Goal: Task Accomplishment & Management: Use online tool/utility

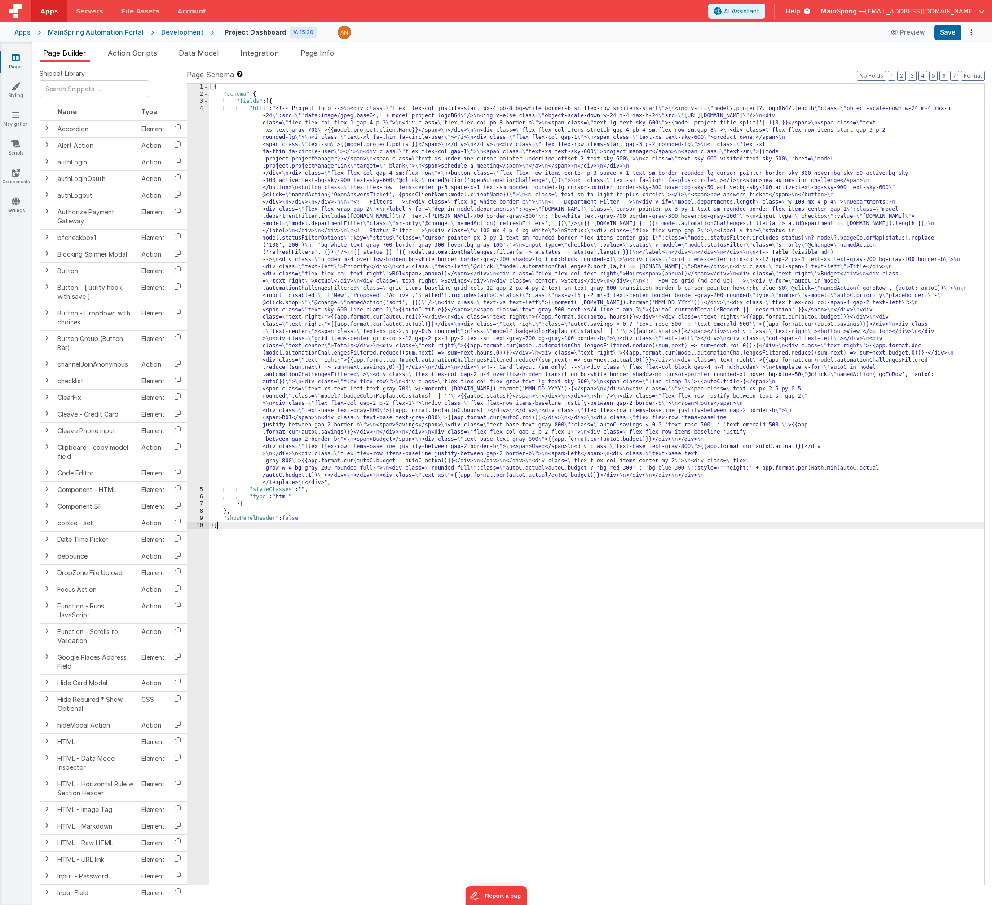
click at [102, 34] on div "MainSpring Automation Portal" at bounding box center [96, 32] width 96 height 9
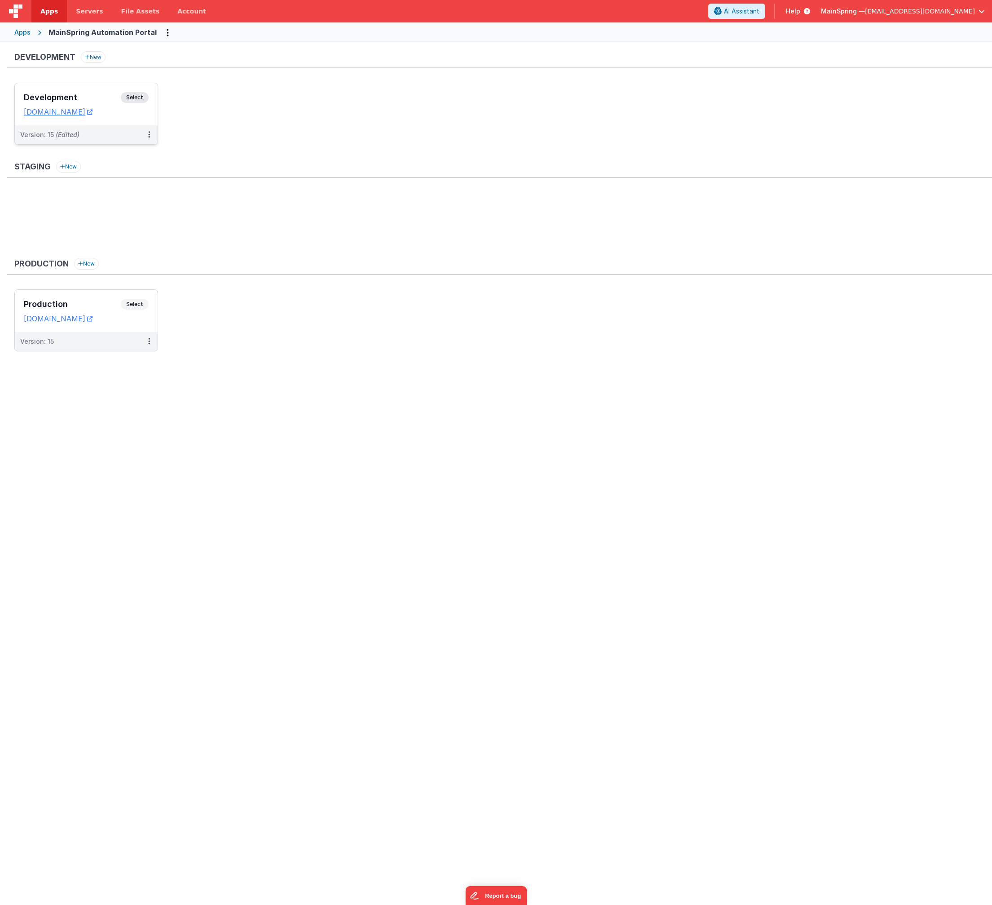
click at [96, 130] on div "Version: 15 (Edited)" at bounding box center [80, 134] width 120 height 9
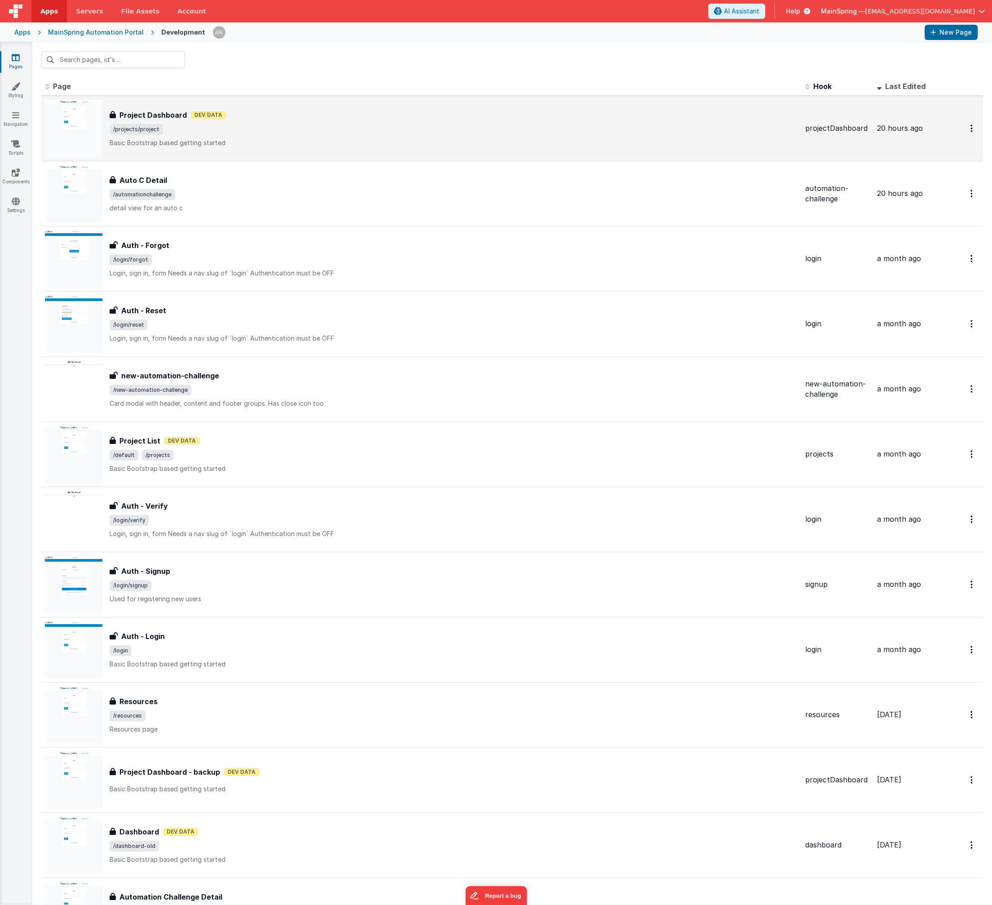
click at [303, 123] on div "Project Dashboard Project Dashboard Dev Data /projects/project Basic Bootstrap …" at bounding box center [454, 129] width 689 height 38
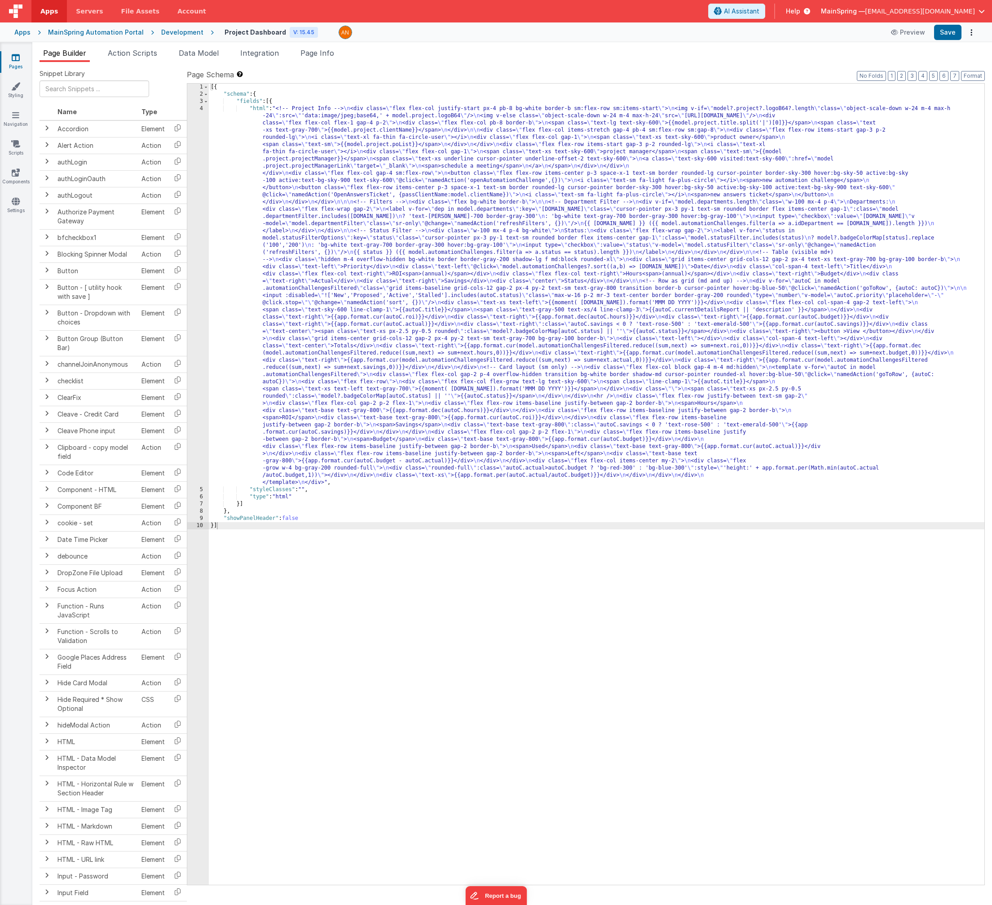
click at [472, 366] on div "[{ "schema" : { "fields" : [{ "html" : "<!-- Project Info --> \n <div class= \"…" at bounding box center [597, 491] width 776 height 815
click at [196, 327] on div "4" at bounding box center [198, 295] width 22 height 381
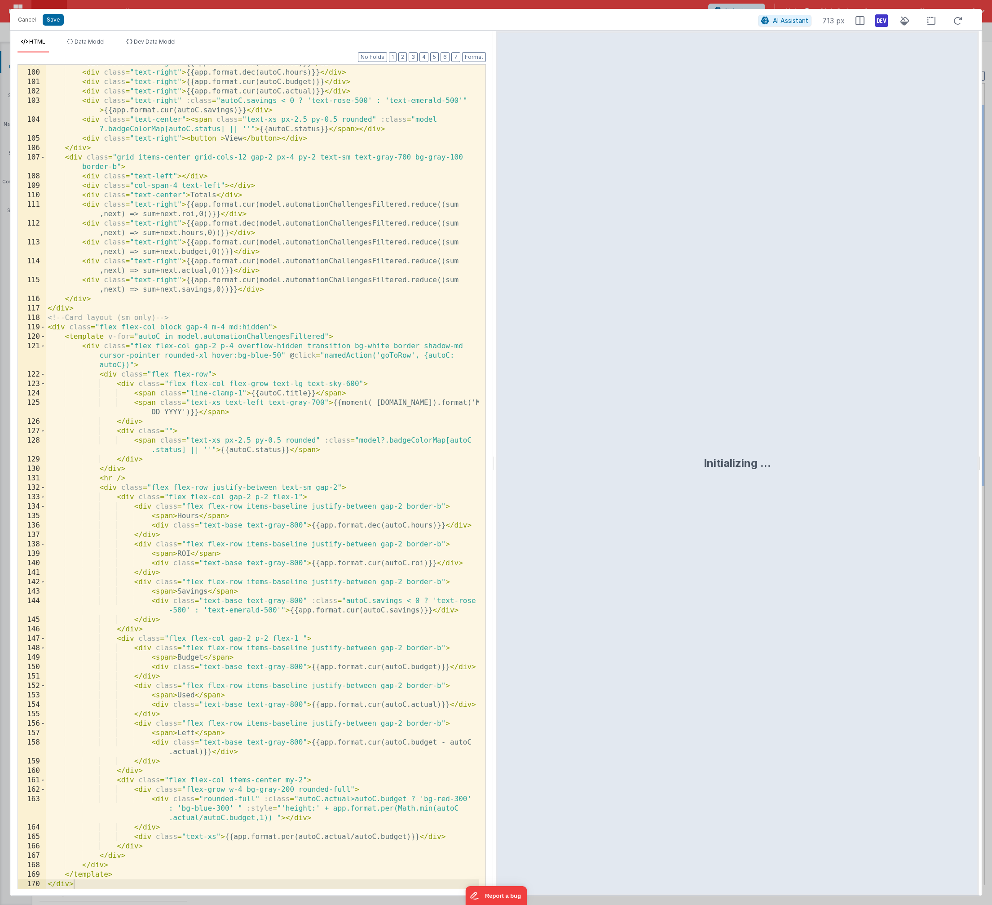
scroll to position [1157, 0]
click at [28, 21] on button "Cancel" at bounding box center [26, 19] width 27 height 13
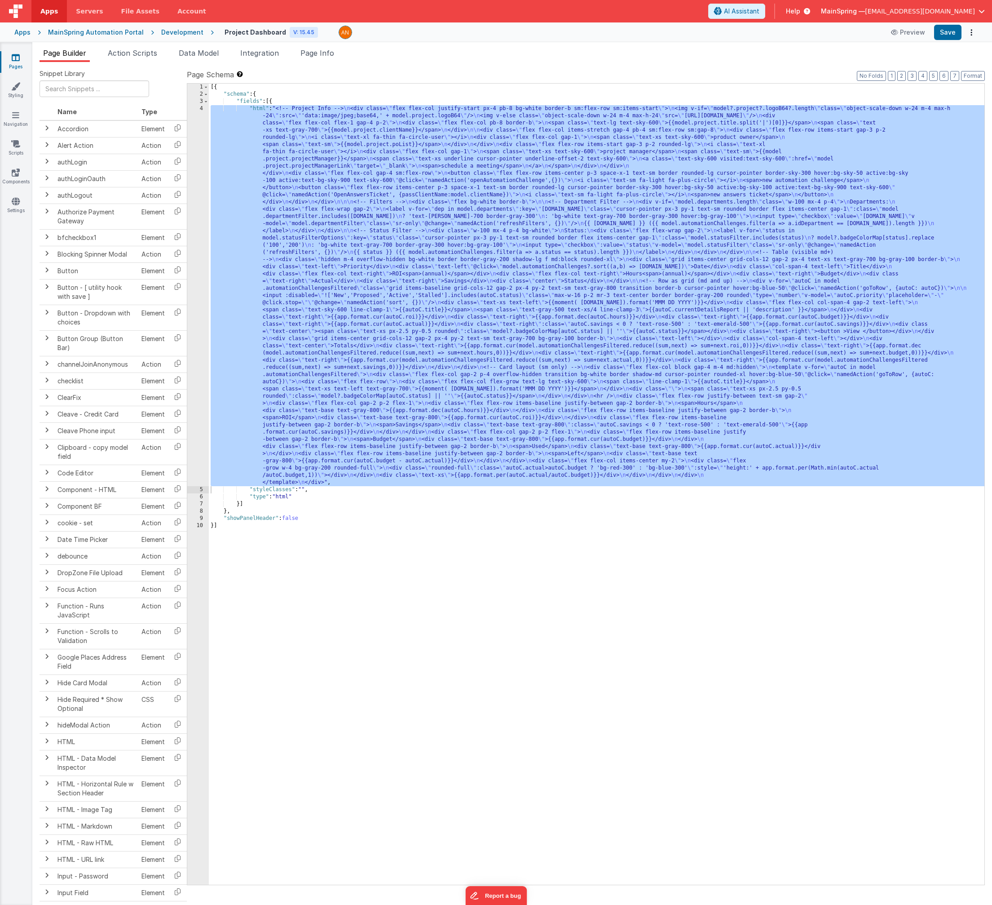
click at [326, 337] on div "[{ "schema" : { "fields" : [{ "html" : "<!-- Project Info --> \n <div class= \"…" at bounding box center [597, 491] width 776 height 815
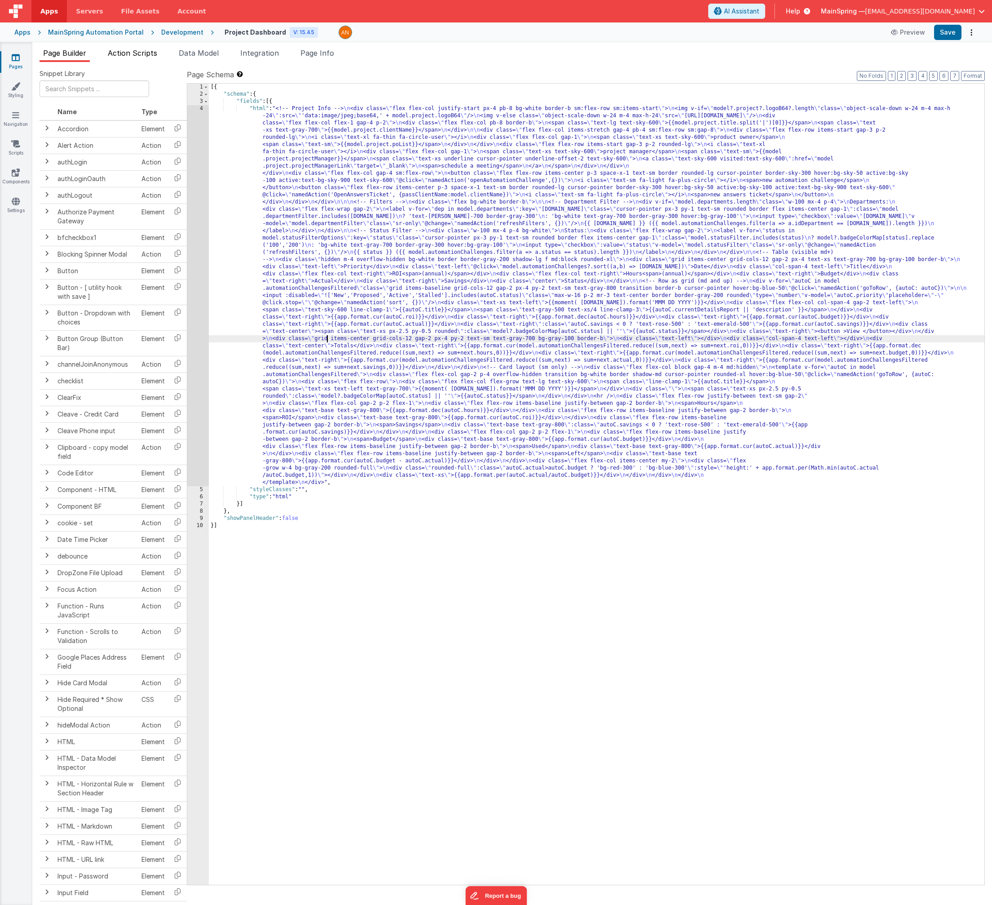
click at [122, 60] on li "Action Scripts" at bounding box center [132, 55] width 57 height 14
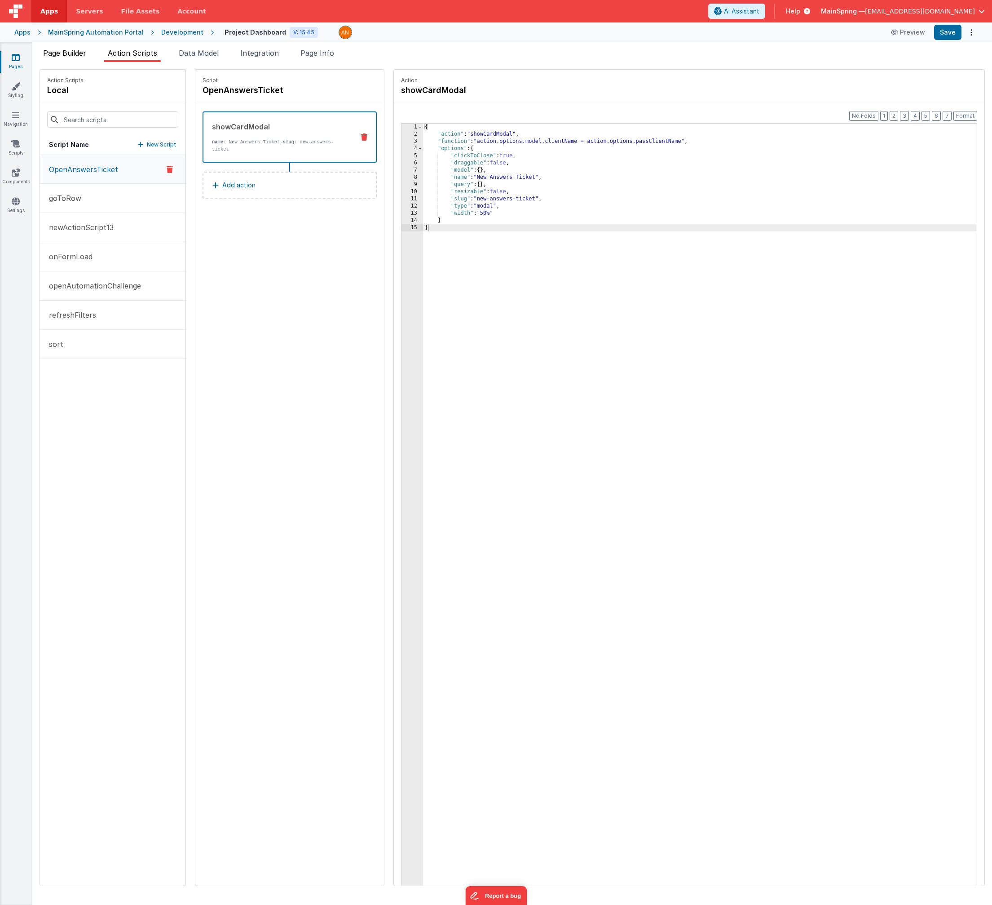
click at [48, 57] on span "Page Builder" at bounding box center [64, 53] width 43 height 9
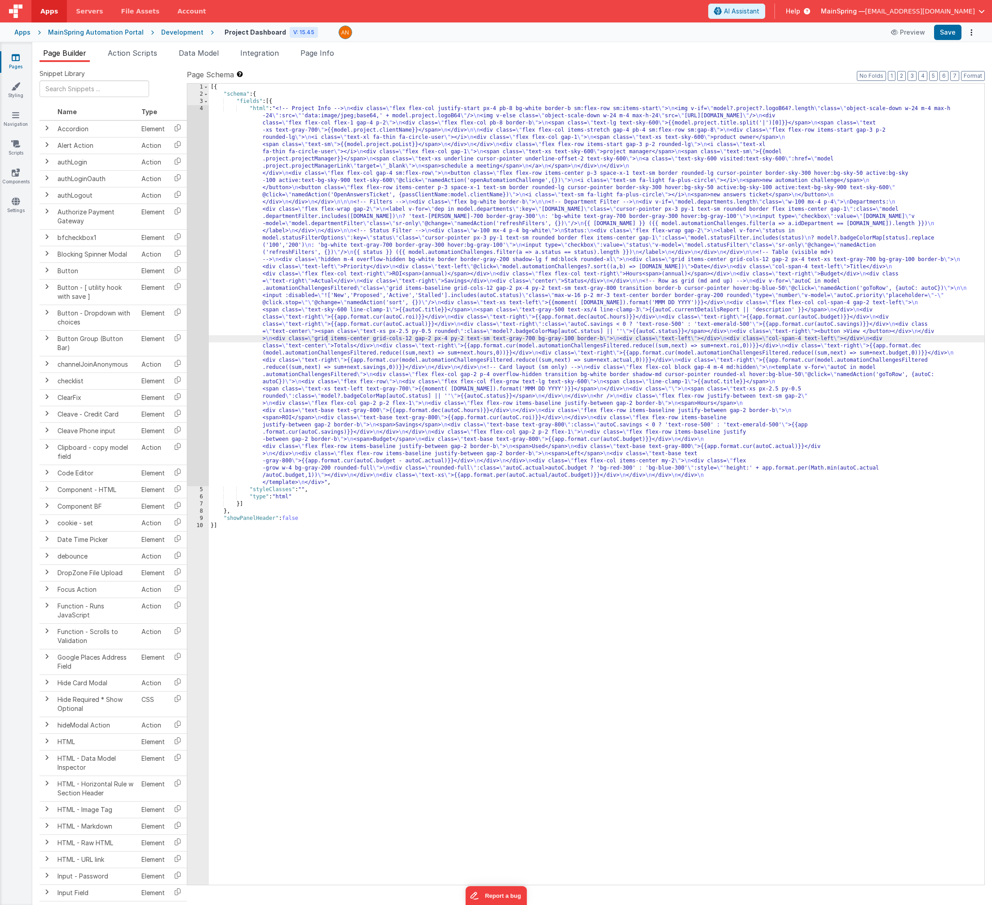
click at [373, 376] on div "[{ "schema" : { "fields" : [{ "html" : "<!-- Project Info --> \n <div class= \"…" at bounding box center [597, 491] width 776 height 815
click at [195, 373] on div "4" at bounding box center [198, 295] width 22 height 381
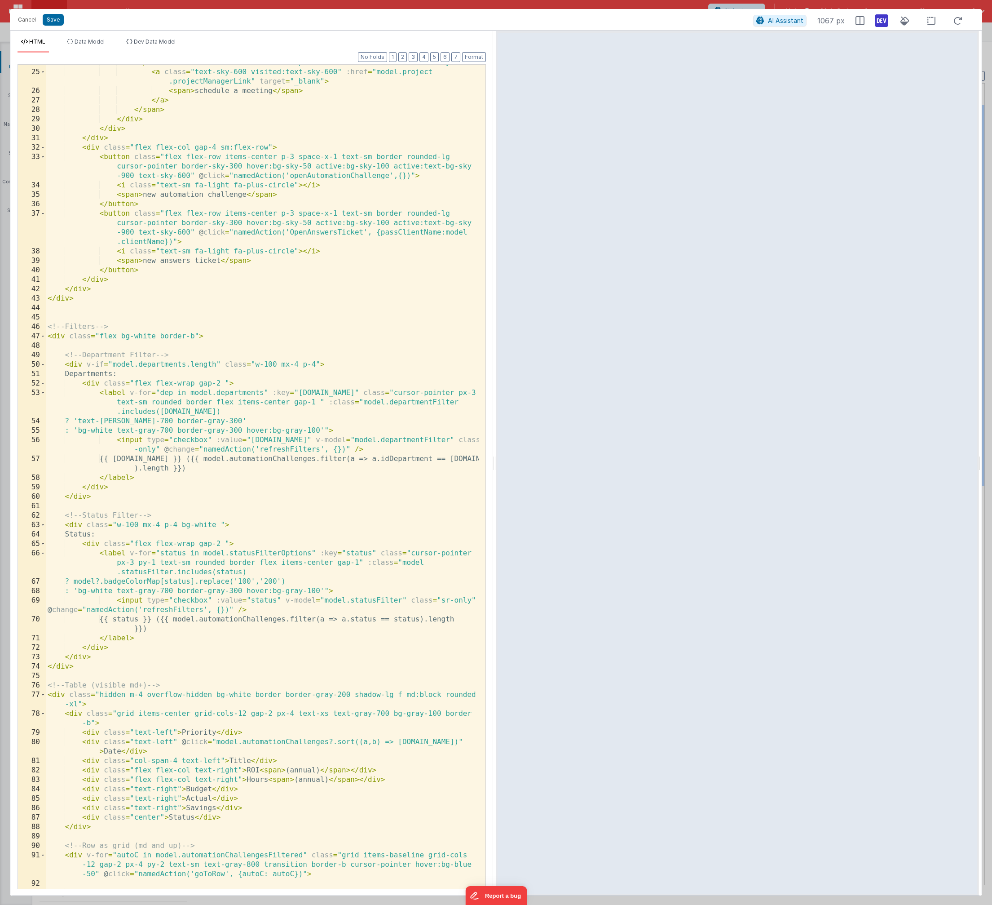
scroll to position [162, 0]
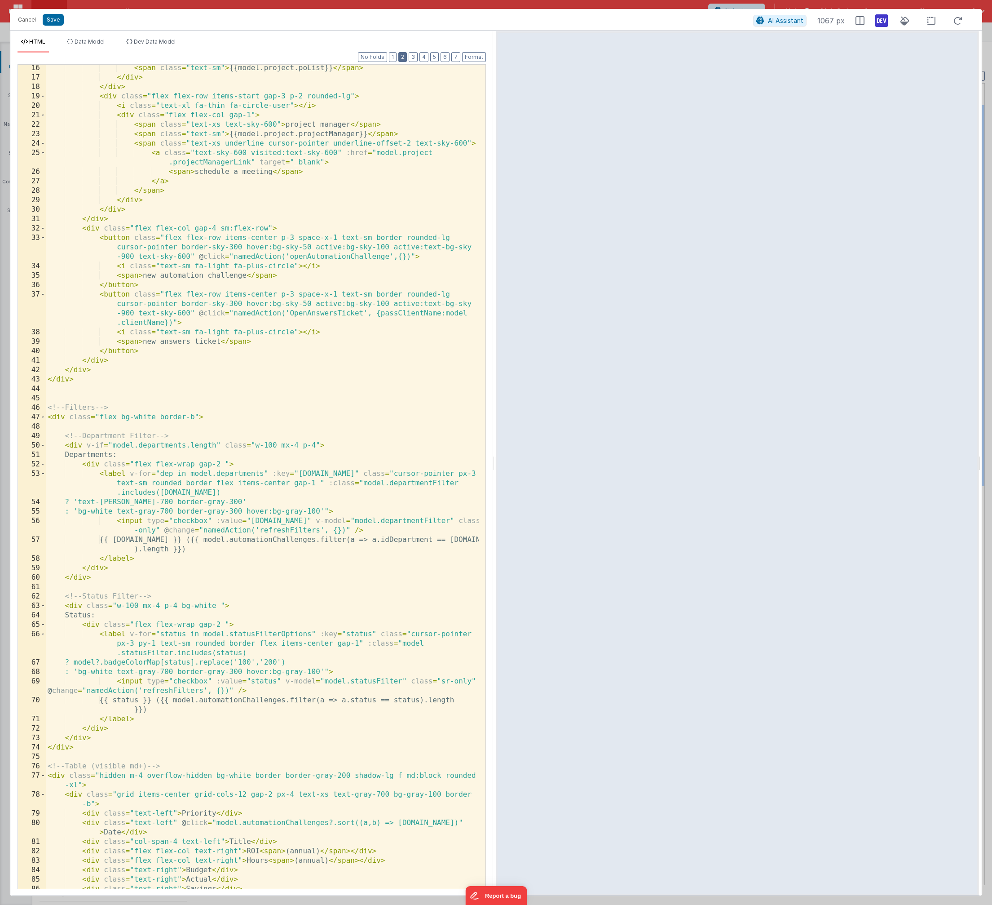
click at [405, 60] on button "2" at bounding box center [403, 57] width 9 height 10
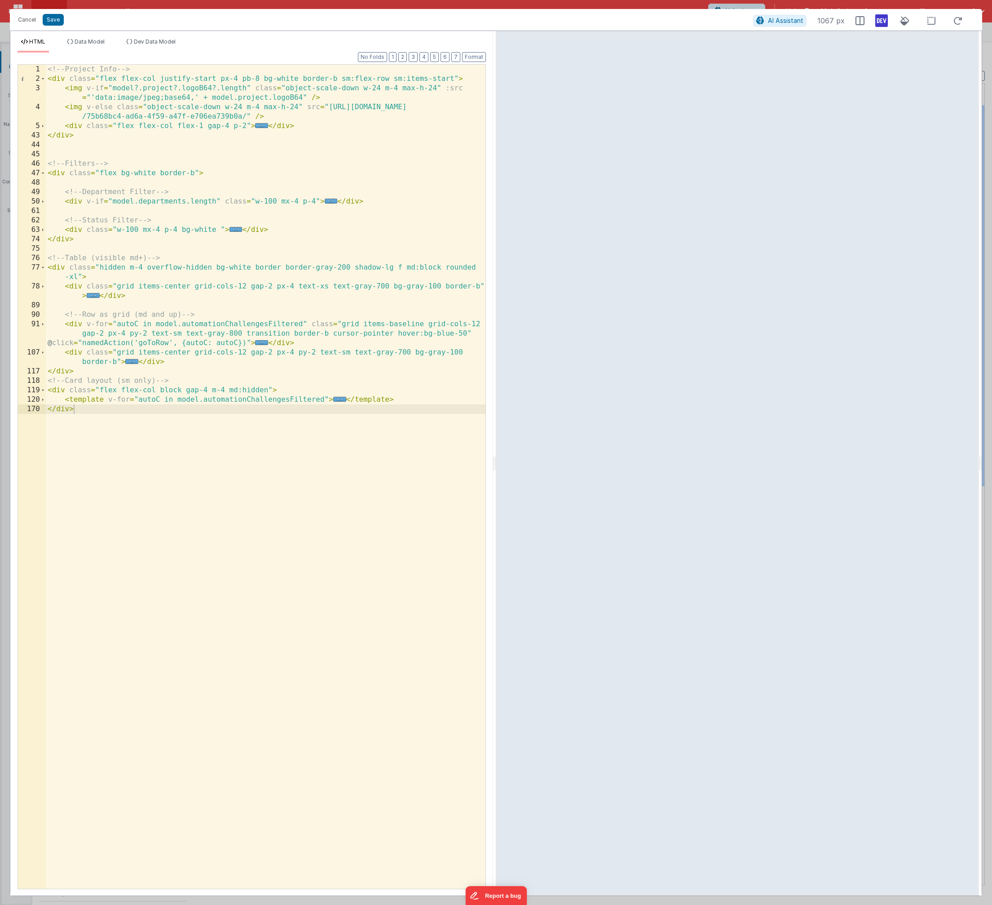
click at [90, 372] on div "<!-- Project Info --> < div class = "flex flex-col justify-start px-4 pb-8 bg-w…" at bounding box center [266, 486] width 440 height 843
click at [44, 325] on span at bounding box center [42, 323] width 5 height 9
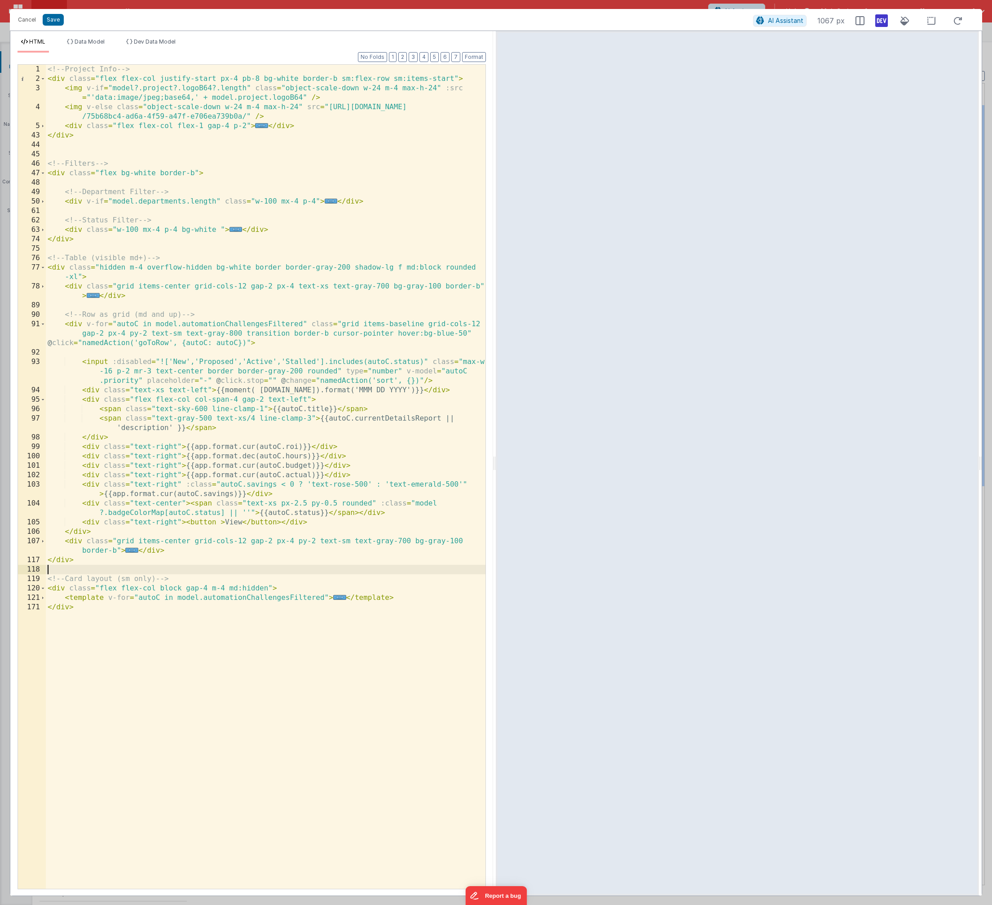
click at [388, 382] on div "<!-- Project Info --> < div class = "flex flex-col justify-start px-4 pb-8 bg-w…" at bounding box center [266, 486] width 440 height 843
click at [60, 23] on button "Save" at bounding box center [53, 20] width 21 height 12
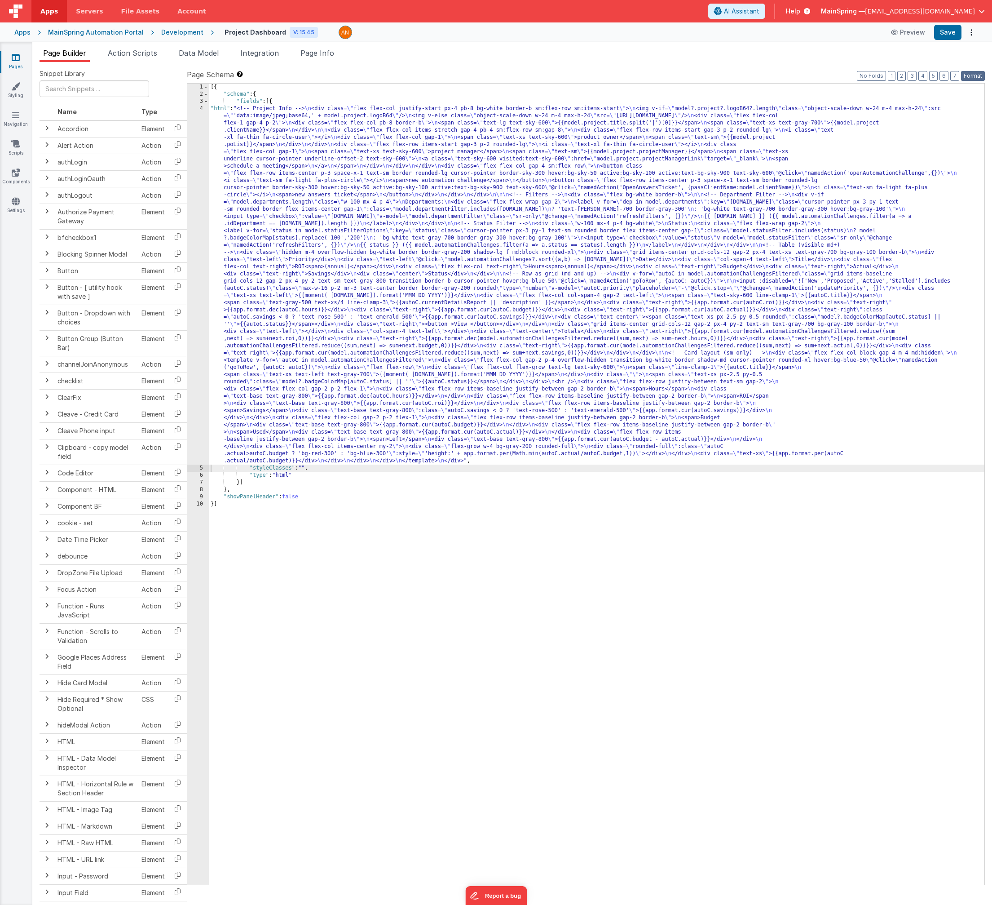
click at [974, 75] on button "Format" at bounding box center [973, 76] width 24 height 10
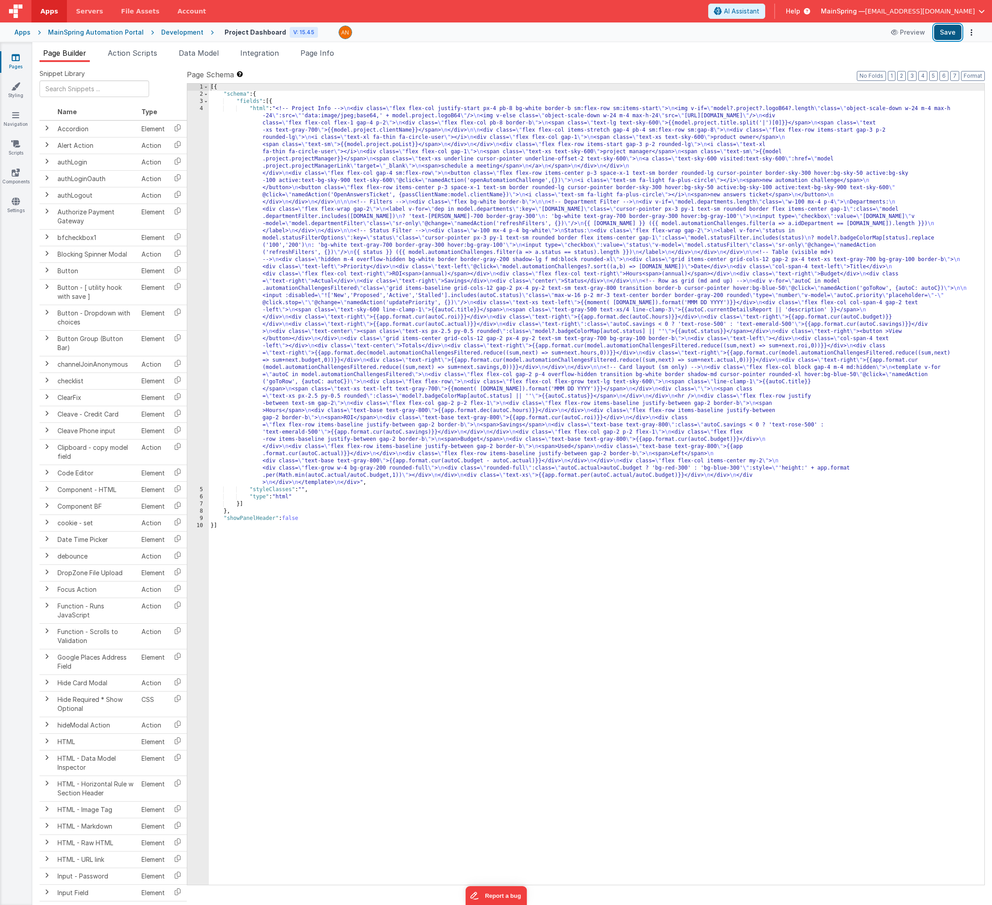
click at [944, 33] on button "Save" at bounding box center [948, 32] width 27 height 15
click at [157, 56] on span "Action Scripts" at bounding box center [132, 53] width 49 height 9
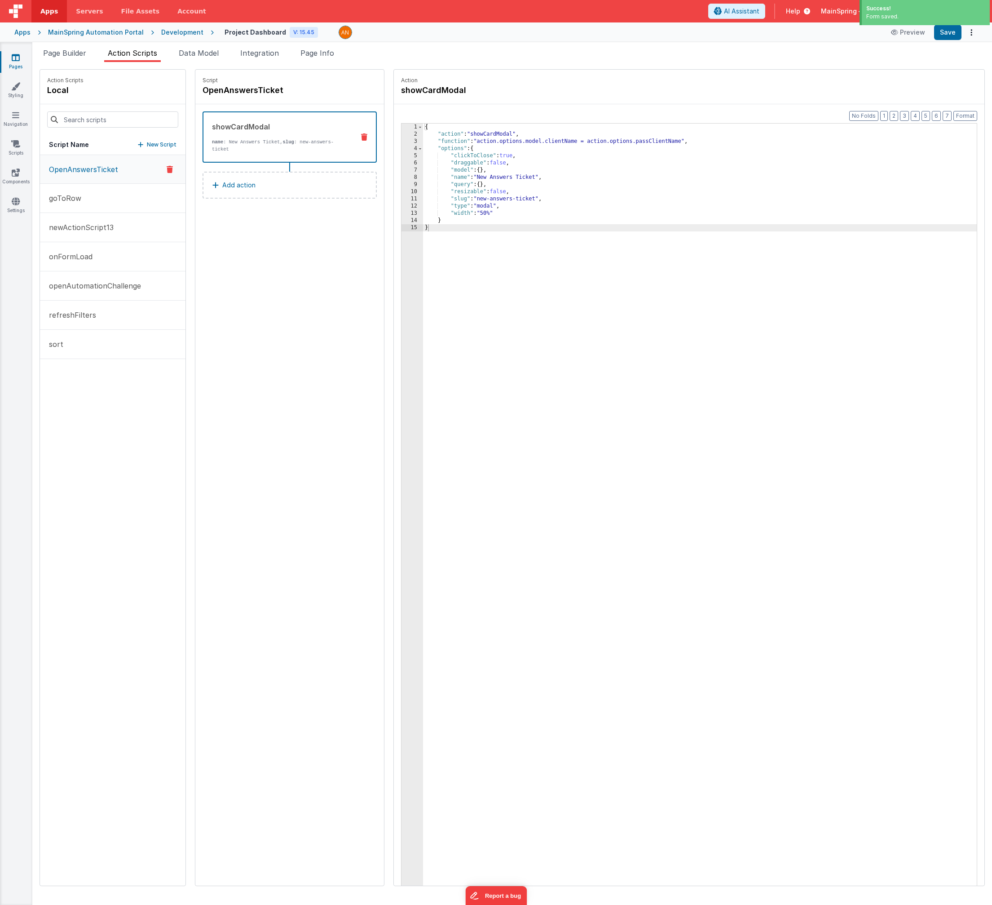
click at [147, 149] on p "New Script" at bounding box center [162, 144] width 30 height 9
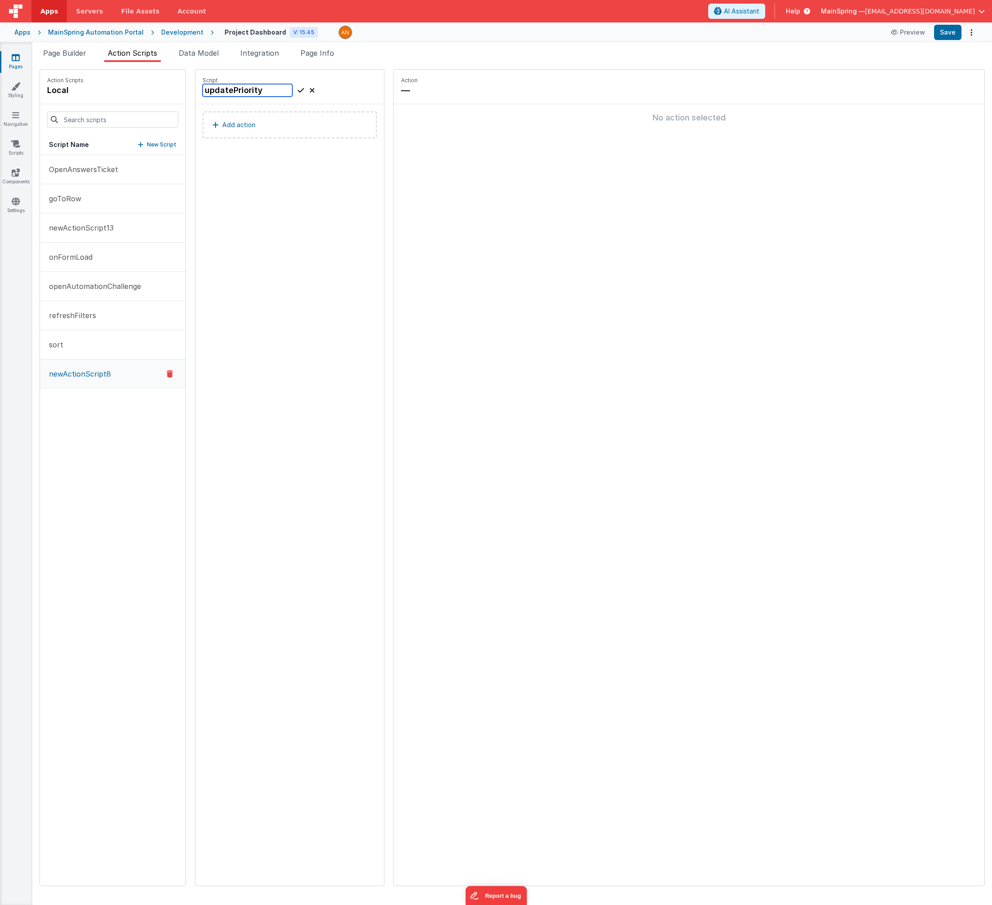
type input "updatePriority"
click at [298, 91] on icon at bounding box center [301, 90] width 6 height 11
click at [229, 127] on p "Add action" at bounding box center [238, 125] width 33 height 11
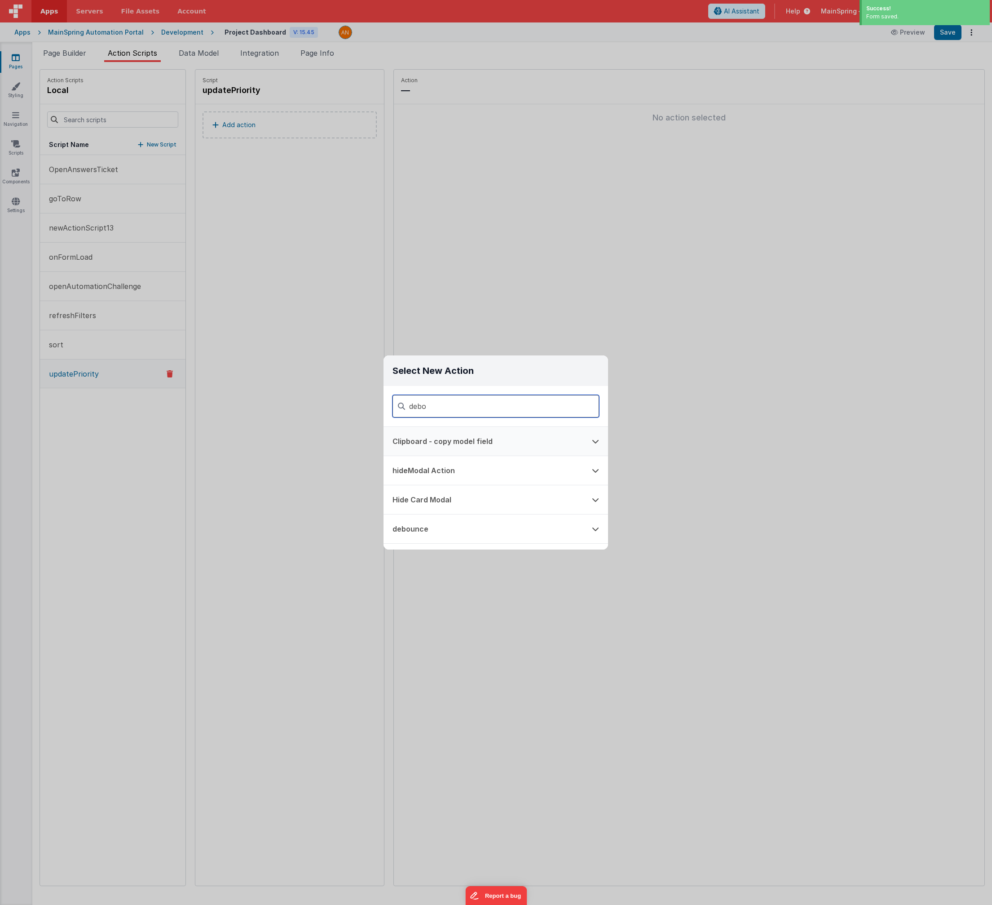
type input "debou"
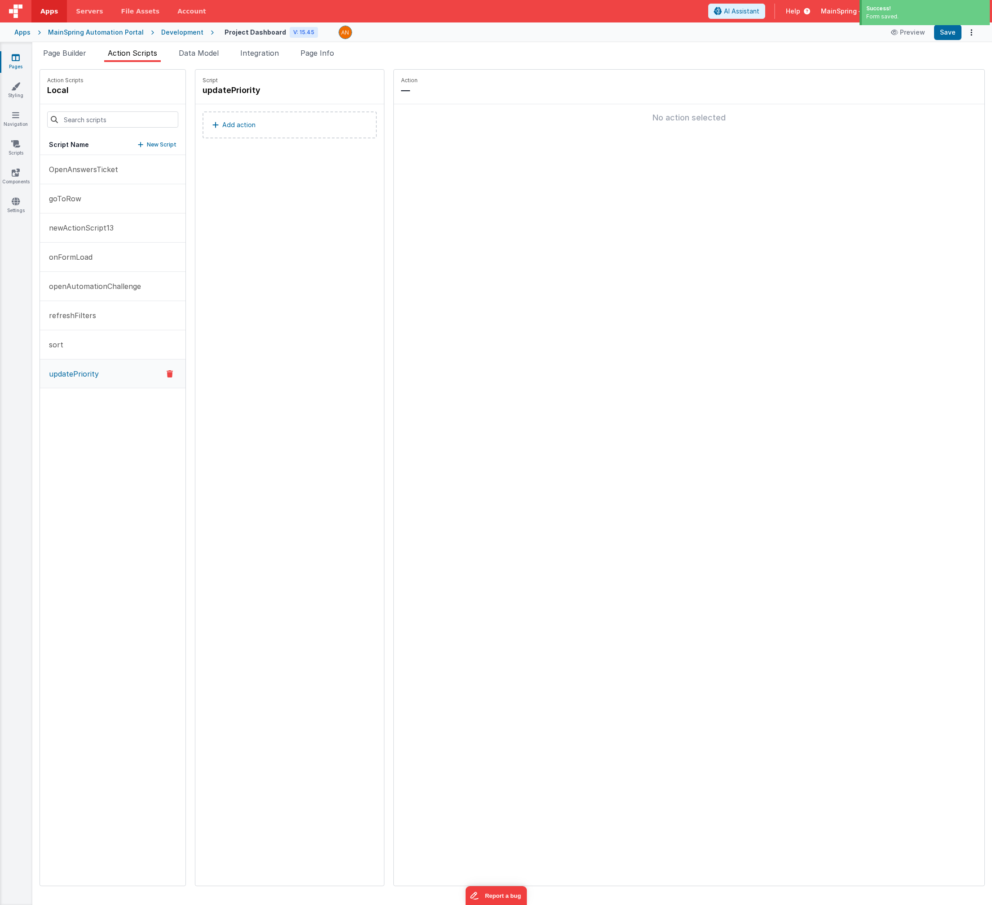
drag, startPoint x: 275, startPoint y: 178, endPoint x: 254, endPoint y: 142, distance: 41.5
click at [275, 176] on div "Script updatePriority Add action" at bounding box center [289, 478] width 189 height 816
click at [245, 127] on button "Add action" at bounding box center [290, 124] width 174 height 27
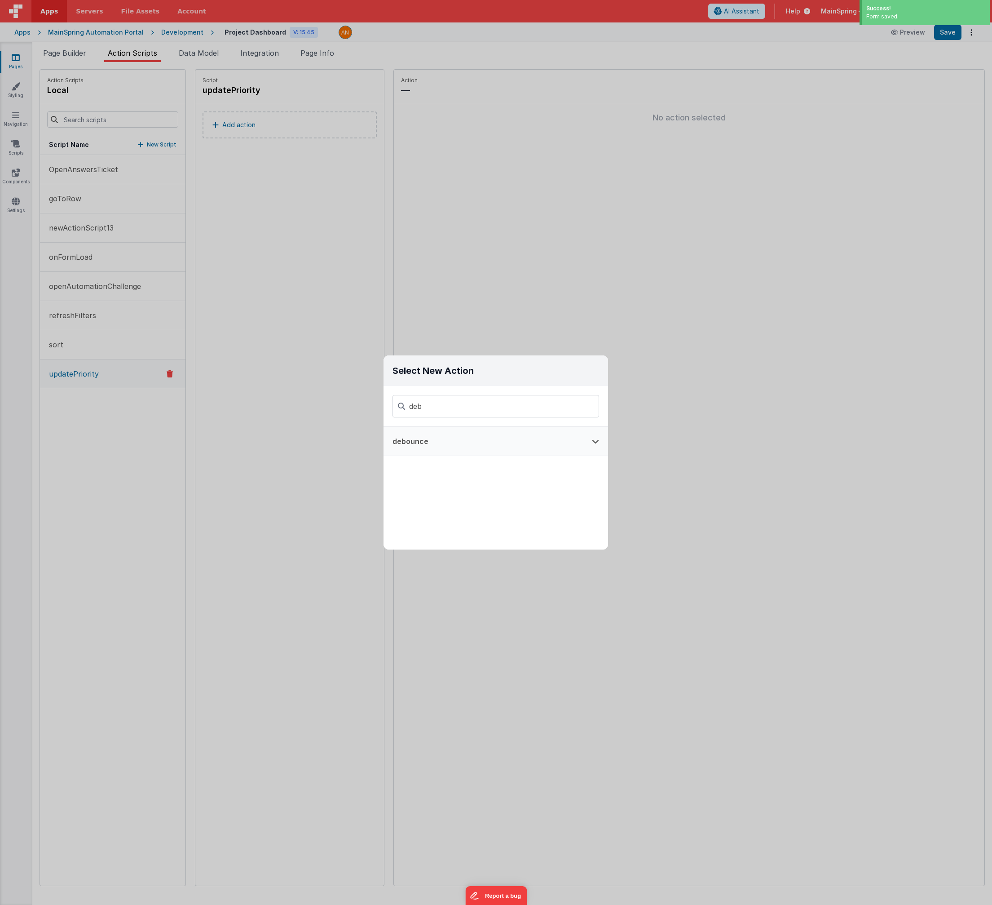
type input "deb"
click at [469, 441] on button "debounce" at bounding box center [483, 441] width 199 height 29
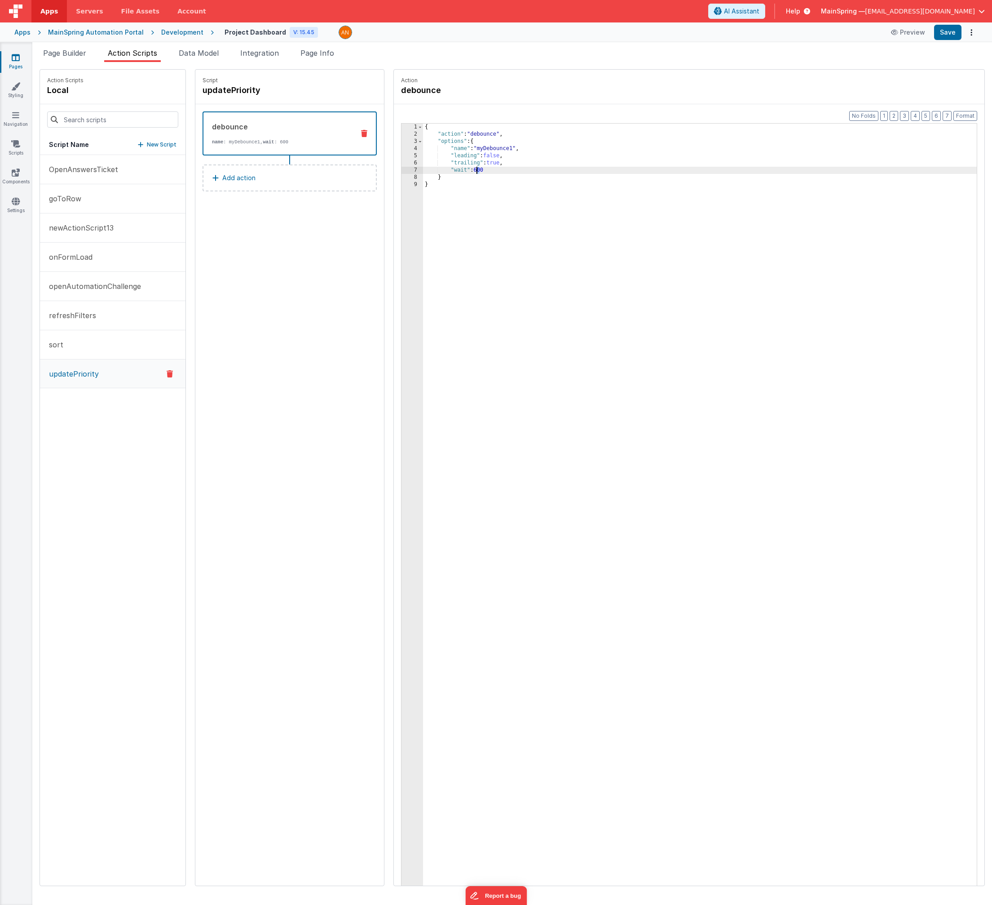
click at [457, 169] on div "{ "action" : "debounce" , "options" : { "name" : "myDebounce1" , "leading" : fa…" at bounding box center [709, 526] width 573 height 804
click at [505, 298] on div "{ "action" : "debounce" , "options" : { "name" : "myDebounce1" , "leading" : fa…" at bounding box center [709, 526] width 573 height 804
click at [275, 229] on div "Script updatePriority debounce name : myDebounce1, wait : 800 Add action" at bounding box center [289, 478] width 189 height 816
click at [244, 177] on button "Add action" at bounding box center [290, 177] width 174 height 27
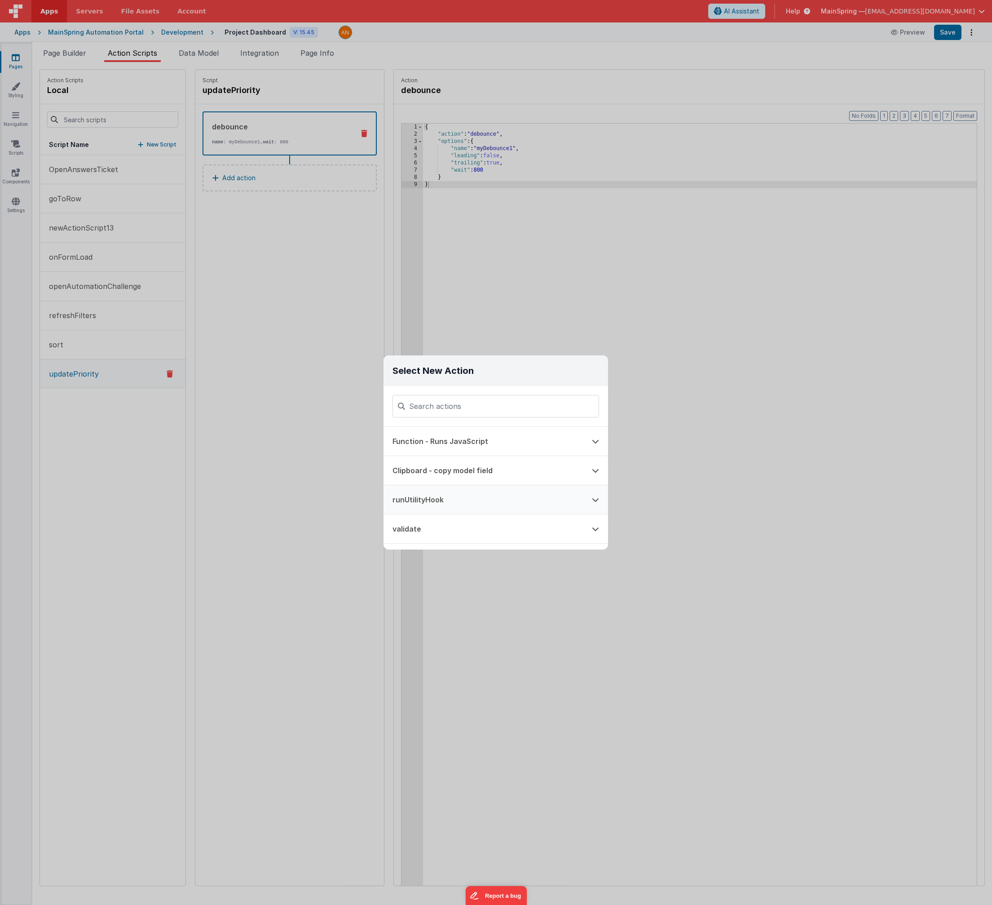
click at [473, 499] on button "runUtilityHook" at bounding box center [483, 499] width 199 height 29
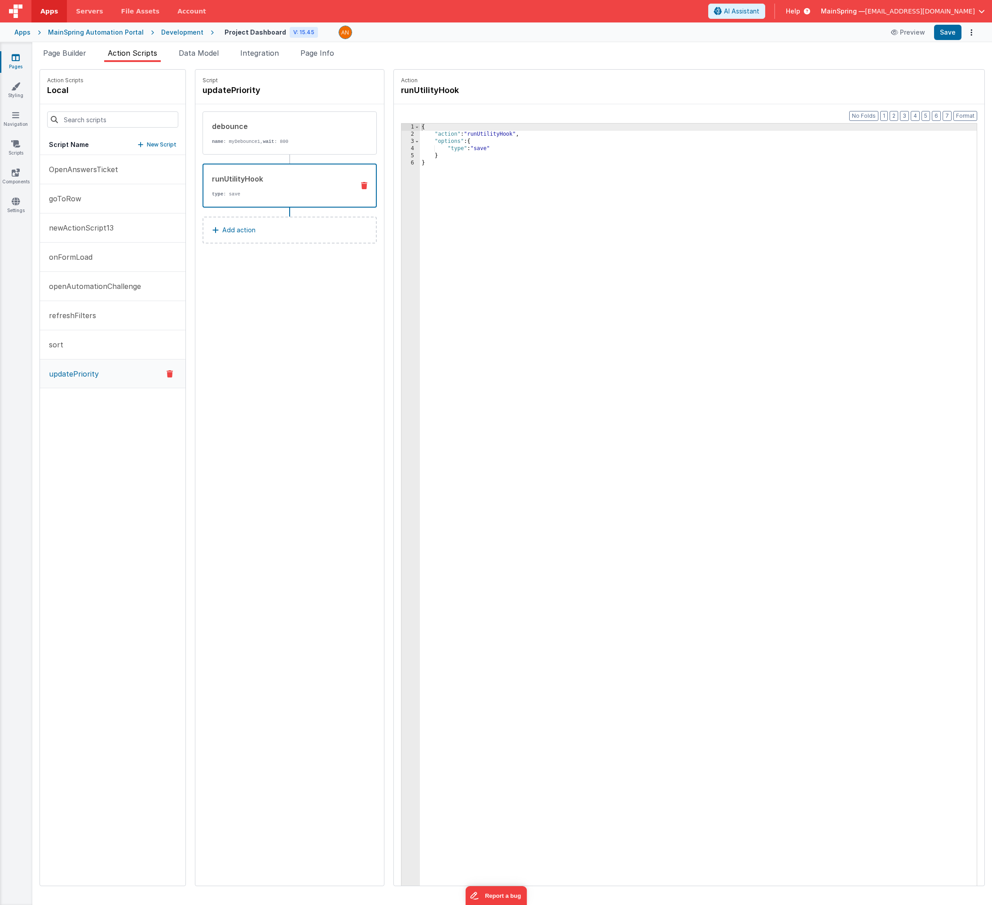
click at [467, 151] on div "{ "action" : "runUtilityHook" , "options" : { "type" : "save" } }" at bounding box center [708, 526] width 576 height 804
click at [444, 160] on div "{ "action" : "runUtilityHook" , "options" : { "type" : "updatePriority" } }" at bounding box center [708, 526] width 576 height 804
click at [508, 133] on div "{ "action" : "runUtilityHook" , "options" : { "type" : "updatePriority" } }" at bounding box center [708, 526] width 576 height 804
click at [84, 51] on span "Page Builder" at bounding box center [64, 53] width 43 height 9
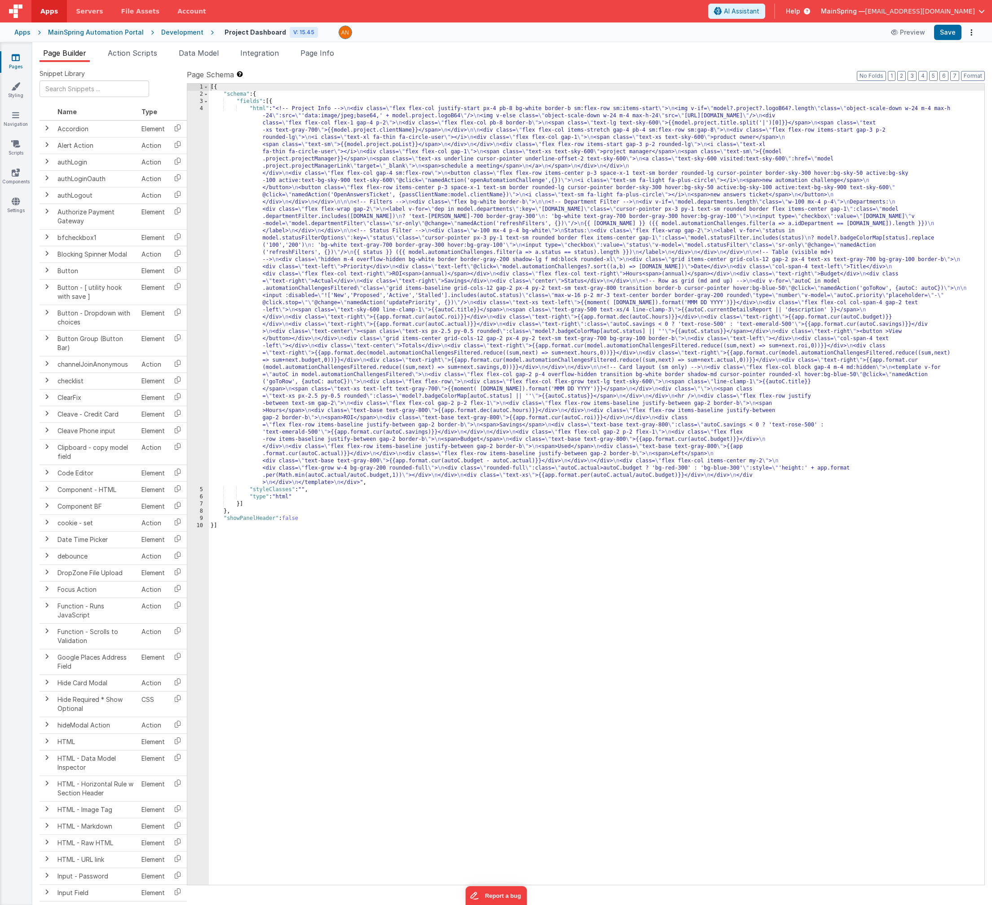
click at [128, 64] on div "Snippet Library Name Type Accordion Element Alert Action Action authLogin Actio…" at bounding box center [512, 490] width 960 height 857
click at [135, 52] on span "Action Scripts" at bounding box center [132, 53] width 49 height 9
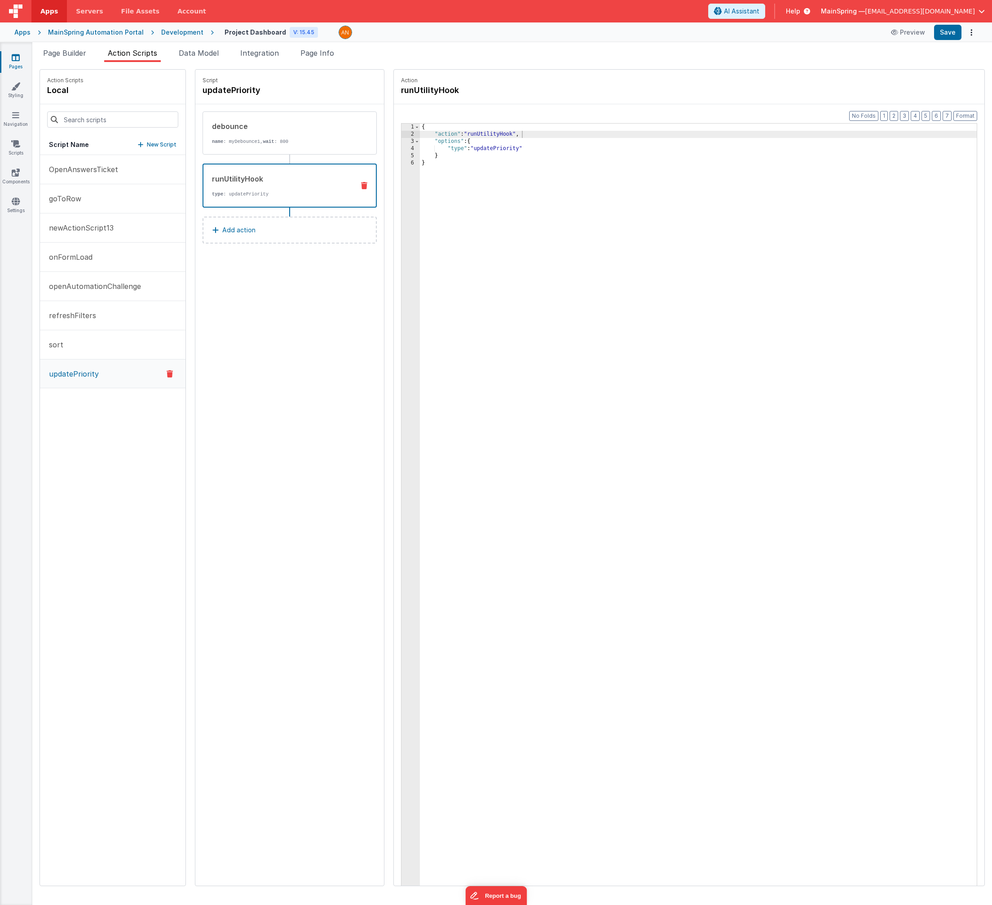
click at [307, 224] on button "Add action" at bounding box center [290, 230] width 174 height 27
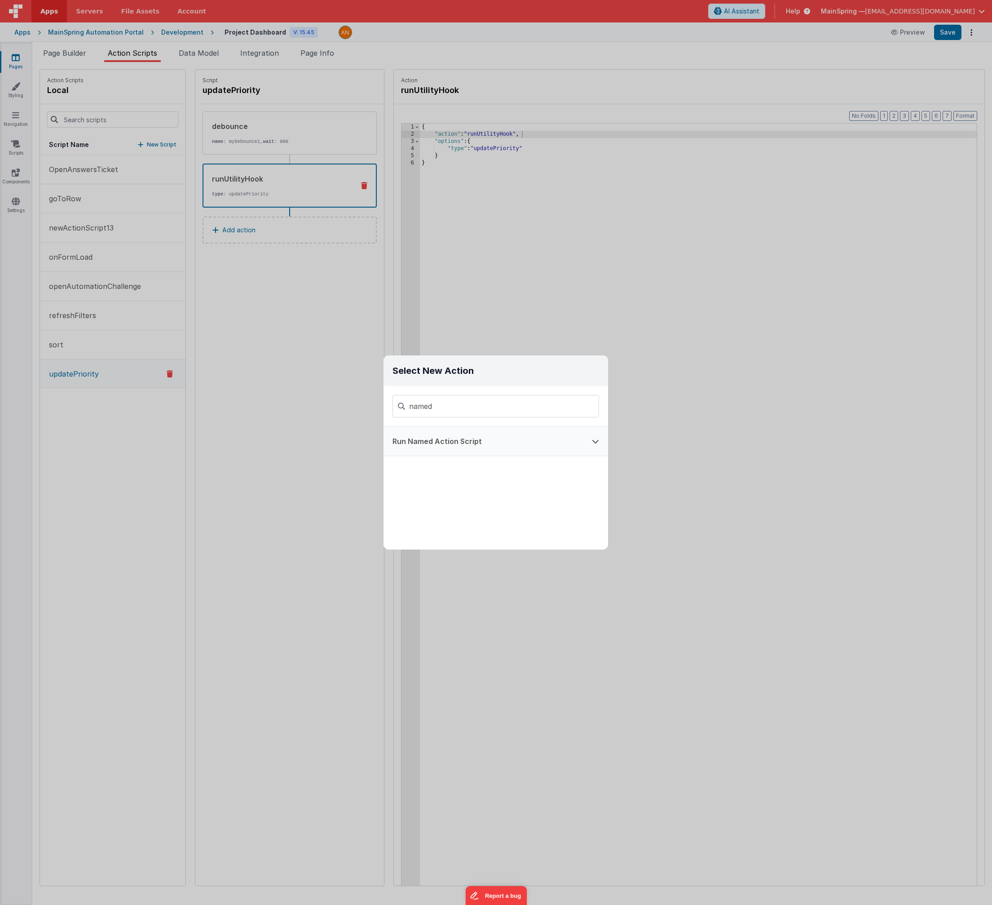
type input "named"
click at [465, 437] on button "Run Named Action Script" at bounding box center [483, 441] width 199 height 29
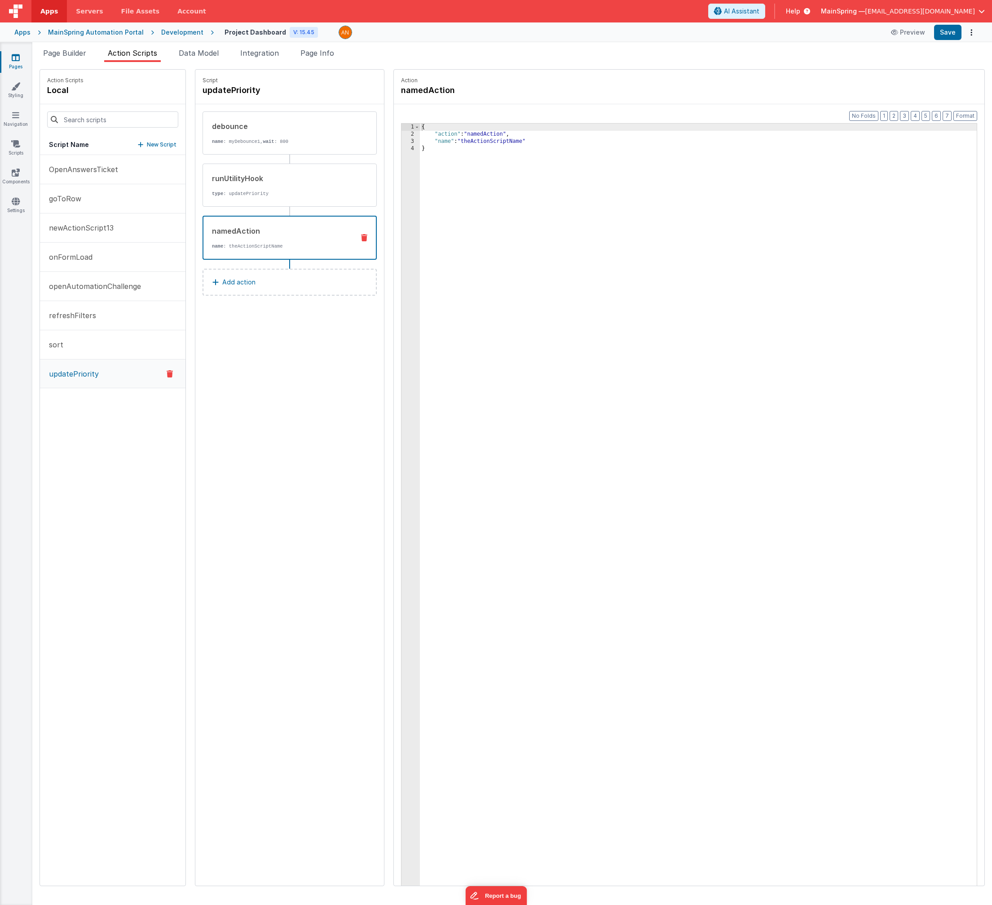
click at [463, 142] on div "{ "action" : "namedAction" , "name" : "theActionScriptName" }" at bounding box center [708, 526] width 576 height 804
click at [99, 350] on button "sort" at bounding box center [113, 344] width 146 height 29
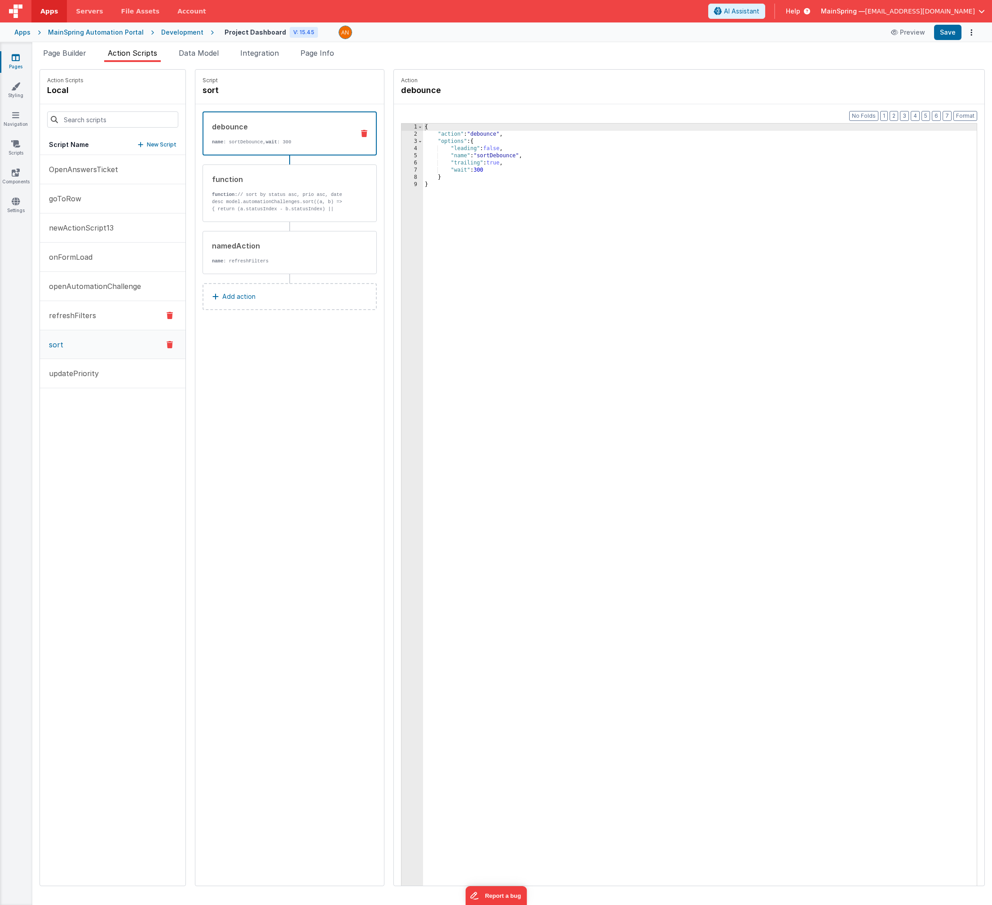
click at [71, 311] on p "refreshFilters" at bounding box center [70, 315] width 53 height 11
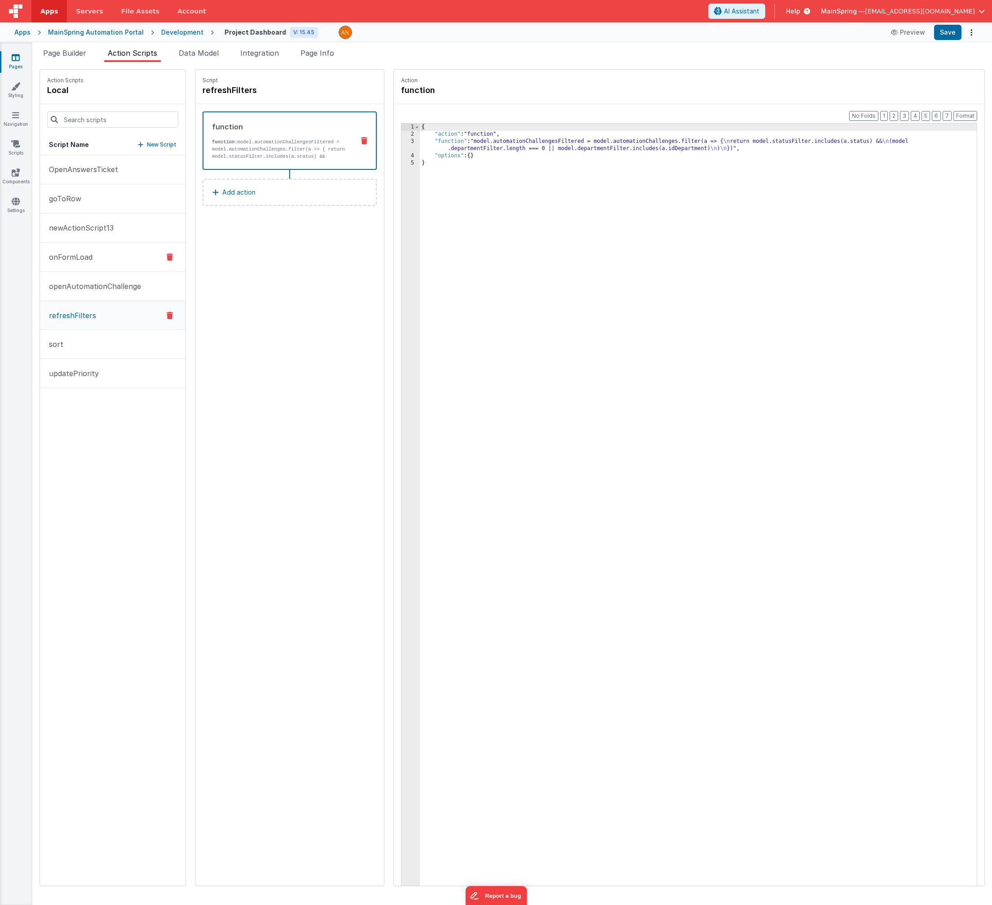
click at [76, 256] on p "onFormLoad" at bounding box center [68, 257] width 49 height 11
click at [71, 339] on button "sort" at bounding box center [113, 344] width 146 height 29
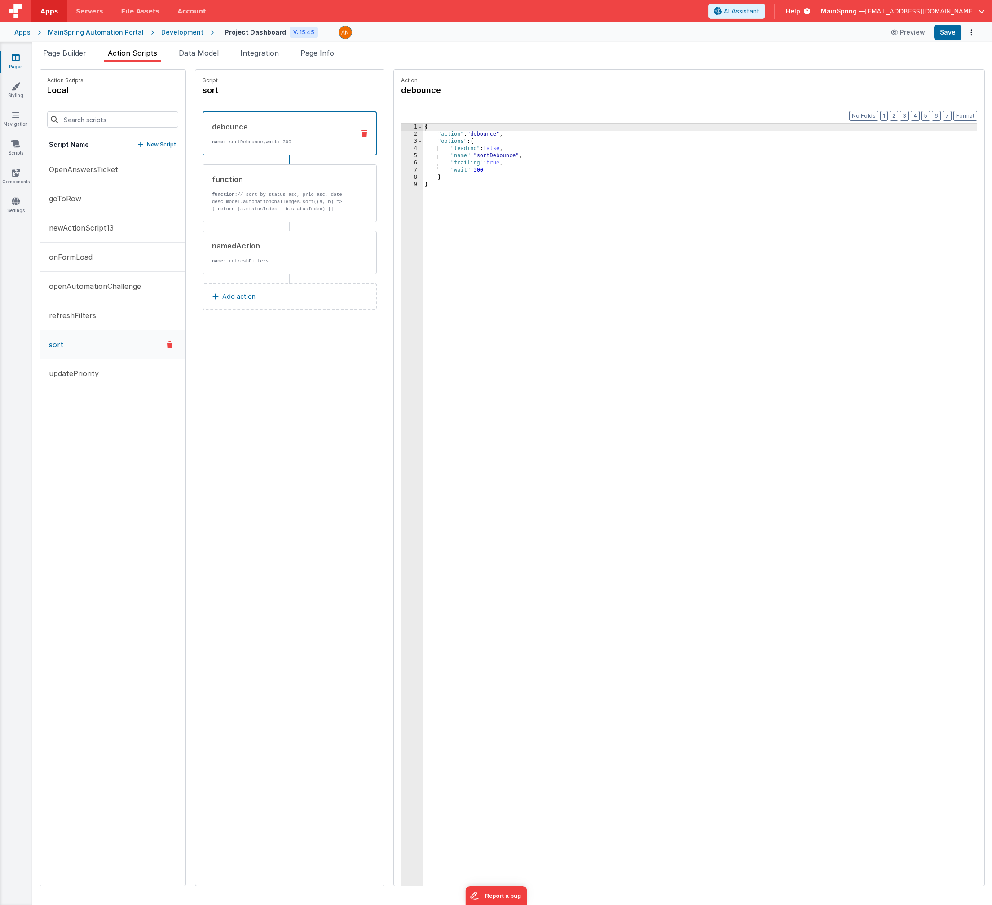
click at [361, 135] on icon at bounding box center [364, 133] width 6 height 7
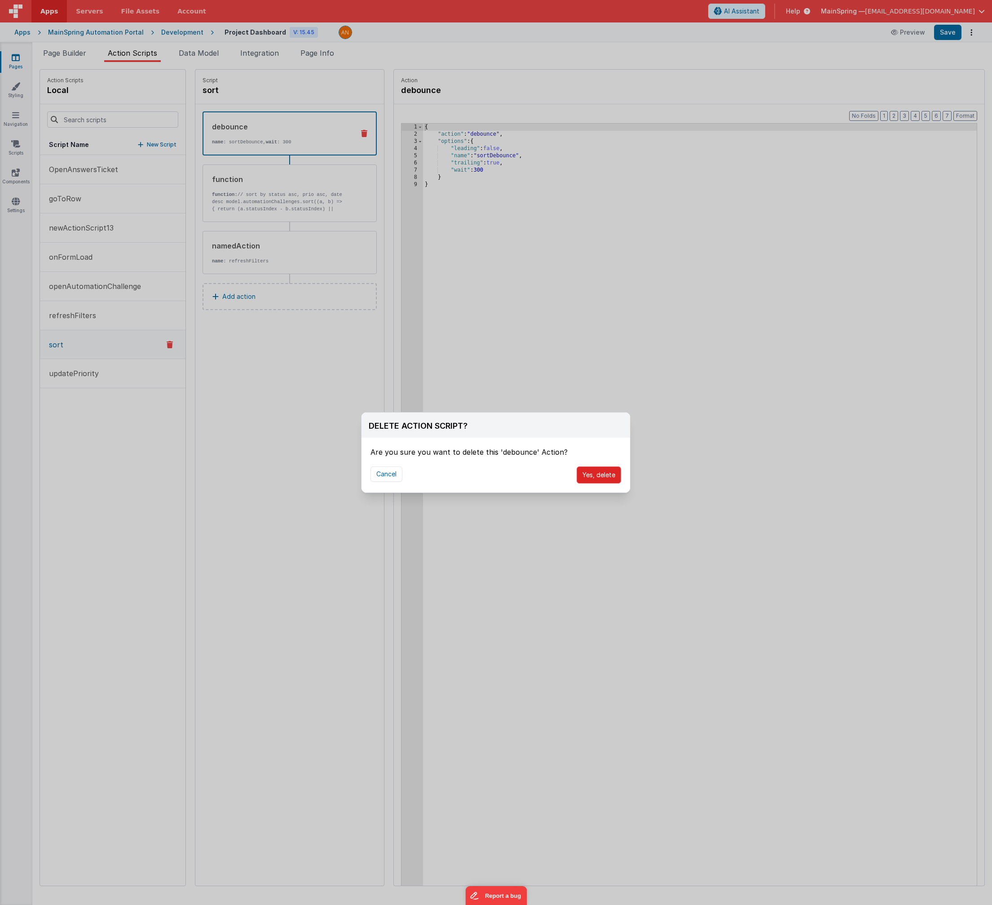
click at [594, 478] on button "Yes, delete" at bounding box center [599, 474] width 44 height 17
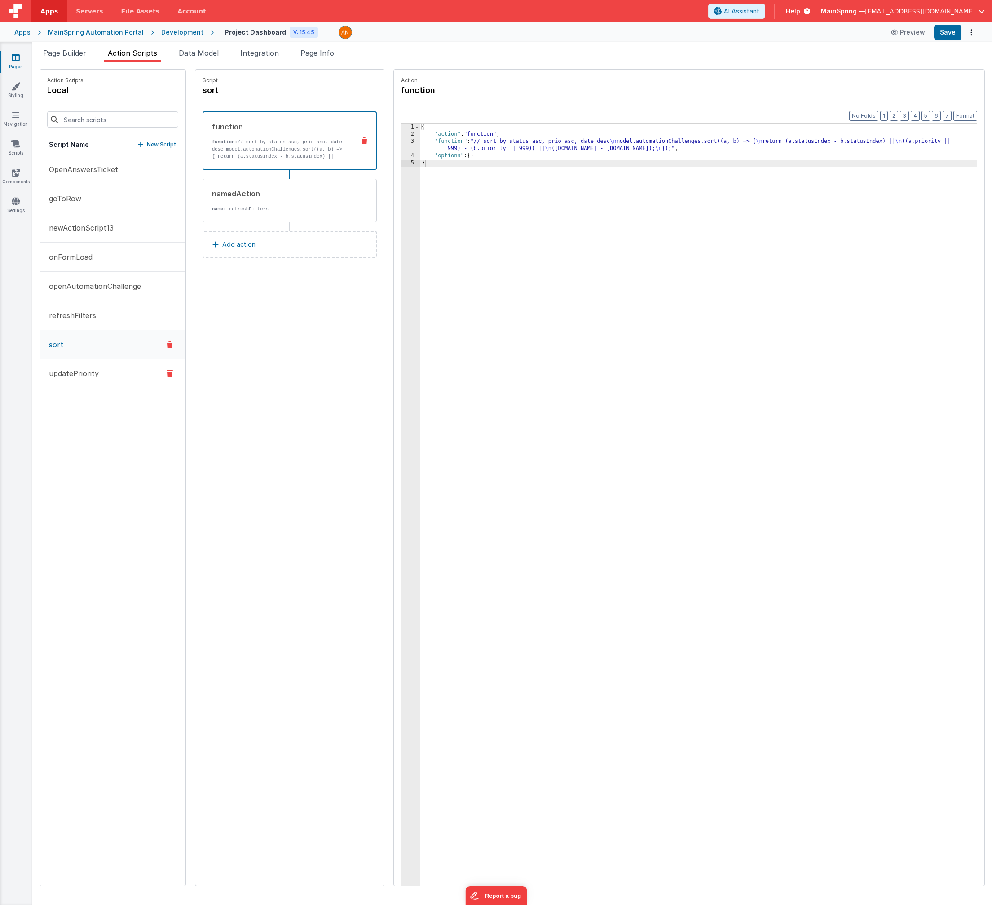
click at [68, 368] on p "updatePriority" at bounding box center [71, 373] width 55 height 11
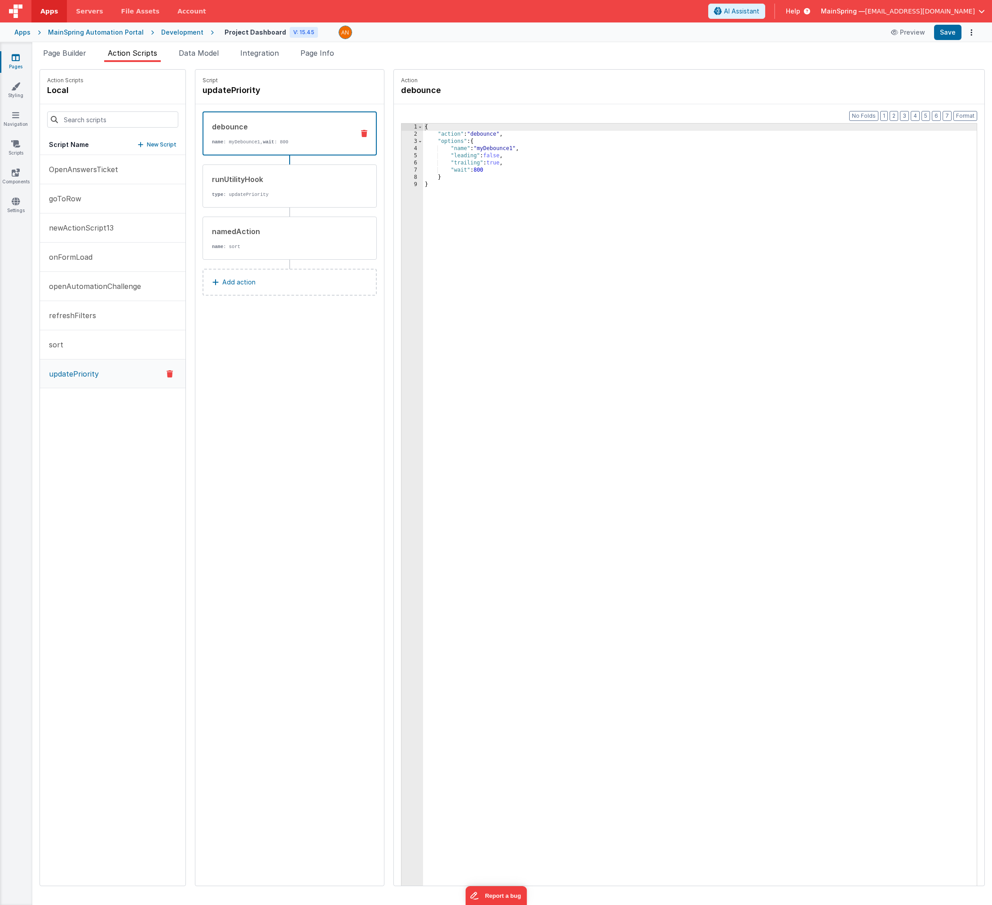
click at [284, 401] on div "Script updatePriority debounce name : myDebounce1, wait : 800 runUtilityHook ty…" at bounding box center [289, 478] width 189 height 816
click at [260, 348] on div "Script updatePriority debounce name : myDebounce1, wait : 800 runUtilityHook ty…" at bounding box center [289, 478] width 189 height 816
click at [952, 36] on button "Save" at bounding box center [948, 32] width 27 height 15
click at [479, 150] on div "{ "action" : "debounce" , "options" : { "name" : "myDebounce1" , "leading" : fa…" at bounding box center [709, 526] width 573 height 804
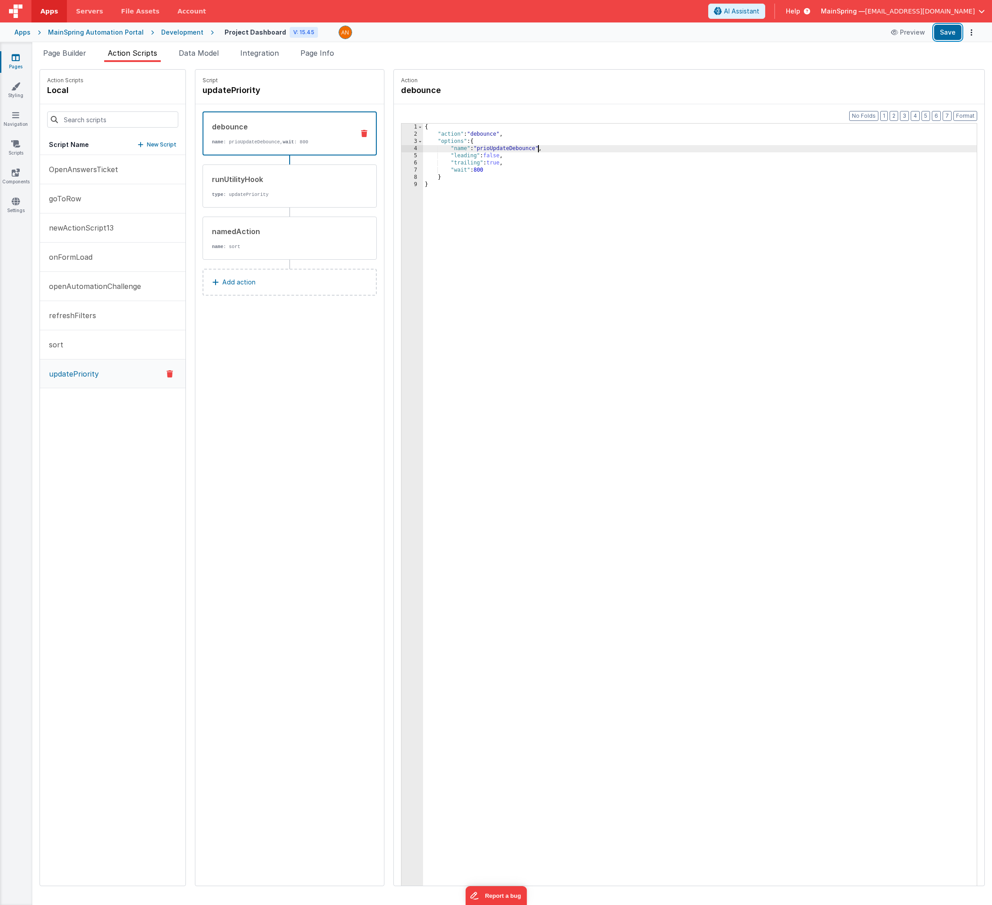
drag, startPoint x: 946, startPoint y: 34, endPoint x: 938, endPoint y: 43, distance: 12.1
click at [946, 35] on button "Save" at bounding box center [948, 32] width 27 height 15
click at [286, 346] on div "Script updatePriority debounce name : prioUpdateDebounce, wait : 800 runUtility…" at bounding box center [289, 478] width 189 height 816
click at [322, 53] on span "Page Info" at bounding box center [318, 53] width 34 height 9
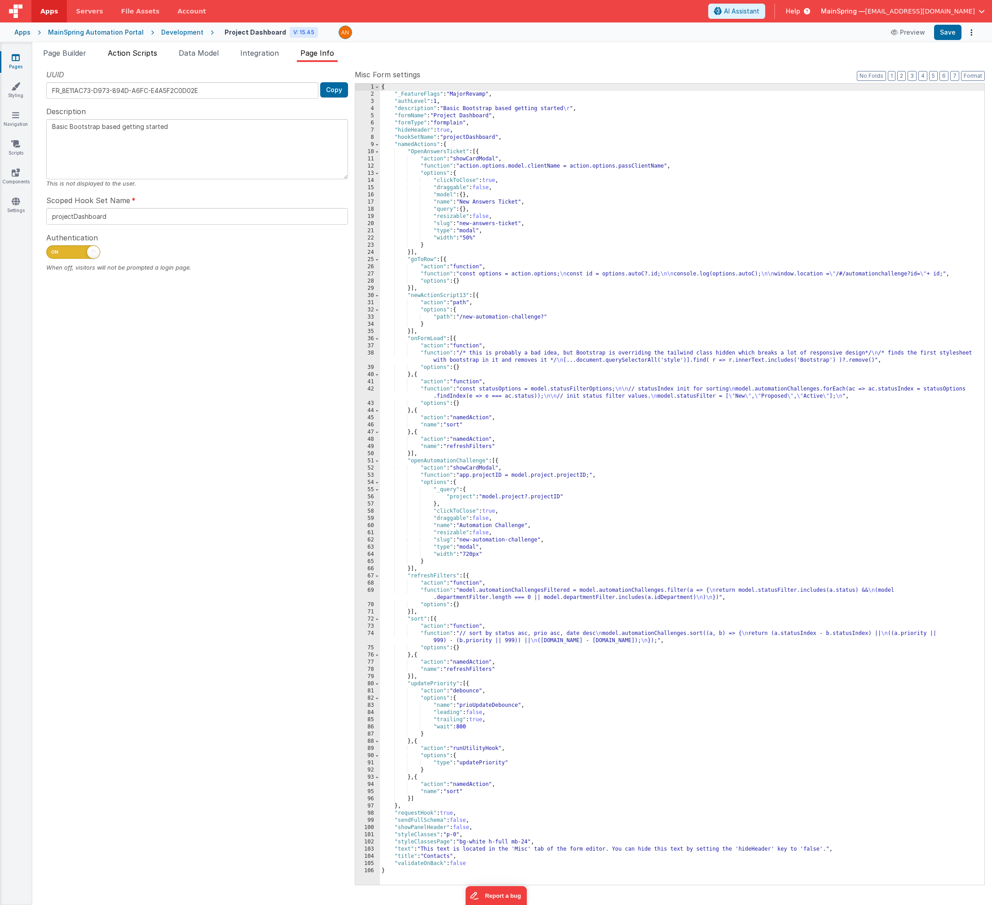
click at [144, 54] on span "Action Scripts" at bounding box center [132, 53] width 49 height 9
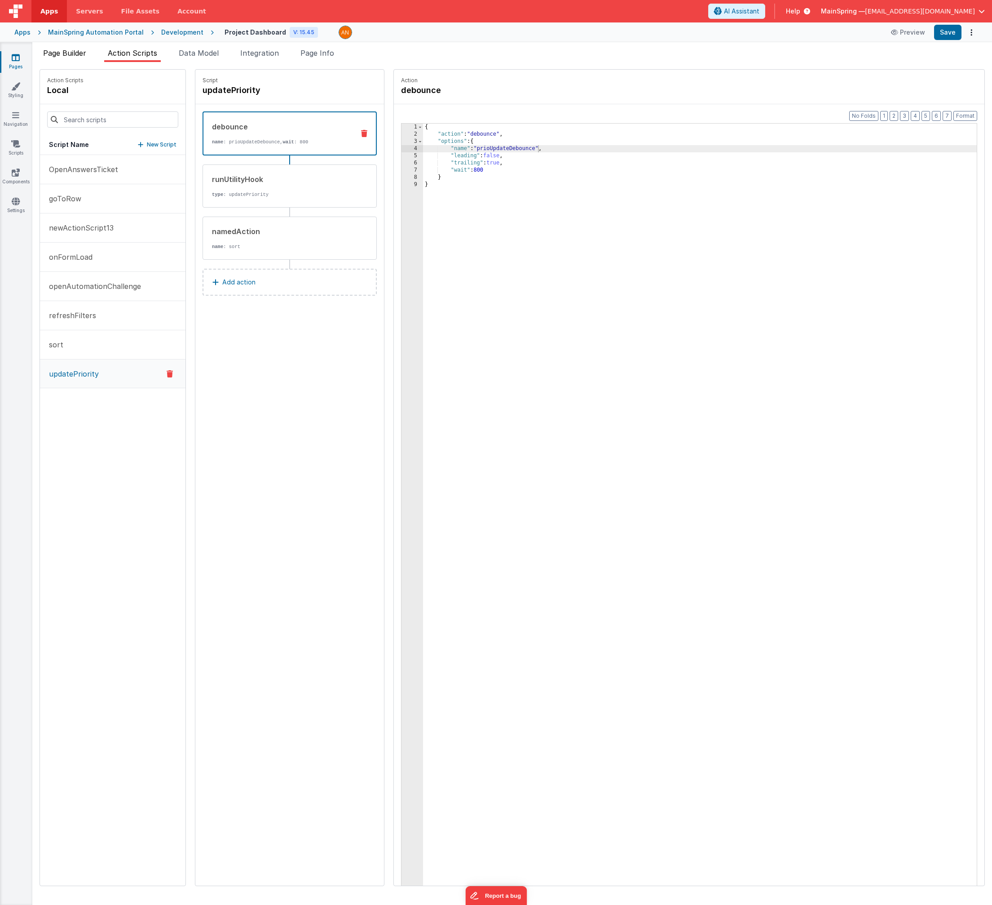
click at [75, 56] on span "Page Builder" at bounding box center [64, 53] width 43 height 9
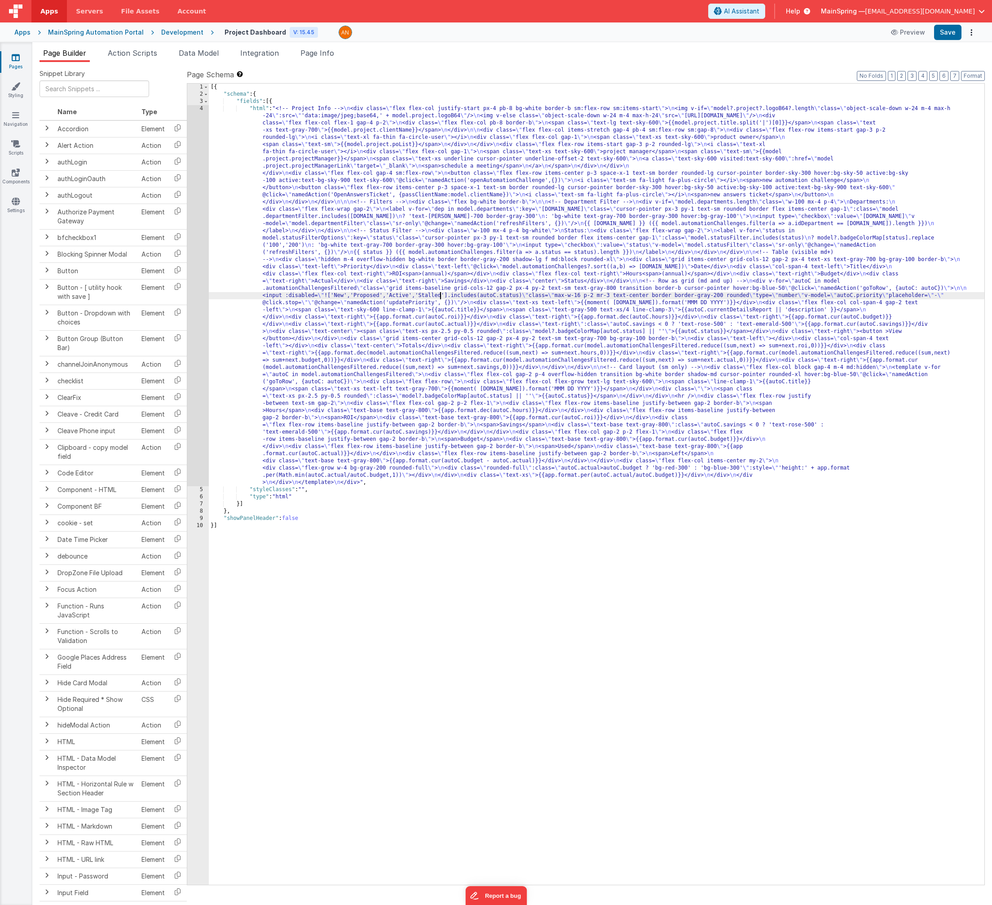
click at [440, 292] on div "[{ "schema" : { "fields" : [{ "html" : "<!-- Project Info --> \n <div class= \"…" at bounding box center [597, 491] width 776 height 815
click at [202, 301] on div "4" at bounding box center [198, 295] width 22 height 381
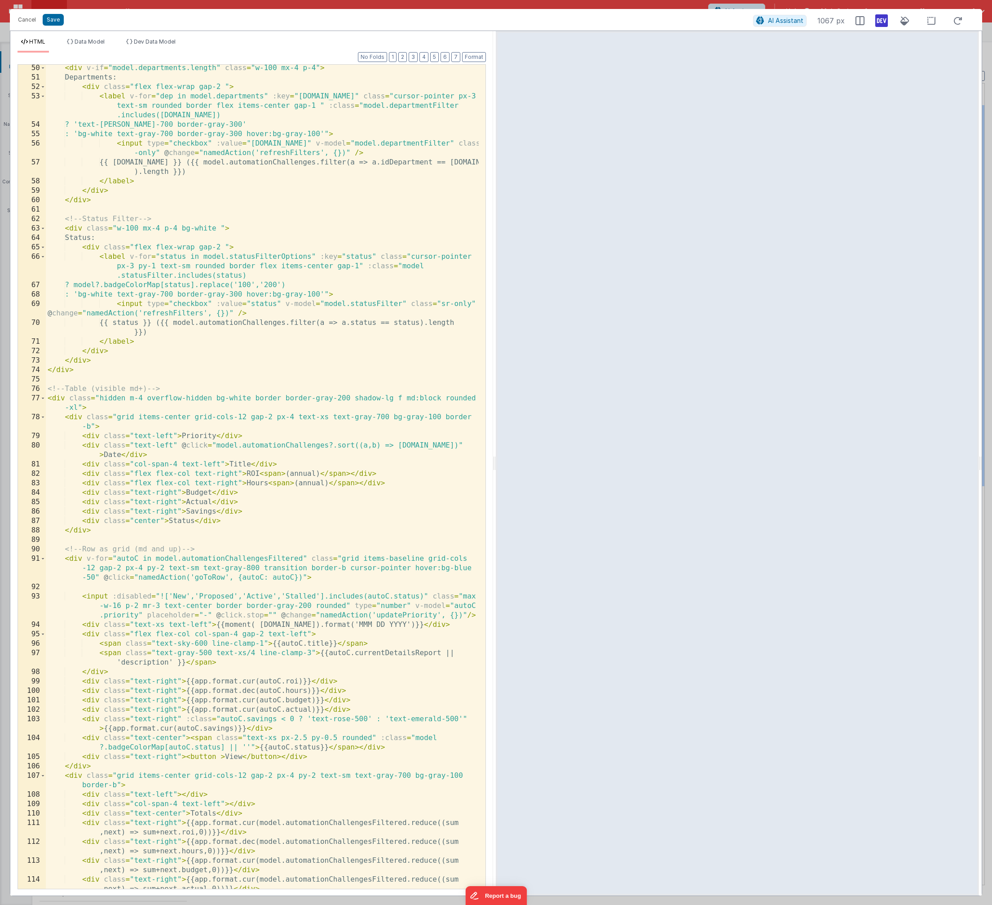
scroll to position [458, 0]
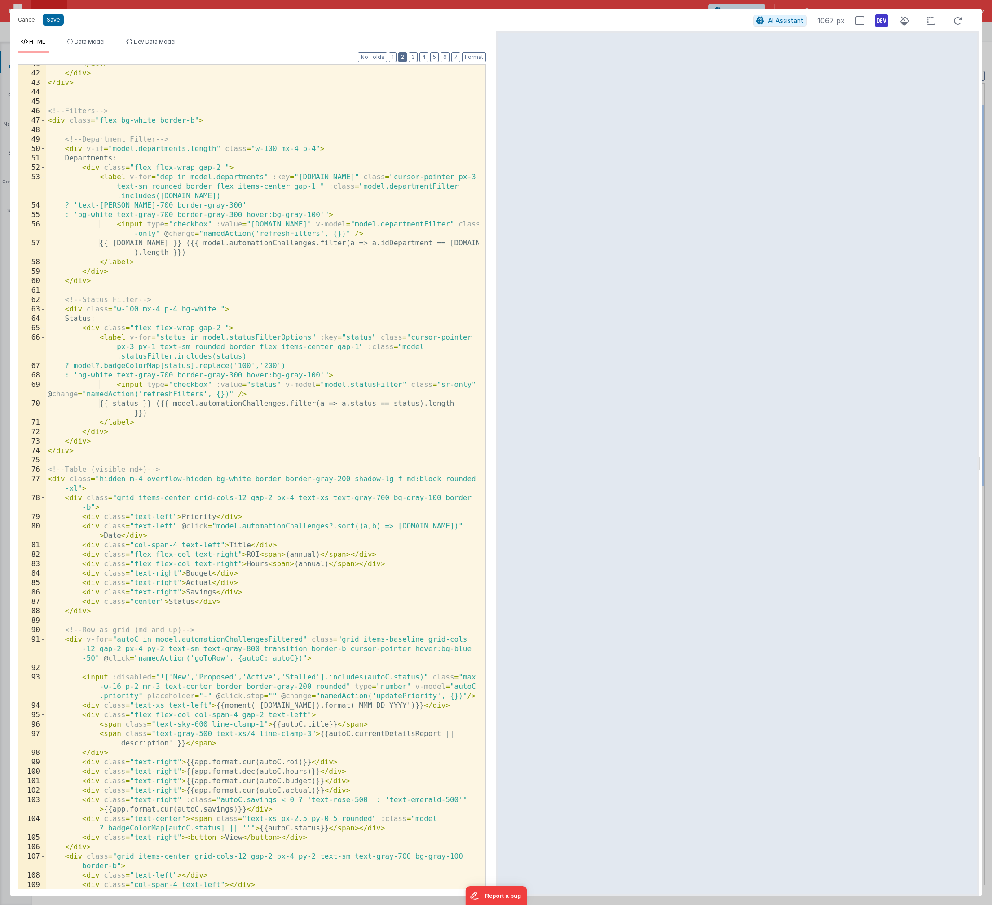
click at [406, 60] on button "2" at bounding box center [403, 57] width 9 height 10
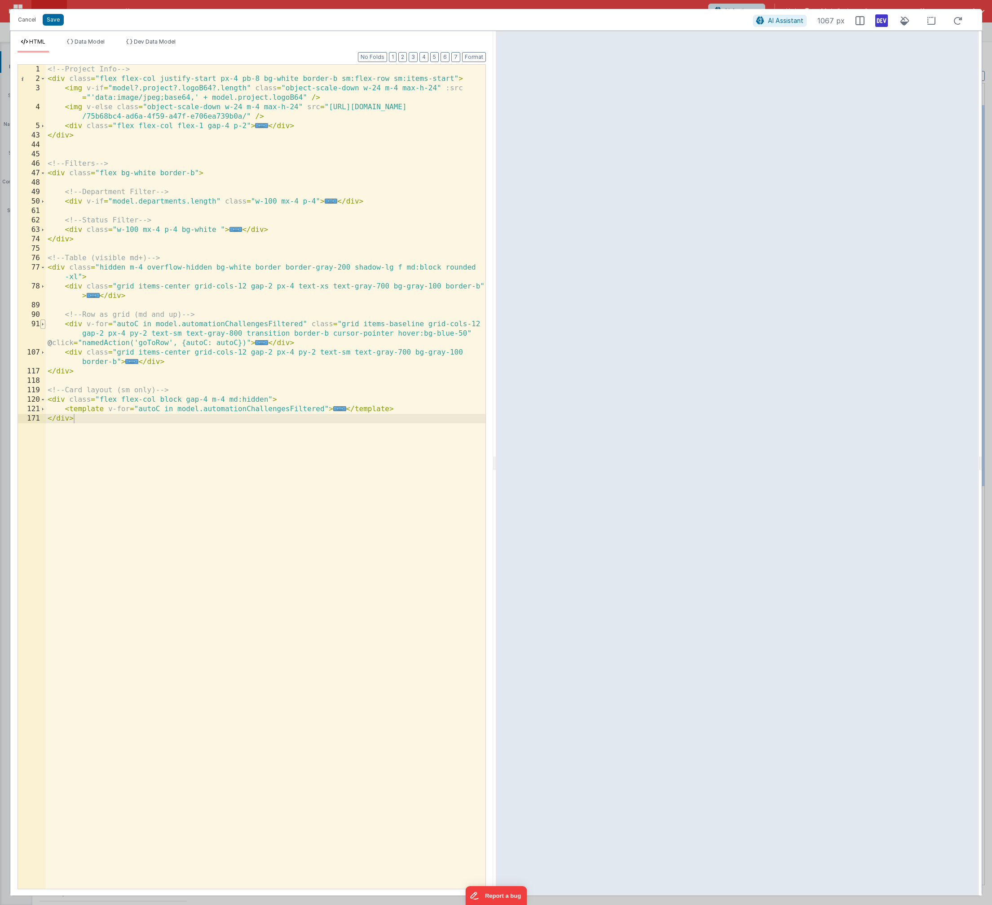
click at [45, 323] on span at bounding box center [42, 323] width 5 height 9
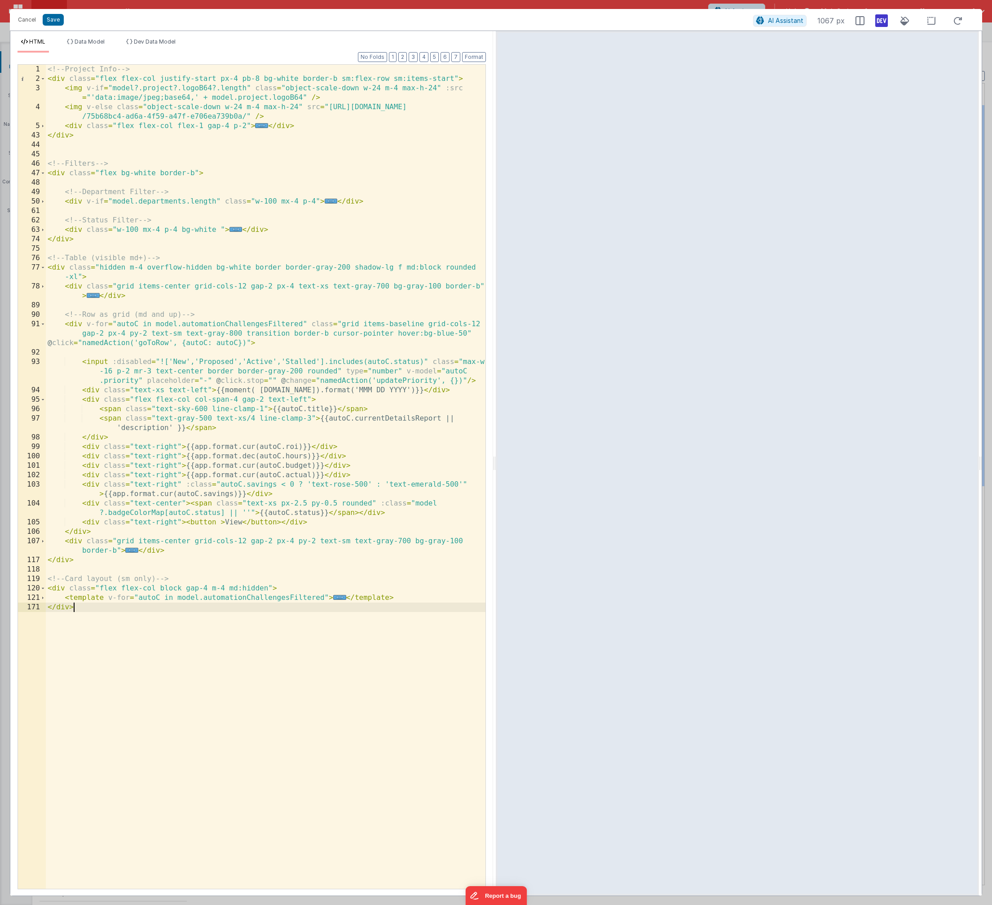
click at [455, 381] on div "<!-- Project Info --> < div class = "flex flex-col justify-start px-4 pb-8 bg-w…" at bounding box center [266, 486] width 440 height 843
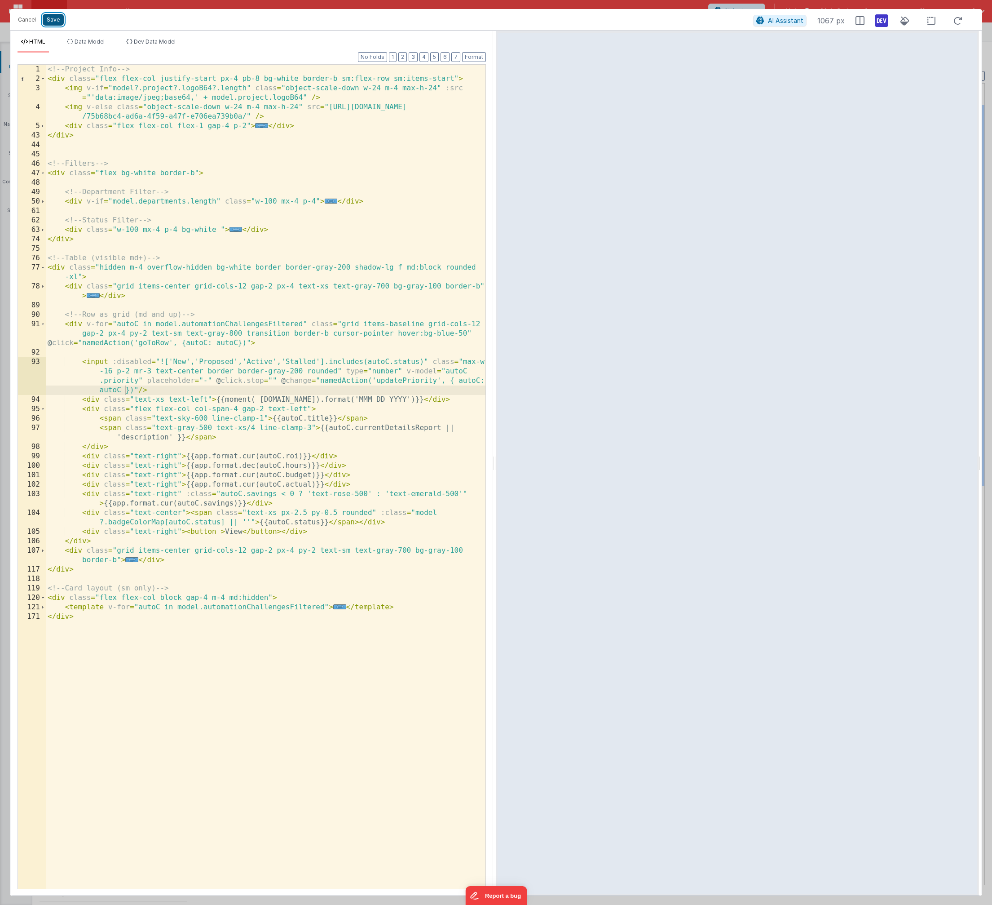
click at [50, 23] on button "Save" at bounding box center [53, 20] width 21 height 12
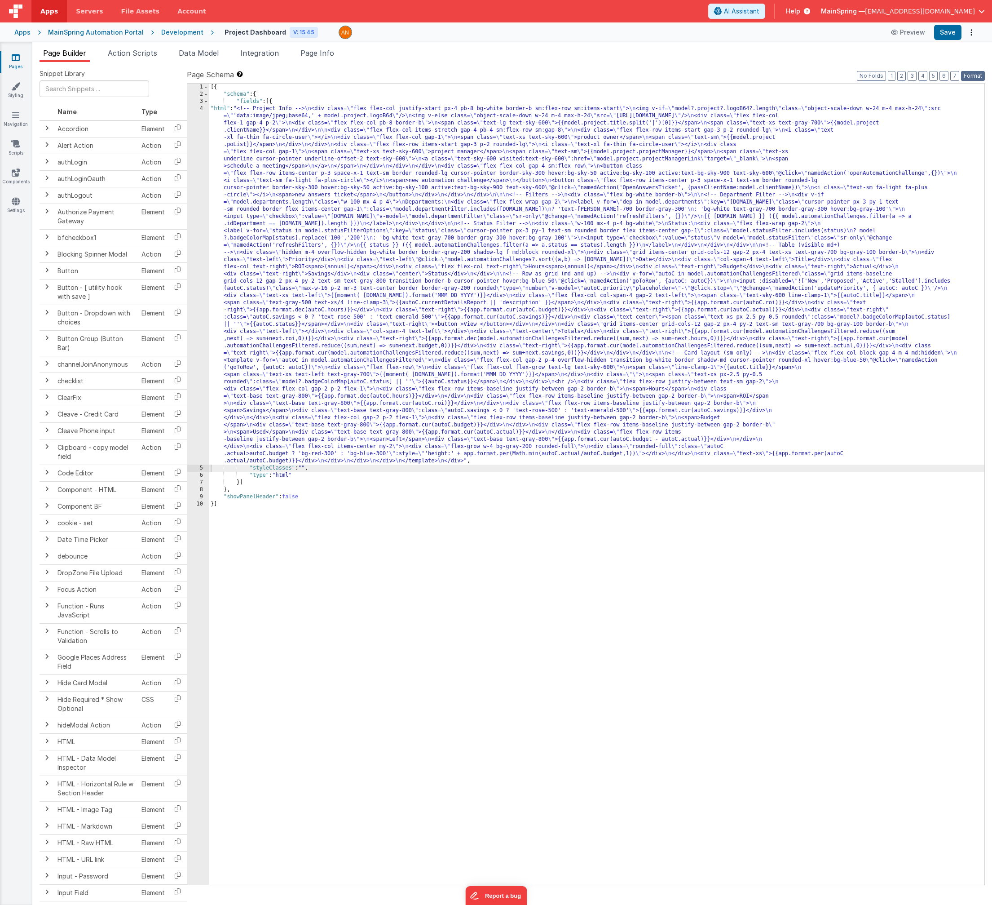
click at [982, 80] on button "Format" at bounding box center [973, 76] width 24 height 10
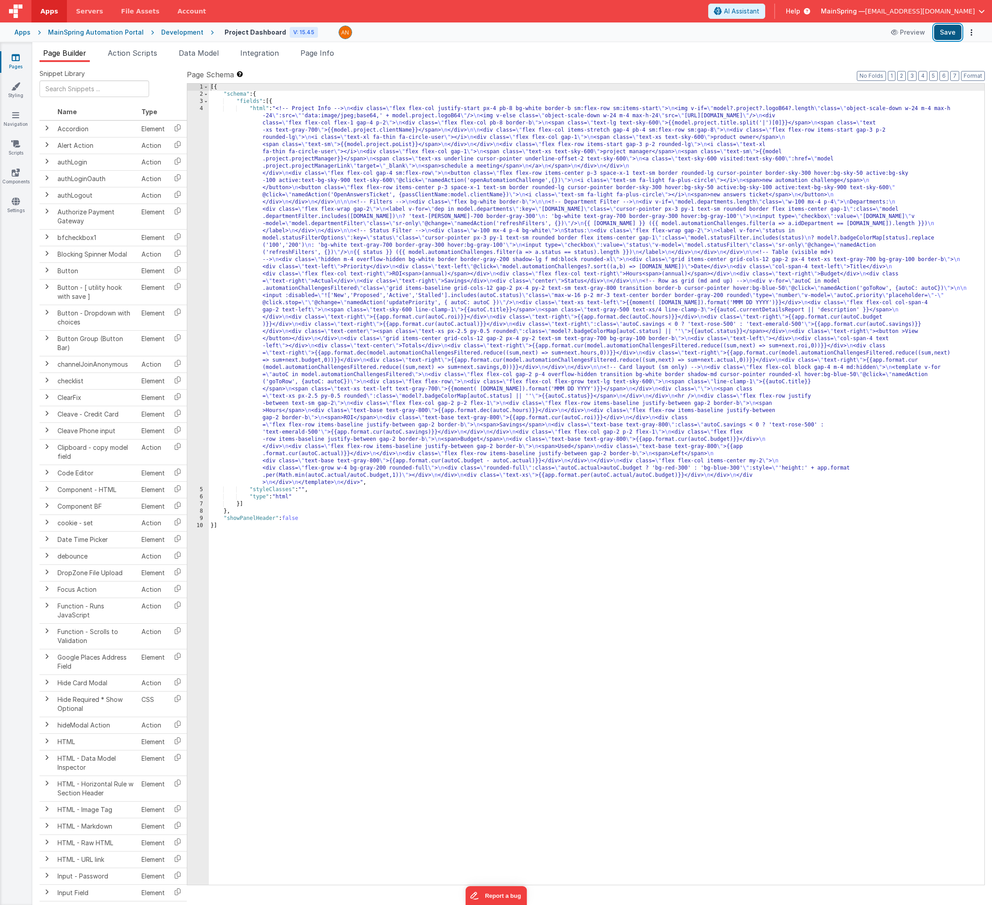
click at [954, 36] on button "Save" at bounding box center [948, 32] width 27 height 15
click at [133, 46] on div "Page Builder Action Scripts Data Model Integration Page Info Snippet Library Na…" at bounding box center [512, 473] width 960 height 863
click at [138, 52] on span "Action Scripts" at bounding box center [132, 53] width 49 height 9
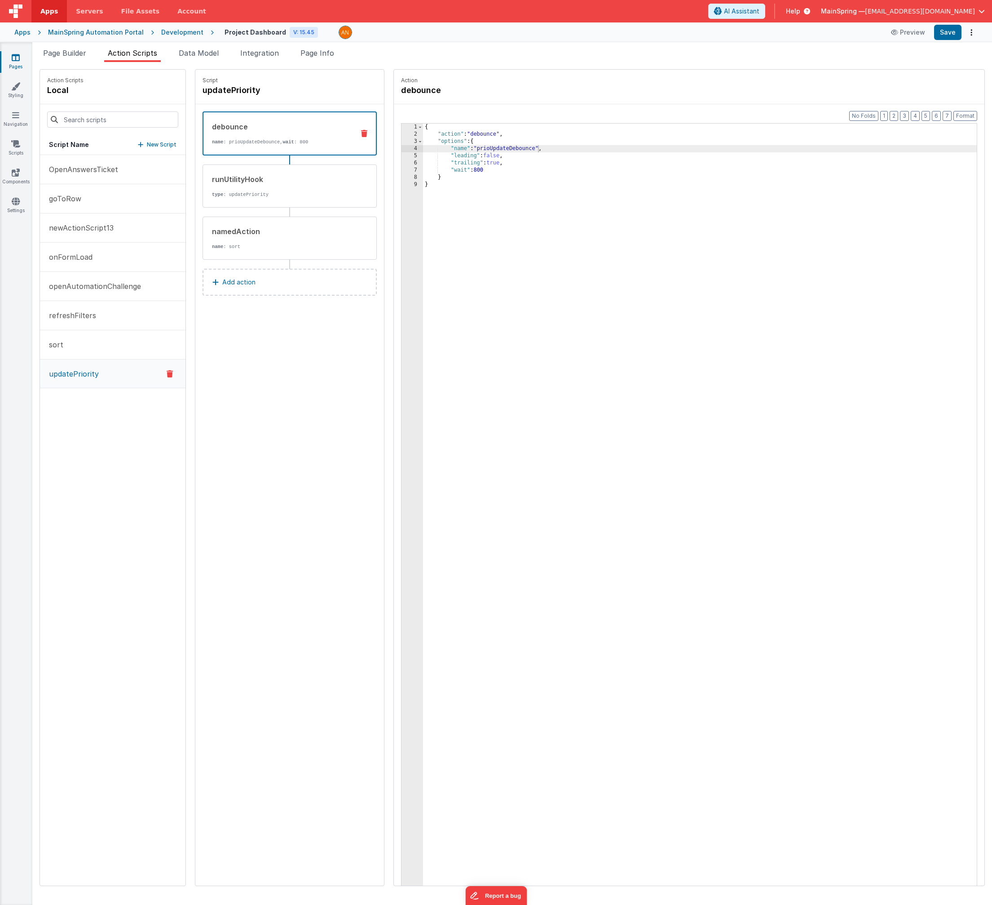
click at [233, 280] on p "Add action" at bounding box center [238, 282] width 33 height 11
click at [304, 433] on div "Select New Action Function - Runs JavaScript Clipboard - copy model field runUt…" at bounding box center [496, 452] width 992 height 905
click at [361, 137] on icon at bounding box center [364, 133] width 6 height 7
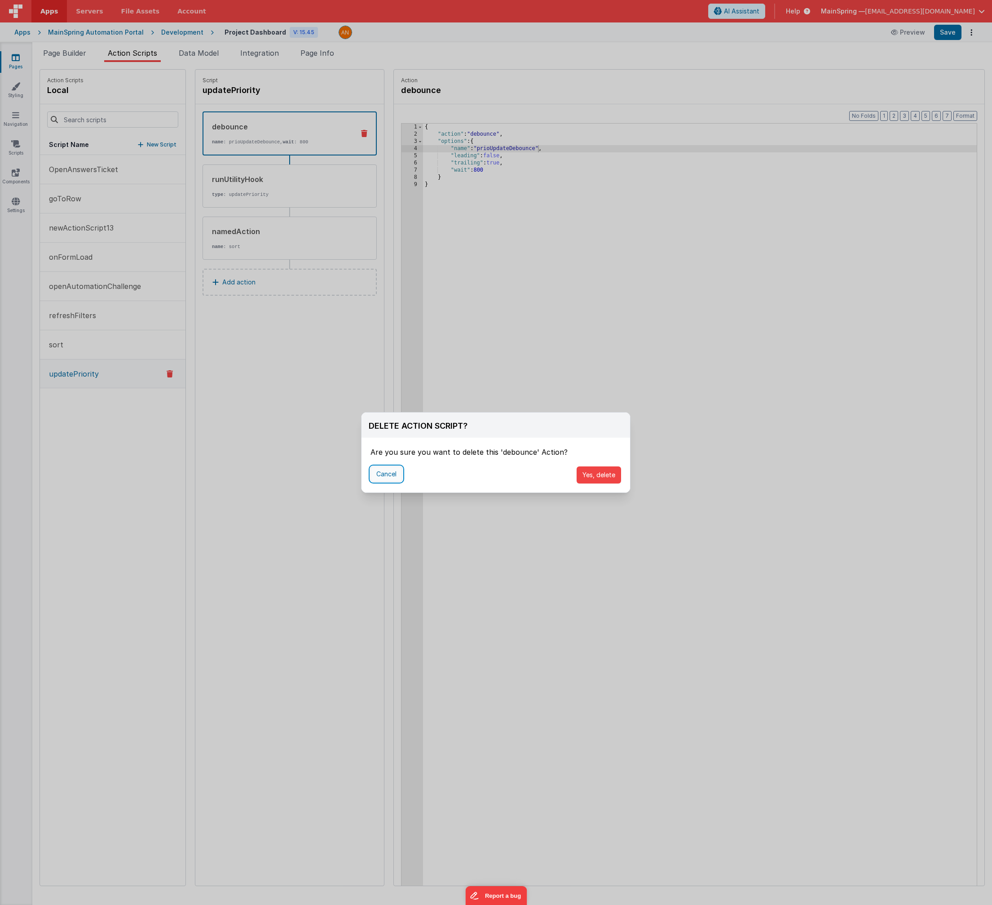
click at [381, 472] on button "Cancel" at bounding box center [387, 473] width 32 height 15
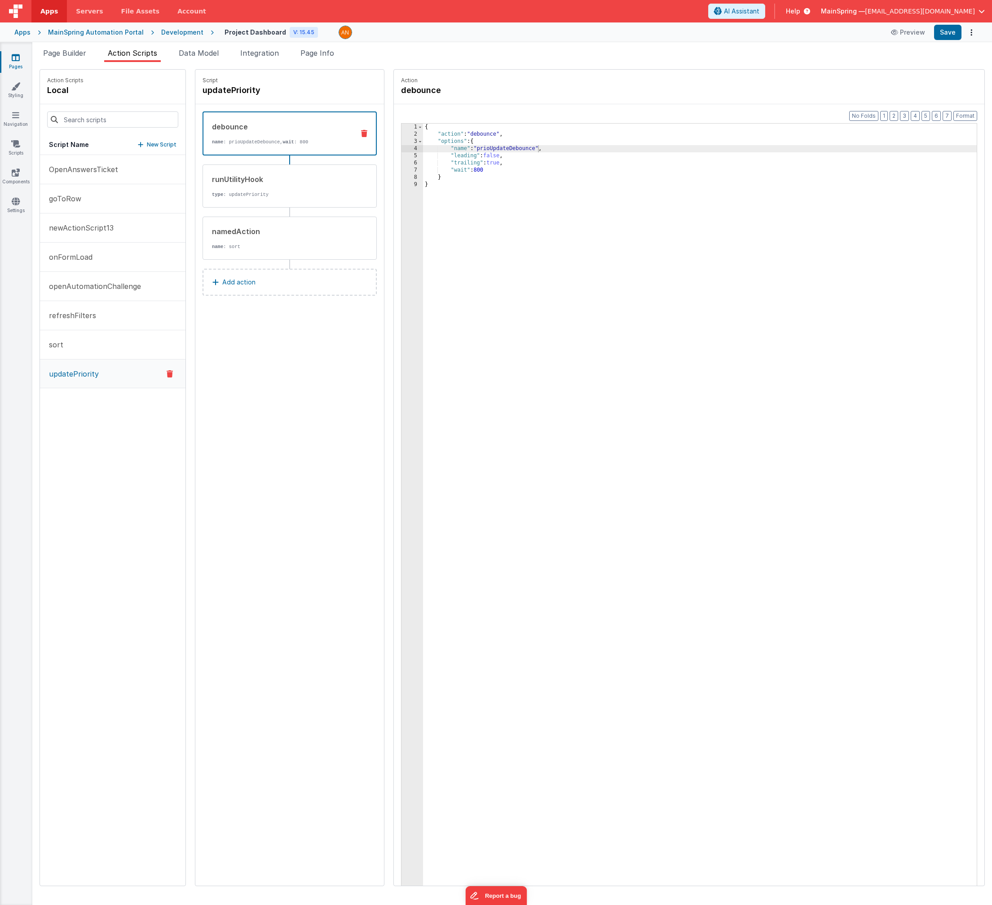
click at [230, 279] on p "Add action" at bounding box center [238, 282] width 33 height 11
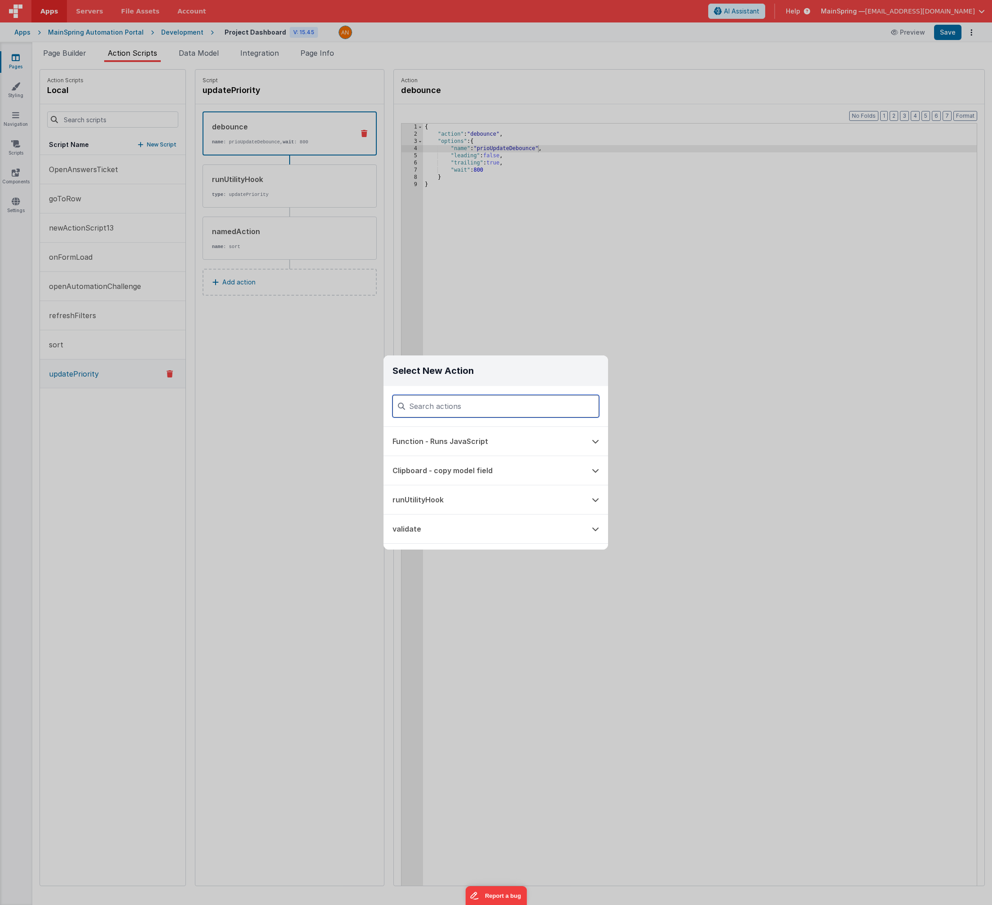
type input "f"
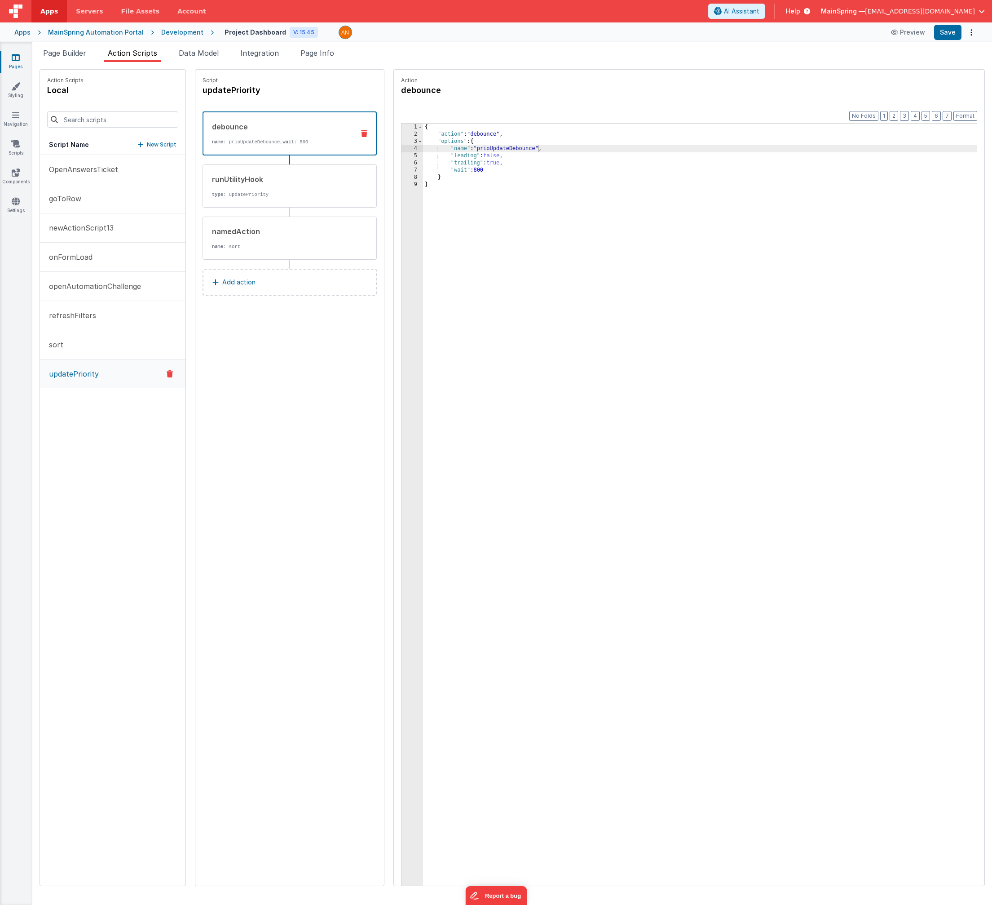
click at [230, 357] on div "Script updatePriority debounce name : prioUpdateDebounce, wait : 800 runUtility…" at bounding box center [289, 478] width 189 height 816
click at [361, 134] on icon at bounding box center [364, 133] width 6 height 7
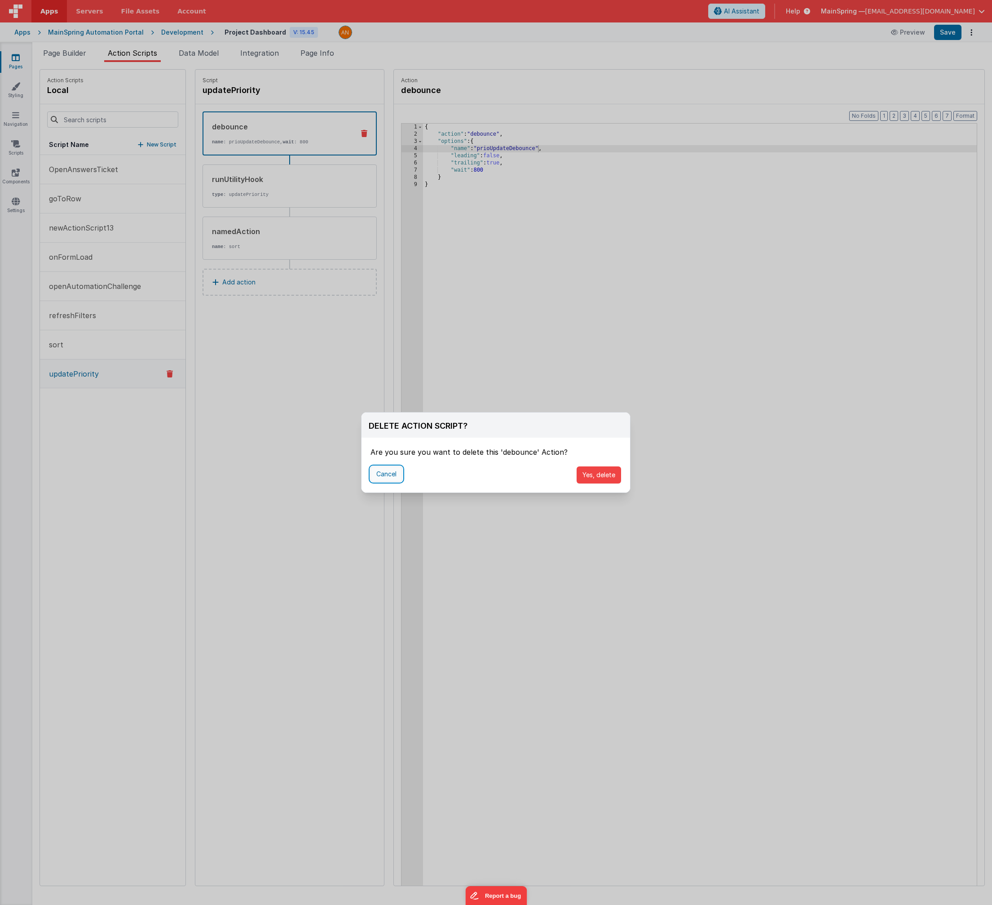
click at [399, 477] on button "Cancel" at bounding box center [387, 473] width 32 height 15
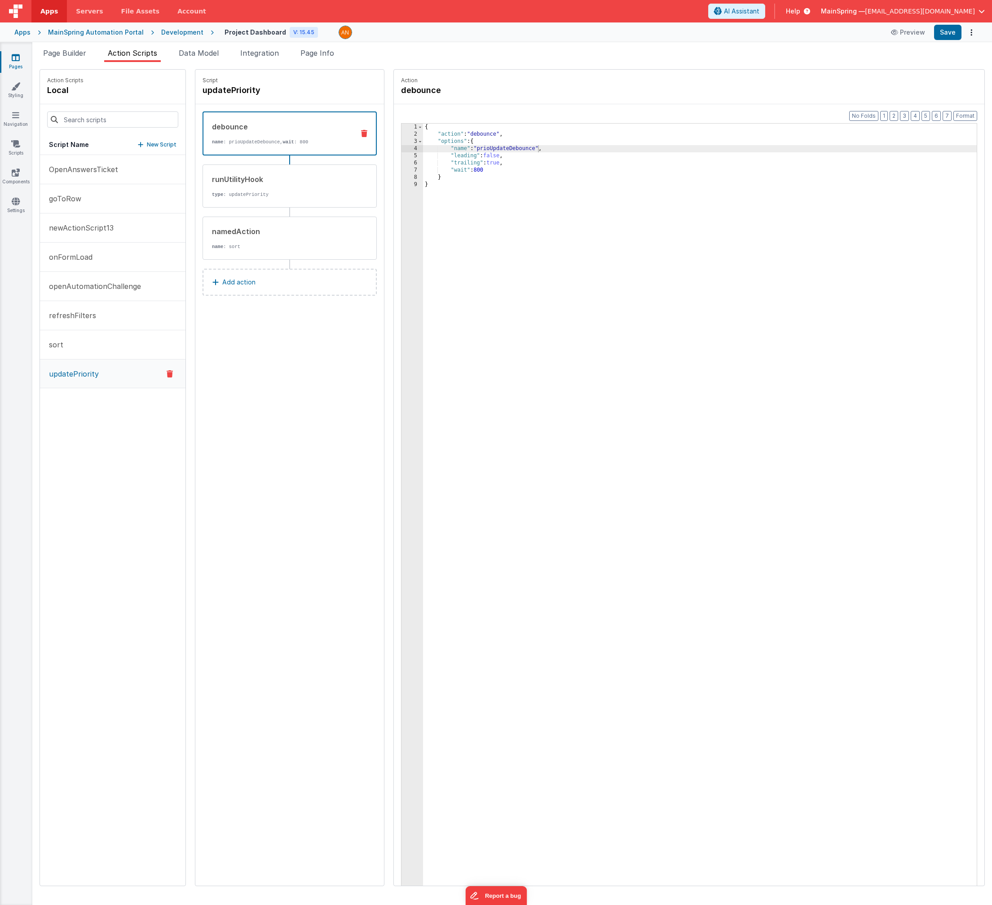
click at [323, 387] on div "Script updatePriority debounce name : prioUpdateDebounce, wait : 800 runUtility…" at bounding box center [289, 478] width 189 height 816
click at [348, 366] on div "Script updatePriority debounce name : prioUpdateDebounce, wait : 800 runUtility…" at bounding box center [289, 478] width 189 height 816
click at [262, 290] on button "Add action" at bounding box center [290, 282] width 174 height 27
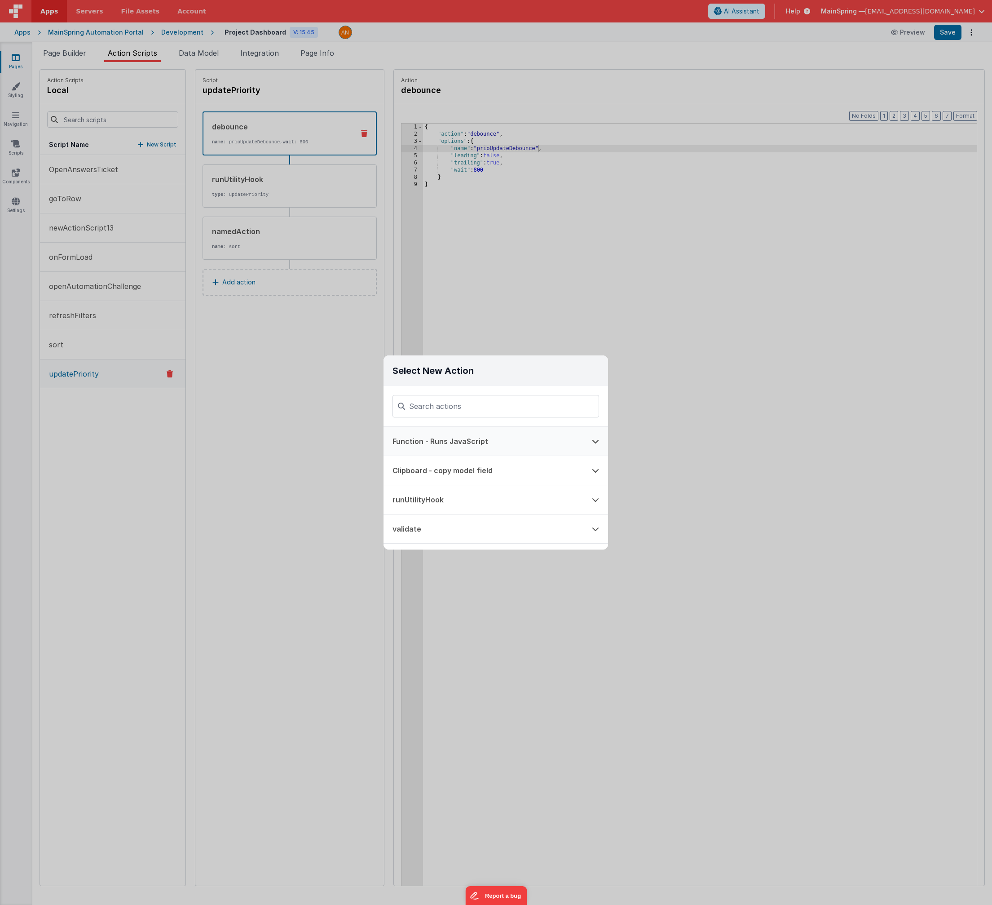
click at [435, 448] on button "Function - Runs JavaScript" at bounding box center [483, 441] width 199 height 29
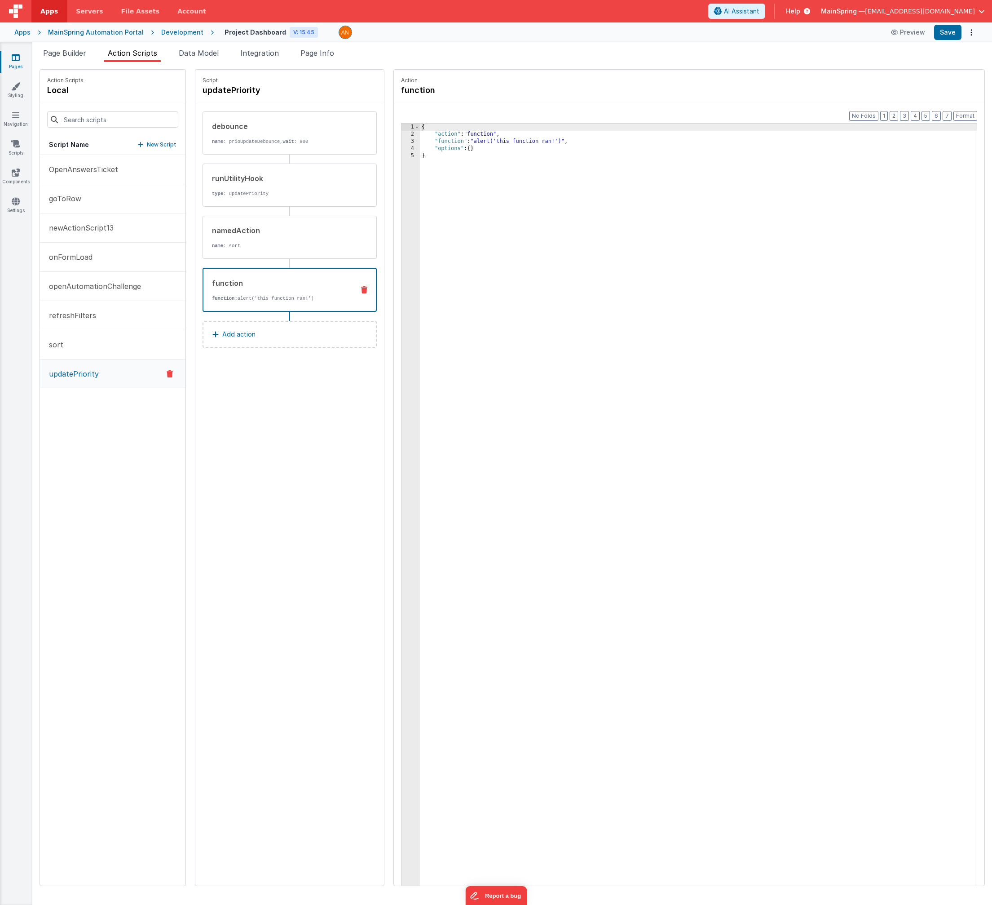
click at [353, 287] on button at bounding box center [364, 289] width 23 height 7
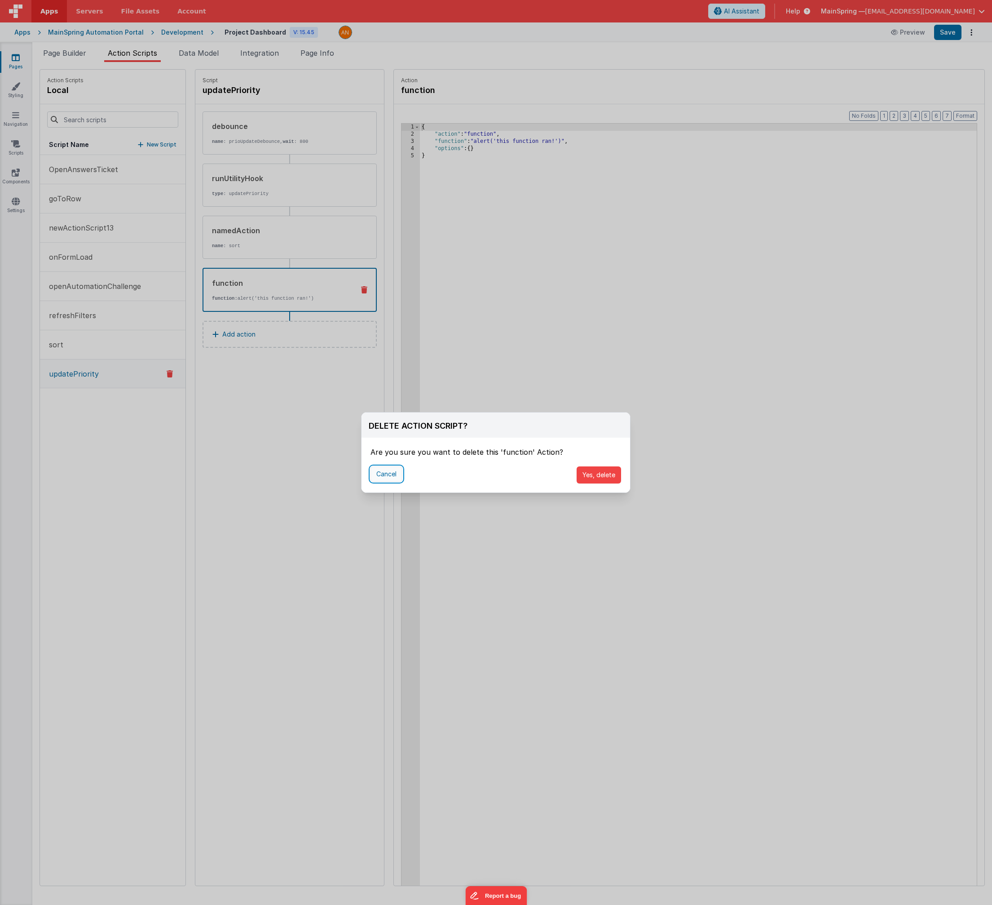
click at [385, 475] on button "Cancel" at bounding box center [387, 473] width 32 height 15
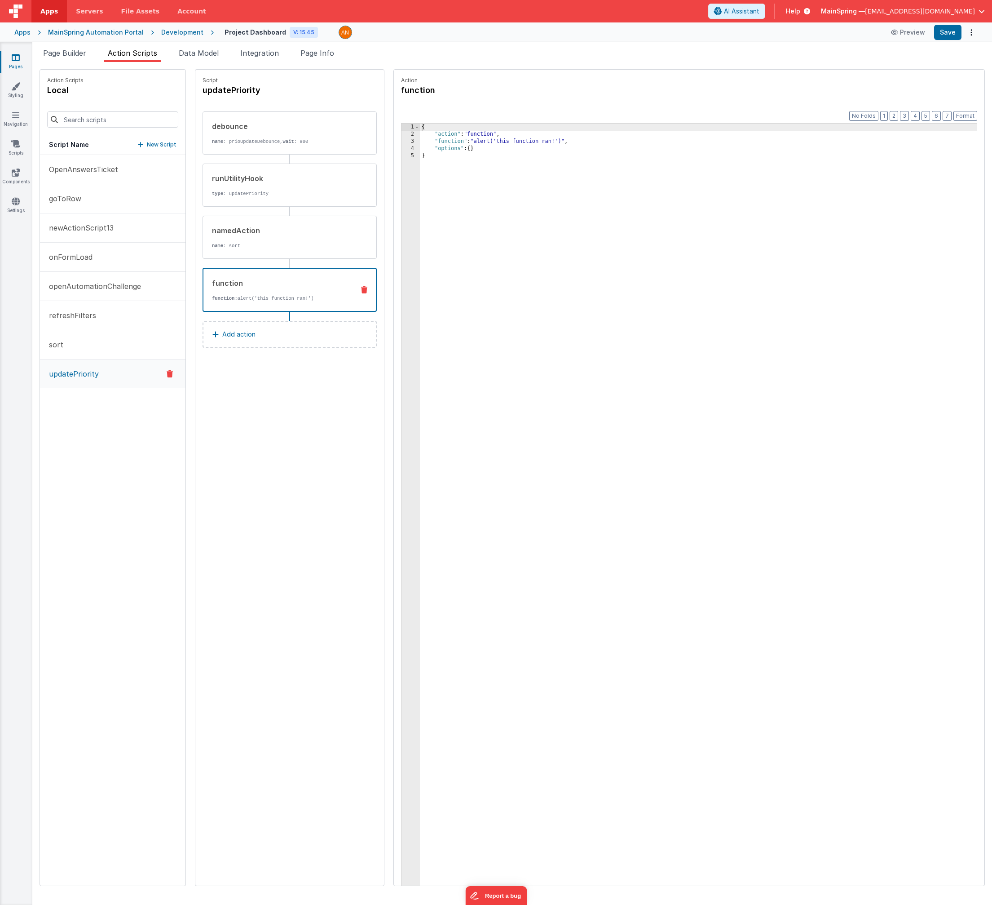
click at [466, 141] on div "{ "action" : "function" , "function" : "alert('this function ran!')" , "options…" at bounding box center [708, 526] width 576 height 804
drag, startPoint x: 545, startPoint y: 142, endPoint x: 458, endPoint y: 144, distance: 87.2
click at [458, 144] on div "{ "action" : "function" , "function" : "alert('this function ran!')" , "options…" at bounding box center [708, 526] width 576 height 804
click at [75, 205] on button "goToRow" at bounding box center [113, 198] width 146 height 29
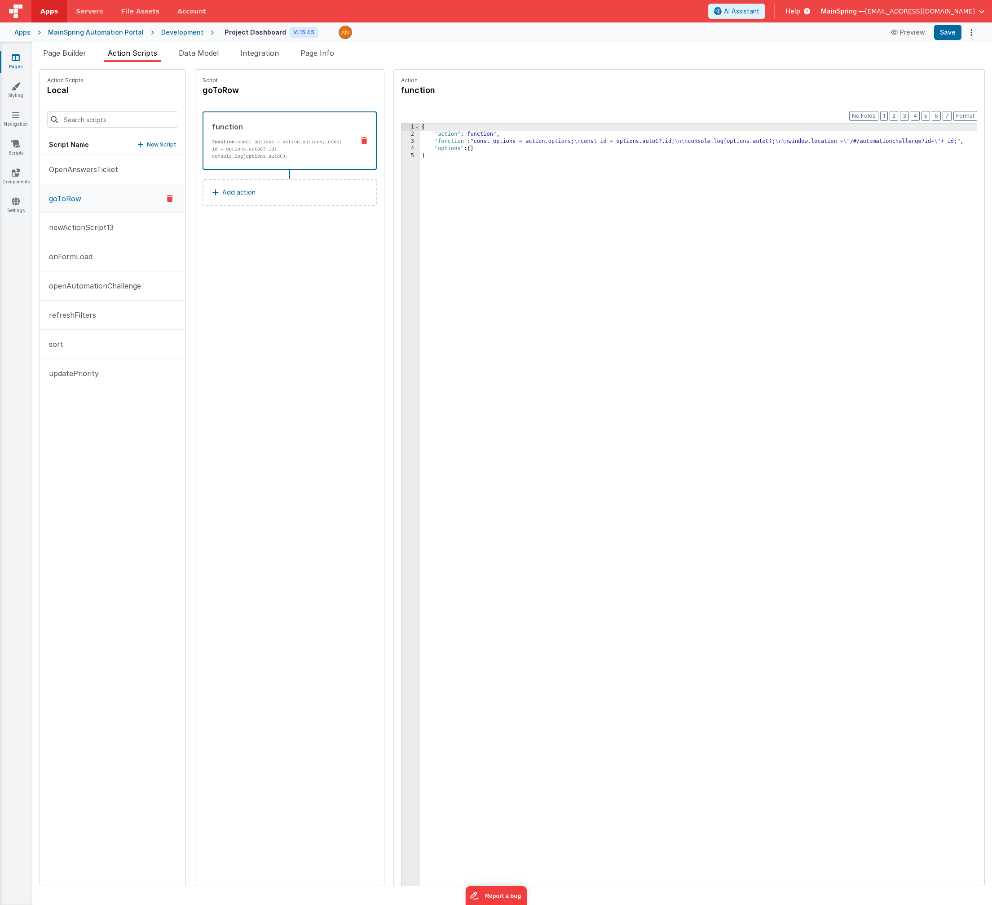
click at [554, 147] on div "{ "action" : "function" , "function" : "const options = action.options; \n cons…" at bounding box center [708, 526] width 576 height 804
click at [529, 142] on div "{ "action" : "function" , "function" : "const options = action.options; \n cons…" at bounding box center [708, 526] width 576 height 804
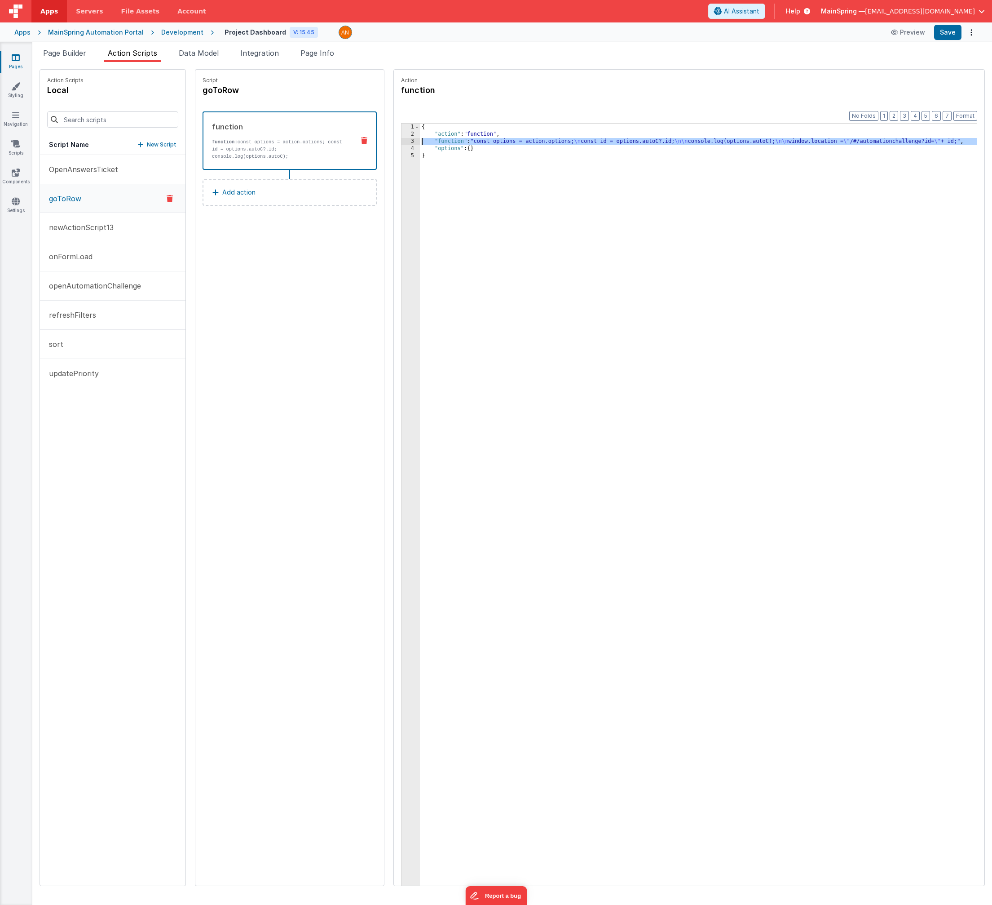
click at [402, 142] on div "3" at bounding box center [411, 141] width 18 height 7
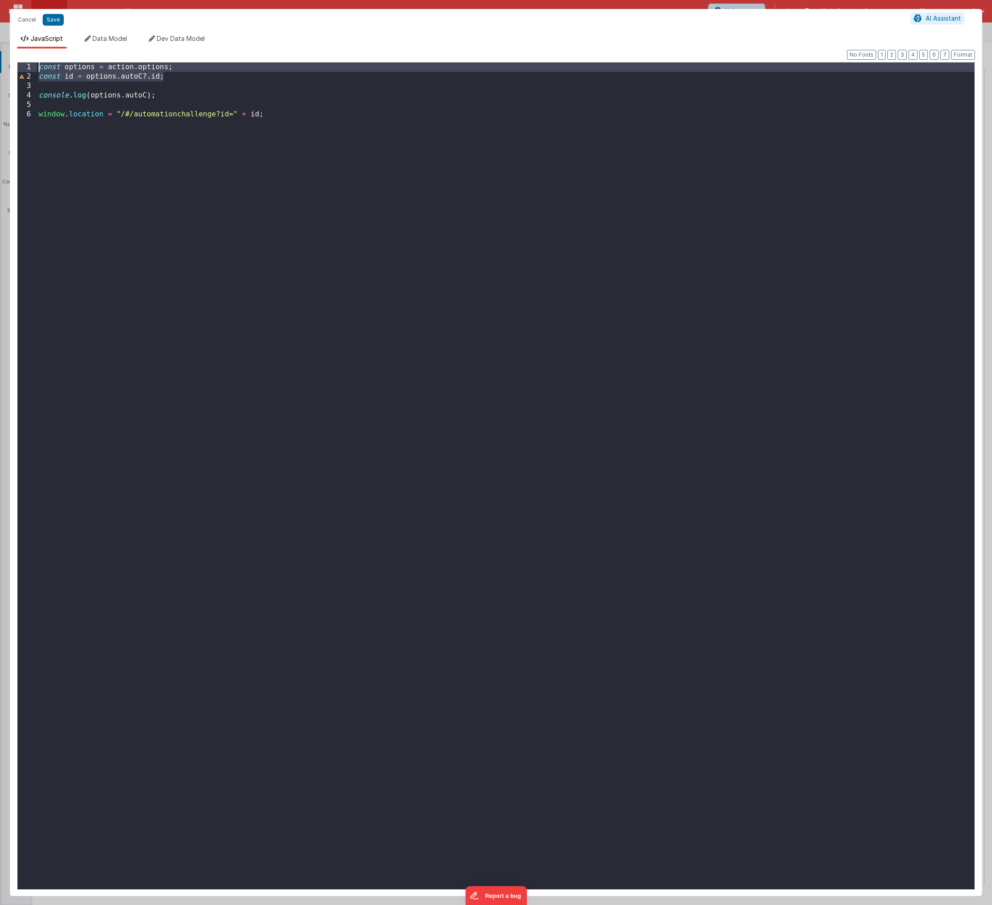
drag, startPoint x: 115, startPoint y: 76, endPoint x: 14, endPoint y: 67, distance: 101.9
click at [13, 67] on div "Format 7 6 5 4 3 2 1 No Folds 1 2 3 4 5 6 const options = action . options ; co…" at bounding box center [496, 472] width 973 height 847
click at [27, 20] on button "Cancel" at bounding box center [26, 19] width 27 height 13
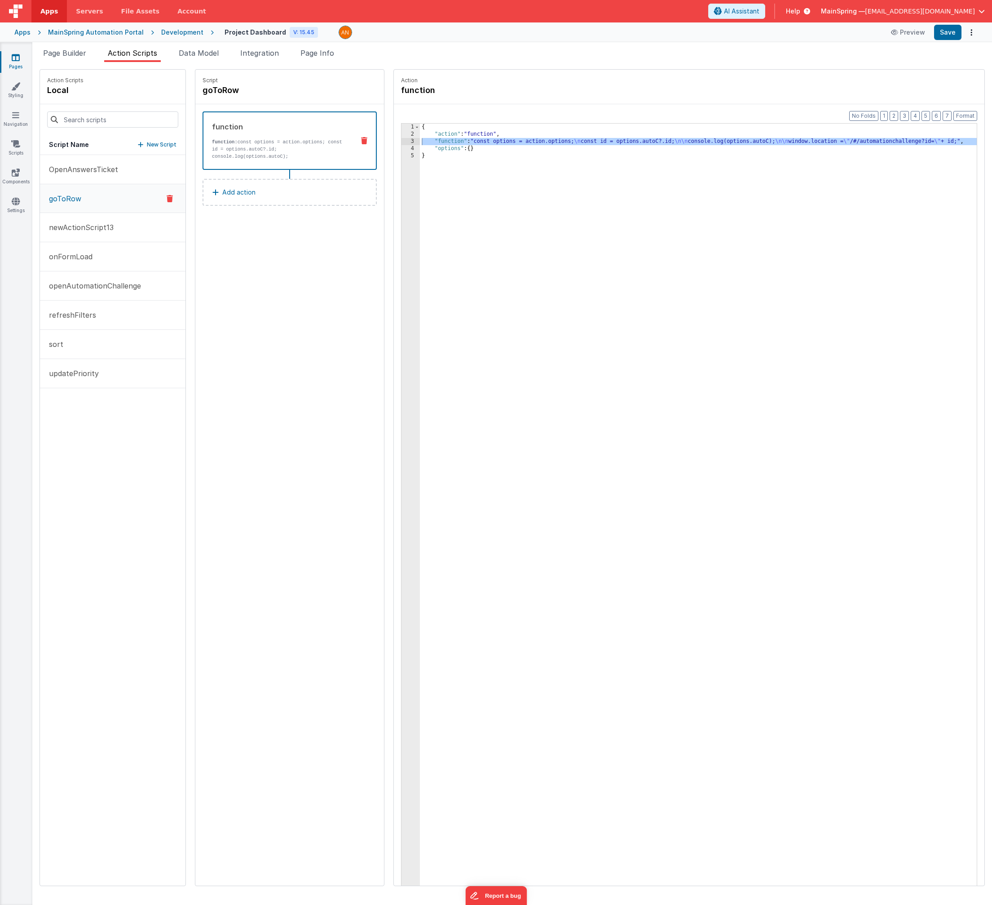
click at [242, 342] on div "Script goToRow function function: const options = action.options; const id = op…" at bounding box center [289, 478] width 189 height 816
click at [99, 387] on button "updatePriority" at bounding box center [113, 373] width 146 height 29
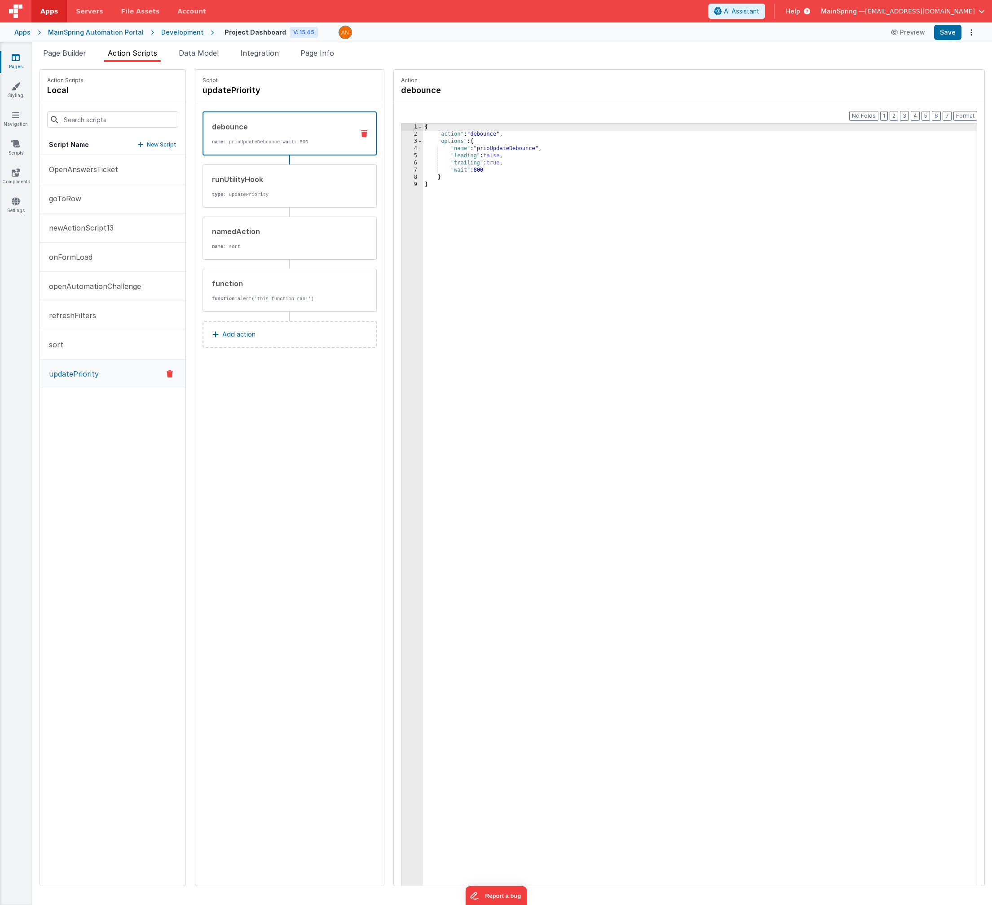
click at [226, 329] on p "Add action" at bounding box center [238, 334] width 33 height 11
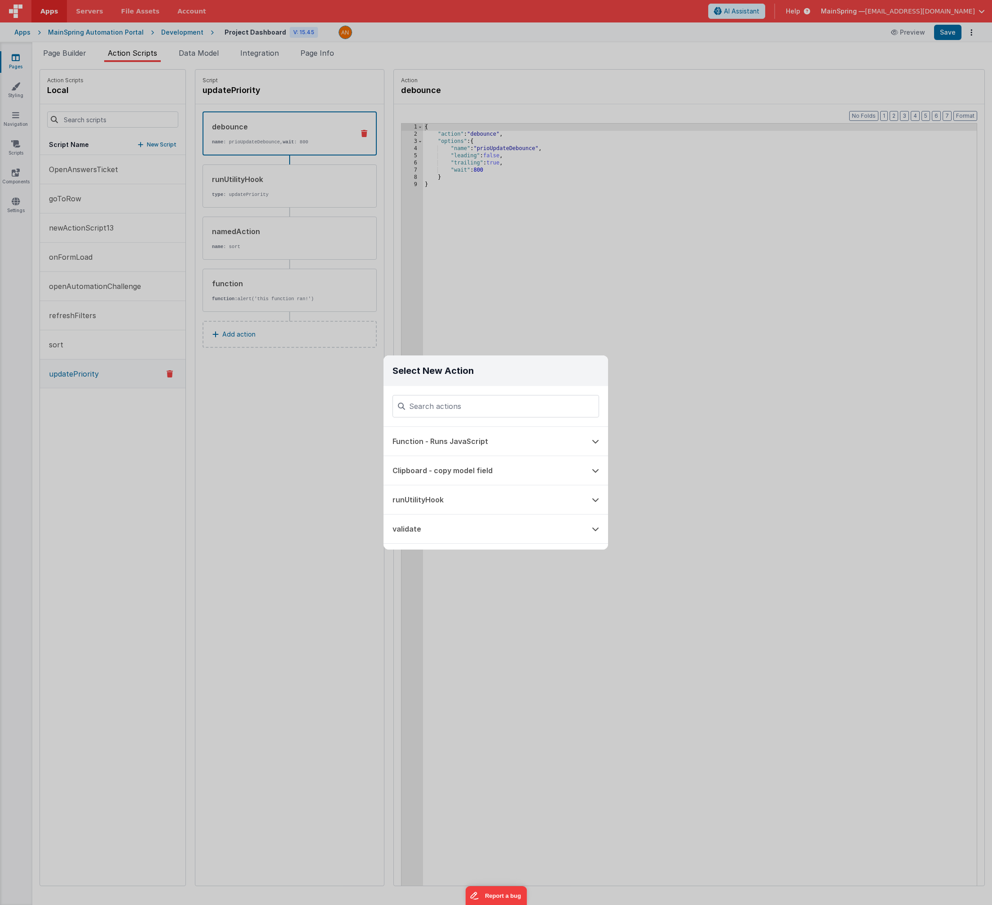
click at [301, 518] on div "Select New Action Function - Runs JavaScript Clipboard - copy model field runUt…" at bounding box center [496, 452] width 992 height 905
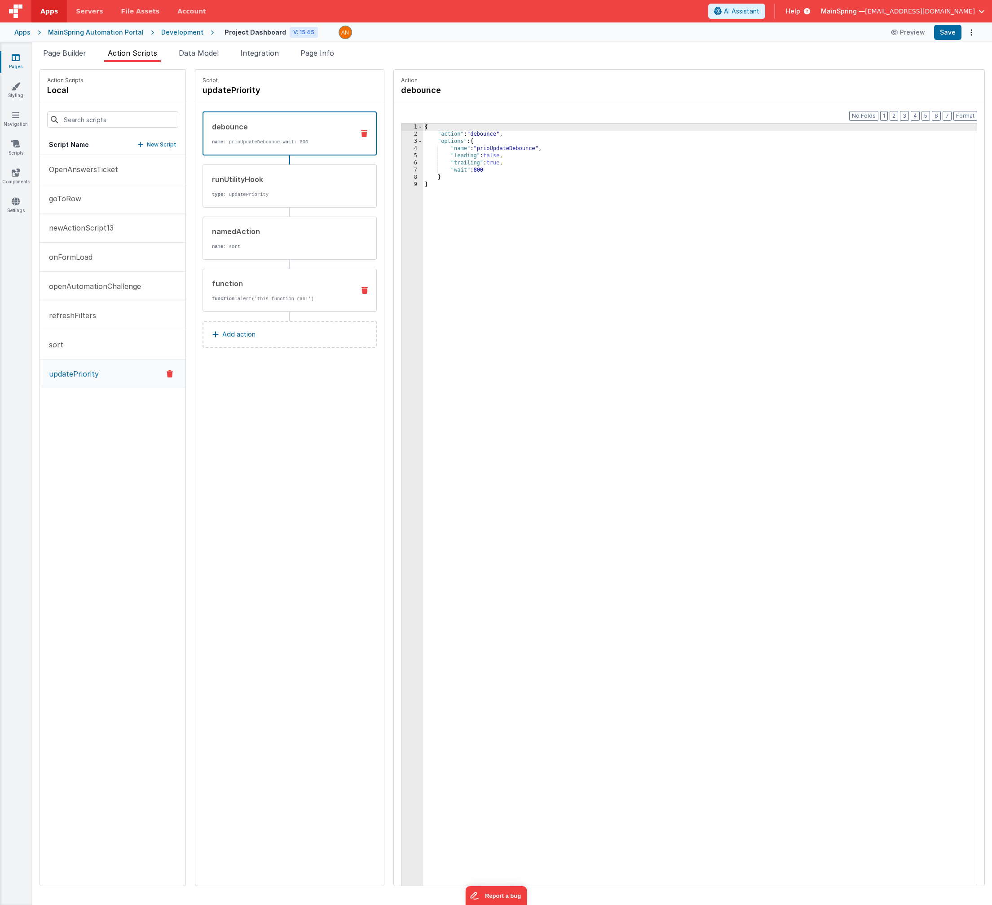
click at [265, 307] on div "function function: alert('this function ran!')" at bounding box center [290, 290] width 174 height 43
click at [468, 140] on div "{ "action" : "function" , "function" : "alert('this function ran!')" , "options…" at bounding box center [708, 526] width 576 height 804
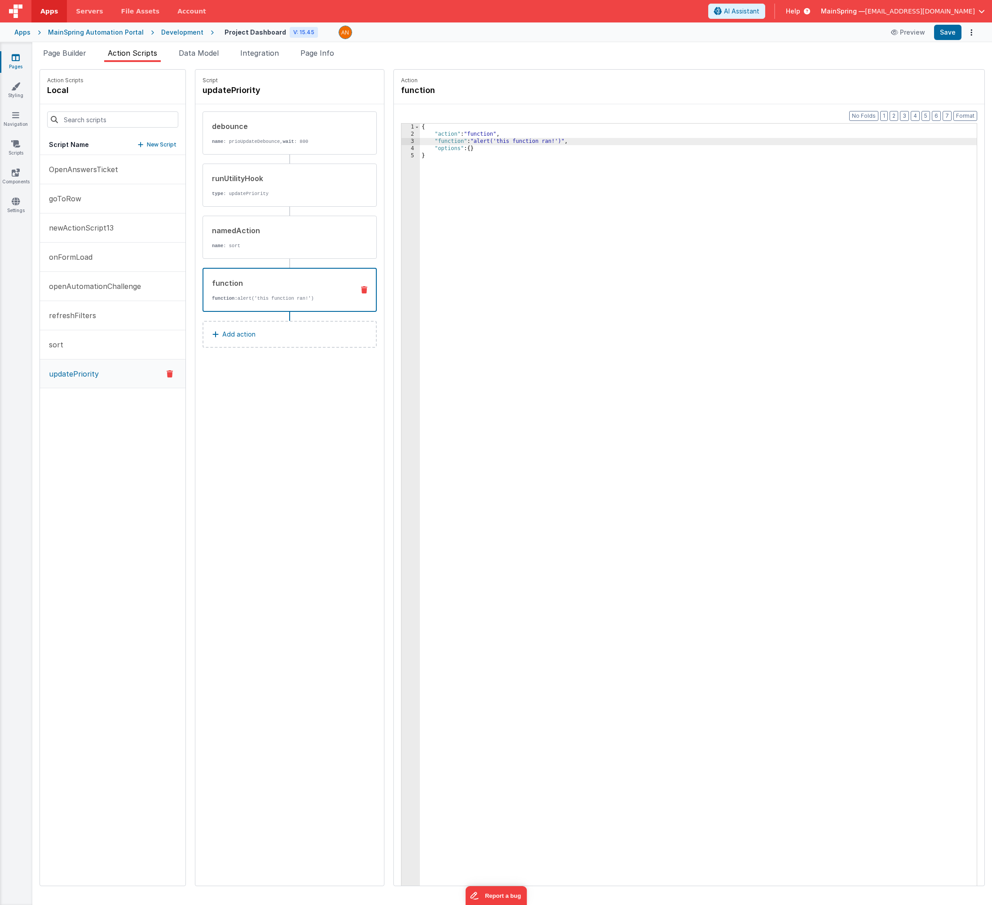
click at [402, 141] on div "3" at bounding box center [411, 141] width 18 height 7
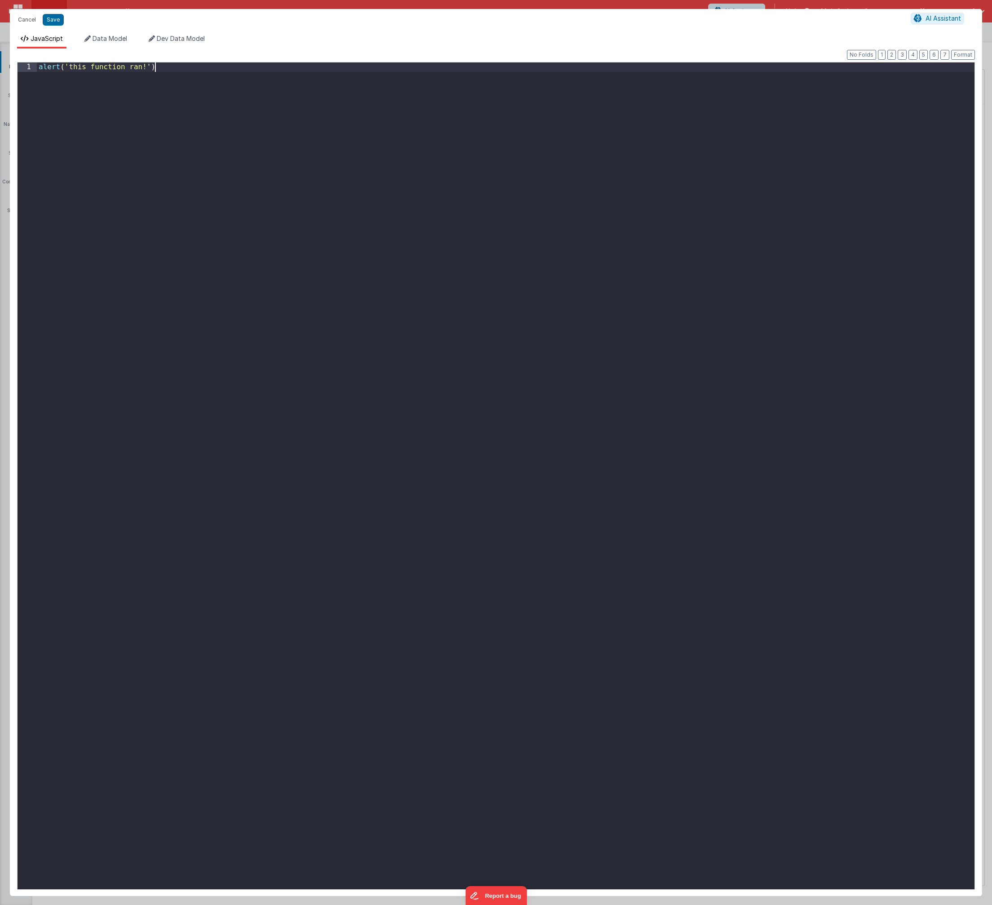
click at [386, 210] on div "alert ( 'this function ran!' )" at bounding box center [506, 485] width 938 height 846
drag, startPoint x: 66, startPoint y: 76, endPoint x: 73, endPoint y: 76, distance: 6.3
click at [73, 76] on div "const options = action . options ; const id = options . autoC ?. id ;" at bounding box center [506, 485] width 938 height 846
click at [54, 24] on button "Save" at bounding box center [53, 20] width 21 height 12
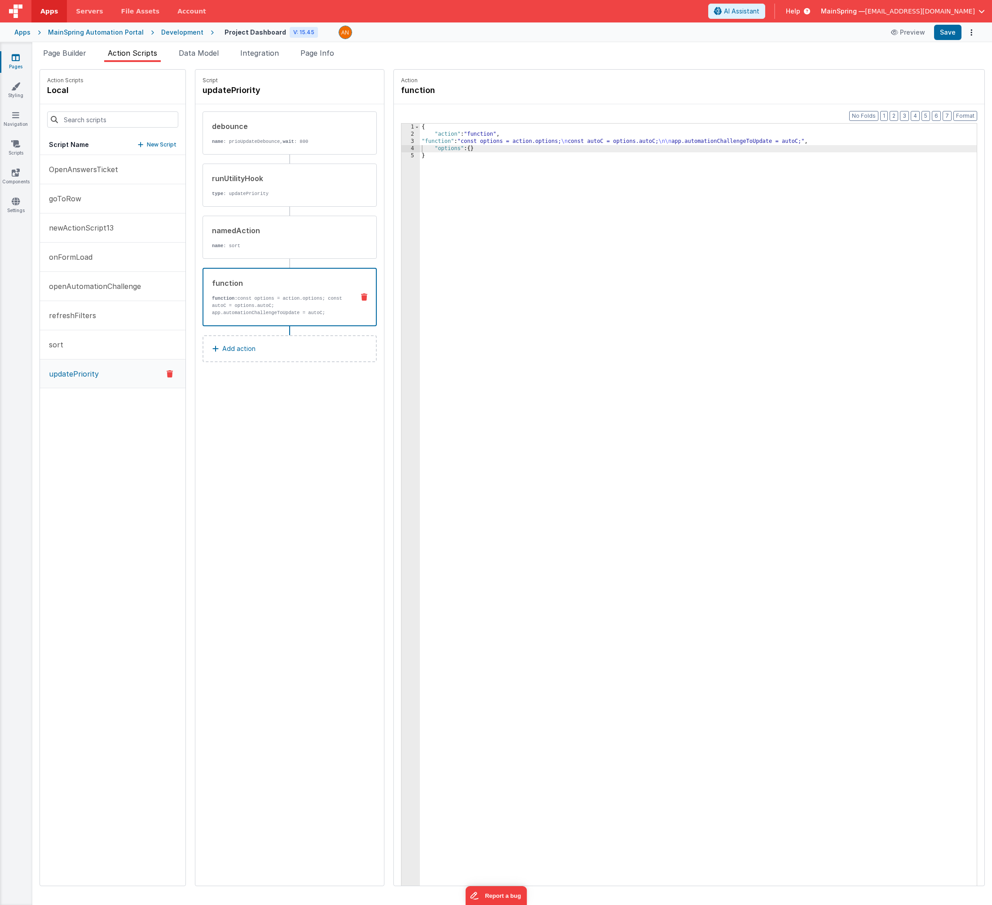
click at [267, 395] on div "Script updatePriority debounce name : prioUpdateDebounce, wait : 800 runUtility…" at bounding box center [289, 478] width 189 height 816
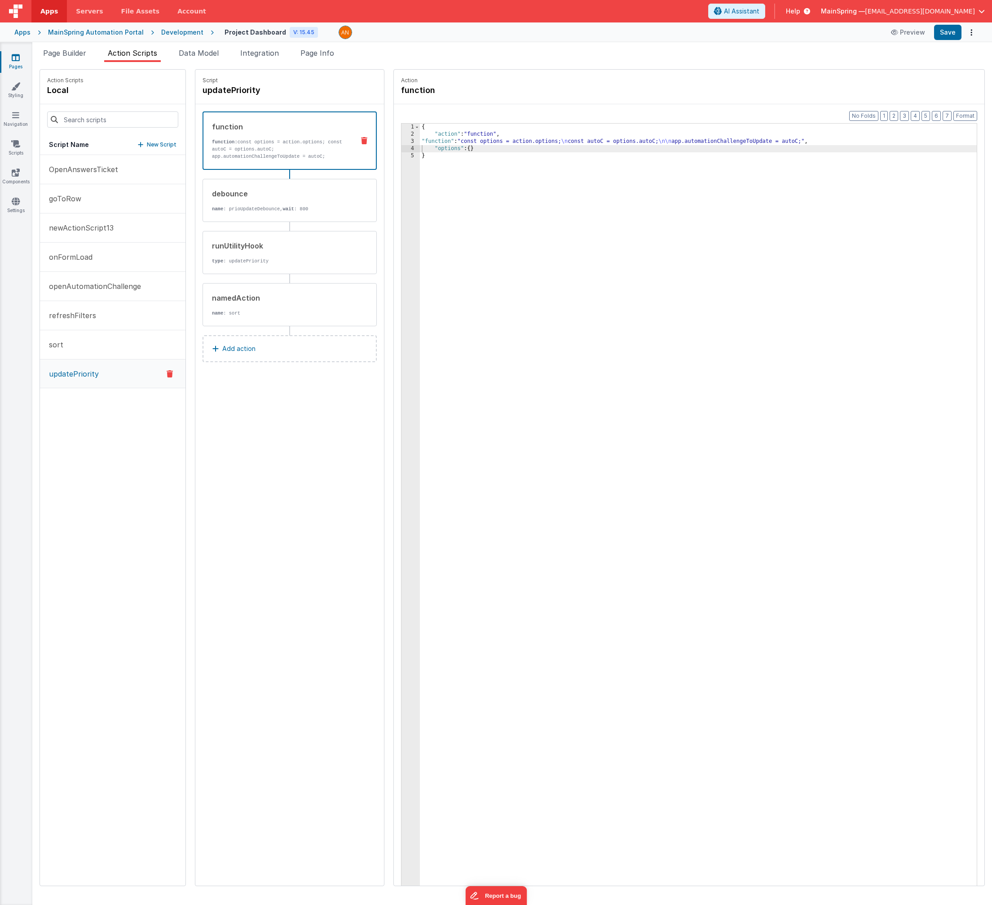
click at [573, 141] on div "{ "action" : "function" , "function" : "const options = action.options; \n cons…" at bounding box center [708, 526] width 576 height 804
click at [402, 142] on div "3" at bounding box center [411, 141] width 18 height 7
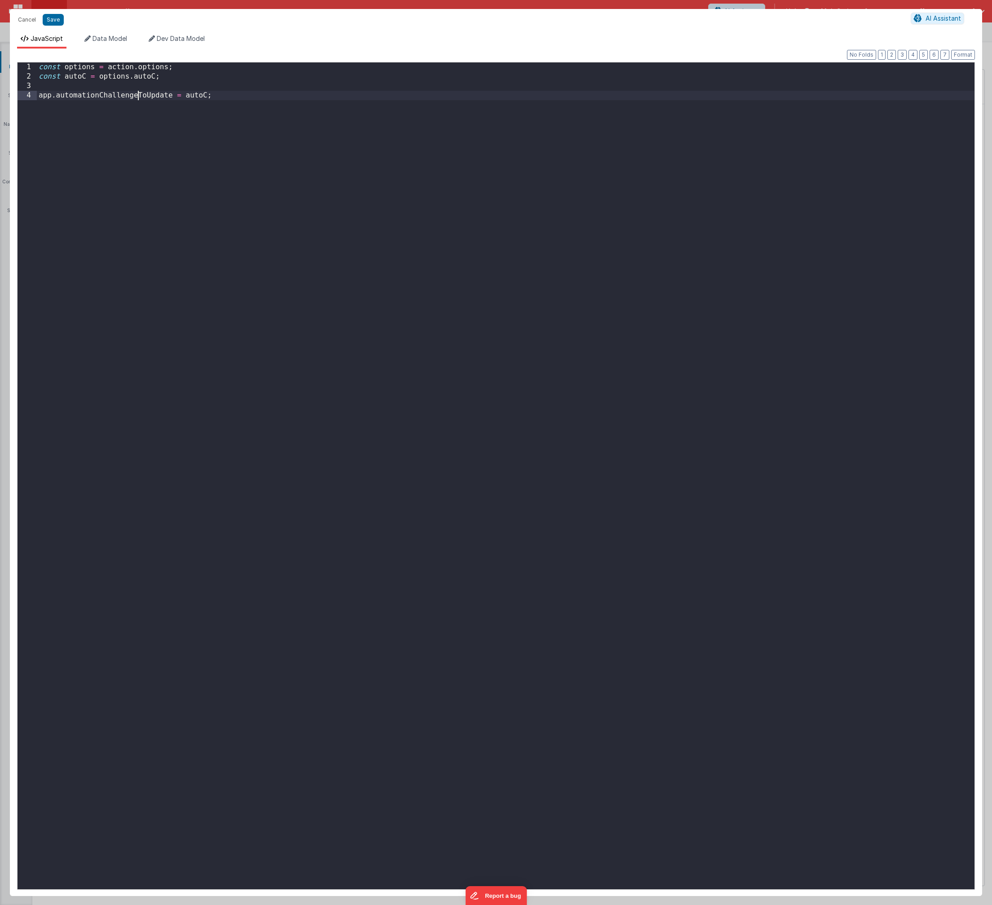
click at [137, 96] on div "const options = action . options ; const autoC = options . autoC ; app . automa…" at bounding box center [506, 485] width 938 height 846
click at [190, 97] on div "const options = action . options ; const autoC = options . autoC ; app . automa…" at bounding box center [506, 485] width 938 height 846
click at [132, 81] on div "const options = action . options ; const autoC = options . autoC ; app . automa…" at bounding box center [506, 485] width 938 height 846
click at [163, 79] on div "const options = action . options ; const autoC = options . autoC ; if ( ! app .…" at bounding box center [506, 485] width 938 height 846
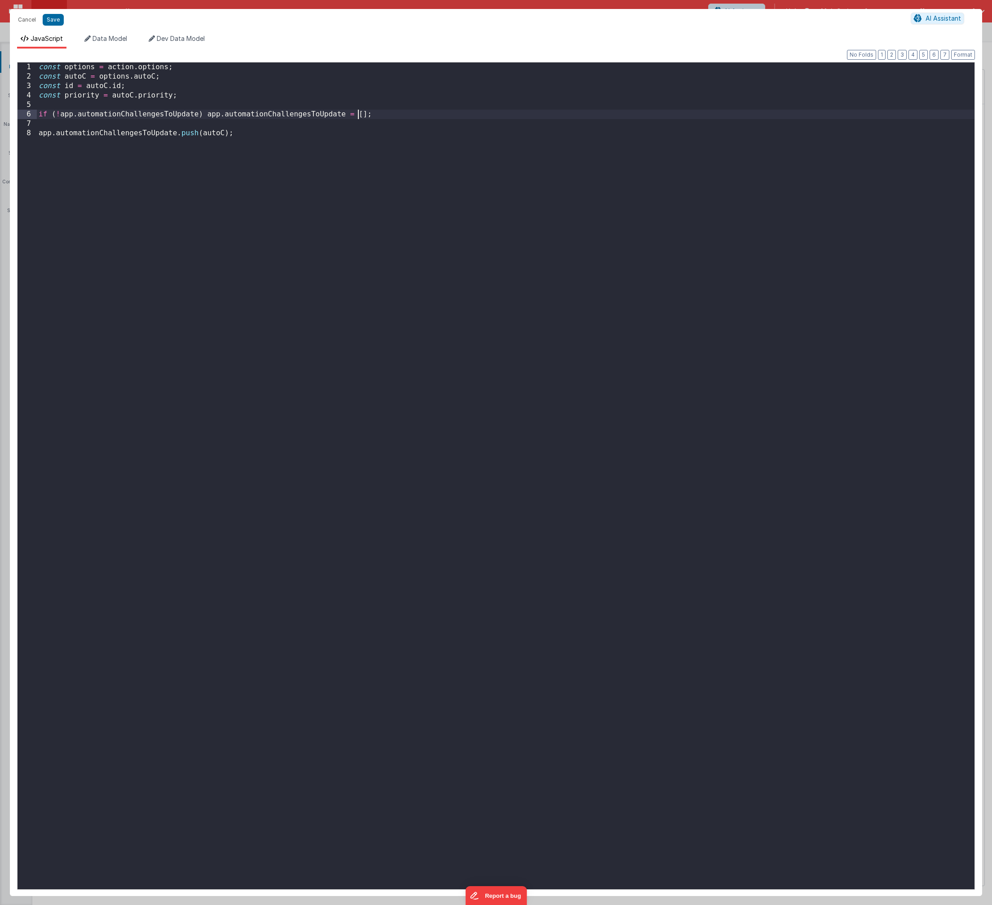
click at [359, 117] on div "const options = action . options ; const autoC = options . autoC ; const id = a…" at bounding box center [506, 485] width 938 height 846
drag, startPoint x: 356, startPoint y: 115, endPoint x: 397, endPoint y: 111, distance: 41.0
click at [397, 111] on div "const options = action . options ; const autoC = options . autoC ; const id = a…" at bounding box center [506, 485] width 938 height 846
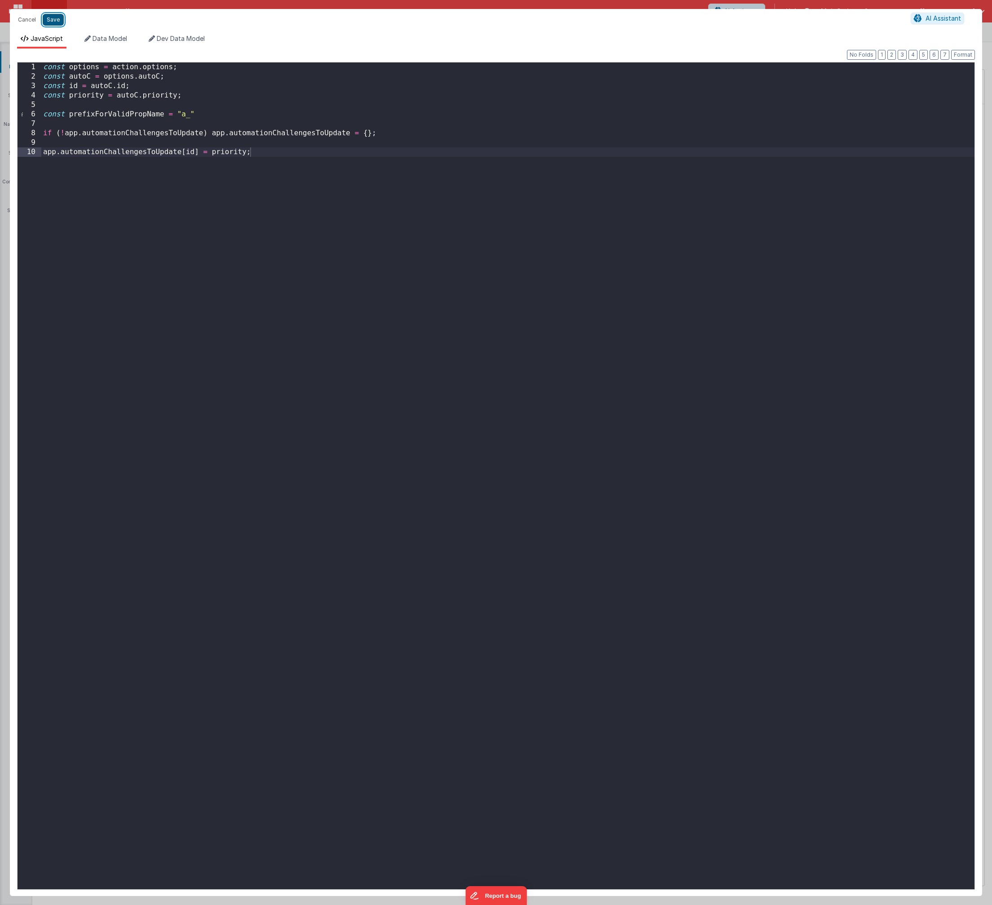
click at [58, 20] on button "Save" at bounding box center [53, 20] width 21 height 12
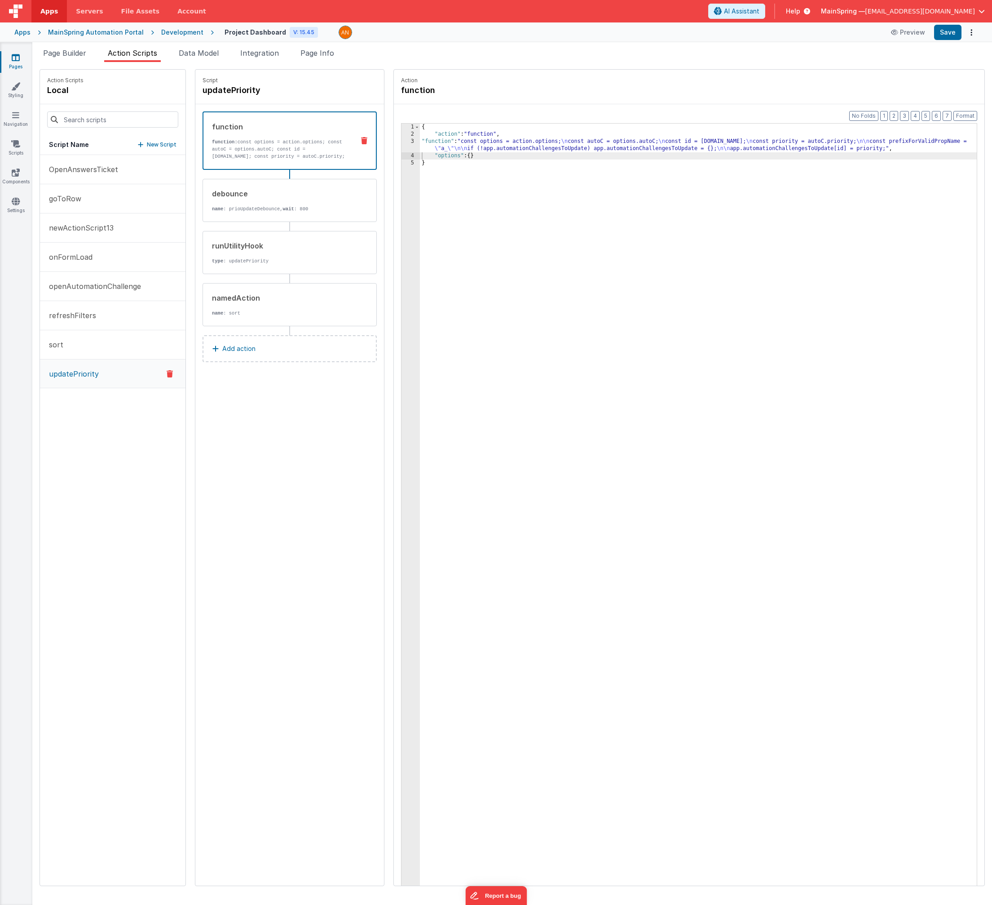
click at [539, 267] on div "{ "action" : "function" , "function" : "const options = action.options; \n cons…" at bounding box center [708, 526] width 576 height 804
click at [239, 349] on button "Add action" at bounding box center [290, 348] width 174 height 27
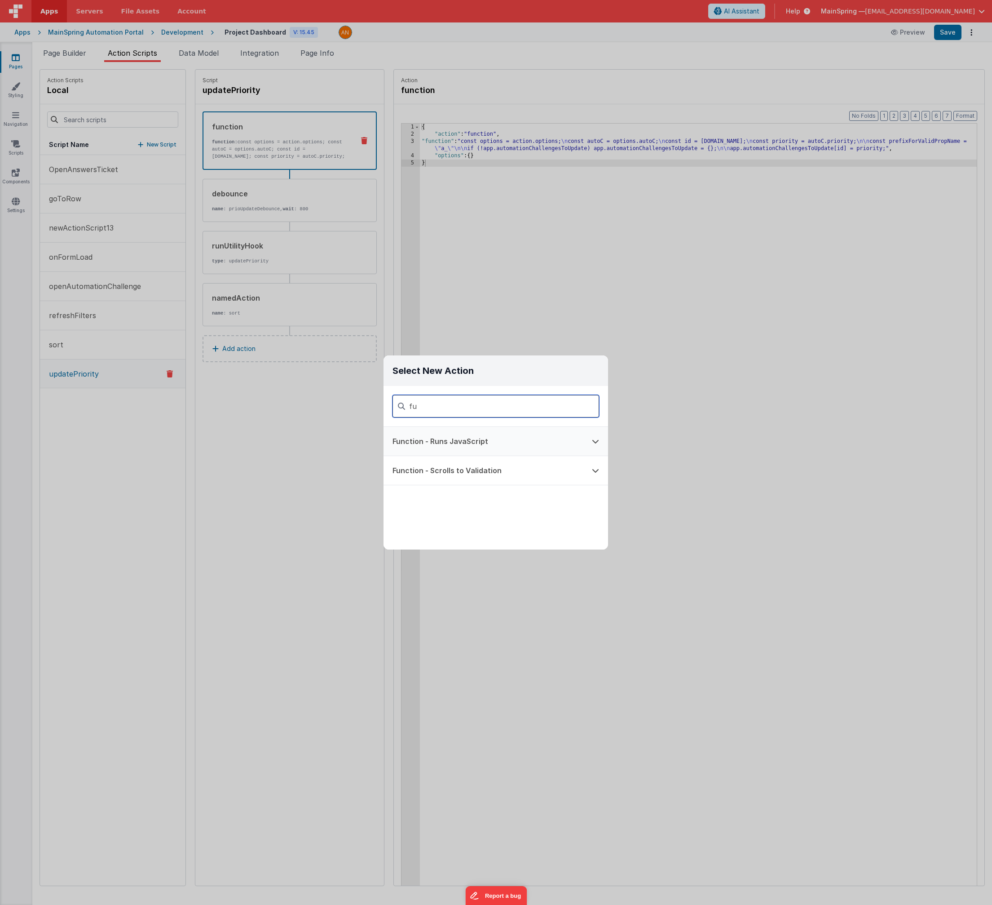
type input "fu"
click at [458, 450] on button "Function - Runs JavaScript" at bounding box center [483, 441] width 199 height 29
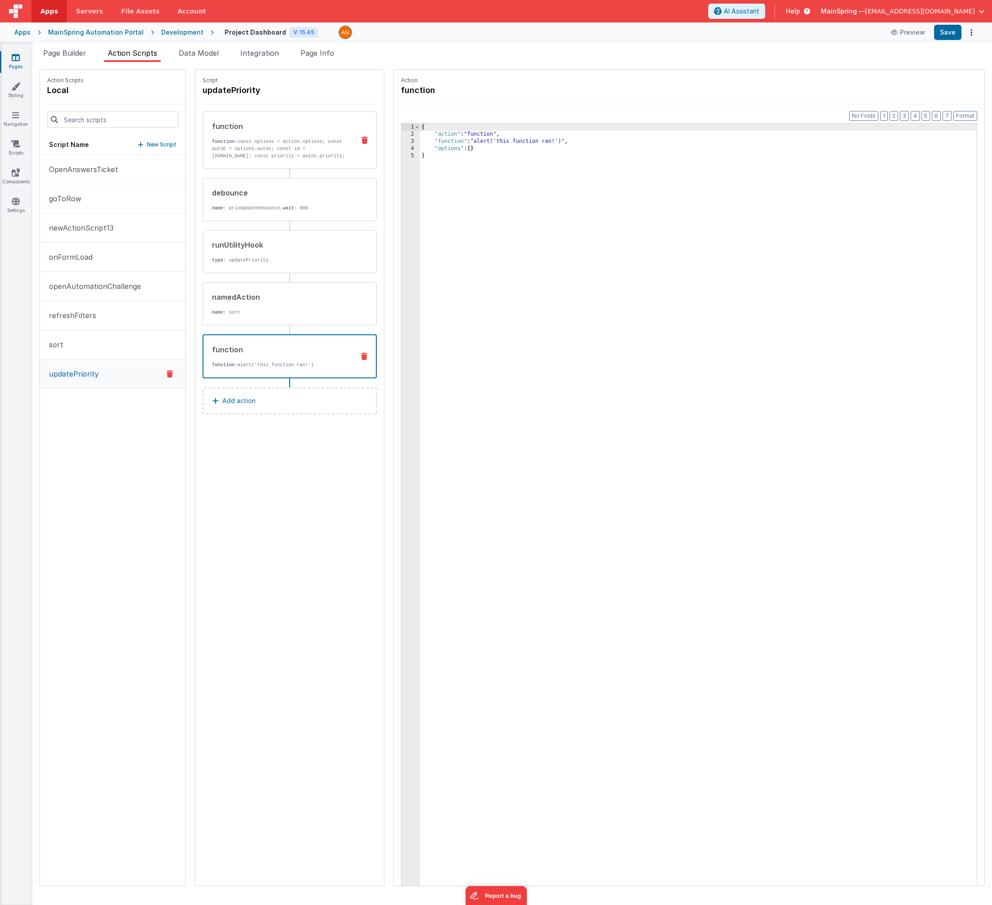
click at [278, 131] on div "function" at bounding box center [280, 126] width 136 height 11
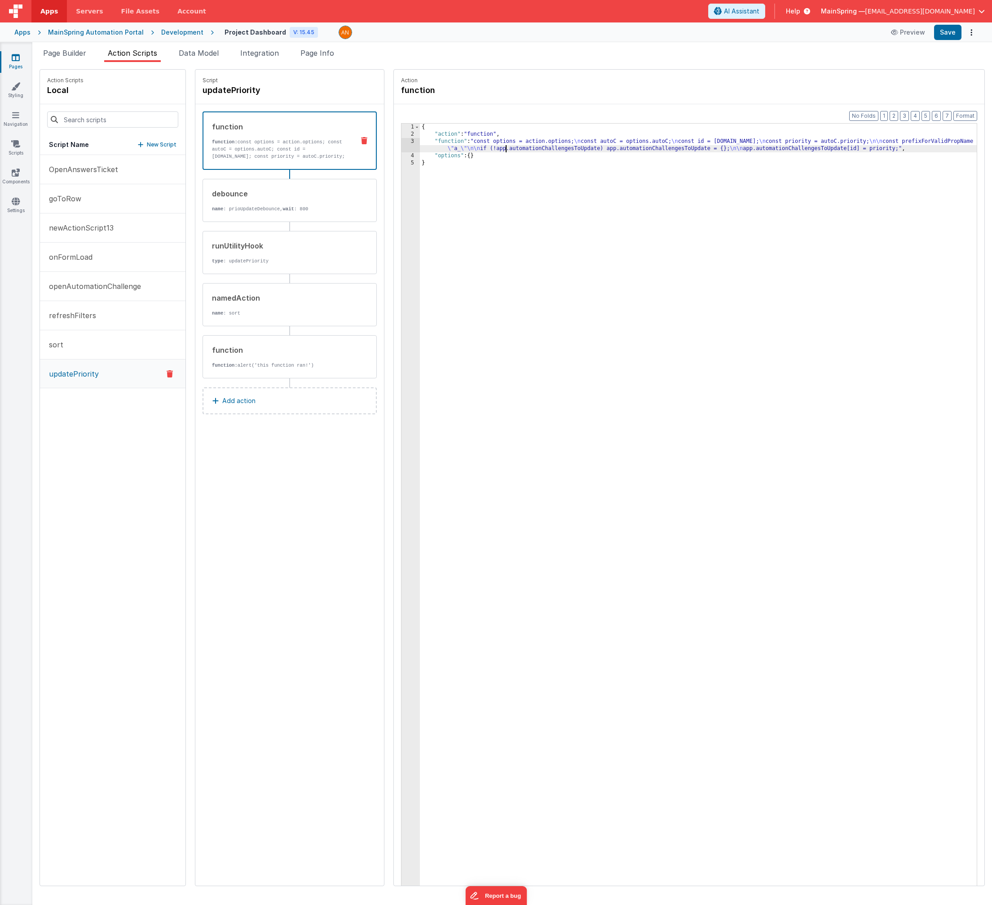
click at [488, 146] on div "{ "action" : "function" , "function" : "const options = action.options; \n cons…" at bounding box center [708, 526] width 576 height 804
click at [402, 144] on div "3" at bounding box center [411, 145] width 18 height 14
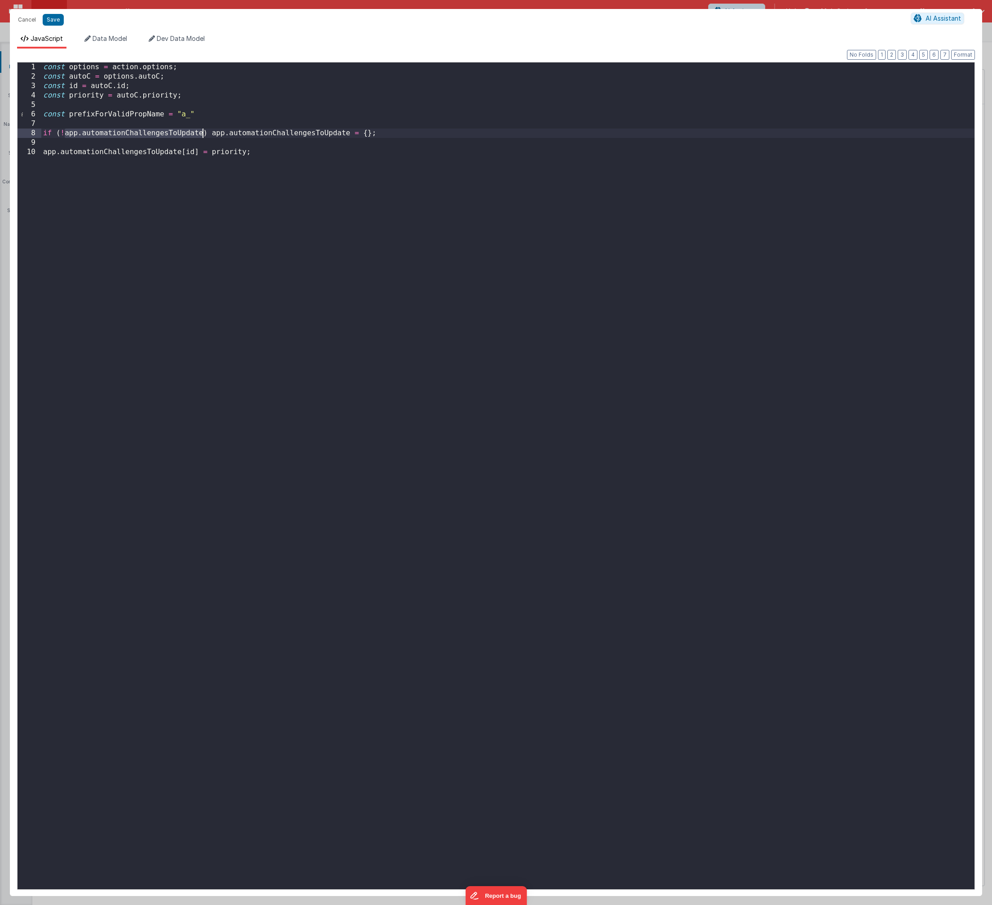
drag, startPoint x: 66, startPoint y: 134, endPoint x: 201, endPoint y: 130, distance: 135.3
click at [201, 130] on div "const options = action . options ; const autoC = options . autoC ; const id = a…" at bounding box center [508, 485] width 934 height 846
click at [27, 21] on button "Cancel" at bounding box center [26, 19] width 27 height 13
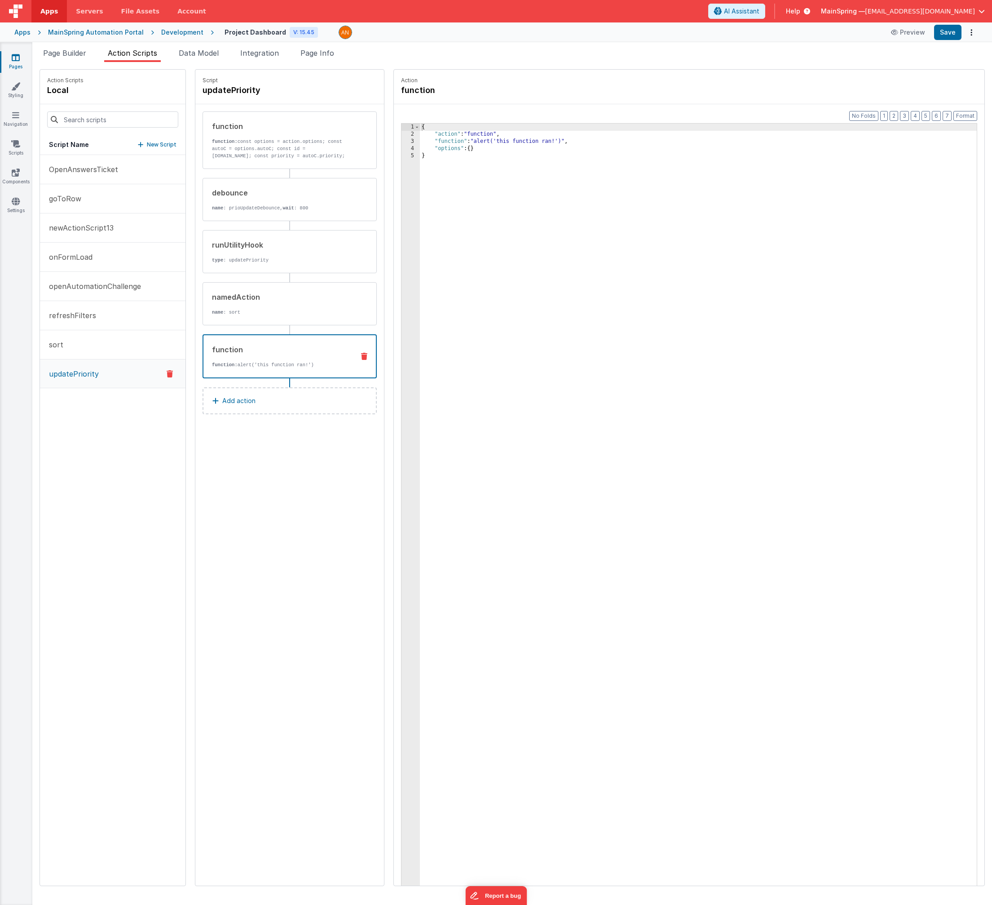
click at [249, 354] on div "function" at bounding box center [279, 349] width 135 height 11
click at [470, 141] on div "{ "action" : "function" , "function" : "alert('this function ran!')" , "options…" at bounding box center [708, 526] width 576 height 804
click at [401, 141] on div "1 2 3 4 5 { "action" : "function" , "function" : "alert('this function ran!')" …" at bounding box center [689, 518] width 576 height 791
click at [402, 142] on div "3" at bounding box center [411, 141] width 18 height 7
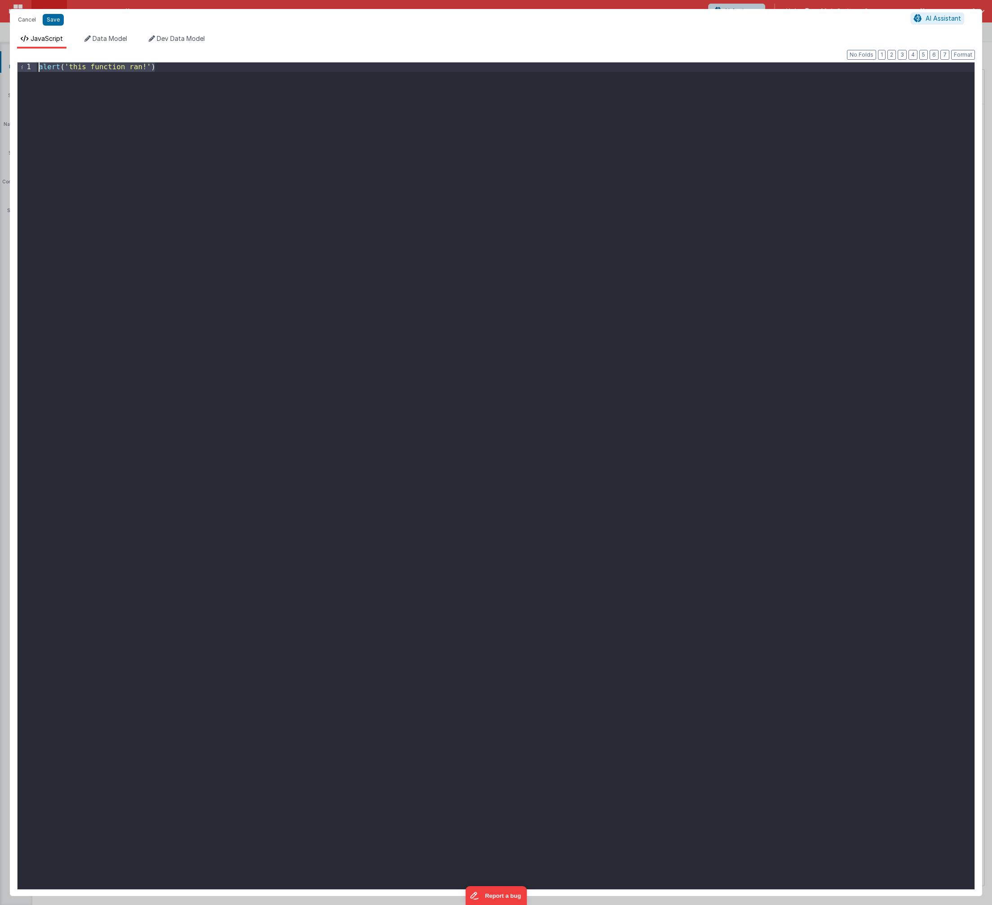
drag, startPoint x: 175, startPoint y: 69, endPoint x: 9, endPoint y: 54, distance: 166.4
click at [10, 54] on div "Format 7 6 5 4 3 2 1 No Folds 1 alert ( 'this function ran!' ) XXXXXXXXXXXXXXXX…" at bounding box center [496, 472] width 973 height 847
paste textarea
drag, startPoint x: 55, startPoint y: 17, endPoint x: 385, endPoint y: 186, distance: 370.7
click at [55, 17] on button "Save" at bounding box center [53, 20] width 21 height 12
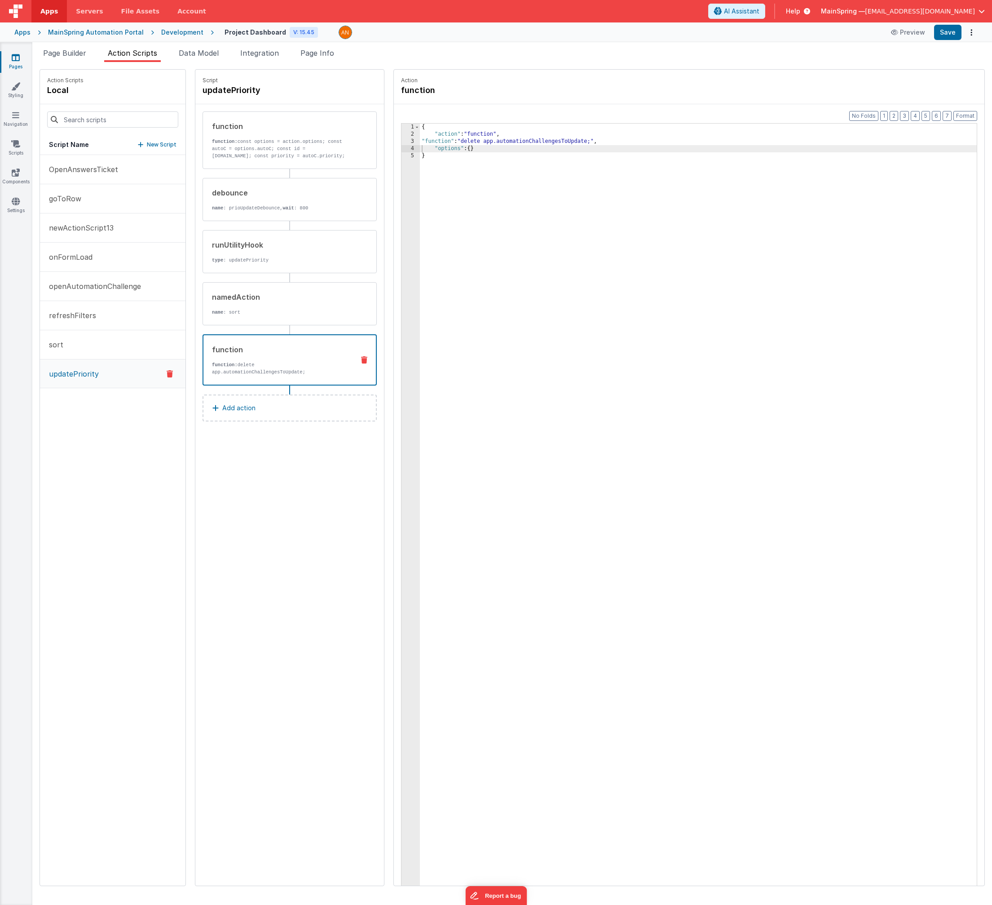
click at [480, 145] on div "{ "action" : "function" , "function" : "delete app.automationChallengesToUpdate…" at bounding box center [708, 526] width 576 height 804
click at [473, 141] on div "{ "action" : "function" , "function" : "delete app.automationChallengesToUpdate…" at bounding box center [708, 526] width 576 height 804
click at [968, 112] on button "Format" at bounding box center [966, 116] width 24 height 10
click at [428, 127] on div "{ "action" : "function" , "function" : "delete app.automationChallengesToUpdate…" at bounding box center [708, 526] width 576 height 804
click at [269, 137] on div "function function: const options = action.options; const autoC = options.autoC;…" at bounding box center [275, 140] width 145 height 39
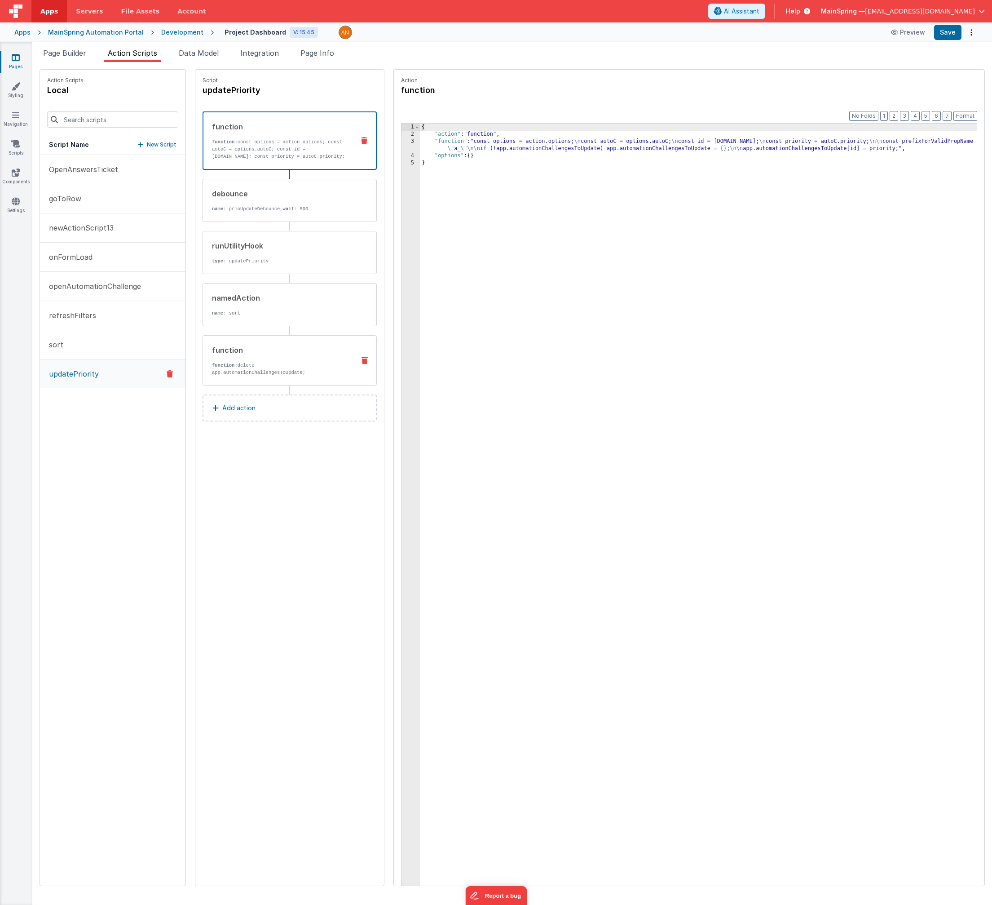
click at [253, 346] on div "function" at bounding box center [280, 350] width 136 height 11
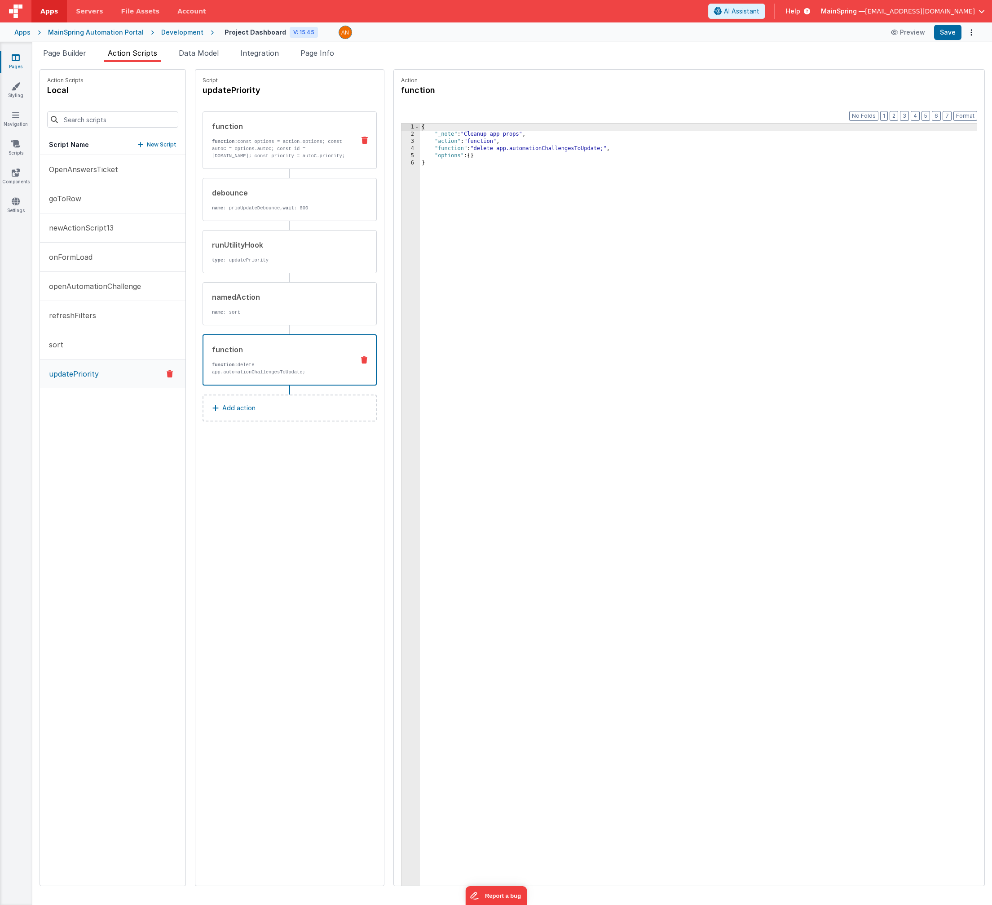
click at [268, 132] on div "function function: const options = action.options; const autoC = options.autoC;…" at bounding box center [275, 140] width 145 height 39
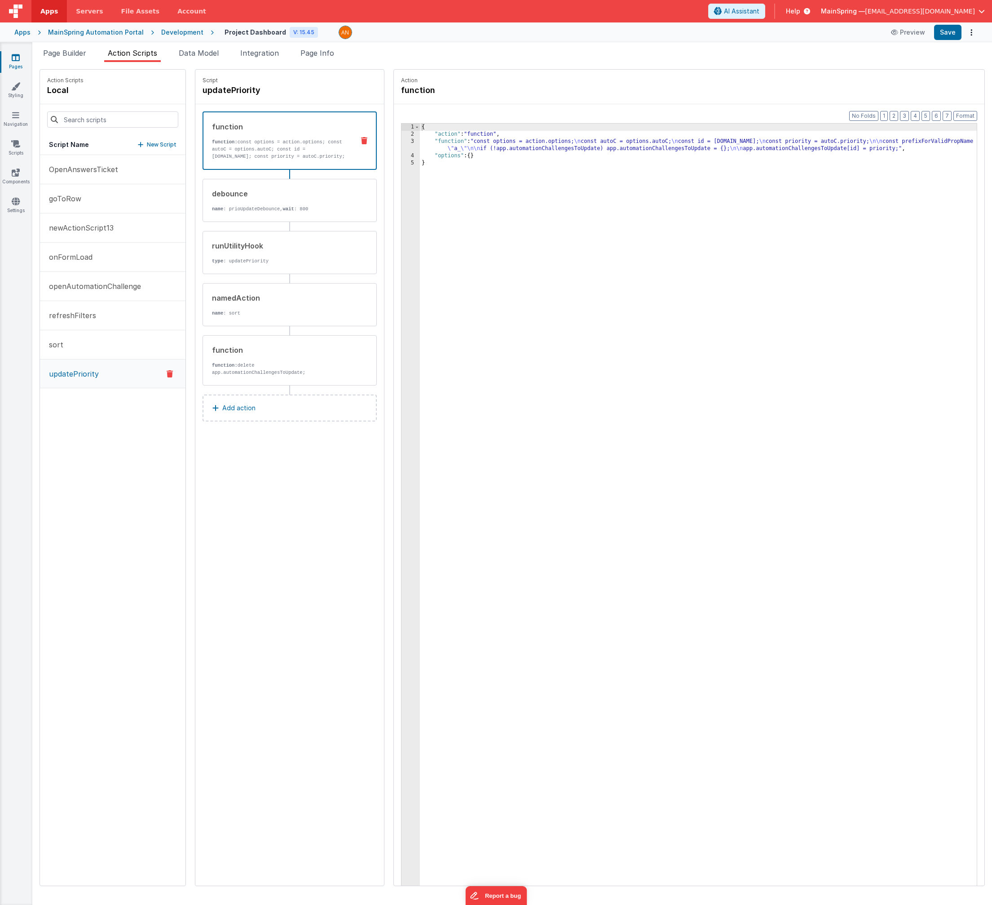
click at [439, 128] on div "{ "action" : "function" , "function" : "const options = action.options; \n cons…" at bounding box center [708, 526] width 576 height 804
click at [944, 36] on button "Save" at bounding box center [948, 32] width 27 height 15
click at [248, 250] on div "runUtilityHook" at bounding box center [280, 245] width 136 height 11
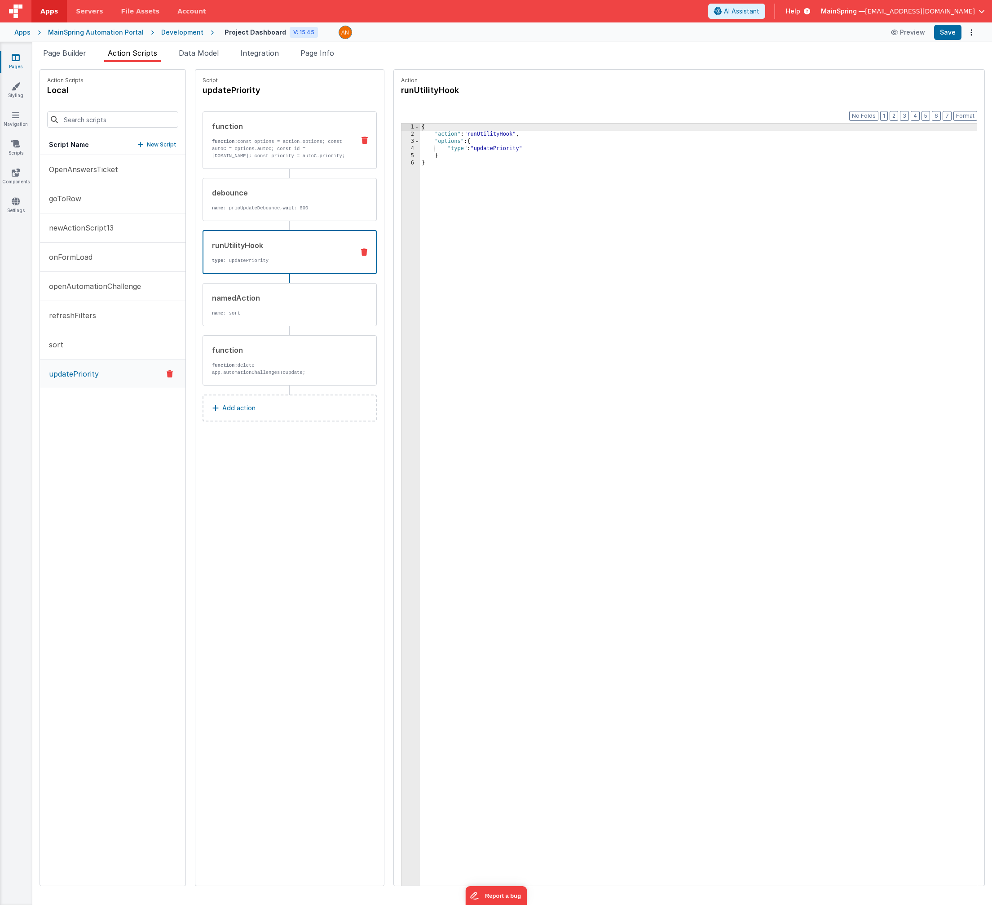
click at [263, 146] on p "function: const options = action.options; const autoC = options.autoC; const id…" at bounding box center [280, 149] width 136 height 22
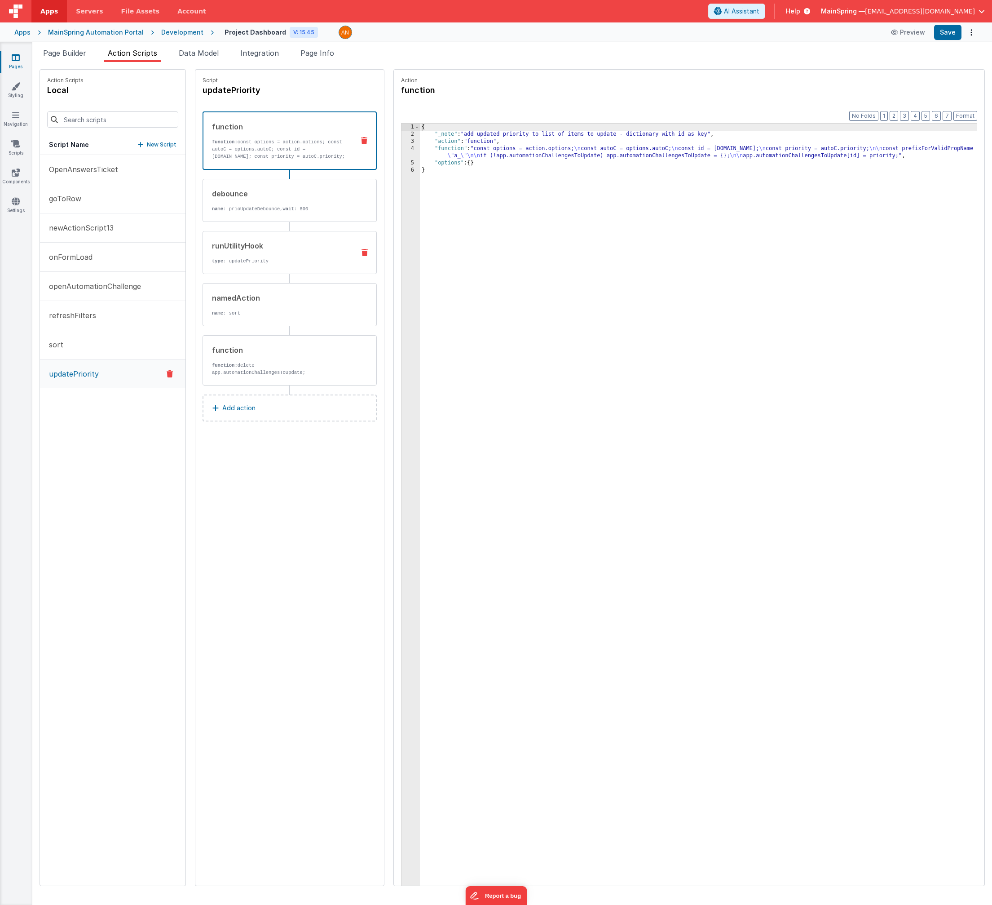
click at [277, 251] on div "runUtilityHook type : updatePriority" at bounding box center [275, 252] width 145 height 24
click at [262, 132] on div "function function: const options = action.options; const autoC = options.autoC;…" at bounding box center [276, 140] width 144 height 39
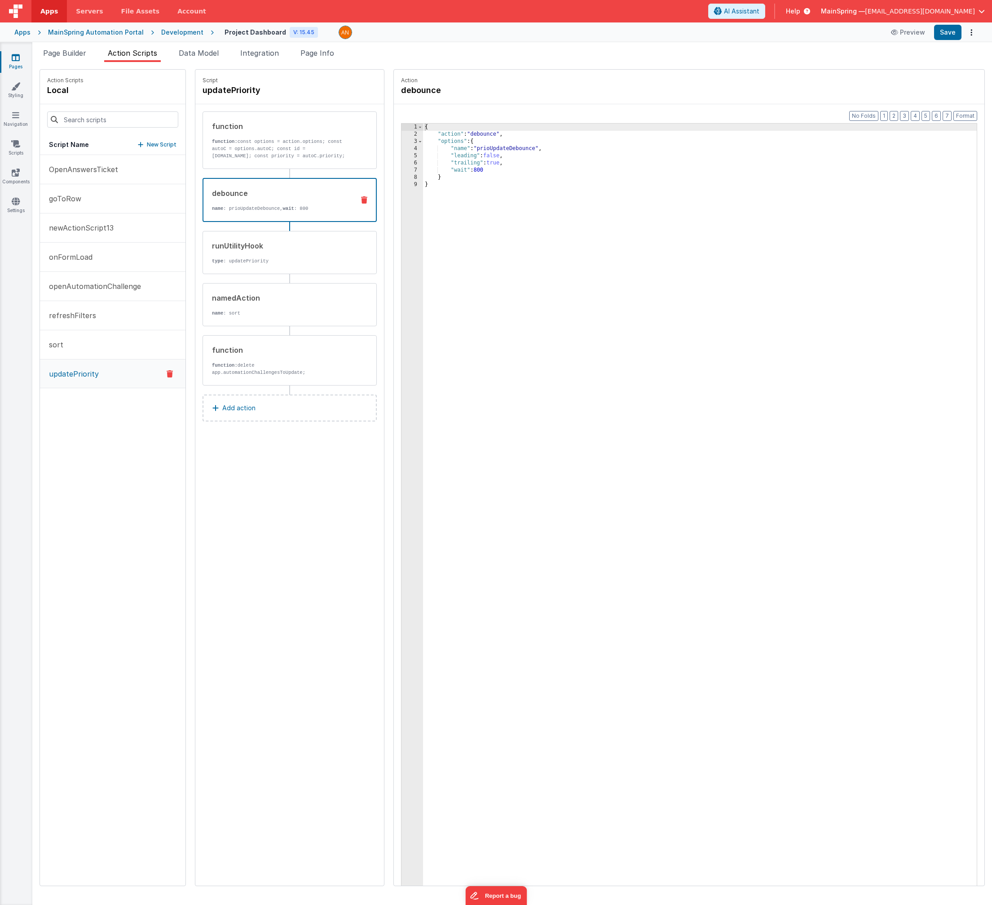
click at [261, 199] on div "debounce name : prioUpdateDebounce, wait : 800" at bounding box center [276, 200] width 144 height 24
click at [461, 169] on div "{ "action" : "debounce" , "options" : { "name" : "prioUpdateDebounce" , "leadin…" at bounding box center [709, 526] width 573 height 804
click at [952, 38] on button "Save" at bounding box center [948, 32] width 27 height 15
click at [252, 127] on div "function" at bounding box center [280, 126] width 136 height 11
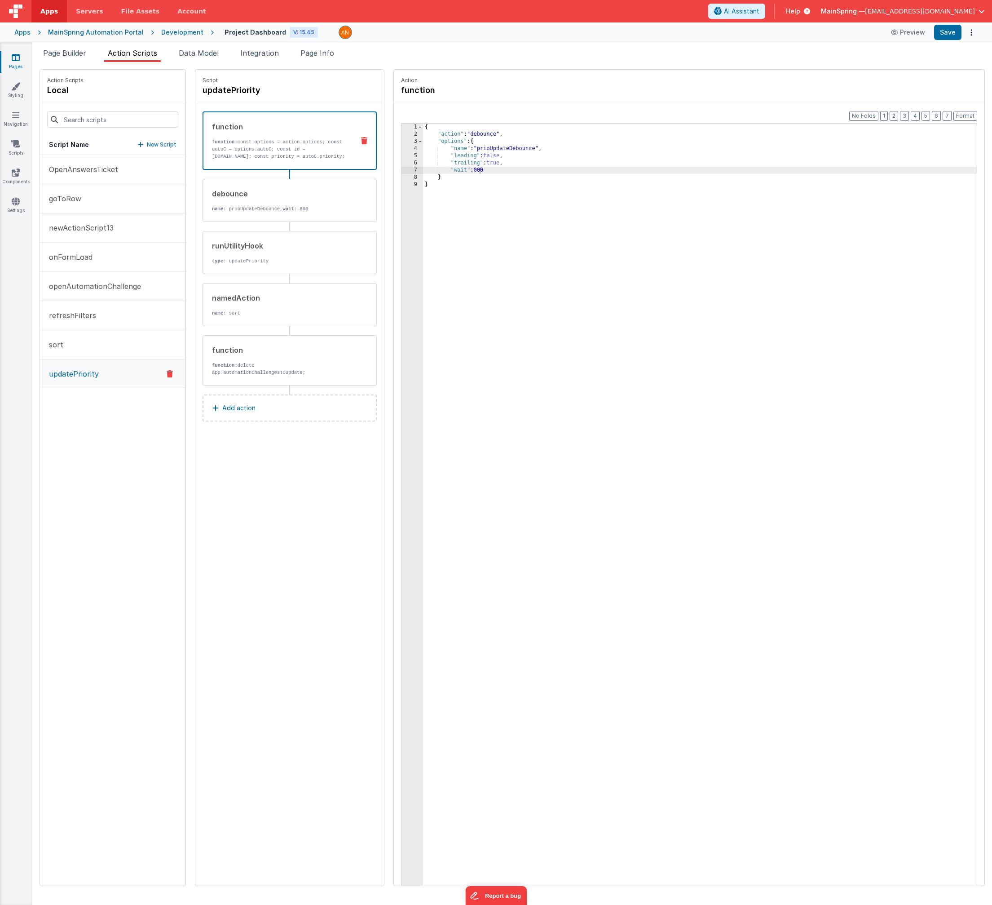
click at [259, 145] on p "function: const options = action.options; const autoC = options.autoC; const id…" at bounding box center [279, 149] width 135 height 22
click at [279, 193] on div "debounce" at bounding box center [280, 193] width 136 height 11
click at [283, 149] on p "function: const options = action.options; const autoC = options.autoC; const id…" at bounding box center [280, 149] width 136 height 22
click at [173, 31] on div "Development" at bounding box center [182, 32] width 42 height 9
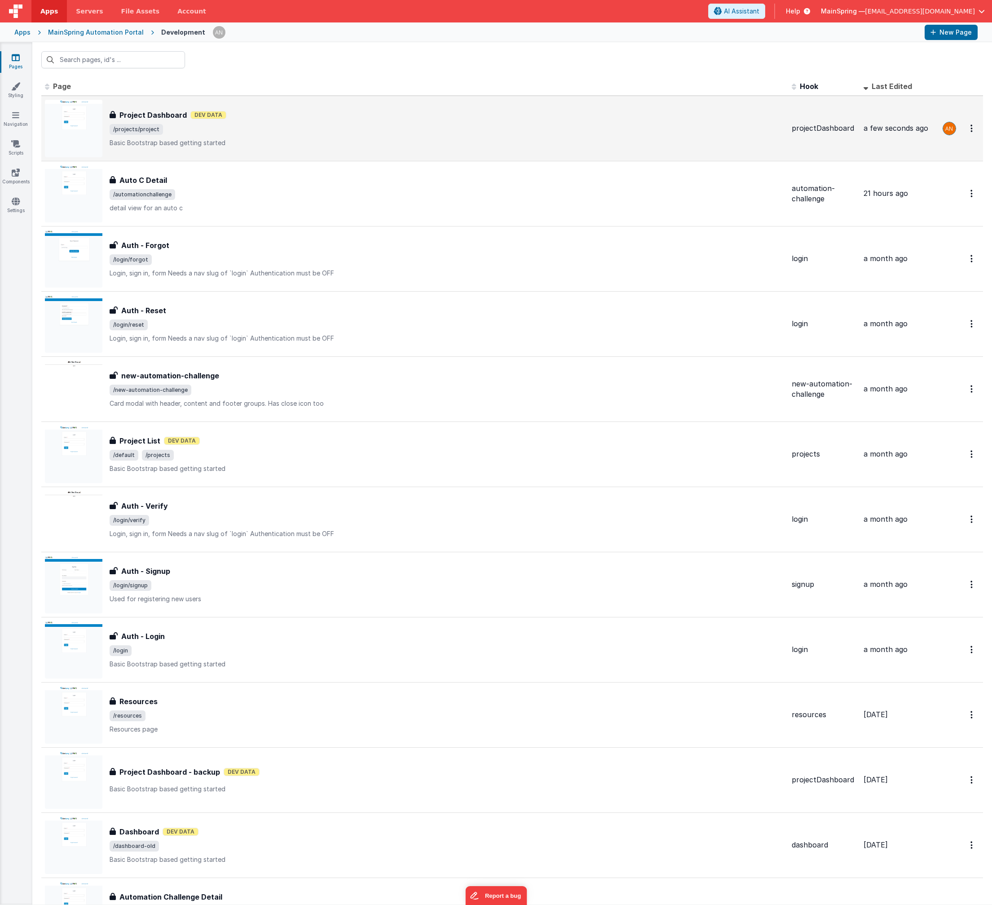
click at [224, 139] on p "Basic Bootstrap based getting started" at bounding box center [447, 142] width 675 height 9
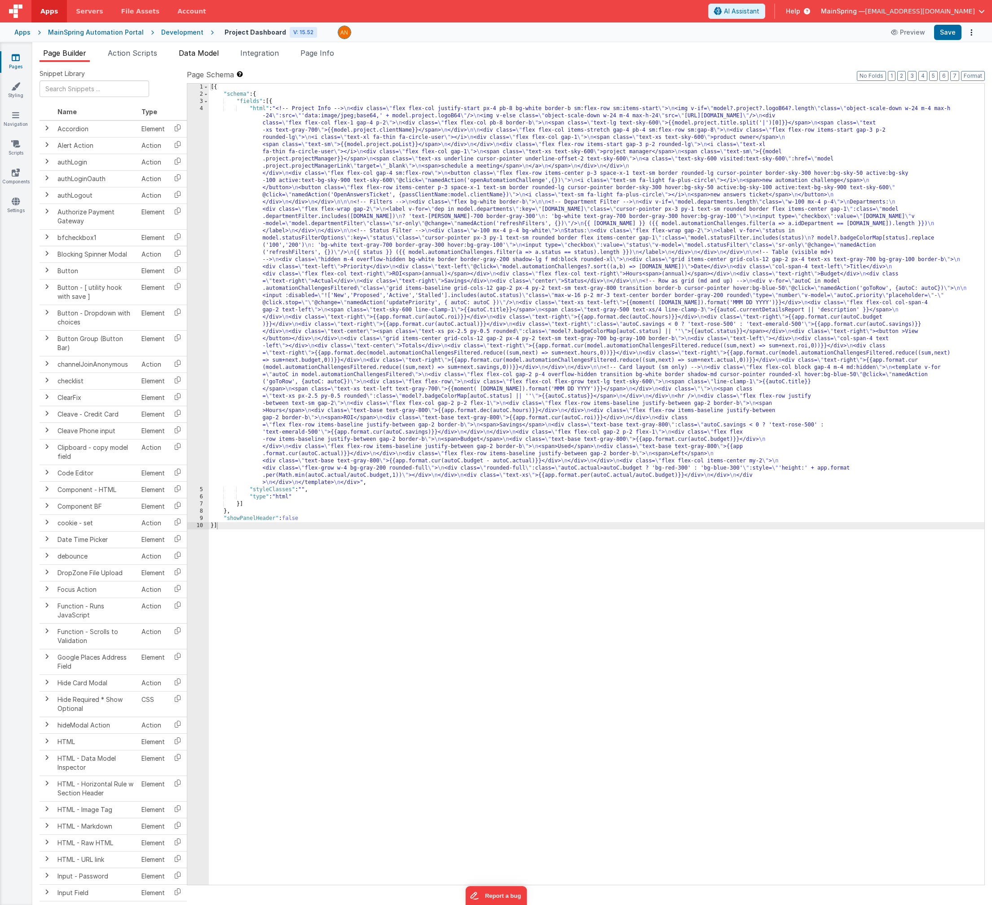
click at [207, 56] on span "Data Model" at bounding box center [199, 53] width 40 height 9
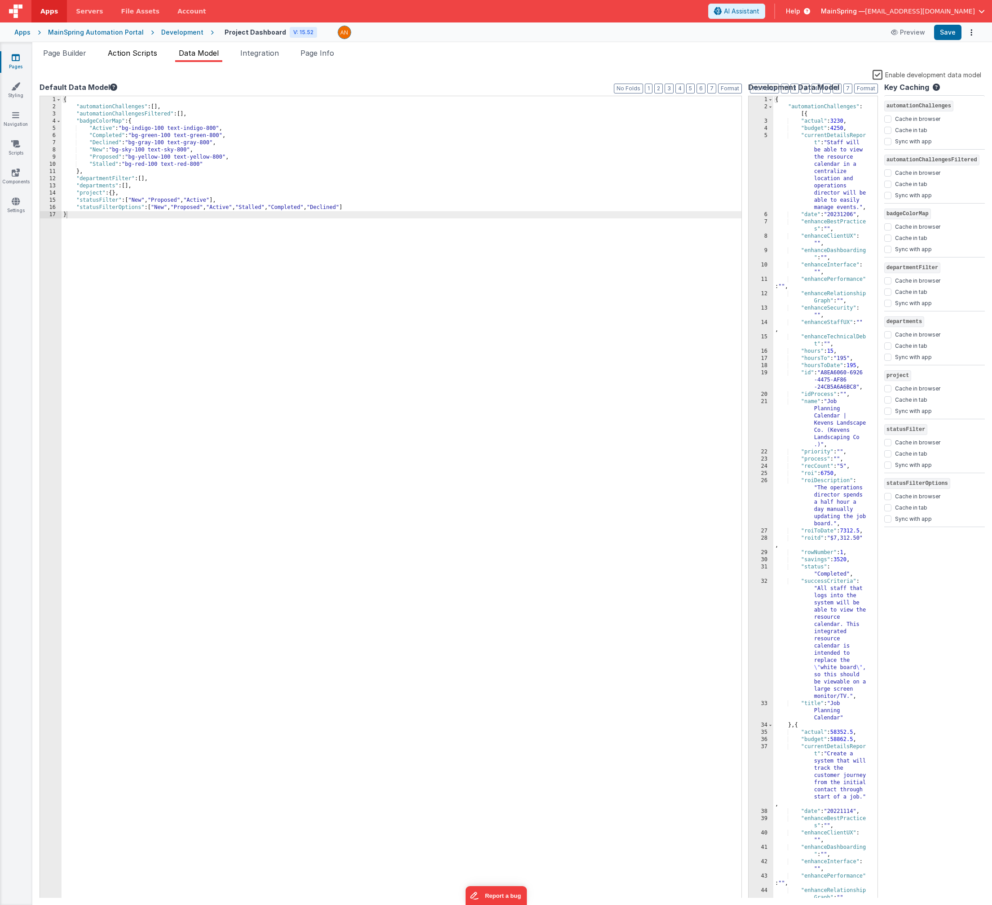
click at [118, 55] on span "Action Scripts" at bounding box center [132, 53] width 49 height 9
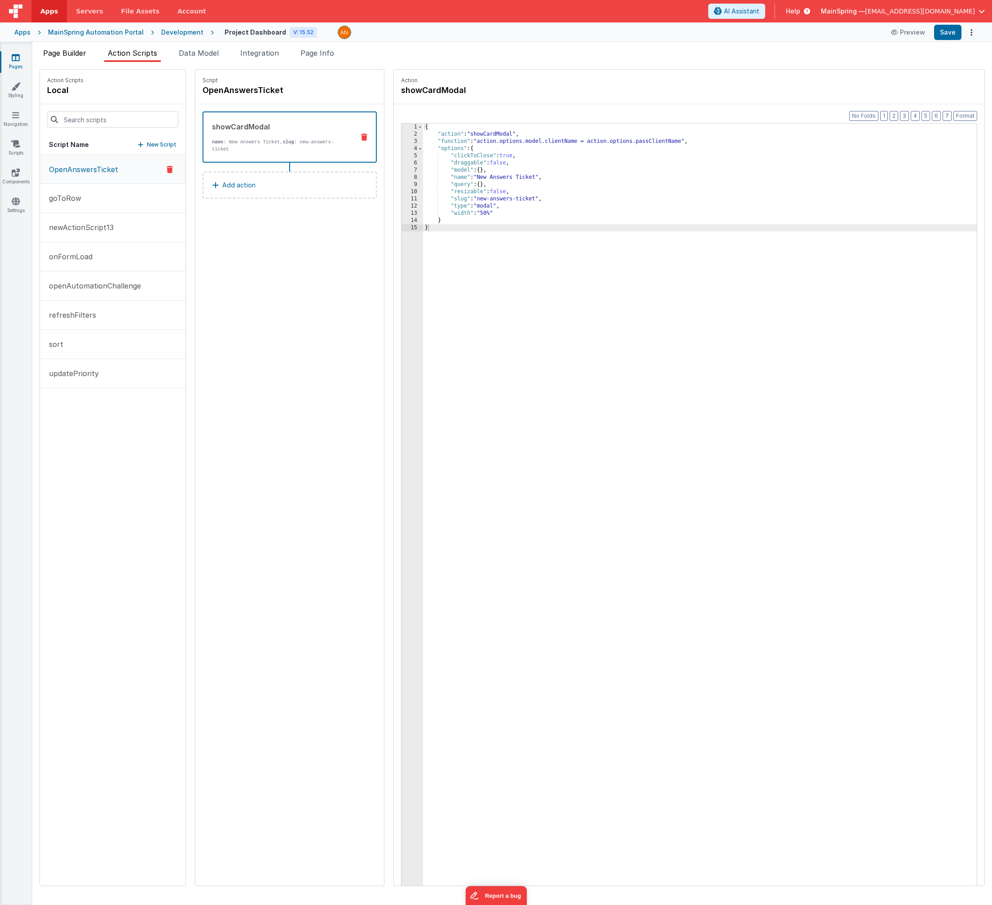
click at [79, 54] on span "Page Builder" at bounding box center [64, 53] width 43 height 9
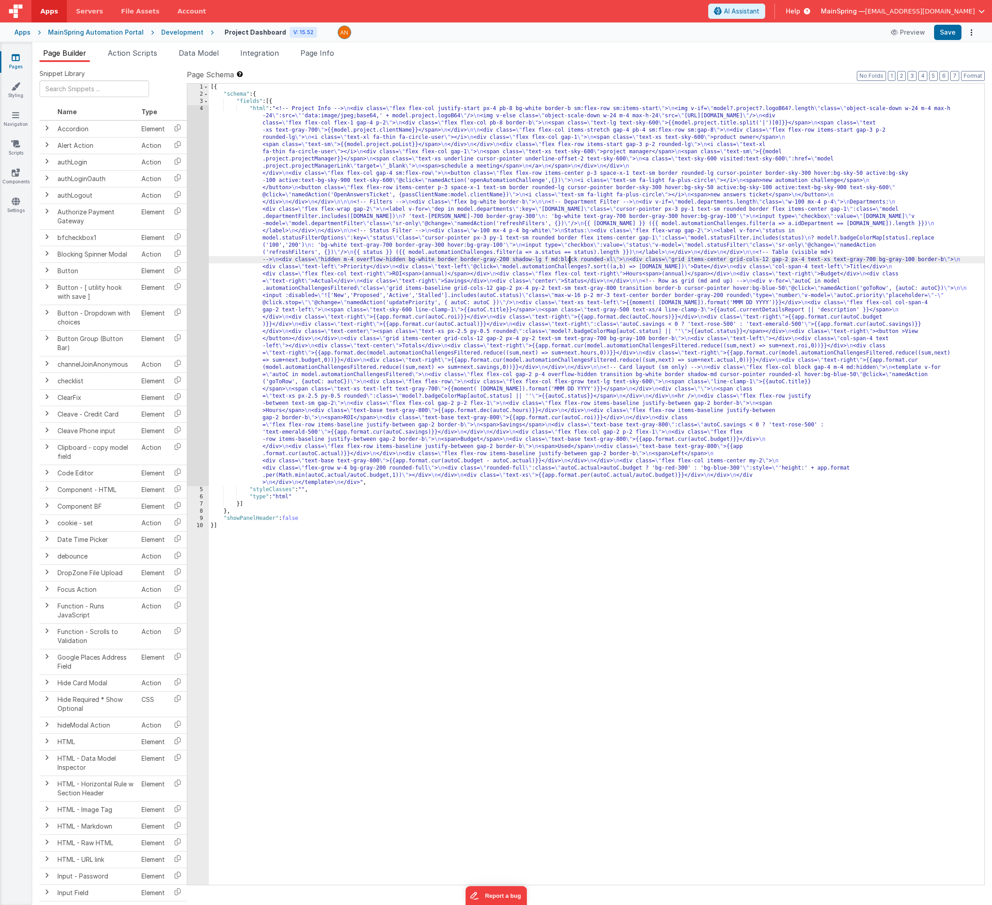
click at [571, 258] on div "[{ "schema" : { "fields" : [{ "html" : "<!-- Project Info --> \n <div class= \"…" at bounding box center [597, 491] width 776 height 815
click at [196, 281] on div "4" at bounding box center [198, 295] width 22 height 381
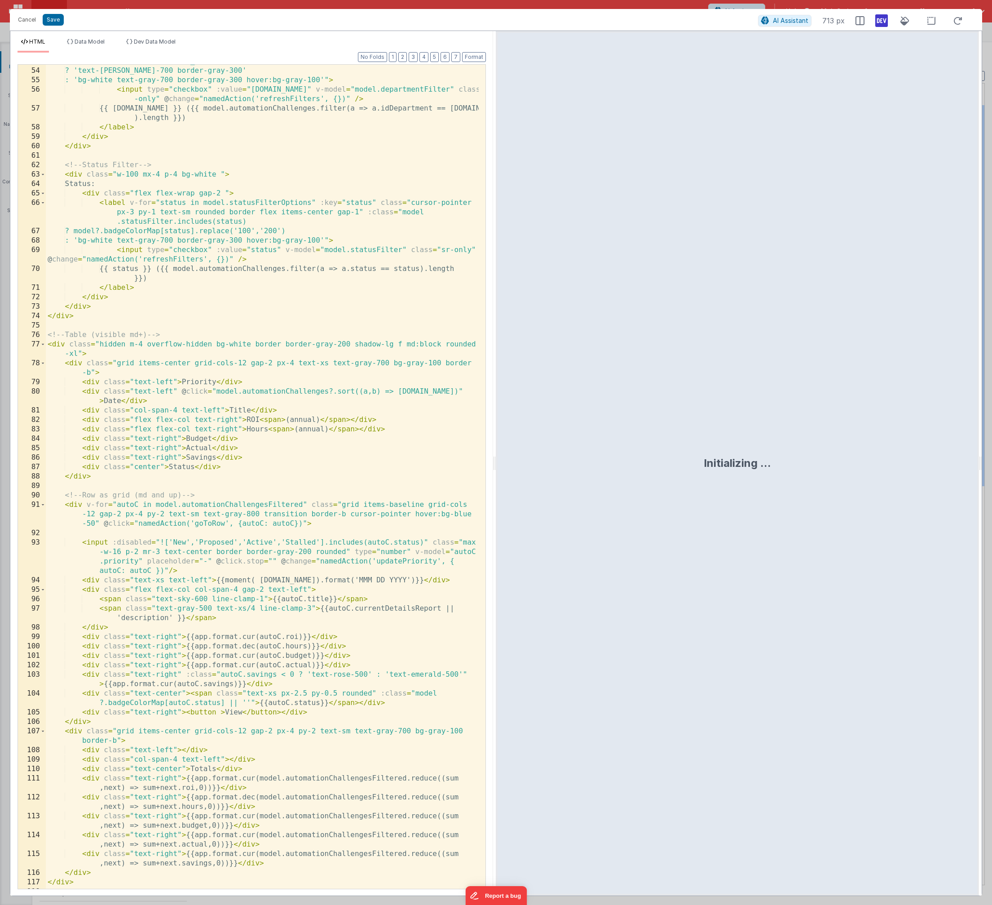
scroll to position [1176, 0]
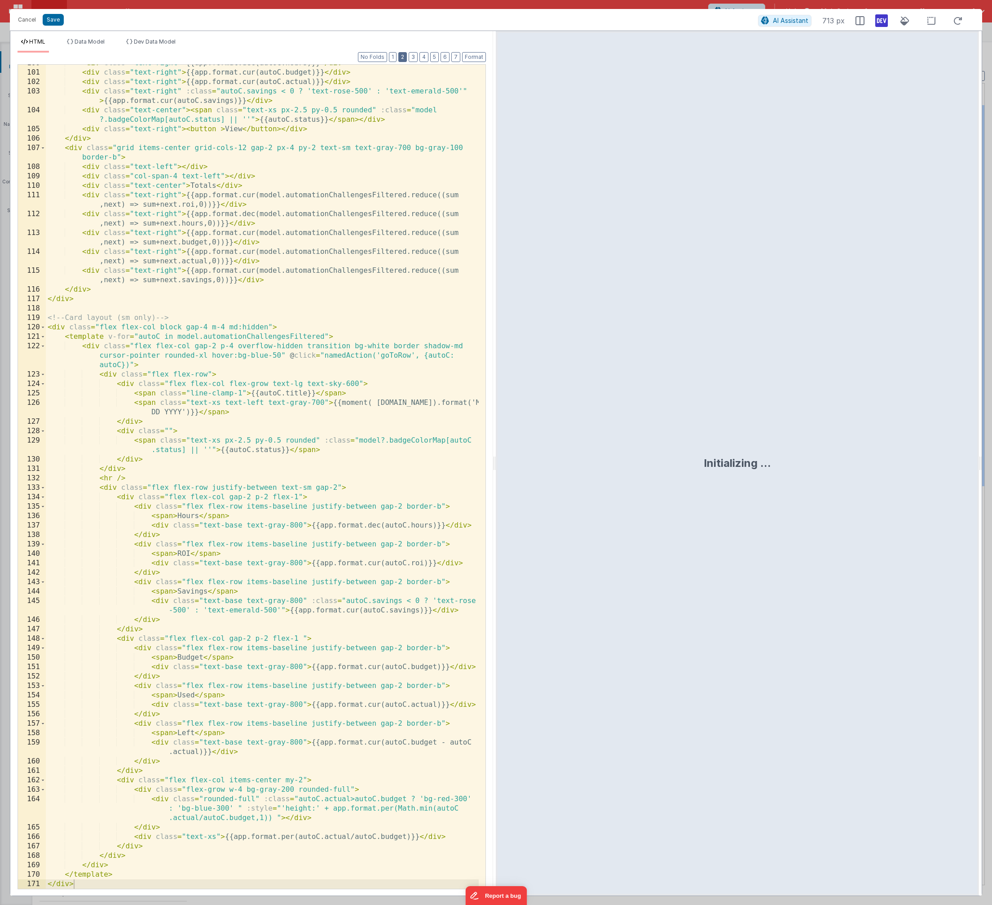
click at [403, 58] on button "2" at bounding box center [403, 57] width 9 height 10
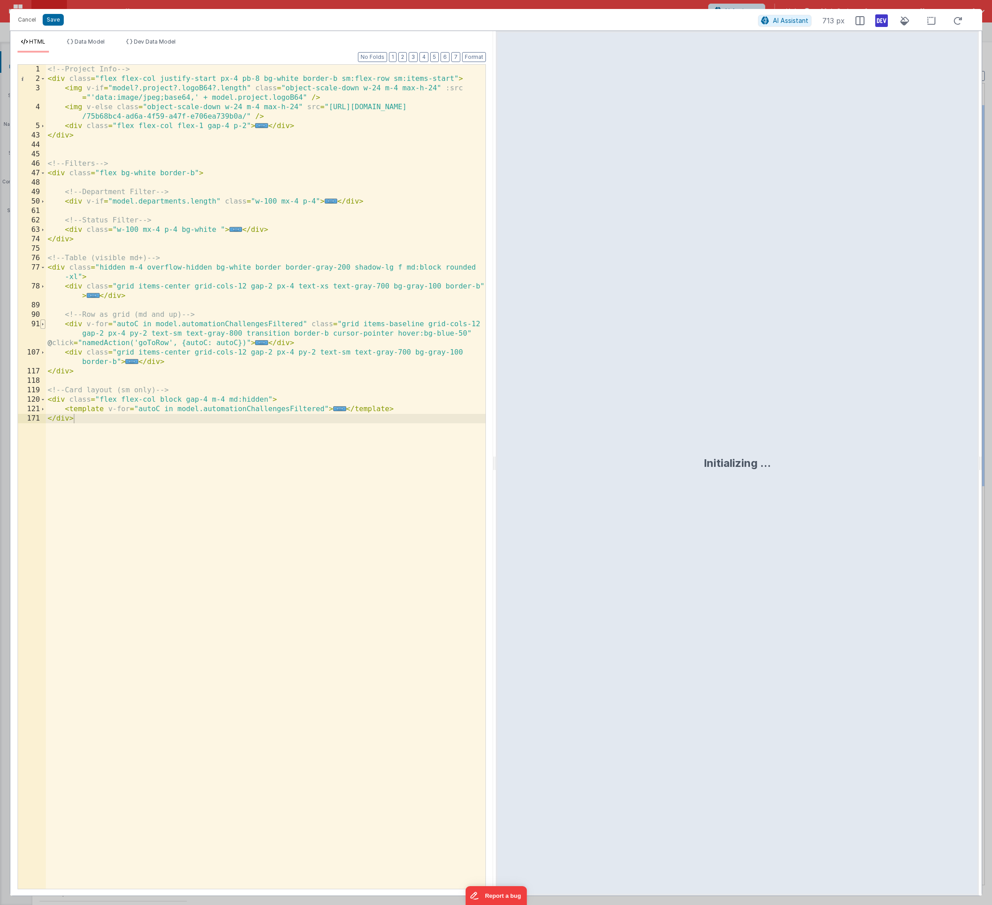
click at [44, 323] on span at bounding box center [42, 323] width 5 height 9
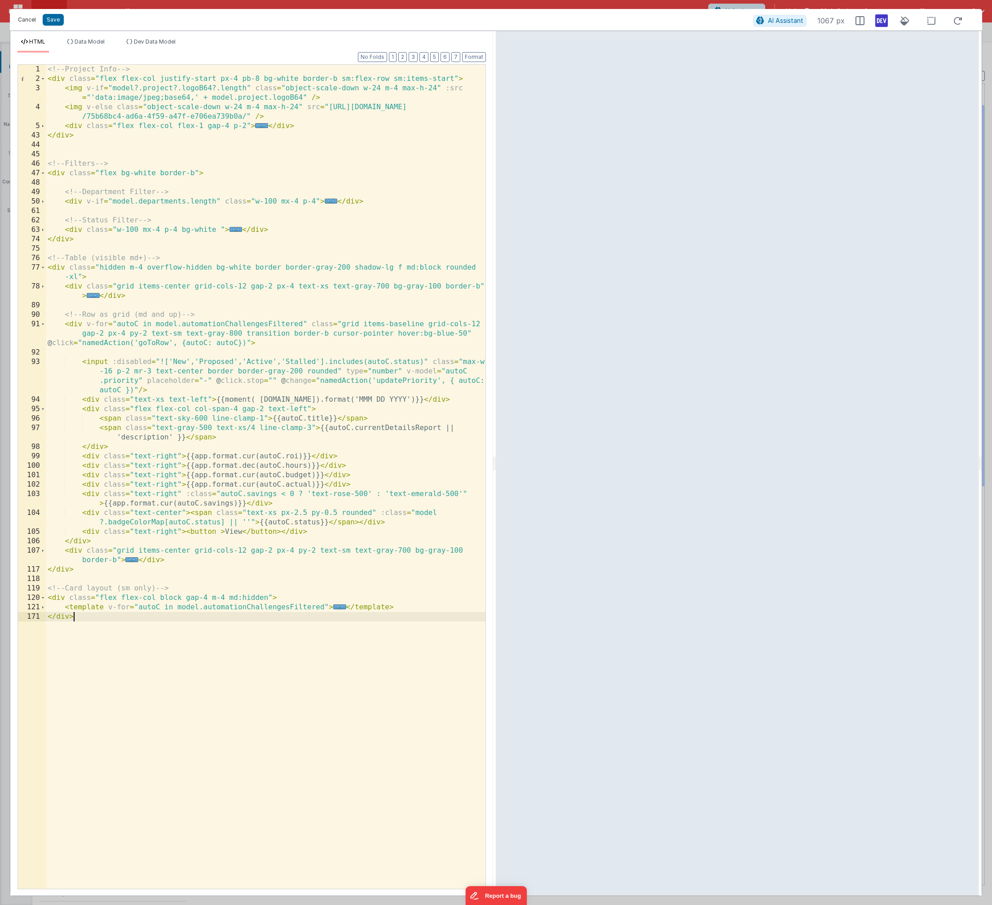
click at [25, 19] on button "Cancel" at bounding box center [26, 19] width 27 height 13
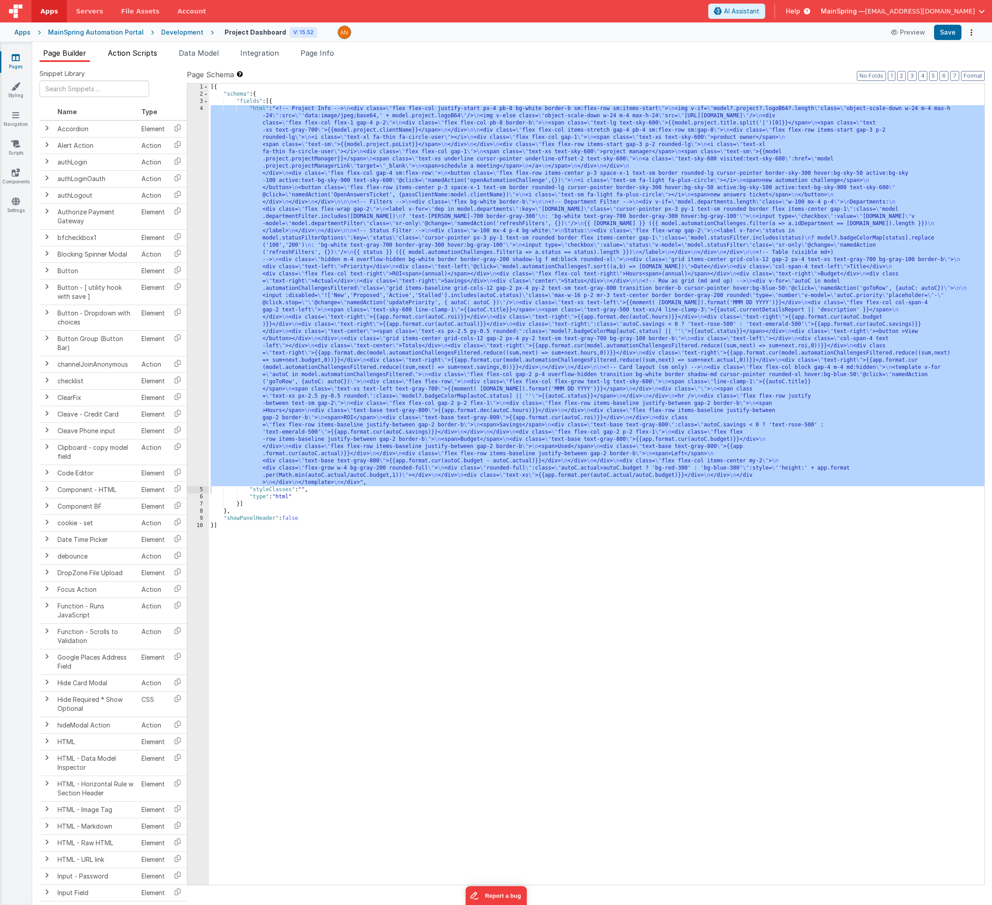
click at [151, 53] on span "Action Scripts" at bounding box center [132, 53] width 49 height 9
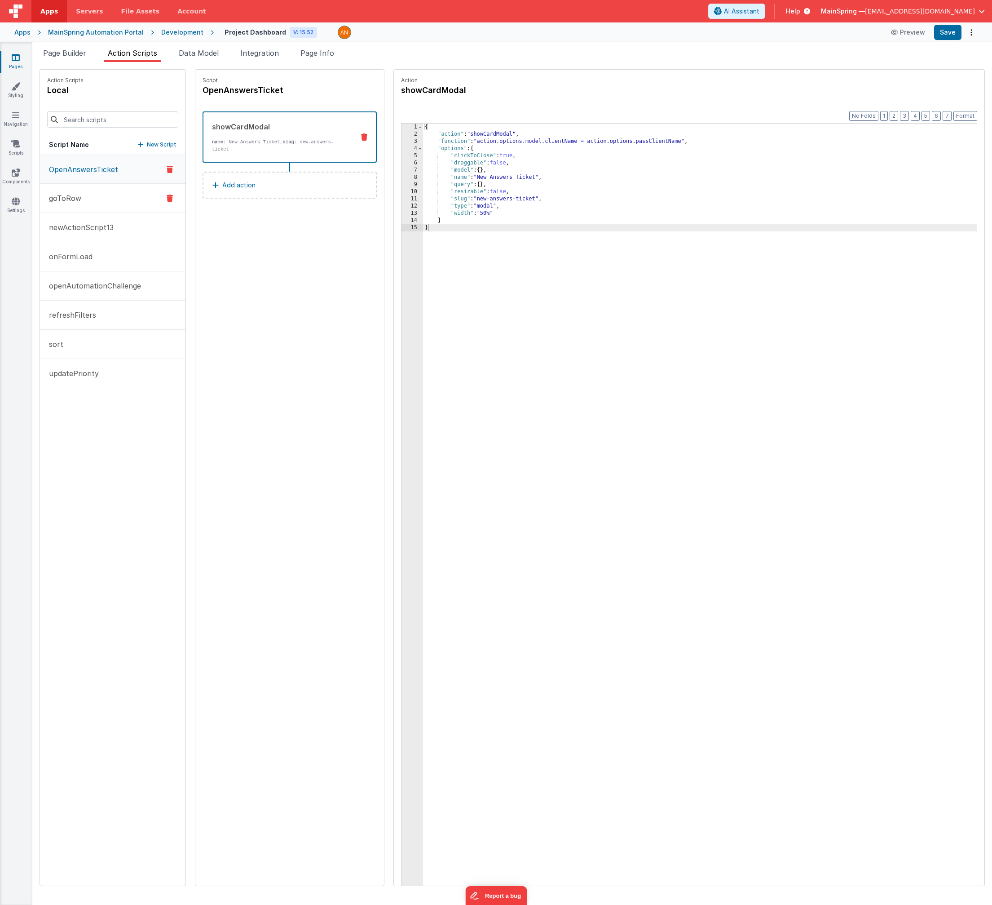
click at [77, 201] on p "goToRow" at bounding box center [63, 198] width 38 height 11
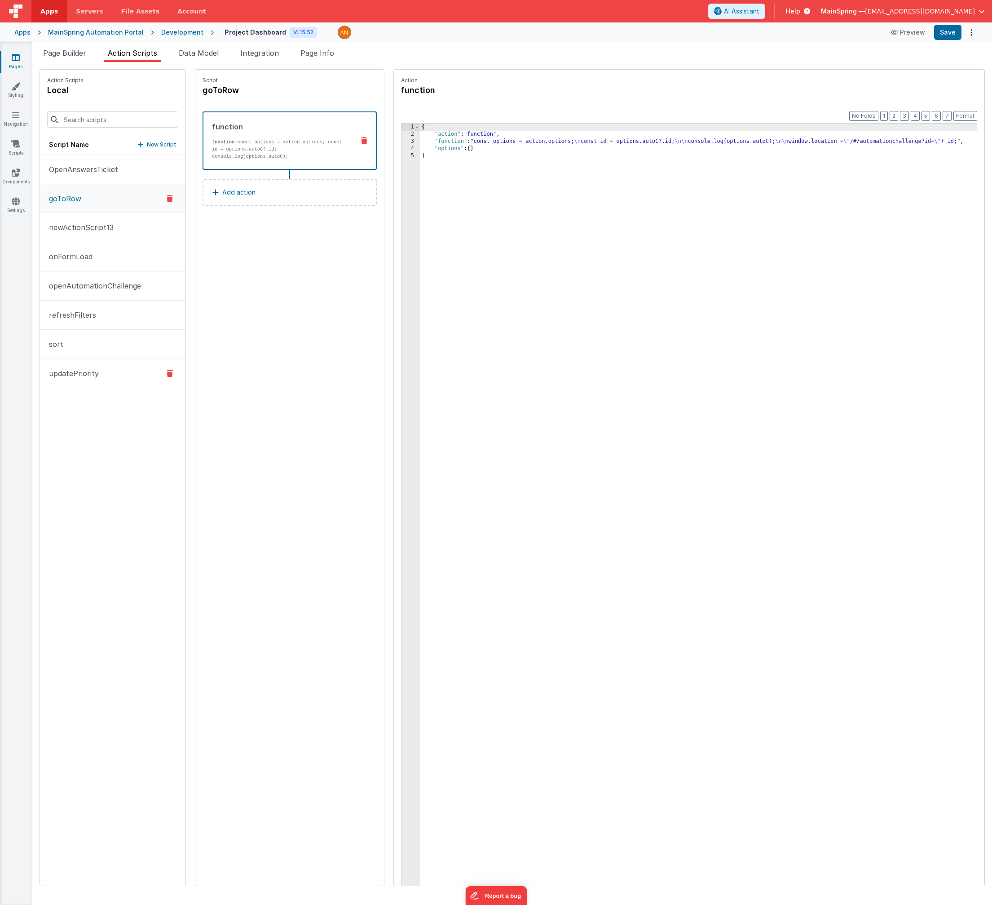
click at [71, 372] on p "updatePriority" at bounding box center [71, 373] width 55 height 11
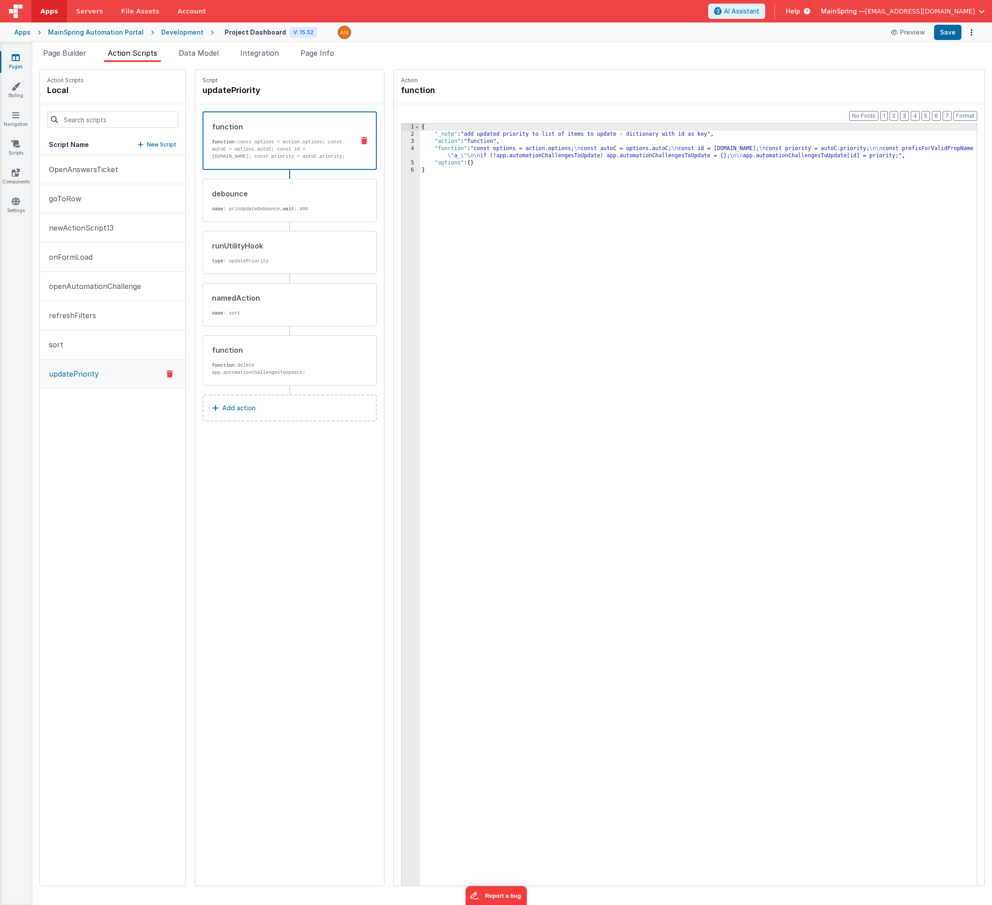
click at [537, 134] on div "{ "_note" : "add updated priority to list of items to update - dictionary with …" at bounding box center [708, 526] width 576 height 804
click at [531, 153] on div "{ "_note" : "add updated priority to list of items to update - dictionary with …" at bounding box center [708, 526] width 576 height 804
click at [528, 150] on div "{ "_note" : "add updated priority to list of items to update - dictionary with …" at bounding box center [708, 526] width 576 height 804
click at [402, 151] on div "4" at bounding box center [411, 152] width 18 height 14
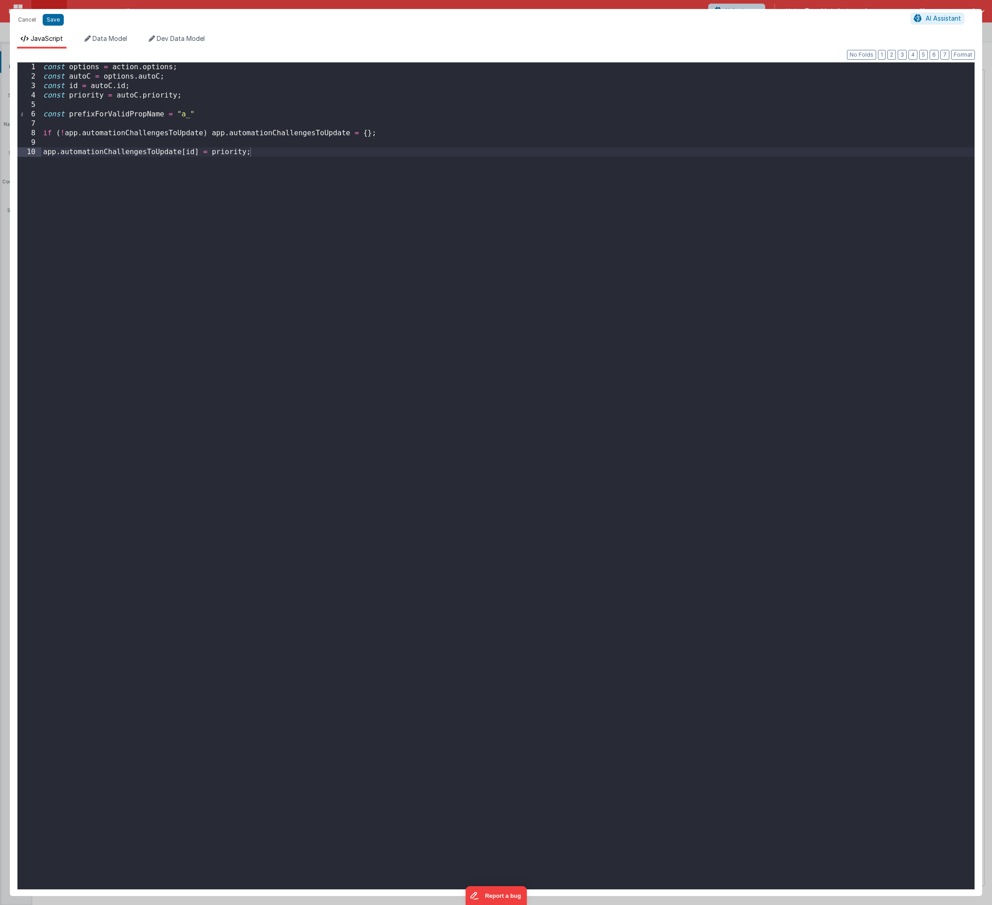
click at [211, 91] on div "const options = action . options ; const autoC = options . autoC ; const id = a…" at bounding box center [508, 485] width 934 height 846
click at [186, 170] on div "const options = action . options ; const autoC = options . autoC ; const id = a…" at bounding box center [508, 485] width 934 height 846
click at [49, 21] on button "Save" at bounding box center [53, 20] width 21 height 12
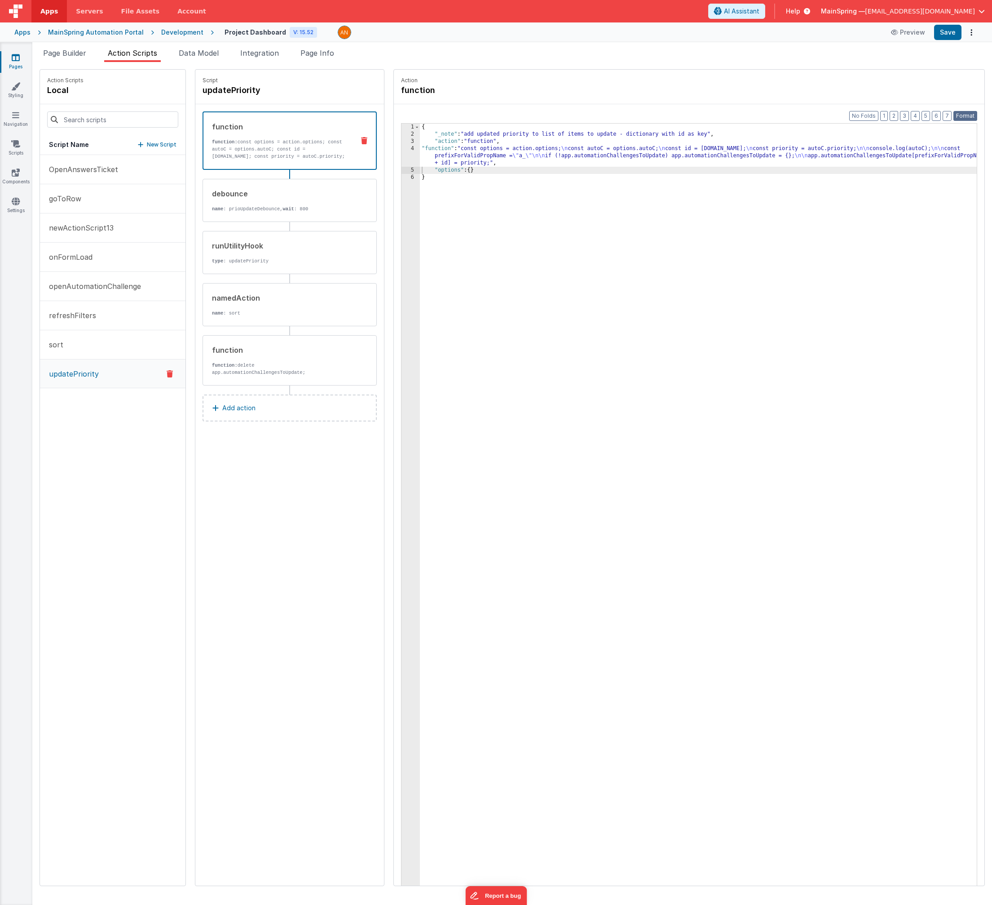
click at [961, 115] on button "Format" at bounding box center [966, 116] width 24 height 10
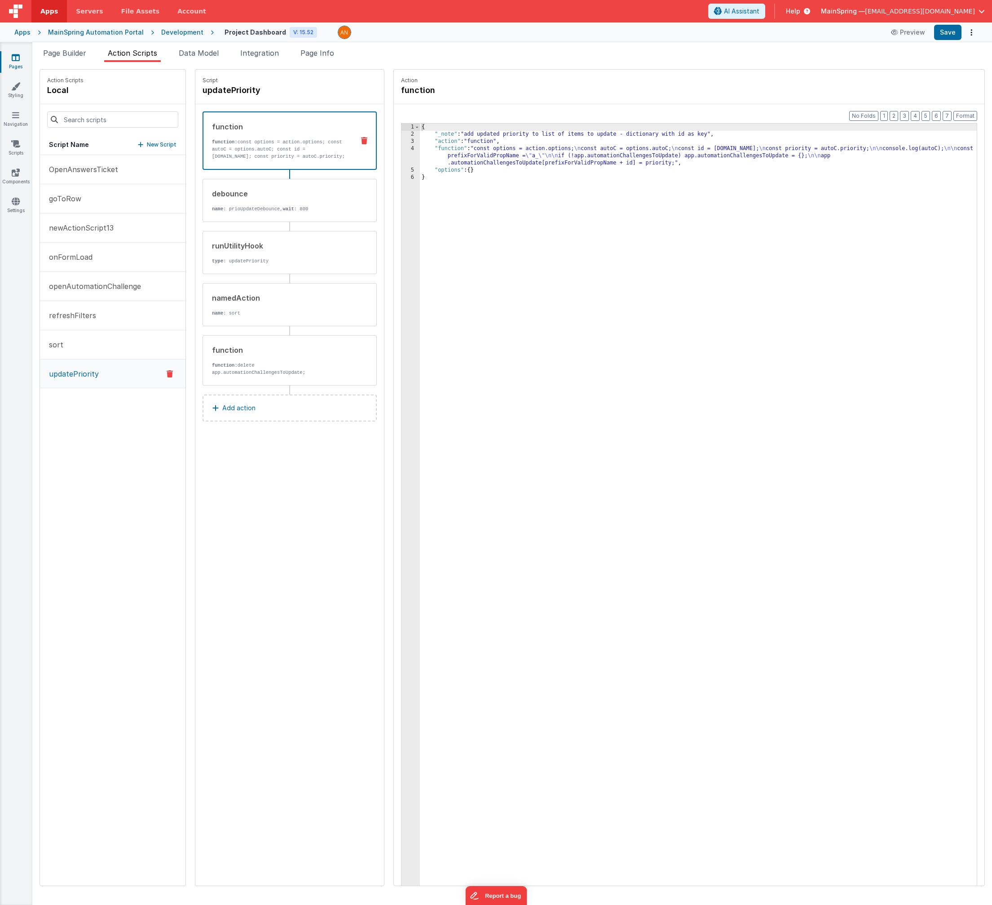
click at [880, 62] on div "Snippet Library Name Type Accordion Element Alert Action Action authLogin Actio…" at bounding box center [512, 483] width 960 height 843
click at [946, 33] on button "Save" at bounding box center [948, 32] width 27 height 15
click at [540, 153] on div "{ "_note" : "add updated priority to list of items to update - dictionary with …" at bounding box center [708, 526] width 576 height 804
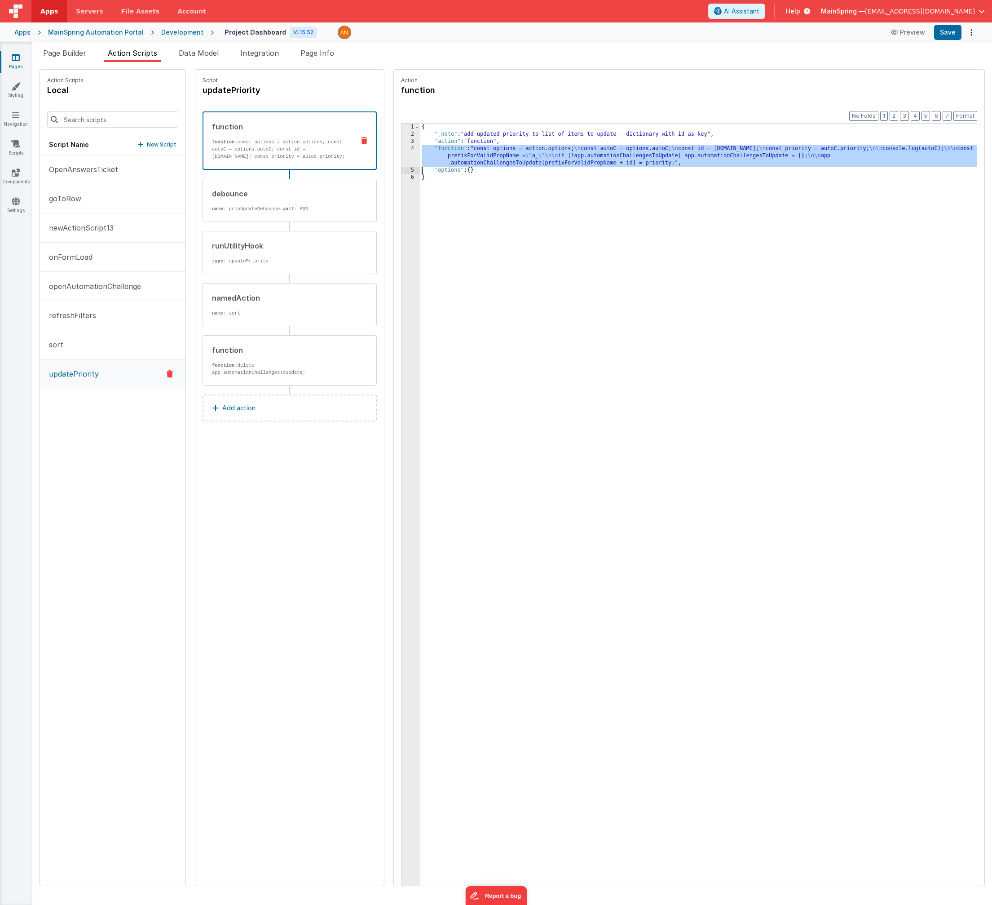
click at [402, 158] on div "4" at bounding box center [411, 156] width 18 height 22
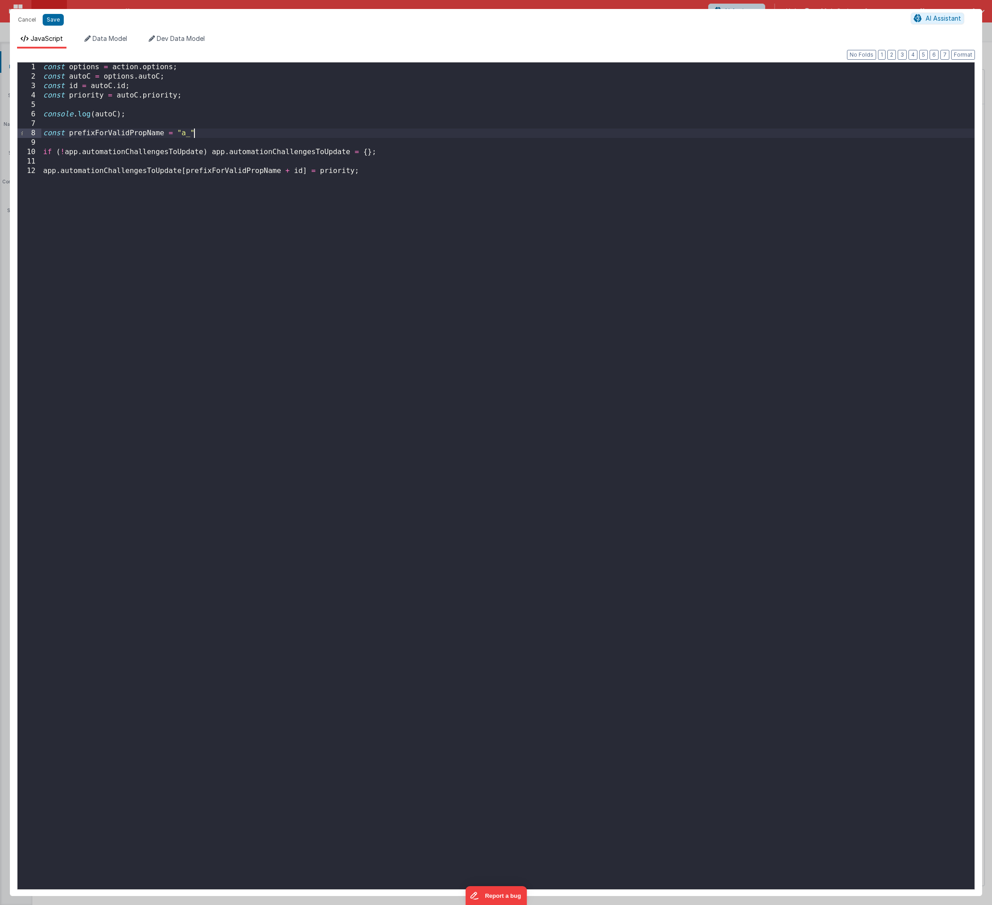
click at [211, 132] on div "const options = action . options ; const autoC = options . autoC ; const id = a…" at bounding box center [508, 485] width 934 height 846
drag, startPoint x: 146, startPoint y: 115, endPoint x: 2, endPoint y: 109, distance: 143.4
click at [2, 109] on div "Cancel Save AI Assistant JavaScript Data Model Dev Data Model Format 7 6 5 4 3 …" at bounding box center [496, 452] width 992 height 905
paste textarea
click at [133, 167] on div "const options = action . options ; const autoC = options . autoC ; const id = a…" at bounding box center [508, 485] width 934 height 846
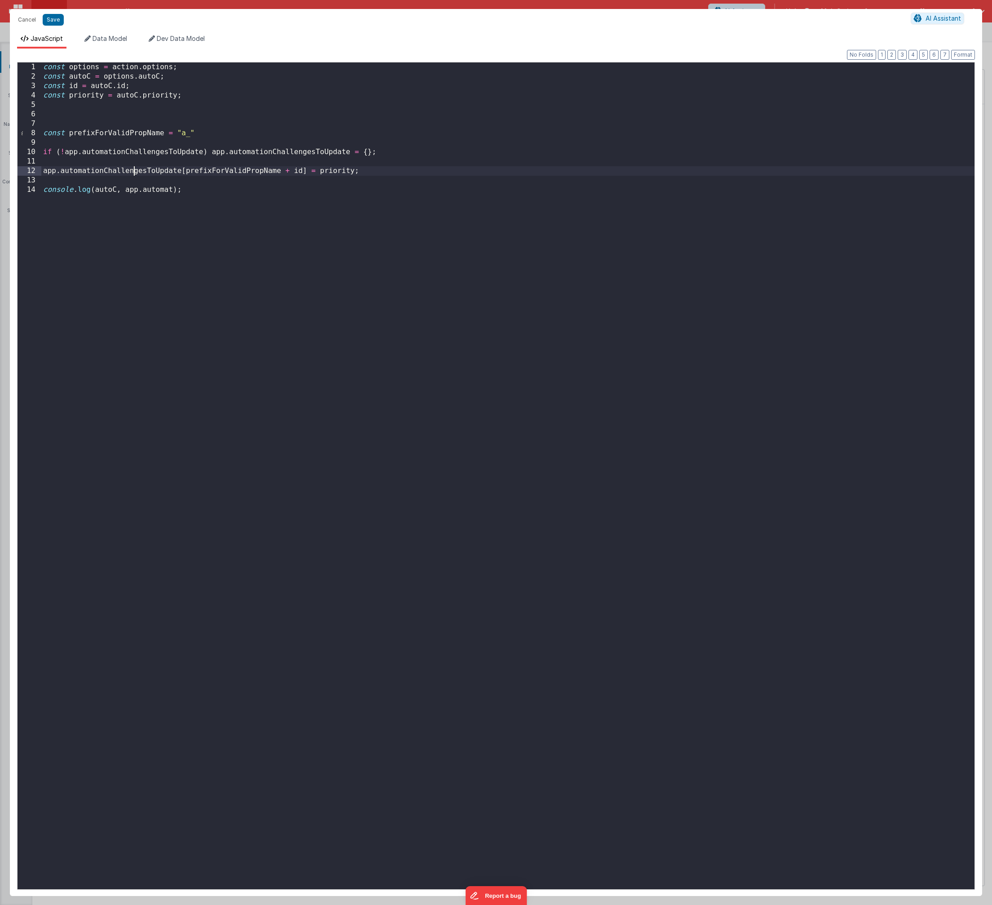
click at [133, 167] on div "const options = action . options ; const autoC = options . autoC ; const id = a…" at bounding box center [508, 485] width 934 height 846
click at [156, 192] on div "const options = action . options ; const autoC = options . autoC ; const id = a…" at bounding box center [508, 485] width 934 height 846
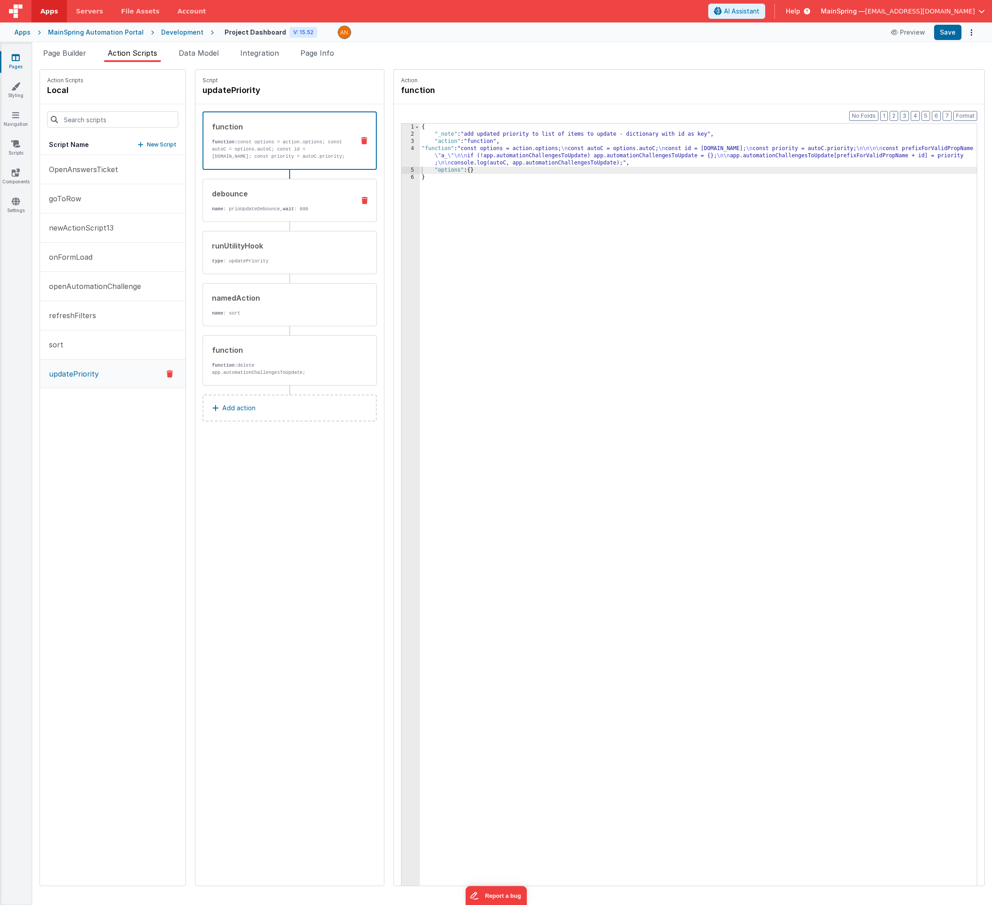
click at [252, 204] on div "debounce name : prioUpdateDebounce, wait : 800" at bounding box center [275, 200] width 145 height 24
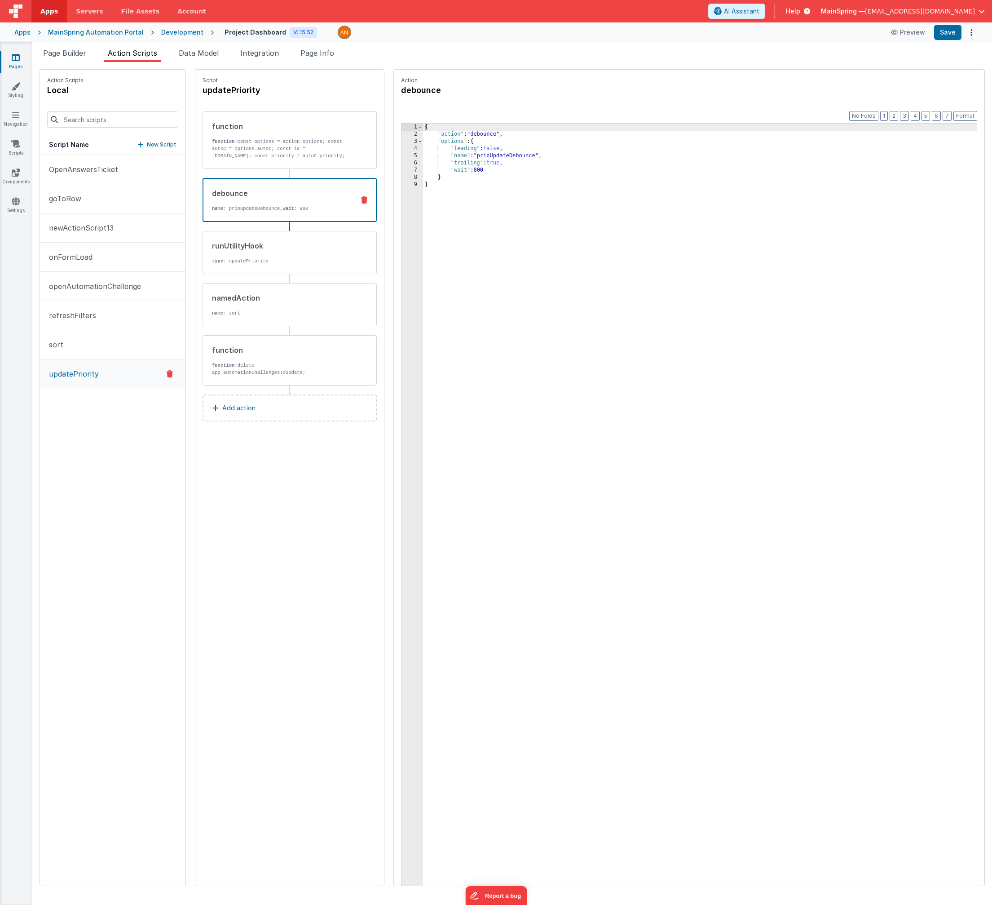
click at [541, 247] on div "{ "action" : "debounce" , "options" : { "leading" : false , "name" : "prioUpdat…" at bounding box center [709, 526] width 573 height 804
click at [238, 359] on div "function function: delete app.automationChallengesToUpdate;" at bounding box center [276, 359] width 144 height 31
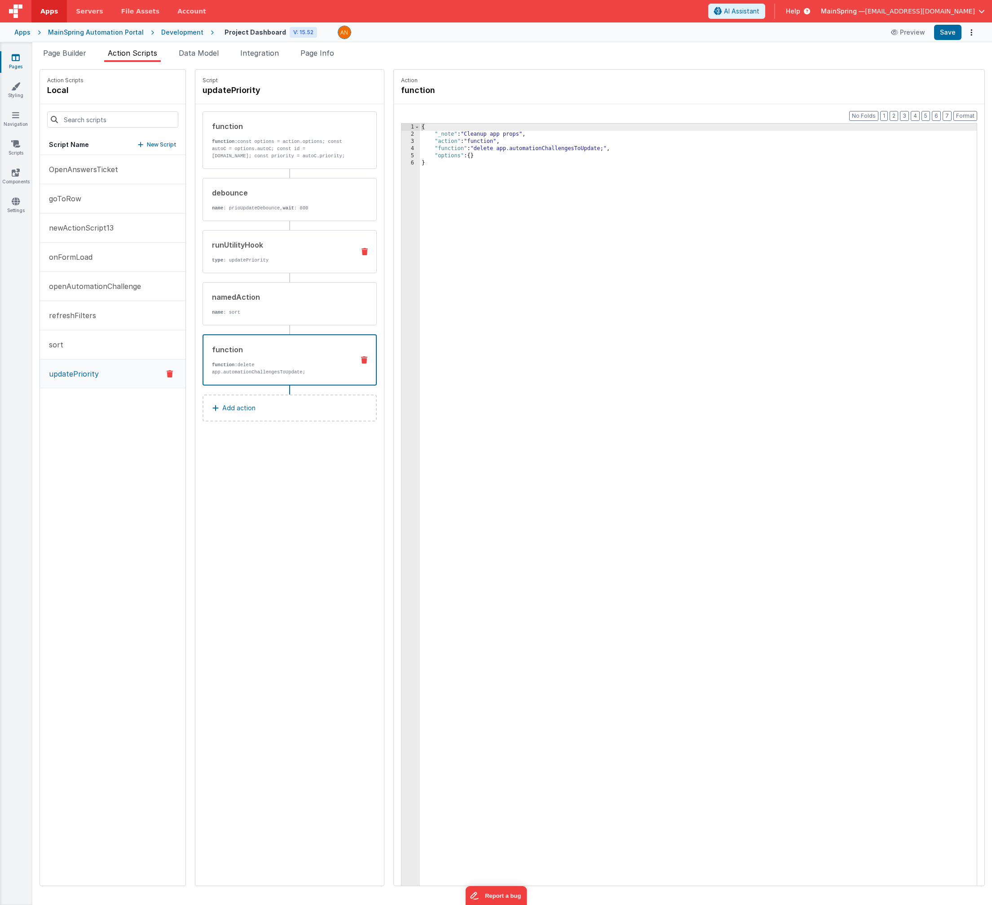
click at [283, 255] on div "runUtilityHook type : updatePriority" at bounding box center [275, 251] width 145 height 24
click at [533, 133] on div "{ "action" : "runUtilityHook" , "options" : { "type" : "updatePriority" } }" at bounding box center [708, 526] width 576 height 804
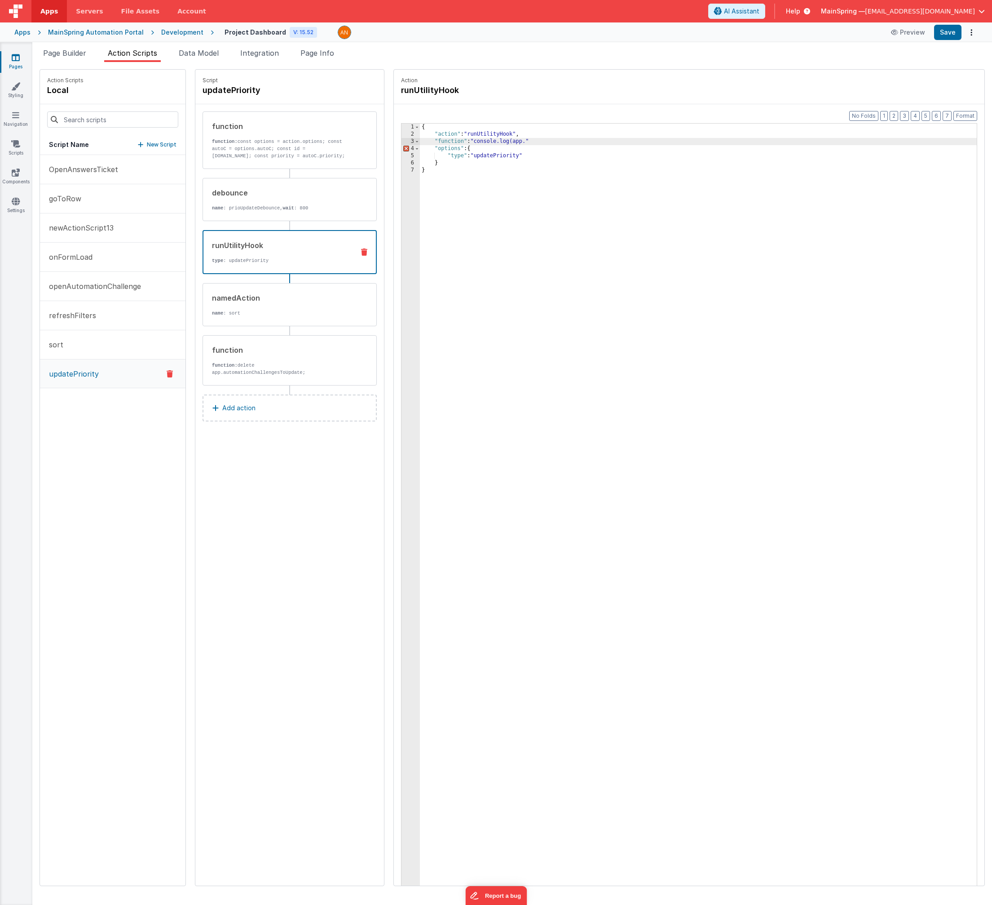
paste textarea
click at [944, 37] on button "Save" at bounding box center [948, 32] width 27 height 15
click at [521, 239] on div "{ "action" : "runUtilityHook" , "function" : "console.log(app.automationChallen…" at bounding box center [708, 526] width 576 height 804
click at [267, 202] on div "debounce name : prioUpdateDebounce, wait : 800" at bounding box center [275, 199] width 145 height 24
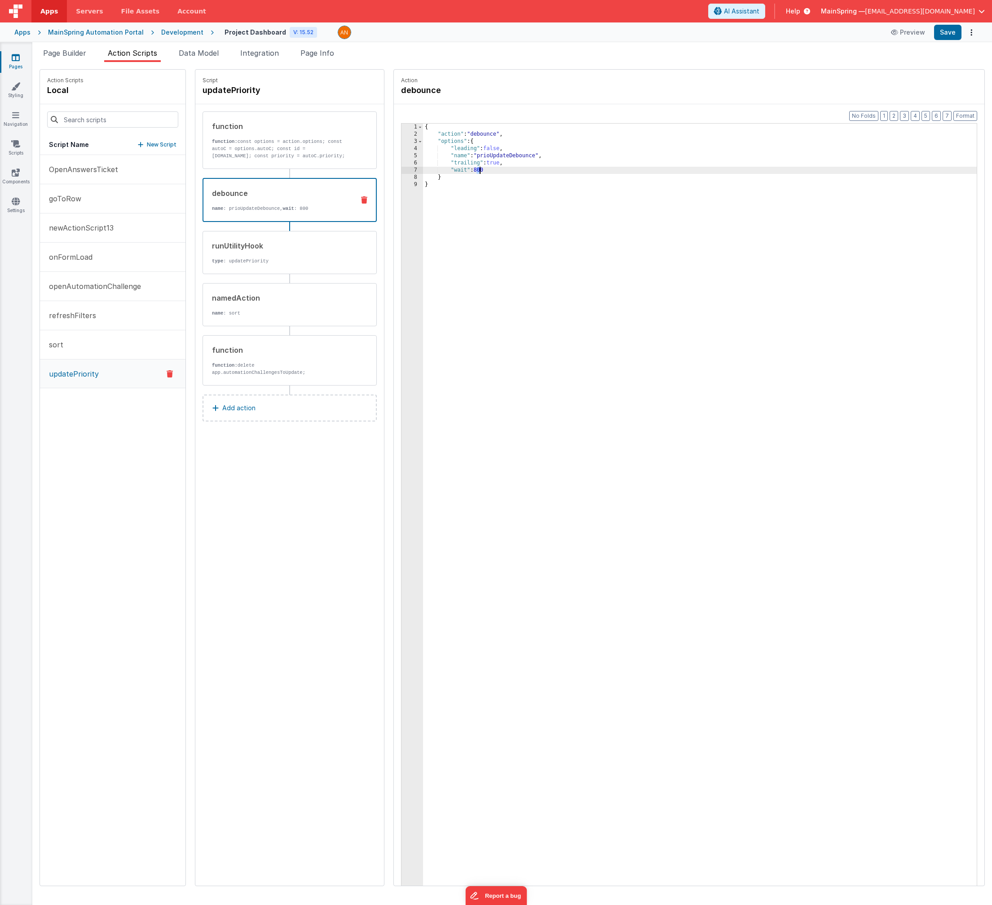
click at [460, 169] on div "{ "action" : "debounce" , "options" : { "leading" : false , "name" : "prioUpdat…" at bounding box center [709, 526] width 573 height 804
click at [943, 41] on div "Apps MainSpring Automation Portal Development Project Dashboard V: 15.52 Previe…" at bounding box center [496, 32] width 992 height 20
click at [945, 38] on button "Save" at bounding box center [948, 32] width 27 height 15
click at [255, 249] on div "runUtilityHook" at bounding box center [280, 245] width 136 height 11
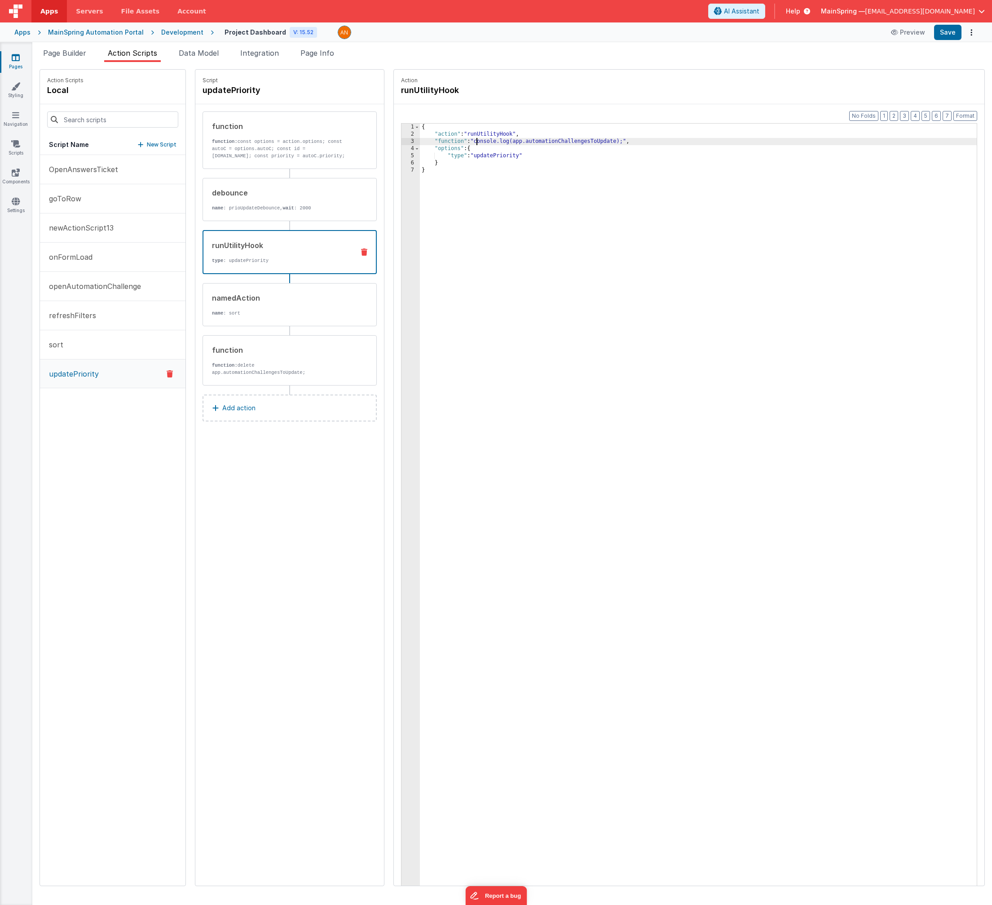
click at [458, 142] on div "{ "action" : "runUtilityHook" , "function" : "console.log(app.automationChallen…" at bounding box center [708, 526] width 576 height 804
click at [946, 32] on button "Save" at bounding box center [948, 32] width 27 height 15
drag, startPoint x: 553, startPoint y: 142, endPoint x: 708, endPoint y: 143, distance: 155.0
click at [708, 143] on div "{ "action" : "runUtilityHook" , "function" : "document.activeElement.blur(); co…" at bounding box center [708, 526] width 576 height 804
click at [254, 152] on p "function: const options = action.options; const autoC = options.autoC; const id…" at bounding box center [280, 149] width 136 height 22
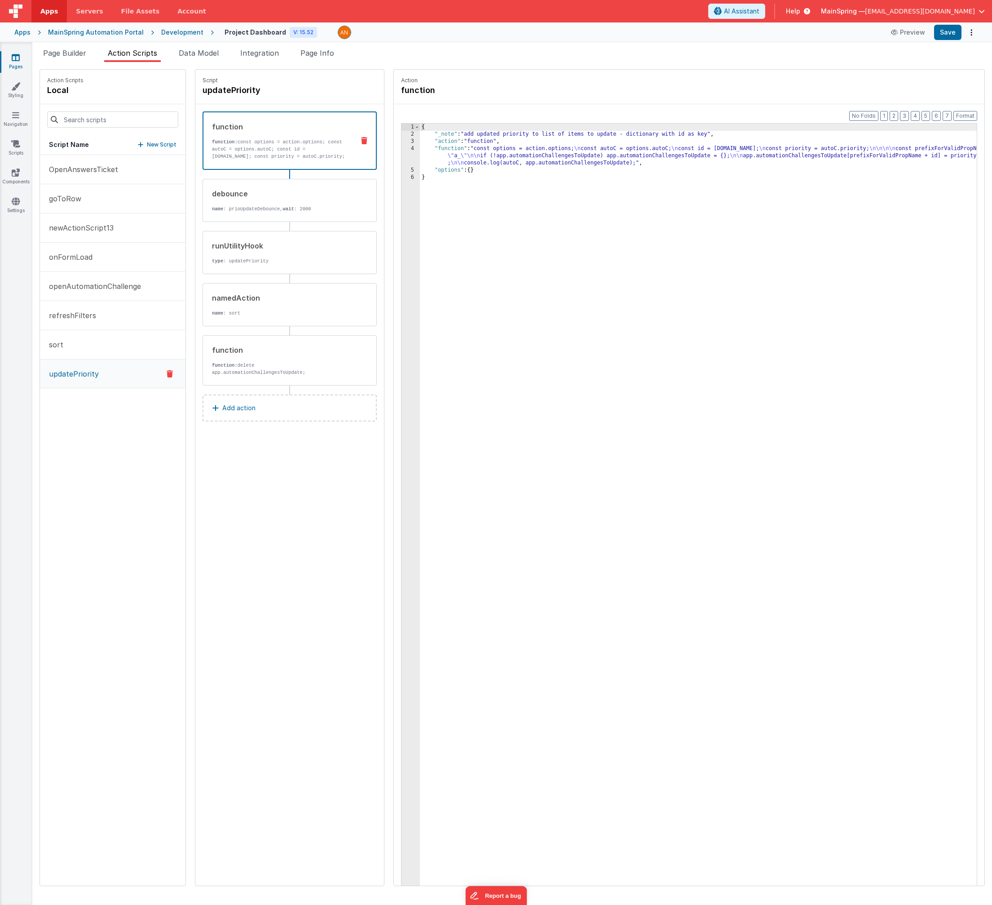
click at [532, 152] on div "{ "_note" : "add updated priority to list of items to update - dictionary with …" at bounding box center [708, 526] width 576 height 804
click at [402, 155] on div "4" at bounding box center [411, 156] width 18 height 22
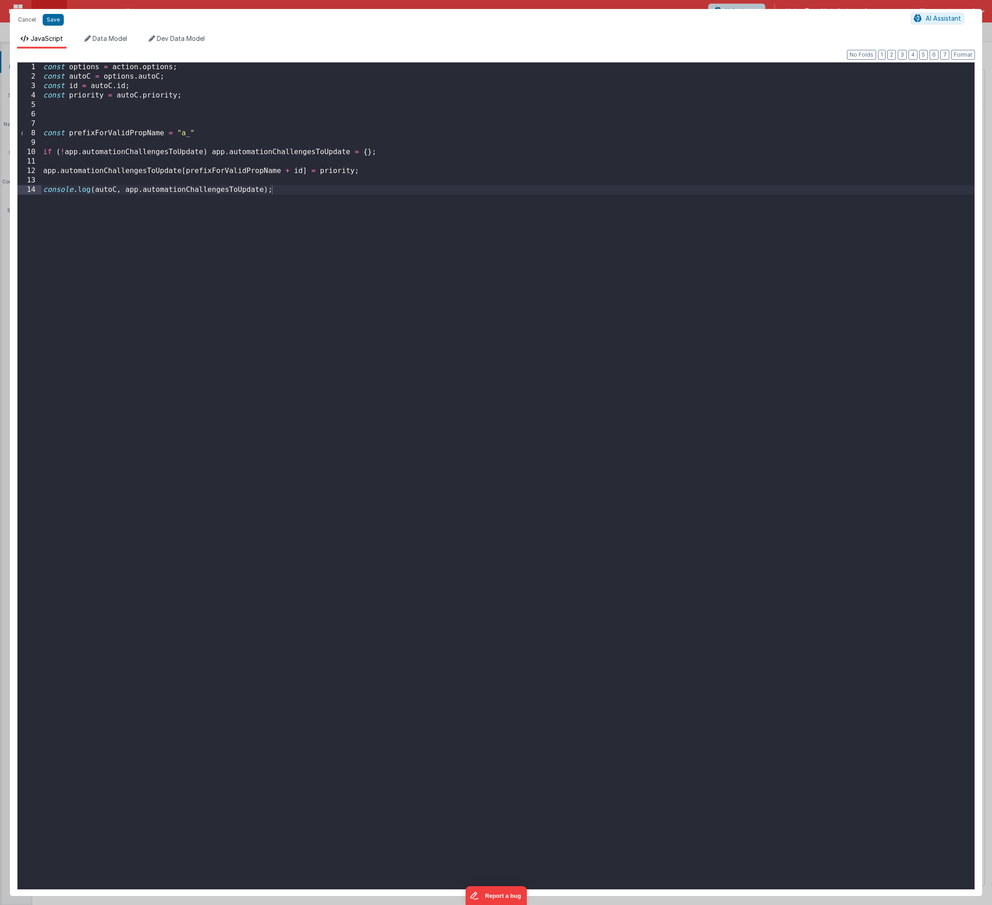
click at [43, 190] on div "const options = action . options ; const autoC = options . autoC ; const id = a…" at bounding box center [508, 485] width 934 height 846
drag, startPoint x: 55, startPoint y: 23, endPoint x: 813, endPoint y: 88, distance: 760.3
click at [55, 23] on button "Save" at bounding box center [53, 20] width 21 height 12
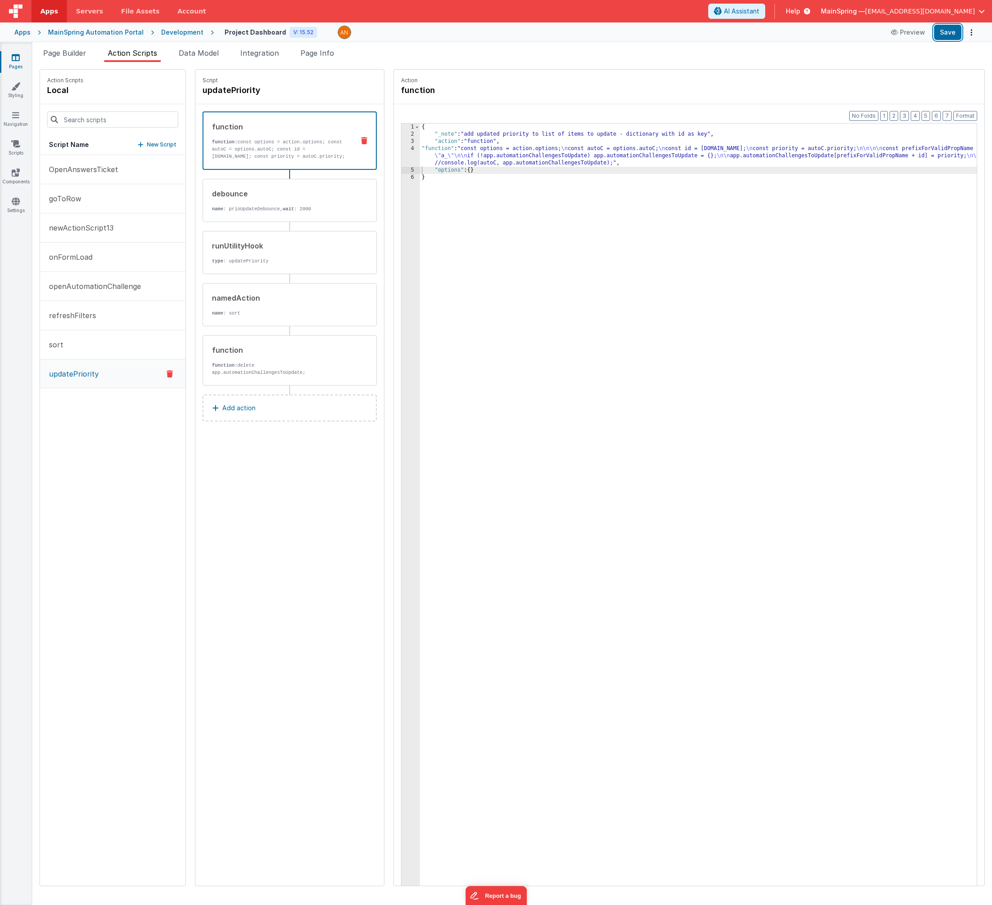
drag, startPoint x: 945, startPoint y: 39, endPoint x: 930, endPoint y: 48, distance: 17.3
click at [945, 39] on button "Save" at bounding box center [948, 32] width 27 height 15
click at [529, 154] on div "{ "_note" : "add updated priority to list of items to update - dictionary with …" at bounding box center [708, 526] width 576 height 804
click at [261, 259] on p "type : updatePriority" at bounding box center [280, 260] width 136 height 7
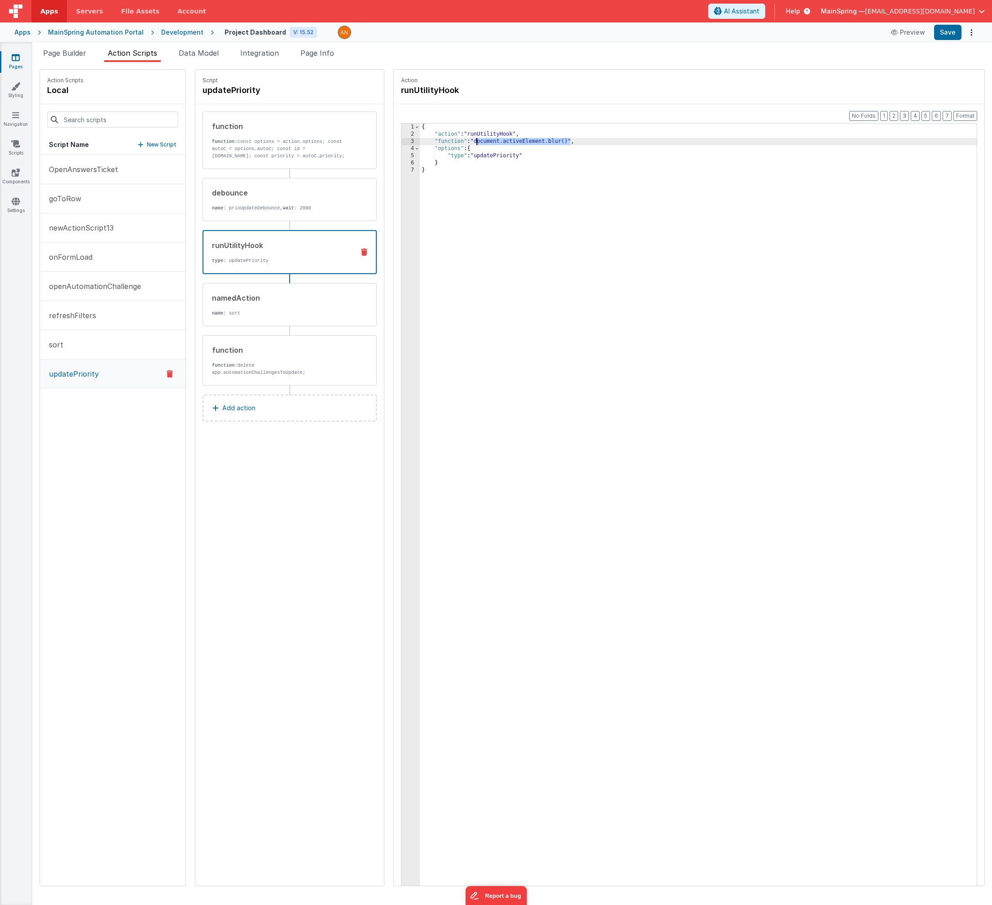
drag, startPoint x: 554, startPoint y: 142, endPoint x: 459, endPoint y: 144, distance: 94.4
click at [459, 144] on div "{ "action" : "runUtilityHook" , "function" : "document.activeElement.blur()" , …" at bounding box center [708, 526] width 576 height 804
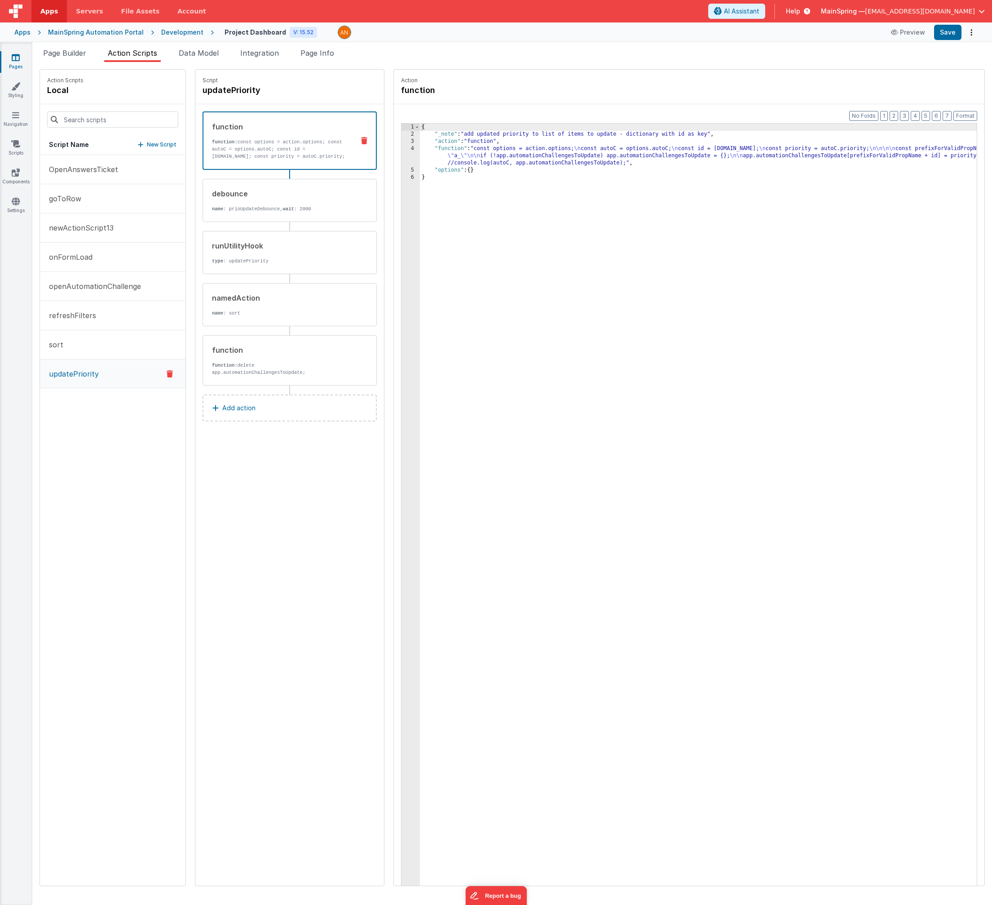
click at [320, 151] on p "function: const options = action.options; const autoC = options.autoC; const id…" at bounding box center [279, 149] width 135 height 22
click at [576, 165] on div "{ "_note" : "add updated priority to list of items to update - dictionary with …" at bounding box center [708, 526] width 576 height 804
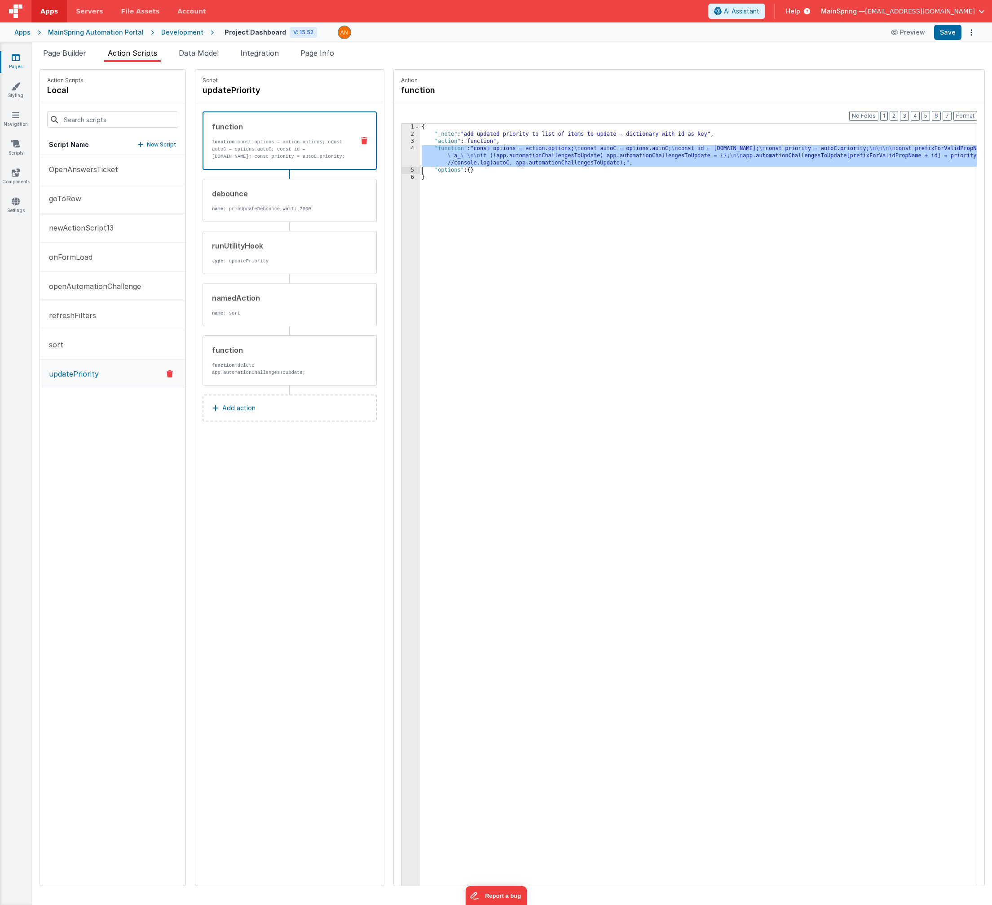
click at [402, 161] on div "4" at bounding box center [411, 156] width 18 height 22
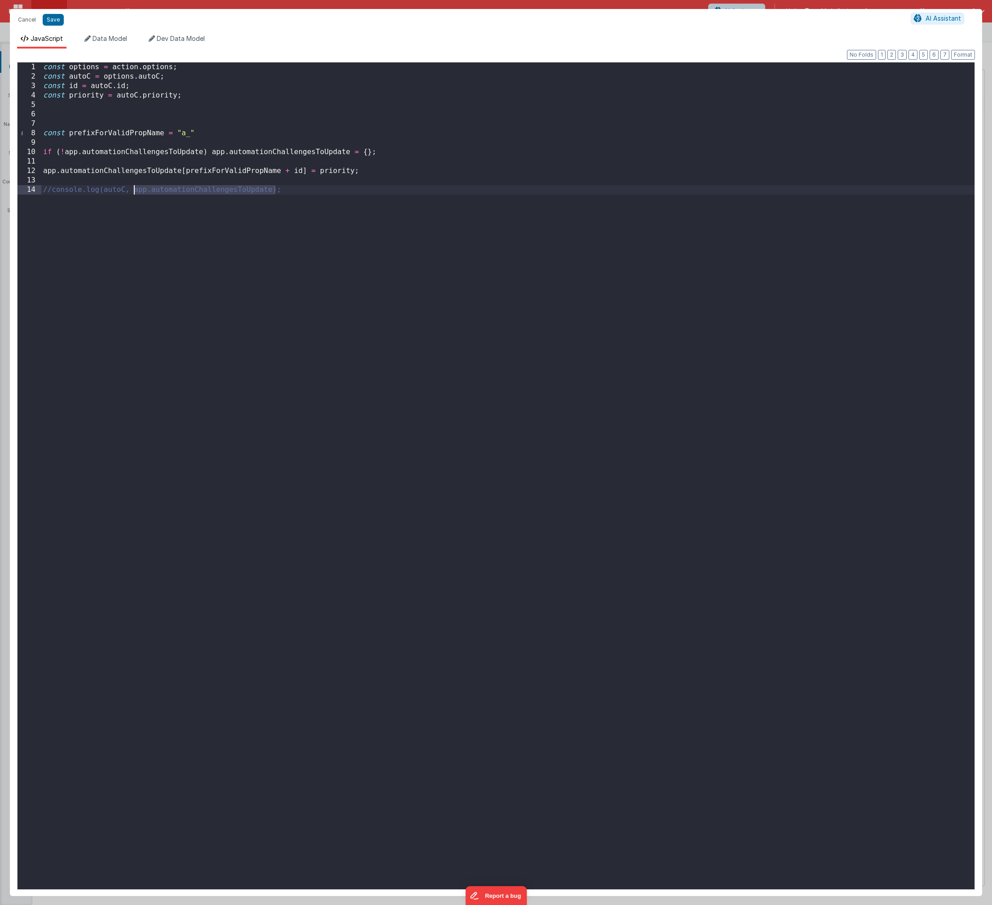
drag, startPoint x: 276, startPoint y: 189, endPoint x: 134, endPoint y: 190, distance: 142.0
click at [134, 190] on div "const options = action . options ; const autoC = options . autoC ; const id = a…" at bounding box center [508, 485] width 934 height 846
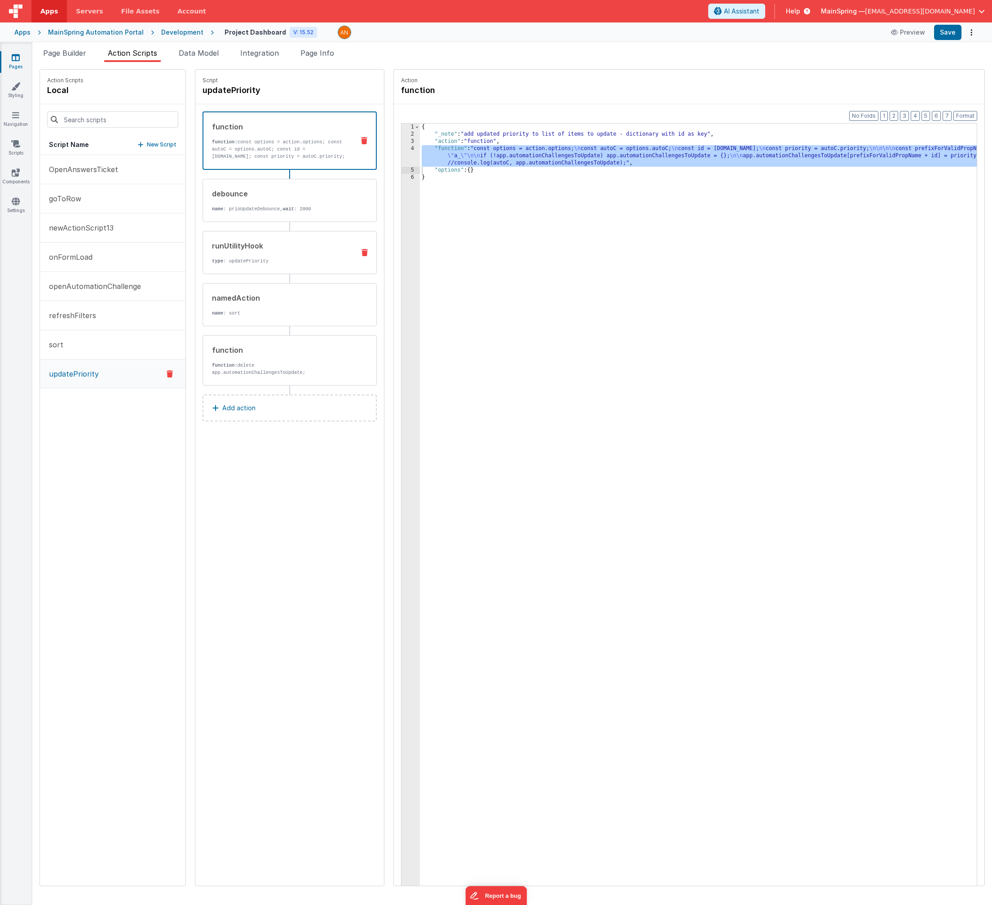
click at [287, 247] on div "runUtilityHook" at bounding box center [280, 245] width 136 height 11
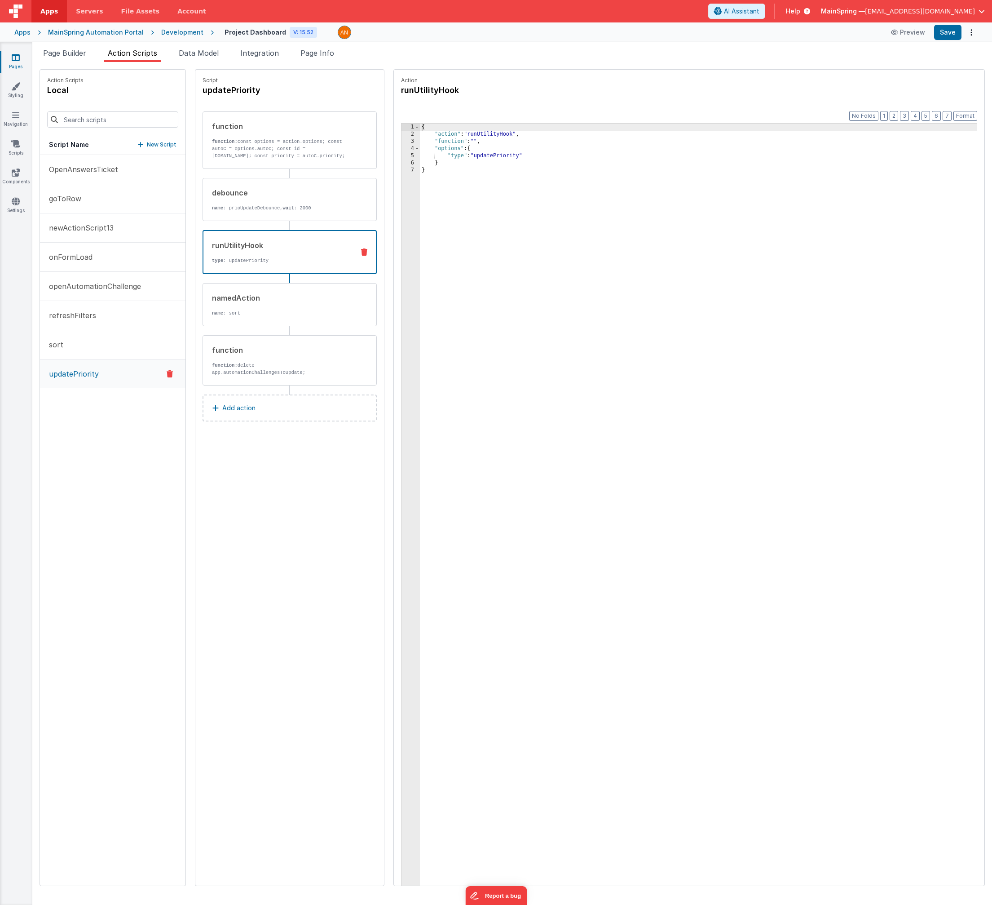
click at [457, 139] on div "{ "action" : "runUtilityHook" , "function" : "" , "options" : { "type" : "updat…" at bounding box center [708, 526] width 576 height 804
drag, startPoint x: 954, startPoint y: 31, endPoint x: 937, endPoint y: 60, distance: 33.6
click at [937, 60] on div "Apps Servers File Assets Account Some FUTURE Slot AI Assistant Help MainSpring …" at bounding box center [496, 452] width 992 height 905
drag, startPoint x: 458, startPoint y: 142, endPoint x: 483, endPoint y: 173, distance: 40.2
click at [458, 142] on div "{ "action" : "runUtilityHook" , "function" : "app.automationChallengesToUpdate)…" at bounding box center [708, 526] width 576 height 804
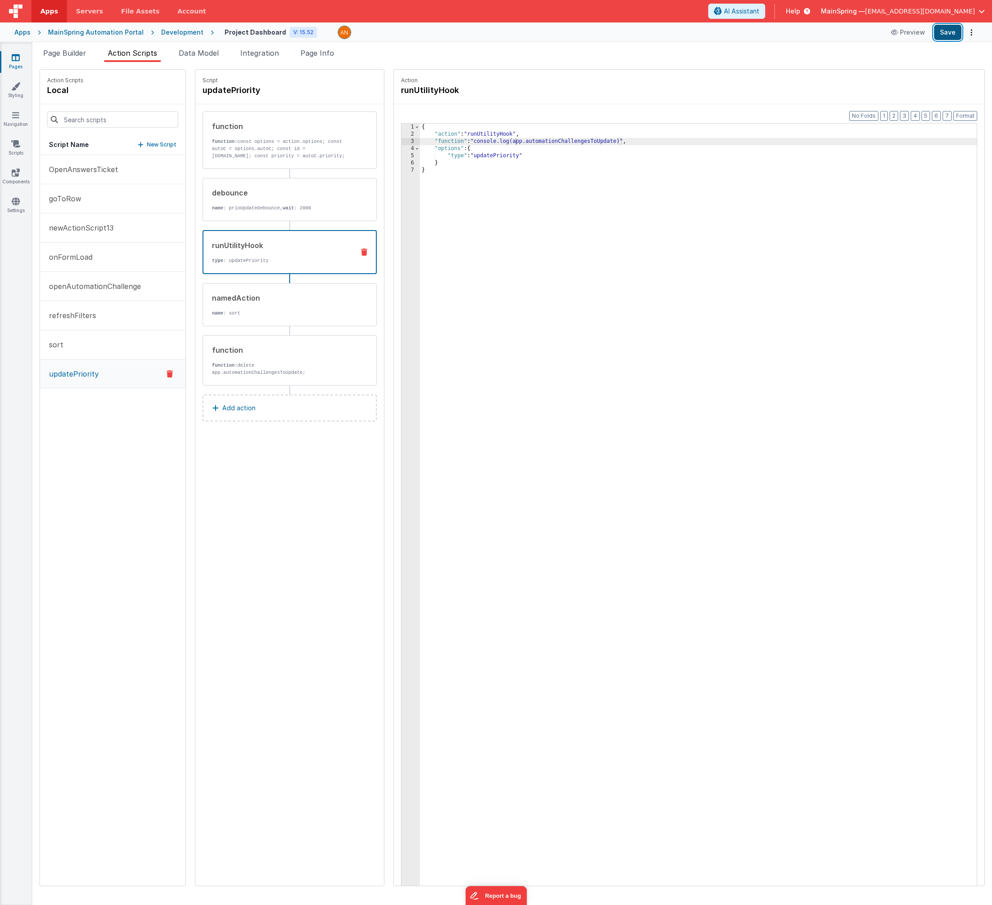
click at [942, 37] on button "Save" at bounding box center [948, 32] width 27 height 15
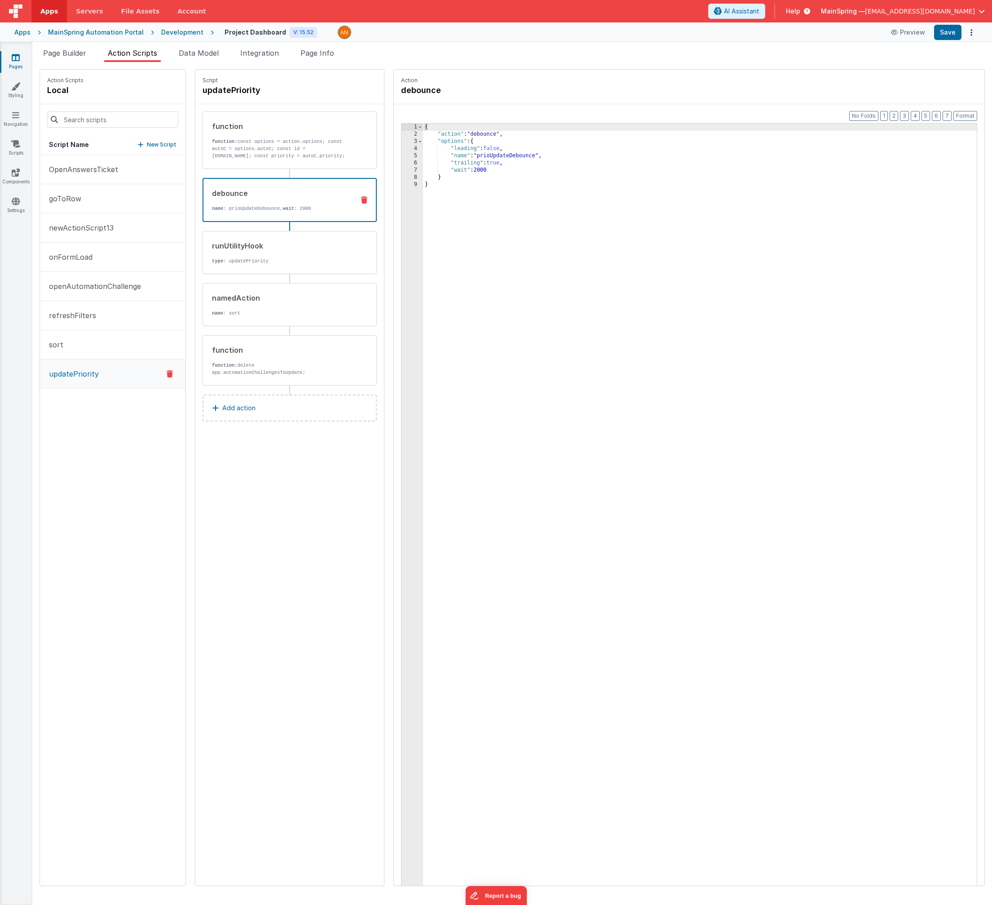
click at [292, 208] on p "name : prioUpdateDebounce, wait : 2000" at bounding box center [279, 208] width 135 height 7
click at [275, 239] on div "runUtilityHook type : updatePriority" at bounding box center [290, 252] width 174 height 43
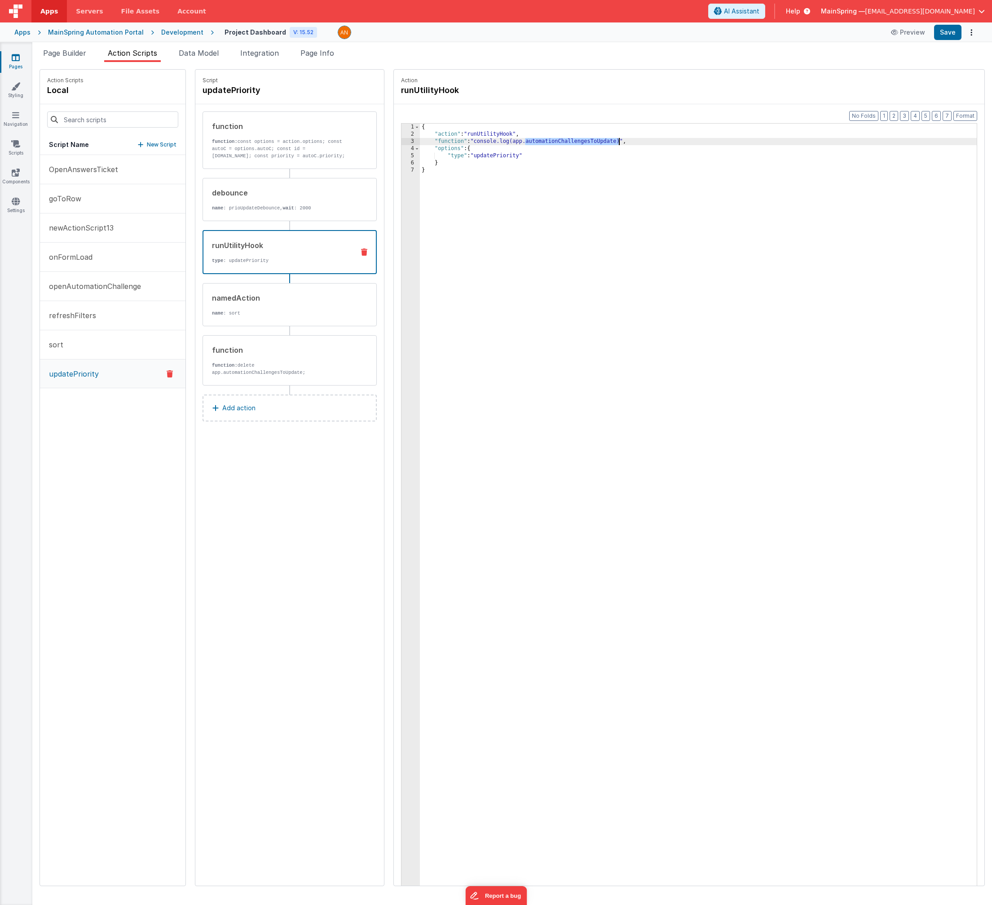
drag, startPoint x: 507, startPoint y: 140, endPoint x: 601, endPoint y: 139, distance: 93.9
click at [601, 139] on div "{ "action" : "runUtilityHook" , "function" : "console.log(app.automationChallen…" at bounding box center [708, 526] width 576 height 804
click at [949, 37] on button "Save" at bounding box center [948, 32] width 27 height 15
click at [275, 408] on button "Add action" at bounding box center [290, 407] width 174 height 27
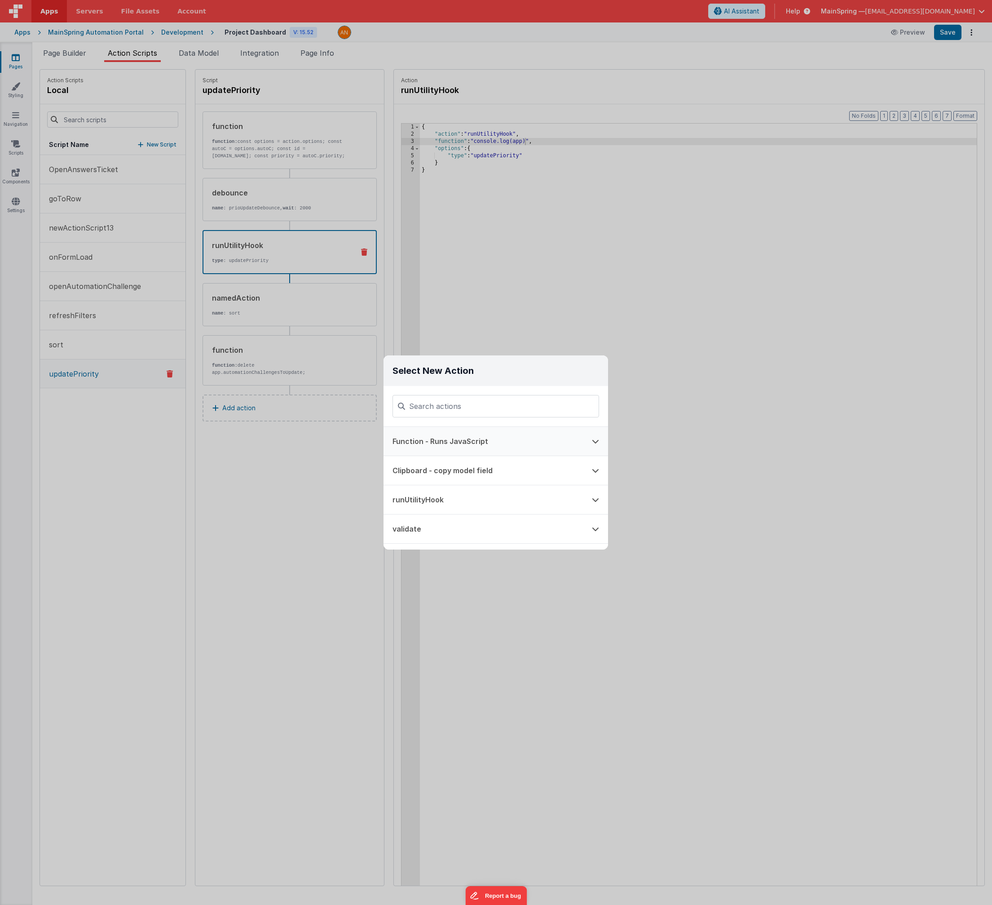
click at [468, 441] on button "Function - Runs JavaScript" at bounding box center [483, 441] width 199 height 29
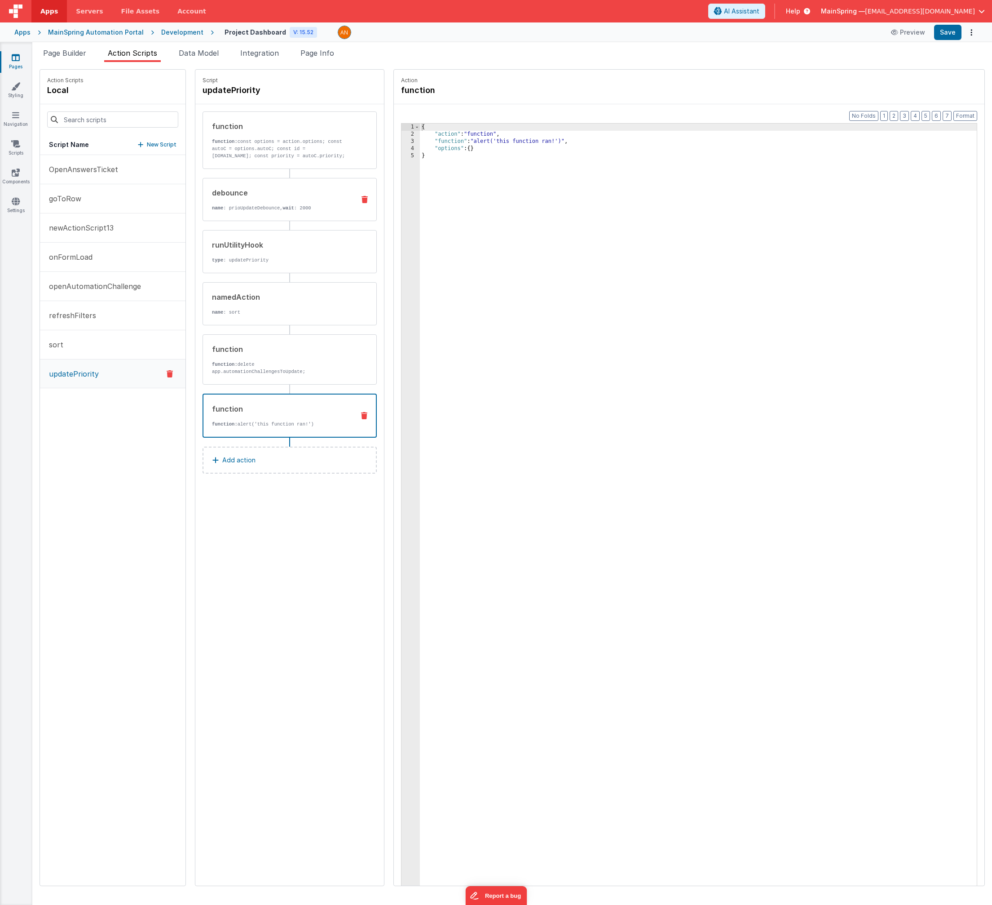
click at [264, 198] on div "debounce name : prioUpdateDebounce, wait : 2000" at bounding box center [275, 199] width 145 height 24
click at [243, 263] on p "type : updatePriority" at bounding box center [279, 260] width 135 height 7
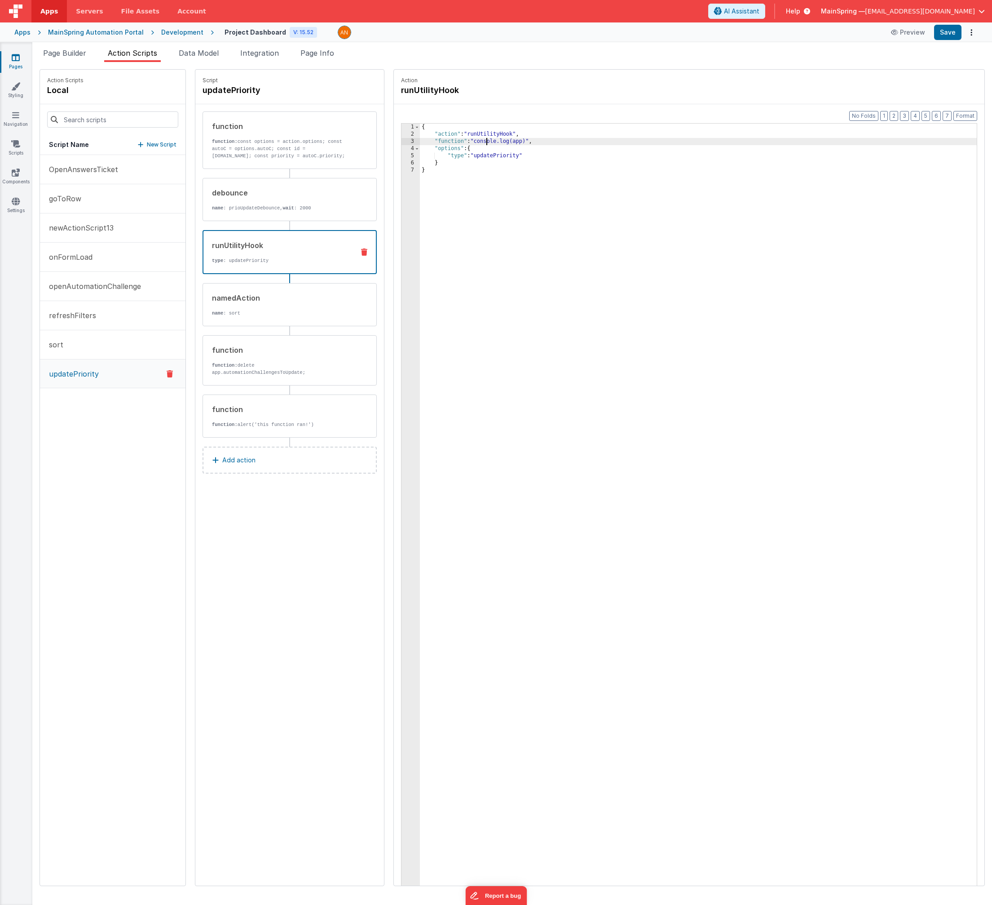
click at [469, 144] on div "{ "action" : "runUtilityHook" , "function" : "console.log(app)" , "options" : {…" at bounding box center [708, 526] width 576 height 804
click at [509, 141] on div "{ "action" : "runUtilityHook" , "function" : "console.log(app)" , "options" : {…" at bounding box center [708, 526] width 576 height 804
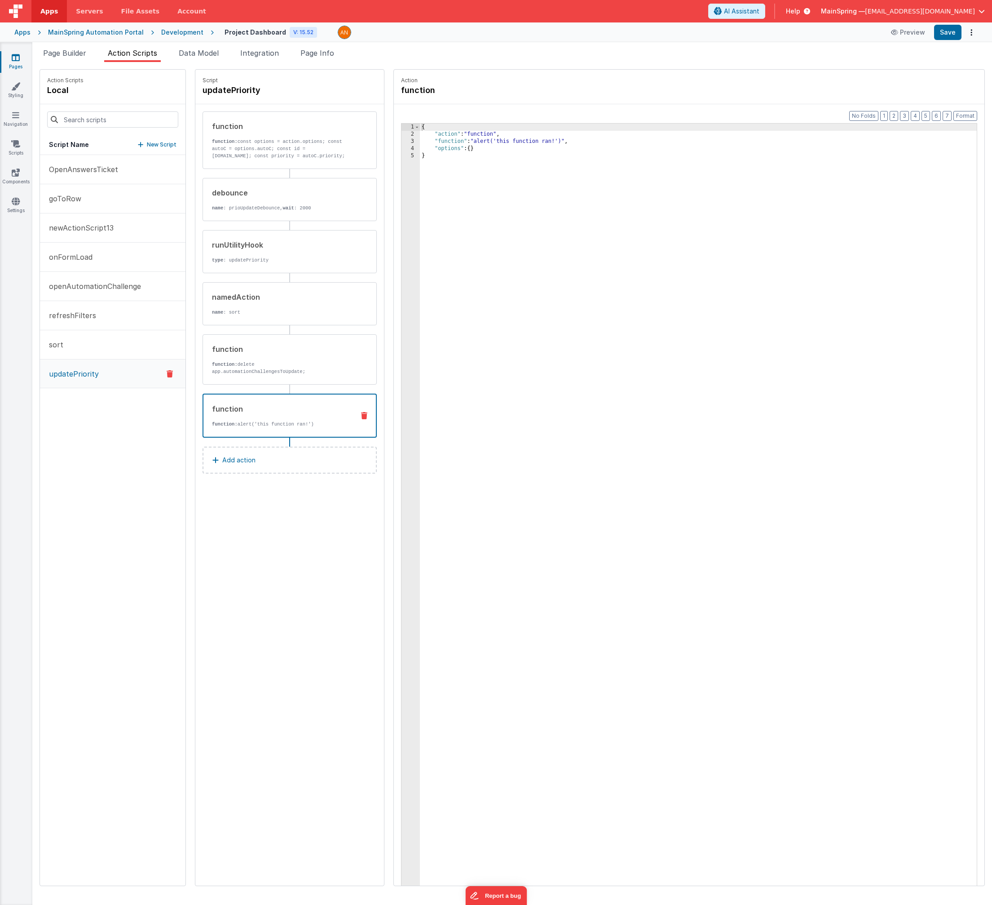
click at [263, 419] on div "function function: alert('this function ran!')" at bounding box center [276, 415] width 144 height 24
drag, startPoint x: 458, startPoint y: 141, endPoint x: 547, endPoint y: 141, distance: 88.5
click at [547, 141] on div "{ "action" : "function" , "function" : "alert('this function ran!')" , "options…" at bounding box center [708, 526] width 576 height 804
click at [583, 143] on div "{ "action" : "function" , "function" : "alert('this function ran!')" , "options…" at bounding box center [708, 526] width 576 height 804
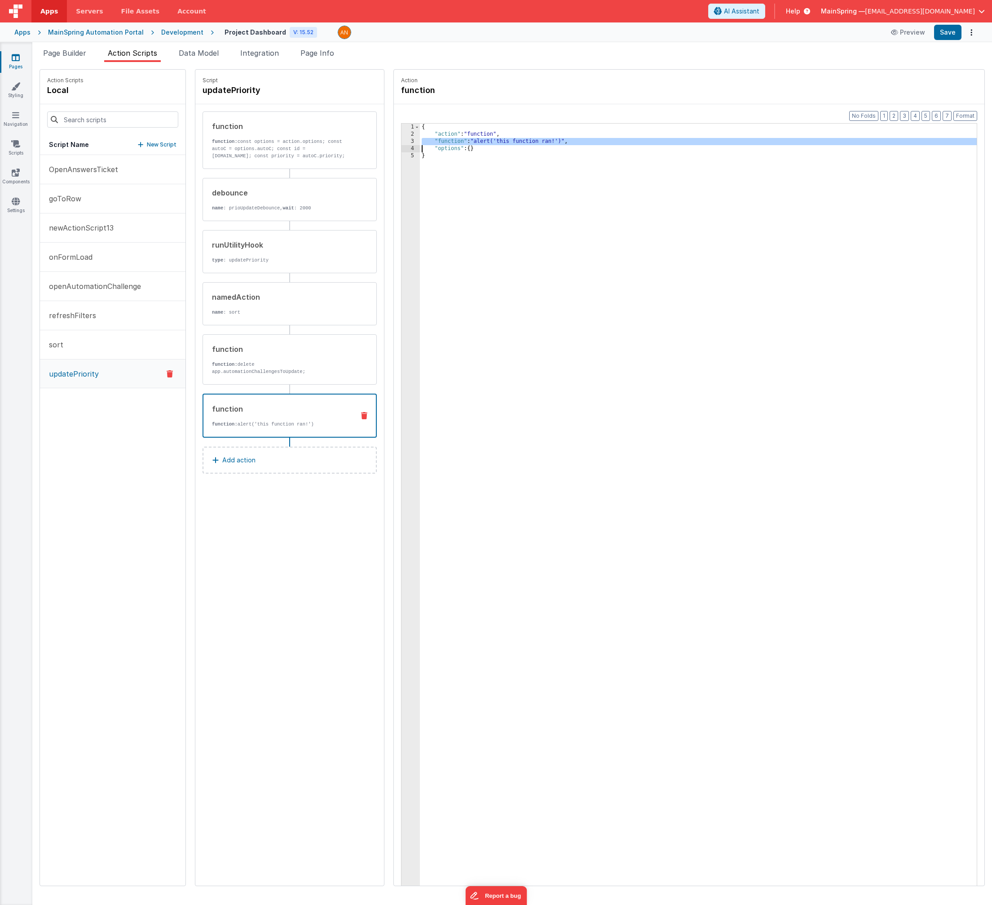
click at [583, 143] on div "{ "action" : "function" , "function" : "alert('this function ran!')" , "options…" at bounding box center [708, 526] width 576 height 804
click at [962, 116] on button "Format" at bounding box center [966, 116] width 24 height 10
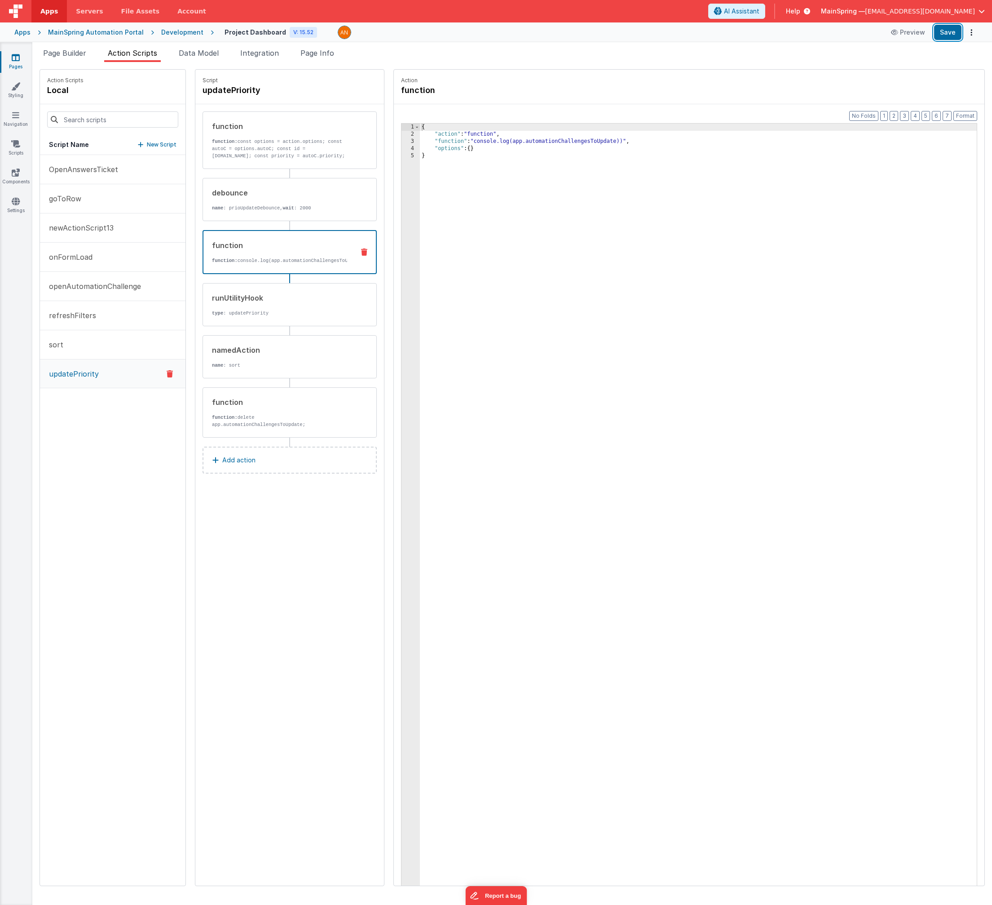
drag, startPoint x: 953, startPoint y: 32, endPoint x: 935, endPoint y: 53, distance: 27.4
click at [953, 32] on button "Save" at bounding box center [948, 32] width 27 height 15
click at [361, 583] on div "Script updatePriority function function: const options = action.options; const …" at bounding box center [289, 478] width 189 height 816
click at [460, 423] on div "{ "action" : "function" , "function" : "console.log(app.automationChallengesToU…" at bounding box center [708, 526] width 576 height 804
click at [607, 140] on div "{ "action" : "function" , "function" : "console.log(app.automationChallengesToU…" at bounding box center [708, 526] width 576 height 804
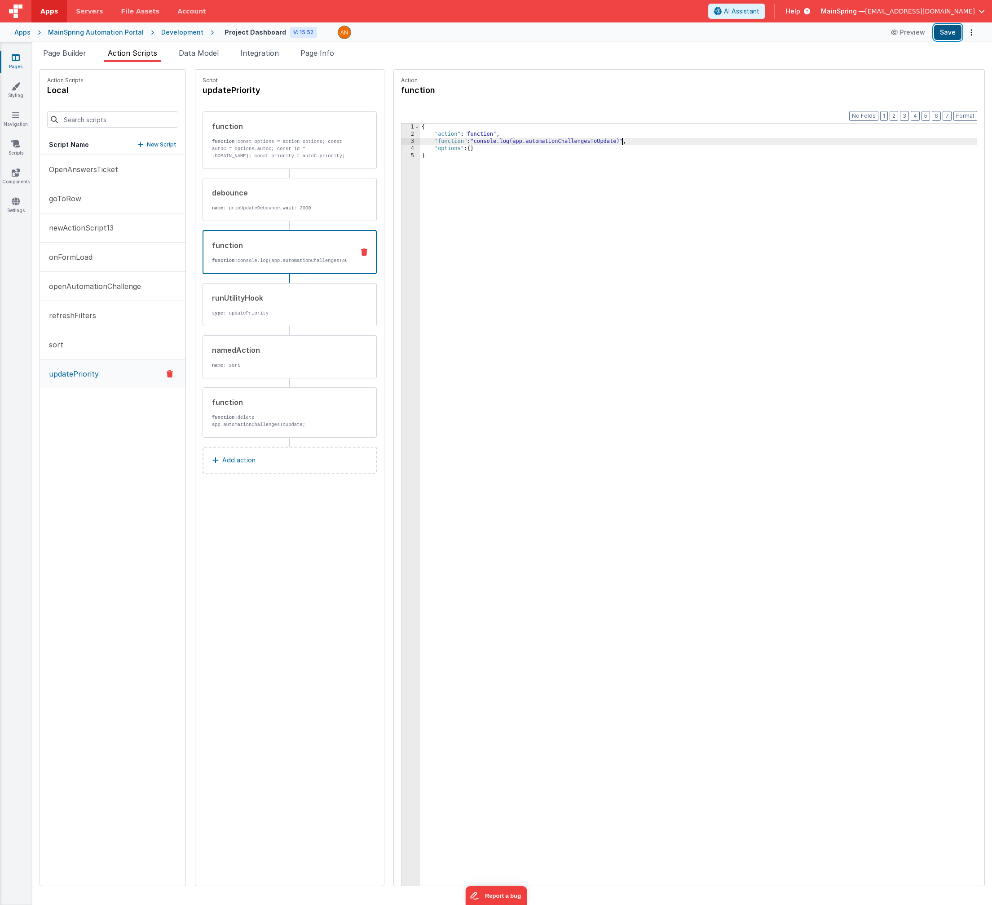
click at [948, 36] on button "Save" at bounding box center [948, 32] width 27 height 15
click at [269, 142] on p "function: const options = action.options; const autoC = options.autoC; const id…" at bounding box center [280, 149] width 136 height 22
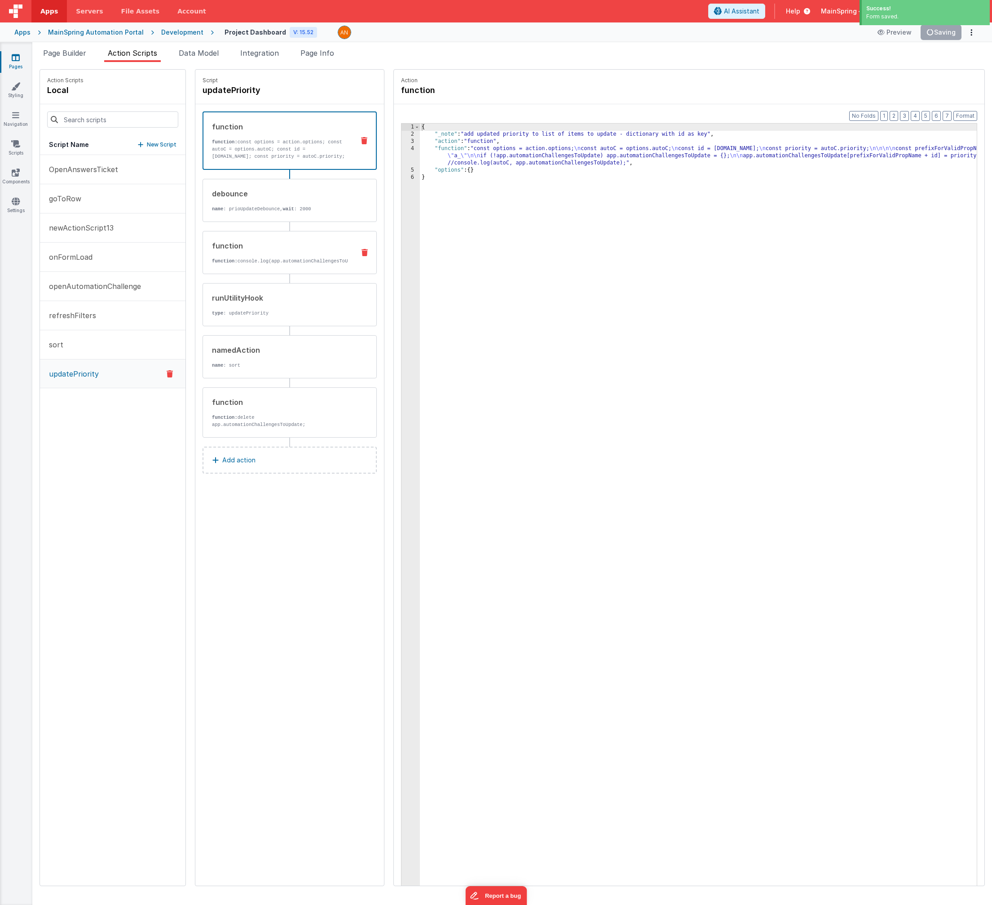
click at [262, 242] on div "function" at bounding box center [280, 245] width 136 height 11
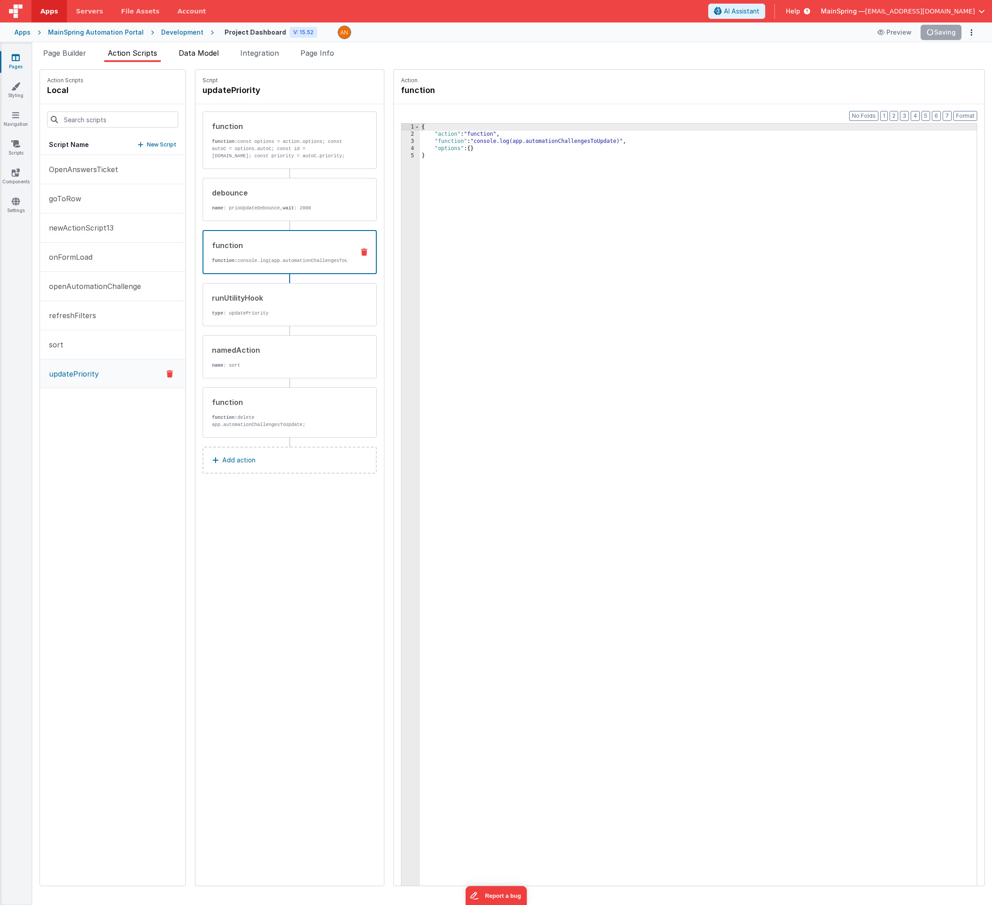
click at [196, 56] on span "Data Model" at bounding box center [199, 53] width 40 height 9
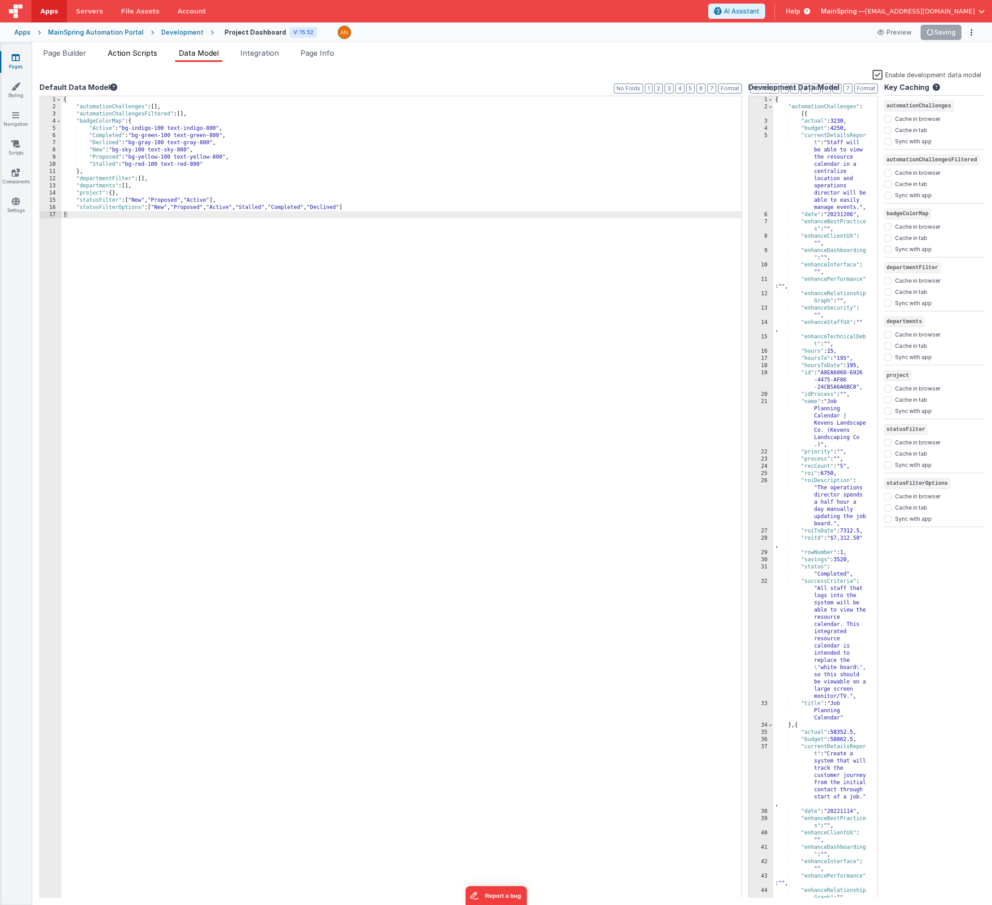
click at [139, 58] on li "Action Scripts" at bounding box center [132, 55] width 57 height 14
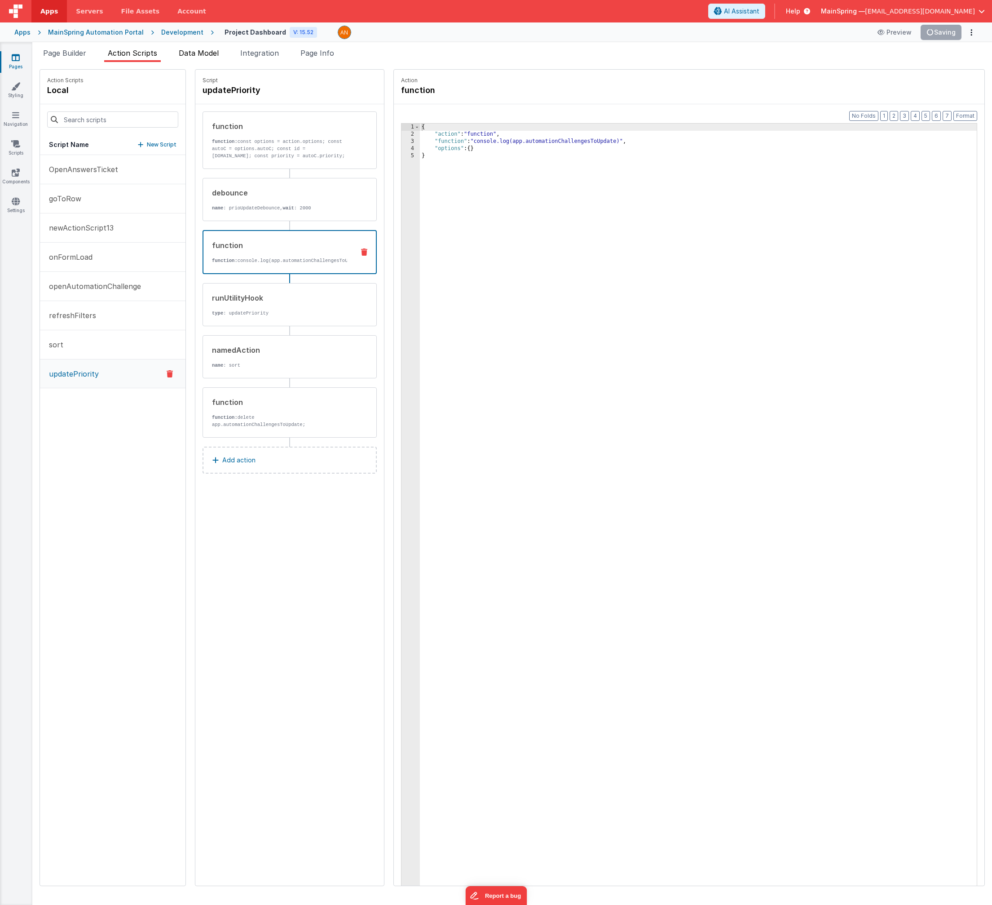
click at [199, 57] on span "Data Model" at bounding box center [199, 53] width 40 height 9
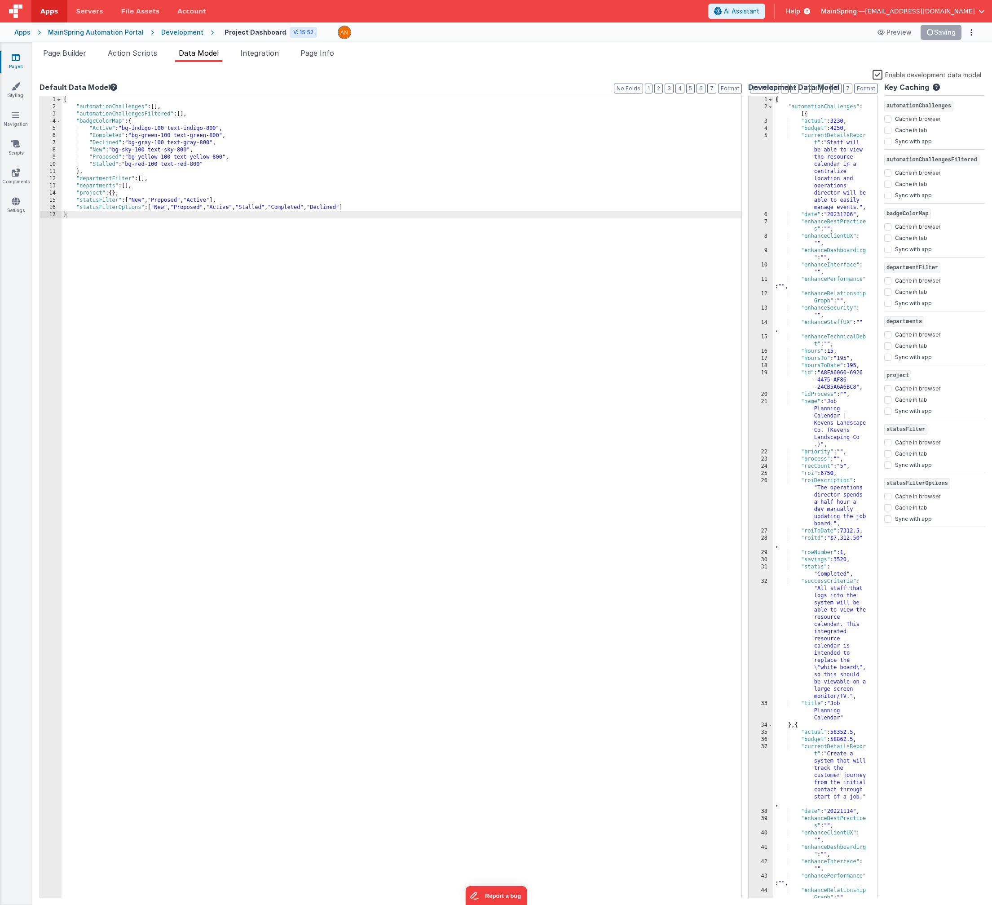
click at [877, 75] on label "Enable development data model" at bounding box center [927, 74] width 109 height 10
click at [0, 0] on input "Enable development data model" at bounding box center [0, 0] width 0 height 0
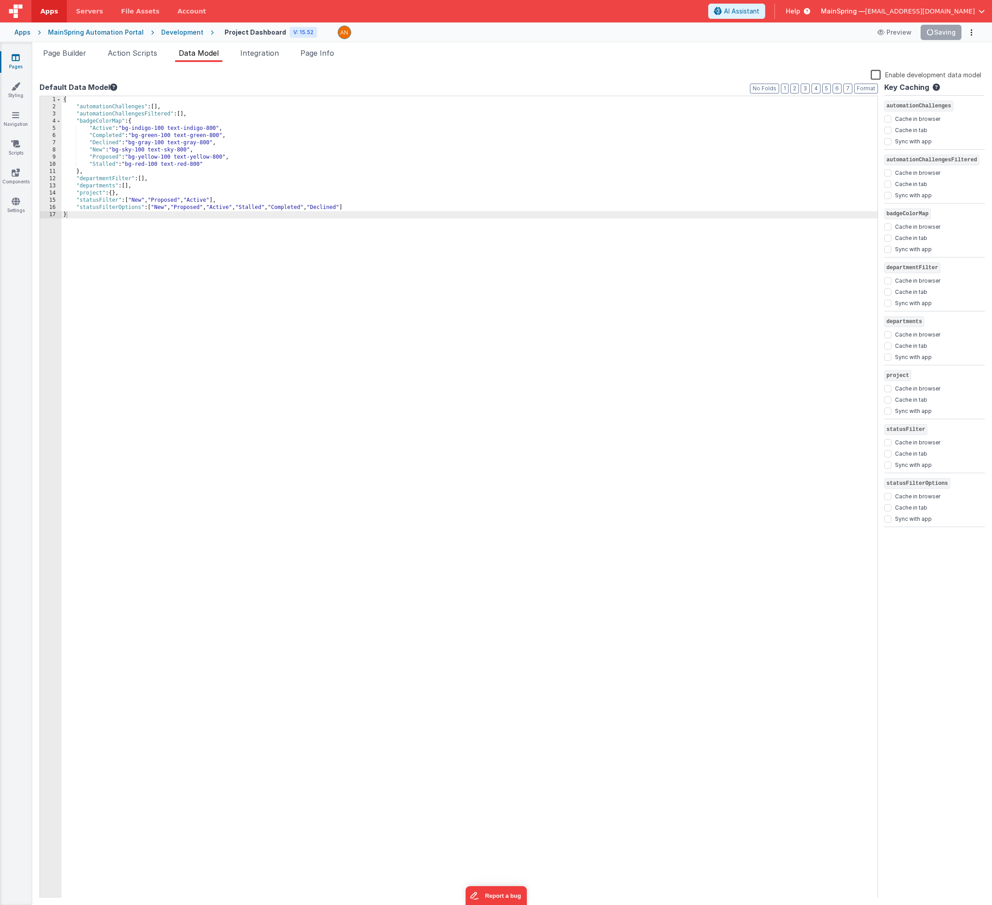
click at [640, 61] on ul "Page Builder Action Scripts Data Model Integration Page Info" at bounding box center [512, 55] width 960 height 14
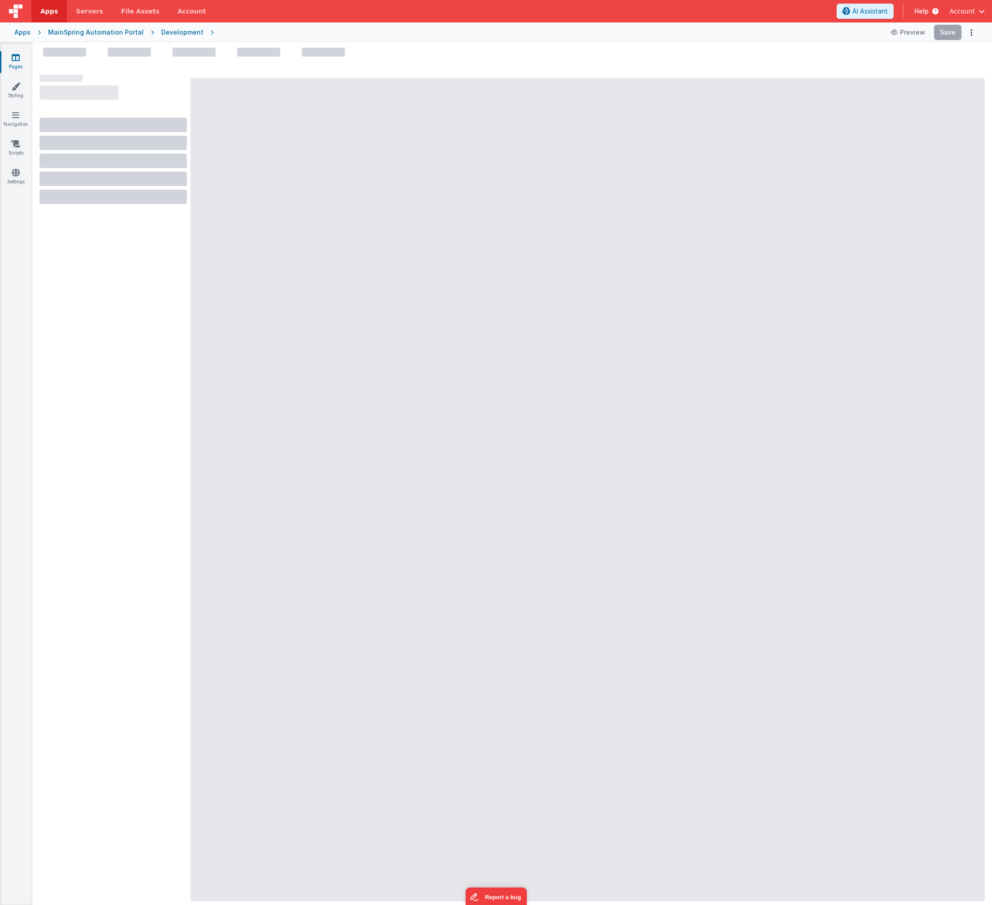
click at [985, 5] on div "AI Assistant Help Account" at bounding box center [914, 11] width 155 height 15
click at [965, 11] on span "Account" at bounding box center [963, 11] width 26 height 9
click at [865, 66] on div "Logout" at bounding box center [913, 64] width 133 height 9
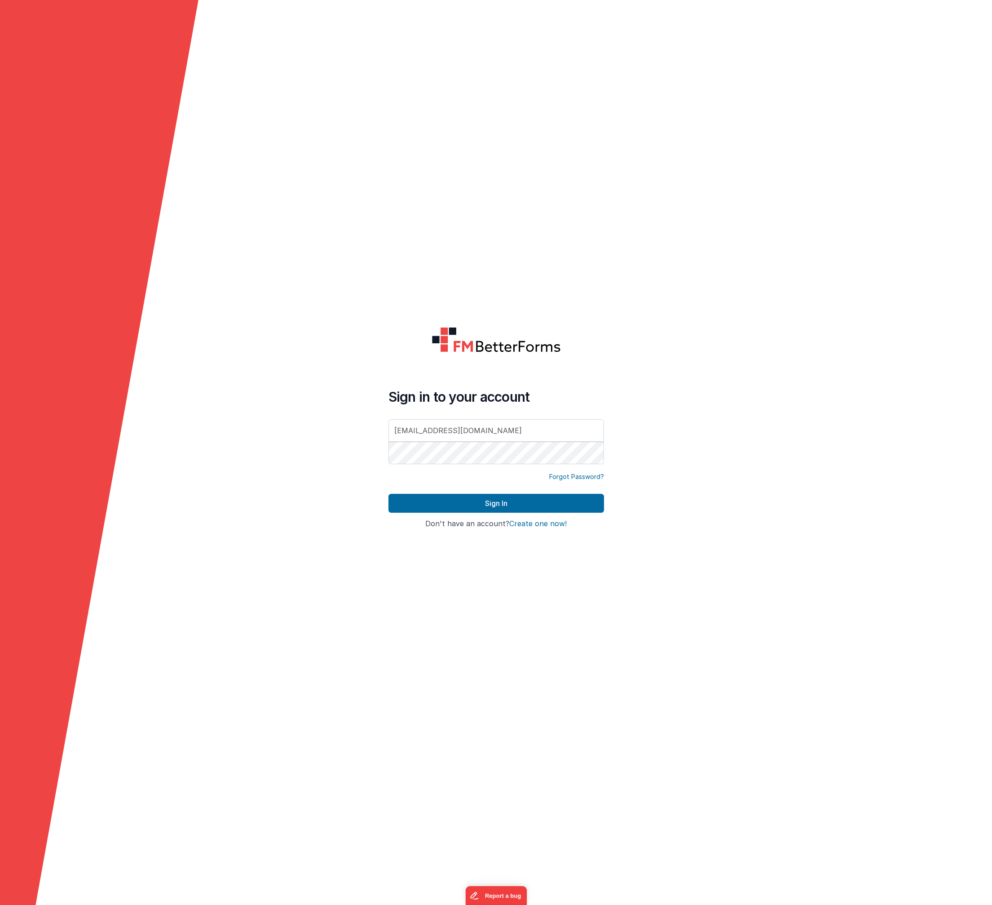
type input "[EMAIL_ADDRESS][DOMAIN_NAME]"
click at [389, 494] on button "Sign In" at bounding box center [497, 503] width 216 height 19
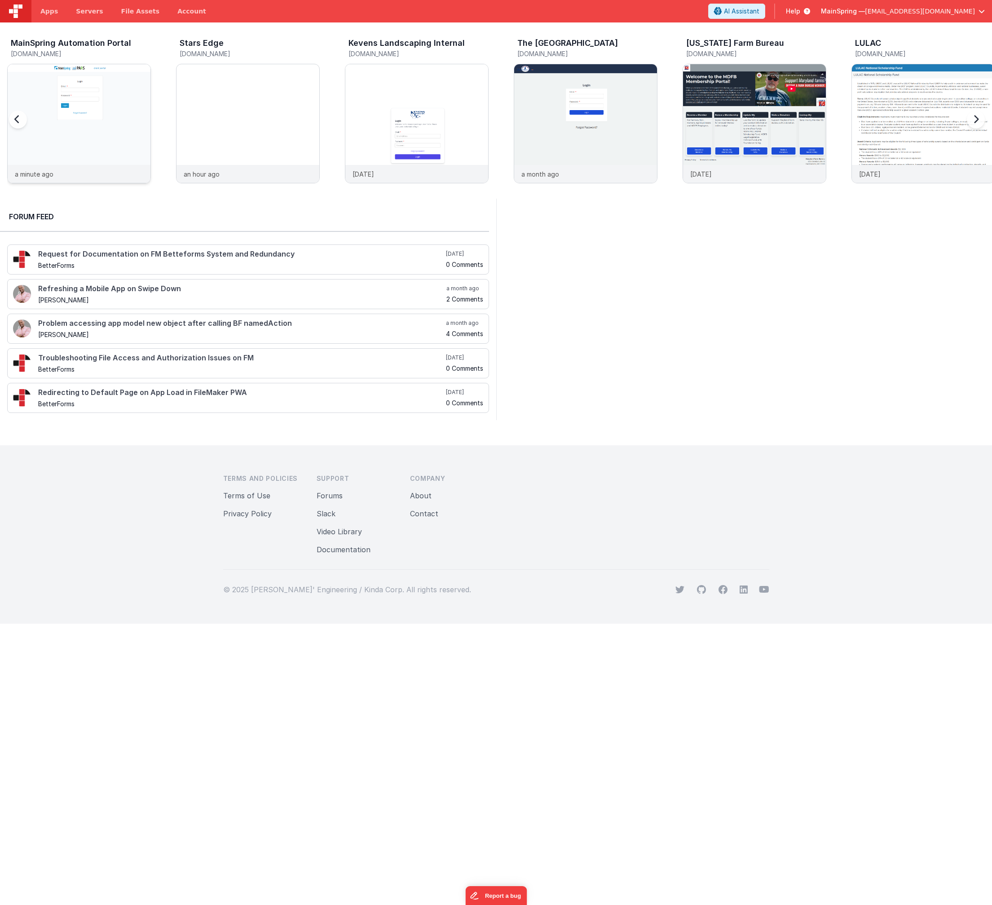
click at [85, 86] on img at bounding box center [79, 135] width 143 height 143
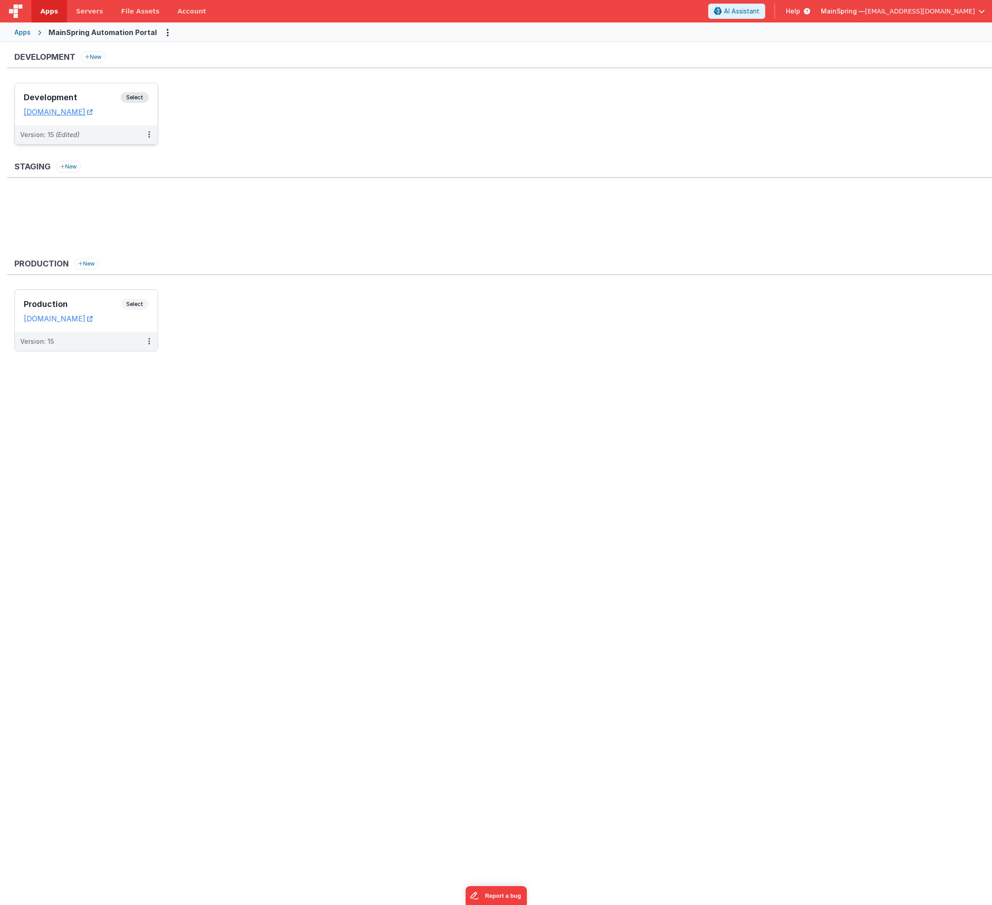
click at [119, 137] on div "Version: 15 (Edited)" at bounding box center [80, 134] width 120 height 9
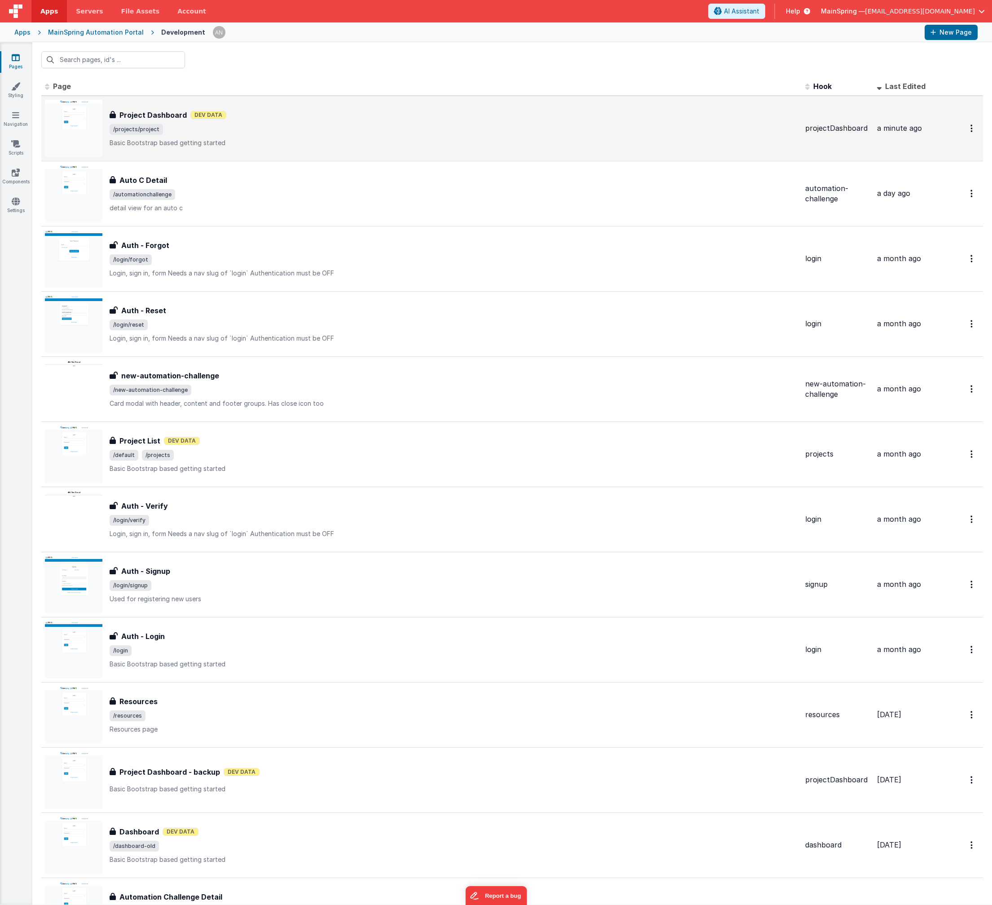
click at [277, 132] on span "/projects/project" at bounding box center [454, 129] width 689 height 11
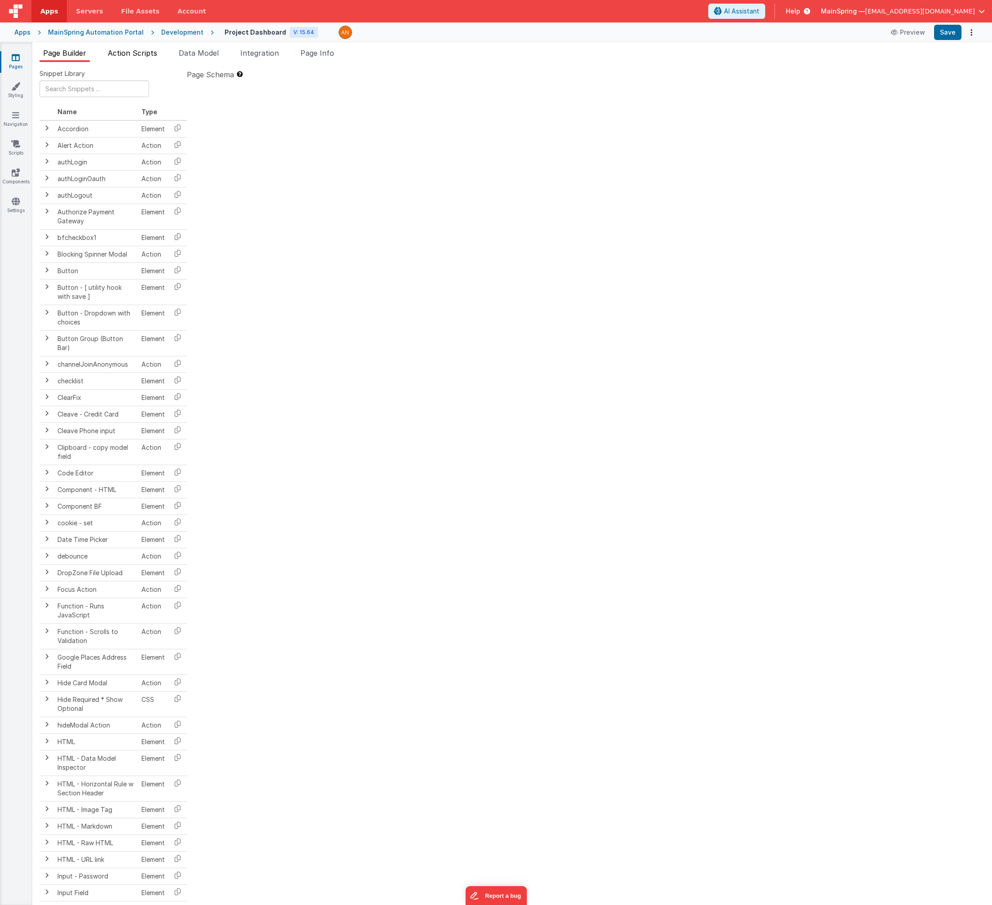
click at [143, 48] on li "Action Scripts" at bounding box center [132, 55] width 57 height 14
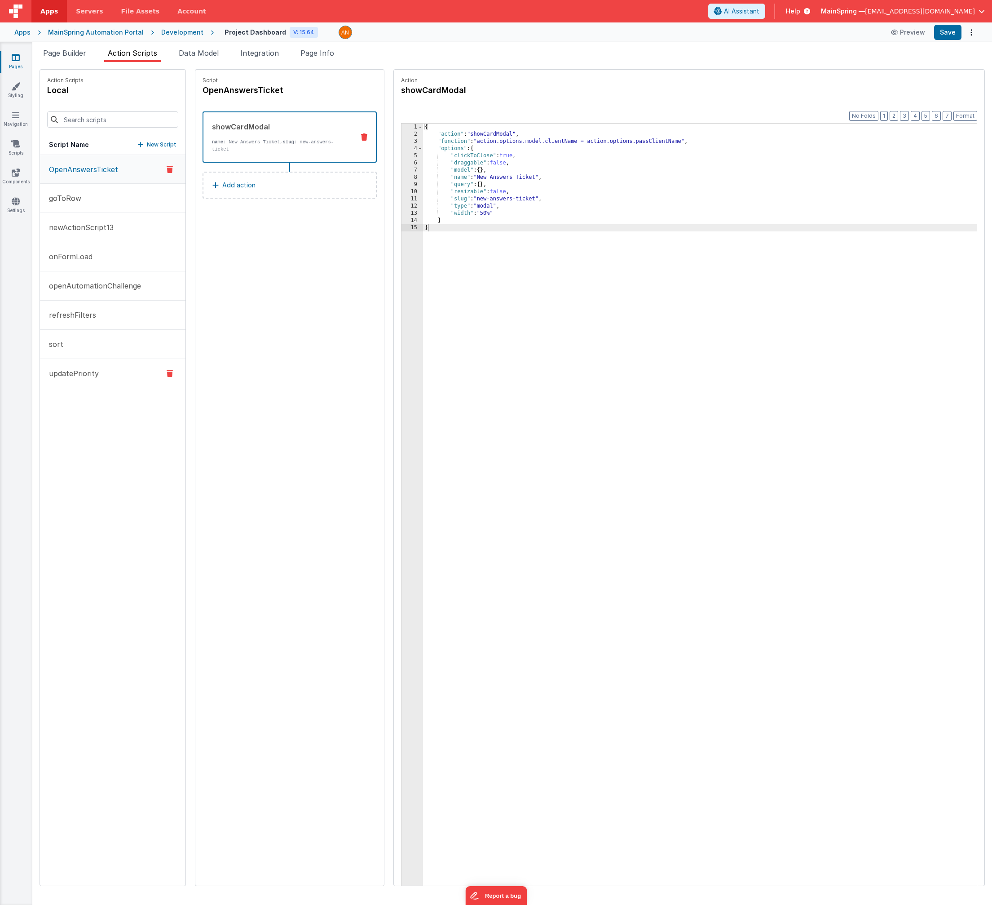
click at [97, 376] on button "updatePriority" at bounding box center [113, 373] width 146 height 29
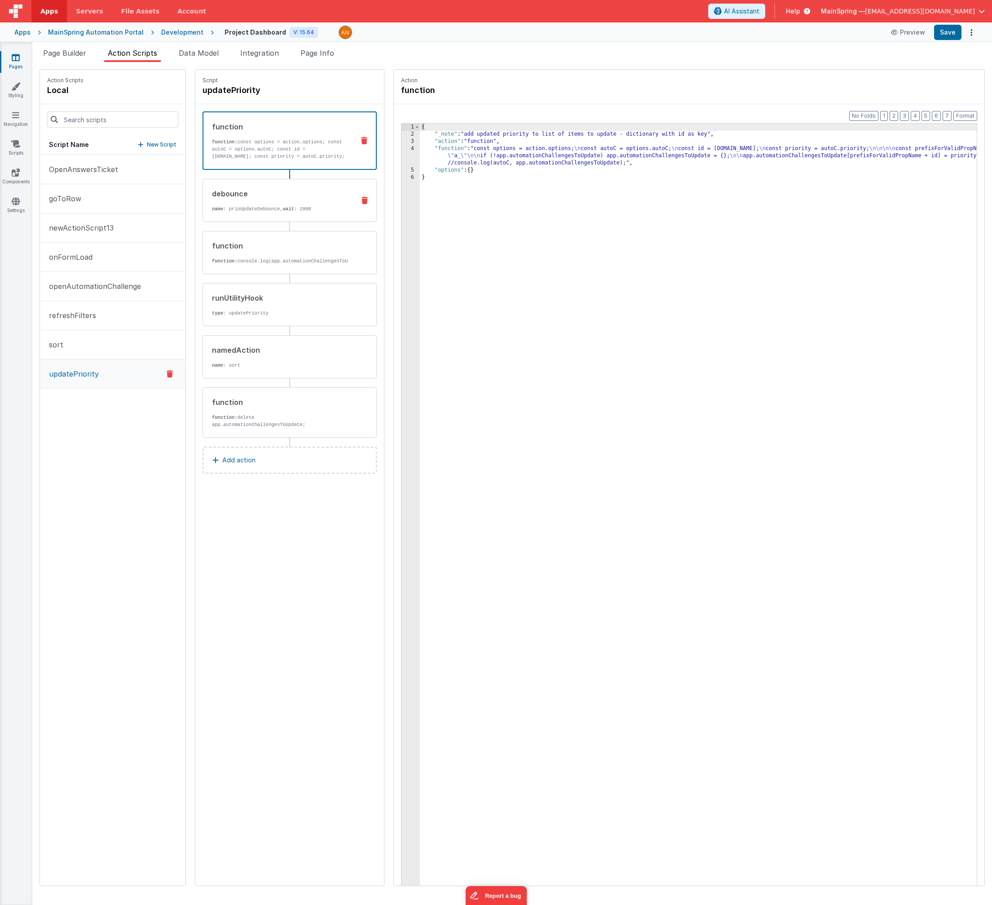
click at [261, 196] on div "debounce" at bounding box center [280, 193] width 136 height 11
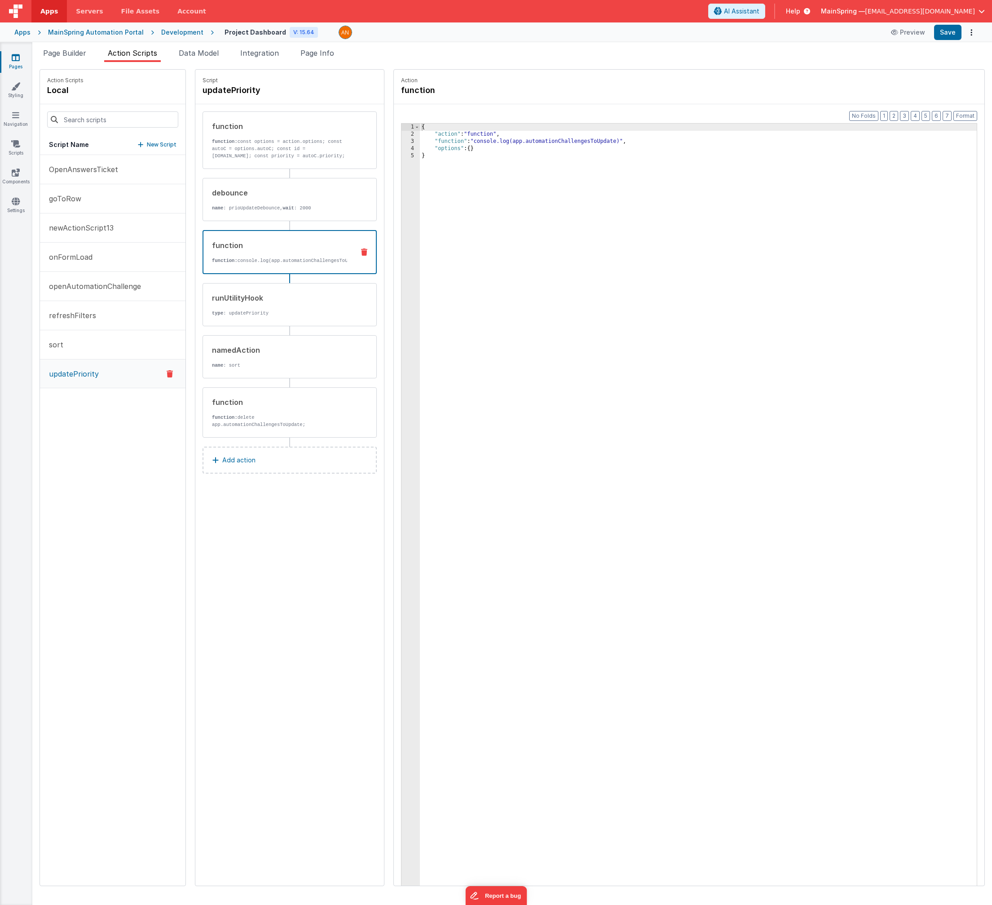
click at [256, 264] on p "function: console.log(app.automationChallengesToUpdate)" at bounding box center [279, 260] width 135 height 7
click at [944, 35] on button "Save" at bounding box center [948, 32] width 27 height 15
click at [284, 159] on p "function: const options = action.options; const autoC = options.autoC; const id…" at bounding box center [280, 149] width 136 height 22
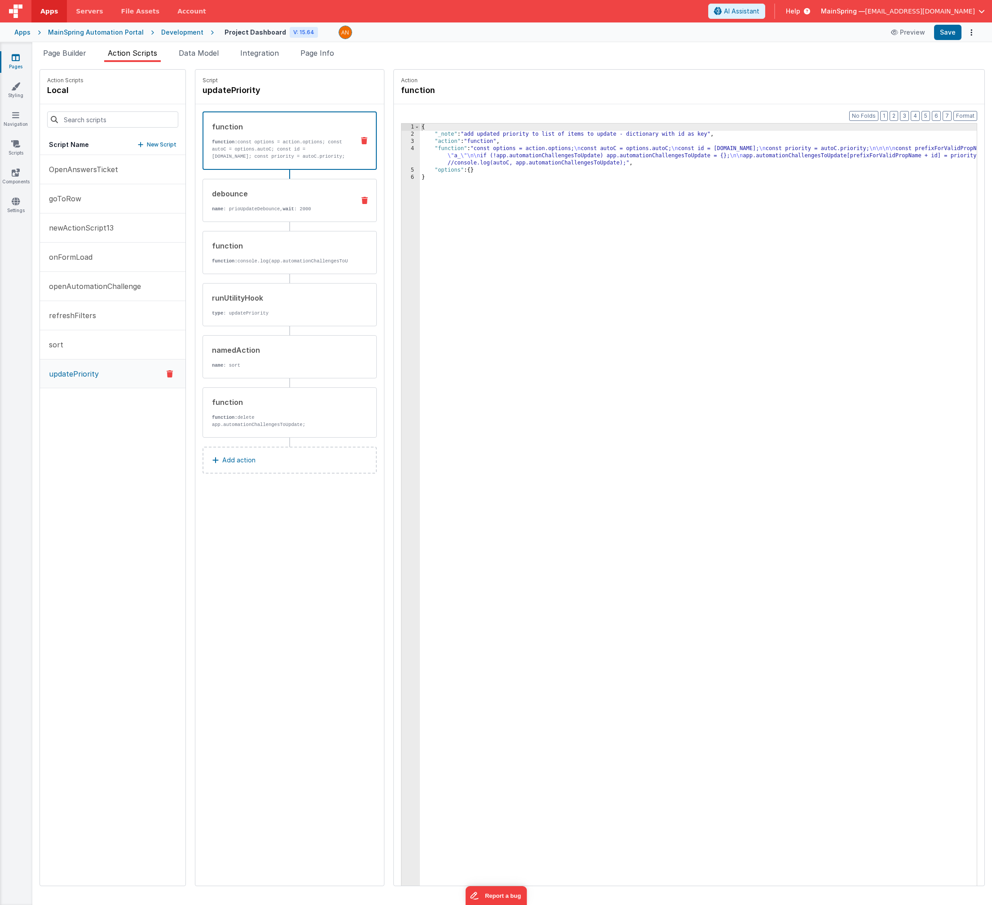
click at [238, 207] on p "name : prioUpdateDebounce, wait : 2000" at bounding box center [280, 208] width 136 height 7
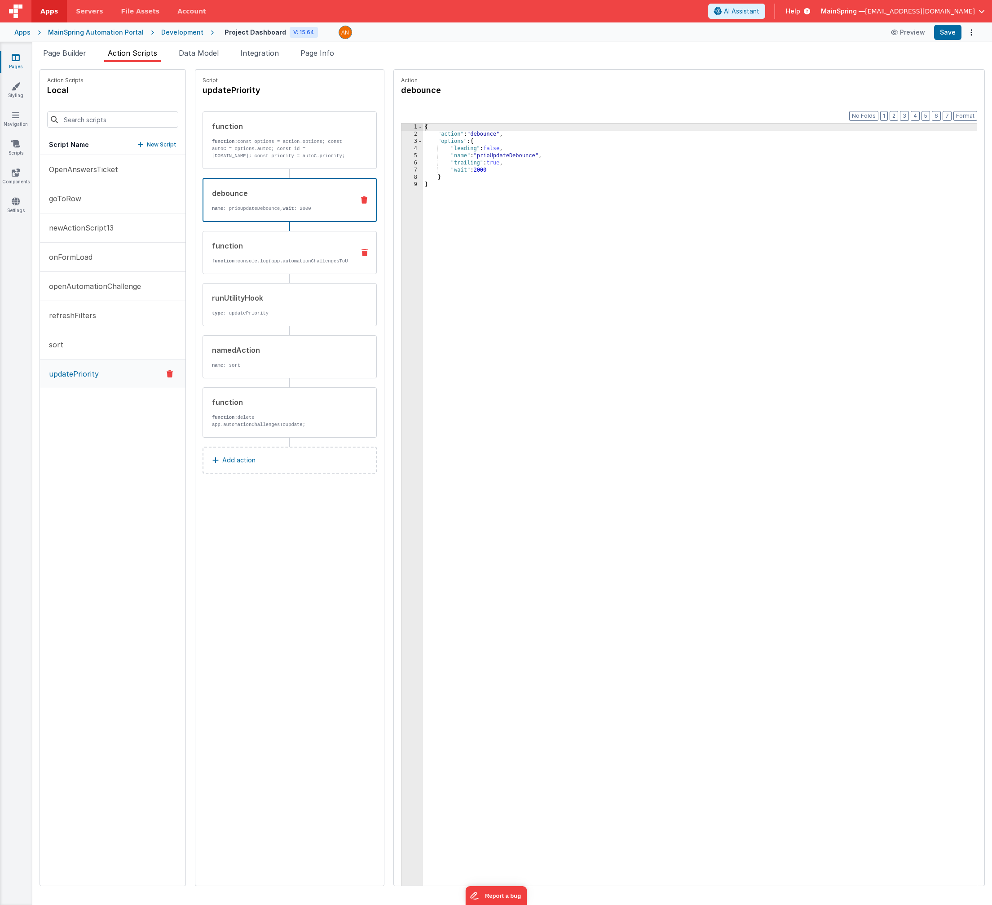
click at [254, 251] on div "function function: console.log(app.automationChallengesToUpdate)" at bounding box center [275, 252] width 145 height 24
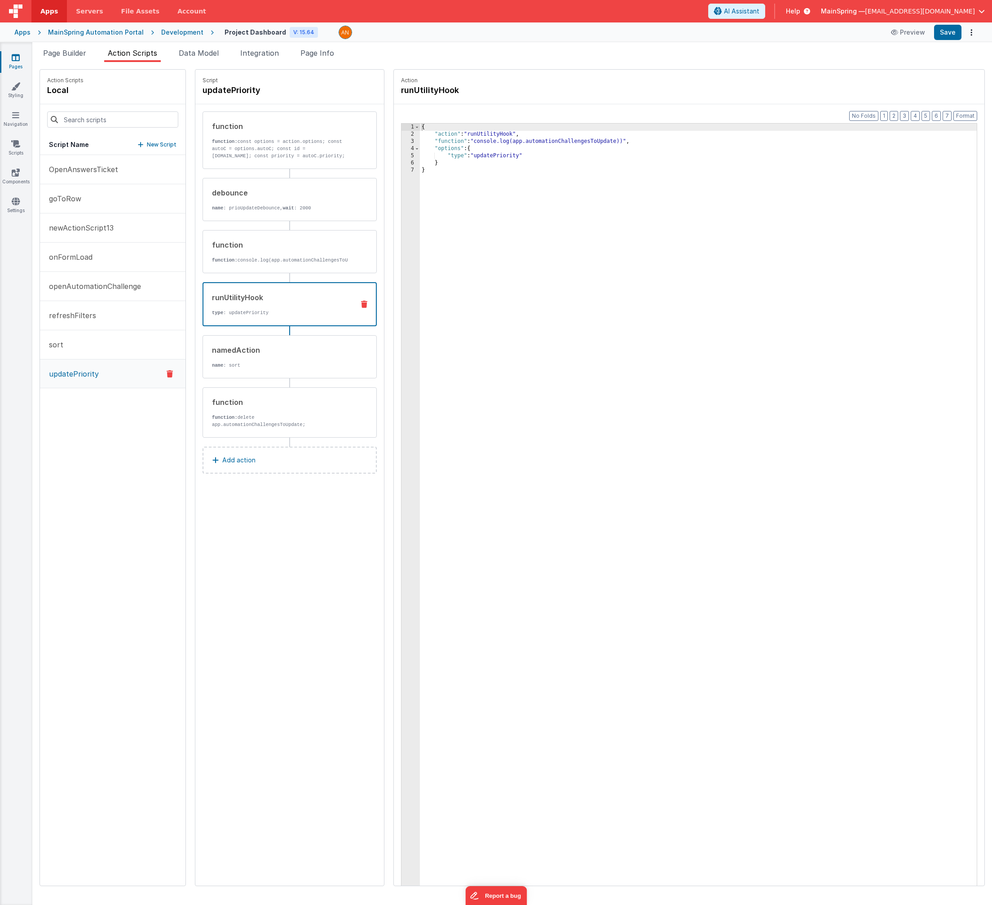
click at [275, 296] on div "runUtilityHook type : updatePriority" at bounding box center [290, 304] width 174 height 44
click at [604, 140] on div "{ "action" : "runUtilityHook" , "function" : "console.log(app.automationChallen…" at bounding box center [708, 526] width 576 height 804
click at [946, 37] on button "Save" at bounding box center [948, 32] width 27 height 15
click at [955, 35] on button "Save" at bounding box center [948, 32] width 27 height 15
click at [353, 255] on button at bounding box center [364, 251] width 23 height 7
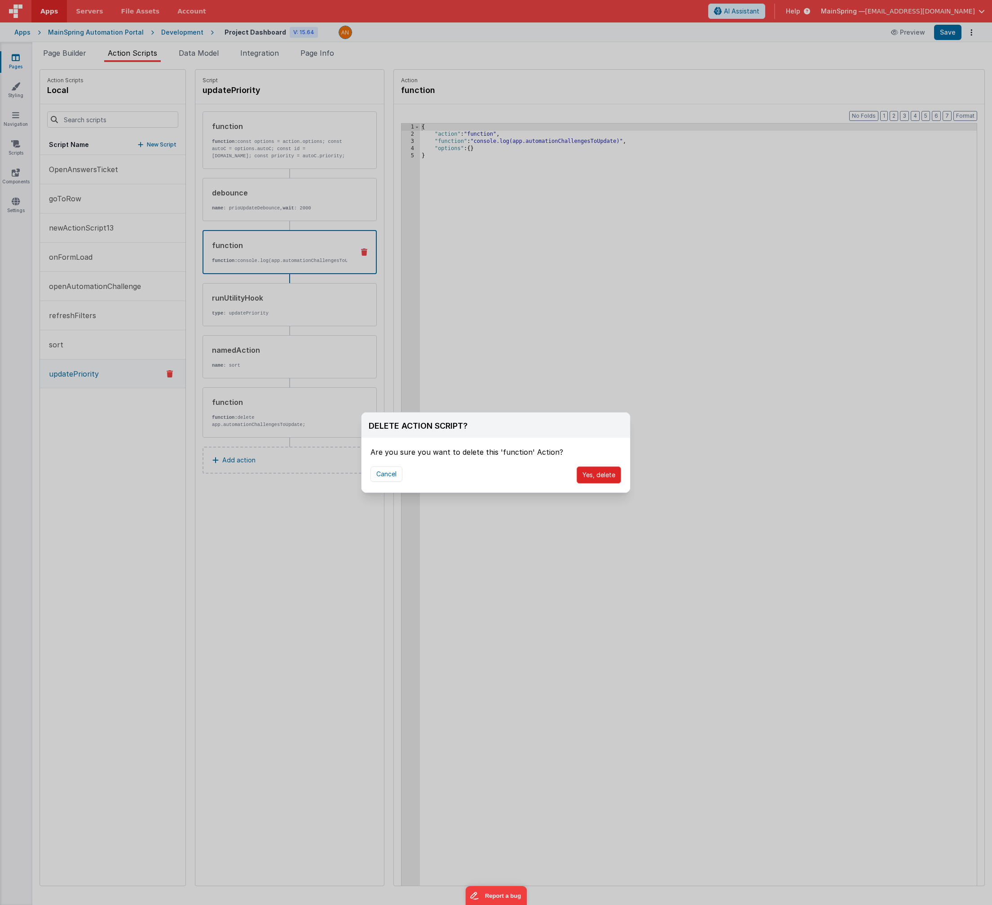
click at [600, 472] on button "Yes, delete" at bounding box center [599, 474] width 44 height 17
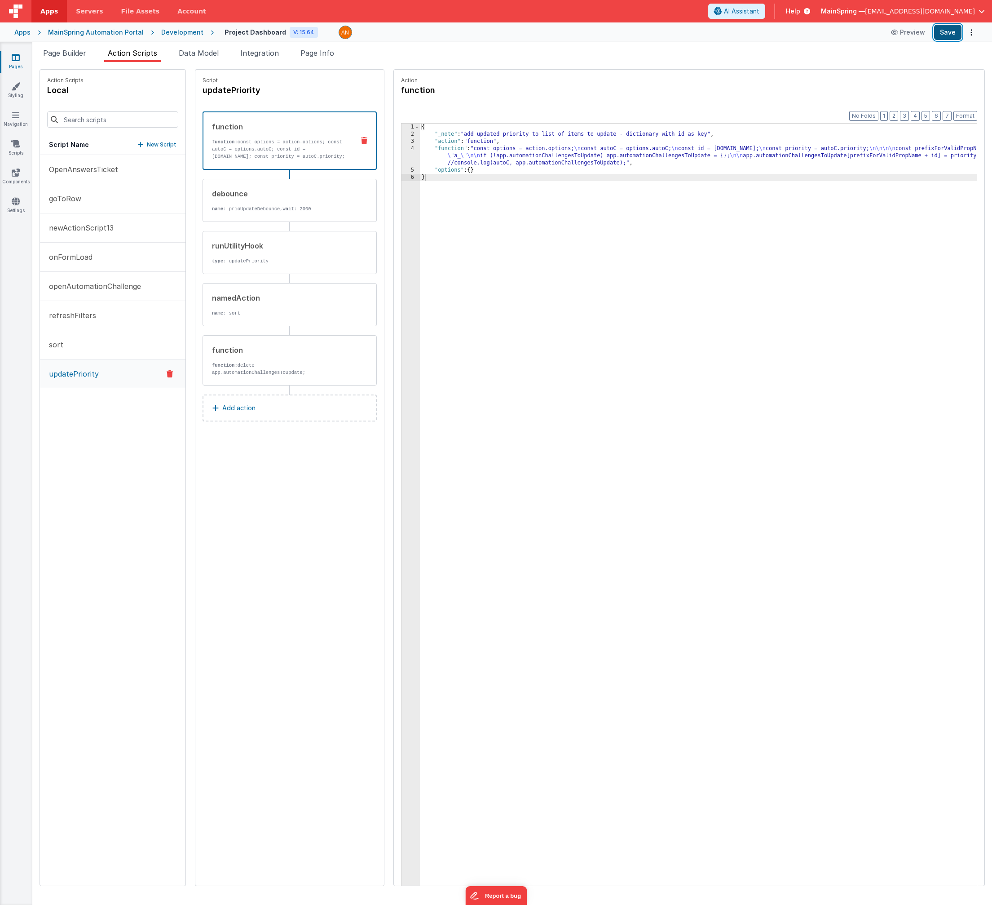
click at [952, 34] on button "Save" at bounding box center [948, 32] width 27 height 15
click at [524, 146] on div "{ "_note" : "add updated priority to list of items to update - dictionary with …" at bounding box center [708, 526] width 576 height 804
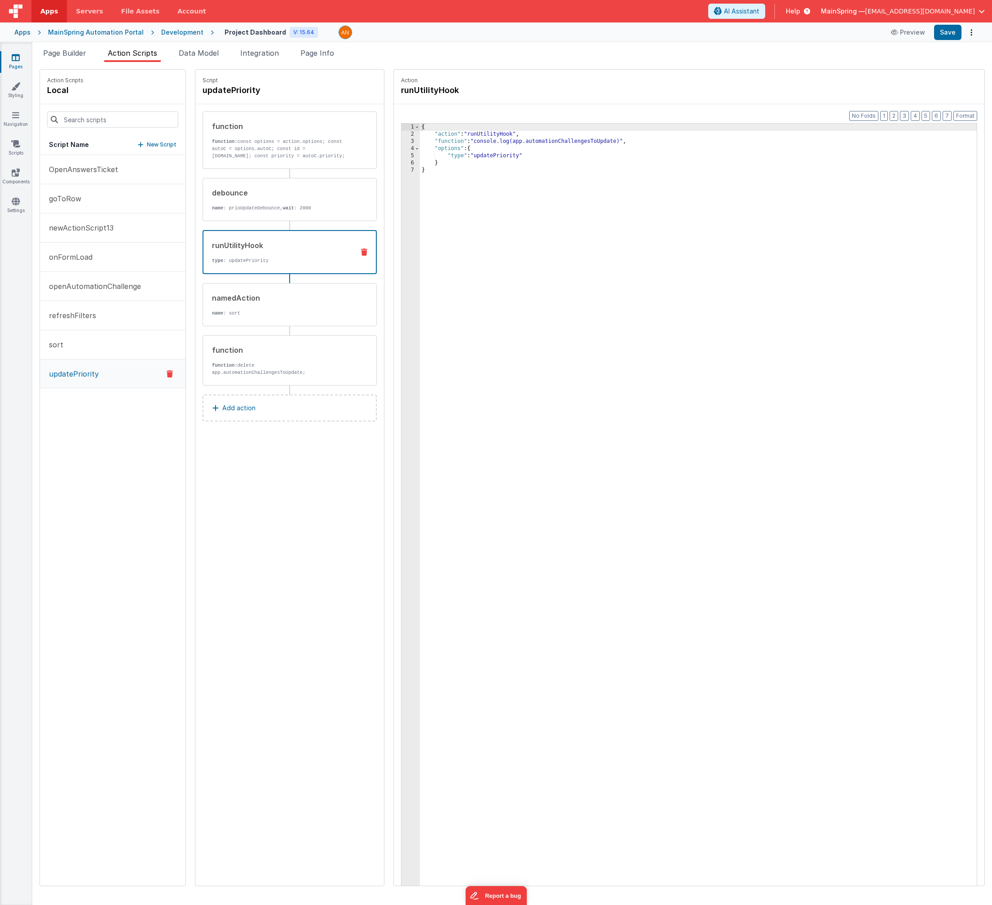
click at [277, 242] on div "runUtilityHook" at bounding box center [279, 245] width 135 height 11
click at [603, 142] on div "{ "action" : "runUtilityHook" , "function" : "console.log(app.automationChallen…" at bounding box center [708, 526] width 576 height 804
paste textarea
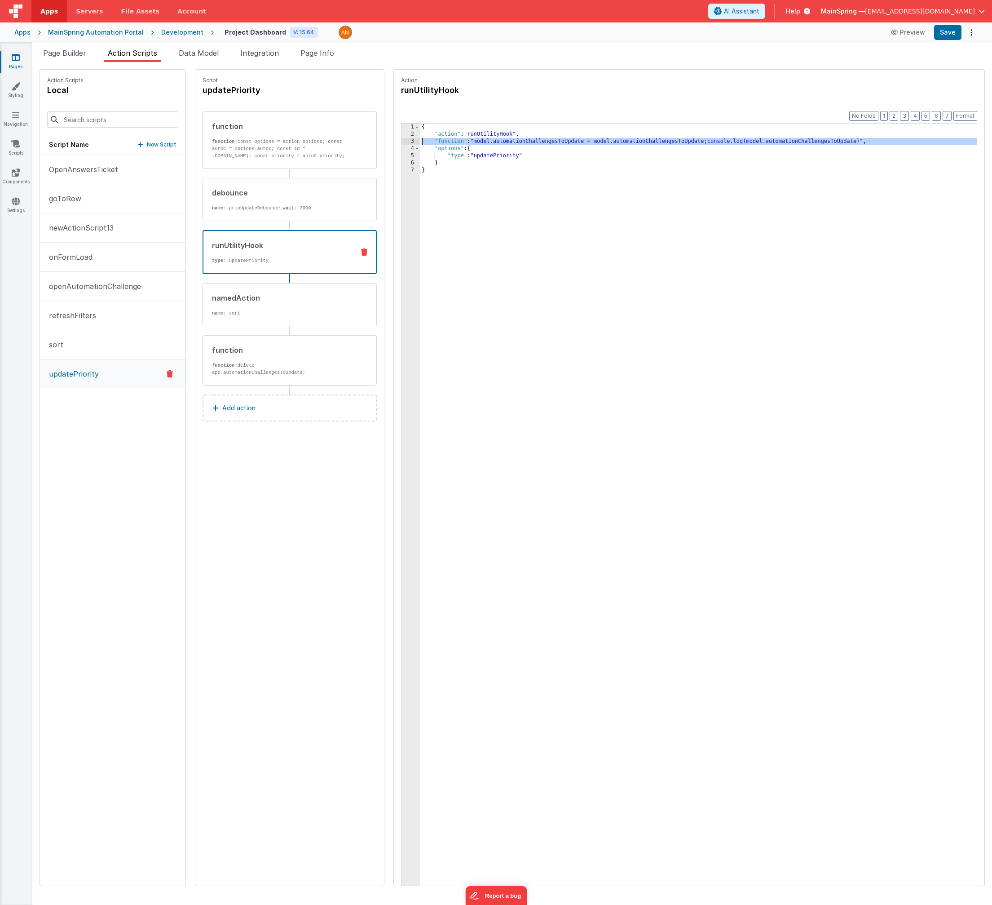
click at [402, 141] on div "3" at bounding box center [411, 141] width 18 height 7
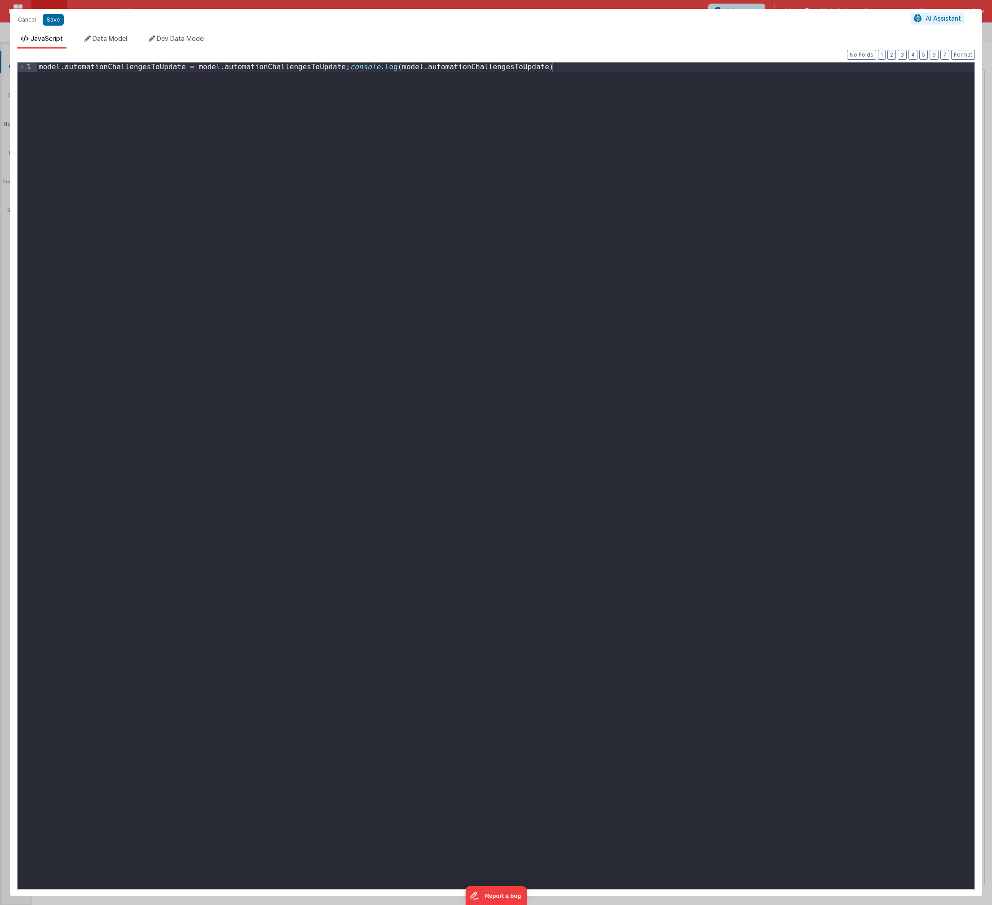
click at [347, 71] on div "model . automationChallengesToUpdate = model . automationChallengesToUpdate ; c…" at bounding box center [506, 484] width 938 height 845
click at [285, 80] on div "model . automationChallengesToUpdate = model . automationChallengesToUpdate ; c…" at bounding box center [506, 484] width 938 height 845
click at [49, 19] on button "Save" at bounding box center [53, 20] width 21 height 12
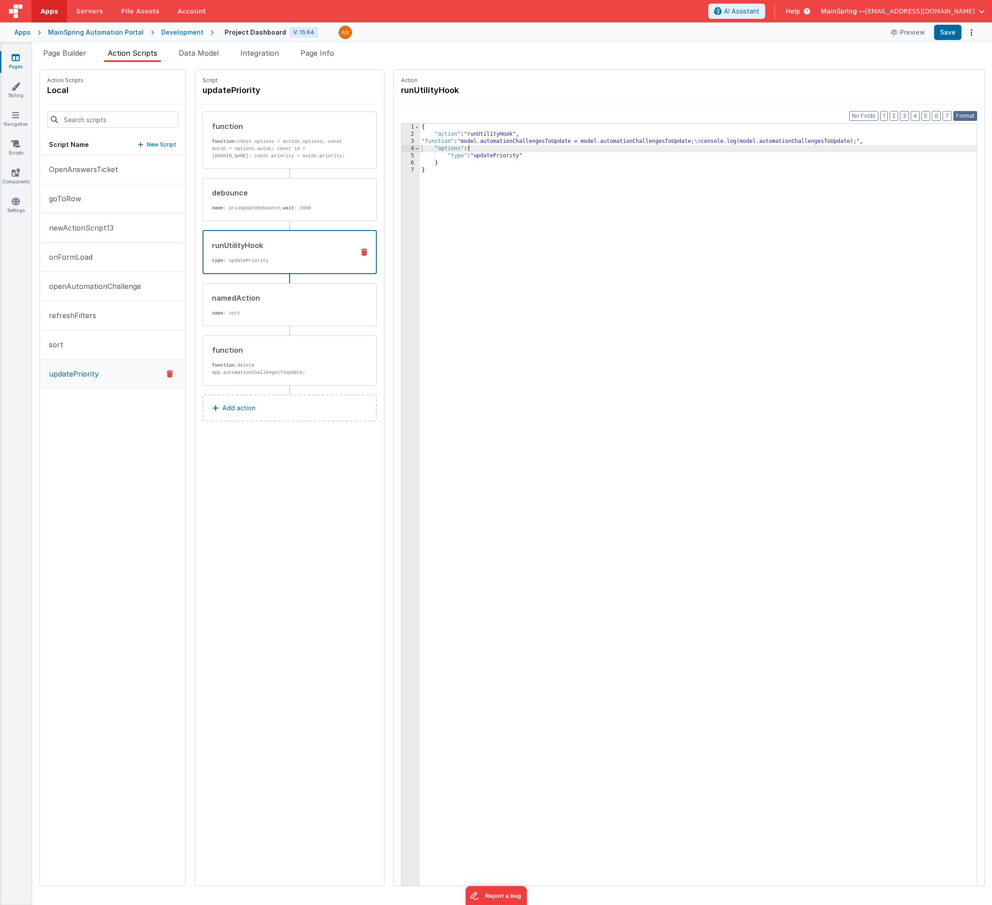
click at [963, 112] on button "Format" at bounding box center [966, 116] width 24 height 10
click at [947, 31] on button "Save" at bounding box center [948, 32] width 27 height 15
click at [583, 141] on div "{ "action" : "runUtilityHook" , "function" : "model.automationChallengesToUpdat…" at bounding box center [708, 526] width 576 height 804
click at [499, 253] on div "{ "action" : "runUtilityHook" , "function" : "model.automationChallengesToUpdat…" at bounding box center [708, 526] width 576 height 804
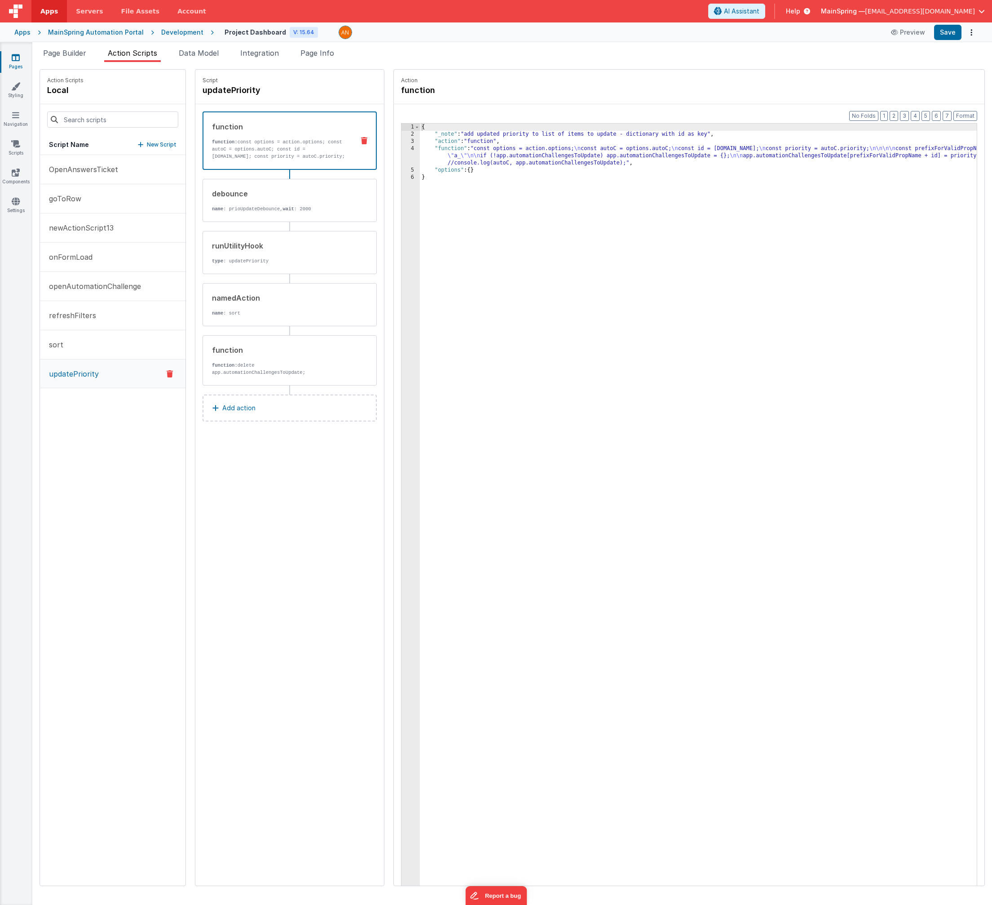
click at [279, 146] on p "function: const options = action.options; const autoC = options.autoC; const id…" at bounding box center [279, 149] width 135 height 22
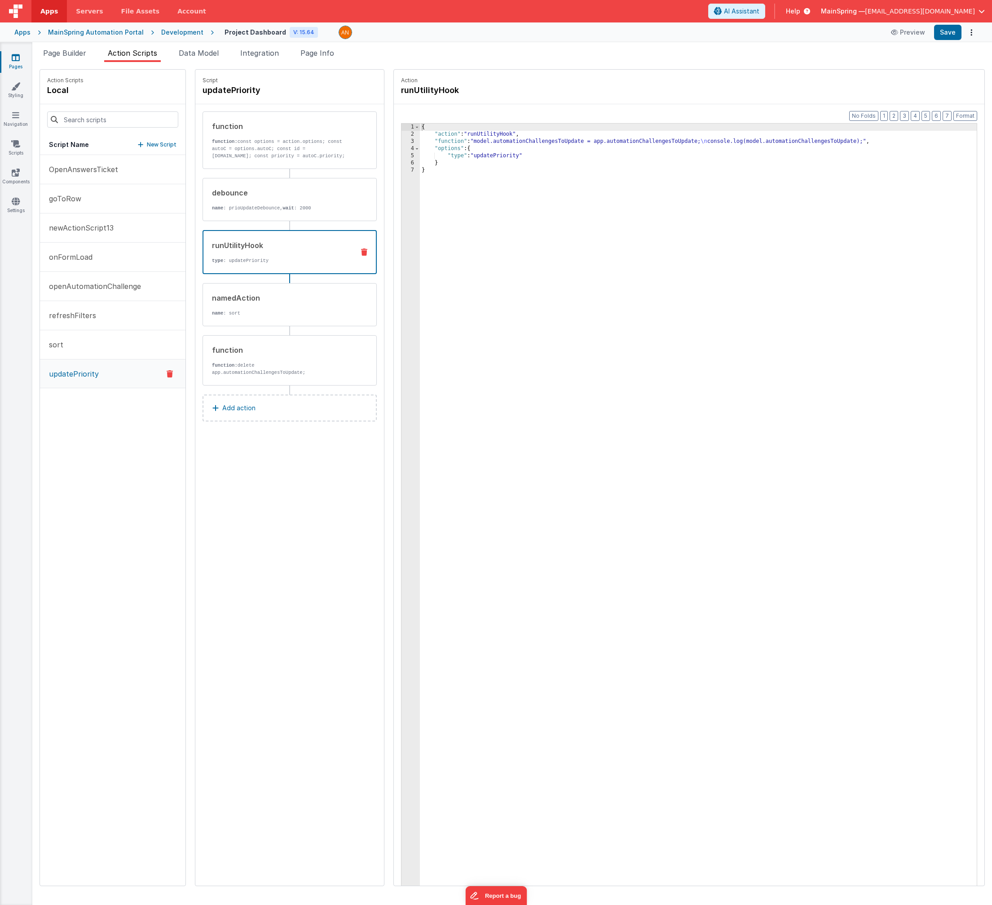
drag, startPoint x: 260, startPoint y: 249, endPoint x: 327, endPoint y: 231, distance: 69.2
click at [260, 249] on div "runUtilityHook" at bounding box center [279, 245] width 135 height 11
click at [260, 147] on p "function: const options = action.options; const autoC = options.autoC; const id…" at bounding box center [280, 149] width 136 height 22
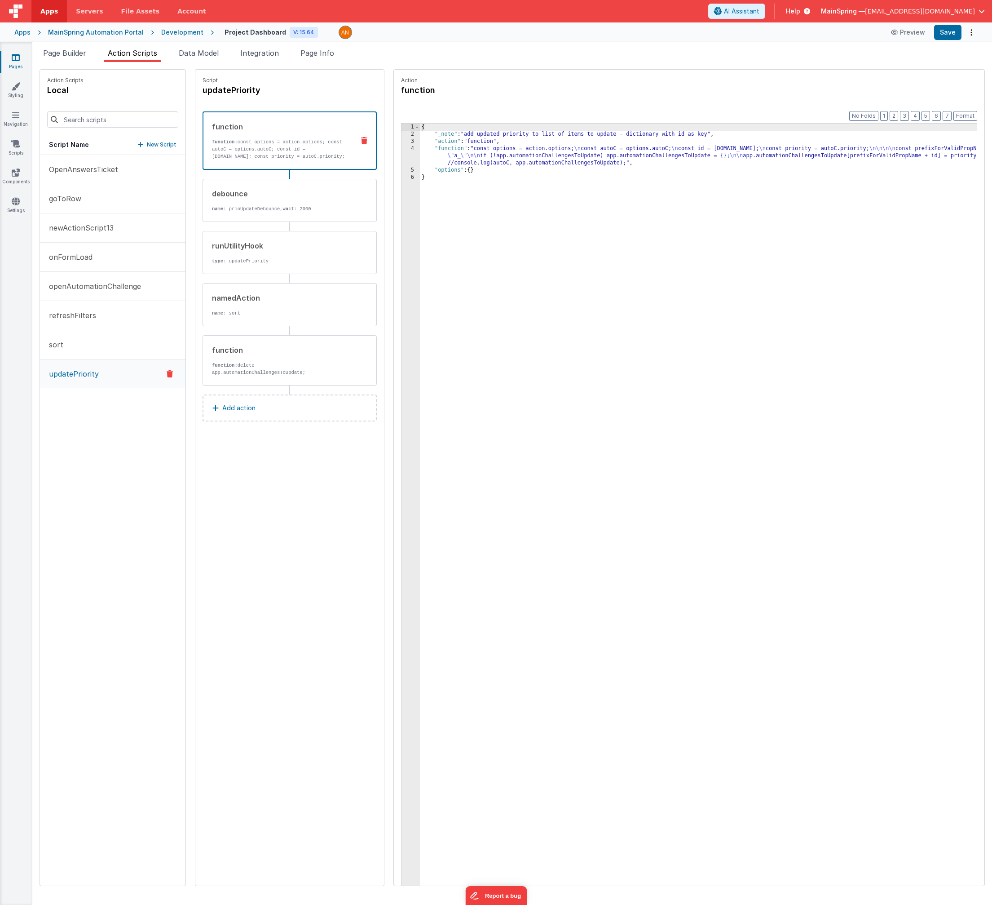
click at [490, 166] on div "{ "_note" : "add updated priority to list of items to update - dictionary with …" at bounding box center [708, 526] width 576 height 804
click at [439, 163] on div "{ "_note" : "add updated priority to list of items to update - dictionary with …" at bounding box center [708, 526] width 576 height 804
click at [289, 362] on p "function: delete app.automationChallengesToUpdate;" at bounding box center [280, 369] width 136 height 14
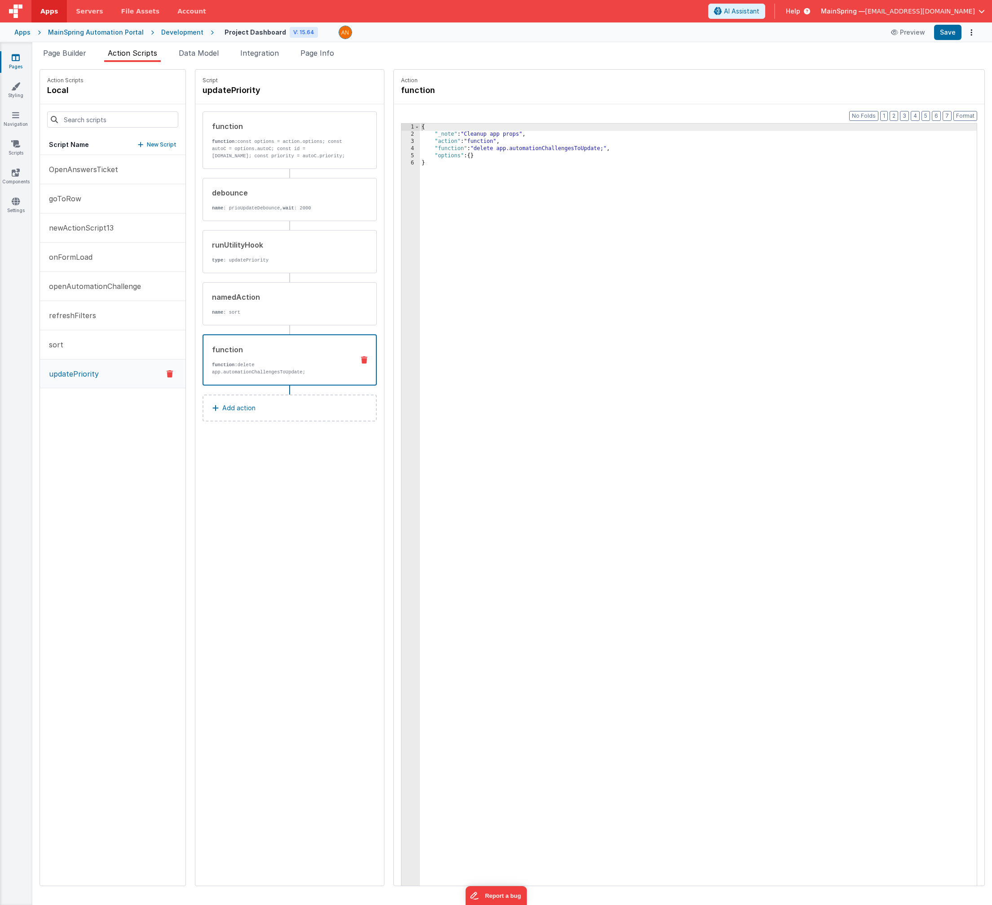
click at [460, 149] on div "{ "_note" : "Cleanup app props" , "action" : "function" , "function" : "delete …" at bounding box center [708, 526] width 576 height 804
click at [952, 32] on button "Save" at bounding box center [948, 32] width 27 height 15
click at [972, 118] on button "Format" at bounding box center [966, 116] width 24 height 10
click at [402, 148] on div "4" at bounding box center [411, 148] width 18 height 7
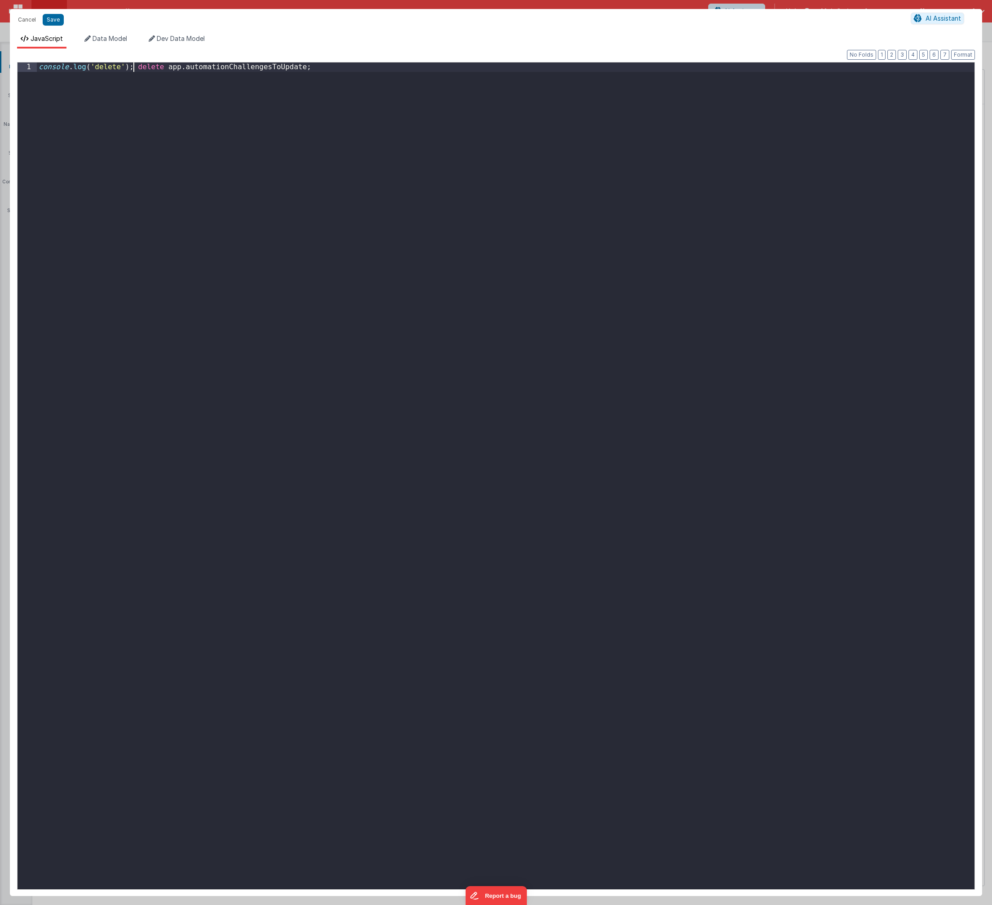
click at [136, 69] on div "console . log ( 'delete' ) ; delete app . automationChallengesToUpdate ;" at bounding box center [506, 485] width 938 height 846
click at [54, 20] on button "Save" at bounding box center [53, 20] width 21 height 12
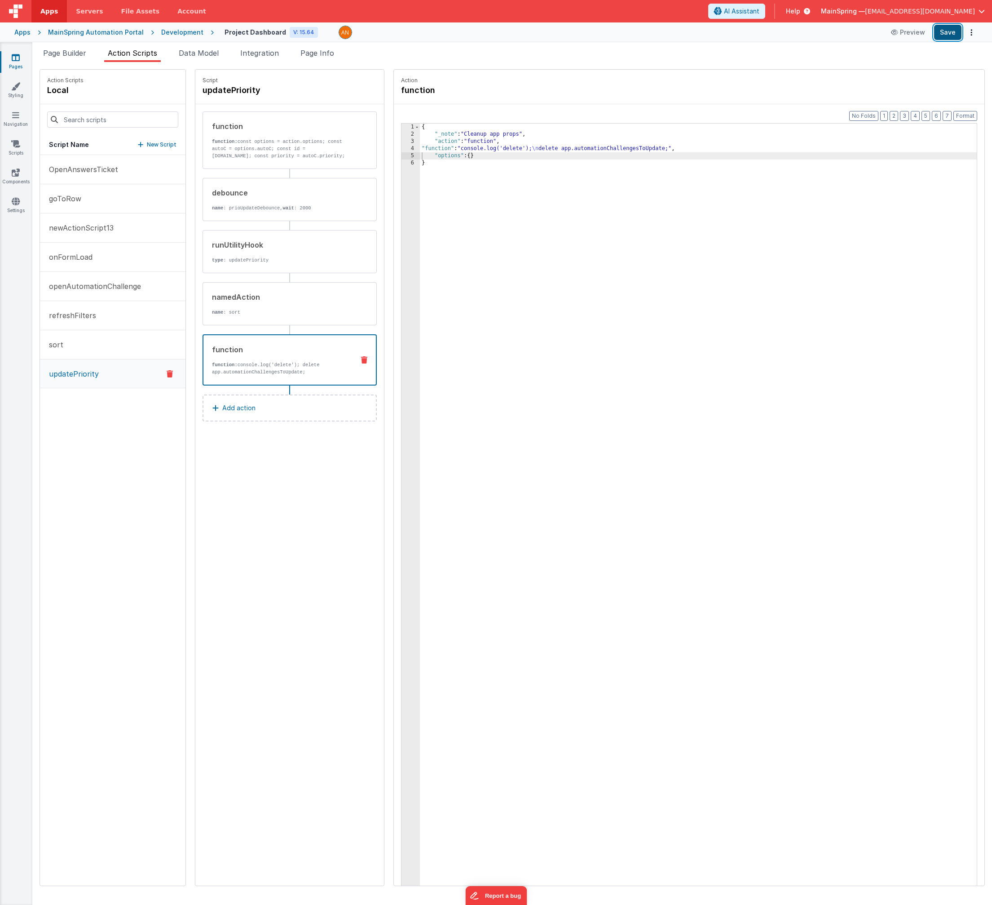
click at [948, 32] on button "Save" at bounding box center [948, 32] width 27 height 15
click at [554, 148] on div "{ "_note" : "Cleanup app props" , "action" : "function" , "function" : "console…" at bounding box center [708, 526] width 576 height 804
drag, startPoint x: 554, startPoint y: 148, endPoint x: 563, endPoint y: 177, distance: 30.6
click at [554, 150] on div "{ "_note" : "Cleanup app props" , "action" : "function" , "function" : "console…" at bounding box center [708, 526] width 576 height 804
click at [252, 139] on p "function: const options = action.options; const autoC = options.autoC; const id…" at bounding box center [280, 149] width 136 height 22
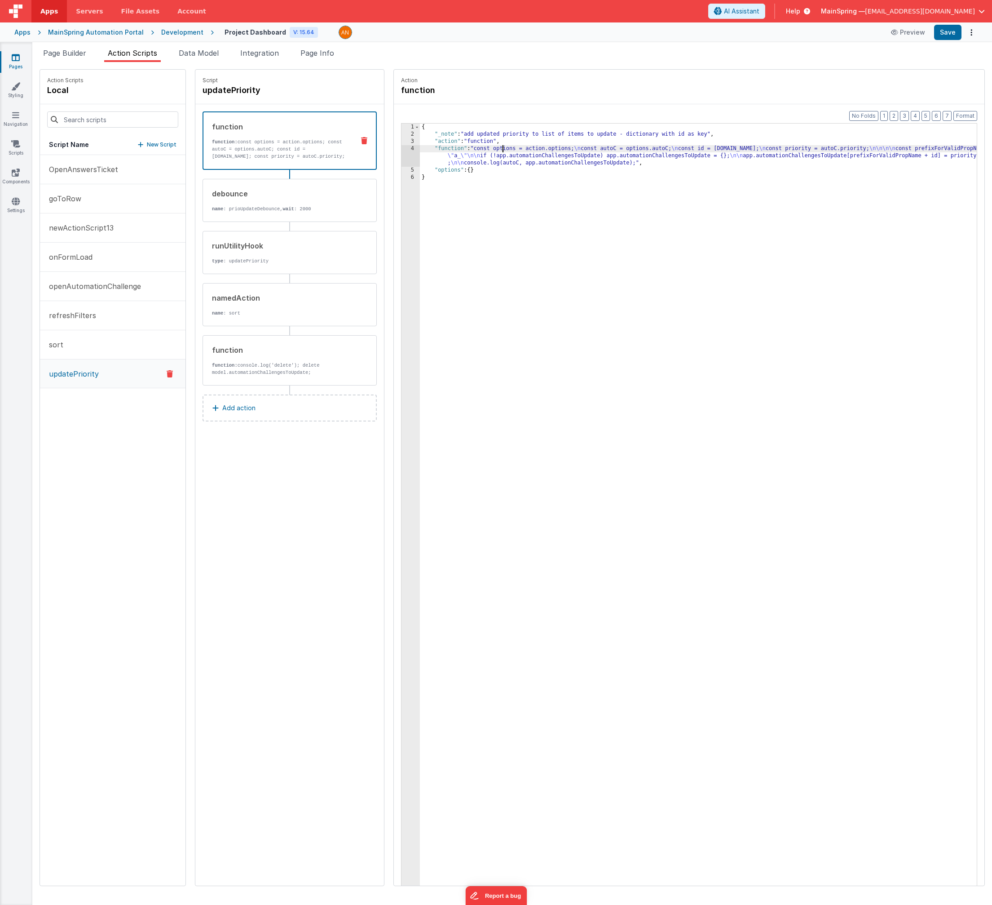
click at [485, 150] on div "{ "_note" : "add updated priority to list of items to update - dictionary with …" at bounding box center [708, 526] width 576 height 804
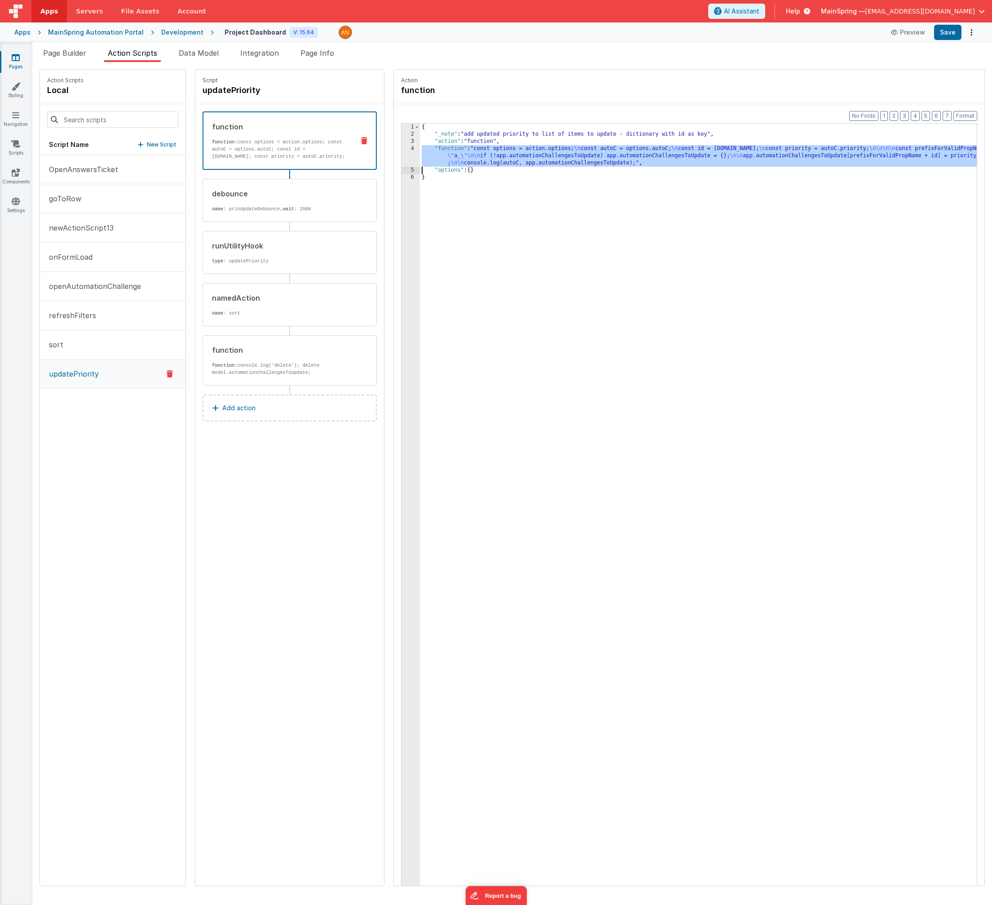
click at [402, 156] on div "4" at bounding box center [411, 156] width 18 height 22
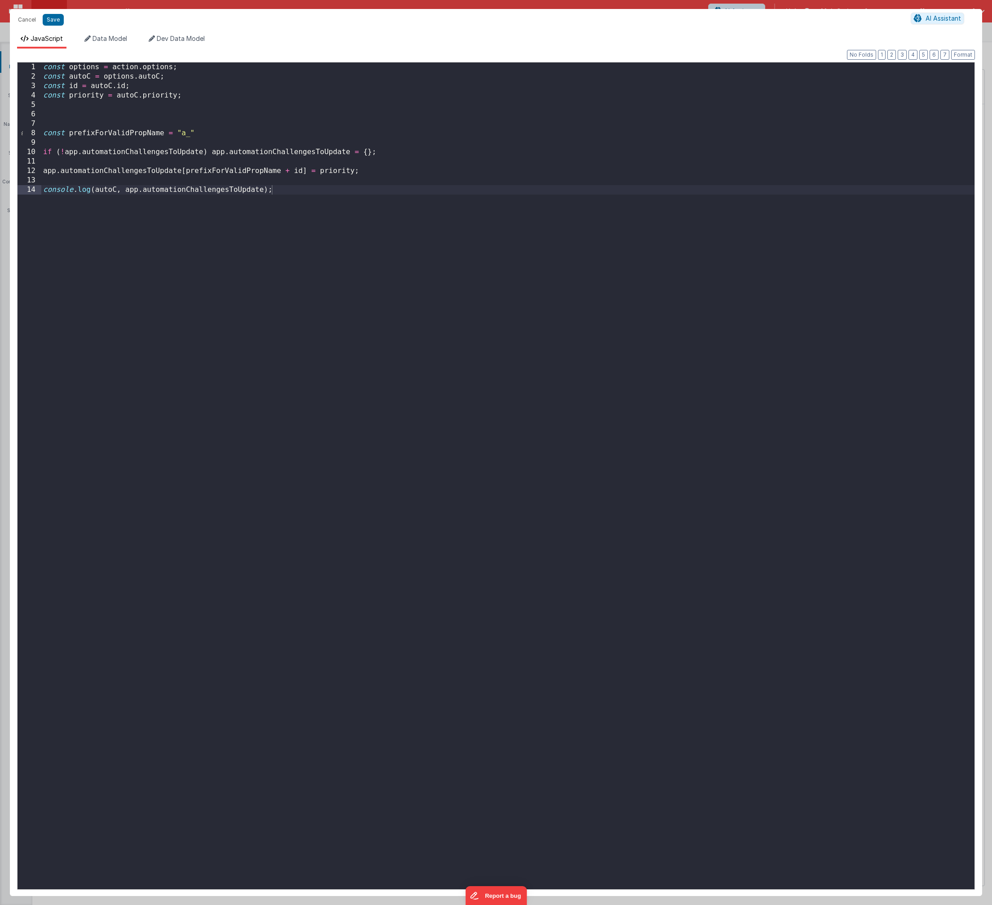
click at [71, 151] on div "const options = action . options ; const autoC = options . autoC ; const id = a…" at bounding box center [508, 485] width 934 height 846
click at [221, 150] on div "const options = action . options ; const autoC = options . autoC ; const id = a…" at bounding box center [508, 485] width 934 height 846
click at [53, 170] on div "const options = action . options ; const autoC = options . autoC ; const id = a…" at bounding box center [508, 485] width 934 height 846
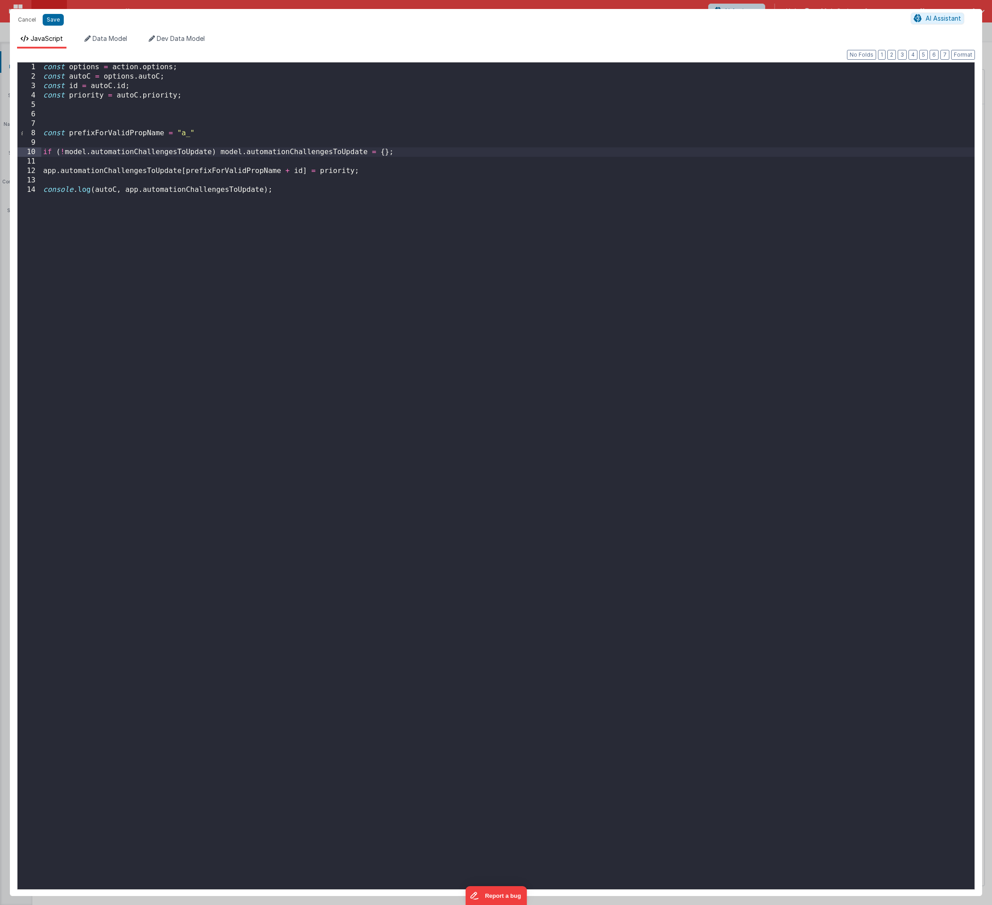
click at [53, 170] on div "const options = action . options ; const autoC = options . autoC ; const id = a…" at bounding box center [508, 485] width 934 height 846
click at [131, 190] on div "const options = action . options ; const autoC = options . autoC ; const id = a…" at bounding box center [508, 485] width 934 height 846
click at [61, 22] on button "Save" at bounding box center [53, 20] width 21 height 12
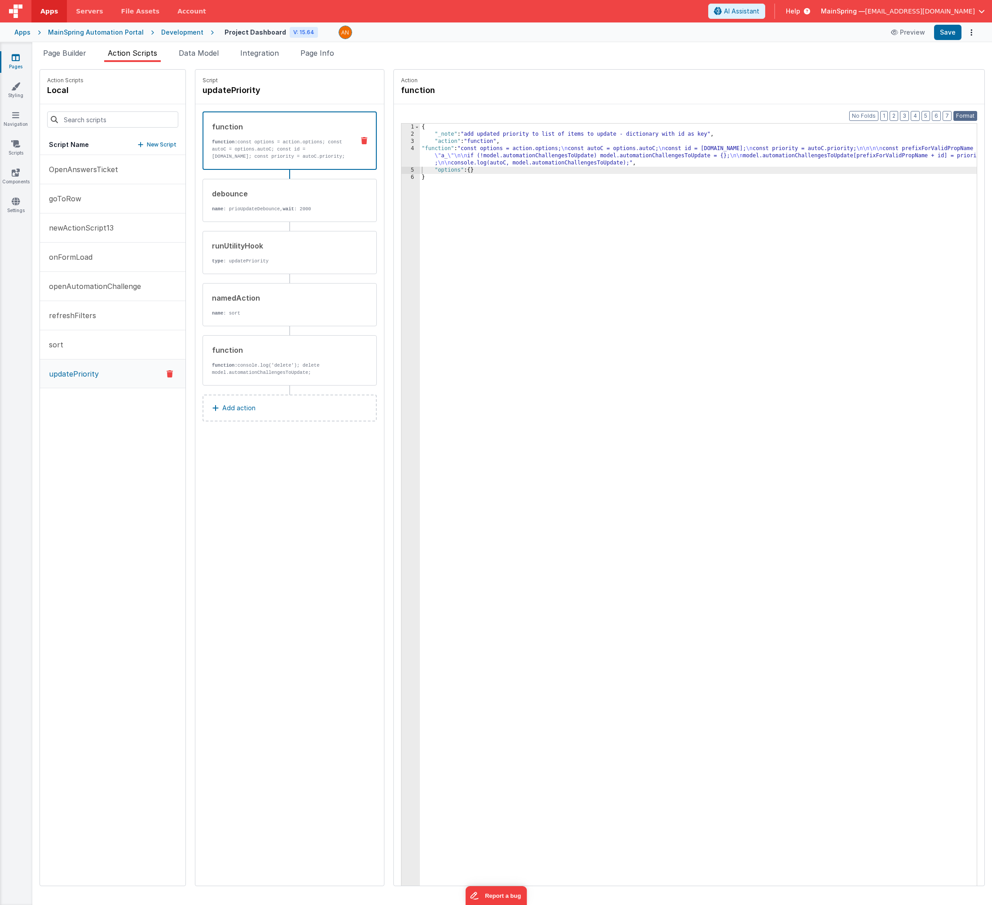
click at [959, 115] on button "Format" at bounding box center [966, 116] width 24 height 10
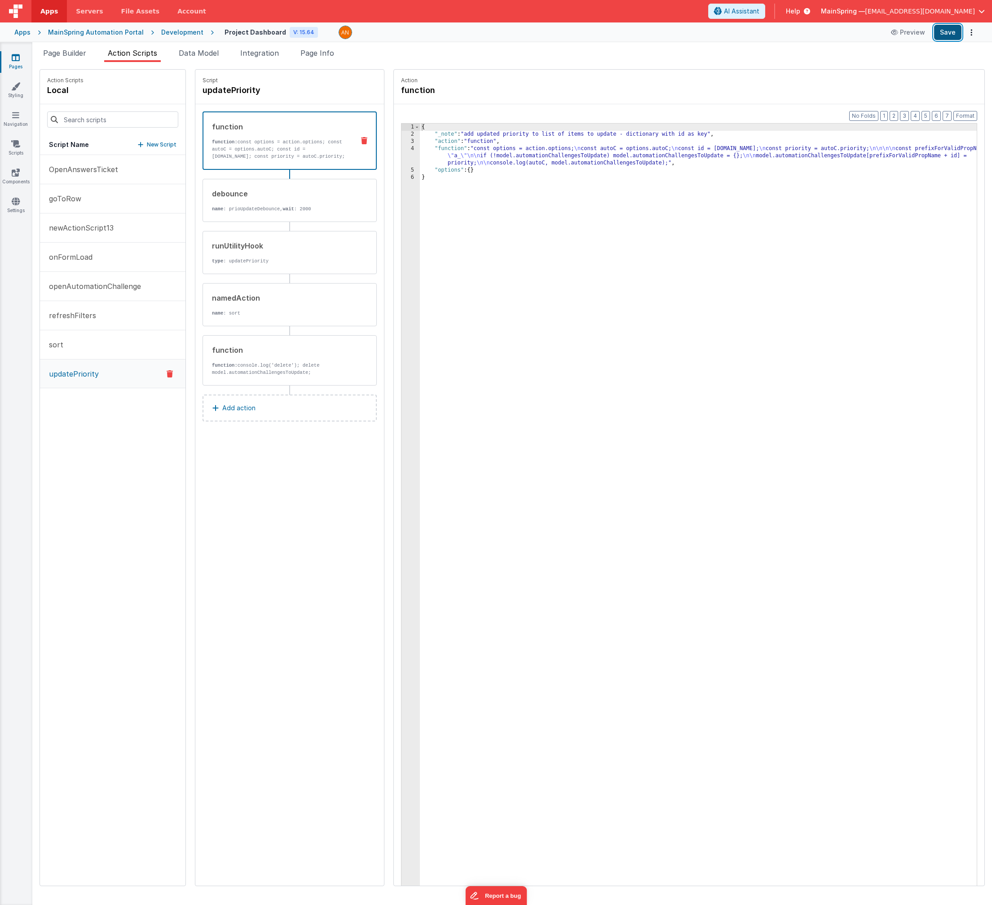
click at [948, 38] on button "Save" at bounding box center [948, 32] width 27 height 15
click at [266, 264] on p "type : updatePriority" at bounding box center [280, 260] width 136 height 7
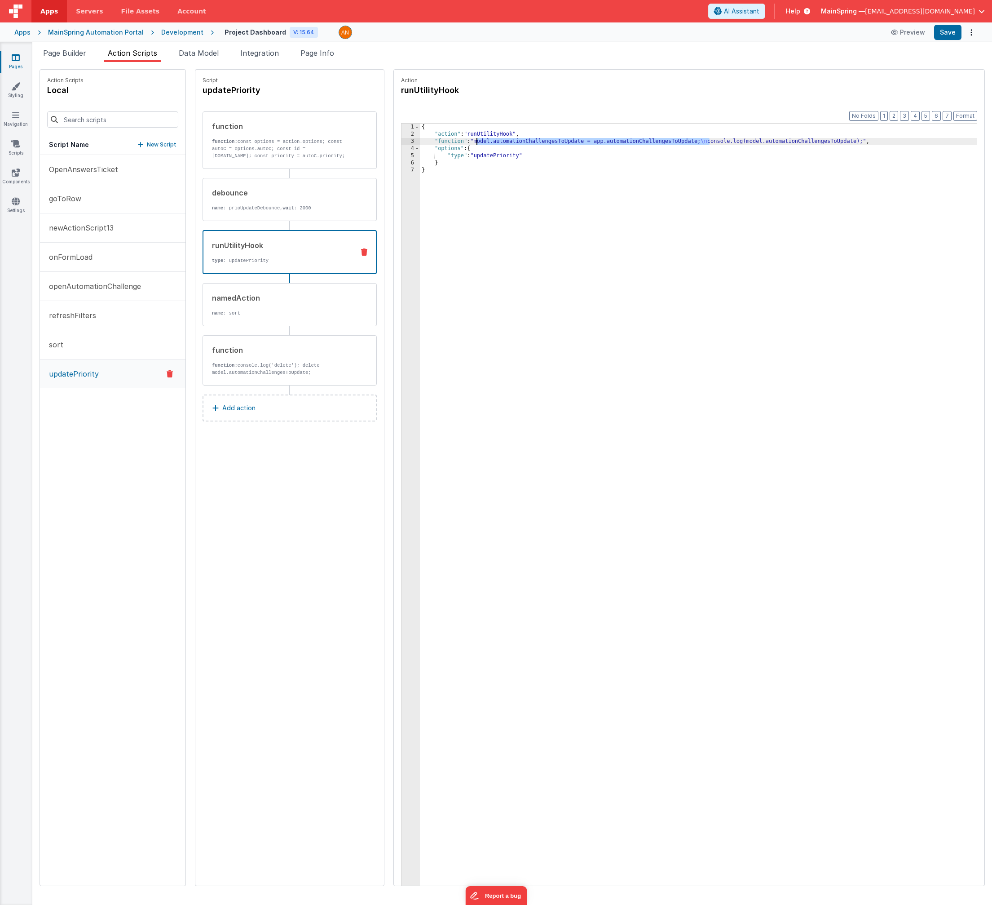
drag, startPoint x: 692, startPoint y: 141, endPoint x: 459, endPoint y: 141, distance: 233.2
click at [459, 141] on div "{ "action" : "runUtilityHook" , "function" : "model.automationChallengesToUpdat…" at bounding box center [708, 526] width 576 height 804
click at [948, 36] on button "Save" at bounding box center [948, 32] width 27 height 15
click at [968, 117] on button "Format" at bounding box center [966, 116] width 24 height 10
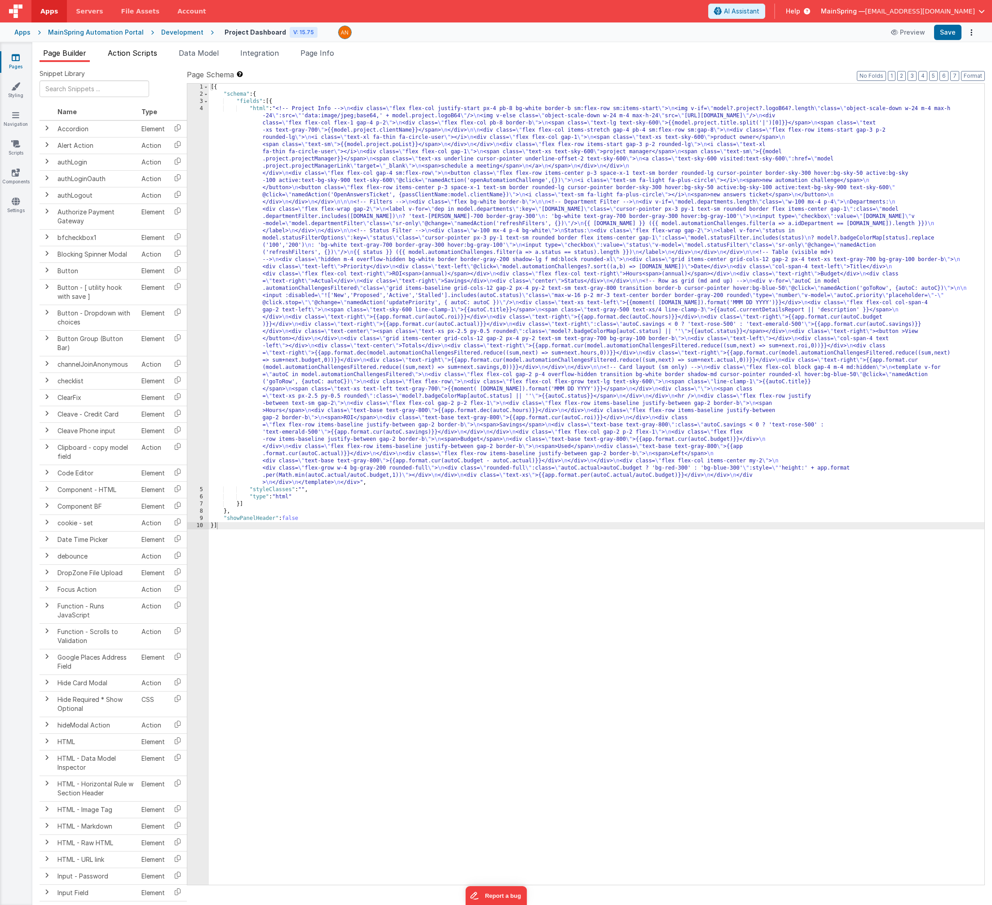
click at [135, 55] on span "Action Scripts" at bounding box center [132, 53] width 49 height 9
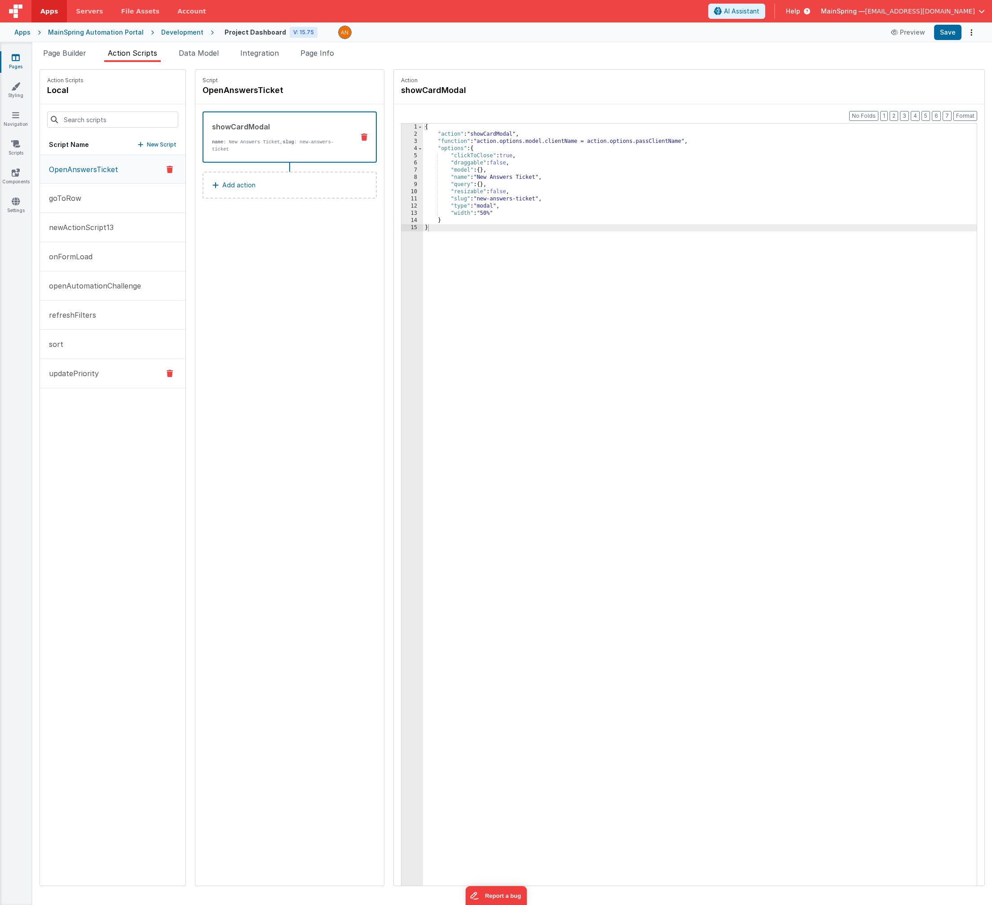
click at [106, 366] on button "updatePriority" at bounding box center [113, 373] width 146 height 29
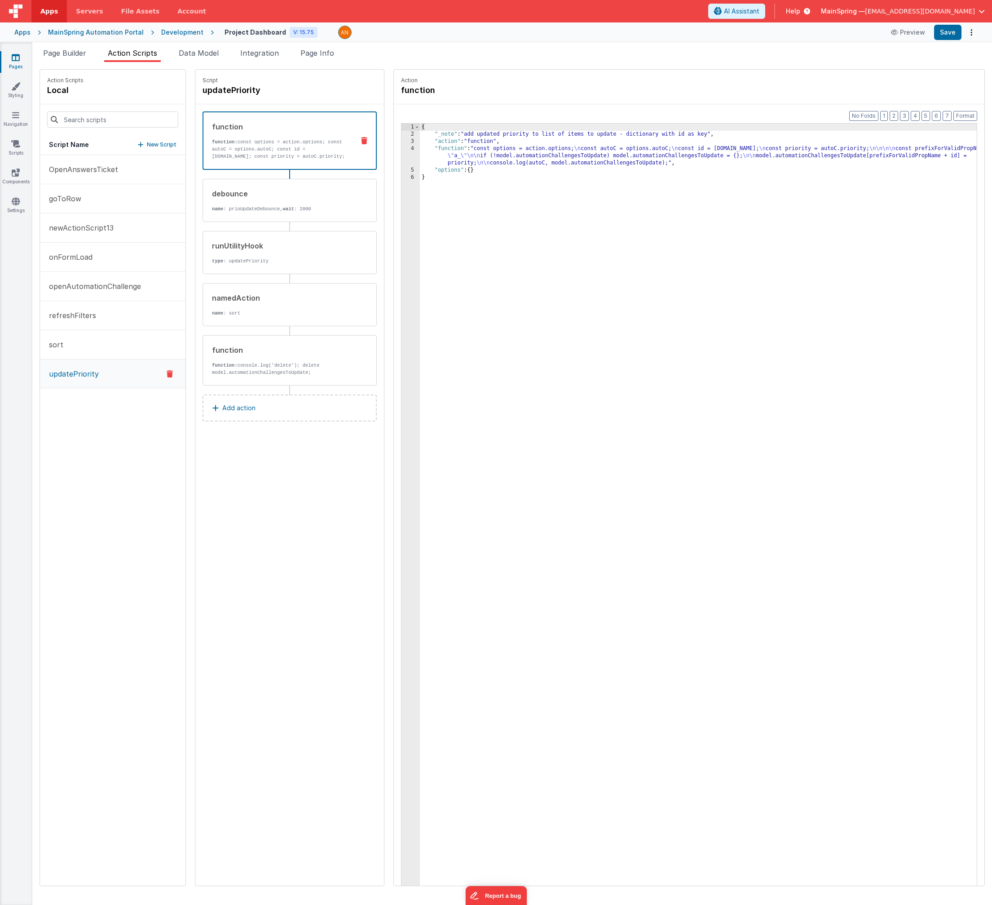
click at [544, 150] on div "{ "_note" : "add updated priority to list of items to update - dictionary with …" at bounding box center [708, 526] width 576 height 804
click at [402, 150] on div "4" at bounding box center [411, 156] width 18 height 22
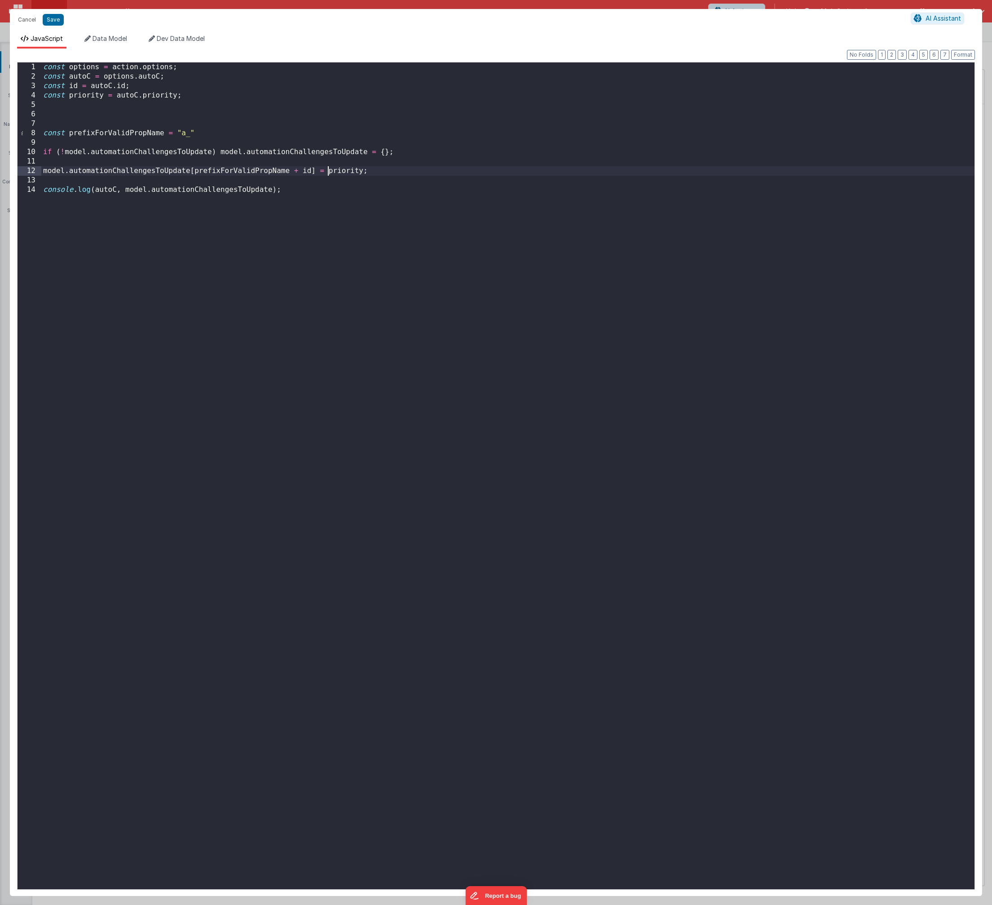
click at [328, 172] on div "const options = action . options ; const autoC = options . autoC ; const id = a…" at bounding box center [508, 485] width 934 height 846
click at [656, 56] on button "Format" at bounding box center [964, 55] width 24 height 10
click at [397, 214] on div "const options = action . options ; const autoC = options . autoC ; const id = a…" at bounding box center [508, 485] width 934 height 846
click at [56, 22] on button "Save" at bounding box center [53, 20] width 21 height 12
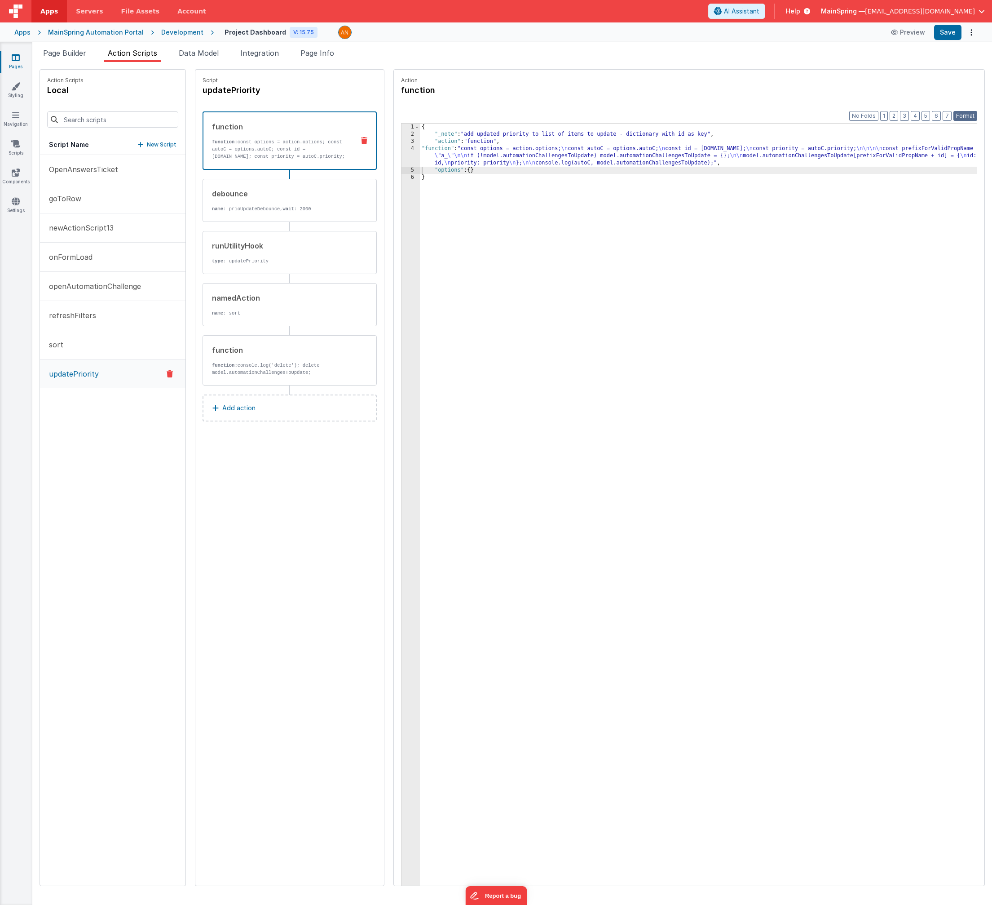
click at [656, 116] on button "Format" at bounding box center [966, 116] width 24 height 10
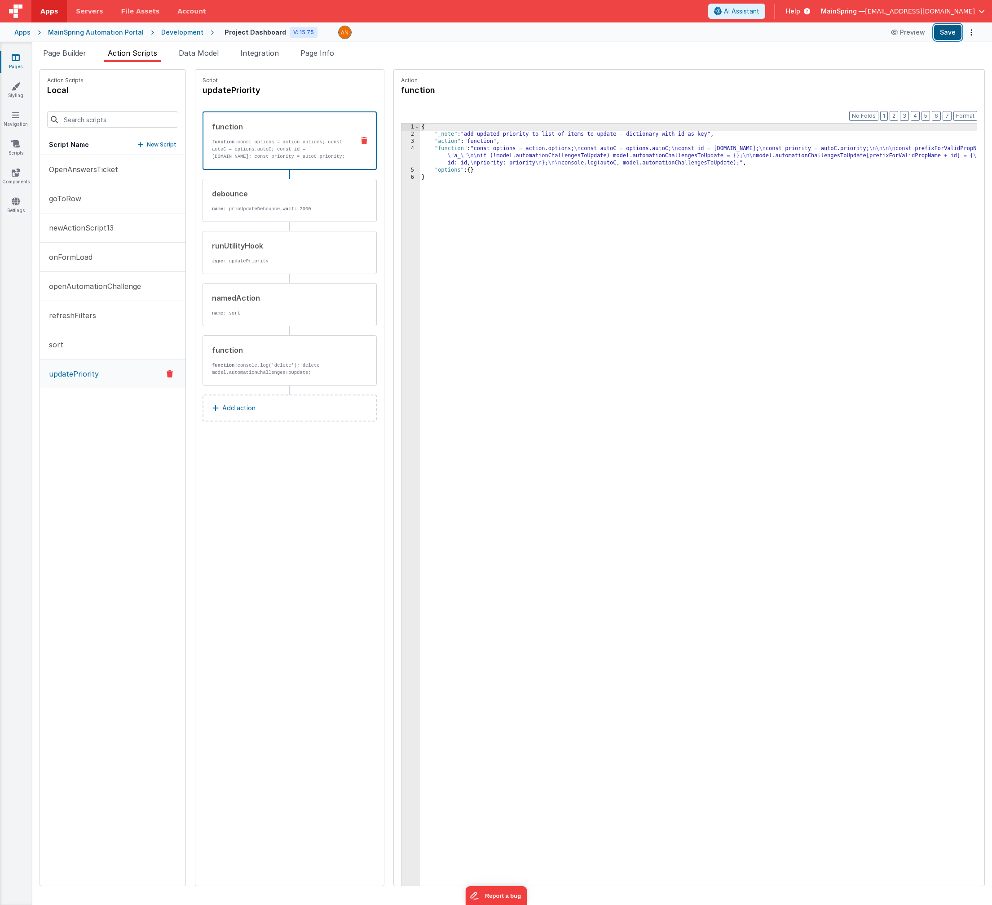
click at [656, 31] on button "Save" at bounding box center [948, 32] width 27 height 15
click at [255, 368] on p "function: console.log('delete'); delete model.automationChallengesToUpdate;" at bounding box center [280, 369] width 136 height 14
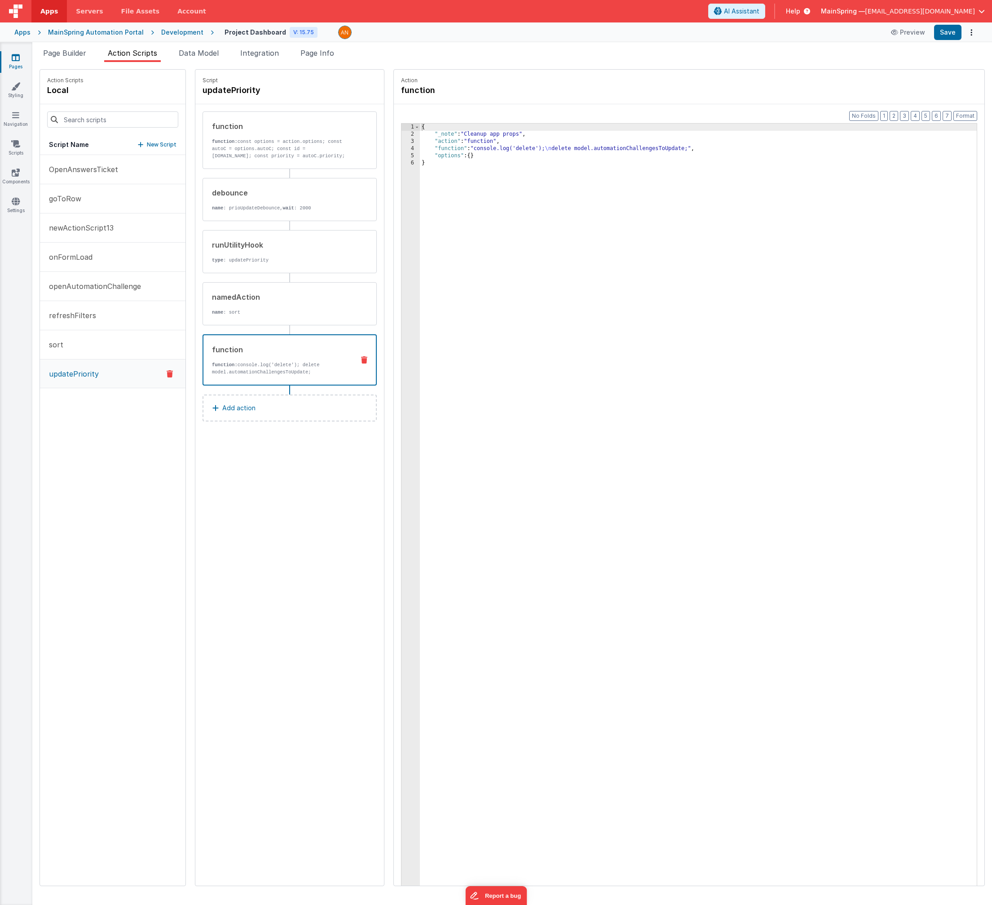
click at [361, 361] on icon at bounding box center [364, 359] width 6 height 7
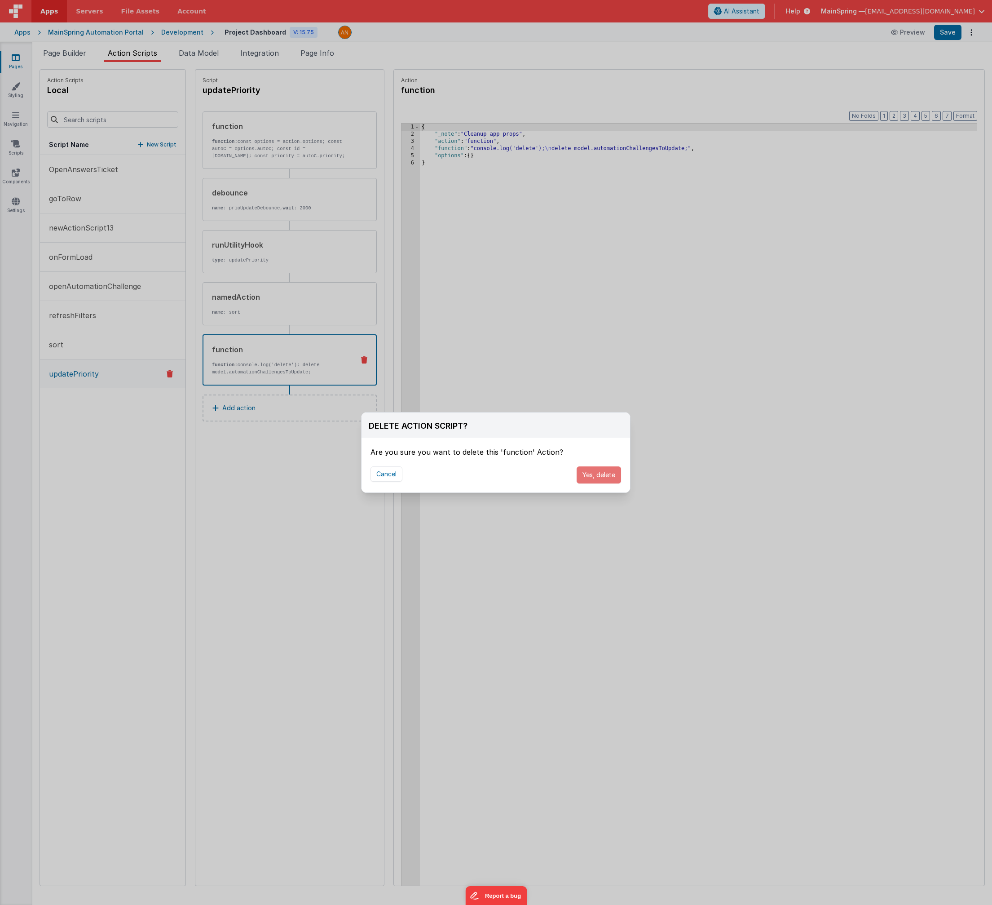
click at [586, 478] on button "Yes, delete" at bounding box center [599, 474] width 44 height 17
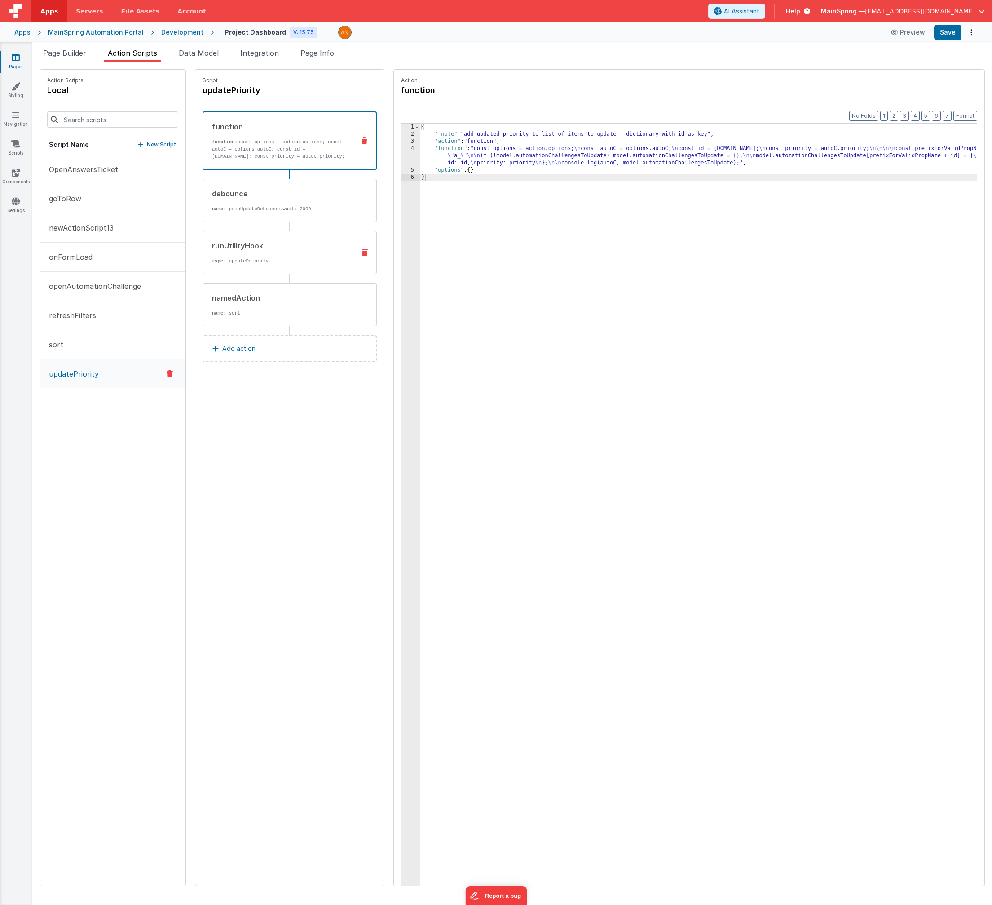
click at [280, 246] on div "runUtilityHook" at bounding box center [280, 245] width 136 height 11
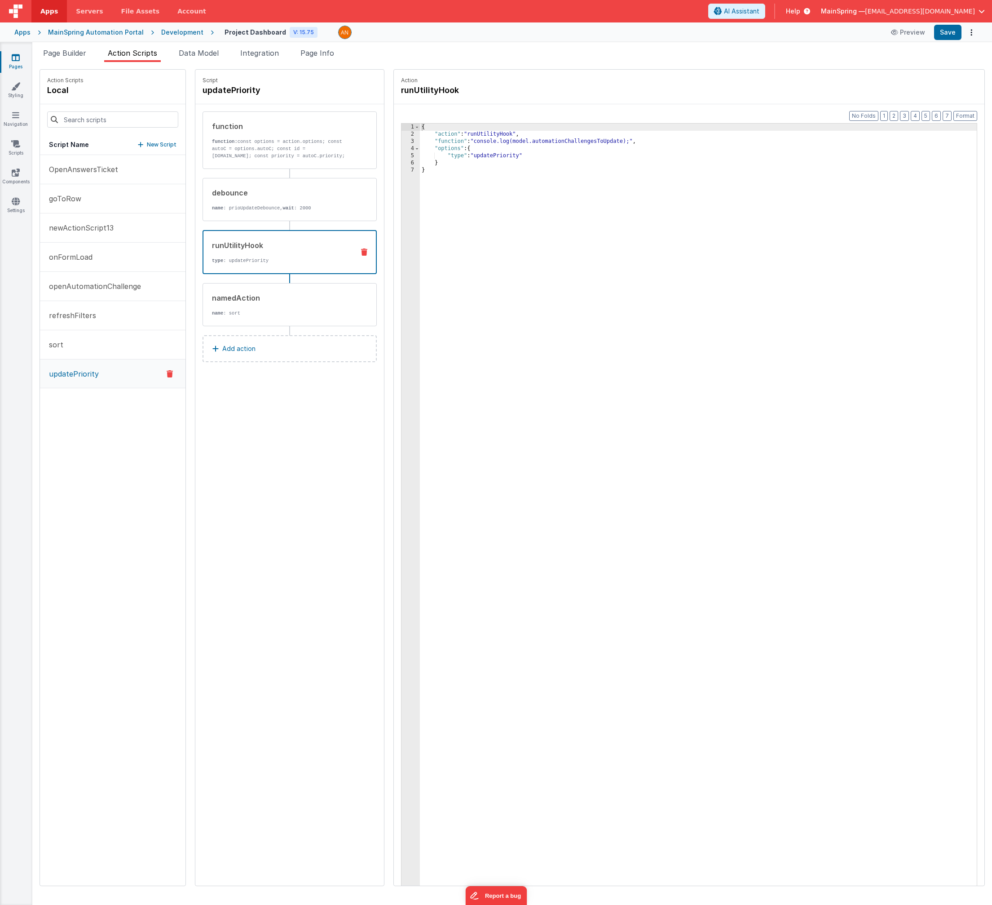
click at [460, 141] on div "{ "action" : "runUtilityHook" , "function" : "console.log(model.automationChall…" at bounding box center [708, 526] width 576 height 804
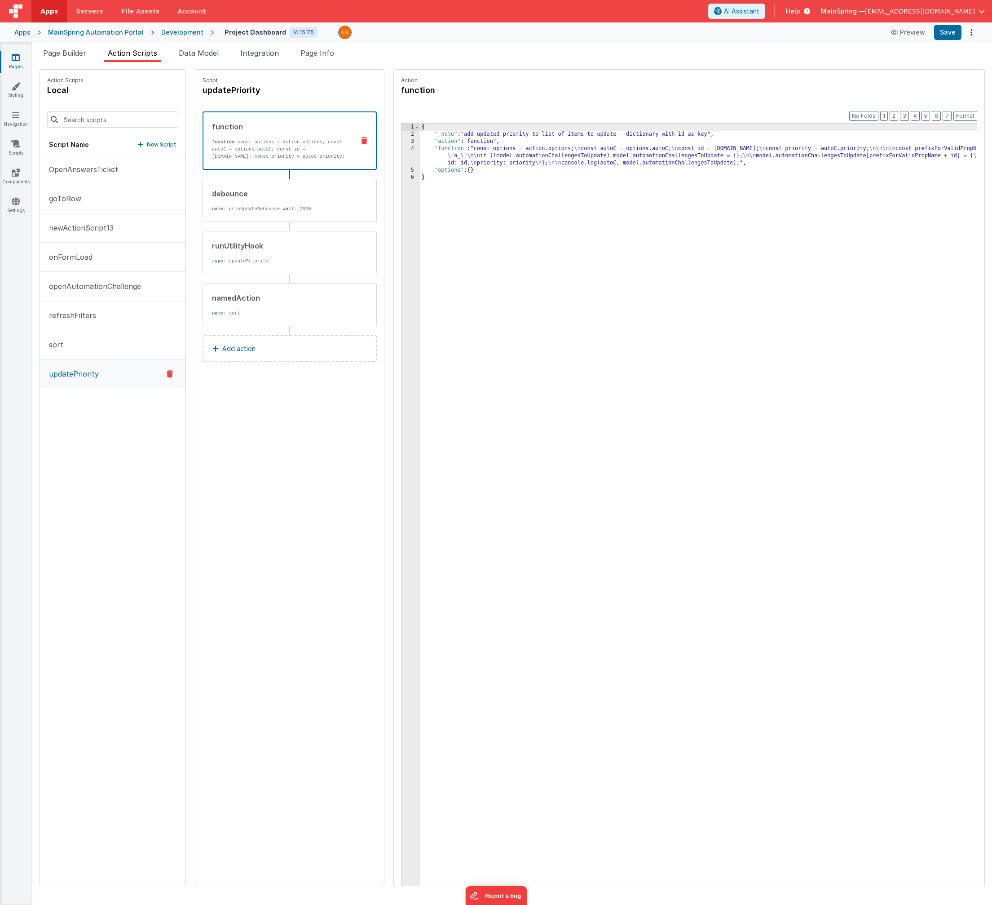
click at [303, 144] on p "function: const options = action.options; const autoC = options.autoC; const id…" at bounding box center [279, 149] width 135 height 22
click at [479, 154] on div "{ "_note" : "add updated priority to list of items to update - dictionary with …" at bounding box center [708, 526] width 576 height 804
click at [402, 151] on div "4" at bounding box center [411, 156] width 18 height 22
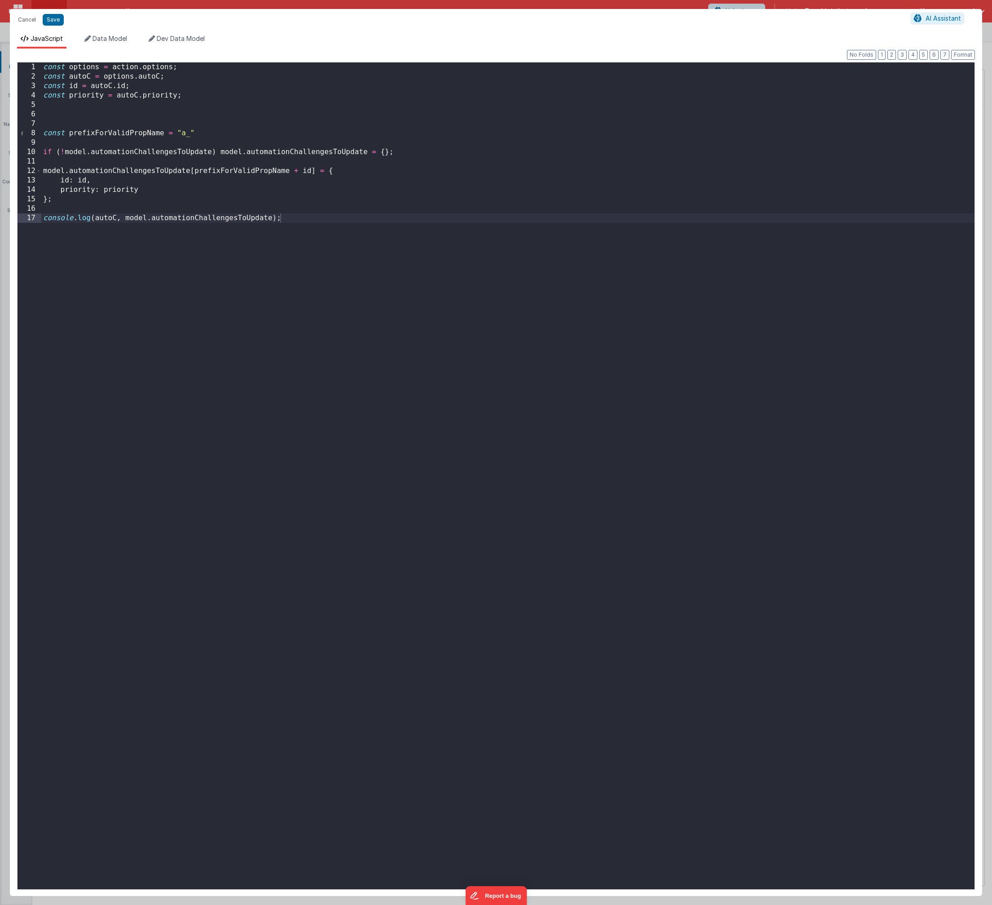
click at [44, 218] on div "const options = action . options ; const autoC = options . autoC ; const id = a…" at bounding box center [508, 485] width 934 height 846
click at [49, 23] on button "Save" at bounding box center [53, 20] width 21 height 12
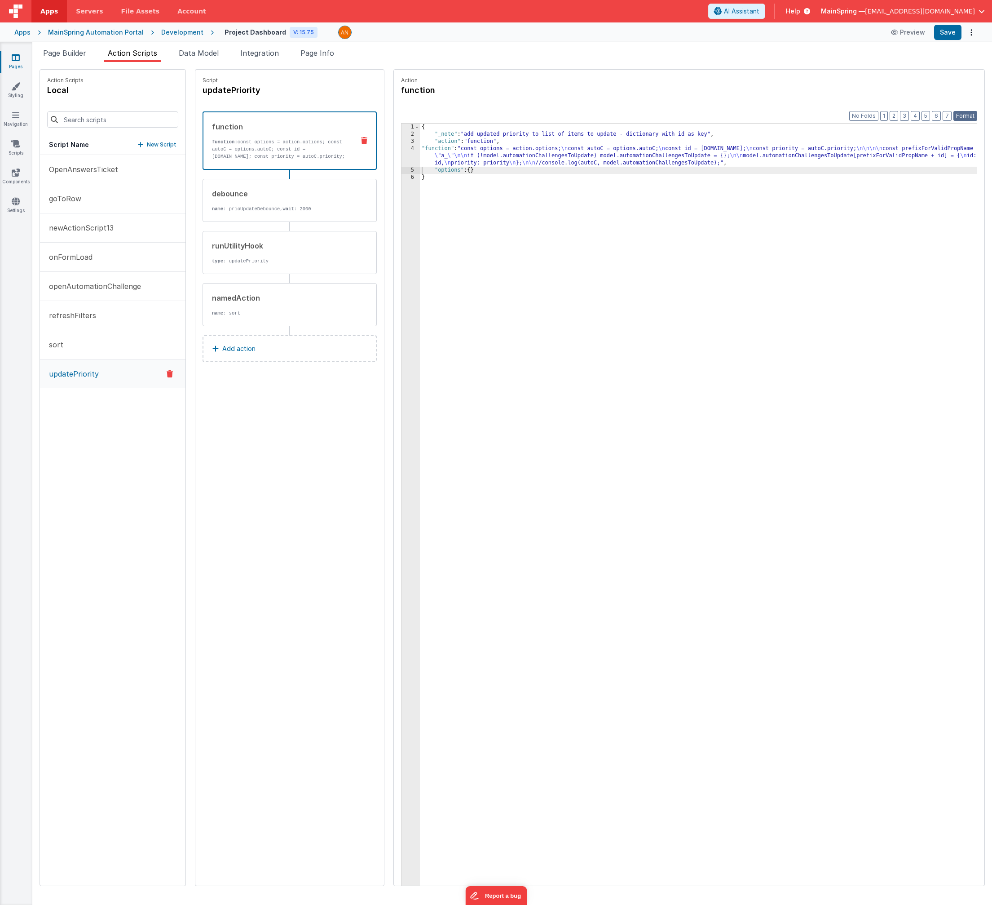
click at [656, 117] on button "Format" at bounding box center [966, 116] width 24 height 10
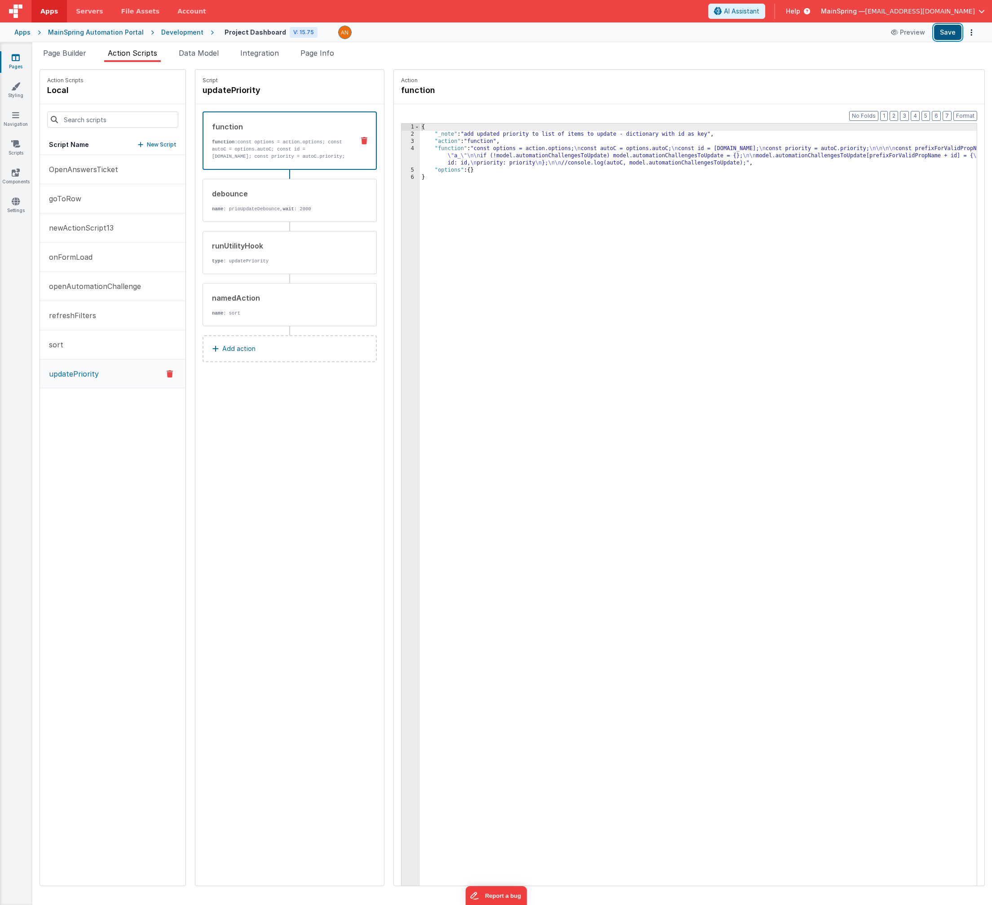
click at [656, 27] on button "Save" at bounding box center [948, 32] width 27 height 15
drag, startPoint x: 533, startPoint y: 161, endPoint x: 430, endPoint y: 159, distance: 103.8
click at [533, 161] on div "{ "_note" : "add updated priority to list of items to update - dictionary with …" at bounding box center [708, 526] width 576 height 804
click at [402, 157] on div "4" at bounding box center [411, 156] width 18 height 22
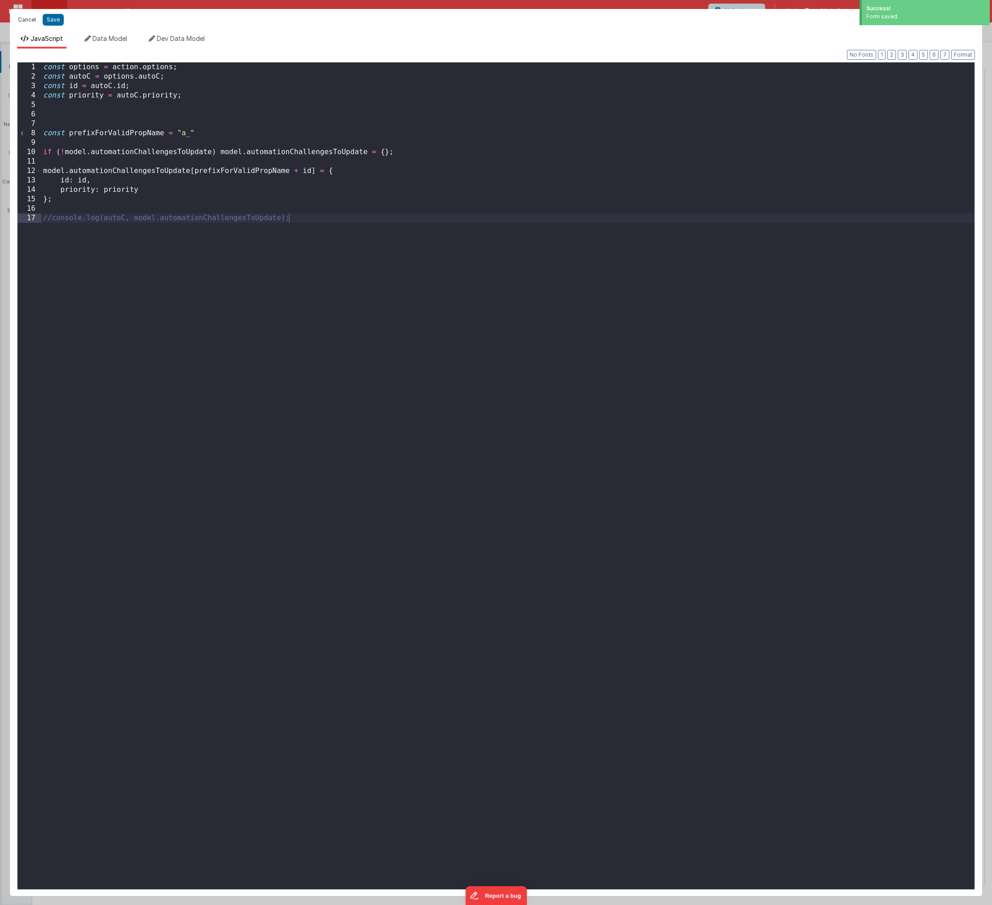
click at [20, 20] on button "Cancel" at bounding box center [26, 19] width 27 height 13
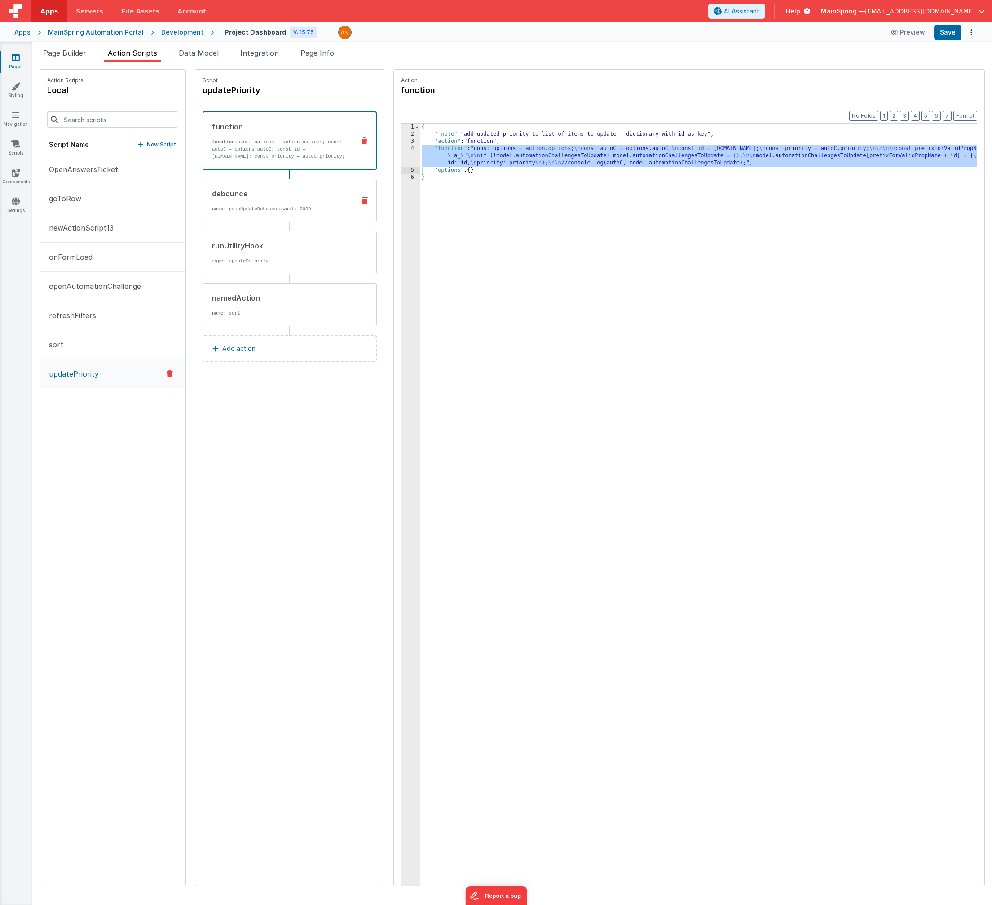
click at [269, 195] on div "debounce" at bounding box center [280, 193] width 136 height 11
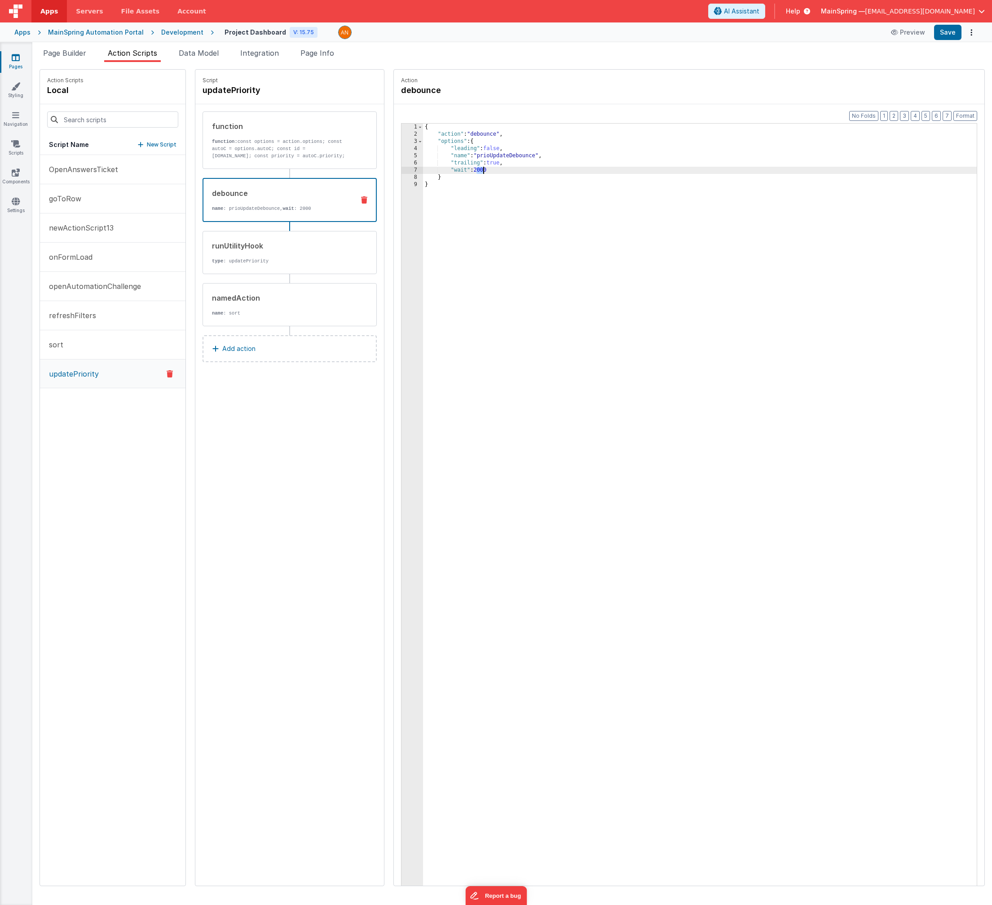
drag, startPoint x: 460, startPoint y: 170, endPoint x: 505, endPoint y: 225, distance: 70.5
click at [463, 170] on div "{ "action" : "debounce" , "options" : { "leading" : false , "name" : "prioUpdat…" at bounding box center [709, 526] width 573 height 804
click at [58, 340] on p "sort" at bounding box center [54, 344] width 20 height 11
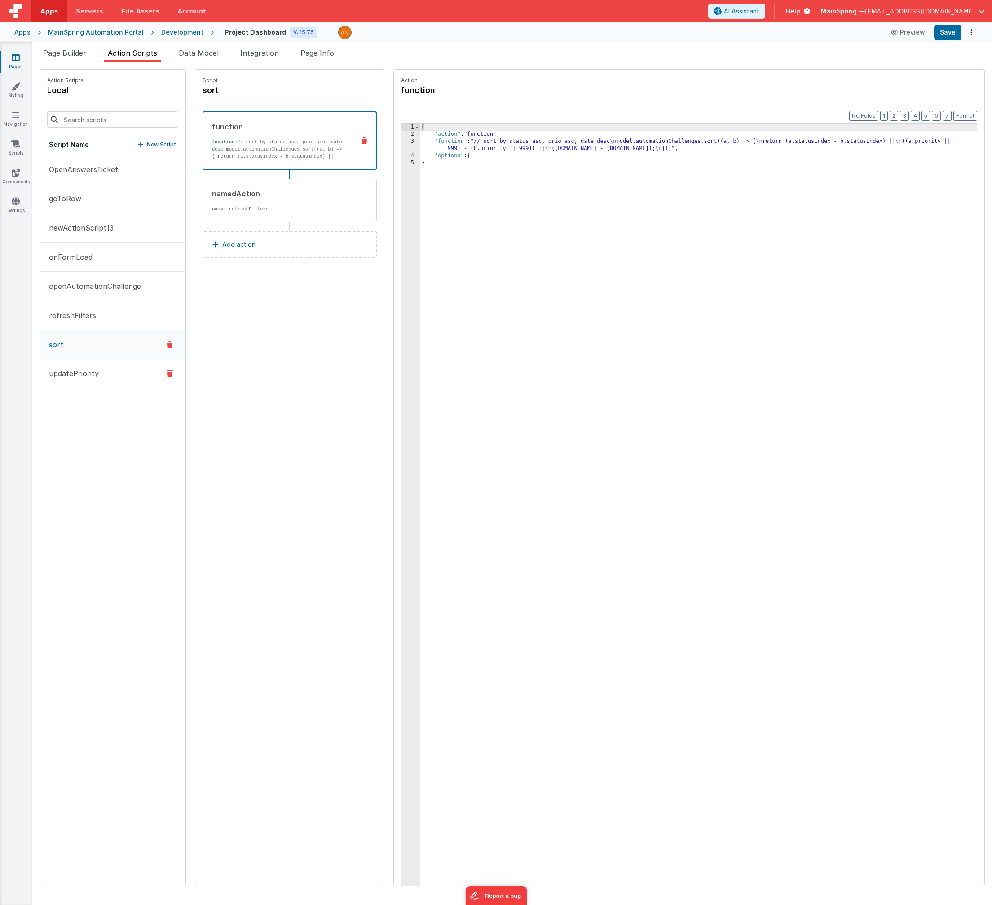
click at [60, 364] on button "updatePriority" at bounding box center [113, 373] width 146 height 29
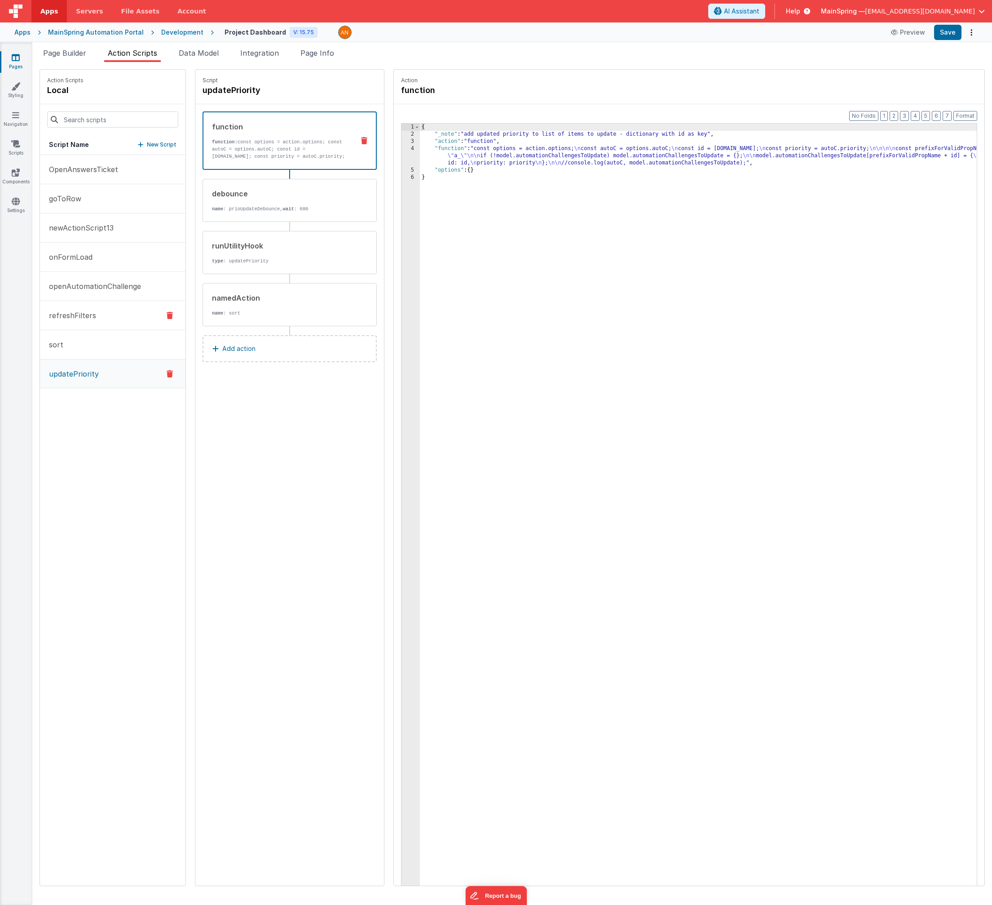
click at [113, 319] on button "refreshFilters" at bounding box center [113, 315] width 146 height 29
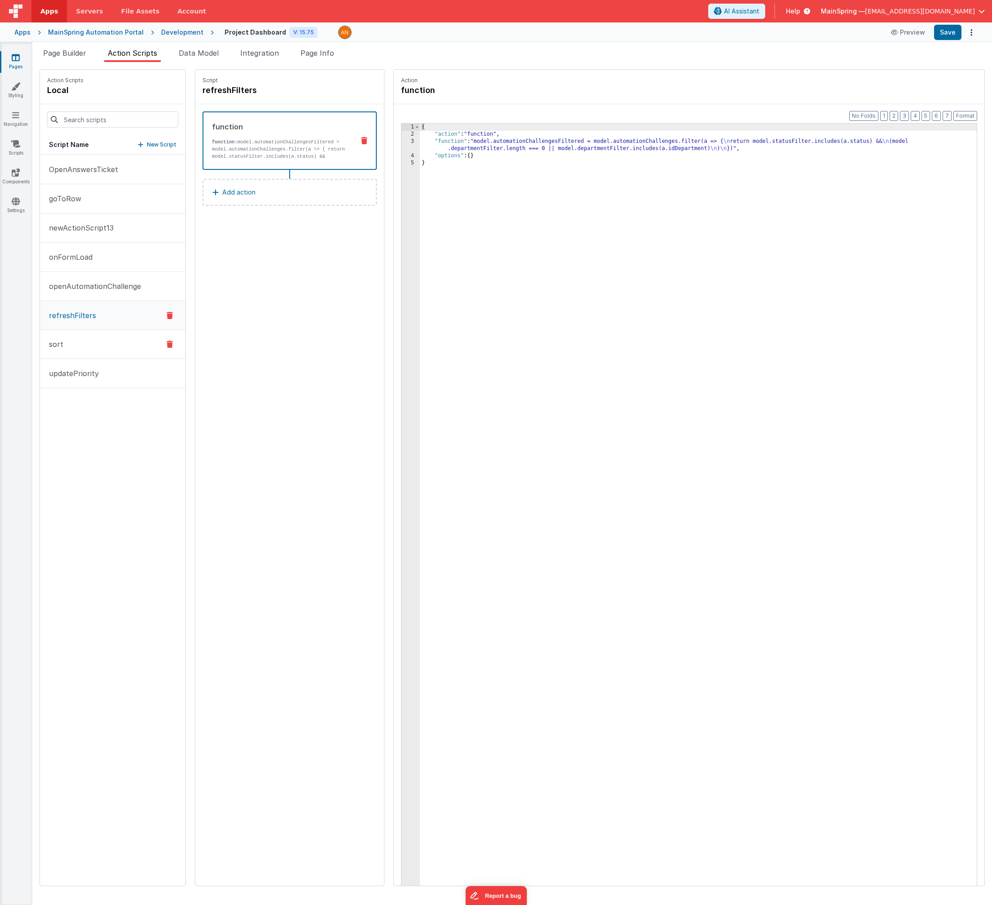
click at [95, 347] on button "sort" at bounding box center [113, 344] width 146 height 29
click at [67, 374] on p "updatePriority" at bounding box center [71, 373] width 55 height 11
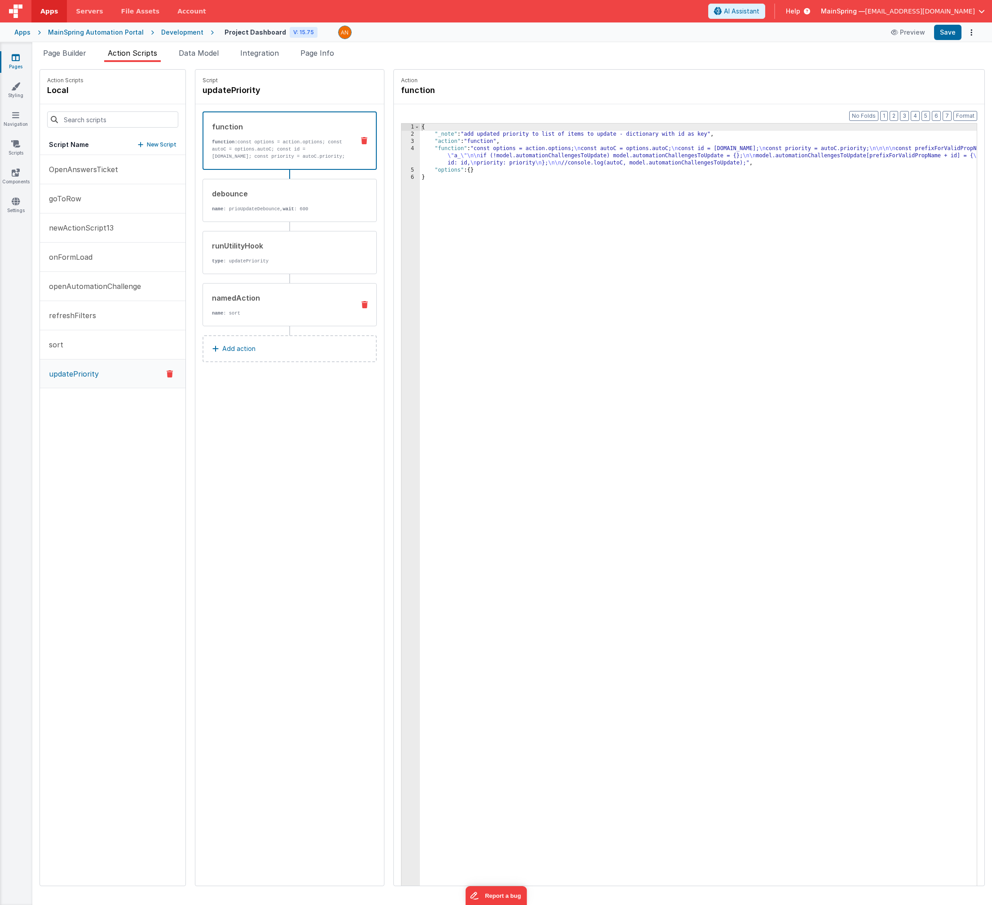
click at [222, 298] on div "namedAction" at bounding box center [280, 297] width 136 height 11
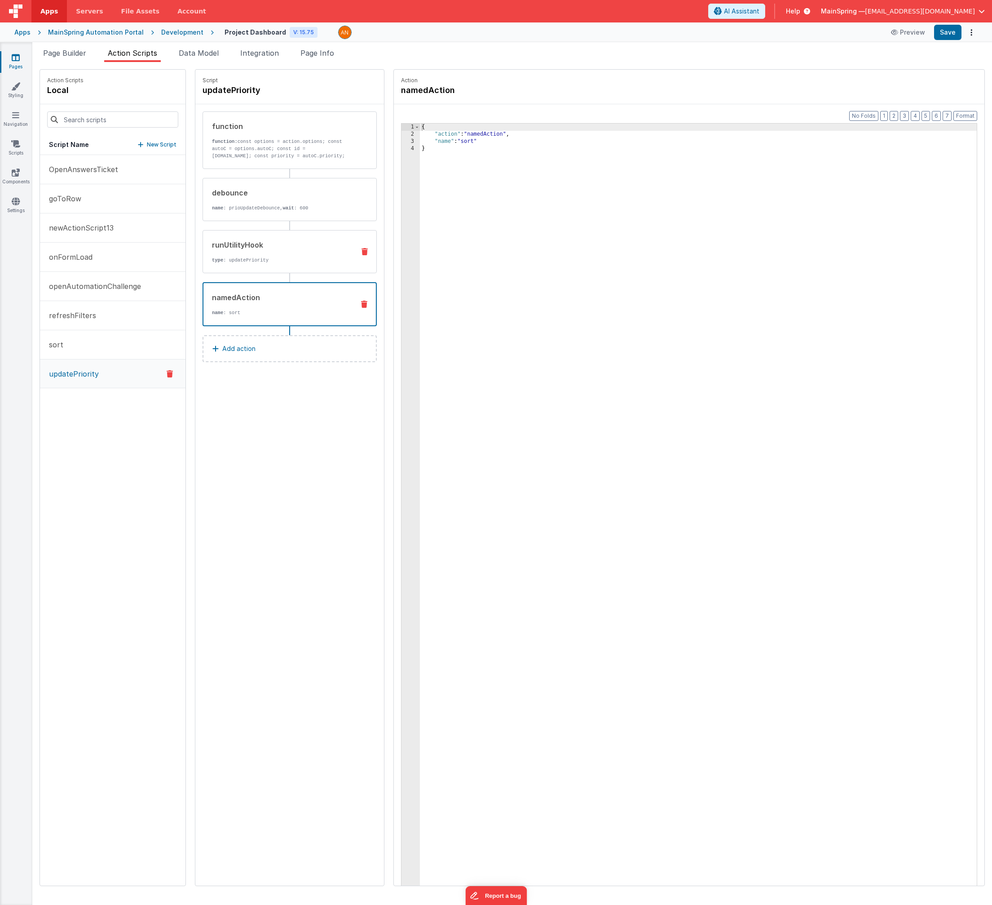
click at [248, 244] on div "runUtilityHook" at bounding box center [280, 244] width 136 height 11
click at [244, 294] on div "namedAction" at bounding box center [280, 297] width 136 height 11
click at [92, 354] on button "sort" at bounding box center [113, 344] width 146 height 29
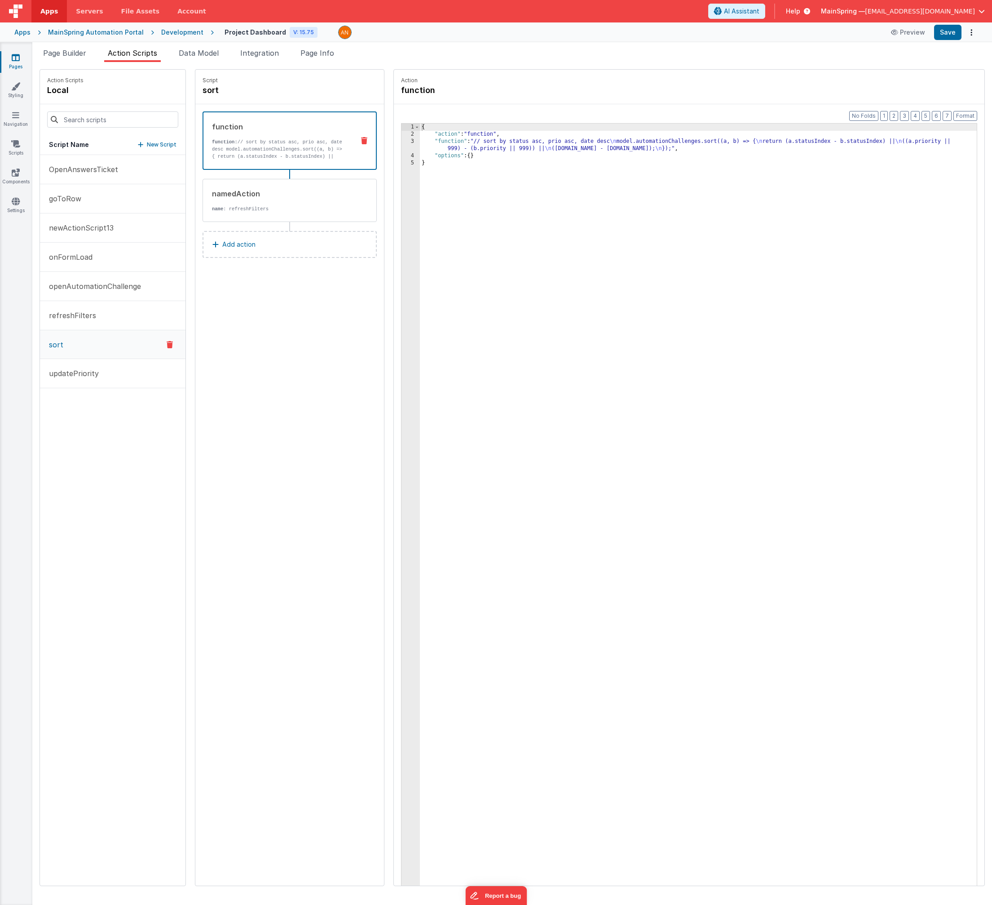
click at [505, 145] on div "{ "action" : "function" , "function" : "// sort by status asc, prio asc, date d…" at bounding box center [708, 526] width 576 height 804
click at [402, 144] on div "3" at bounding box center [411, 145] width 18 height 14
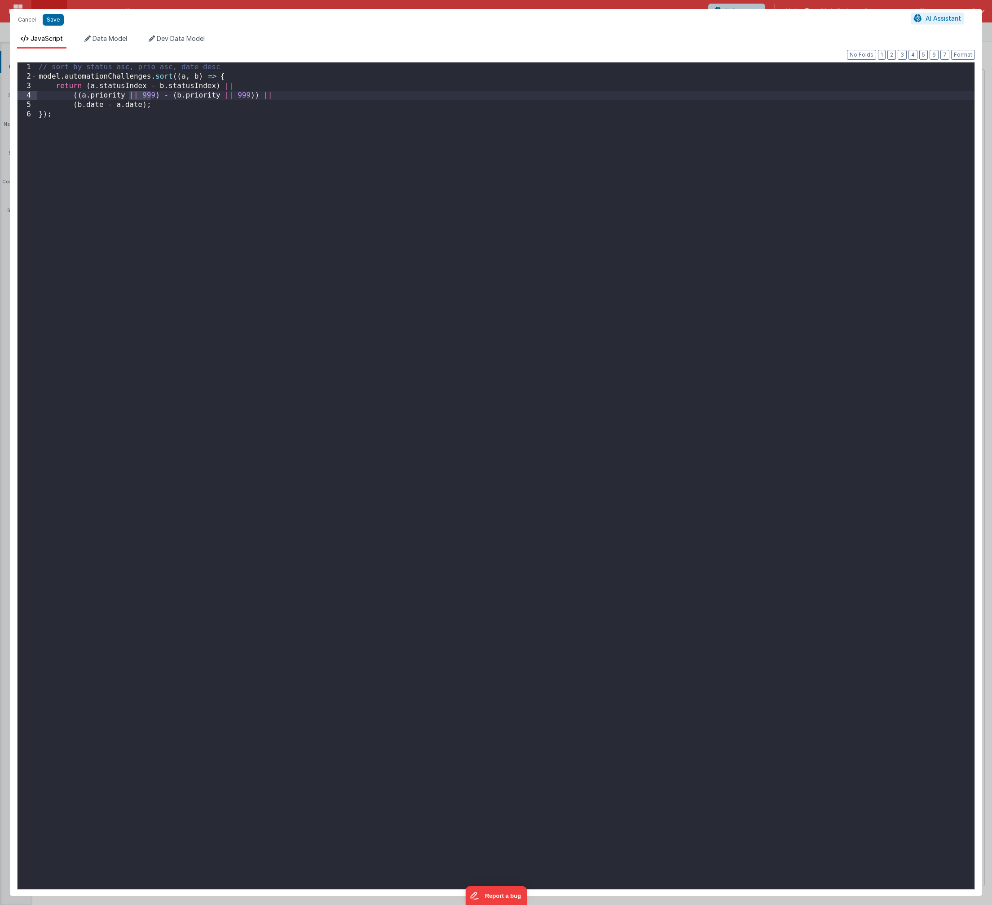
drag, startPoint x: 129, startPoint y: 94, endPoint x: 153, endPoint y: 93, distance: 23.8
click at [153, 93] on div "// sort by status asc, prio asc, date desc model . automationChallenges . sort …" at bounding box center [506, 485] width 938 height 846
drag, startPoint x: 191, startPoint y: 96, endPoint x: 220, endPoint y: 95, distance: 28.8
click at [220, 95] on div "// sort by status asc, prio asc, date desc model . automationChallenges . sort …" at bounding box center [506, 485] width 938 height 846
click at [656, 55] on button "Format" at bounding box center [964, 55] width 24 height 10
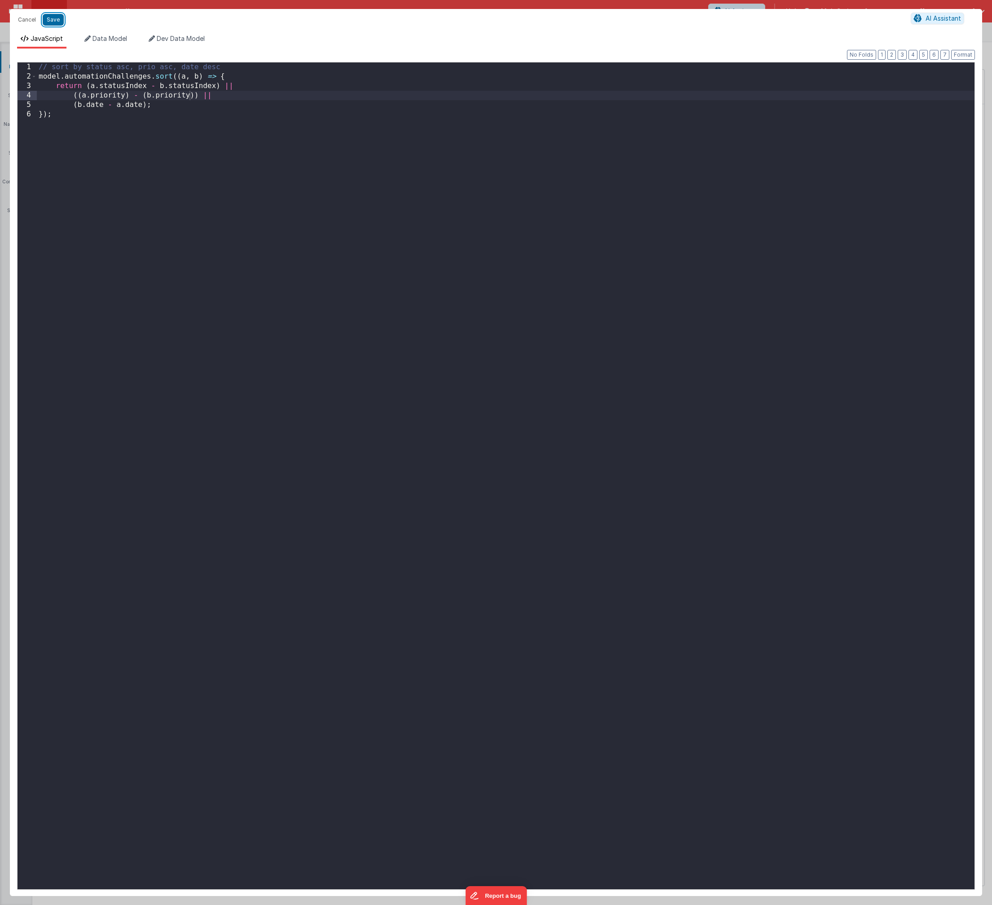
drag, startPoint x: 59, startPoint y: 21, endPoint x: 205, endPoint y: 54, distance: 149.8
click at [59, 21] on button "Save" at bounding box center [53, 20] width 21 height 12
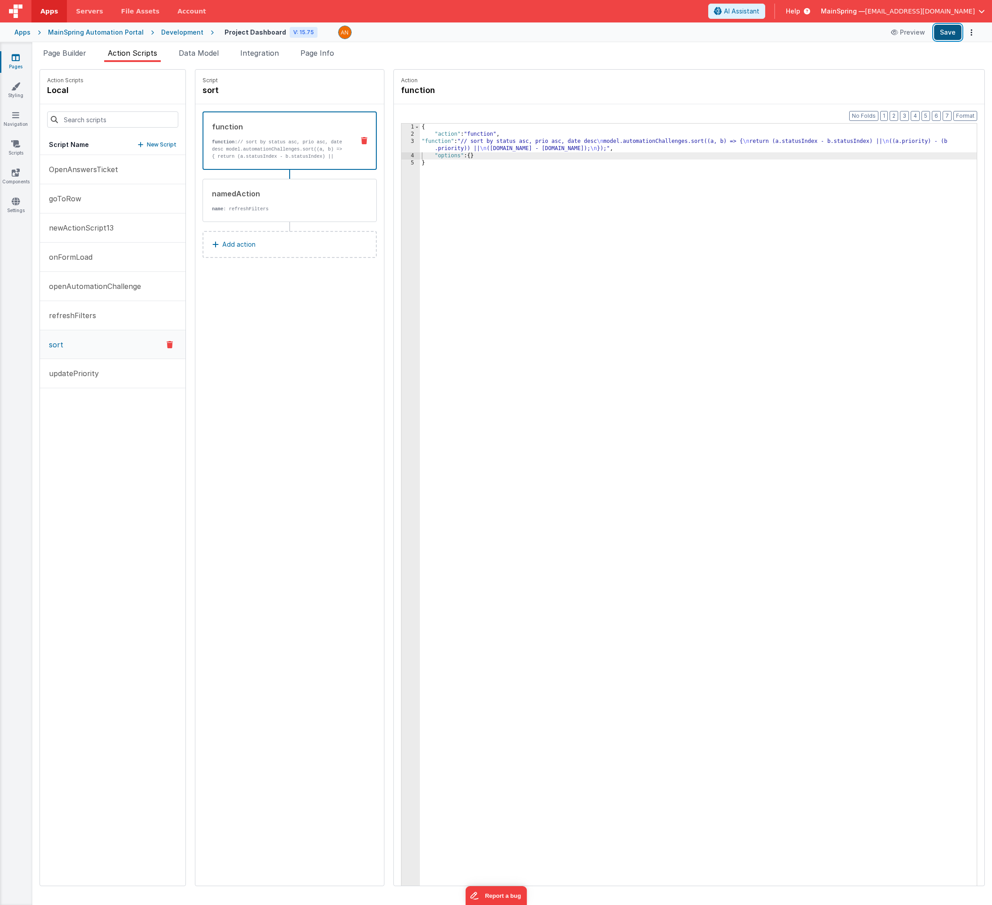
click at [656, 37] on button "Save" at bounding box center [948, 32] width 27 height 15
click at [656, 114] on button "Format" at bounding box center [966, 116] width 24 height 10
click at [497, 144] on div "{ "action" : "function" , "function" : "// sort by status asc, prio asc, date d…" at bounding box center [708, 526] width 576 height 804
click at [402, 143] on div "3" at bounding box center [411, 145] width 18 height 14
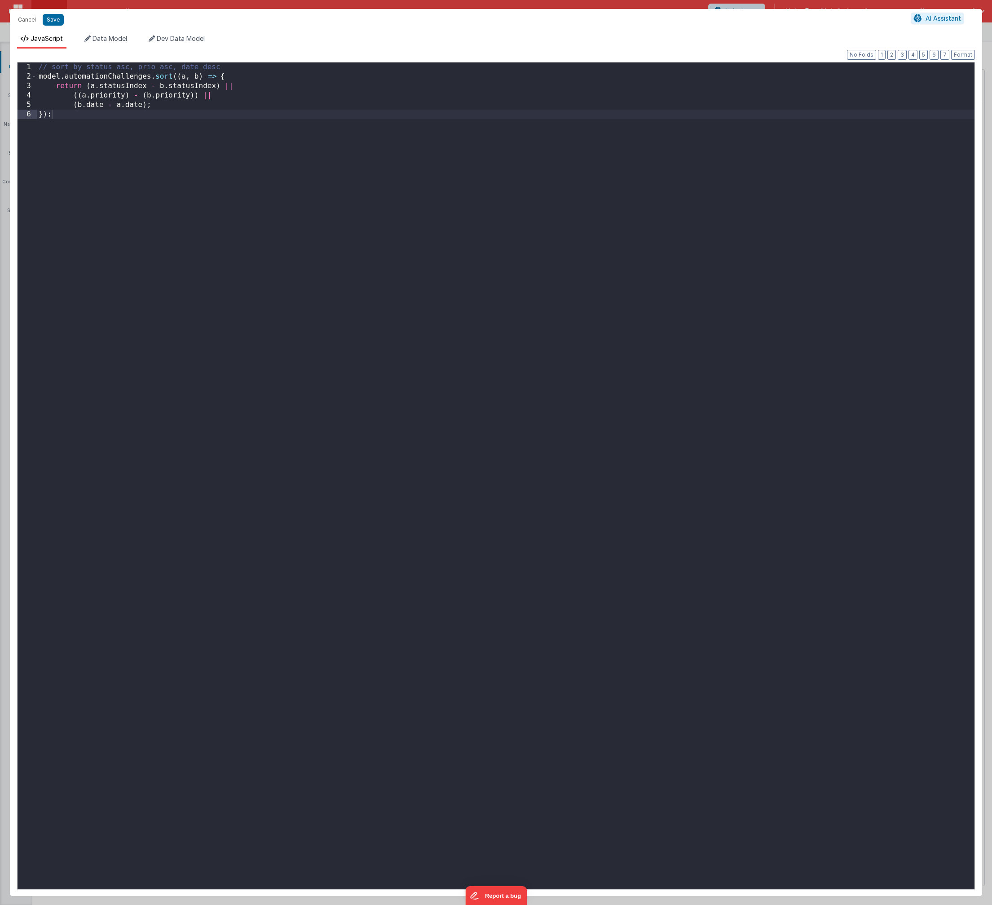
click at [125, 93] on div "// sort by status asc, prio asc, date desc model . automationChallenges . sort …" at bounding box center [506, 485] width 938 height 846
click at [298, 96] on div "// sort by status asc, prio asc, date desc model . automationChallenges . sort …" at bounding box center [506, 485] width 938 height 846
paste textarea
drag, startPoint x: 341, startPoint y: 94, endPoint x: 363, endPoint y: 146, distance: 56.3
click at [341, 94] on div "// sort by status asc, prio asc, date desc model . automationChallenges . sort …" at bounding box center [506, 485] width 938 height 846
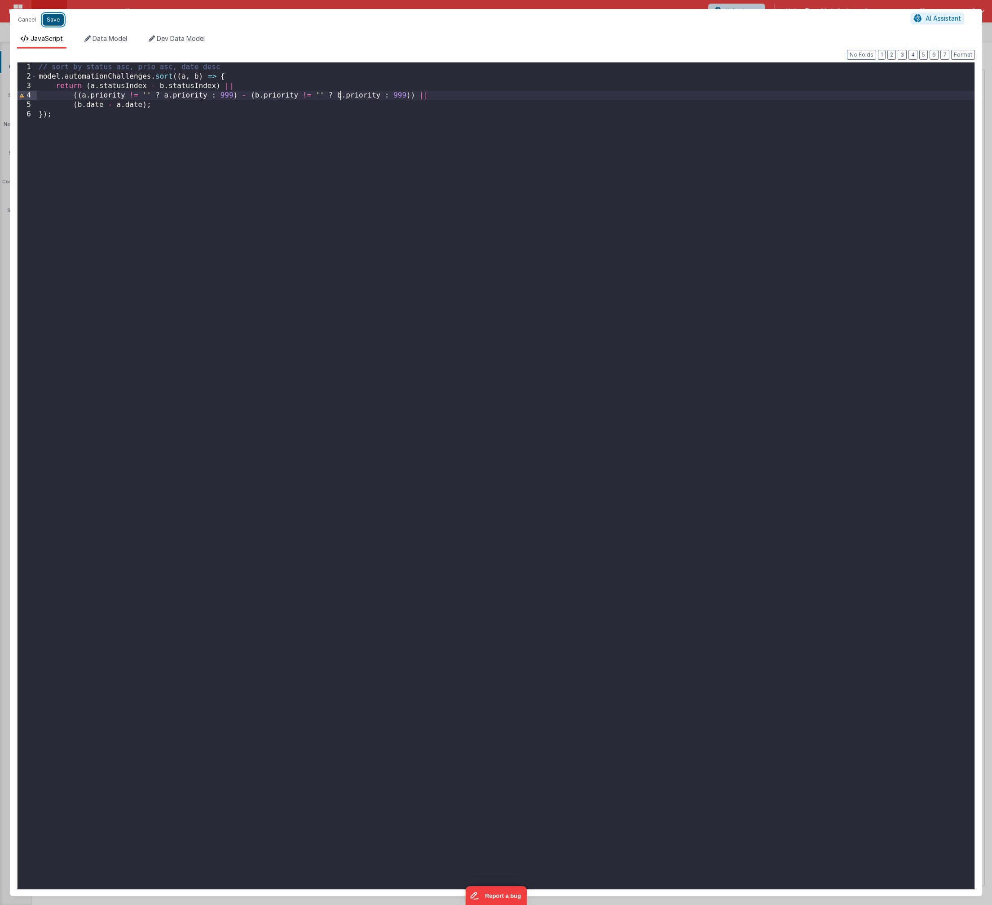
click at [58, 20] on button "Save" at bounding box center [53, 20] width 21 height 12
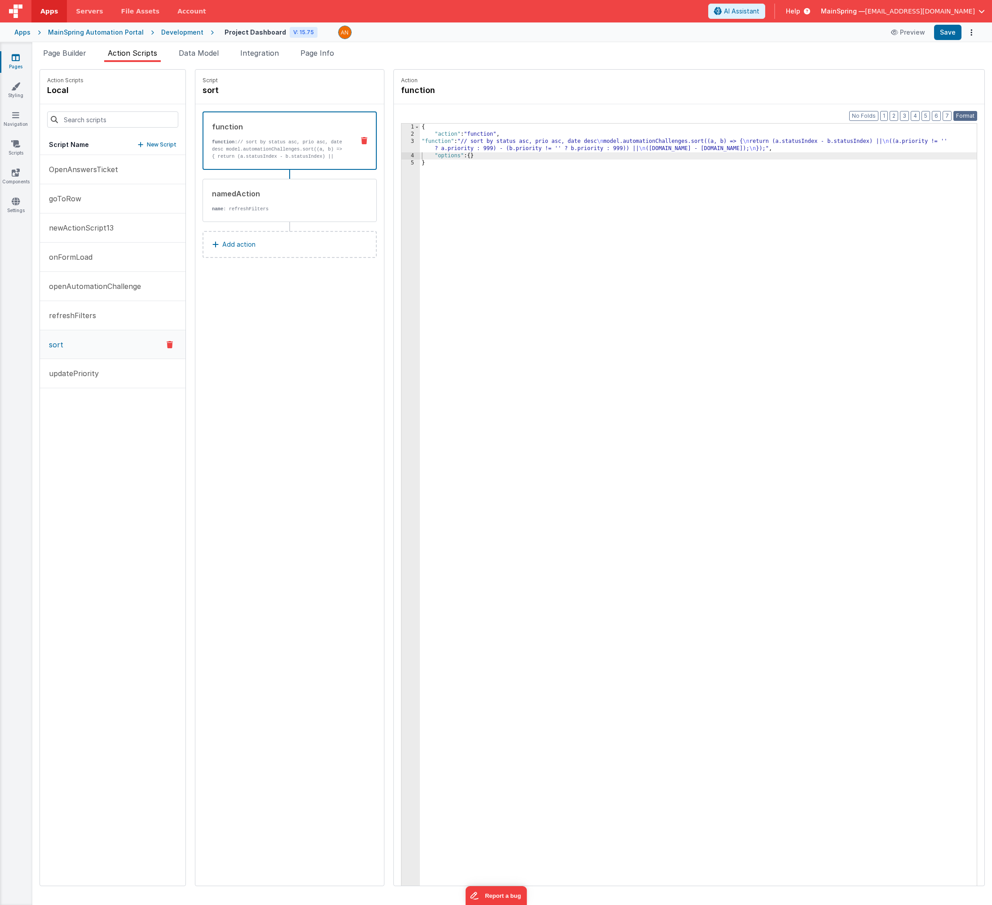
click at [656, 115] on button "Format" at bounding box center [966, 116] width 24 height 10
click at [656, 31] on button "Save" at bounding box center [948, 32] width 27 height 15
click at [656, 375] on div "{ "action" : "function" , "function" : "// sort by status asc, prio asc, date d…" at bounding box center [708, 526] width 576 height 804
click at [62, 58] on li "Page Builder" at bounding box center [65, 55] width 50 height 14
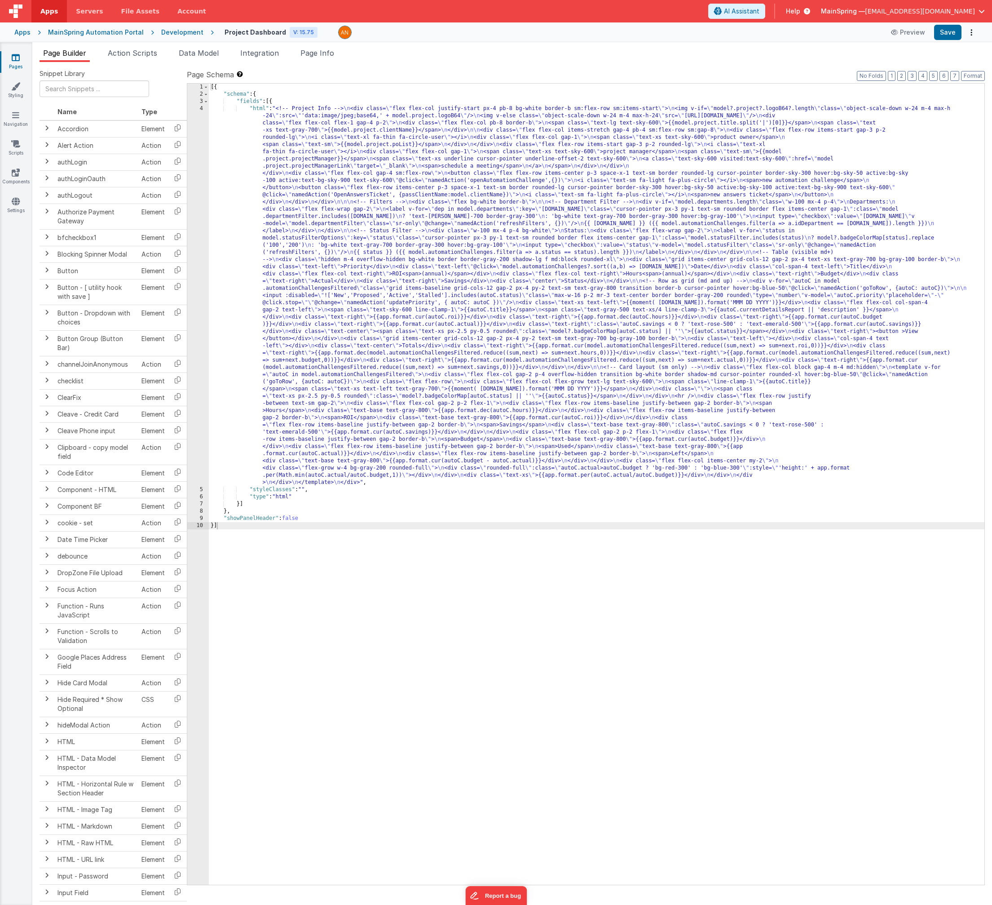
click at [512, 233] on div "[{ "schema" : { "fields" : [{ "html" : "<!-- Project Info --> \n <div class= \"…" at bounding box center [597, 491] width 776 height 815
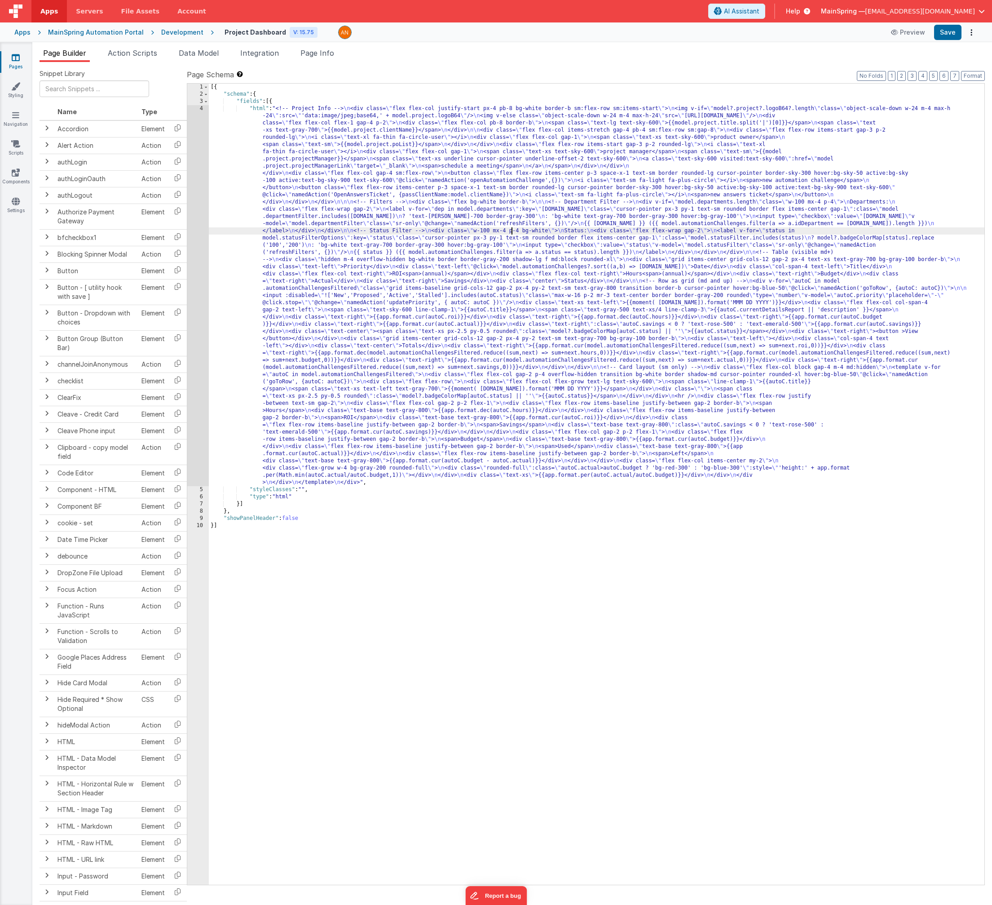
click at [194, 252] on div "4" at bounding box center [198, 295] width 22 height 381
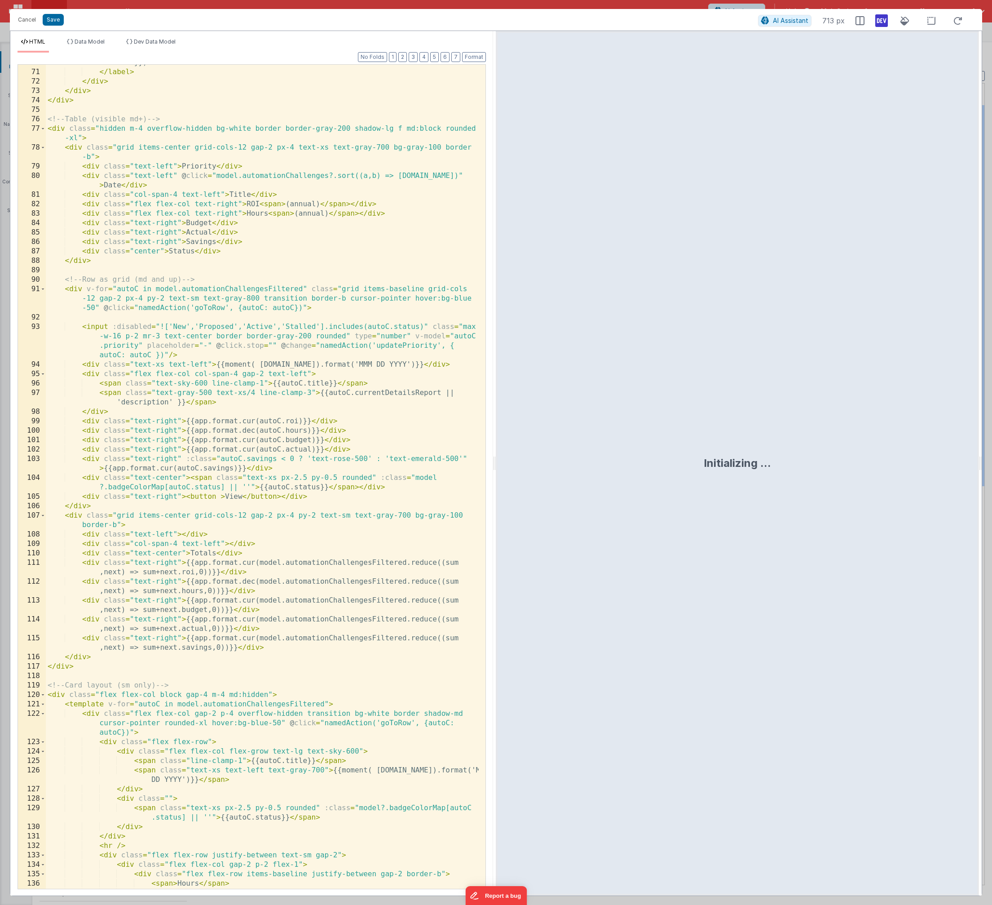
scroll to position [701, 0]
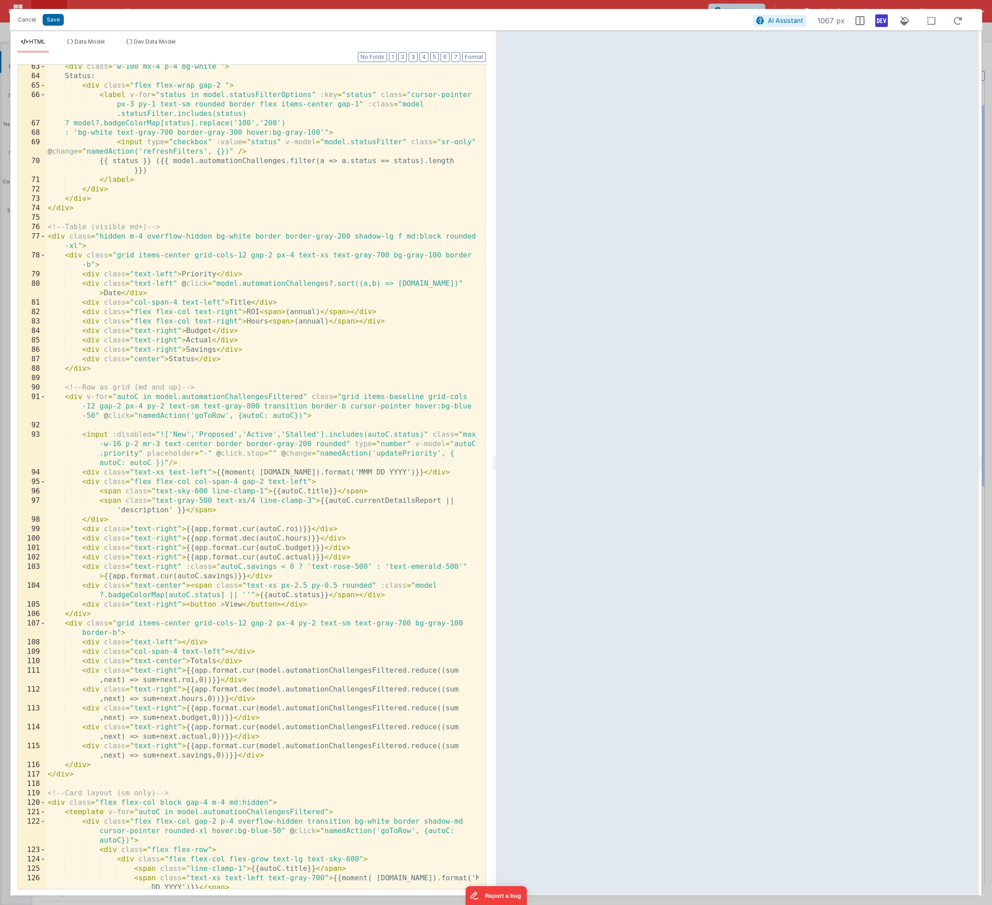
click at [247, 255] on div "< div class = "w-100 mx-4 p-4 bg-white " > Status: < div class = "flex flex-wra…" at bounding box center [262, 483] width 433 height 843
click at [176, 301] on div "< div class = "w-100 mx-4 p-4 bg-white " > Status: < div class = "flex flex-wra…" at bounding box center [262, 483] width 433 height 843
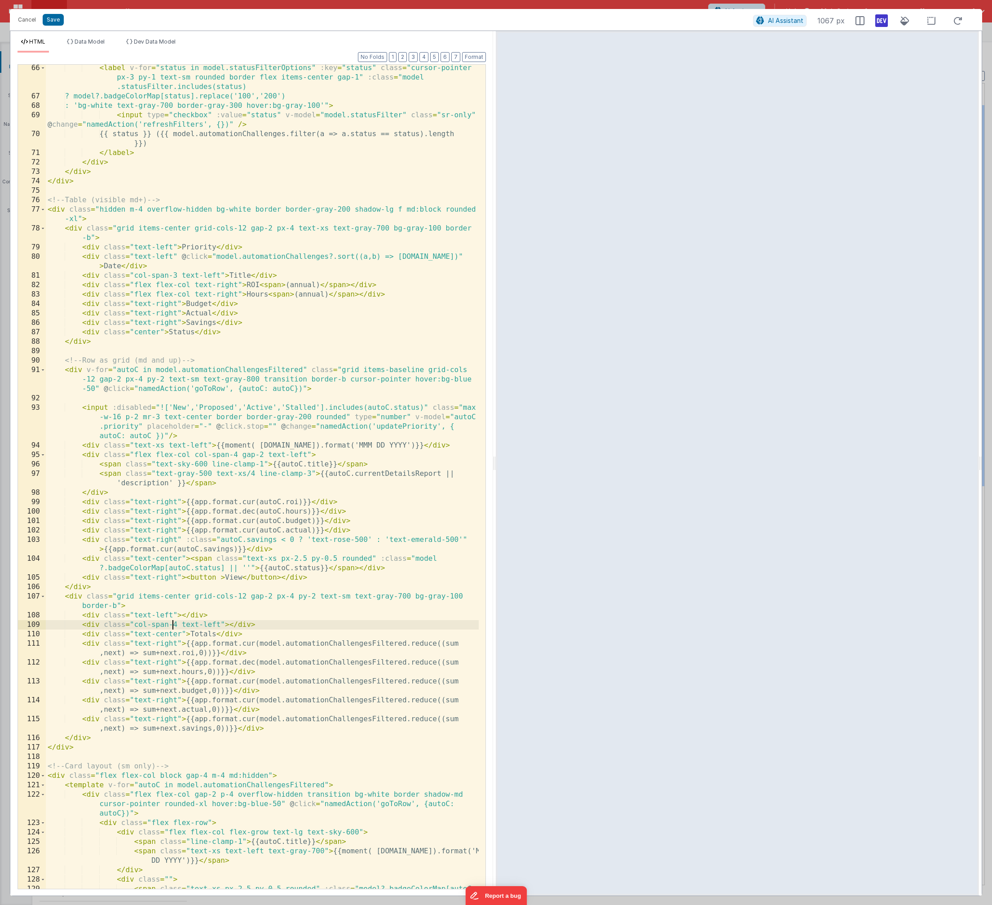
click at [175, 626] on div "< label v-for = "status in model.statusFilterOptions" :key = "status" class = "…" at bounding box center [262, 498] width 433 height 871
click at [233, 454] on div "< label v-for = "status in model.statusFilterOptions" :key = "status" class = "…" at bounding box center [262, 498] width 433 height 871
click at [238, 456] on div "< label v-for = "status in model.statusFilterOptions" :key = "status" class = "…" at bounding box center [262, 498] width 433 height 871
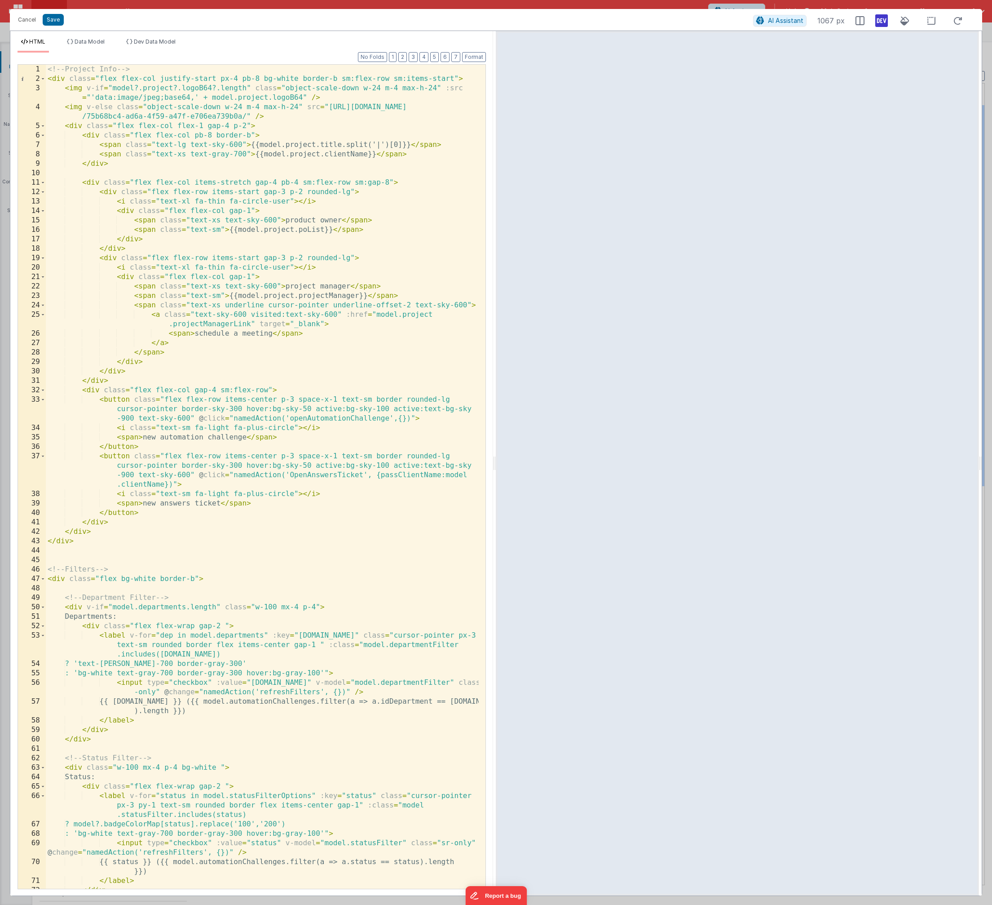
scroll to position [0, 0]
drag, startPoint x: 135, startPoint y: 305, endPoint x: 322, endPoint y: 306, distance: 187.4
click at [358, 306] on div "<!-- Project Info --> < div class = "flex flex-col justify-start px-4 pb-8 bg-w…" at bounding box center [262, 486] width 433 height 843
click at [160, 303] on div "<!-- Project Info --> < div class = "flex flex-col justify-start px-4 pb-8 bg-w…" at bounding box center [262, 486] width 433 height 843
drag, startPoint x: 161, startPoint y: 303, endPoint x: 471, endPoint y: 304, distance: 309.6
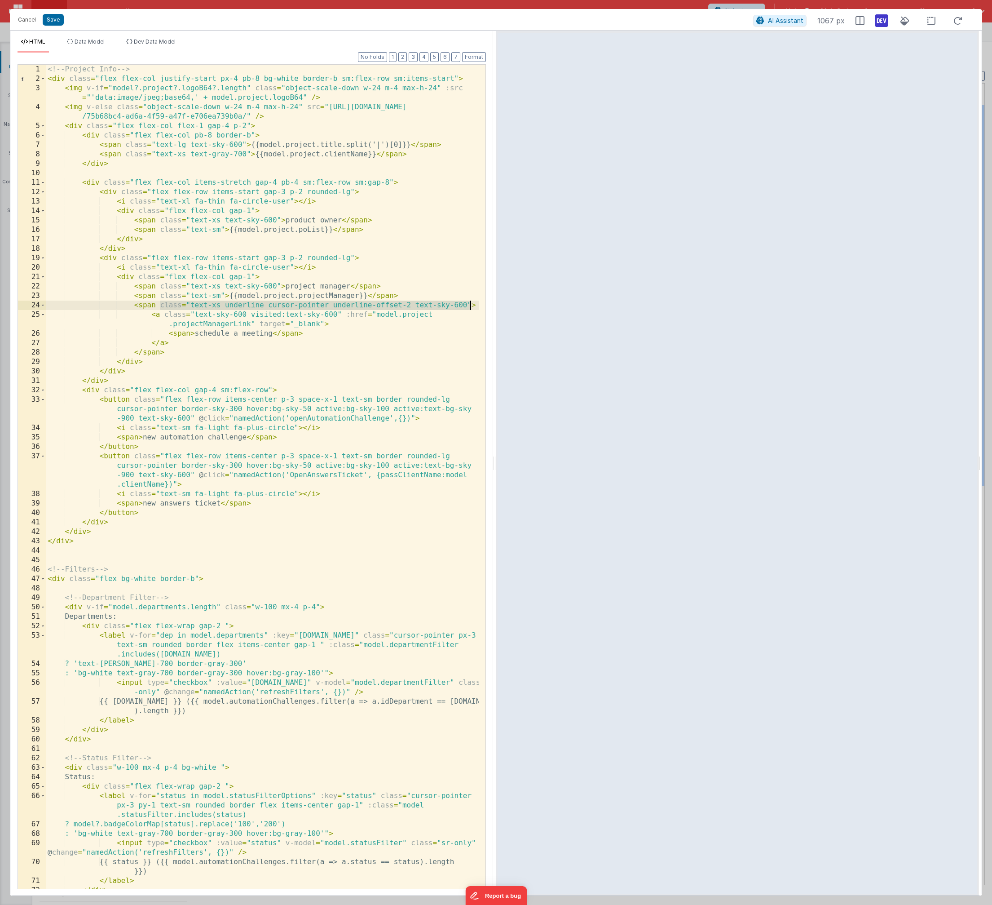
click at [471, 304] on div "<!-- Project Info --> < div class = "flex flex-col justify-start px-4 pb-8 bg-w…" at bounding box center [262, 486] width 433 height 843
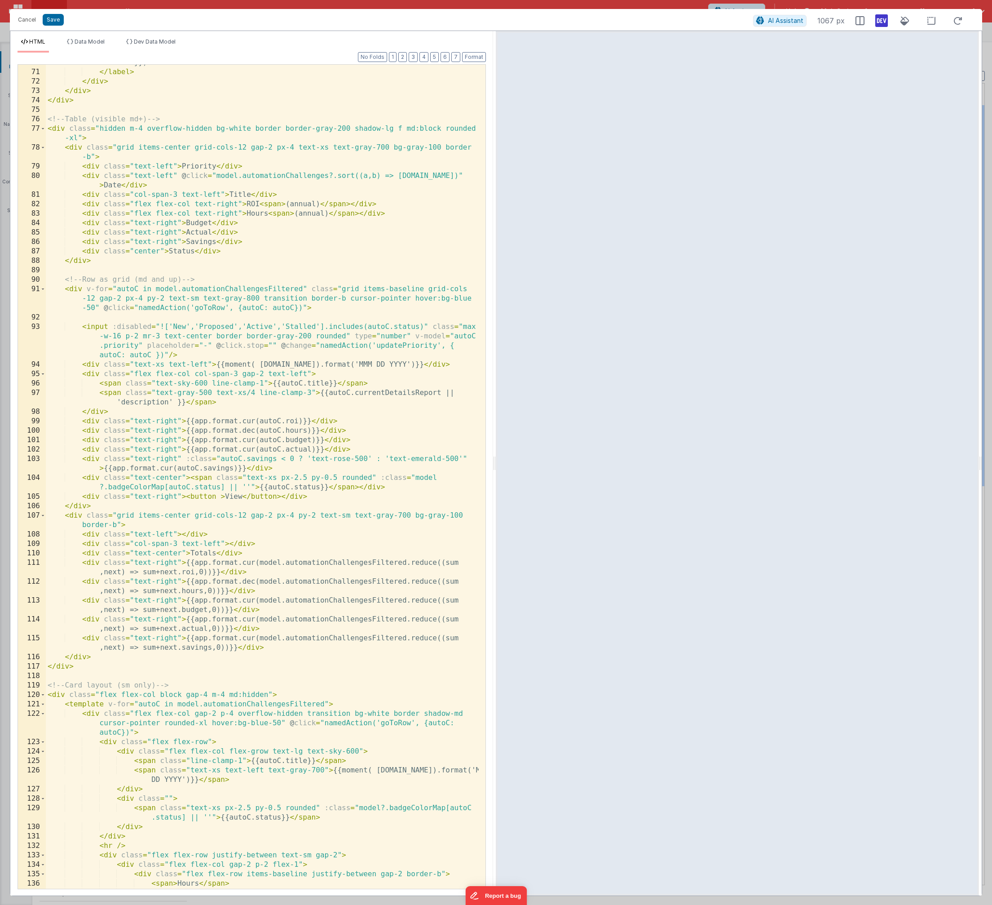
scroll to position [809, 0]
click at [263, 382] on div "{{ status }} ({{ model.automationChallenges.filter(a => a.status == status).len…" at bounding box center [262, 475] width 433 height 852
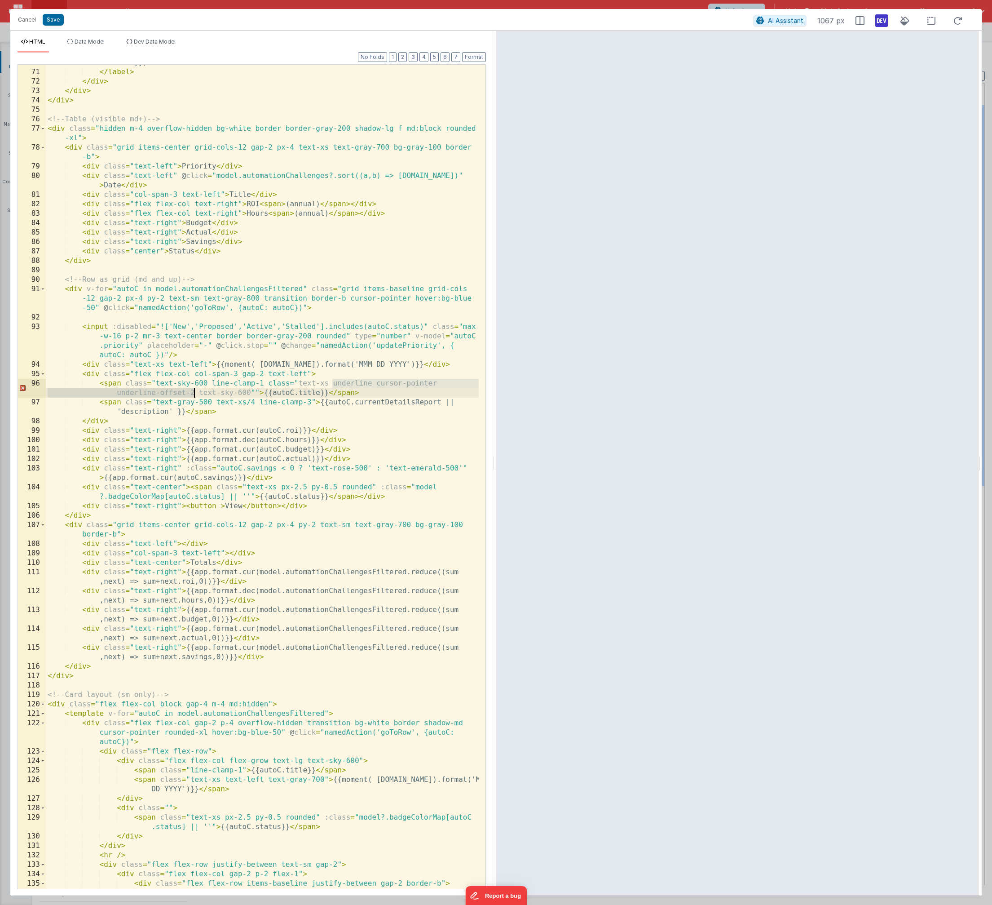
drag, startPoint x: 334, startPoint y: 382, endPoint x: 193, endPoint y: 394, distance: 141.6
click at [193, 394] on div "{{ status }} ({{ model.automationChallenges.filter(a => a.status == status).len…" at bounding box center [262, 475] width 433 height 852
click at [128, 337] on div "{{ status }} ({{ model.automationChallenges.filter(a => a.status == status).len…" at bounding box center [262, 475] width 433 height 852
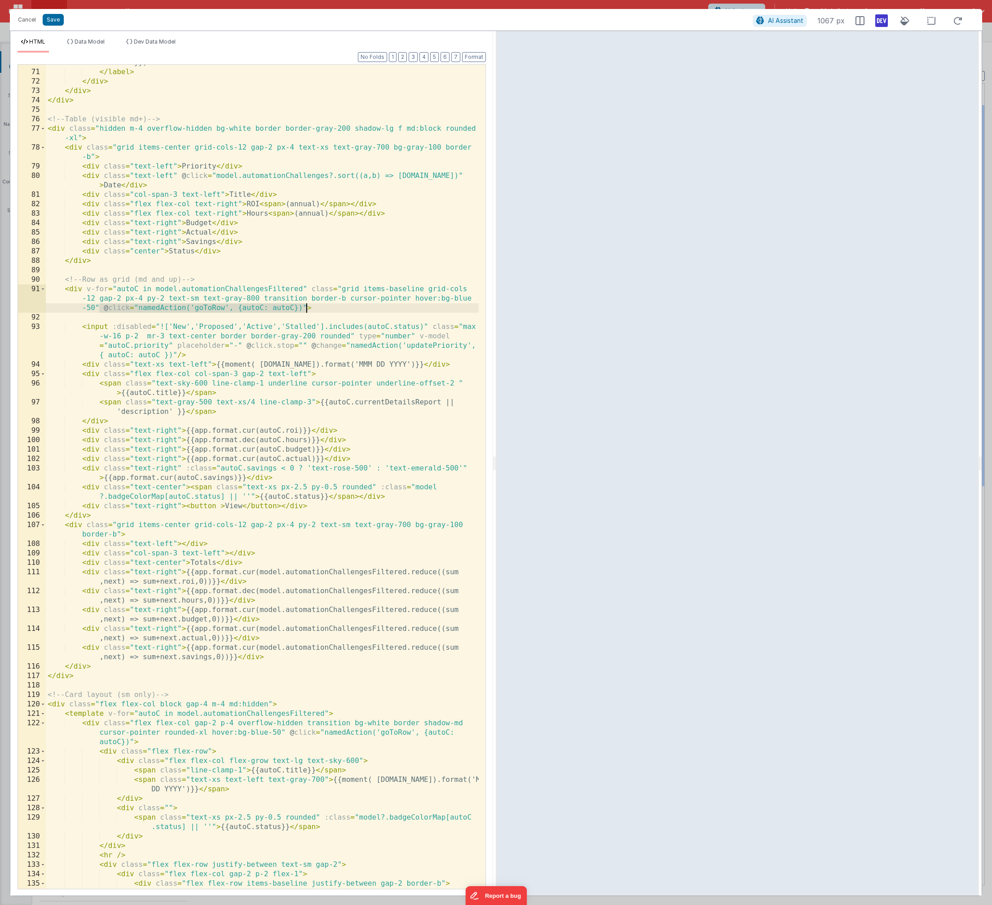
drag, startPoint x: 102, startPoint y: 308, endPoint x: 306, endPoint y: 307, distance: 204.0
click at [306, 307] on div "{{ status }} ({{ model.automationChallenges.filter(a => a.status == status).len…" at bounding box center [262, 475] width 433 height 852
click at [306, 373] on div "{{ status }} ({{ model.automationChallenges.filter(a => a.status == status).len…" at bounding box center [262, 475] width 433 height 852
click at [310, 373] on div "{{ status }} ({{ model.automationChallenges.filter(a => a.status == status).len…" at bounding box center [262, 475] width 433 height 852
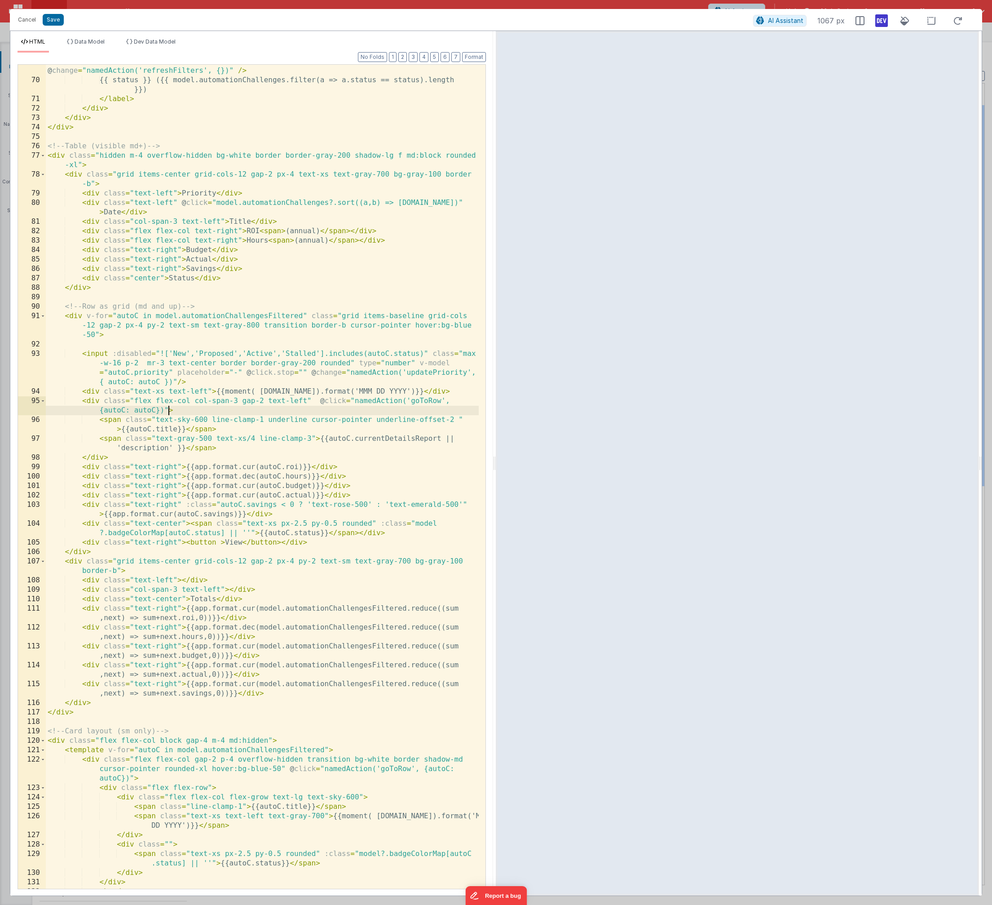
scroll to position [755, 0]
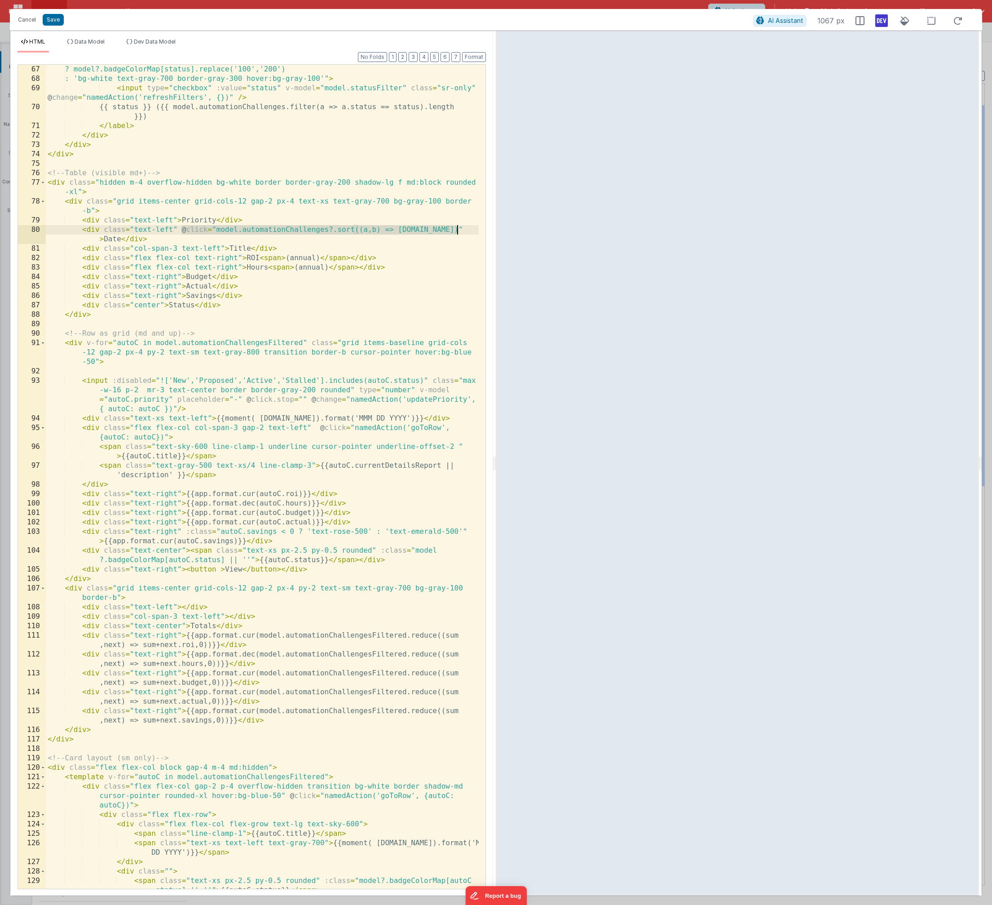
drag, startPoint x: 181, startPoint y: 228, endPoint x: 459, endPoint y: 232, distance: 277.7
click at [459, 232] on div "? model?.badgeColorMap[status].replace('100','200') : 'bg-white text-gray-700 b…" at bounding box center [262, 486] width 433 height 843
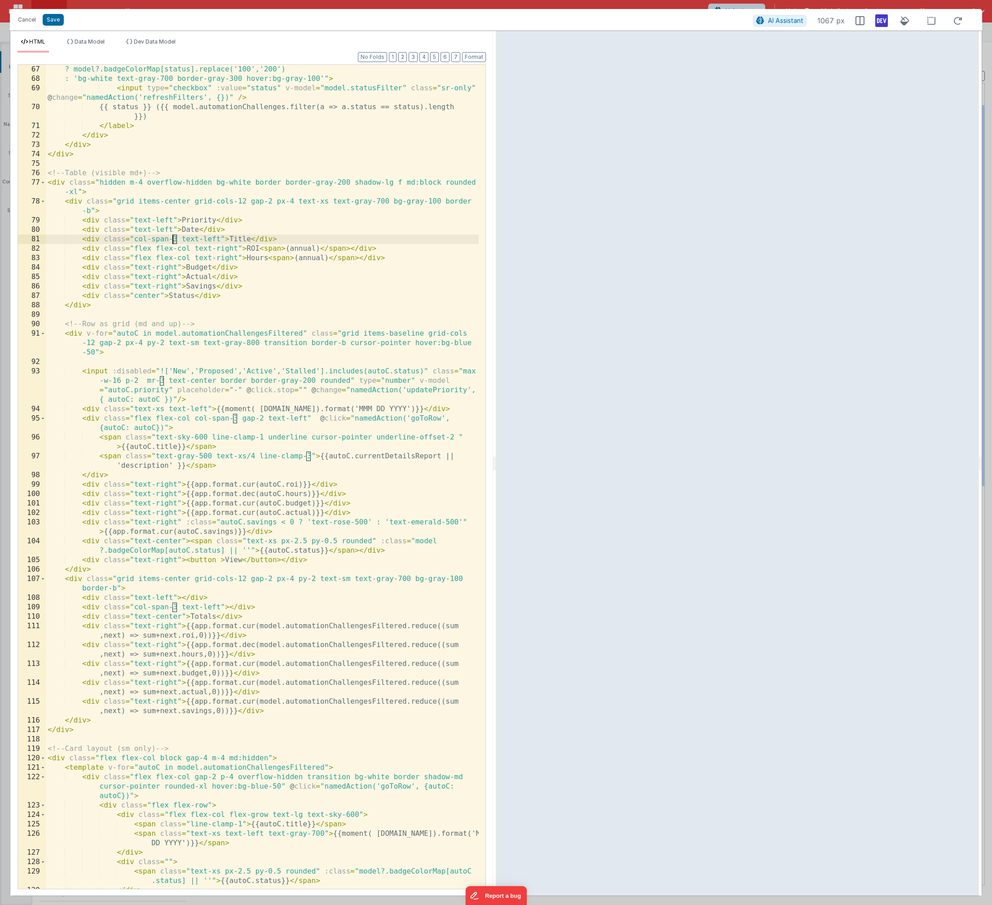
click at [174, 240] on div "? model?.badgeColorMap[status].replace('100','200') : 'bg-white text-gray-700 b…" at bounding box center [262, 486] width 433 height 843
drag, startPoint x: 233, startPoint y: 418, endPoint x: 238, endPoint y: 418, distance: 5.0
click at [238, 418] on div "? model?.badgeColorMap[status].replace('100','200') : 'bg-white text-gray-700 b…" at bounding box center [262, 486] width 433 height 843
click at [176, 606] on div "? model?.badgeColorMap[status].replace('100','200') : 'bg-white text-gray-700 b…" at bounding box center [262, 486] width 433 height 843
drag, startPoint x: 350, startPoint y: 342, endPoint x: 412, endPoint y: 344, distance: 62.5
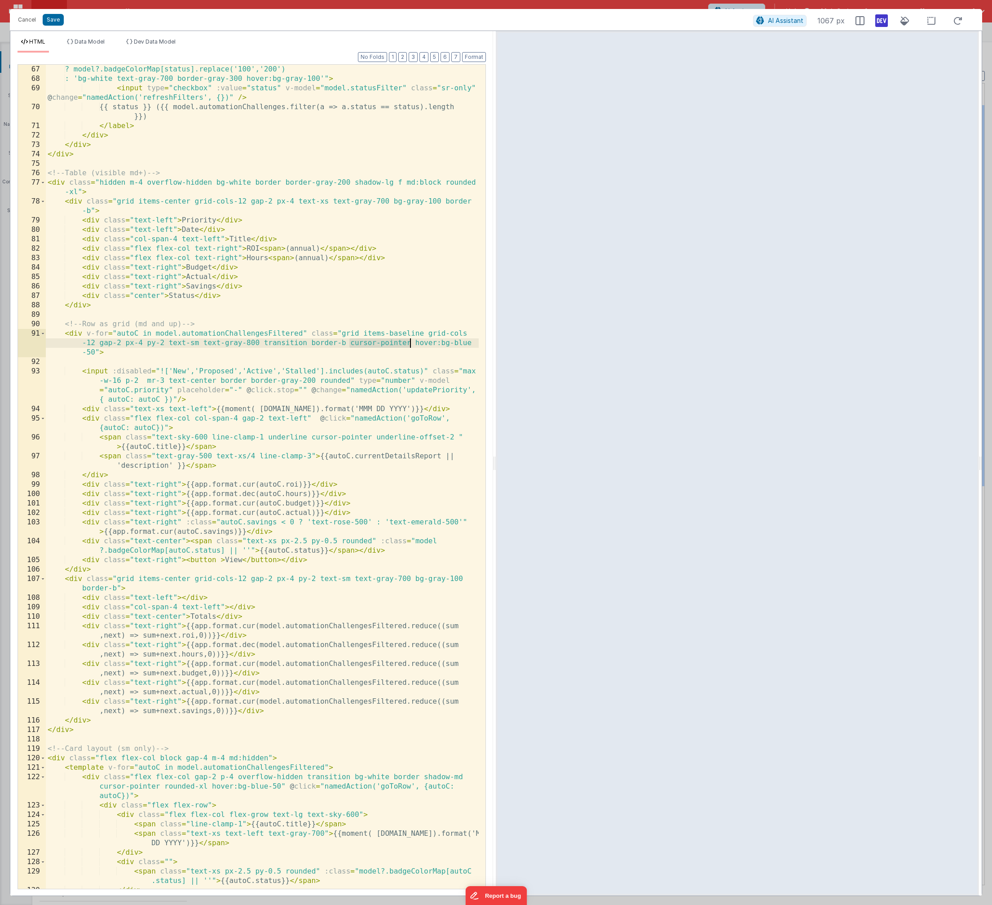
click at [412, 344] on div "? model?.badgeColorMap[status].replace('100','200') : 'bg-white text-gray-700 b…" at bounding box center [262, 486] width 433 height 843
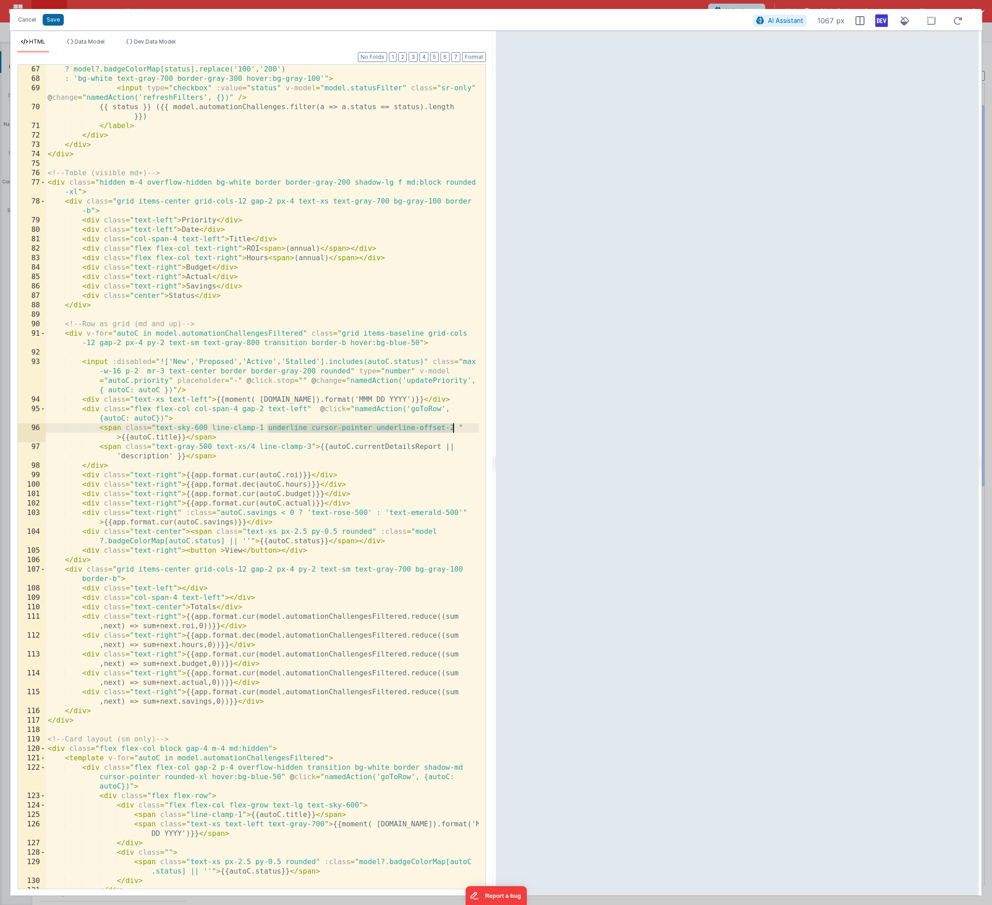
drag, startPoint x: 270, startPoint y: 429, endPoint x: 452, endPoint y: 430, distance: 182.0
click at [452, 430] on div "? model?.badgeColorMap[status].replace('100','200') : 'bg-white text-gray-700 b…" at bounding box center [262, 486] width 433 height 843
click at [271, 430] on div "? model?.badgeColorMap[status].replace('100','200') : 'bg-white text-gray-700 b…" at bounding box center [262, 486] width 433 height 843
drag, startPoint x: 284, startPoint y: 429, endPoint x: 452, endPoint y: 430, distance: 168.5
click at [452, 430] on div "? model?.badgeColorMap[status].replace('100','200') : 'bg-white text-gray-700 b…" at bounding box center [262, 486] width 433 height 843
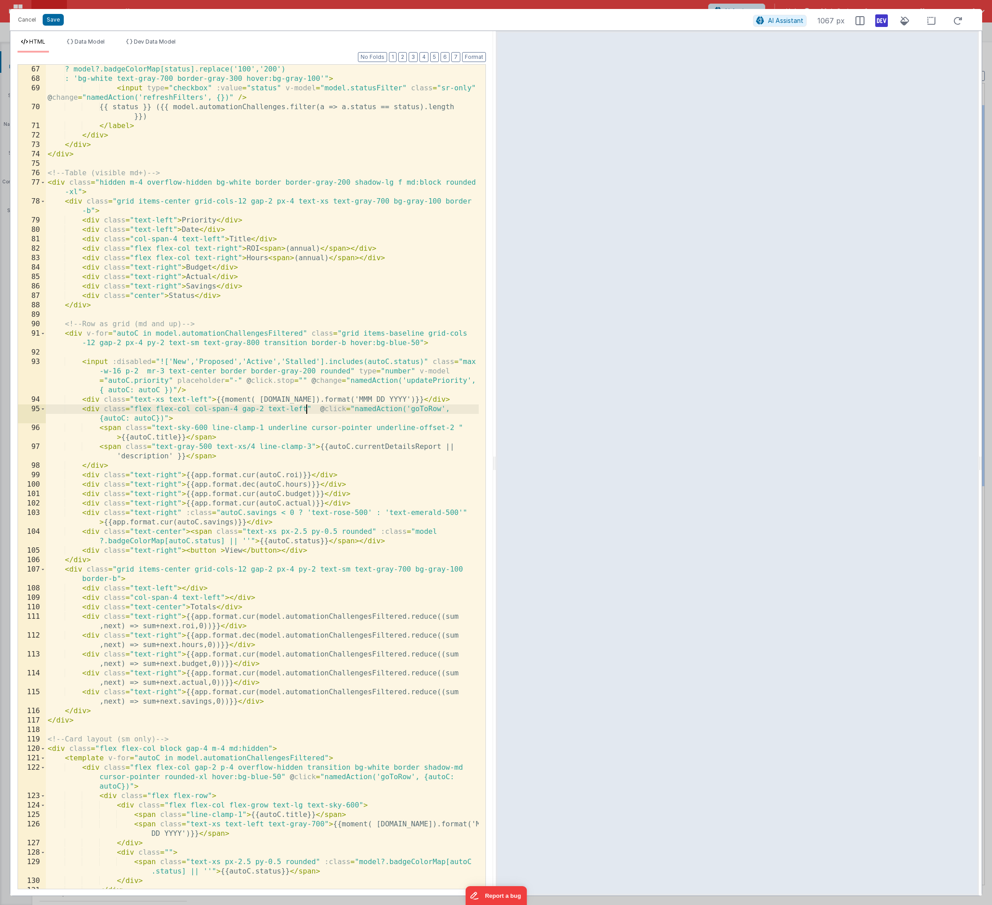
click at [306, 407] on div "? model?.badgeColorMap[status].replace('100','200') : 'bg-white text-gray-700 b…" at bounding box center [262, 486] width 433 height 843
drag, startPoint x: 381, startPoint y: 408, endPoint x: 444, endPoint y: 408, distance: 62.9
click at [444, 408] on div "? model?.badgeColorMap[status].replace('100','200') : 'bg-white text-gray-700 b…" at bounding box center [262, 486] width 433 height 843
drag, startPoint x: 377, startPoint y: 428, endPoint x: 311, endPoint y: 428, distance: 66.0
click at [311, 428] on div "? model?.badgeColorMap[status].replace('100','200') : 'bg-white text-gray-700 b…" at bounding box center [262, 486] width 433 height 843
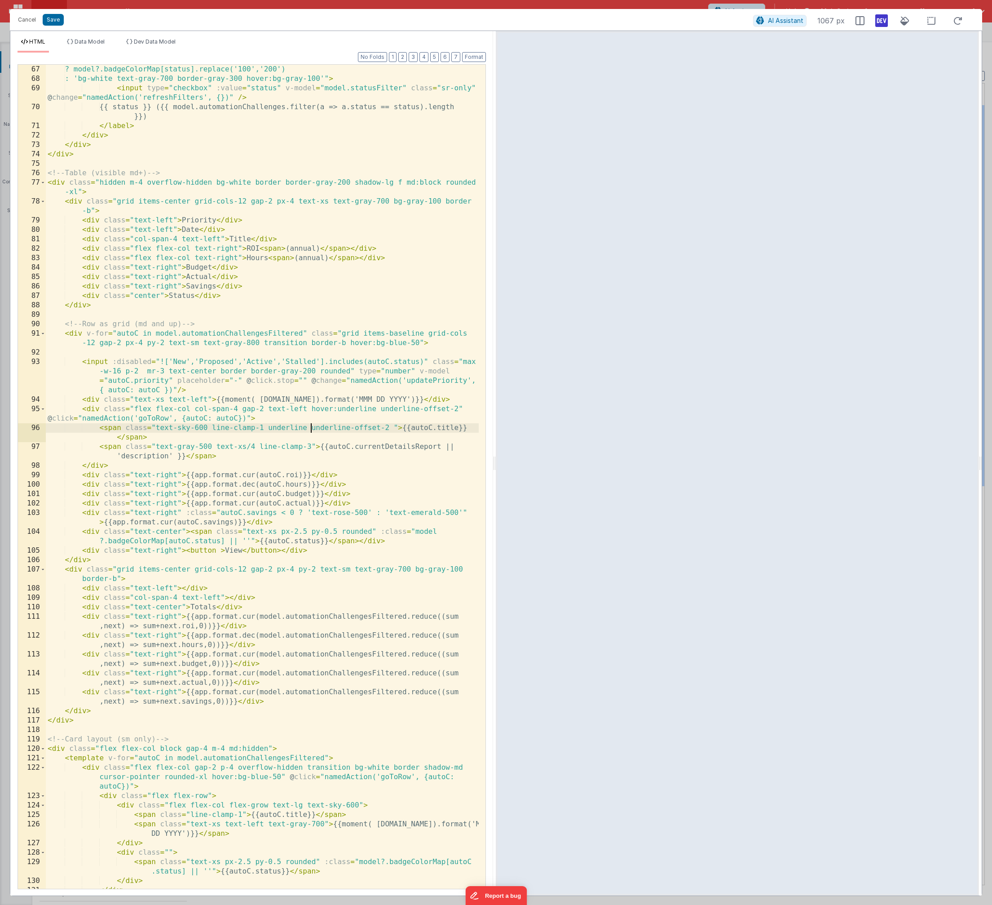
click at [377, 408] on div "? model?.badgeColorMap[status].replace('100','200') : 'bg-white text-gray-700 b…" at bounding box center [262, 486] width 433 height 843
drag, startPoint x: 266, startPoint y: 429, endPoint x: 386, endPoint y: 427, distance: 120.0
click at [386, 427] on div "? model?.badgeColorMap[status].replace('100','200') : 'bg-white text-gray-700 b…" at bounding box center [262, 486] width 433 height 843
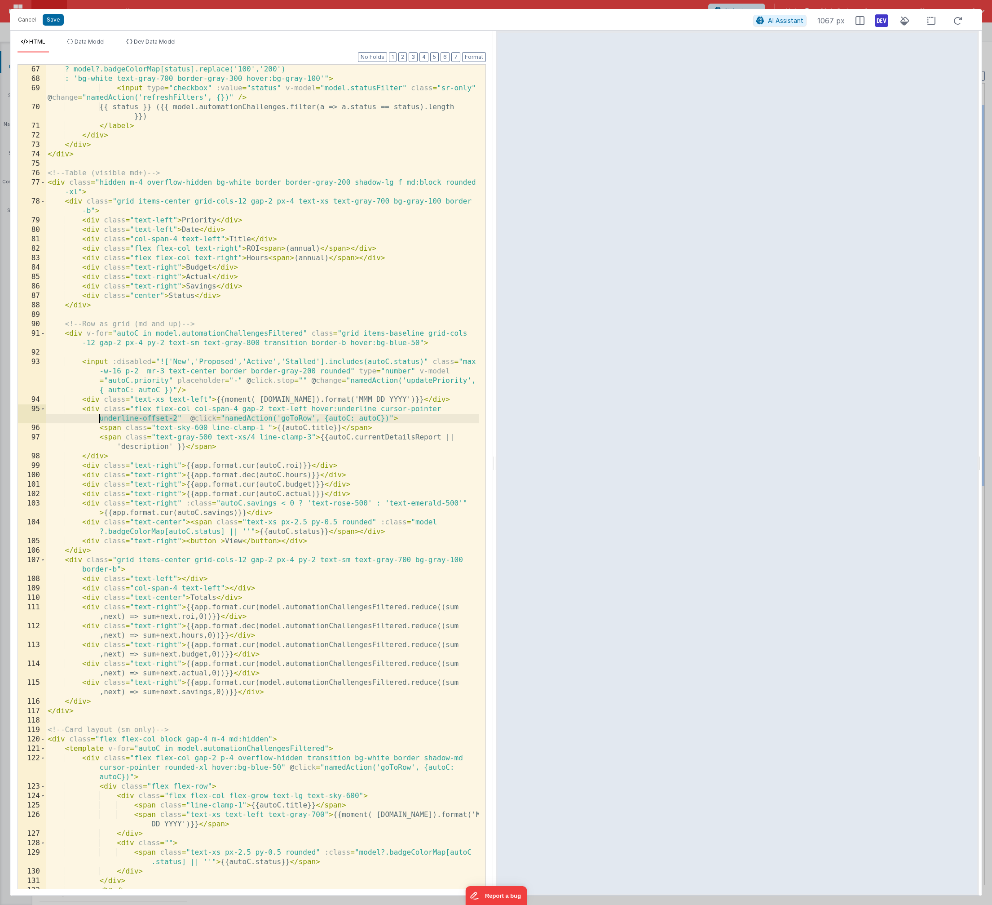
drag, startPoint x: 177, startPoint y: 418, endPoint x: 99, endPoint y: 417, distance: 77.3
click at [95, 418] on div "? model?.badgeColorMap[status].replace('100','200') : 'bg-white text-gray-700 b…" at bounding box center [262, 486] width 433 height 843
drag, startPoint x: 377, startPoint y: 408, endPoint x: 416, endPoint y: 432, distance: 45.0
click at [377, 408] on div "? model?.badgeColorMap[status].replace('100','200') : 'bg-white text-gray-700 b…" at bounding box center [262, 486] width 433 height 843
paste textarea
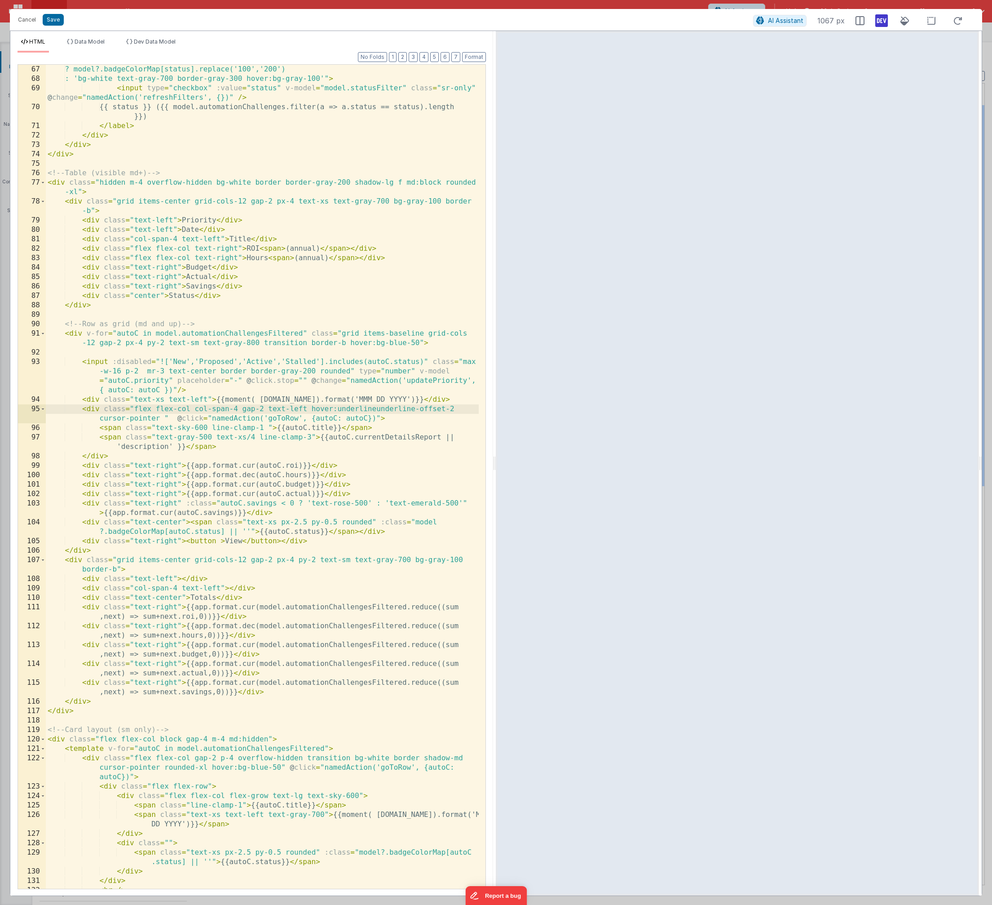
click at [376, 408] on div "? model?.badgeColorMap[status].replace('100','200') : 'bg-white text-gray-700 b…" at bounding box center [262, 486] width 433 height 843
click at [474, 59] on button "Format" at bounding box center [474, 57] width 24 height 10
drag, startPoint x: 54, startPoint y: 21, endPoint x: 128, endPoint y: 40, distance: 75.9
click at [54, 21] on button "Save" at bounding box center [53, 20] width 21 height 12
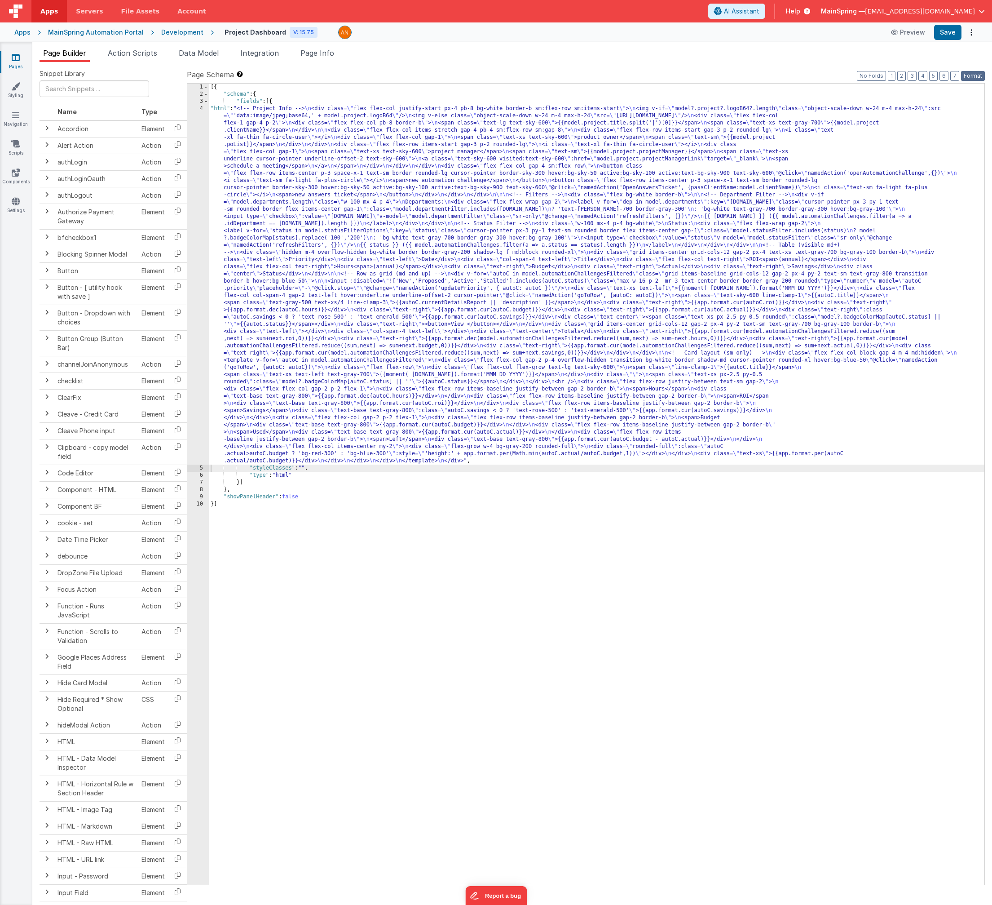
click at [656, 72] on button "Format" at bounding box center [973, 76] width 24 height 10
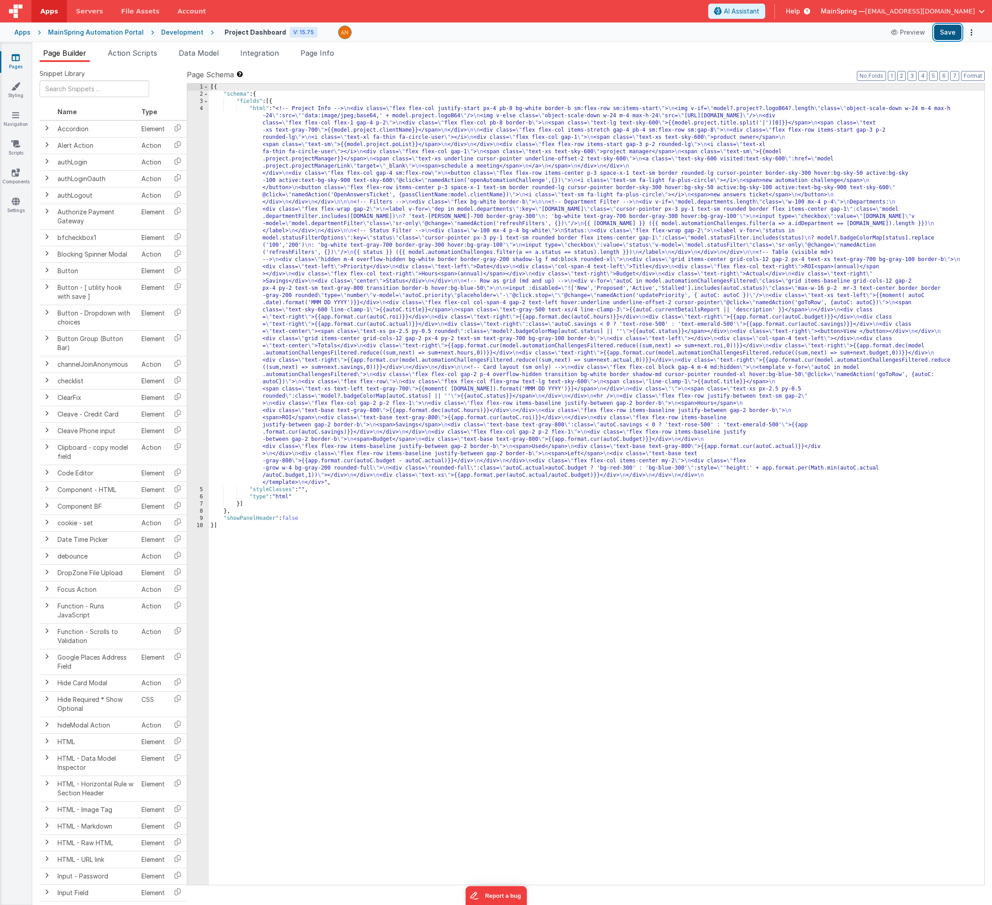
click at [656, 35] on button "Save" at bounding box center [948, 32] width 27 height 15
click at [461, 257] on div "[{ "schema" : { "fields" : [{ "html" : "<!-- Project Info --> \n <div class= \"…" at bounding box center [597, 491] width 776 height 815
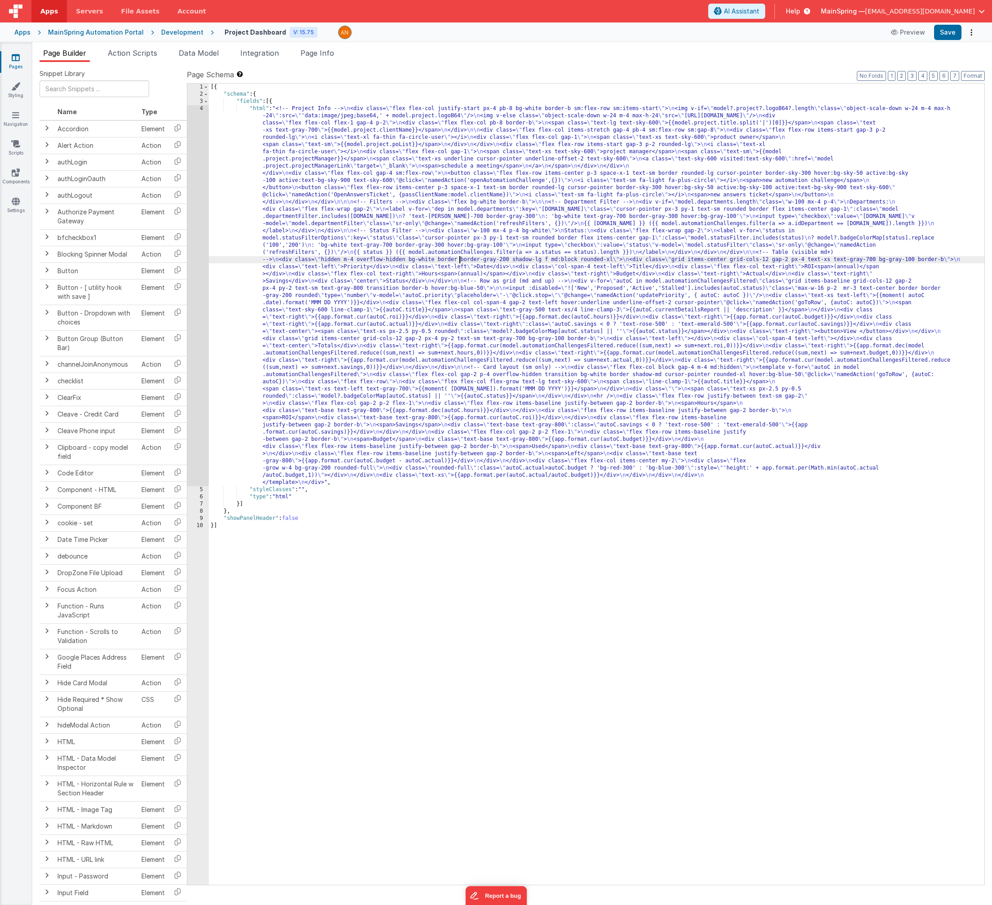
click at [198, 279] on div "4" at bounding box center [198, 295] width 22 height 381
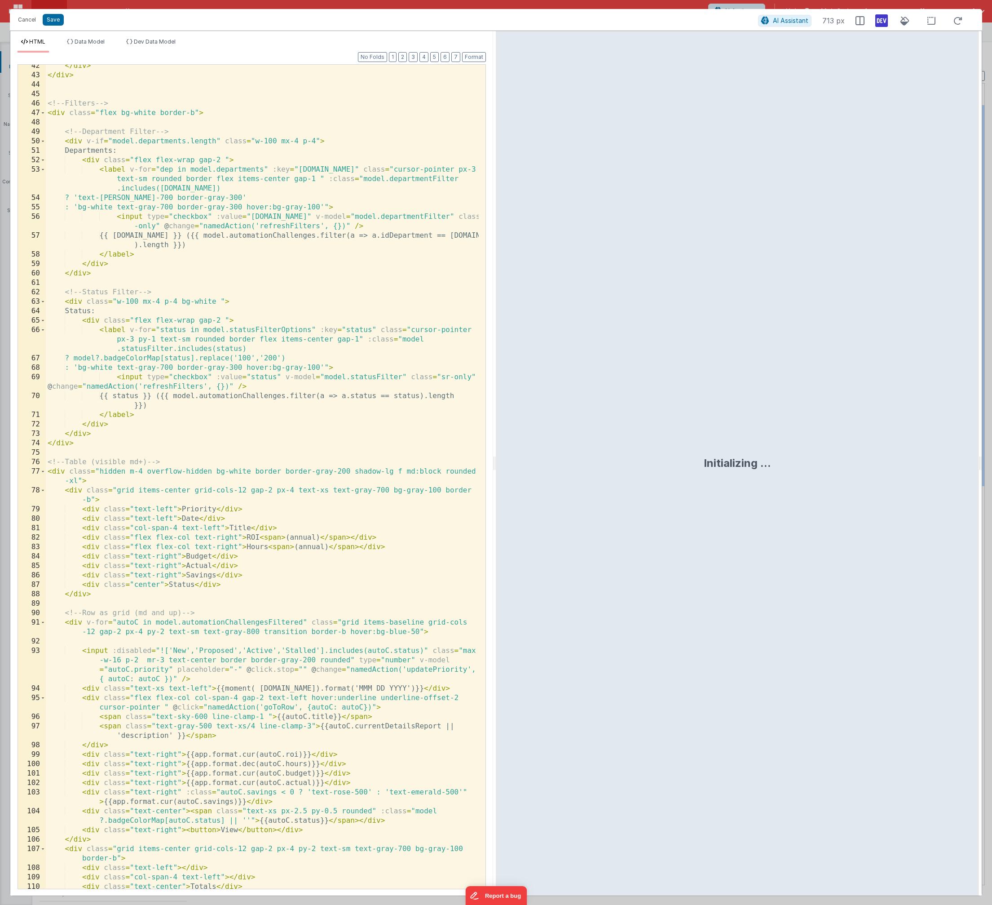
scroll to position [304, 0]
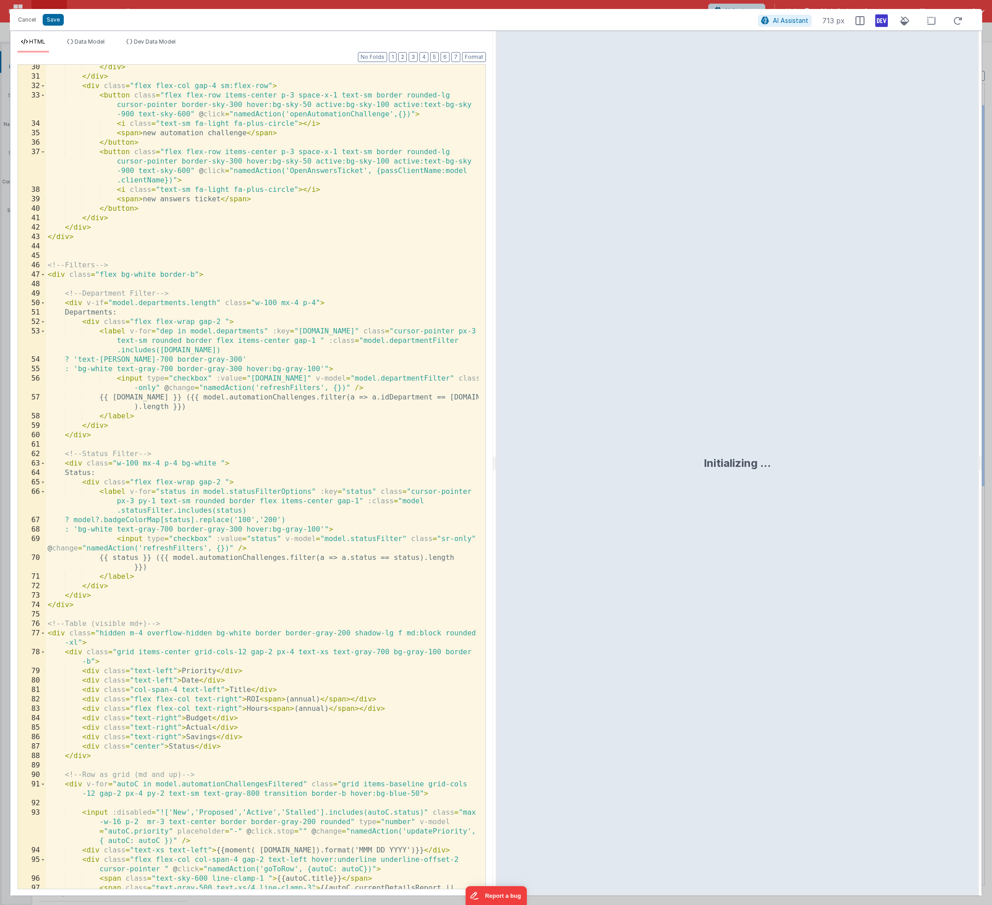
click at [405, 62] on div "Format 7 6 5 4 3 2 1 No Folds 30 31 32 33 34 35 36 37 38 39 40 41 42 43 44 45 4…" at bounding box center [252, 471] width 469 height 836
click at [406, 56] on button "2" at bounding box center [403, 57] width 9 height 10
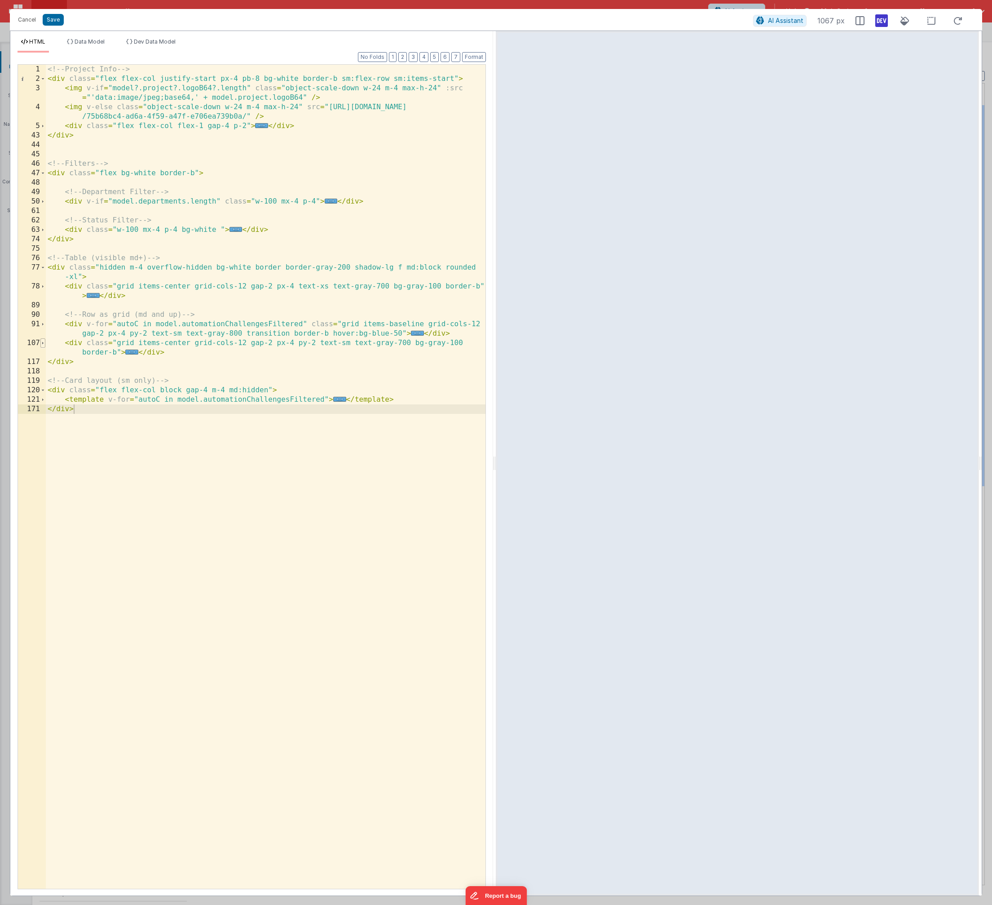
click at [44, 342] on span at bounding box center [42, 342] width 5 height 9
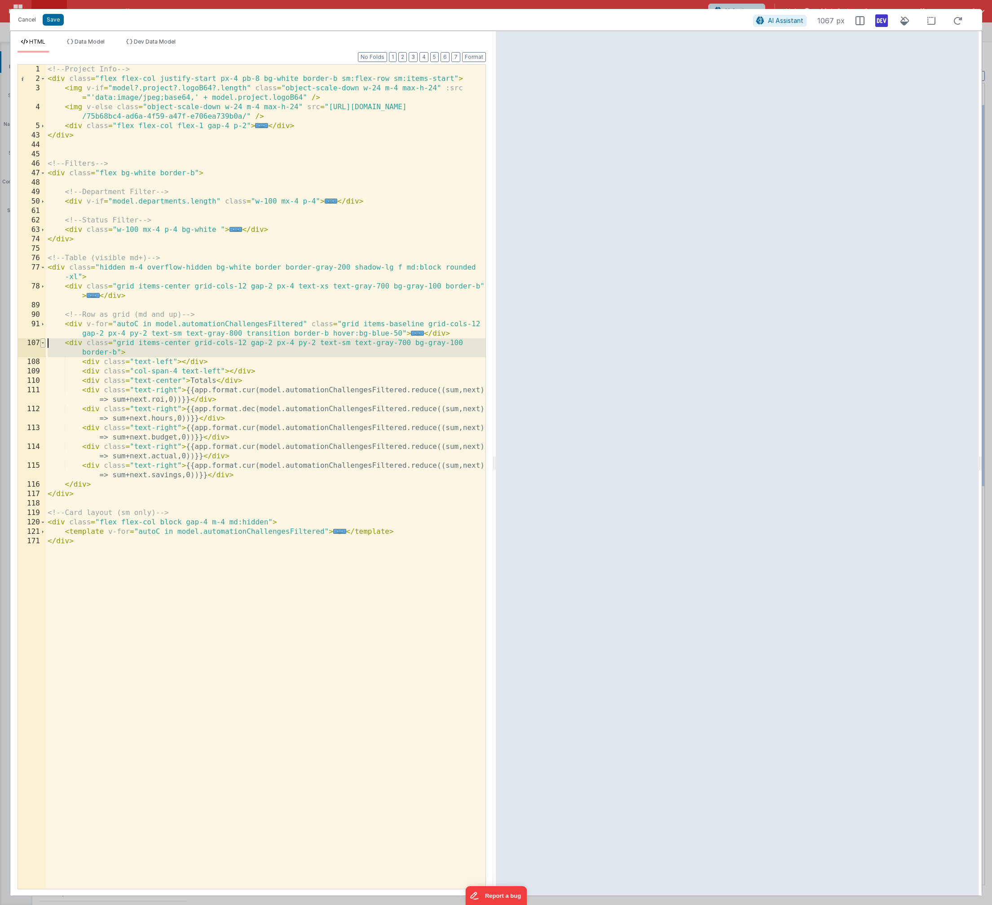
click at [40, 343] on span at bounding box center [42, 342] width 5 height 9
click at [43, 341] on span at bounding box center [42, 342] width 5 height 9
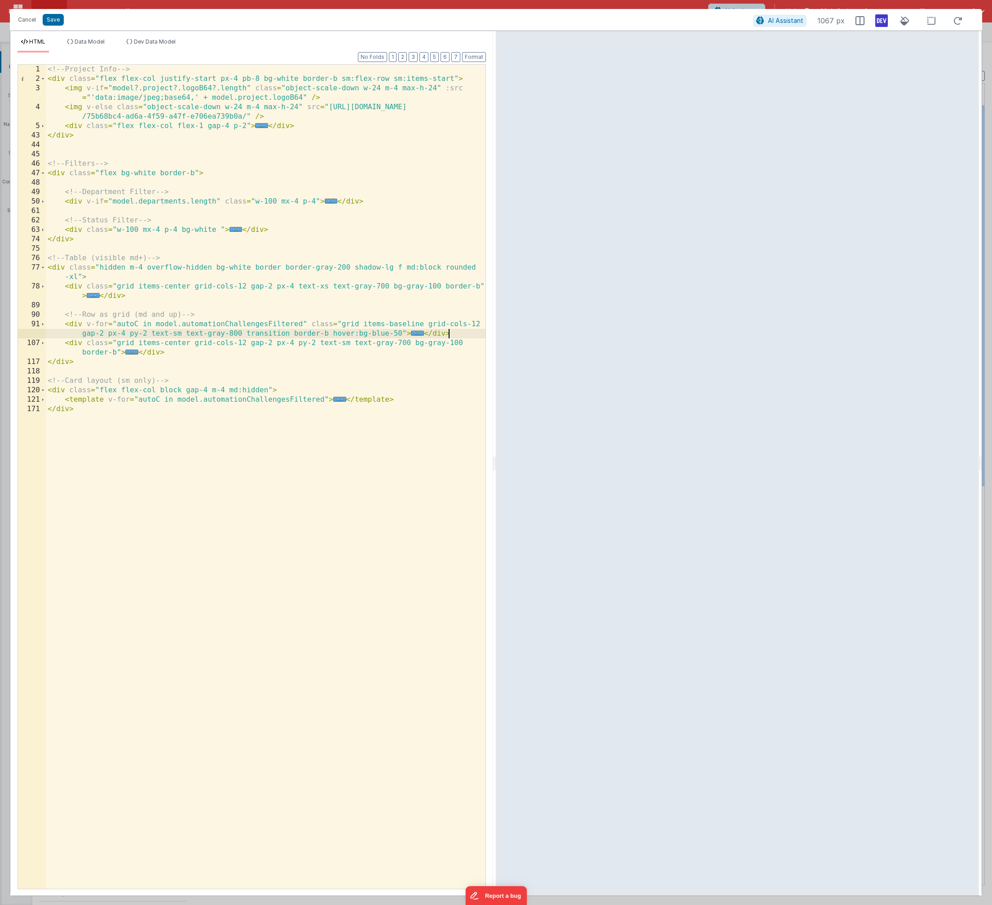
click at [455, 336] on div "<!-- Project Info --> < div class = "flex flex-col justify-start px-4 pb-8 bg-w…" at bounding box center [266, 486] width 440 height 843
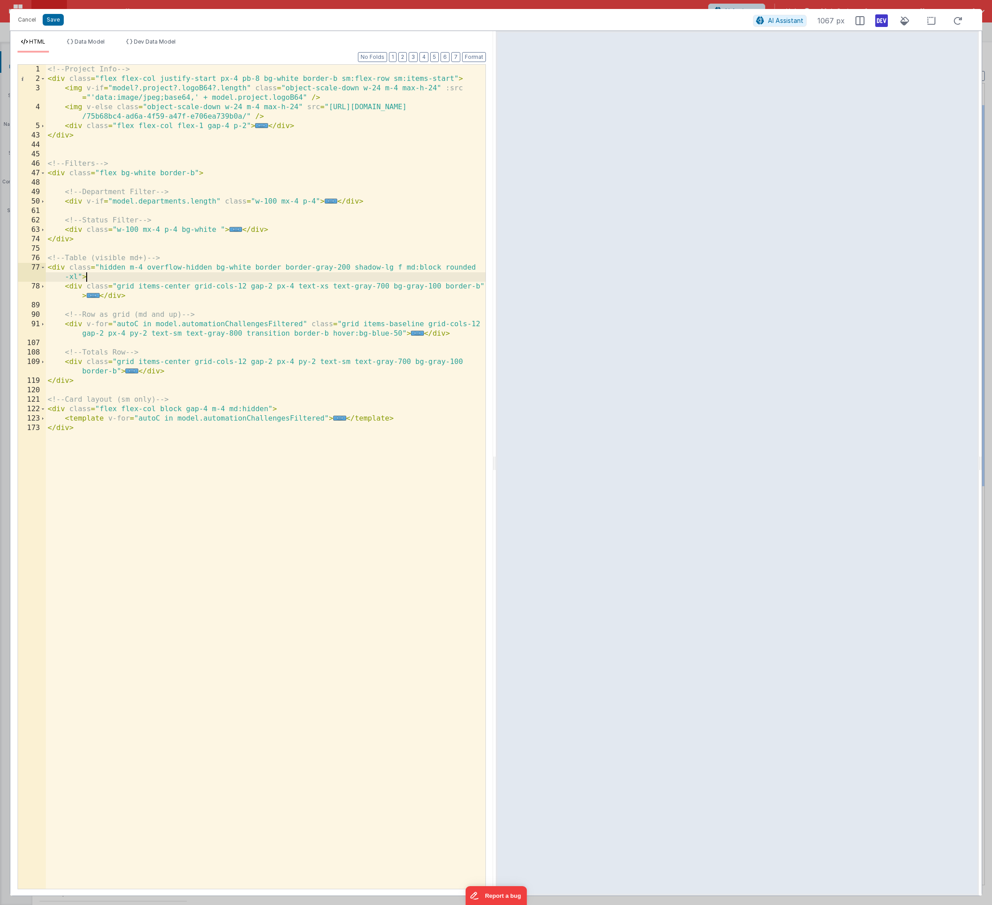
click at [125, 278] on div "<!-- Project Info --> < div class = "flex flex-col justify-start px-4 pb-8 bg-w…" at bounding box center [266, 486] width 440 height 843
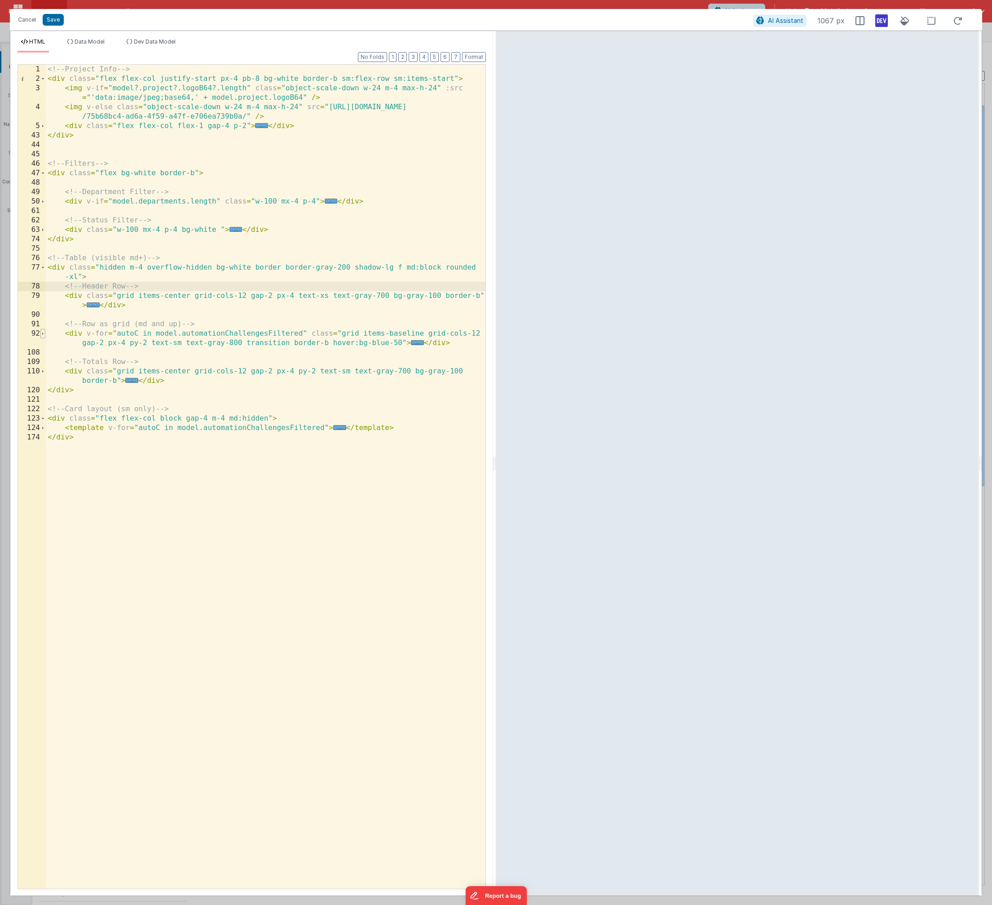
click at [43, 332] on span at bounding box center [42, 333] width 5 height 9
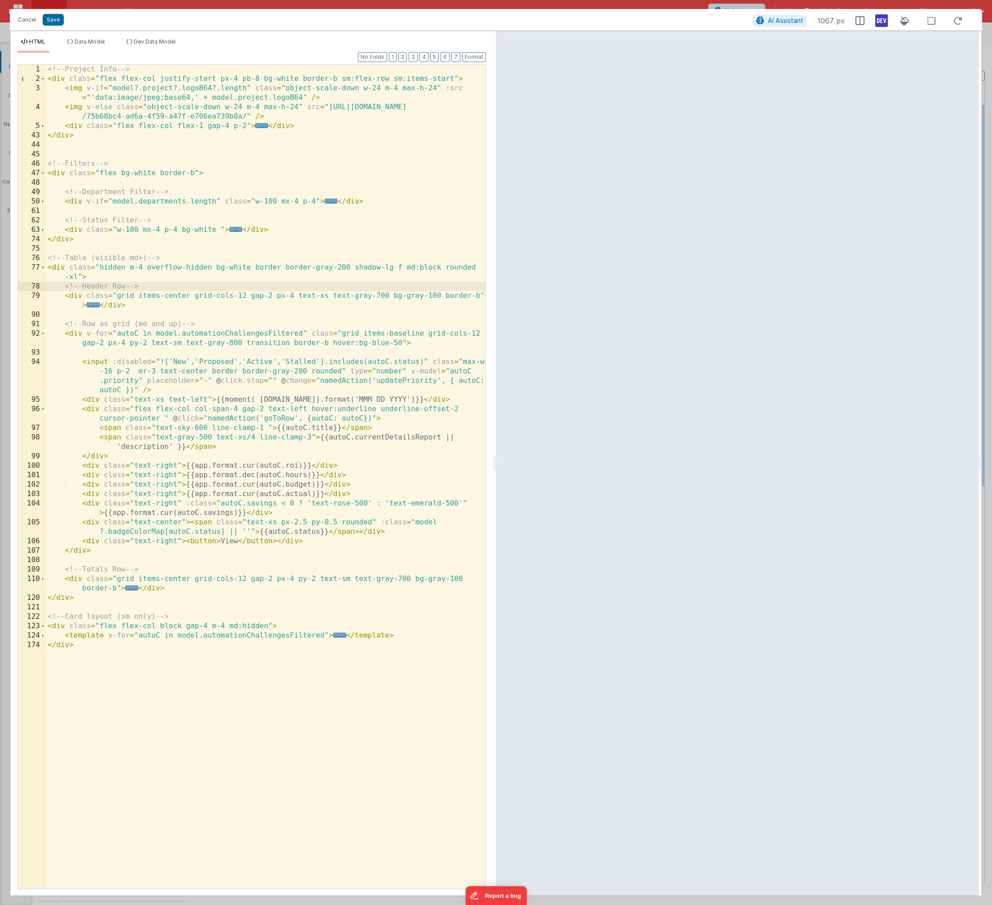
click at [84, 544] on div "<!-- Project Info --> < div class = "flex flex-col justify-start px-4 pb-8 bg-w…" at bounding box center [266, 486] width 440 height 843
click at [85, 541] on div "<!-- Project Info --> < div class = "flex flex-col justify-start px-4 pb-8 bg-w…" at bounding box center [266, 486] width 440 height 843
drag, startPoint x: 171, startPoint y: 418, endPoint x: 377, endPoint y: 418, distance: 206.7
click at [377, 418] on div "<!-- Project Info --> < div class = "flex flex-col justify-start px-4 pb-8 bg-w…" at bounding box center [266, 486] width 440 height 843
click at [230, 540] on div "<!-- Project Info --> < div class = "flex flex-col justify-start px-4 pb-8 bg-w…" at bounding box center [266, 486] width 440 height 843
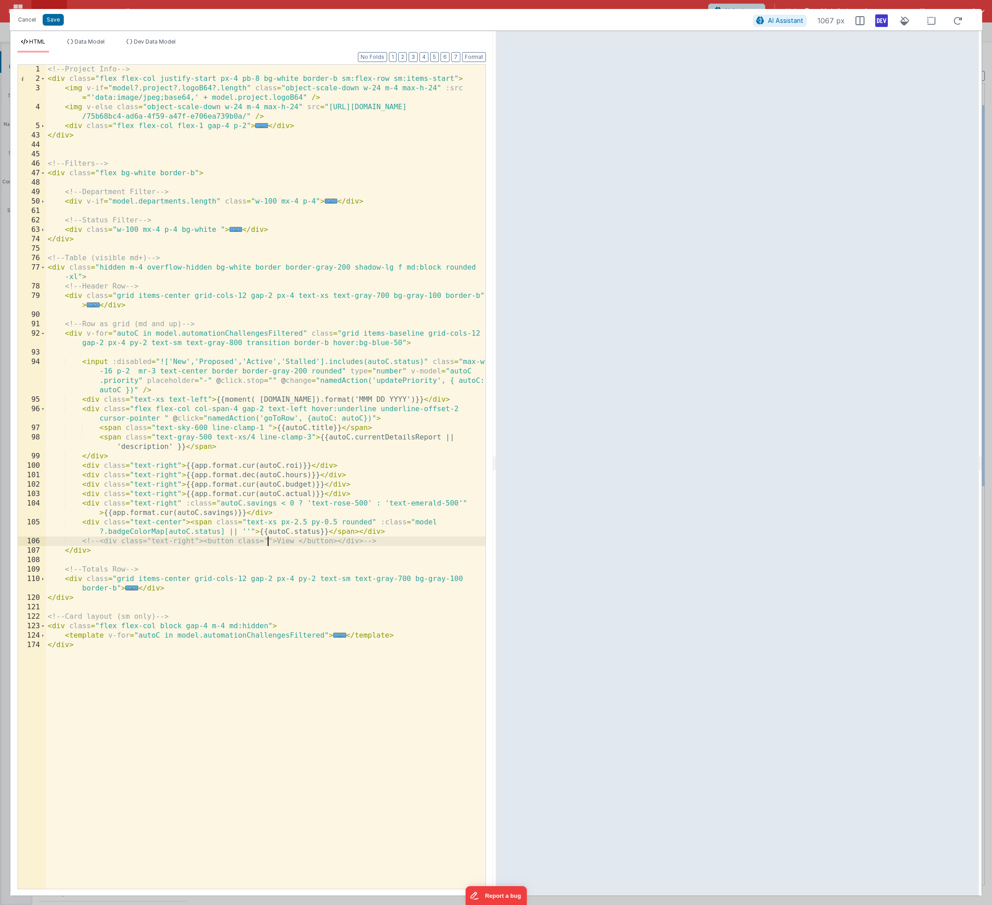
paste textarea
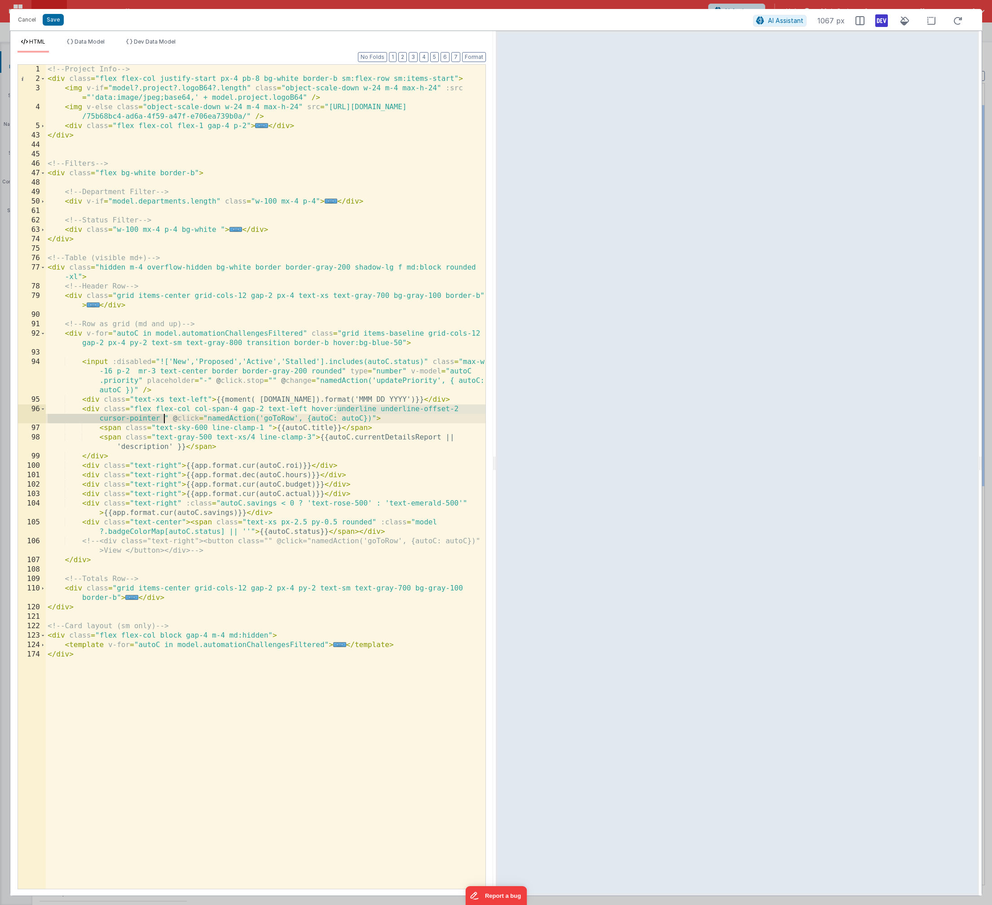
drag, startPoint x: 338, startPoint y: 408, endPoint x: 165, endPoint y: 416, distance: 173.2
click at [165, 416] on div "<!-- Project Info --> < div class = "flex flex-col justify-start px-4 pb-8 bg-w…" at bounding box center [266, 486] width 440 height 843
click at [268, 540] on div "<!-- Project Info --> < div class = "flex flex-col justify-start px-4 pb-8 bg-w…" at bounding box center [266, 486] width 440 height 843
click at [269, 543] on div "<!-- Project Info --> < div class = "flex flex-col justify-start px-4 pb-8 bg-w…" at bounding box center [266, 486] width 440 height 843
drag, startPoint x: 98, startPoint y: 540, endPoint x: 85, endPoint y: 540, distance: 13.5
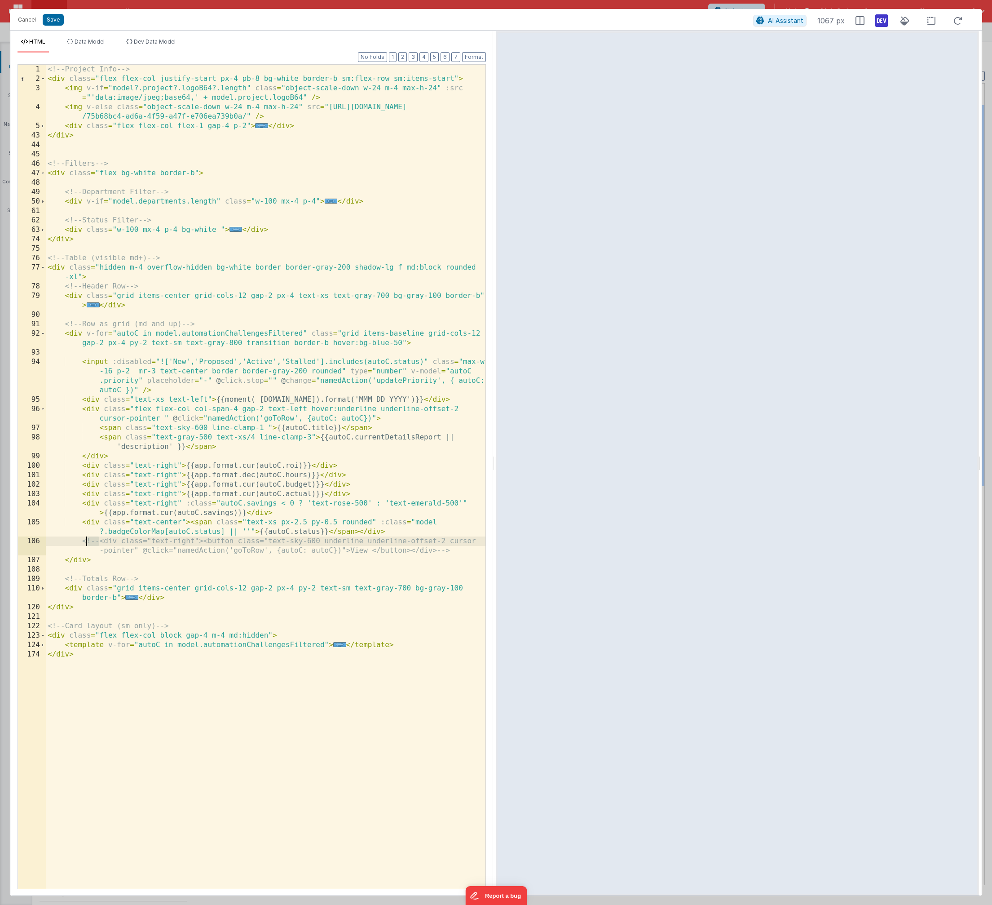
click at [85, 540] on div "<!-- Project Info --> < div class = "flex flex-col justify-start px-4 pb-8 bg-w…" at bounding box center [266, 486] width 440 height 843
click at [472, 58] on button "Format" at bounding box center [474, 57] width 24 height 10
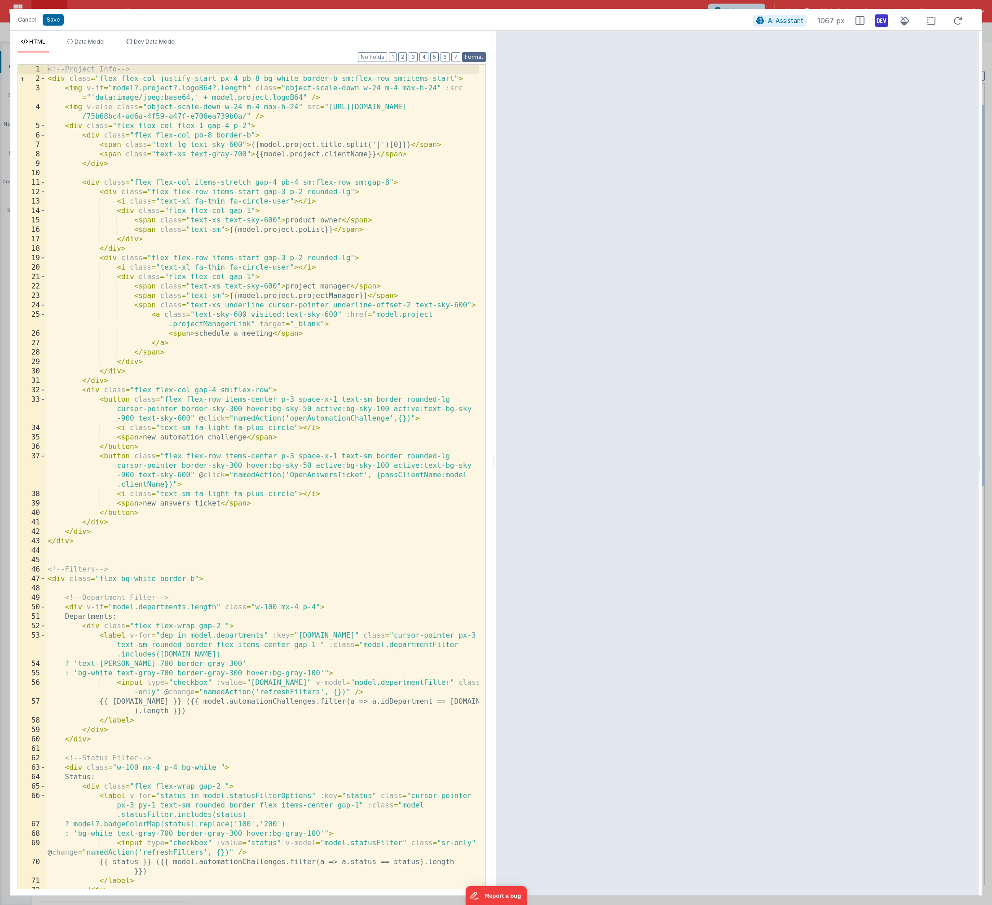
scroll to position [0, 0]
click at [403, 58] on button "2" at bounding box center [403, 57] width 9 height 10
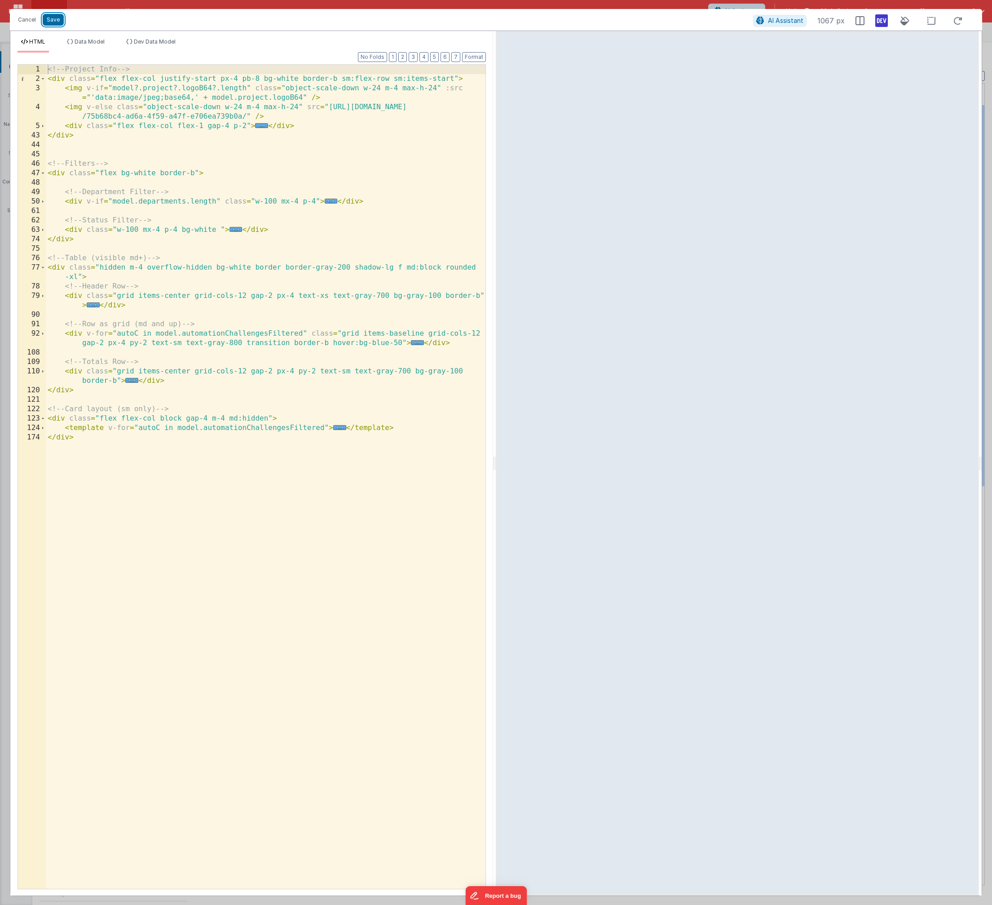
drag, startPoint x: 55, startPoint y: 22, endPoint x: 213, endPoint y: 23, distance: 157.3
click at [55, 22] on button "Save" at bounding box center [53, 20] width 21 height 12
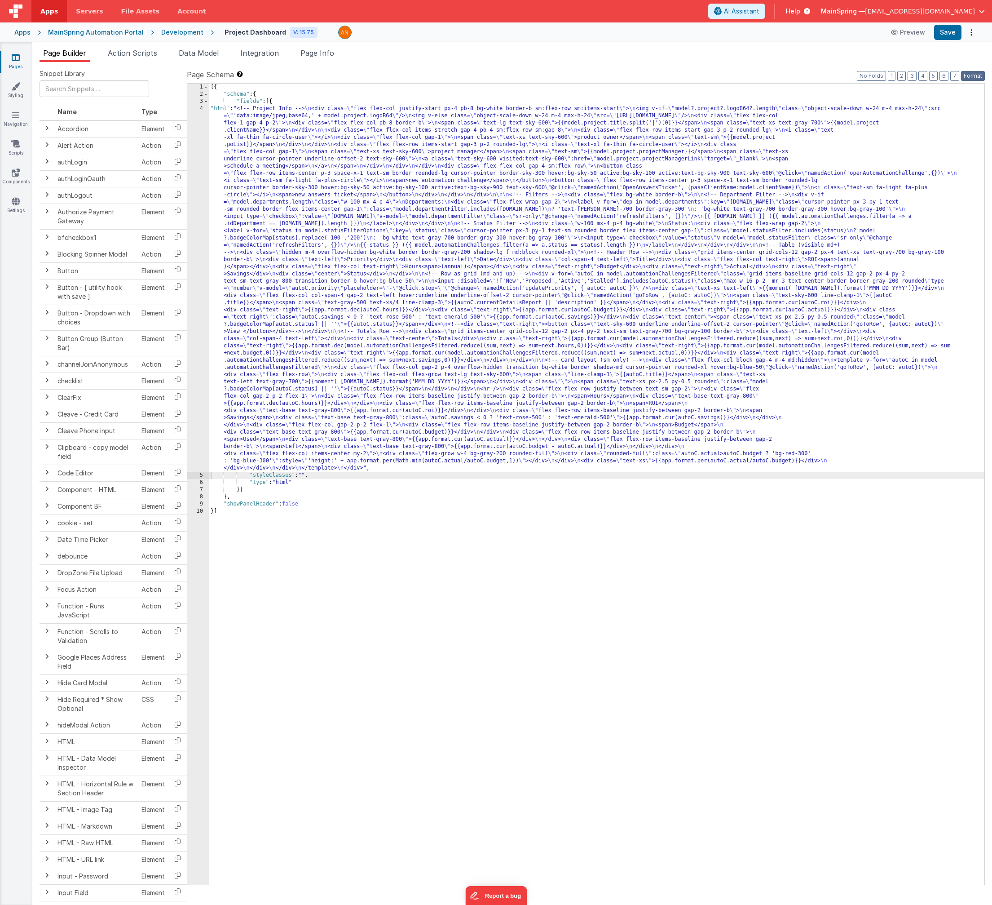
click at [656, 77] on button "Format" at bounding box center [973, 76] width 24 height 10
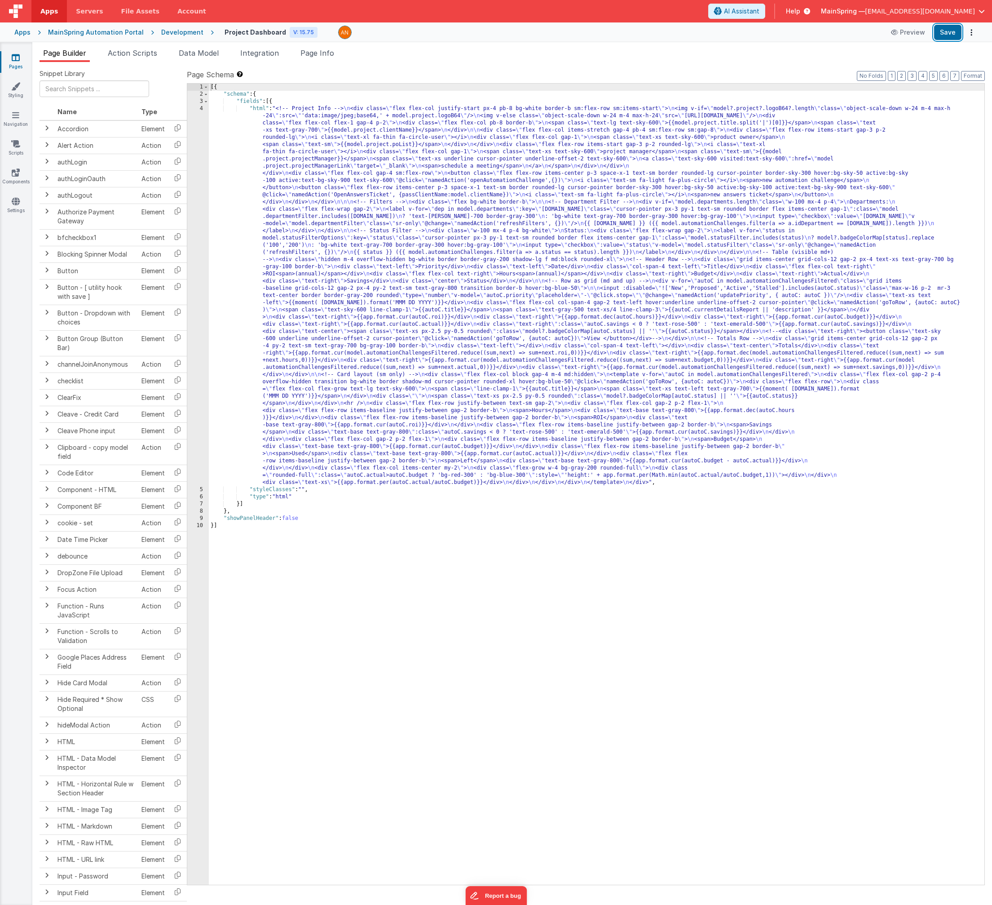
click at [656, 36] on button "Save" at bounding box center [948, 32] width 27 height 15
drag, startPoint x: 460, startPoint y: 280, endPoint x: 272, endPoint y: 284, distance: 187.8
click at [460, 280] on div "[{ "schema" : { "fields" : [{ "html" : "<!-- Project Info --> \n <div class= \"…" at bounding box center [597, 491] width 776 height 815
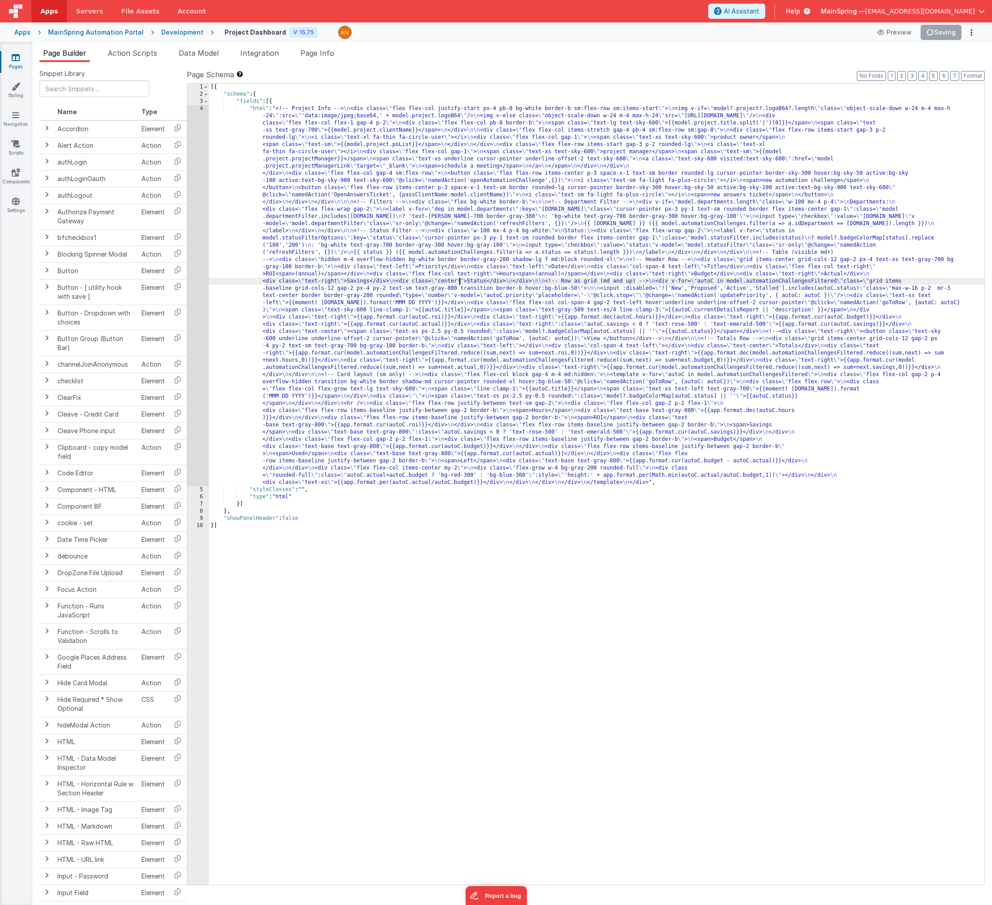
click at [196, 276] on div "4" at bounding box center [198, 295] width 22 height 381
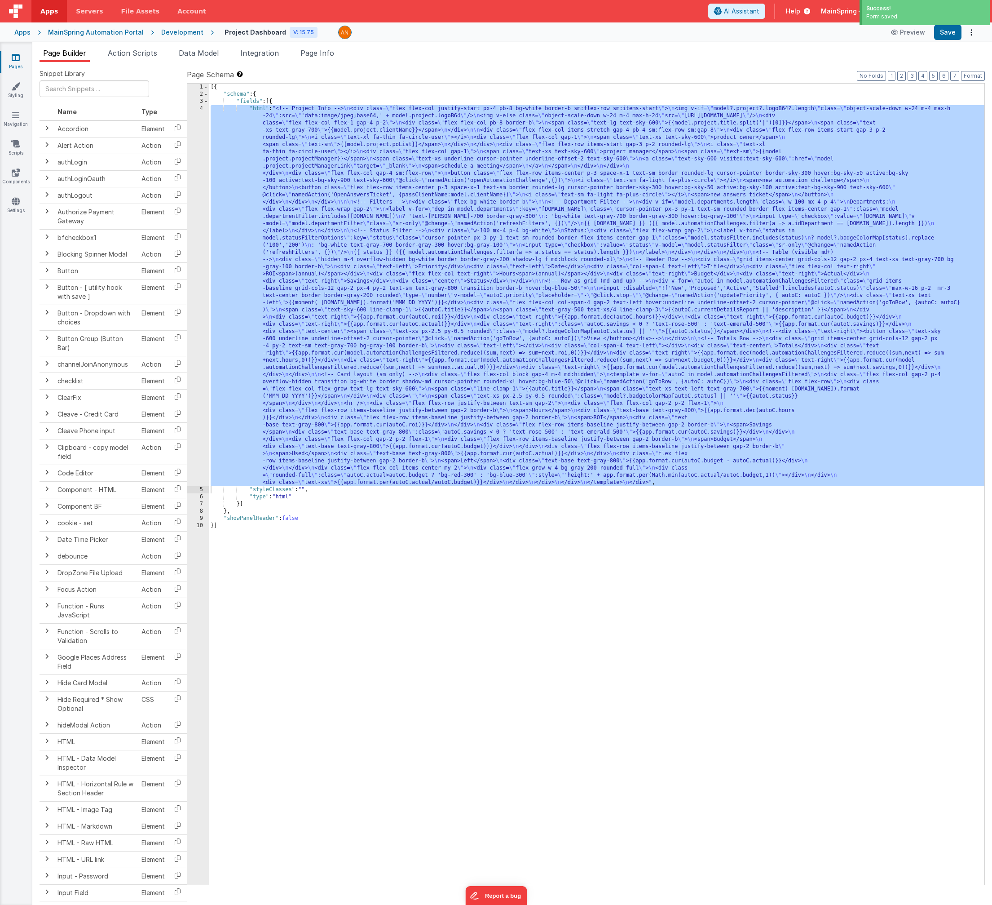
click at [404, 166] on div "[{ "schema" : { "fields" : [{ "html" : "<!-- Project Info --> \n <div class= \"…" at bounding box center [597, 491] width 776 height 815
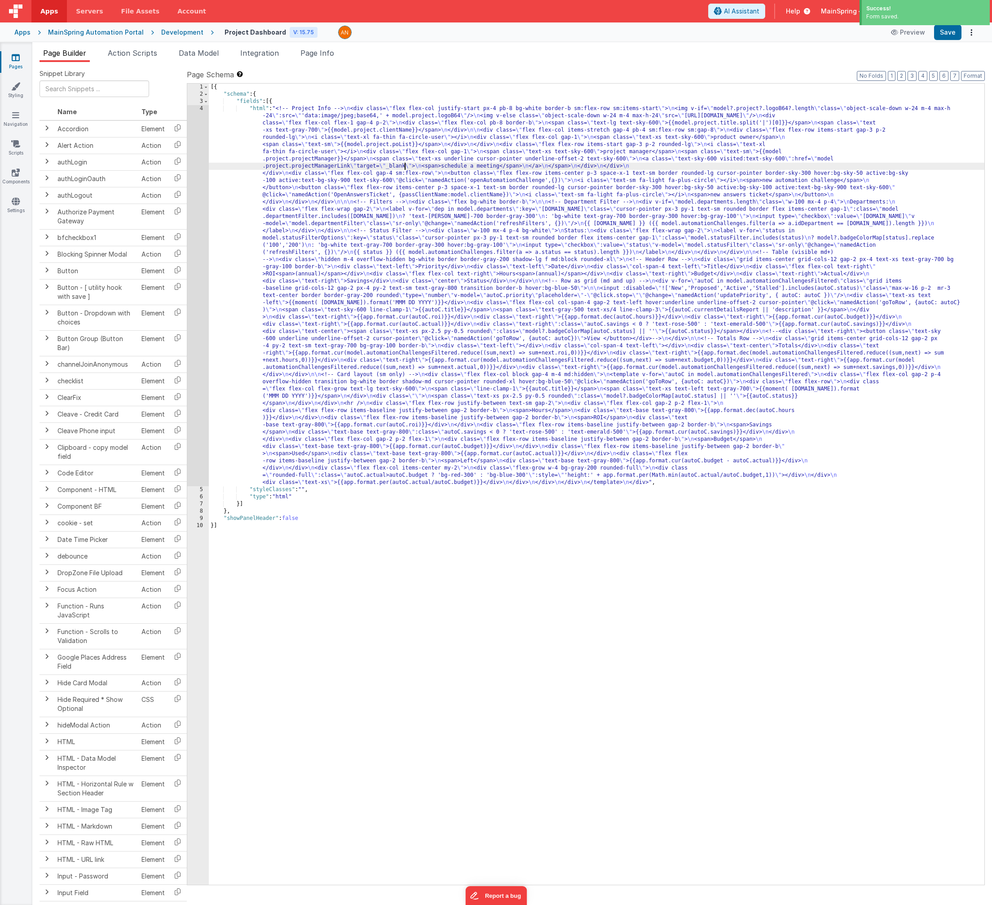
click at [408, 68] on div "Snippet Library Name Type Accordion Element Alert Action Action authLogin Actio…" at bounding box center [512, 490] width 960 height 857
click at [263, 200] on div "[{ "schema" : { "fields" : [{ "html" : "<!-- Project Info --> \n <div class= \"…" at bounding box center [597, 491] width 776 height 815
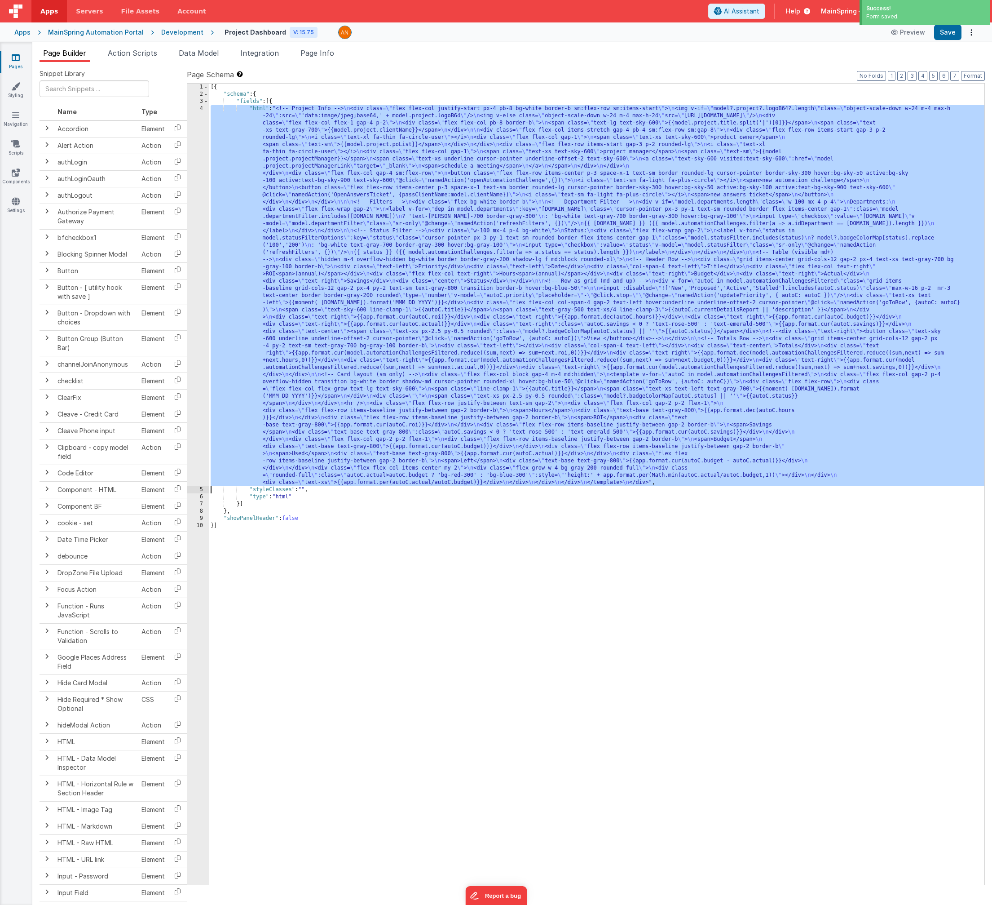
click at [194, 219] on div "4" at bounding box center [198, 295] width 22 height 381
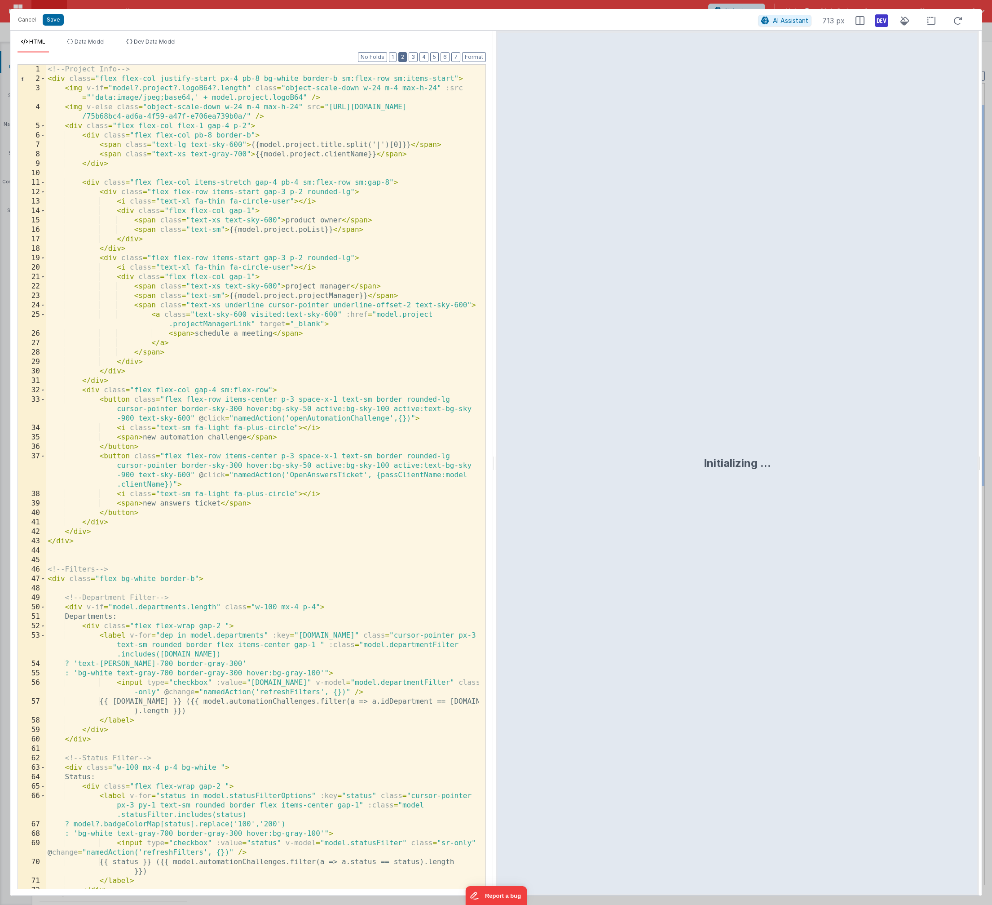
click at [405, 57] on button "2" at bounding box center [403, 57] width 9 height 10
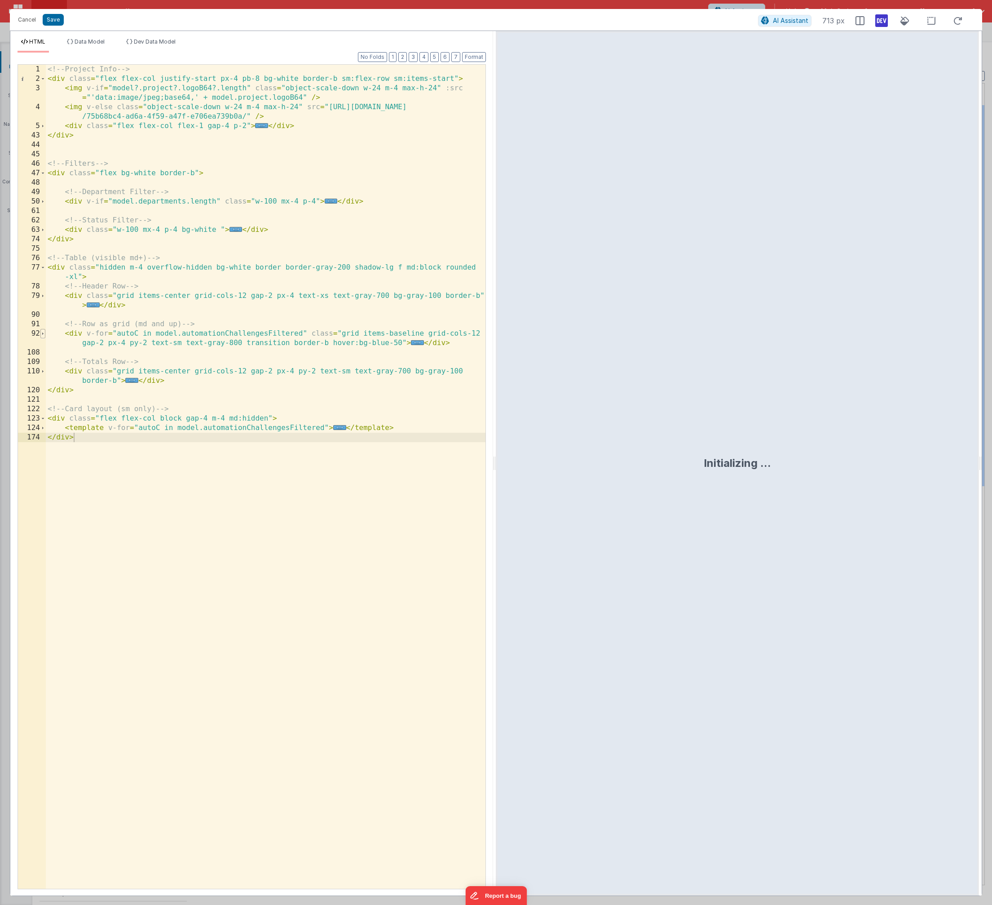
click at [44, 335] on span at bounding box center [42, 333] width 5 height 9
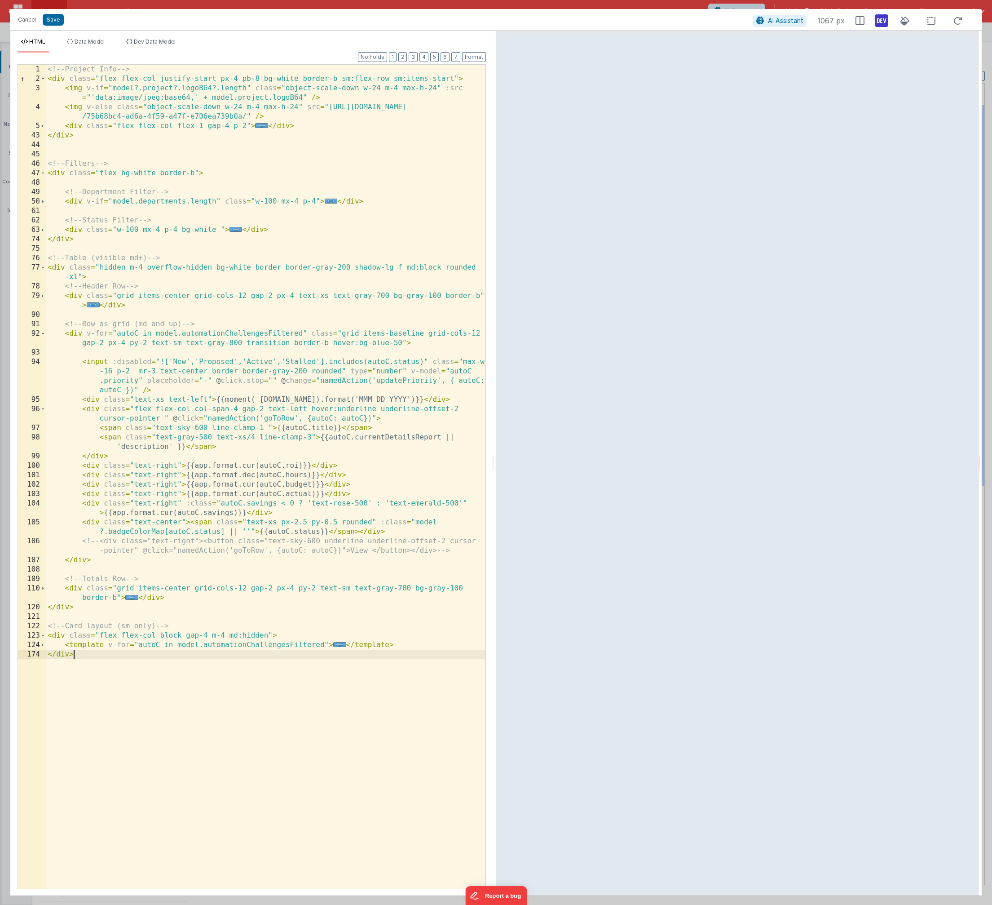
click at [461, 360] on div "<!-- Project Info --> < div class = "flex flex-col justify-start px-4 pb-8 bg-w…" at bounding box center [266, 486] width 440 height 843
click at [379, 412] on div "<!-- Project Info --> < div class = "flex flex-col justify-start px-4 pb-8 bg-w…" at bounding box center [266, 486] width 440 height 843
click at [380, 409] on div "<!-- Project Info --> < div class = "flex flex-col justify-start px-4 pb-8 bg-w…" at bounding box center [266, 486] width 440 height 843
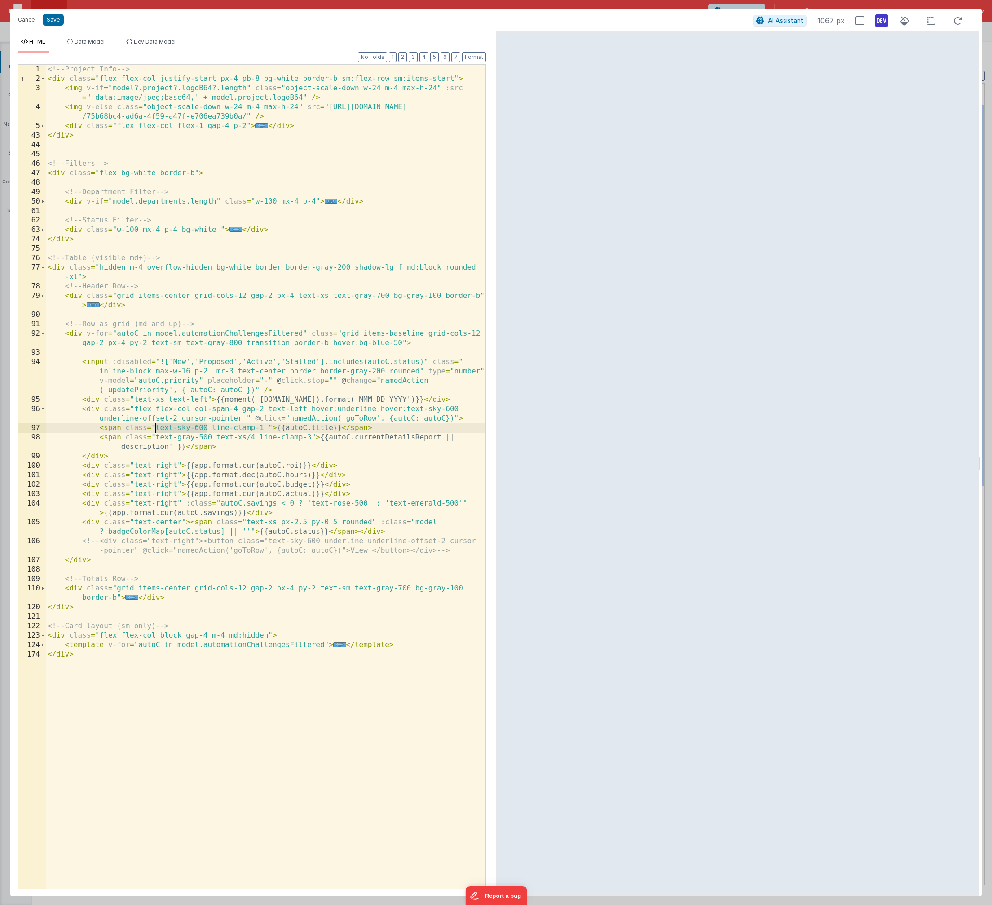
drag, startPoint x: 209, startPoint y: 427, endPoint x: 155, endPoint y: 430, distance: 53.5
click at [155, 430] on div "<!-- Project Info --> < div class = "flex flex-col justify-start px-4 pb-8 bg-w…" at bounding box center [266, 486] width 440 height 843
drag, startPoint x: 115, startPoint y: 362, endPoint x: 430, endPoint y: 364, distance: 314.1
click at [430, 364] on div "<!-- Project Info --> < div class = "flex flex-col justify-start px-4 pb-8 bg-w…" at bounding box center [266, 486] width 440 height 843
drag, startPoint x: 114, startPoint y: 363, endPoint x: 427, endPoint y: 364, distance: 313.6
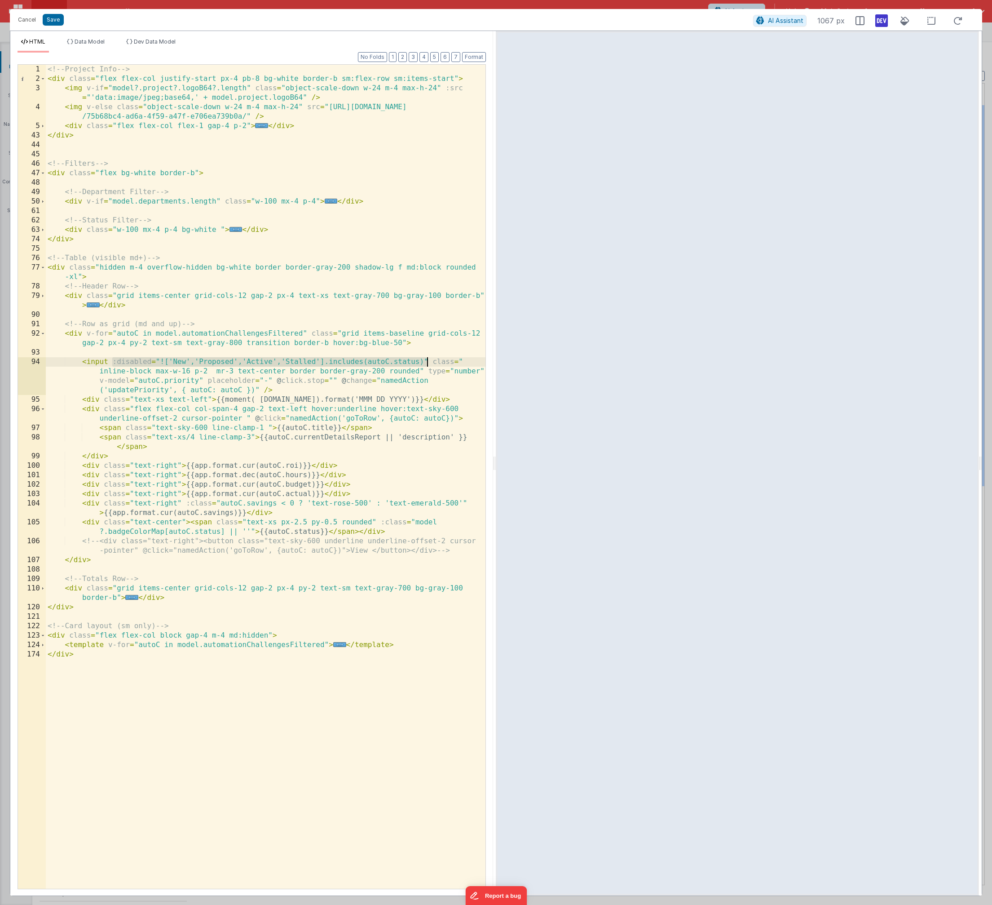
click at [427, 364] on div "<!-- Project Info --> < div class = "flex flex-col justify-start px-4 pb-8 bg-w…" at bounding box center [266, 486] width 440 height 843
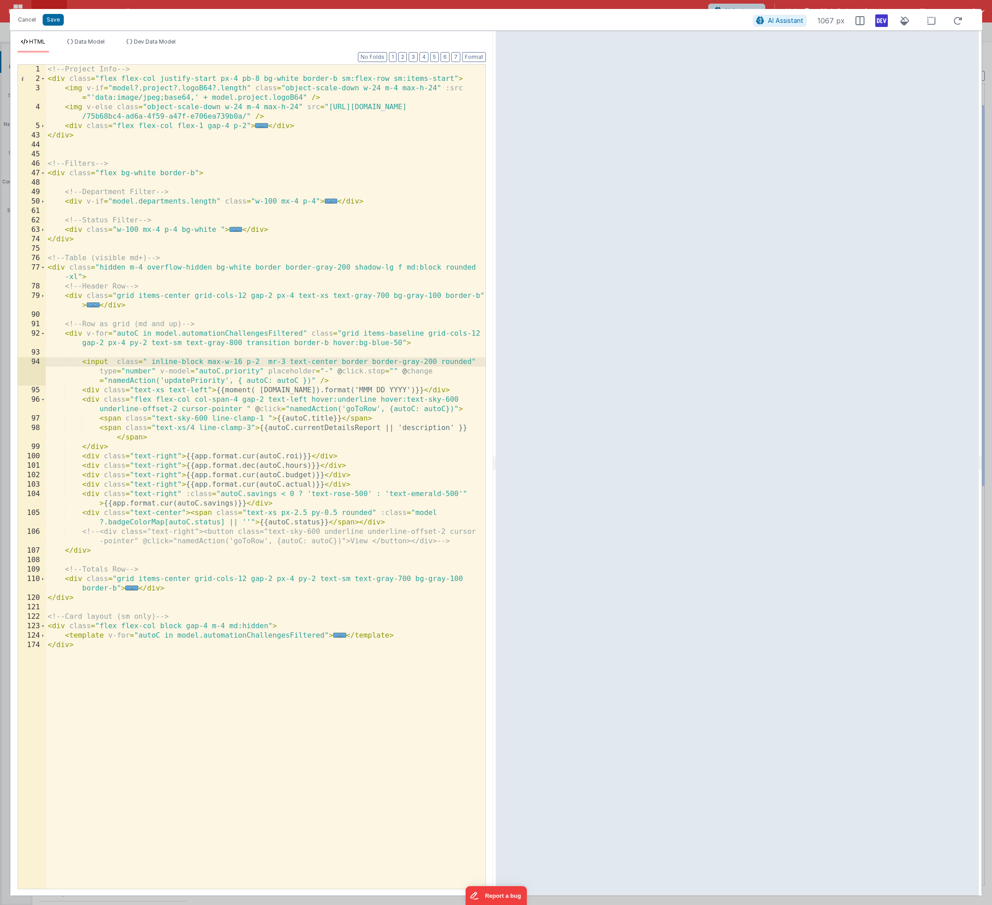
click at [319, 381] on div "<!-- Project Info --> < div class = "flex flex-col justify-start px-4 pb-8 bg-w…" at bounding box center [266, 486] width 440 height 843
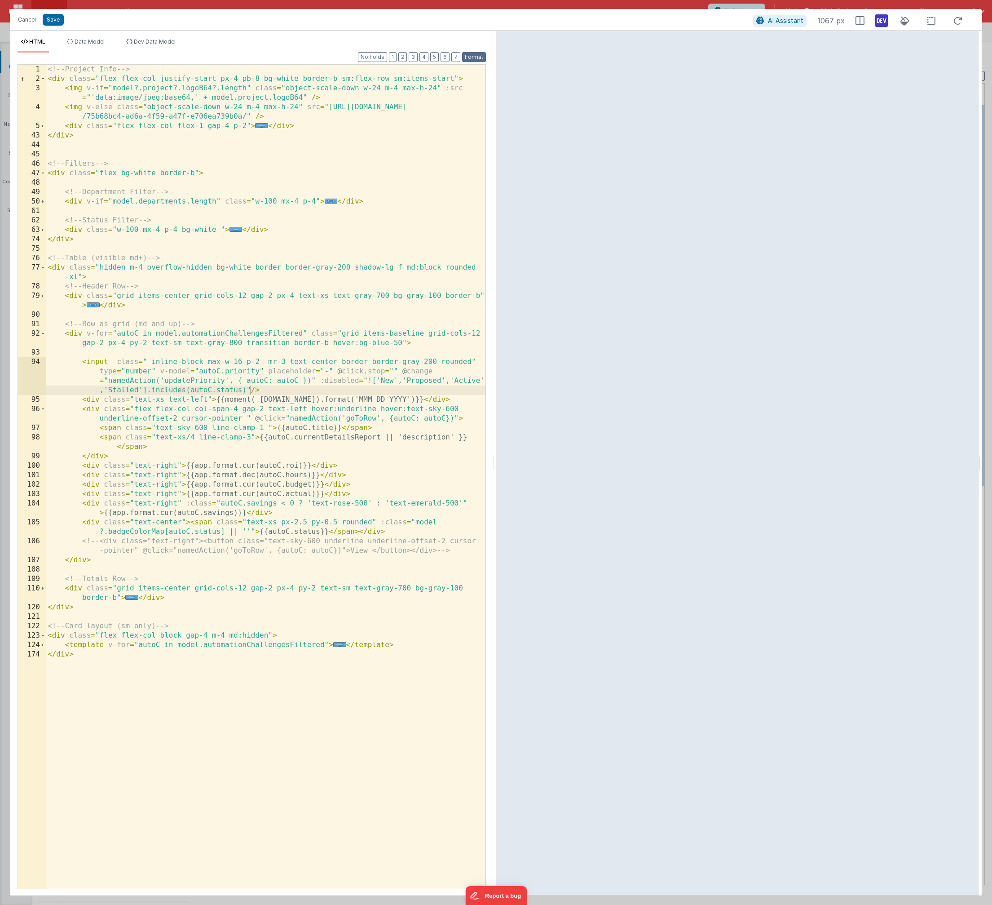
click at [471, 61] on button "Format" at bounding box center [474, 57] width 24 height 10
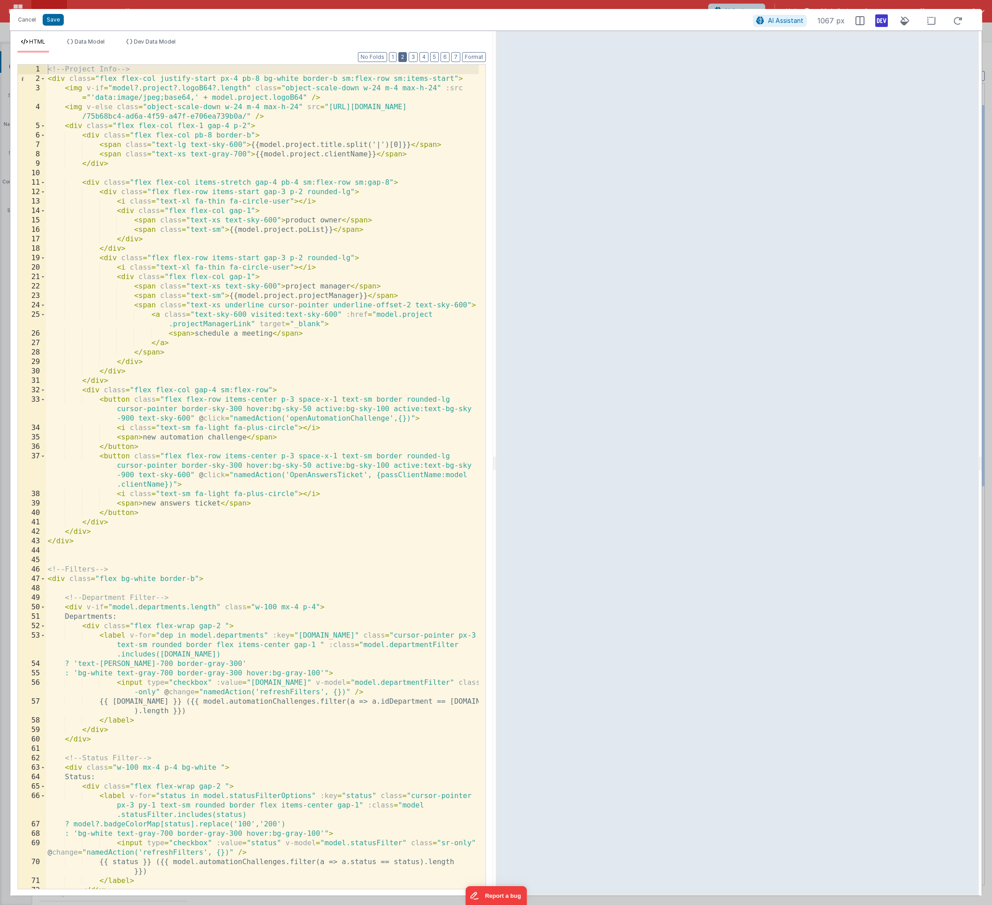
click at [402, 60] on button "2" at bounding box center [403, 57] width 9 height 10
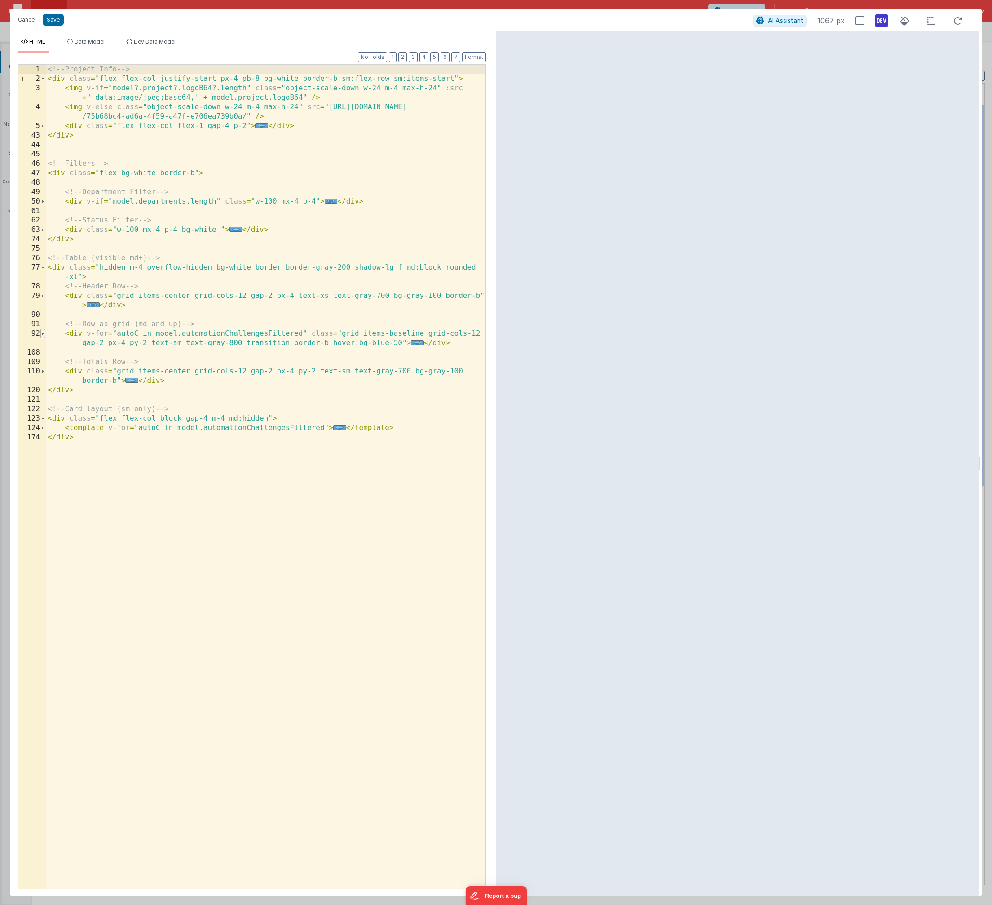
click at [42, 336] on span at bounding box center [42, 333] width 5 height 9
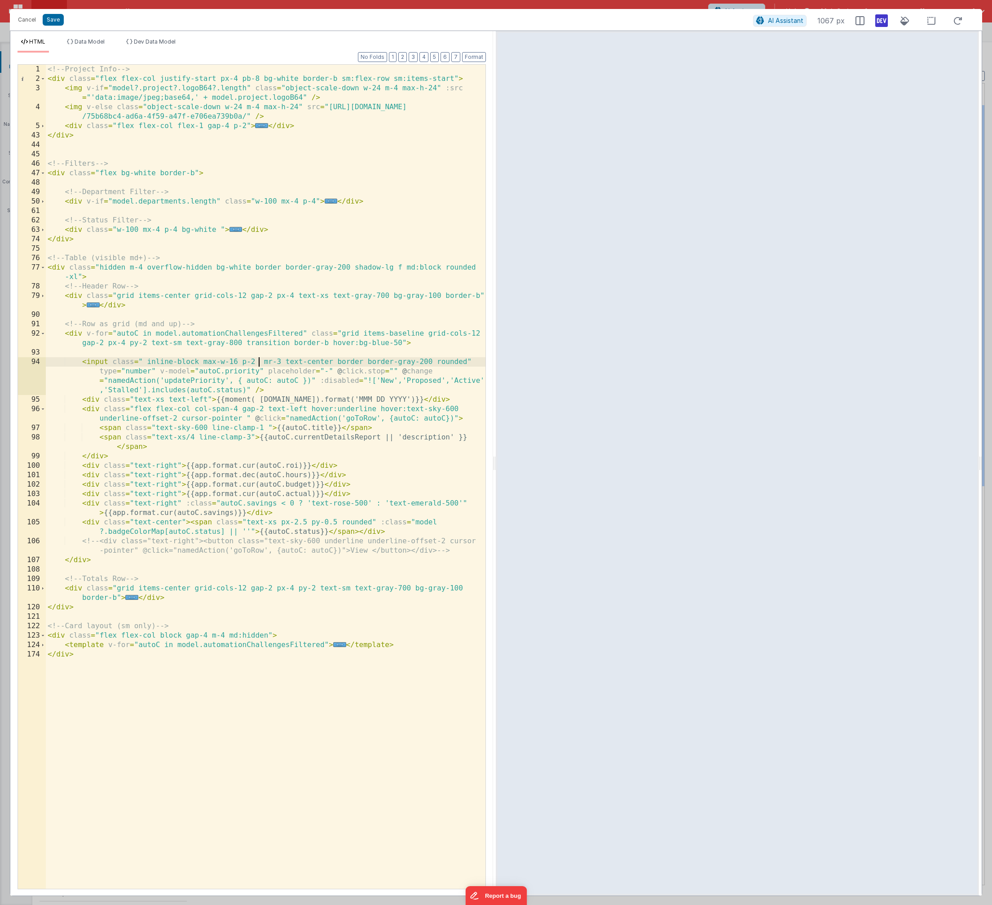
click at [260, 362] on div "<!-- Project Info --> < div class = "flex flex-col justify-start px-4 pb-8 bg-w…" at bounding box center [266, 486] width 440 height 843
click at [254, 362] on div "<!-- Project Info --> < div class = "flex flex-col justify-start px-4 pb-8 bg-w…" at bounding box center [266, 486] width 440 height 843
click at [60, 24] on button "Save" at bounding box center [53, 20] width 21 height 12
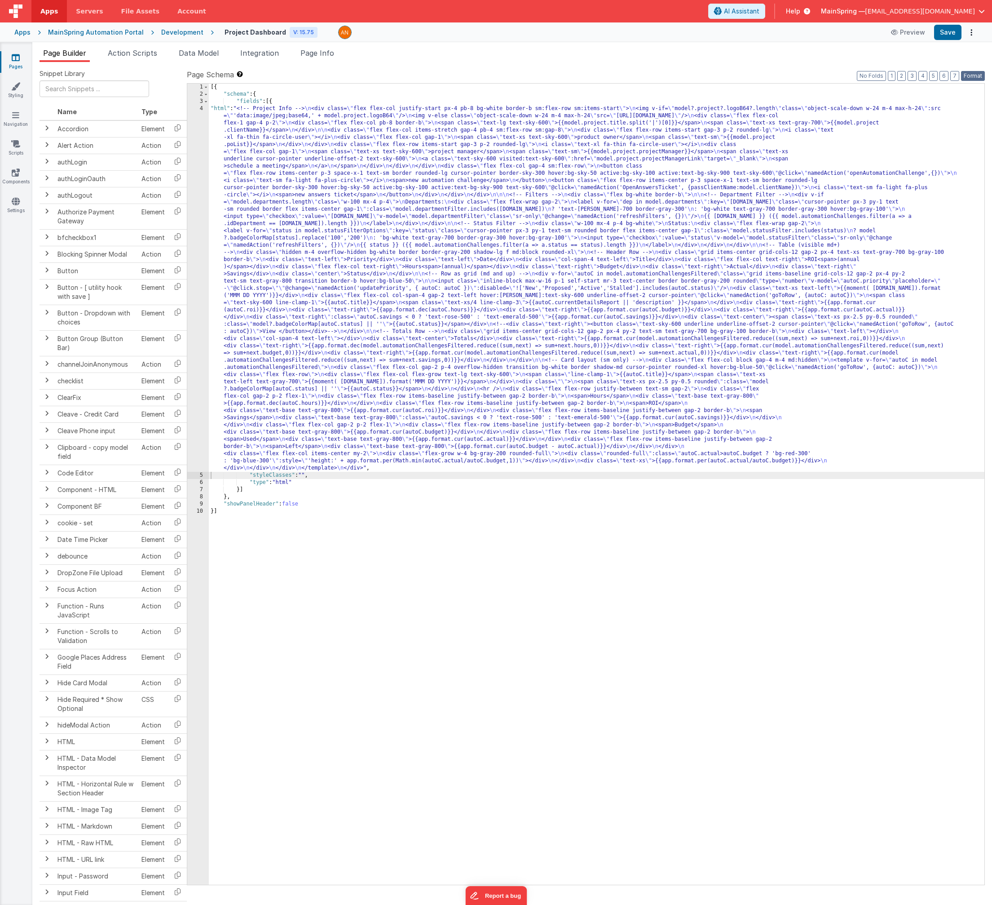
click at [656, 78] on button "Format" at bounding box center [973, 76] width 24 height 10
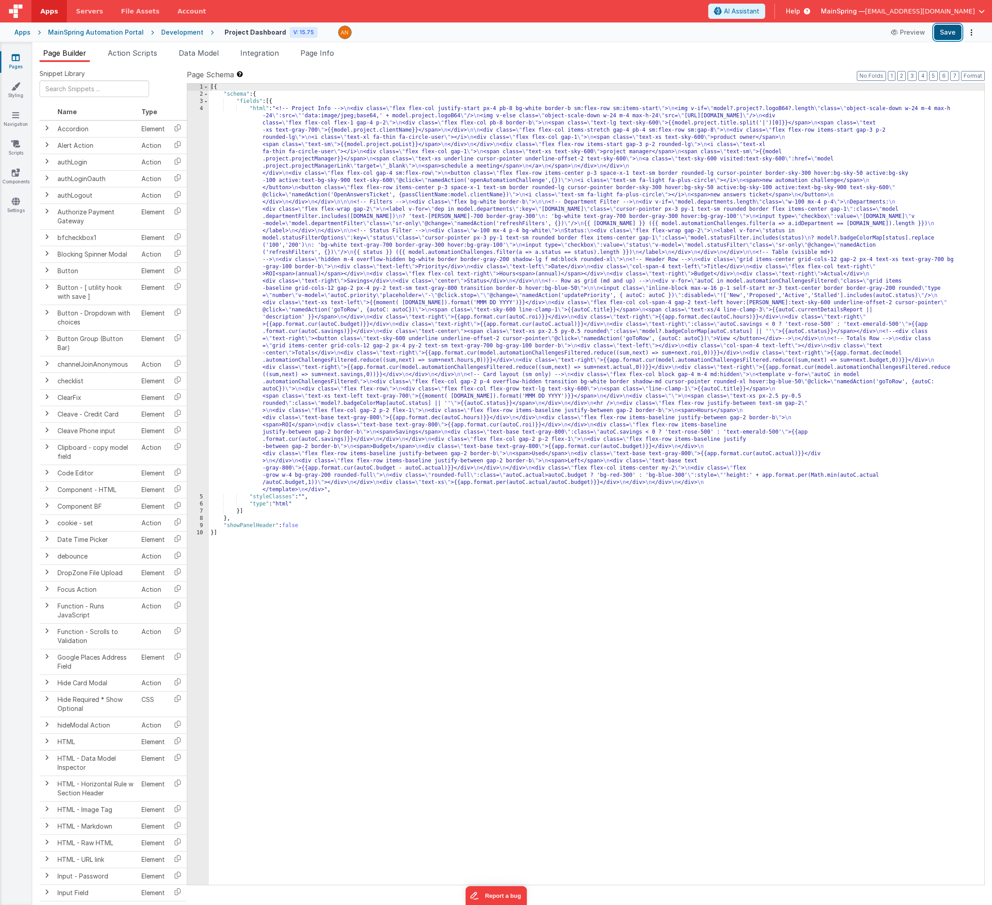
click at [656, 35] on button "Save" at bounding box center [948, 32] width 27 height 15
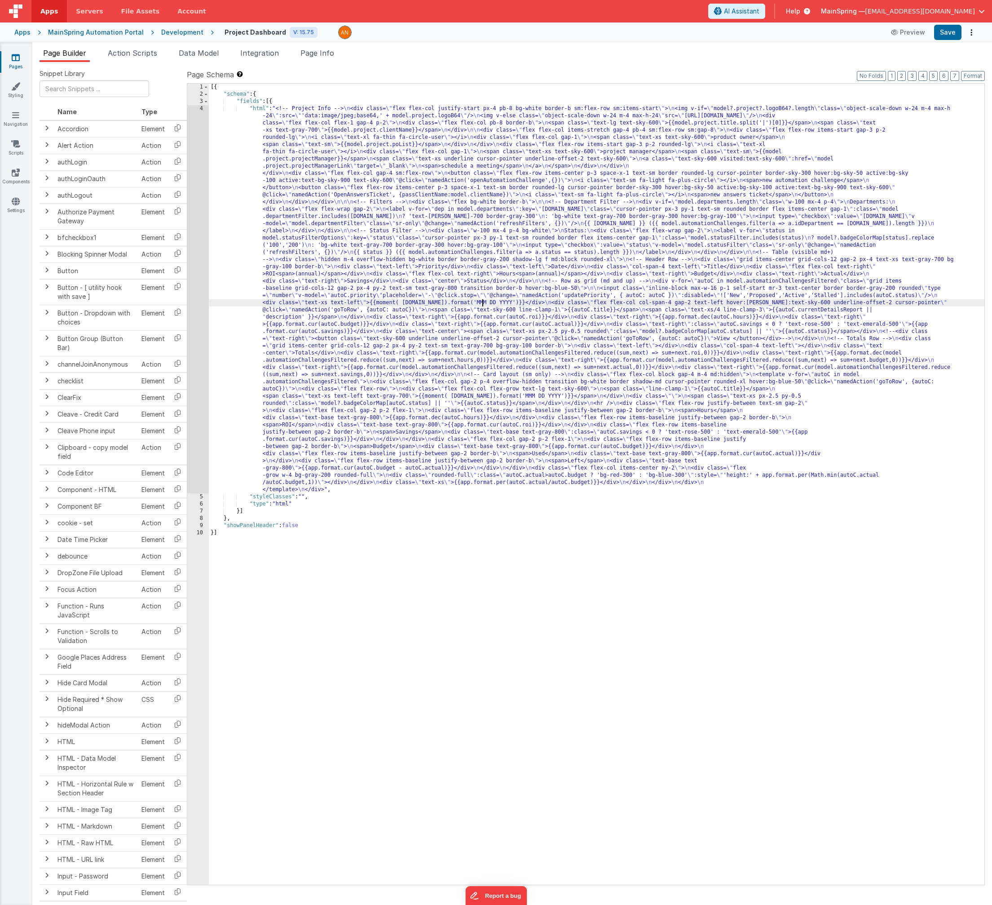
click at [483, 306] on div "[{ "schema" : { "fields" : [{ "html" : "<!-- Project Info --> \n <div class= \"…" at bounding box center [597, 491] width 776 height 815
click at [195, 348] on div "4" at bounding box center [198, 299] width 22 height 388
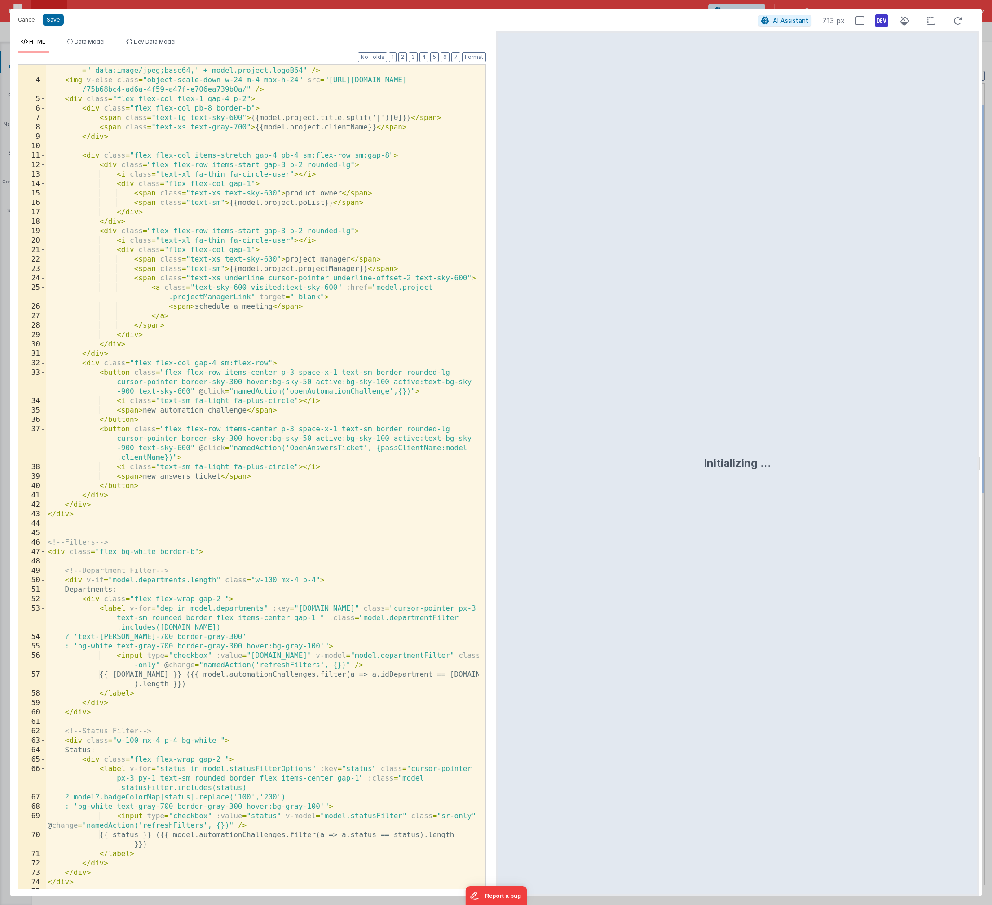
scroll to position [27, 0]
click at [406, 59] on button "2" at bounding box center [403, 57] width 9 height 10
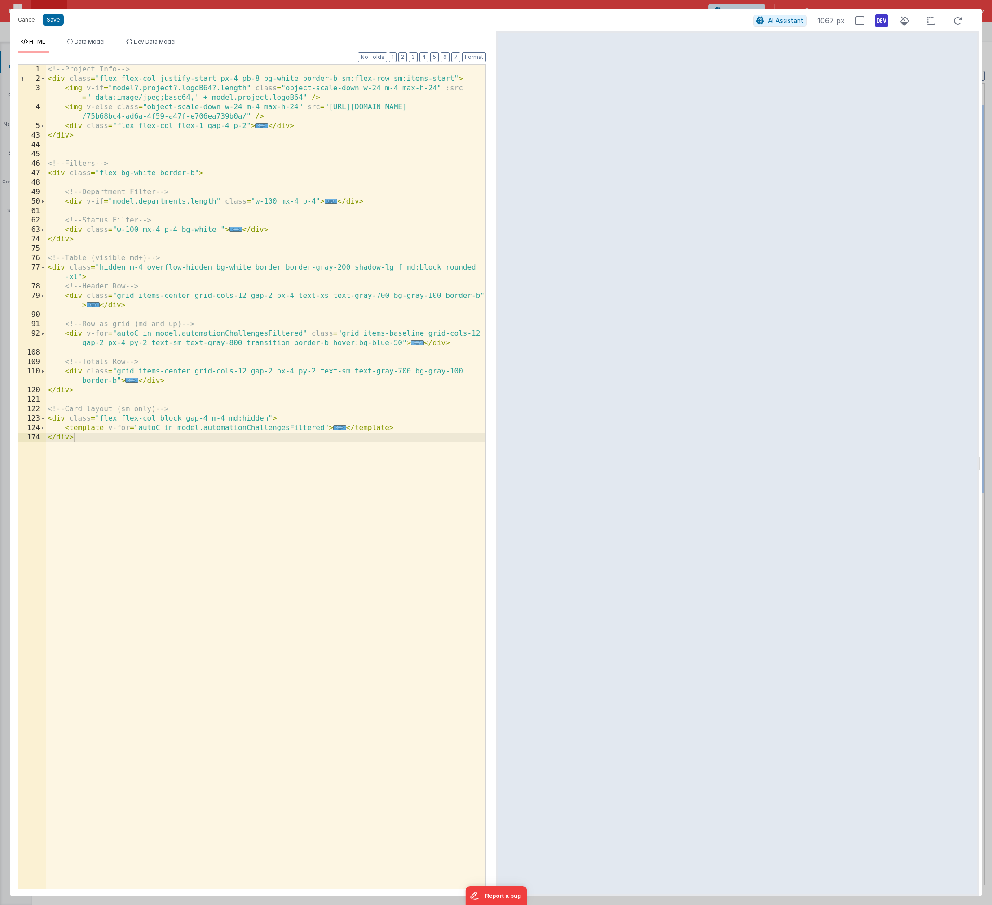
click at [418, 345] on span "..." at bounding box center [417, 342] width 13 height 5
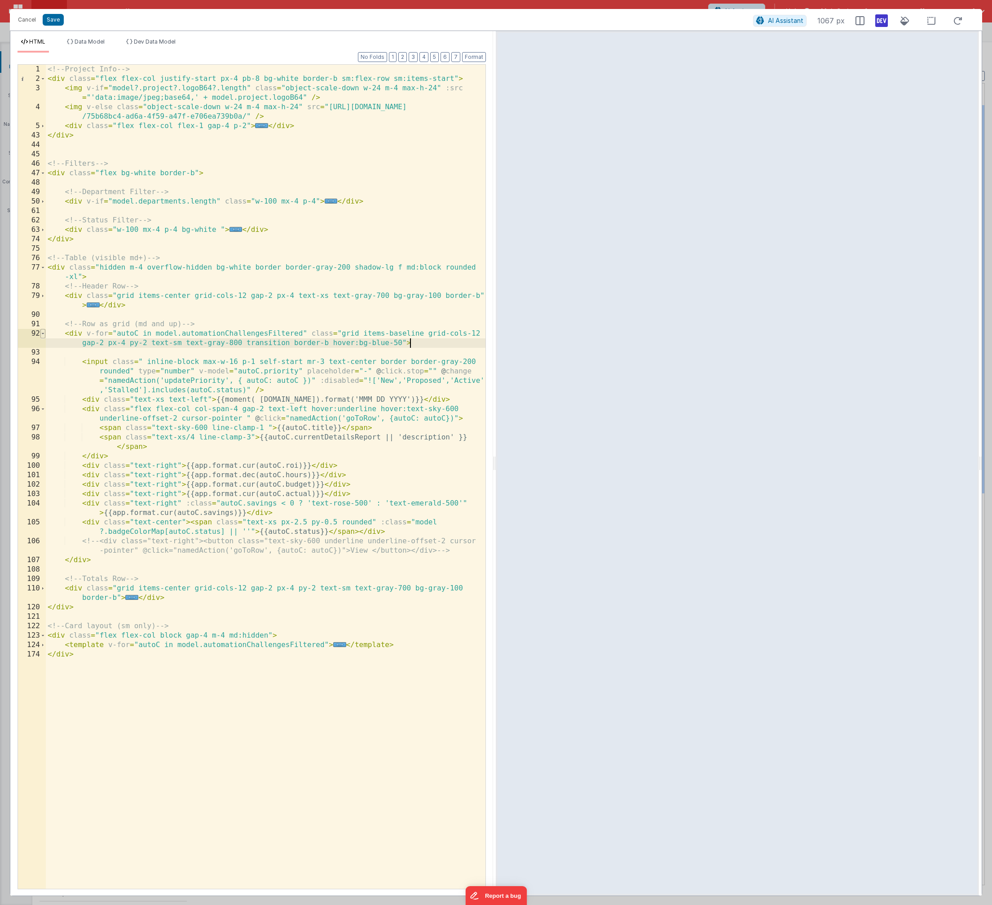
click at [44, 334] on span at bounding box center [42, 333] width 5 height 9
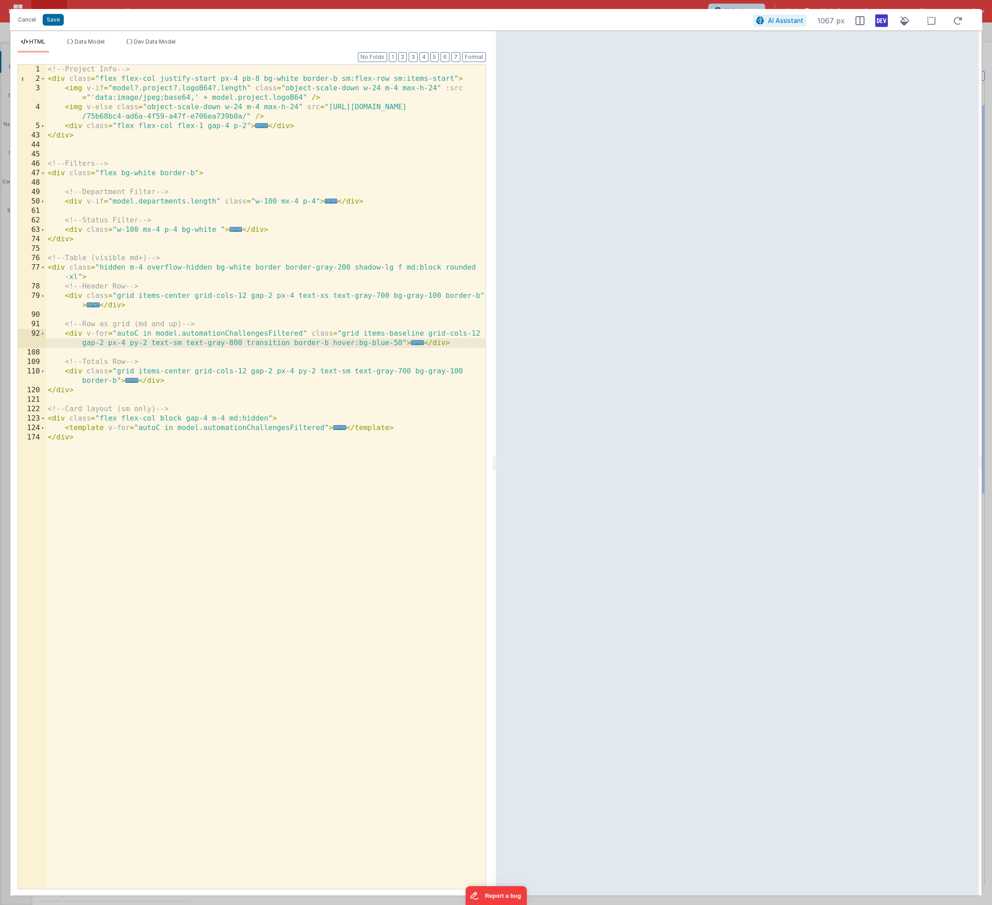
click at [453, 342] on div "<!-- Project Info --> < div class = "flex flex-col justify-start px-4 pb-8 bg-w…" at bounding box center [266, 486] width 440 height 843
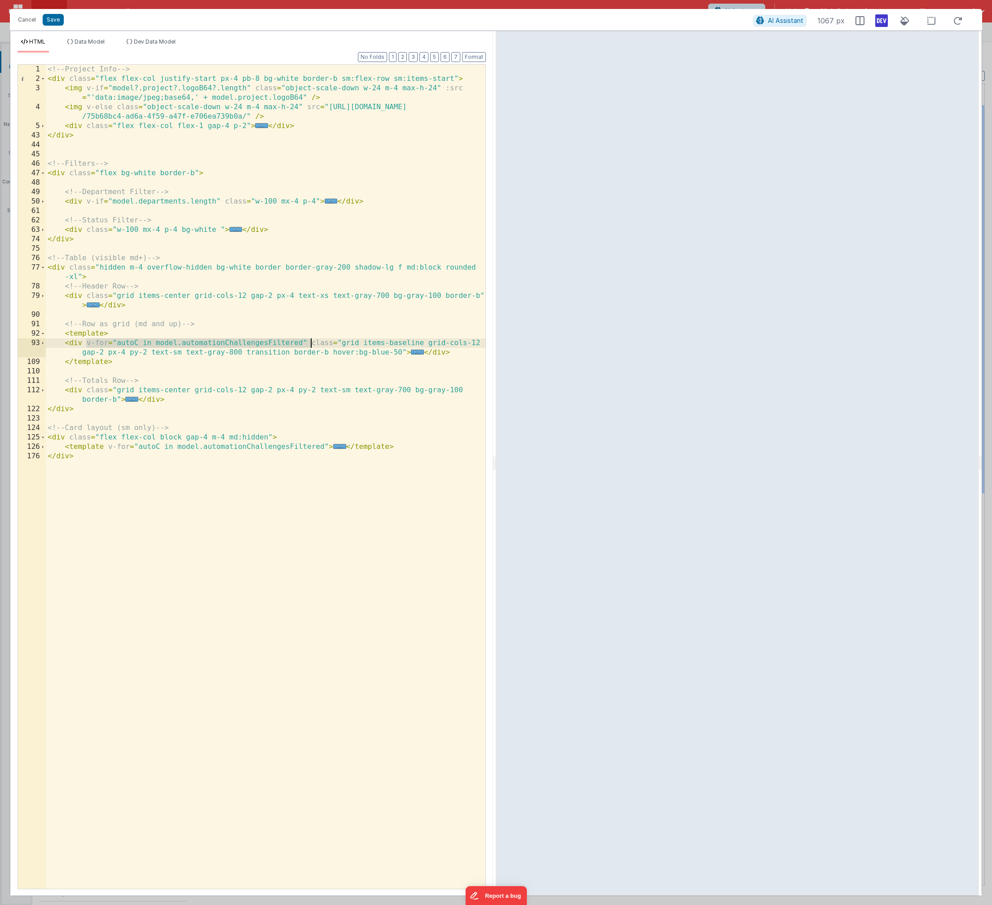
drag, startPoint x: 92, startPoint y: 344, endPoint x: 310, endPoint y: 345, distance: 217.9
click at [310, 345] on div "<!-- Project Info --> < div class = "flex flex-col justify-start px-4 pb-8 bg-w…" at bounding box center [266, 486] width 440 height 843
click at [103, 334] on div "<!-- Project Info --> < div class = "flex flex-col justify-start px-4 pb-8 bg-w…" at bounding box center [266, 486] width 440 height 843
click at [482, 56] on button "Format" at bounding box center [474, 57] width 24 height 10
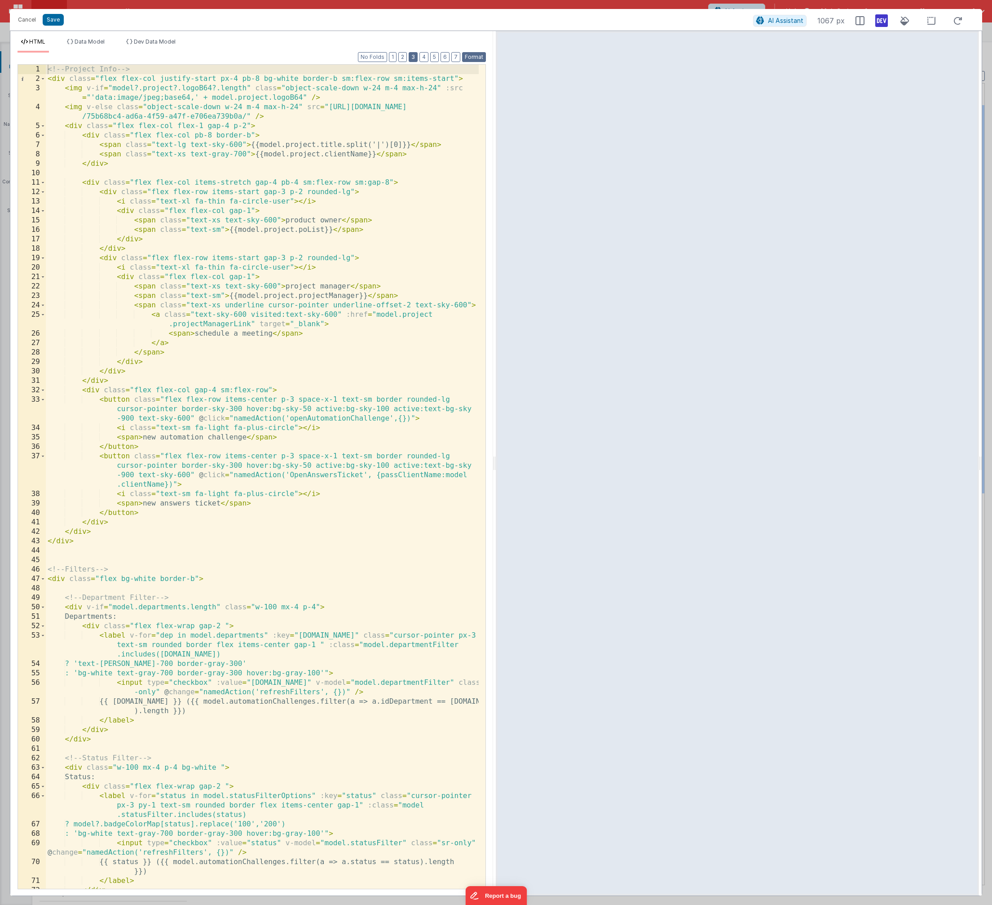
scroll to position [0, 0]
click at [406, 57] on button "2" at bounding box center [403, 57] width 9 height 10
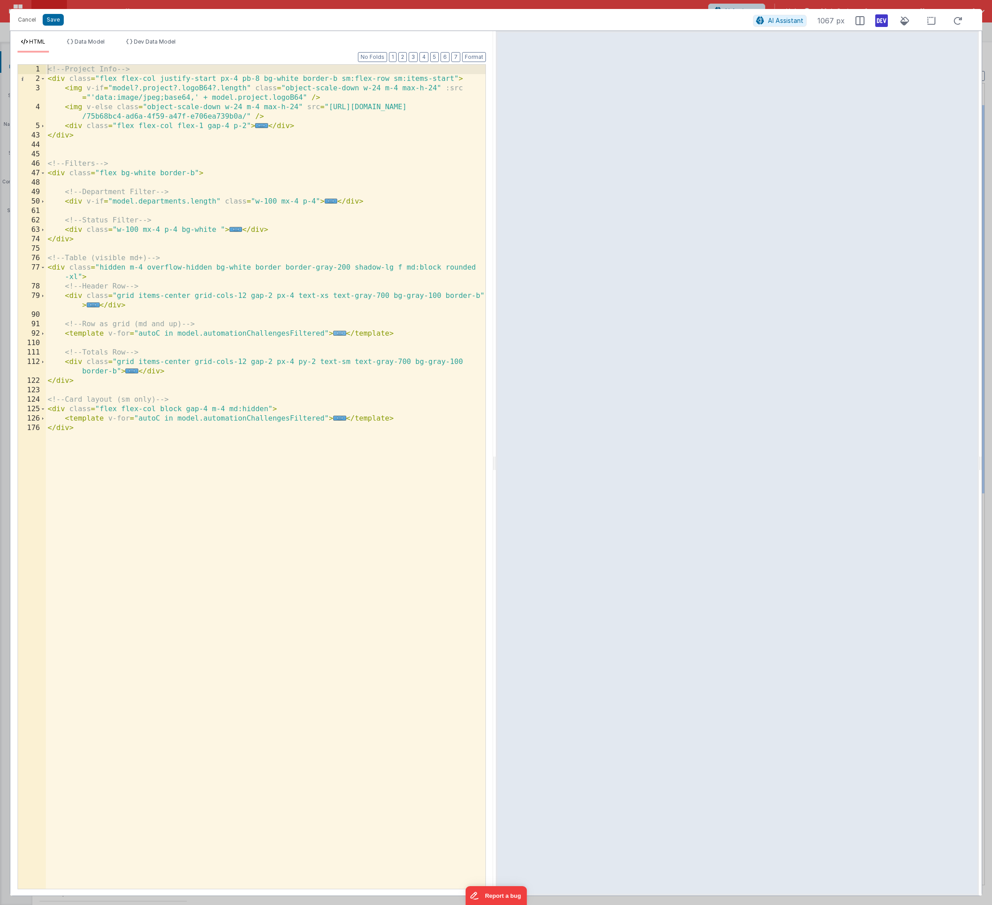
click at [339, 331] on span "..." at bounding box center [339, 333] width 13 height 5
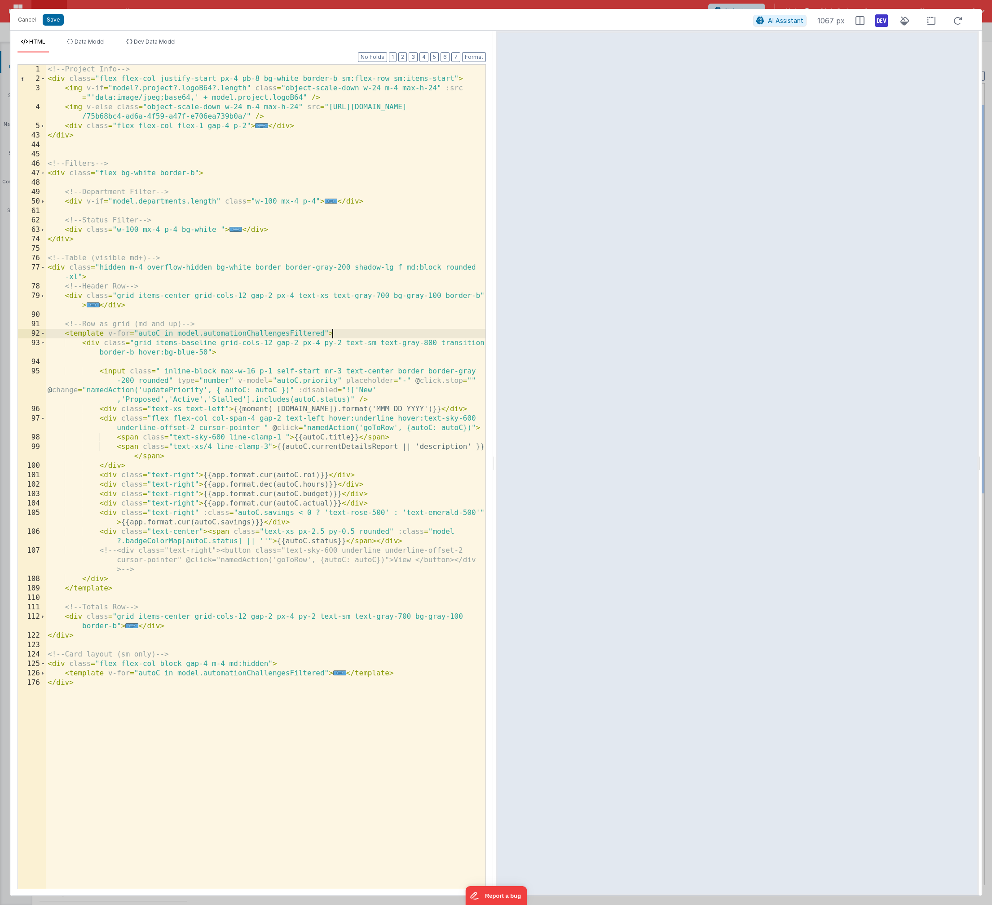
click at [340, 333] on div "<!-- Project Info --> < div class = "flex flex-col justify-start px-4 pb-8 bg-w…" at bounding box center [266, 486] width 440 height 843
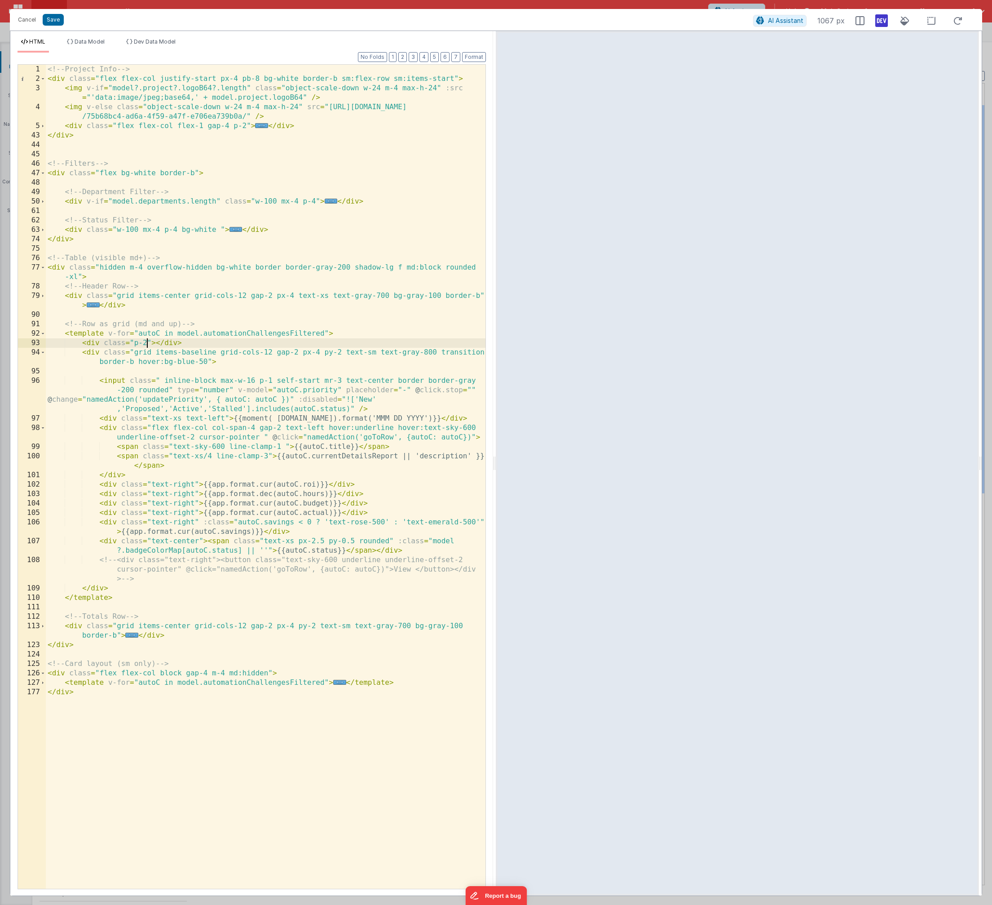
click at [140, 332] on div "<!-- Project Info --> < div class = "flex flex-col justify-start px-4 pb-8 bg-w…" at bounding box center [266, 486] width 440 height 843
click at [104, 345] on div "<!-- Project Info --> < div class = "flex flex-col justify-start px-4 pb-8 bg-w…" at bounding box center [266, 486] width 440 height 843
click at [191, 340] on div "<!-- Project Info --> < div class = "flex flex-col justify-start px-4 pb-8 bg-w…" at bounding box center [266, 486] width 440 height 843
click at [398, 342] on div "<!-- Project Info --> < div class = "flex flex-col justify-start px-4 pb-8 bg-w…" at bounding box center [266, 486] width 440 height 843
drag, startPoint x: 398, startPoint y: 541, endPoint x: 276, endPoint y: 548, distance: 121.9
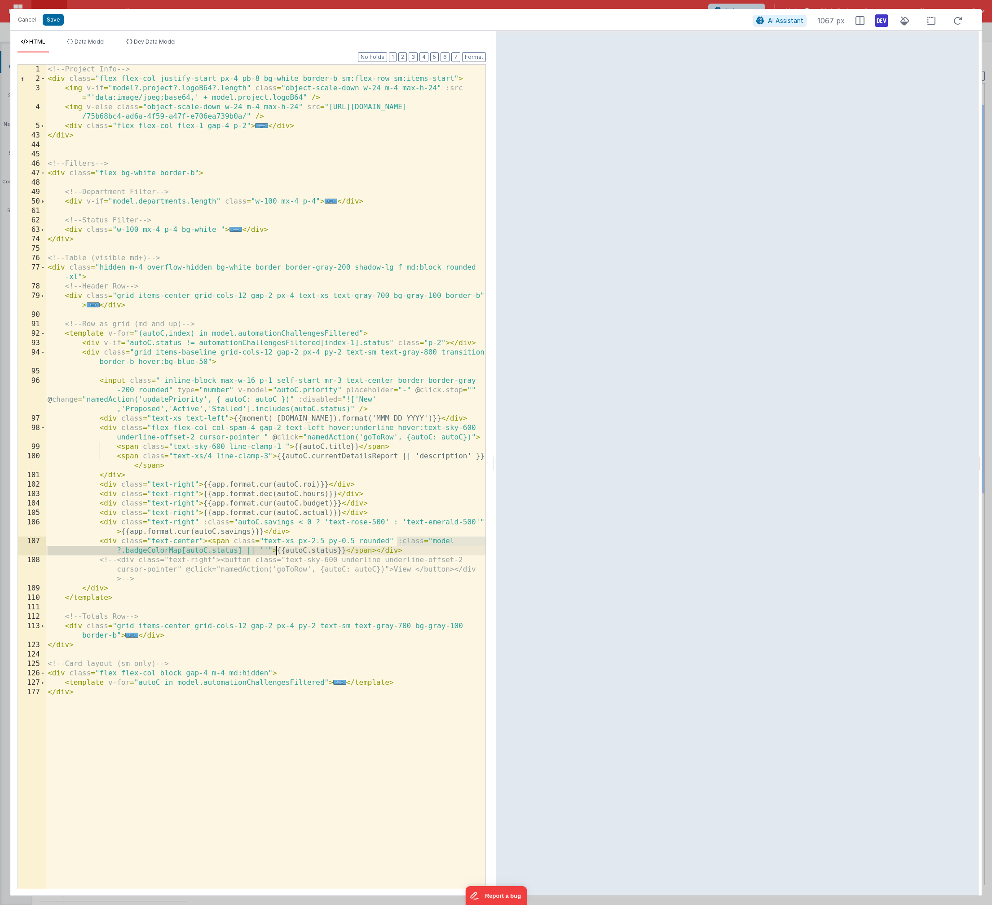
click at [276, 548] on div "<!-- Project Info --> < div class = "flex flex-col justify-start px-4 pb-8 bg-w…" at bounding box center [266, 486] width 440 height 843
drag, startPoint x: 399, startPoint y: 344, endPoint x: 444, endPoint y: 346, distance: 45.4
click at [444, 346] on div "<!-- Project Info --> < div class = "flex flex-col justify-start px-4 pb-8 bg-w…" at bounding box center [266, 486] width 440 height 843
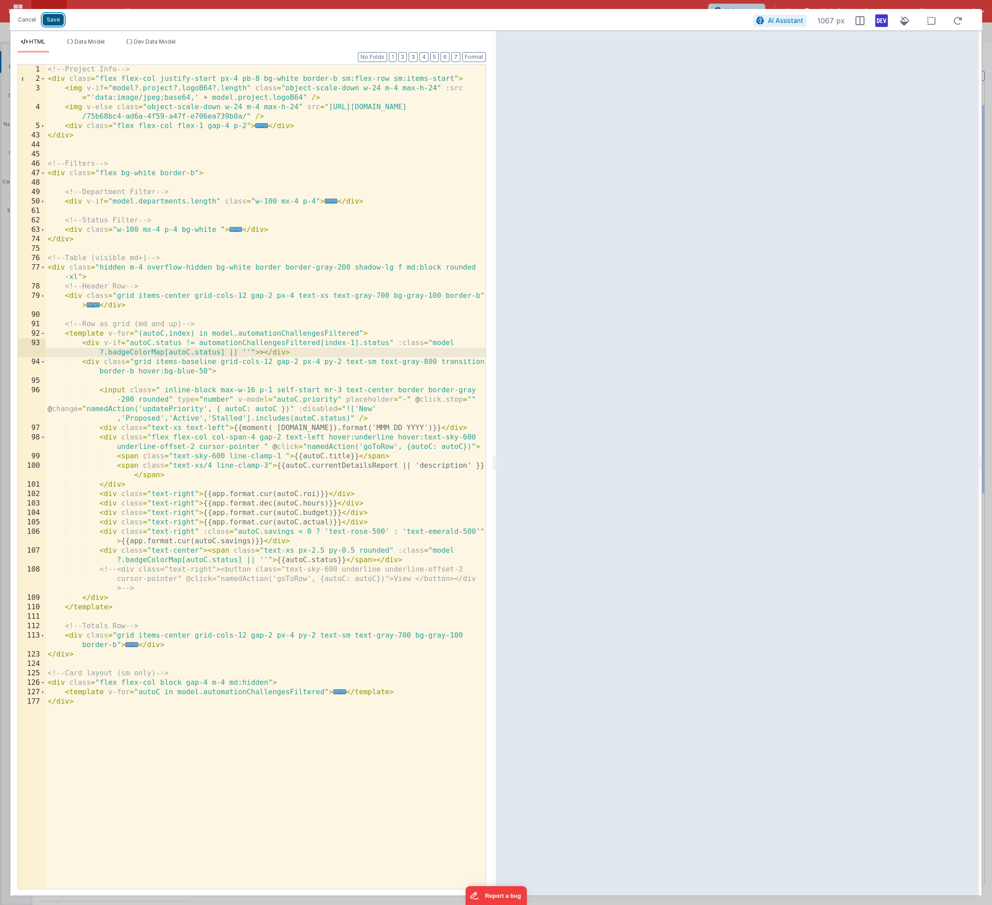
click at [49, 21] on button "Save" at bounding box center [53, 20] width 21 height 12
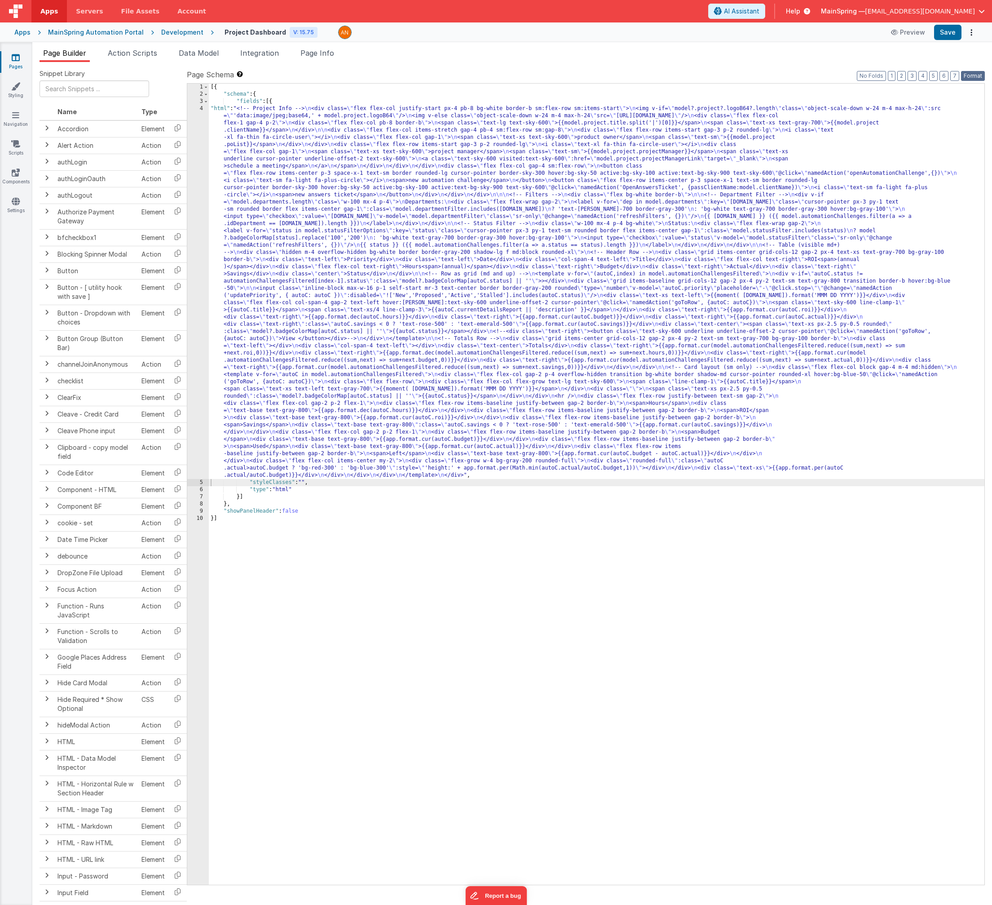
click at [656, 76] on button "Format" at bounding box center [973, 76] width 24 height 10
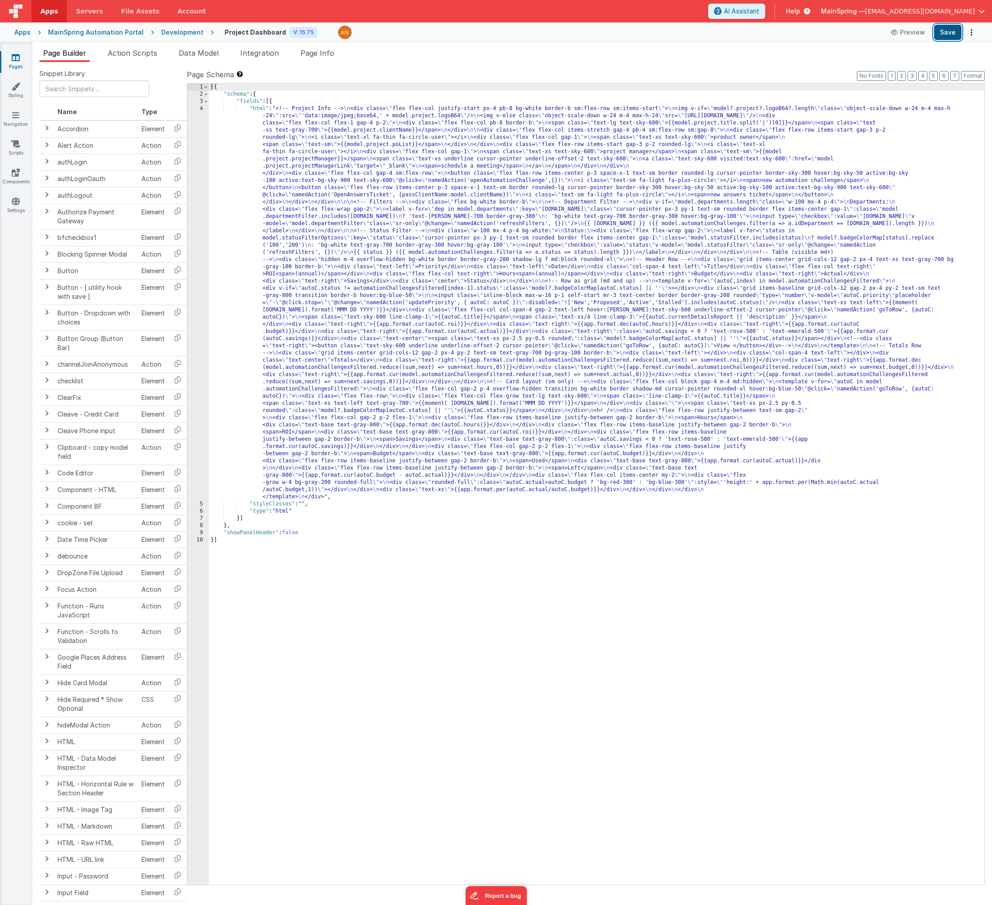
click at [656, 31] on button "Save" at bounding box center [948, 32] width 27 height 15
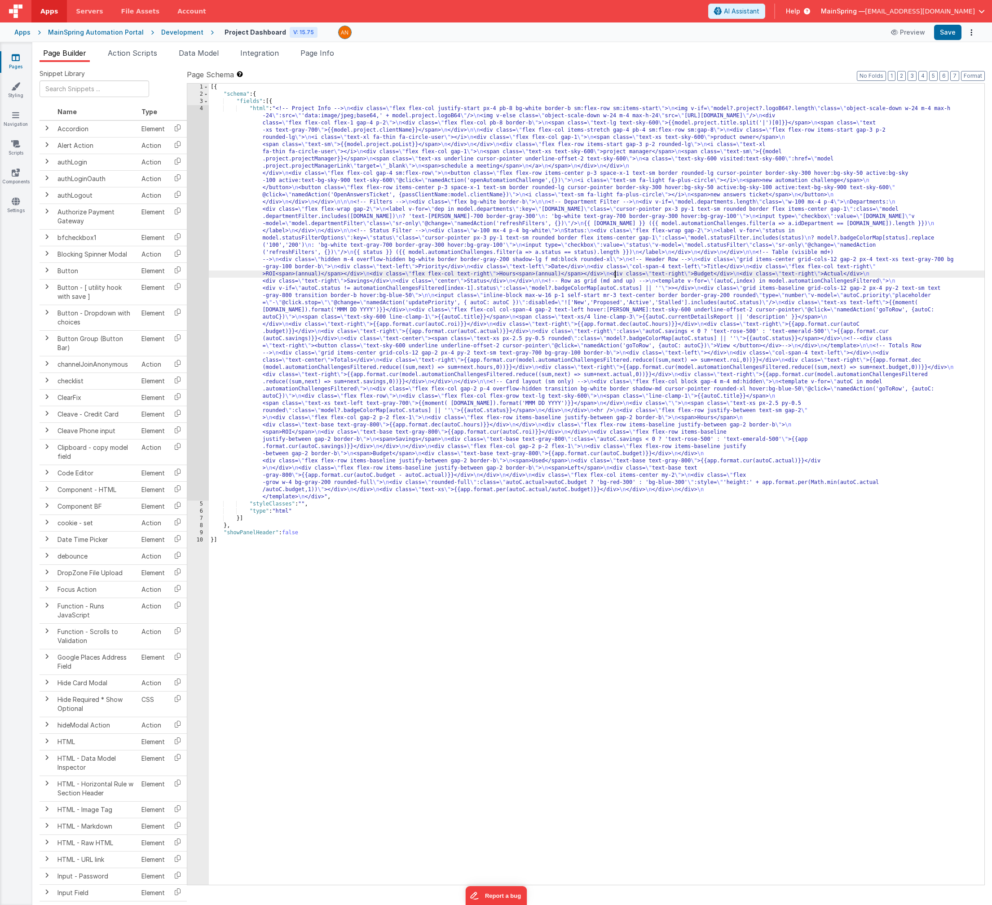
click at [616, 277] on div "[{ "schema" : { "fields" : [{ "html" : "<!-- Project Info --> \n <div class= \"…" at bounding box center [597, 491] width 776 height 815
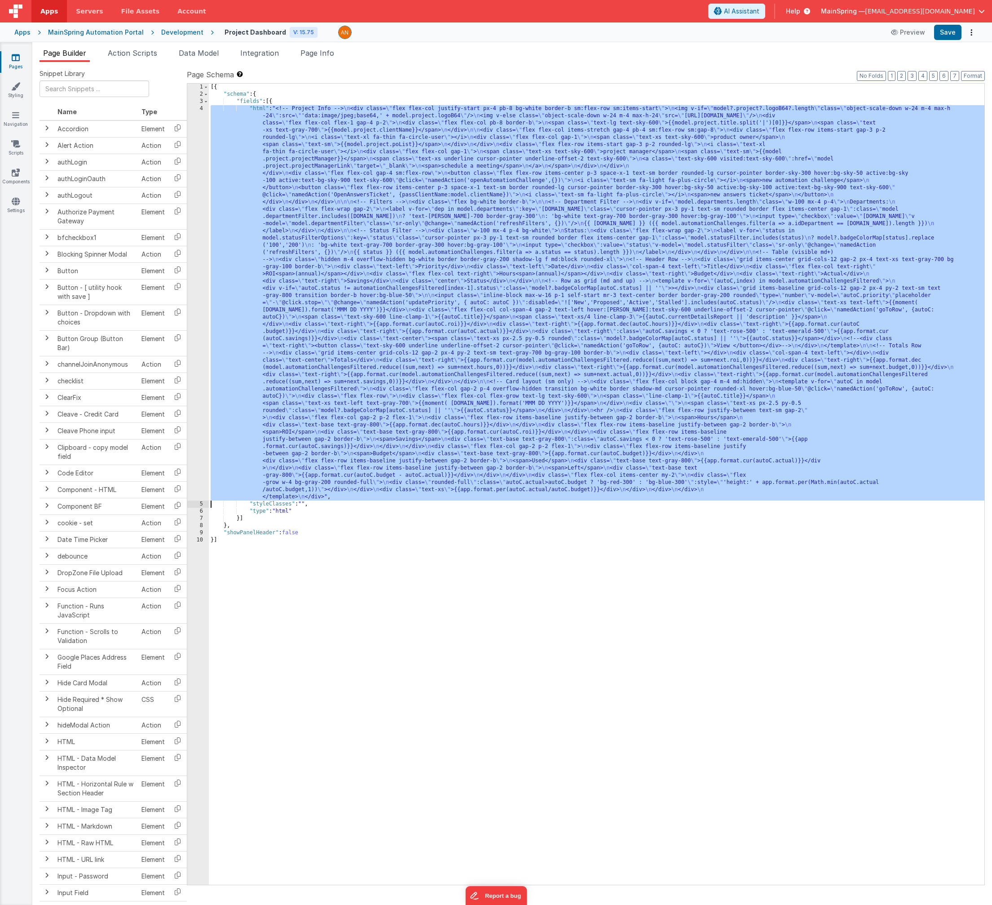
click at [201, 319] on div "4" at bounding box center [198, 302] width 22 height 395
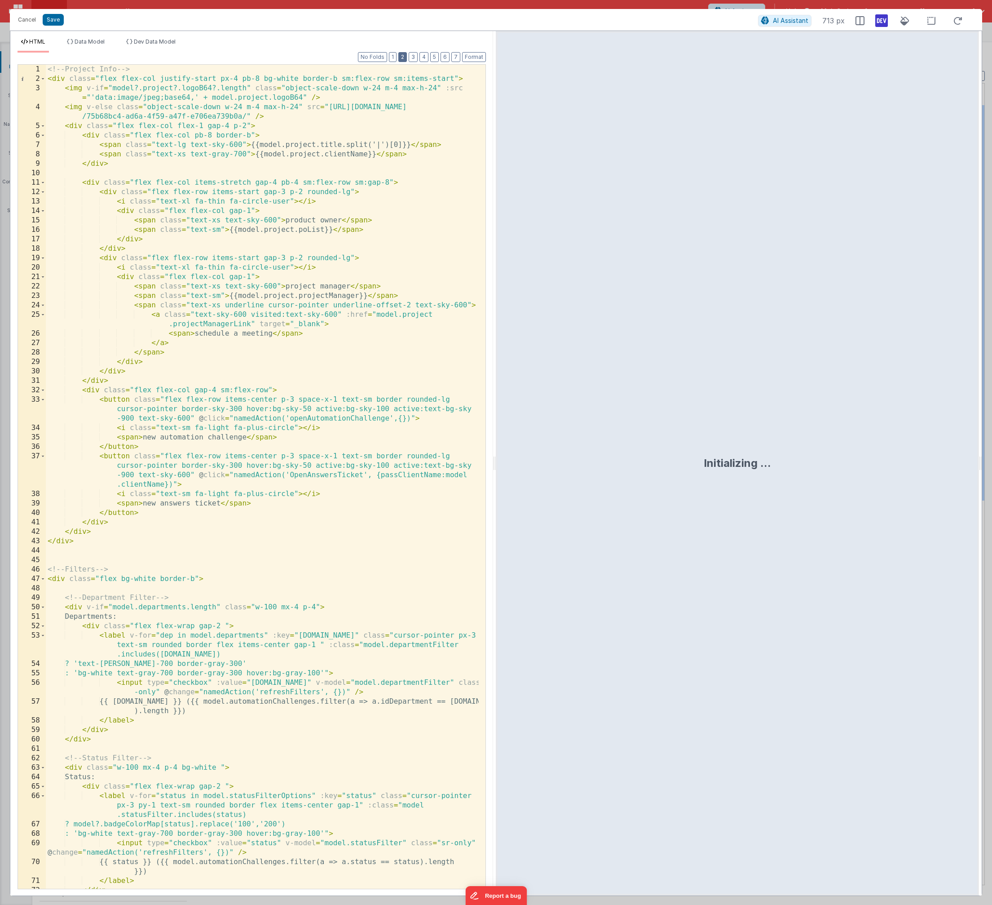
click at [405, 59] on button "2" at bounding box center [403, 57] width 9 height 10
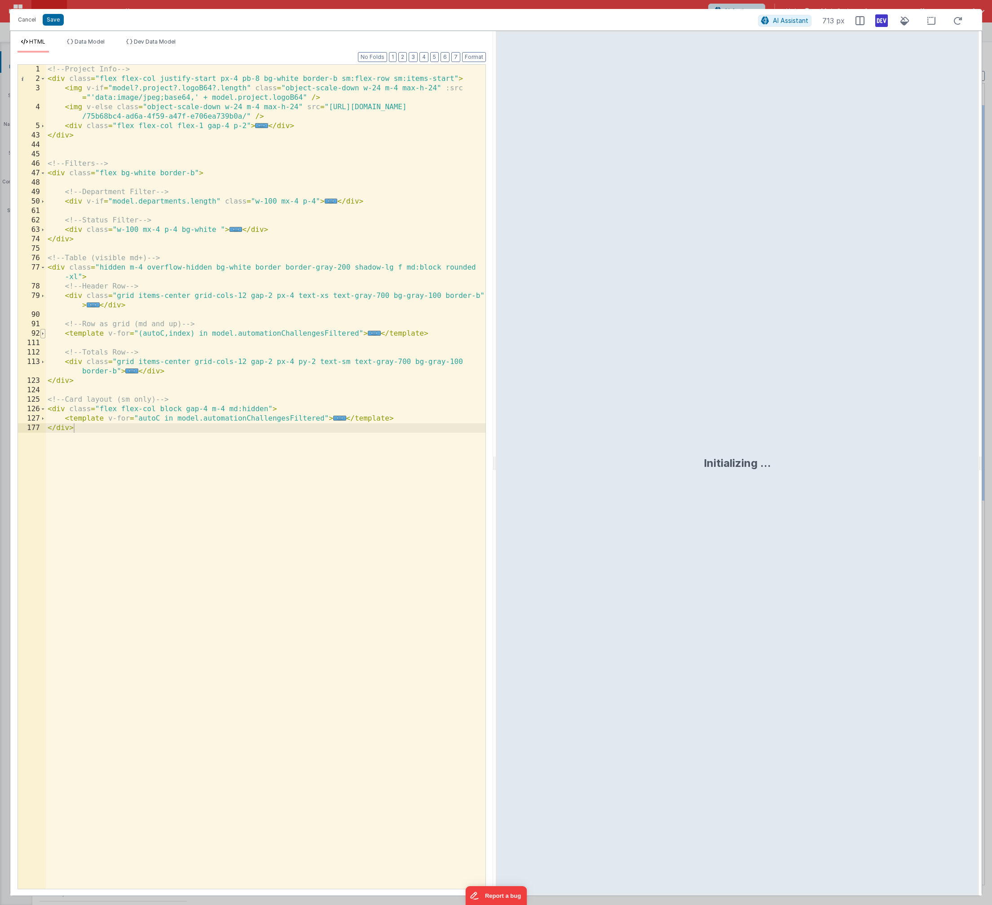
click at [41, 335] on span at bounding box center [42, 333] width 5 height 9
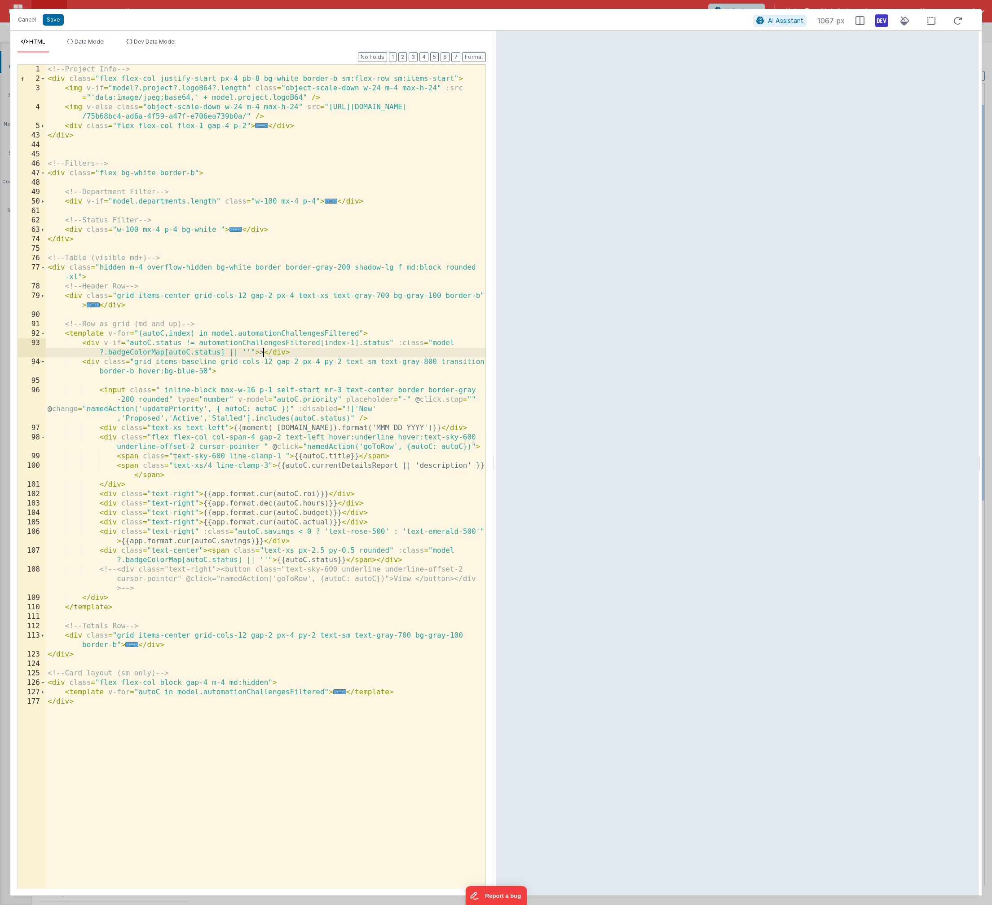
drag, startPoint x: 263, startPoint y: 351, endPoint x: 289, endPoint y: 385, distance: 42.9
click at [263, 351] on div "<!-- Project Info --> < div class = "flex flex-col justify-start px-4 pb-8 bg-w…" at bounding box center [266, 486] width 440 height 843
drag, startPoint x: 181, startPoint y: 344, endPoint x: 389, endPoint y: 346, distance: 207.6
click at [389, 346] on div "<!-- Project Info --> < div class = "flex flex-col justify-start px-4 pb-8 bg-w…" at bounding box center [266, 486] width 440 height 843
click at [202, 345] on div "<!-- Project Info --> < div class = "flex flex-col justify-start px-4 pb-8 bg-w…" at bounding box center [266, 486] width 440 height 843
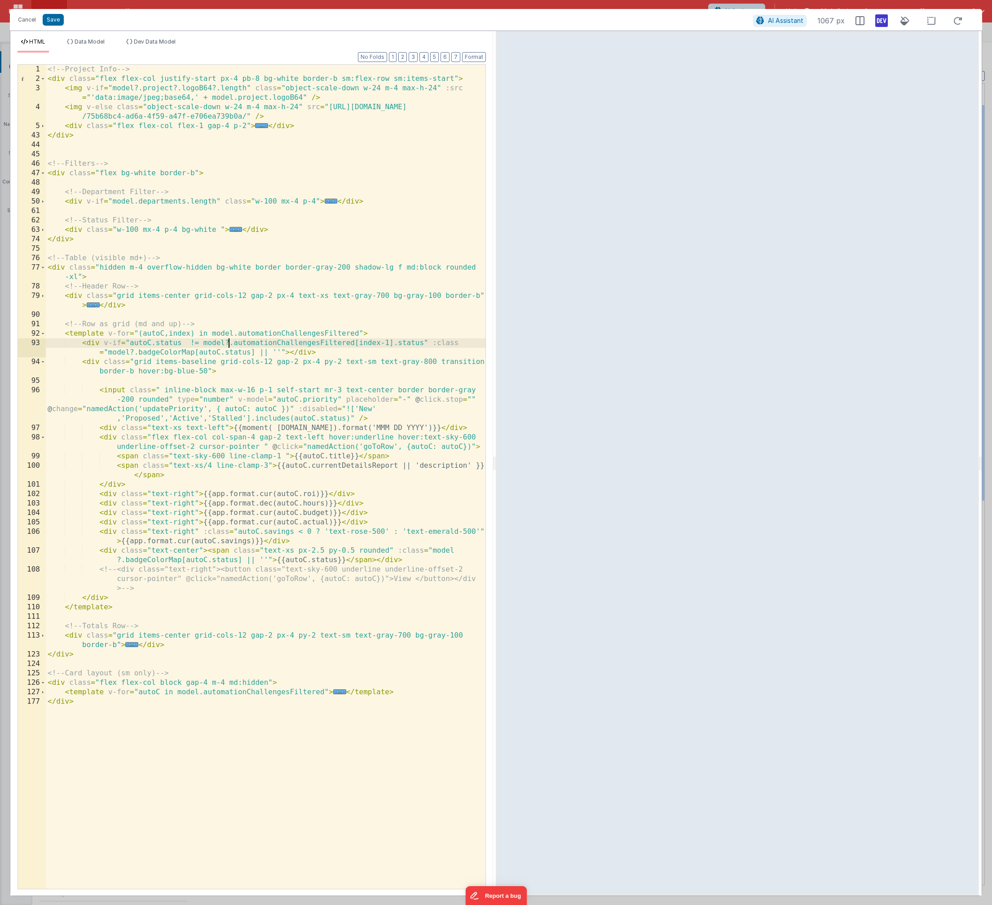
click at [394, 344] on div "<!-- Project Info --> < div class = "flex flex-col justify-start px-4 pb-8 bg-w…" at bounding box center [266, 486] width 440 height 843
click at [189, 344] on div "<!-- Project Info --> < div class = "flex flex-col justify-start px-4 pb-8 bg-w…" at bounding box center [266, 486] width 440 height 843
click at [278, 352] on div "<!-- Project Info --> < div class = "flex flex-col justify-start px-4 pb-8 bg-w…" at bounding box center [266, 486] width 440 height 843
click at [255, 352] on div "<!-- Project Info --> < div class = "flex flex-col justify-start px-4 pb-8 bg-w…" at bounding box center [266, 486] width 440 height 843
click at [378, 354] on div "<!-- Project Info --> < div class = "flex flex-col justify-start px-4 pb-8 bg-w…" at bounding box center [266, 486] width 440 height 843
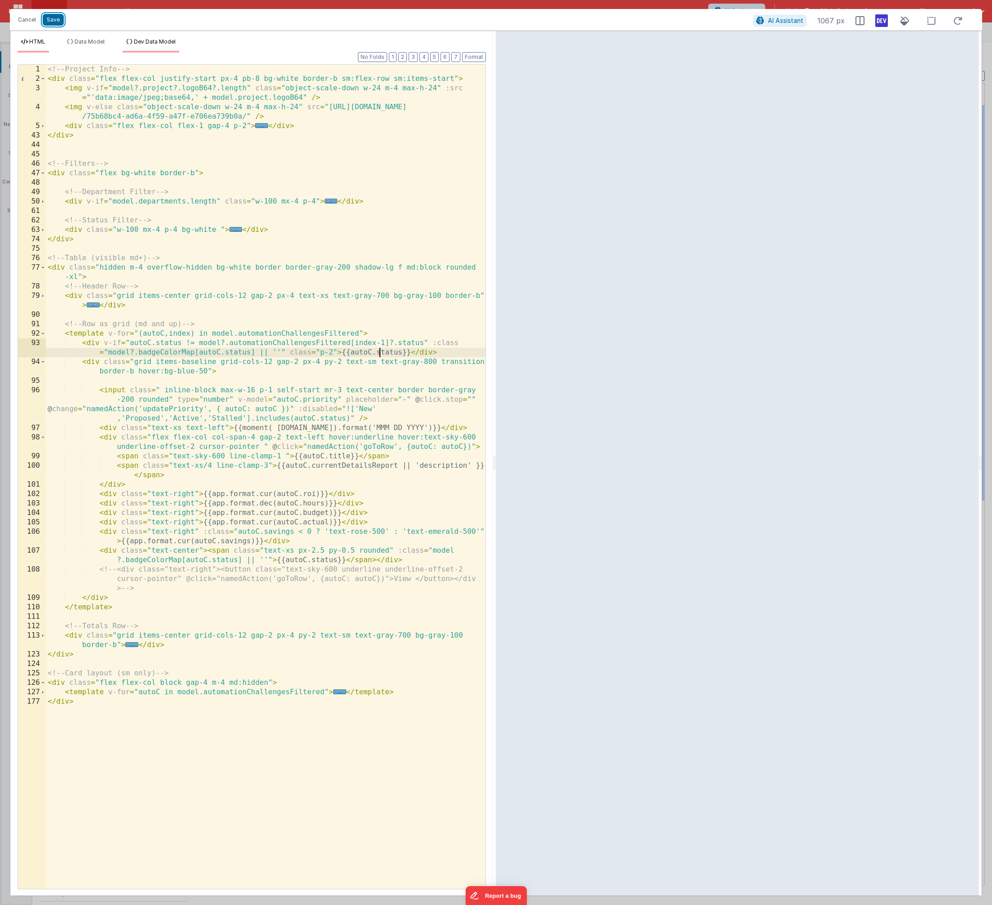
click at [53, 19] on button "Save" at bounding box center [53, 20] width 21 height 12
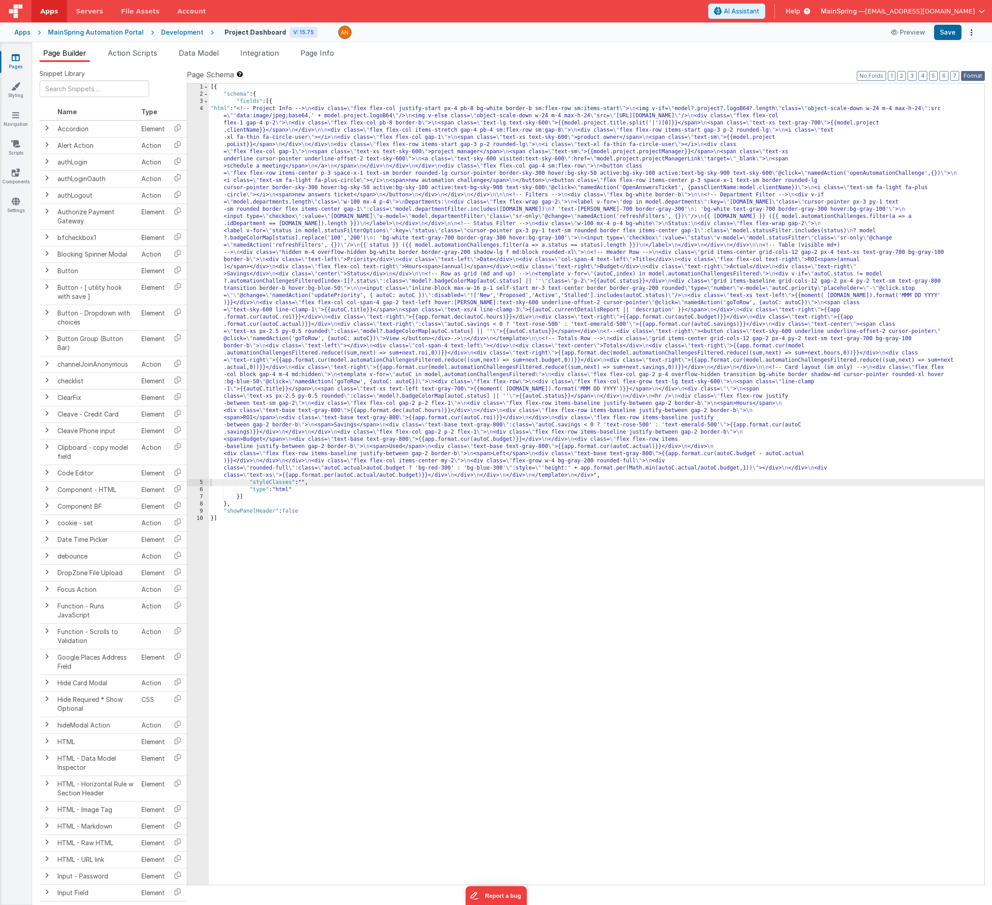
click at [656, 79] on button "Format" at bounding box center [973, 76] width 24 height 10
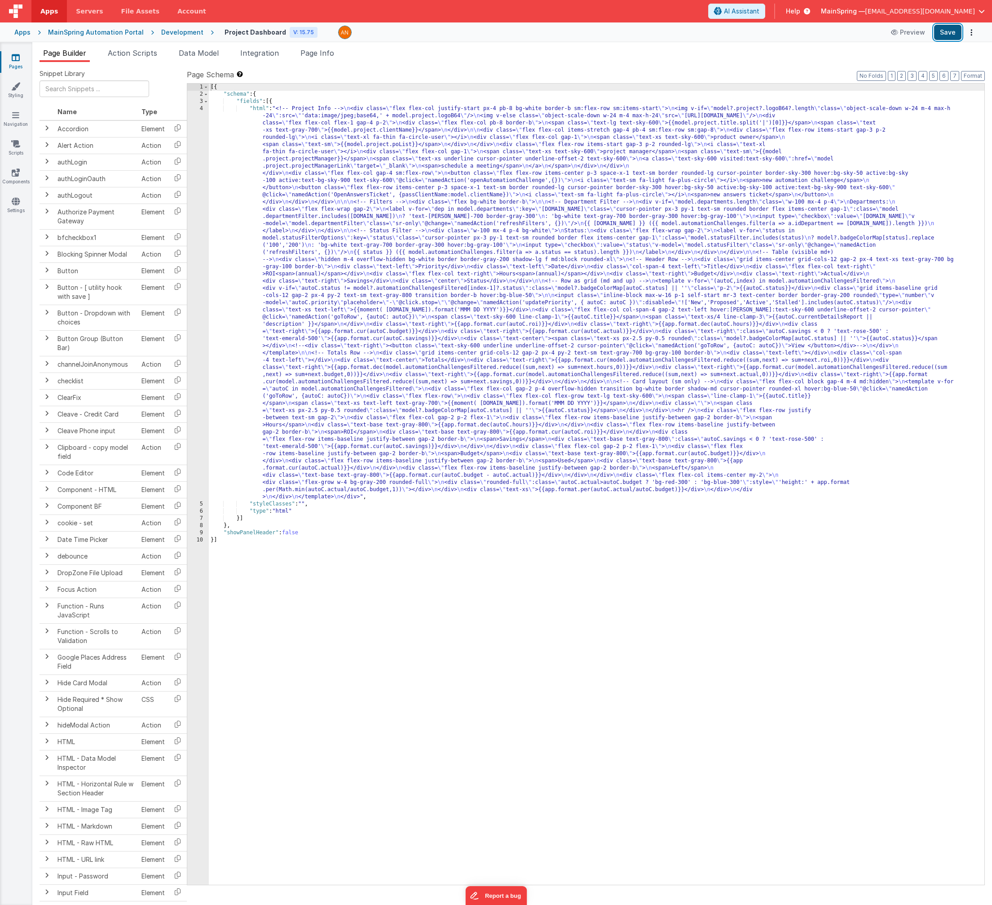
click at [656, 40] on button "Save" at bounding box center [948, 32] width 27 height 15
click at [656, 76] on button "Format" at bounding box center [973, 76] width 24 height 10
click at [540, 421] on div "[{ "schema" : { "fields" : [{ "html" : "<!-- Project Info --> \n <div class= \"…" at bounding box center [597, 491] width 776 height 815
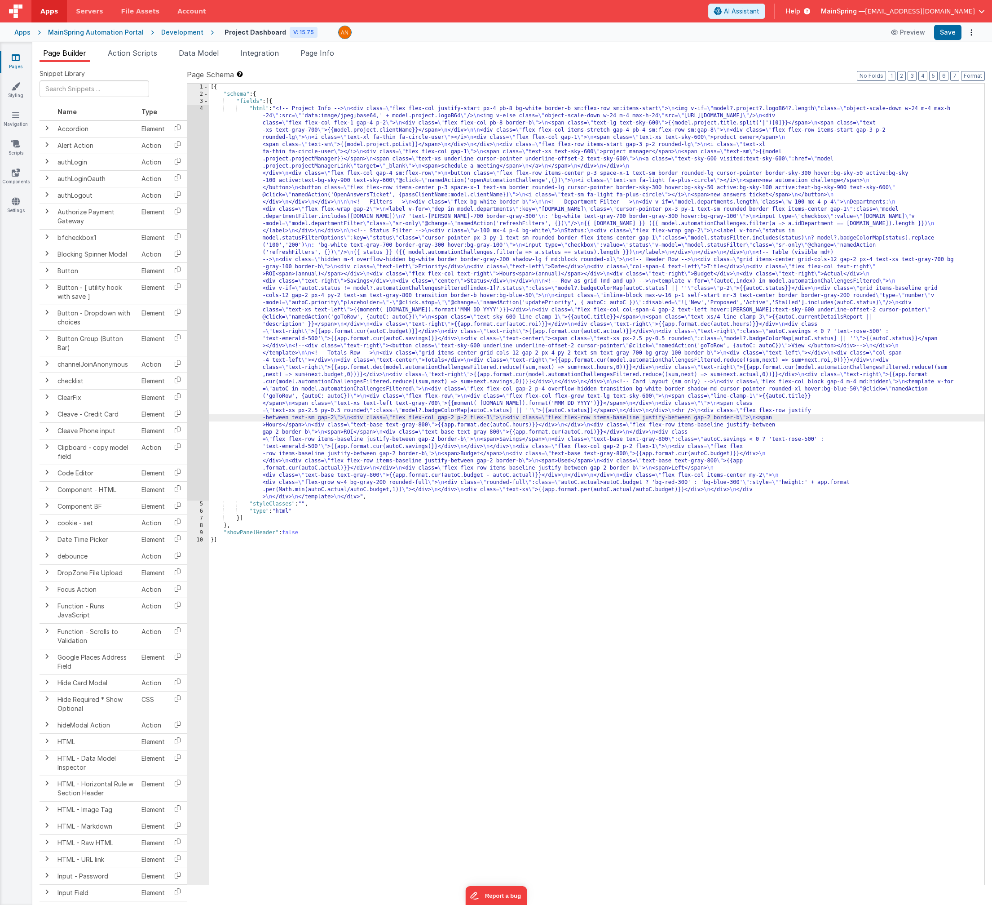
click at [187, 421] on div "4" at bounding box center [198, 302] width 22 height 395
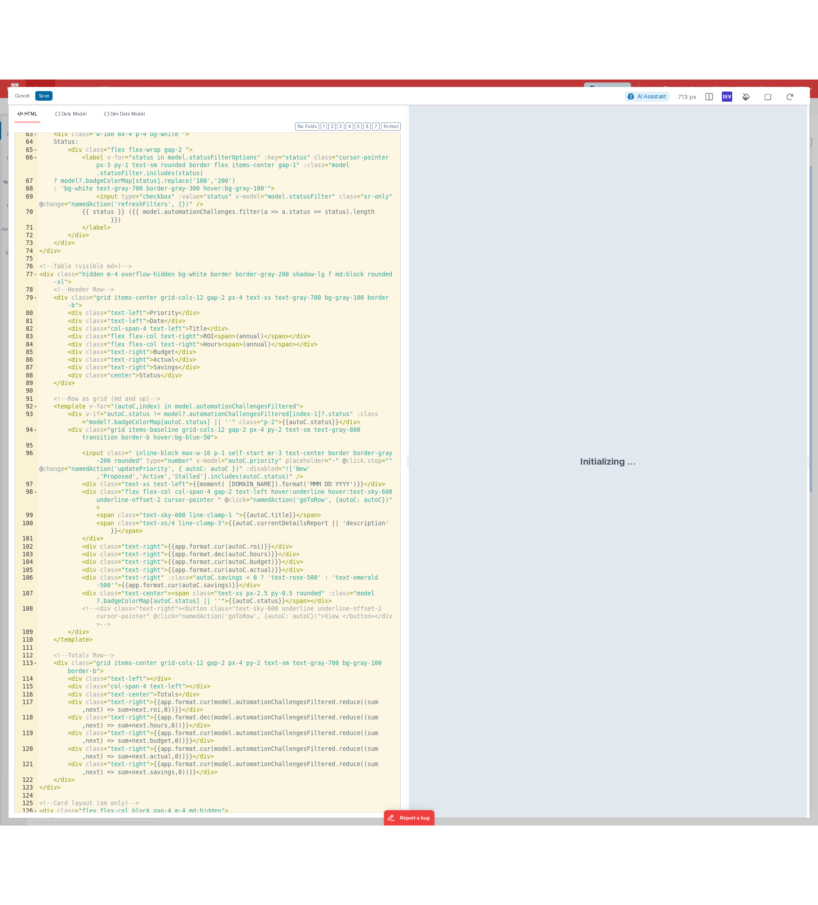
scroll to position [108, 0]
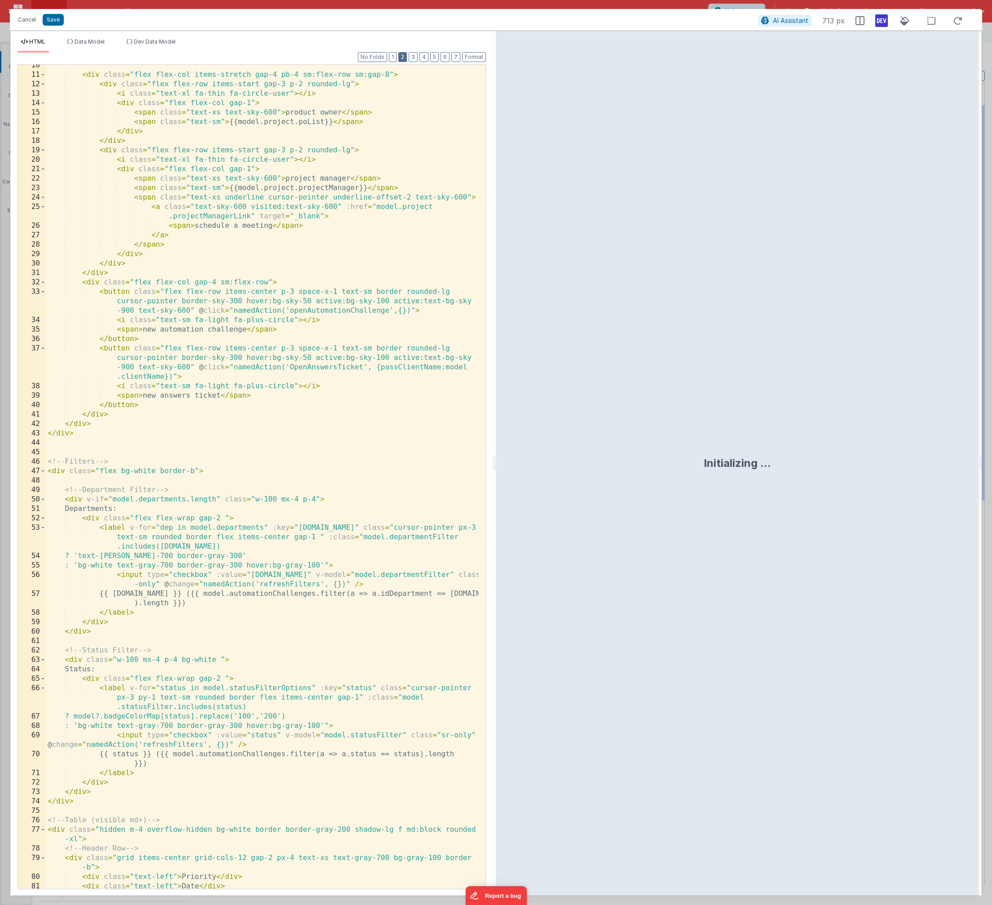
click at [403, 57] on button "2" at bounding box center [403, 57] width 9 height 10
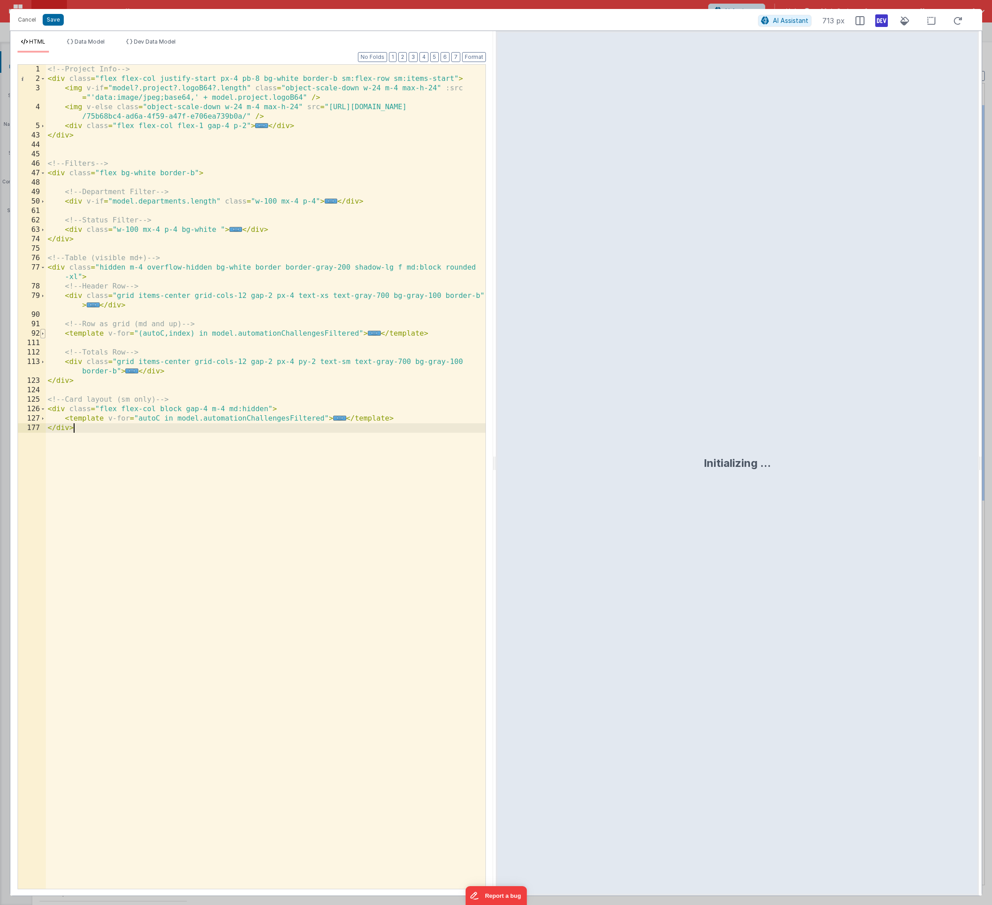
click at [40, 336] on span at bounding box center [42, 333] width 5 height 9
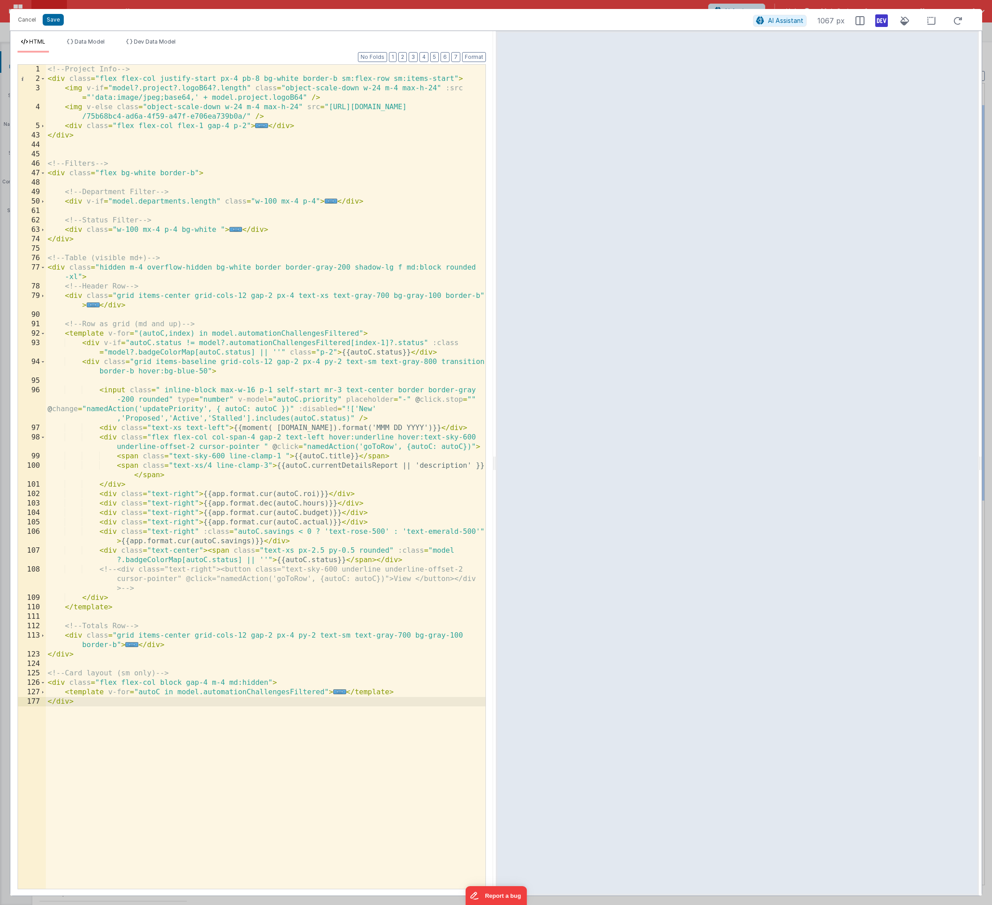
click at [333, 354] on div "<!-- Project Info --> < div class = "flex flex-col justify-start px-4 pb-8 bg-w…" at bounding box center [266, 486] width 440 height 843
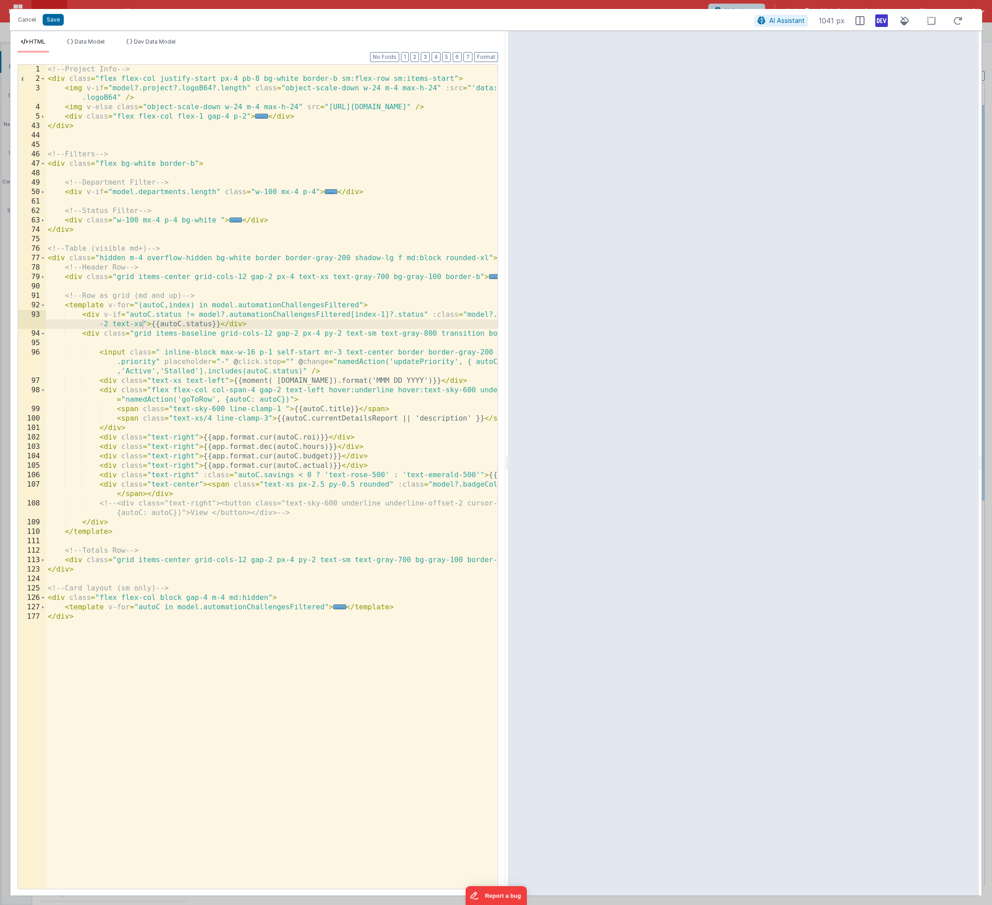
drag, startPoint x: 689, startPoint y: 475, endPoint x: 508, endPoint y: 465, distance: 181.3
click at [508, 465] on html "Cancel Save AI Assistant 1041 px HTML Data Model Dev Data Model Format 7 6 5 4 …" at bounding box center [496, 452] width 992 height 905
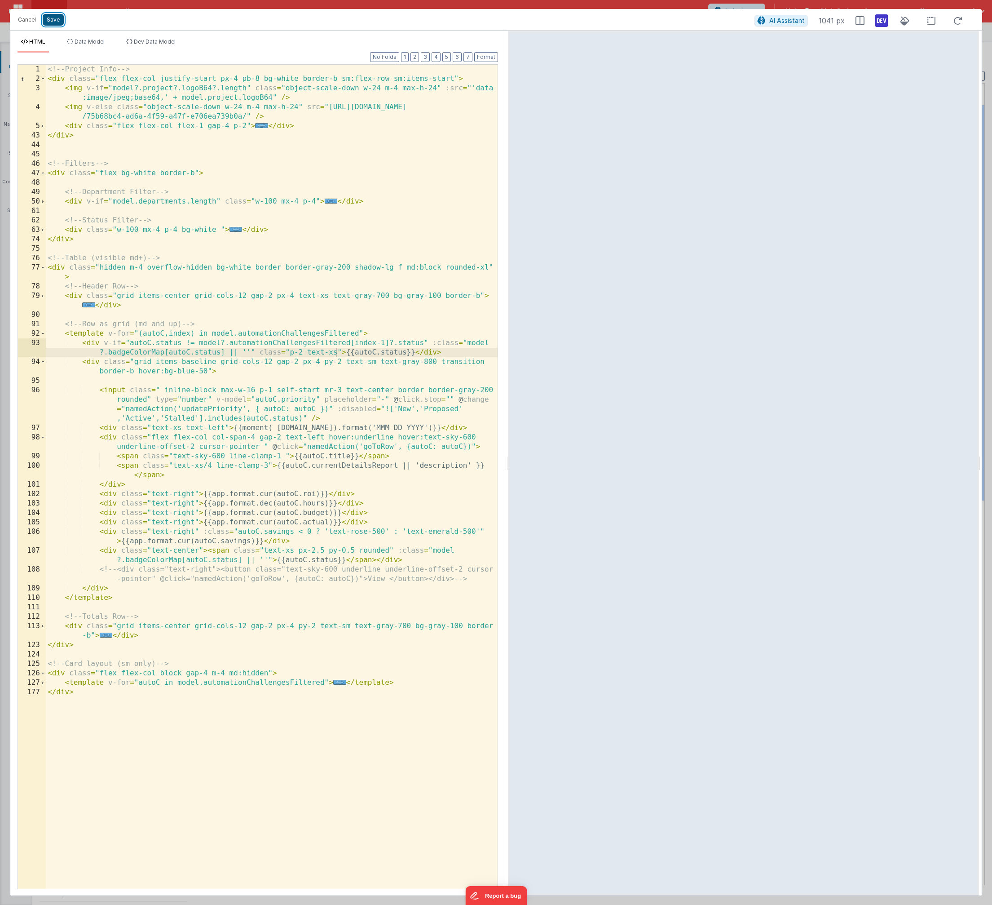
click at [48, 20] on button "Save" at bounding box center [53, 20] width 21 height 12
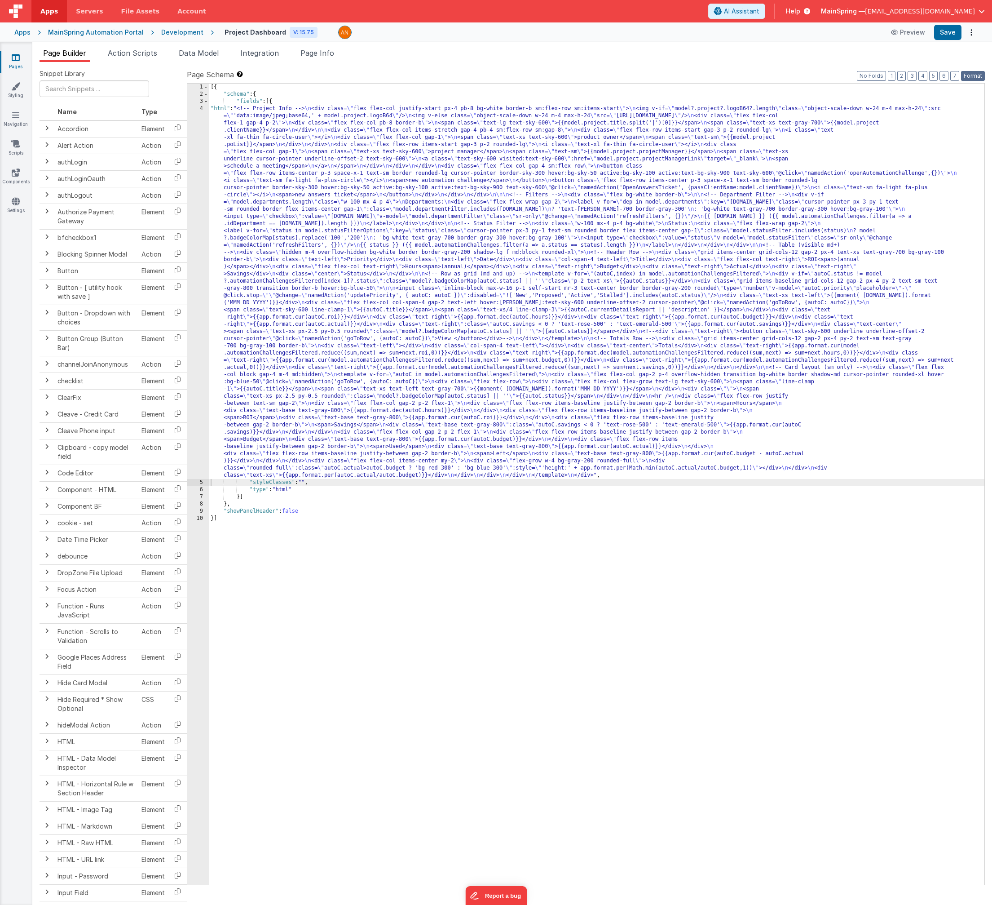
click at [656, 76] on button "Format" at bounding box center [973, 76] width 24 height 10
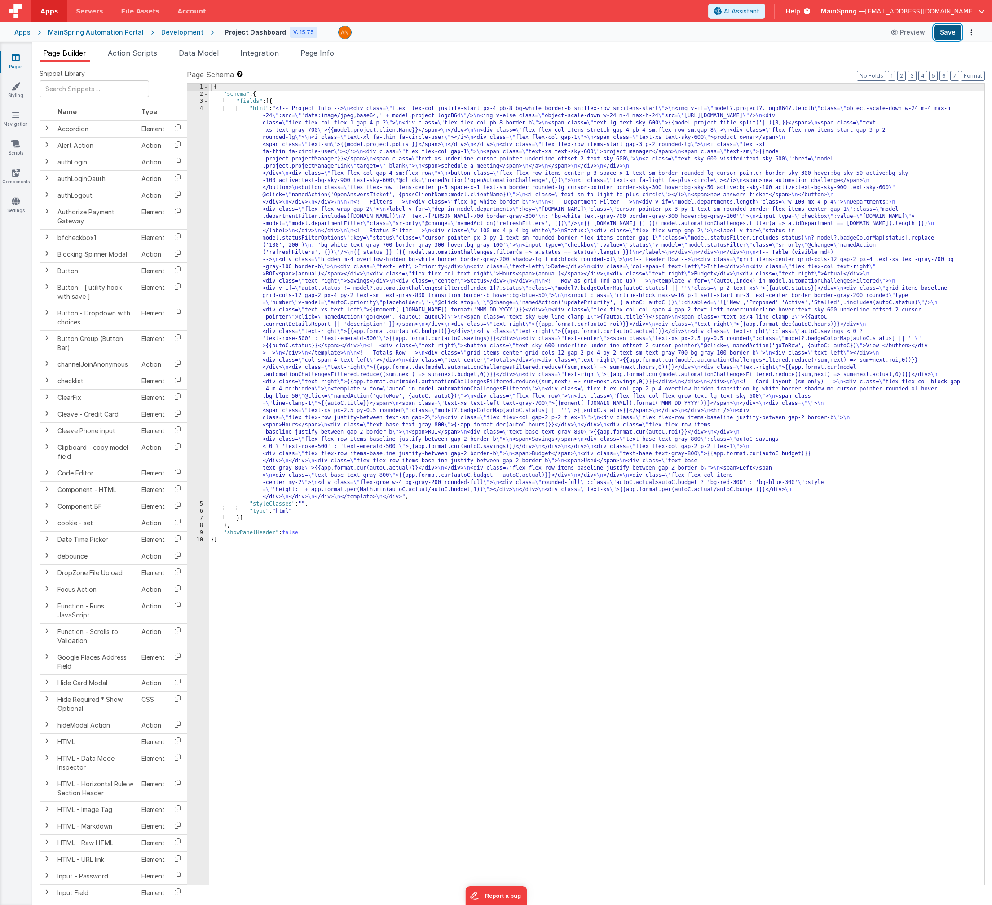
click at [656, 37] on button "Save" at bounding box center [948, 32] width 27 height 15
click at [131, 56] on span "Action Scripts" at bounding box center [132, 53] width 49 height 9
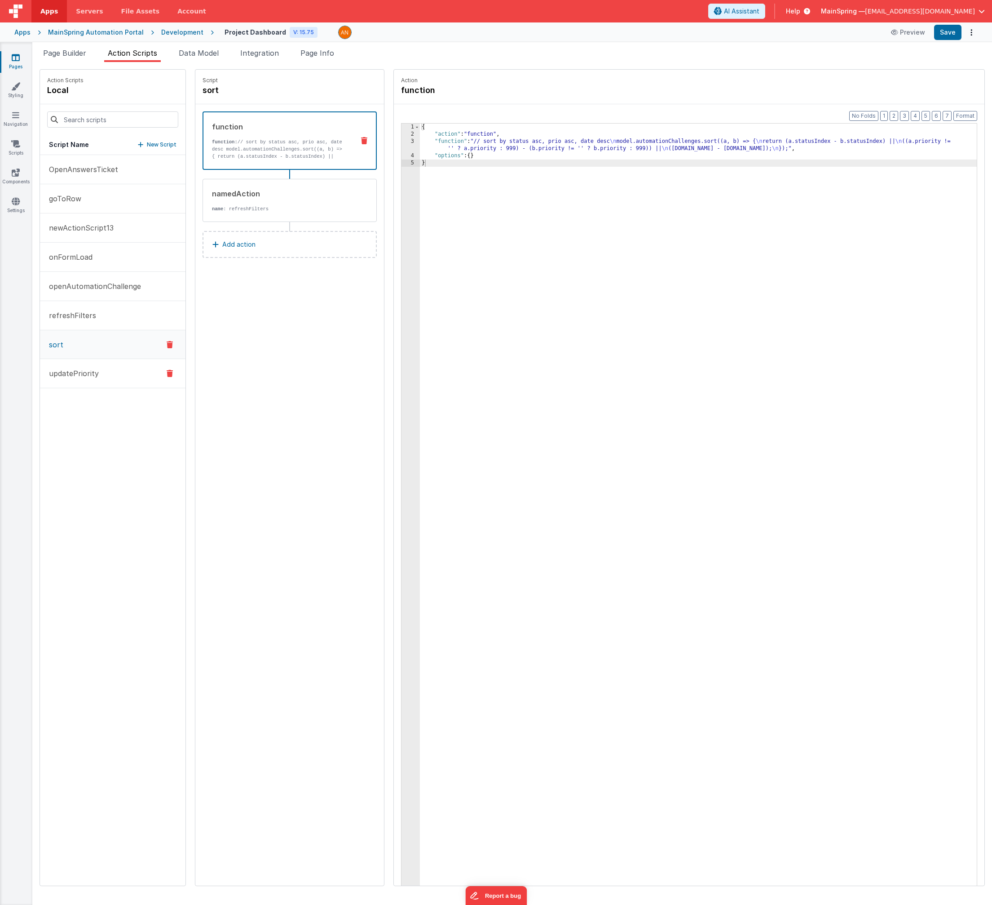
click at [69, 376] on p "updatePriority" at bounding box center [71, 373] width 55 height 11
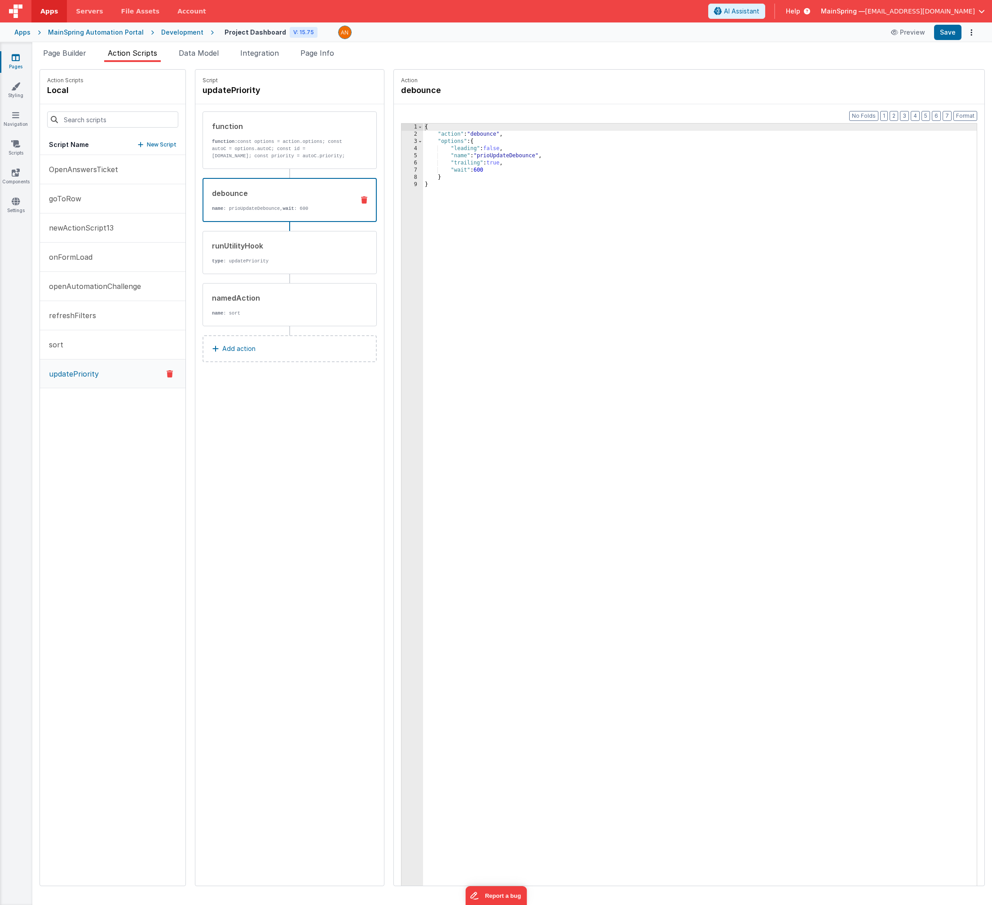
click at [239, 203] on div "debounce name : prioUpdateDebounce, wait : 600" at bounding box center [276, 200] width 144 height 24
click at [255, 252] on div "runUtilityHook type : updatePriority" at bounding box center [275, 252] width 145 height 24
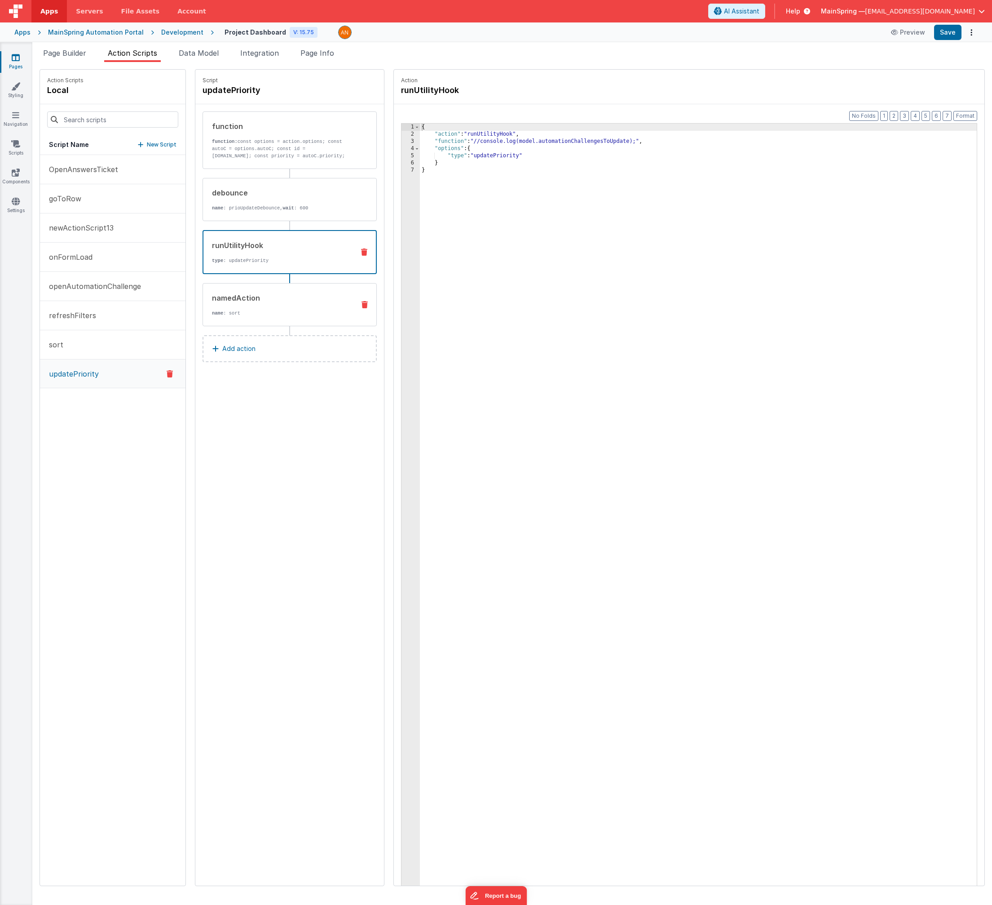
click at [263, 297] on div "namedAction" at bounding box center [280, 297] width 136 height 11
click at [320, 388] on div "Script updatePriority function function: const options = action.options; const …" at bounding box center [289, 478] width 189 height 816
click at [536, 333] on div "{ "action" : "namedAction" , "name" : "sort" }" at bounding box center [708, 526] width 576 height 804
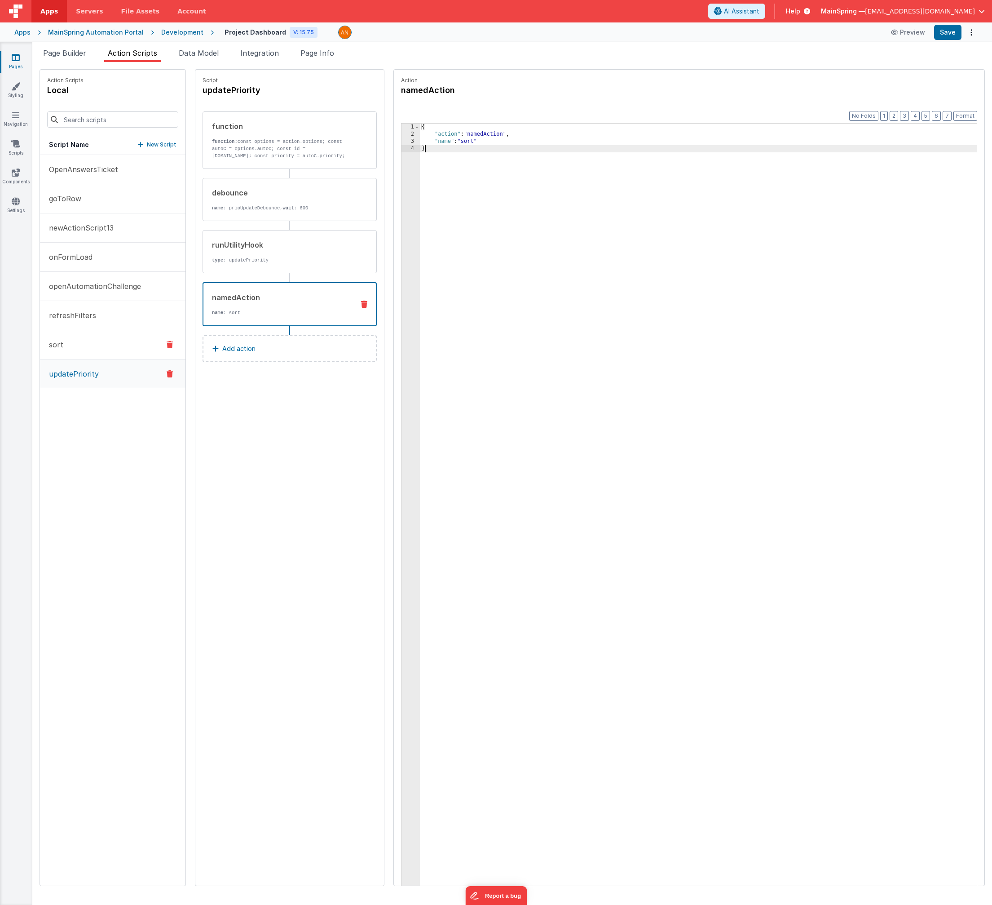
click at [61, 346] on p "sort" at bounding box center [54, 344] width 20 height 11
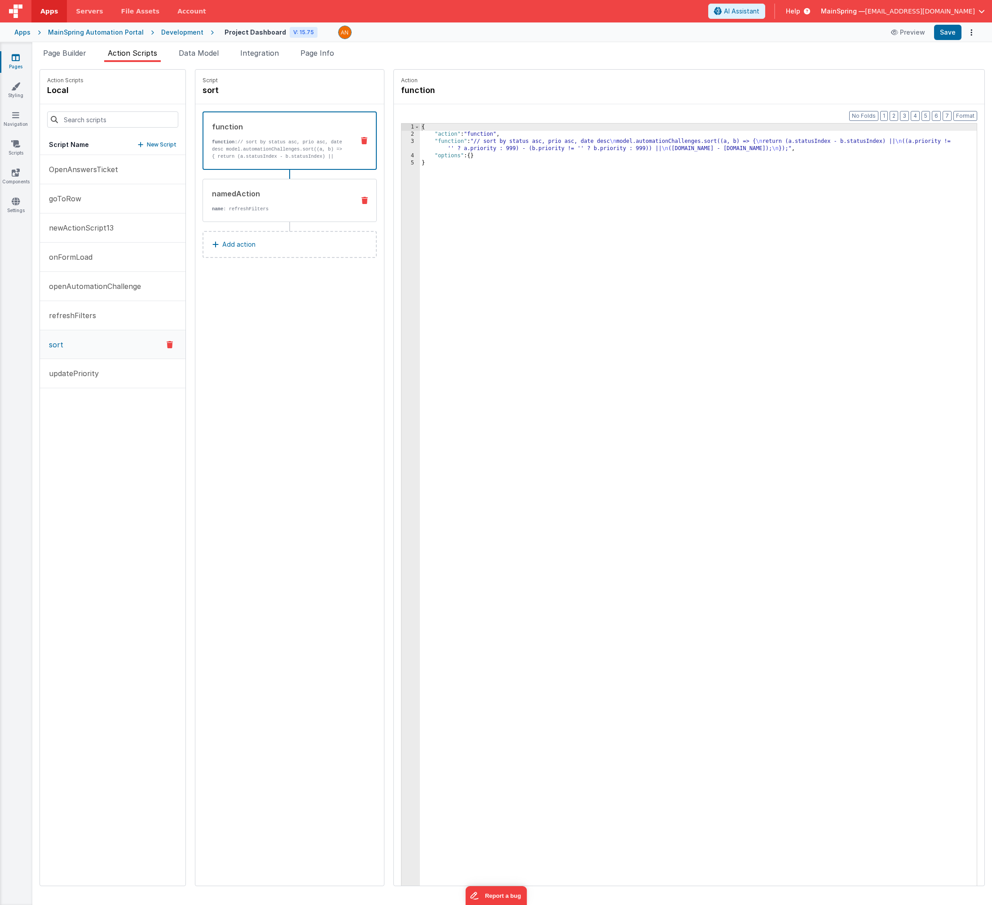
click at [230, 212] on p "name : refreshFilters" at bounding box center [280, 208] width 136 height 7
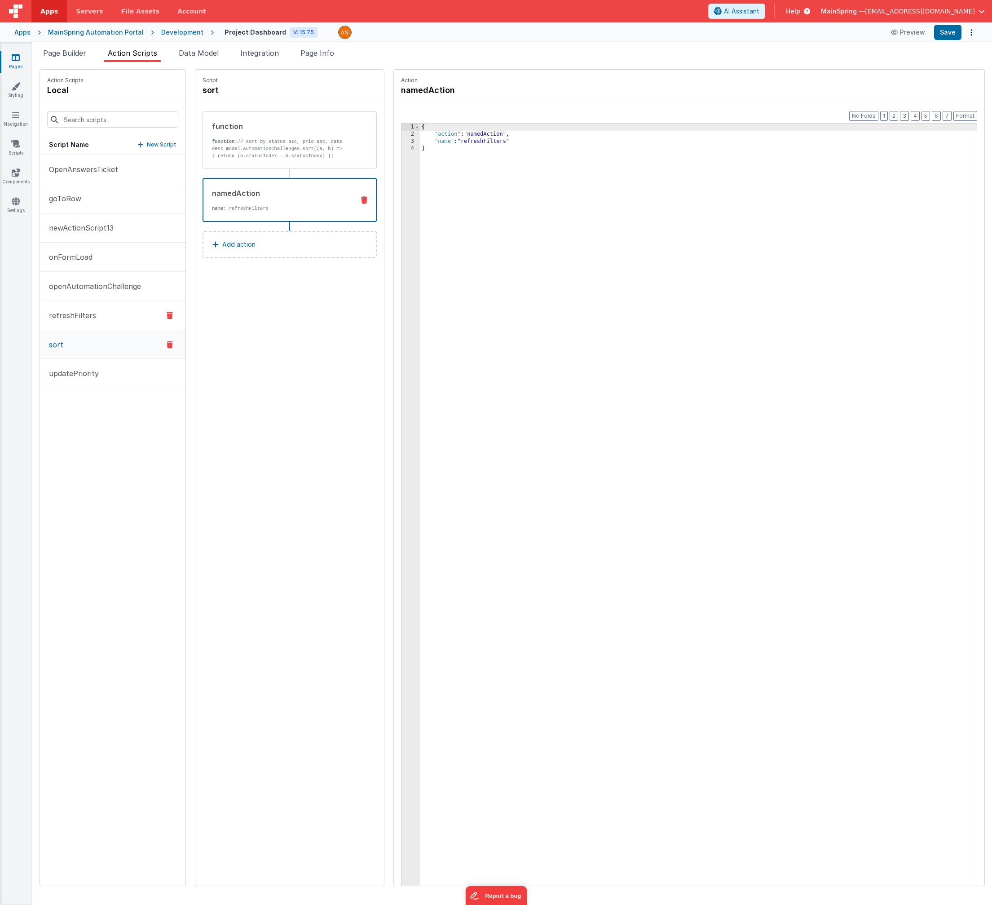
click at [80, 314] on p "refreshFilters" at bounding box center [70, 315] width 53 height 11
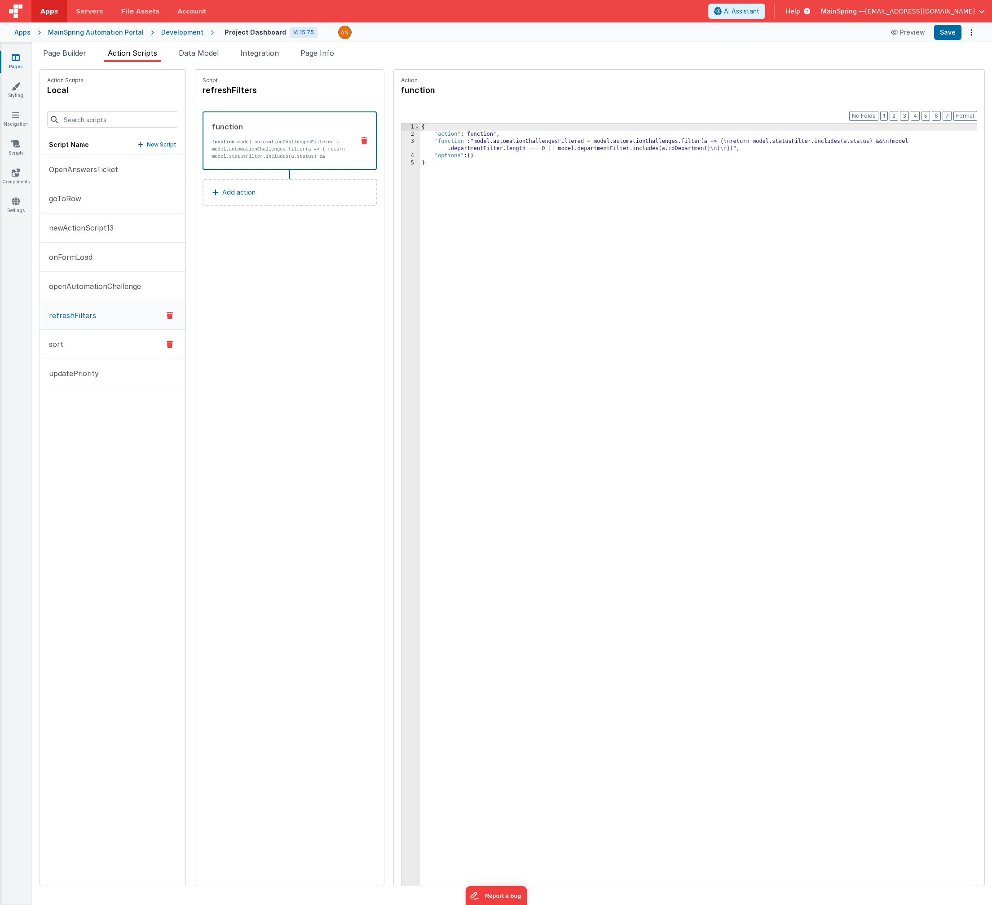
click at [69, 345] on button "sort" at bounding box center [113, 344] width 146 height 29
click at [605, 144] on div "{ "action" : "function" , "function" : "// sort by status asc, prio asc, date d…" at bounding box center [708, 526] width 576 height 804
click at [402, 143] on div "3" at bounding box center [411, 145] width 18 height 14
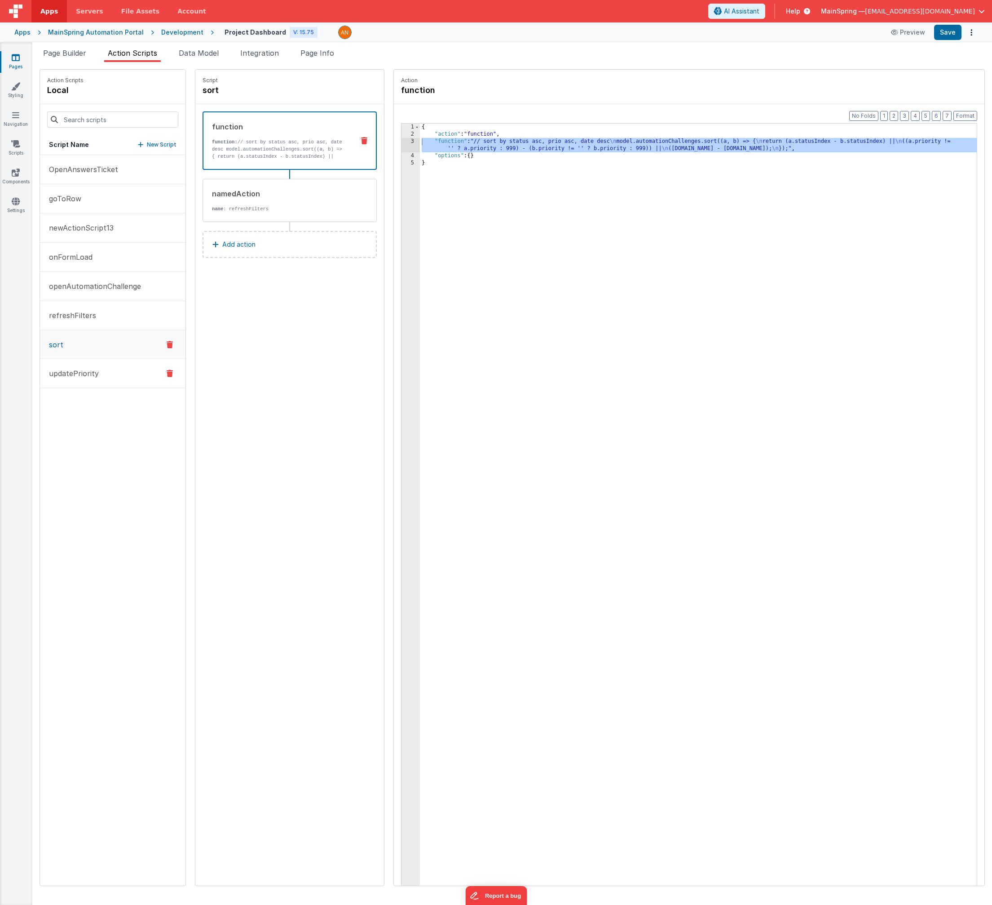
click at [88, 367] on button "updatePriority" at bounding box center [113, 373] width 146 height 29
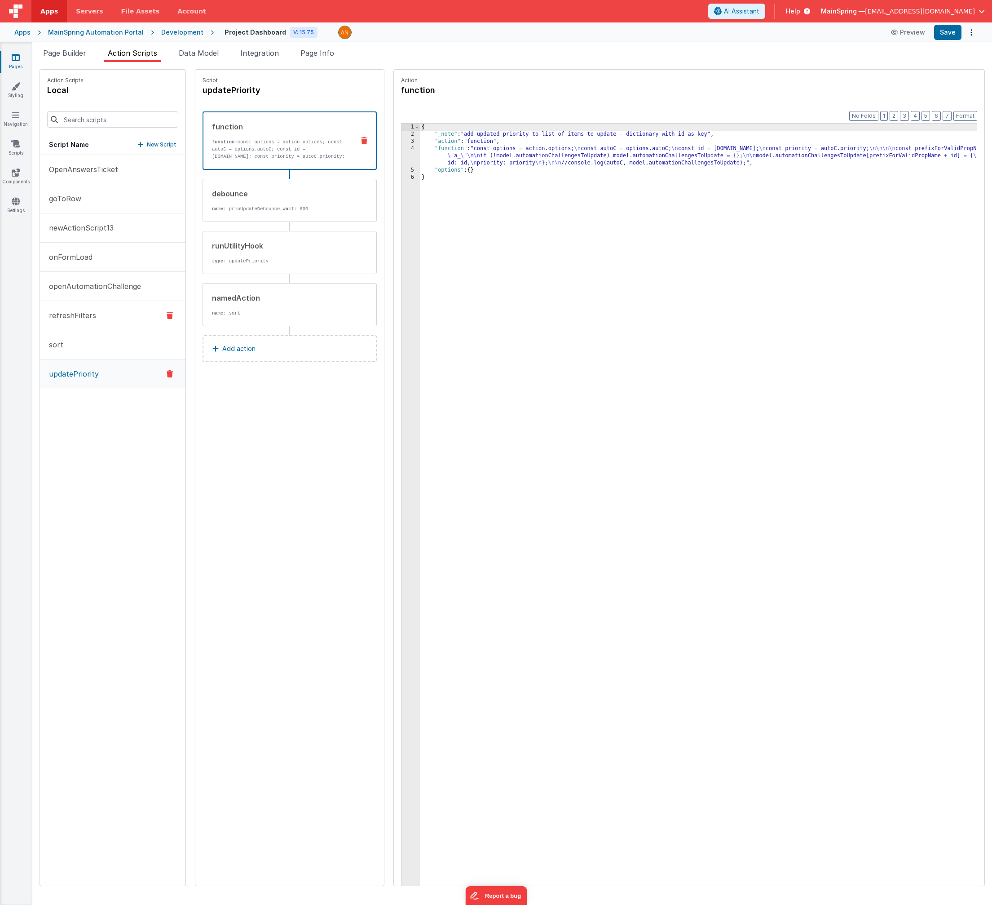
click at [76, 313] on p "refreshFilters" at bounding box center [70, 315] width 53 height 11
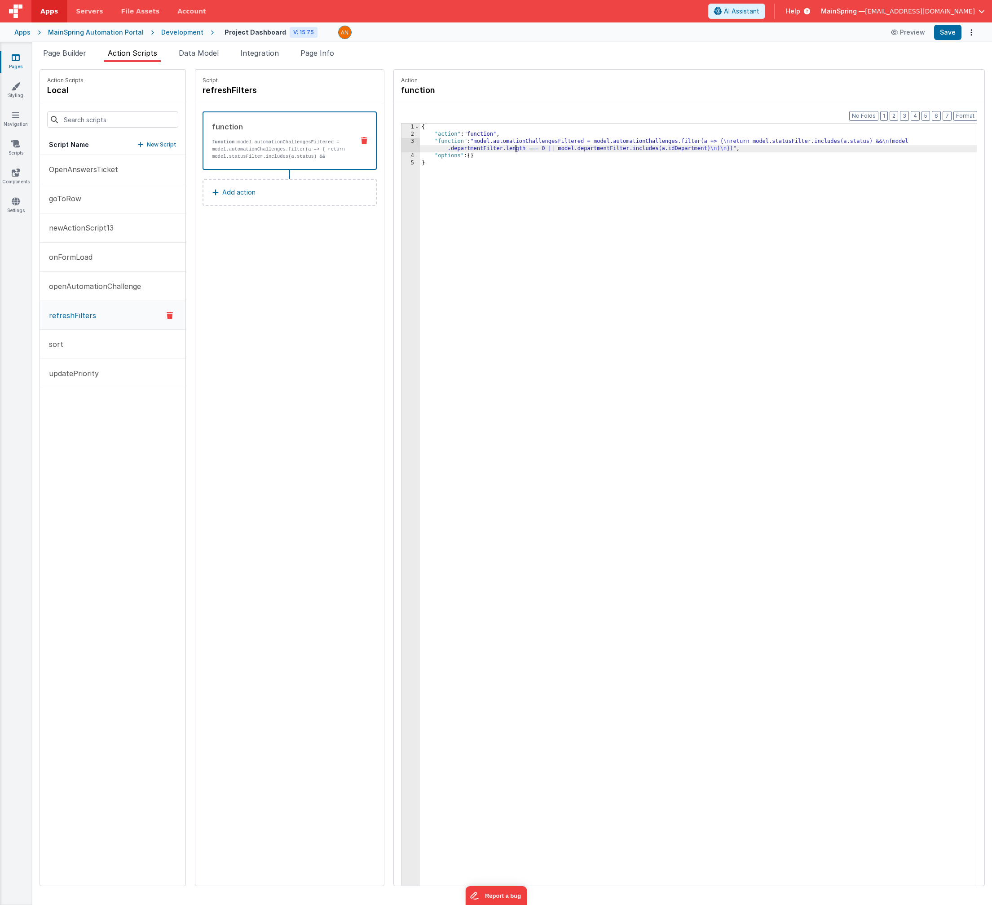
click at [496, 152] on div "{ "action" : "function" , "function" : "model.automationChallengesFiltered = mo…" at bounding box center [708, 526] width 576 height 804
click at [402, 143] on div "3" at bounding box center [411, 145] width 18 height 14
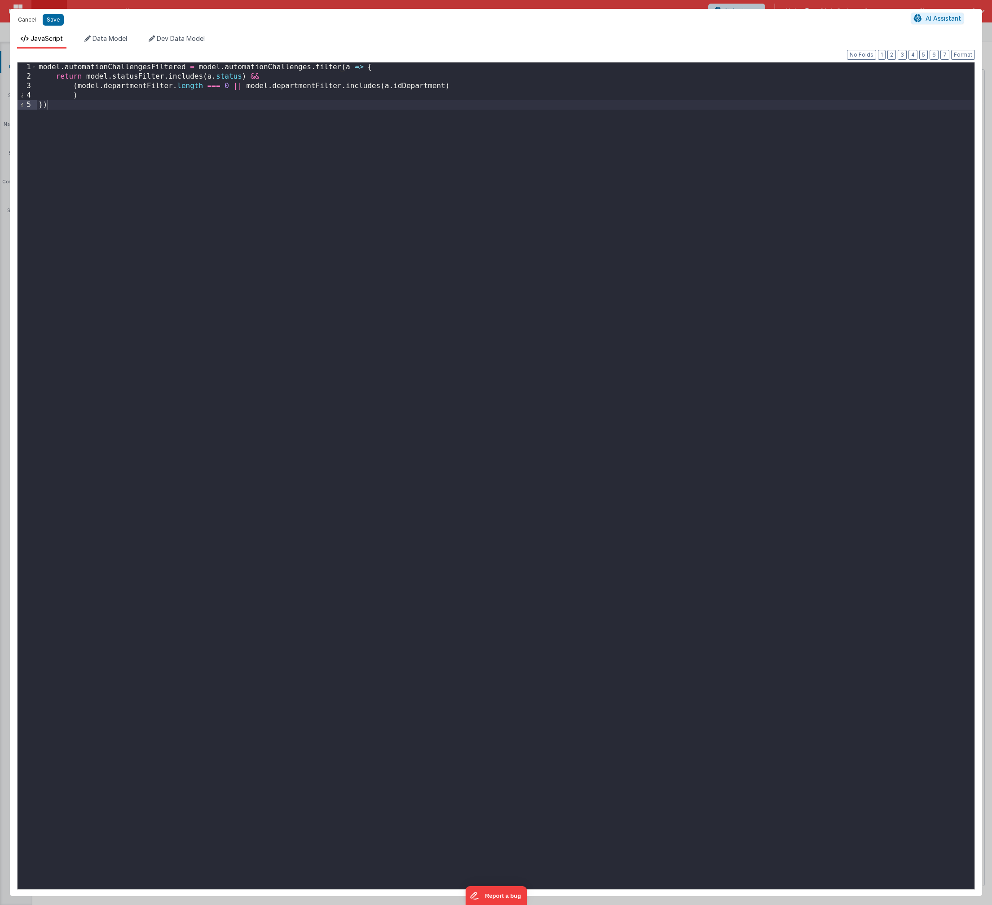
click at [27, 22] on button "Cancel" at bounding box center [26, 19] width 27 height 13
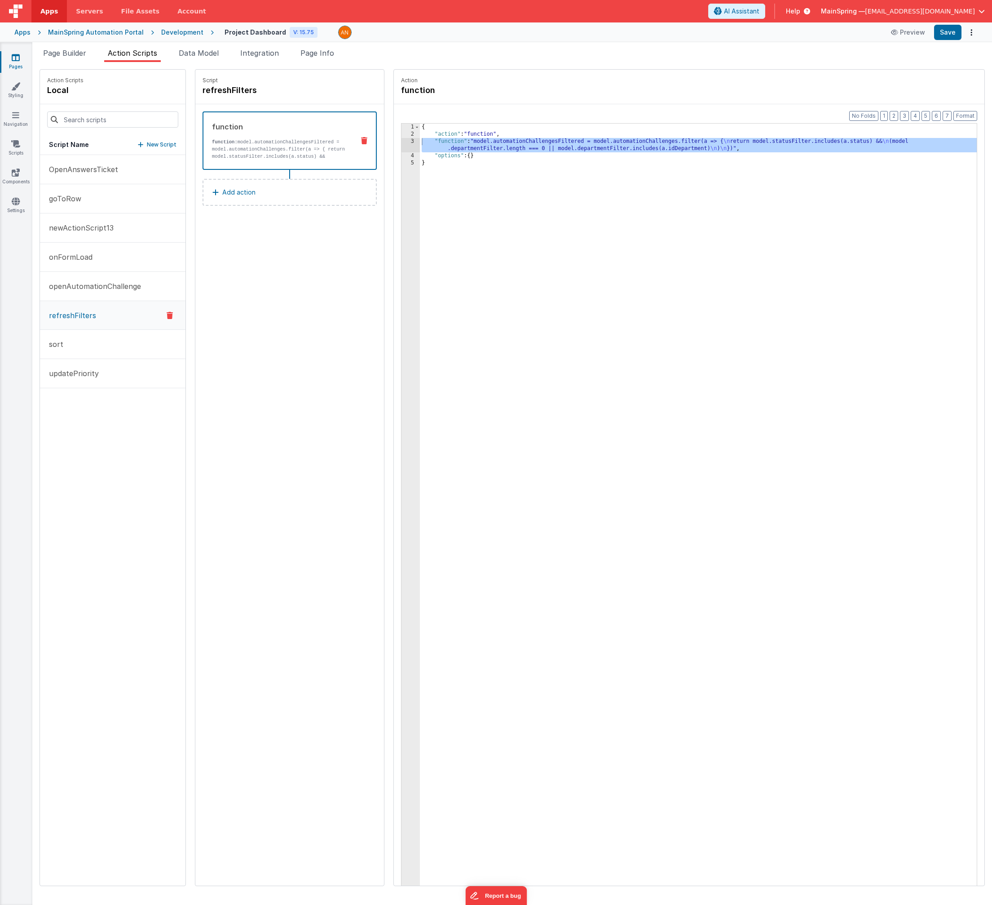
click at [385, 275] on div "Action function Format 7 6 5 4 3 2 1 No Folds 1 2 3 4 5 { "action" : "function"…" at bounding box center [685, 477] width 601 height 817
drag, startPoint x: 687, startPoint y: 384, endPoint x: 679, endPoint y: 364, distance: 20.6
click at [656, 384] on div "{ "action" : "function" , "function" : "model.automationChallengesFiltered = mo…" at bounding box center [708, 526] width 576 height 804
click at [315, 304] on div "Script refreshFilters function function: model.automationChallengesFiltered = m…" at bounding box center [289, 478] width 189 height 816
click at [279, 288] on div "Script refreshFilters function function: model.automationChallengesFiltered = m…" at bounding box center [289, 478] width 189 height 816
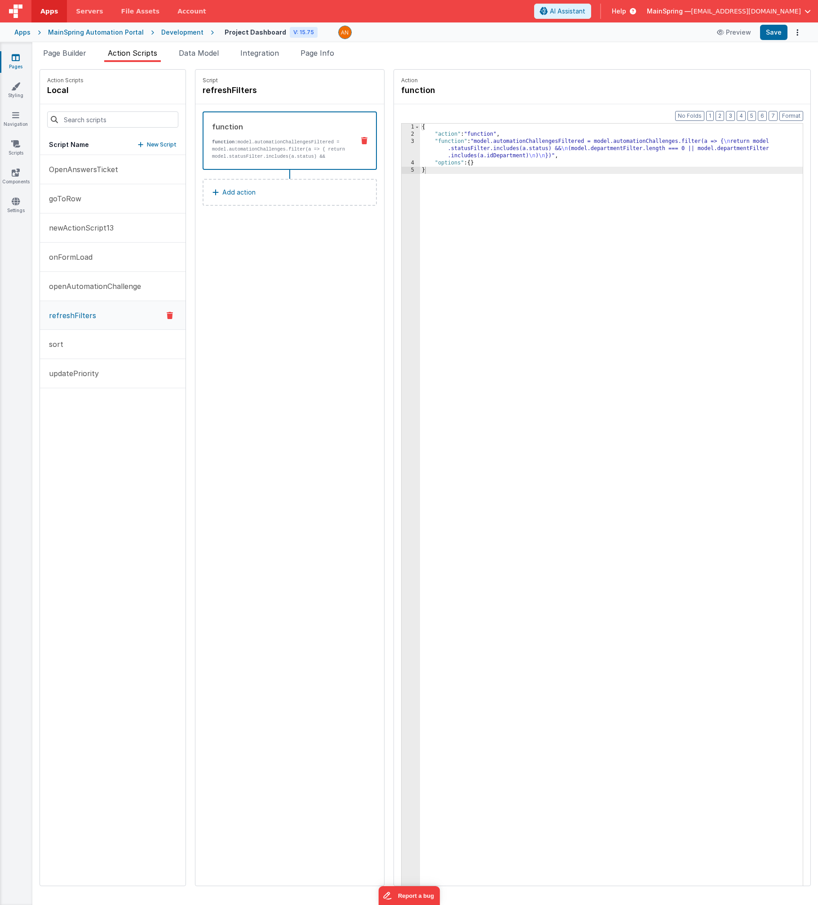
click at [21, 62] on link "Pages" at bounding box center [16, 62] width 32 height 18
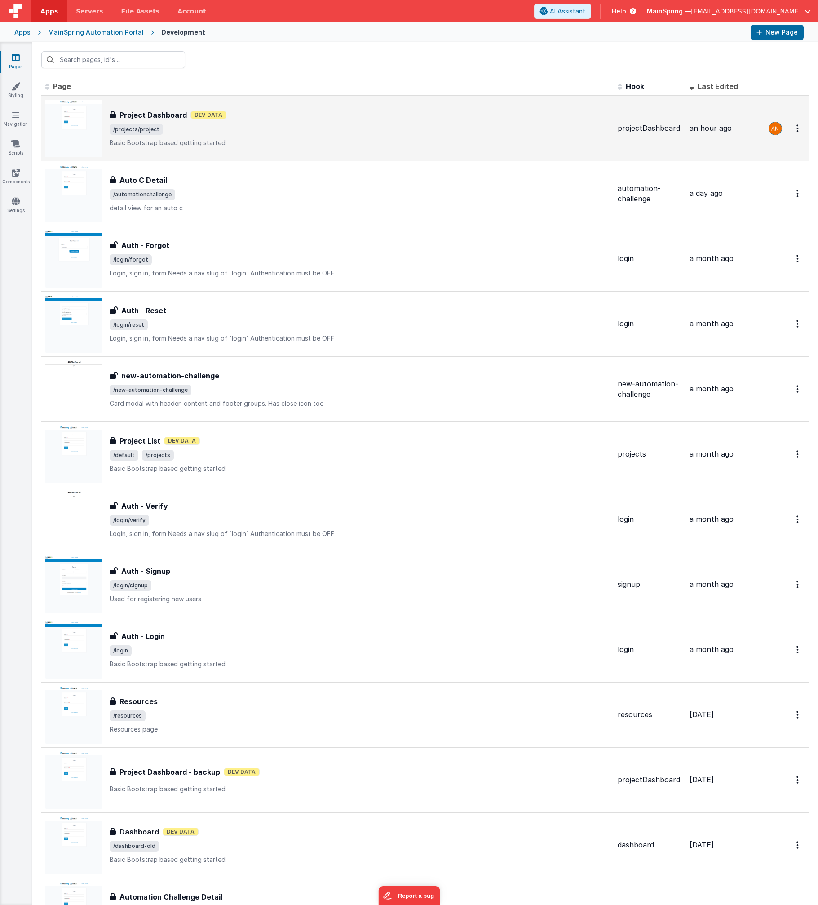
click at [306, 130] on span "/projects/project" at bounding box center [360, 129] width 501 height 11
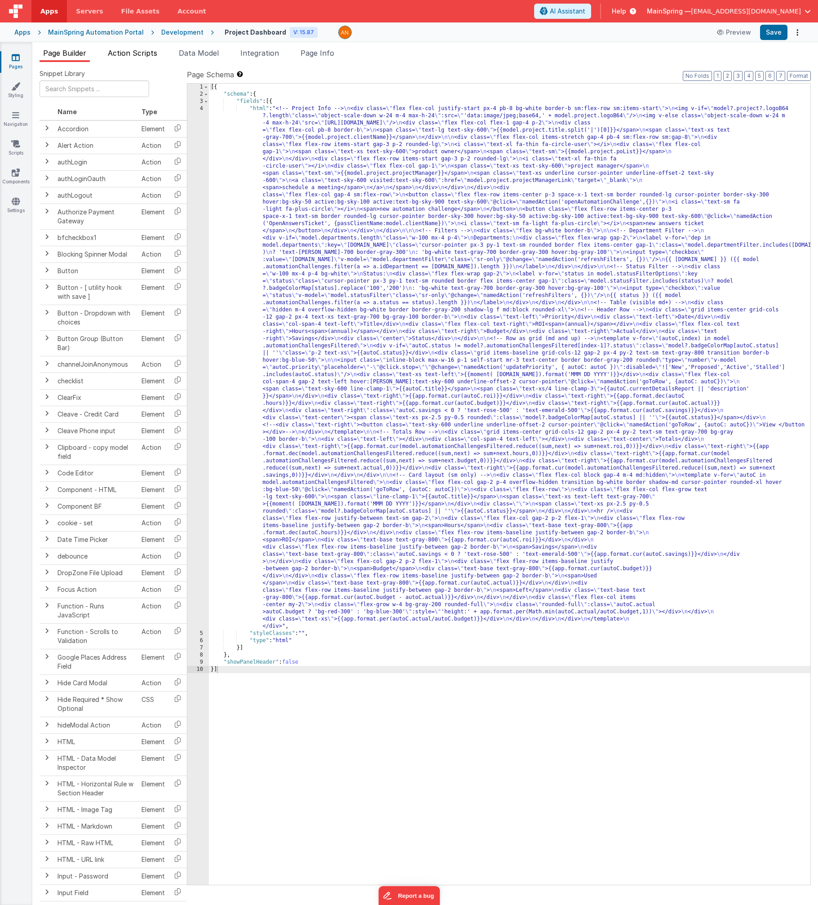
click at [159, 58] on li "Action Scripts" at bounding box center [132, 55] width 57 height 14
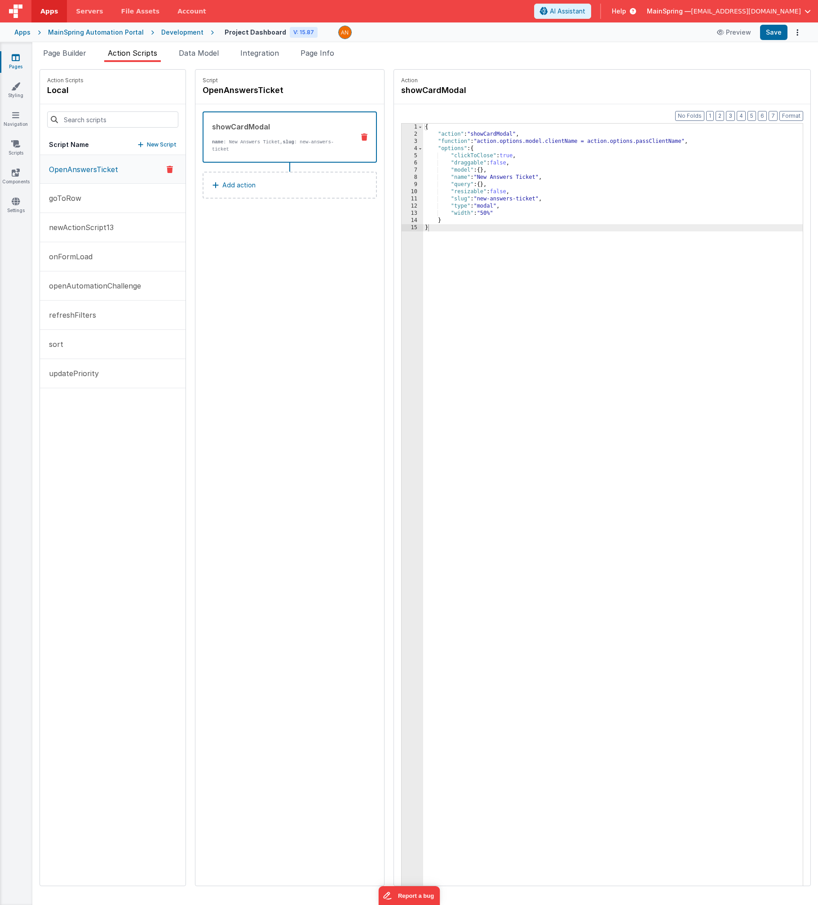
click at [296, 298] on div "Script OpenAnswersTicket showCardModal name : New Answers Ticket, slug : new-an…" at bounding box center [289, 478] width 189 height 816
click at [67, 51] on span "Page Builder" at bounding box center [64, 53] width 43 height 9
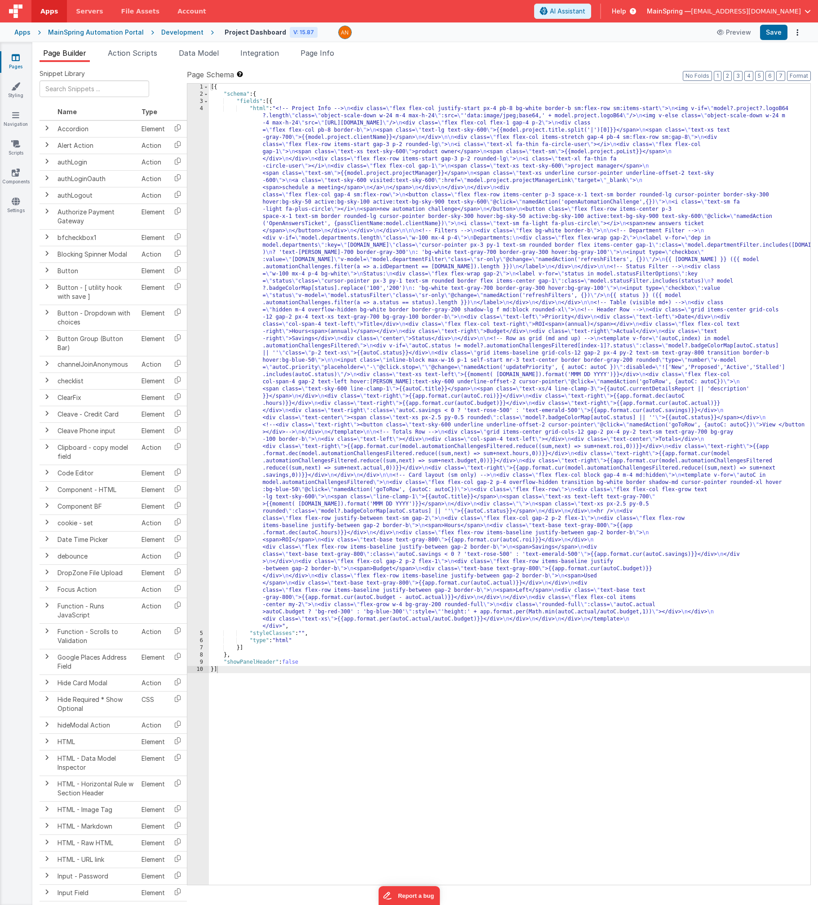
click at [337, 332] on div "[{ "schema" : { "fields" : [{ "html" : "<!-- Project Info --> \n <div class= \"…" at bounding box center [510, 491] width 602 height 815
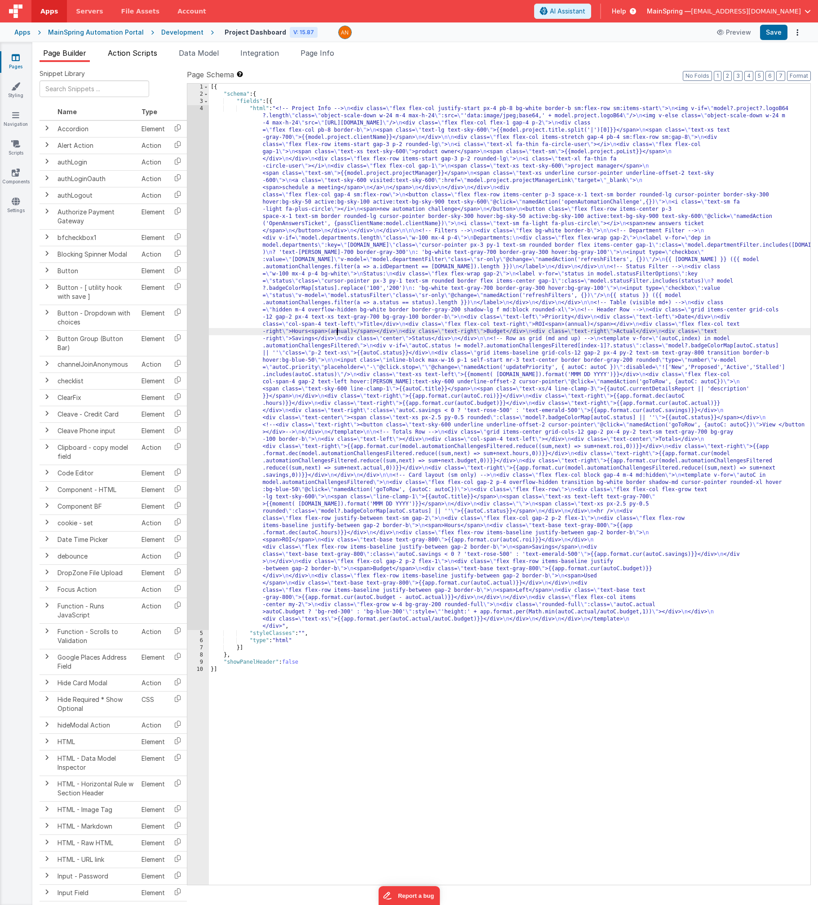
click at [140, 60] on li "Action Scripts" at bounding box center [132, 55] width 57 height 14
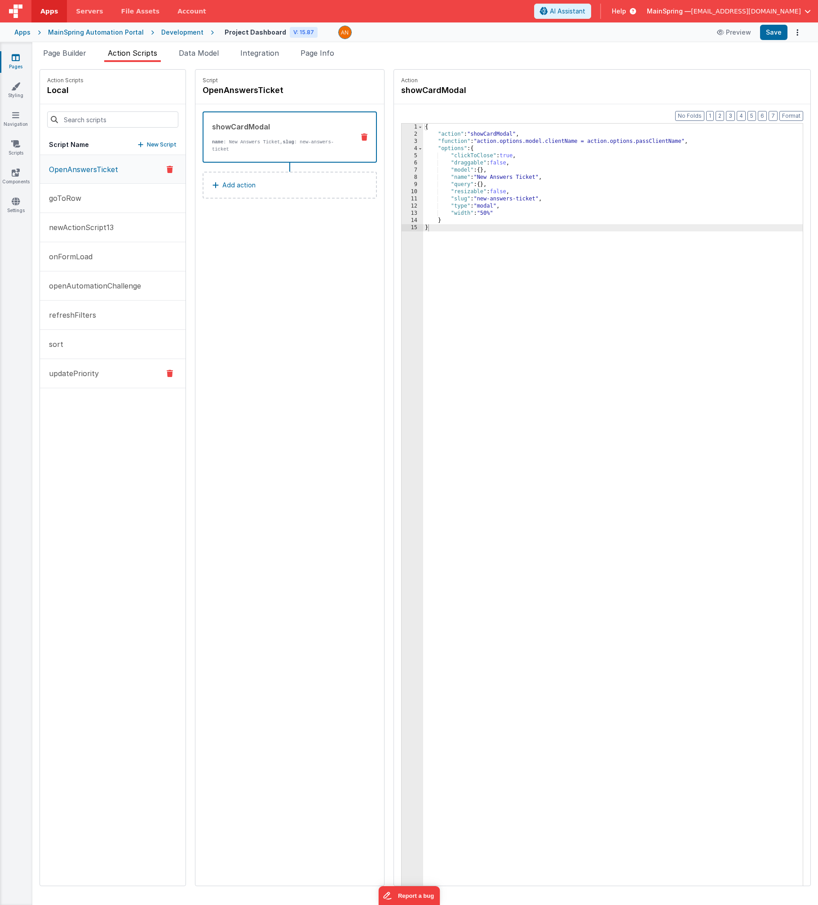
click at [75, 372] on p "updatePriority" at bounding box center [71, 373] width 55 height 11
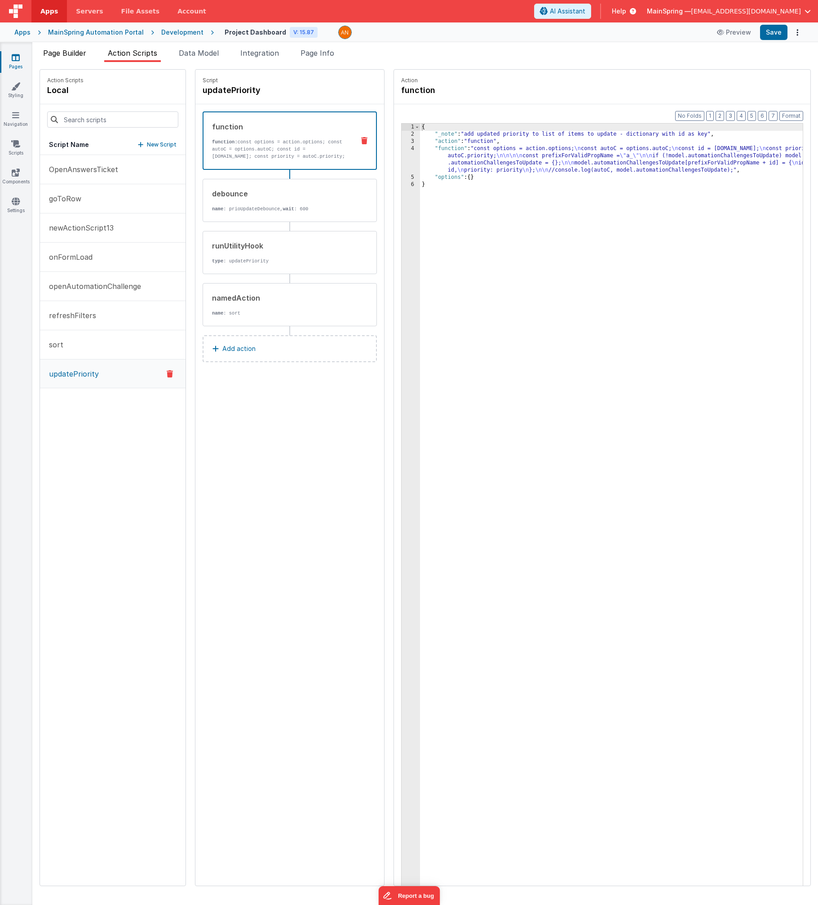
click at [67, 58] on li "Page Builder" at bounding box center [65, 55] width 50 height 14
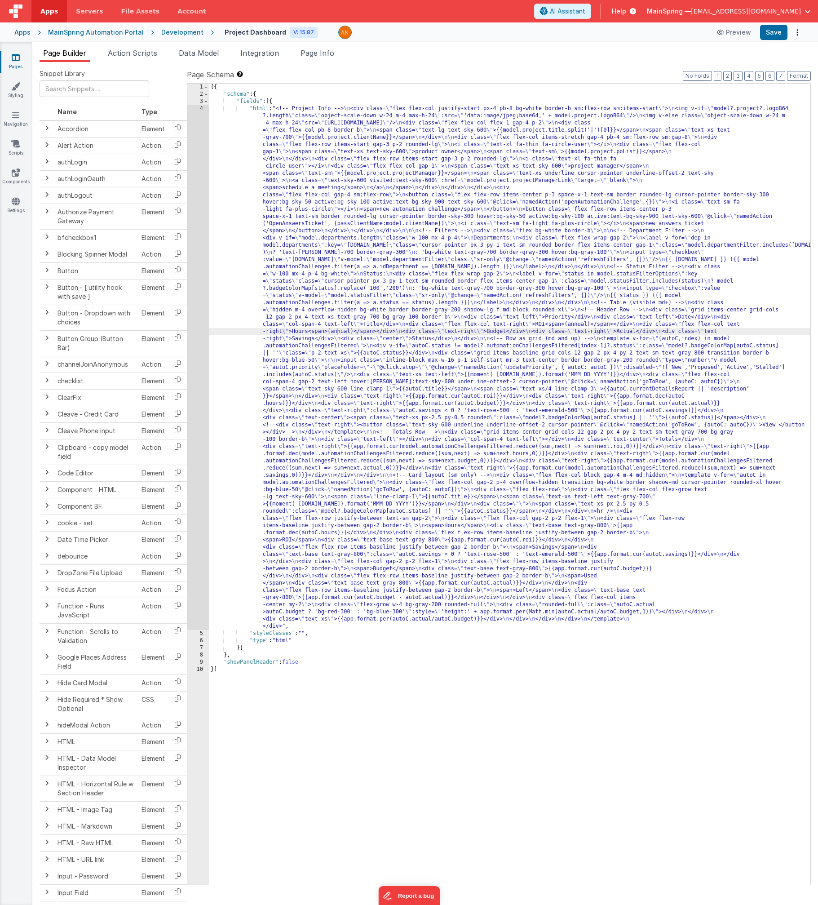
click at [377, 235] on div "[{ "schema" : { "fields" : [{ "html" : "<!-- Project Info --> \n <div class= \"…" at bounding box center [510, 491] width 602 height 815
click at [287, 333] on div "[{ "schema" : { "fields" : [{ "html" : "<!-- Project Info --> \n <div class= \"…" at bounding box center [510, 491] width 602 height 815
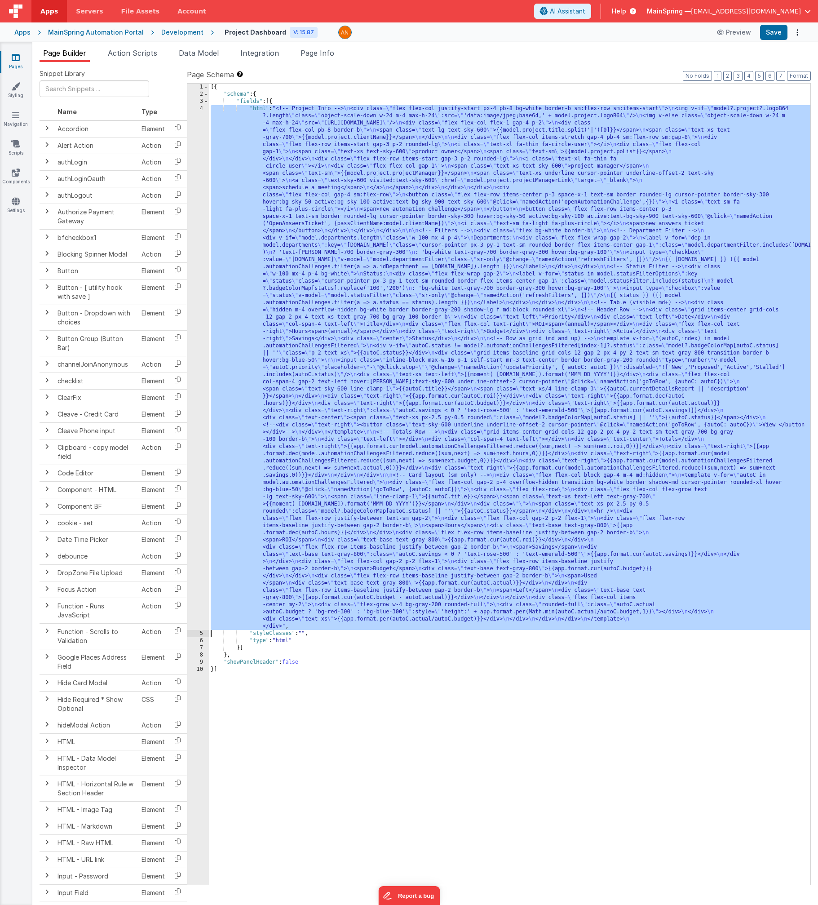
click at [199, 343] on div "4" at bounding box center [198, 367] width 22 height 525
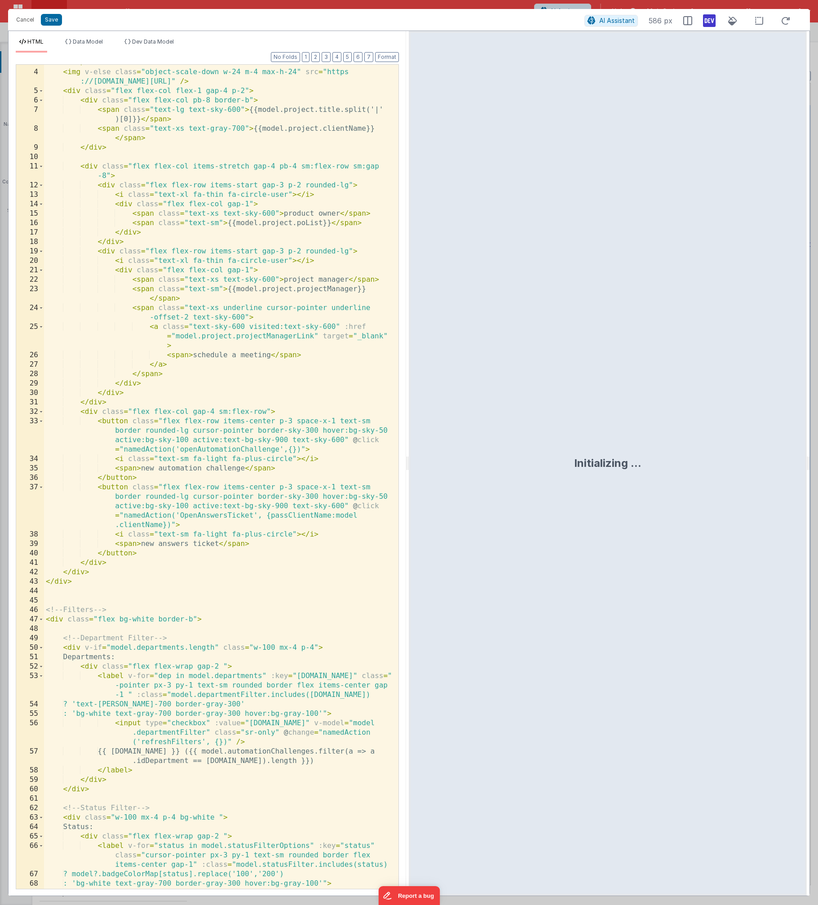
scroll to position [81, 0]
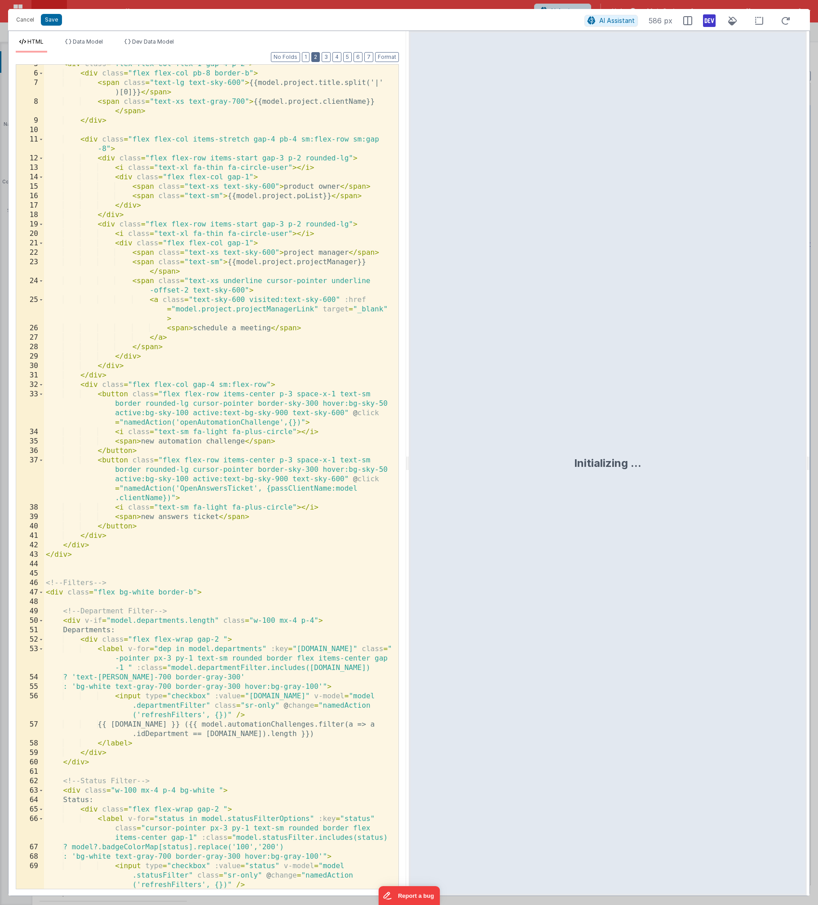
click at [319, 56] on button "2" at bounding box center [315, 57] width 9 height 10
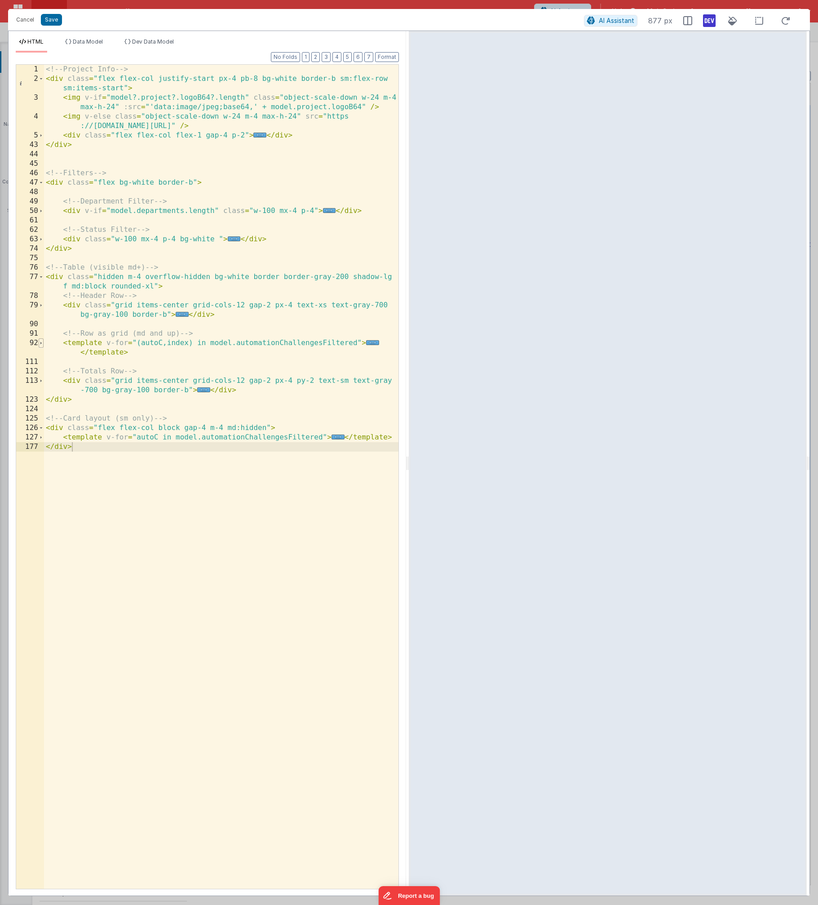
click at [40, 344] on span at bounding box center [41, 342] width 5 height 9
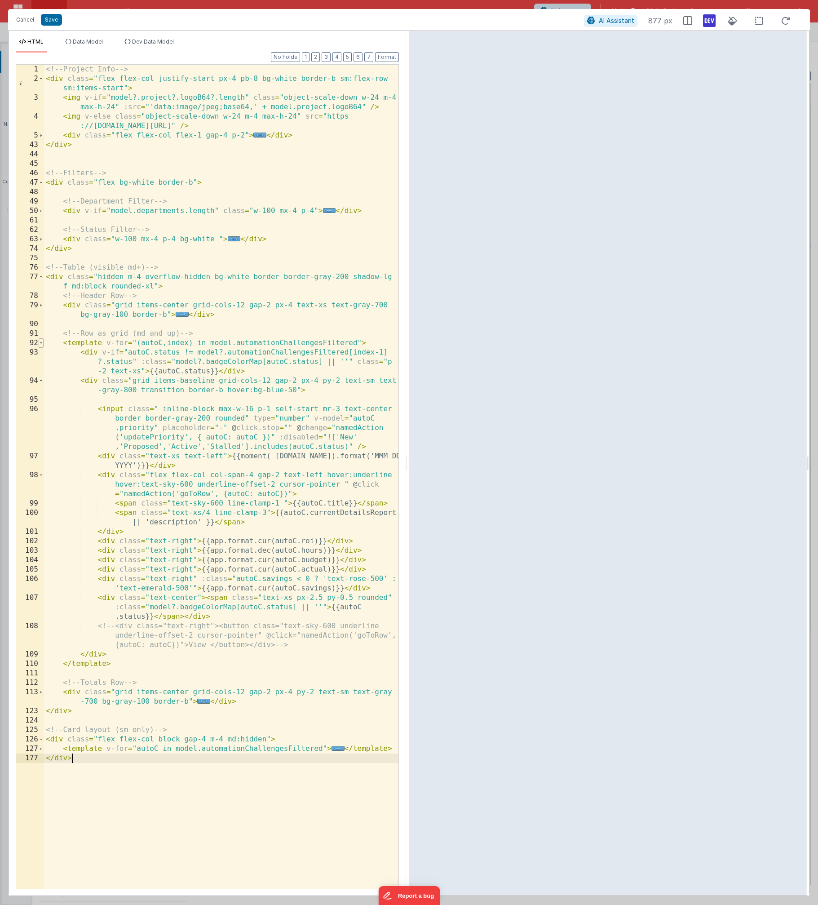
click at [40, 344] on span at bounding box center [41, 342] width 5 height 9
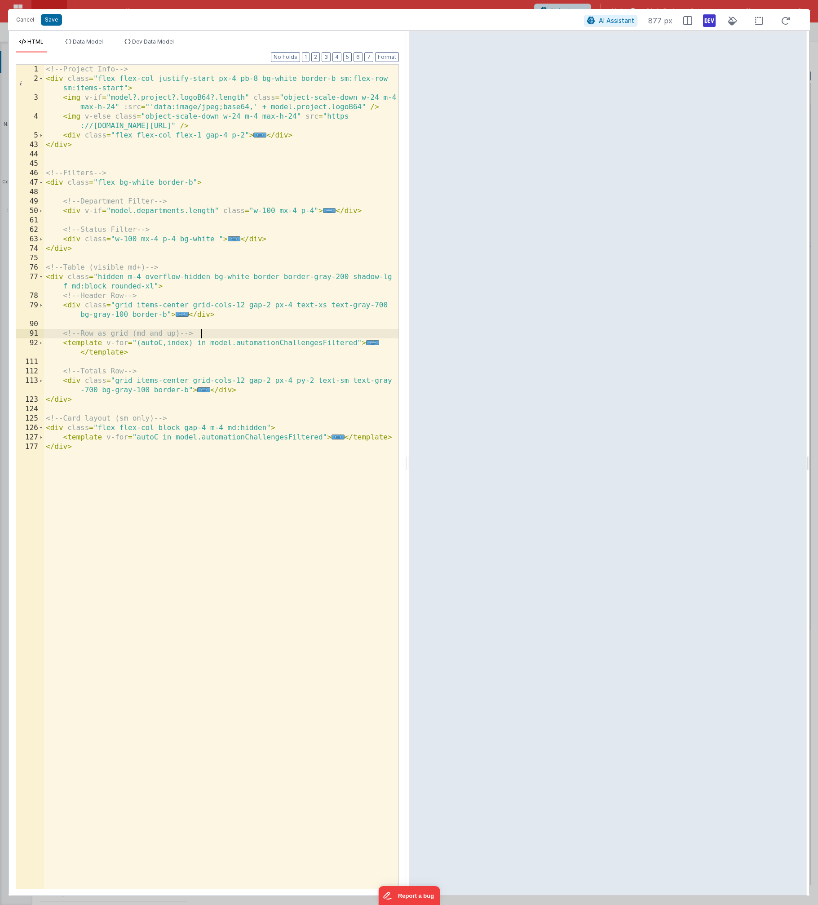
click at [247, 335] on div "<!-- Project Info --> < div class = "flex flex-col justify-start px-4 pb-8 bg-w…" at bounding box center [221, 486] width 354 height 843
click at [42, 306] on span at bounding box center [41, 305] width 5 height 9
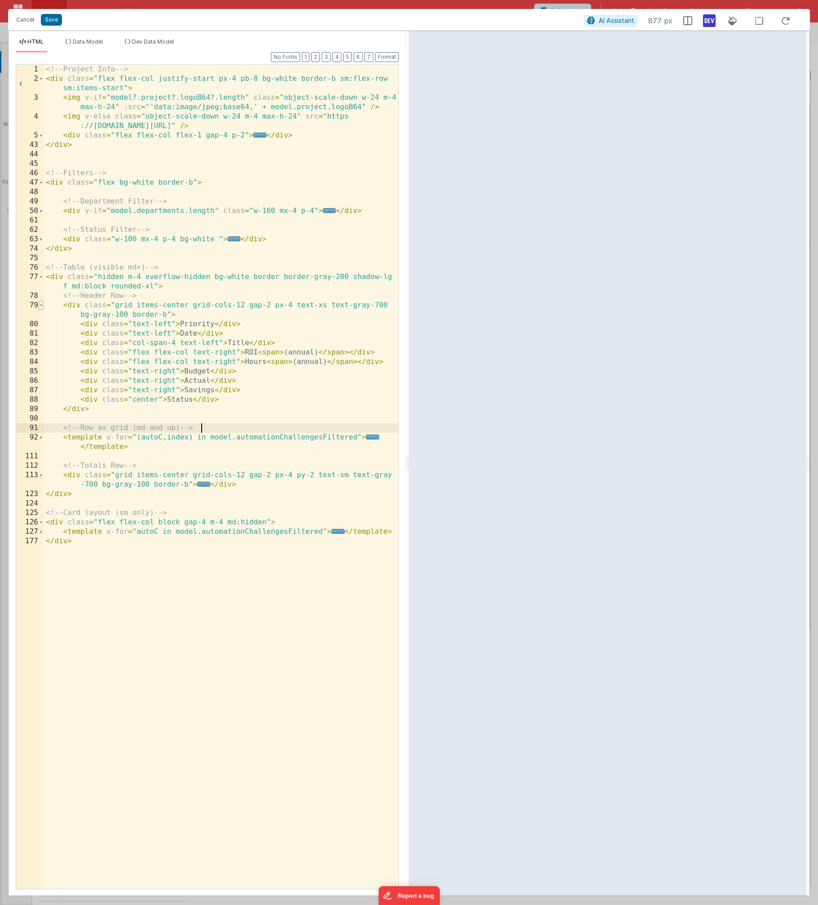
click at [42, 306] on span at bounding box center [41, 305] width 5 height 9
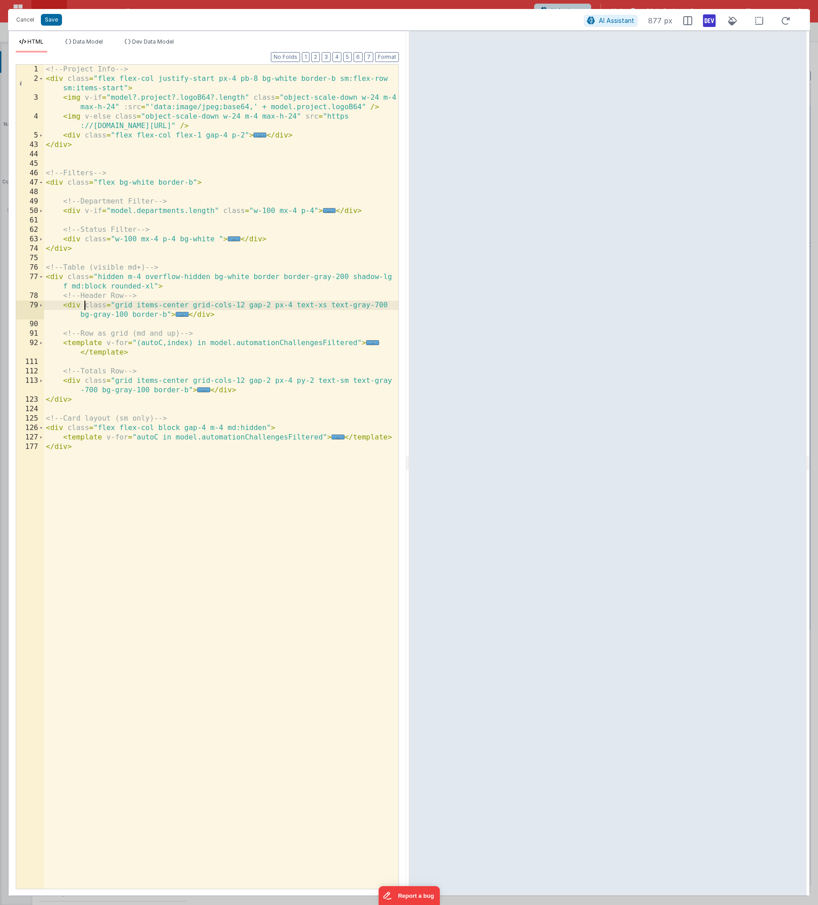
click at [86, 306] on div "<!-- Project Info --> < div class = "flex flex-col justify-start px-4 pb-8 bg-w…" at bounding box center [221, 486] width 354 height 843
click at [130, 302] on div "<!-- Project Info --> < div class = "flex flex-col justify-start px-4 pb-8 bg-w…" at bounding box center [221, 486] width 354 height 843
drag, startPoint x: 148, startPoint y: 306, endPoint x: 83, endPoint y: 307, distance: 65.2
click at [83, 307] on div "<!-- Project Info --> < div class = "flex flex-col justify-start px-4 pb-8 bg-w…" at bounding box center [221, 486] width 354 height 843
click at [373, 344] on span "..." at bounding box center [372, 342] width 13 height 5
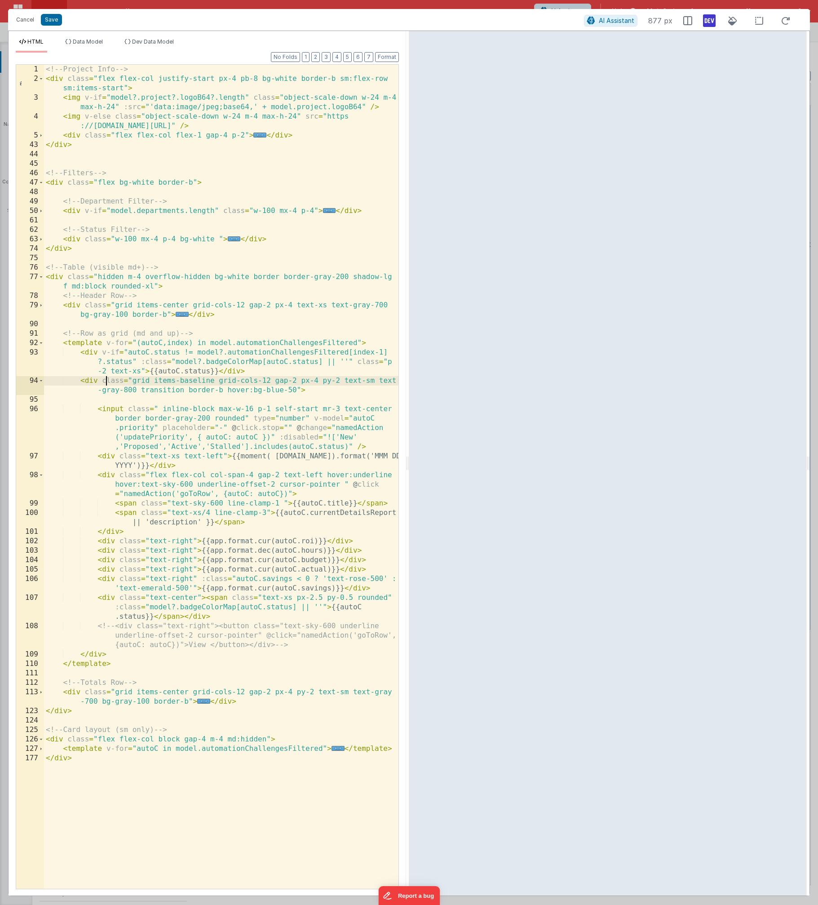
click at [104, 378] on div "<!-- Project Info --> < div class = "flex flex-col justify-start px-4 pb-8 bg-w…" at bounding box center [221, 486] width 354 height 843
paste textarea
click at [382, 344] on div "<!-- Project Info --> < div class = "flex flex-col justify-start px-4 pb-8 bg-w…" at bounding box center [221, 486] width 354 height 843
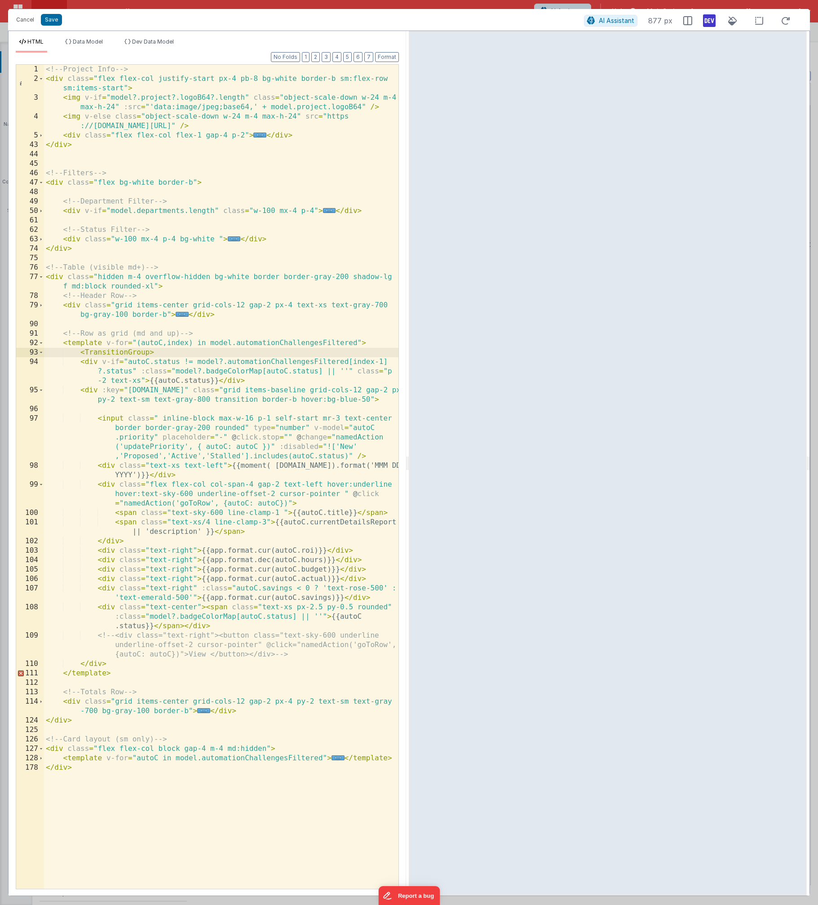
click at [130, 664] on div "<!-- Project Info --> < div class = "flex flex-col justify-start px-4 pb-8 bg-w…" at bounding box center [221, 486] width 354 height 843
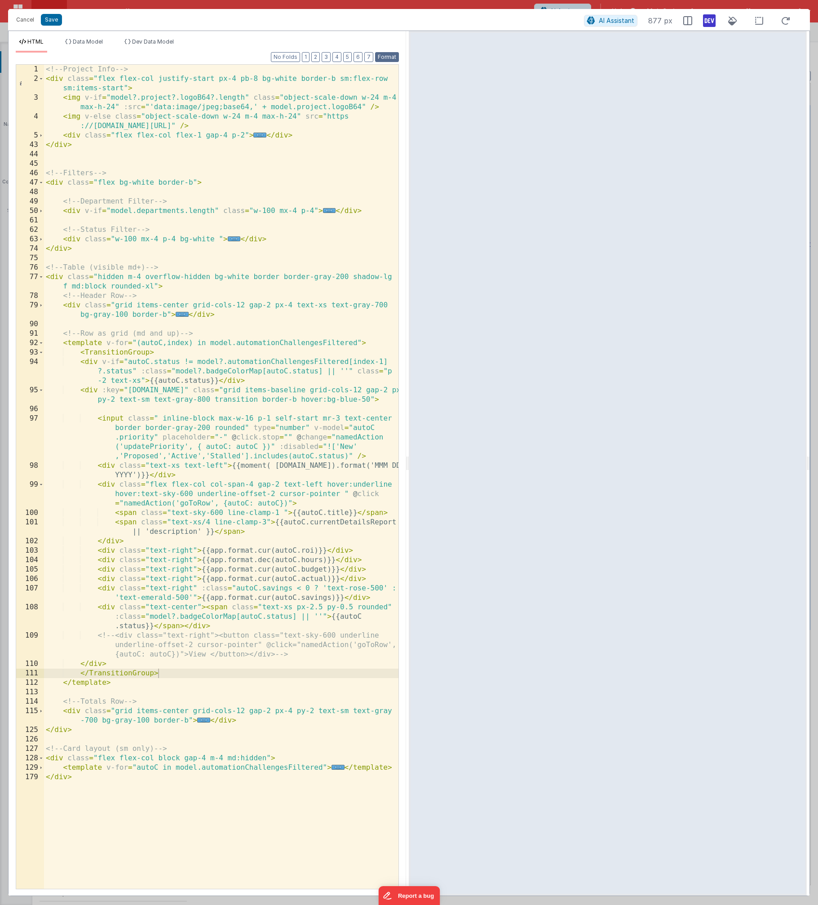
click at [391, 59] on button "Format" at bounding box center [387, 57] width 24 height 10
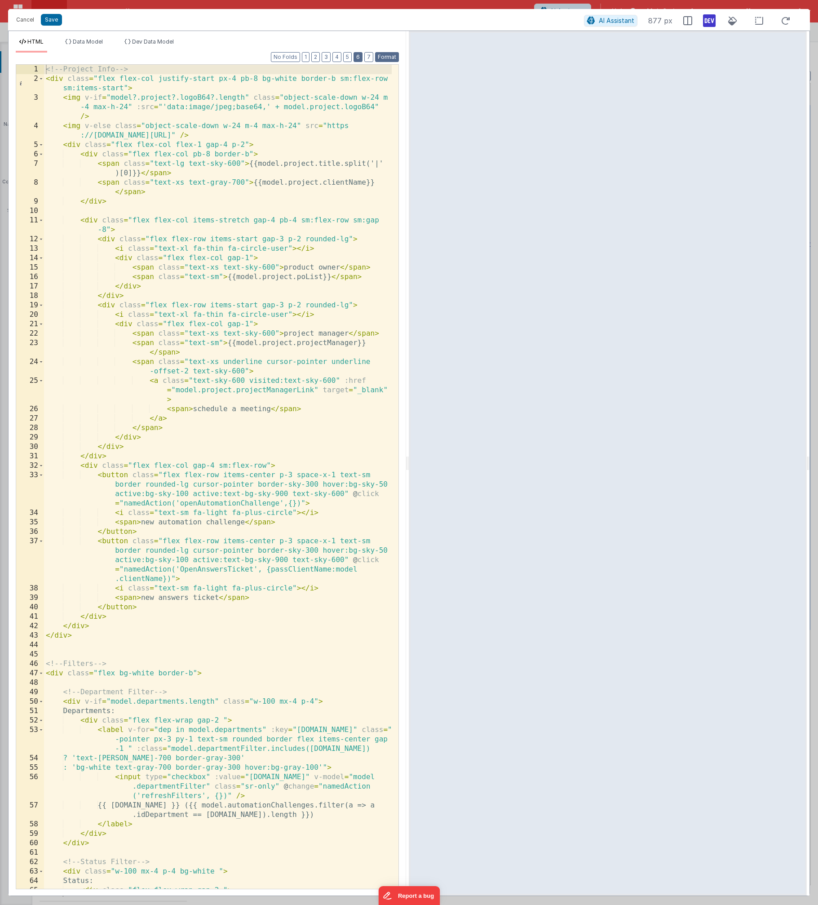
scroll to position [0, 0]
click at [320, 57] on button "2" at bounding box center [315, 57] width 9 height 10
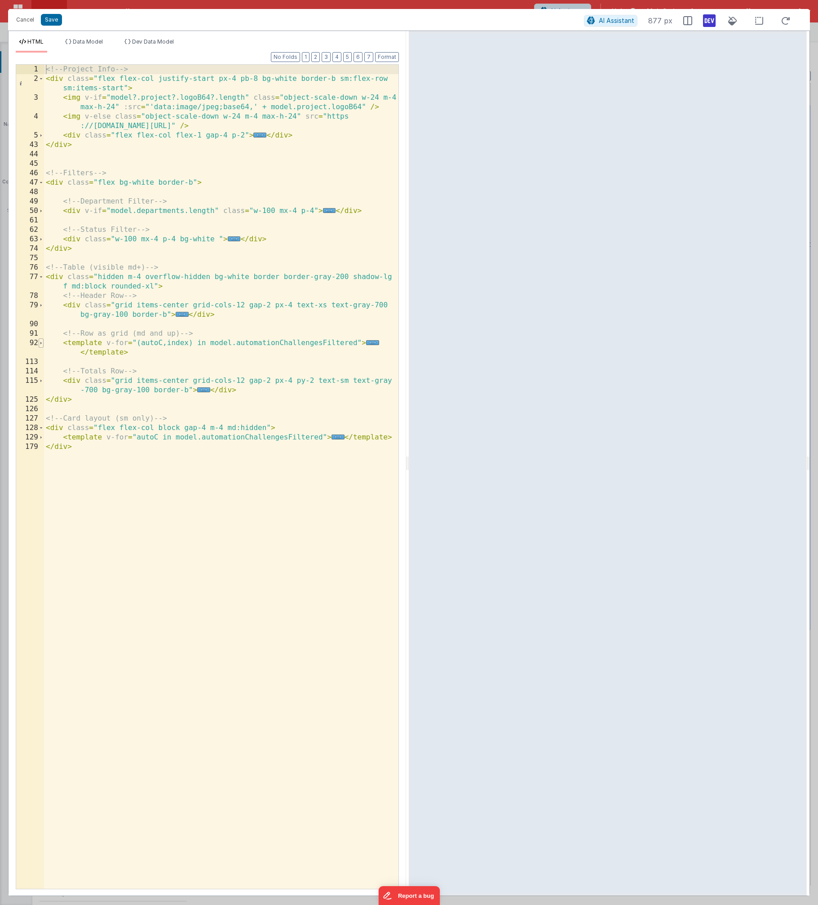
click at [41, 344] on span at bounding box center [41, 342] width 5 height 9
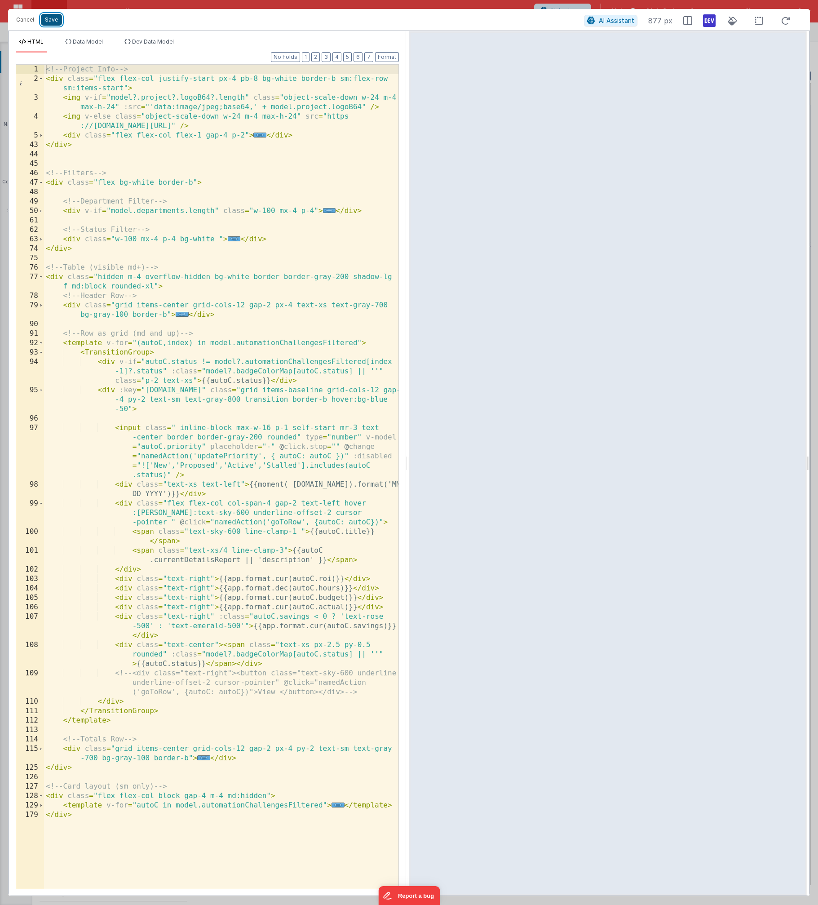
click at [58, 22] on button "Save" at bounding box center [51, 20] width 21 height 12
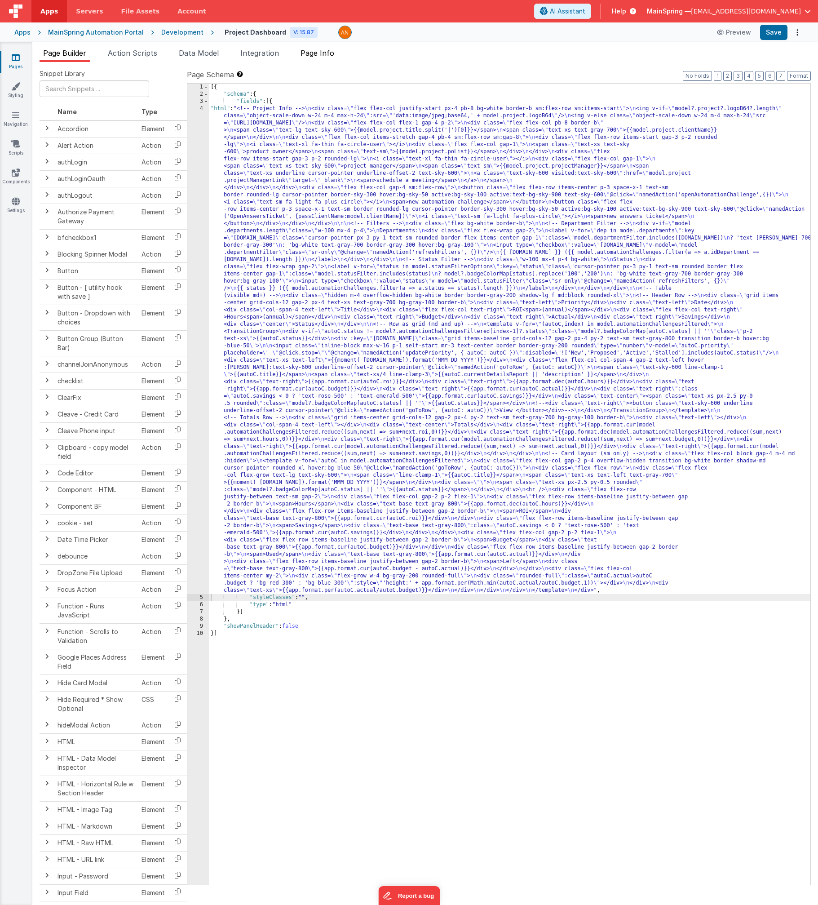
click at [323, 58] on li "Page Info" at bounding box center [317, 55] width 41 height 14
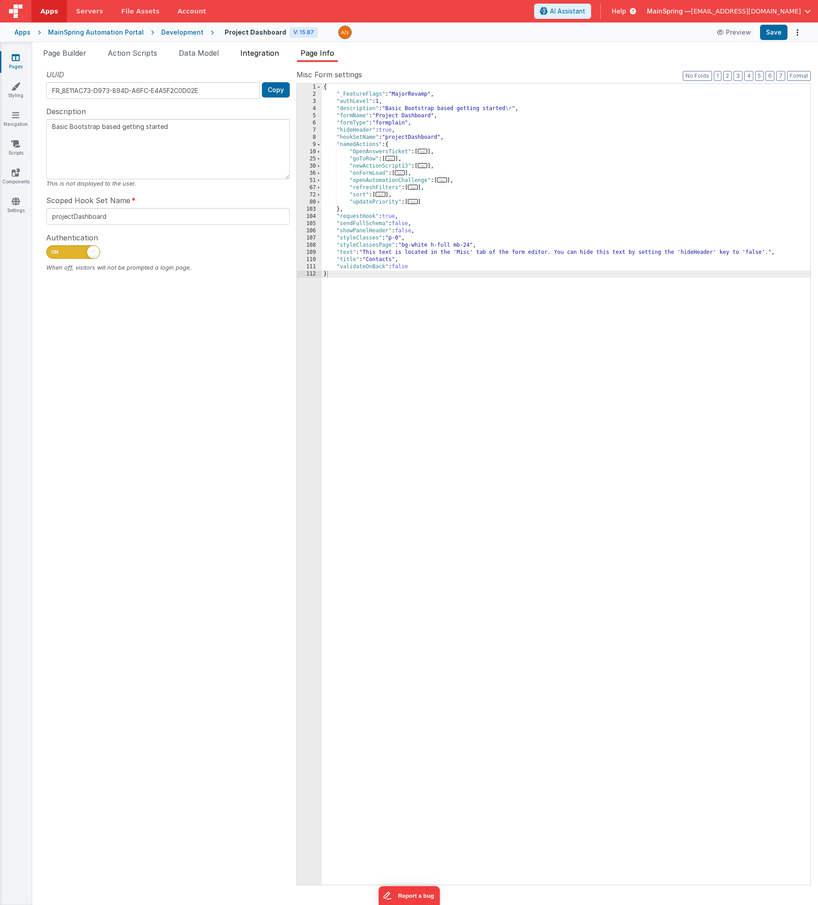
click at [274, 55] on span "Integration" at bounding box center [259, 53] width 39 height 9
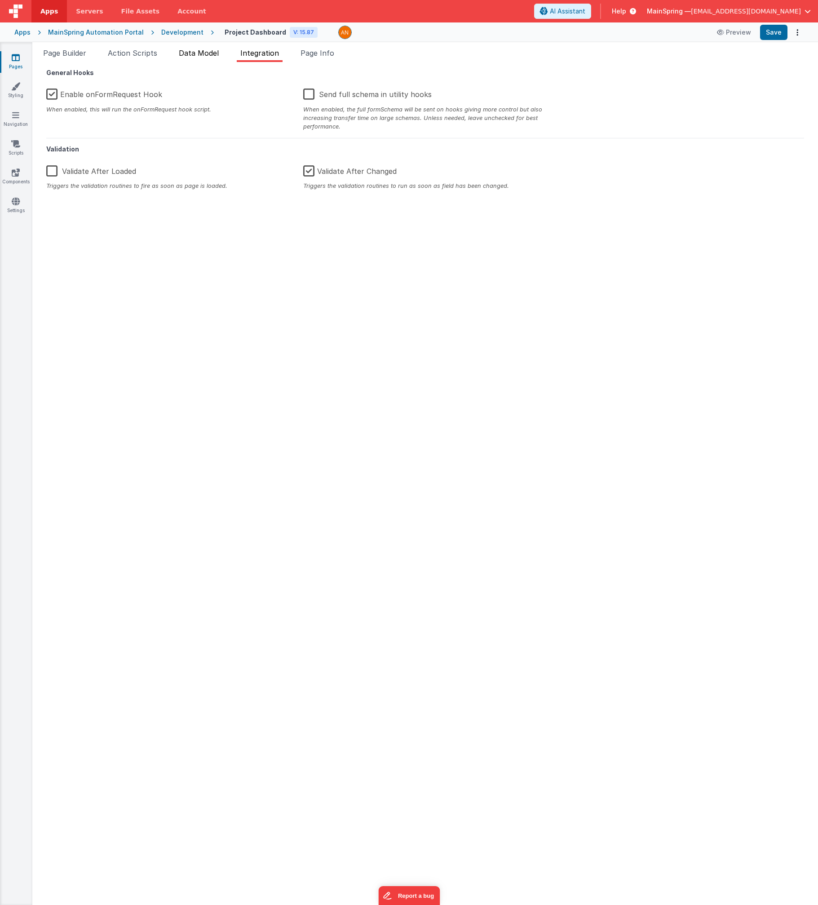
click at [209, 53] on span "Data Model" at bounding box center [199, 53] width 40 height 9
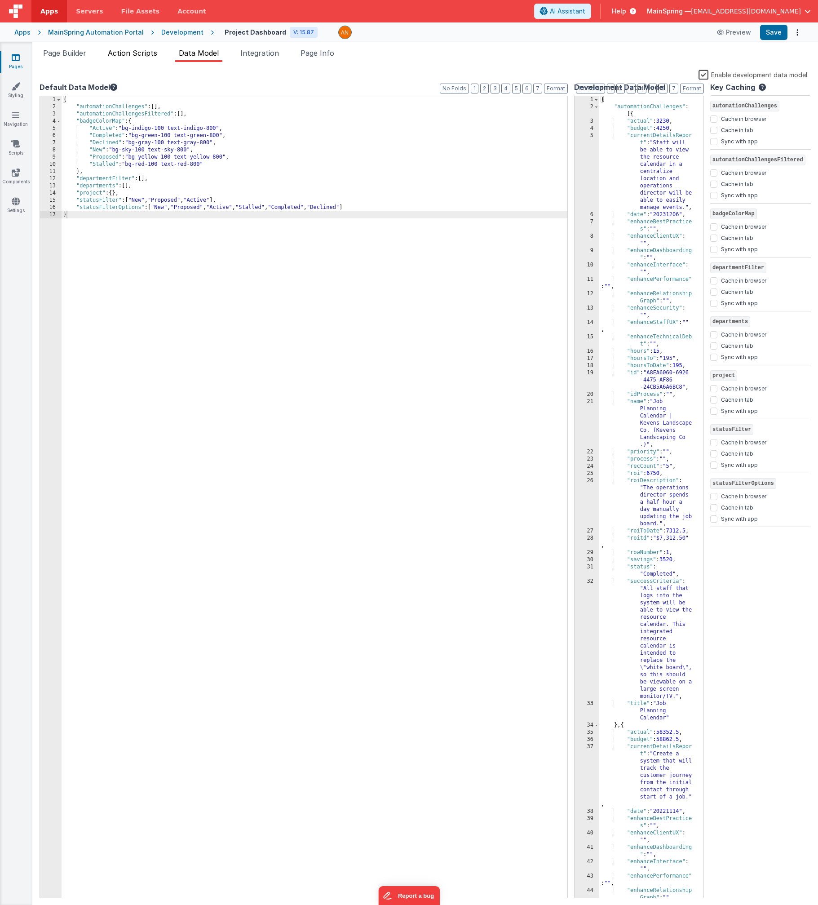
click at [133, 56] on span "Action Scripts" at bounding box center [132, 53] width 49 height 9
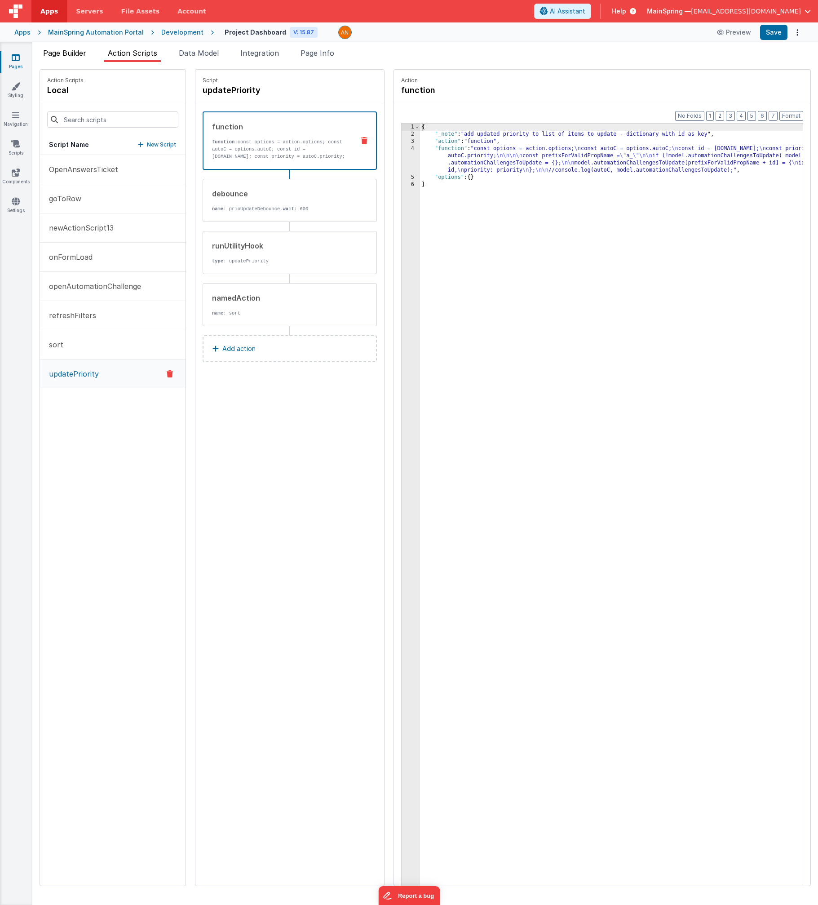
click at [69, 54] on span "Page Builder" at bounding box center [64, 53] width 43 height 9
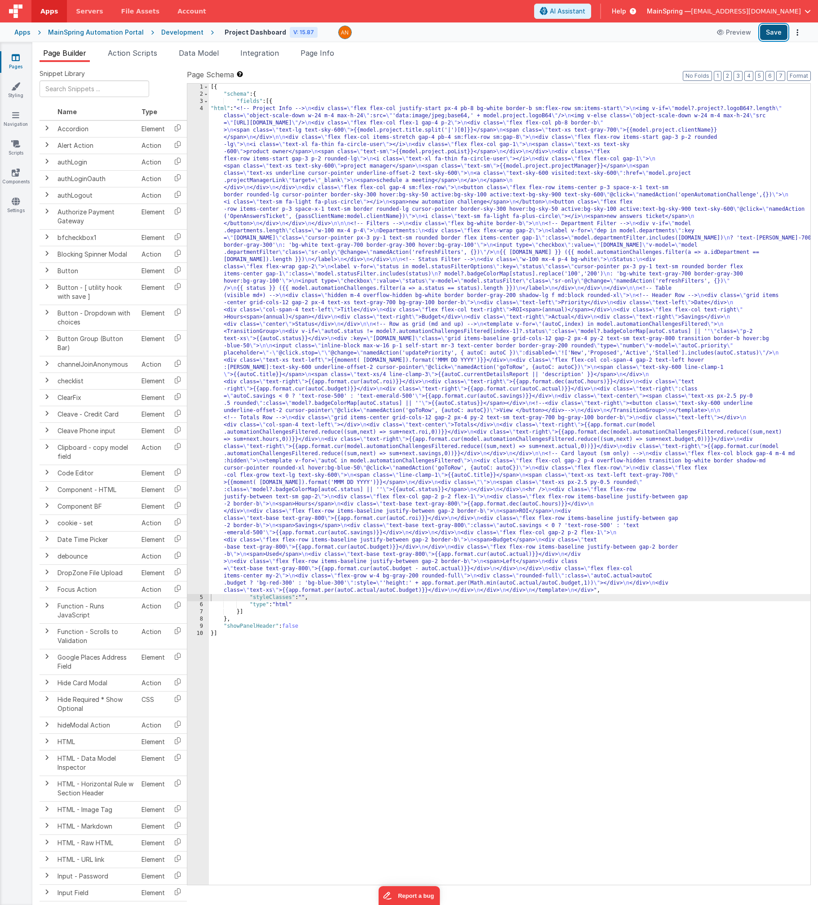
click at [656, 37] on button "Save" at bounding box center [773, 32] width 27 height 15
click at [10, 84] on link "Styling" at bounding box center [16, 91] width 32 height 18
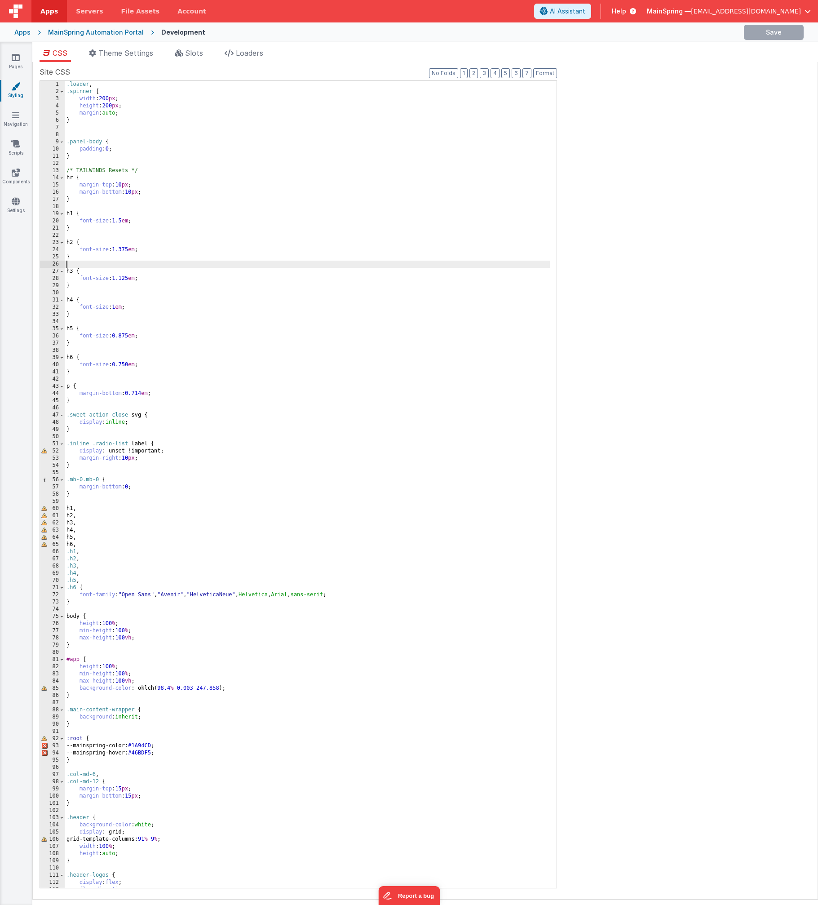
click at [213, 266] on div ".loader , .spinner { width : 200 px ; height : 200 px ; margin : auto ; } .pane…" at bounding box center [307, 491] width 485 height 821
click at [108, 493] on div ".loader , .spinner { width : 200 px ; height : 200 px ; margin : auto ; } .pane…" at bounding box center [307, 491] width 485 height 821
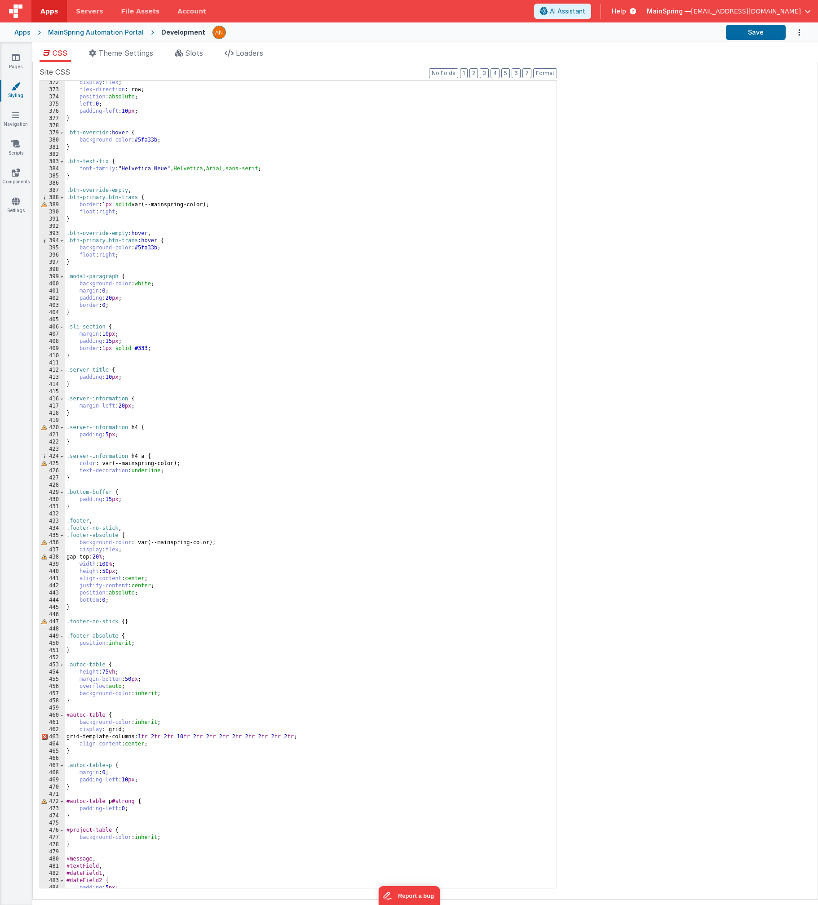
scroll to position [3298, 0]
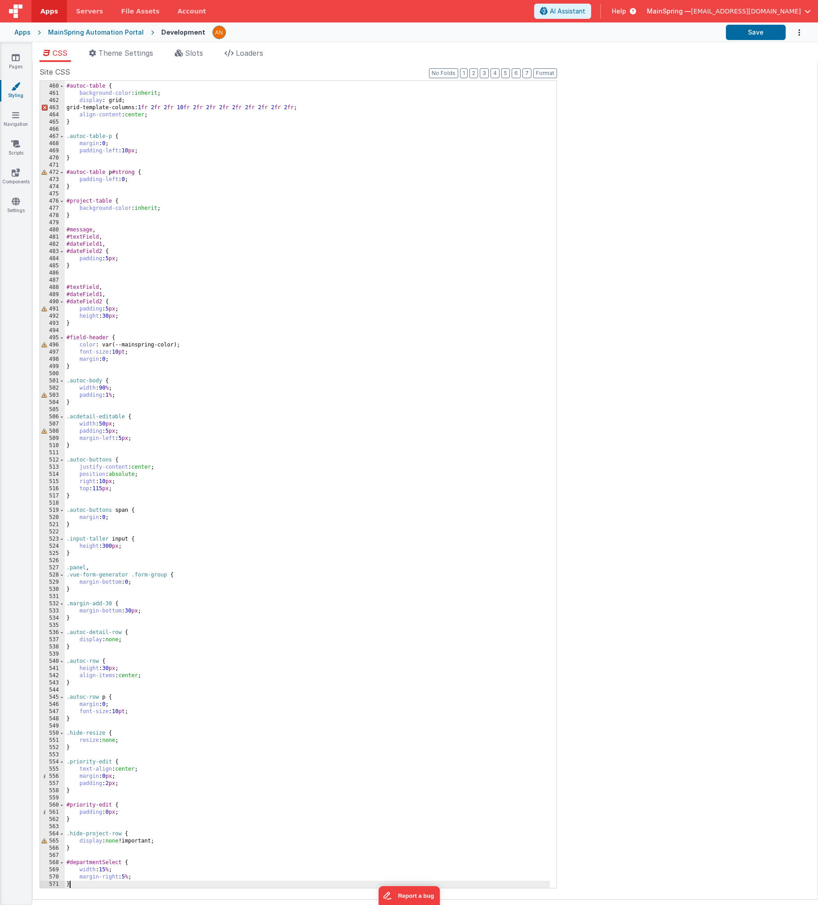
click at [75, 886] on div "#autoc-table { background-color : inherit ; display : grid; grid-template-colum…" at bounding box center [307, 485] width 485 height 821
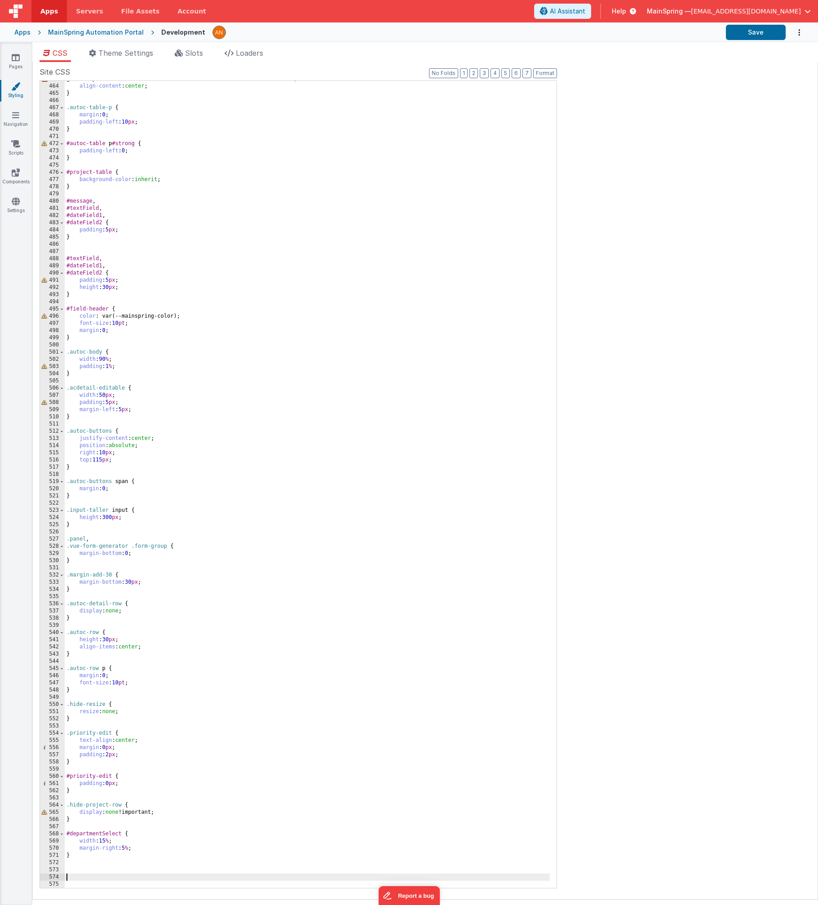
scroll to position [3434, 0]
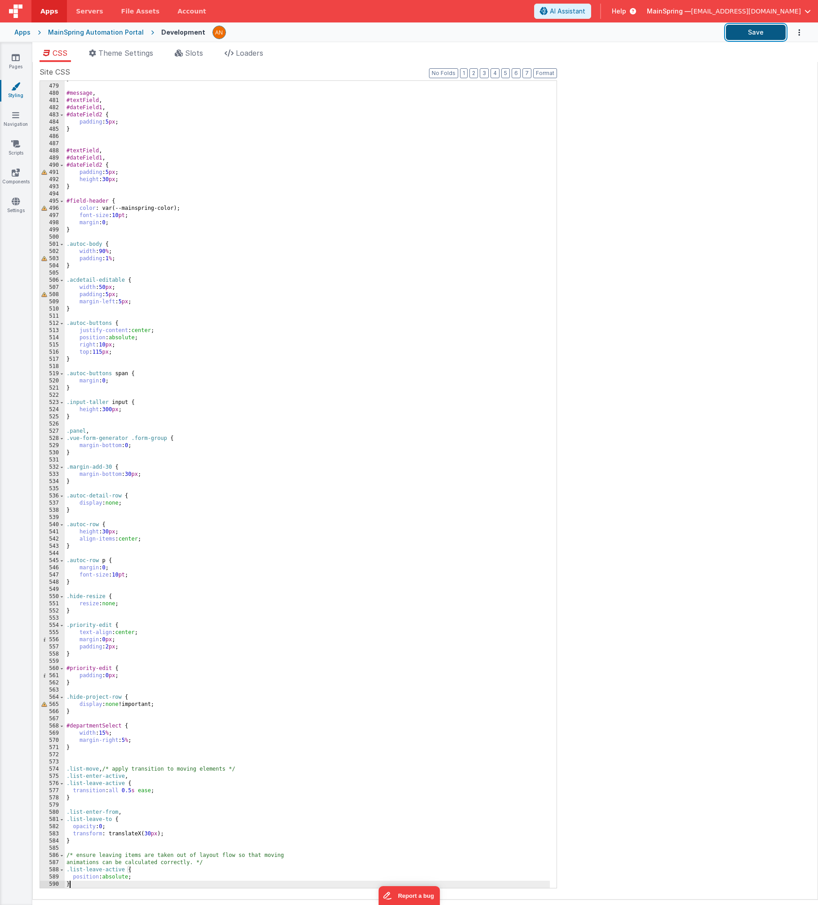
click at [656, 35] on button "Save" at bounding box center [756, 32] width 60 height 15
click at [15, 61] on icon at bounding box center [16, 57] width 8 height 9
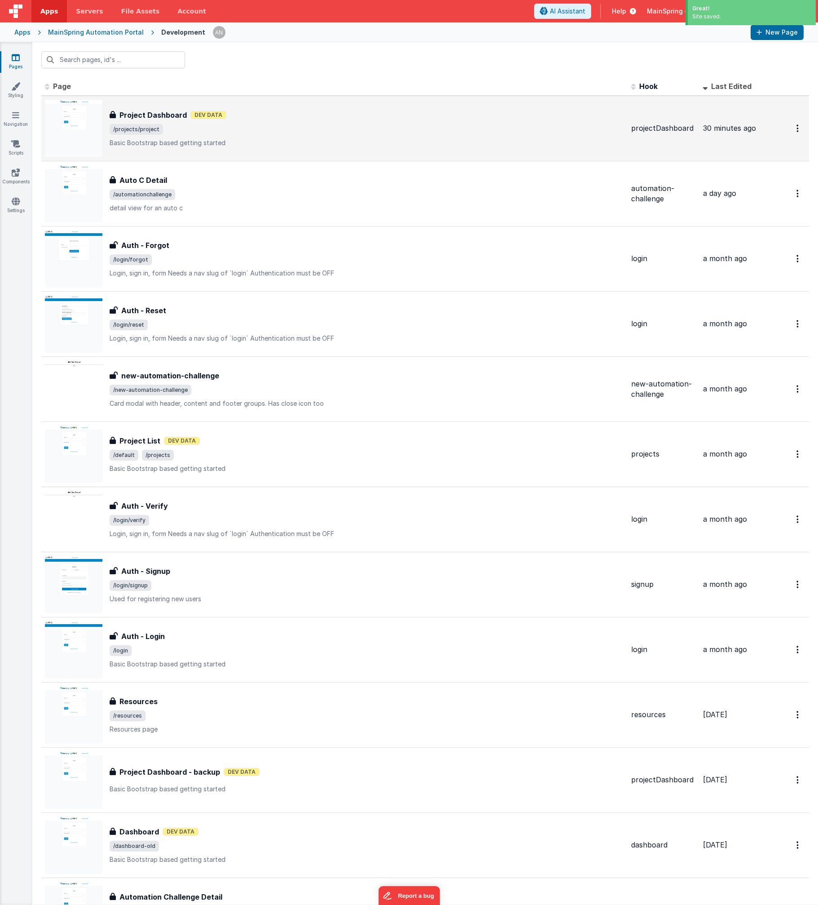
click at [249, 152] on div "Project Dashboard Project Dashboard Dev Data /projects/project Basic Bootstrap …" at bounding box center [334, 129] width 579 height 58
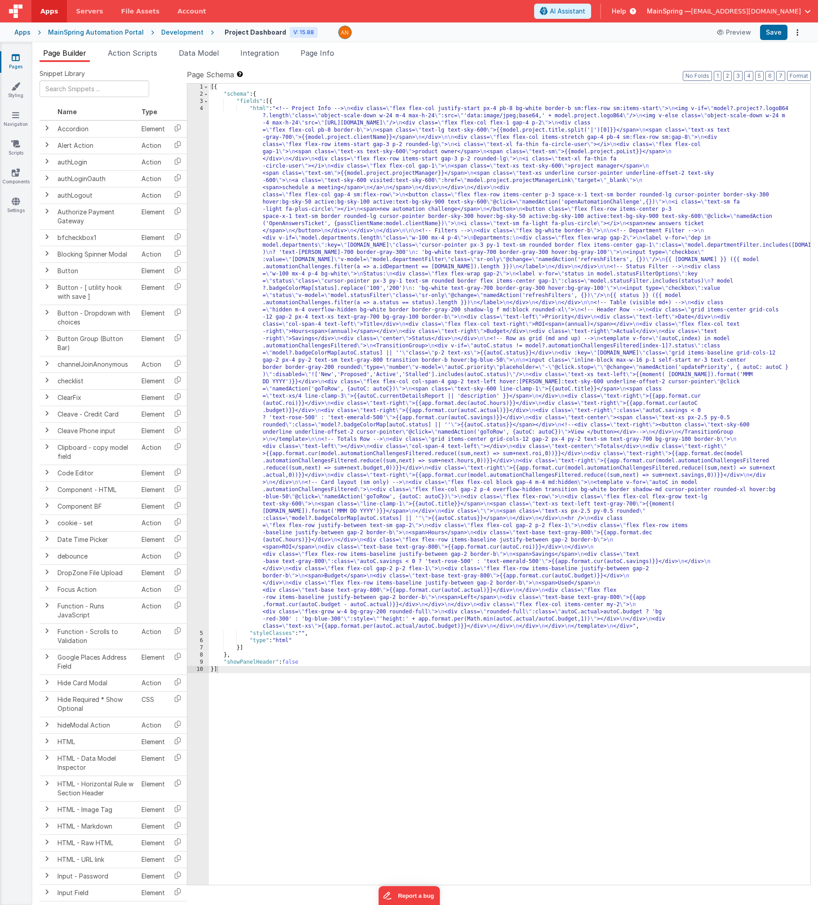
click at [363, 253] on div "[{ "schema" : { "fields" : [{ "html" : "<!-- Project Info --> \n <div class= \"…" at bounding box center [510, 491] width 602 height 815
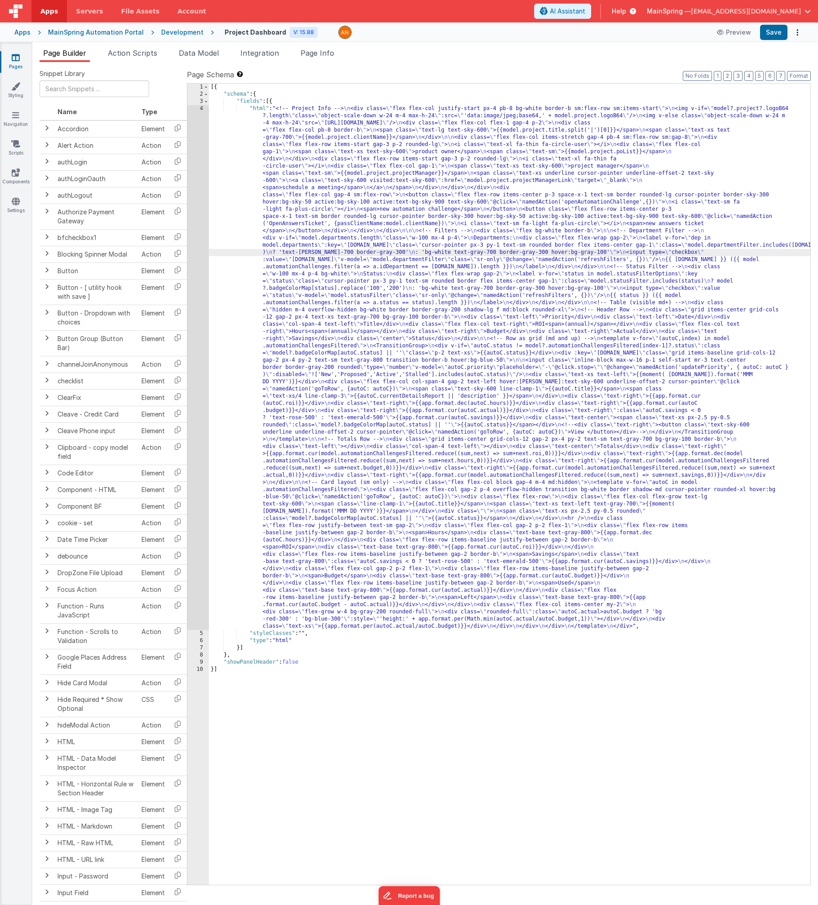
click at [199, 303] on div "4" at bounding box center [198, 367] width 22 height 525
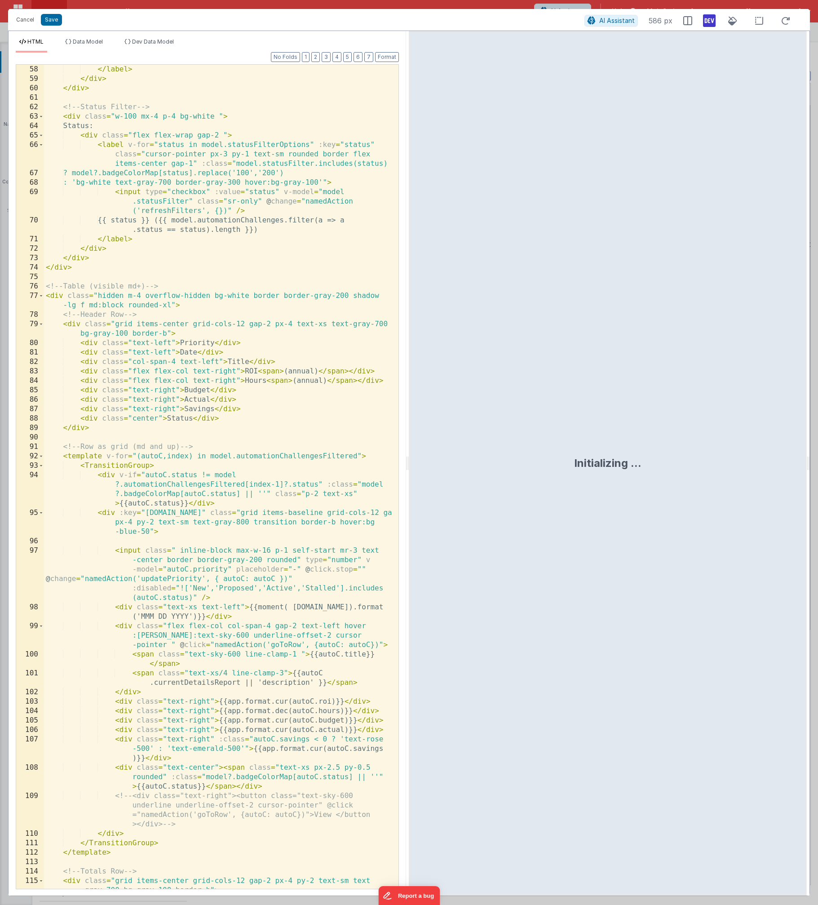
scroll to position [755, 0]
click at [319, 58] on button "2" at bounding box center [315, 57] width 9 height 10
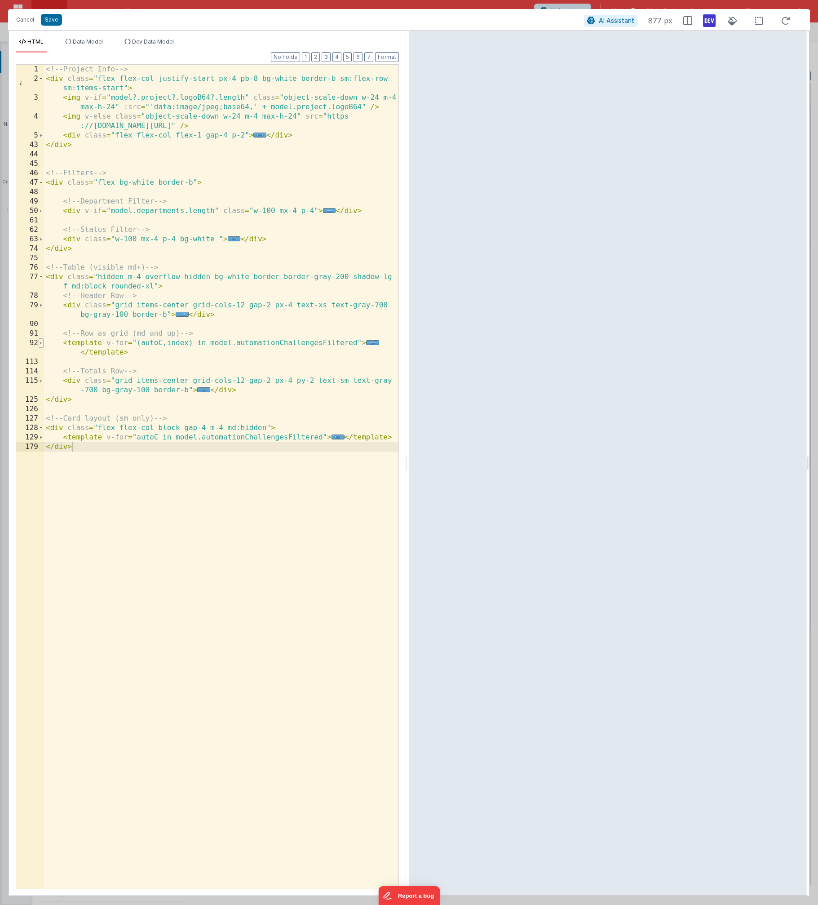
click at [39, 342] on span at bounding box center [41, 342] width 5 height 9
click at [41, 343] on span at bounding box center [41, 342] width 5 height 9
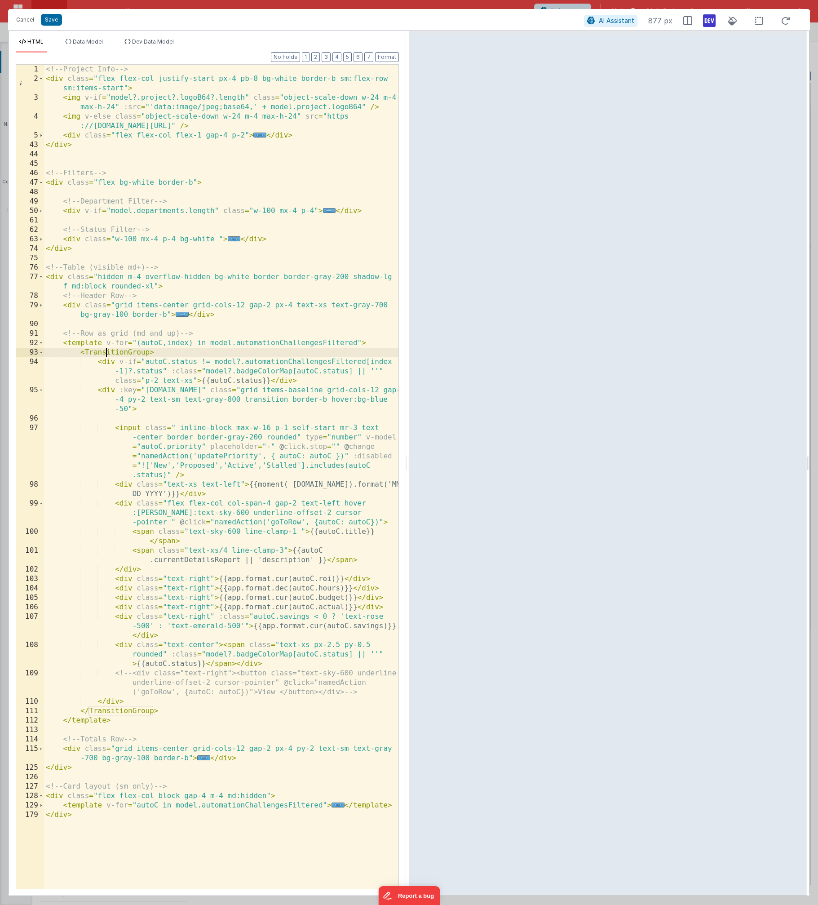
click at [108, 352] on div "<!-- Project Info --> < div class = "flex flex-col justify-start px-4 pb-8 bg-w…" at bounding box center [221, 486] width 354 height 843
click at [118, 714] on div "<!-- Project Info --> < div class = "flex flex-col justify-start px-4 pb-8 bg-w…" at bounding box center [221, 486] width 354 height 843
click at [154, 352] on div "<!-- Project Info --> < div class = "flex flex-col justify-start px-4 pb-8 bg-w…" at bounding box center [221, 486] width 354 height 843
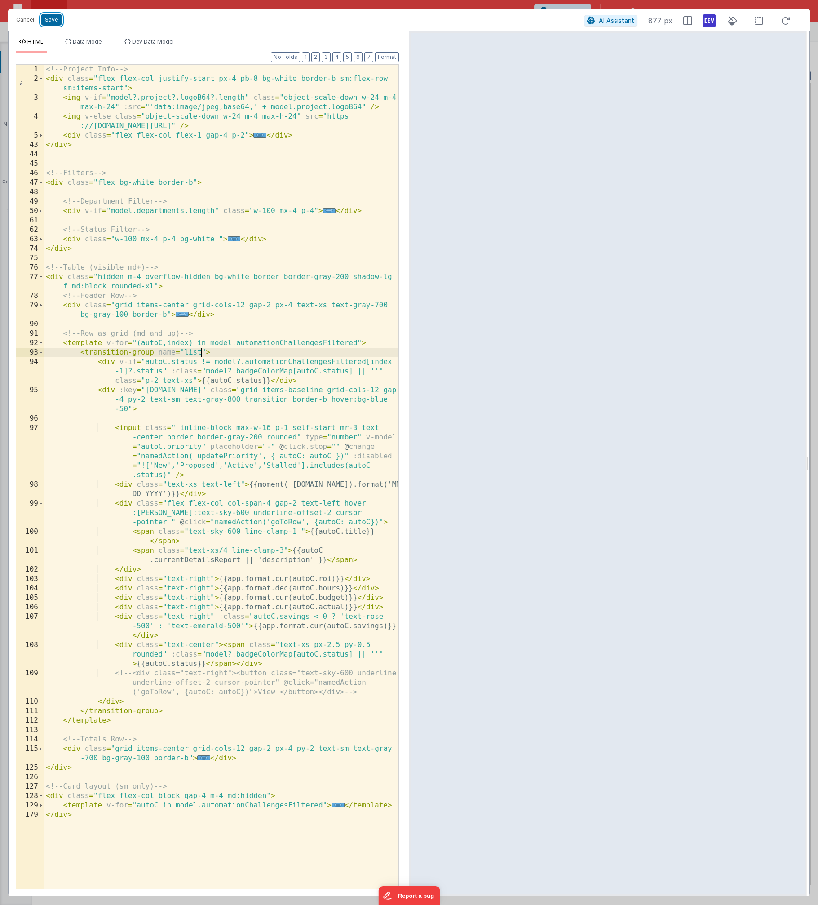
click at [58, 23] on button "Save" at bounding box center [51, 20] width 21 height 12
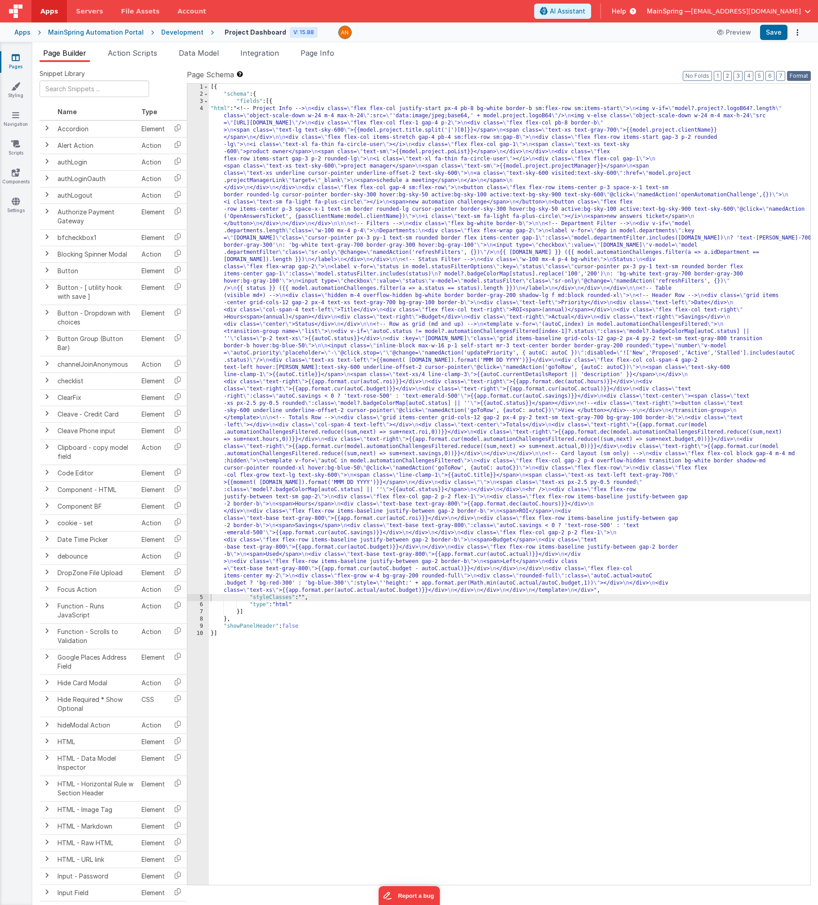
click at [798, 76] on button "Format" at bounding box center [799, 76] width 24 height 10
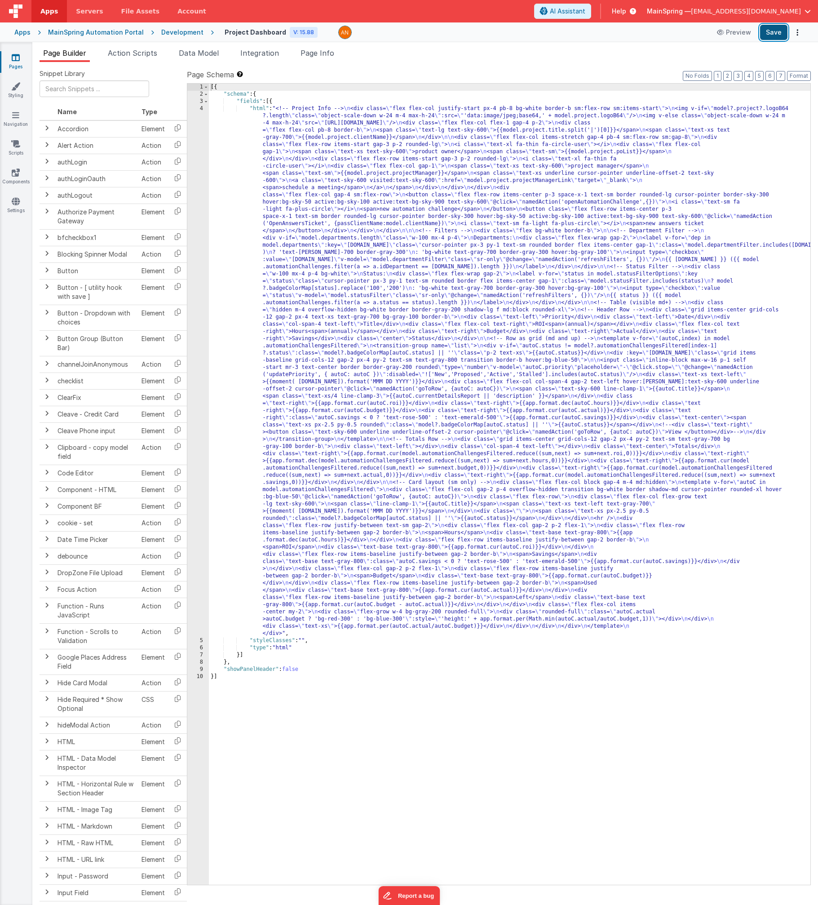
click at [772, 31] on button "Save" at bounding box center [773, 32] width 27 height 15
click at [101, 37] on div "Apps MainSpring Automation Portal Development Project Dashboard V: 15.88 Previe…" at bounding box center [409, 32] width 818 height 20
click at [104, 32] on div "MainSpring Automation Portal" at bounding box center [96, 32] width 96 height 9
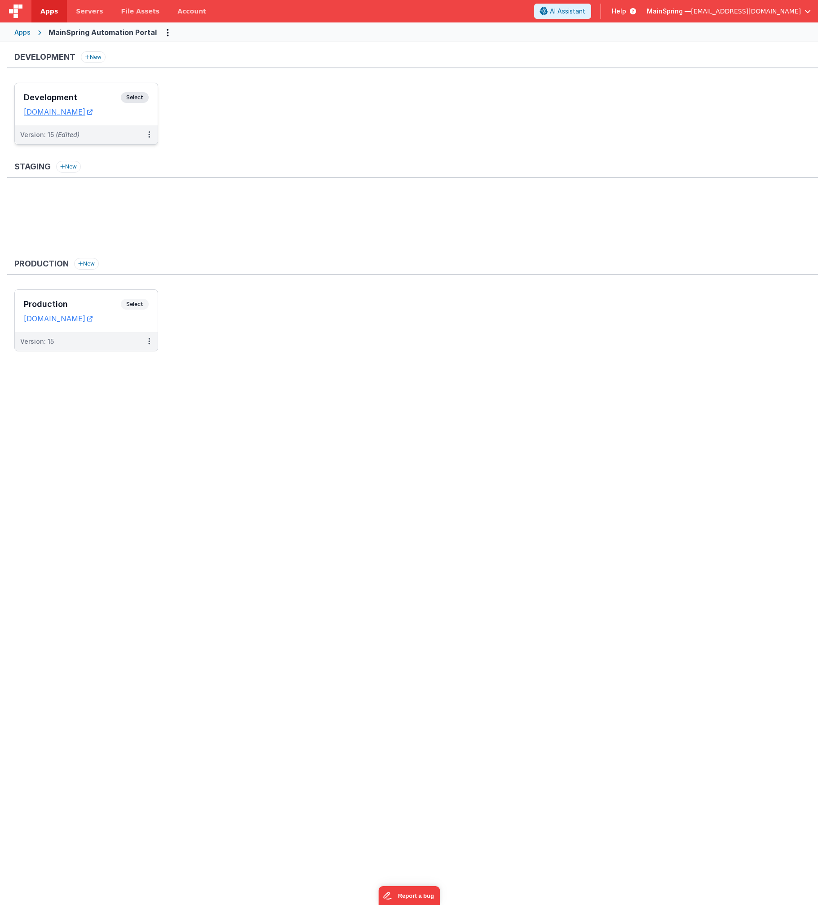
click at [87, 87] on div "Development Select URLs map.fmbetterforms.com" at bounding box center [86, 104] width 143 height 42
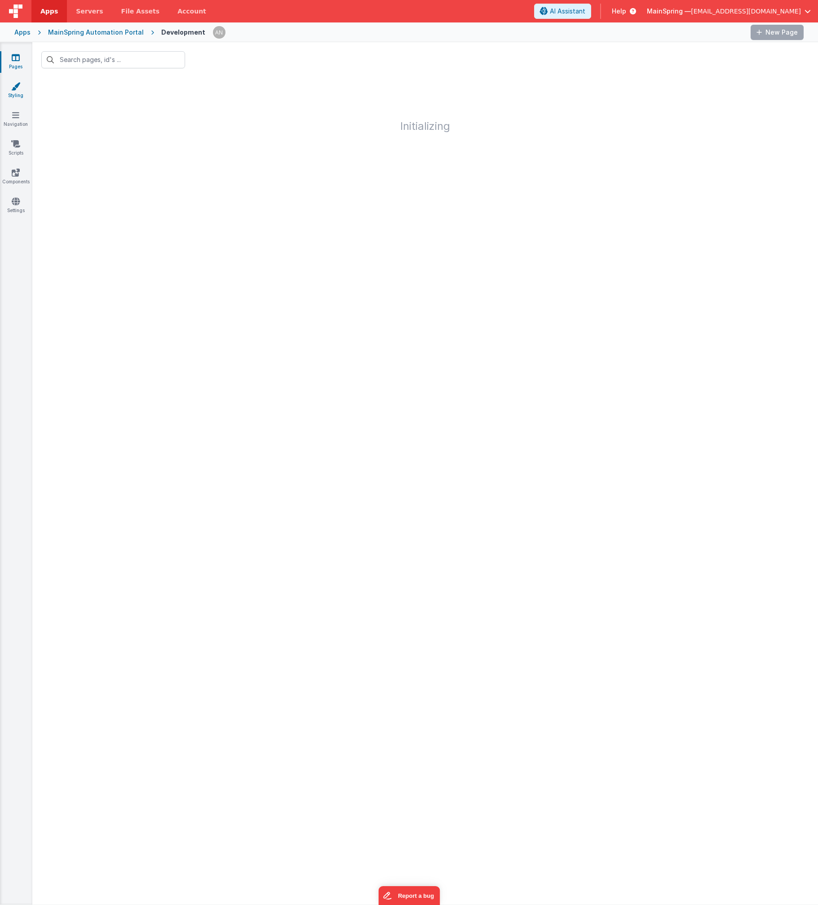
click at [25, 95] on link "Styling" at bounding box center [16, 91] width 32 height 18
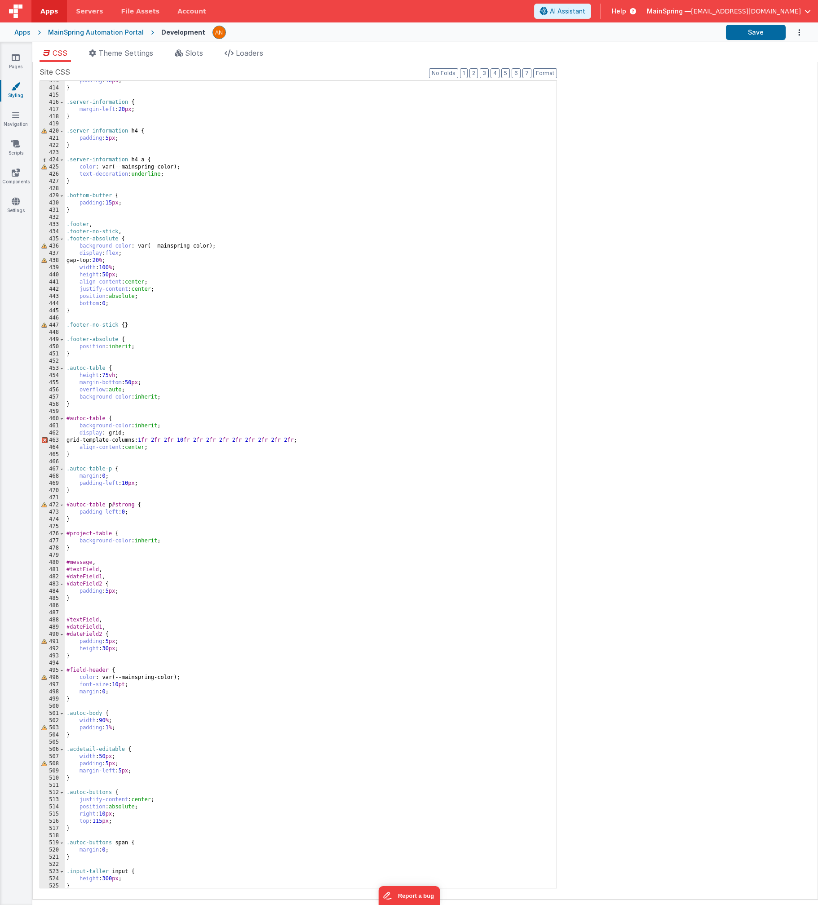
scroll to position [3442, 0]
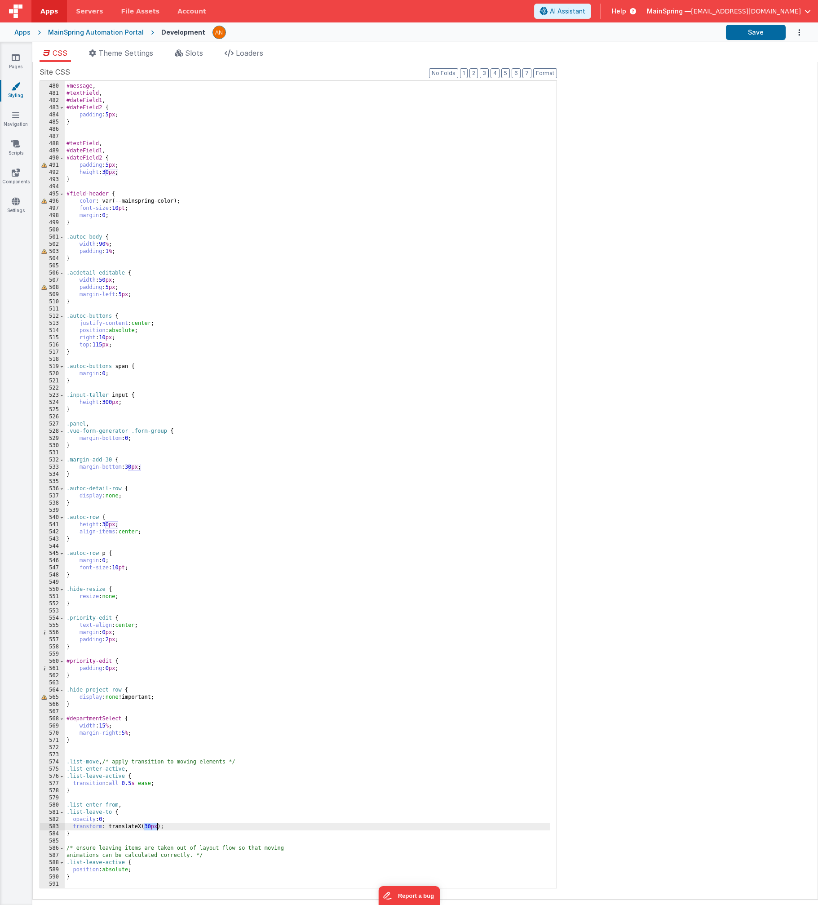
drag, startPoint x: 144, startPoint y: 827, endPoint x: 157, endPoint y: 827, distance: 12.6
click at [157, 827] on div "#message , #textField , #dateField1 , #dateField2 { padding : 5 px ; } #textFie…" at bounding box center [307, 485] width 485 height 821
click at [740, 37] on button "Save" at bounding box center [756, 32] width 60 height 15
click at [134, 784] on div "#message , #textField , #dateField1 , #dateField2 { padding : 5 px ; } #textFie…" at bounding box center [307, 485] width 485 height 821
drag, startPoint x: 144, startPoint y: 826, endPoint x: 151, endPoint y: 825, distance: 7.3
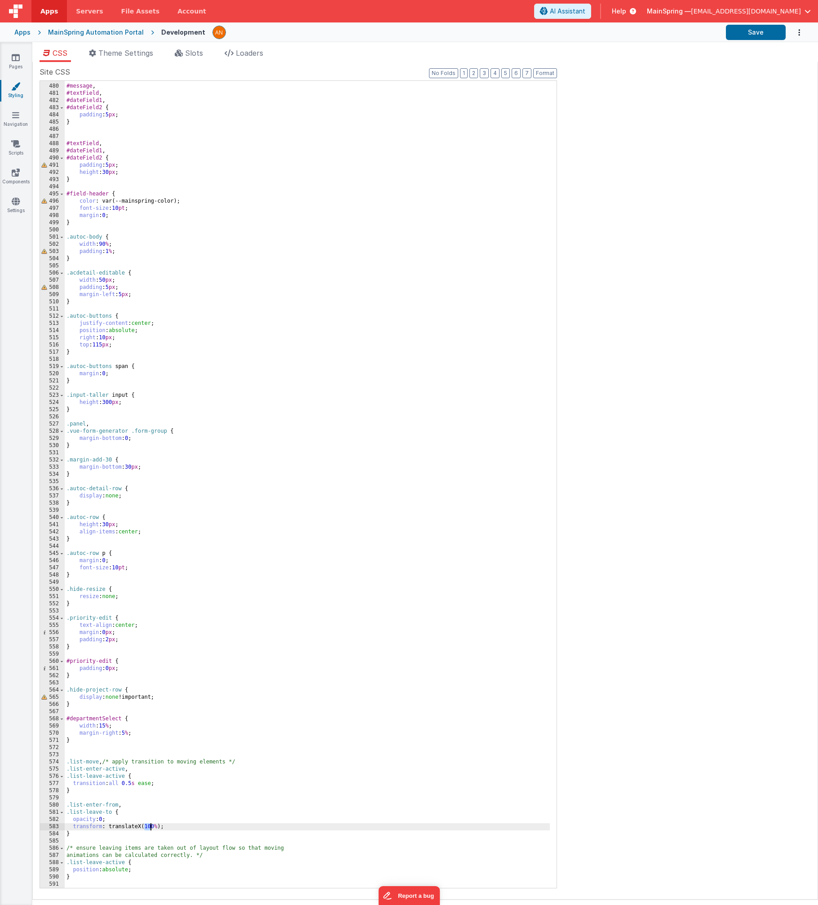
click at [151, 825] on div "#message , #textField , #dateField1 , #dateField2 { padding : 5 px ; } #textFie…" at bounding box center [307, 485] width 485 height 821
click at [16, 59] on icon at bounding box center [16, 57] width 8 height 9
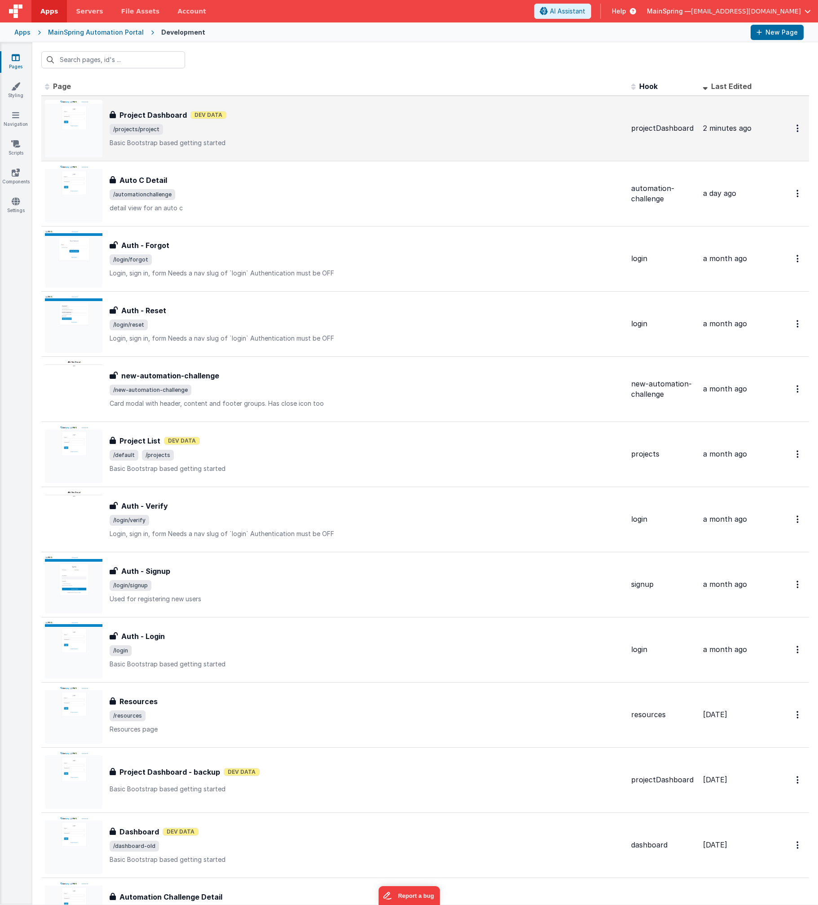
click at [231, 143] on p "Basic Bootstrap based getting started" at bounding box center [367, 142] width 514 height 9
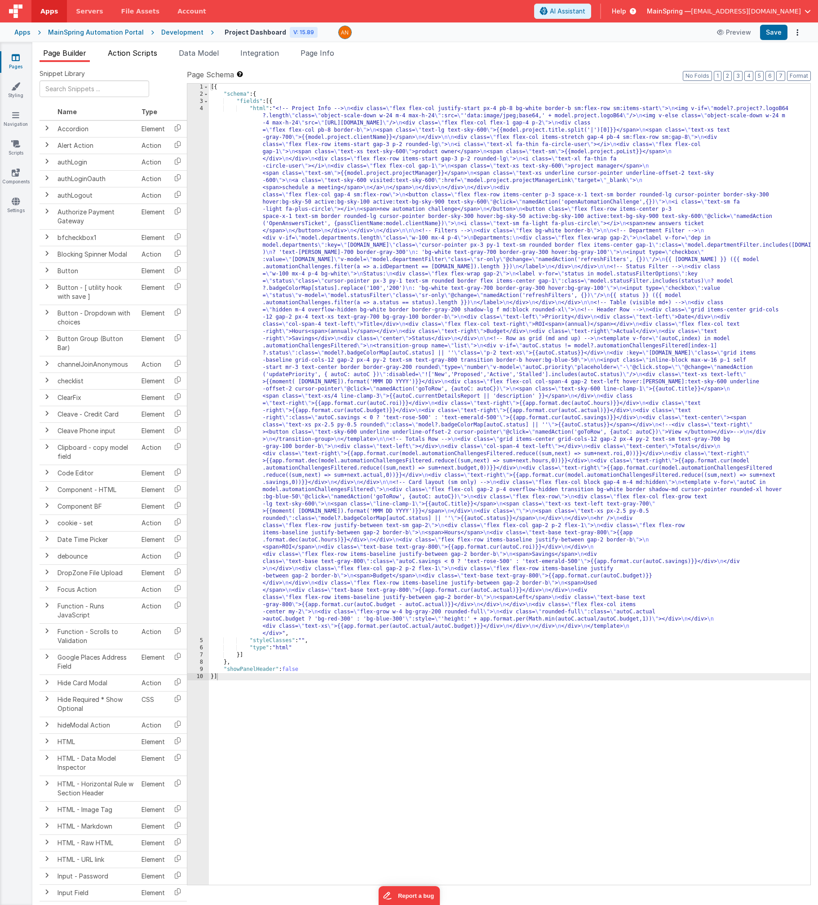
click at [126, 53] on span "Action Scripts" at bounding box center [132, 53] width 49 height 9
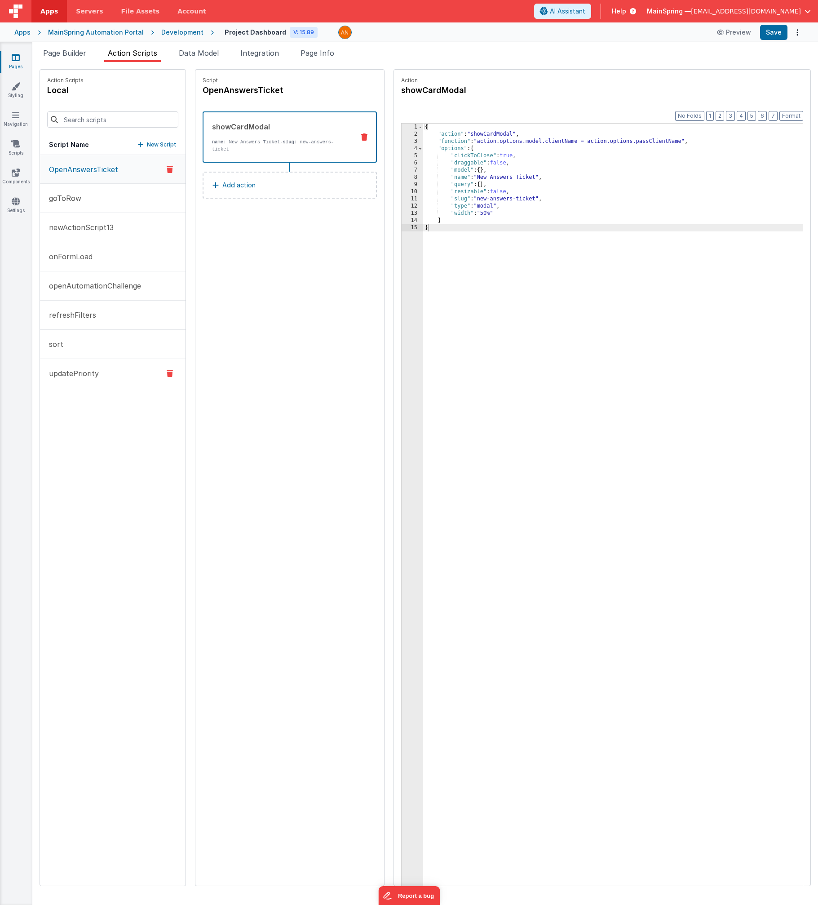
drag, startPoint x: 82, startPoint y: 368, endPoint x: 87, endPoint y: 364, distance: 7.0
click at [82, 368] on p "updatePriority" at bounding box center [71, 373] width 55 height 11
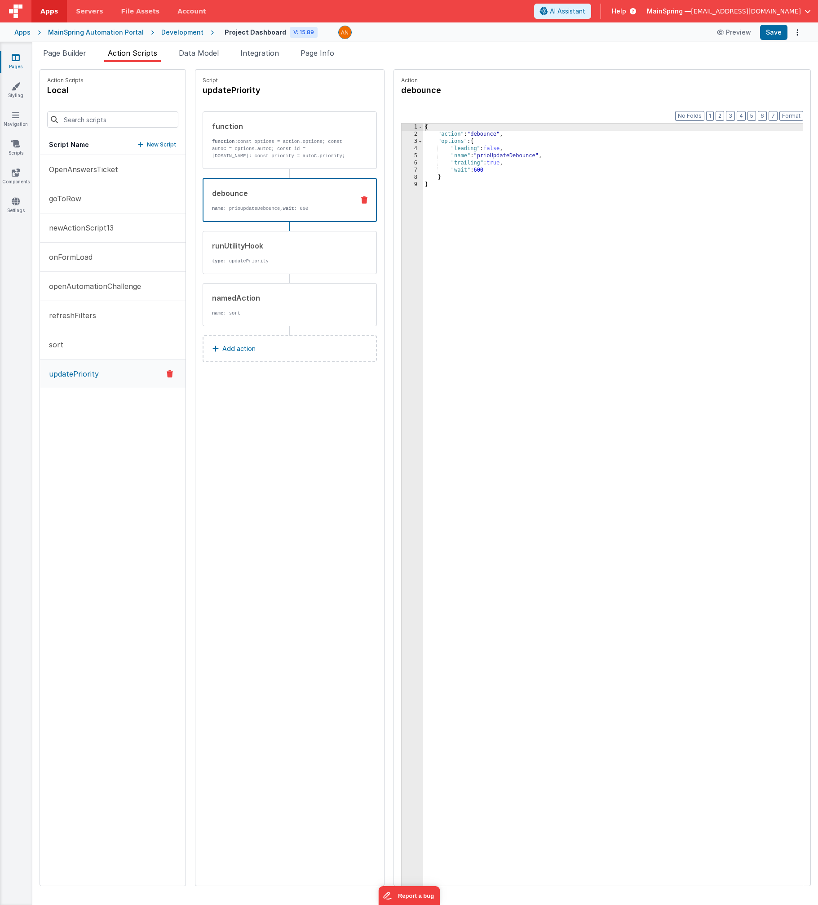
click at [264, 185] on div "debounce name : prioUpdateDebounce, wait : 600" at bounding box center [290, 200] width 174 height 44
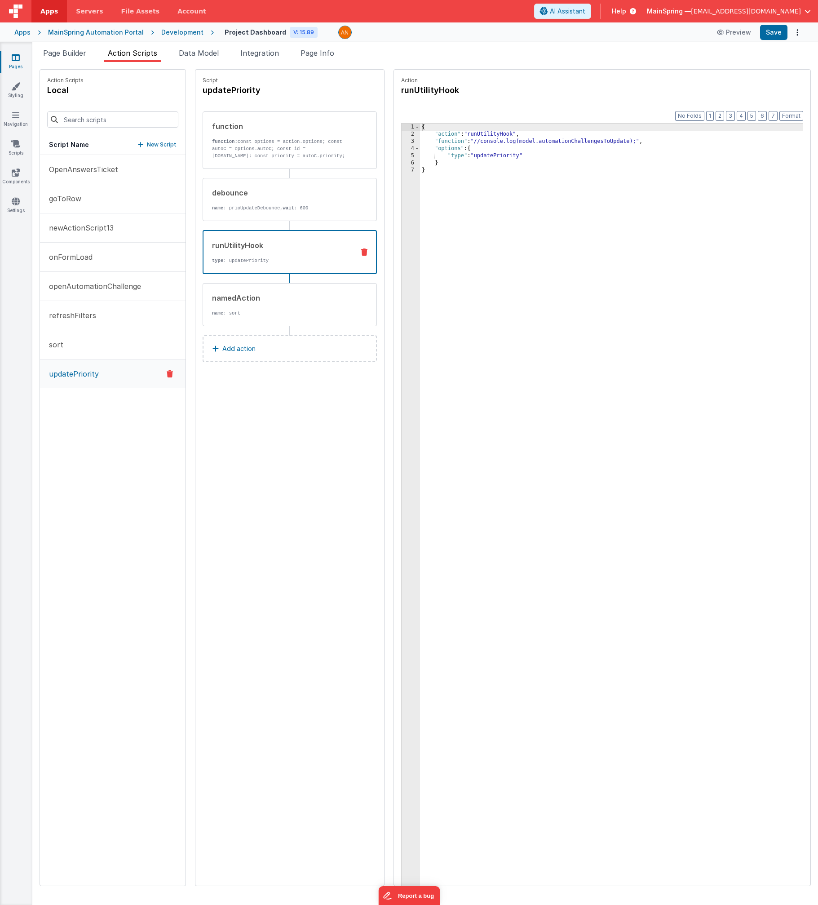
click at [246, 254] on div "runUtilityHook type : updatePriority" at bounding box center [276, 252] width 144 height 24
click at [264, 152] on p "function: const options = action.options; const autoC = options.autoC; const id…" at bounding box center [280, 149] width 136 height 22
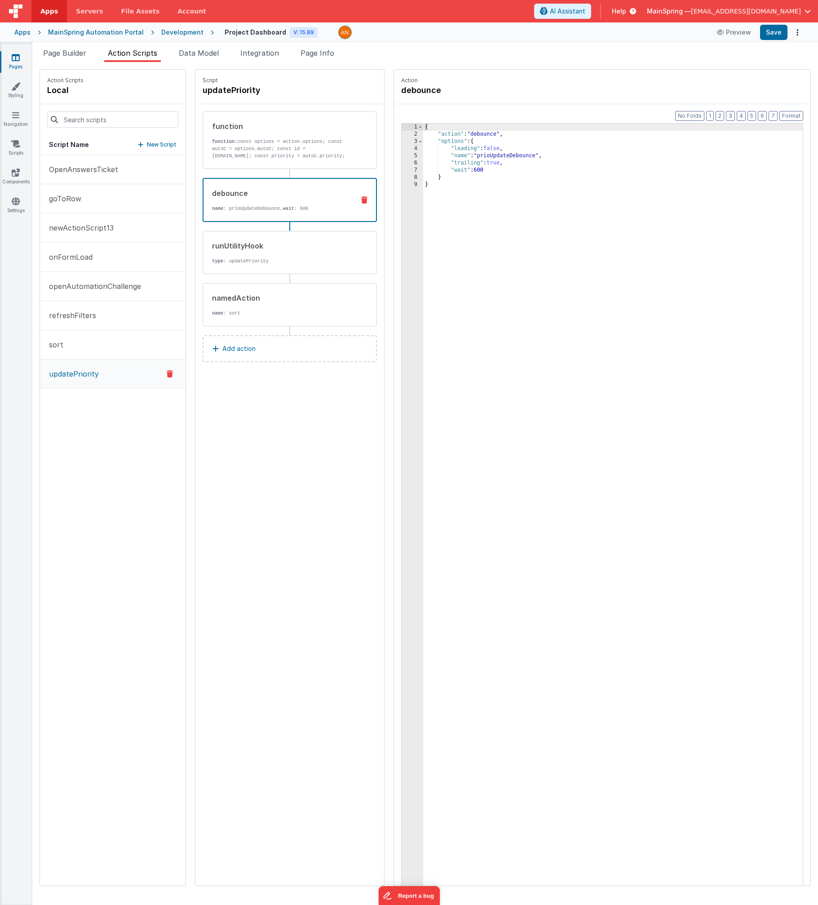
click at [258, 190] on div "debounce" at bounding box center [279, 193] width 135 height 11
click at [248, 239] on div "runUtilityHook type : updatePriority" at bounding box center [290, 252] width 174 height 43
click at [237, 440] on div "Script updatePriority function function: const options = action.options; const …" at bounding box center [289, 478] width 189 height 816
click at [707, 51] on ul "Page Builder Action Scripts Data Model Integration Page Info" at bounding box center [425, 55] width 786 height 14
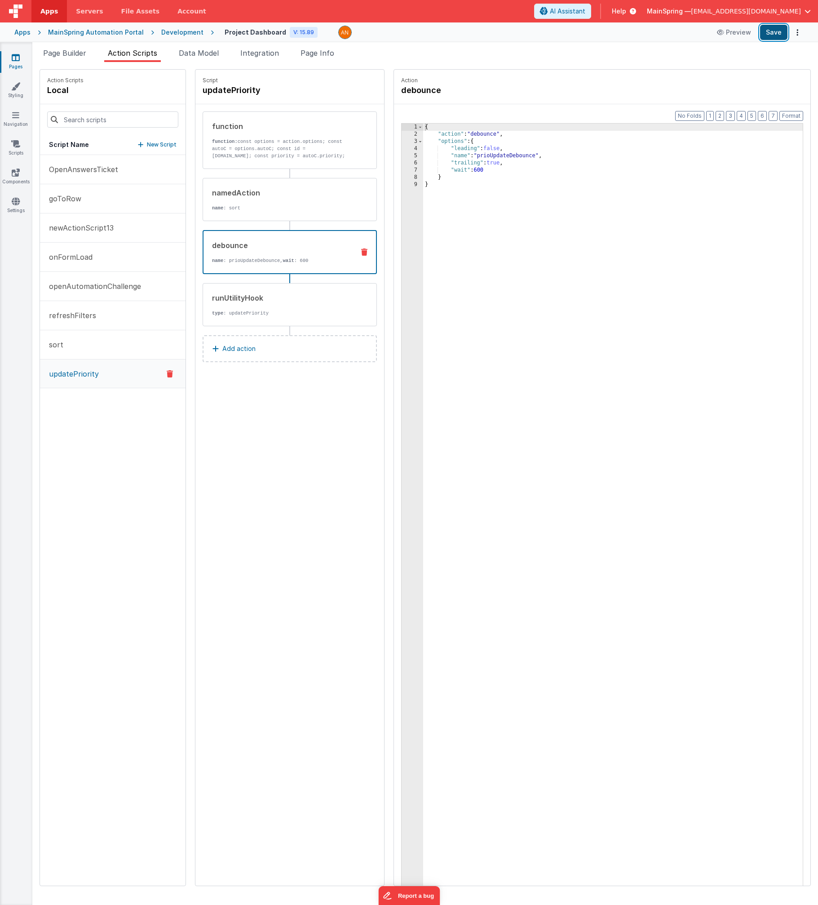
click at [768, 33] on button "Save" at bounding box center [773, 32] width 27 height 15
click at [461, 172] on div "{ "action" : "debounce" , "options" : { "leading" : false , "name" : "prioUpdat…" at bounding box center [622, 526] width 399 height 804
click at [774, 34] on button "Save" at bounding box center [773, 32] width 27 height 15
click at [242, 312] on p "type : updatePriority" at bounding box center [280, 313] width 136 height 7
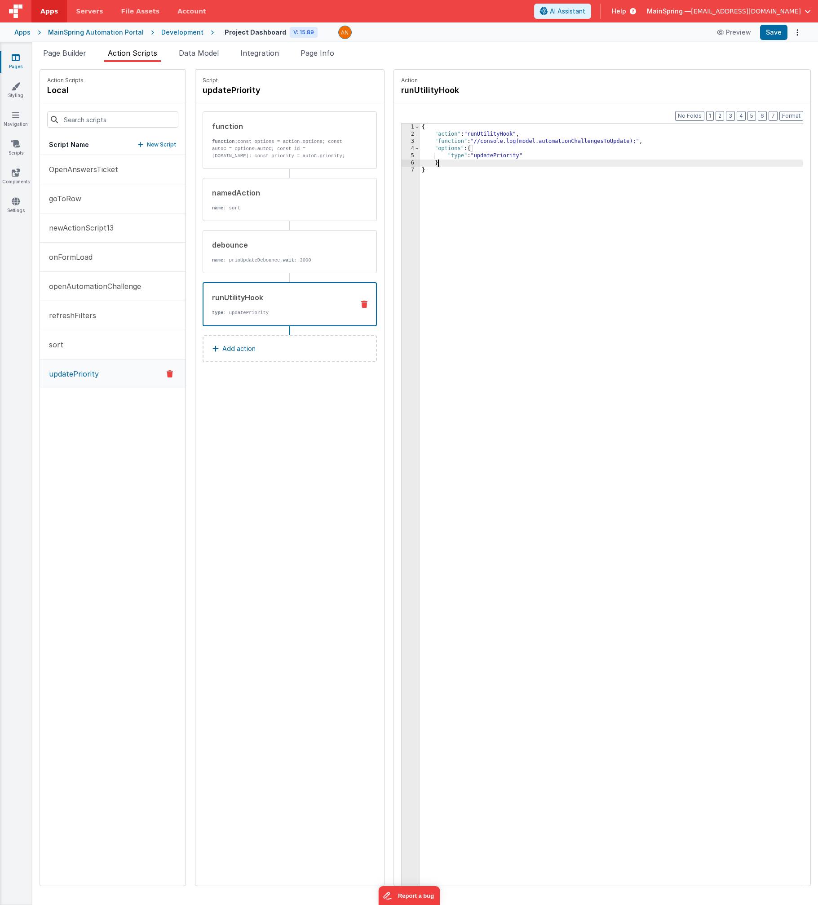
click at [465, 163] on div "{ "action" : "runUtilityHook" , "function" : "//console.log(model.automationCha…" at bounding box center [621, 526] width 402 height 804
click at [432, 171] on div "{ "action" : "runUtilityHook" , "function" : "//console.log(model.automationCha…" at bounding box center [621, 526] width 402 height 804
click at [768, 38] on button "Save" at bounding box center [773, 32] width 27 height 15
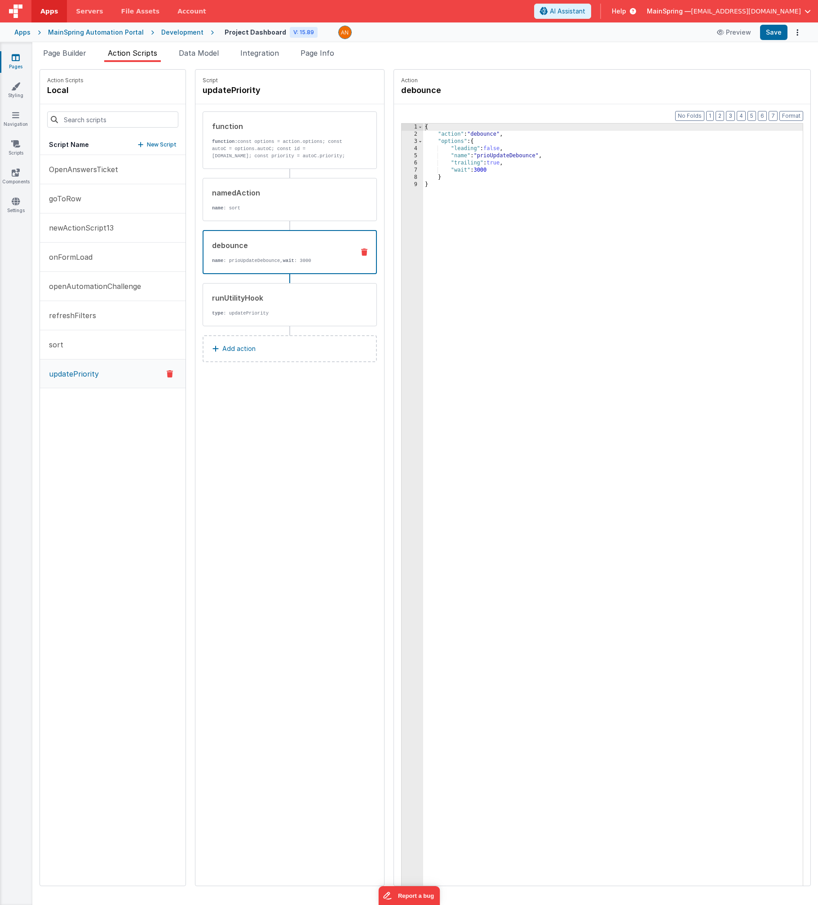
click at [288, 249] on div "debounce" at bounding box center [279, 245] width 135 height 11
click at [461, 170] on div "{ "action" : "debounce" , "options" : { "leading" : false , "name" : "prioUpdat…" at bounding box center [622, 526] width 399 height 804
click at [786, 36] on button "Save" at bounding box center [773, 32] width 27 height 15
click at [10, 95] on link "Styling" at bounding box center [16, 91] width 32 height 18
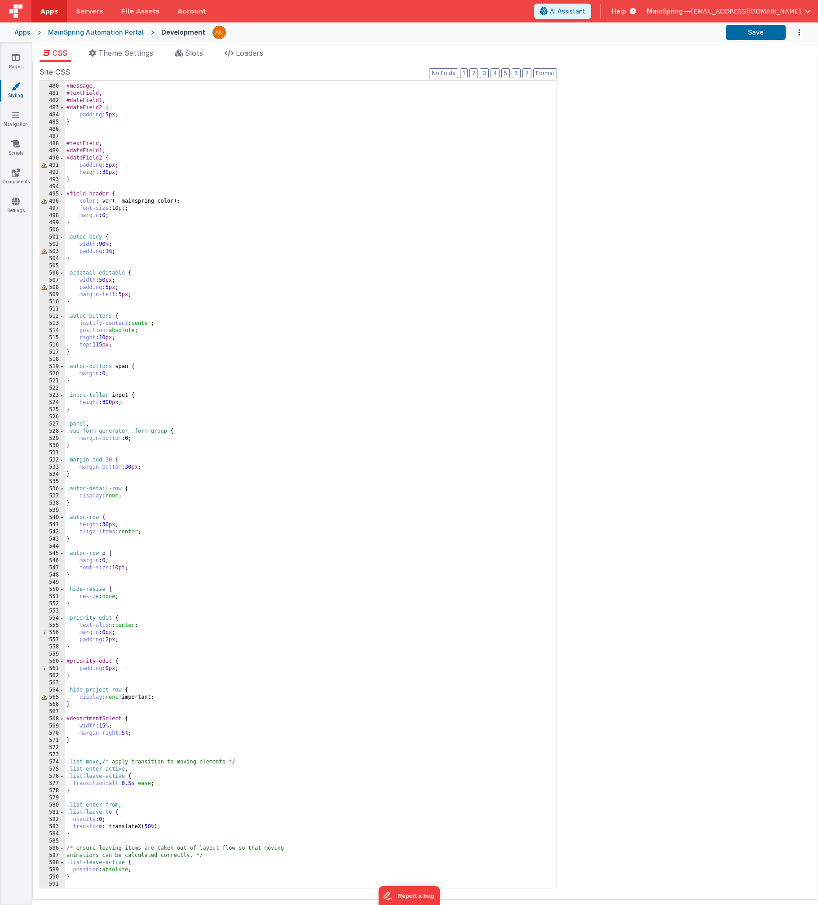
scroll to position [3442, 0]
click at [140, 827] on div "#message , #textField , #dateField1 , #dateField2 { padding : 5 px ; } #textFie…" at bounding box center [307, 485] width 485 height 821
drag, startPoint x: 126, startPoint y: 785, endPoint x: 134, endPoint y: 784, distance: 7.7
click at [134, 784] on div "#message , #textField , #dateField1 , #dateField2 { padding : 5 px ; } #textFie…" at bounding box center [307, 485] width 485 height 821
click at [146, 827] on div "#message , #textField , #dateField1 , #dateField2 { padding : 5 px ; } #textFie…" at bounding box center [307, 485] width 485 height 821
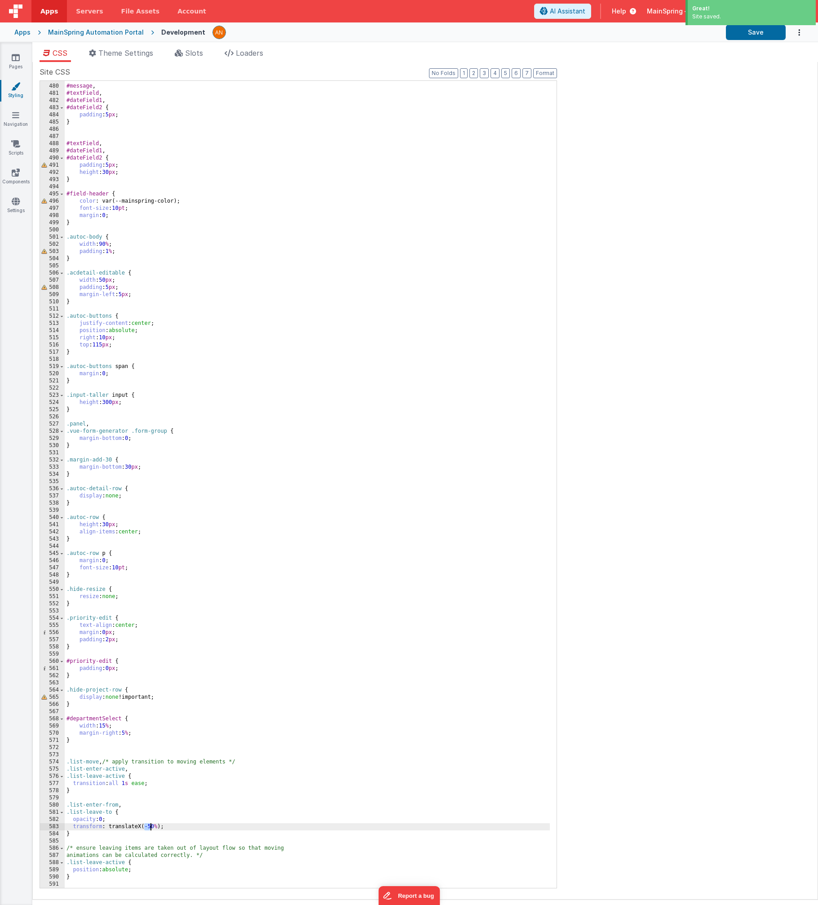
drag, startPoint x: 146, startPoint y: 825, endPoint x: 151, endPoint y: 825, distance: 4.9
click at [151, 825] on div "#message , #textField , #dateField1 , #dateField2 { padding : 5 px ; } #textFie…" at bounding box center [307, 485] width 485 height 821
click at [724, 192] on div "Site CSS Format 7 6 5 4 3 2 1 No Folds 479 480 481 482 483 484 485 486 487 488 …" at bounding box center [425, 480] width 771 height 828
click at [18, 63] on link "Pages" at bounding box center [16, 62] width 32 height 18
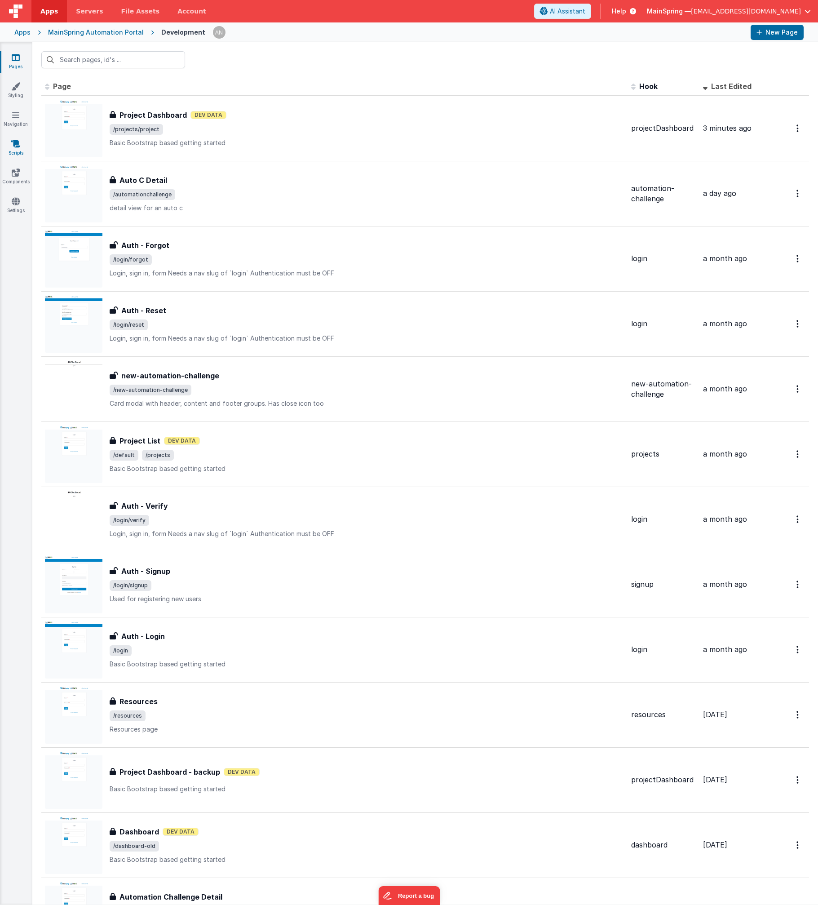
click at [17, 145] on icon at bounding box center [15, 143] width 9 height 9
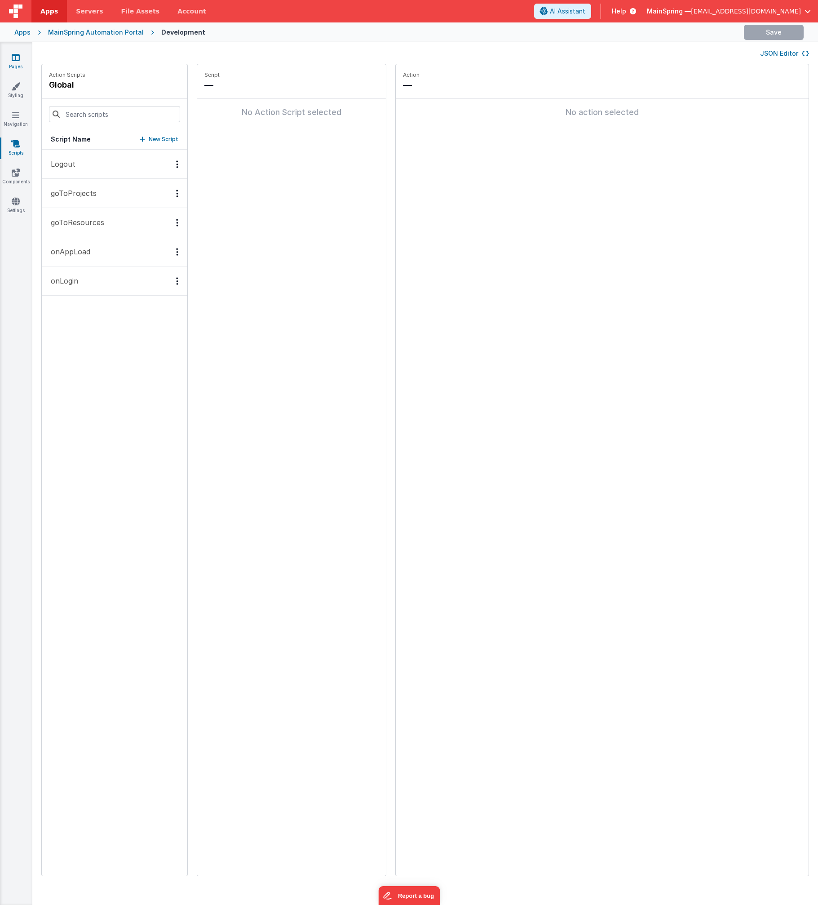
click at [14, 60] on icon at bounding box center [16, 57] width 8 height 9
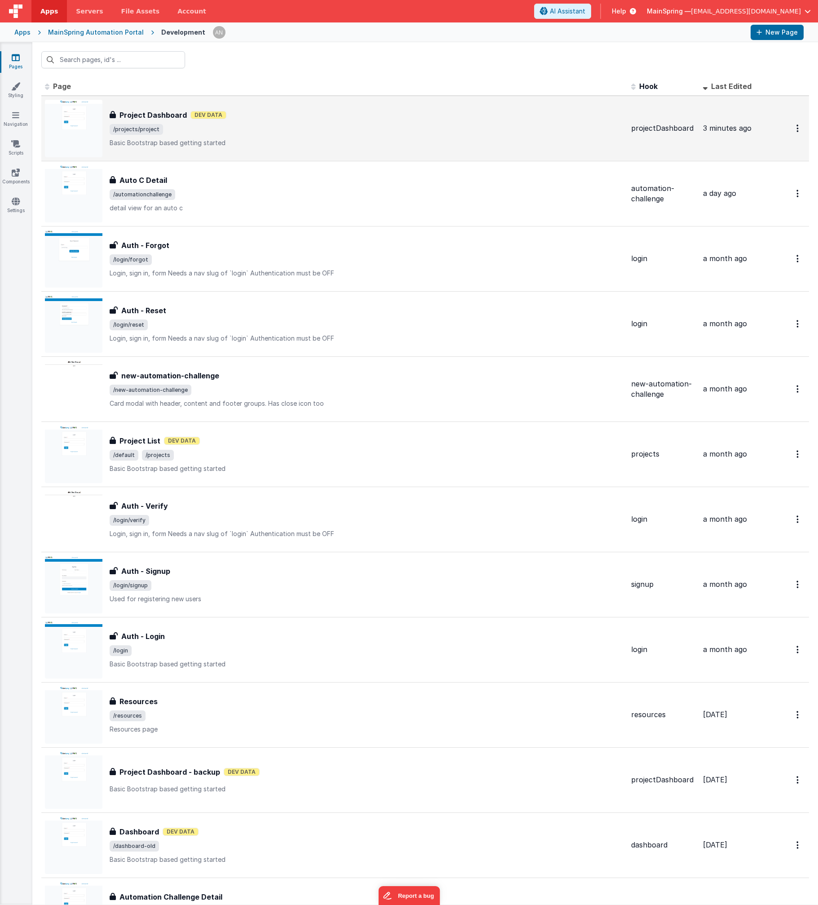
click at [202, 120] on div "Project Dashboard Dev Data" at bounding box center [367, 115] width 514 height 11
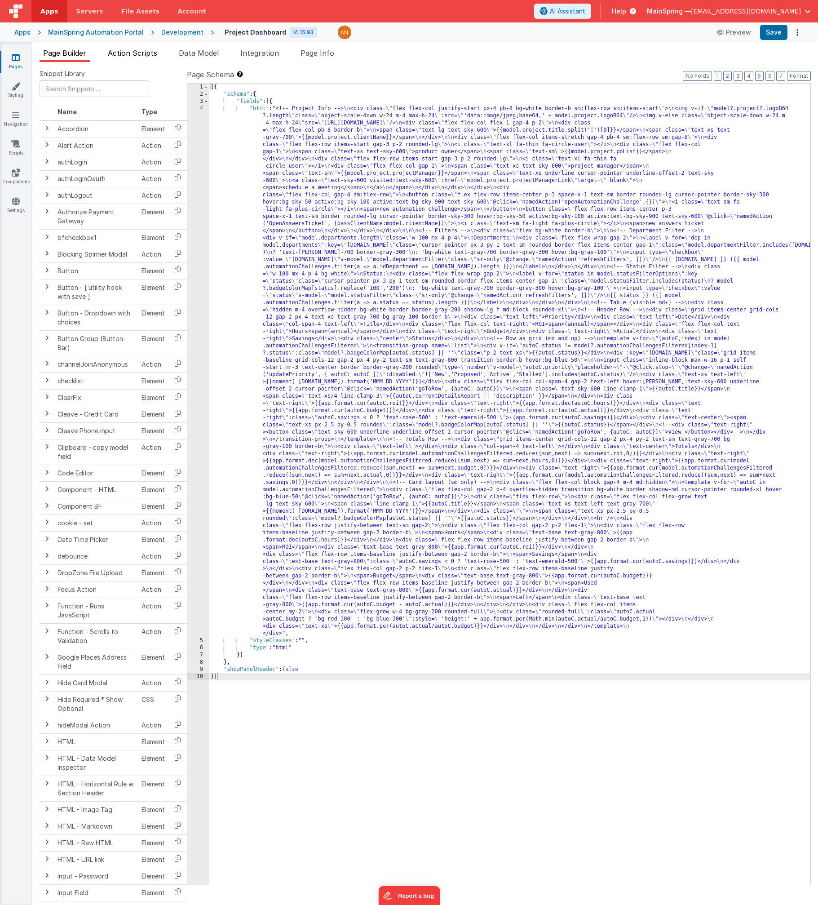
click at [144, 56] on span "Action Scripts" at bounding box center [132, 53] width 49 height 9
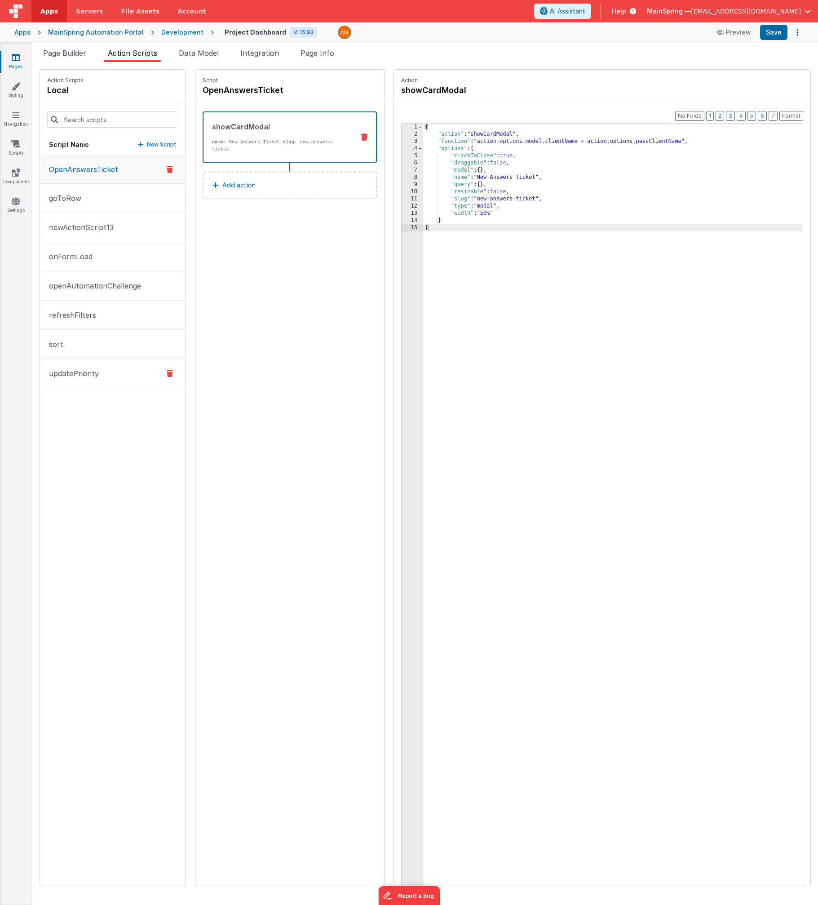
click at [86, 384] on button "updatePriority" at bounding box center [113, 373] width 146 height 29
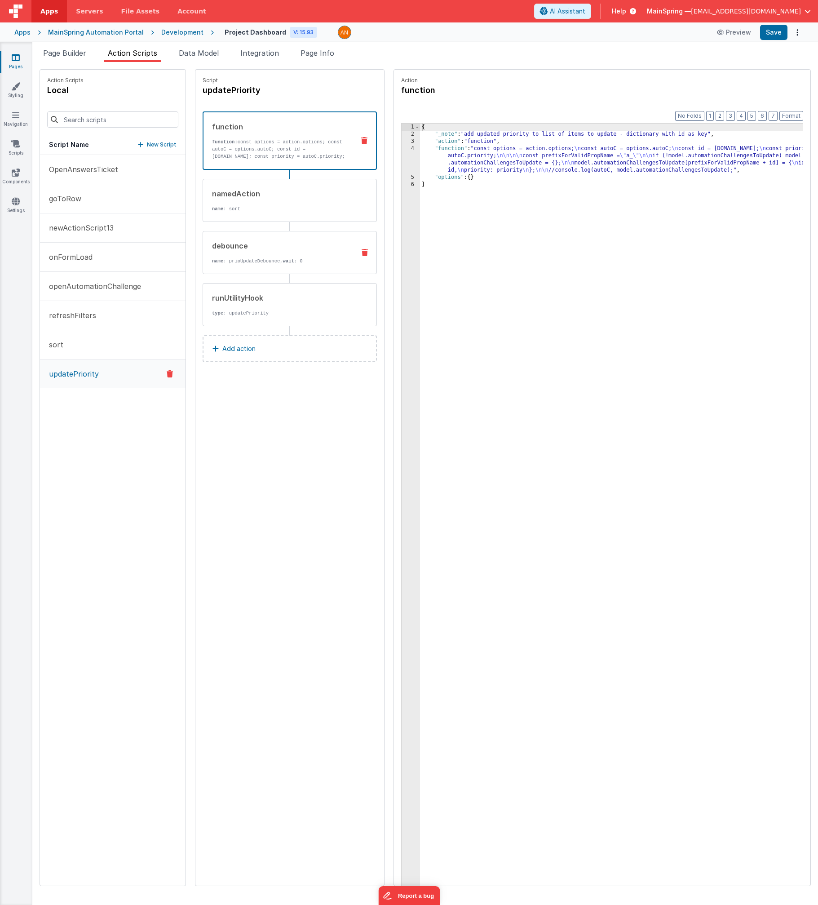
click at [277, 244] on div "debounce" at bounding box center [280, 245] width 136 height 11
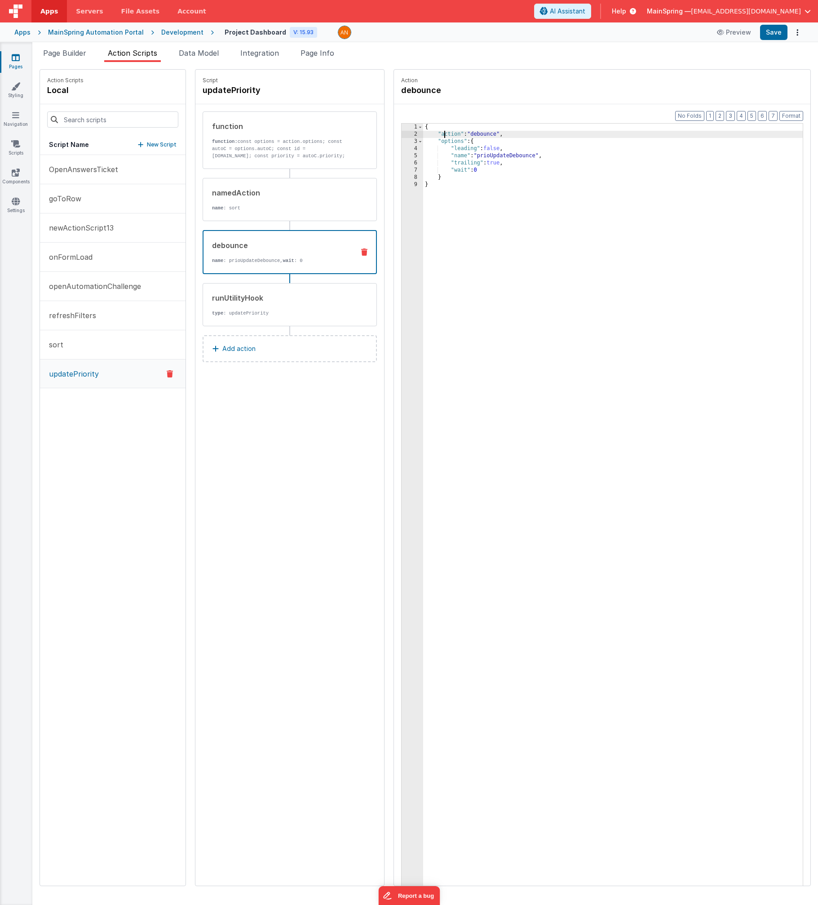
click at [424, 135] on div "{ "action" : "debounce" , "options" : { "leading" : false , "name" : "prioUpdat…" at bounding box center [622, 526] width 399 height 804
click at [461, 133] on div "{ "action" : "debounce" , "options" : { "leading" : false , "name" : "prioUpdat…" at bounding box center [622, 526] width 399 height 804
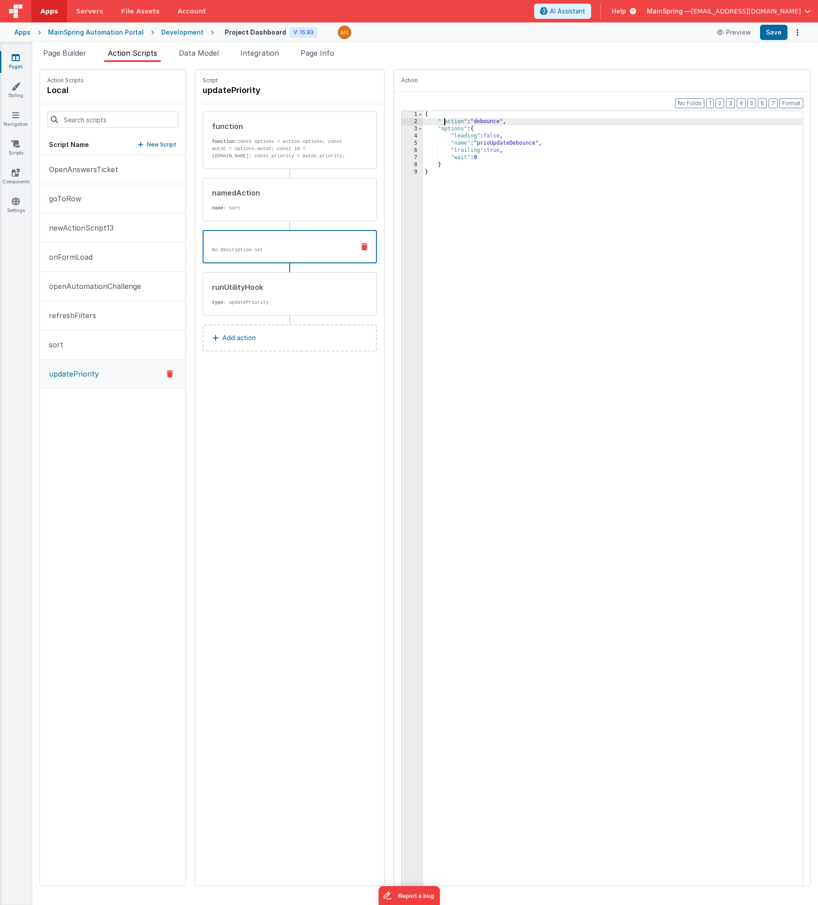
click at [423, 130] on div "{ "_action" : "debounce" , "options" : { "leading" : false , "name" : "prioUpda…" at bounding box center [622, 513] width 399 height 804
click at [431, 114] on div "{ "_action" : "debounce" , "_options" : { "leading" : false , "name" : "prioUpd…" at bounding box center [622, 513] width 399 height 804
click at [450, 167] on div "{ "_action" : "debounce" , "_options" : { "leading" : false , "name" : "prioUpd…" at bounding box center [622, 513] width 399 height 804
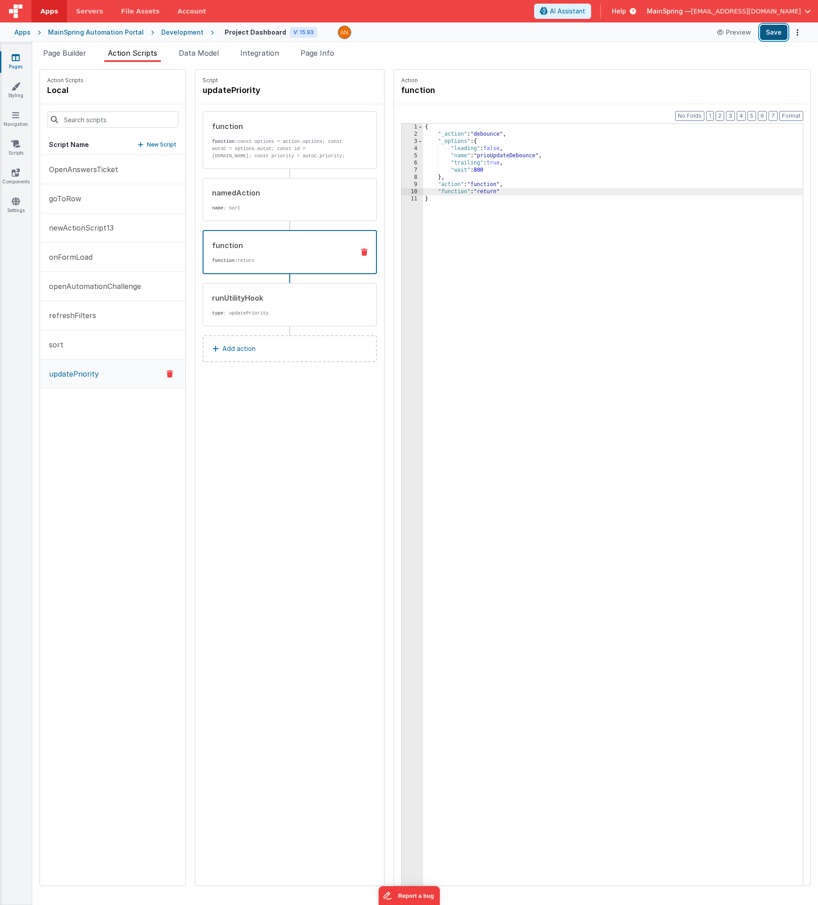
click at [782, 35] on button "Save" at bounding box center [773, 32] width 27 height 15
click at [234, 349] on p "Add action" at bounding box center [238, 348] width 33 height 11
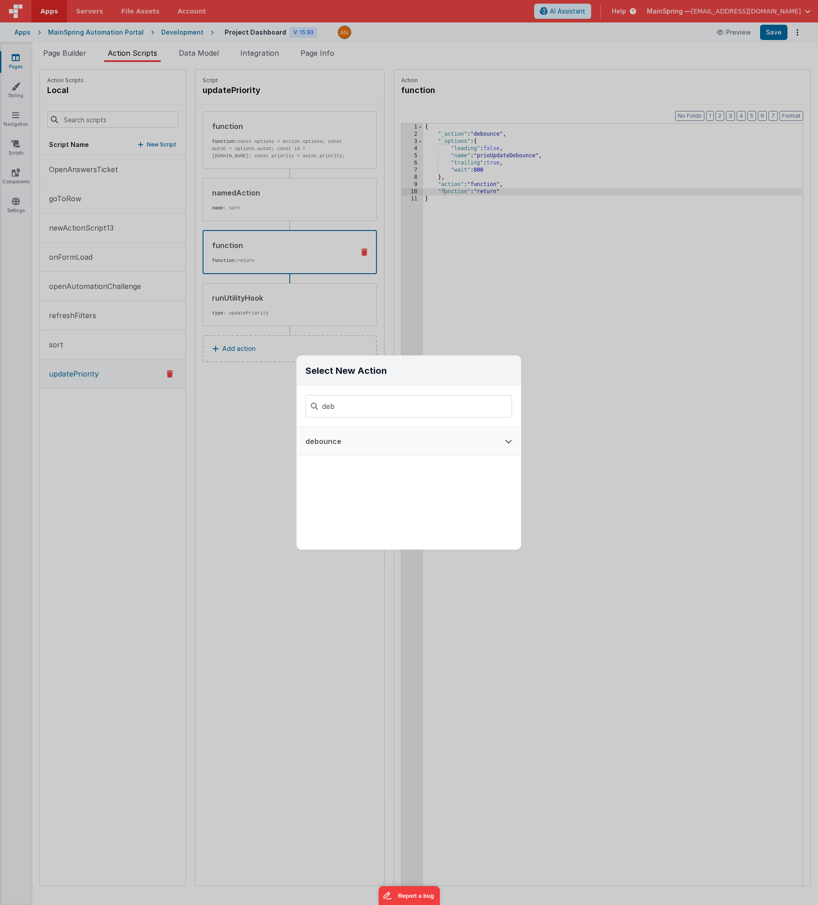
type input "deb"
click at [359, 443] on button "debounce" at bounding box center [396, 441] width 199 height 29
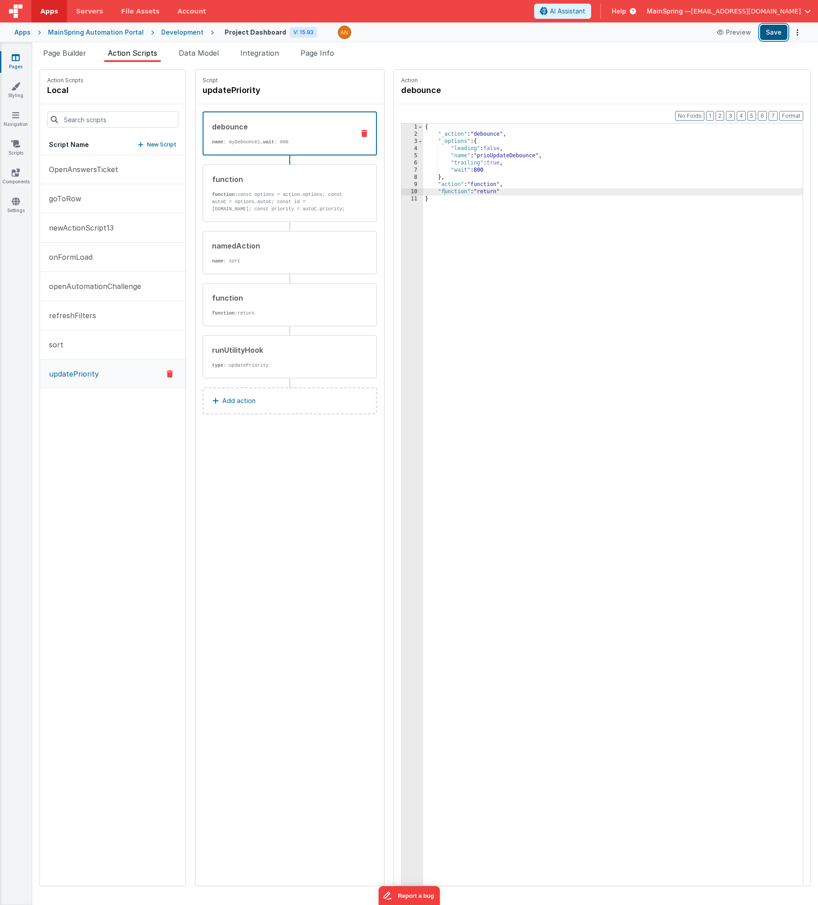
click at [766, 37] on button "Save" at bounding box center [773, 32] width 27 height 15
click at [272, 194] on p "function: const options = action.options; const autoC = options.autoC; const id…" at bounding box center [280, 202] width 136 height 22
click at [268, 140] on p "name : myDebounce1, wait : 600" at bounding box center [280, 141] width 136 height 7
click at [197, 45] on div "Page Builder Action Scripts Data Model Integration Page Info Snippet Library Na…" at bounding box center [425, 473] width 786 height 863
click at [197, 53] on span "Data Model" at bounding box center [199, 53] width 40 height 9
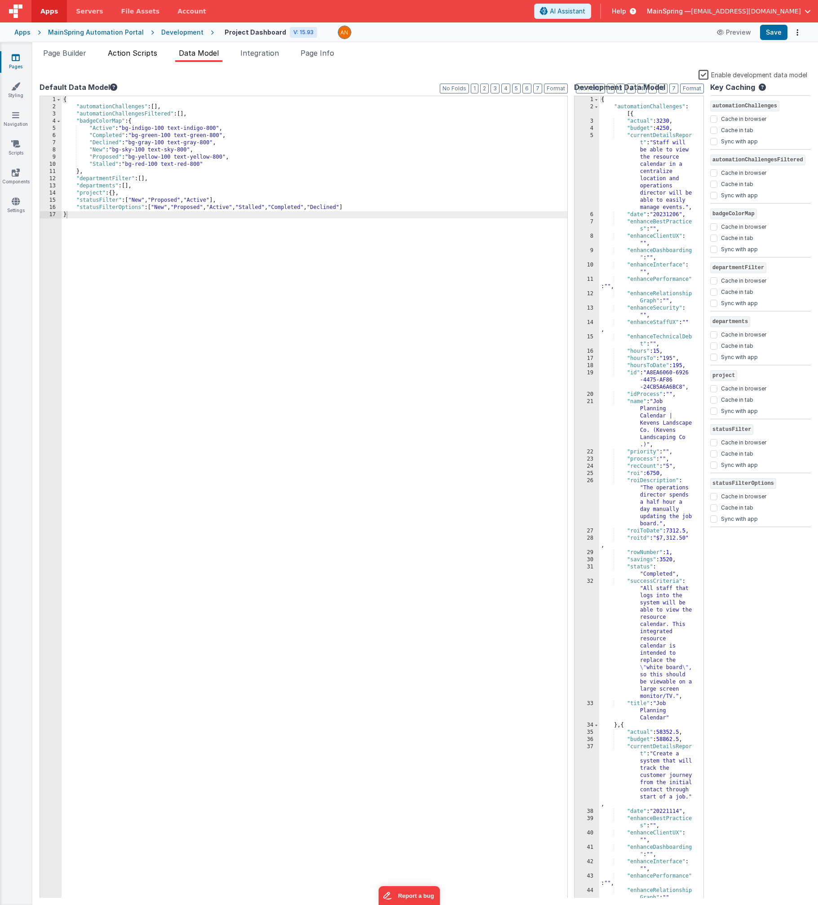
click at [133, 53] on span "Action Scripts" at bounding box center [132, 53] width 49 height 9
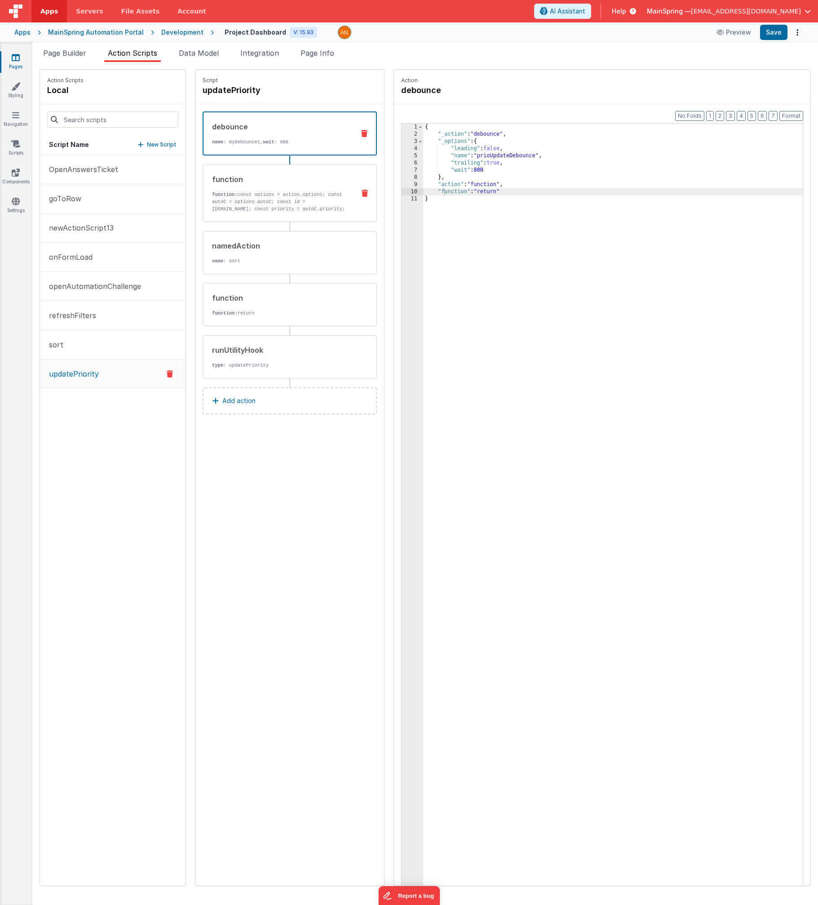
click at [260, 182] on div "function" at bounding box center [280, 179] width 136 height 11
click at [259, 124] on div "debounce" at bounding box center [280, 126] width 136 height 11
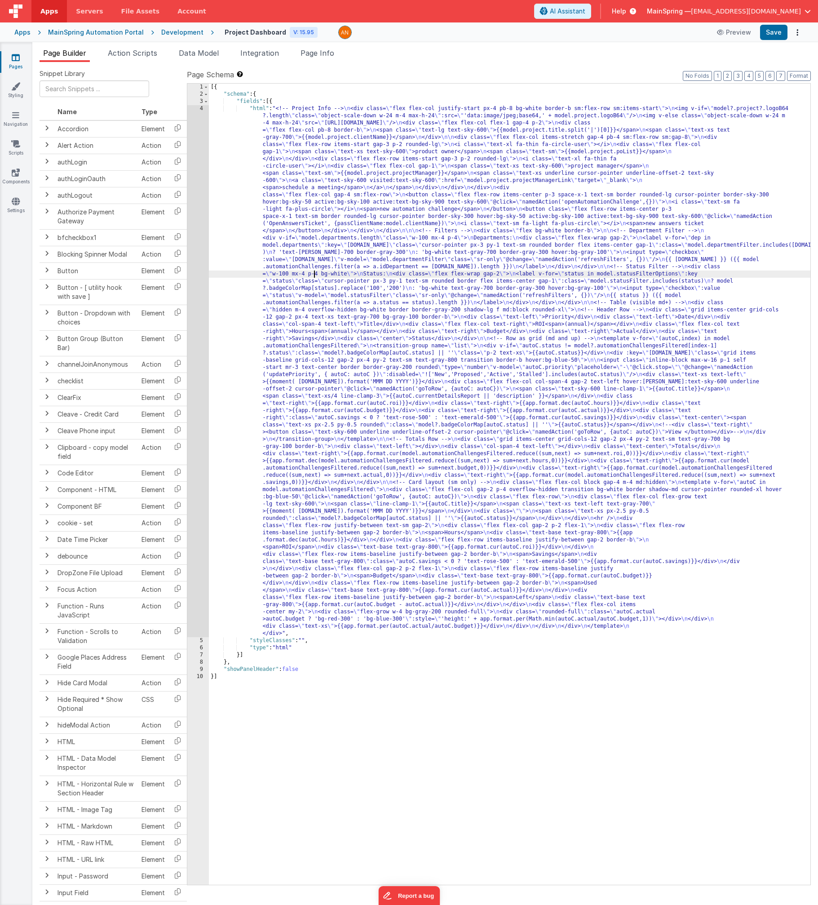
click at [316, 271] on div "[{ "schema" : { "fields" : [{ "html" : "<!-- Project Info --> \n <div class= \"…" at bounding box center [510, 491] width 602 height 815
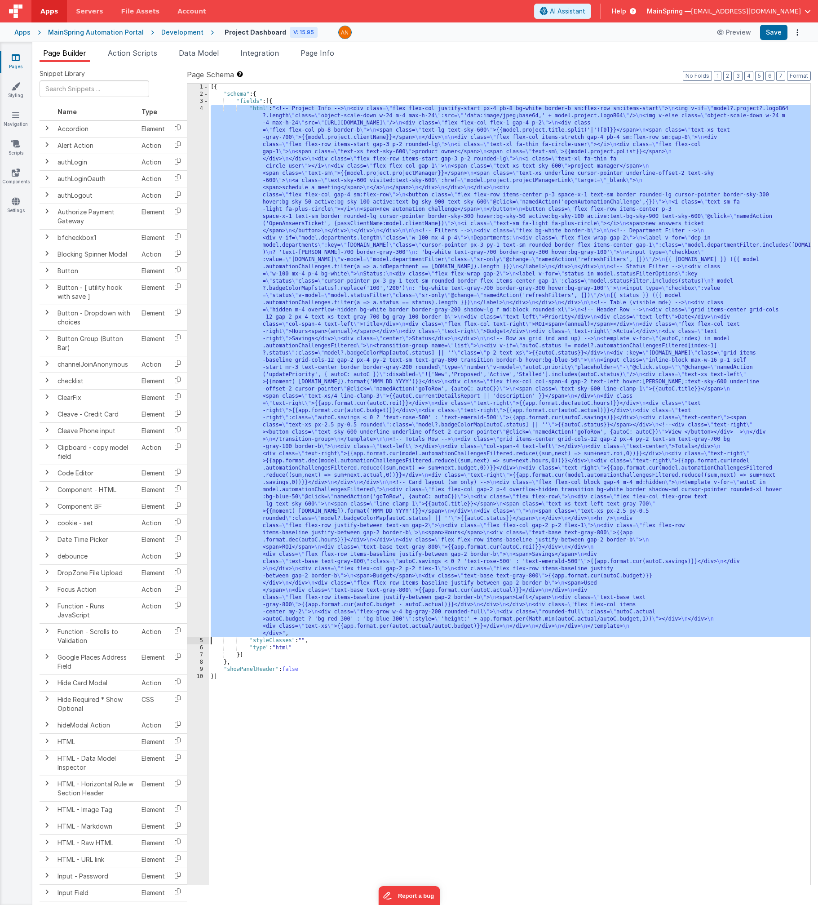
click at [199, 288] on div "4" at bounding box center [198, 371] width 22 height 532
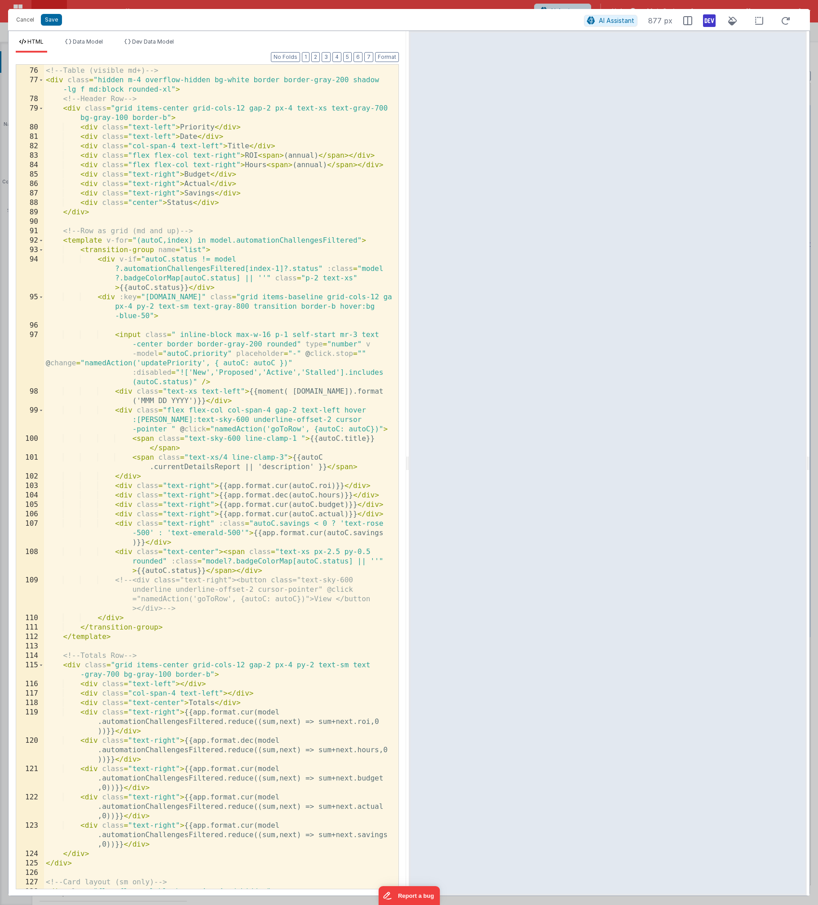
scroll to position [997, 0]
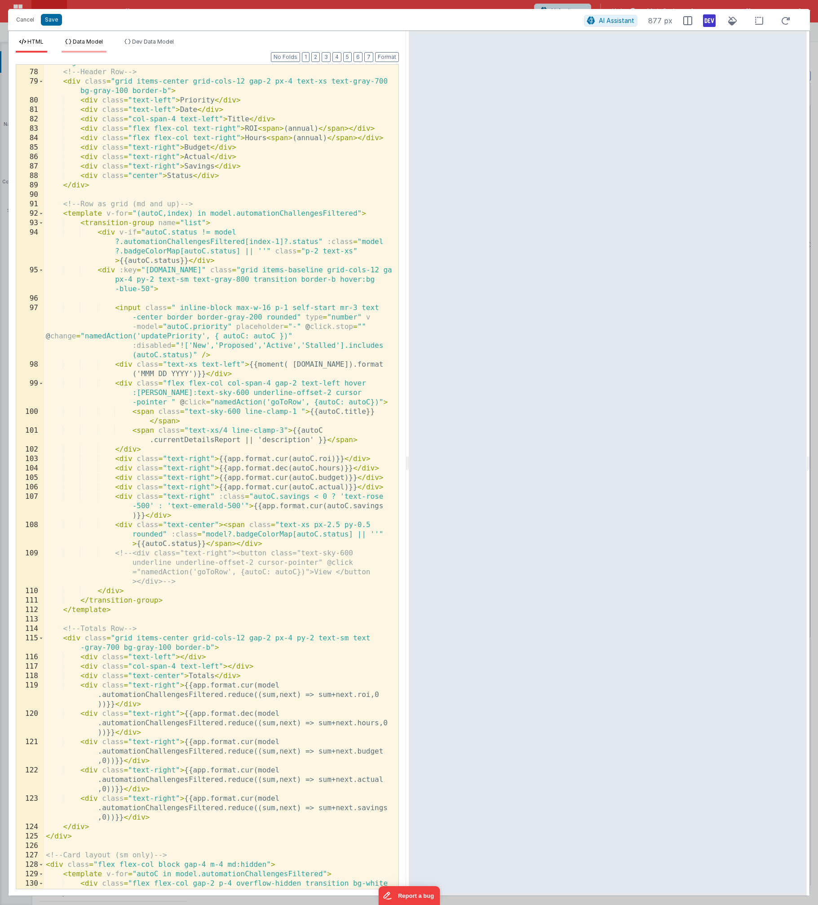
click at [85, 43] on span "Data Model" at bounding box center [88, 41] width 30 height 7
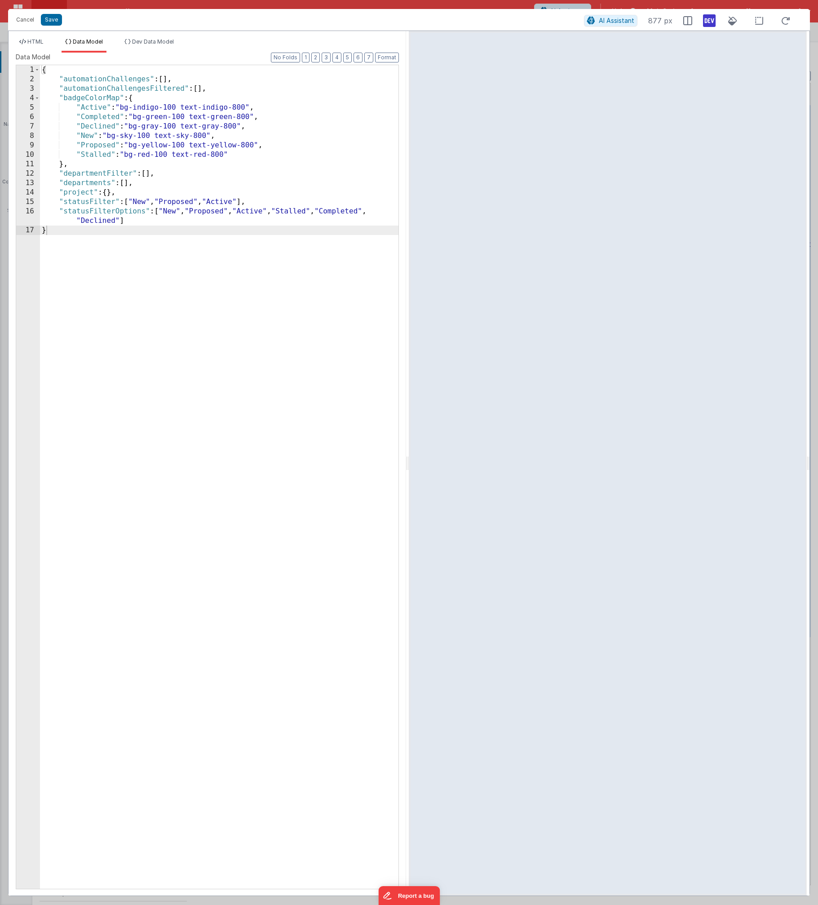
click at [121, 40] on ul "HTML Data Model Dev Data Model" at bounding box center [208, 45] width 398 height 14
click at [131, 40] on icon at bounding box center [127, 41] width 6 height 5
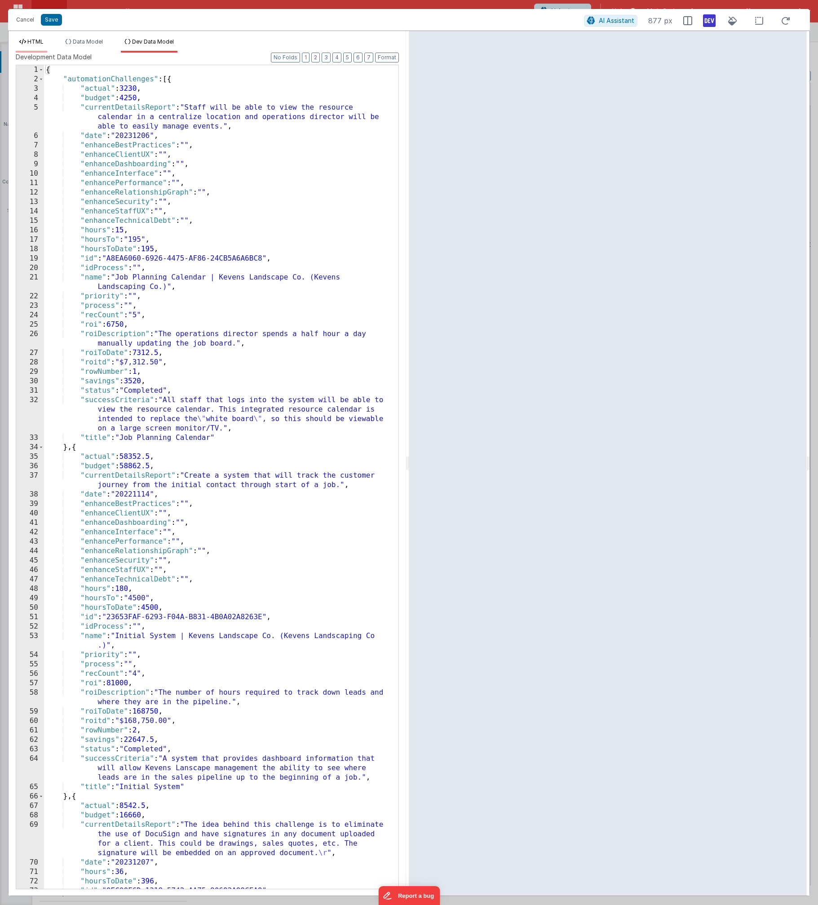
click at [29, 40] on span "HTML" at bounding box center [35, 41] width 16 height 7
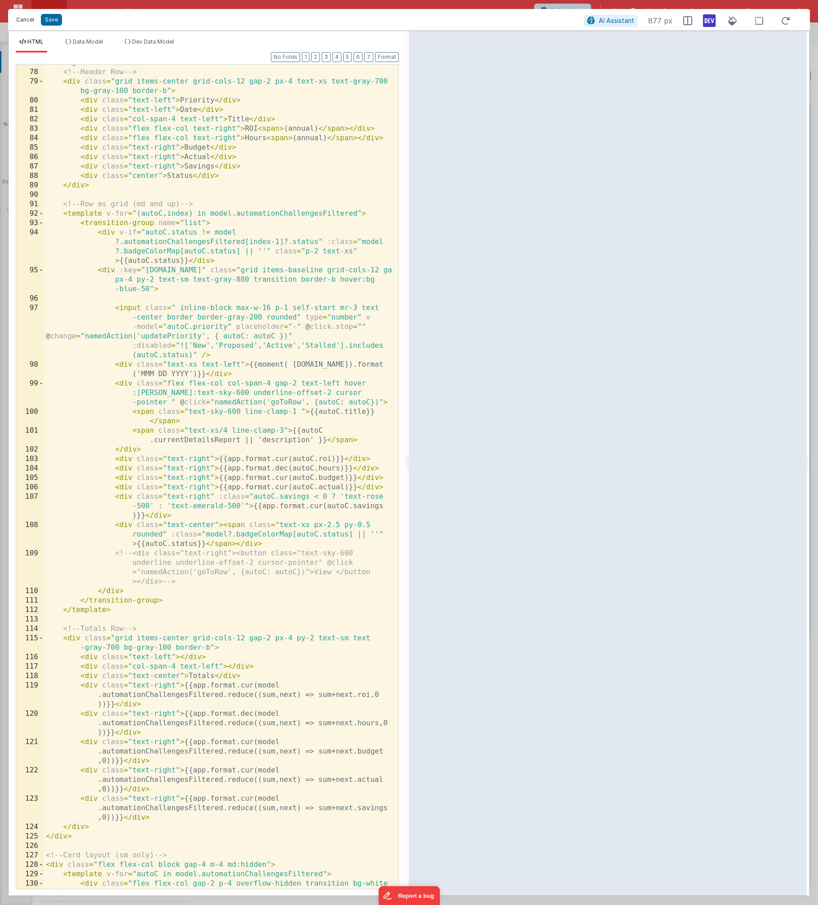
click at [24, 17] on button "Cancel" at bounding box center [25, 19] width 27 height 13
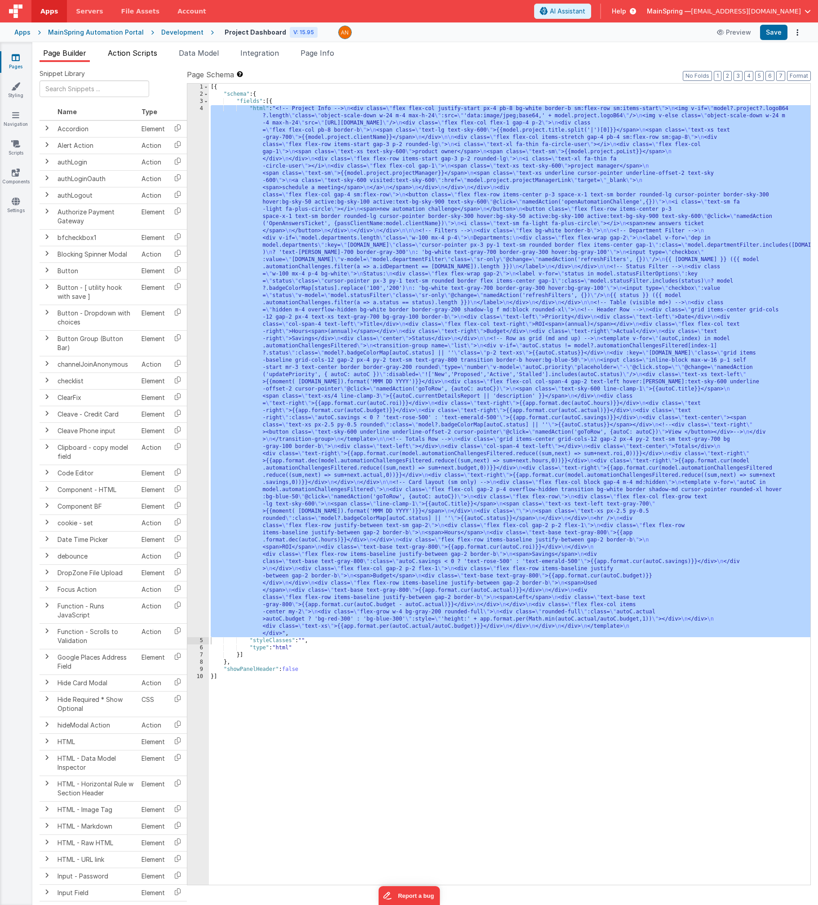
click at [130, 52] on span "Action Scripts" at bounding box center [132, 53] width 49 height 9
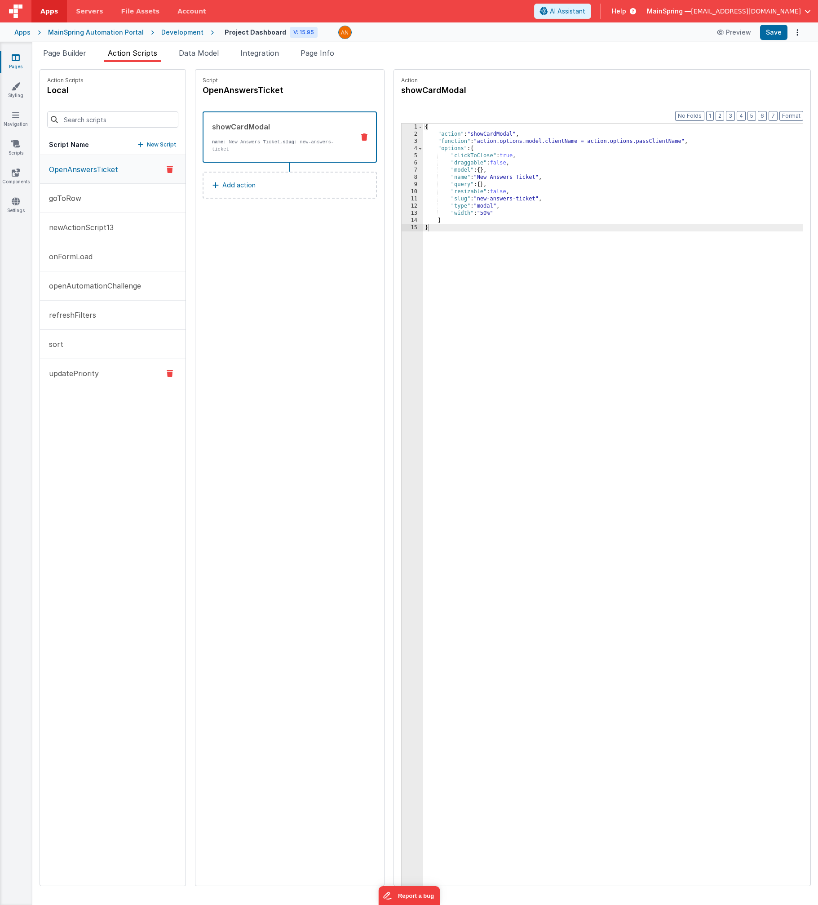
click at [92, 373] on p "updatePriority" at bounding box center [71, 373] width 55 height 11
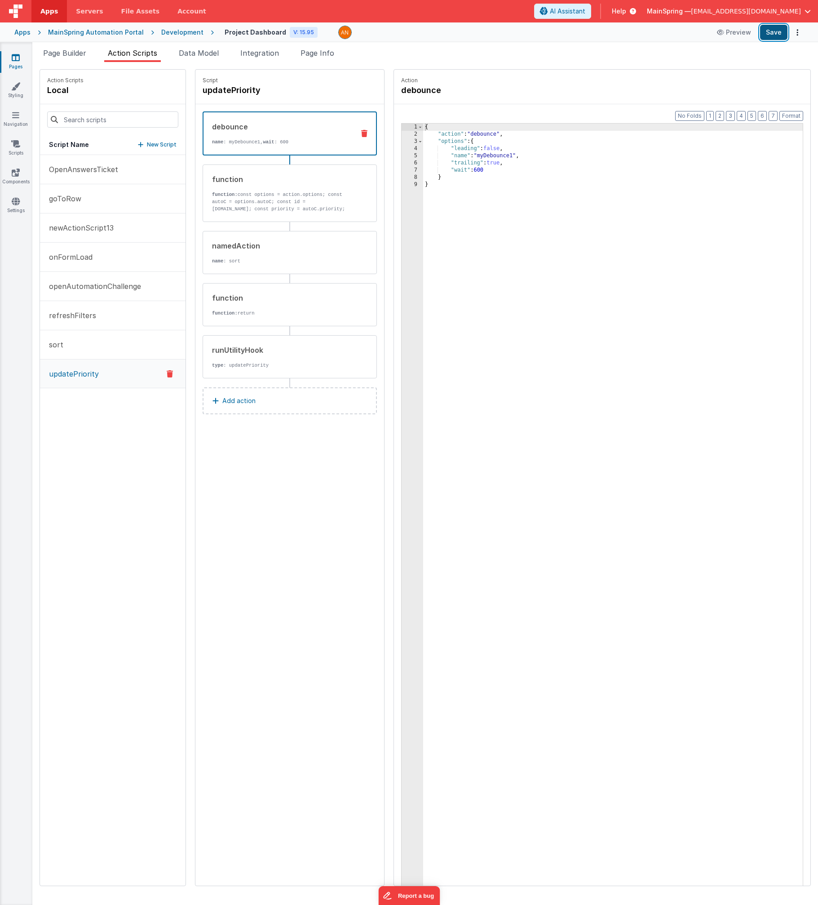
click at [424, 37] on button "Save" at bounding box center [773, 32] width 27 height 15
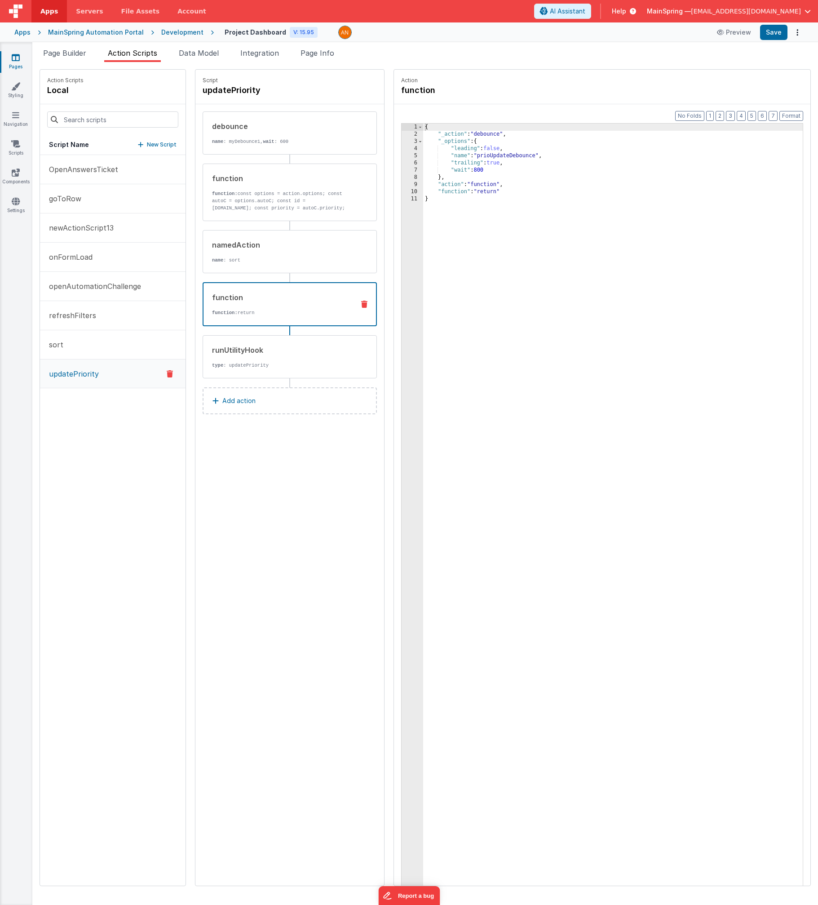
click at [275, 301] on div "function" at bounding box center [279, 297] width 135 height 11
click at [262, 368] on div "runUtilityHook type : updatePriority" at bounding box center [290, 356] width 174 height 43
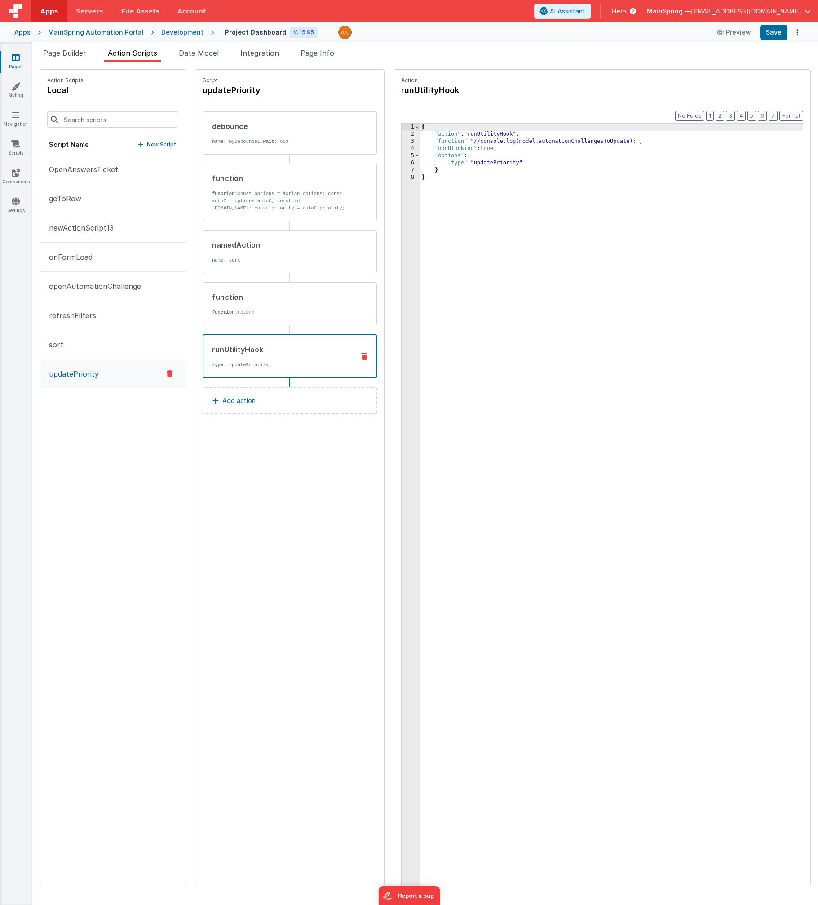
click at [424, 142] on div "{ "action" : "runUtilityHook" , "function" : "//console.log(model.automationCha…" at bounding box center [621, 526] width 402 height 804
click at [424, 147] on div "{ "action" : "runUtilityHook" , "function" : "//console.log(model.automationCha…" at bounding box center [621, 526] width 402 height 804
click at [424, 33] on button "Save" at bounding box center [773, 32] width 27 height 15
click at [265, 189] on div "function function: const options = action.options; const autoC = options.autoC;…" at bounding box center [275, 192] width 145 height 39
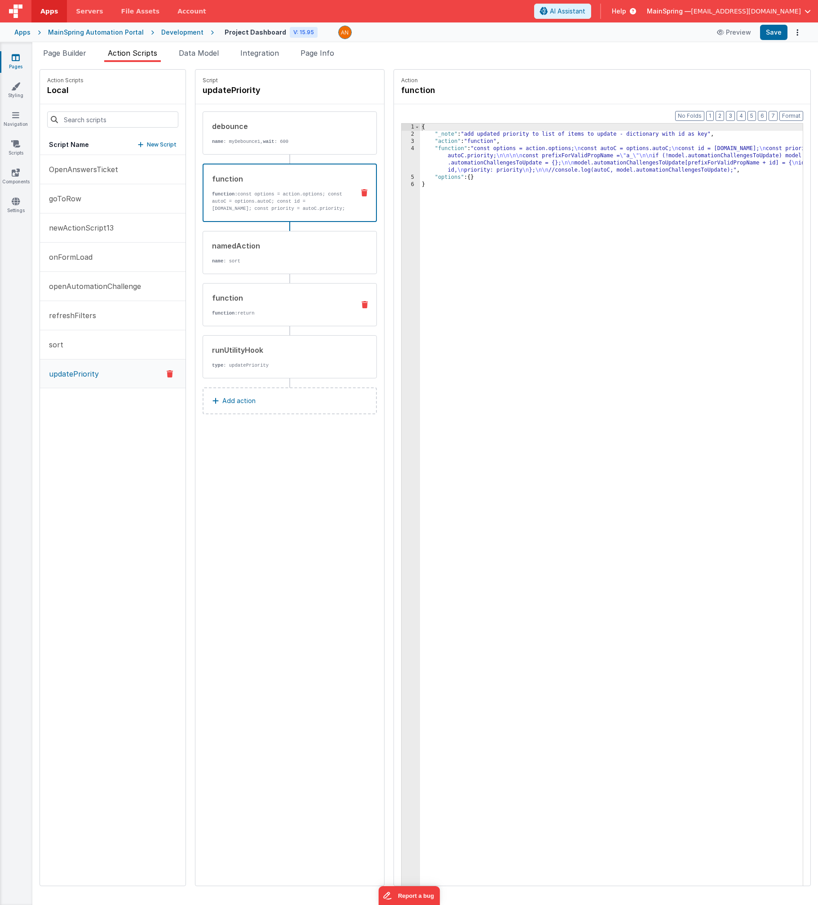
click at [244, 316] on div "function function: return" at bounding box center [290, 304] width 174 height 43
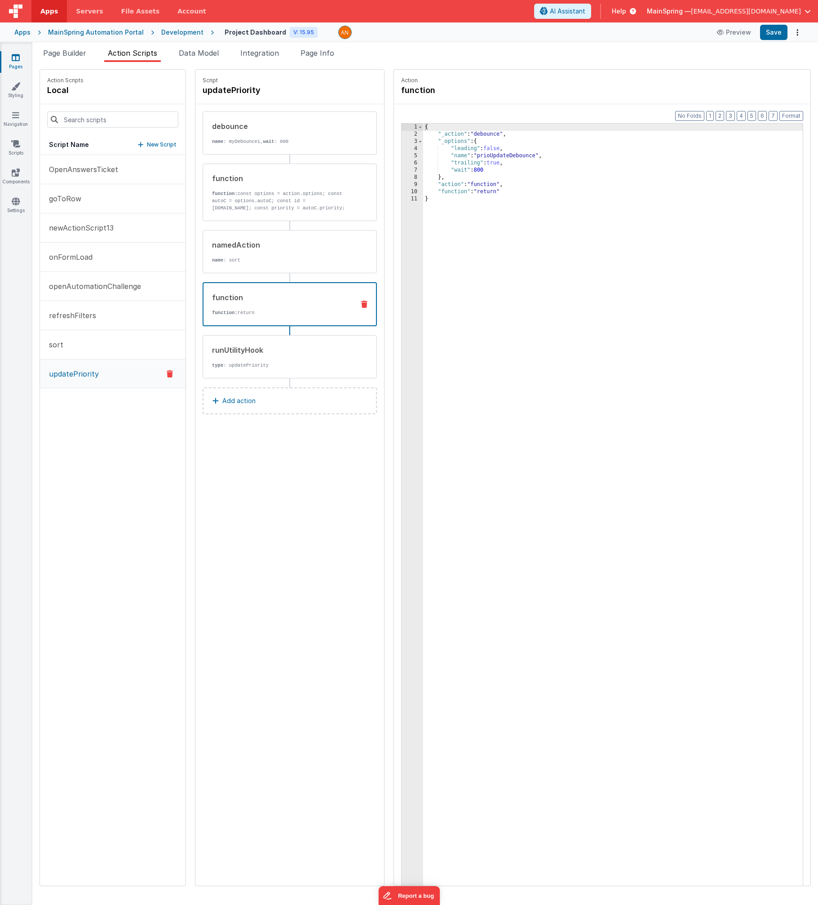
click at [361, 304] on icon at bounding box center [364, 304] width 6 height 7
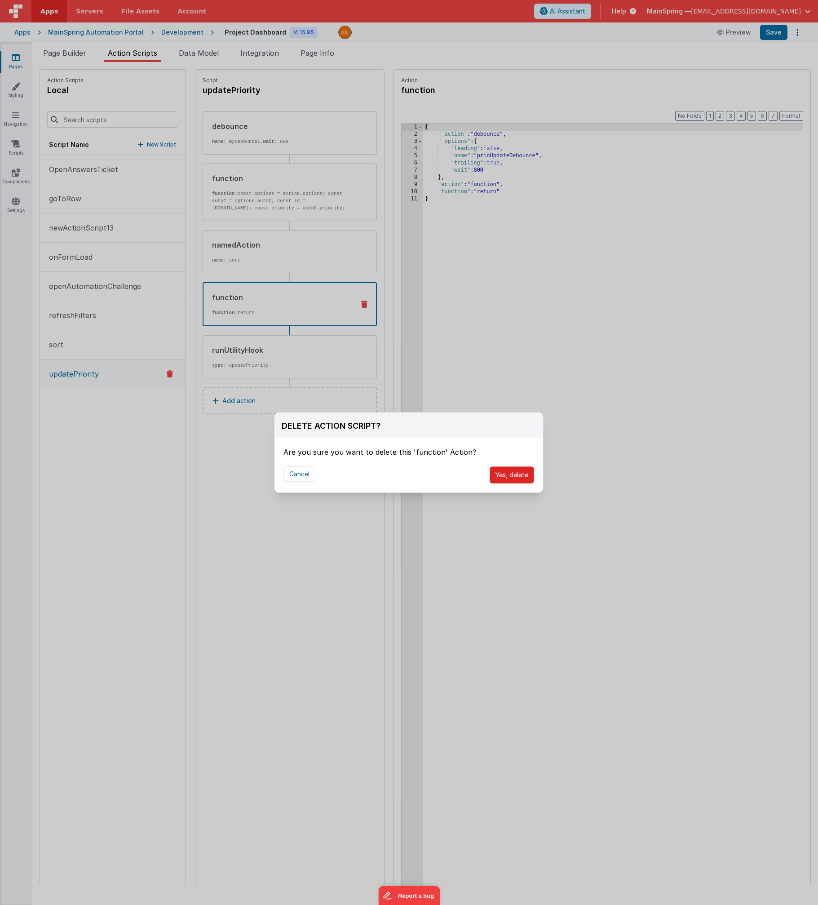
click at [424, 473] on button "Yes, delete" at bounding box center [512, 474] width 44 height 17
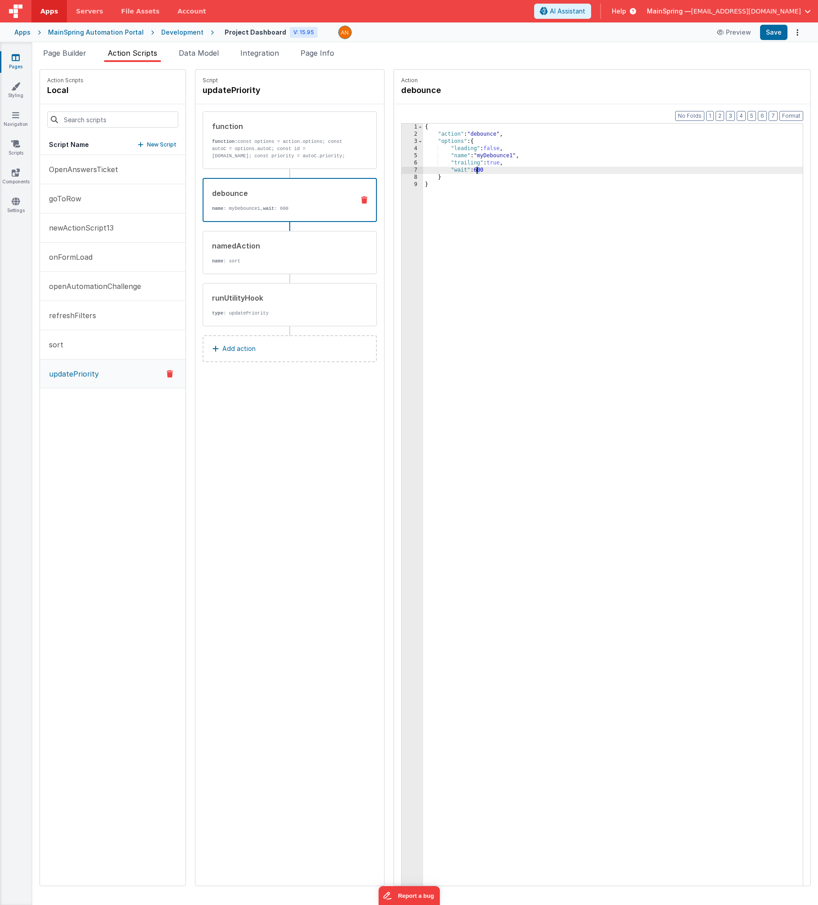
click at [424, 170] on div "{ "action" : "debounce" , "options" : { "leading" : false , "name" : "myDebounc…" at bounding box center [622, 526] width 399 height 804
click at [424, 97] on div "Action debounce" at bounding box center [602, 87] width 416 height 35
click at [235, 300] on div "runUtilityHook" at bounding box center [280, 297] width 136 height 11
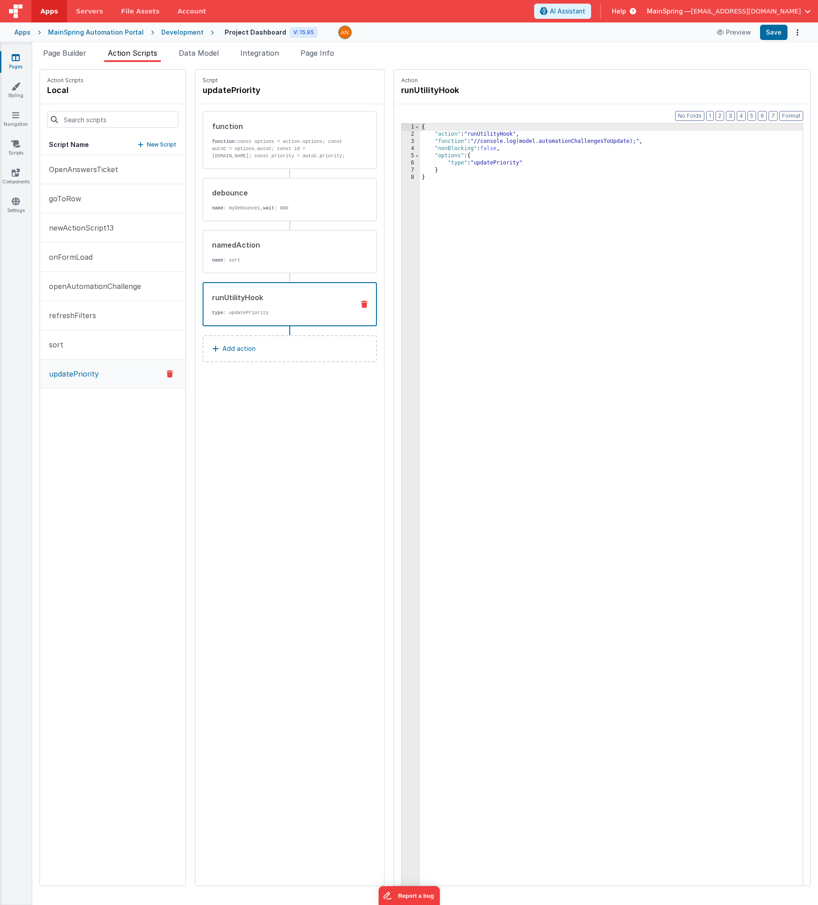
click at [424, 149] on div "{ "action" : "runUtilityHook" , "function" : "//console.log(model.automationCha…" at bounding box center [621, 526] width 402 height 804
drag, startPoint x: 467, startPoint y: 143, endPoint x: 481, endPoint y: 173, distance: 32.8
click at [424, 142] on div "{ "action" : "runUtilityHook" , "_function" : "//console.log(model.automationCh…" at bounding box center [621, 526] width 402 height 804
click at [424, 36] on button "Save" at bounding box center [773, 32] width 27 height 15
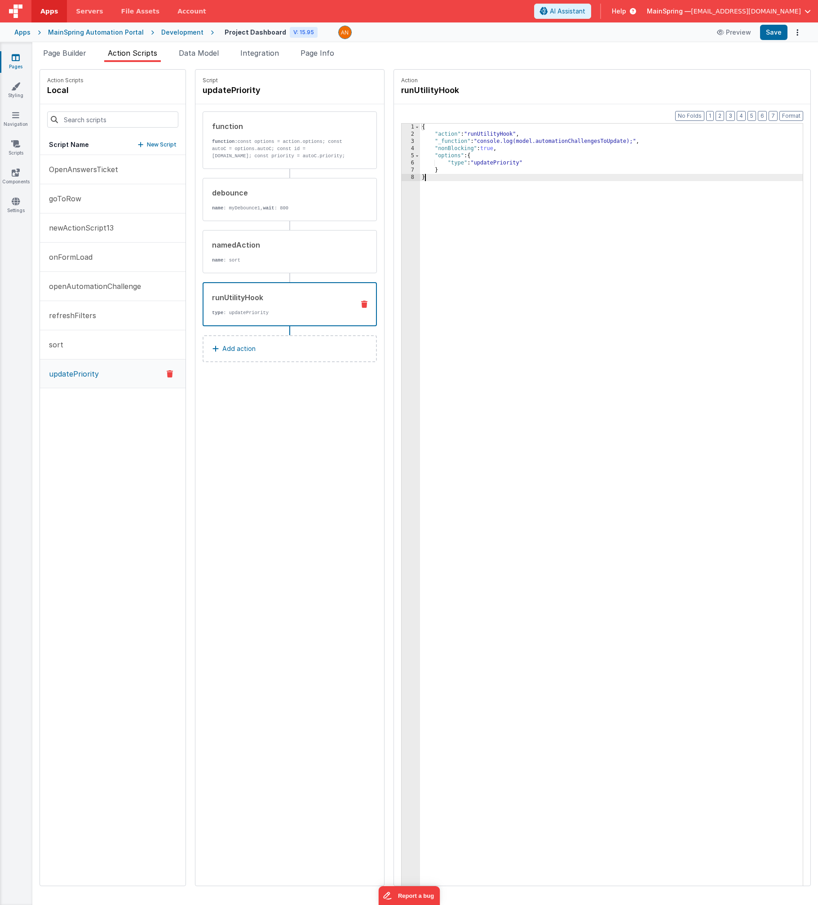
click at [424, 588] on div "{ "action" : "runUtilityHook" , "_function" : "console.log(model.automationChal…" at bounding box center [621, 526] width 402 height 804
click at [291, 515] on div "Script updatePriority function function: const options = action.options; const …" at bounding box center [289, 478] width 189 height 816
click at [217, 460] on div "Script updatePriority function function: const options = action.options; const …" at bounding box center [289, 478] width 189 height 816
click at [240, 344] on button "Add action" at bounding box center [290, 348] width 174 height 27
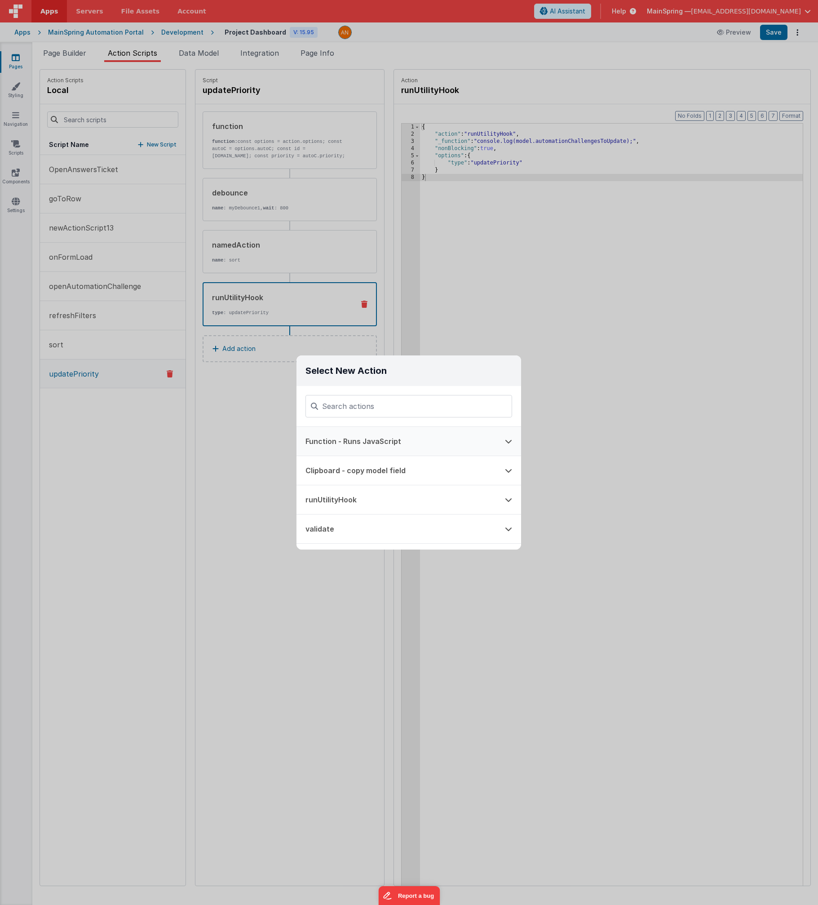
click at [343, 441] on button "Function - Runs JavaScript" at bounding box center [396, 441] width 199 height 29
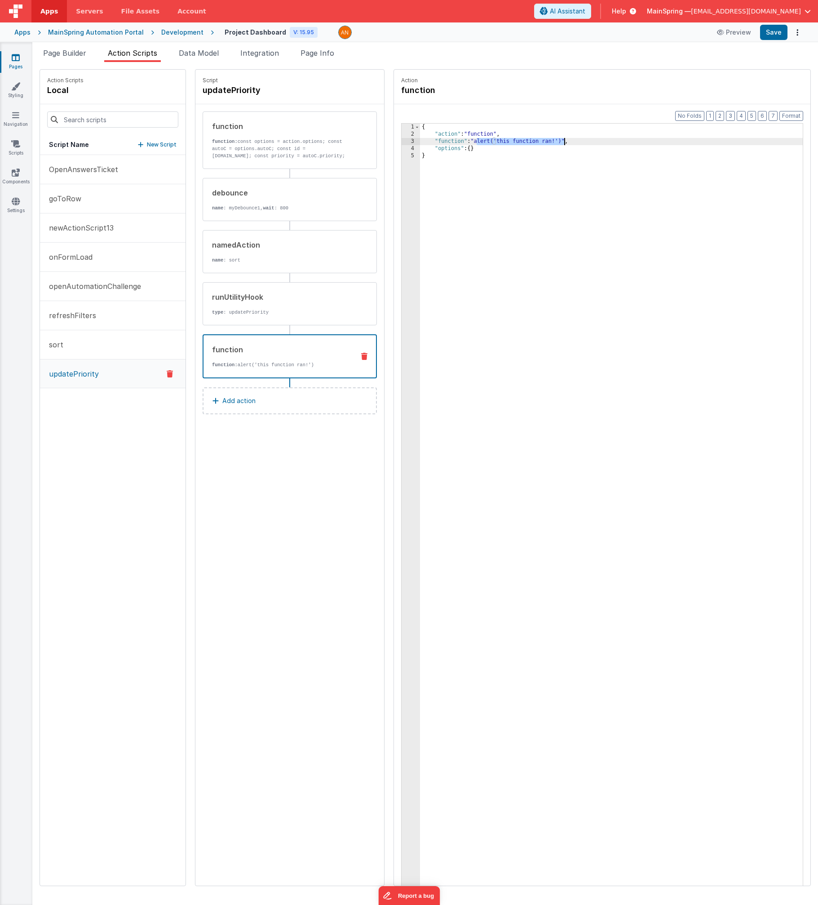
drag, startPoint x: 459, startPoint y: 142, endPoint x: 546, endPoint y: 144, distance: 87.2
click at [424, 144] on div "{ "action" : "function" , "function" : "alert('this function ran!')" , "options…" at bounding box center [621, 526] width 402 height 804
click at [300, 160] on div "function function: const options = action.options; const autoC = options.autoC;…" at bounding box center [290, 140] width 174 height 58
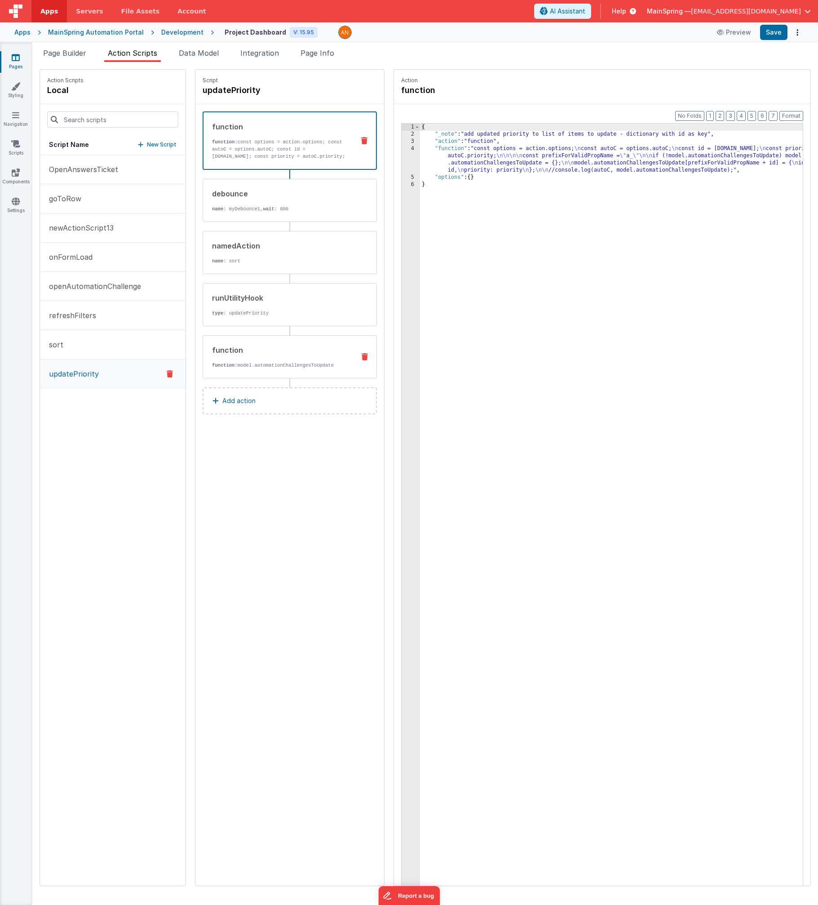
click at [258, 363] on p "function: model.automationChallengesToUpdate" at bounding box center [280, 365] width 136 height 7
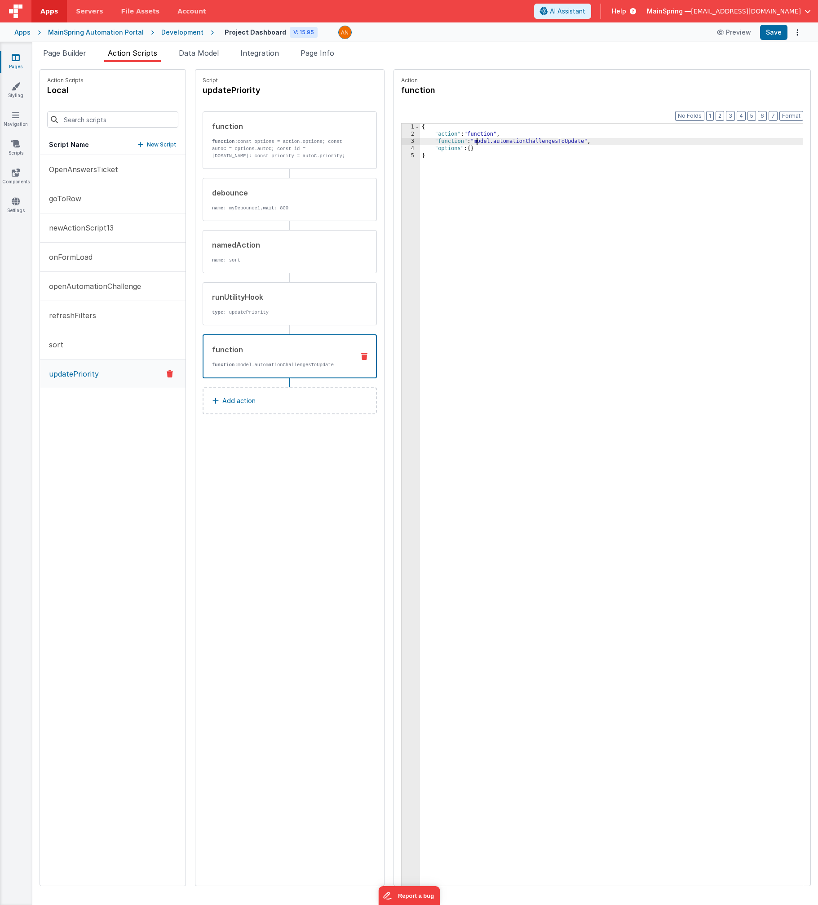
drag, startPoint x: 458, startPoint y: 141, endPoint x: 474, endPoint y: 190, distance: 51.9
click at [424, 141] on div "{ "action" : "function" , "function" : "model.automationChallengesToUpdate" , "…" at bounding box center [621, 526] width 402 height 804
click at [424, 36] on button "Save" at bounding box center [773, 32] width 27 height 15
click at [248, 493] on div "Script updatePriority function function: const options = action.options; const …" at bounding box center [289, 478] width 189 height 816
click at [284, 440] on div "Script updatePriority function function: const options = action.options; const …" at bounding box center [289, 478] width 189 height 816
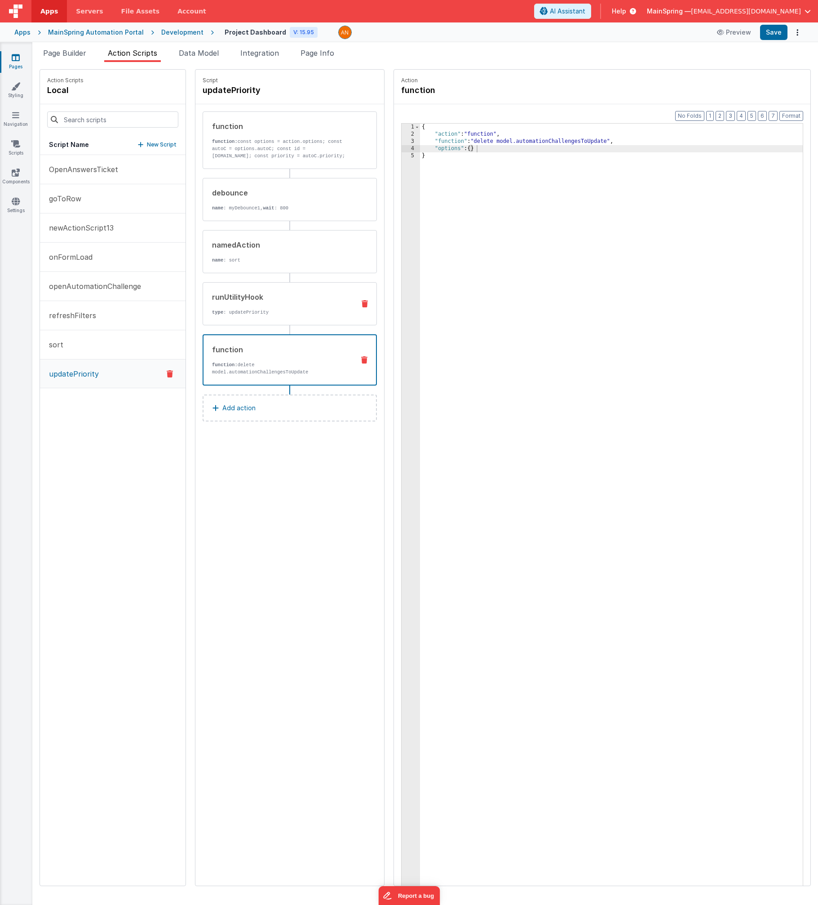
click at [285, 290] on div "runUtilityHook type : updatePriority" at bounding box center [290, 303] width 174 height 43
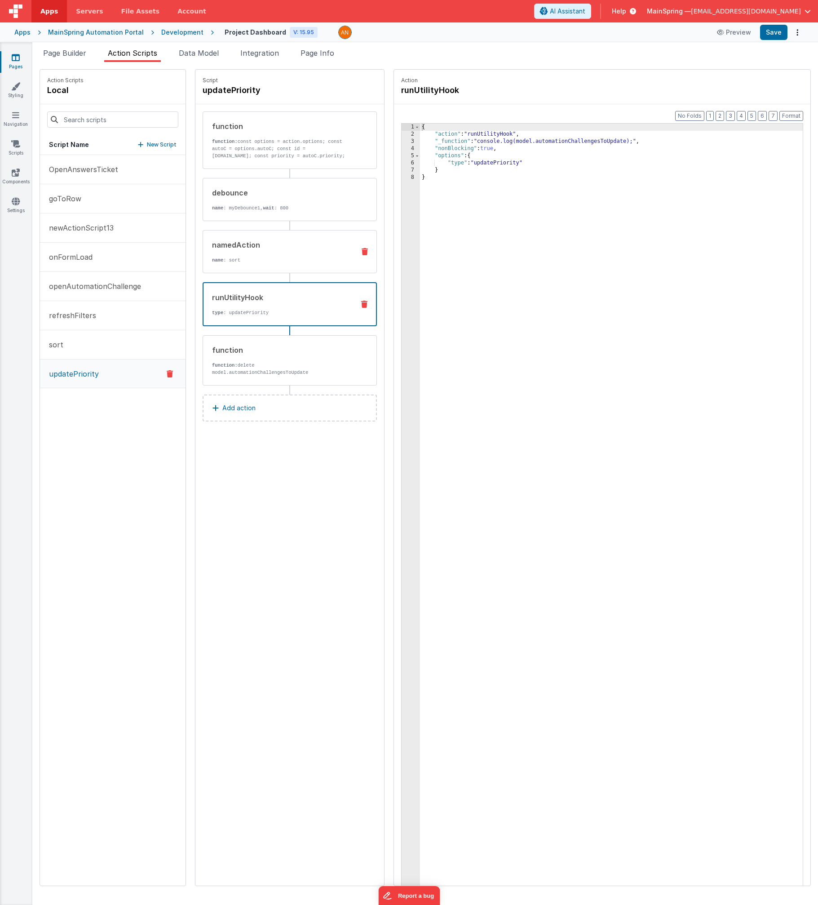
click at [286, 258] on p "name : sort" at bounding box center [280, 260] width 136 height 7
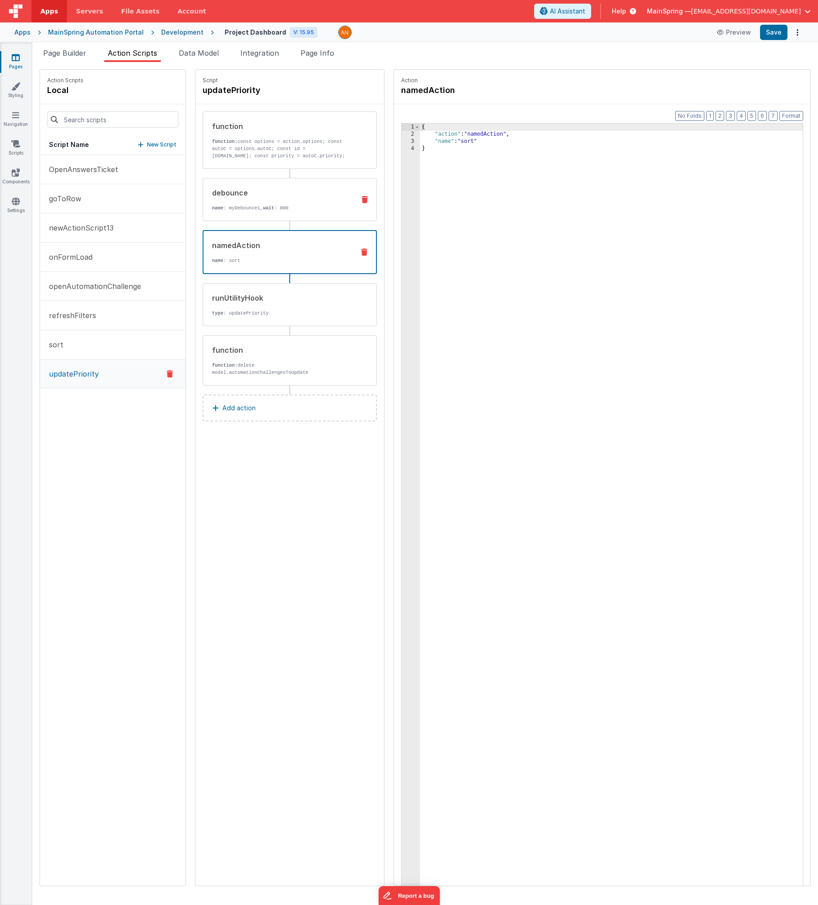
click at [283, 216] on div "debounce name : myDebounce1, wait : 800" at bounding box center [290, 199] width 174 height 43
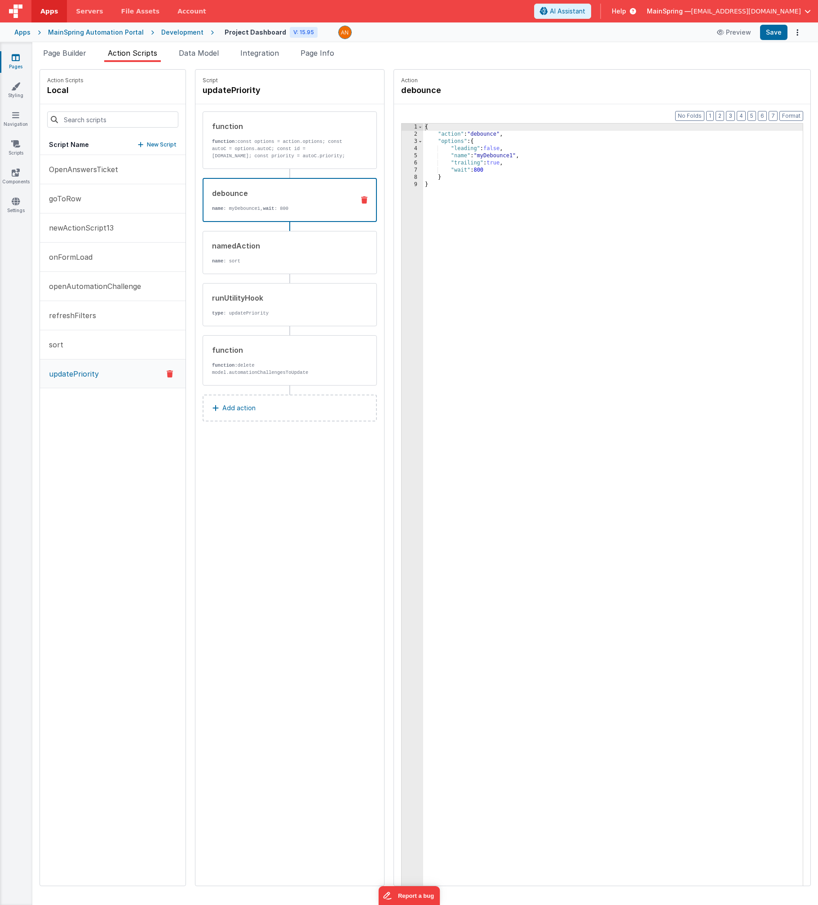
click at [361, 201] on icon at bounding box center [364, 199] width 6 height 7
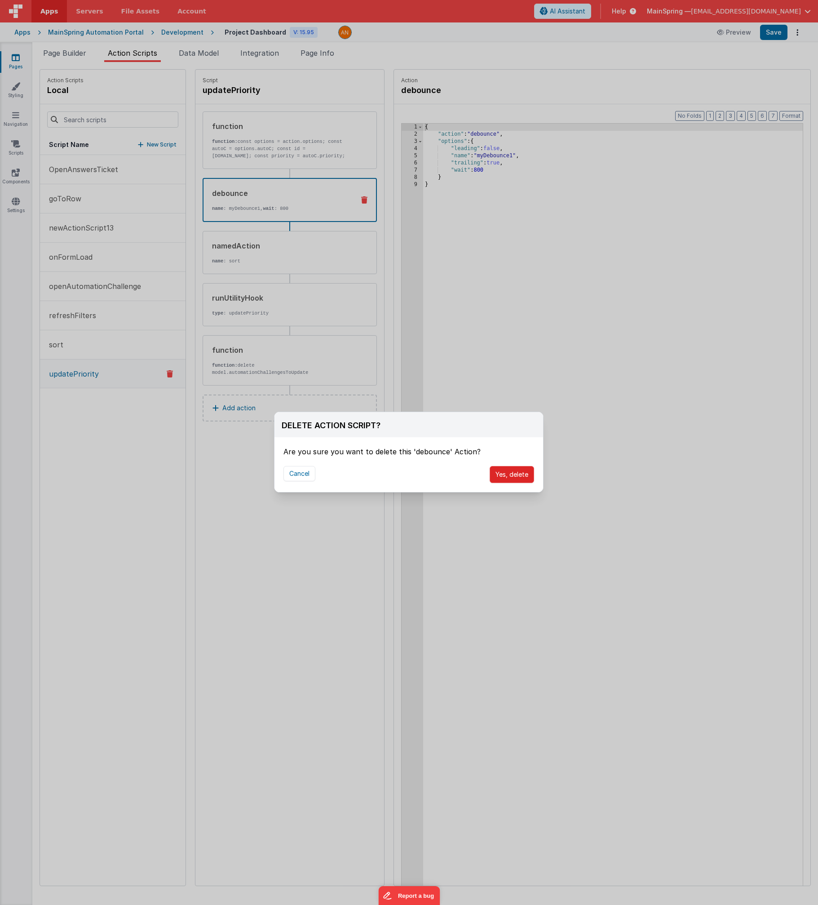
click at [424, 481] on button "Yes, delete" at bounding box center [512, 474] width 44 height 17
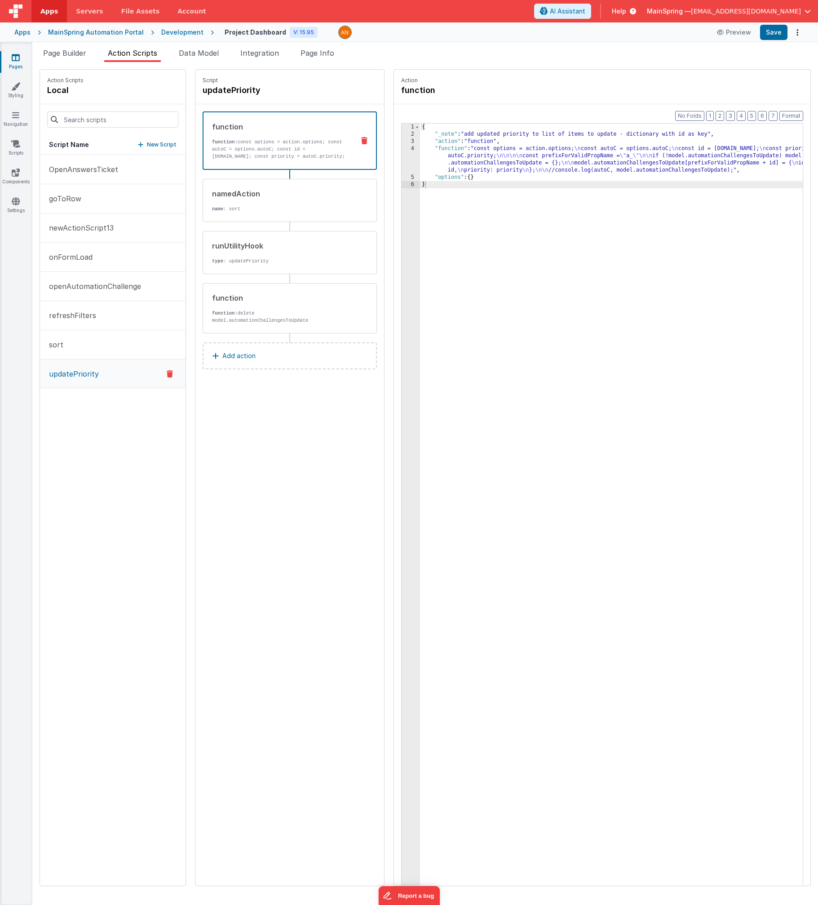
click at [288, 489] on div "Script updatePriority function function: const options = action.options; const …" at bounding box center [289, 478] width 189 height 816
click at [303, 402] on div "Script updatePriority function function: const options = action.options; const …" at bounding box center [289, 478] width 189 height 816
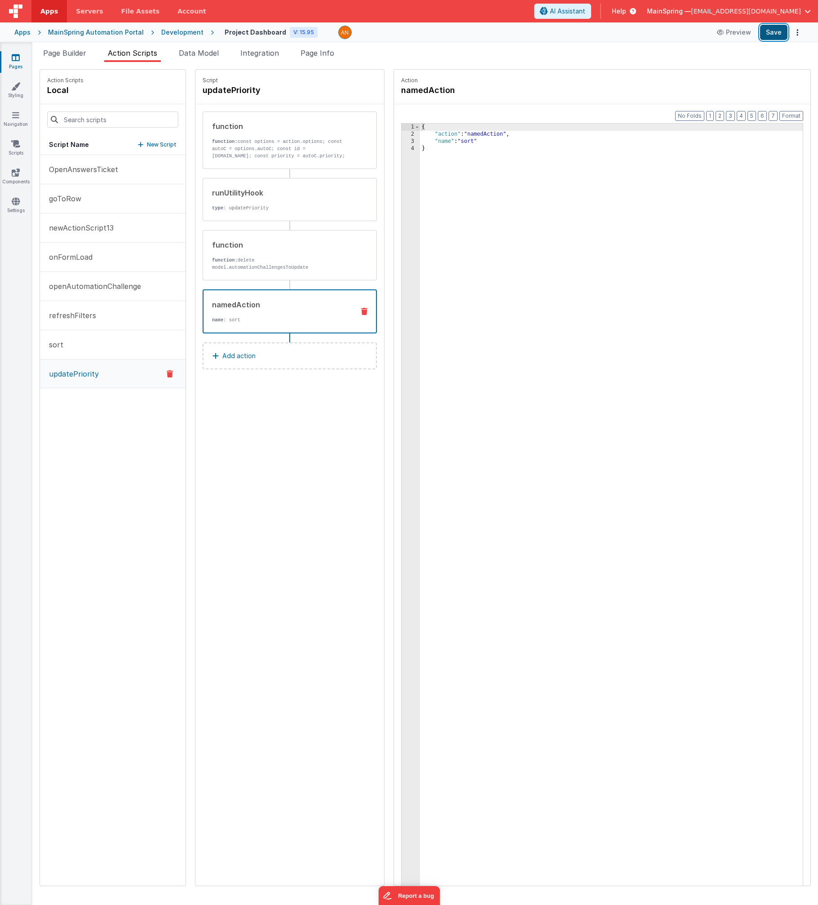
click at [424, 38] on button "Save" at bounding box center [773, 32] width 27 height 15
click at [71, 55] on span "Page Builder" at bounding box center [64, 53] width 43 height 9
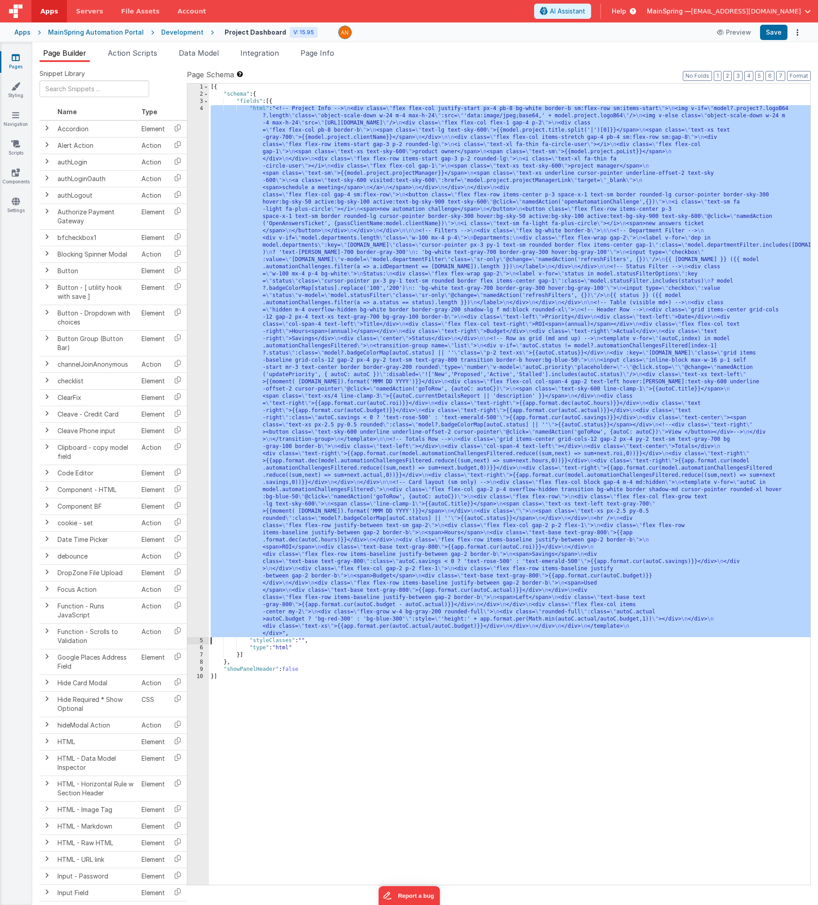
click at [349, 315] on div "[{ "schema" : { "fields" : [{ "html" : "<!-- Project Info --> \n <div class= \"…" at bounding box center [510, 491] width 602 height 815
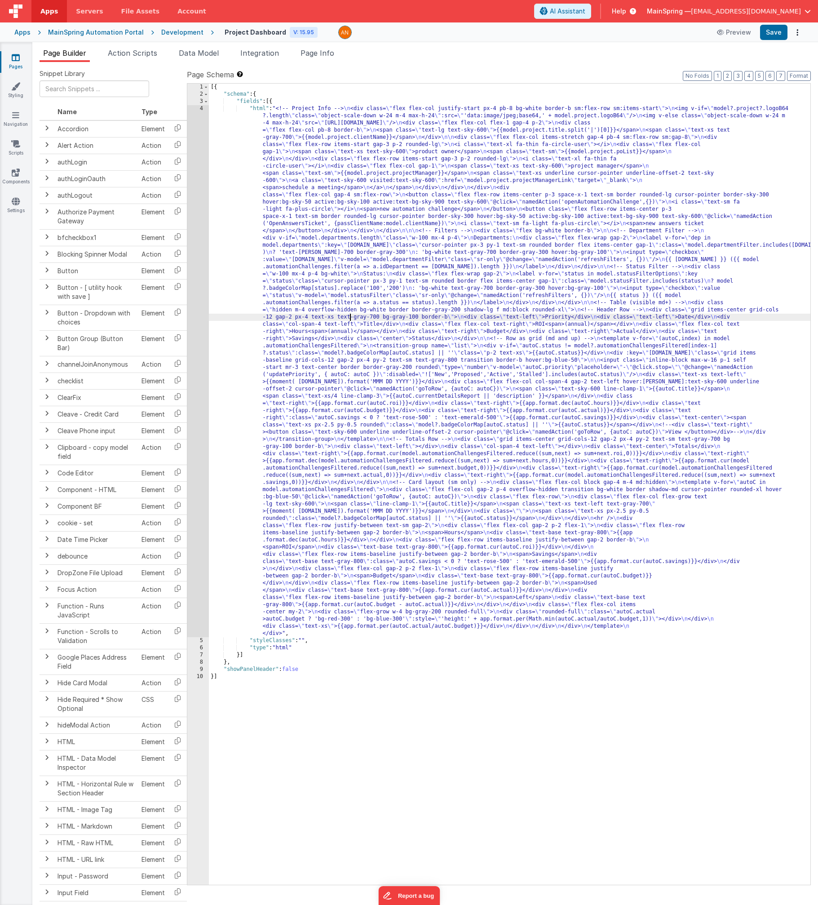
click at [198, 376] on div "4" at bounding box center [198, 371] width 22 height 532
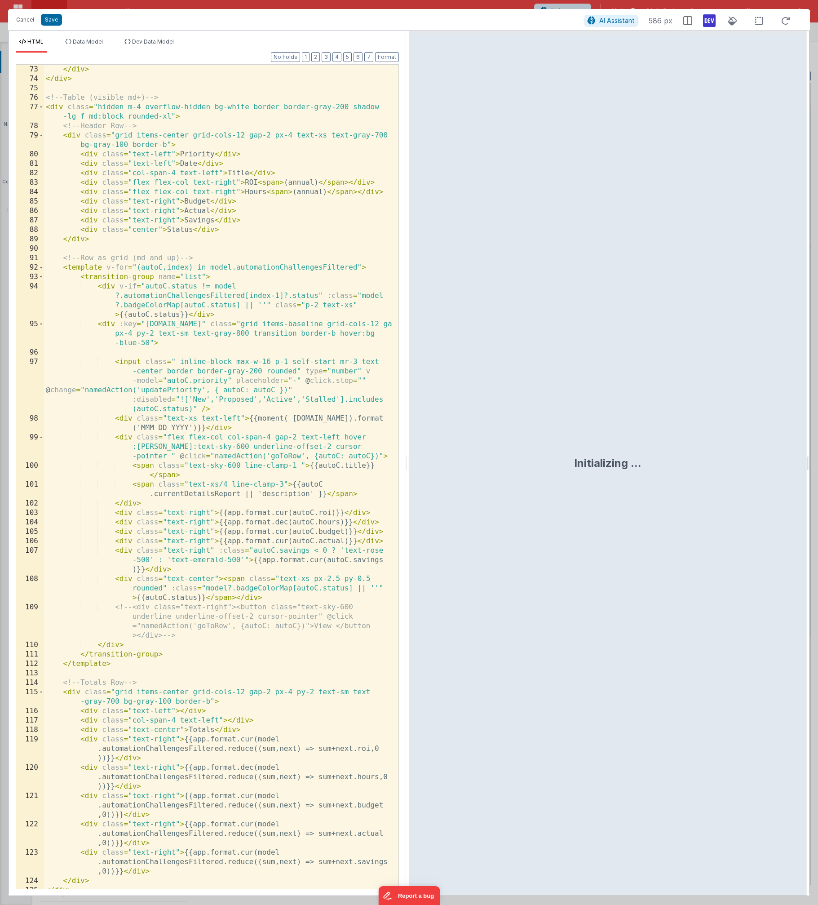
scroll to position [944, 0]
click at [186, 276] on div "</ div > </ div > <!-- Table (visible md+) --> < div class = "hidden m-4 overfl…" at bounding box center [218, 486] width 348 height 843
click at [209, 274] on div "</ div > </ div > <!-- Table (visible md+) --> < div class = "hidden m-4 overfl…" at bounding box center [218, 486] width 348 height 843
click at [231, 277] on div "</ div > </ div > <!-- Table (visible md+) --> < div class = "hidden m-4 overfl…" at bounding box center [218, 486] width 348 height 843
click at [373, 267] on div "</ div > </ div > <!-- Table (visible md+) --> < div class = "hidden m-4 overfl…" at bounding box center [218, 486] width 348 height 843
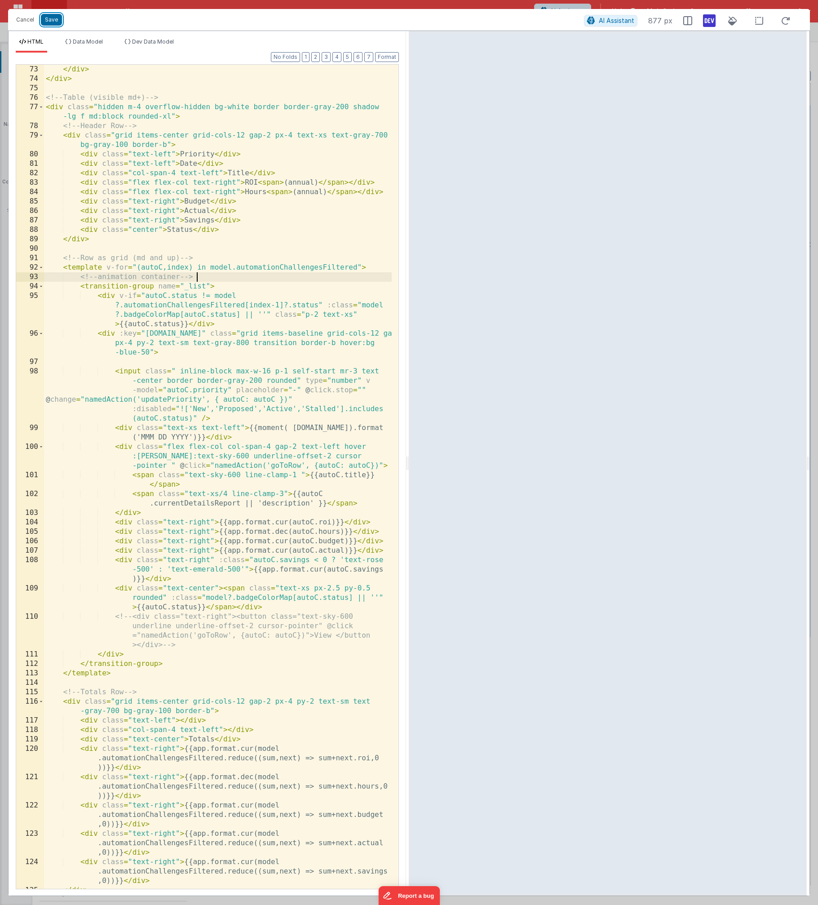
click at [51, 20] on button "Save" at bounding box center [51, 20] width 21 height 12
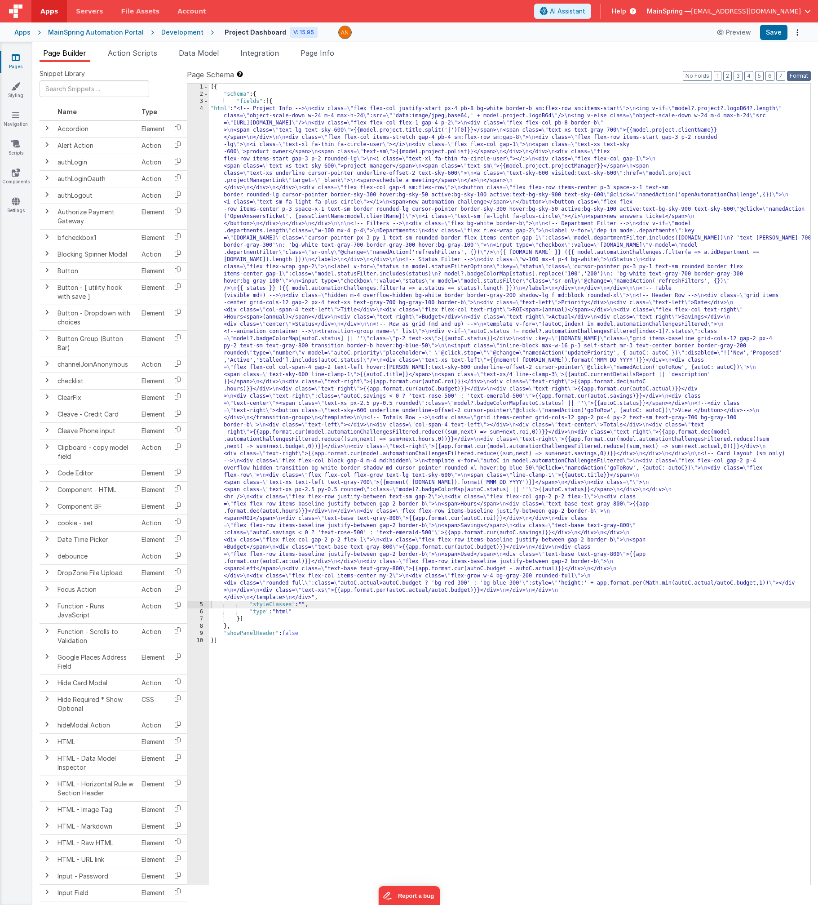
click at [424, 75] on button "Format" at bounding box center [799, 76] width 24 height 10
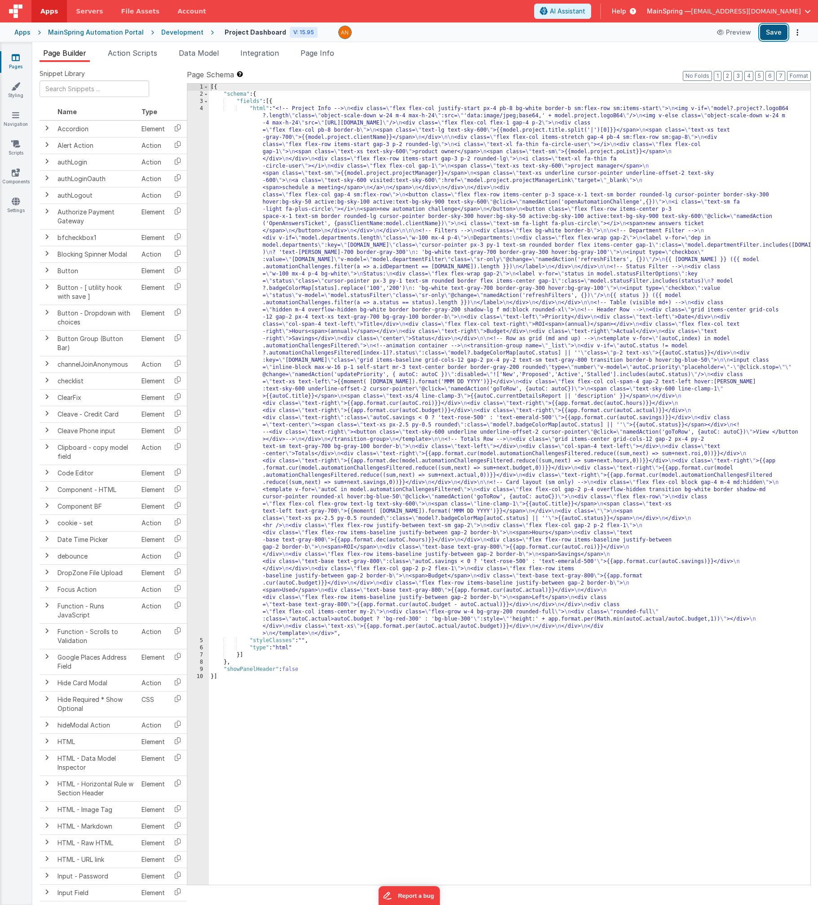
click at [424, 35] on button "Save" at bounding box center [773, 32] width 27 height 15
click at [323, 322] on div "[{ "schema" : { "fields" : [{ "html" : "<!-- Project Info --> \n <div class= \"…" at bounding box center [510, 491] width 602 height 815
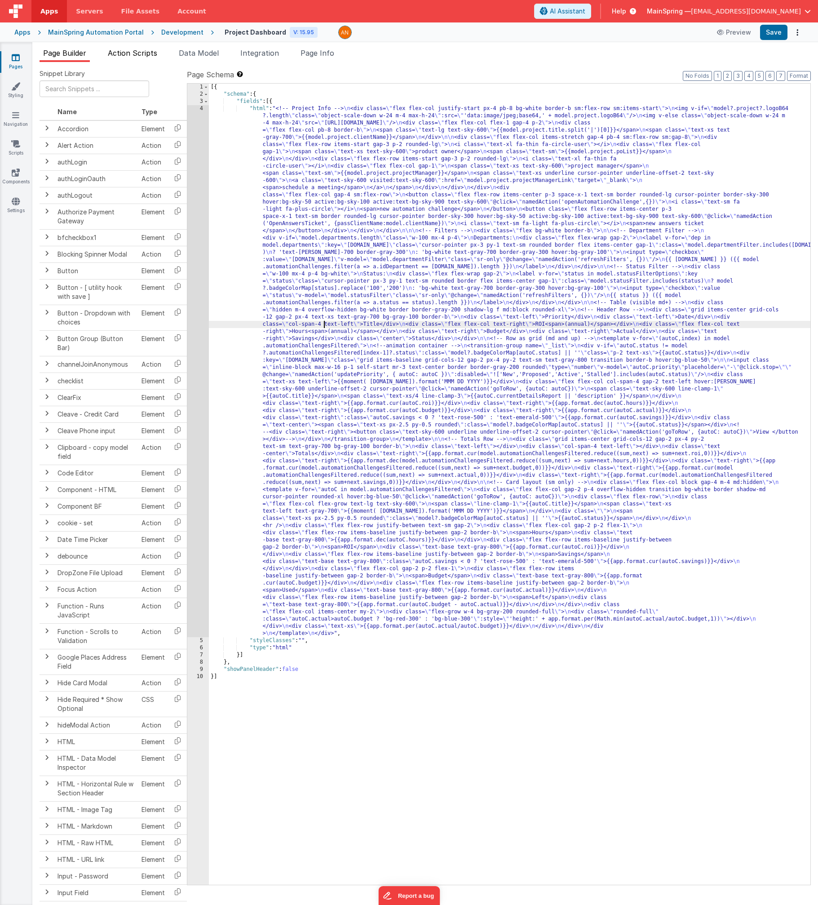
click at [138, 53] on span "Action Scripts" at bounding box center [132, 53] width 49 height 9
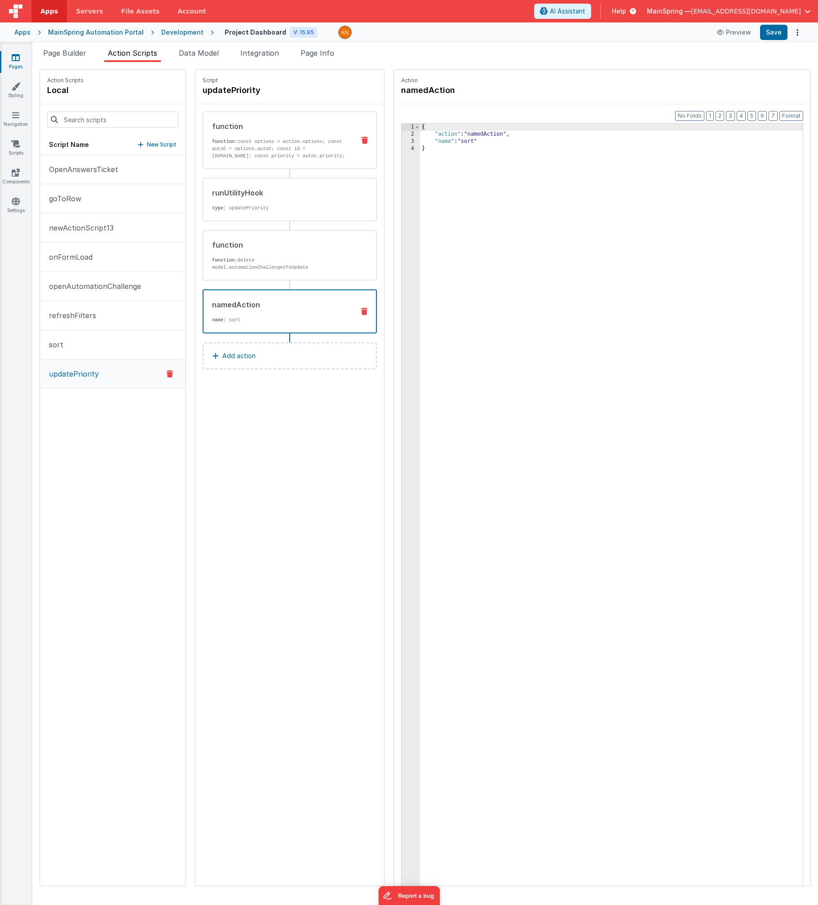
click at [235, 137] on div "function function: const options = action.options; const autoC = options.autoC;…" at bounding box center [275, 140] width 145 height 39
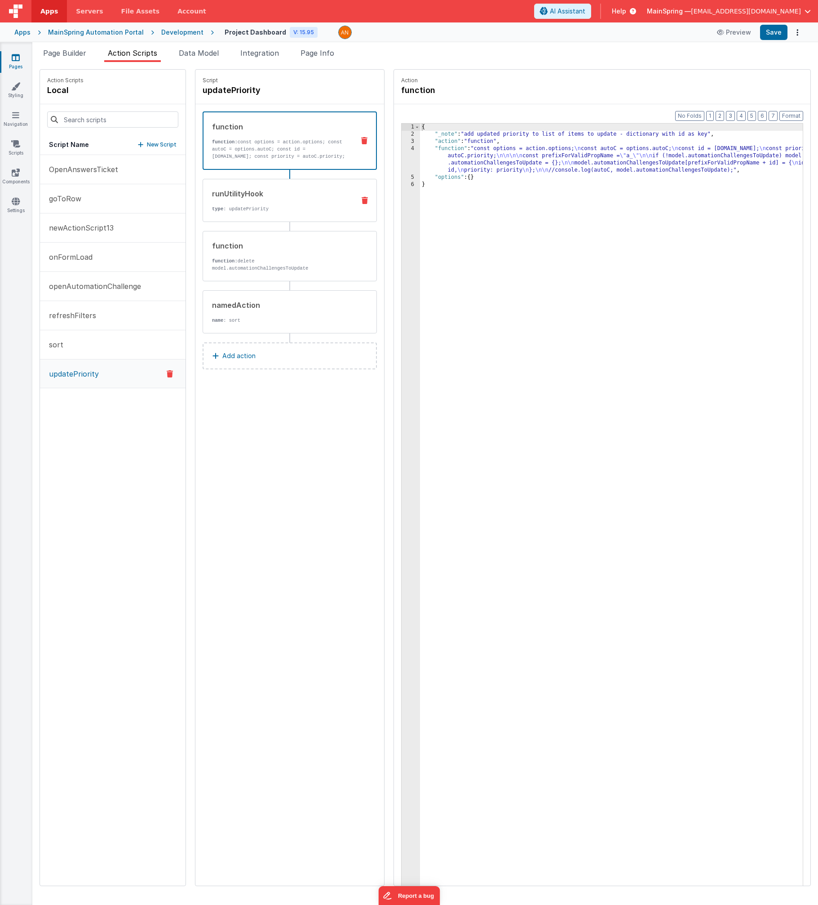
click at [276, 190] on div "runUtilityHook" at bounding box center [280, 193] width 136 height 11
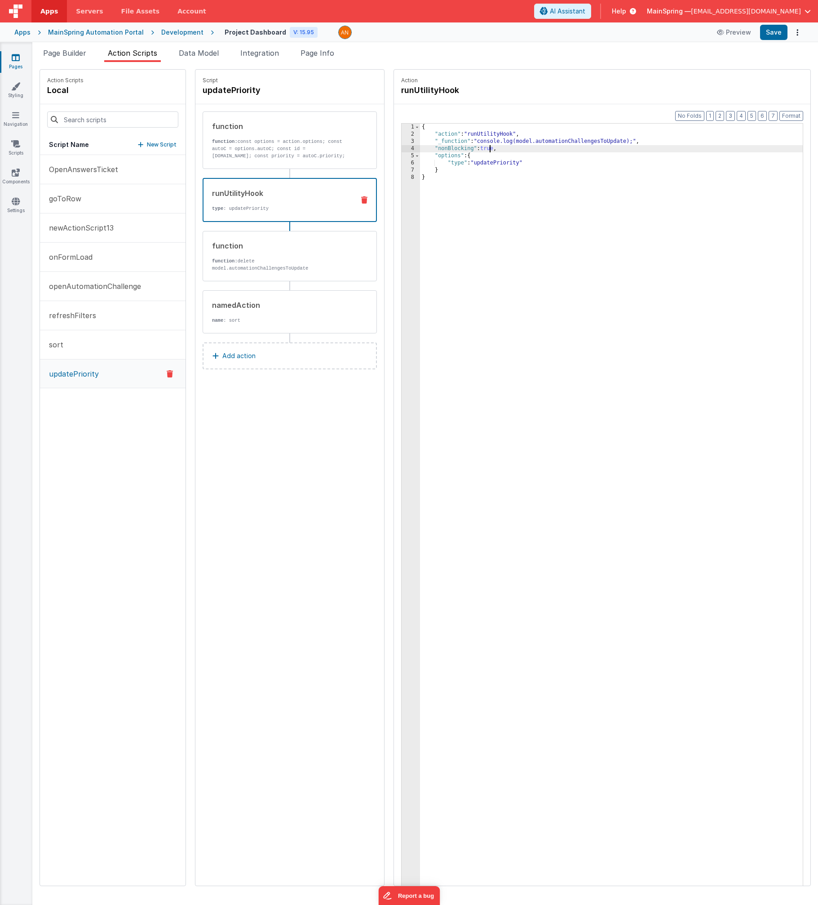
click at [424, 150] on div "{ "action" : "runUtilityHook" , "_function" : "console.log(model.automationChal…" at bounding box center [621, 526] width 402 height 804
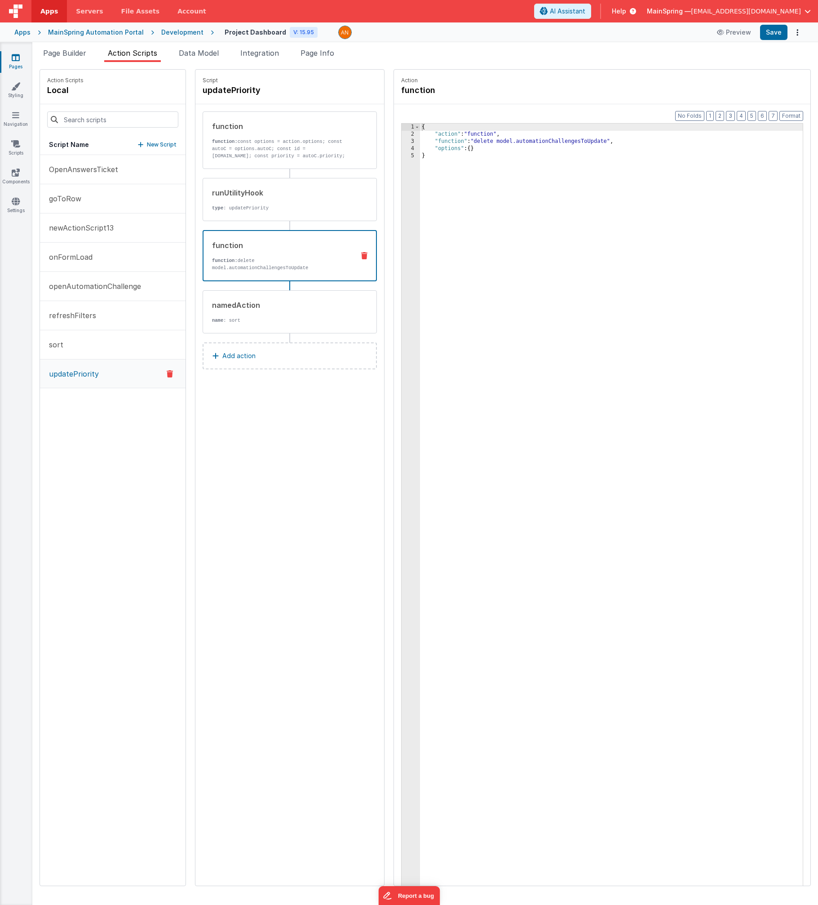
click at [257, 516] on div "Script updatePriority function function: const options = action.options; const …" at bounding box center [289, 478] width 189 height 816
click at [269, 154] on p "function: const options = action.options; const autoC = options.autoC; const id…" at bounding box center [280, 149] width 136 height 22
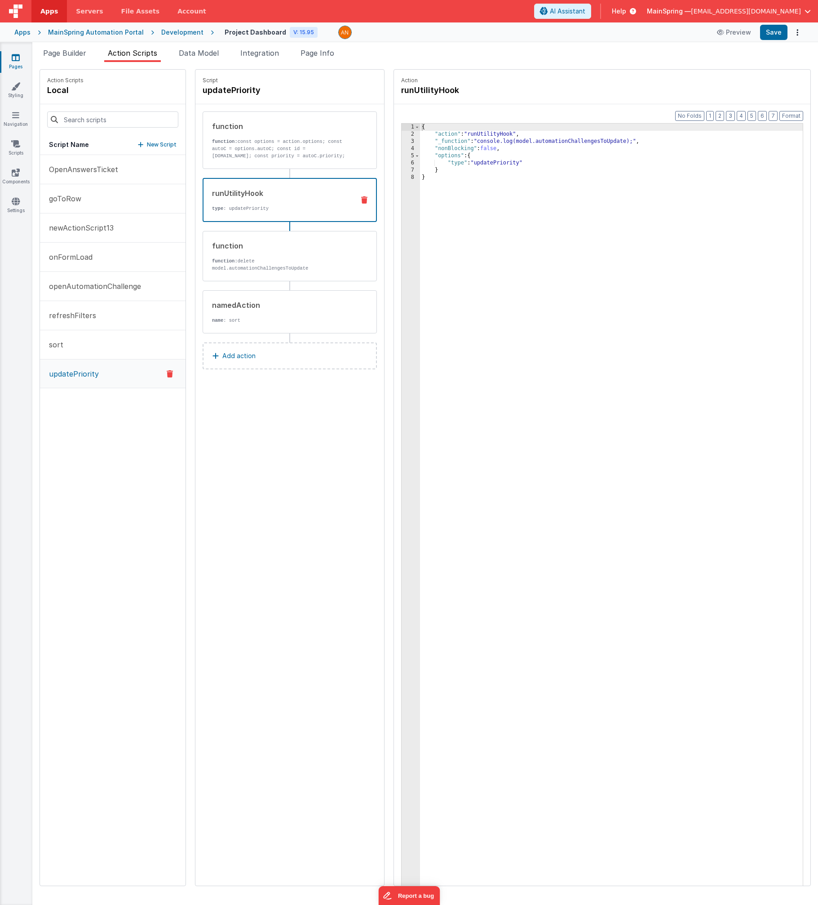
click at [262, 221] on div "runUtilityHook type : updatePriority" at bounding box center [290, 200] width 174 height 44
click at [261, 249] on div "function" at bounding box center [280, 245] width 136 height 11
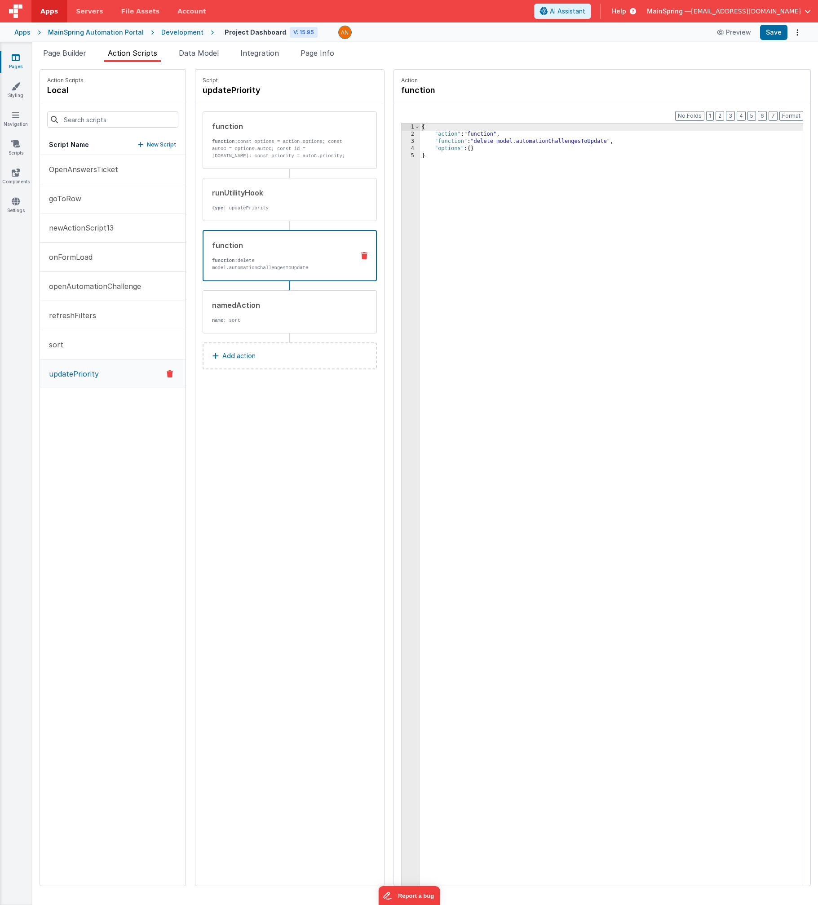
click at [284, 430] on div "Script updatePriority function function: const options = action.options; const …" at bounding box center [289, 478] width 189 height 816
click at [243, 453] on div "Script updatePriority function function: const options = action.options; const …" at bounding box center [289, 478] width 189 height 816
click at [147, 146] on p "New Script" at bounding box center [162, 144] width 30 height 9
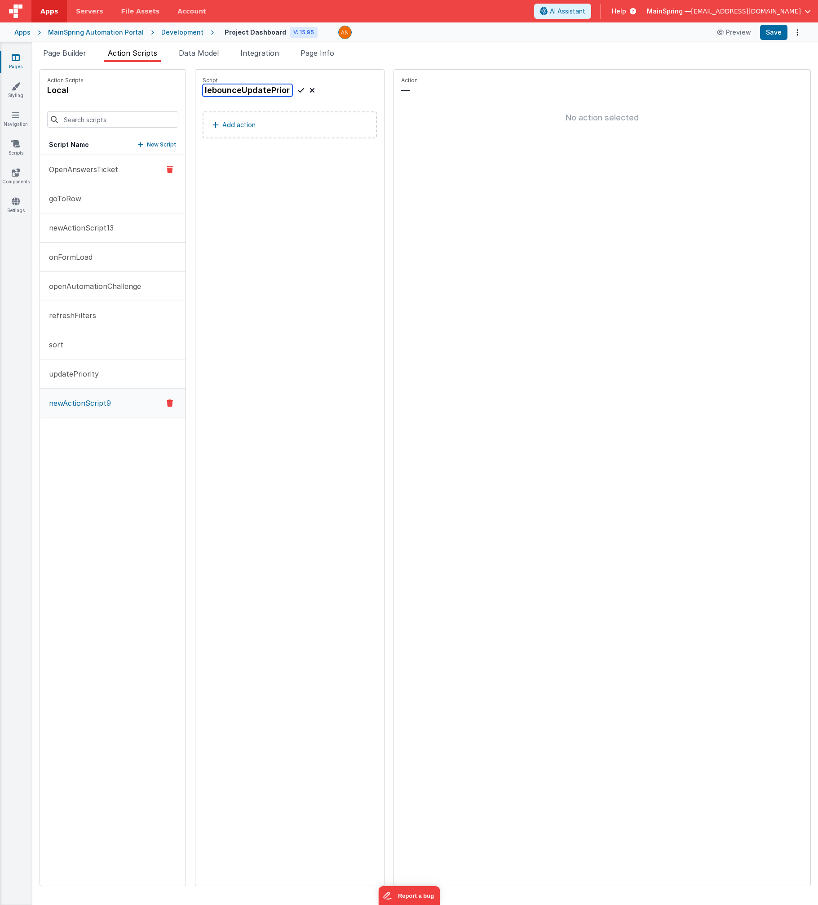
scroll to position [0, 11]
type input "debounceUpdatePriority"
click at [298, 91] on icon at bounding box center [301, 90] width 6 height 11
click at [227, 130] on p "Add action" at bounding box center [238, 125] width 33 height 11
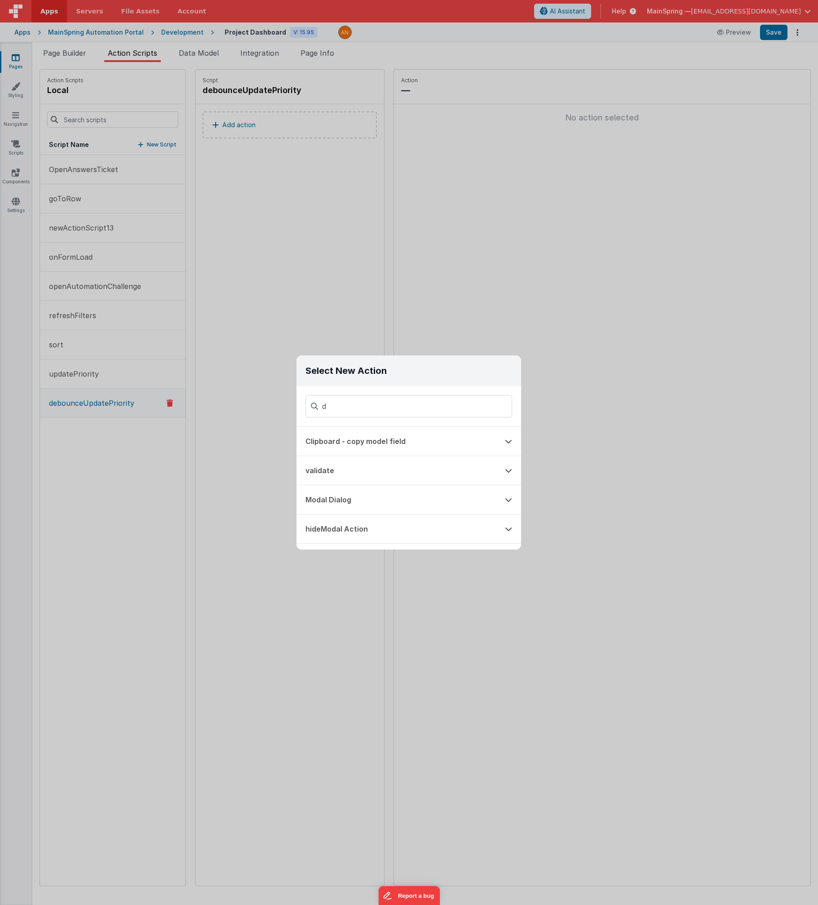
type input "de"
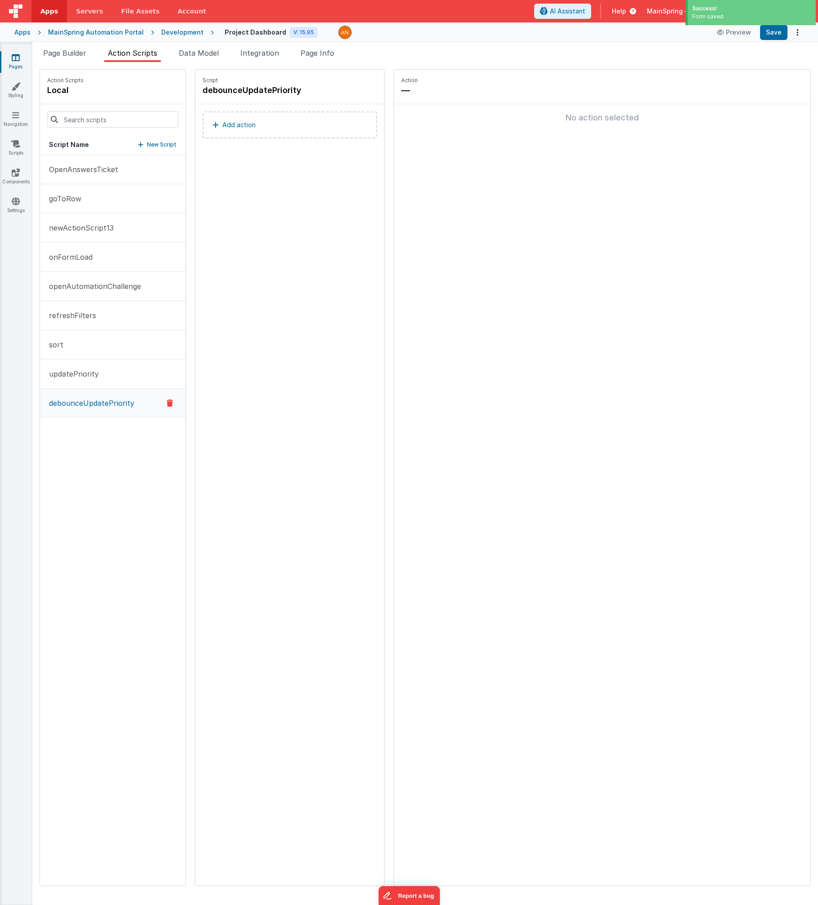
click at [219, 113] on button "Add action" at bounding box center [290, 124] width 174 height 27
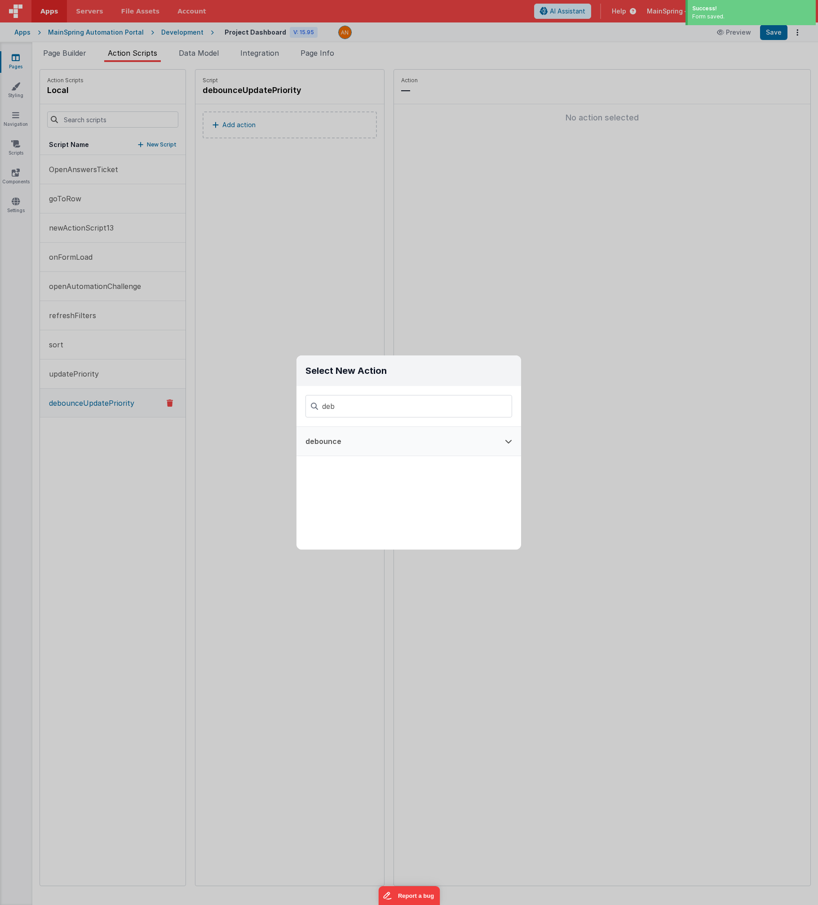
type input "deb"
click at [345, 443] on button "debounce" at bounding box center [396, 441] width 199 height 29
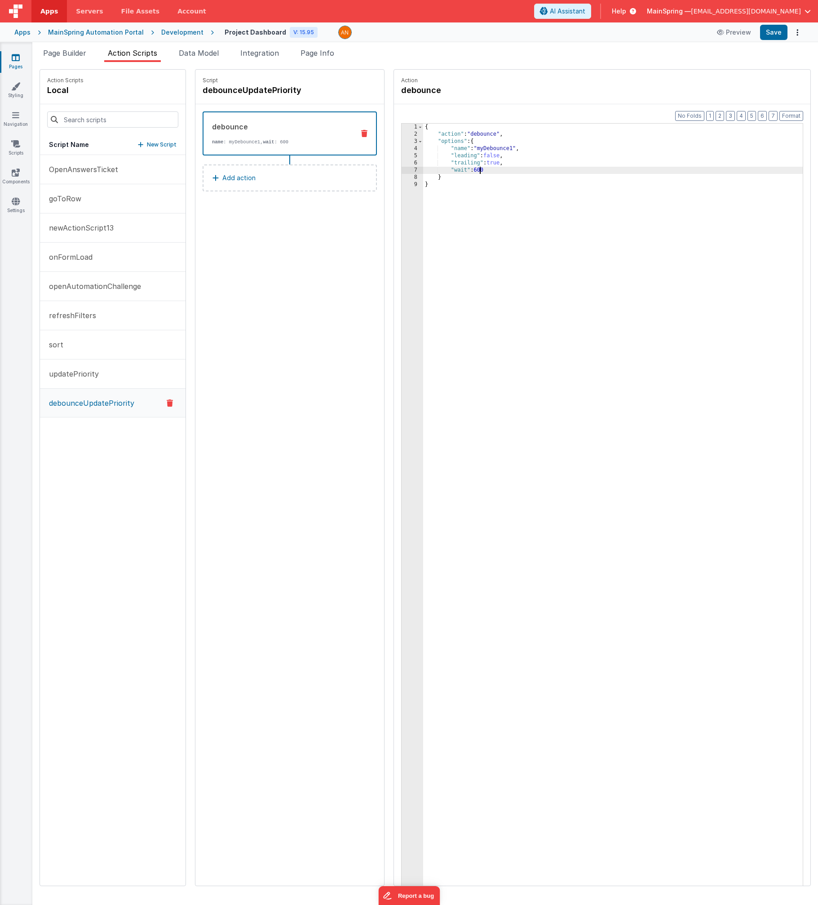
click at [424, 170] on div "{ "action" : "debounce" , "options" : { "name" : "myDebounce1" , "leading" : fa…" at bounding box center [622, 526] width 399 height 804
click at [424, 147] on div "{ "action" : "debounce" , "options" : { "name" : "myDebounce1" , "leading" : fa…" at bounding box center [622, 526] width 399 height 804
click at [424, 33] on button "Save" at bounding box center [773, 32] width 27 height 15
click at [66, 364] on button "updatePriority" at bounding box center [113, 373] width 146 height 29
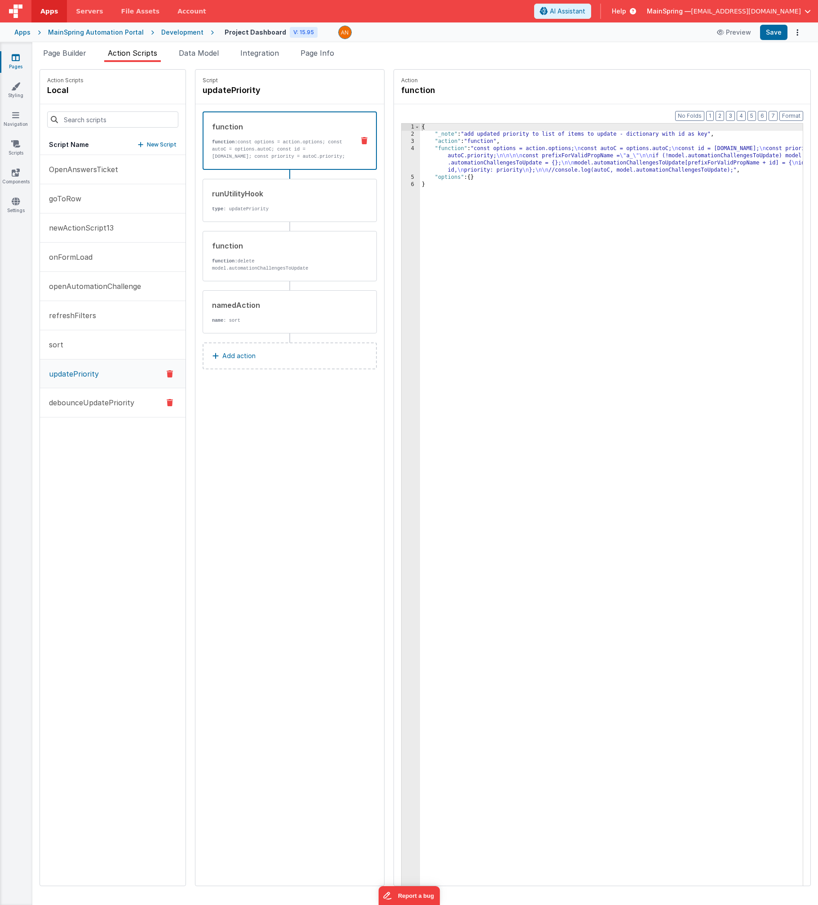
click at [77, 401] on p "debounceUpdatePriority" at bounding box center [89, 402] width 91 height 11
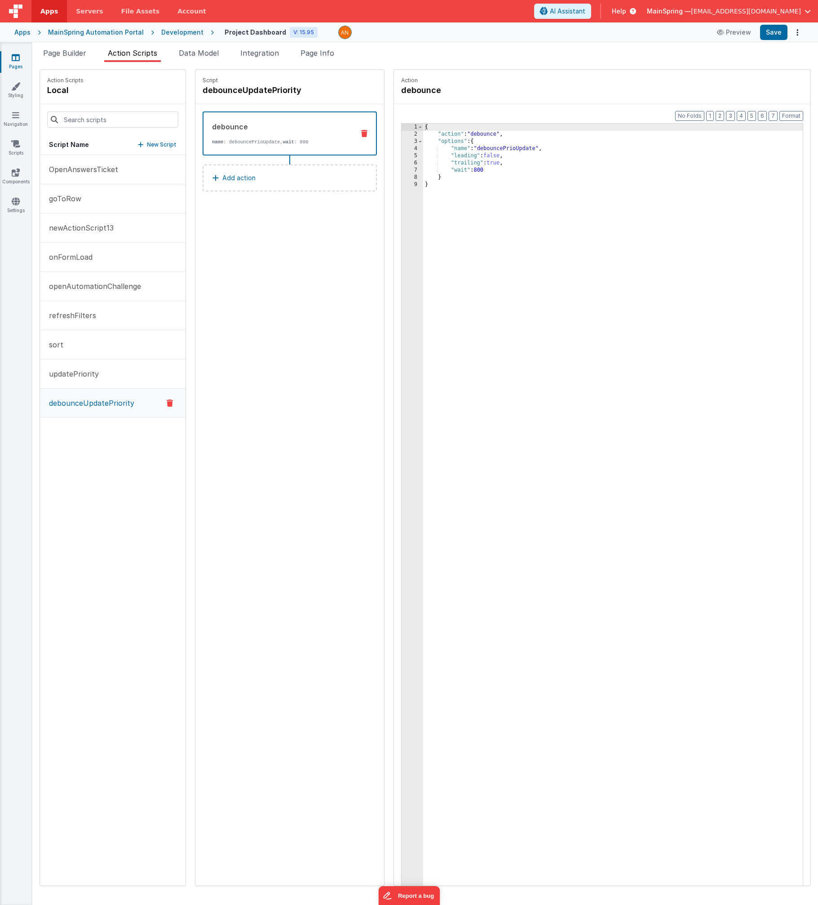
click at [233, 178] on p "Add action" at bounding box center [238, 178] width 33 height 11
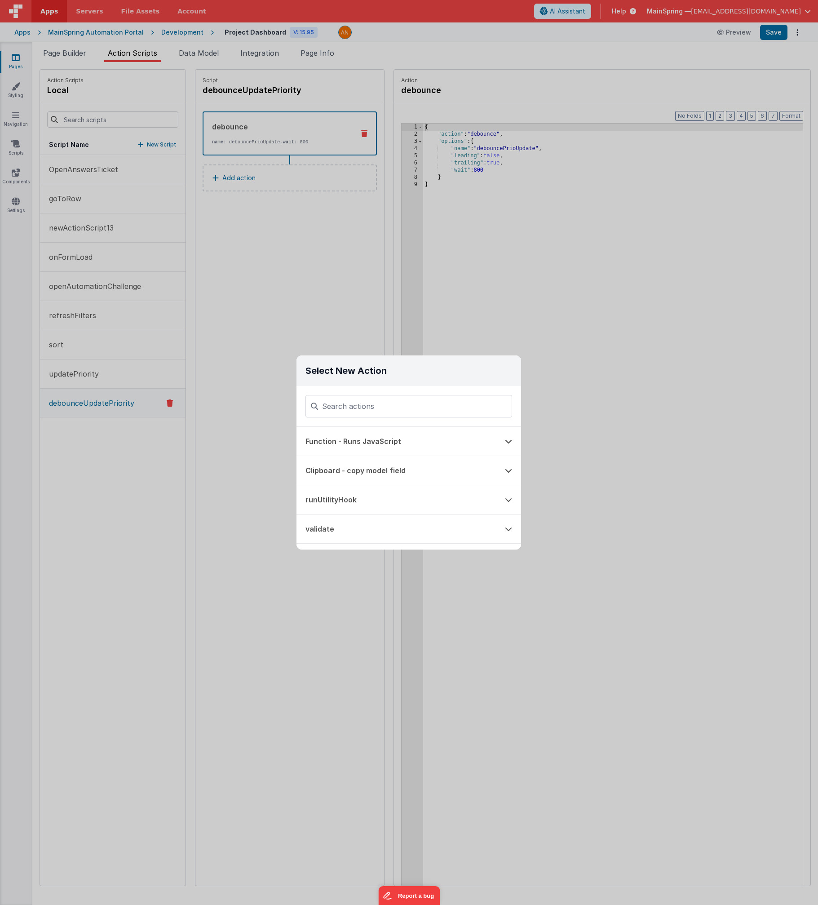
click at [237, 438] on div "Select New Action Function - Runs JavaScript Clipboard - copy model field runUt…" at bounding box center [409, 452] width 818 height 905
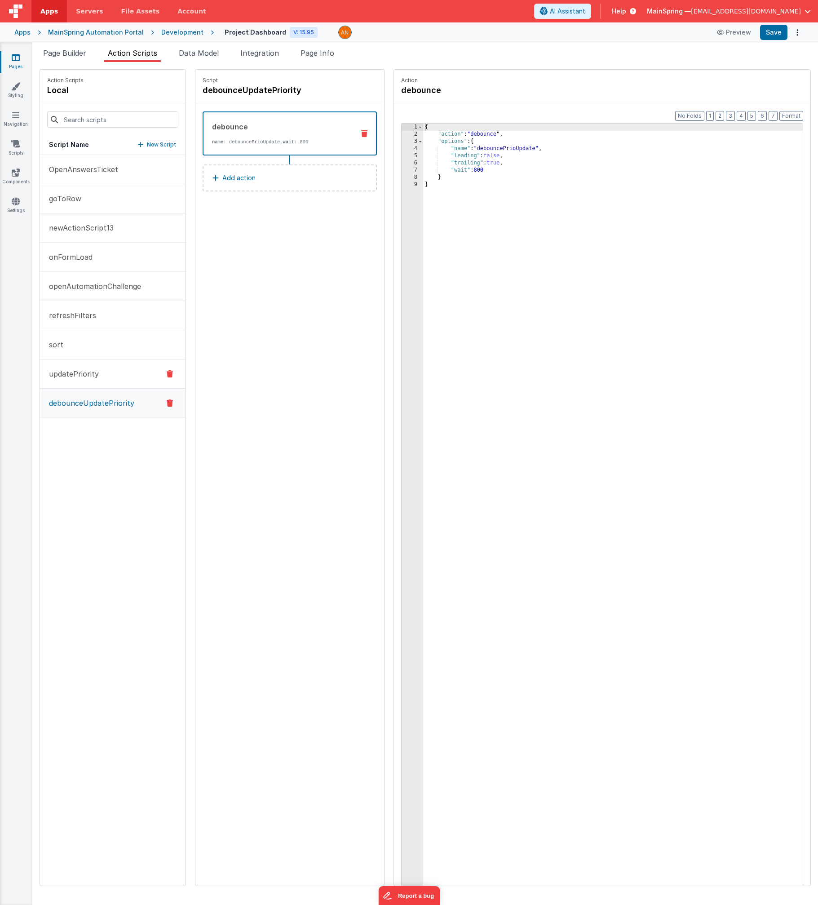
click at [110, 377] on button "updatePriority" at bounding box center [113, 373] width 146 height 29
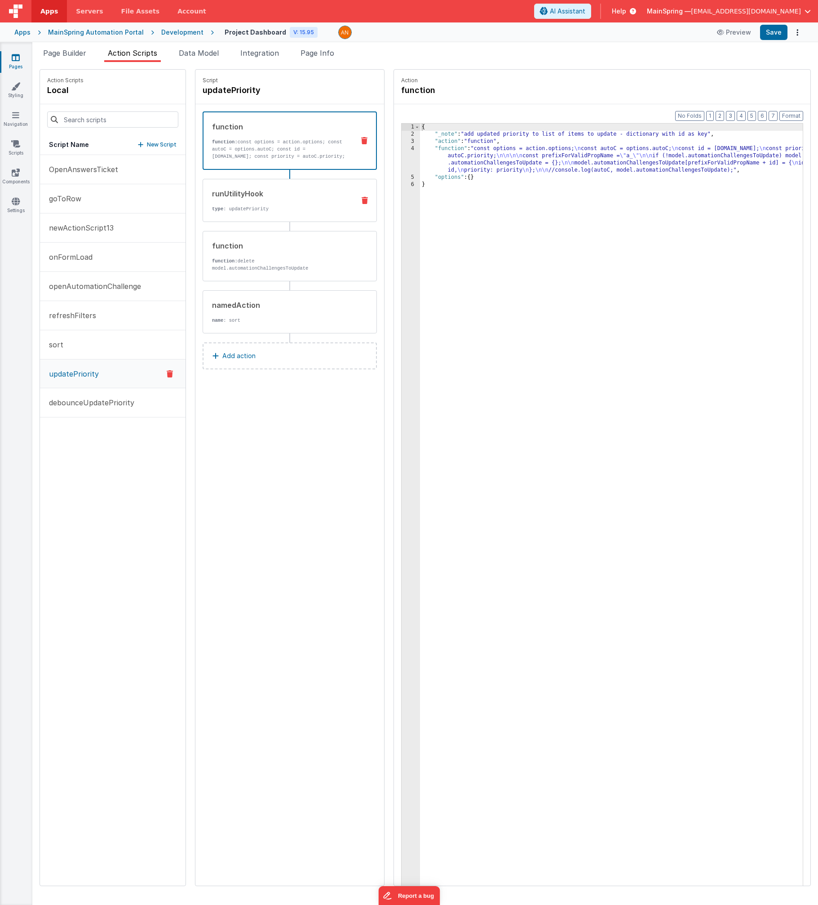
click at [292, 204] on div "runUtilityHook type : updatePriority" at bounding box center [275, 200] width 145 height 24
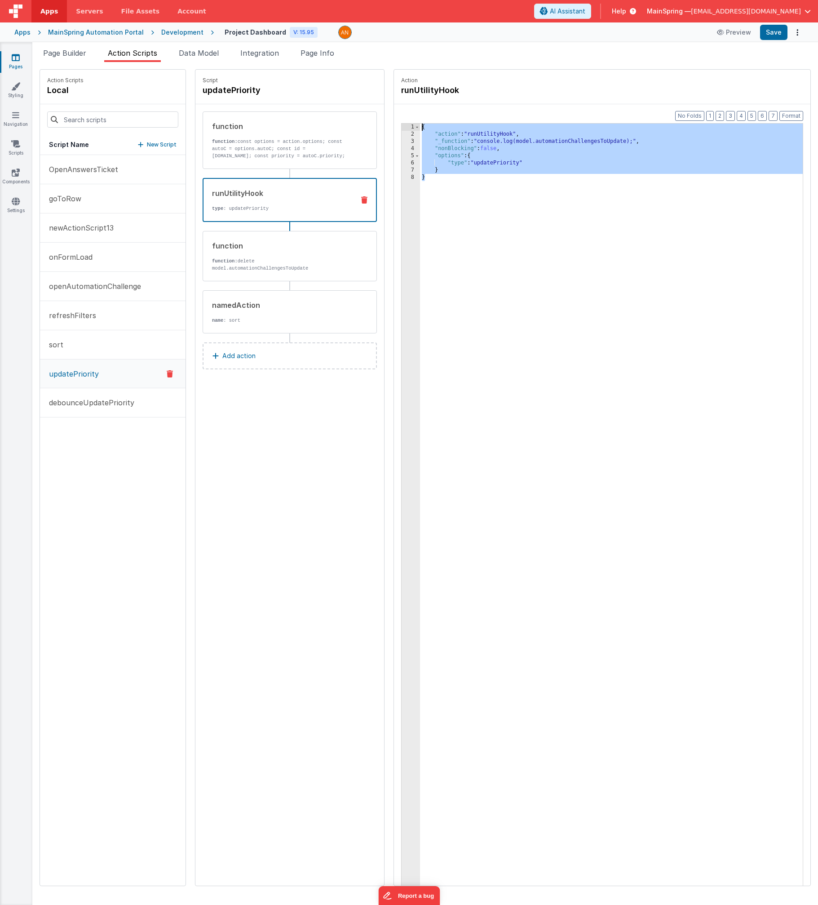
drag, startPoint x: 594, startPoint y: 235, endPoint x: 356, endPoint y: 97, distance: 275.0
click at [356, 97] on div "Action Scripts local Script Name New Script OpenAnswersTicket goToRow newAction…" at bounding box center [425, 477] width 771 height 817
drag, startPoint x: 282, startPoint y: 487, endPoint x: 276, endPoint y: 487, distance: 6.3
click at [282, 487] on div "Script updatePriority function function: const options = action.options; const …" at bounding box center [289, 478] width 189 height 816
click at [78, 406] on p "debounceUpdatePriority" at bounding box center [89, 402] width 91 height 11
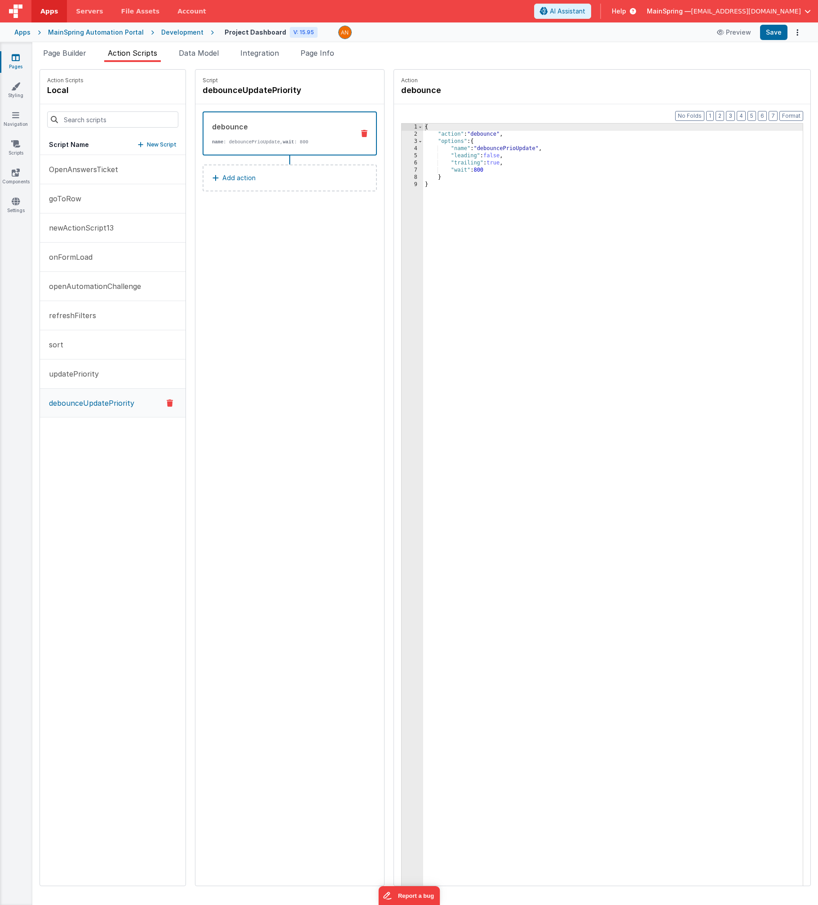
click at [244, 179] on button "Add action" at bounding box center [290, 177] width 174 height 27
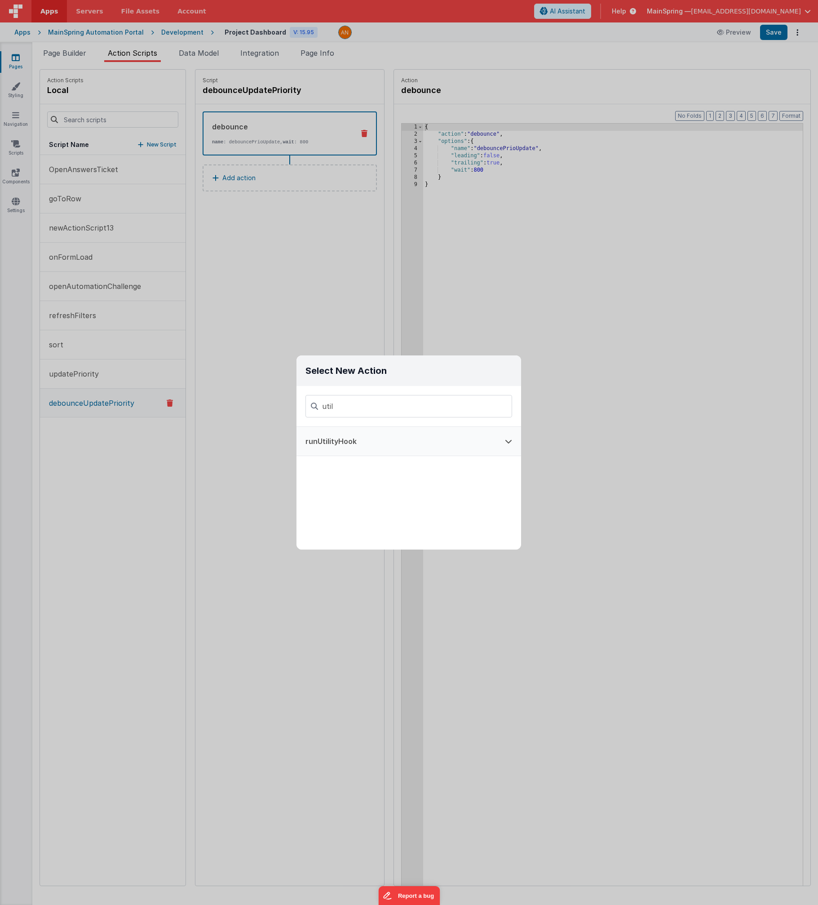
type input "util"
click at [366, 448] on button "runUtilityHook" at bounding box center [396, 441] width 199 height 29
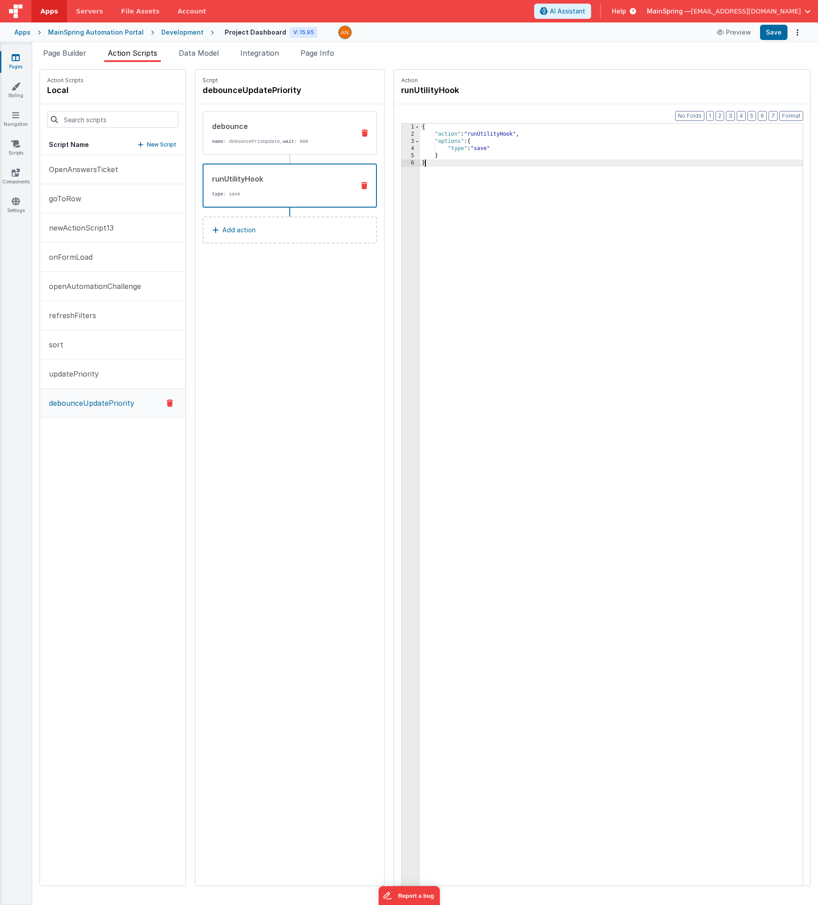
drag, startPoint x: 496, startPoint y: 258, endPoint x: 349, endPoint y: 115, distance: 205.6
click at [349, 115] on div "Action Scripts local Script Name New Script OpenAnswersTicket goToRow newAction…" at bounding box center [425, 477] width 771 height 817
click at [424, 38] on button "Save" at bounding box center [773, 32] width 27 height 15
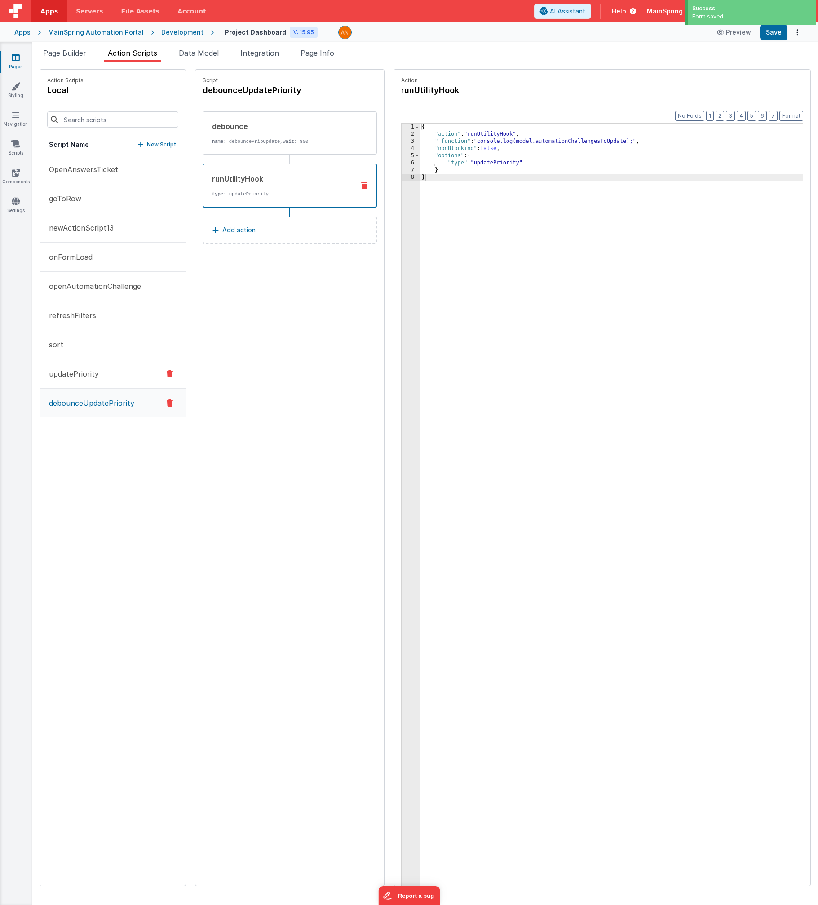
click at [82, 379] on p "updatePriority" at bounding box center [71, 373] width 55 height 11
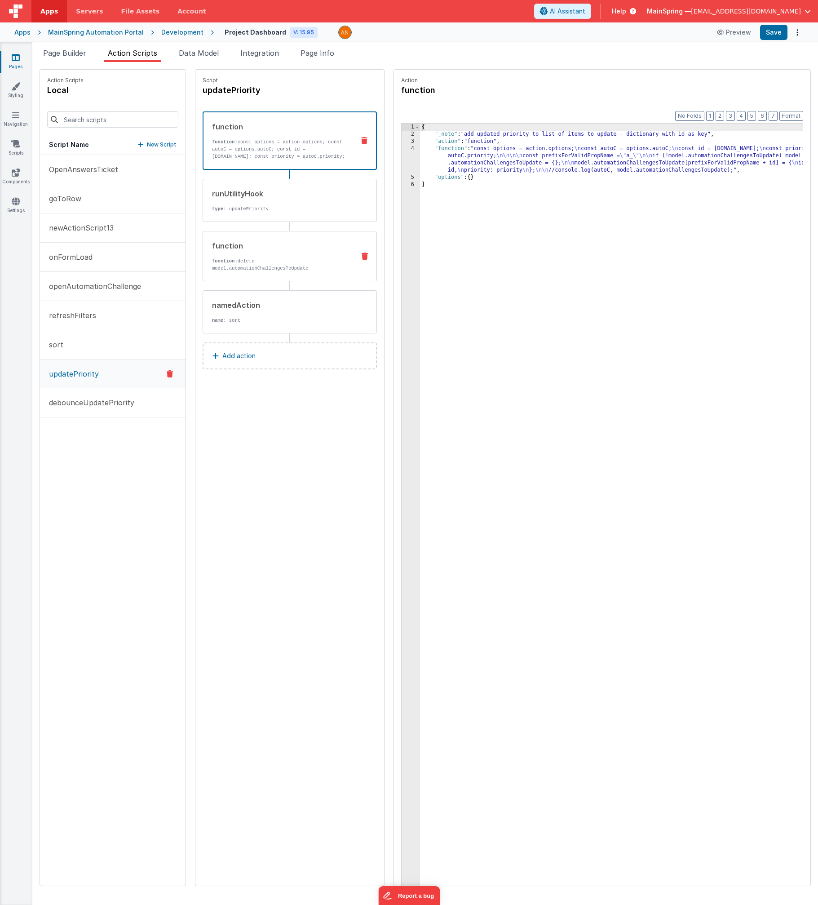
click at [231, 256] on div "function function: delete model.automationChallengesToUpdate" at bounding box center [275, 255] width 145 height 31
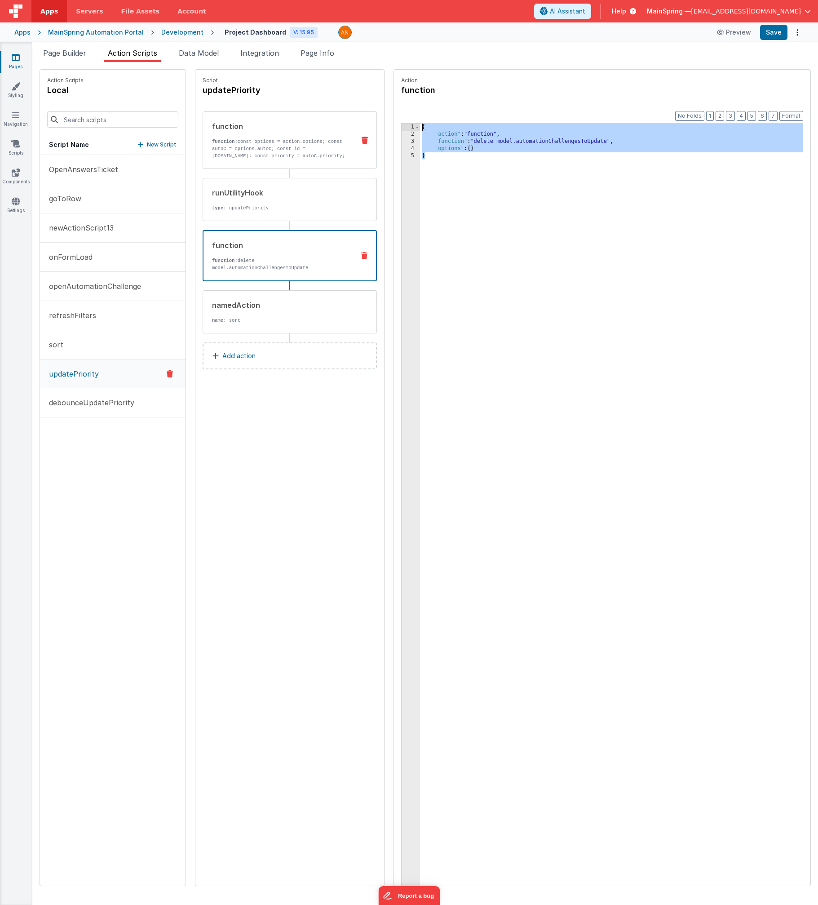
drag, startPoint x: 600, startPoint y: 240, endPoint x: 310, endPoint y: 111, distance: 316.6
click at [310, 111] on div "Action Scripts local Script Name New Script OpenAnswersTicket goToRow newAction…" at bounding box center [425, 477] width 771 height 817
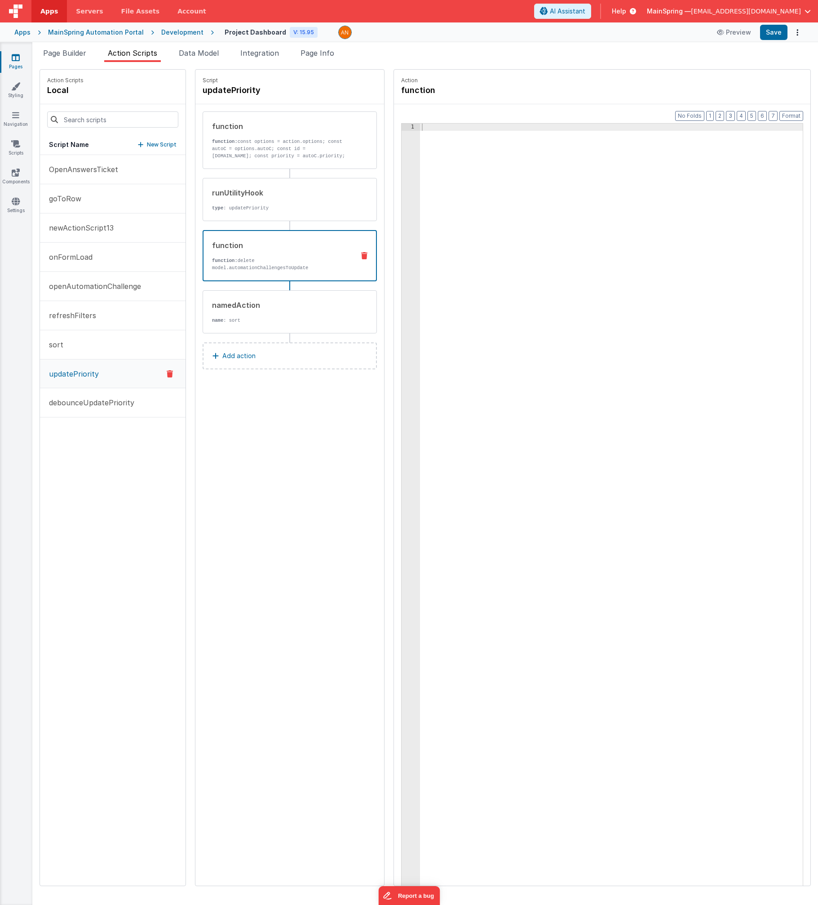
click at [239, 538] on div "Script updatePriority function function: const options = action.options; const …" at bounding box center [289, 478] width 189 height 816
click at [75, 408] on button "debounceUpdatePriority" at bounding box center [113, 402] width 146 height 29
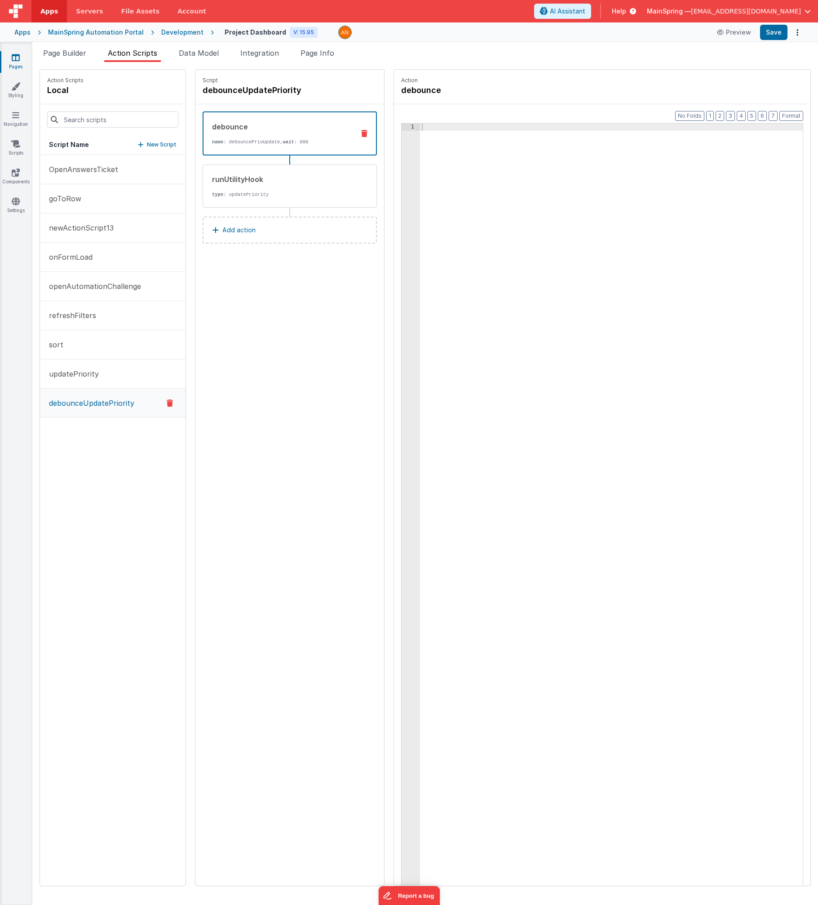
click at [229, 232] on p "Add action" at bounding box center [238, 230] width 33 height 11
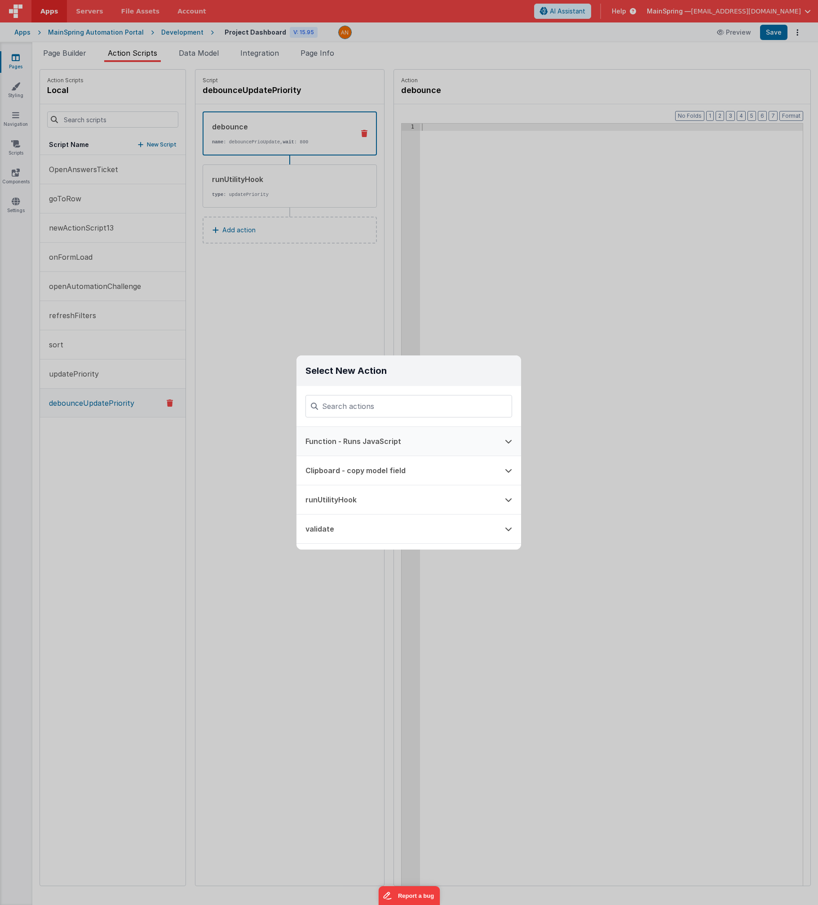
click at [343, 434] on button "Function - Runs JavaScript" at bounding box center [396, 441] width 199 height 29
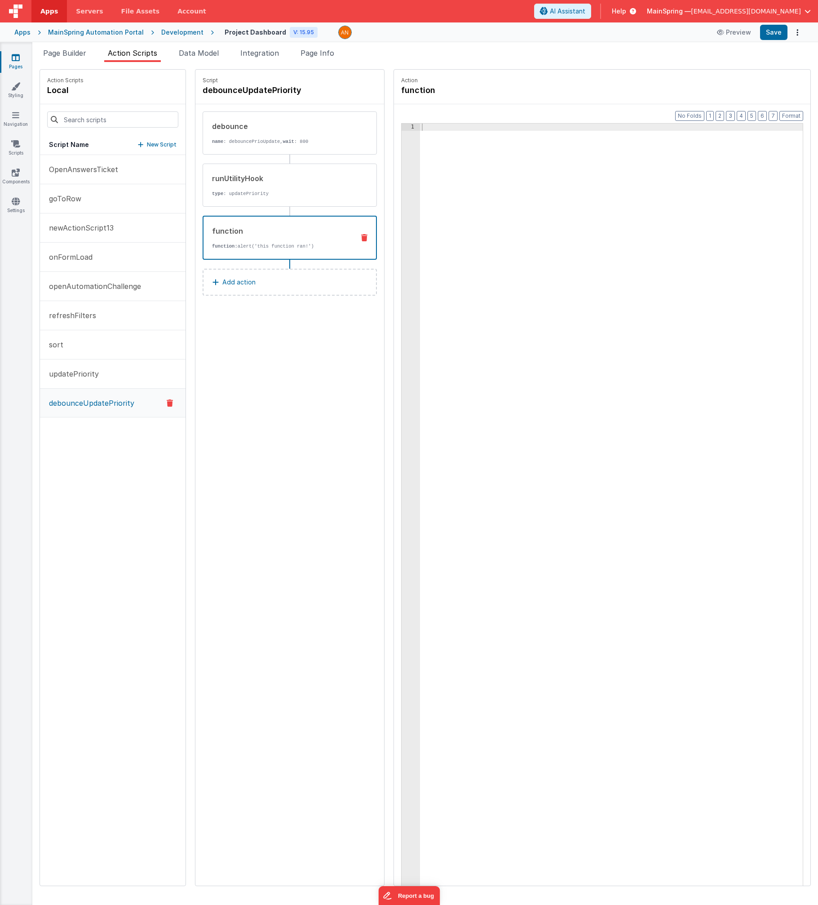
click at [424, 327] on div at bounding box center [621, 526] width 402 height 804
click at [297, 363] on div "Script debounceUpdatePriority debounce name : debouncePrioUpdate, wait : 800 ru…" at bounding box center [289, 478] width 189 height 816
click at [254, 188] on div "runUtilityHook type : updatePriority" at bounding box center [275, 185] width 145 height 24
click at [239, 253] on div "function function: alert('this function ran!')" at bounding box center [290, 238] width 174 height 43
click at [212, 397] on div "Script debounceUpdatePriority debounce name : debouncePrioUpdate, wait : 800 ru…" at bounding box center [289, 478] width 189 height 816
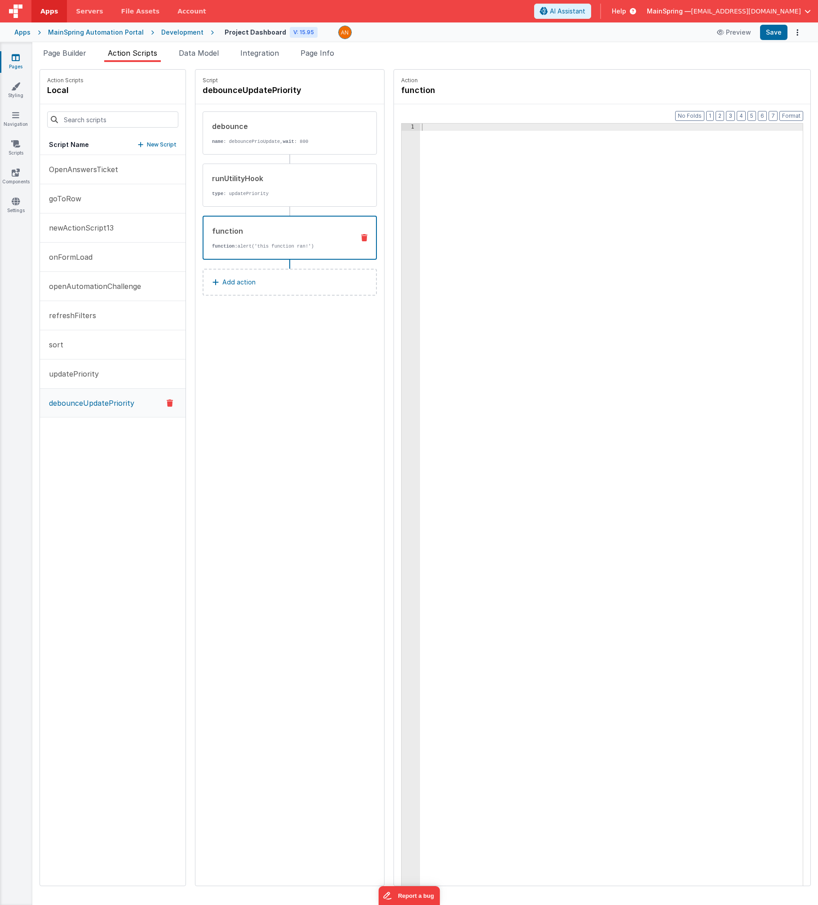
click at [361, 237] on icon at bounding box center [364, 237] width 6 height 7
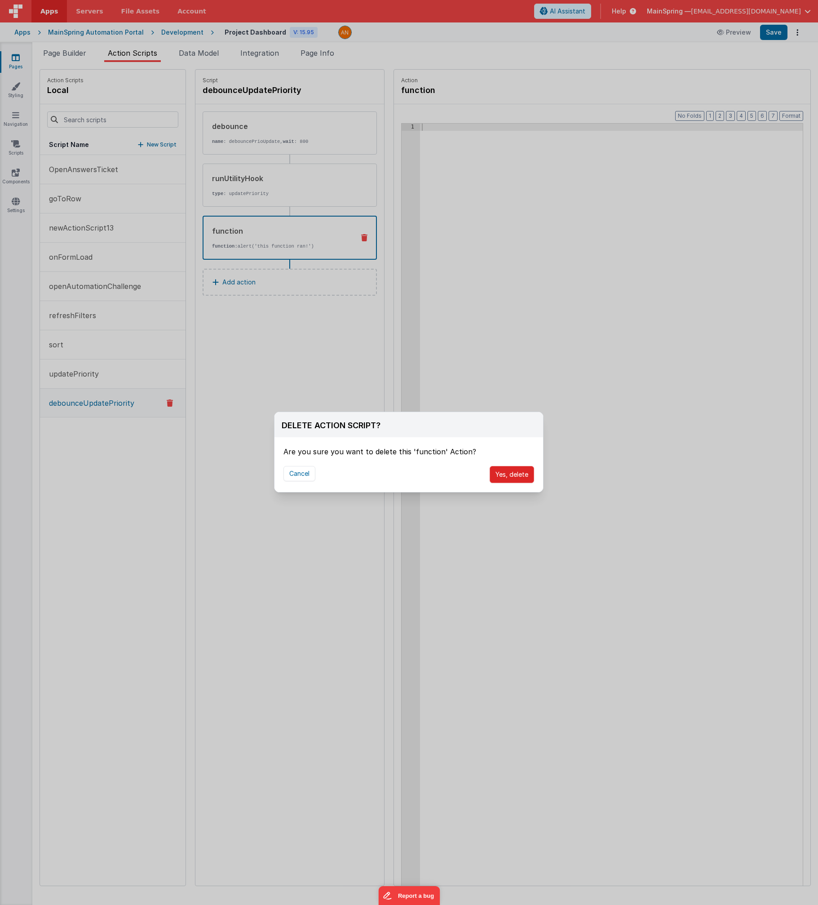
click at [424, 470] on button "Yes, delete" at bounding box center [512, 474] width 44 height 17
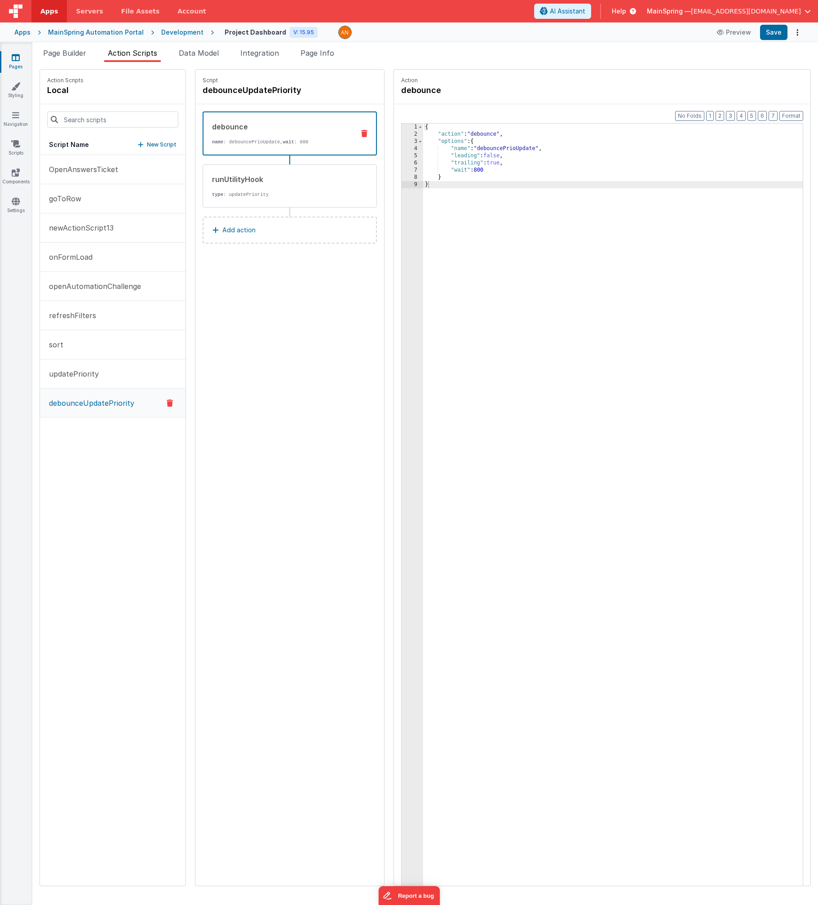
click at [240, 490] on div "Script debounceUpdatePriority debounce name : debouncePrioUpdate, wait : 800 ru…" at bounding box center [289, 478] width 189 height 816
drag, startPoint x: 228, startPoint y: 342, endPoint x: 233, endPoint y: 319, distance: 23.0
click at [228, 341] on div "Script debounceUpdatePriority debounce name : debouncePrioUpdate, wait : 800 ru…" at bounding box center [289, 478] width 189 height 816
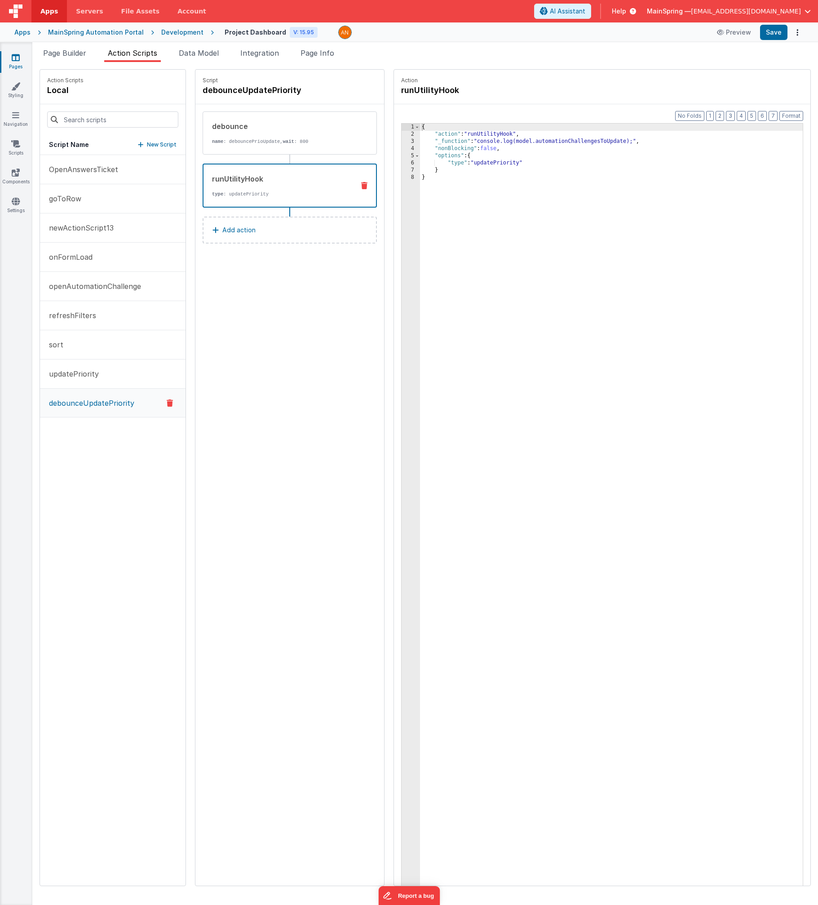
click at [247, 187] on div "runUtilityHook type : updatePriority" at bounding box center [276, 185] width 144 height 24
click at [245, 233] on button "Add action" at bounding box center [290, 230] width 174 height 27
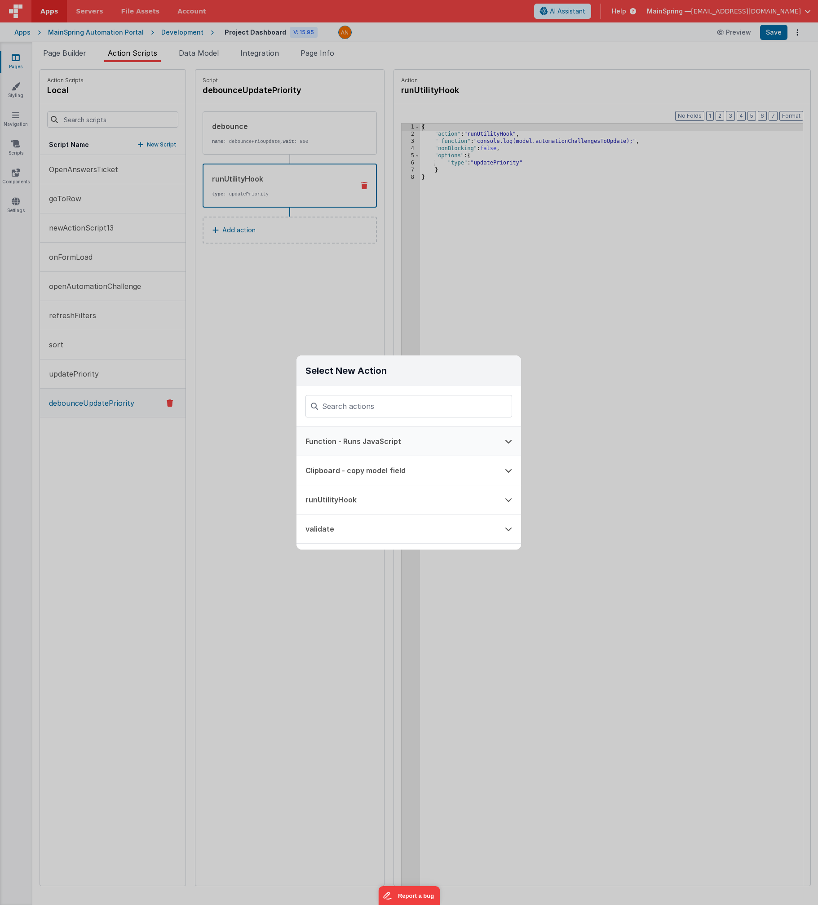
click at [339, 430] on button "Function - Runs JavaScript" at bounding box center [396, 441] width 199 height 29
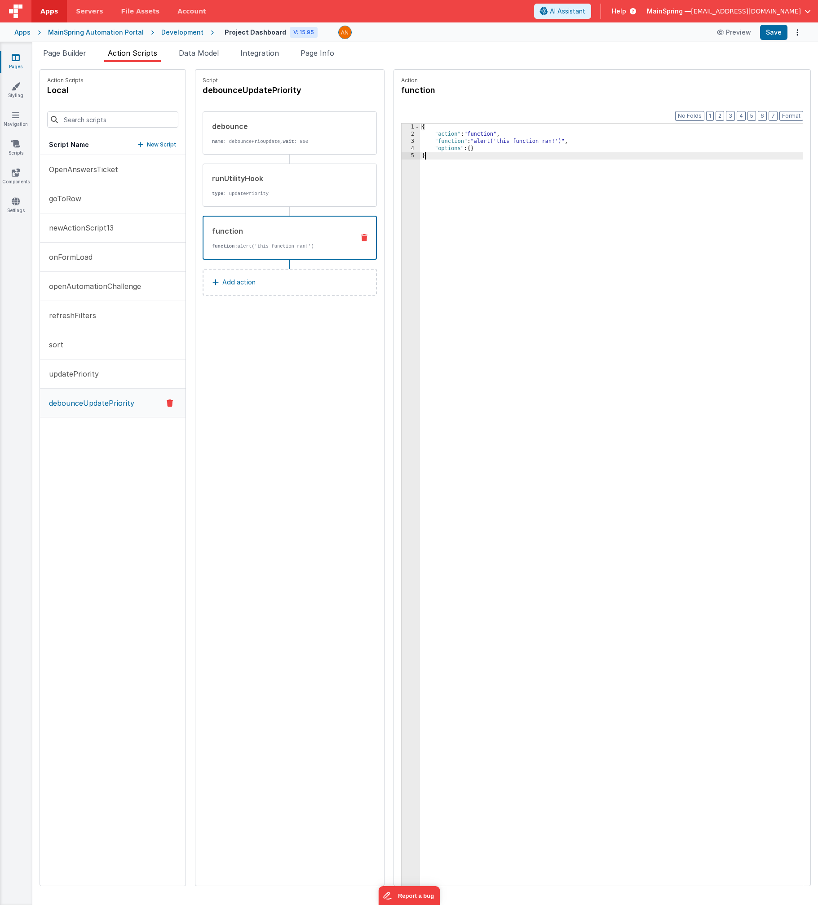
drag, startPoint x: 502, startPoint y: 254, endPoint x: 301, endPoint y: 69, distance: 273.5
click at [301, 69] on div "Action Scripts local Script Name New Script OpenAnswersTicket goToRow newAction…" at bounding box center [425, 477] width 771 height 817
click at [424, 40] on button "Save" at bounding box center [773, 32] width 27 height 15
click at [103, 370] on button "updatePriority" at bounding box center [113, 373] width 146 height 29
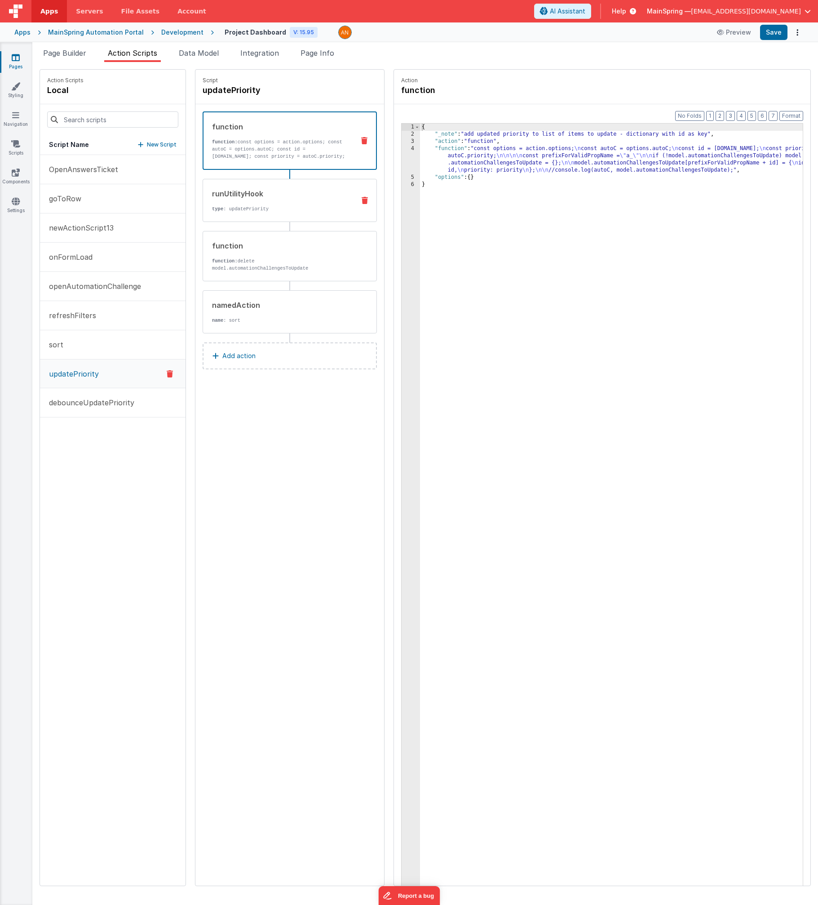
click at [362, 201] on icon at bounding box center [365, 200] width 6 height 7
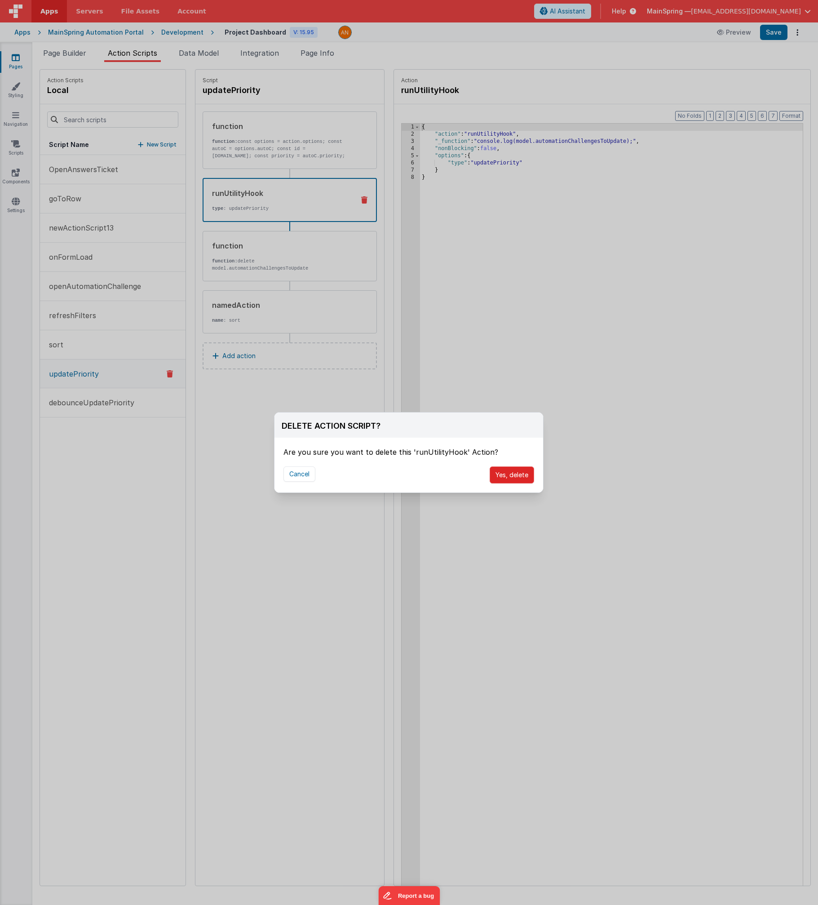
click at [424, 479] on button "Yes, delete" at bounding box center [512, 474] width 44 height 17
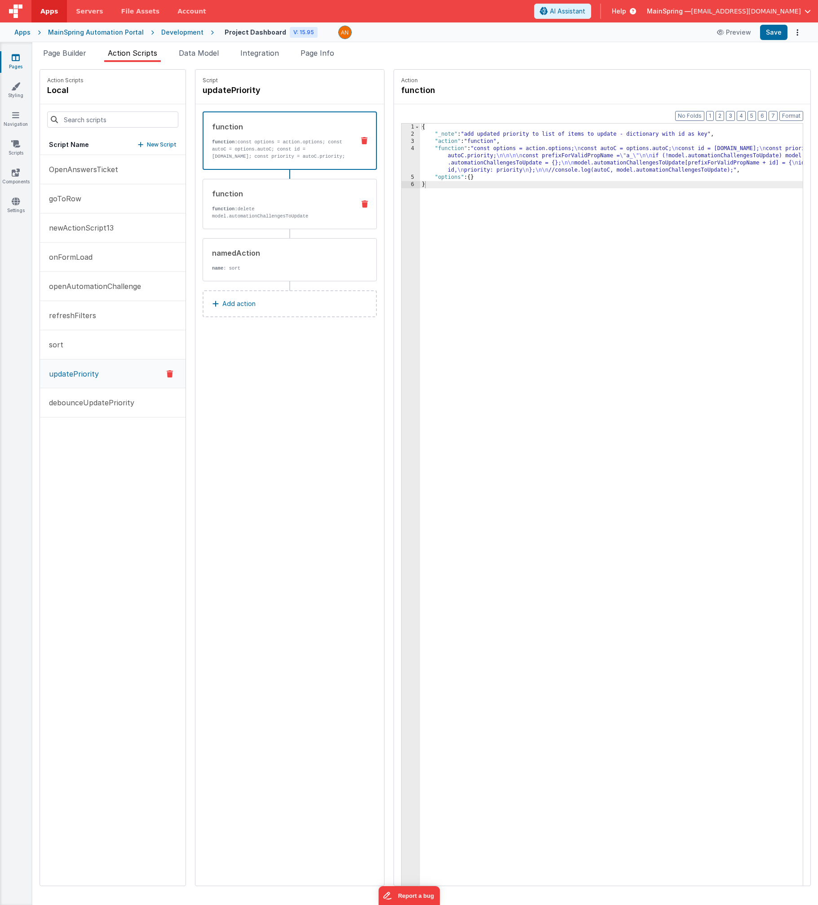
click at [362, 207] on icon at bounding box center [365, 203] width 6 height 7
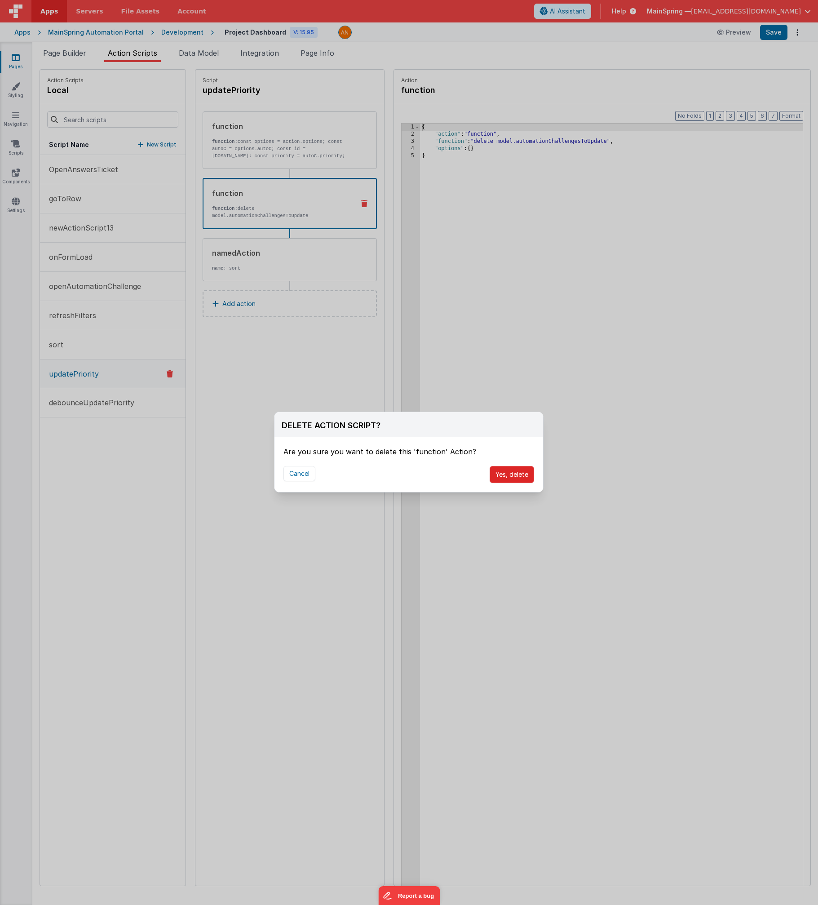
click at [424, 475] on button "Yes, delete" at bounding box center [512, 474] width 44 height 17
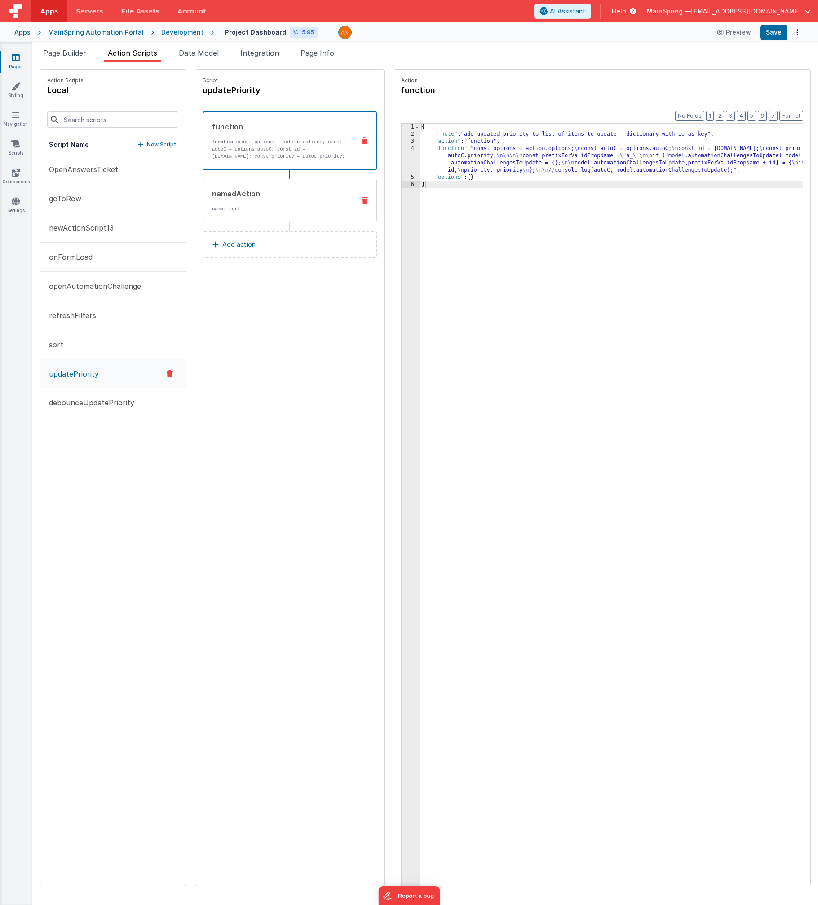
click at [362, 201] on icon at bounding box center [365, 200] width 6 height 7
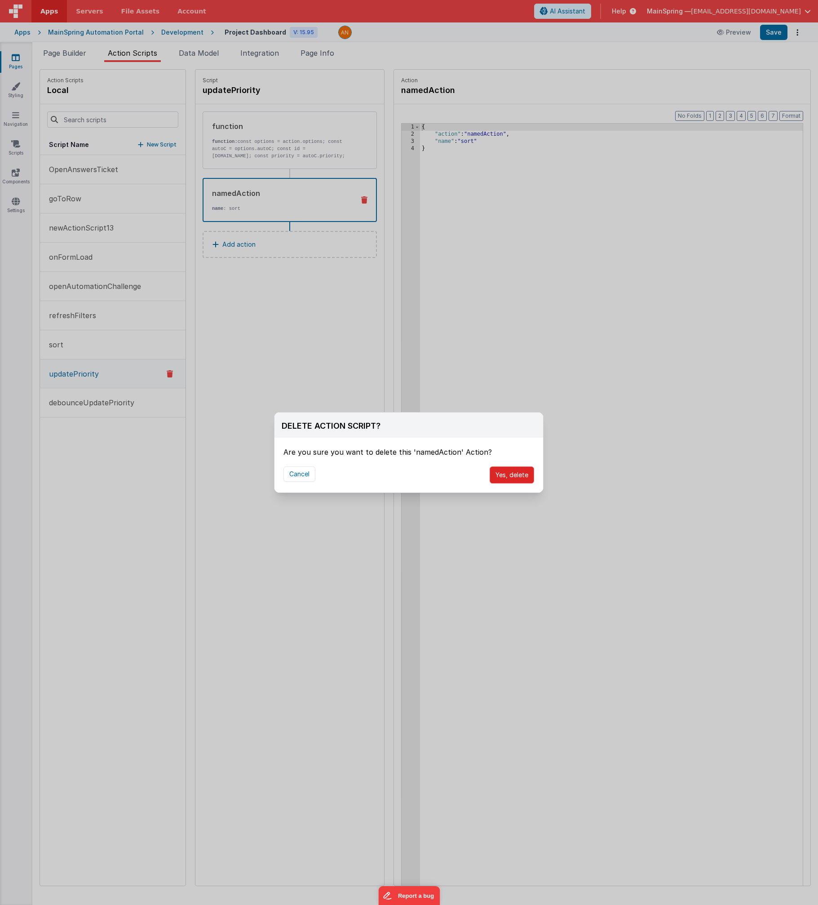
click at [424, 476] on button "Yes, delete" at bounding box center [512, 474] width 44 height 17
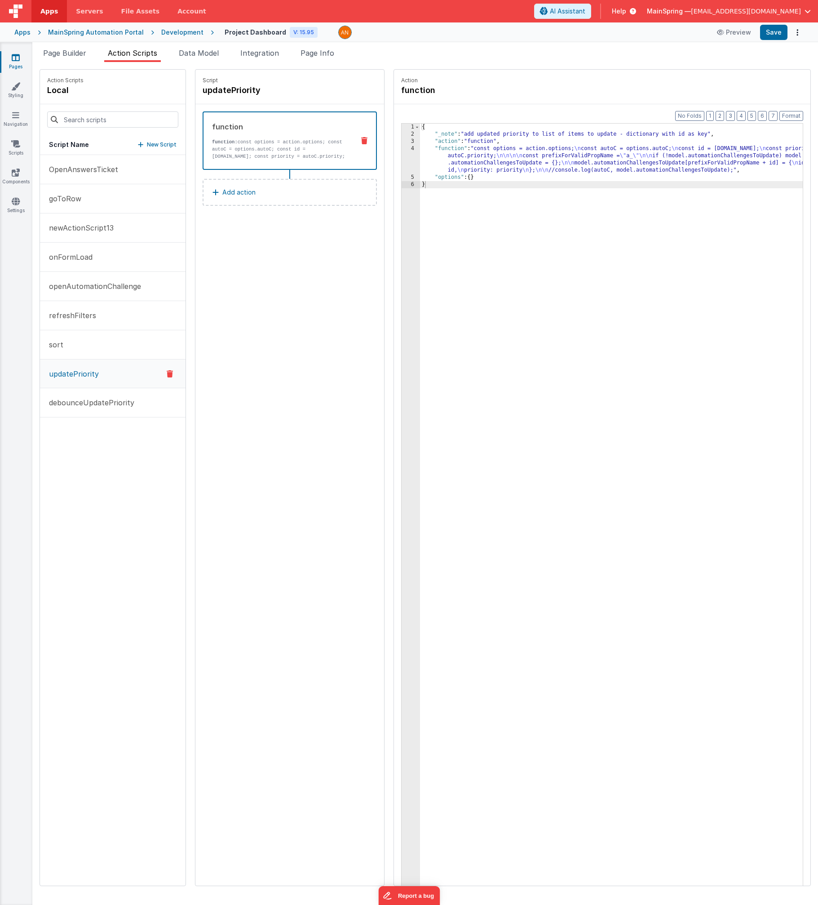
click at [230, 192] on p "Add action" at bounding box center [238, 192] width 33 height 11
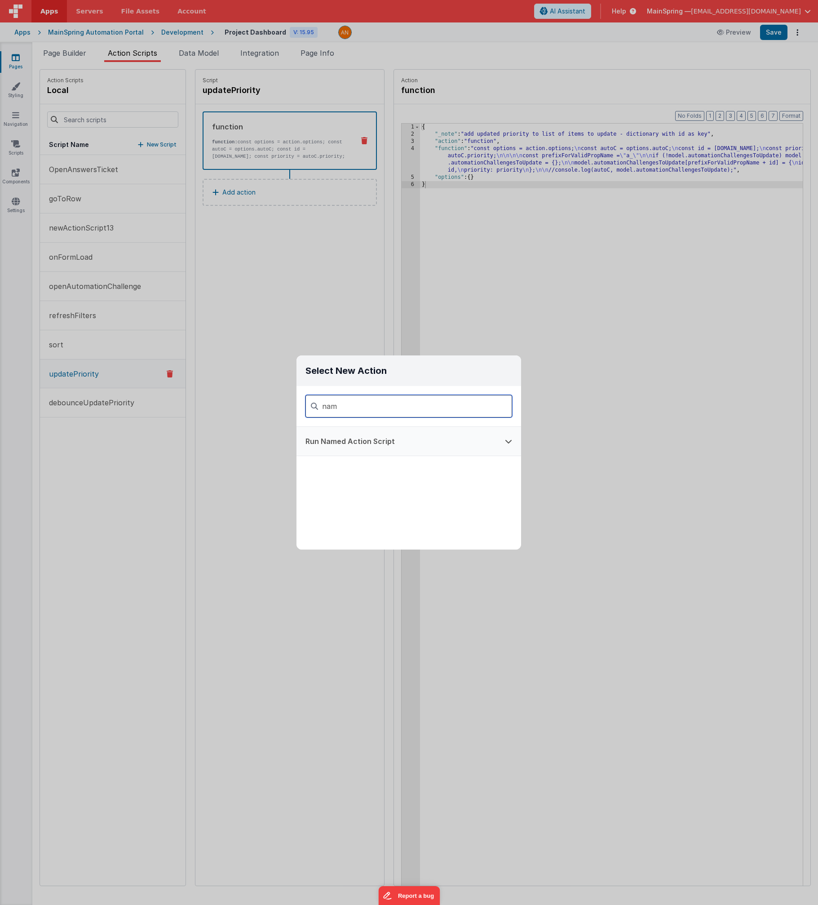
type input "nam"
click at [368, 441] on button "Run Named Action Script" at bounding box center [396, 441] width 199 height 29
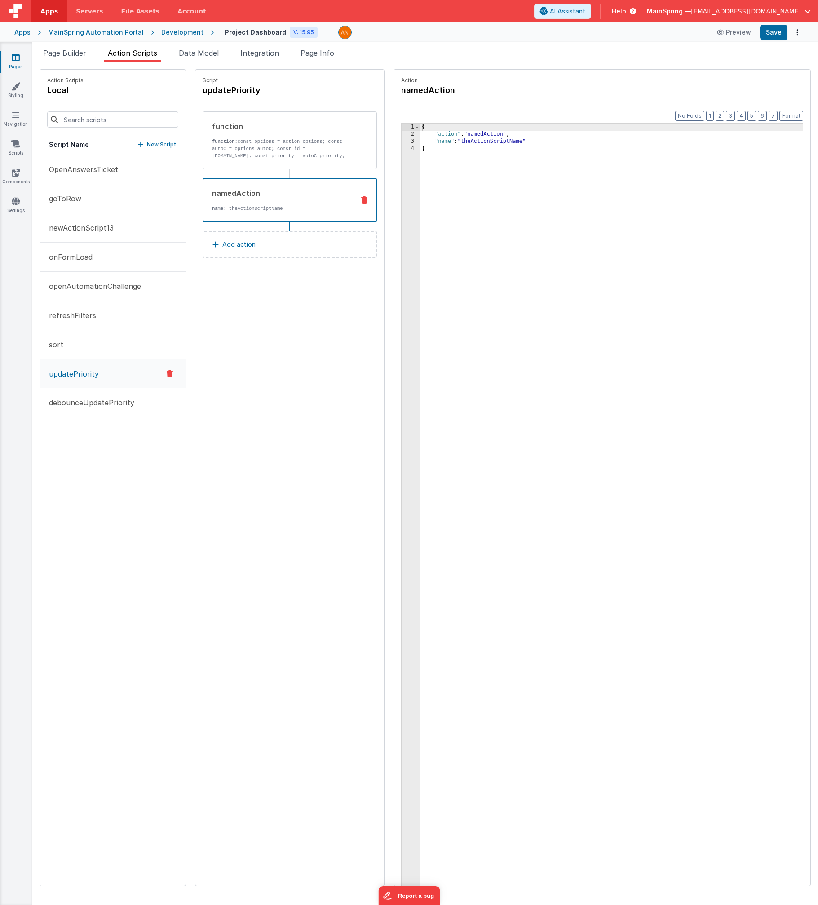
click at [424, 140] on div "{ "action" : "namedAction" , "name" : "theActionScriptName" }" at bounding box center [621, 526] width 402 height 804
drag, startPoint x: 461, startPoint y: 140, endPoint x: 470, endPoint y: 162, distance: 23.5
click at [424, 140] on div "{ "action" : "namedAction" , "name" : "theActionScriptName" }" at bounding box center [621, 526] width 402 height 804
click at [424, 33] on button "Save" at bounding box center [773, 32] width 27 height 15
click at [288, 344] on div "Script updatePriority function function: const options = action.options; const …" at bounding box center [289, 478] width 189 height 816
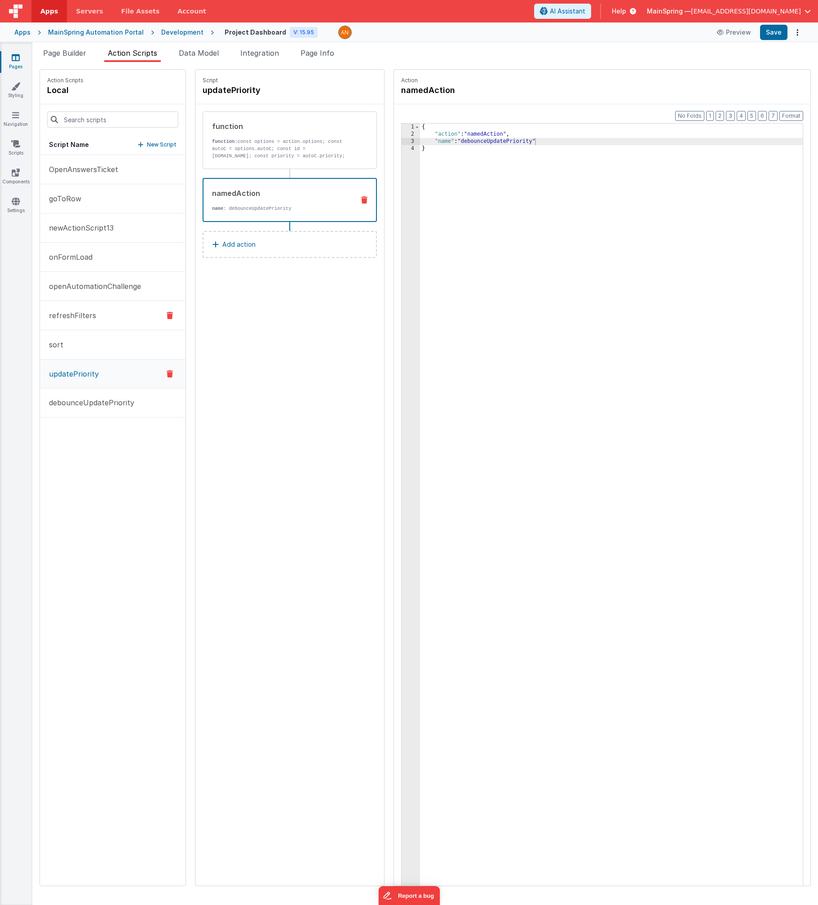
click at [87, 309] on button "refreshFilters" at bounding box center [113, 315] width 146 height 29
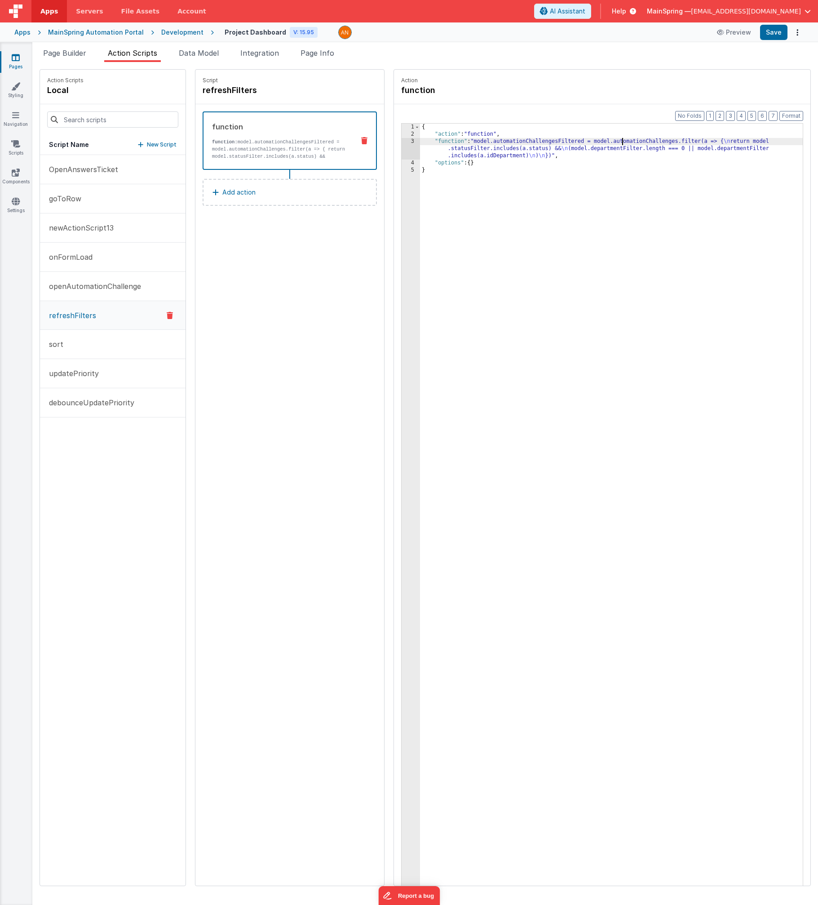
click at [424, 140] on div "{ "action" : "function" , "function" : "model.automationChallengesFiltered = mo…" at bounding box center [621, 526] width 402 height 804
click at [402, 142] on div "3" at bounding box center [411, 149] width 18 height 22
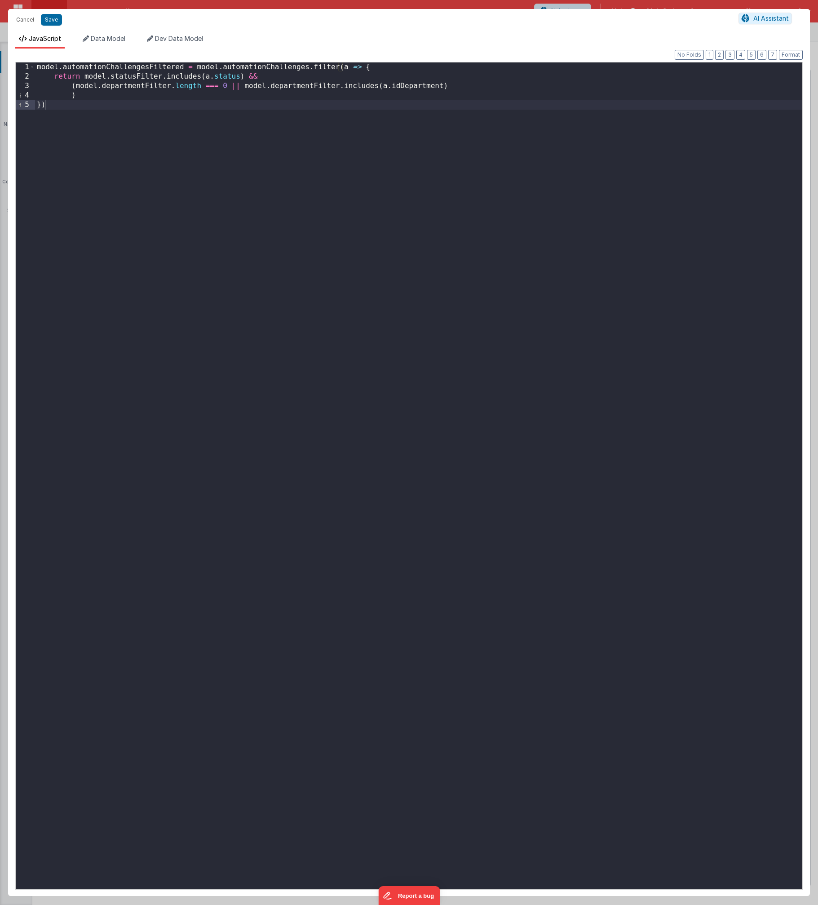
click at [392, 29] on div "Cancel Save AI Assistant" at bounding box center [409, 20] width 802 height 22
click at [32, 16] on button "Cancel" at bounding box center [25, 19] width 27 height 13
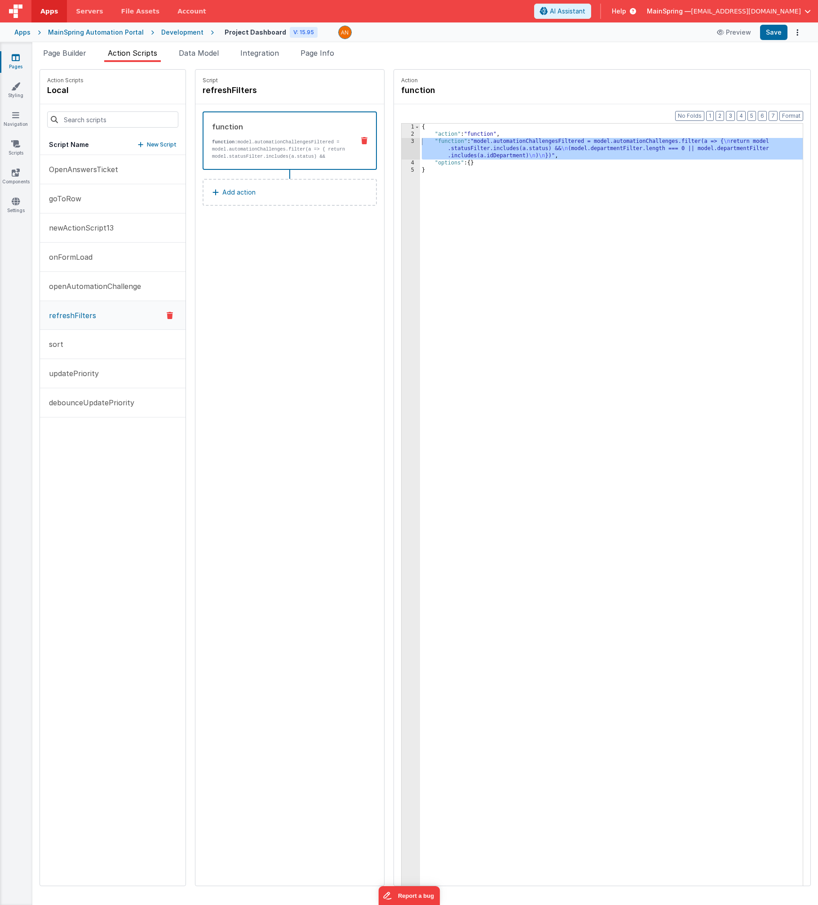
click at [249, 316] on div "Script refreshFilters function function: model.automationChallengesFiltered = m…" at bounding box center [289, 478] width 189 height 816
click at [97, 257] on button "onFormLoad" at bounding box center [113, 257] width 146 height 29
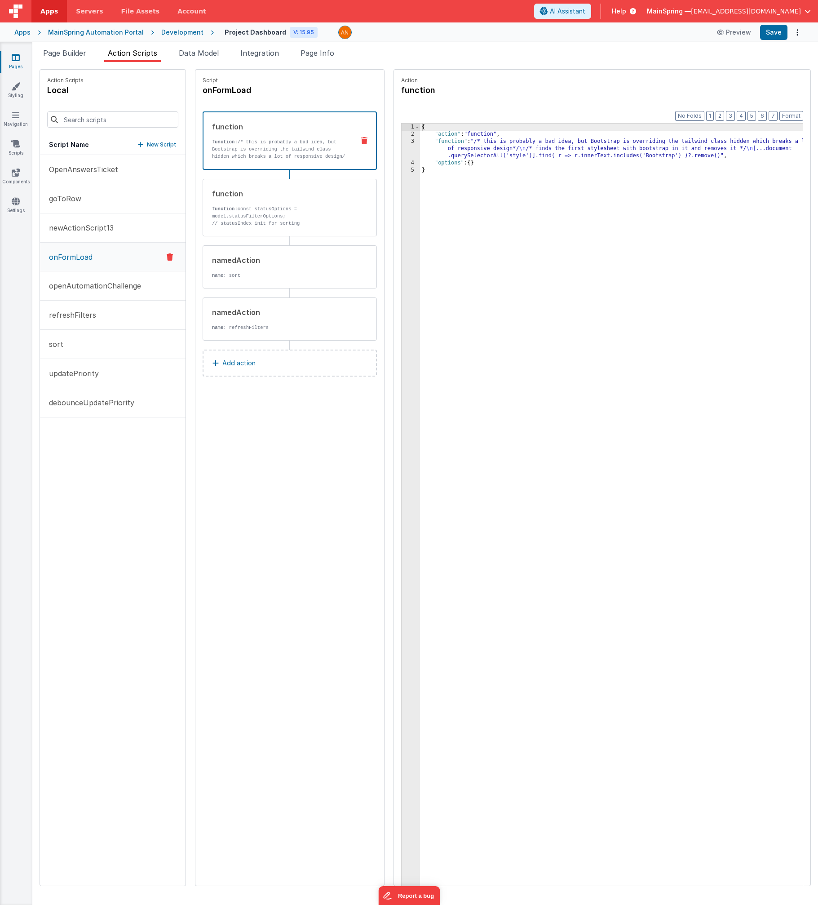
click at [241, 360] on button "Add action" at bounding box center [290, 363] width 174 height 27
click at [424, 148] on div "{ "action" : "function" , "function" : "/* this is probably a bad idea, but Boo…" at bounding box center [621, 526] width 402 height 804
click at [281, 178] on div "function function: /* this is probably a bad idea, but Bootstrap is overriding …" at bounding box center [290, 225] width 174 height 229
click at [284, 189] on div "function" at bounding box center [280, 193] width 136 height 11
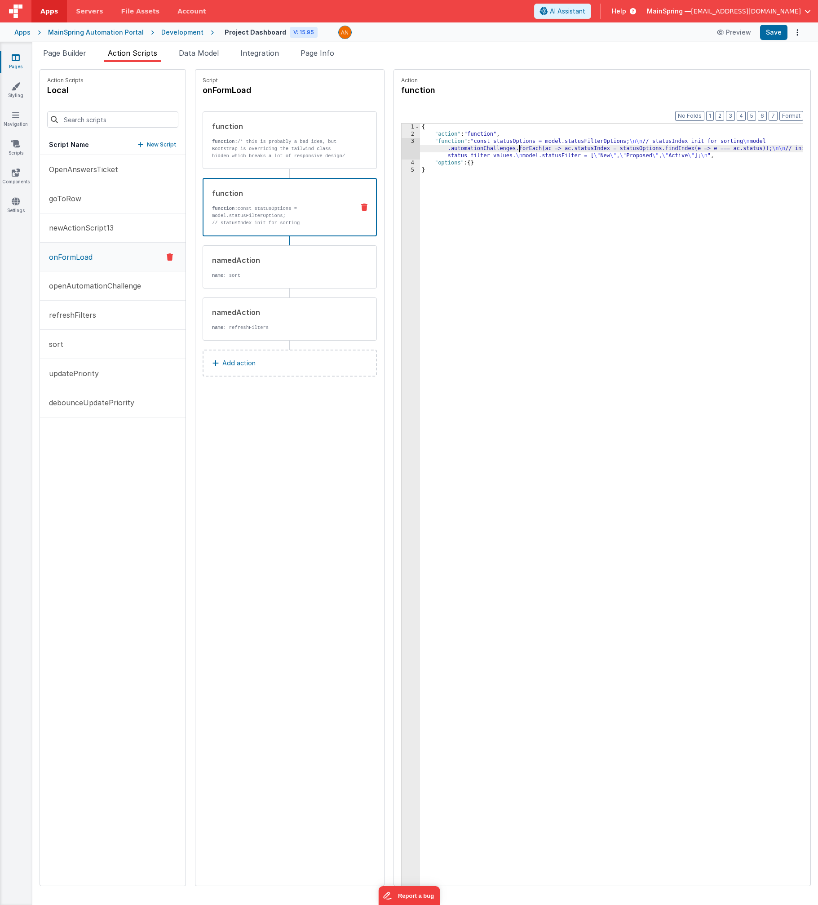
click at [424, 152] on div "{ "action" : "function" , "function" : "const statusOptions = model.statusFilte…" at bounding box center [621, 526] width 402 height 804
click at [402, 149] on div "3" at bounding box center [411, 149] width 18 height 22
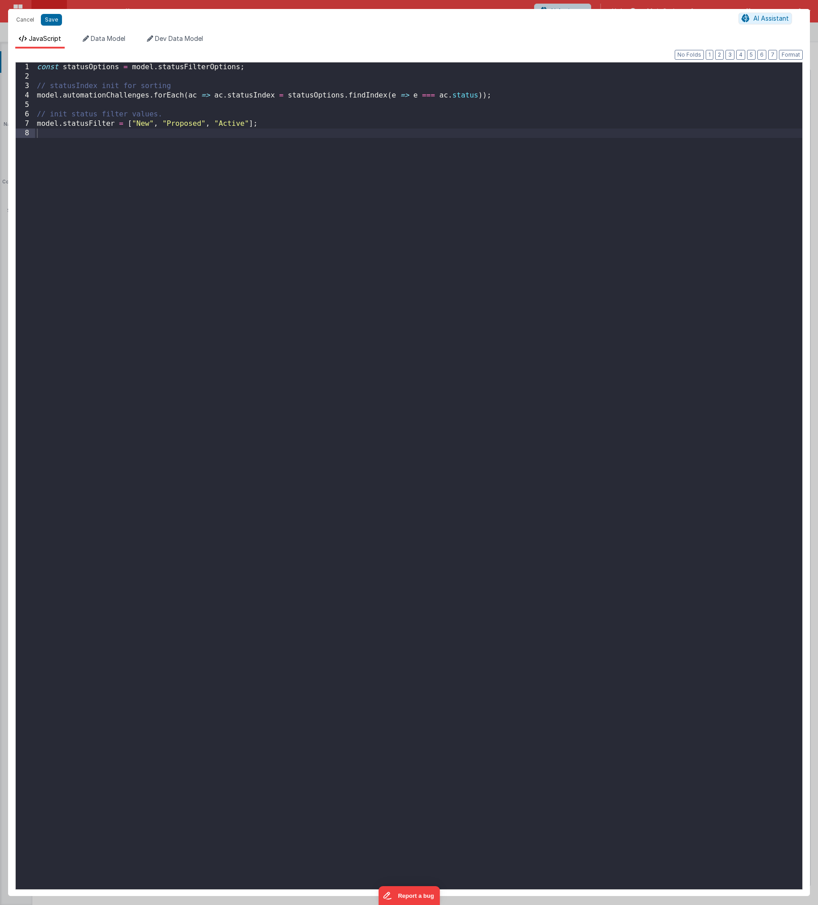
click at [279, 204] on div "const statusOptions = model . statusFilterOptions ; // statusIndex init for sor…" at bounding box center [418, 485] width 767 height 846
paste textarea
click at [133, 155] on div "const statusOptions = model . statusFilterOptions ; // statusIndex init for sor…" at bounding box center [421, 485] width 763 height 846
click at [53, 22] on button "Save" at bounding box center [51, 20] width 21 height 12
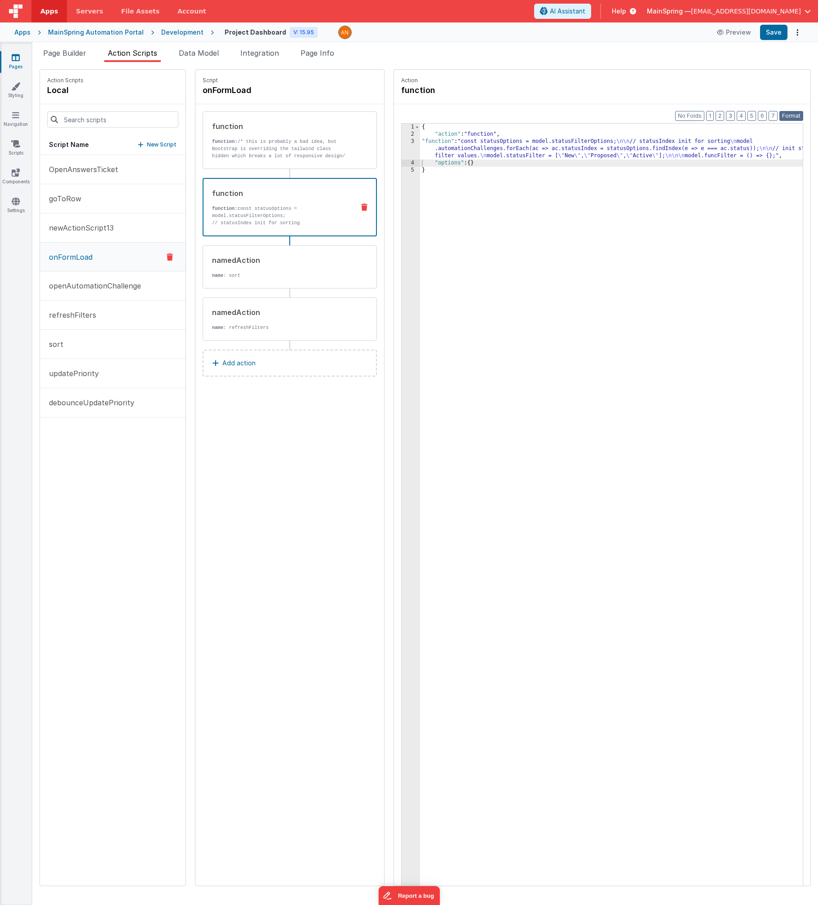
click at [424, 117] on button "Format" at bounding box center [792, 116] width 24 height 10
click at [54, 56] on span "Page Builder" at bounding box center [64, 53] width 43 height 9
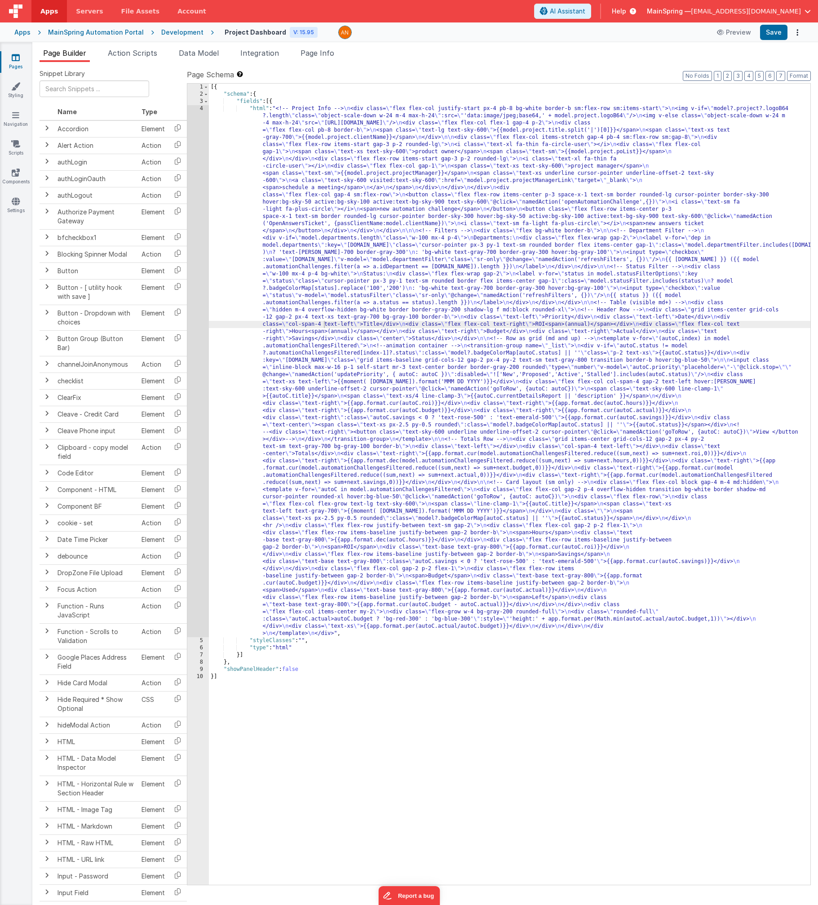
click at [424, 219] on div "[{ "schema" : { "fields" : [{ "html" : "<!-- Project Info --> \n <div class= \"…" at bounding box center [510, 491] width 602 height 815
click at [136, 56] on span "Action Scripts" at bounding box center [132, 53] width 49 height 9
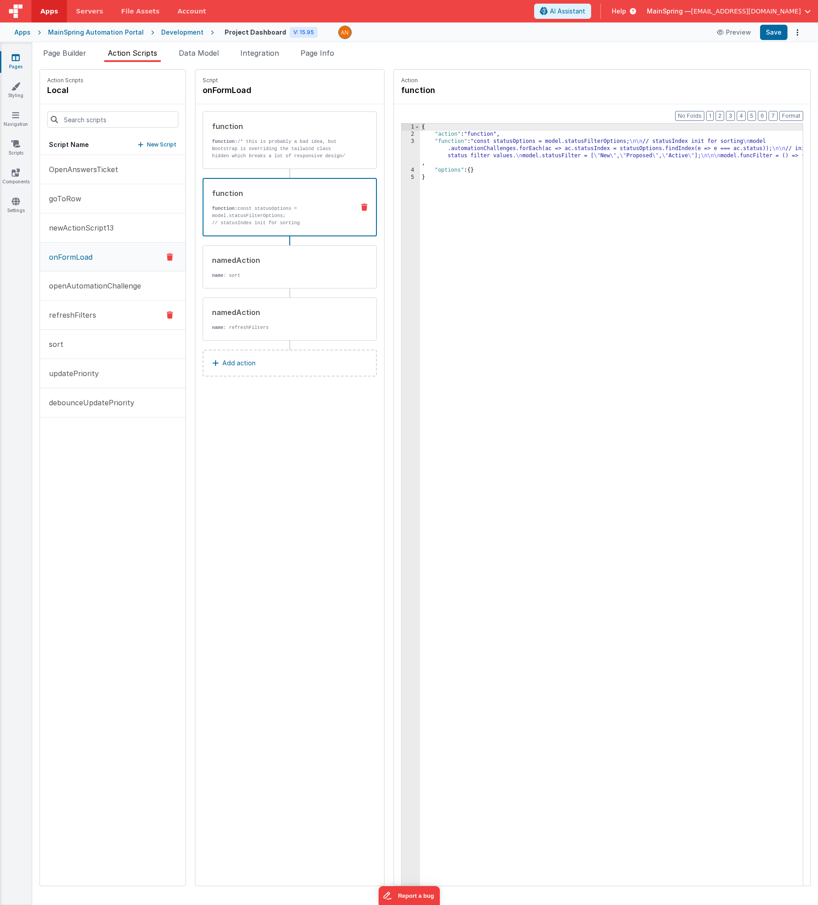
click at [76, 315] on p "refreshFilters" at bounding box center [70, 315] width 53 height 11
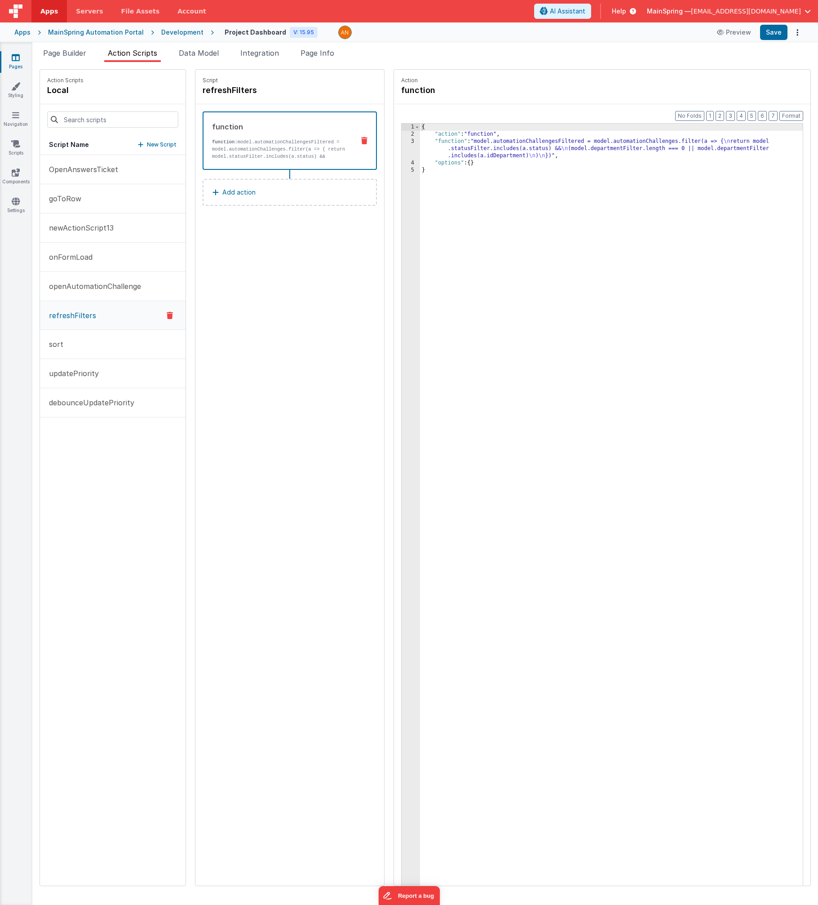
click at [424, 160] on div "{ "action" : "function" , "function" : "model.automationChallengesFiltered = mo…" at bounding box center [621, 526] width 402 height 804
click at [424, 149] on div "{ "action" : "function" , "function" : "model.automationChallengesFiltered = mo…" at bounding box center [621, 526] width 402 height 804
click at [402, 146] on div "3" at bounding box center [411, 149] width 18 height 22
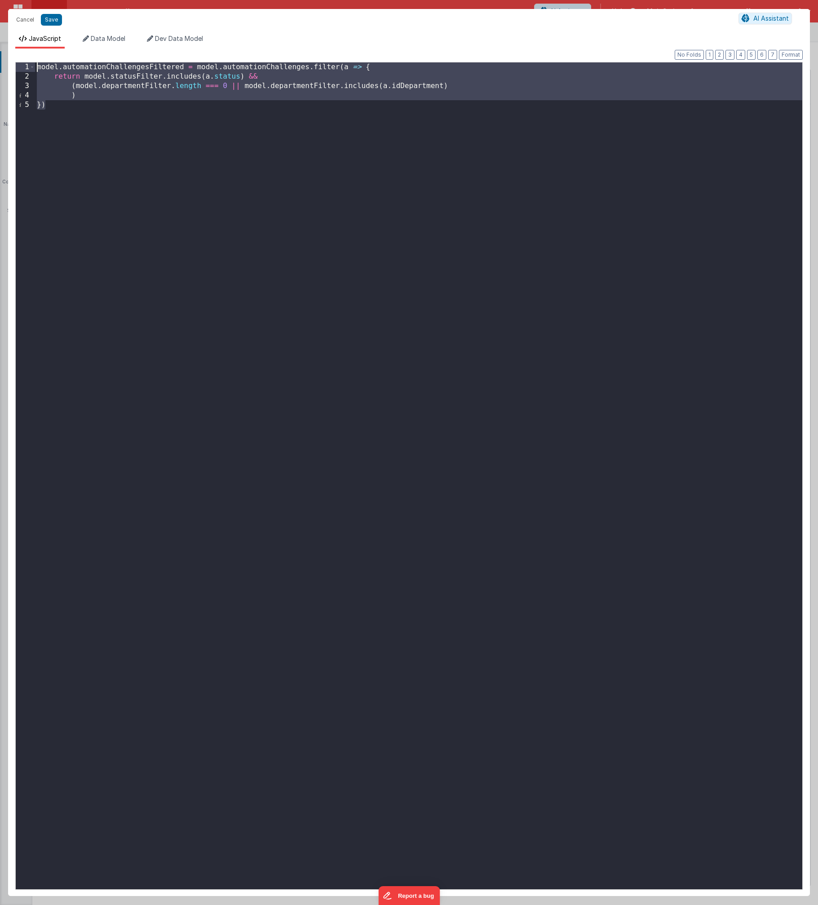
drag, startPoint x: 378, startPoint y: 172, endPoint x: -36, endPoint y: 43, distance: 434.0
click at [0, 43] on html "Cancel Save AI Assistant JavaScript Data Model Dev Data Model Format 7 6 5 4 3 …" at bounding box center [409, 452] width 818 height 905
click at [86, 77] on div "model . automationChallengesFiltered = model . automationChallenges . filter ( …" at bounding box center [418, 485] width 767 height 846
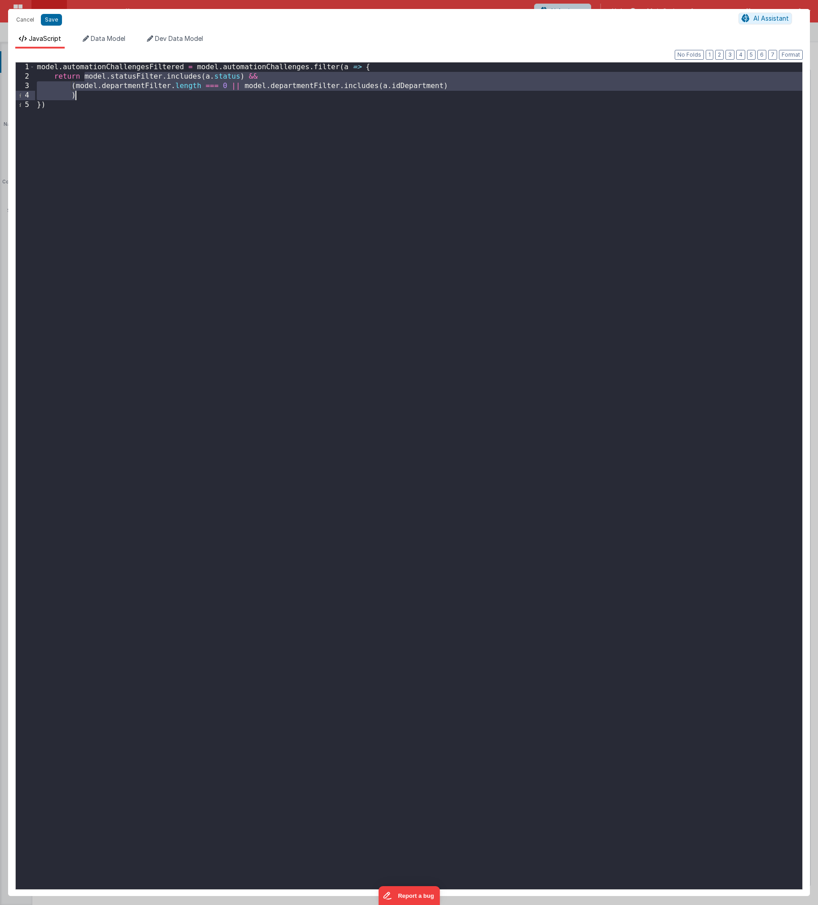
drag, startPoint x: 85, startPoint y: 77, endPoint x: 112, endPoint y: 96, distance: 33.5
click at [112, 96] on div "model . automationChallengesFiltered = model . automationChallenges . filter ( …" at bounding box center [418, 485] width 767 height 846
click at [21, 18] on button "Cancel" at bounding box center [25, 19] width 27 height 13
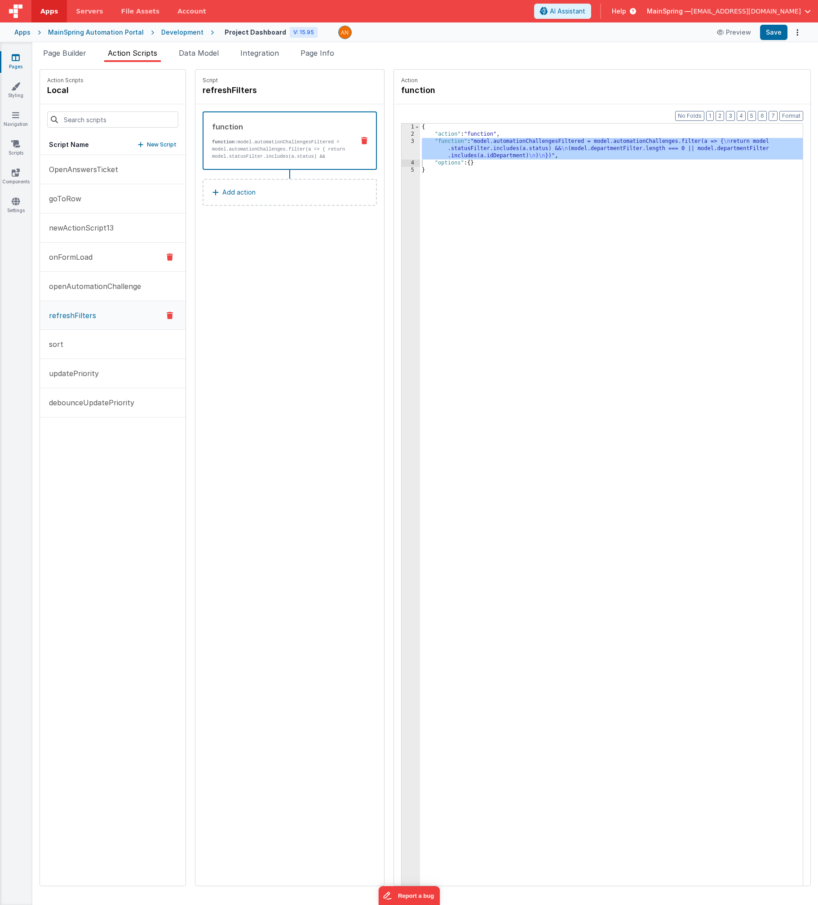
drag, startPoint x: 78, startPoint y: 249, endPoint x: 83, endPoint y: 246, distance: 5.5
click at [78, 249] on button "onFormLoad" at bounding box center [113, 257] width 146 height 29
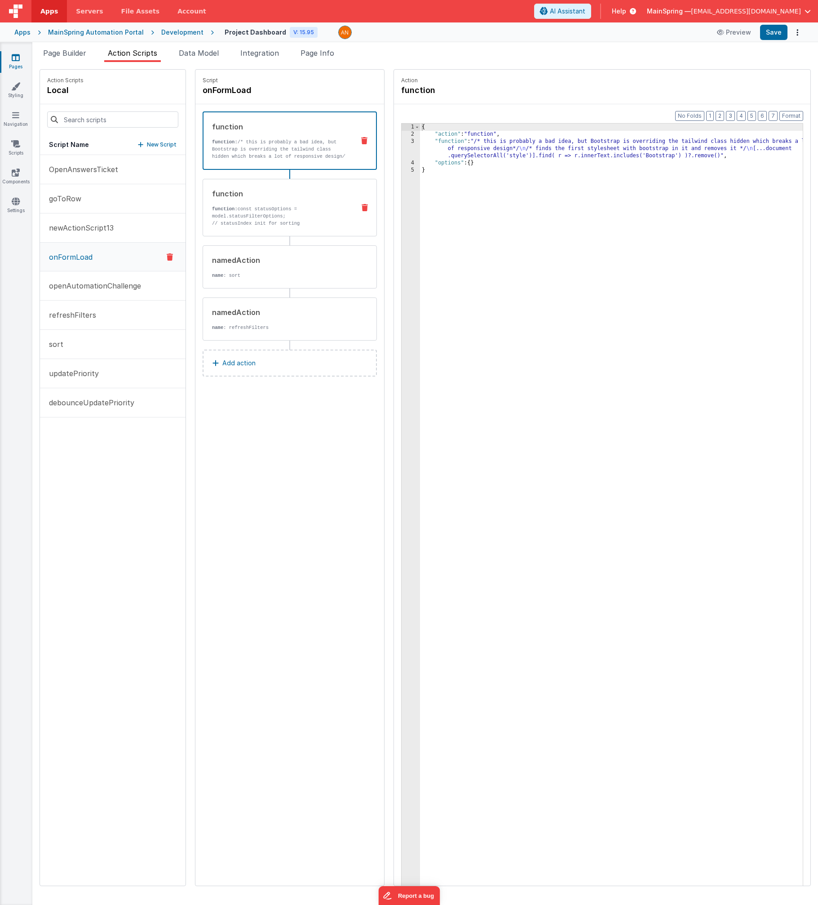
click at [260, 208] on p "function: const statusOptions = model.statusFilterOptions;" at bounding box center [280, 212] width 136 height 14
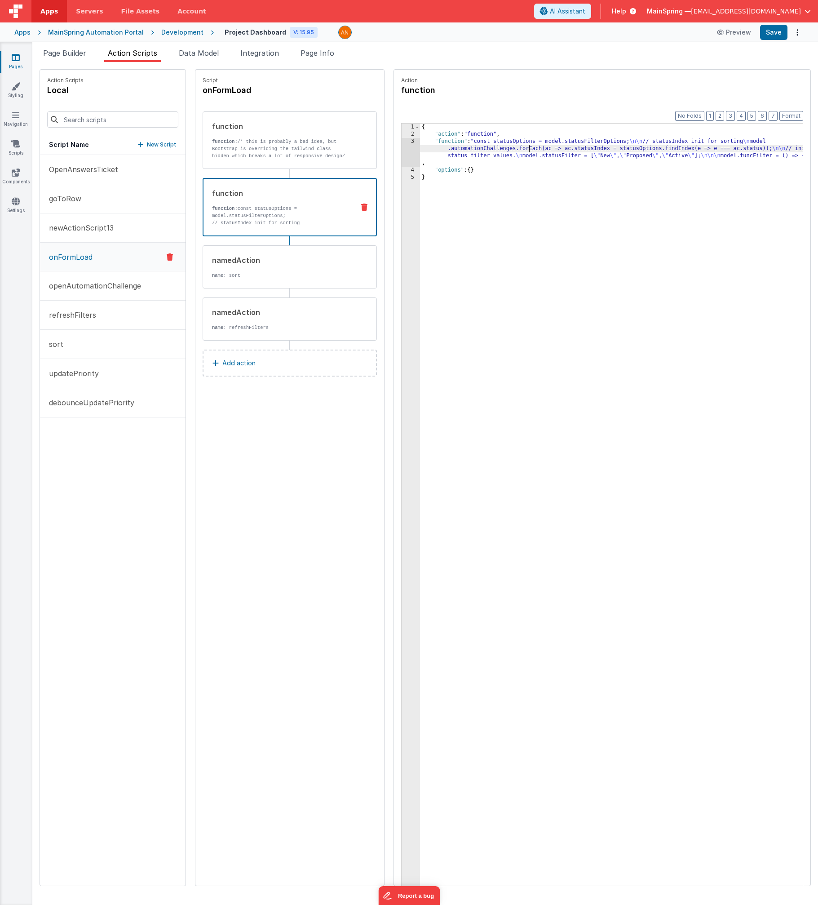
click at [424, 152] on div "{ "action" : "function" , "function" : "const statusOptions = model.statusFilte…" at bounding box center [621, 526] width 402 height 804
click at [402, 150] on div "3" at bounding box center [411, 152] width 18 height 29
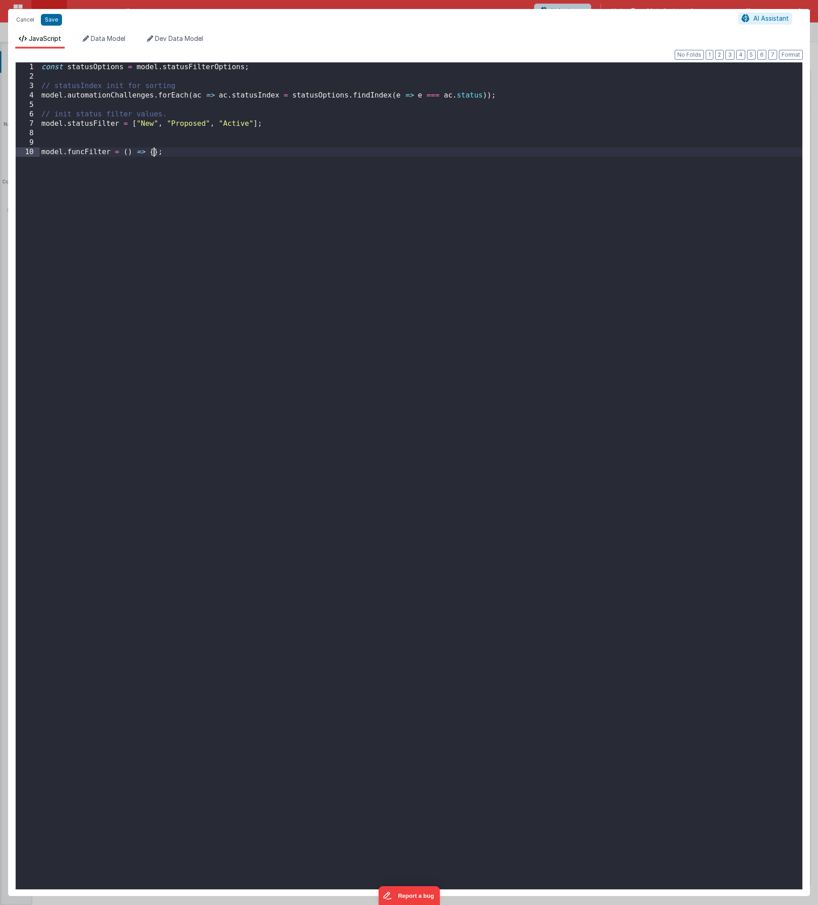
click at [154, 152] on div "const statusOptions = model . statusFilterOptions ; // statusIndex init for sor…" at bounding box center [421, 485] width 763 height 846
click at [197, 153] on div "const statusOptions = model . statusFilterOptions ; // statusIndex init for sor…" at bounding box center [421, 485] width 763 height 846
click at [163, 153] on div "const statusOptions = model . statusFilterOptions ; // statusIndex init for sor…" at bounding box center [421, 485] width 763 height 846
drag, startPoint x: 186, startPoint y: 152, endPoint x: 171, endPoint y: 151, distance: 14.4
click at [171, 151] on div "const statusOptions = model . statusFilterOptions ; // statusIndex init for sor…" at bounding box center [421, 485] width 763 height 846
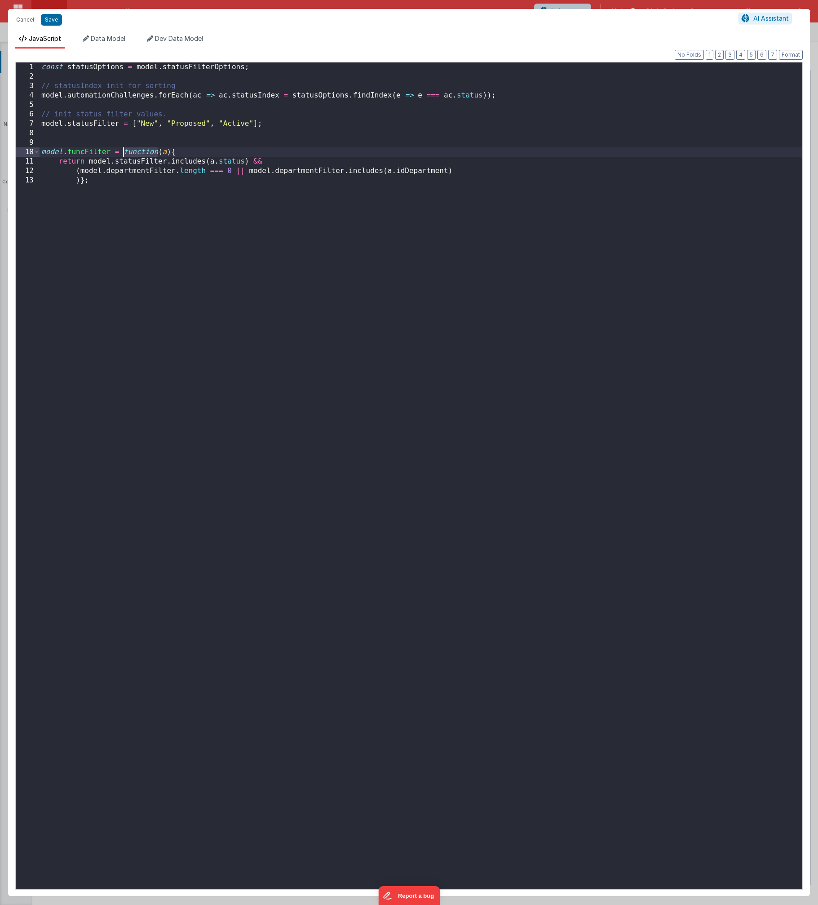
drag, startPoint x: 156, startPoint y: 149, endPoint x: 124, endPoint y: 147, distance: 31.5
click at [124, 147] on div "const statusOptions = model . statusFilterOptions ; // statusIndex init for sor…" at bounding box center [421, 485] width 763 height 846
drag, startPoint x: 89, startPoint y: 151, endPoint x: 71, endPoint y: 151, distance: 18.0
click at [69, 151] on div "const statusOptions = model . statusFilterOptions ; // statusIndex init for sor…" at bounding box center [421, 485] width 763 height 846
click at [424, 54] on button "Format" at bounding box center [791, 55] width 24 height 10
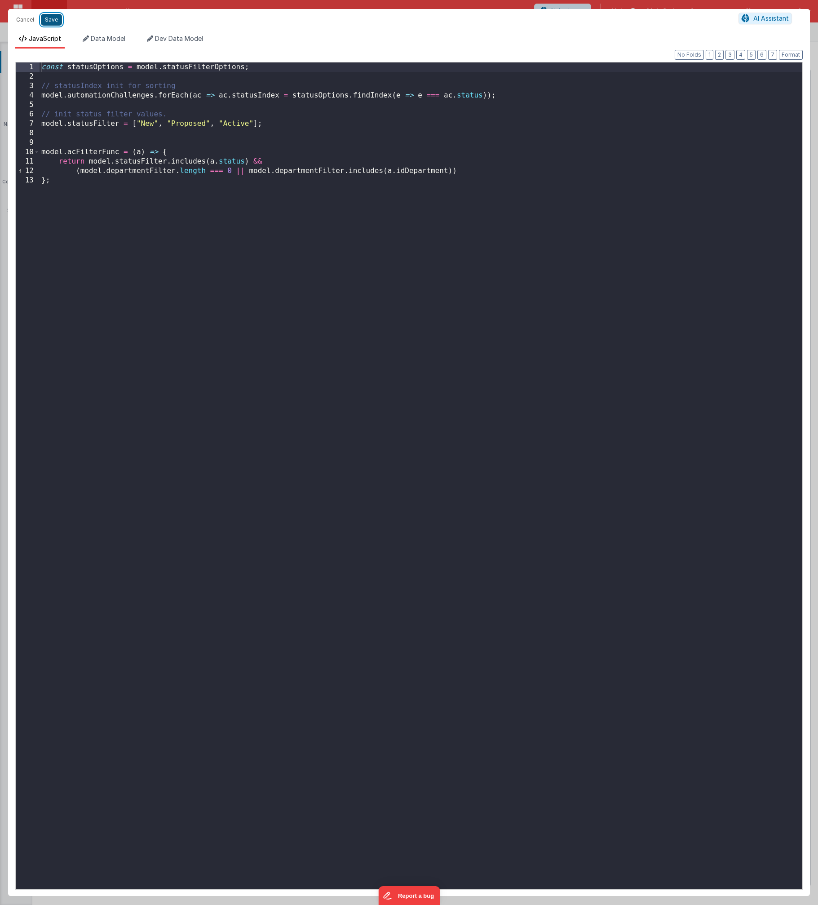
click at [51, 22] on button "Save" at bounding box center [51, 20] width 21 height 12
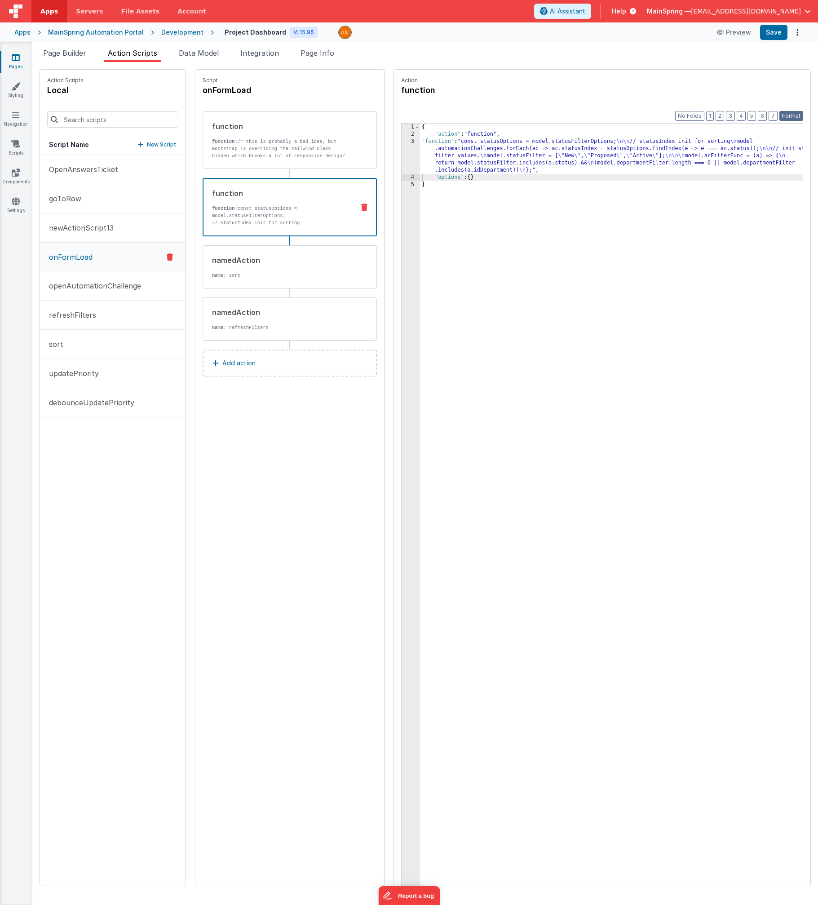
click at [424, 119] on button "Format" at bounding box center [792, 116] width 24 height 10
click at [424, 36] on button "Save" at bounding box center [773, 32] width 27 height 15
drag, startPoint x: 75, startPoint y: 51, endPoint x: 92, endPoint y: 61, distance: 19.6
click at [92, 61] on ul "Page Builder Action Scripts Data Model Integration Page Info" at bounding box center [425, 55] width 786 height 14
click at [50, 53] on span "Page Builder" at bounding box center [64, 53] width 43 height 9
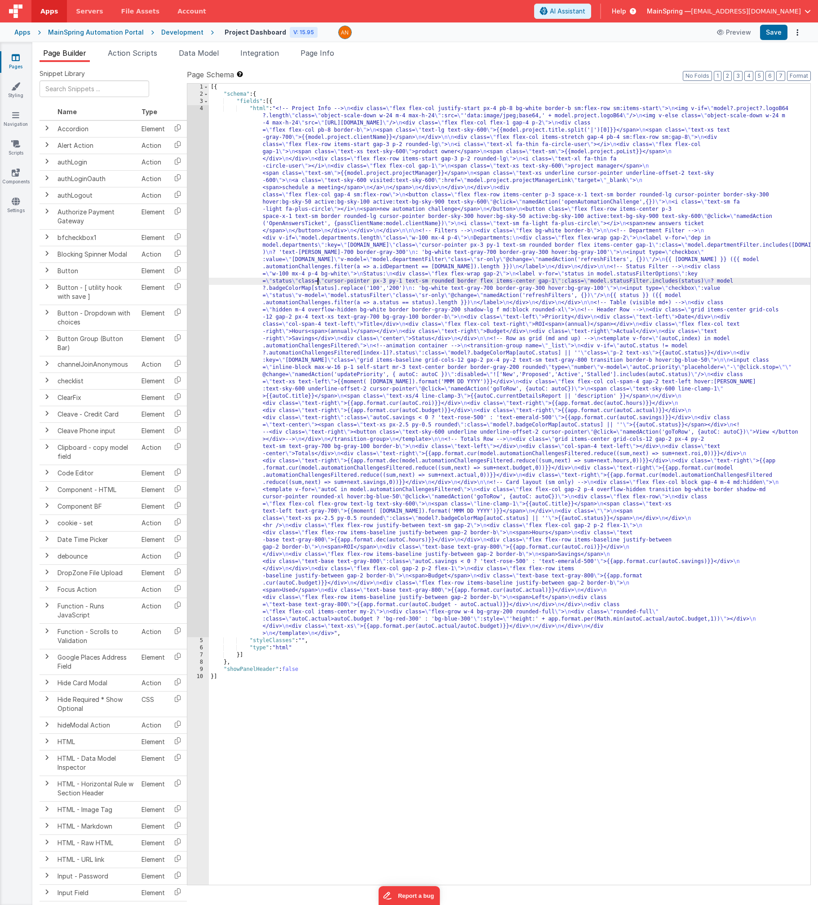
click at [318, 280] on div "[{ "schema" : { "fields" : [{ "html" : "<!-- Project Info --> \n <div class= \"…" at bounding box center [510, 491] width 602 height 815
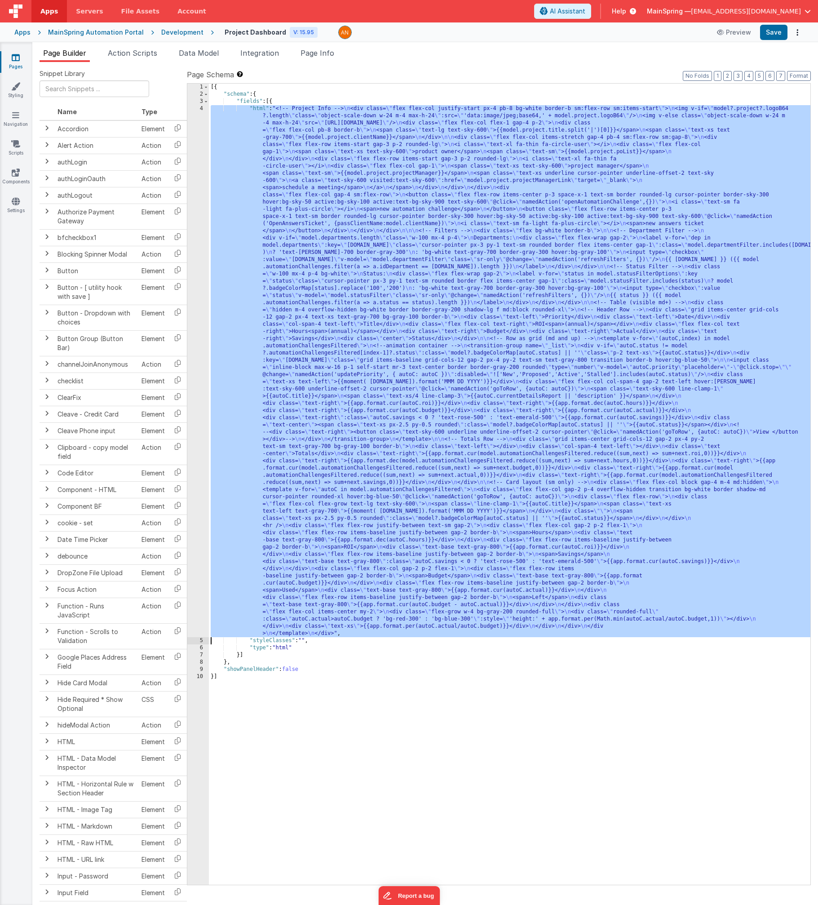
click at [202, 310] on div "4" at bounding box center [198, 371] width 22 height 532
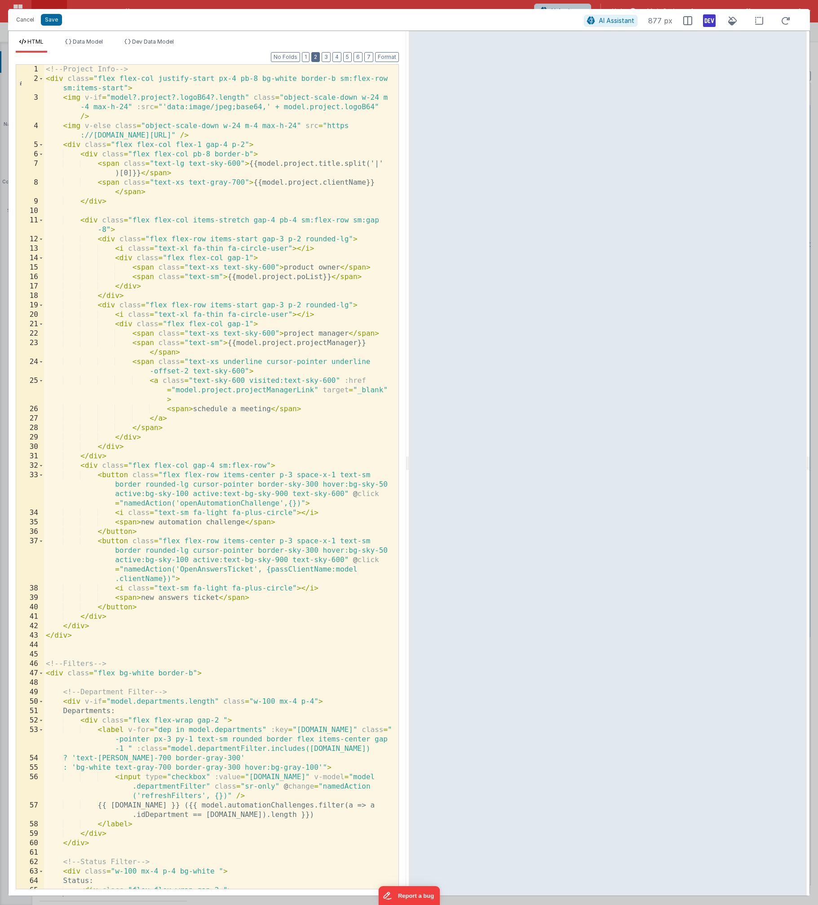
click at [318, 55] on button "2" at bounding box center [315, 57] width 9 height 10
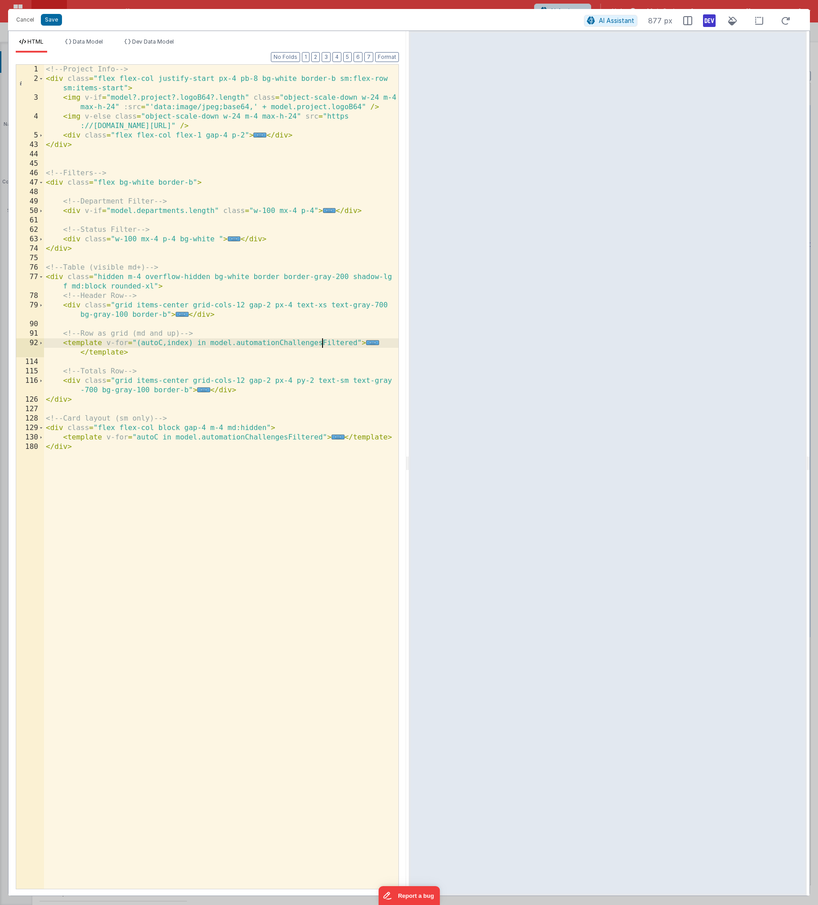
click at [322, 343] on div "<!-- Project Info --> < div class = "flex flex-col justify-start px-4 pb-8 bg-w…" at bounding box center [221, 486] width 354 height 843
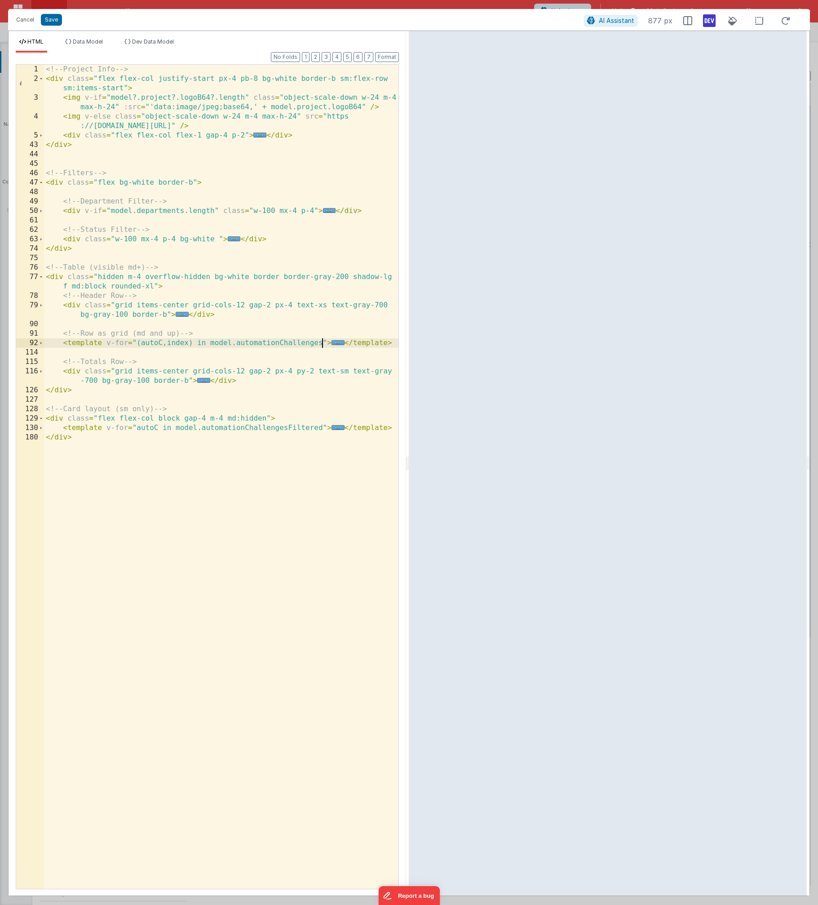
click at [209, 341] on div "<!-- Project Info --> < div class = "flex flex-col justify-start px-4 pb-8 bg-w…" at bounding box center [221, 486] width 354 height 843
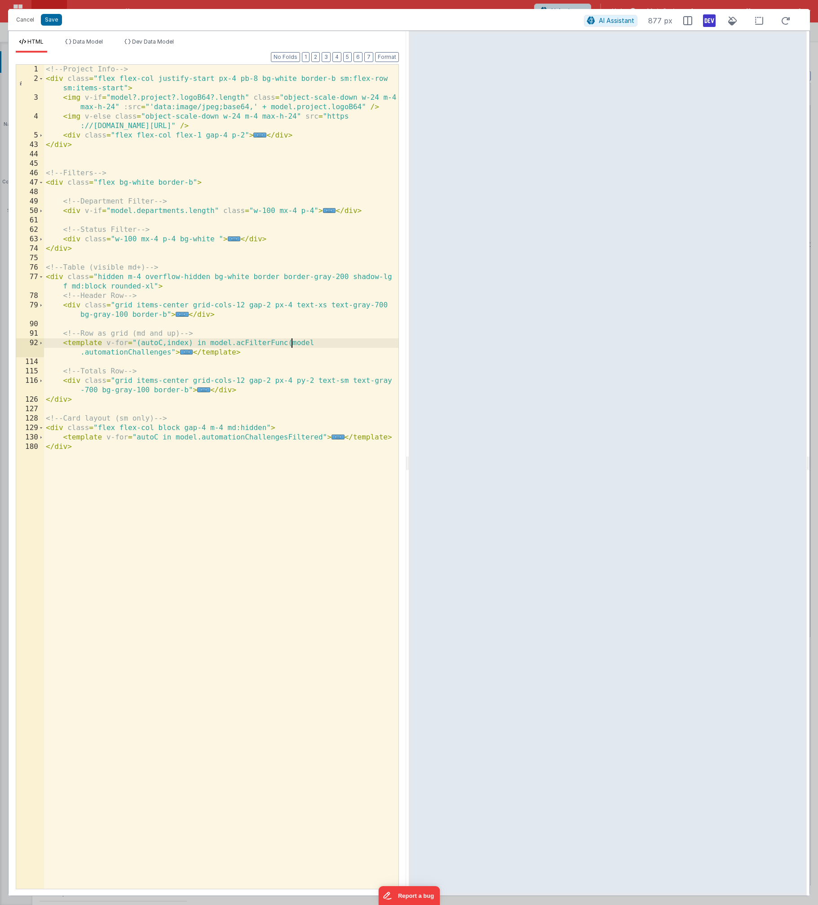
click at [170, 352] on div "<!-- Project Info --> < div class = "flex flex-col justify-start px-4 pb-8 bg-w…" at bounding box center [221, 486] width 354 height 843
drag, startPoint x: 292, startPoint y: 344, endPoint x: 210, endPoint y: 341, distance: 82.3
click at [210, 341] on div "<!-- Project Info --> < div class = "flex flex-col justify-start px-4 pb-8 bg-w…" at bounding box center [221, 486] width 354 height 843
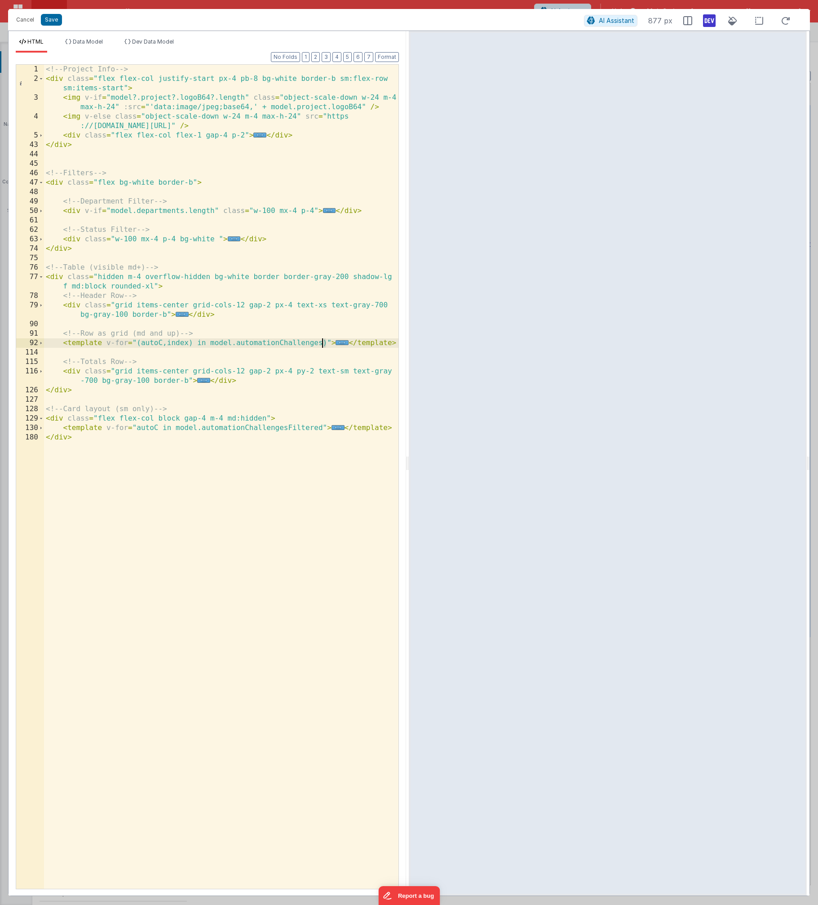
click at [323, 341] on div "<!-- Project Info --> < div class = "flex flex-col justify-start px-4 pb-8 bg-w…" at bounding box center [221, 486] width 354 height 843
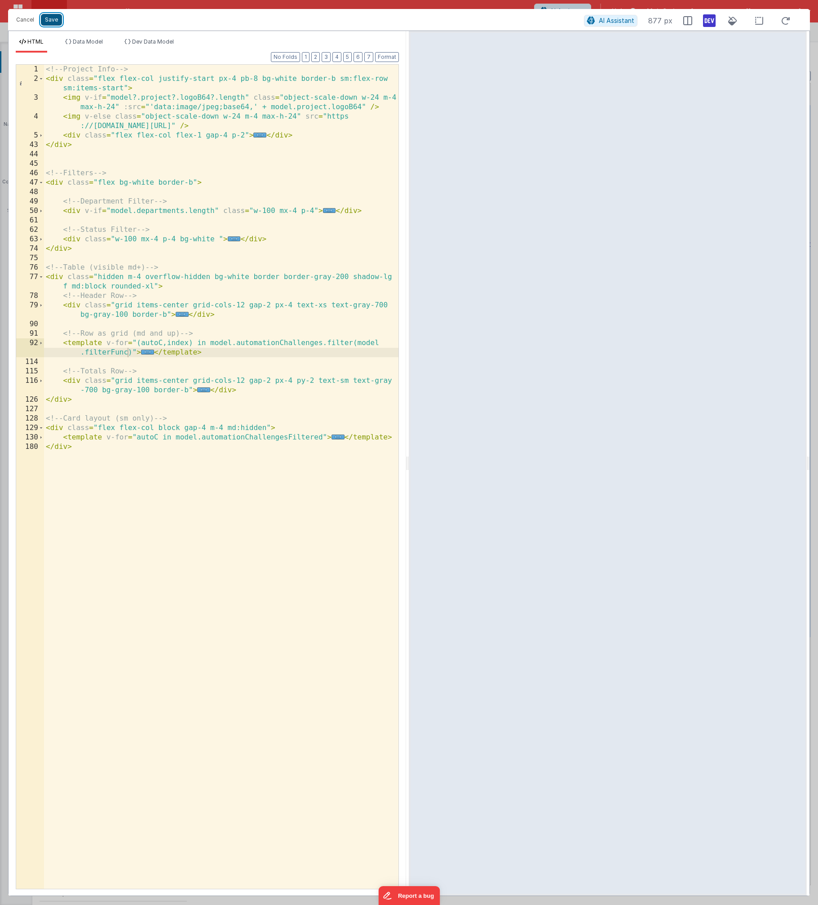
click at [48, 15] on button "Save" at bounding box center [51, 20] width 21 height 12
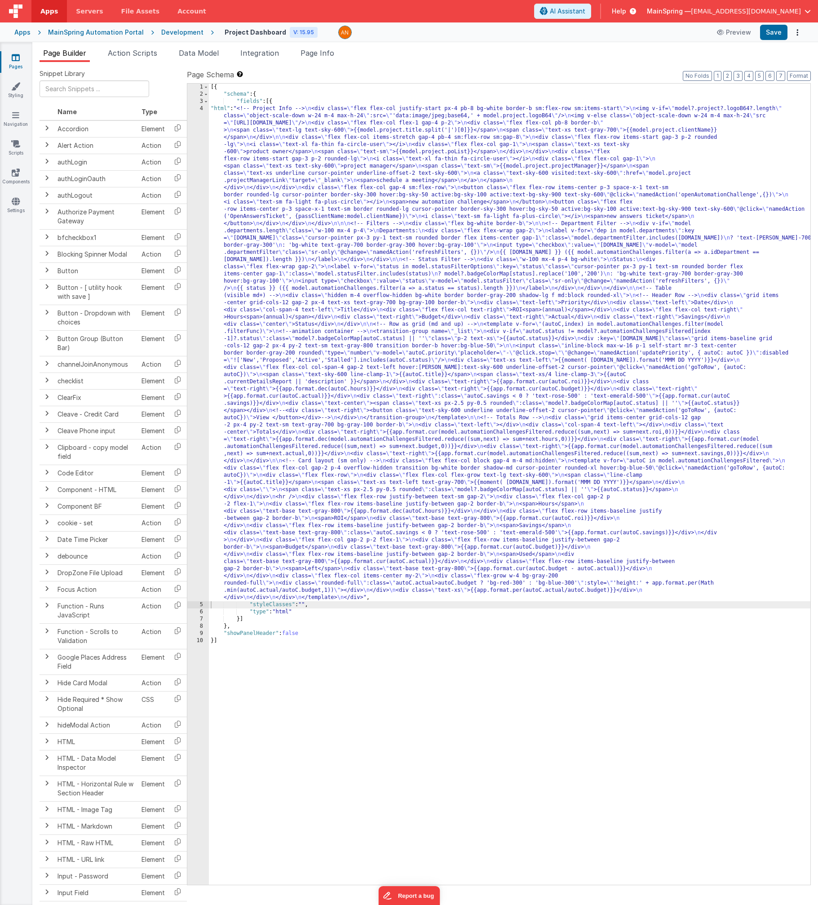
click at [424, 81] on div "Page Schema Shortcuts: Find: command-f Fold: command-option-L Unfold: command-o…" at bounding box center [499, 476] width 624 height 815
click at [424, 77] on button "Format" at bounding box center [799, 76] width 24 height 10
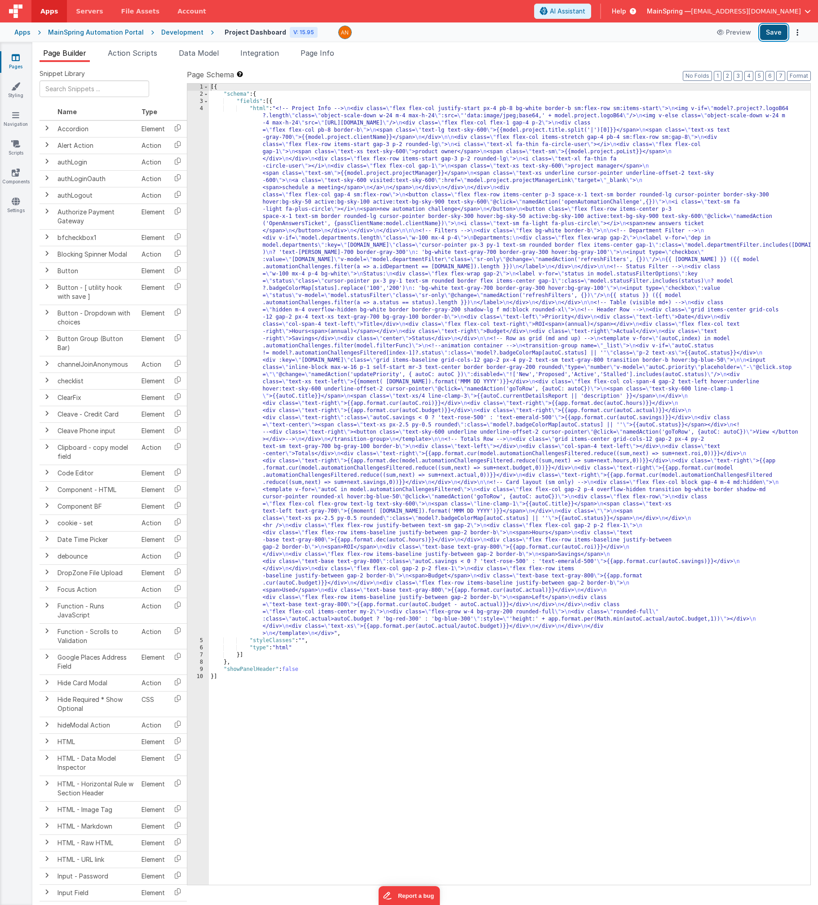
click at [424, 36] on button "Save" at bounding box center [773, 32] width 27 height 15
click at [143, 55] on span "Action Scripts" at bounding box center [132, 53] width 49 height 9
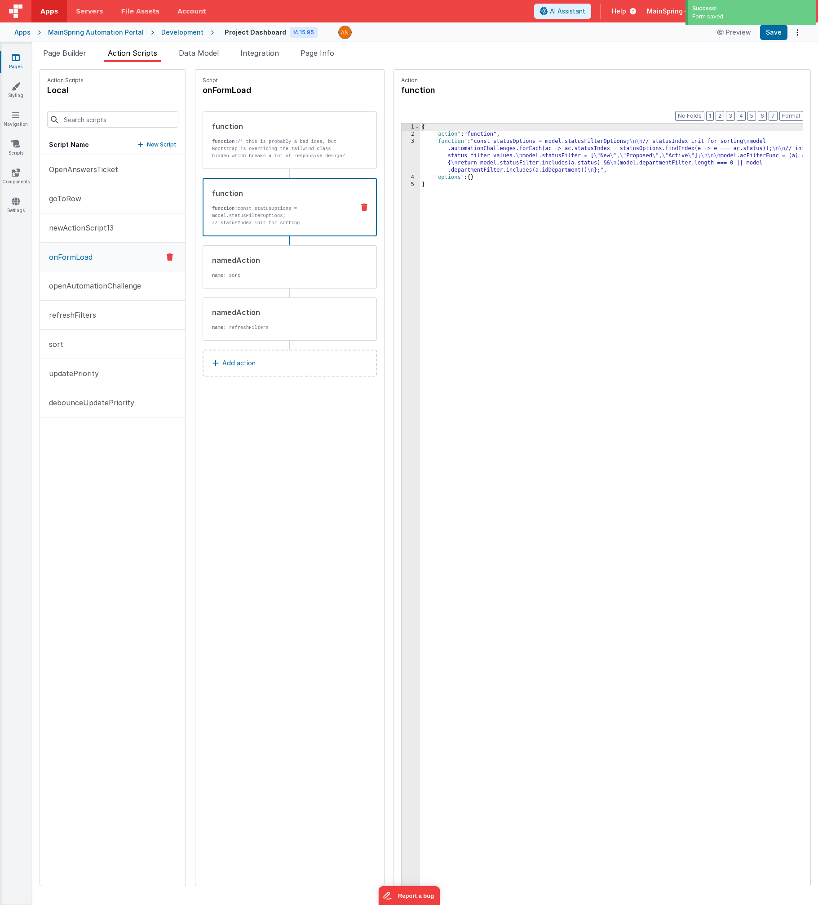
click at [424, 148] on div "{ "action" : "function" , "function" : "const statusOptions = model.statusFilte…" at bounding box center [621, 526] width 402 height 804
click at [402, 154] on div "3" at bounding box center [411, 156] width 18 height 36
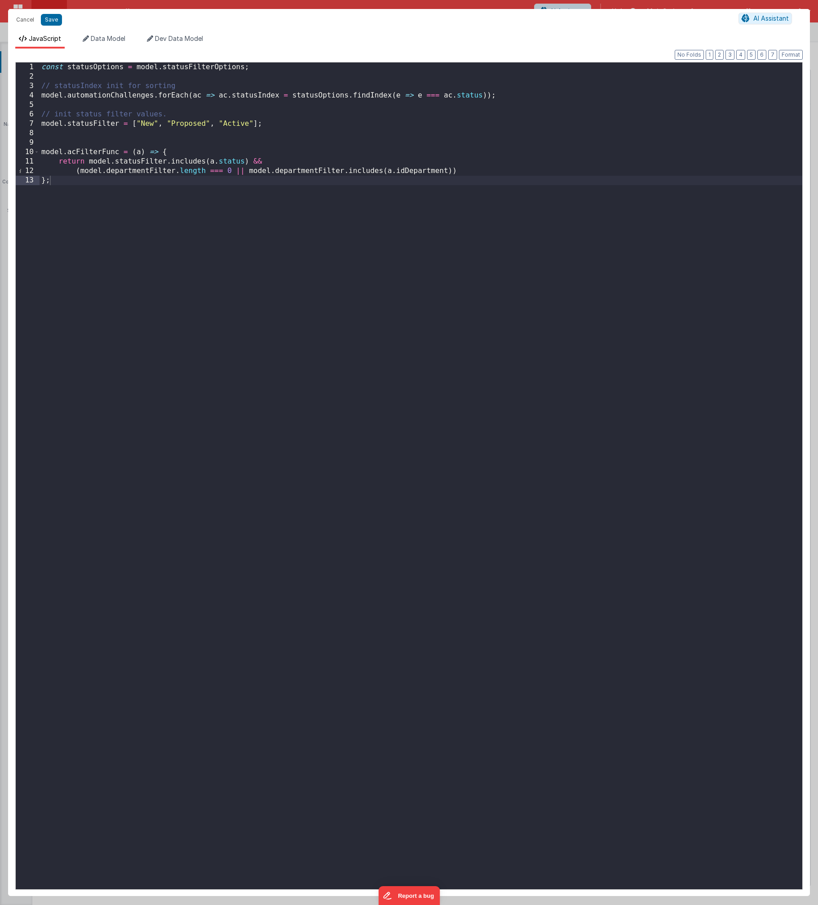
click at [74, 137] on div "const statusOptions = model . statusFilterOptions ; // statusIndex init for sor…" at bounding box center [421, 485] width 763 height 846
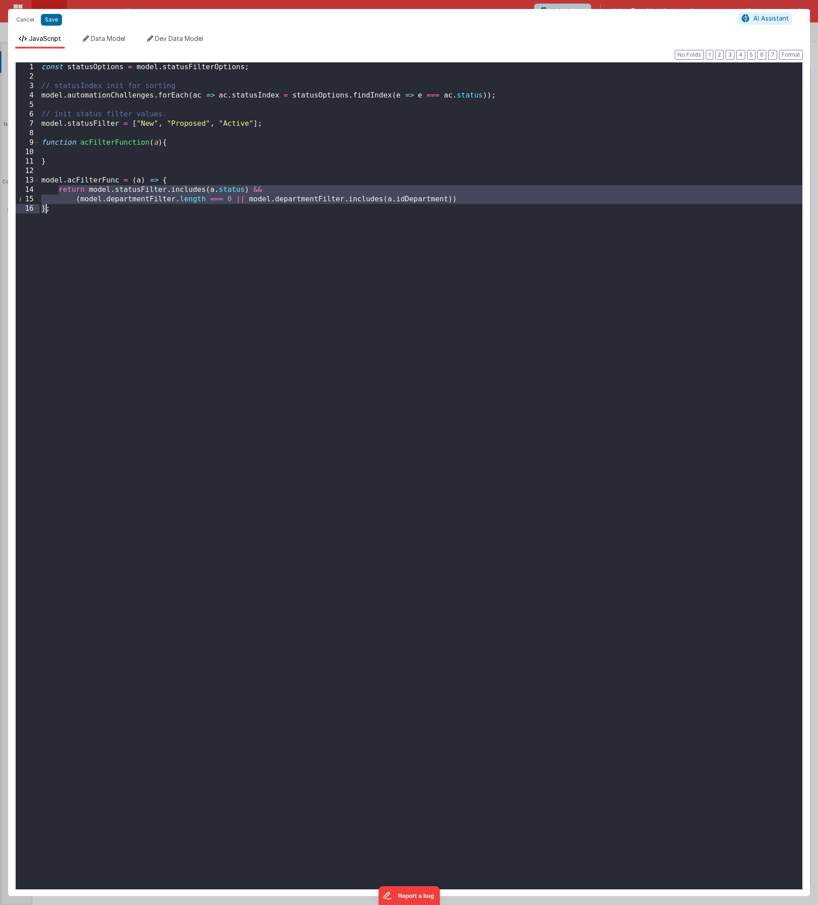
drag, startPoint x: 58, startPoint y: 190, endPoint x: 47, endPoint y: 210, distance: 23.1
click at [47, 210] on div "const statusOptions = model . statusFilterOptions ; // statusIndex init for sor…" at bounding box center [421, 485] width 763 height 846
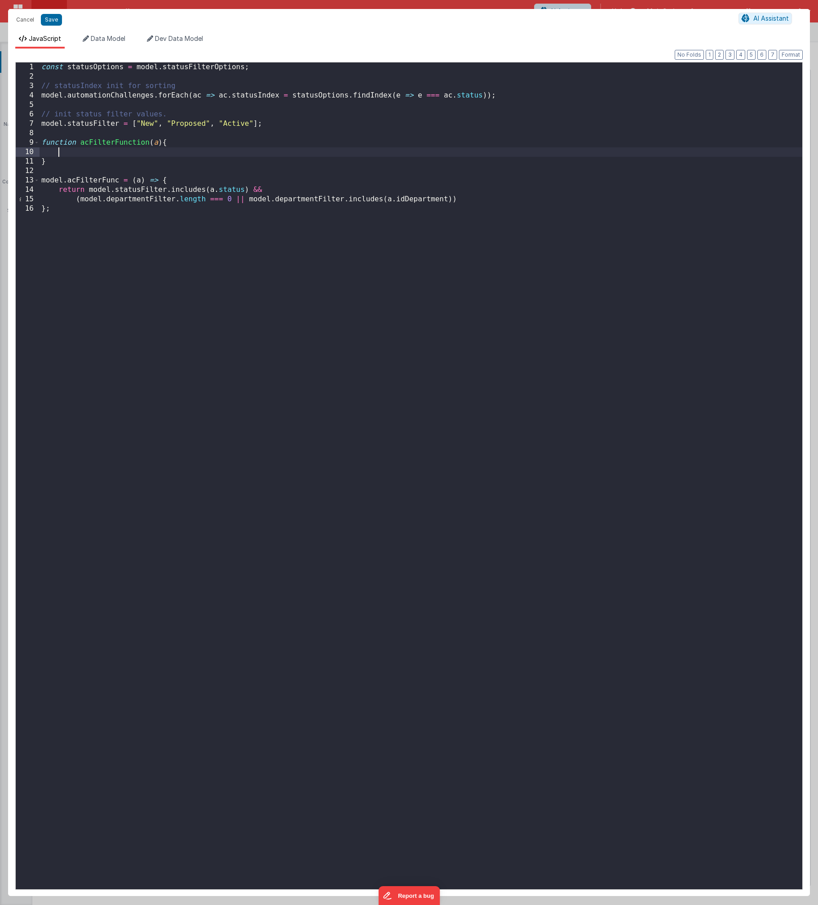
click at [143, 152] on div "const statusOptions = model . statusFilterOptions ; // statusIndex init for sor…" at bounding box center [421, 485] width 763 height 846
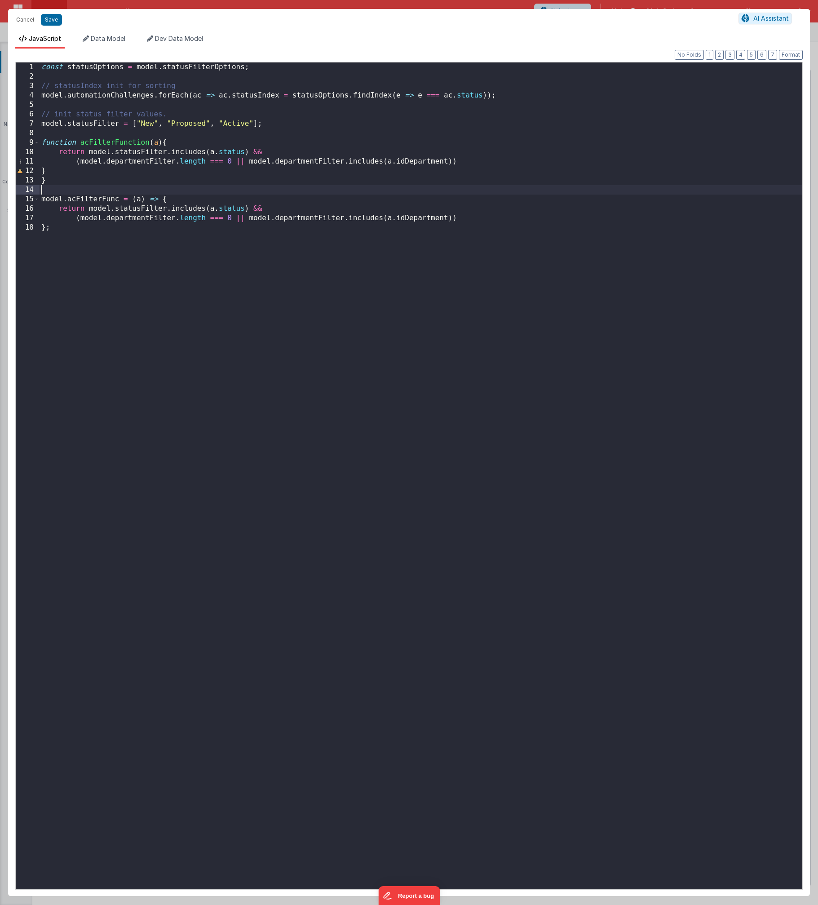
click at [81, 186] on div "const statusOptions = model . statusFilterOptions ; // statusIndex init for sor…" at bounding box center [421, 485] width 763 height 846
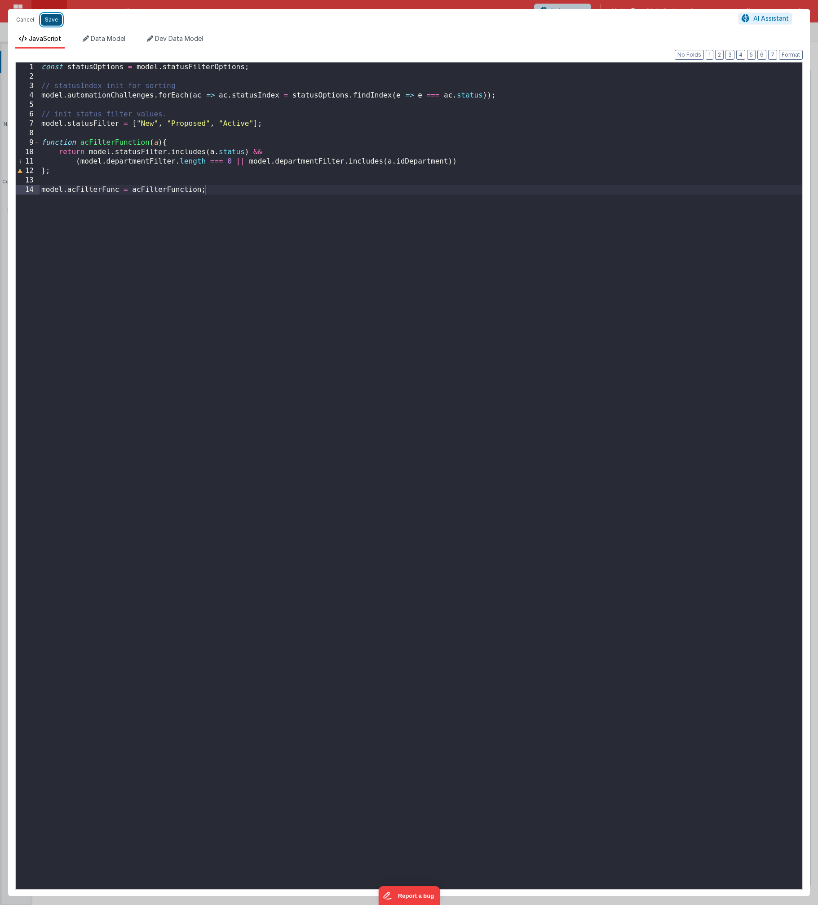
click at [53, 19] on button "Save" at bounding box center [51, 20] width 21 height 12
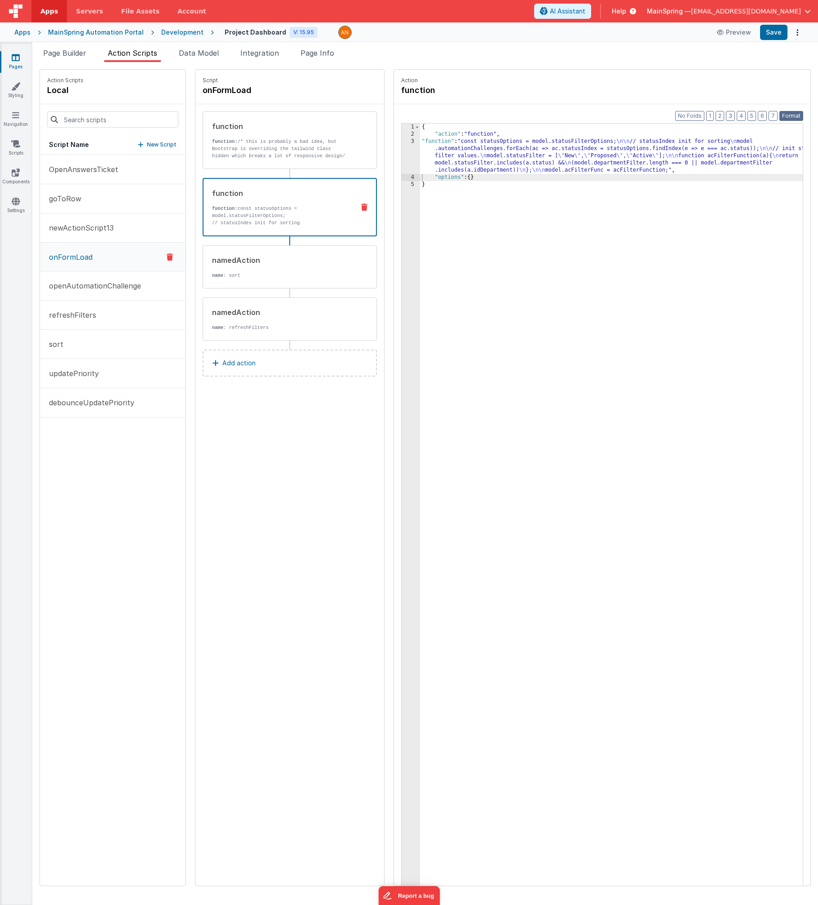
click at [424, 115] on button "Format" at bounding box center [792, 116] width 24 height 10
drag, startPoint x: 776, startPoint y: 31, endPoint x: 817, endPoint y: 40, distance: 42.3
click at [424, 32] on button "Save" at bounding box center [773, 32] width 27 height 15
click at [424, 36] on button "Save" at bounding box center [773, 32] width 27 height 15
click at [424, 302] on div "{ "action" : "function" , "function" : "const statusOptions = model.statusFilte…" at bounding box center [621, 526] width 402 height 804
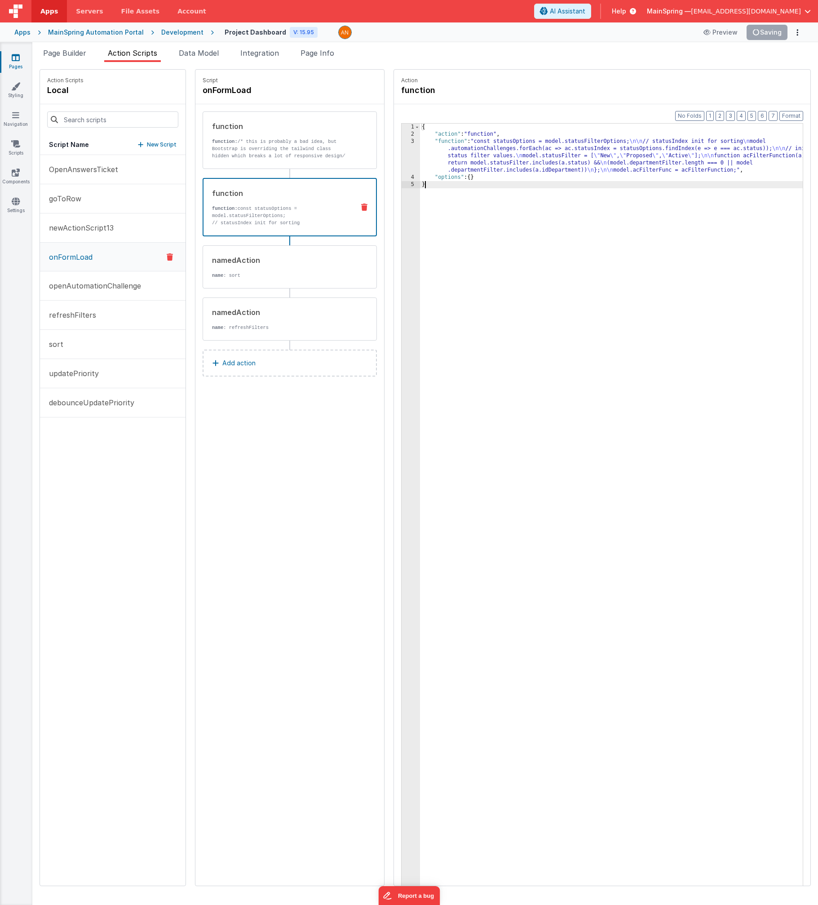
click at [424, 303] on div "{ "action" : "function" , "function" : "const statusOptions = model.statusFilte…" at bounding box center [621, 526] width 402 height 804
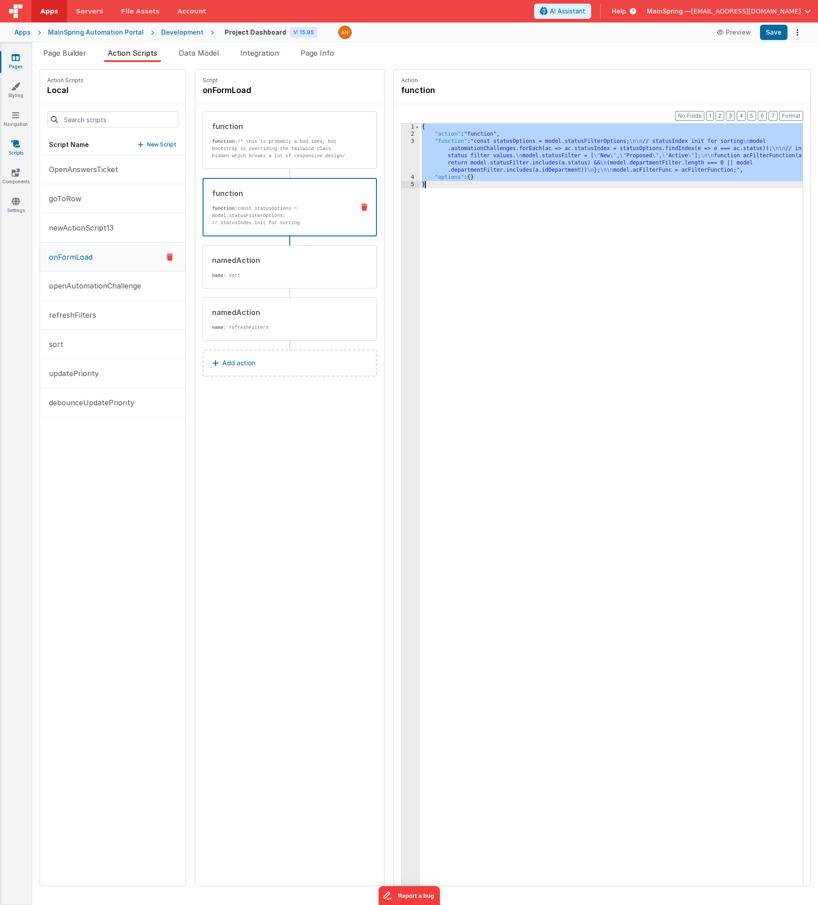
click at [13, 142] on icon at bounding box center [15, 143] width 9 height 9
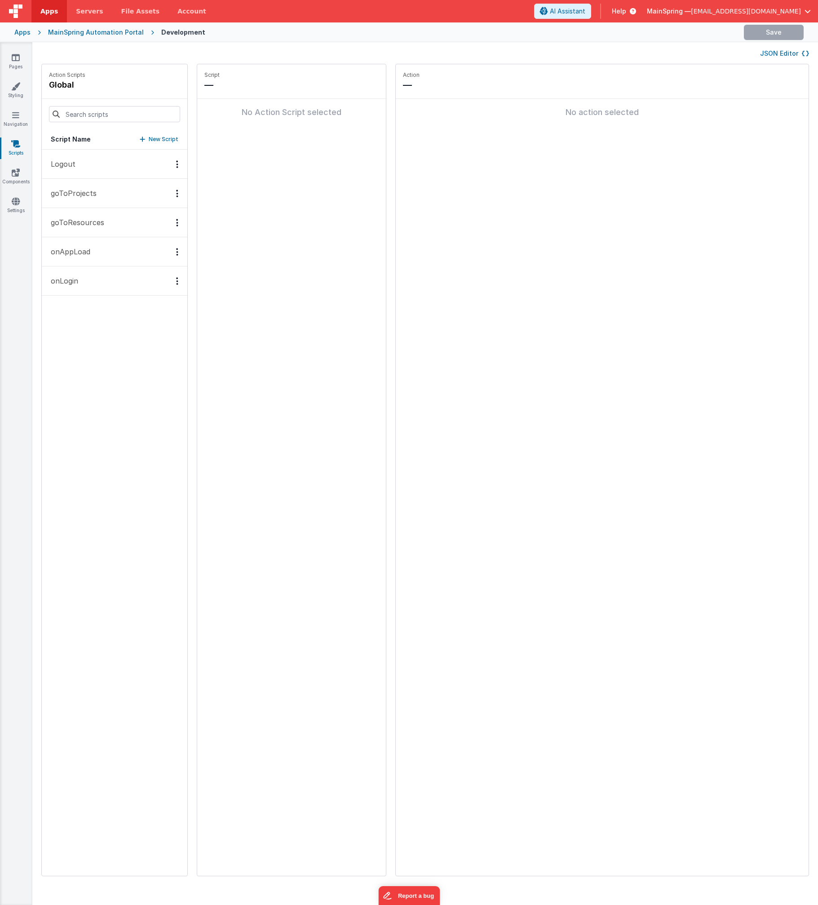
click at [78, 250] on p "onAppLoad" at bounding box center [67, 251] width 45 height 11
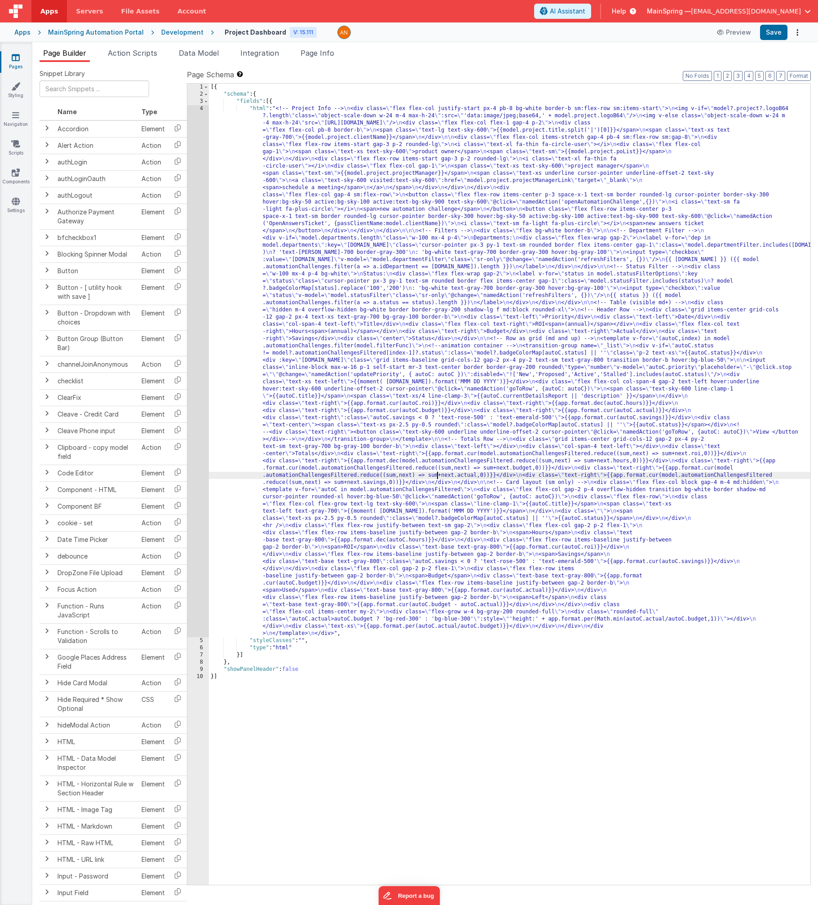
click at [424, 473] on div "[{ "schema" : { "fields" : [{ "html" : "<!-- Project Info --> \n <div class= \"…" at bounding box center [510, 491] width 602 height 815
click at [196, 449] on div "4" at bounding box center [198, 371] width 22 height 532
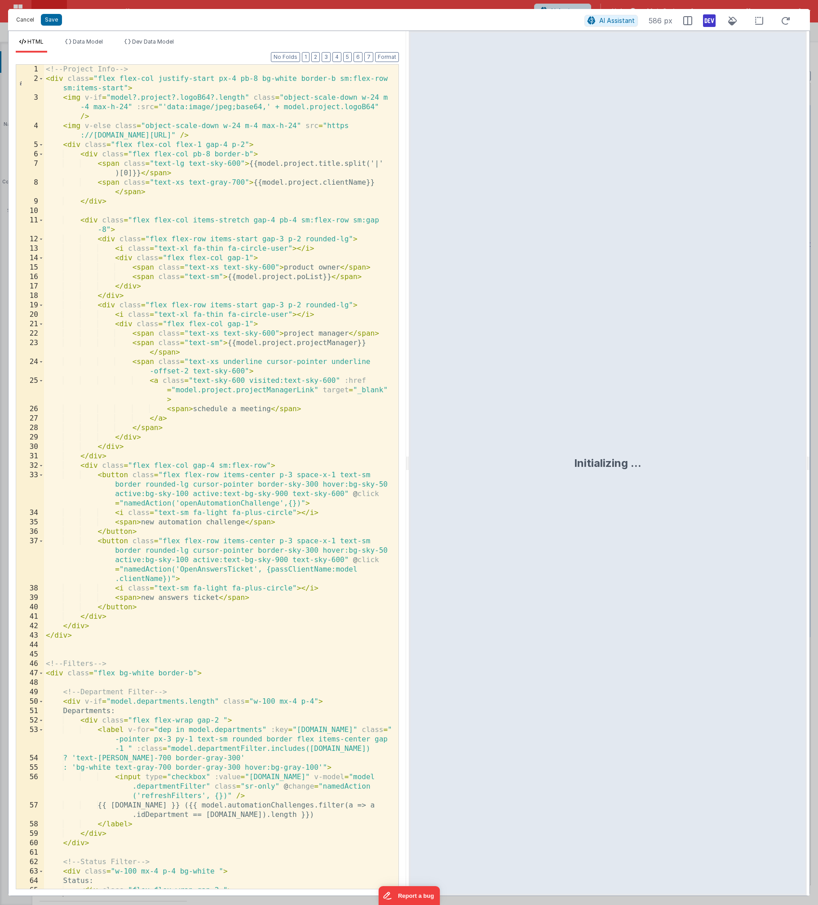
click at [26, 22] on button "Cancel" at bounding box center [25, 19] width 27 height 13
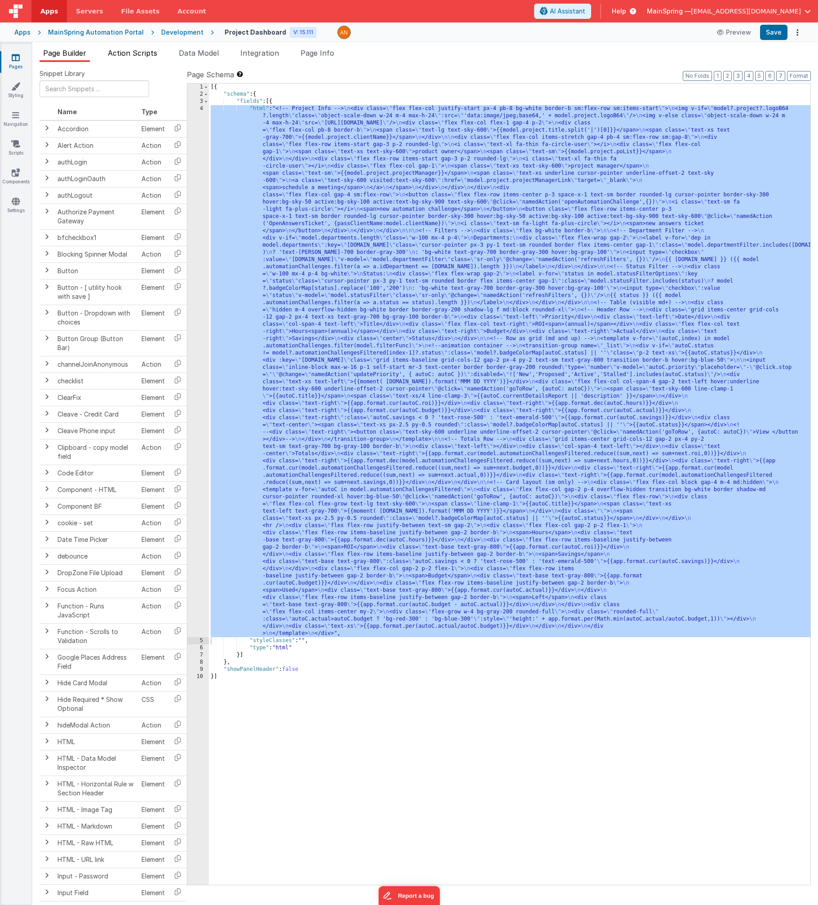
click at [129, 50] on span "Action Scripts" at bounding box center [132, 53] width 49 height 9
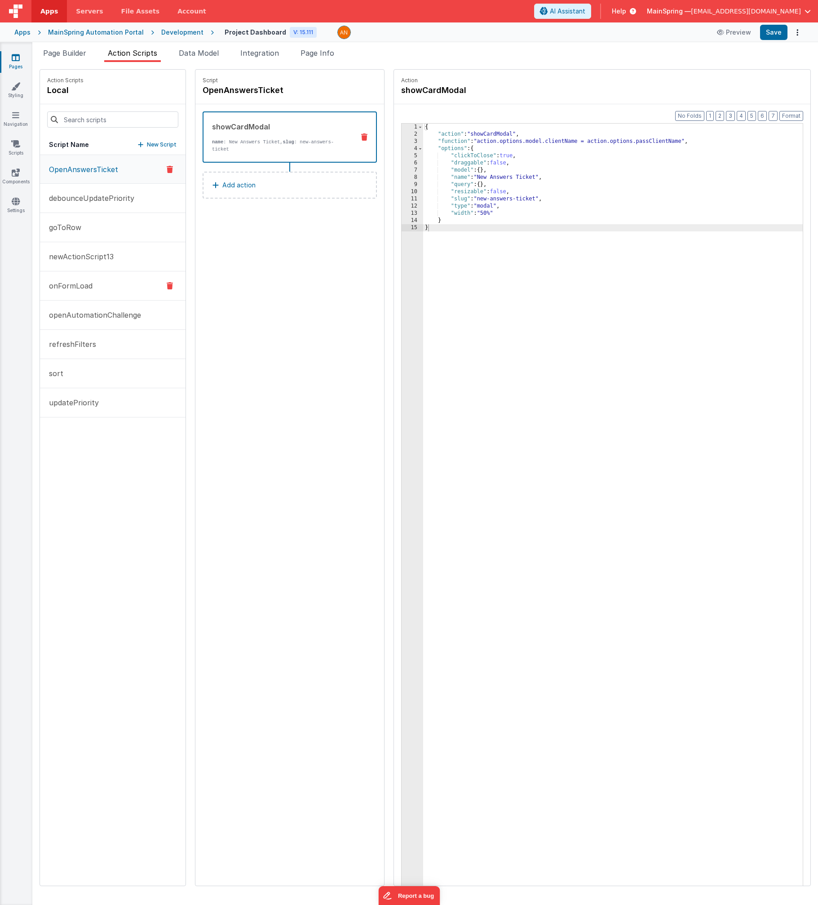
click at [83, 292] on button "onFormLoad" at bounding box center [113, 285] width 146 height 29
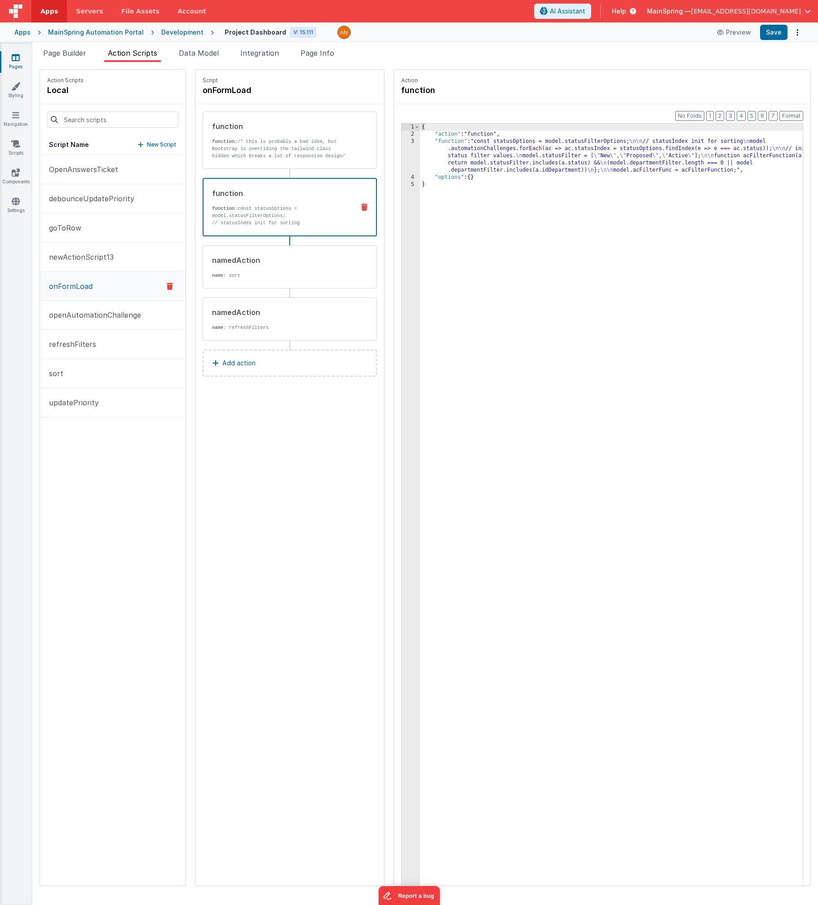
click at [295, 221] on p "// statusIndex init for sorting model.automationChallenges.forEach(ac => ac.sta…" at bounding box center [279, 233] width 135 height 29
click at [424, 152] on div "{ "action" : "function" , "function" : "const statusOptions = model.statusFilte…" at bounding box center [621, 526] width 402 height 804
click at [402, 157] on div "3" at bounding box center [411, 156] width 18 height 36
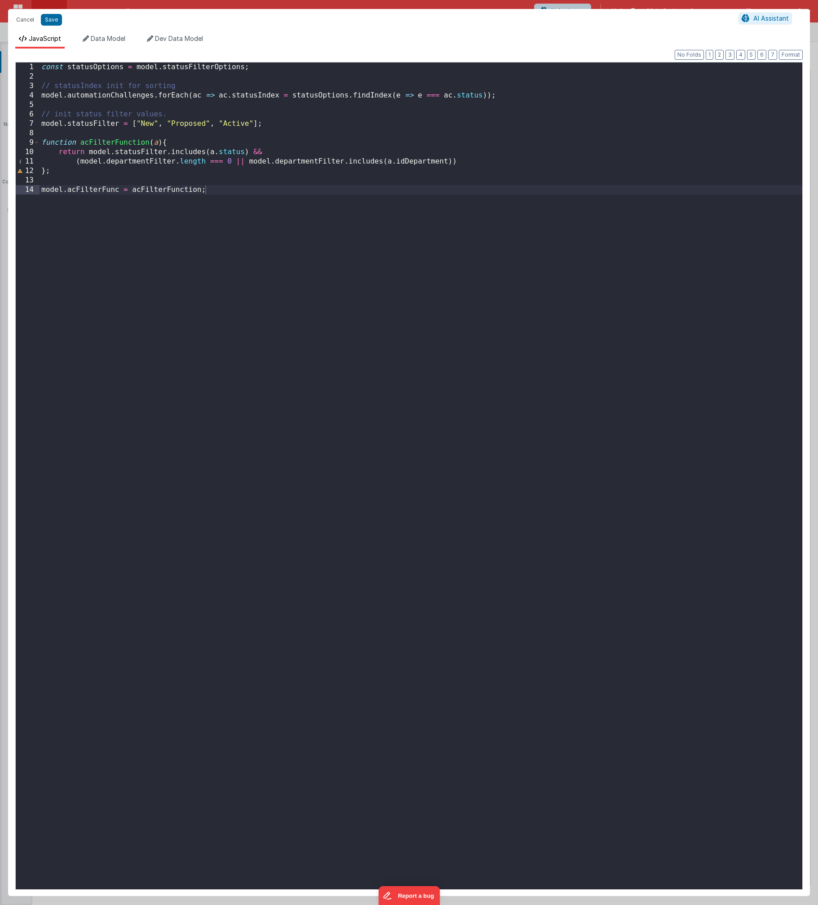
click at [69, 176] on div "const statusOptions = model . statusFilterOptions ; // statusIndex init for sor…" at bounding box center [421, 485] width 763 height 846
click at [120, 191] on div "const statusOptions = model . statusFilterOptions ; // statusIndex init for sor…" at bounding box center [421, 485] width 763 height 846
click at [56, 22] on button "Save" at bounding box center [51, 20] width 21 height 12
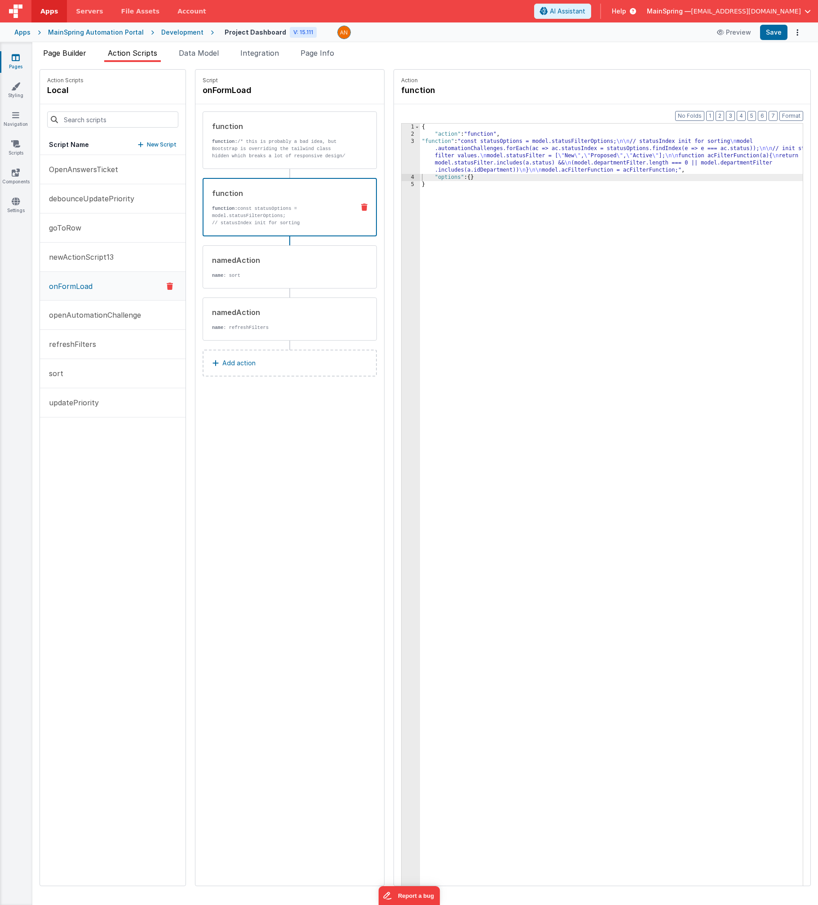
click at [69, 57] on span "Page Builder" at bounding box center [64, 53] width 43 height 9
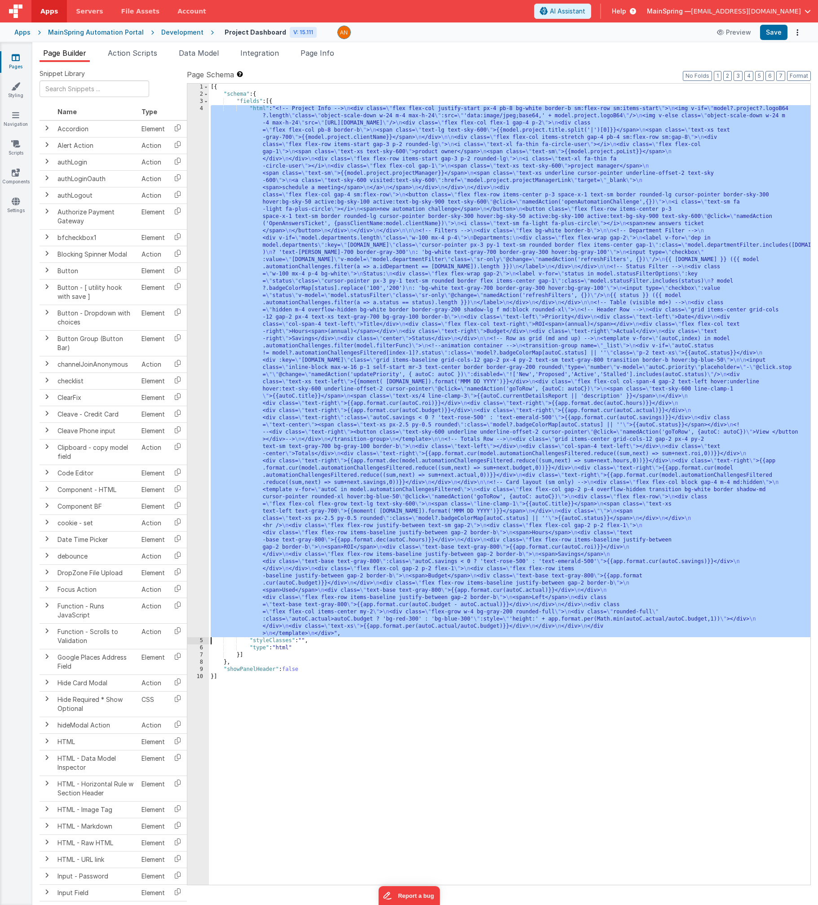
click at [408, 361] on div "[{ "schema" : { "fields" : [{ "html" : "<!-- Project Info --> \n <div class= \"…" at bounding box center [510, 491] width 602 height 815
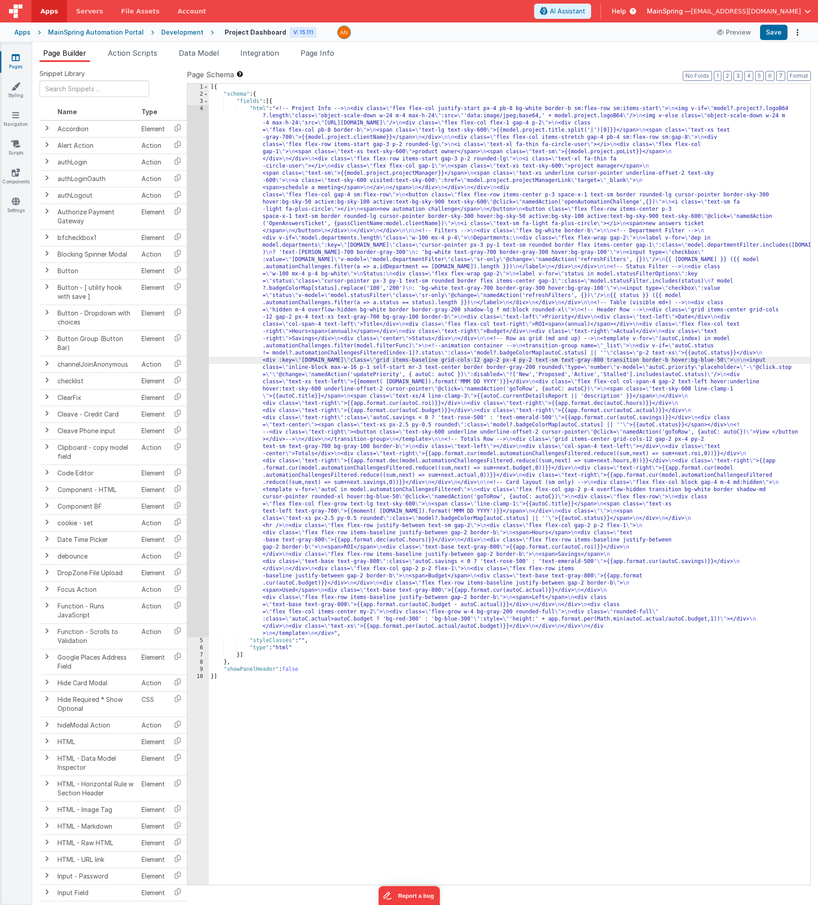
click at [196, 368] on div "4" at bounding box center [198, 371] width 22 height 532
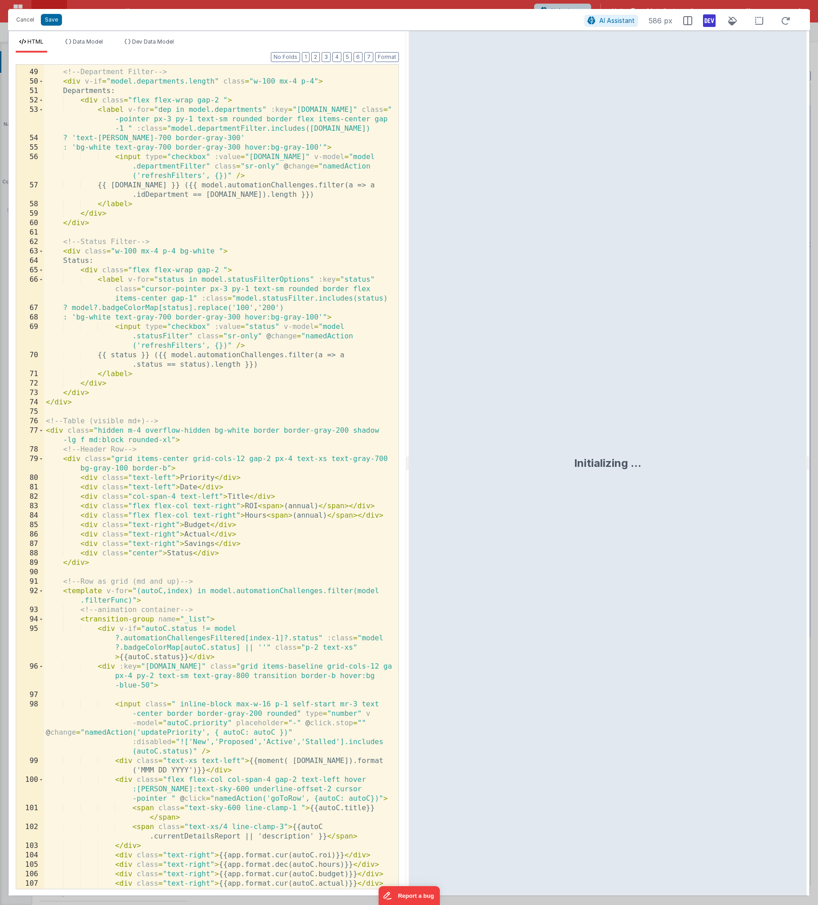
scroll to position [917, 0]
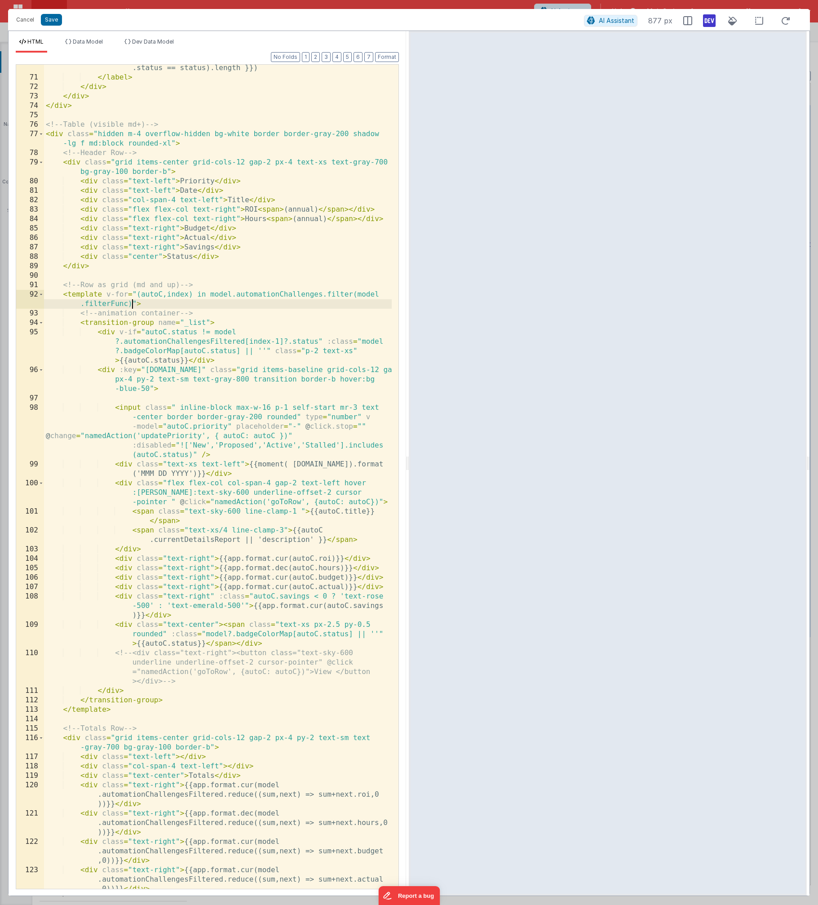
click at [130, 306] on div "{{ status }} ({{ model.automationChallenges.filter(a => a .status == status).le…" at bounding box center [218, 489] width 348 height 871
click at [51, 19] on button "Save" at bounding box center [51, 20] width 21 height 12
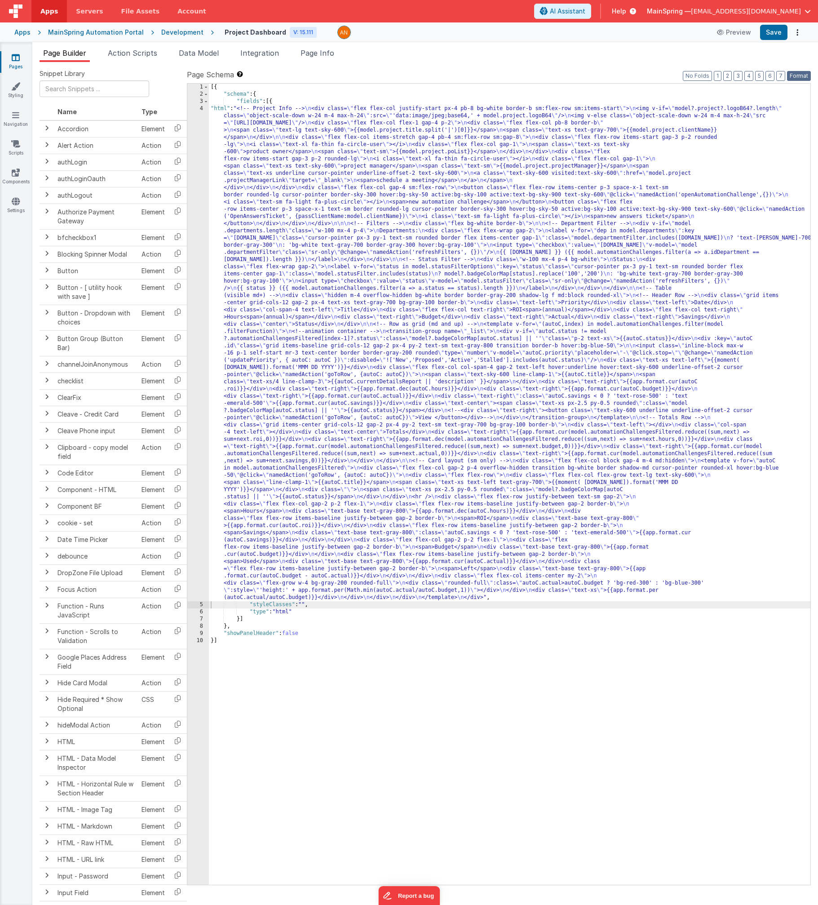
click at [424, 78] on button "Format" at bounding box center [799, 76] width 24 height 10
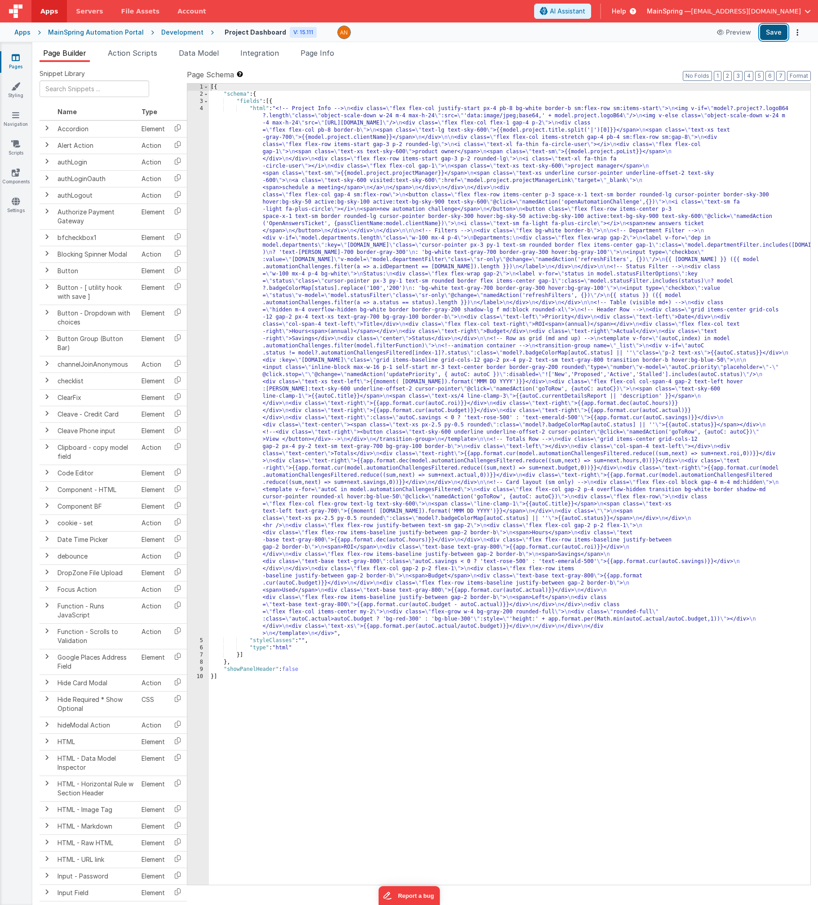
click at [424, 39] on button "Save" at bounding box center [773, 32] width 27 height 15
click at [403, 297] on div "[{ "schema" : { "fields" : [{ "html" : "<!-- Project Info --> \n <div class= \"…" at bounding box center [510, 491] width 602 height 815
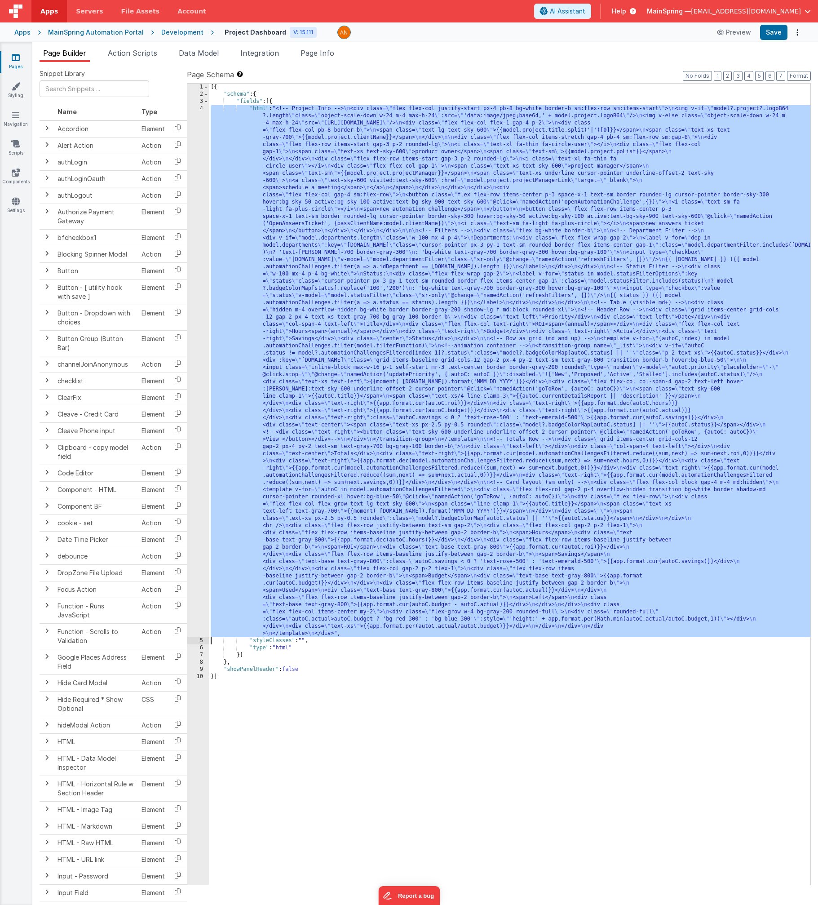
click at [197, 337] on div "4" at bounding box center [198, 371] width 22 height 532
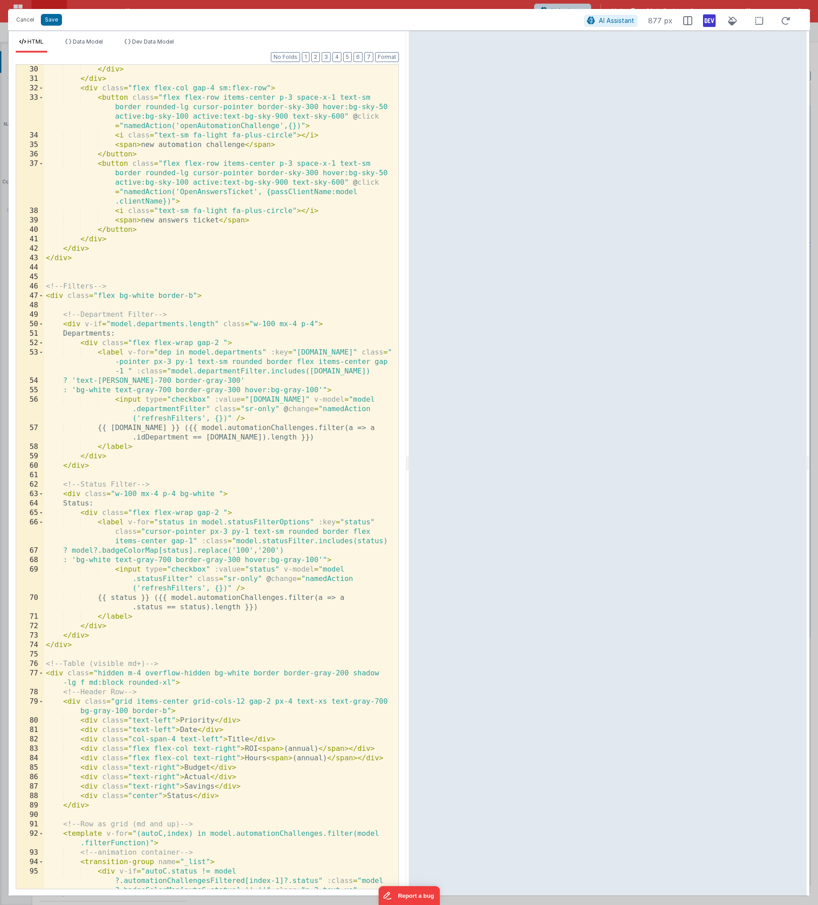
scroll to position [377, 0]
click at [318, 55] on button "2" at bounding box center [315, 57] width 9 height 10
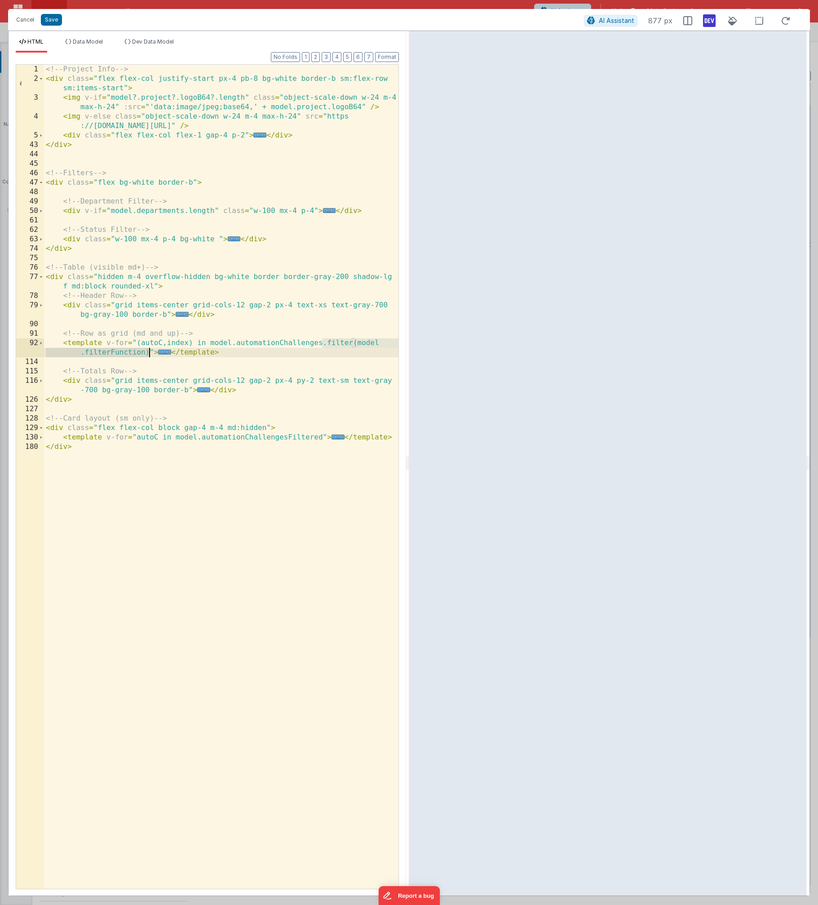
drag, startPoint x: 322, startPoint y: 341, endPoint x: 150, endPoint y: 352, distance: 172.4
click at [150, 352] on div "<!-- Project Info --> < div class = "flex flex-col justify-start px-4 pb-8 bg-w…" at bounding box center [221, 486] width 354 height 843
click at [48, 19] on button "Save" at bounding box center [51, 20] width 21 height 12
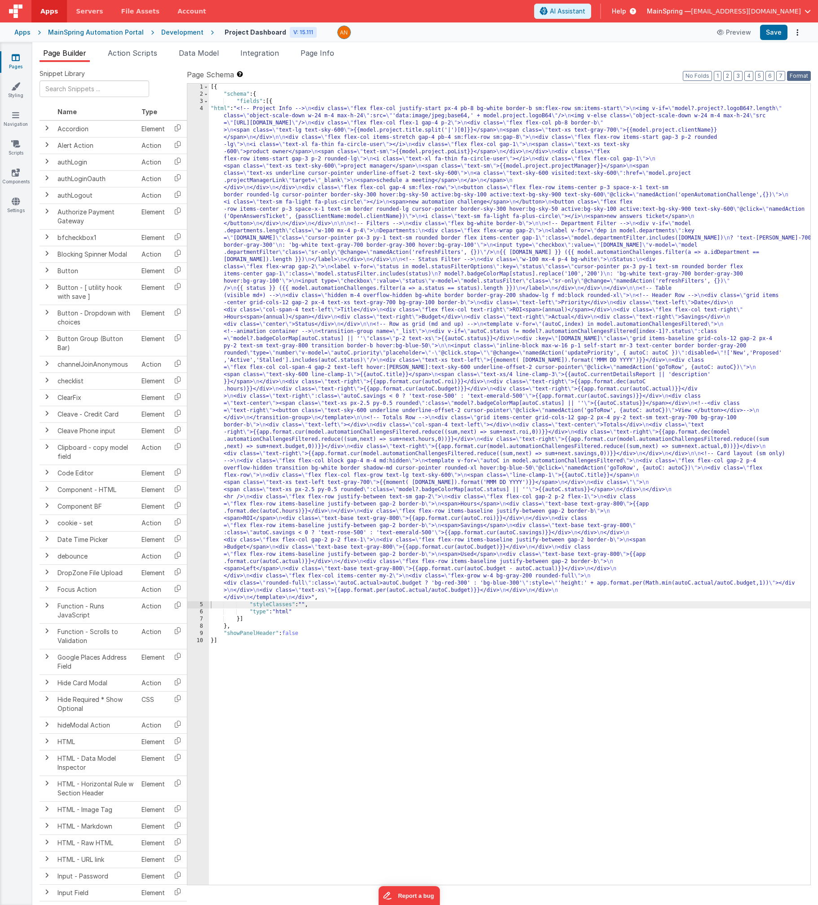
click at [424, 78] on button "Format" at bounding box center [799, 76] width 24 height 10
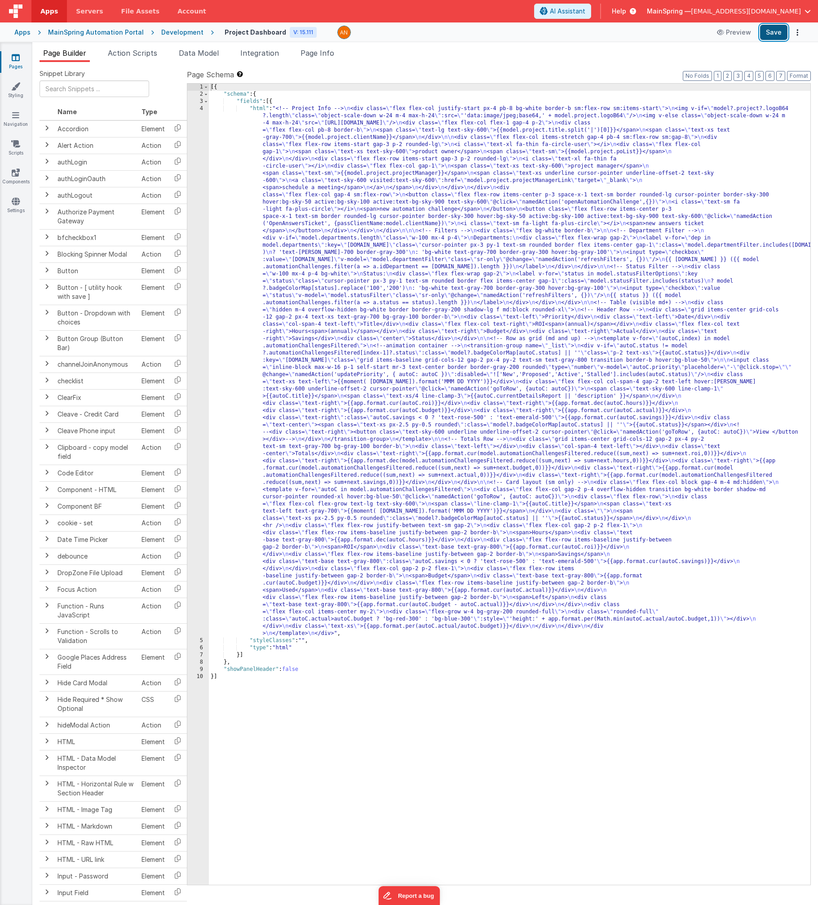
click at [424, 36] on button "Save" at bounding box center [773, 32] width 27 height 15
click at [157, 53] on span "Action Scripts" at bounding box center [132, 53] width 49 height 9
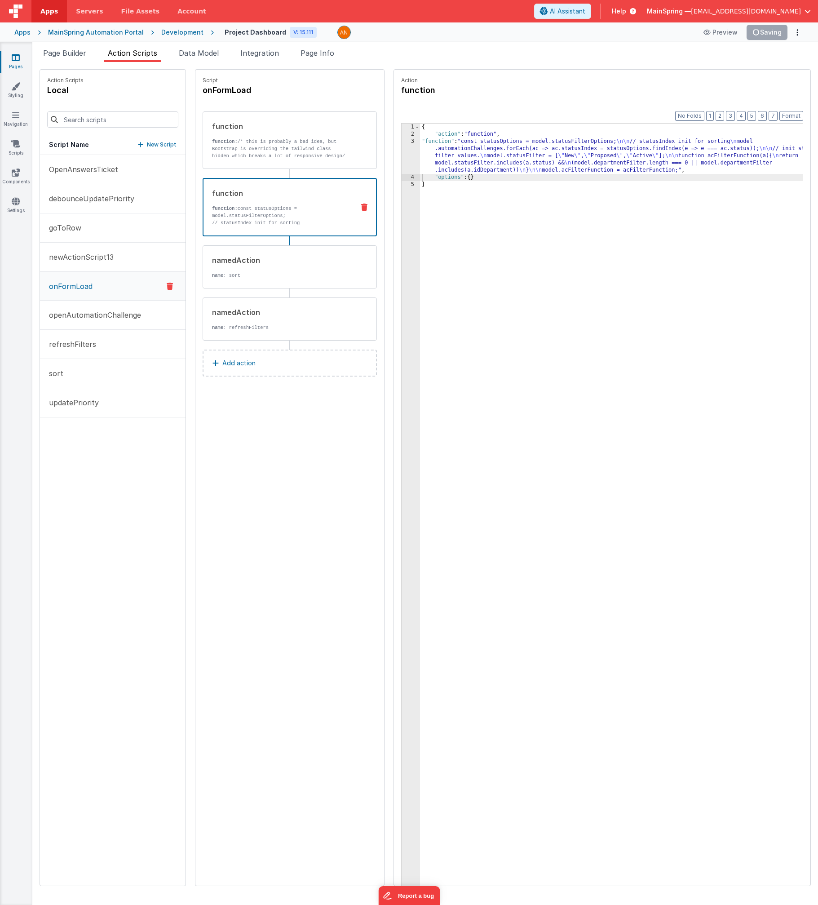
click at [424, 173] on div "{ "action" : "function" , "function" : "const statusOptions = model.statusFilte…" at bounding box center [621, 526] width 402 height 804
click at [402, 159] on div "3" at bounding box center [411, 156] width 18 height 36
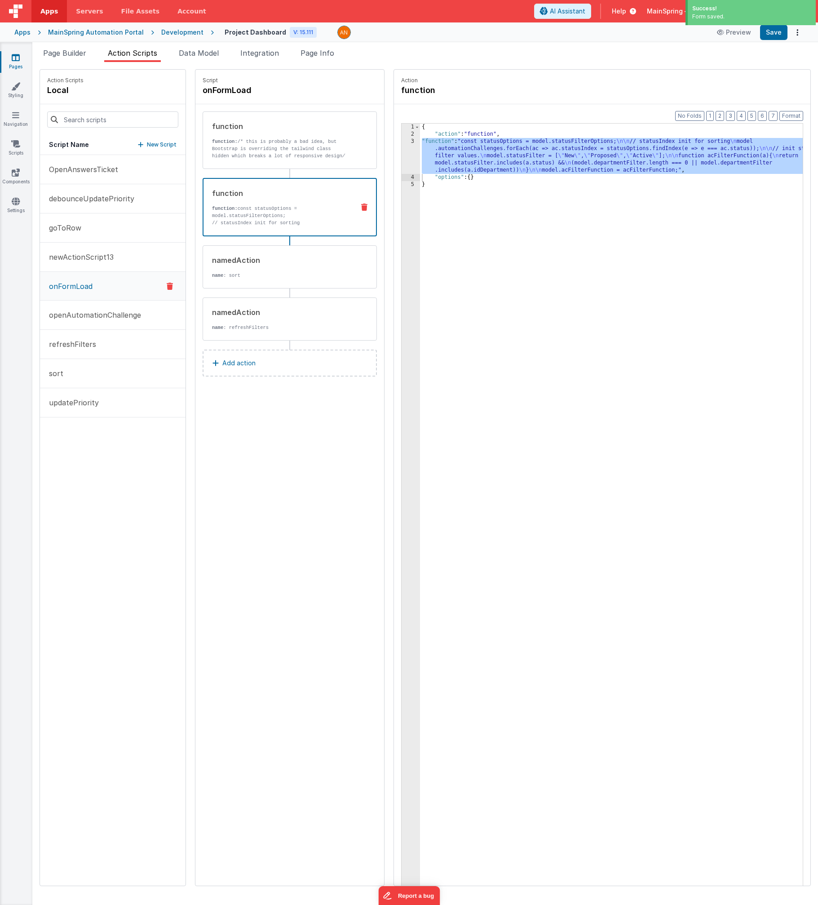
click at [424, 159] on div "{ "action" : "function" , "function" : "const statusOptions = model.statusFilte…" at bounding box center [621, 526] width 402 height 804
click at [402, 158] on div "3" at bounding box center [411, 156] width 18 height 36
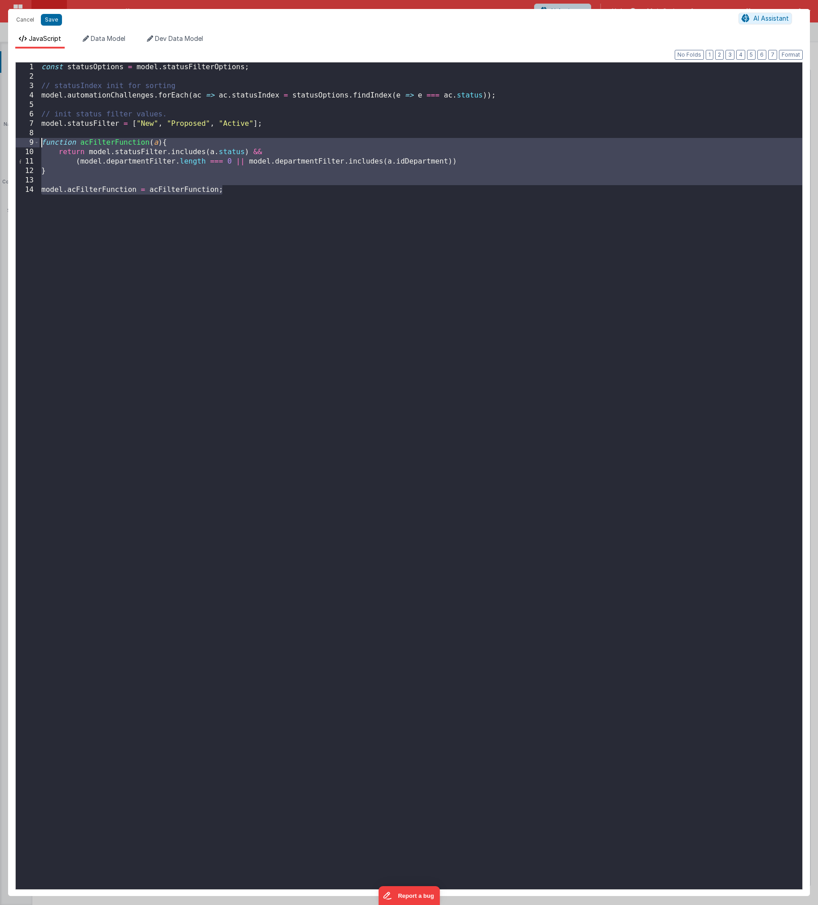
drag, startPoint x: 235, startPoint y: 186, endPoint x: -3, endPoint y: 140, distance: 242.1
click at [0, 140] on html "Cancel Save AI Assistant JavaScript Data Model Dev Data Model Format 7 6 5 4 3 …" at bounding box center [409, 452] width 818 height 905
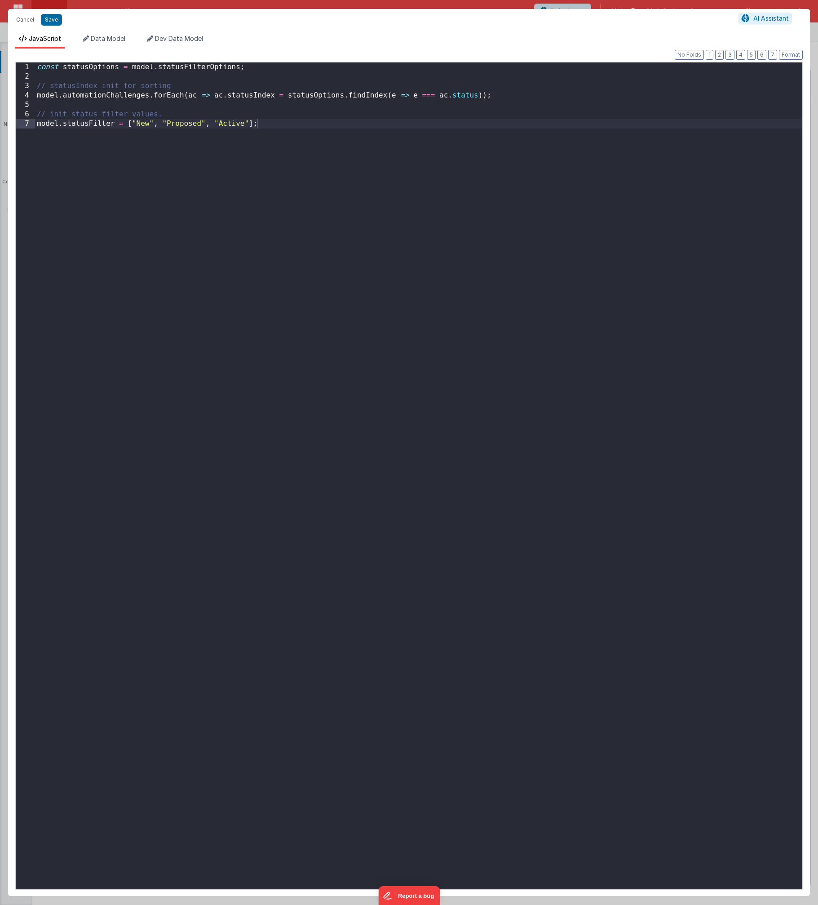
click at [56, 27] on div "Cancel Save AI Assistant" at bounding box center [409, 20] width 802 height 22
click at [57, 22] on button "Save" at bounding box center [51, 20] width 21 height 12
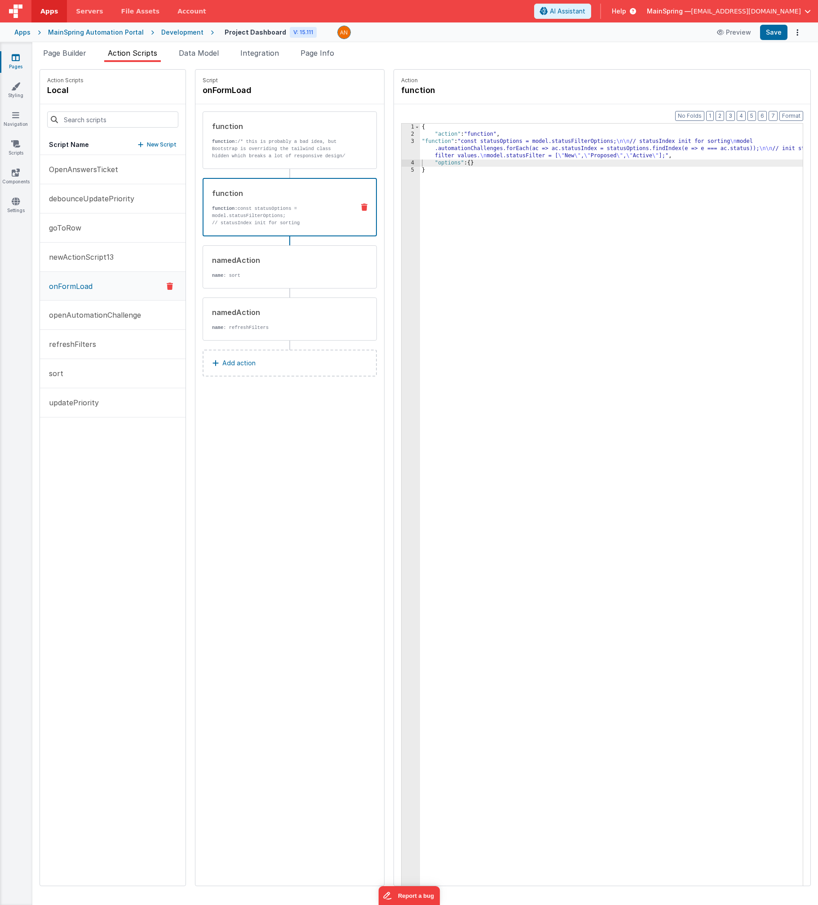
click at [424, 121] on div "Format 7 6 5 4 3 2 1 No Folds 1 2 3 4 5 { "action" : "function" , "function" : …" at bounding box center [602, 512] width 416 height 816
click at [424, 35] on button "Save" at bounding box center [773, 32] width 27 height 15
click at [339, 411] on div "Script onFormLoad function function: /* this is probably a bad idea, but Bootst…" at bounding box center [289, 478] width 189 height 816
click at [67, 403] on p "updatePriority" at bounding box center [71, 402] width 55 height 11
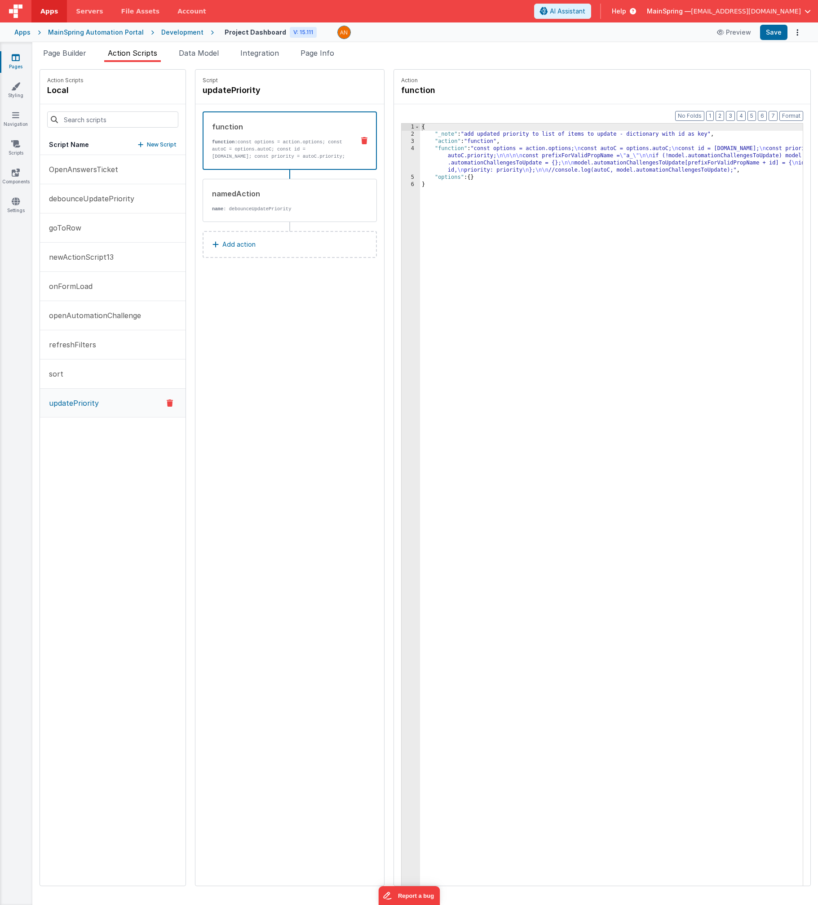
click at [424, 168] on div "{ "_note" : "add updated priority to list of items to update - dictionary with …" at bounding box center [621, 526] width 402 height 804
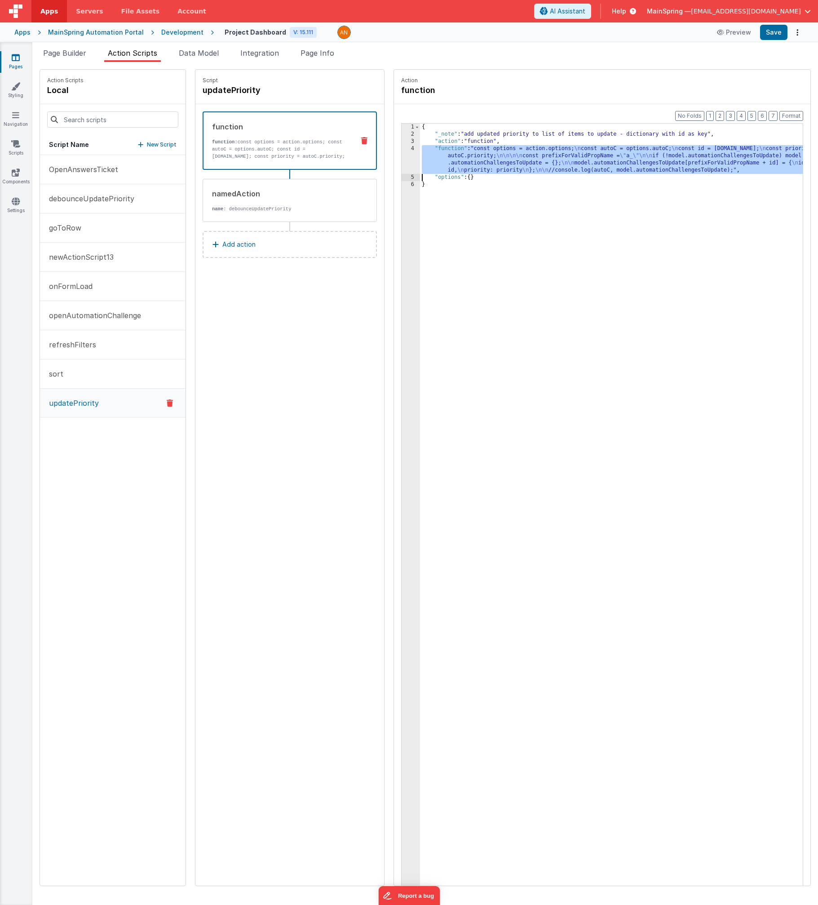
click at [402, 155] on div "4" at bounding box center [411, 159] width 18 height 29
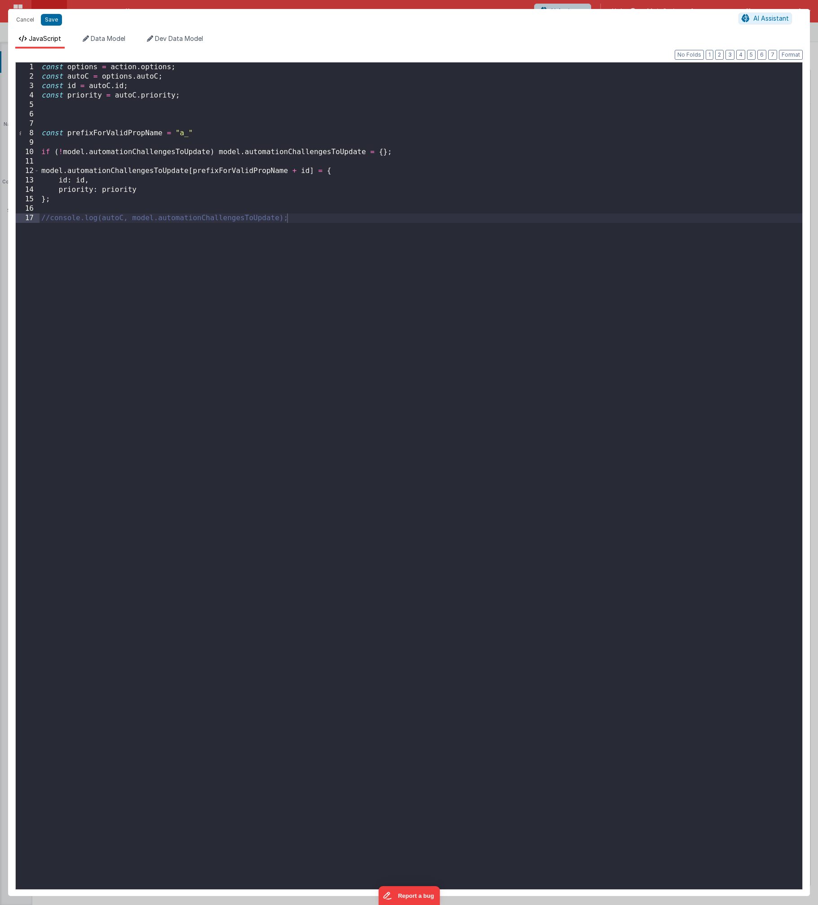
click at [107, 200] on div "const options = action . options ; const autoC = options . autoC ; const id = a…" at bounding box center [421, 485] width 763 height 846
click at [236, 207] on div "const options = action . options ; const autoC = options . autoC ; const id = a…" at bounding box center [421, 485] width 763 height 846
click at [50, 17] on button "Save" at bounding box center [51, 20] width 21 height 12
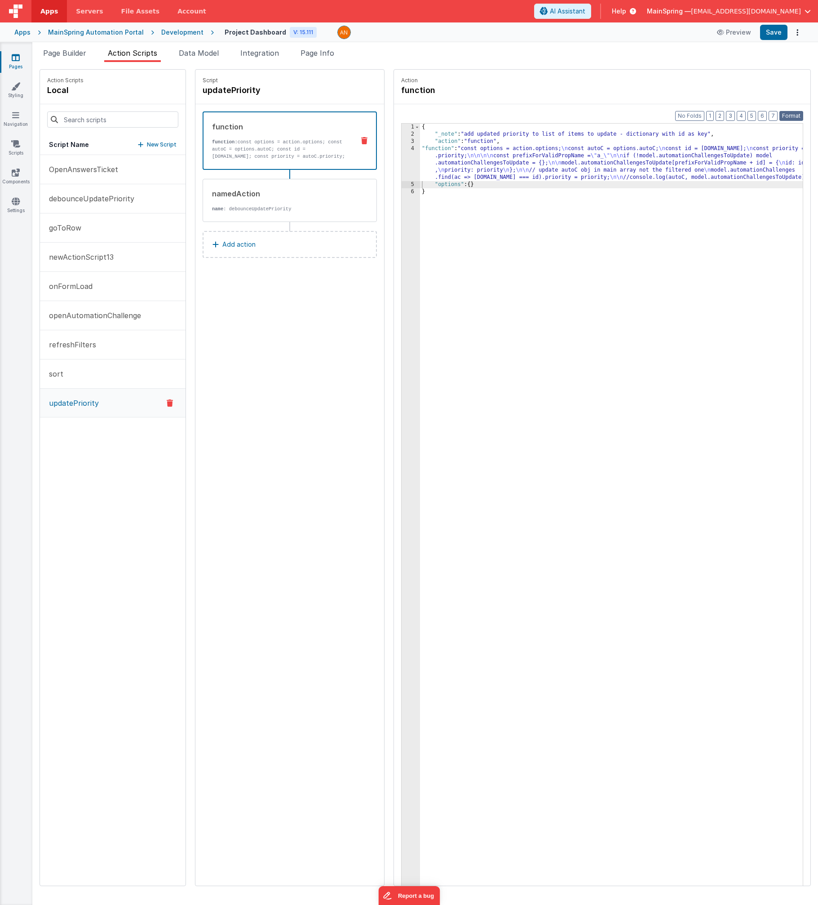
drag, startPoint x: 790, startPoint y: 118, endPoint x: 789, endPoint y: 81, distance: 36.9
click at [424, 118] on button "Format" at bounding box center [792, 116] width 24 height 10
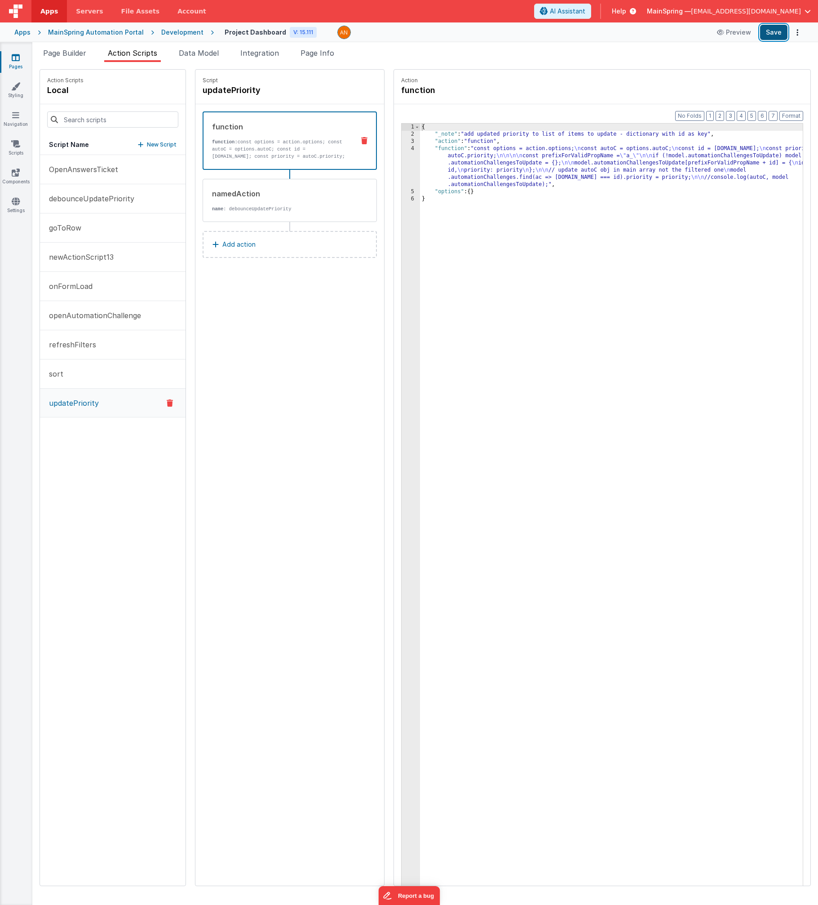
click at [424, 36] on button "Save" at bounding box center [773, 32] width 27 height 15
click at [424, 305] on div "{ "_note" : "add updated priority to list of items to update - dictionary with …" at bounding box center [621, 526] width 402 height 804
click at [79, 59] on li "Page Builder" at bounding box center [65, 55] width 50 height 14
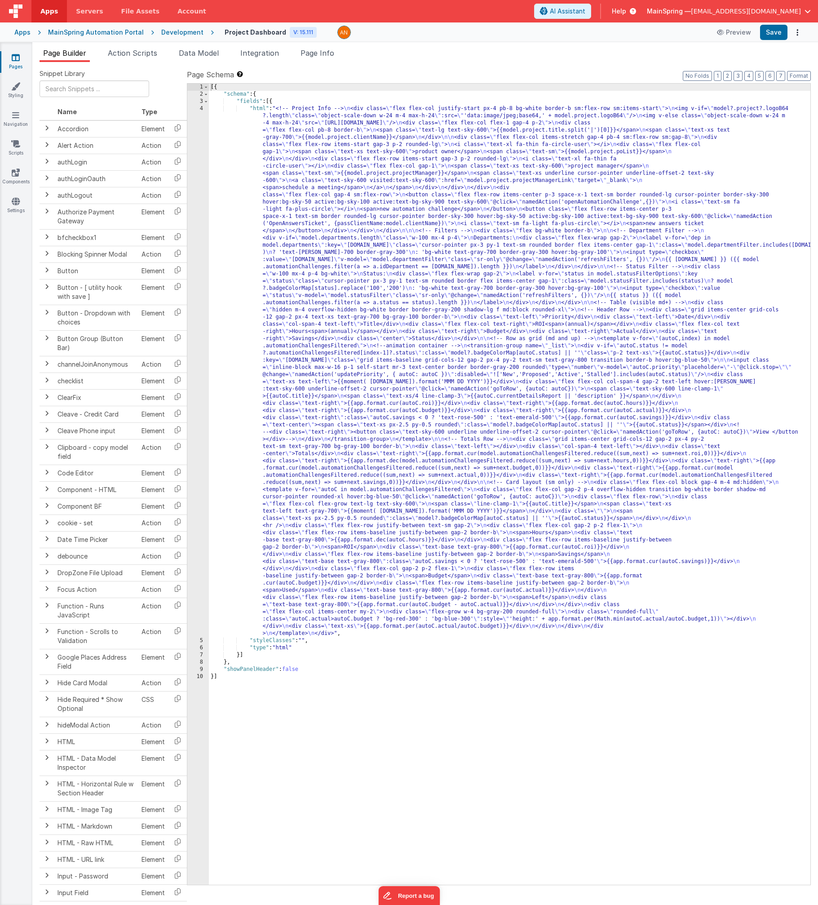
click at [424, 288] on div "[{ "schema" : { "fields" : [{ "html" : "<!-- Project Info --> \n <div class= \"…" at bounding box center [510, 491] width 602 height 815
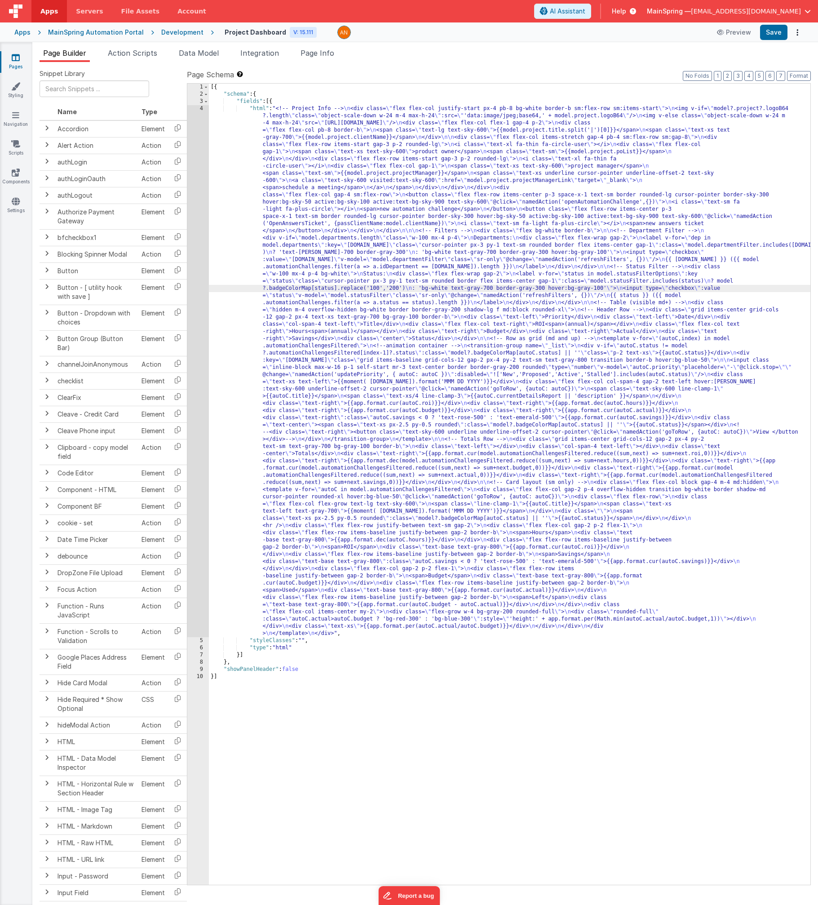
click at [196, 291] on div "4" at bounding box center [198, 371] width 22 height 532
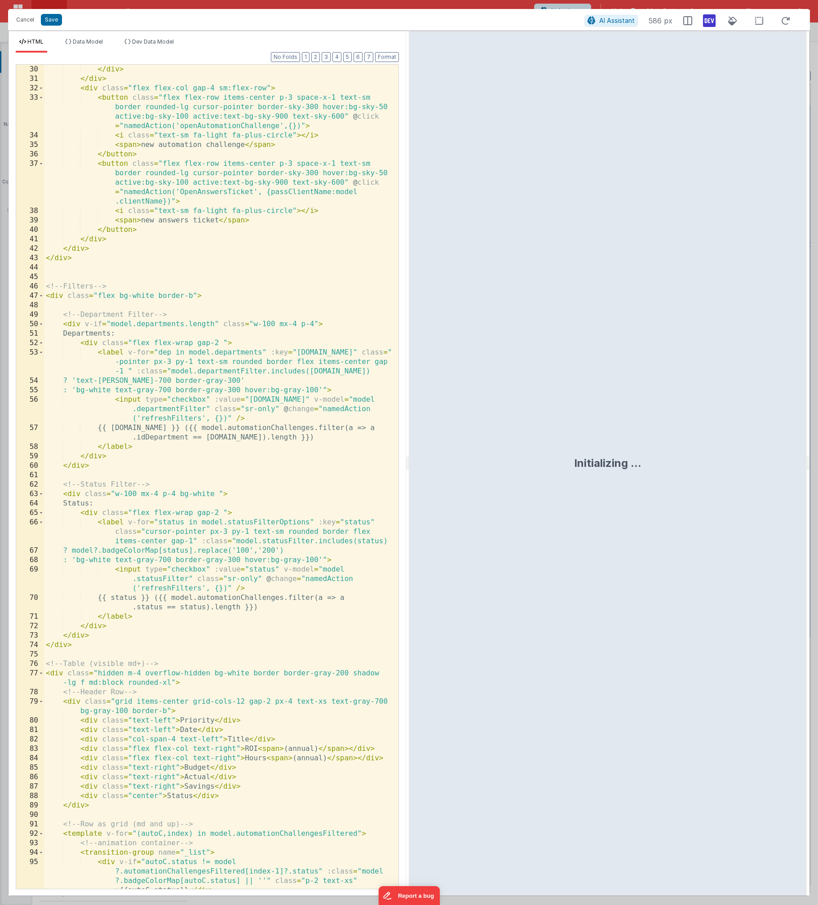
scroll to position [0, 0]
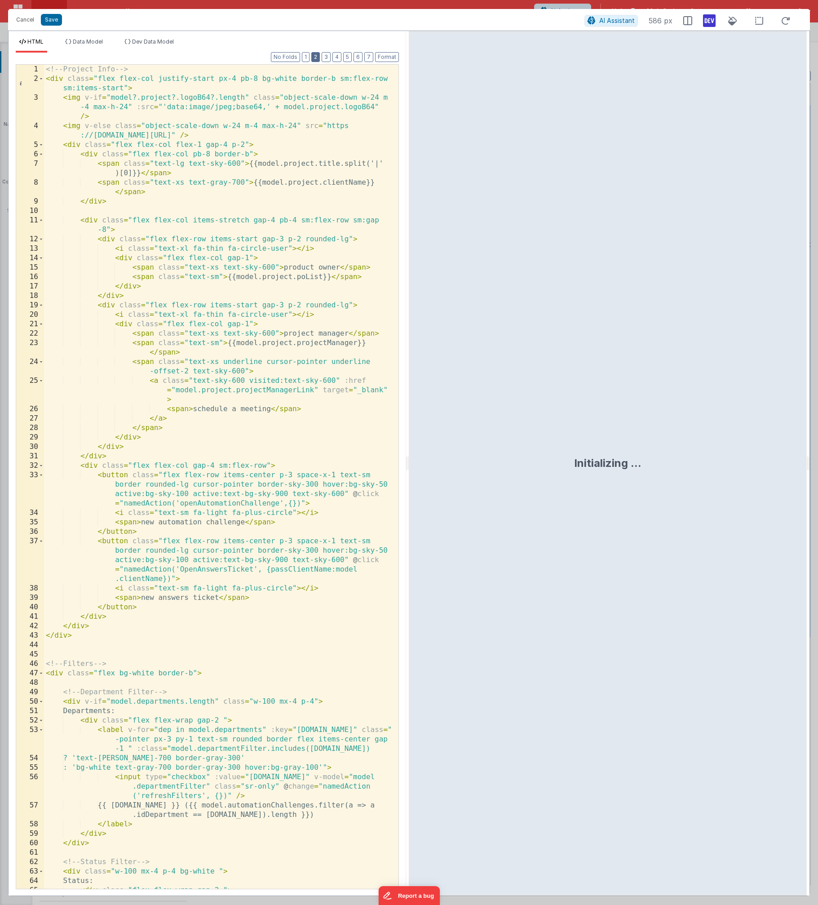
click at [319, 56] on button "2" at bounding box center [315, 57] width 9 height 10
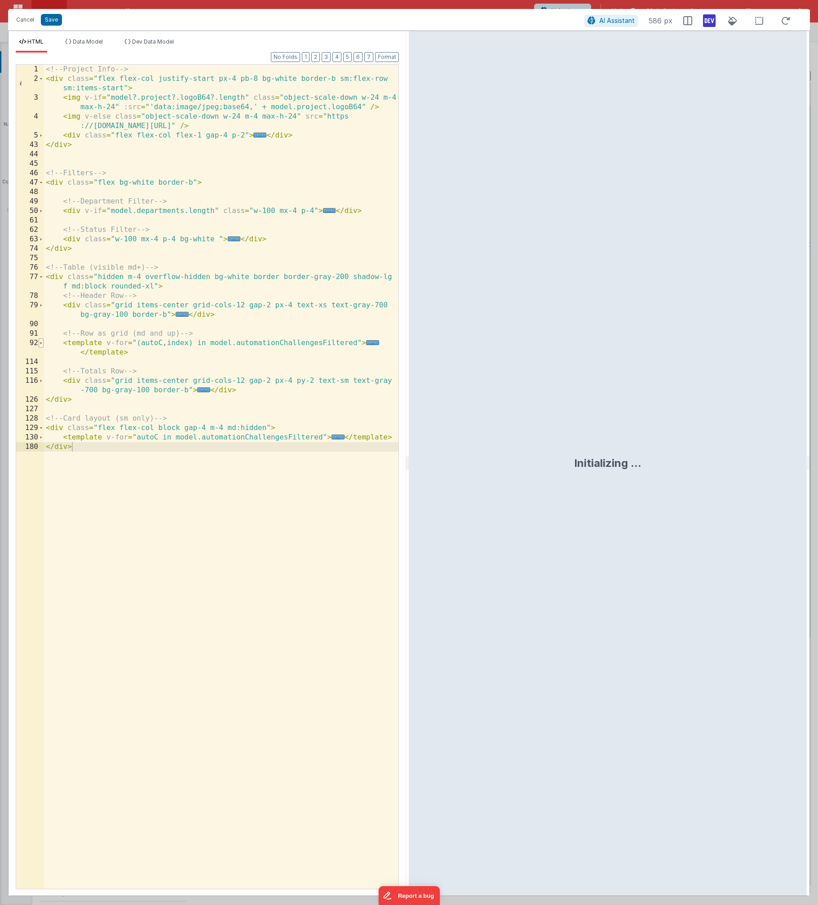
click at [40, 345] on span at bounding box center [41, 342] width 5 height 9
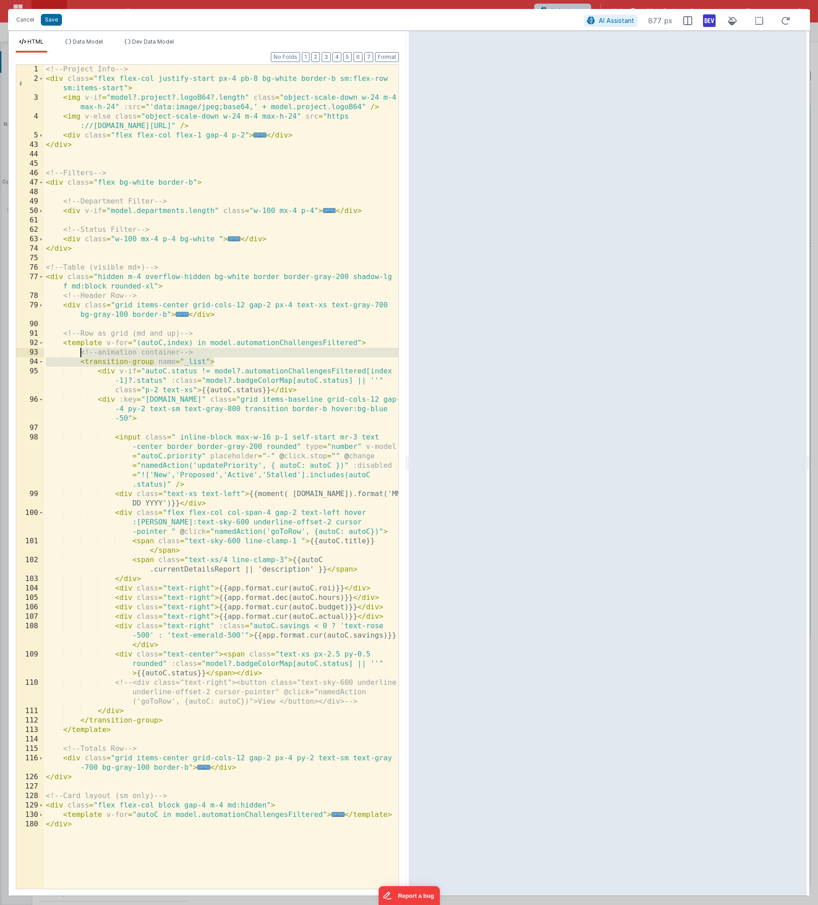
drag, startPoint x: 220, startPoint y: 361, endPoint x: 80, endPoint y: 355, distance: 139.9
click at [80, 355] on div "<!-- Project Info --> < div class = "flex flex-col justify-start px-4 pb-8 bg-w…" at bounding box center [221, 486] width 354 height 843
drag, startPoint x: 165, startPoint y: 719, endPoint x: 79, endPoint y: 717, distance: 85.8
click at [79, 717] on div "<!-- Project Info --> < div class = "flex flex-col justify-start px-4 pb-8 bg-w…" at bounding box center [221, 486] width 354 height 843
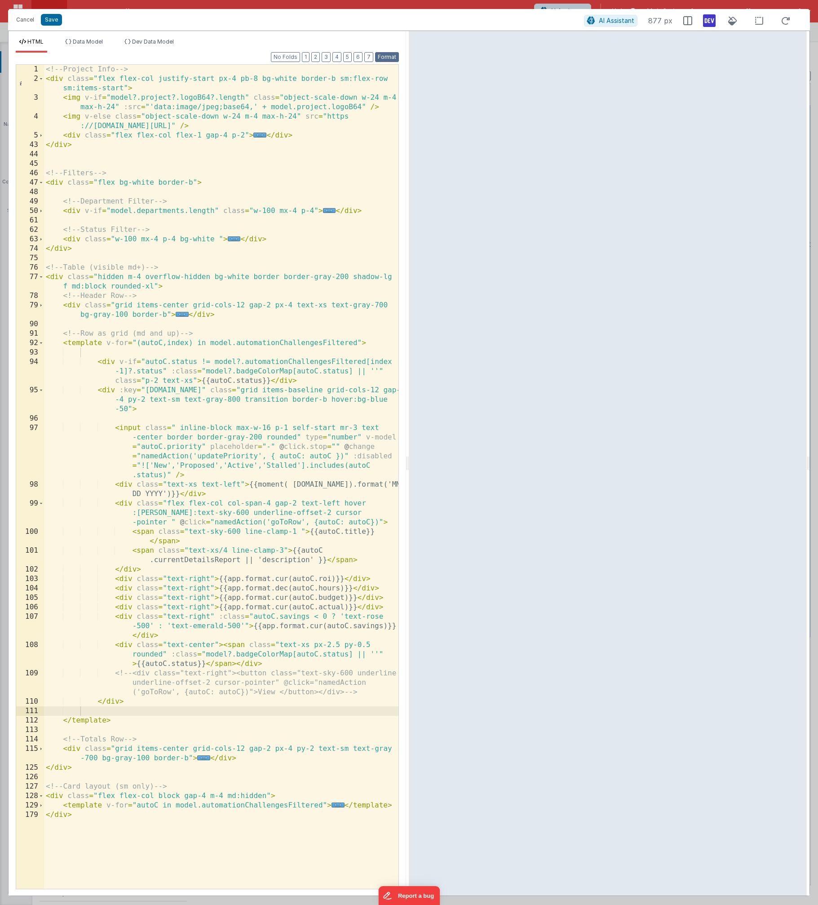
click at [387, 58] on button "Format" at bounding box center [387, 57] width 24 height 10
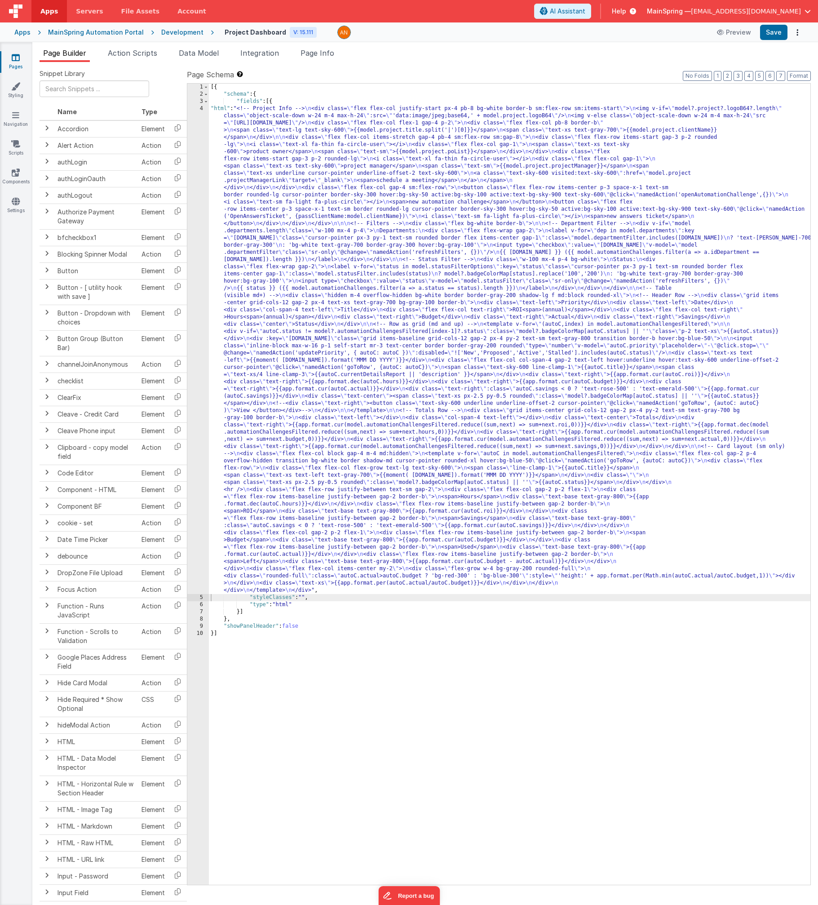
click at [182, 32] on div "Development" at bounding box center [182, 32] width 42 height 9
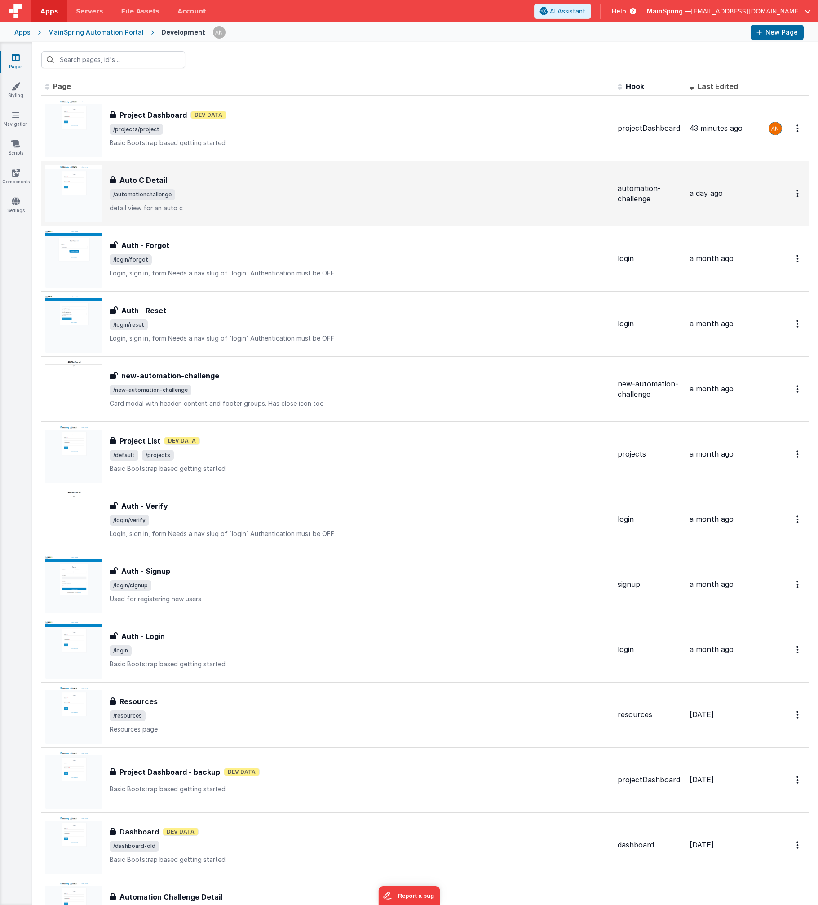
click at [262, 201] on div "Auto C Detail Auto C Detail /automationchallenge detail view for an auto c" at bounding box center [360, 194] width 501 height 38
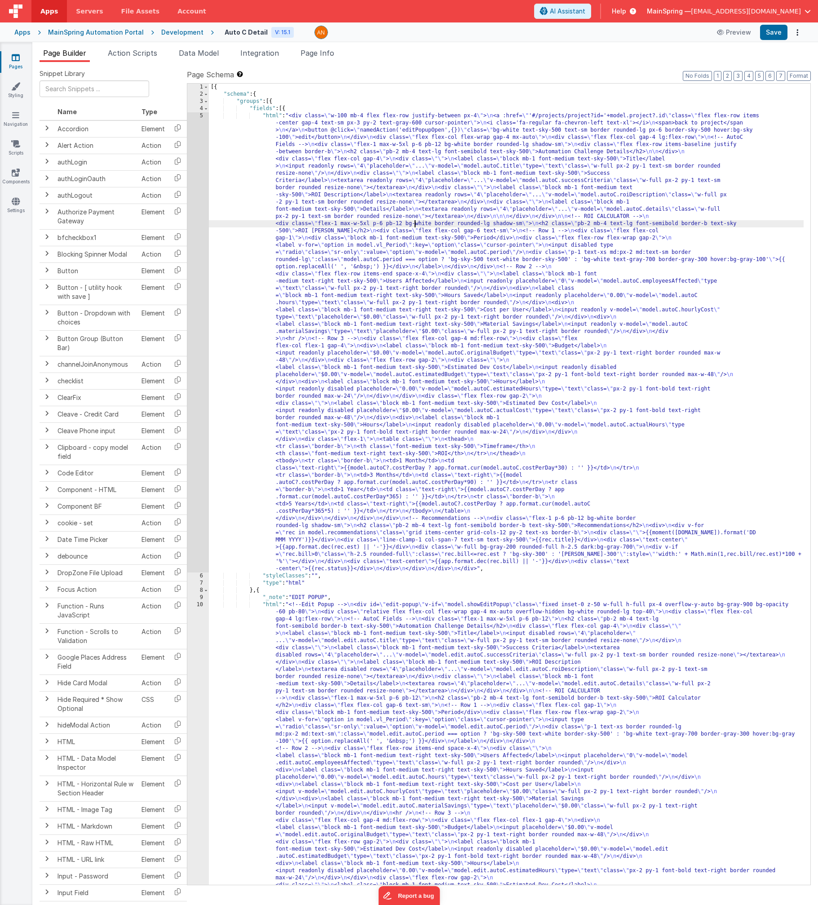
click at [415, 221] on div "[{ "schema" : { "groups" : [{ "fields" : [{ "html" : "<div class= \" w-100 mb-4…" at bounding box center [506, 707] width 595 height 1247
click at [192, 348] on div "5" at bounding box center [198, 342] width 22 height 460
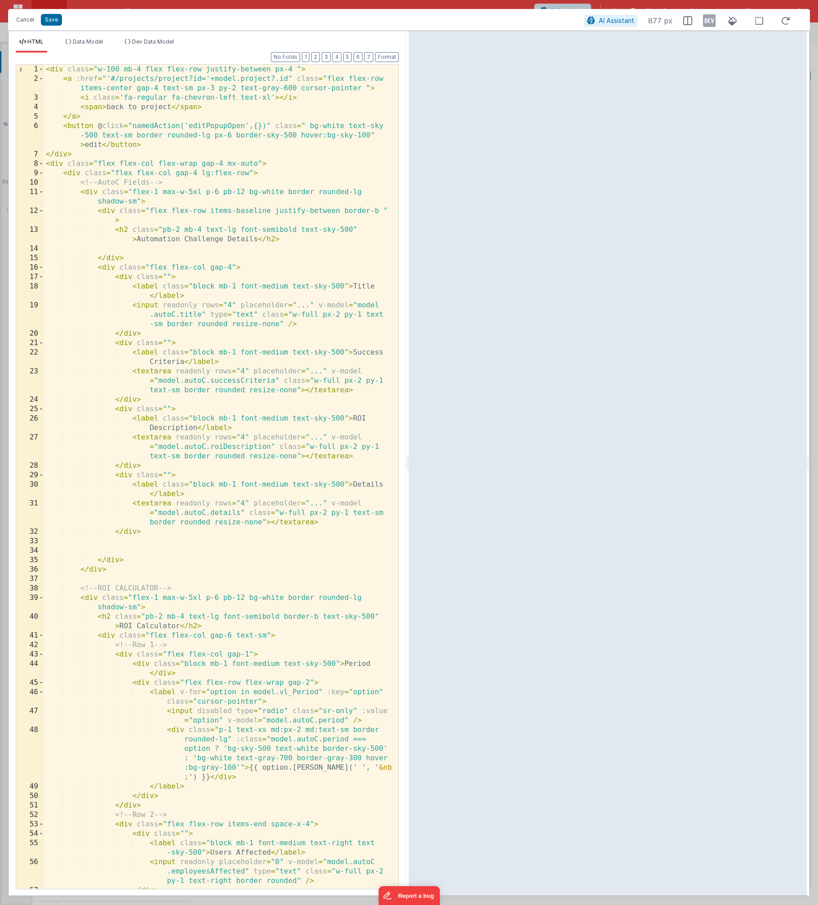
click at [219, 137] on div "< div class = "w-100 mb-4 flex flex-row justify-between px-4 " > < a :href = "'…" at bounding box center [218, 486] width 348 height 843
paste textarea
drag, startPoint x: 150, startPoint y: 146, endPoint x: 93, endPoint y: 149, distance: 56.2
click at [62, 128] on div "< div class = "w-100 mb-4 flex flex-row justify-between px-4" > < a :href = "'#…" at bounding box center [218, 486] width 348 height 843
click at [89, 116] on div "< div class = "w-100 mb-4 flex flex-row justify-between px-4" > < a :href = "'#…" at bounding box center [218, 486] width 348 height 843
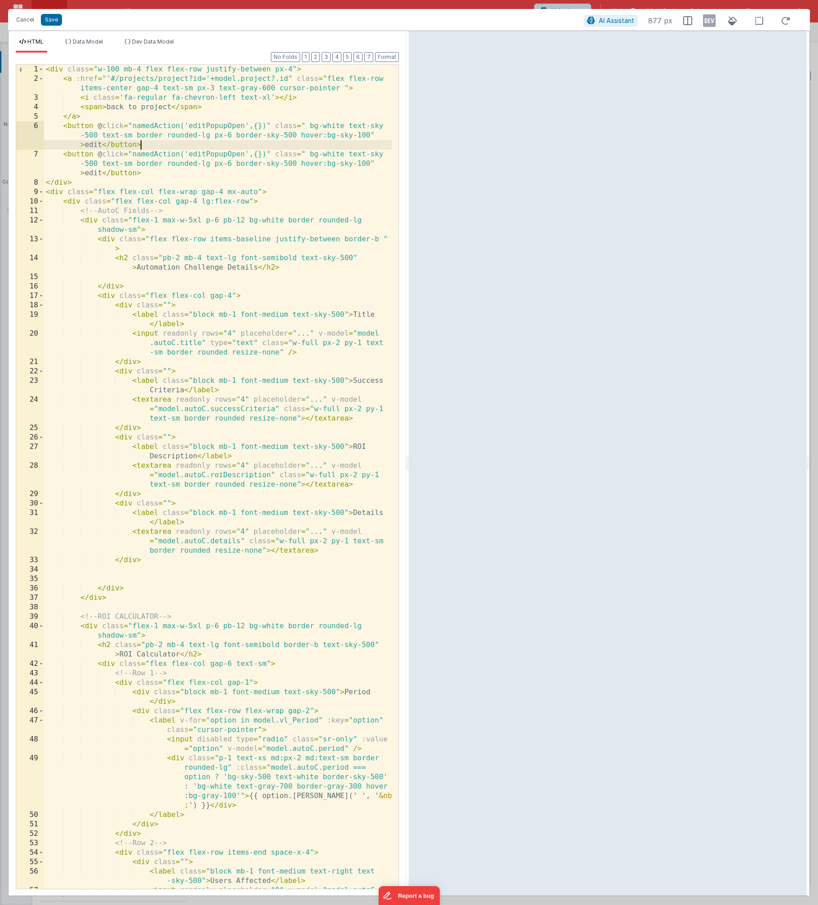
click at [94, 143] on div "< div class = "w-100 mb-4 flex flex-row justify-between px-4" > < a :href = "'#…" at bounding box center [218, 496] width 348 height 862
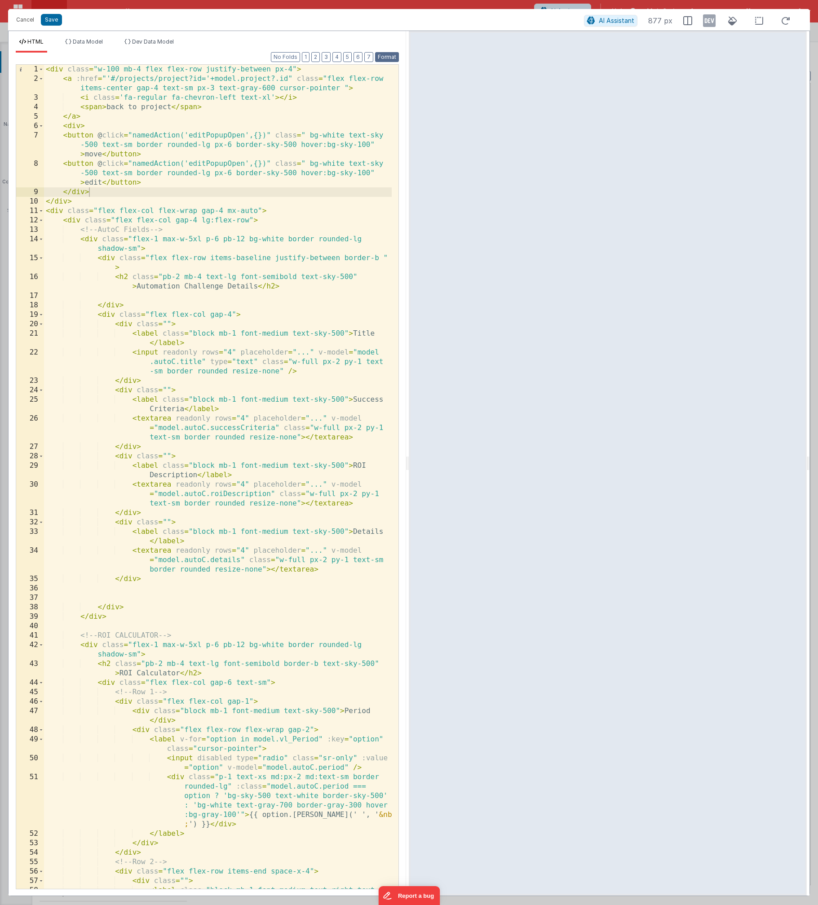
click at [387, 59] on button "Format" at bounding box center [387, 57] width 24 height 10
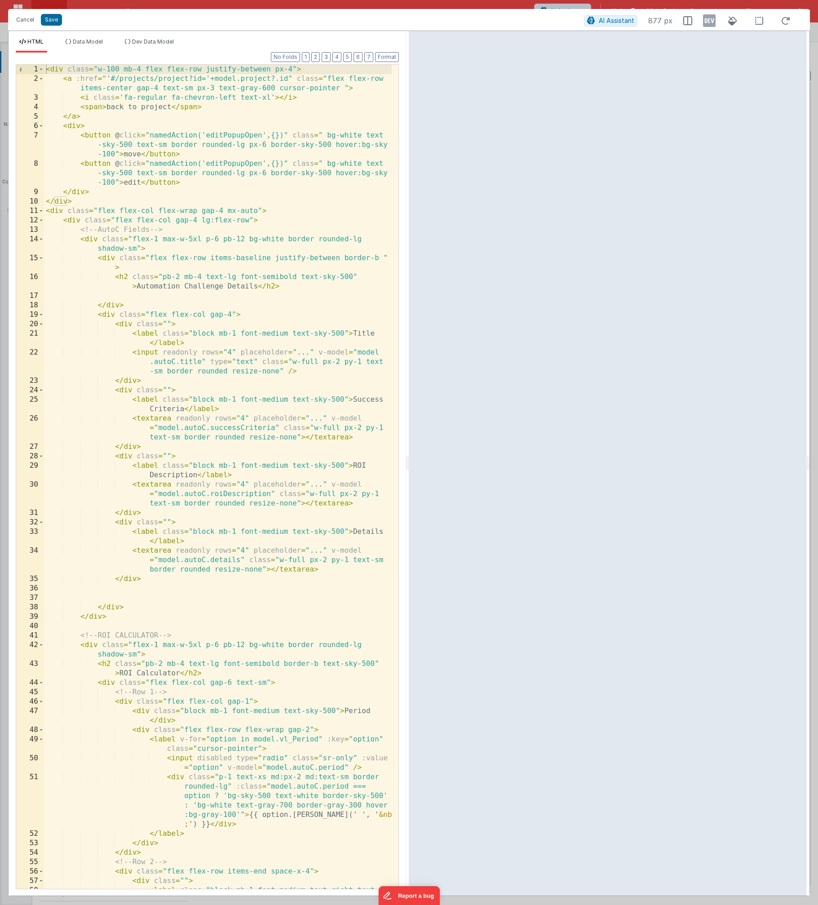
click at [81, 125] on div "< div class = "w-100 mb-4 flex flex-row justify-between px-4" > < a :href = "'#…" at bounding box center [218, 491] width 348 height 852
click at [136, 153] on div "< div class = "w-100 mb-4 flex flex-row justify-between px-4" > < a :href = "'#…" at bounding box center [218, 491] width 348 height 852
click at [255, 145] on div "< div class = "w-100 mb-4 flex flex-row justify-between px-4" > < a :href = "'#…" at bounding box center [218, 491] width 348 height 852
click at [250, 174] on div "< div class = "w-100 mb-4 flex flex-row justify-between px-4" > < a :href = "'#…" at bounding box center [218, 491] width 348 height 852
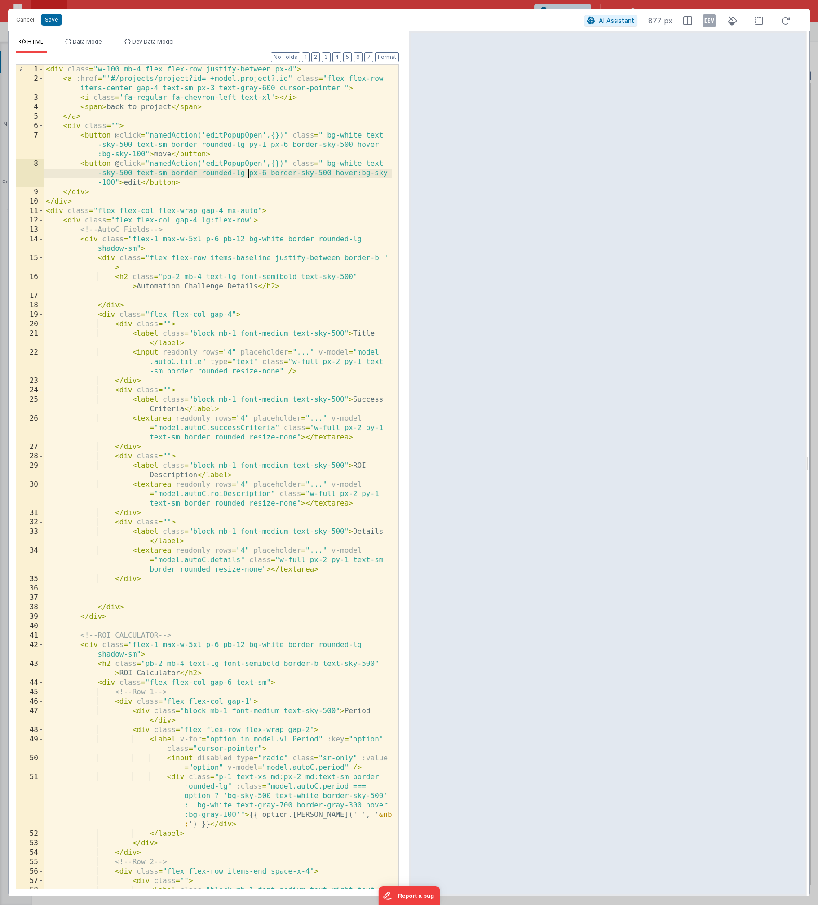
paste textarea
click at [115, 123] on div "< div class = "w-100 mb-4 flex flex-row justify-between px-4" > < a :href = "'#…" at bounding box center [218, 491] width 348 height 852
drag, startPoint x: 153, startPoint y: 155, endPoint x: 180, endPoint y: 189, distance: 43.9
click at [154, 155] on div "< div class = "w-100 mb-4 flex flex-row justify-between px-4" > < a :href = "'#…" at bounding box center [218, 491] width 348 height 852
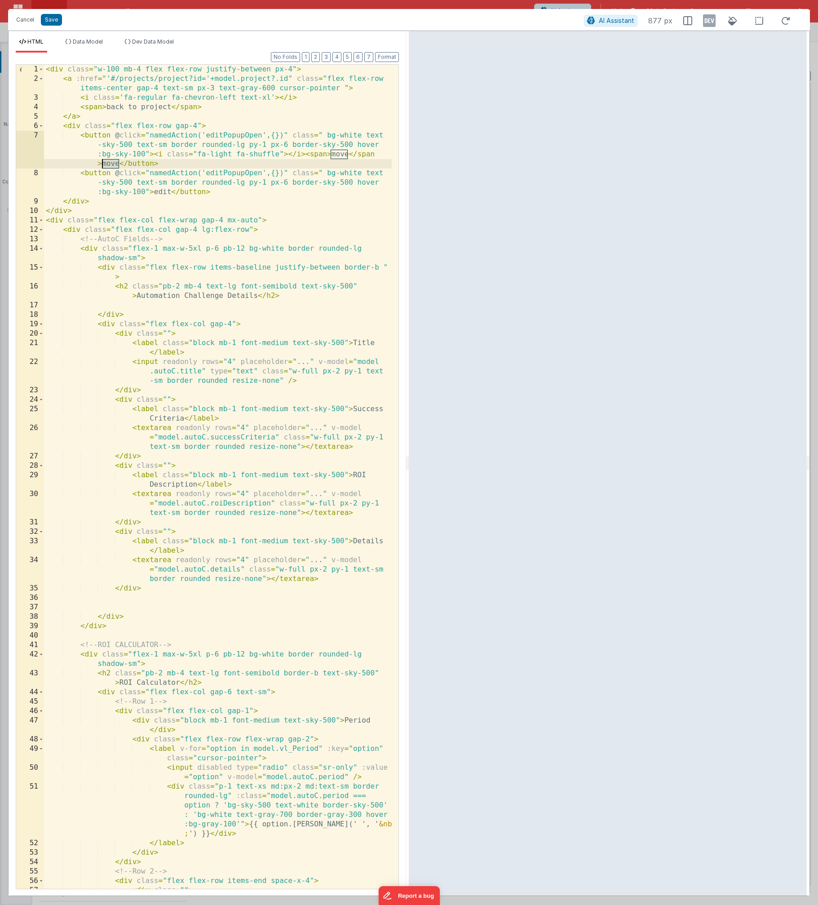
drag, startPoint x: 119, startPoint y: 161, endPoint x: 103, endPoint y: 164, distance: 16.5
click at [102, 164] on div "< div class = "w-100 mb-4 flex flex-row justify-between px-4" > < a :href = "'#…" at bounding box center [218, 491] width 348 height 852
click at [327, 154] on div "< div class = "w-100 mb-4 flex flex-row justify-between px-4" > < a :href = "'#…" at bounding box center [218, 491] width 348 height 852
click at [306, 156] on div "< div class = "w-100 mb-4 flex flex-row justify-between px-4" > < a :href = "'#…" at bounding box center [218, 491] width 348 height 852
drag, startPoint x: 154, startPoint y: 154, endPoint x: 150, endPoint y: 161, distance: 8.0
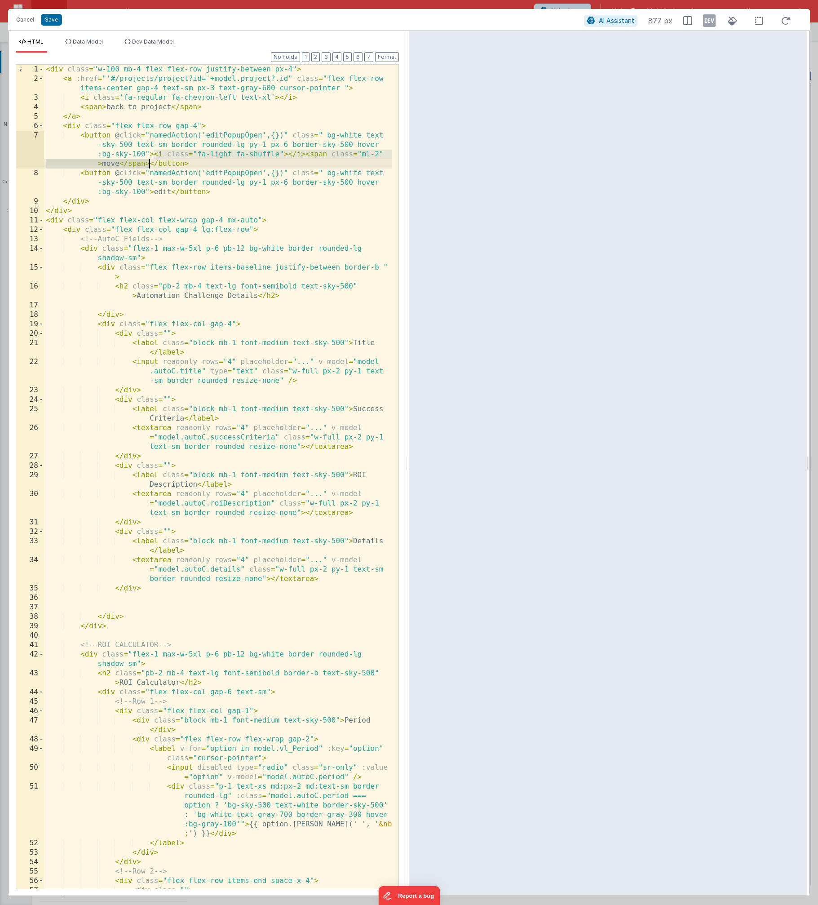
click at [150, 161] on div "< div class = "w-100 mb-4 flex flex-row justify-between px-4" > < a :href = "'#…" at bounding box center [218, 491] width 348 height 852
drag, startPoint x: 153, startPoint y: 190, endPoint x: 171, endPoint y: 193, distance: 18.2
click at [171, 193] on div "< div class = "w-100 mb-4 flex flex-row justify-between px-4" > < a :href = "'#…" at bounding box center [218, 491] width 348 height 852
paste textarea
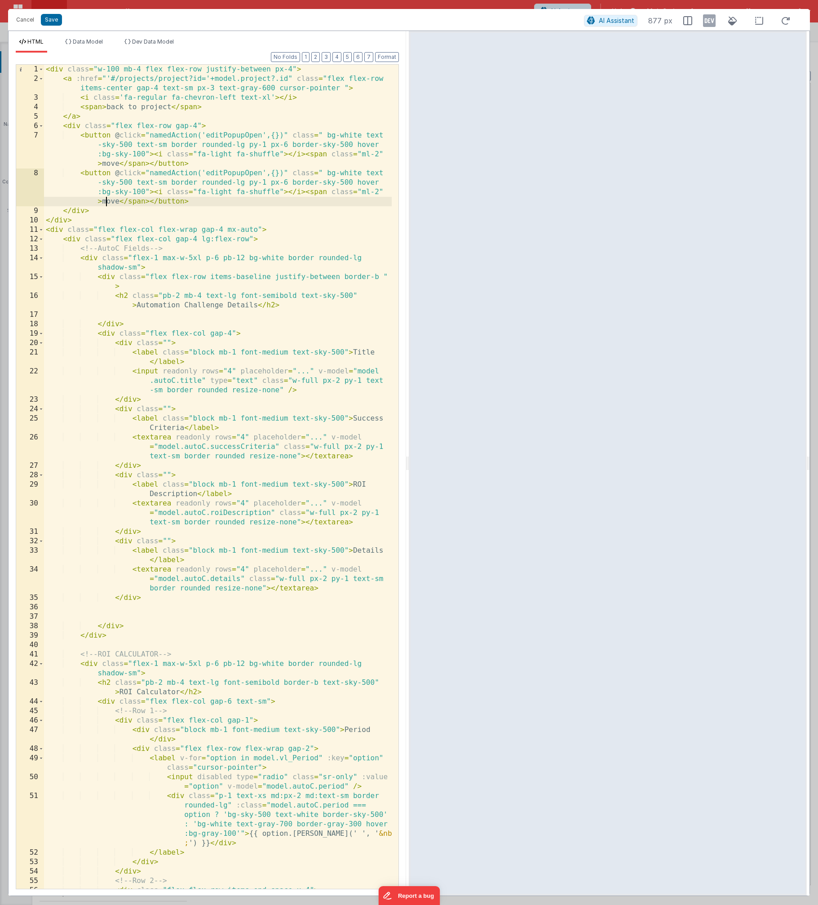
click at [108, 201] on div "< div class = "w-100 mb-4 flex flex-row justify-between px-4" > < a :href = "'#…" at bounding box center [218, 486] width 348 height 843
drag, startPoint x: 108, startPoint y: 201, endPoint x: 141, endPoint y: 222, distance: 39.4
click at [108, 201] on div "< div class = "w-100 mb-4 flex flex-row justify-between px-4" > < a :href = "'#…" at bounding box center [218, 486] width 348 height 843
click at [257, 192] on div "< div class = "w-100 mb-4 flex flex-row justify-between px-4" > < a :href = "'#…" at bounding box center [218, 486] width 348 height 843
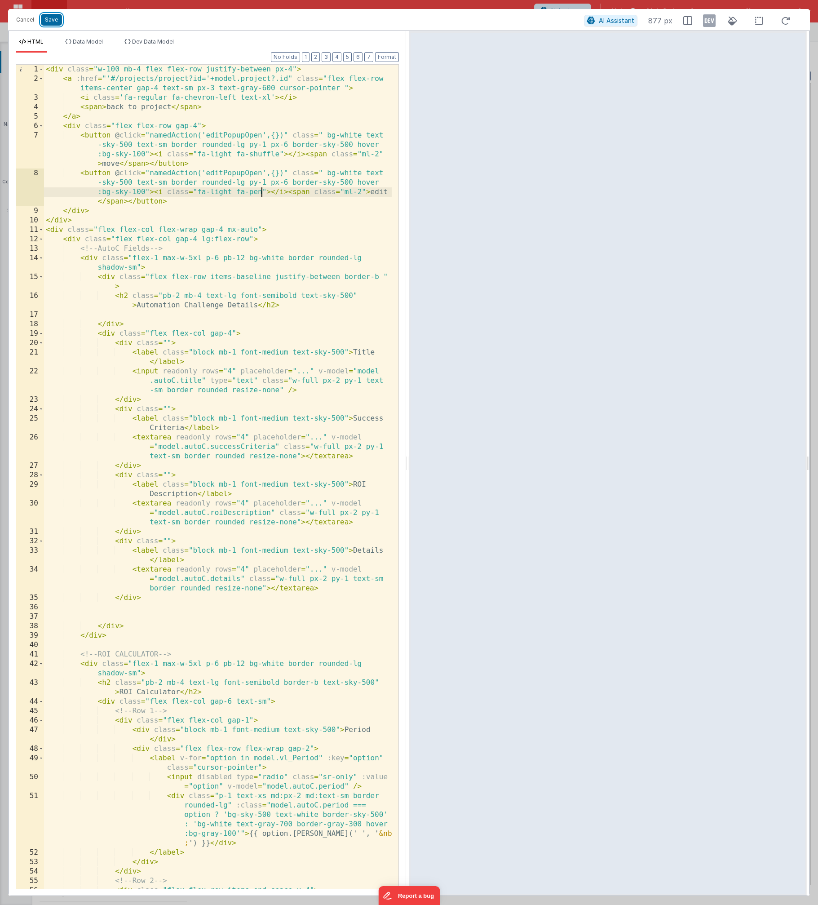
click at [59, 21] on button "Save" at bounding box center [51, 20] width 21 height 12
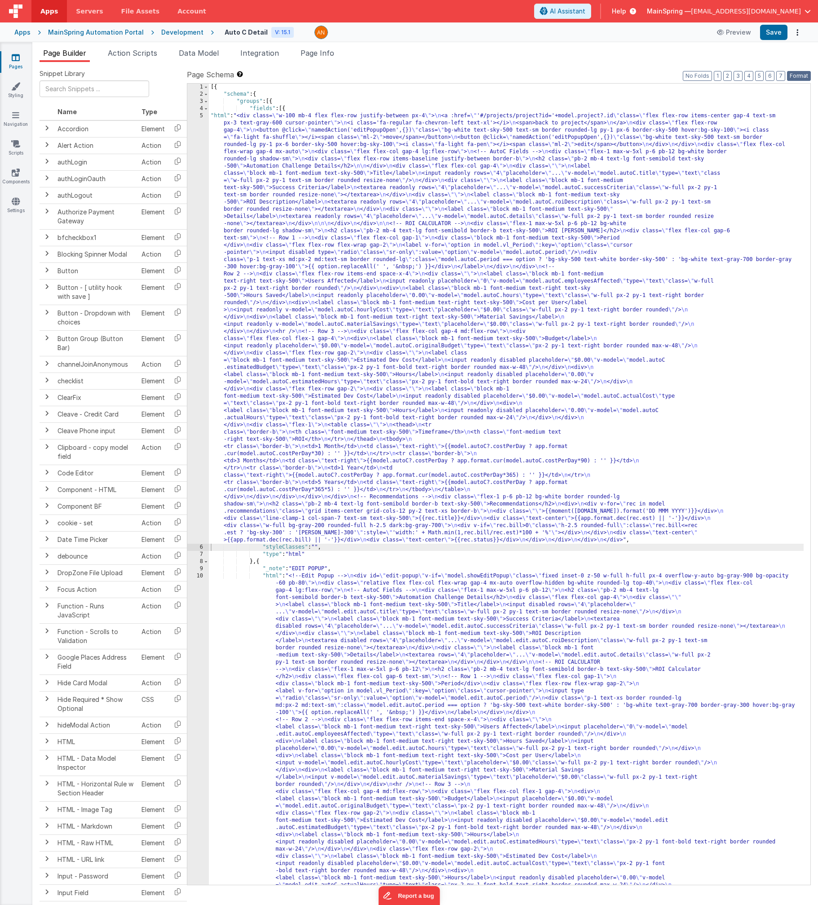
click at [424, 78] on button "Format" at bounding box center [799, 76] width 24 height 10
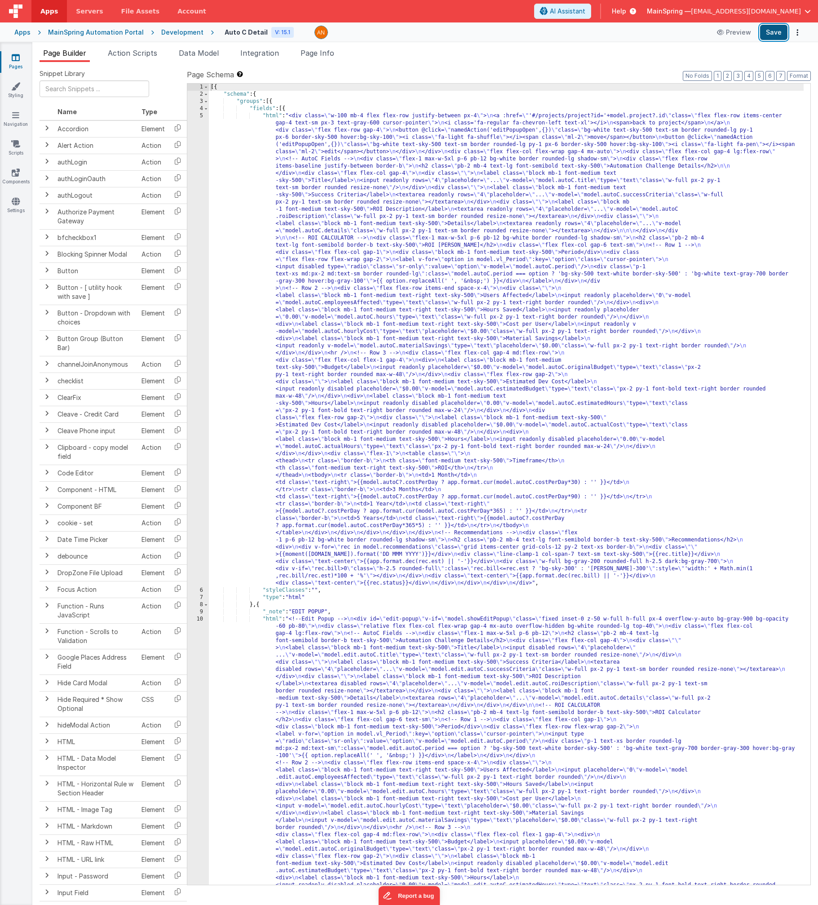
click at [424, 36] on button "Save" at bounding box center [773, 32] width 27 height 15
click at [204, 32] on icon at bounding box center [209, 32] width 10 height 9
click at [180, 32] on div "Development" at bounding box center [182, 32] width 42 height 9
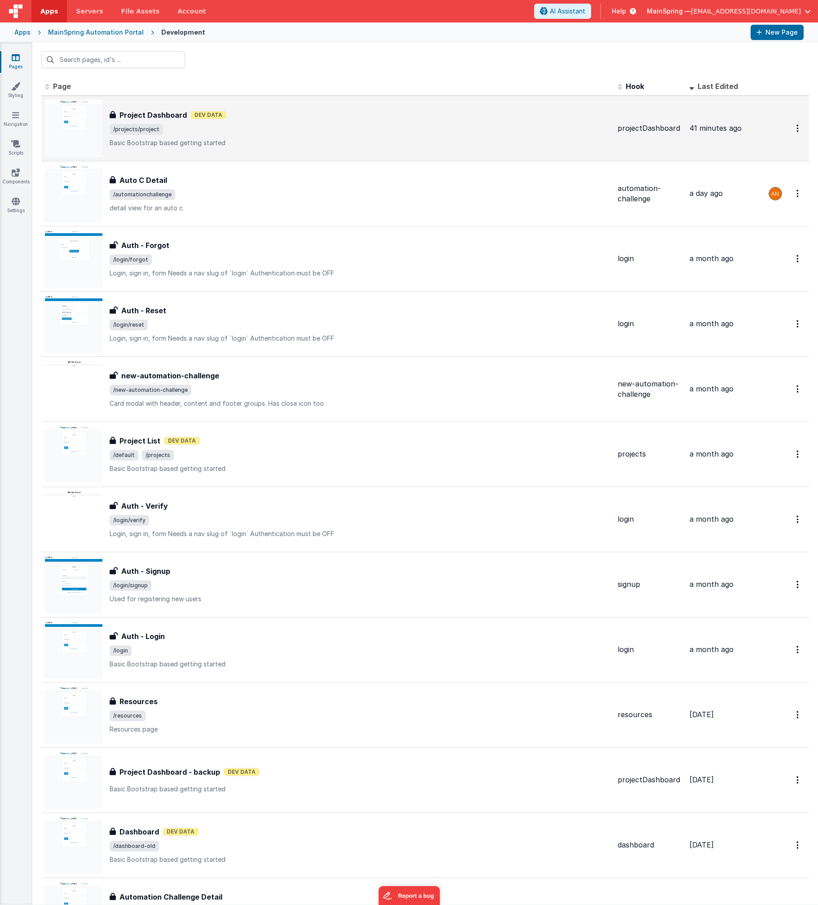
click at [275, 142] on p "Basic Bootstrap based getting started" at bounding box center [360, 142] width 501 height 9
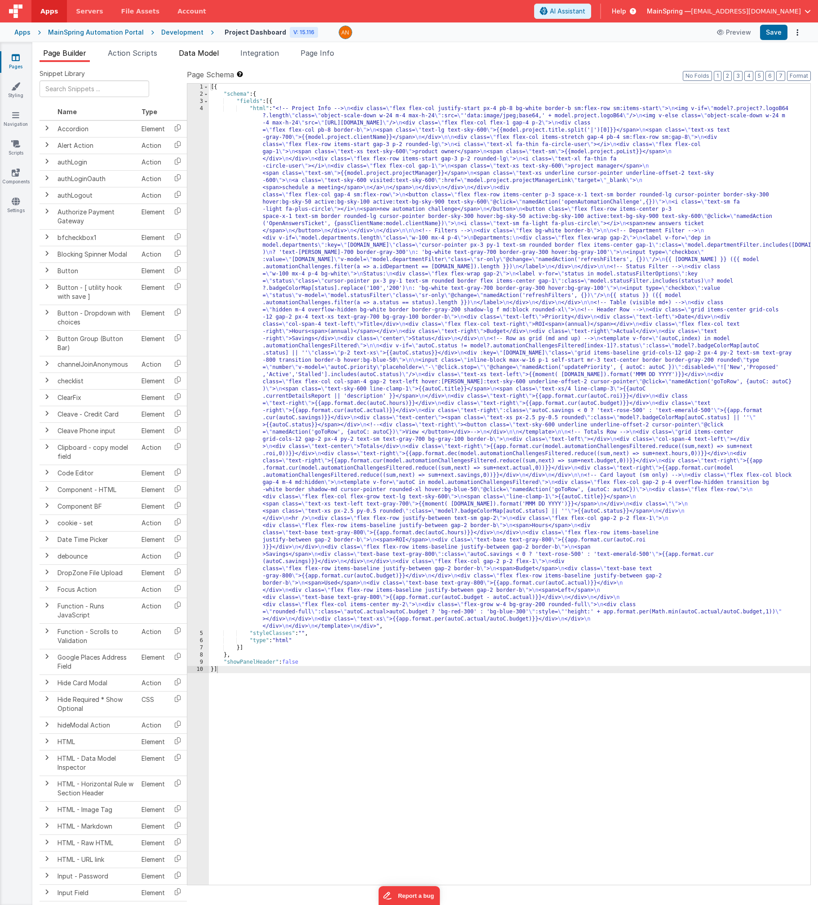
click at [200, 53] on span "Data Model" at bounding box center [199, 53] width 40 height 9
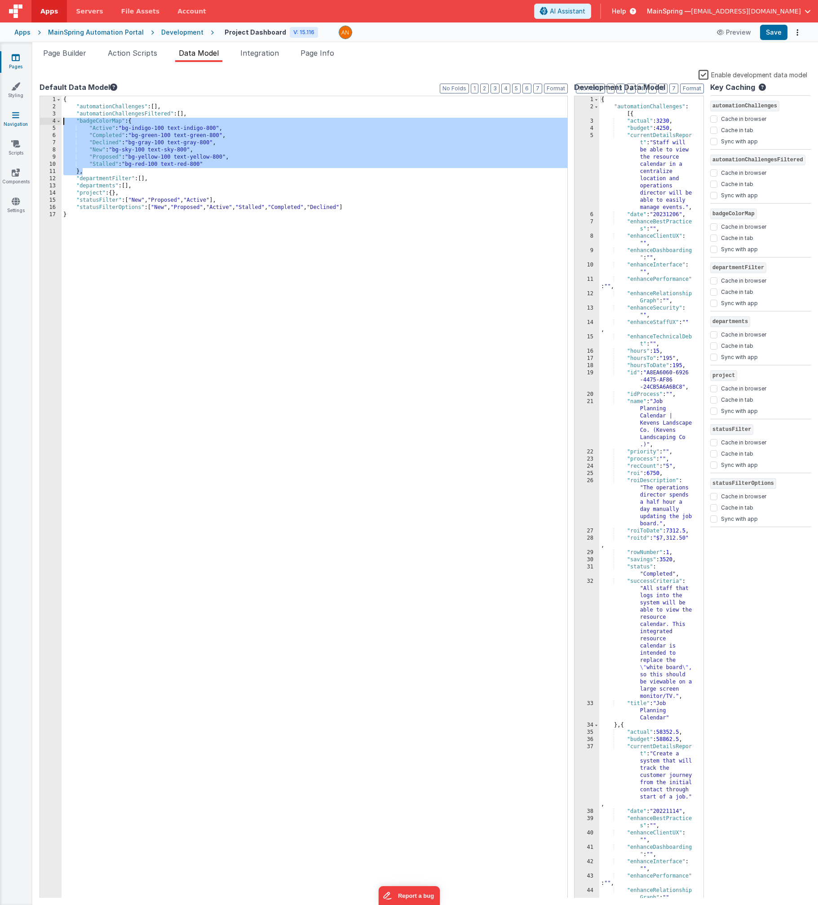
drag, startPoint x: 87, startPoint y: 171, endPoint x: 24, endPoint y: 124, distance: 78.4
click at [24, 124] on section "Pages Styling Navigation Scripts Components Settings Page Builder Action Script…" at bounding box center [409, 473] width 818 height 863
click at [16, 149] on link "Scripts" at bounding box center [16, 148] width 32 height 18
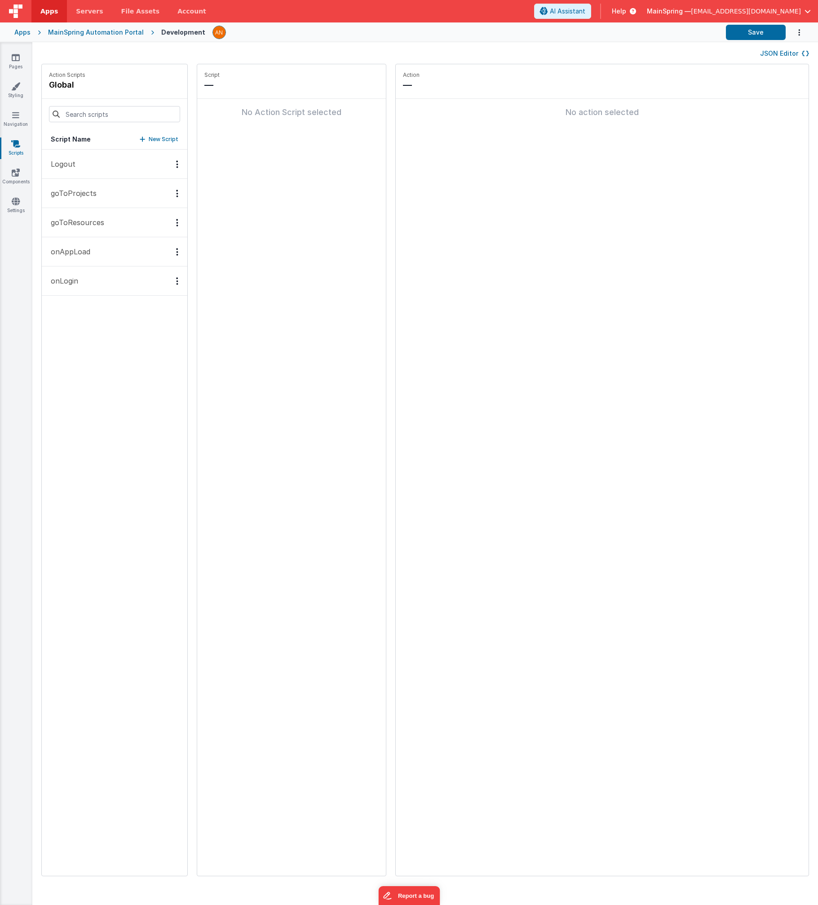
click at [84, 257] on button "onAppLoad" at bounding box center [115, 251] width 146 height 29
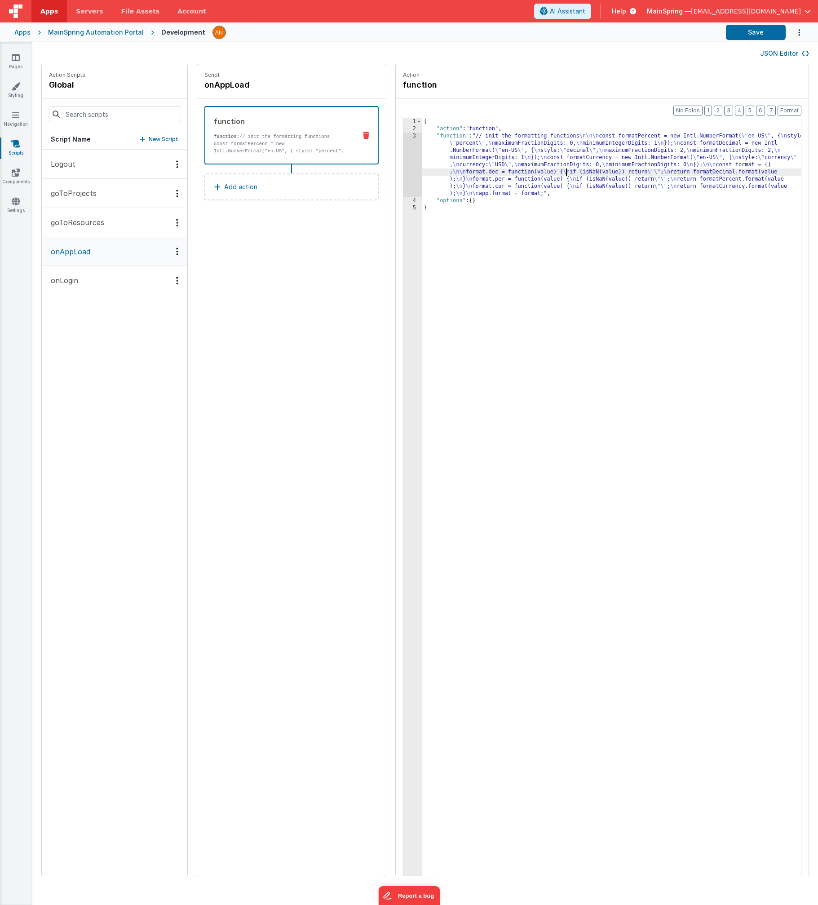
click at [424, 169] on div "{ "action" : "function" , "function" : "// init the formatting functions \n\n\n…" at bounding box center [623, 518] width 403 height 800
click at [403, 168] on div "3" at bounding box center [412, 165] width 18 height 65
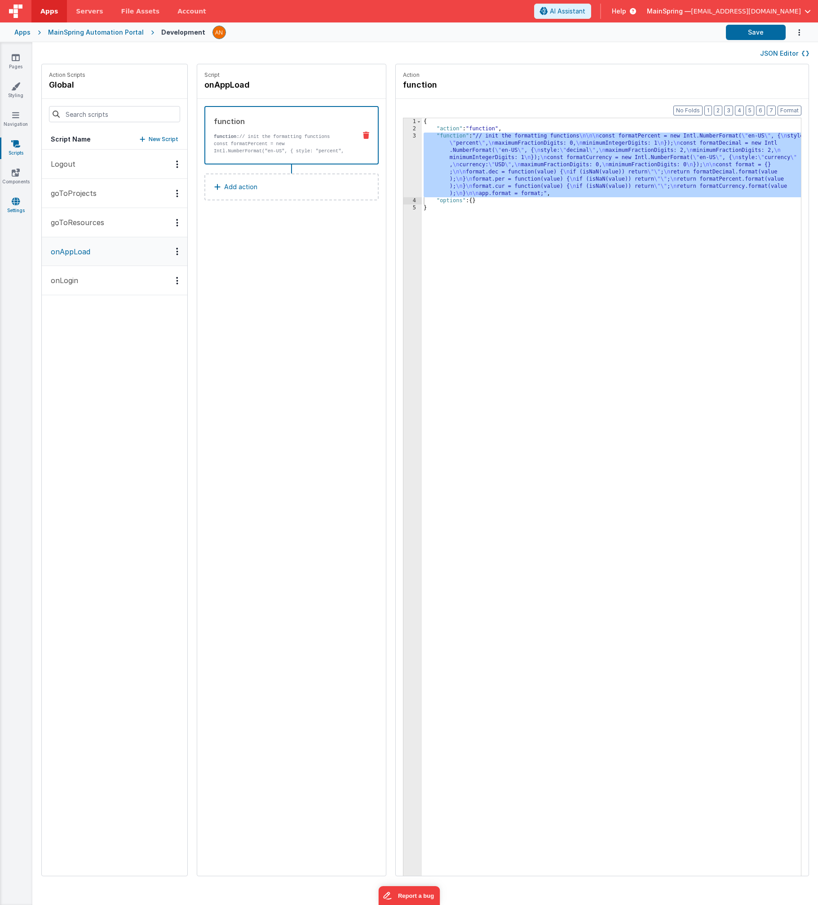
click at [16, 207] on link "Settings" at bounding box center [16, 206] width 32 height 18
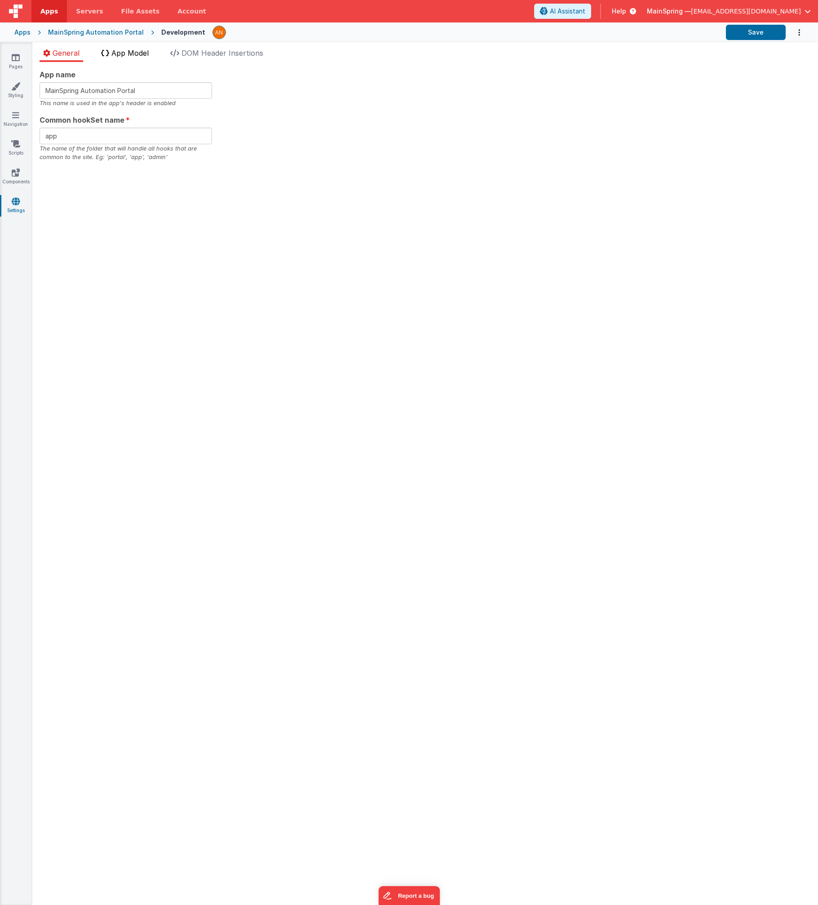
click at [134, 53] on span "App Model" at bounding box center [129, 53] width 37 height 9
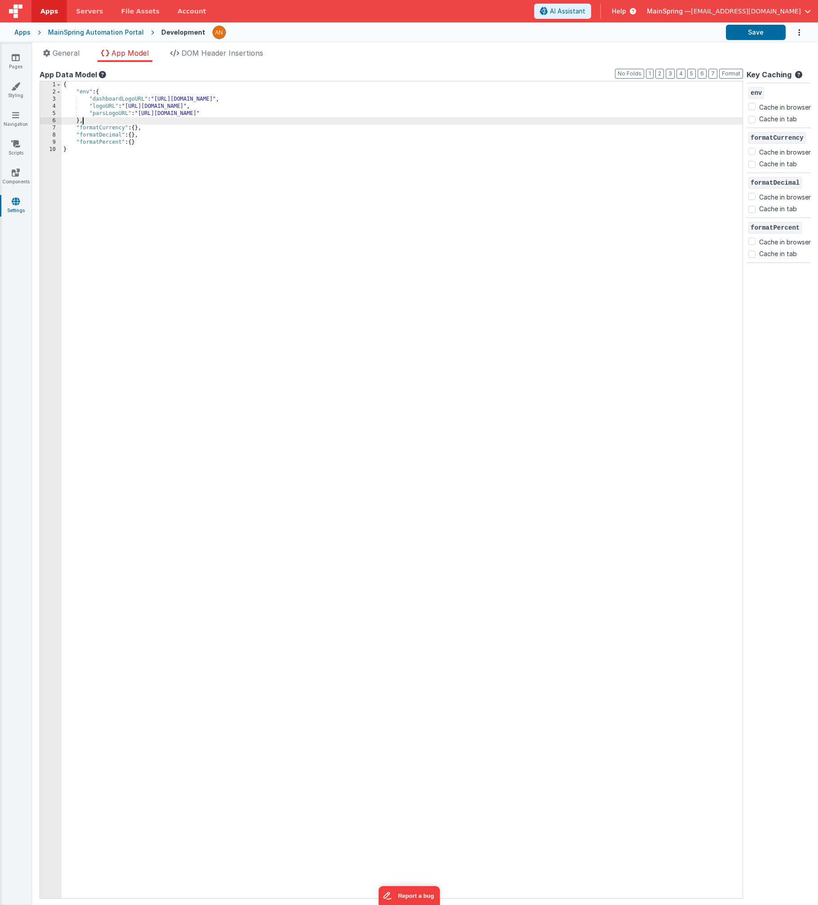
click at [101, 123] on div "{ "env" : { "dashboardLogoURL" : "https://ucarecdn.com/266a57d8-af76-4c45-bd1d-…" at bounding box center [402, 496] width 681 height 831
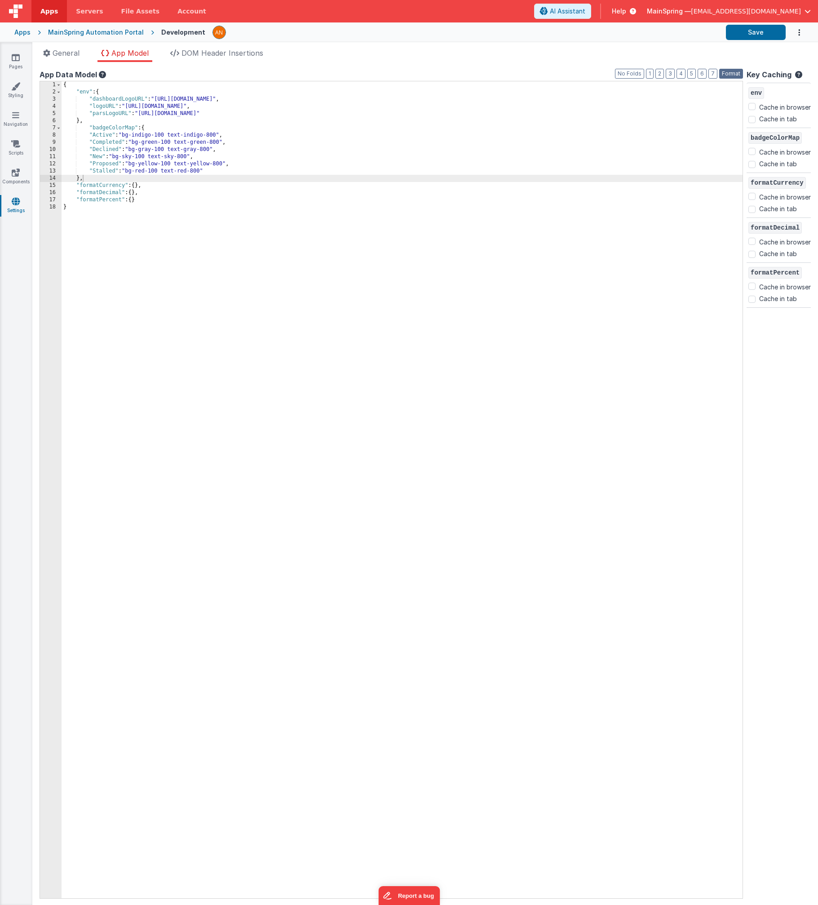
click at [424, 72] on button "Format" at bounding box center [731, 74] width 24 height 10
click at [424, 35] on button "Save" at bounding box center [756, 32] width 60 height 15
click at [16, 57] on icon at bounding box center [16, 57] width 8 height 9
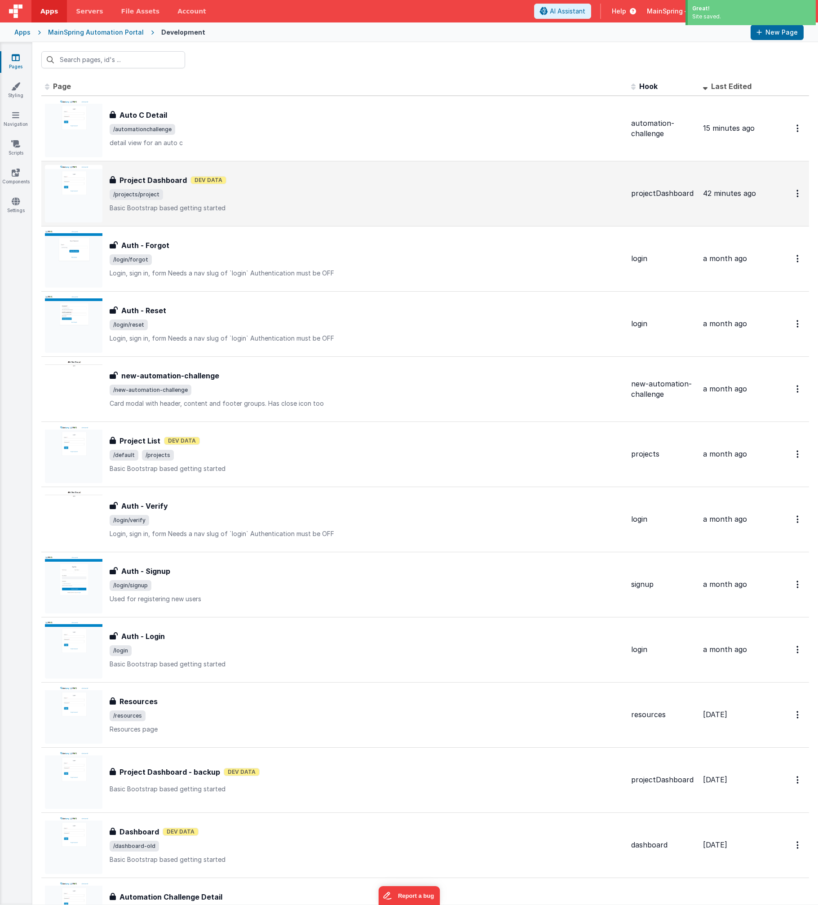
click at [267, 194] on span "/projects/project" at bounding box center [367, 194] width 514 height 11
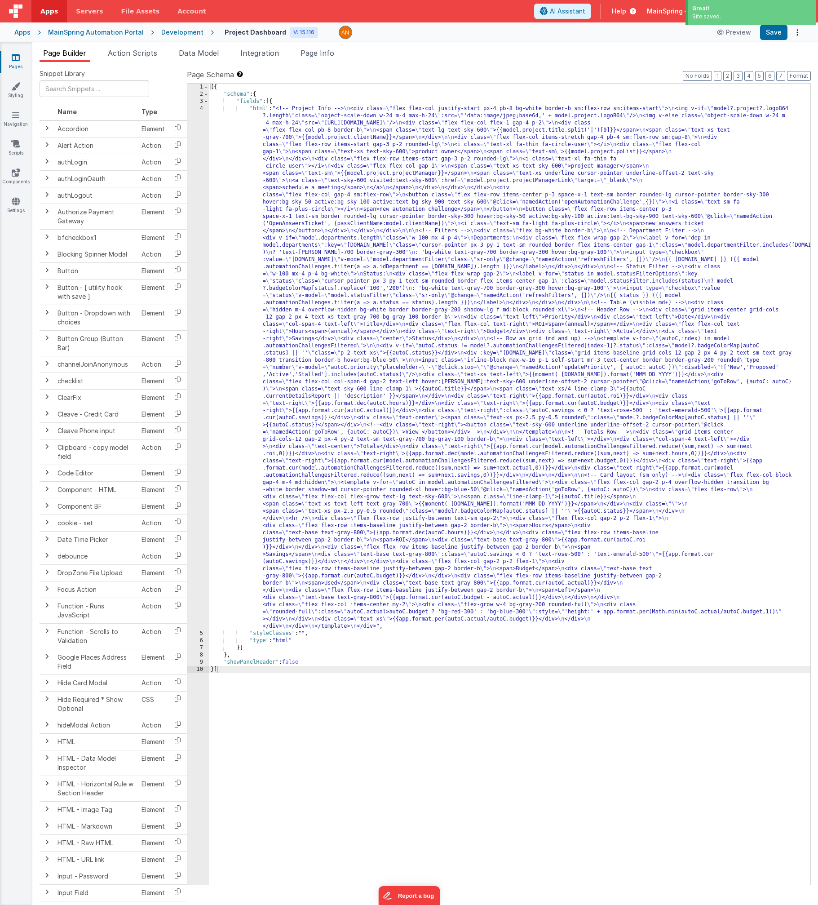
click at [276, 270] on div "[{ "schema" : { "fields" : [{ "html" : "<!-- Project Info --> \n <div class= \"…" at bounding box center [510, 491] width 602 height 815
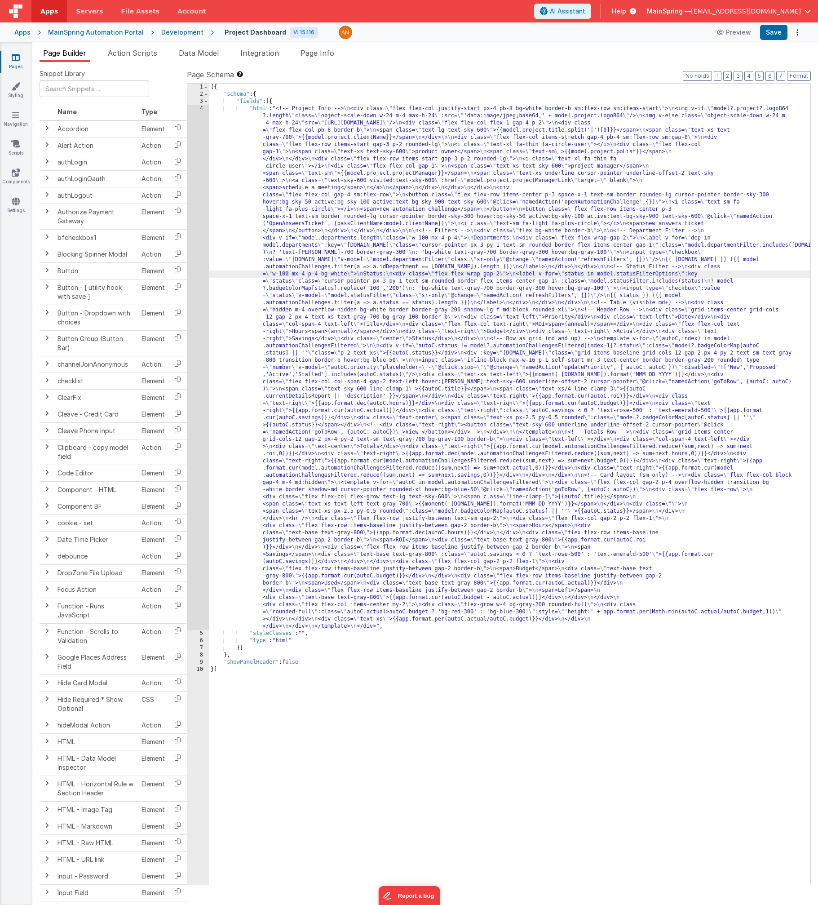
click at [197, 270] on div "4" at bounding box center [198, 367] width 22 height 525
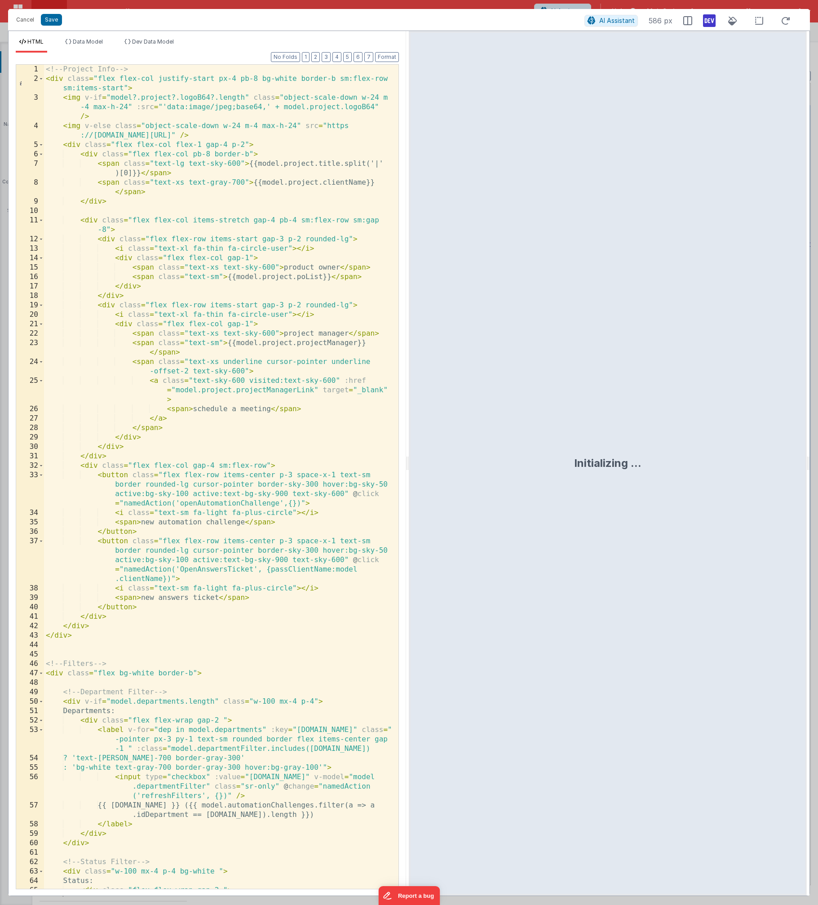
click at [266, 291] on div "<!-- Project Info --> < div class = "flex flex-col justify-start px-4 pb-8 bg-w…" at bounding box center [218, 496] width 348 height 862
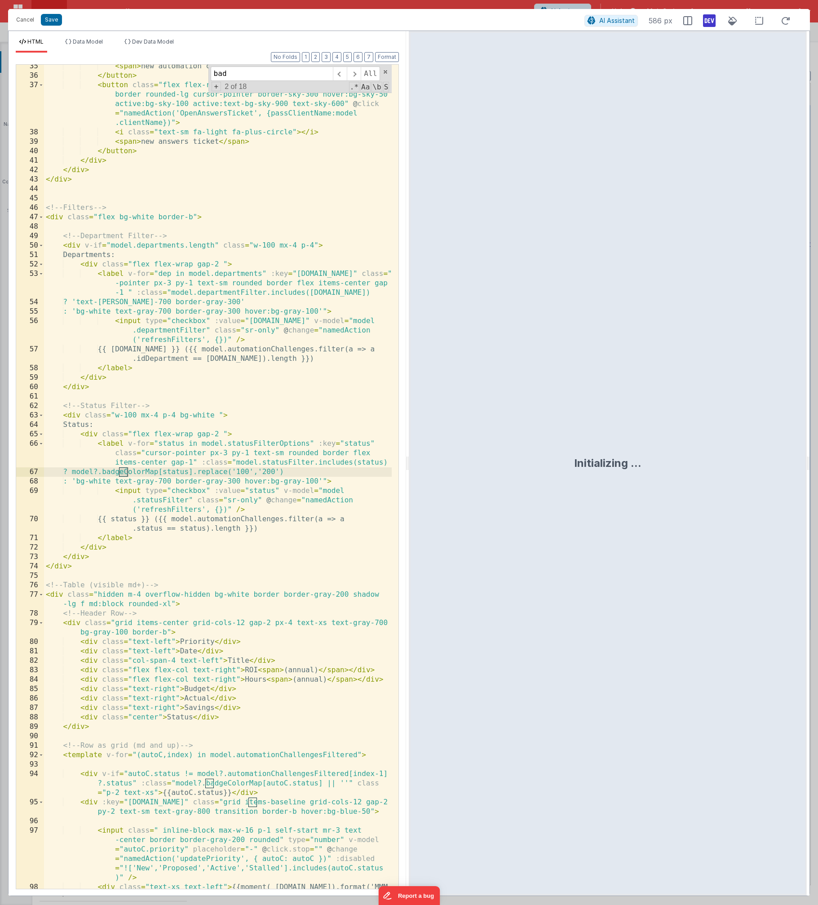
scroll to position [456, 0]
click at [353, 75] on span at bounding box center [354, 73] width 14 height 14
drag, startPoint x: 90, startPoint y: 473, endPoint x: 140, endPoint y: 469, distance: 50.5
click at [140, 469] on div "< span > new automation challenge </ span > </ button > < button class = "flex …" at bounding box center [218, 488] width 348 height 852
type input "model?.badge"
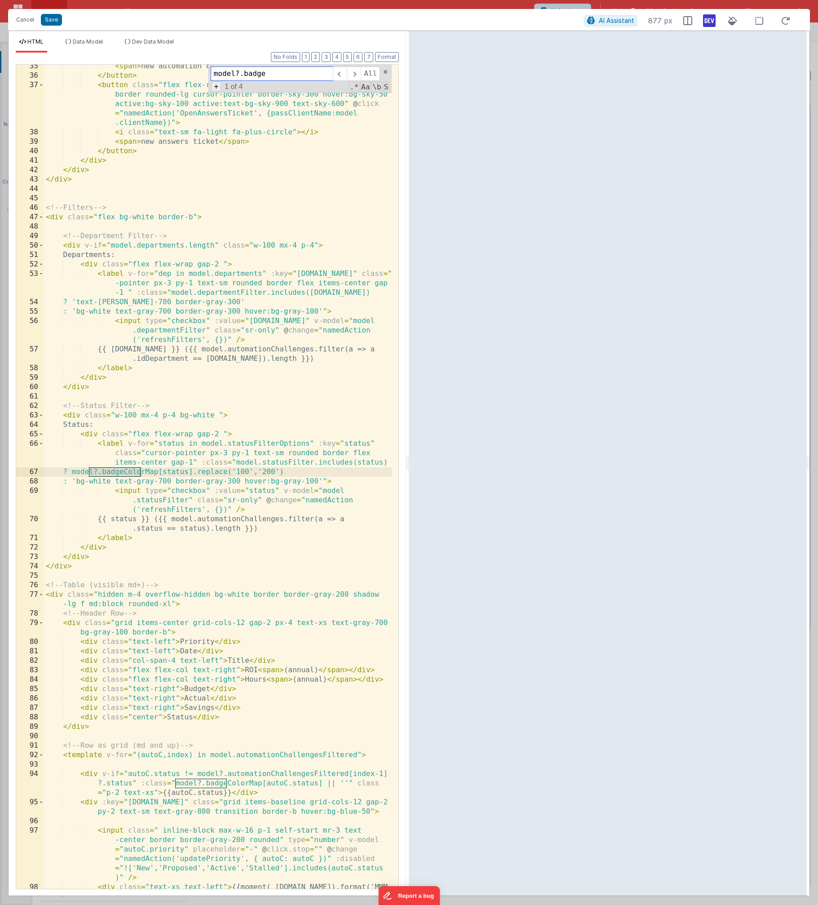
click at [217, 89] on span "+" at bounding box center [217, 86] width 10 height 9
click at [254, 88] on input at bounding box center [272, 90] width 122 height 14
type input "app?.badge"
click at [382, 91] on span "All" at bounding box center [378, 90] width 19 height 14
click at [320, 393] on div "< span > new automation challenge </ span > </ button > < button class = "flex …" at bounding box center [218, 488] width 348 height 852
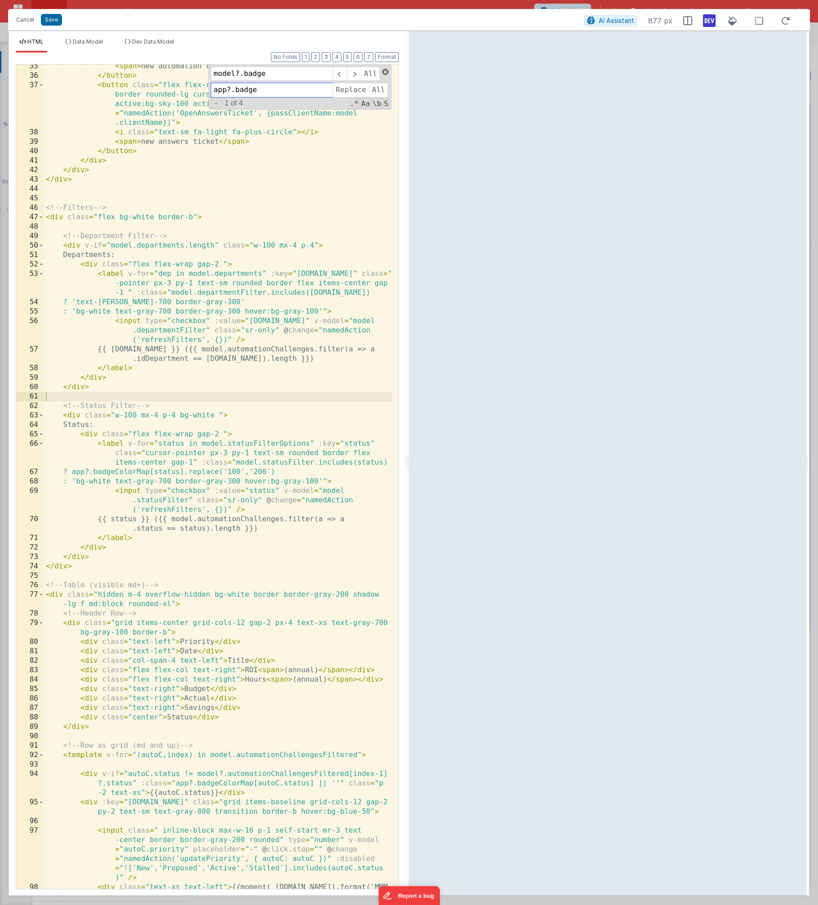
click at [385, 73] on span at bounding box center [385, 72] width 6 height 6
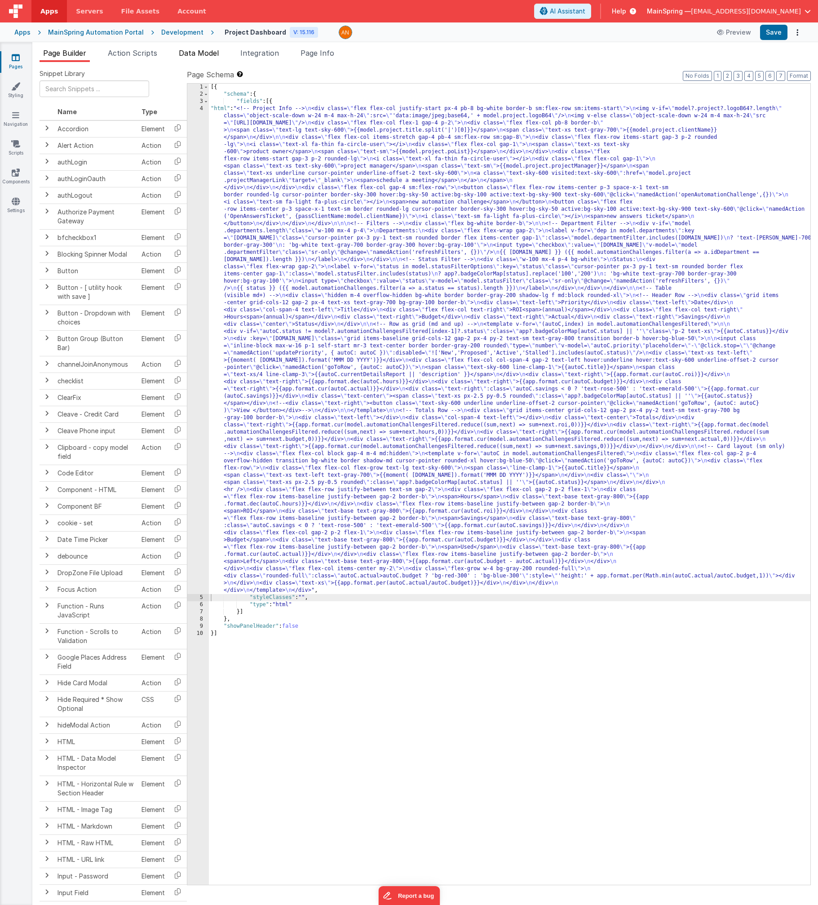
click at [197, 61] on li "Data Model" at bounding box center [198, 55] width 47 height 14
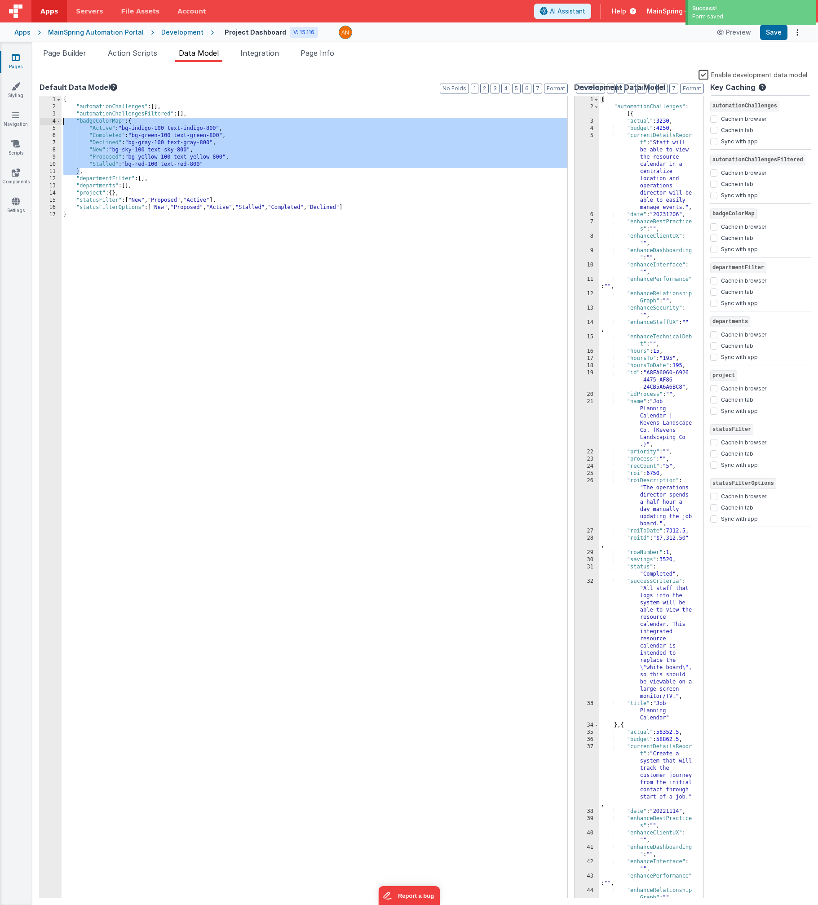
drag, startPoint x: 79, startPoint y: 171, endPoint x: 49, endPoint y: 121, distance: 58.6
click at [49, 121] on div "1 2 3 4 5 6 7 8 9 10 11 12 13 14 15 16 17 { "automationChallenges" : [ ] , "aut…" at bounding box center [304, 497] width 528 height 803
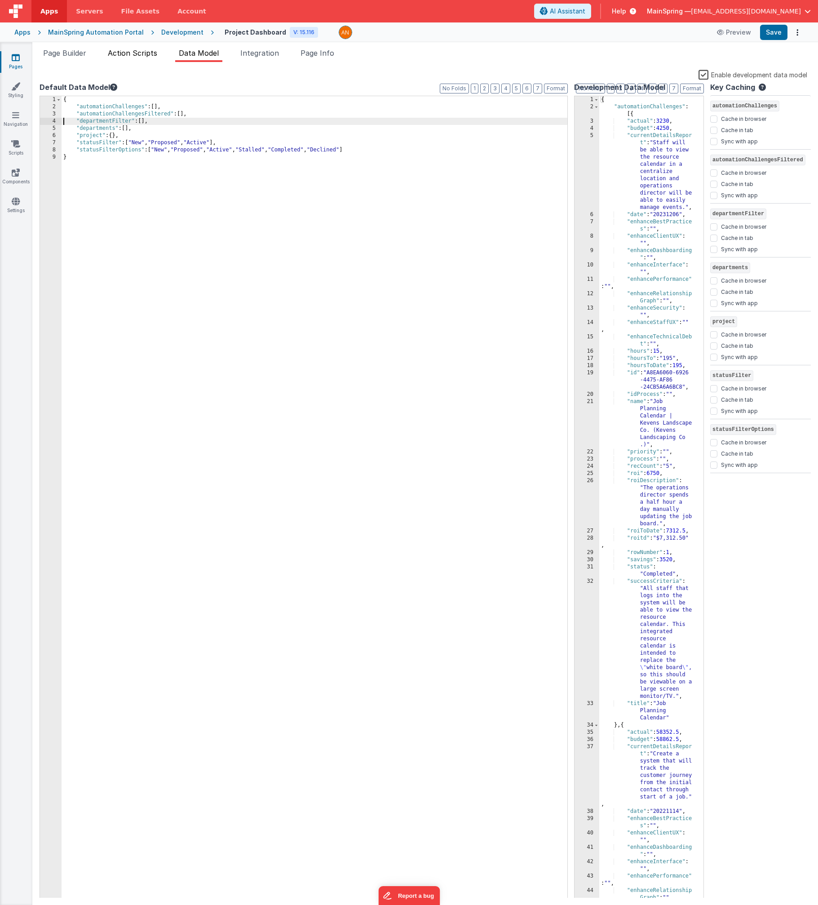
click at [147, 53] on span "Action Scripts" at bounding box center [132, 53] width 49 height 9
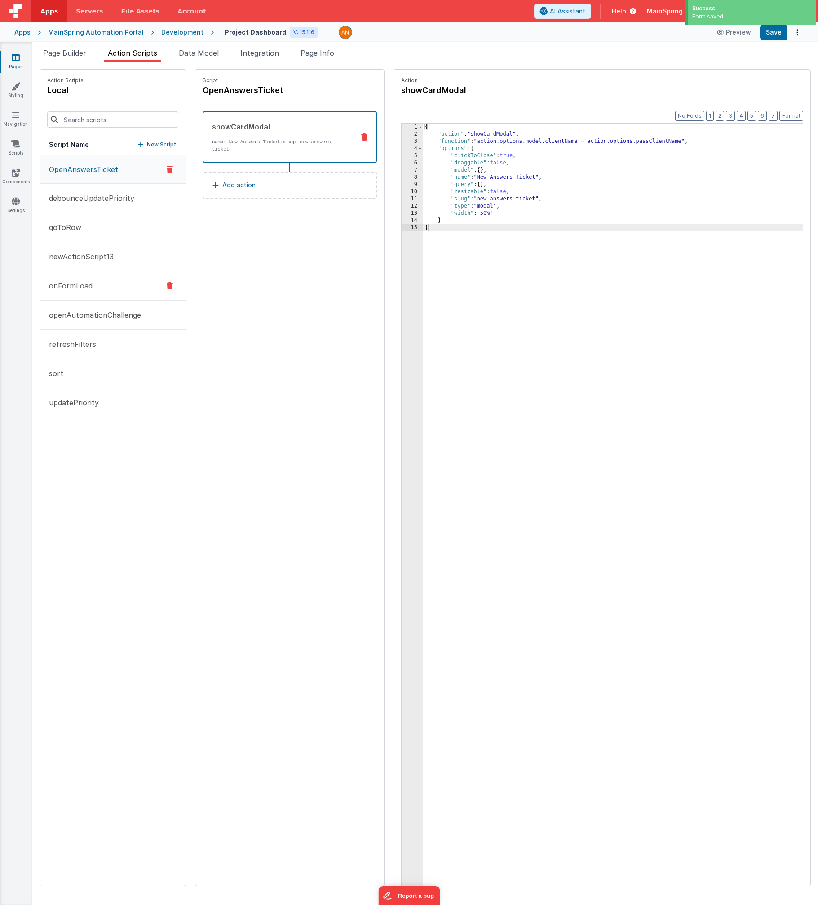
click at [89, 278] on button "onFormLoad" at bounding box center [113, 285] width 146 height 29
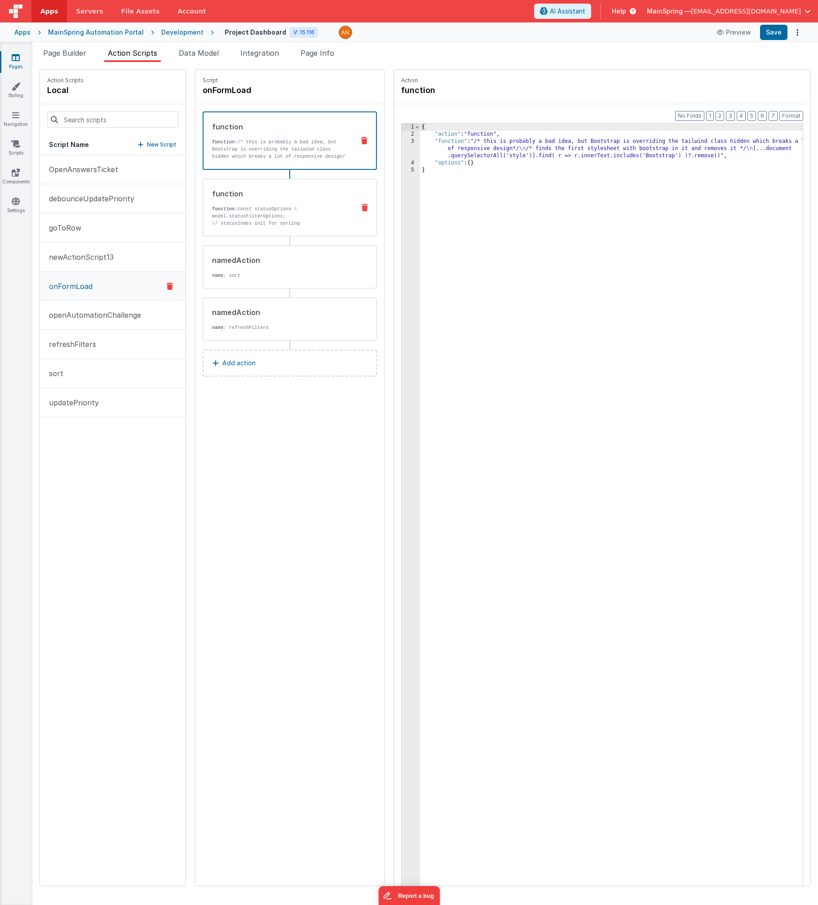
click at [228, 201] on div "function function: const statusOptions = model.statusFilterOptions; // statusIn…" at bounding box center [275, 207] width 145 height 39
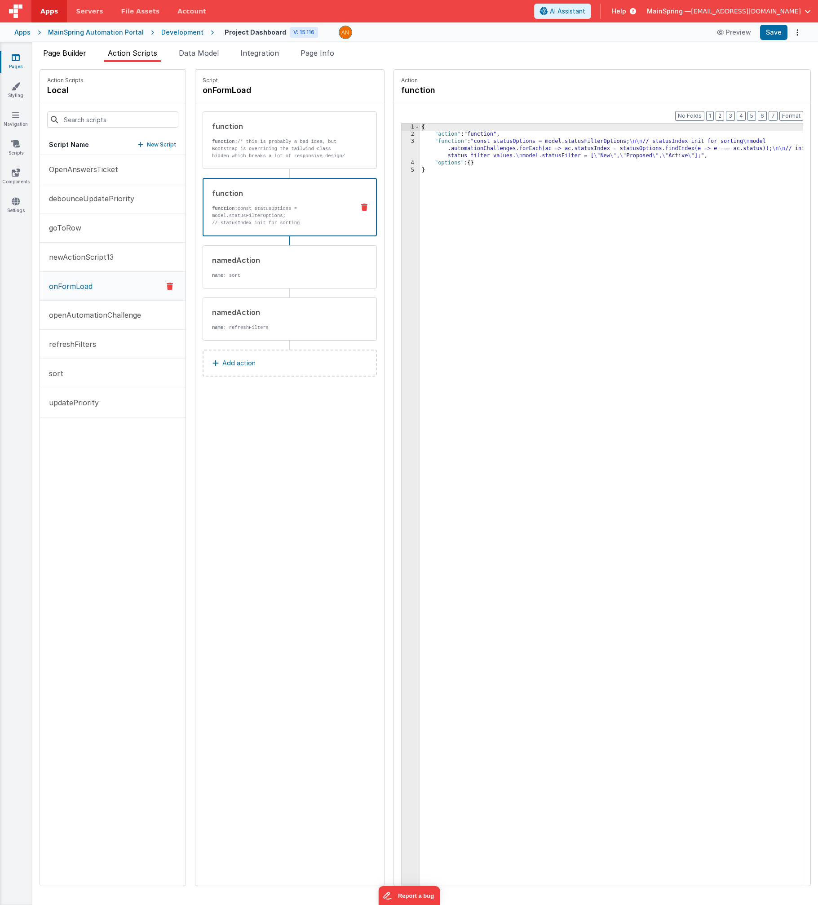
click at [69, 54] on span "Page Builder" at bounding box center [64, 53] width 43 height 9
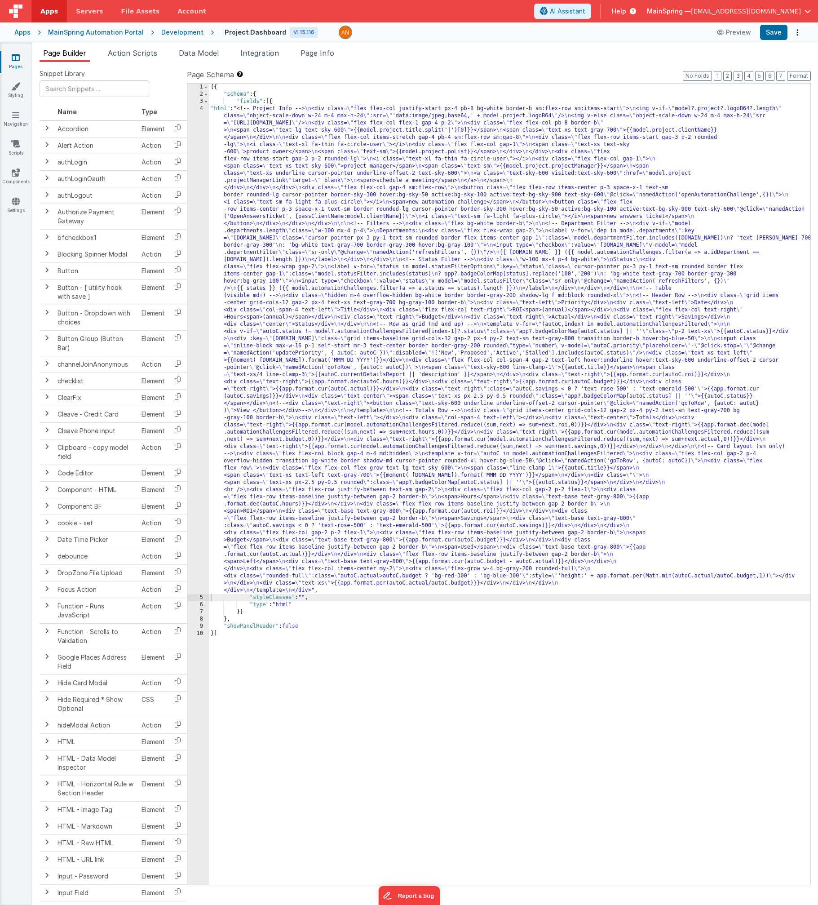
click at [273, 255] on div "[{ "schema" : { "fields" : [{ "html" : "<!-- Project Info --> \n <div class= \"…" at bounding box center [510, 491] width 602 height 815
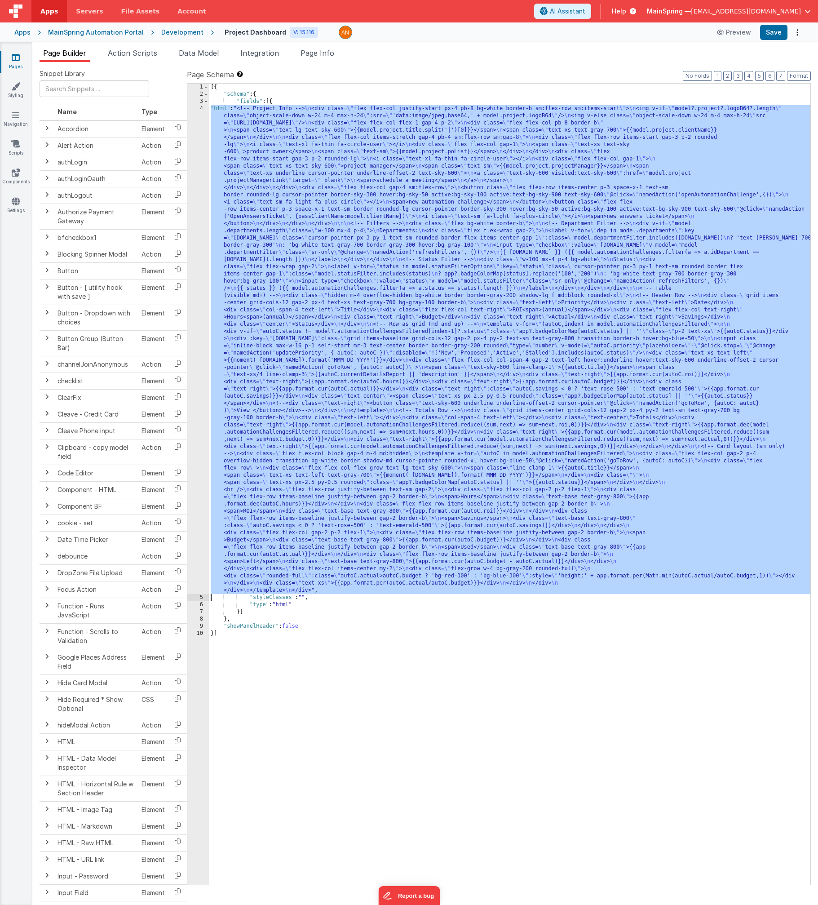
click at [192, 269] on div "4" at bounding box center [198, 349] width 22 height 489
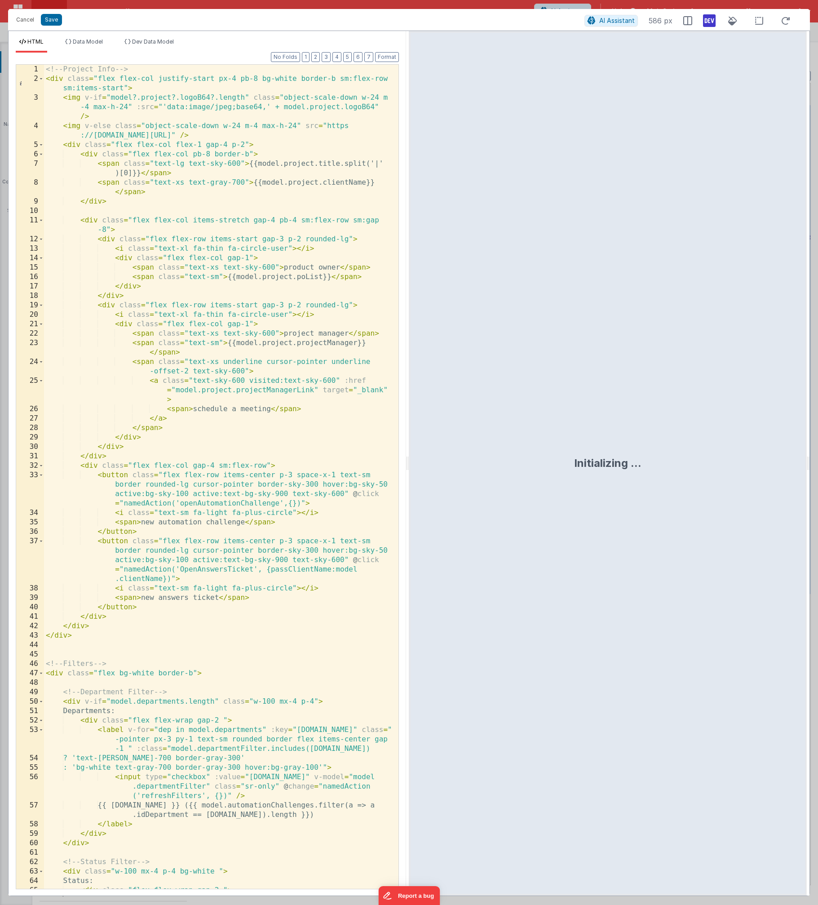
click at [181, 182] on div "<!-- Project Info --> < div class = "flex flex-col justify-start px-4 pb-8 bg-w…" at bounding box center [218, 496] width 348 height 862
click at [19, 20] on button "Cancel" at bounding box center [25, 19] width 27 height 13
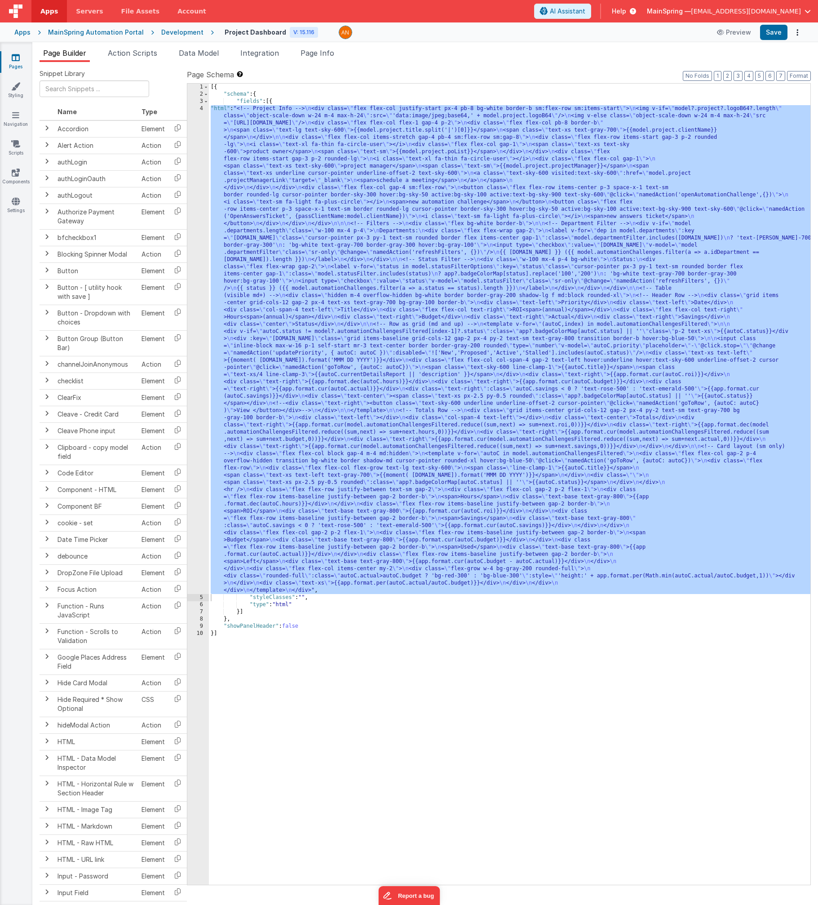
click at [424, 314] on div "[{ "schema" : { "fields" : [{ "html" : "<!-- Project Info --> \n <div class= \"…" at bounding box center [510, 491] width 602 height 815
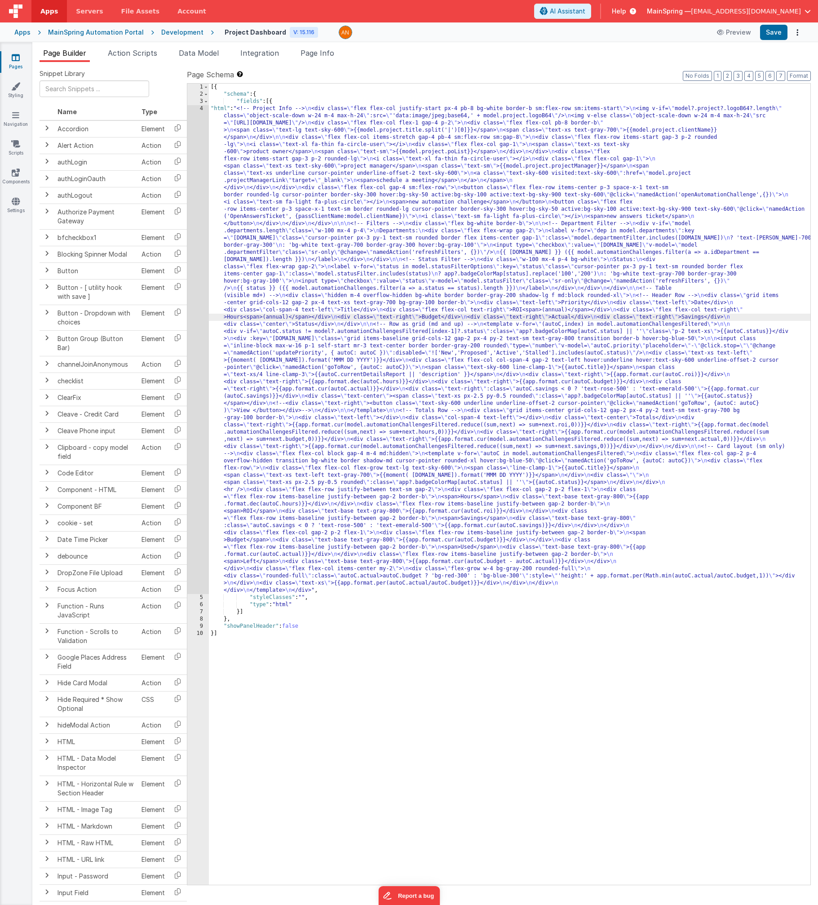
click at [321, 297] on div "[{ "schema" : { "fields" : [{ "html" : "<!-- Project Info --> \n <div class= \"…" at bounding box center [510, 491] width 602 height 815
click at [185, 32] on div "Development" at bounding box center [182, 32] width 42 height 9
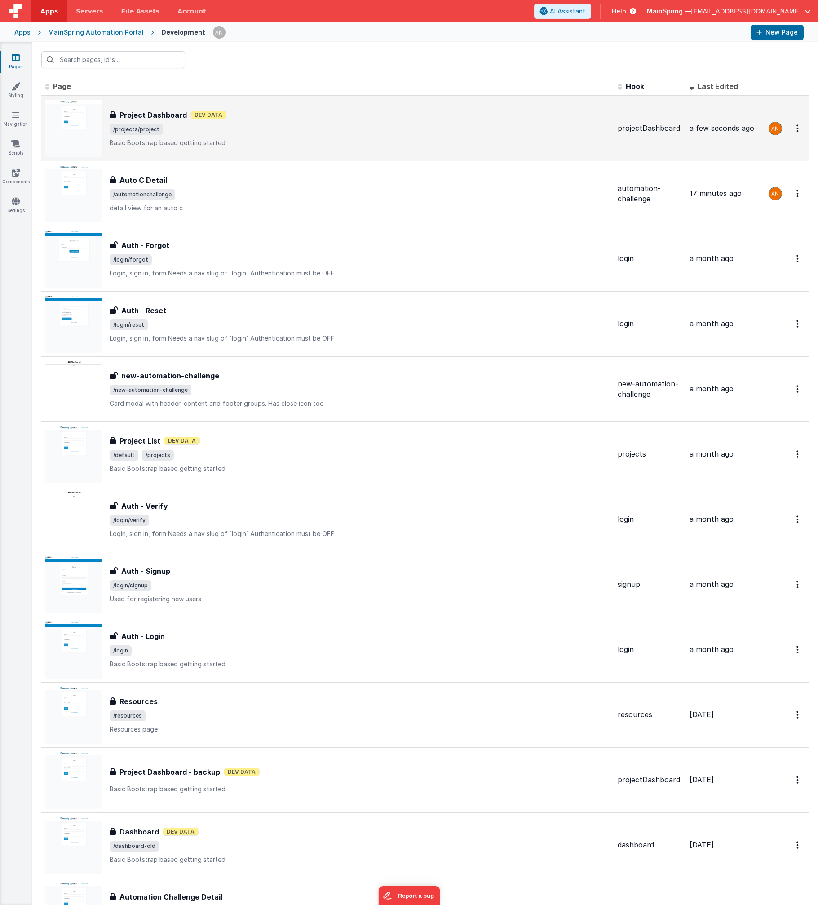
click at [218, 132] on span "/projects/project" at bounding box center [360, 129] width 501 height 11
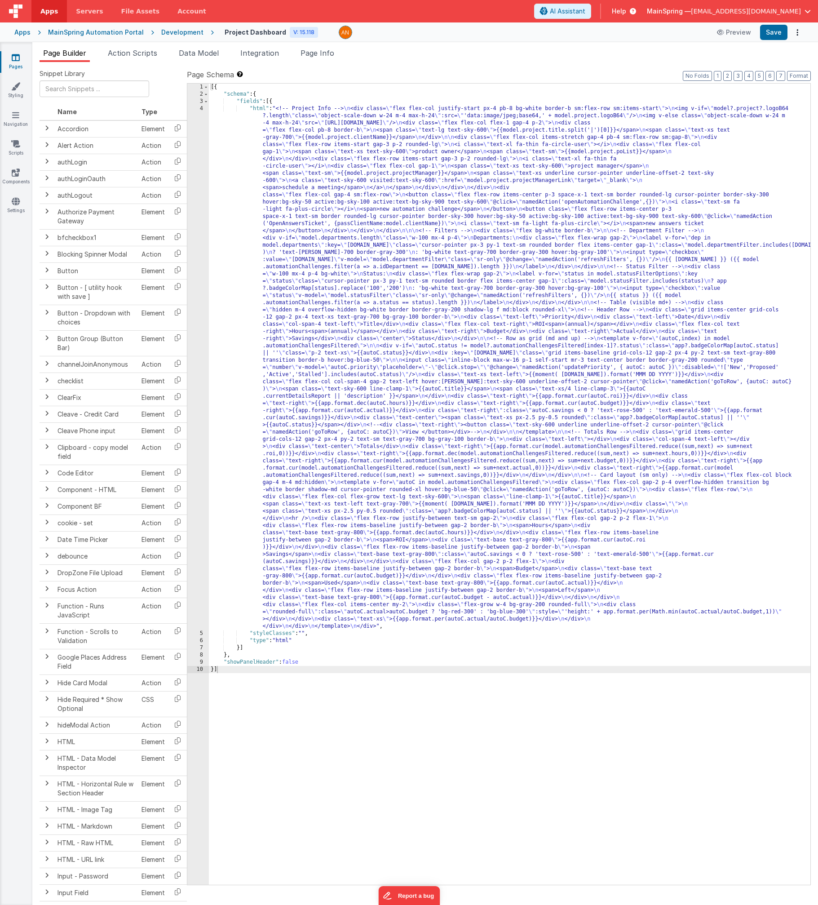
click at [177, 28] on div "Development" at bounding box center [182, 32] width 42 height 9
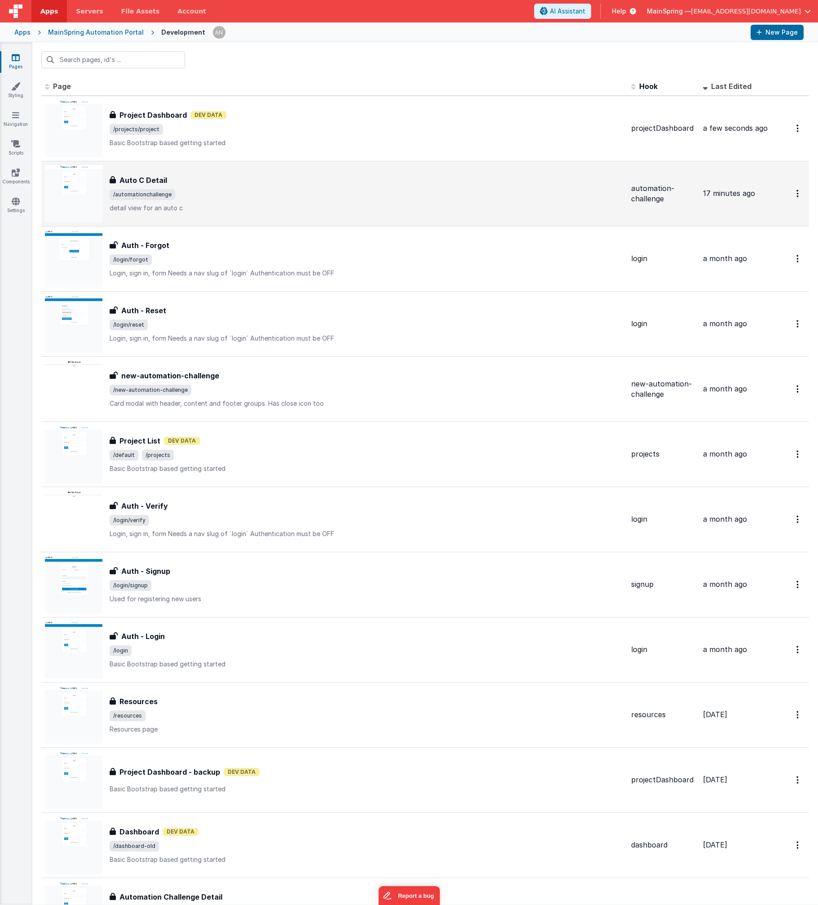
click at [278, 196] on span "/automationchallenge" at bounding box center [367, 194] width 514 height 11
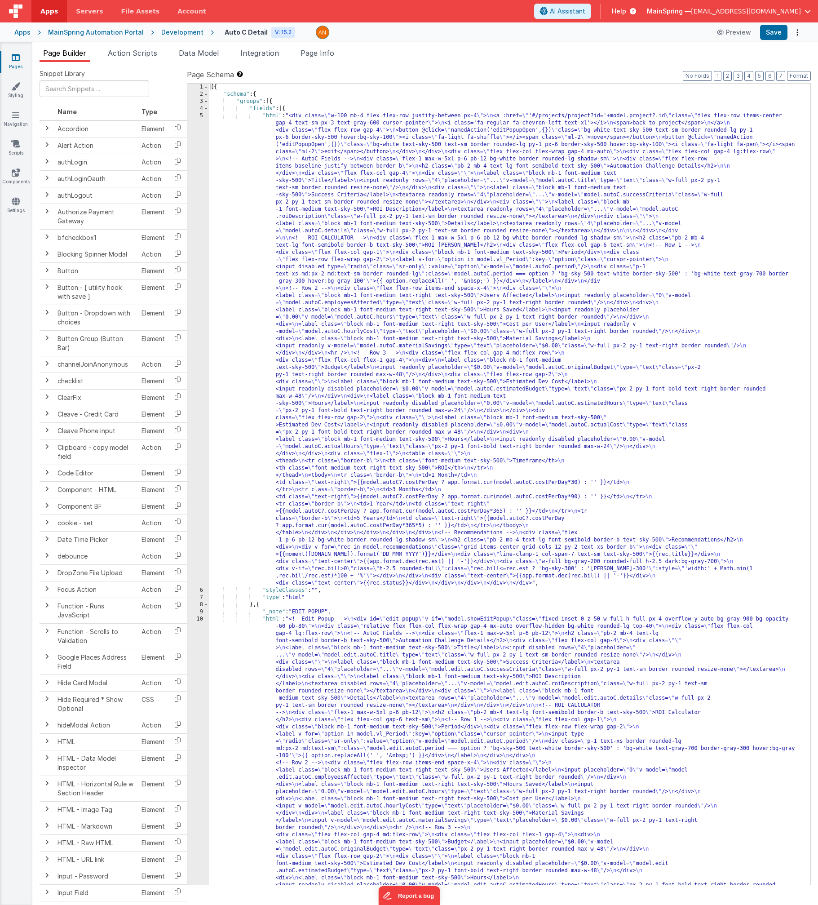
click at [188, 35] on div "Development" at bounding box center [182, 32] width 42 height 9
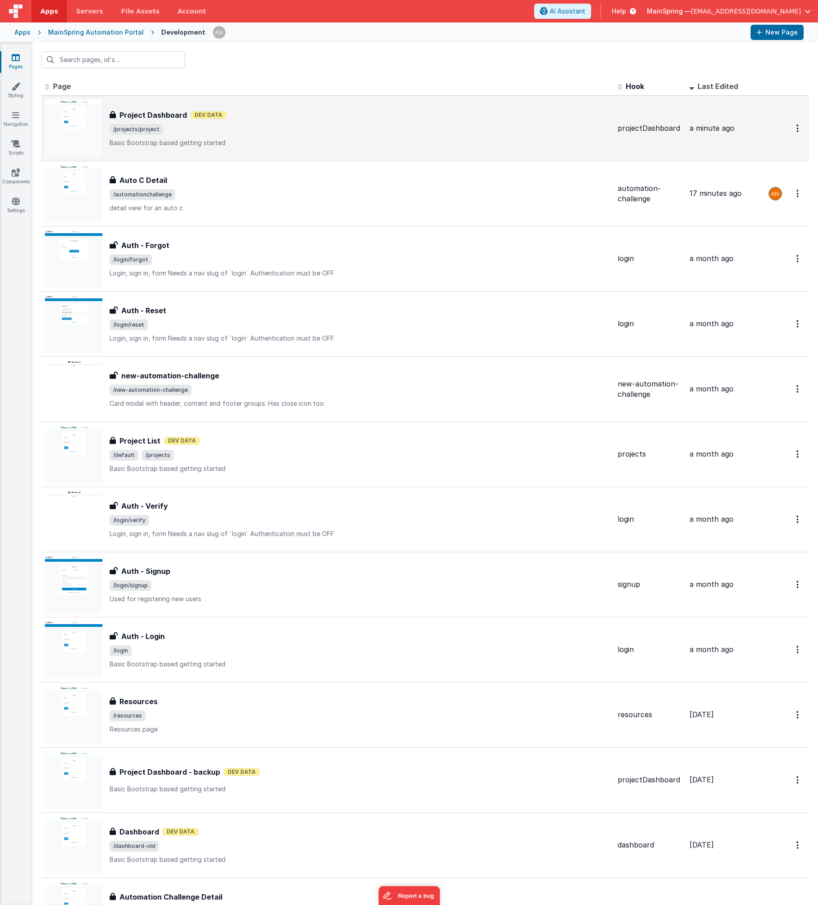
click at [241, 111] on div "Project Dashboard Dev Data" at bounding box center [360, 115] width 501 height 11
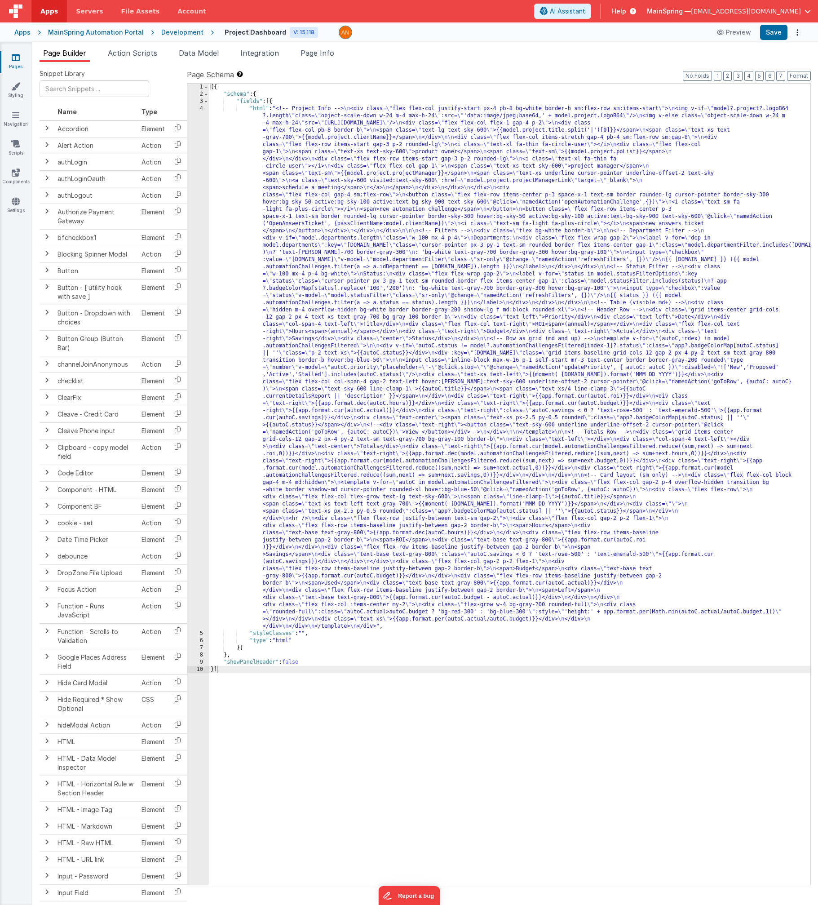
click at [371, 220] on div "[{ "schema" : { "fields" : [{ "html" : "<!-- Project Info --> \n <div class= \"…" at bounding box center [510, 491] width 602 height 815
click at [198, 256] on div "4" at bounding box center [198, 367] width 22 height 525
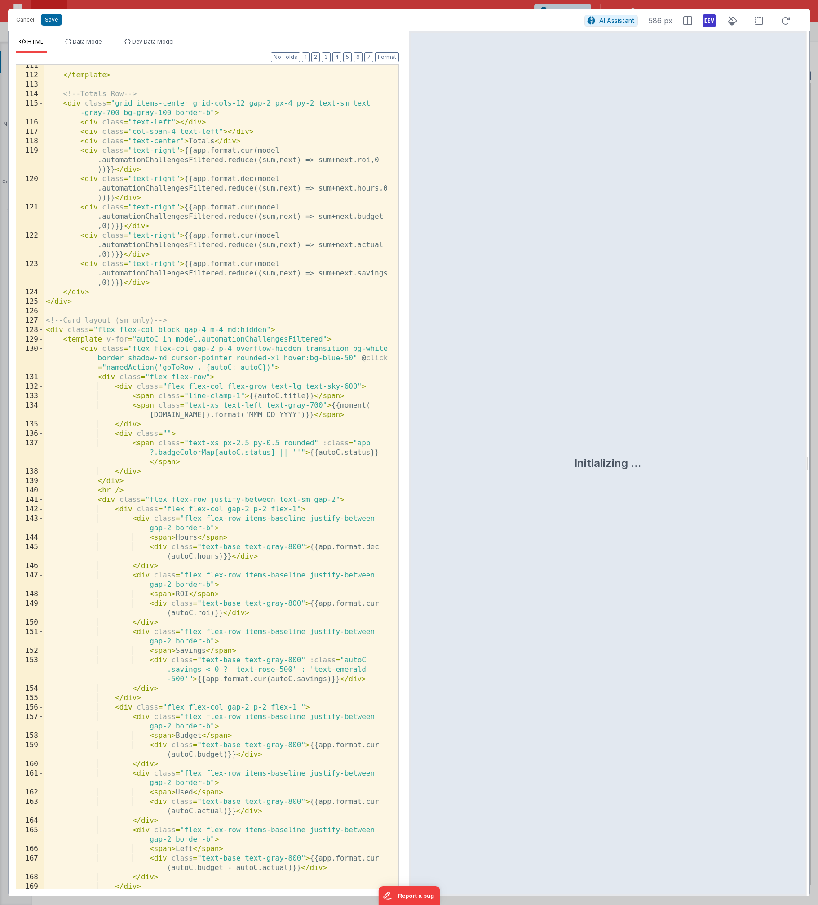
scroll to position [811, 0]
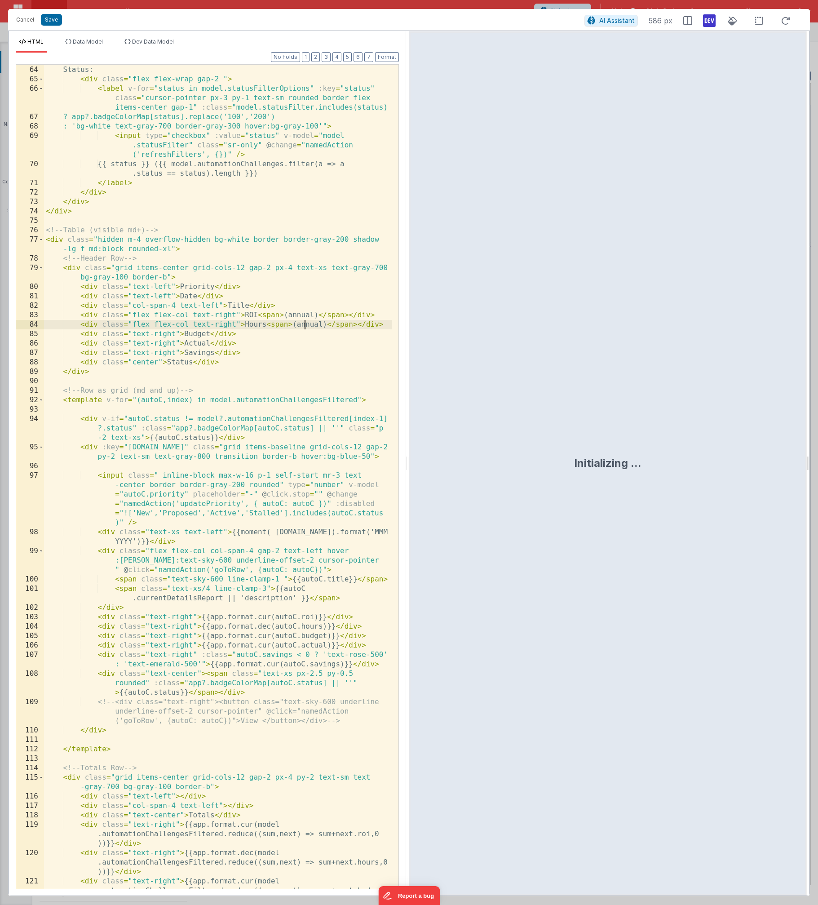
click at [306, 327] on div "< div class = "w-100 mx-4 p-4 bg-white " > Status: < div class = "flex flex-wra…" at bounding box center [218, 487] width 348 height 862
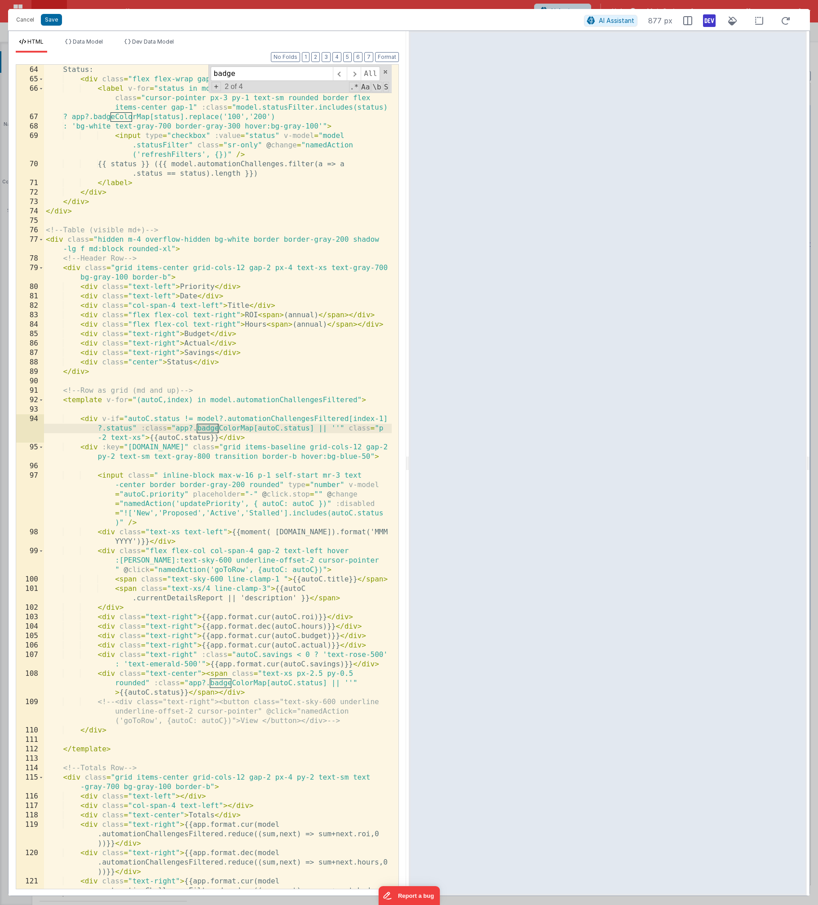
type input "badge"
drag, startPoint x: 80, startPoint y: 417, endPoint x: 309, endPoint y: 439, distance: 230.1
click at [309, 439] on div "< div class = "w-100 mx-4 p-4 bg-white " > Status: < div class = "flex flex-wra…" at bounding box center [218, 487] width 348 height 862
click at [355, 77] on span at bounding box center [354, 73] width 14 height 14
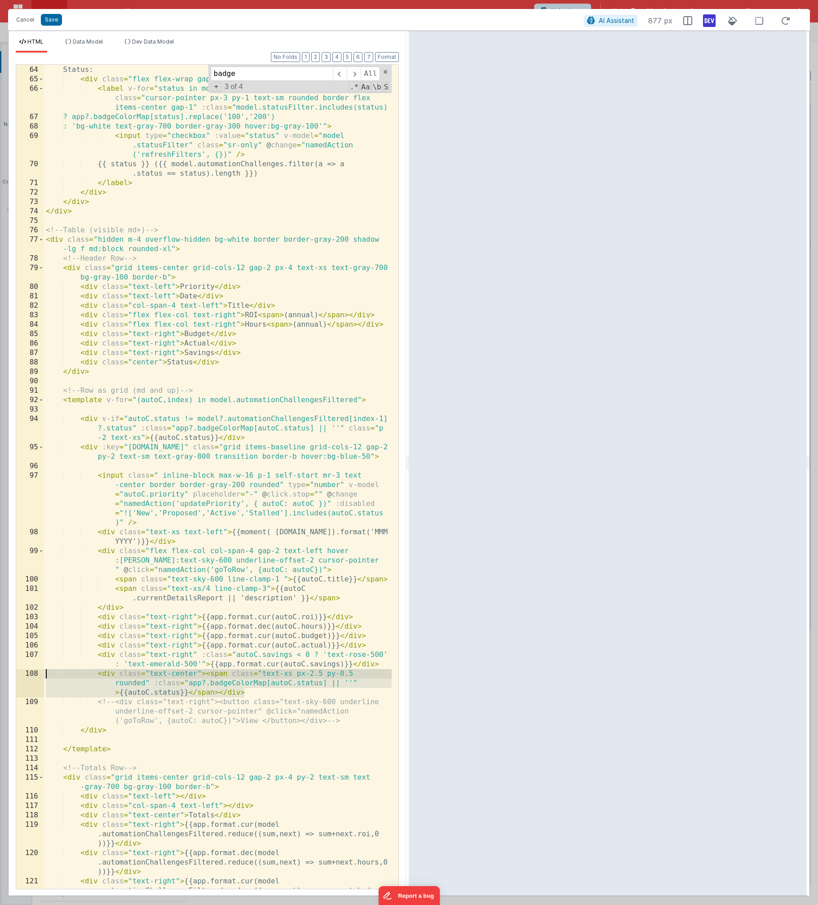
drag, startPoint x: 244, startPoint y: 694, endPoint x: 19, endPoint y: 676, distance: 225.3
click at [19, 676] on div "63 64 65 66 67 68 69 70 71 72 73 74 75 76 77 78 79 80 81 82 83 84 85 86 87 88 8…" at bounding box center [207, 476] width 383 height 825
click at [22, 19] on button "Cancel" at bounding box center [25, 19] width 27 height 13
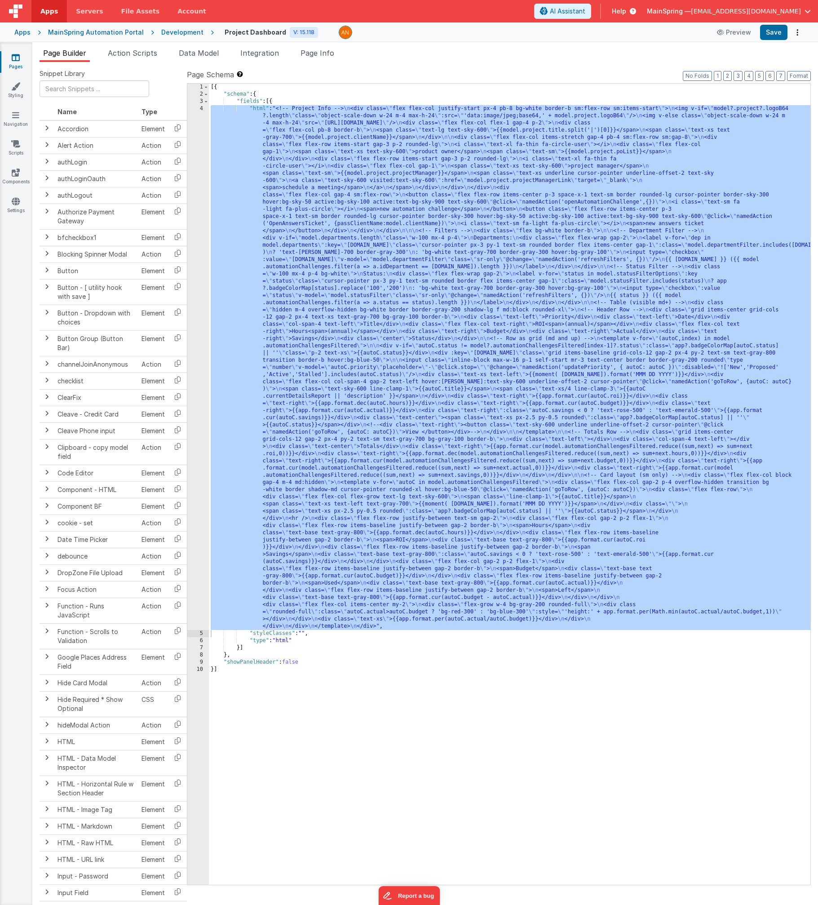
click at [162, 34] on div "Development" at bounding box center [182, 32] width 42 height 9
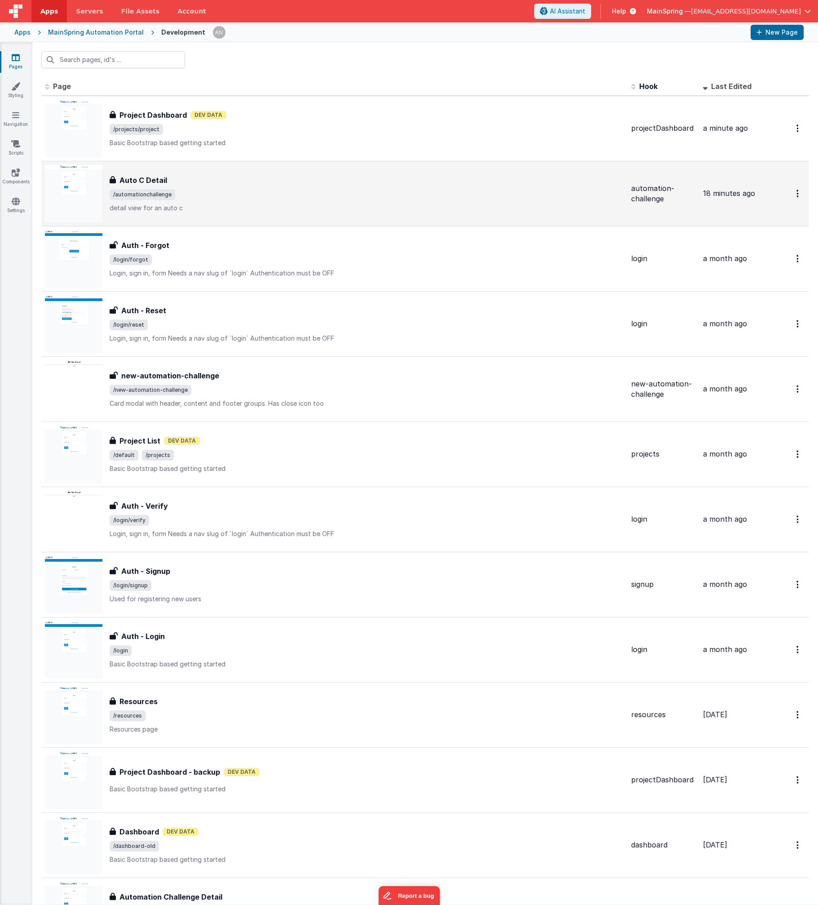
click at [248, 201] on div "Auto C Detail Auto C Detail /automationchallenge detail view for an auto c" at bounding box center [367, 194] width 514 height 38
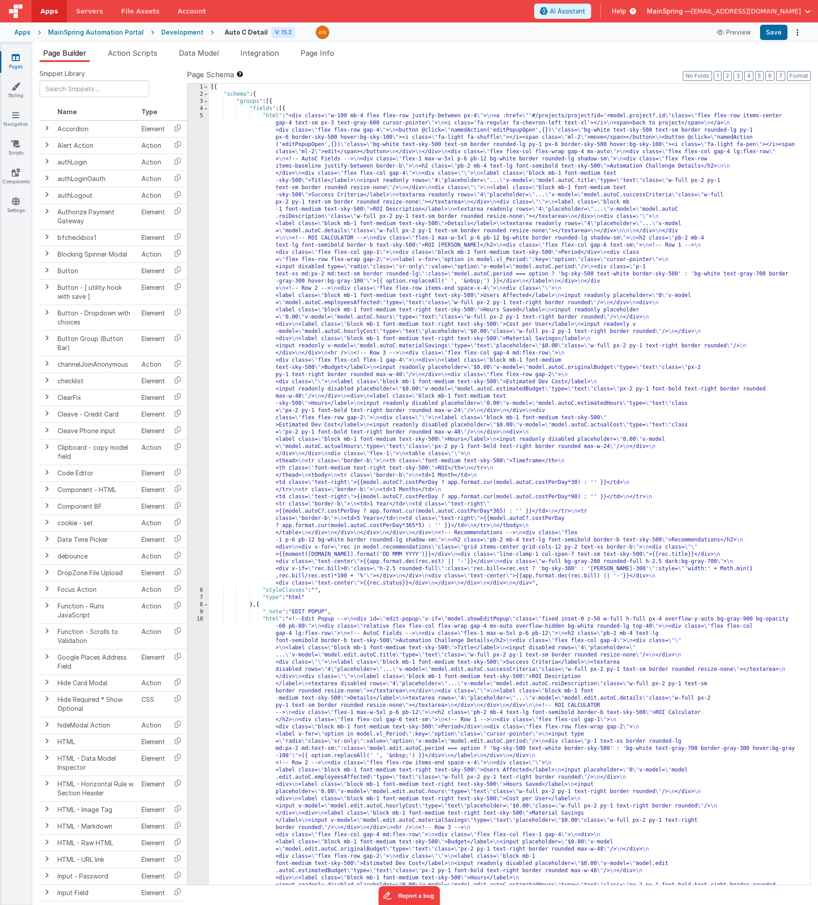
click at [424, 266] on div "[{ "schema" : { "groups" : [{ "fields" : [{ "html" : "<div class= \" w-100 mb-4…" at bounding box center [506, 707] width 595 height 1247
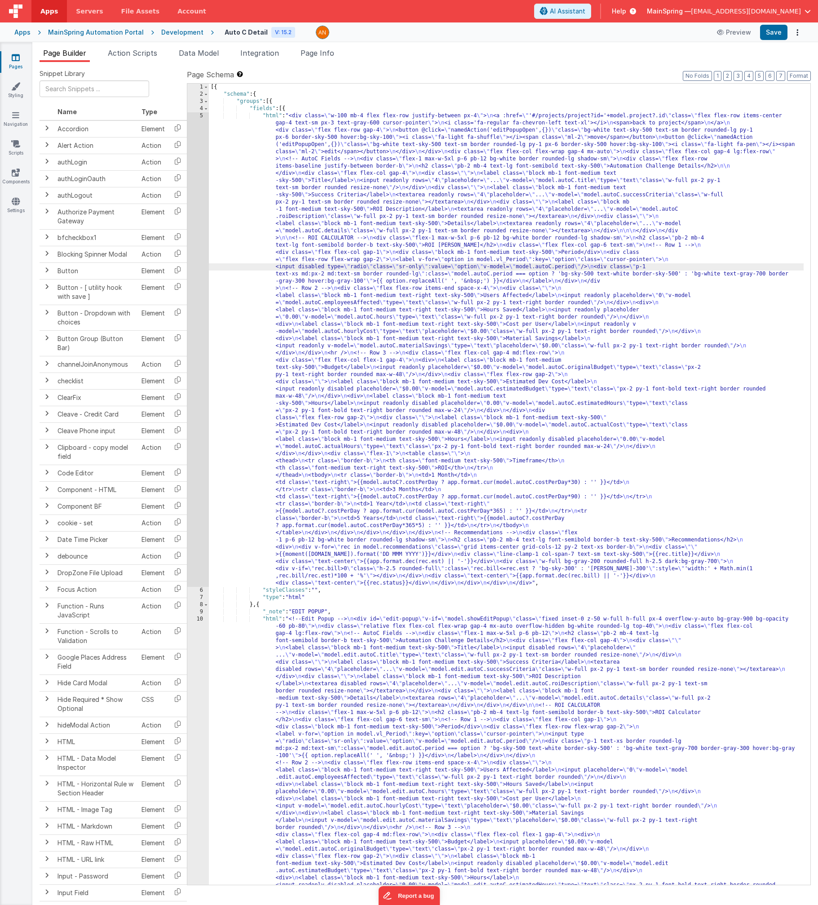
click at [196, 287] on div "5" at bounding box center [198, 349] width 22 height 474
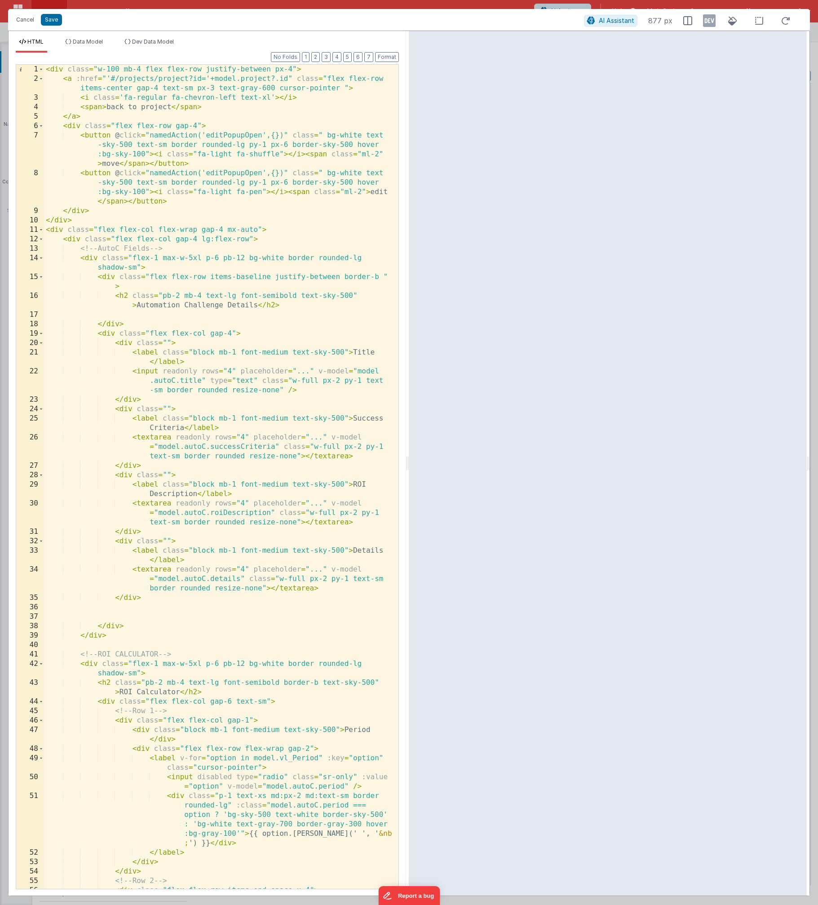
click at [107, 117] on div "< div class = "w-100 mb-4 flex flex-row justify-between px-4" > < a :href = "'#…" at bounding box center [218, 486] width 348 height 843
click at [230, 125] on div "< div class = "w-100 mb-4 flex flex-row justify-between px-4" > < a :href = "'#…" at bounding box center [218, 486] width 348 height 843
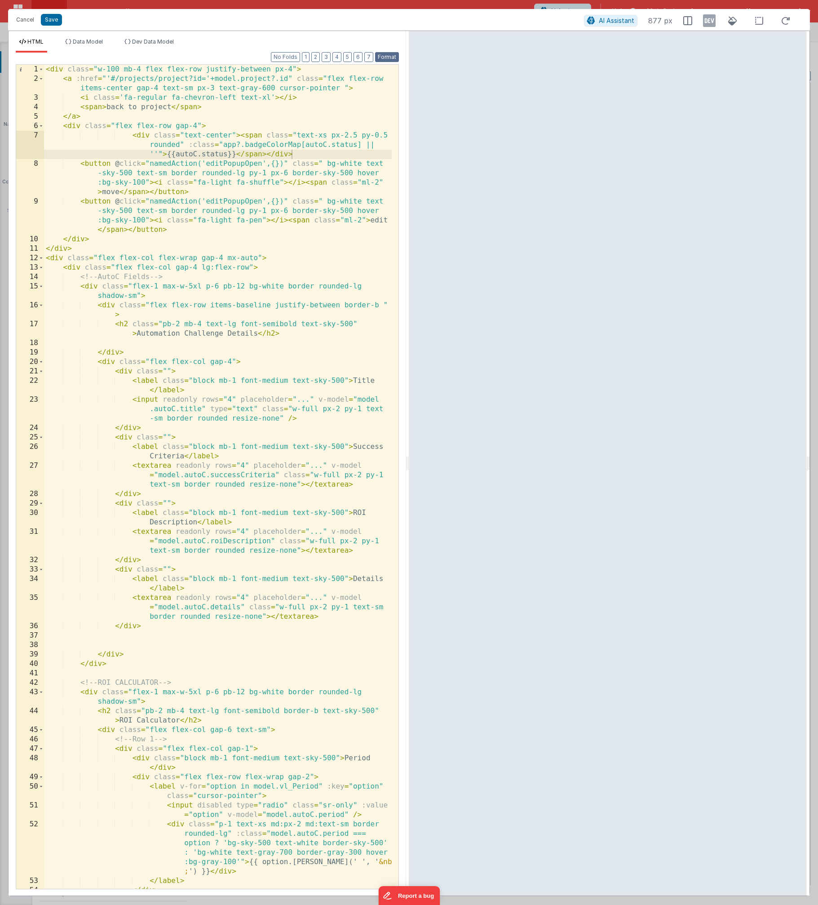
click at [387, 58] on button "Format" at bounding box center [387, 57] width 24 height 10
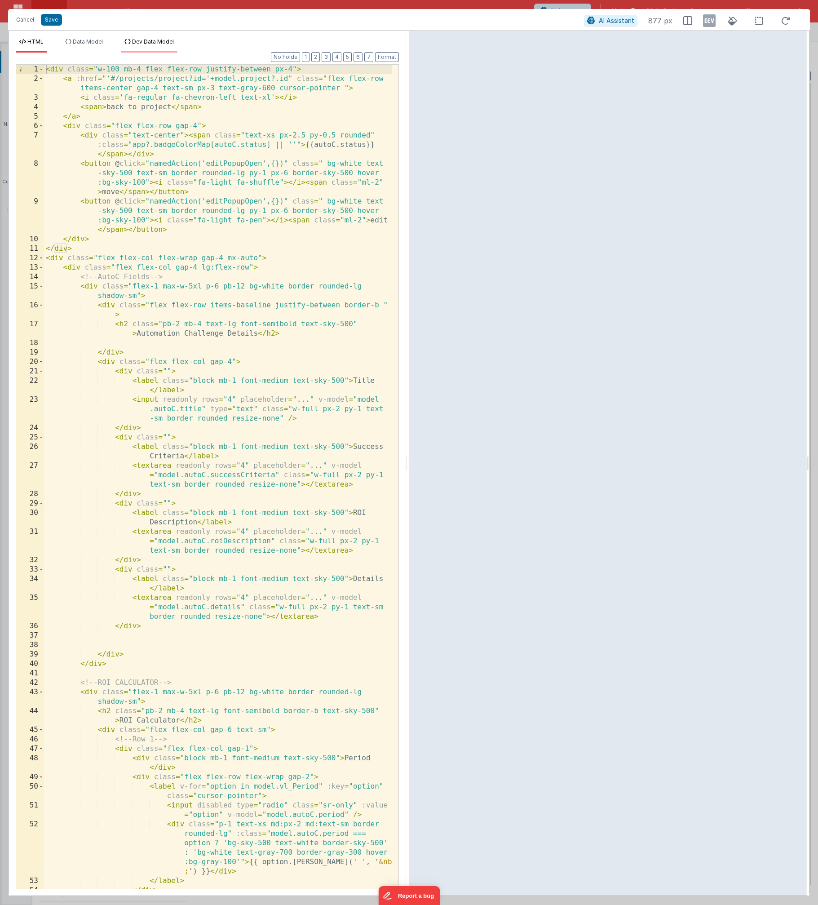
click at [151, 48] on li "Dev Data Model" at bounding box center [149, 45] width 57 height 14
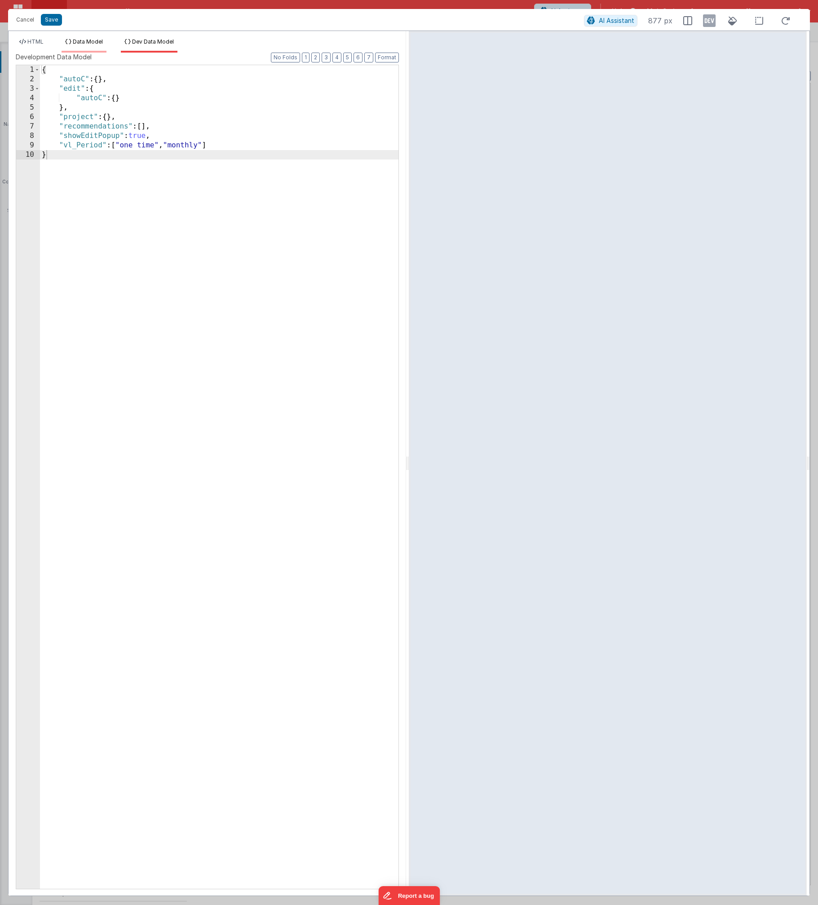
click at [95, 46] on li "Data Model" at bounding box center [84, 45] width 45 height 14
click at [39, 41] on span "HTML" at bounding box center [35, 41] width 16 height 7
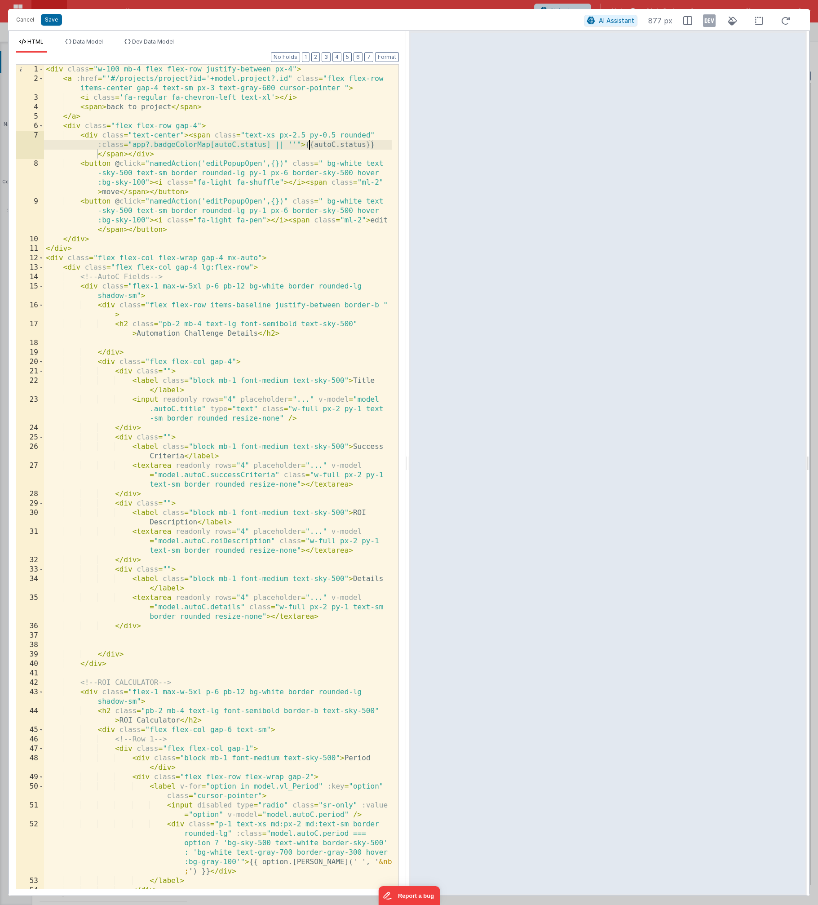
click at [311, 146] on div "< div class = "w-100 mb-4 flex flex-row justify-between px-4" > < a :href = "'#…" at bounding box center [218, 486] width 348 height 843
click at [105, 39] on li "Data Model" at bounding box center [84, 45] width 45 height 14
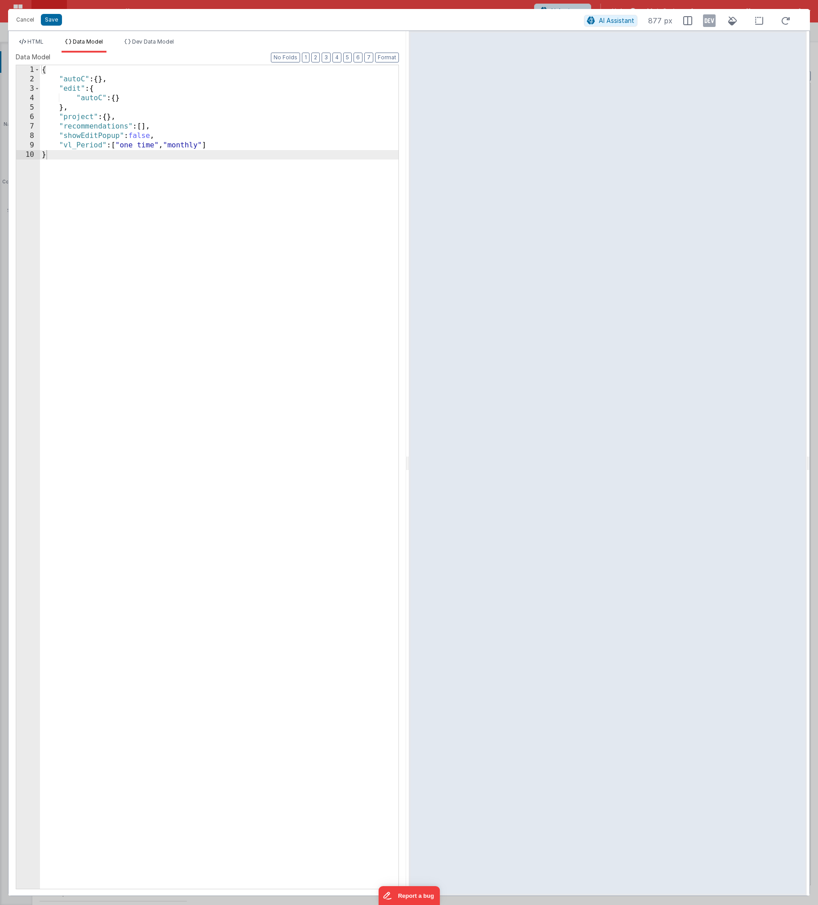
click at [44, 49] on li "HTML" at bounding box center [31, 45] width 31 height 14
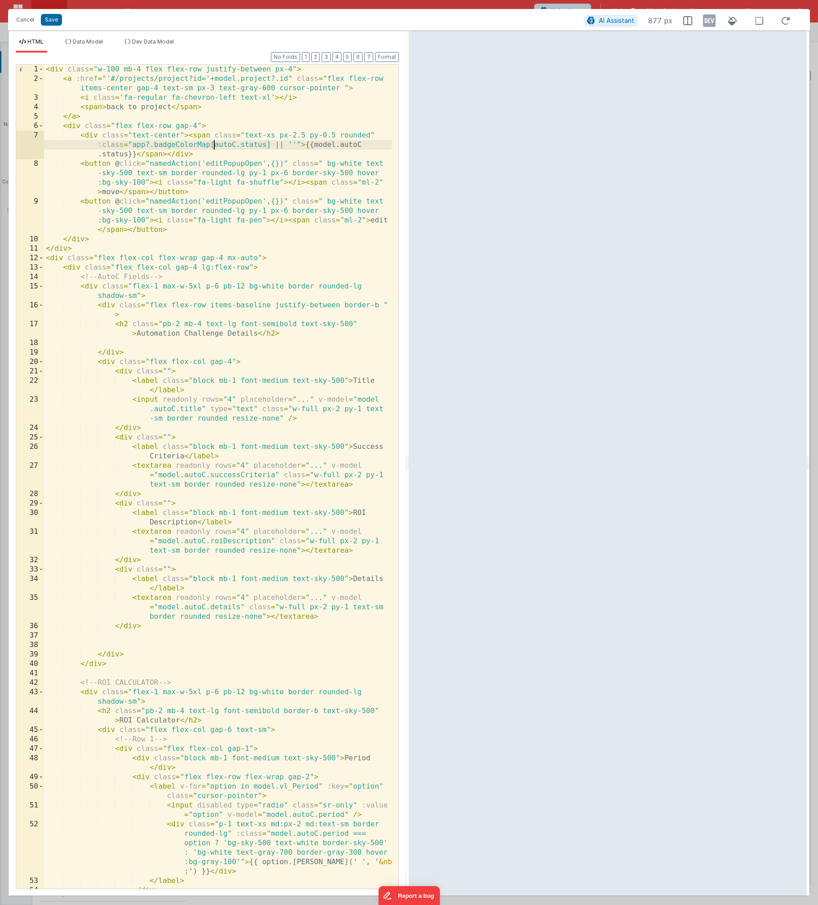
drag, startPoint x: 214, startPoint y: 145, endPoint x: 245, endPoint y: 186, distance: 51.6
click at [214, 145] on div "< div class = "w-100 mb-4 flex flex-row justify-between px-4" > < a :href = "'#…" at bounding box center [218, 486] width 348 height 843
click at [265, 145] on div "< div class = "w-100 mb-4 flex flex-row justify-between px-4" > < a :href = "'#…" at bounding box center [218, 486] width 348 height 843
click at [124, 154] on div "< div class = "w-100 mb-4 flex flex-row justify-between px-4" > < a :href = "'#…" at bounding box center [218, 486] width 348 height 843
click at [390, 55] on button "Format" at bounding box center [387, 57] width 24 height 10
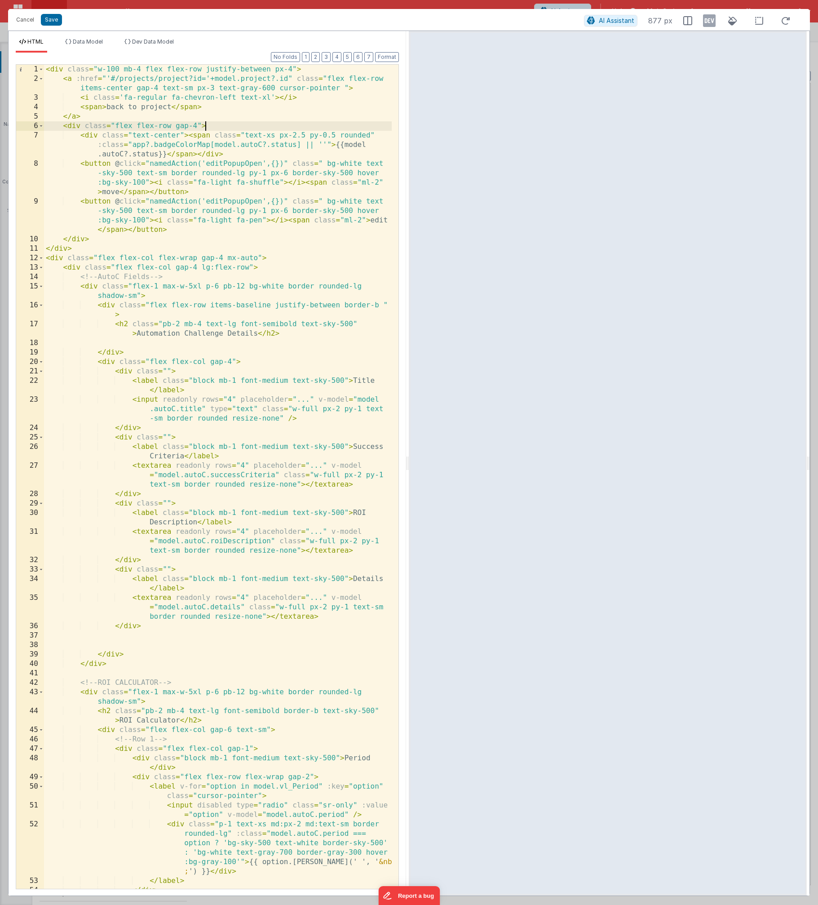
click at [329, 128] on div "< div class = "w-100 mb-4 flex flex-row justify-between px-4" > < a :href = "'#…" at bounding box center [218, 486] width 348 height 843
click at [220, 152] on div "< div class = "w-100 mb-4 flex flex-row justify-between px-4" > < a :href = "'#…" at bounding box center [218, 486] width 348 height 843
click at [424, 22] on icon at bounding box center [709, 20] width 13 height 14
drag, startPoint x: 704, startPoint y: 22, endPoint x: 669, endPoint y: 86, distance: 73.0
click at [424, 22] on icon at bounding box center [709, 20] width 13 height 14
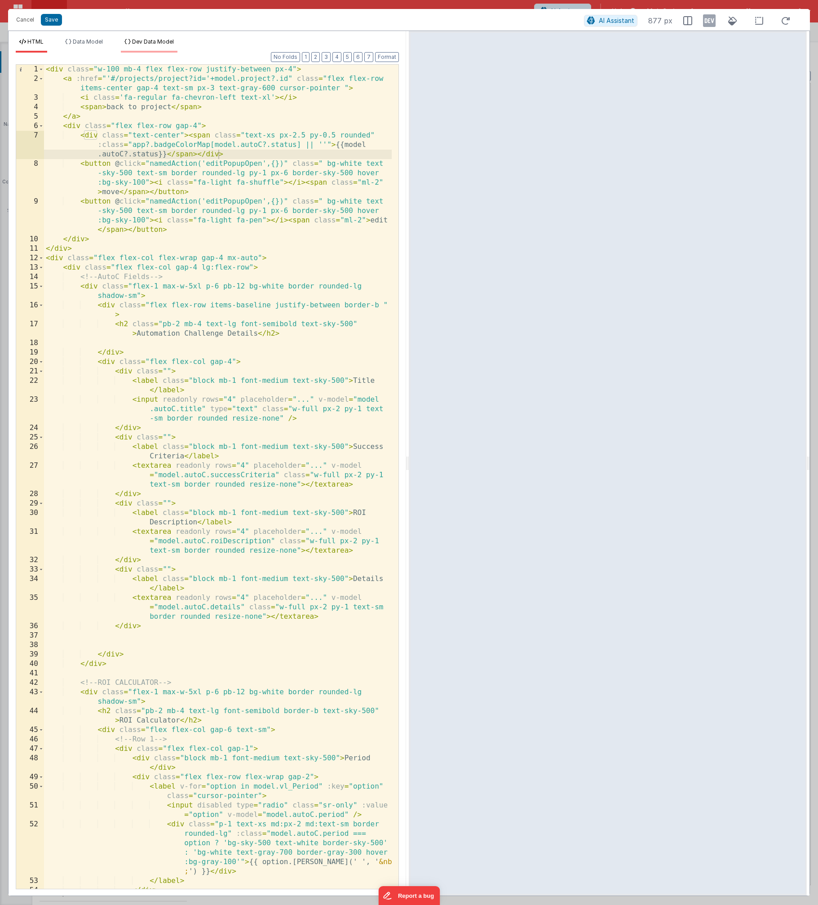
click at [141, 45] on li "Dev Data Model" at bounding box center [149, 45] width 57 height 14
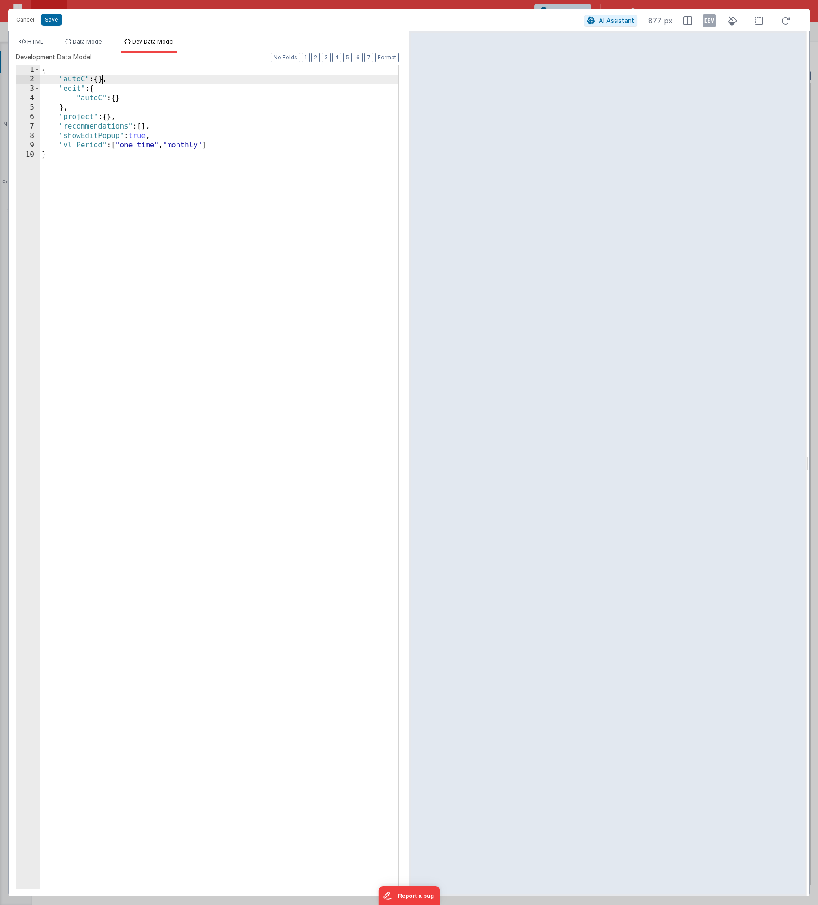
click at [102, 80] on div "{ "autoC" : { } , "edit" : { "autoC" : { } } , "project" : { } , "recommendatio…" at bounding box center [219, 486] width 359 height 842
click at [393, 59] on button "Format" at bounding box center [387, 58] width 24 height 10
click at [424, 20] on icon at bounding box center [709, 20] width 13 height 14
click at [32, 40] on span "HTML" at bounding box center [35, 41] width 16 height 7
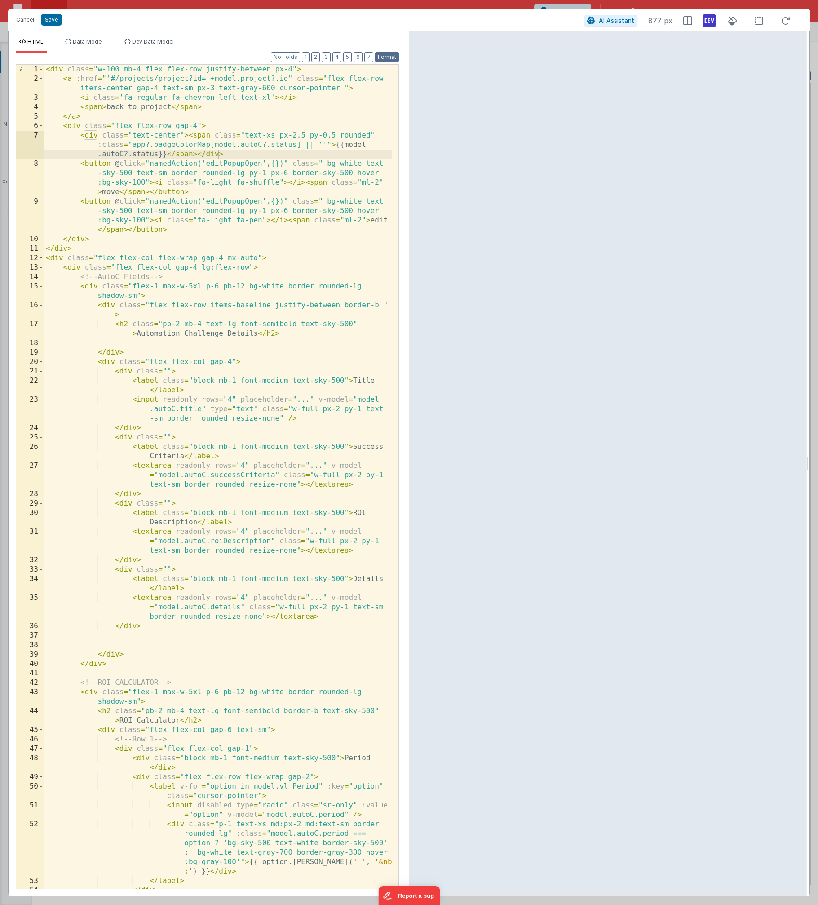
click at [385, 57] on button "Format" at bounding box center [387, 57] width 24 height 10
drag, startPoint x: 268, startPoint y: 135, endPoint x: 274, endPoint y: 137, distance: 6.0
click at [274, 137] on div "< div class = "w-100 mb-4 flex flex-row justify-between px-4" > < a :href = "'#…" at bounding box center [218, 486] width 348 height 843
click at [377, 134] on div "< div class = "w-100 mb-4 flex flex-row justify-between px-4" > < a :href = "'#…" at bounding box center [218, 486] width 348 height 843
click at [292, 71] on div "< div class = "w-100 mb-4 flex flex-row justify-between px-4" > < a :href = "'#…" at bounding box center [218, 486] width 348 height 843
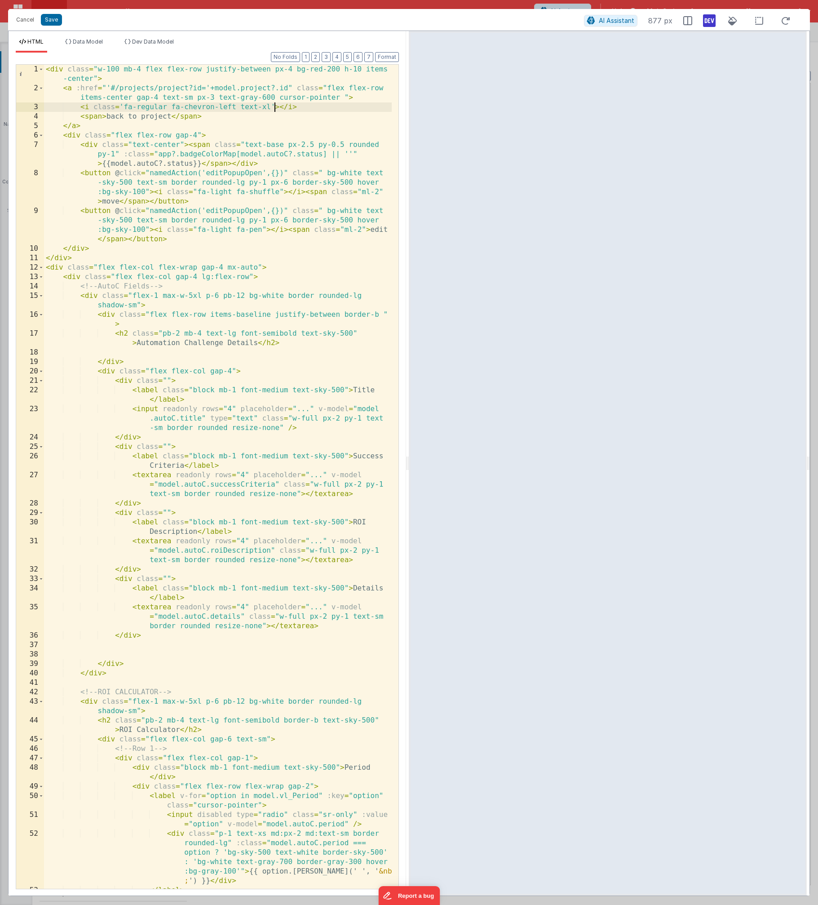
click at [275, 106] on div "< div class = "w-100 mb-4 flex flex-row justify-between px-4 bg-red-200 h-10 it…" at bounding box center [218, 491] width 348 height 852
click at [340, 97] on div "< div class = "w-100 mb-4 flex flex-row justify-between px-4 bg-red-200 h-10 it…" at bounding box center [218, 491] width 348 height 852
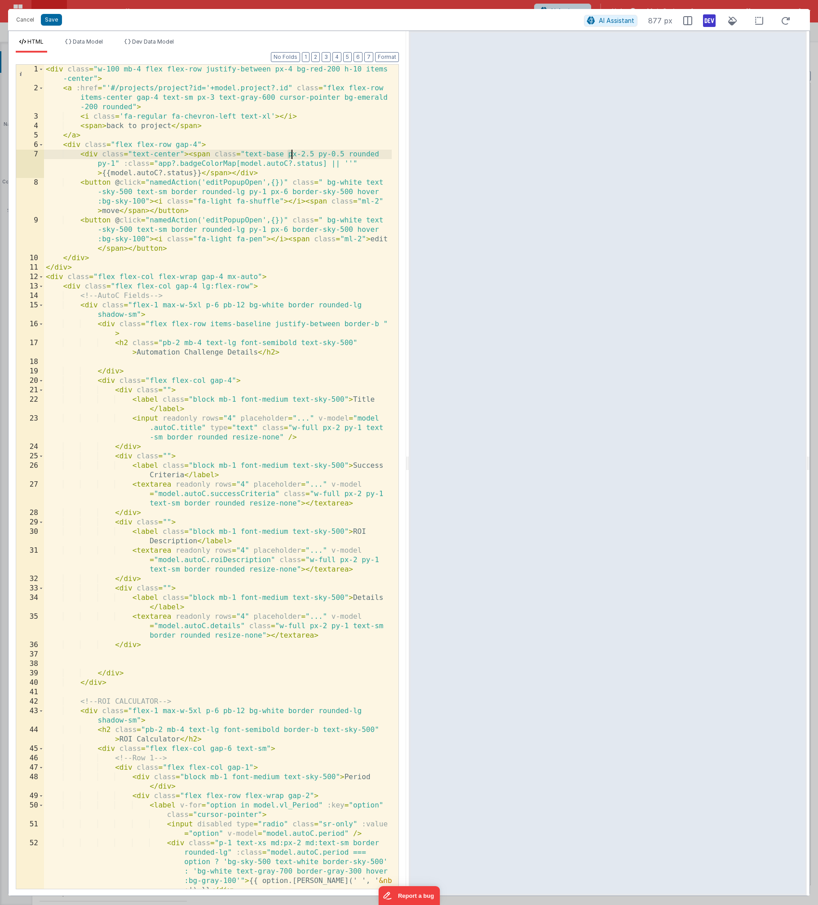
click at [290, 153] on div "< div class = "w-100 mb-4 flex flex-row justify-between px-4 bg-red-200 h-10 it…" at bounding box center [218, 491] width 348 height 852
drag, startPoint x: 303, startPoint y: 153, endPoint x: 313, endPoint y: 153, distance: 9.9
click at [313, 153] on div "< div class = "w-100 mb-4 flex flex-row justify-between px-4 bg-red-200 h-10 it…" at bounding box center [218, 491] width 348 height 852
drag, startPoint x: 309, startPoint y: 154, endPoint x: 334, endPoint y: 155, distance: 24.7
click at [334, 155] on div "< div class = "w-100 mb-4 flex flex-row justify-between px-4 bg-red-200 h-10 it…" at bounding box center [218, 491] width 348 height 852
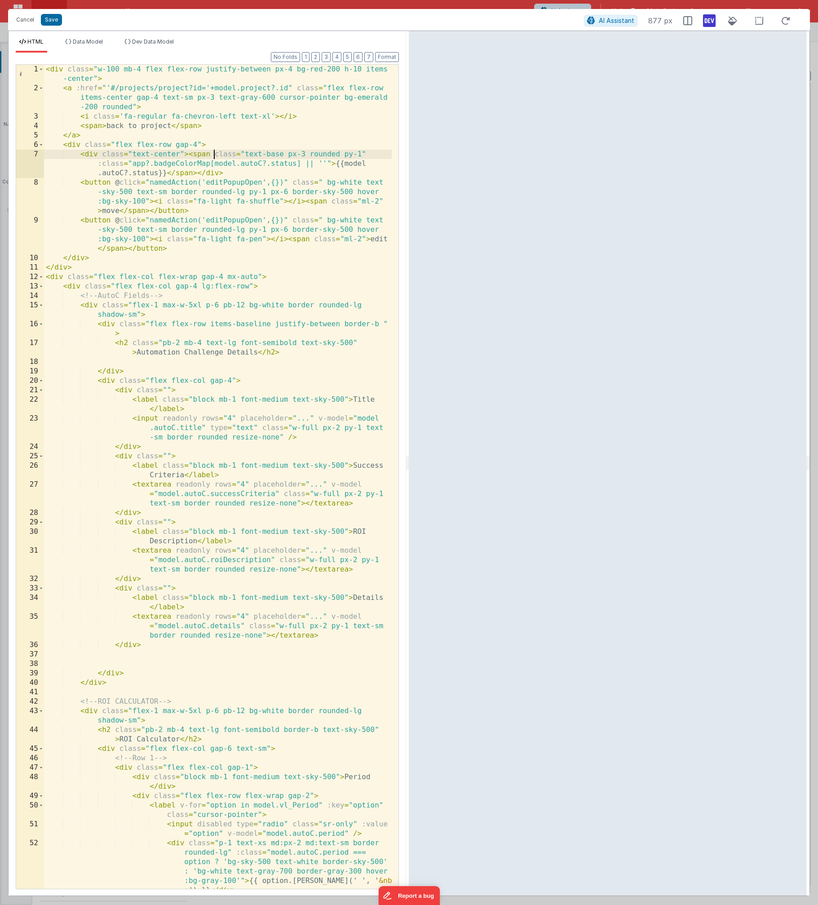
click at [214, 154] on div "< div class = "w-100 mb-4 flex flex-row justify-between px-4 bg-red-200 h-10 it…" at bounding box center [218, 491] width 348 height 852
drag, startPoint x: 213, startPoint y: 154, endPoint x: 101, endPoint y: 152, distance: 112.3
click at [101, 152] on div "< div class = "w-100 mb-4 flex flex-row justify-between px-4 bg-red-200 h-10 it…" at bounding box center [218, 491] width 348 height 852
drag, startPoint x: 128, startPoint y: 173, endPoint x: 98, endPoint y: 177, distance: 29.9
click at [98, 177] on div "< div class = "w-100 mb-4 flex flex-row justify-between px-4 bg-red-200 h-10 it…" at bounding box center [218, 491] width 348 height 852
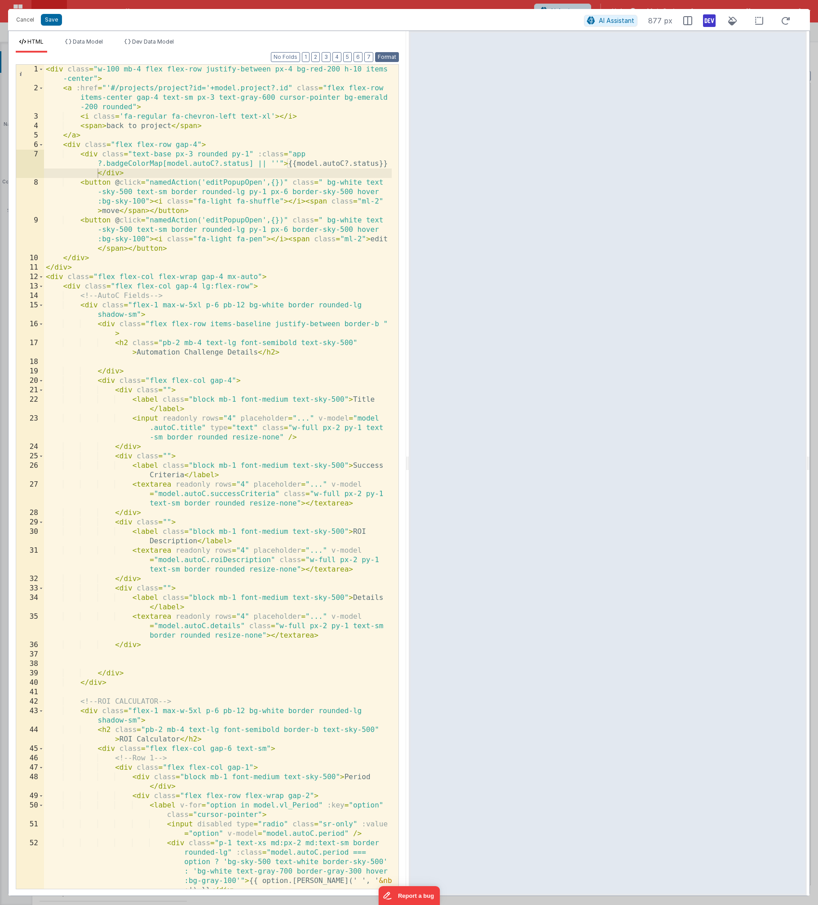
click at [391, 57] on button "Format" at bounding box center [387, 57] width 24 height 10
click at [249, 154] on div "< div class = "w-100 mb-4 flex flex-row justify-between px-4 bg-red-200 h-10 it…" at bounding box center [218, 491] width 348 height 852
click at [131, 155] on div "< div class = "w-100 mb-4 flex flex-row justify-between px-4 bg-red-200 h-10 it…" at bounding box center [218, 491] width 348 height 852
drag, startPoint x: 344, startPoint y: 97, endPoint x: 102, endPoint y: 104, distance: 241.8
click at [102, 104] on div "< div class = "w-100 mb-4 flex flex-row justify-between px-4 bg-red-200 h-10 it…" at bounding box center [218, 491] width 348 height 852
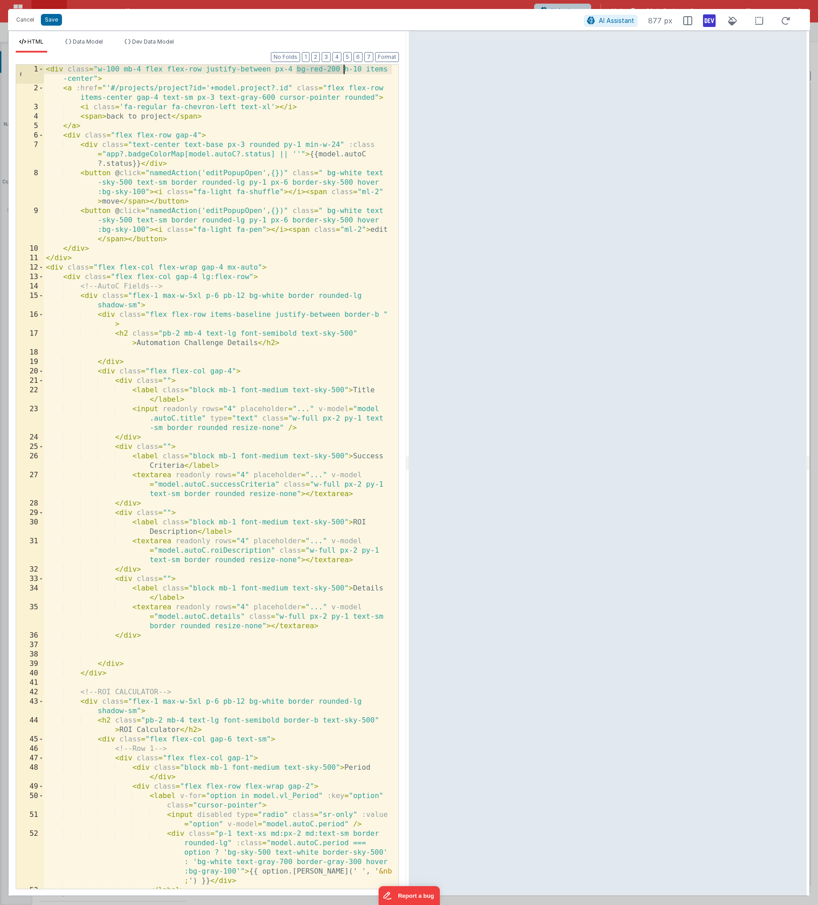
drag, startPoint x: 297, startPoint y: 70, endPoint x: 345, endPoint y: 70, distance: 47.6
click at [345, 70] on div "< div class = "w-100 mb-4 flex flex-row justify-between px-4 bg-red-200 h-10 it…" at bounding box center [218, 491] width 348 height 852
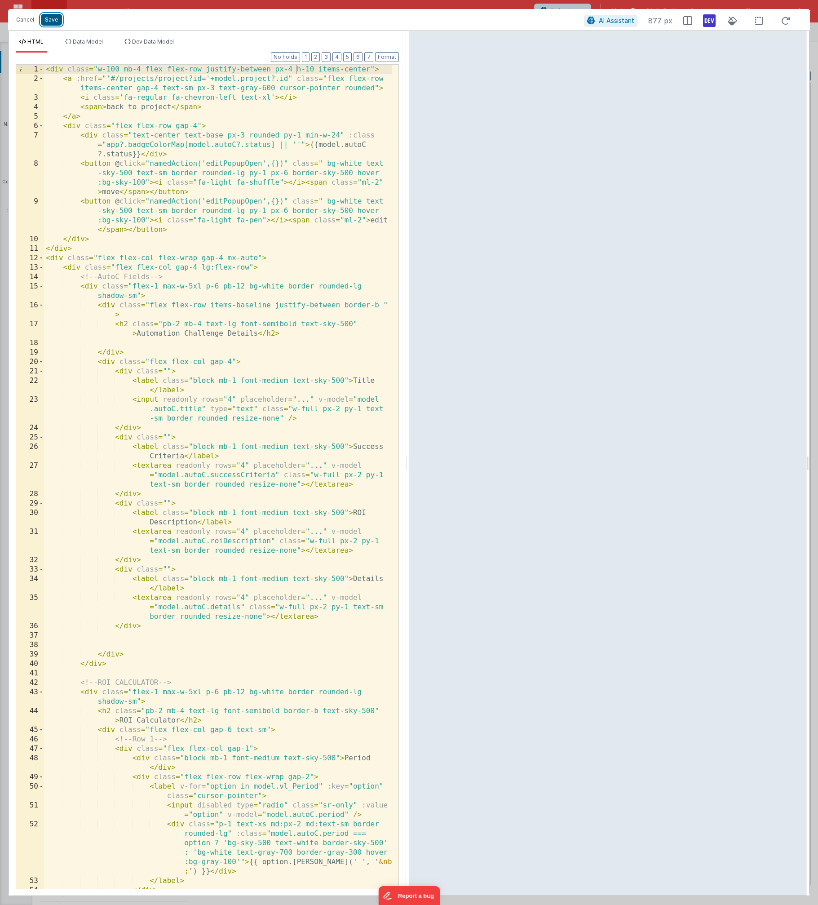
click at [55, 19] on button "Save" at bounding box center [51, 20] width 21 height 12
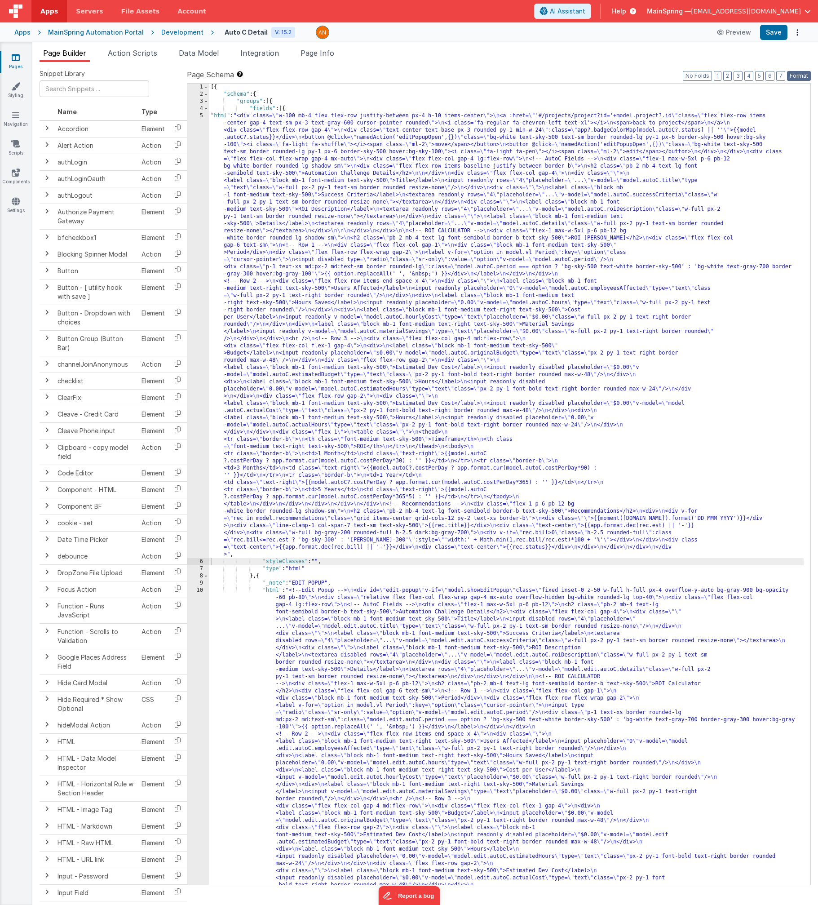
click at [424, 78] on button "Format" at bounding box center [799, 76] width 24 height 10
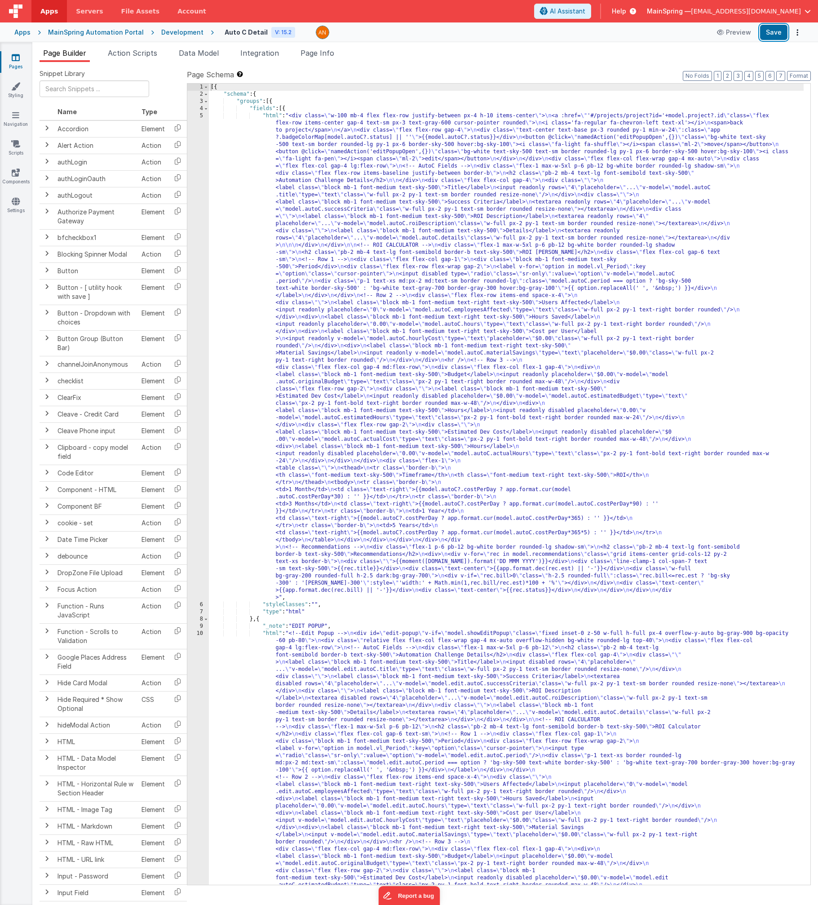
click at [424, 37] on button "Save" at bounding box center [773, 32] width 27 height 15
click at [192, 52] on span "Data Model" at bounding box center [199, 53] width 40 height 9
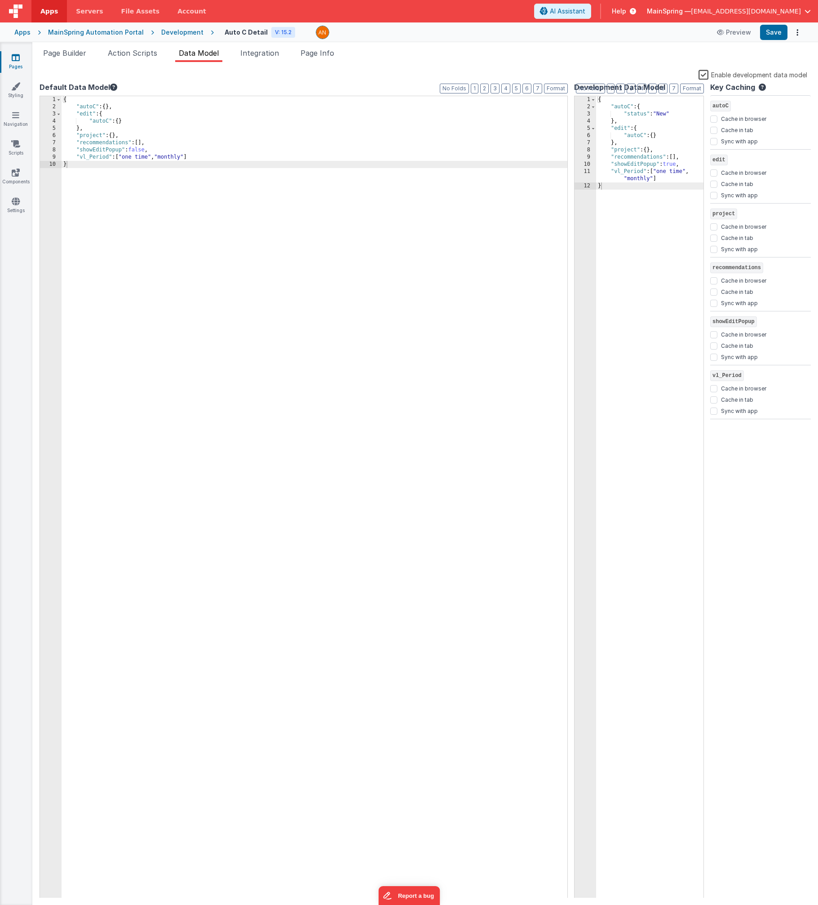
click at [424, 76] on label "Enable development data model" at bounding box center [753, 74] width 109 height 10
click at [0, 0] on input "Enable development data model" at bounding box center [0, 0] width 0 height 0
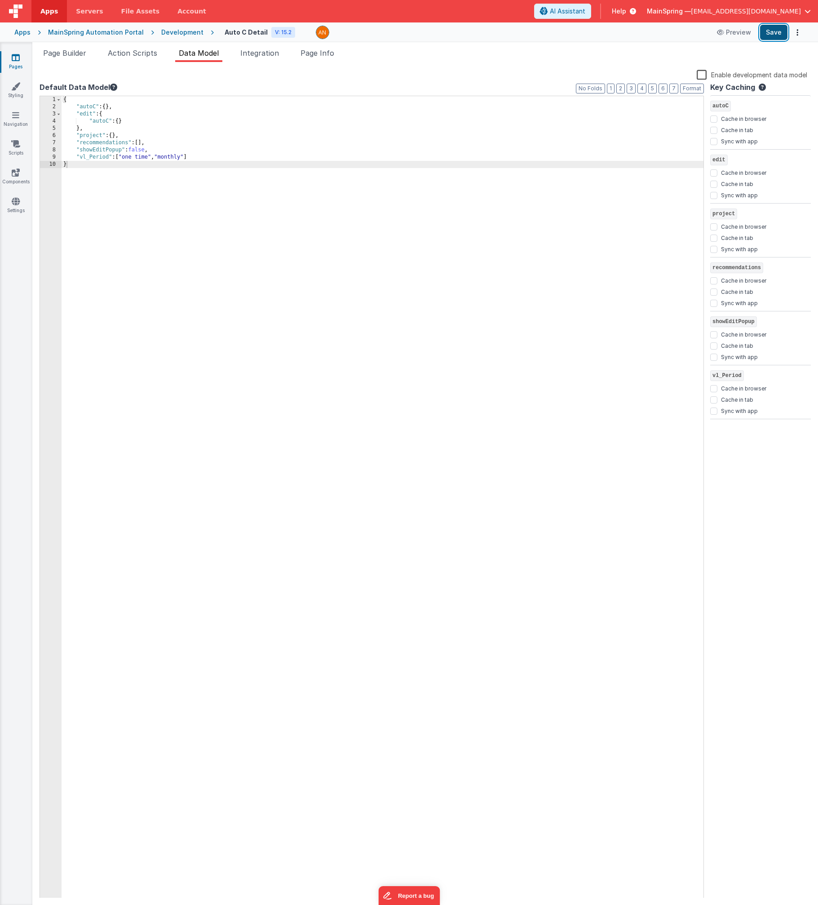
click at [424, 37] on button "Save" at bounding box center [773, 32] width 27 height 15
drag, startPoint x: 56, startPoint y: 55, endPoint x: 71, endPoint y: 58, distance: 15.0
click at [56, 55] on span "Page Builder" at bounding box center [64, 53] width 43 height 9
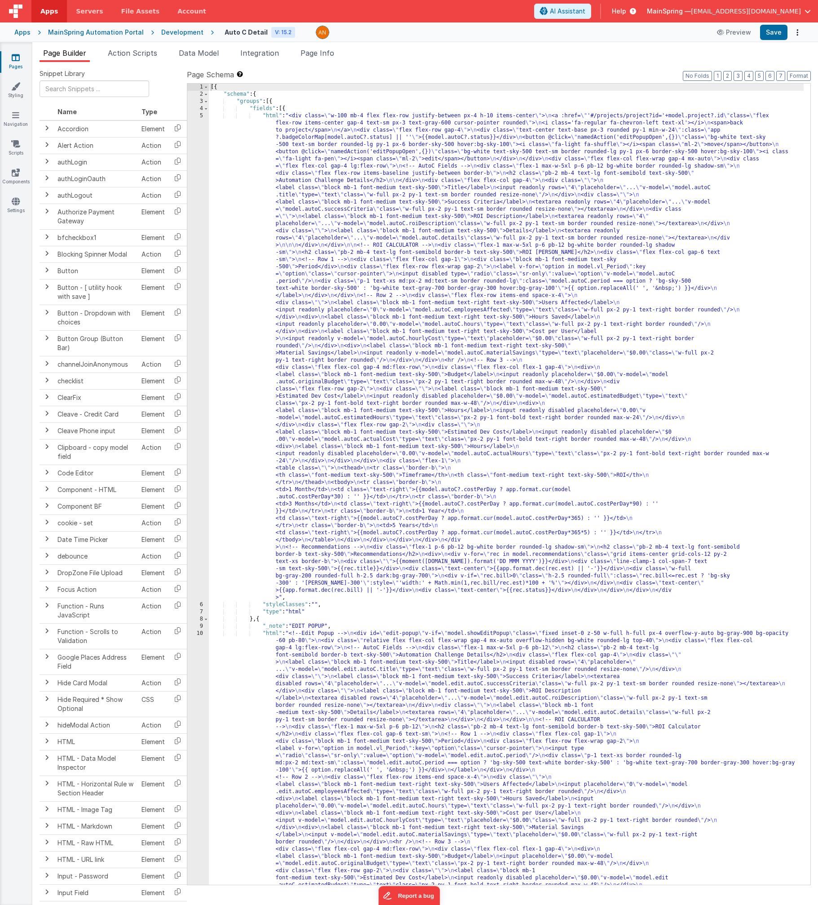
click at [358, 156] on div "[{ "schema" : { "groups" : [{ "fields" : [{ "html" : "<div class= \" w-100 mb-4…" at bounding box center [506, 707] width 595 height 1247
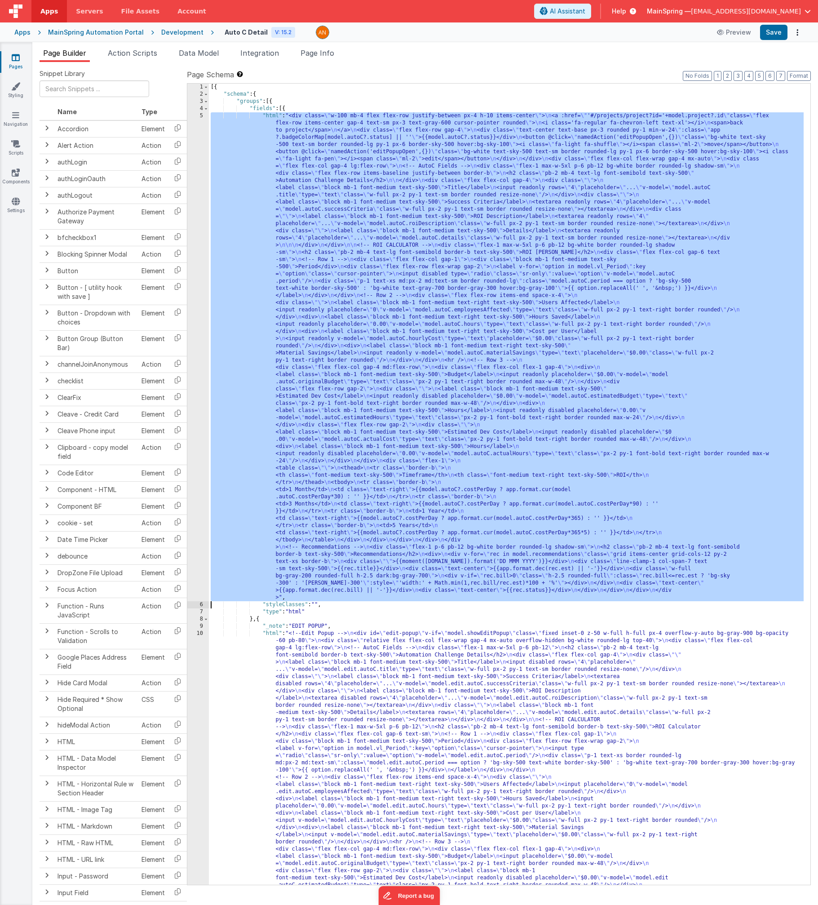
click at [190, 173] on div "5" at bounding box center [198, 356] width 22 height 489
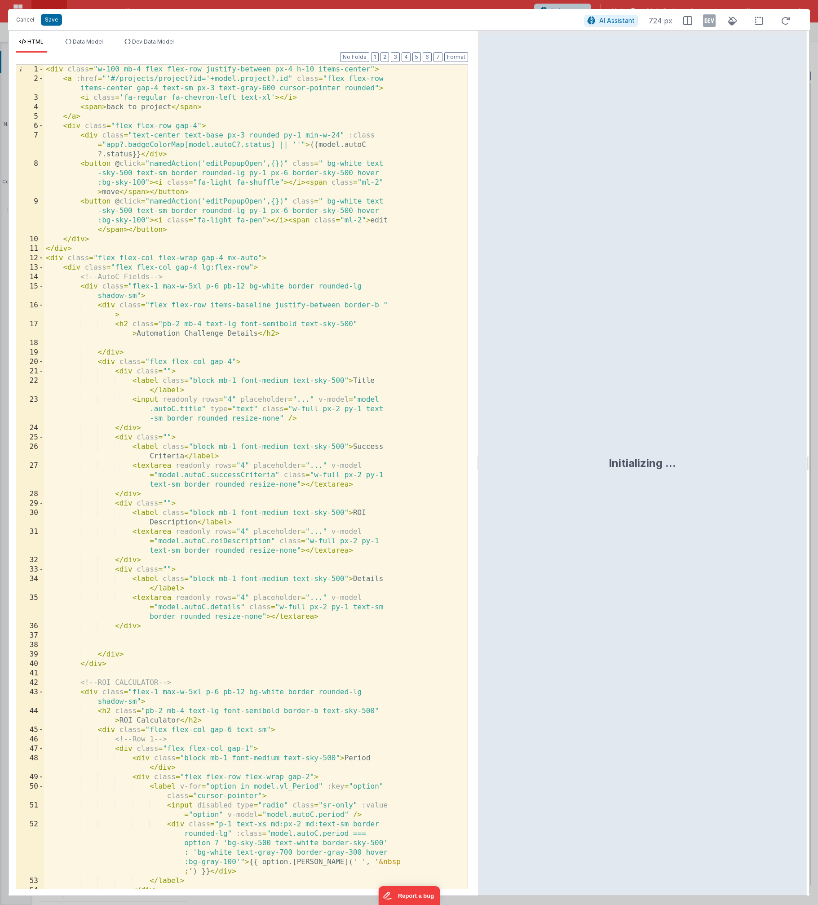
drag, startPoint x: 447, startPoint y: 463, endPoint x: 474, endPoint y: 482, distance: 33.0
click at [424, 482] on html "Cancel Save AI Assistant 724 px HTML Data Model Dev Data Model Format 7 6 5 4 3…" at bounding box center [409, 452] width 818 height 905
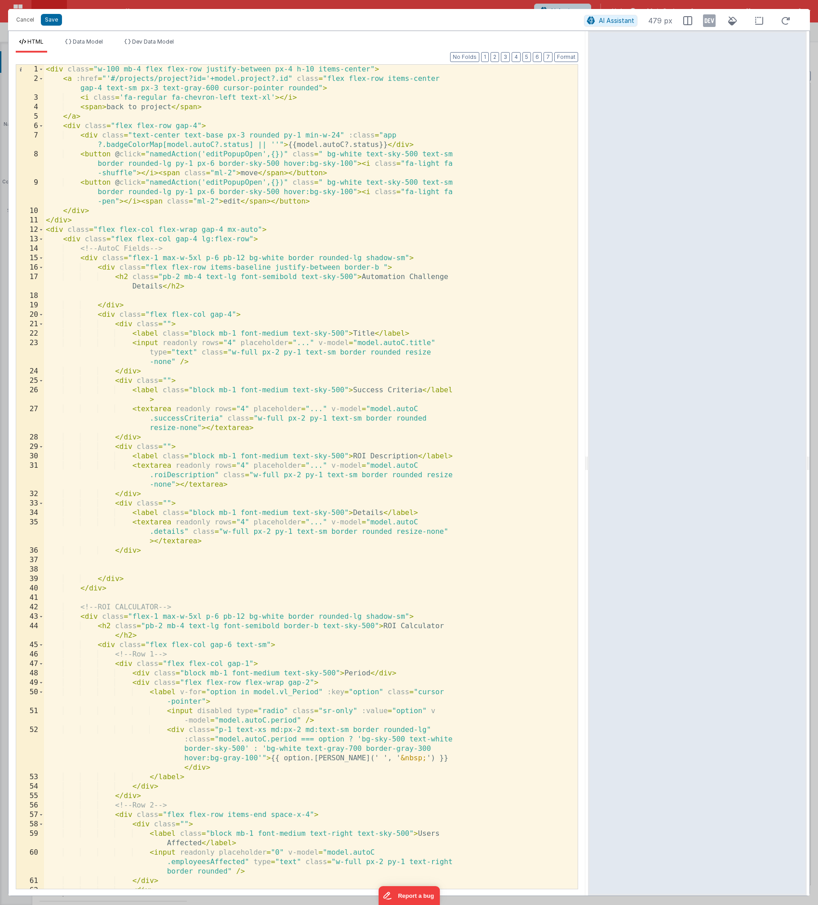
drag, startPoint x: 472, startPoint y: 456, endPoint x: 589, endPoint y: 440, distance: 117.9
click at [424, 440] on html "Cancel Save AI Assistant 479 px HTML Data Model Dev Data Model Format 7 6 5 4 3…" at bounding box center [409, 452] width 818 height 905
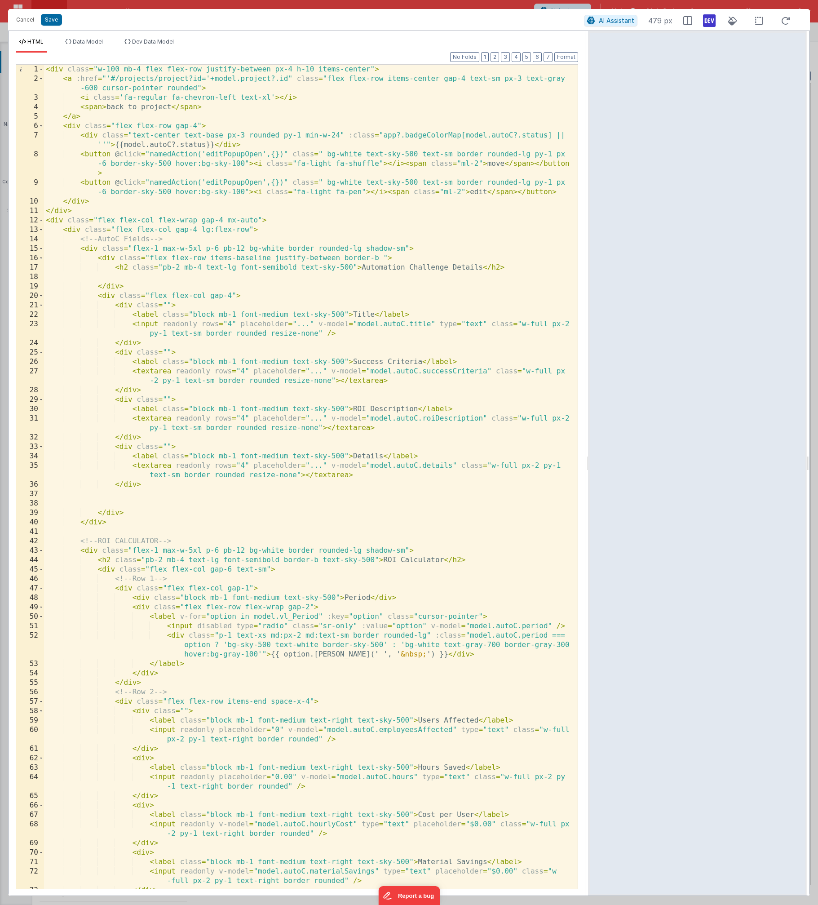
click at [424, 23] on icon at bounding box center [709, 20] width 13 height 14
click at [370, 70] on div "< div class = "w-100 mb-4 flex flex-row justify-between px-4 h-10 items-center"…" at bounding box center [307, 486] width 527 height 843
click at [185, 135] on div "< div class = "w-100 mb-4 flex flex-row justify-between px-4 h-10 items-center"…" at bounding box center [307, 486] width 527 height 843
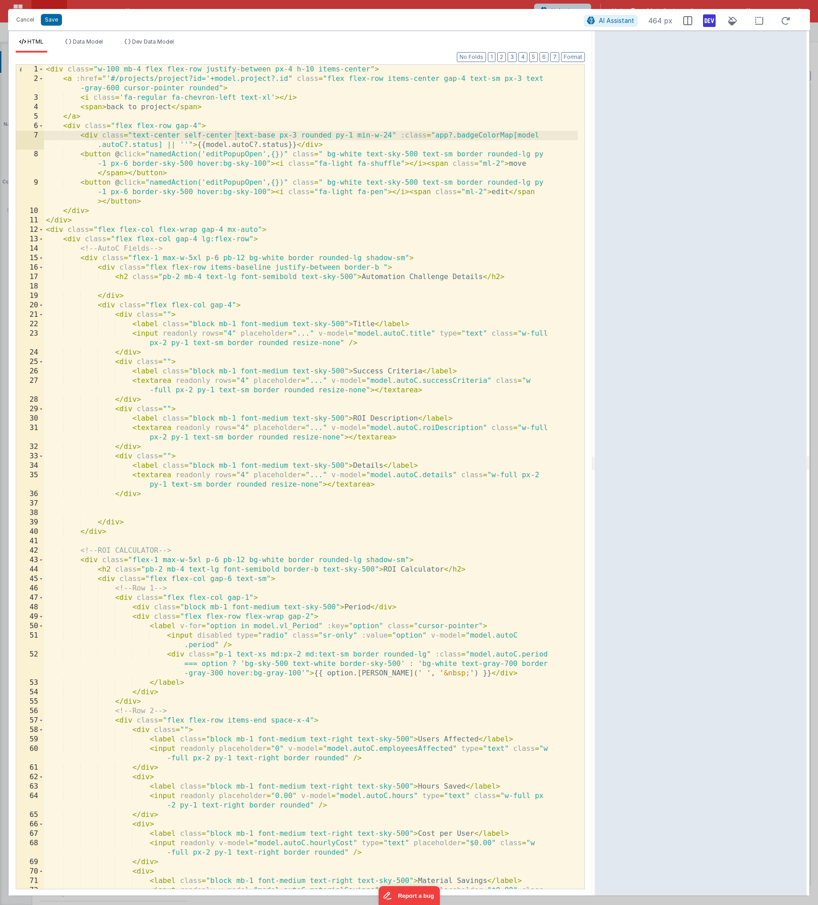
drag, startPoint x: 587, startPoint y: 467, endPoint x: 596, endPoint y: 500, distance: 34.0
click at [424, 500] on html "Cancel Save AI Assistant 464 px HTML Data Model Dev Data Model Format 7 6 5 4 3…" at bounding box center [409, 452] width 818 height 905
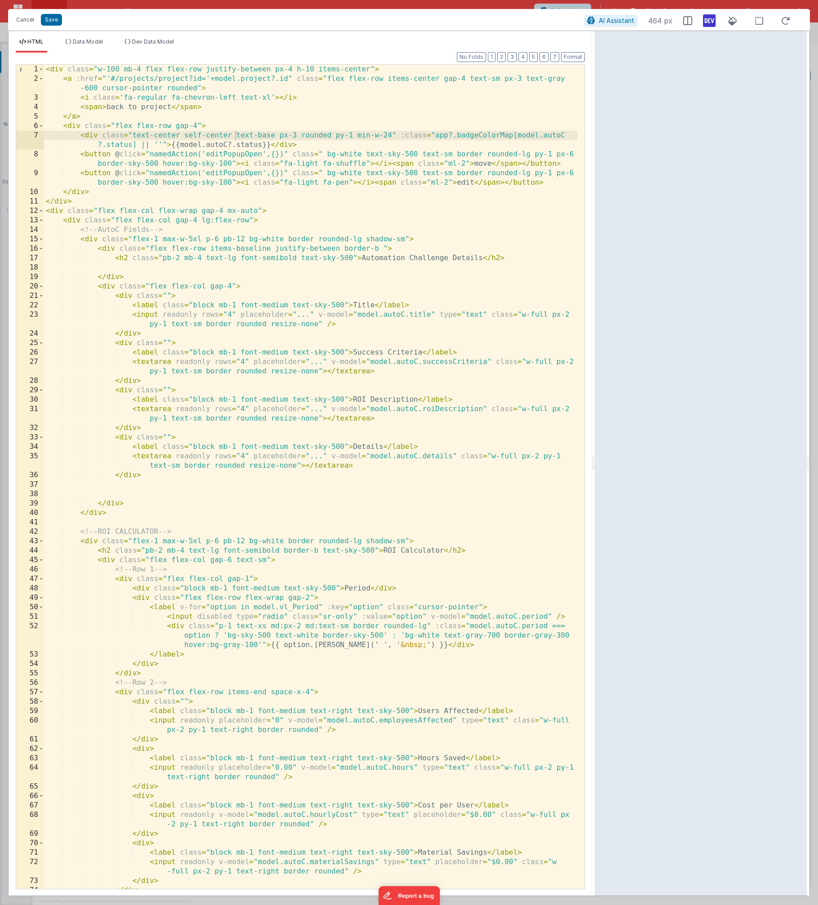
click at [327, 154] on div "< div class = "w-100 mb-4 flex flex-row justify-between px-4 h-10 items-center"…" at bounding box center [311, 486] width 534 height 843
click at [235, 134] on div "< div class = "w-100 mb-4 flex flex-row justify-between px-4 h-10 items-center"…" at bounding box center [311, 486] width 534 height 843
click at [58, 19] on button "Save" at bounding box center [51, 20] width 21 height 12
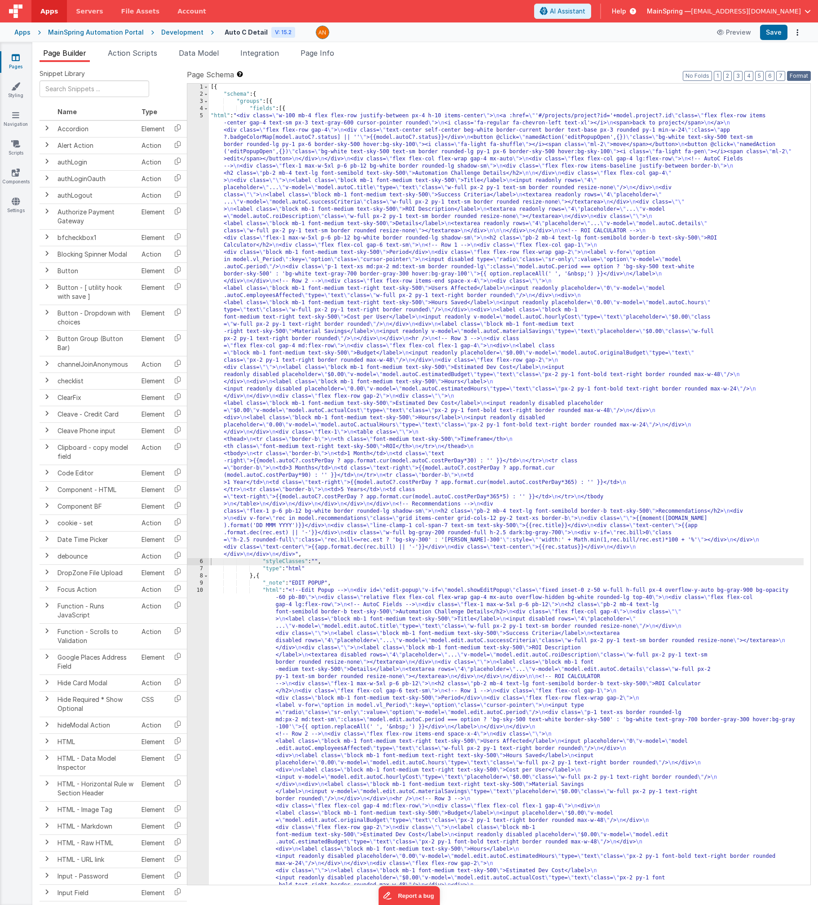
click at [424, 76] on button "Format" at bounding box center [799, 76] width 24 height 10
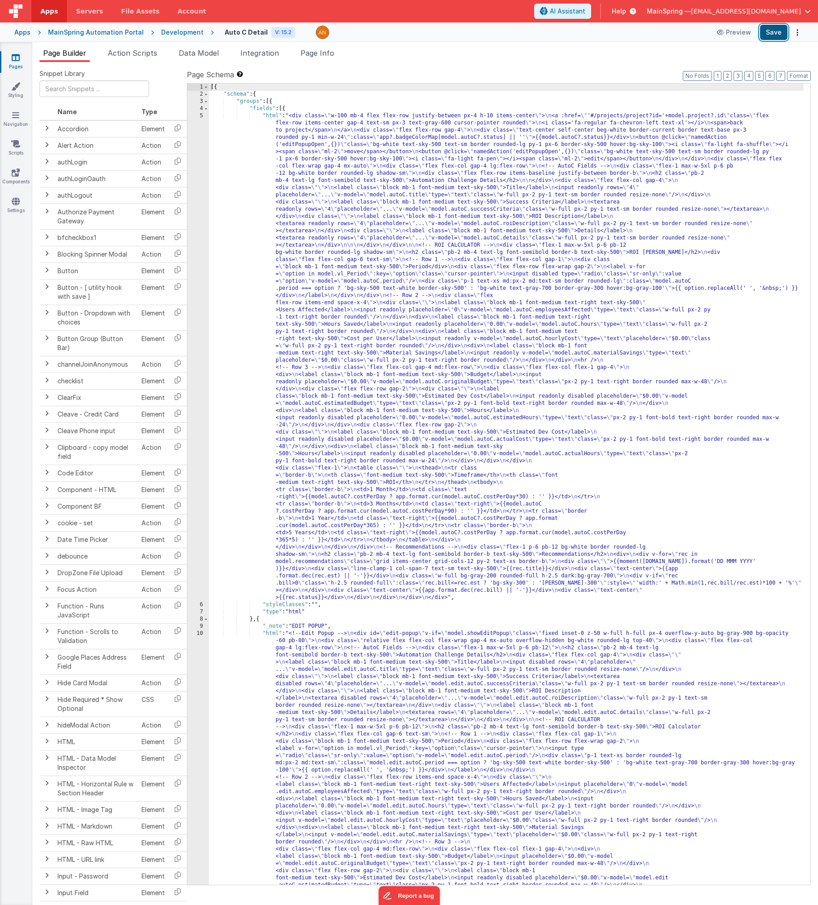
click at [424, 36] on button "Save" at bounding box center [773, 32] width 27 height 15
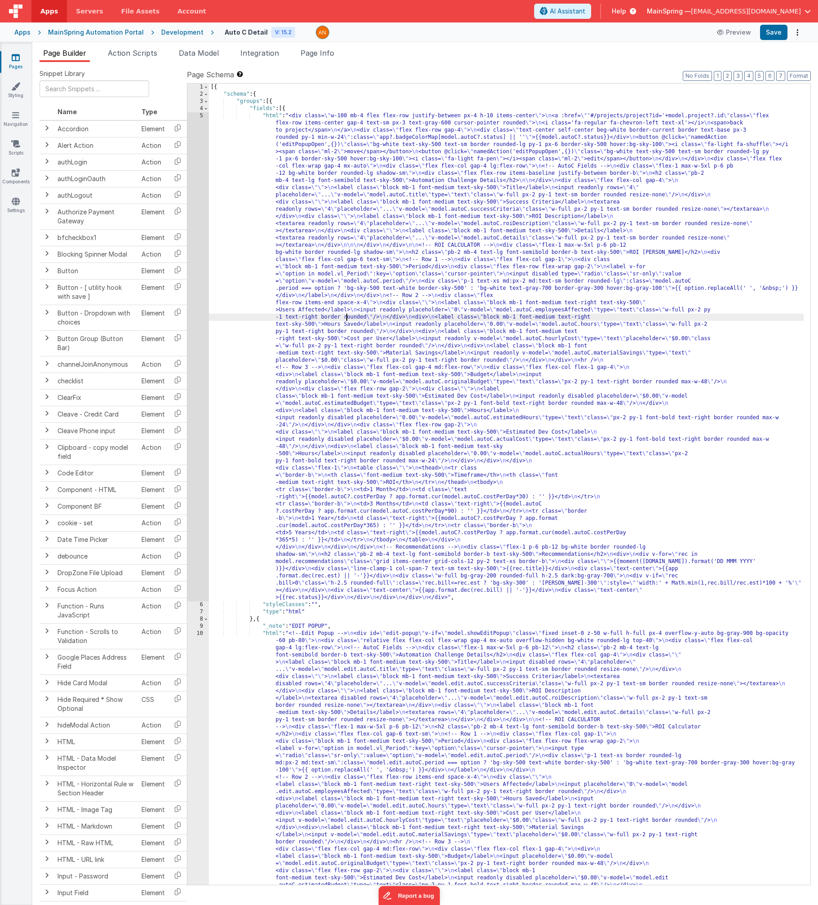
click at [348, 317] on div "[{ "schema" : { "groups" : [{ "fields" : [{ "html" : "<div class= \" w-100 mb-4…" at bounding box center [506, 707] width 595 height 1247
click at [186, 34] on div "Development" at bounding box center [182, 32] width 42 height 9
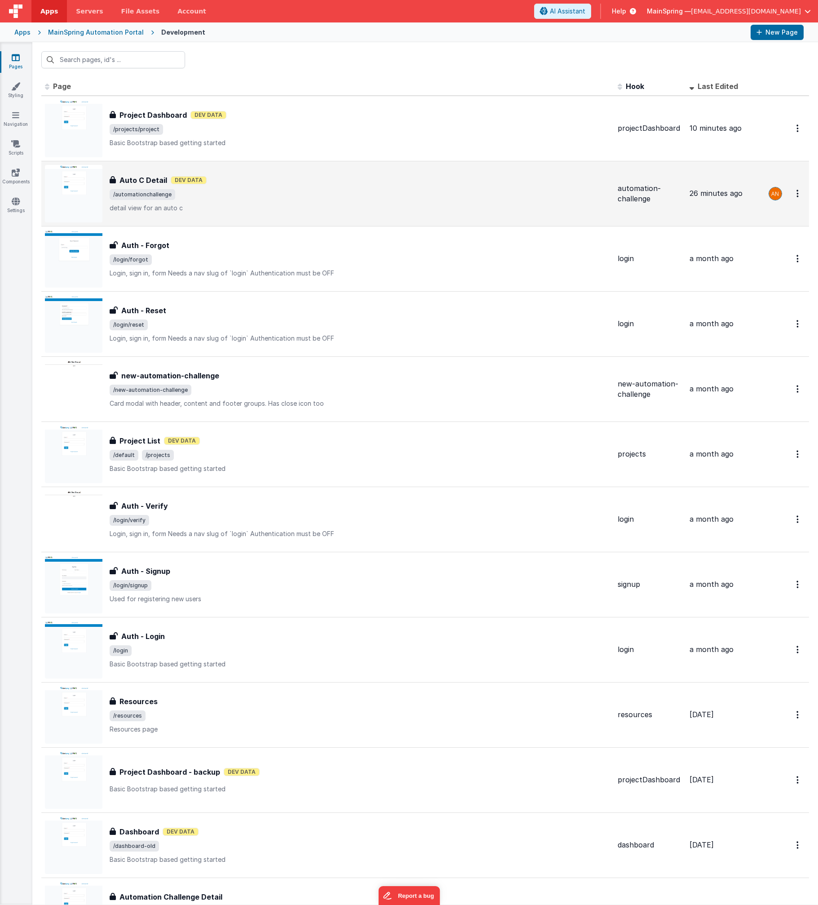
click at [215, 181] on div "Auto C Detail Dev Data" at bounding box center [360, 180] width 501 height 11
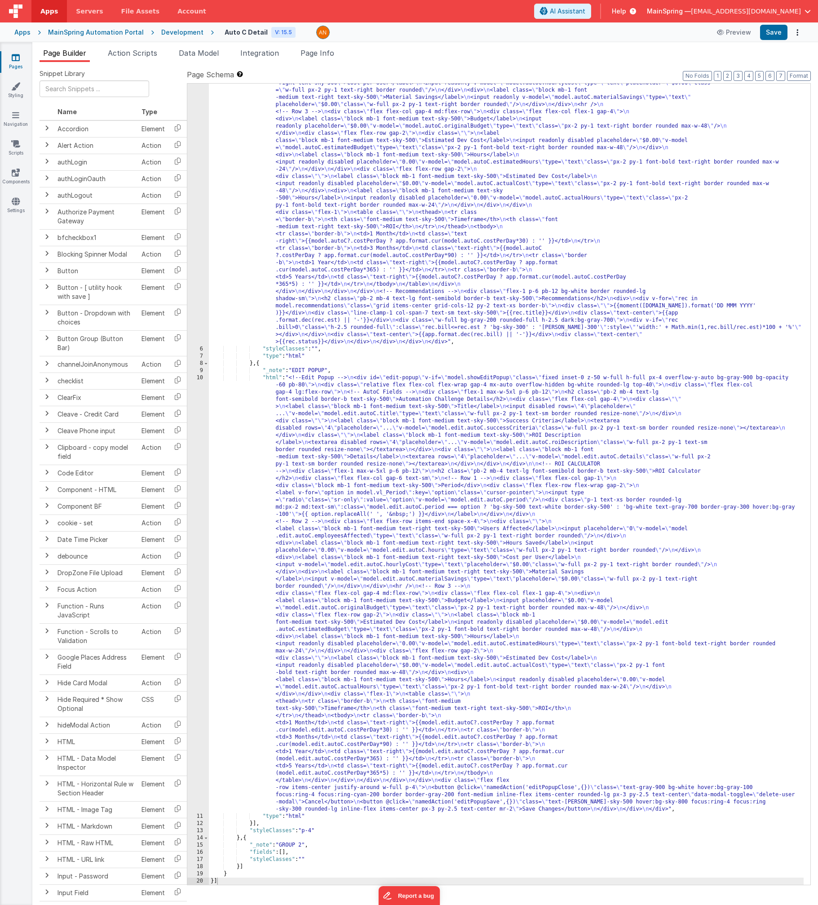
scroll to position [256, 0]
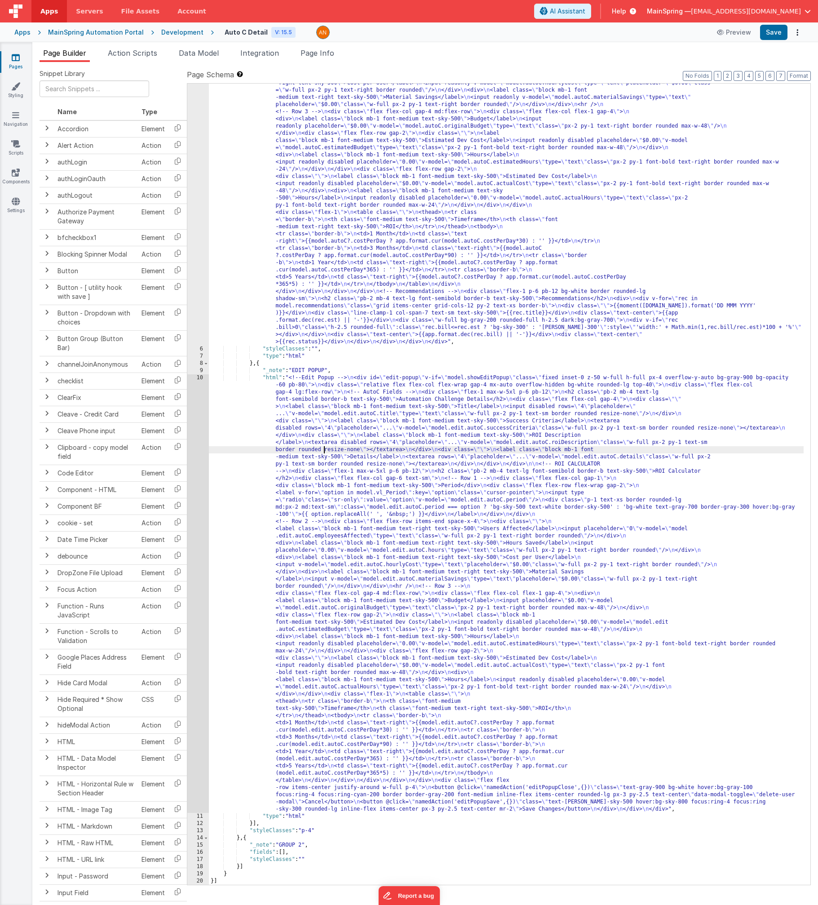
click at [323, 451] on div ""html" : "<div class= \" w-100 mb-4 flex flex-row justify-between px-4 h-10 ite…" at bounding box center [506, 505] width 595 height 1297
click at [399, 261] on div ""html" : "<div class= \" w-100 mb-4 flex flex-row justify-between px-4 h-10 ite…" at bounding box center [506, 505] width 595 height 1297
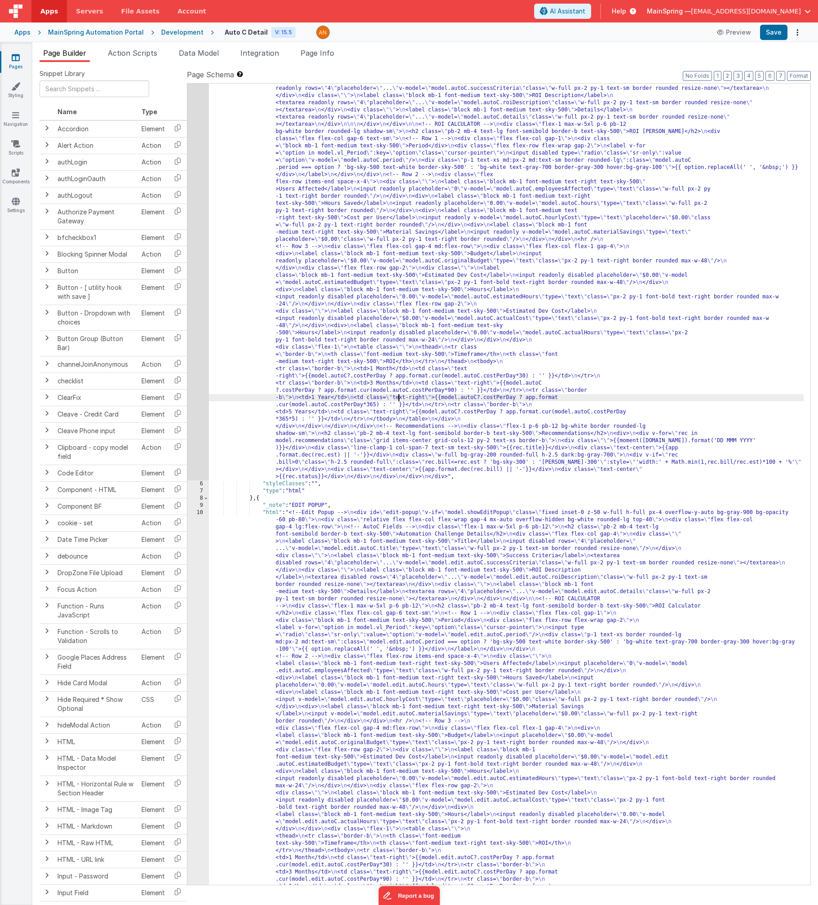
scroll to position [0, 0]
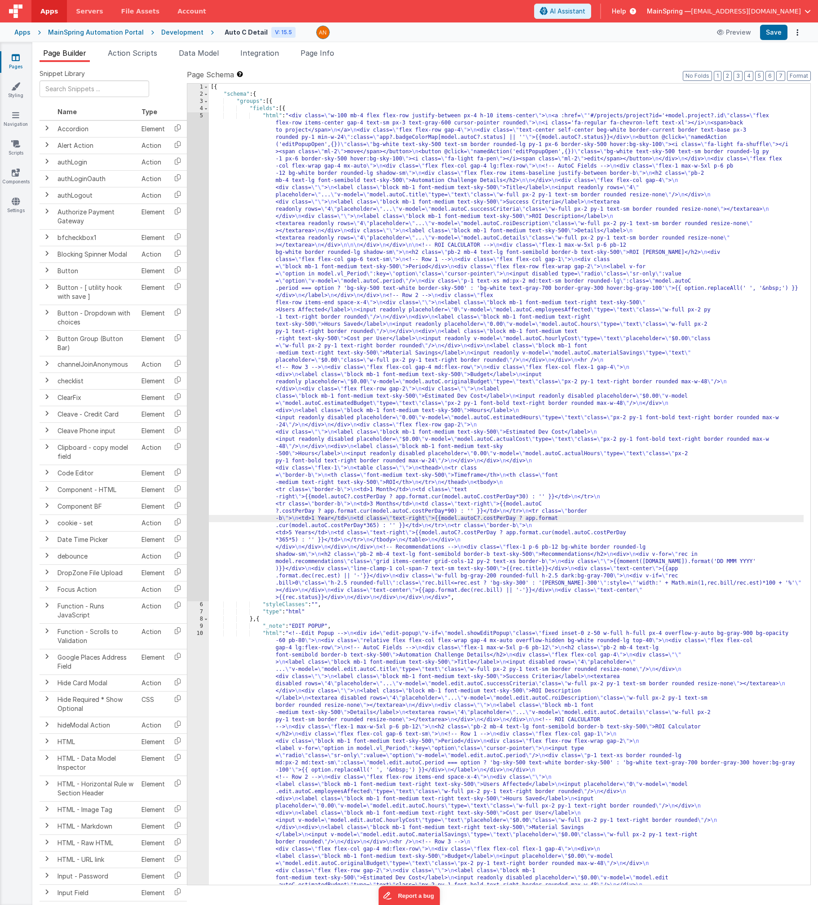
click at [174, 36] on div "Development" at bounding box center [182, 32] width 42 height 9
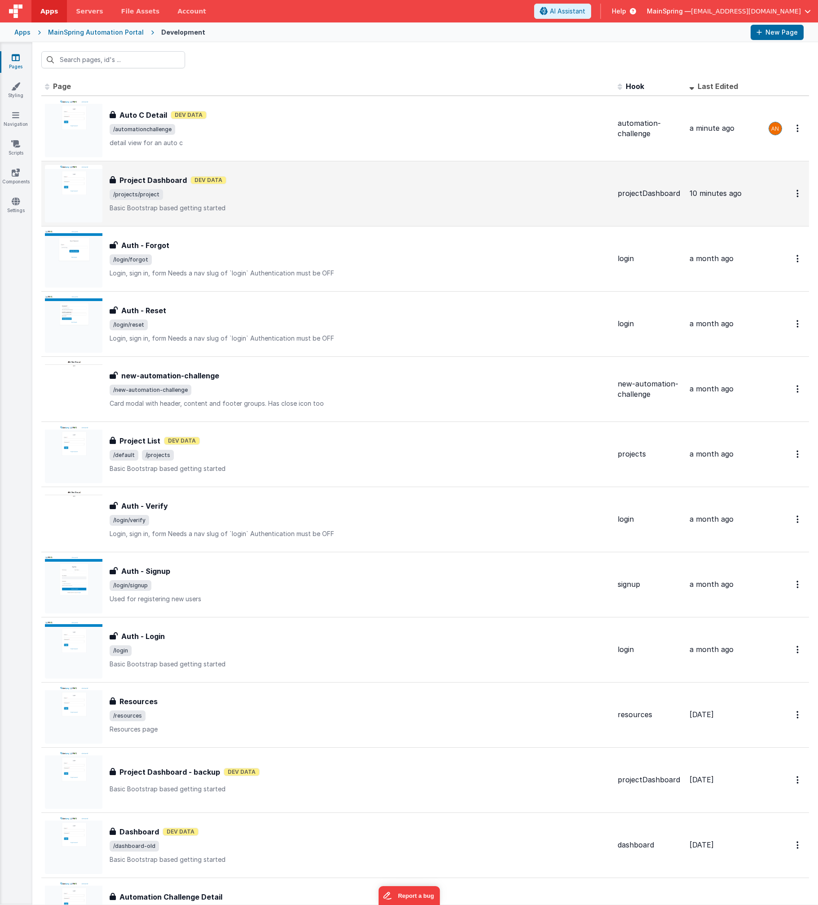
click at [229, 206] on p "Basic Bootstrap based getting started" at bounding box center [360, 208] width 501 height 9
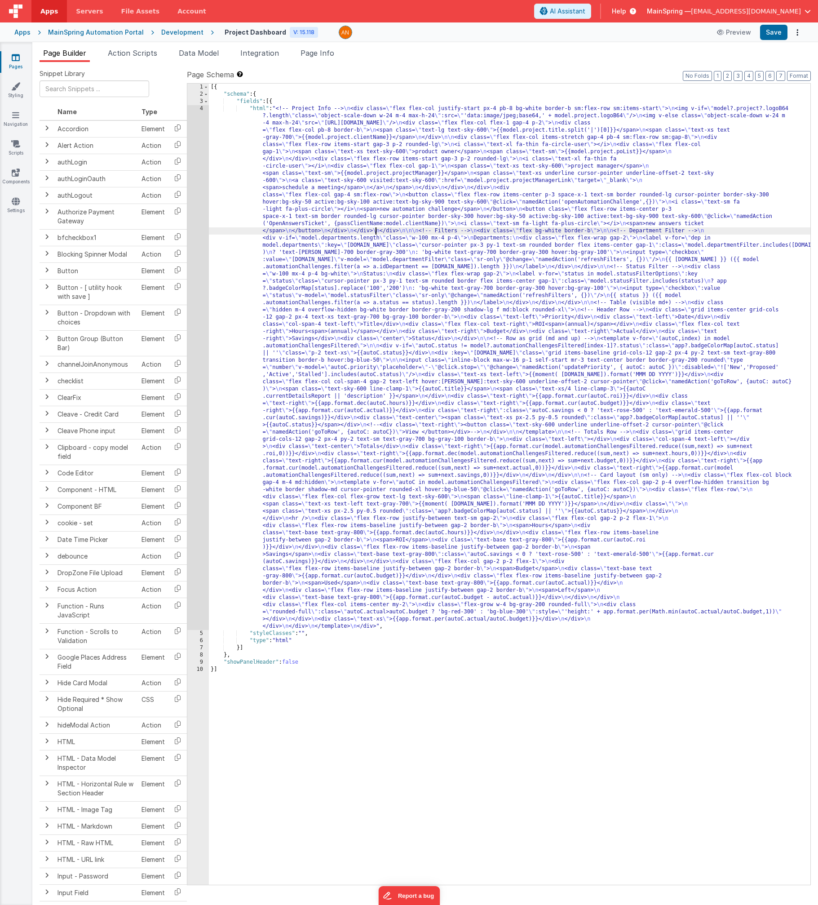
click at [376, 229] on div "[{ "schema" : { "fields" : [{ "html" : "<!-- Project Info --> \n <div class= \"…" at bounding box center [510, 491] width 602 height 815
click at [195, 305] on div "4" at bounding box center [198, 367] width 22 height 525
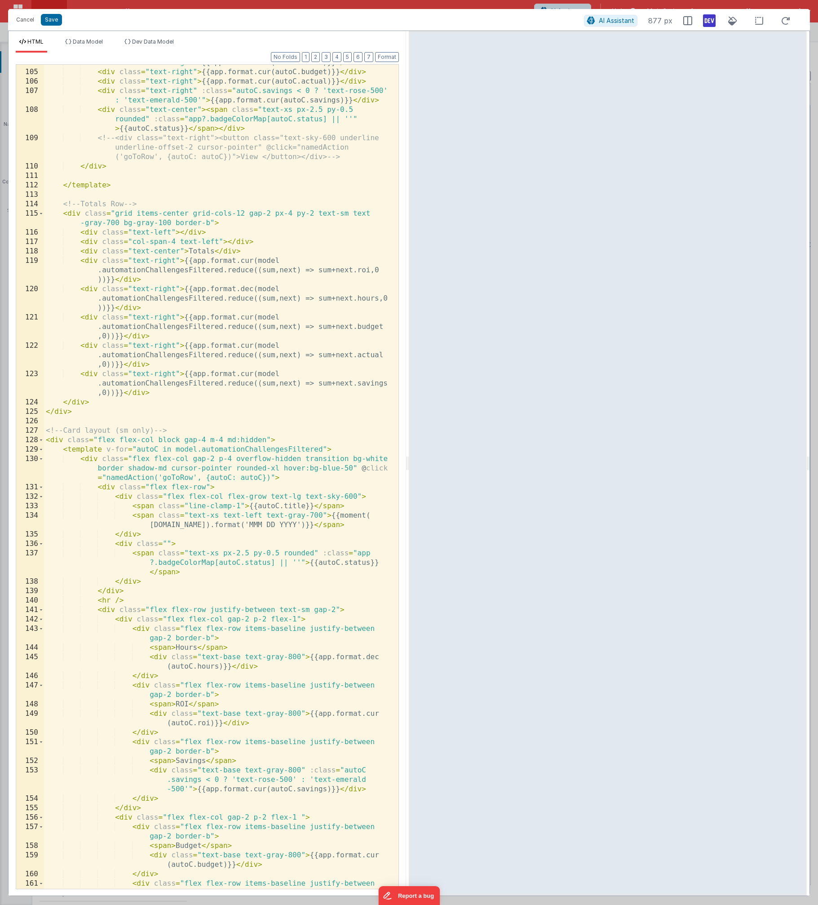
scroll to position [1620, 0]
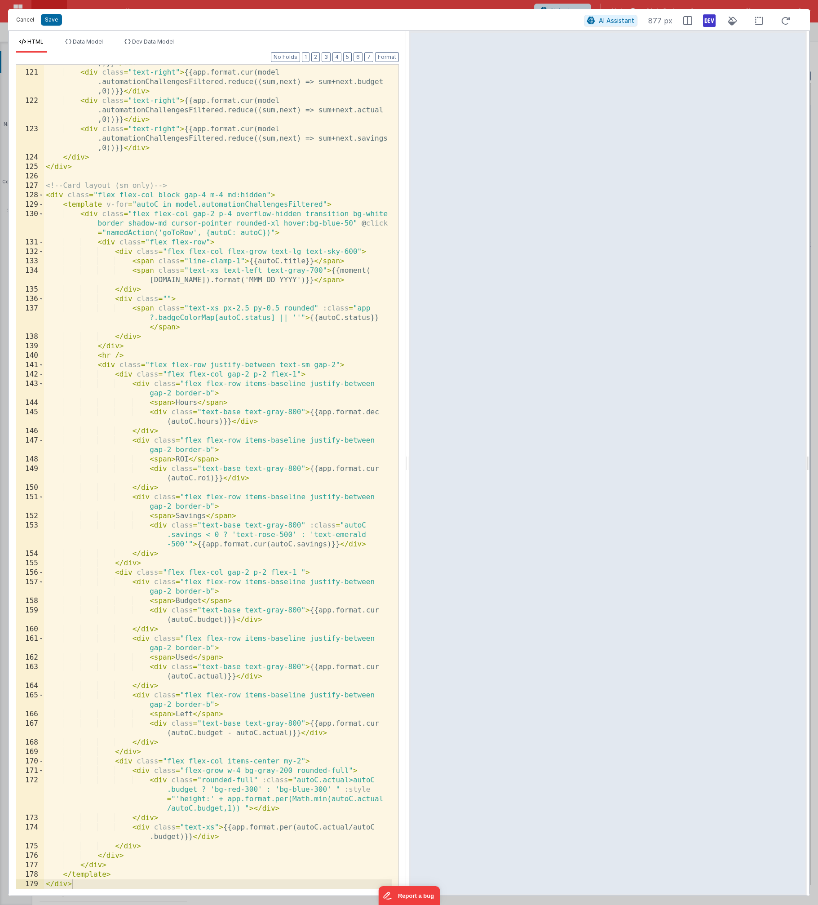
click at [17, 20] on button "Cancel" at bounding box center [25, 19] width 27 height 13
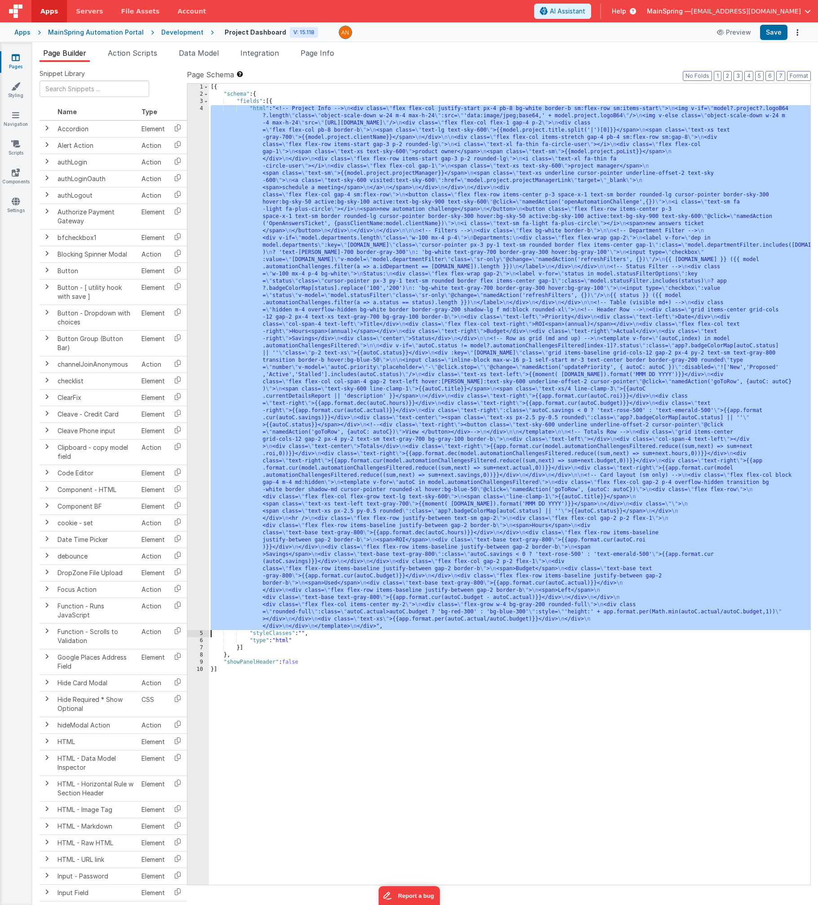
click at [424, 257] on div "[{ "schema" : { "fields" : [{ "html" : "<!-- Project Info --> \n <div class= \"…" at bounding box center [510, 491] width 602 height 815
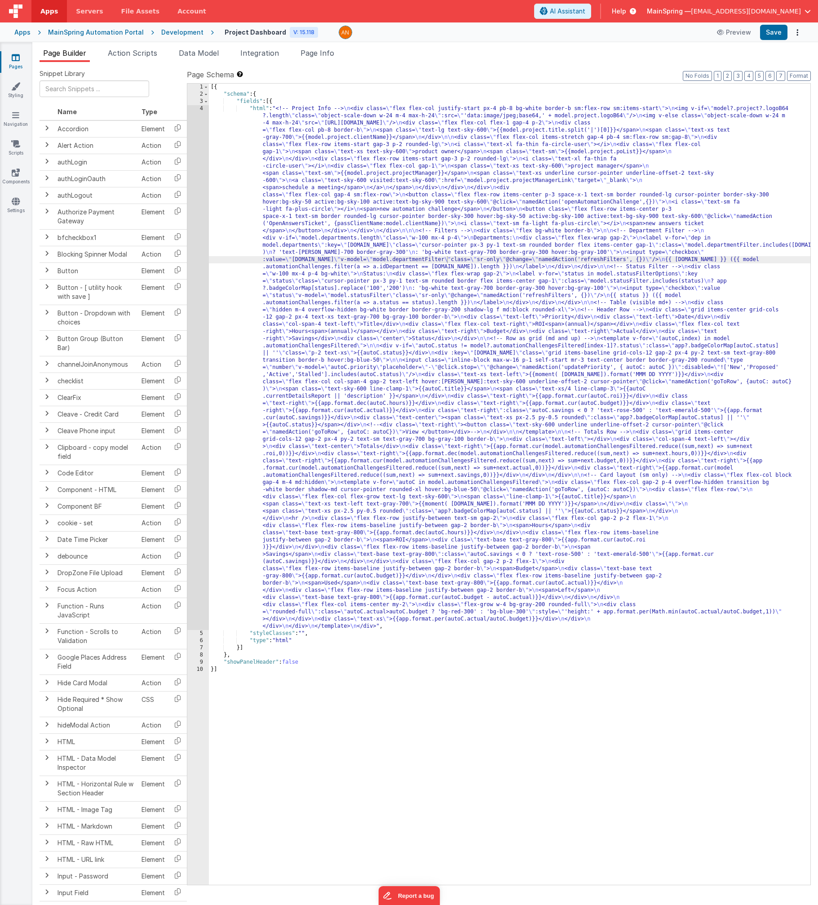
click at [167, 32] on div "Development" at bounding box center [182, 32] width 42 height 9
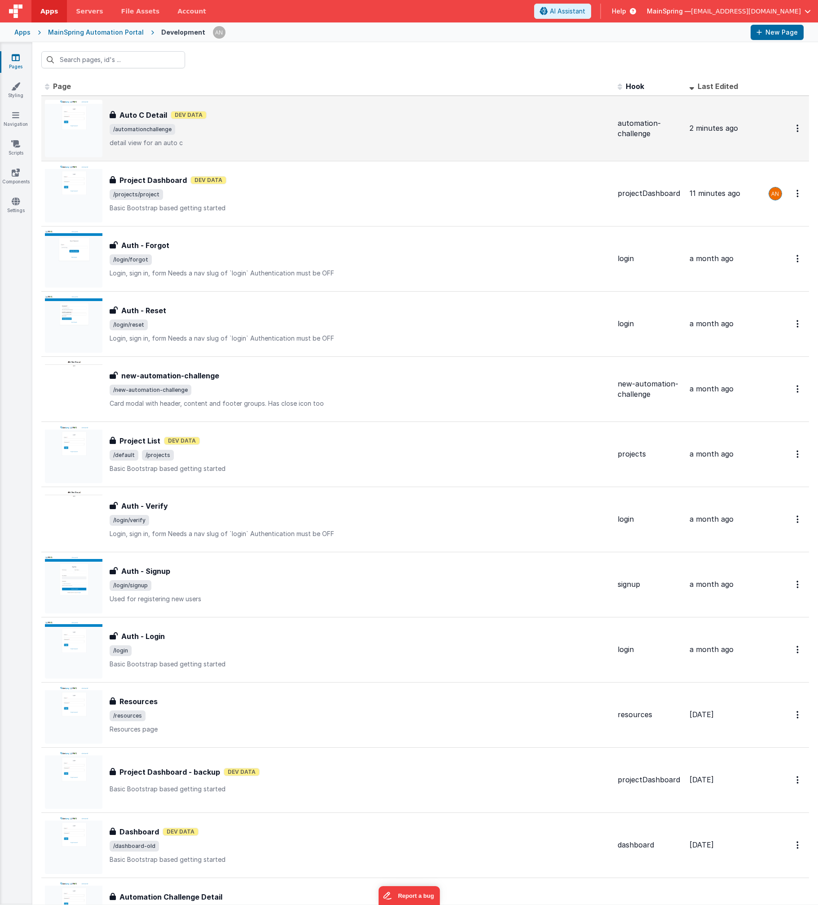
click at [291, 116] on div "Auto C Detail Dev Data" at bounding box center [360, 115] width 501 height 11
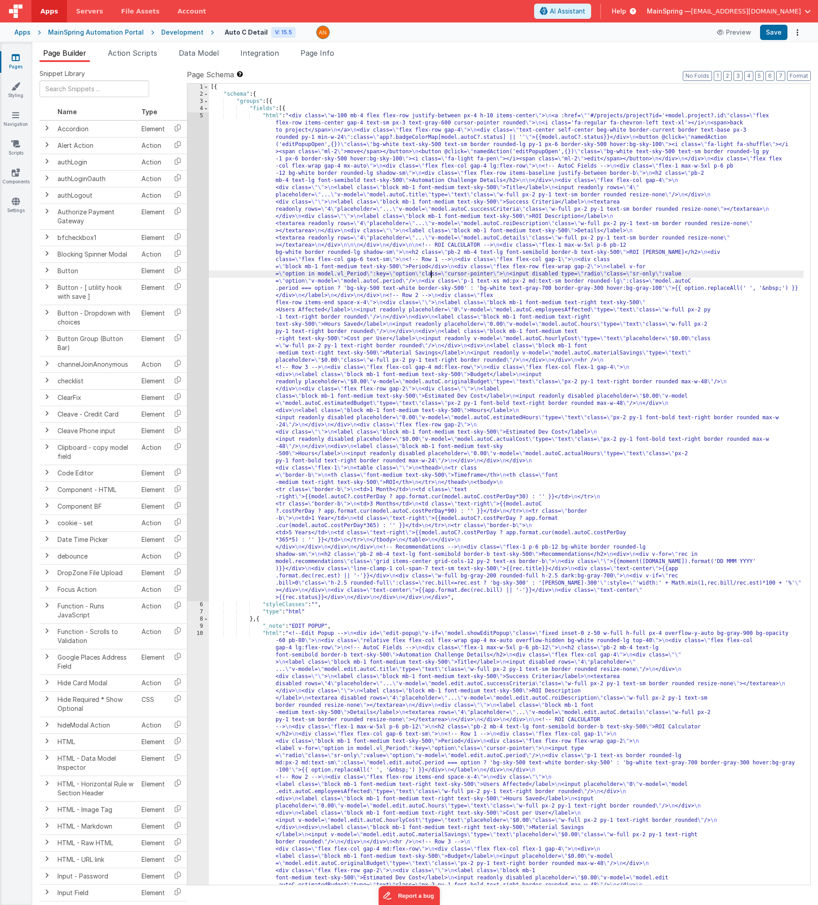
click at [431, 273] on div "[{ "schema" : { "groups" : [{ "fields" : [{ "html" : "<div class= \" w-100 mb-4…" at bounding box center [506, 707] width 595 height 1247
click at [193, 304] on div "5" at bounding box center [198, 356] width 22 height 489
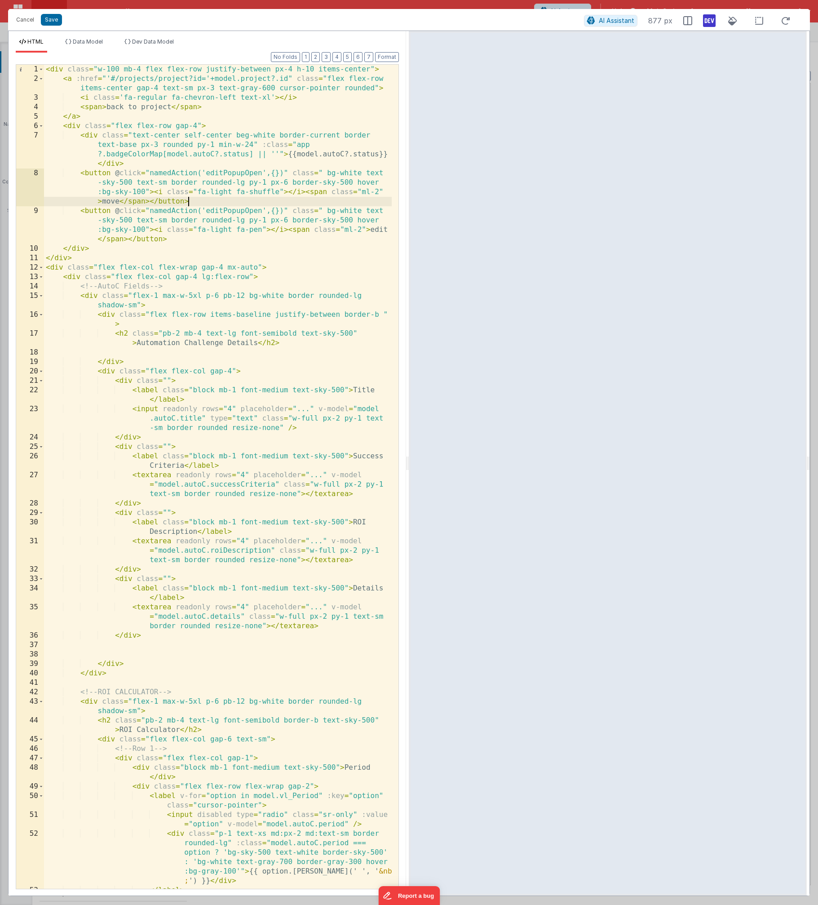
click at [207, 202] on div "< div class = "w-100 mb-4 flex flex-row justify-between px-4 h-10 items-center"…" at bounding box center [218, 486] width 348 height 843
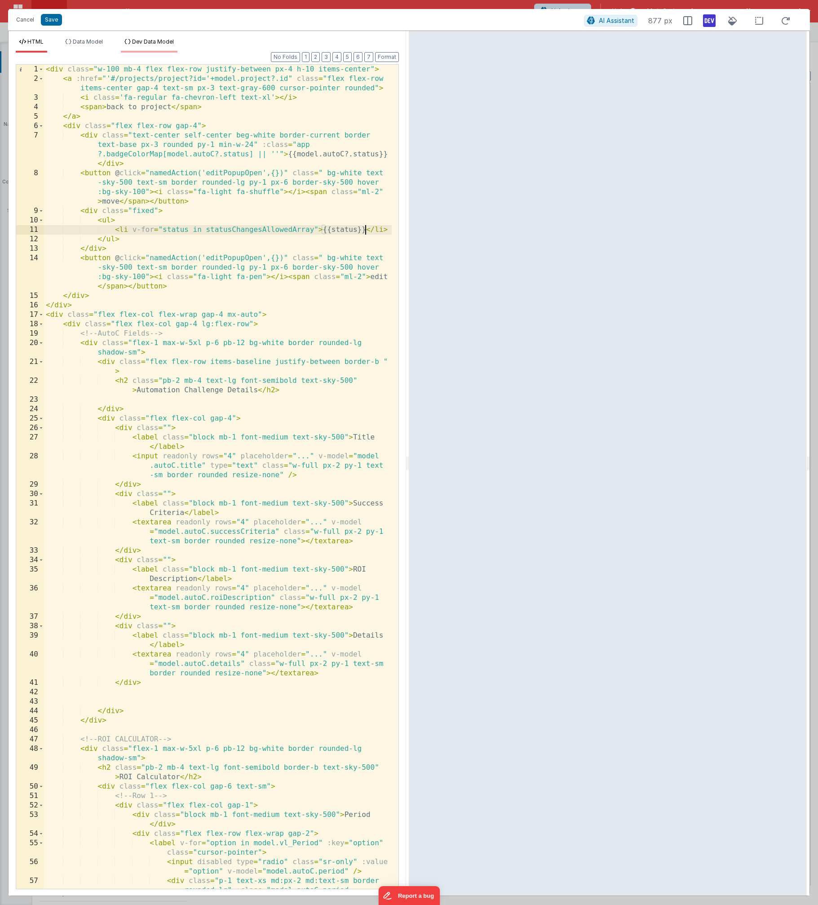
click at [169, 42] on span "Dev Data Model" at bounding box center [153, 41] width 42 height 7
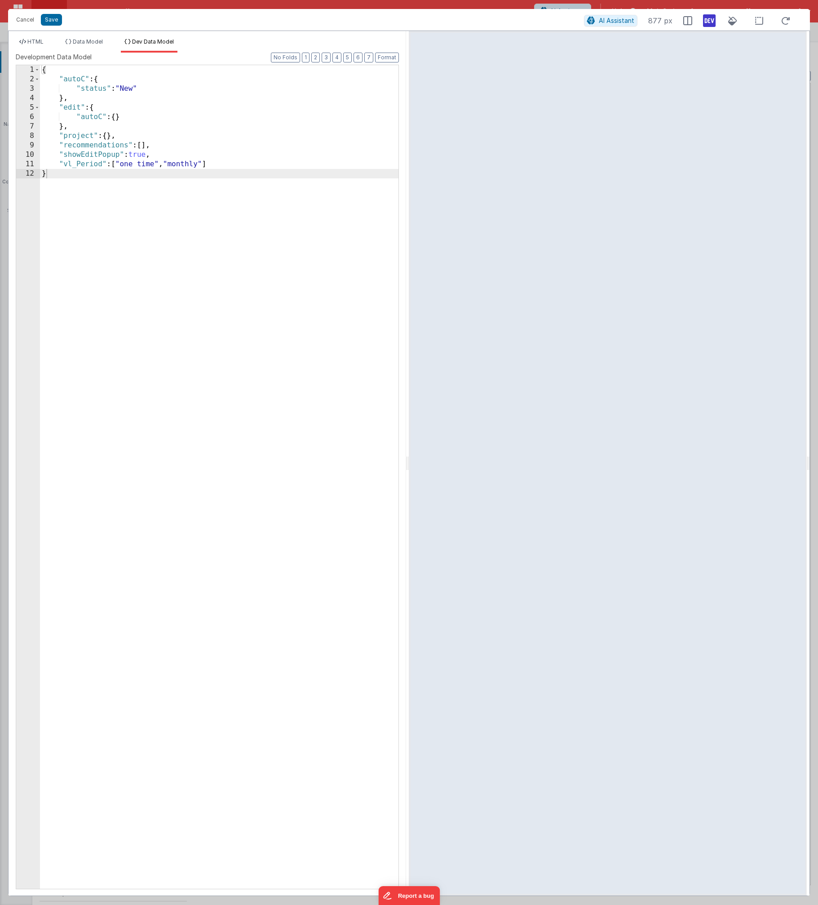
click at [141, 155] on div "{ "autoC" : { "status" : "New" } , "edit" : { "autoC" : { } } , "project" : { }…" at bounding box center [219, 486] width 359 height 842
click at [393, 61] on button "Format" at bounding box center [387, 58] width 24 height 10
click at [44, 41] on li "HTML" at bounding box center [31, 45] width 31 height 14
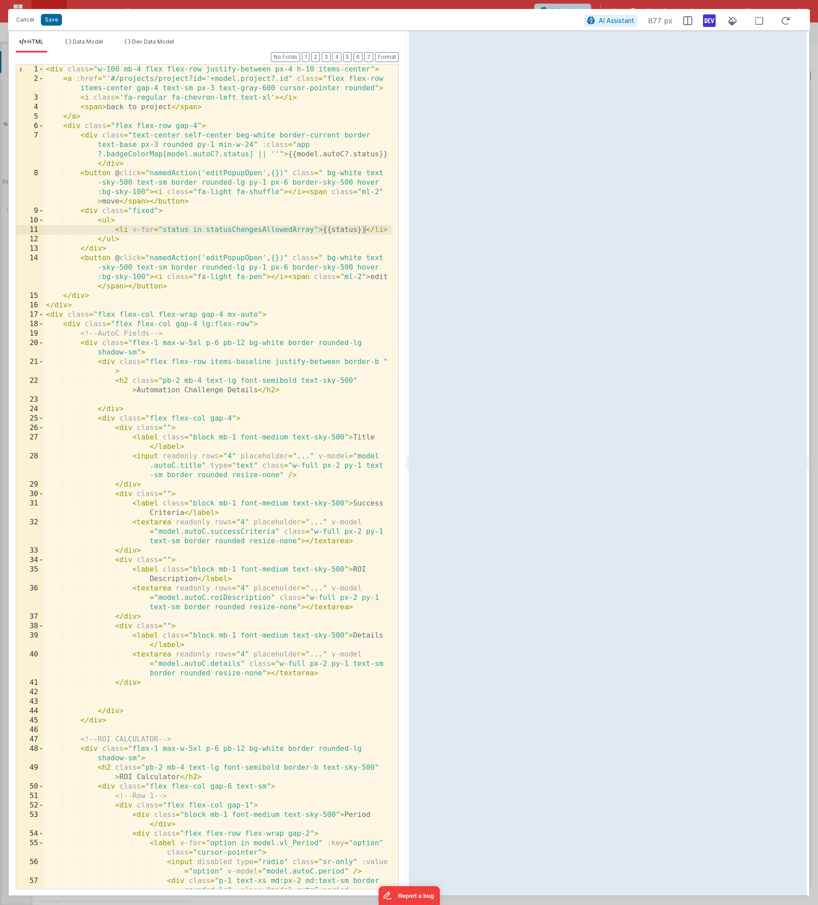
click at [137, 212] on div "< div class = "w-100 mb-4 flex flex-row justify-between px-4 h-10 items-center"…" at bounding box center [218, 510] width 348 height 890
drag, startPoint x: 137, startPoint y: 212, endPoint x: 230, endPoint y: 285, distance: 118.1
click at [137, 213] on div "< div class = "w-100 mb-4 flex flex-row justify-between px-4 h-10 items-center"…" at bounding box center [218, 510] width 348 height 890
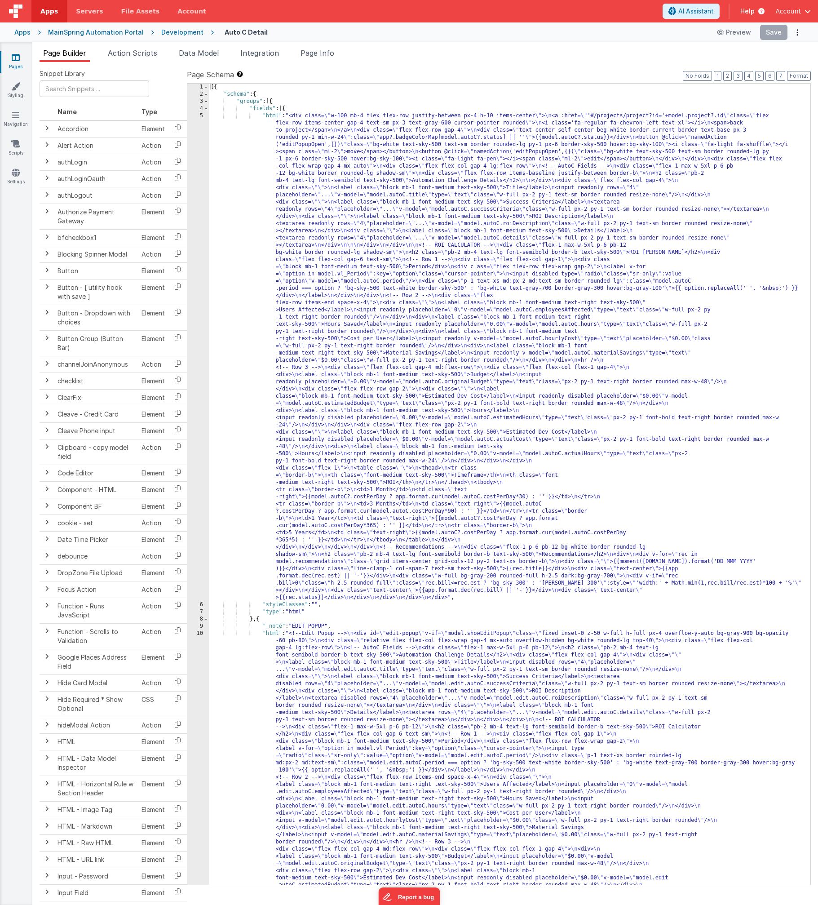
click at [404, 184] on div "[{ "schema" : { "groups" : [{ "fields" : [{ "html" : "<div class= \" w-100 mb-4…" at bounding box center [506, 707] width 595 height 1247
click at [193, 280] on div "5" at bounding box center [198, 356] width 22 height 489
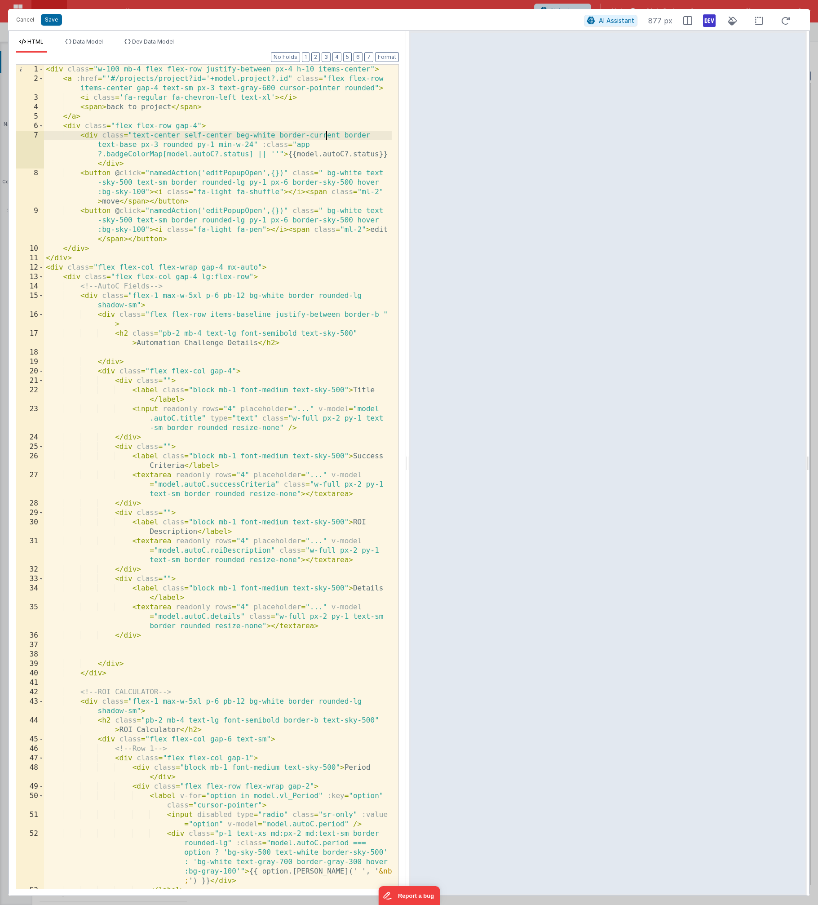
click at [324, 133] on div "< div class = "w-100 mb-4 flex flex-row justify-between px-4 h-10 items-center"…" at bounding box center [218, 486] width 348 height 843
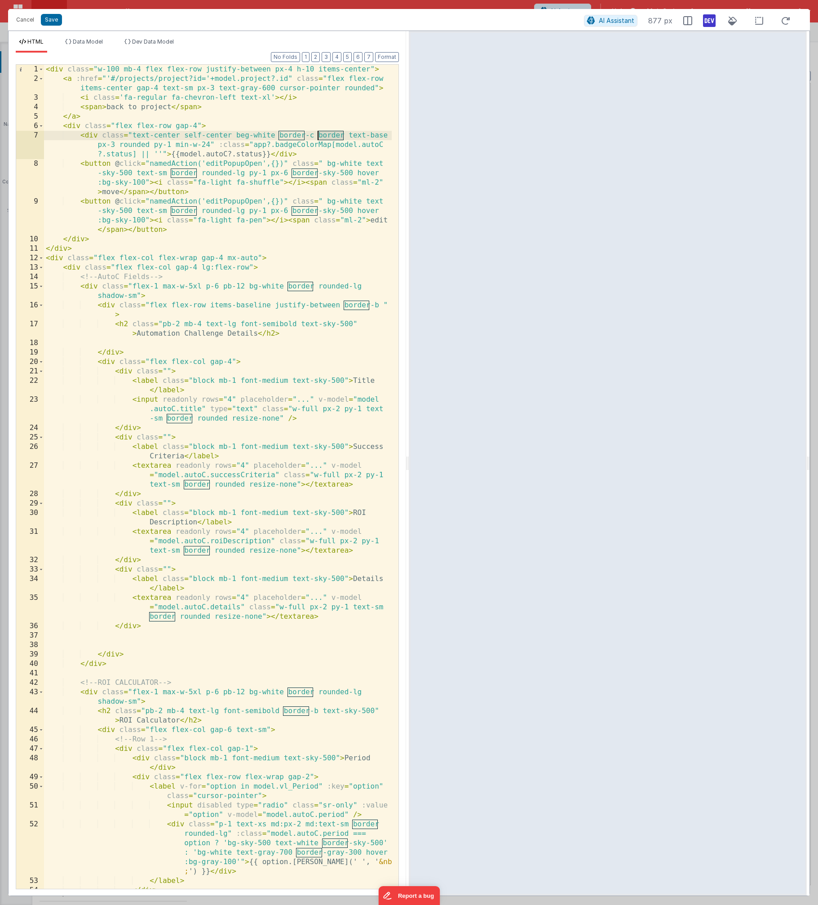
drag, startPoint x: 342, startPoint y: 134, endPoint x: 315, endPoint y: 134, distance: 27.0
click at [315, 134] on div "< div class = "w-100 mb-4 flex flex-row justify-between px-4 h-10 items-center"…" at bounding box center [218, 486] width 348 height 843
click at [159, 49] on li "Dev Data Model" at bounding box center [149, 45] width 57 height 14
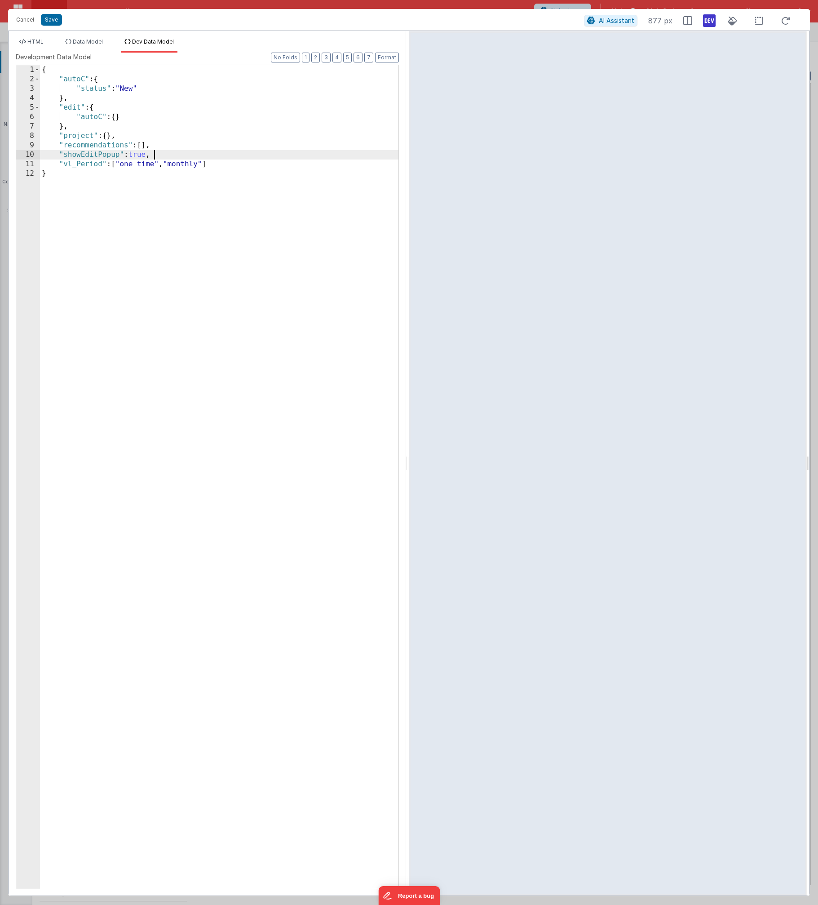
click at [191, 152] on div "{ "autoC" : { "status" : "New" } , "edit" : { "autoC" : { } } , "project" : { }…" at bounding box center [219, 486] width 359 height 842
click at [390, 56] on button "Format" at bounding box center [387, 58] width 24 height 10
click at [54, 21] on button "Save" at bounding box center [51, 20] width 21 height 12
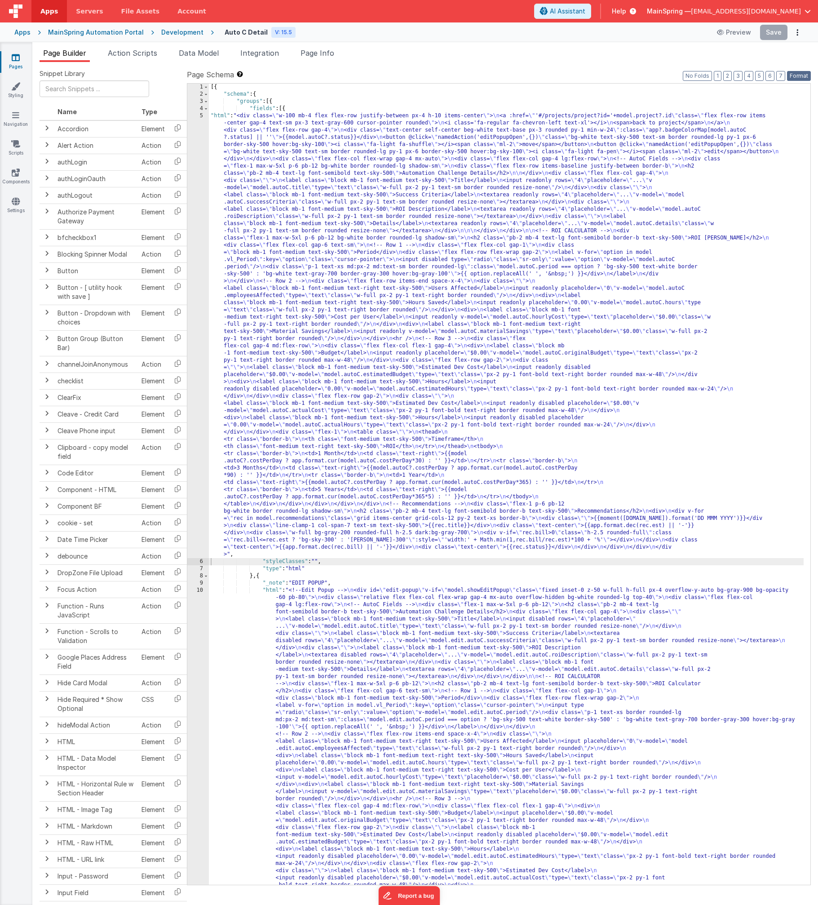
click at [805, 76] on button "Format" at bounding box center [799, 76] width 24 height 10
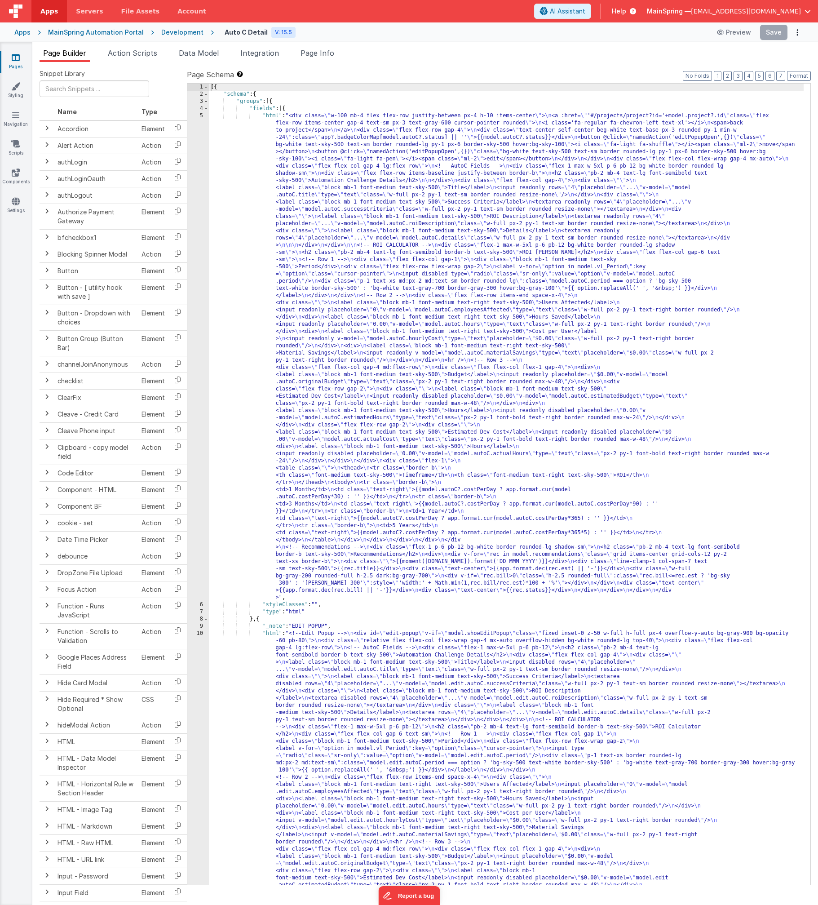
click at [766, 51] on ul "Page Builder Action Scripts Data Model Integration Page Info" at bounding box center [425, 55] width 786 height 14
click at [780, 33] on button "Save" at bounding box center [773, 32] width 27 height 15
click at [359, 162] on div "[{ "schema" : { "groups" : [{ "fields" : [{ "html" : "<div class= \" w-100 mb-4…" at bounding box center [506, 707] width 595 height 1247
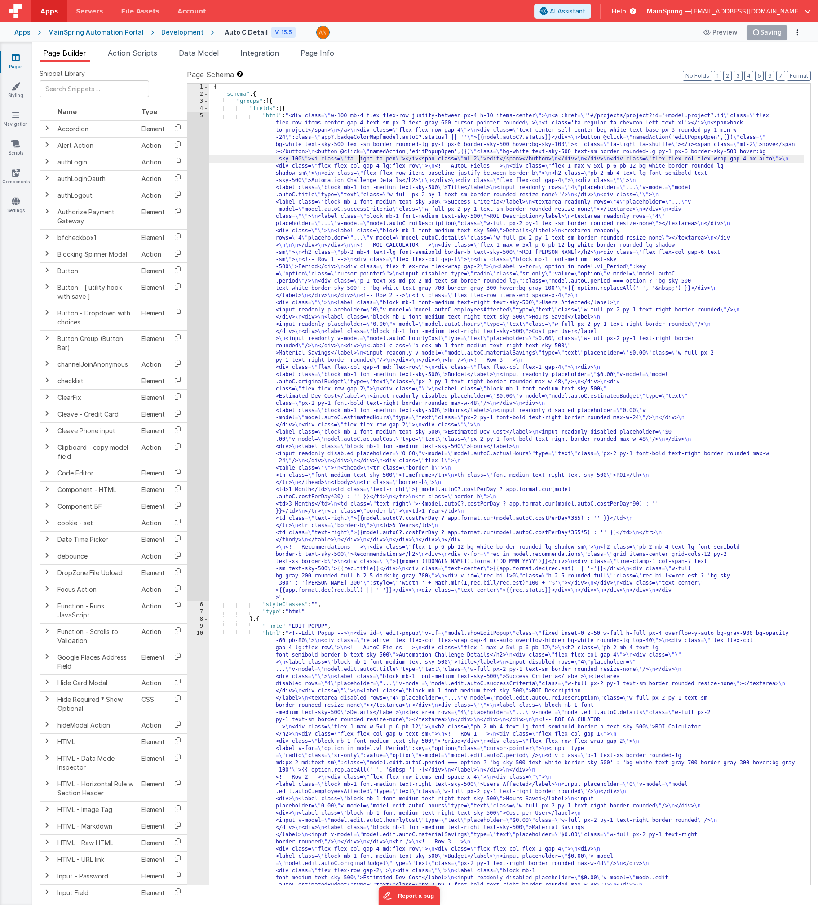
click at [199, 182] on div "5" at bounding box center [198, 356] width 22 height 489
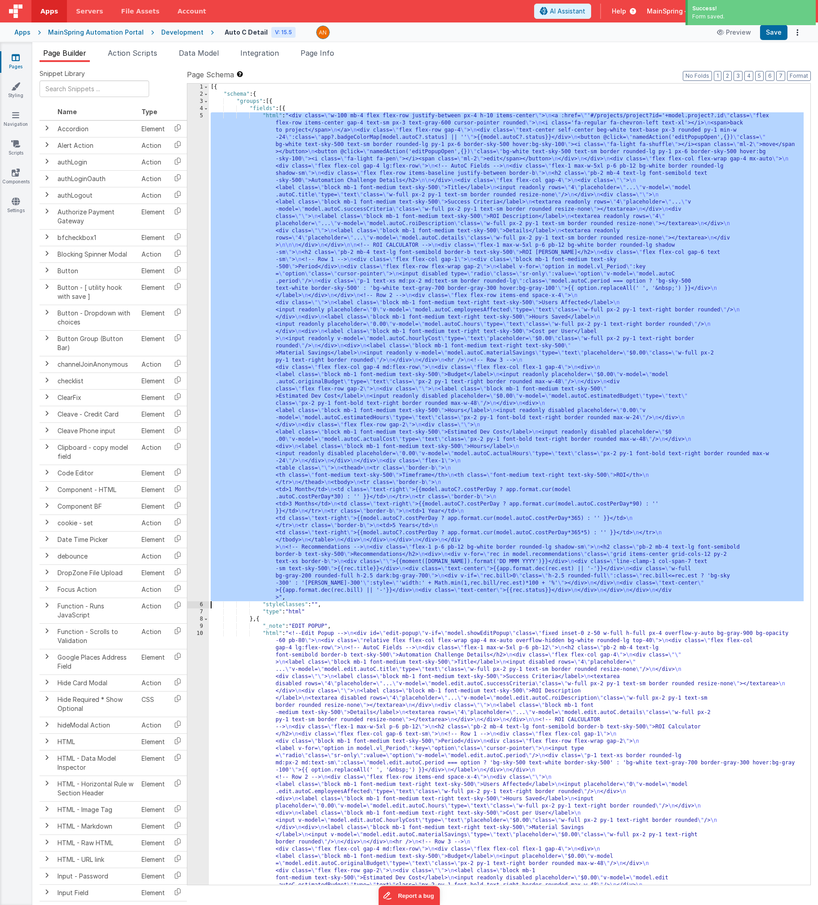
click at [374, 204] on div "[{ "schema" : { "groups" : [{ "fields" : [{ "html" : "<div class= \" w-100 mb-4…" at bounding box center [506, 707] width 595 height 1247
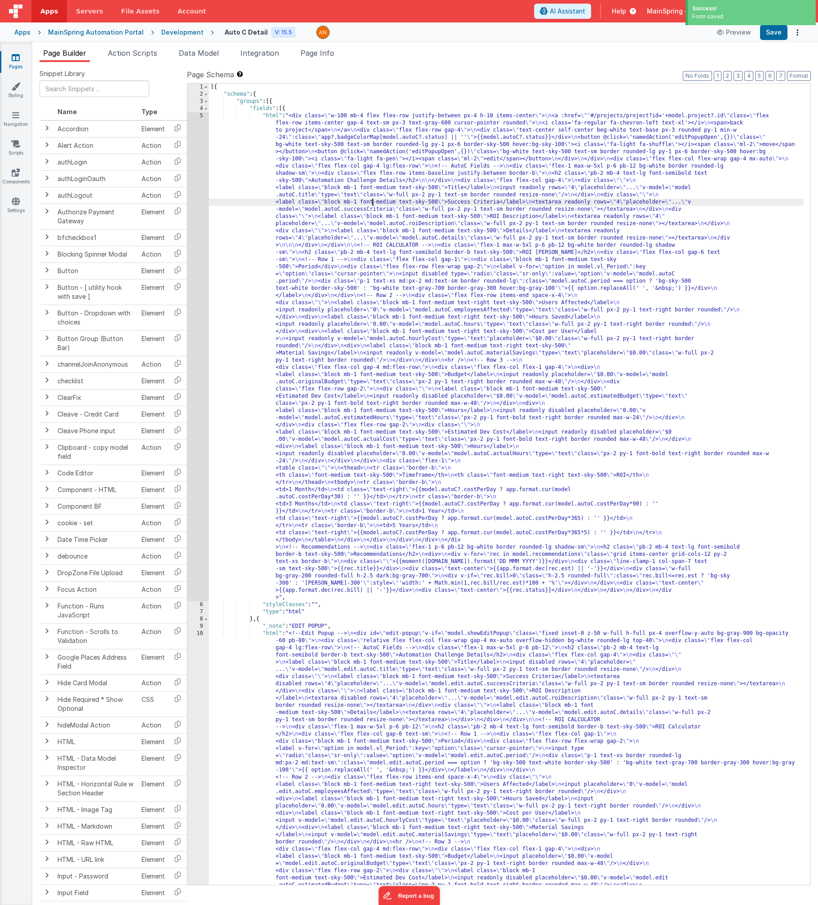
click at [192, 218] on div "5" at bounding box center [198, 356] width 22 height 489
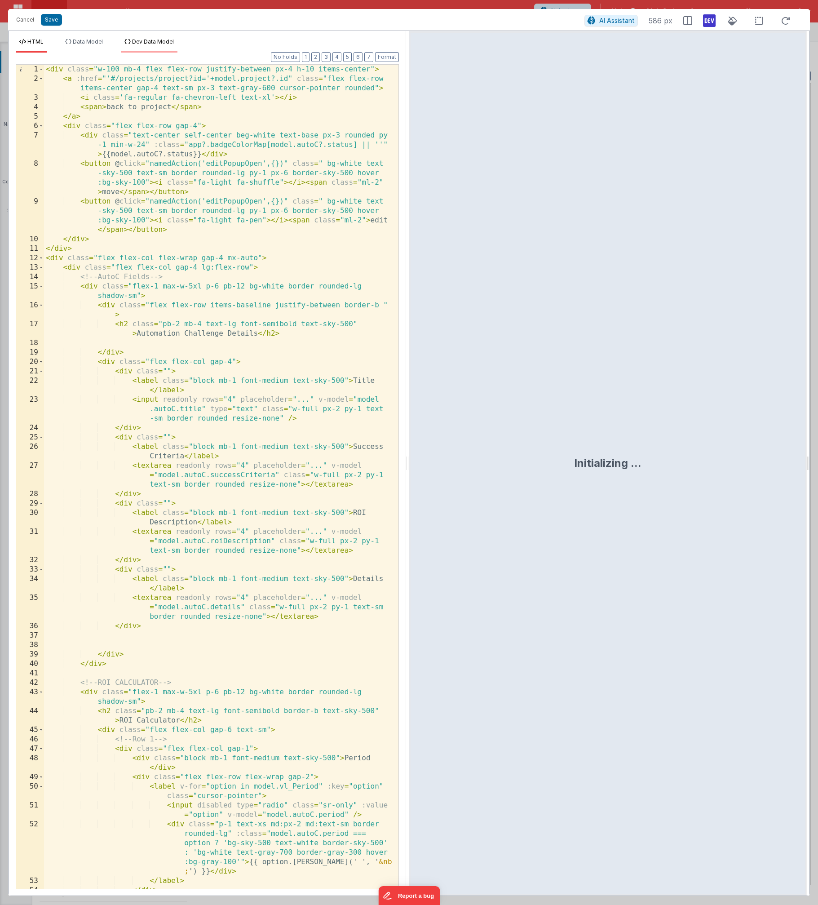
click at [166, 42] on span "Dev Data Model" at bounding box center [153, 41] width 42 height 7
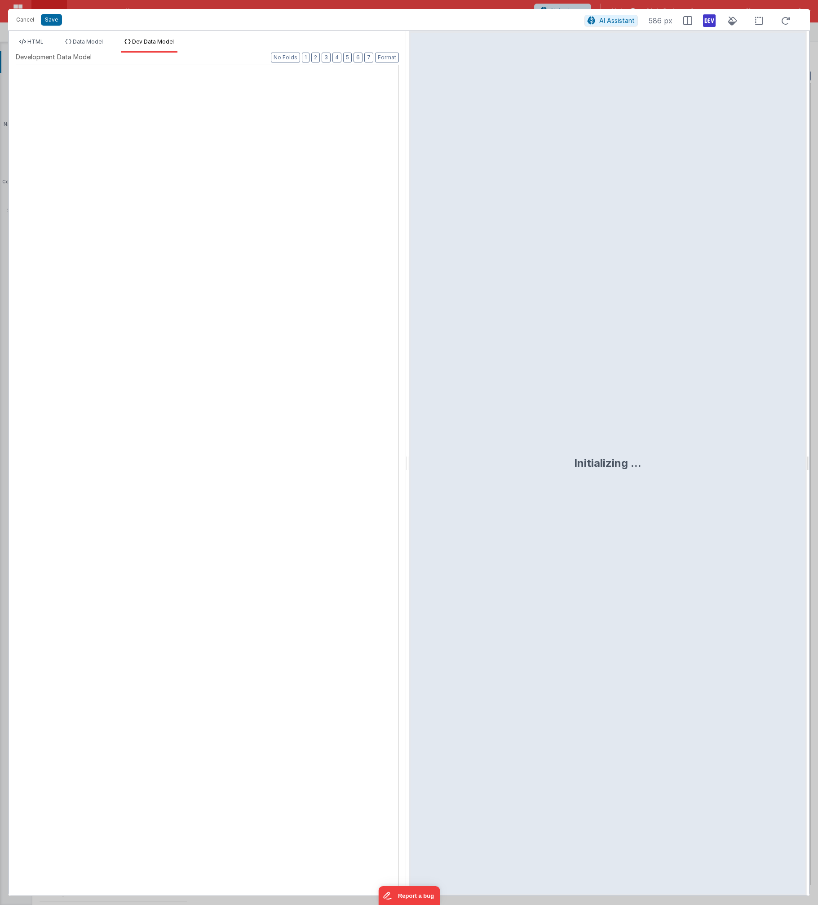
click at [166, 42] on span "Dev Data Model" at bounding box center [153, 41] width 42 height 7
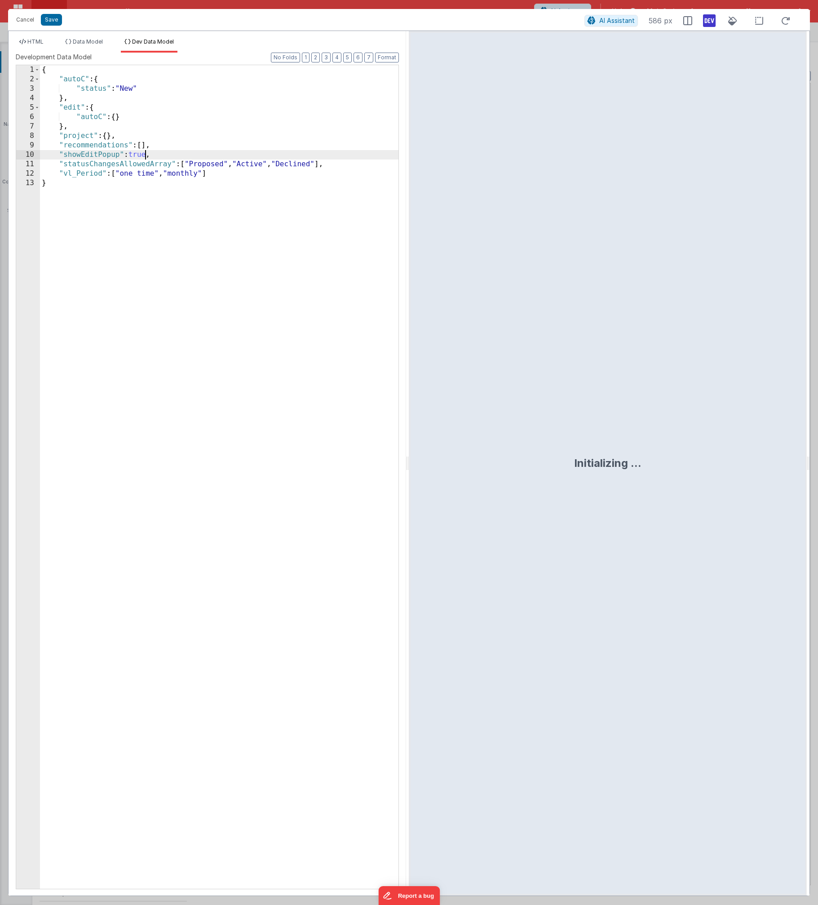
click at [146, 155] on div "{ "autoC" : { "status" : "New" } , "edit" : { "autoC" : { } } , "project" : { }…" at bounding box center [219, 486] width 359 height 842
click at [58, 22] on button "Save" at bounding box center [51, 20] width 21 height 12
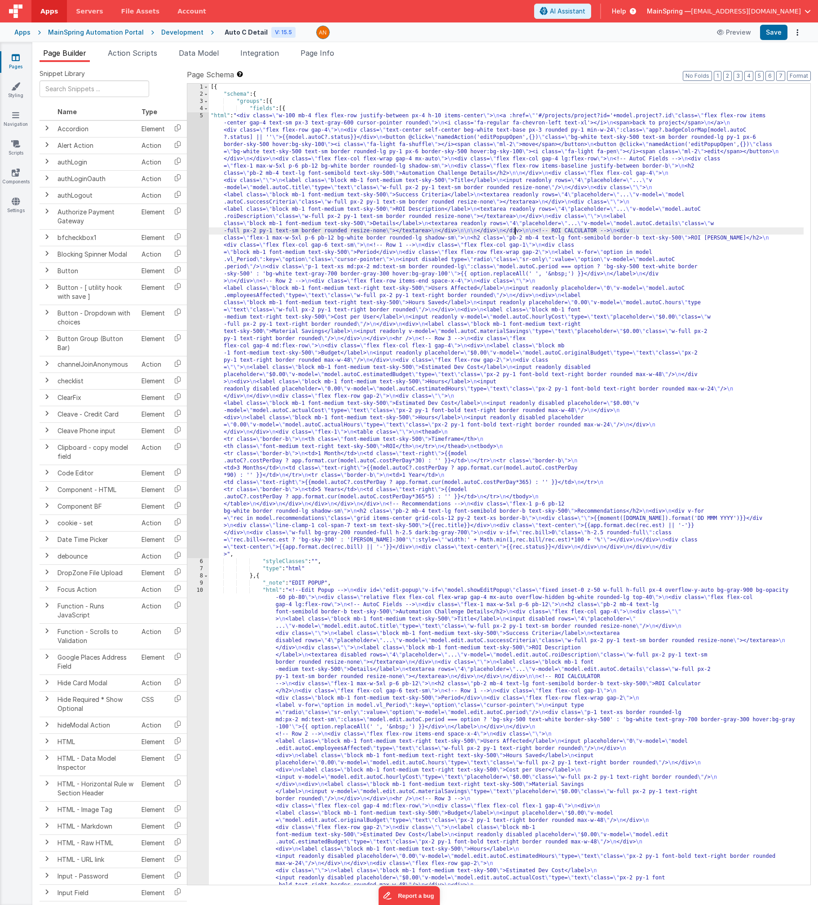
drag, startPoint x: 514, startPoint y: 234, endPoint x: 290, endPoint y: 260, distance: 225.3
click at [513, 234] on div "[{ "schema" : { "groups" : [{ "fields" : [{ "html" : "<div class= \" w-100 mb-4…" at bounding box center [506, 707] width 595 height 1247
click at [199, 255] on div "5" at bounding box center [198, 335] width 22 height 446
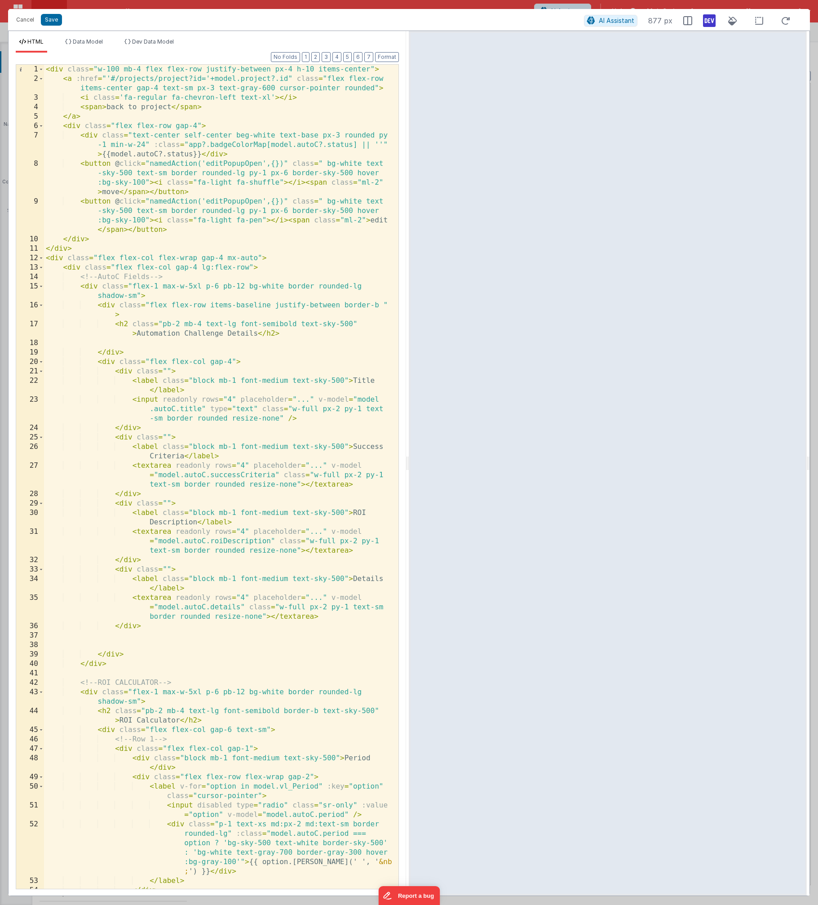
click at [120, 162] on div "< div class = "w-100 mb-4 flex flex-row justify-between px-4 h-10 items-center"…" at bounding box center [218, 486] width 348 height 843
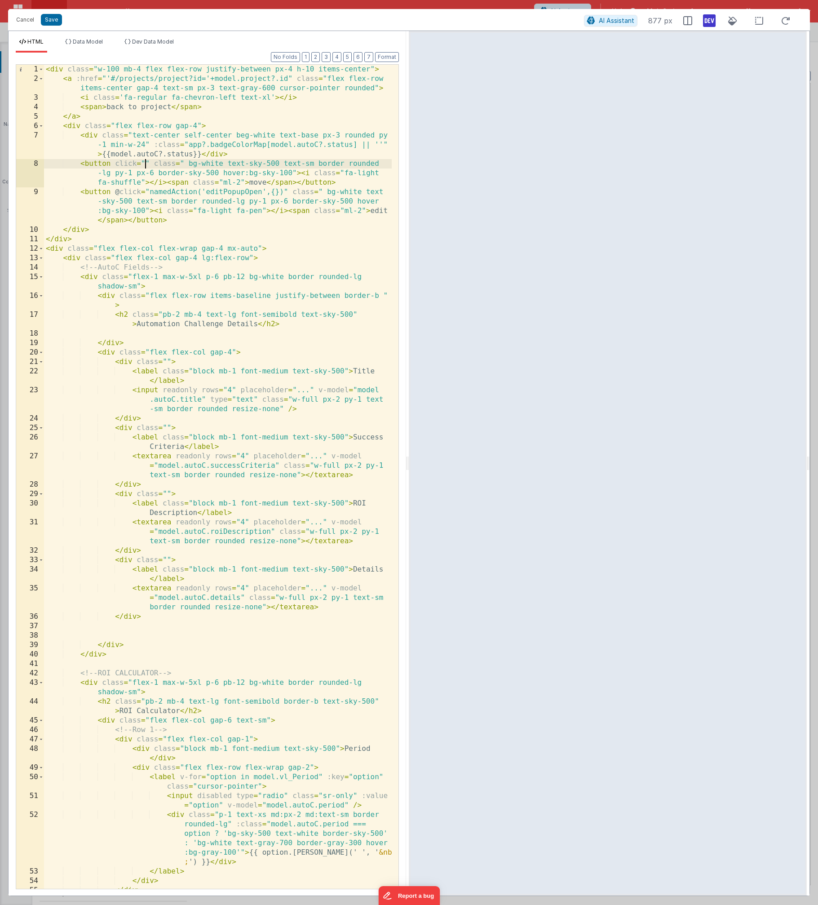
click at [345, 182] on div "< div class = "w-100 mb-4 flex flex-row justify-between px-4 h-10 items-center"…" at bounding box center [218, 486] width 348 height 843
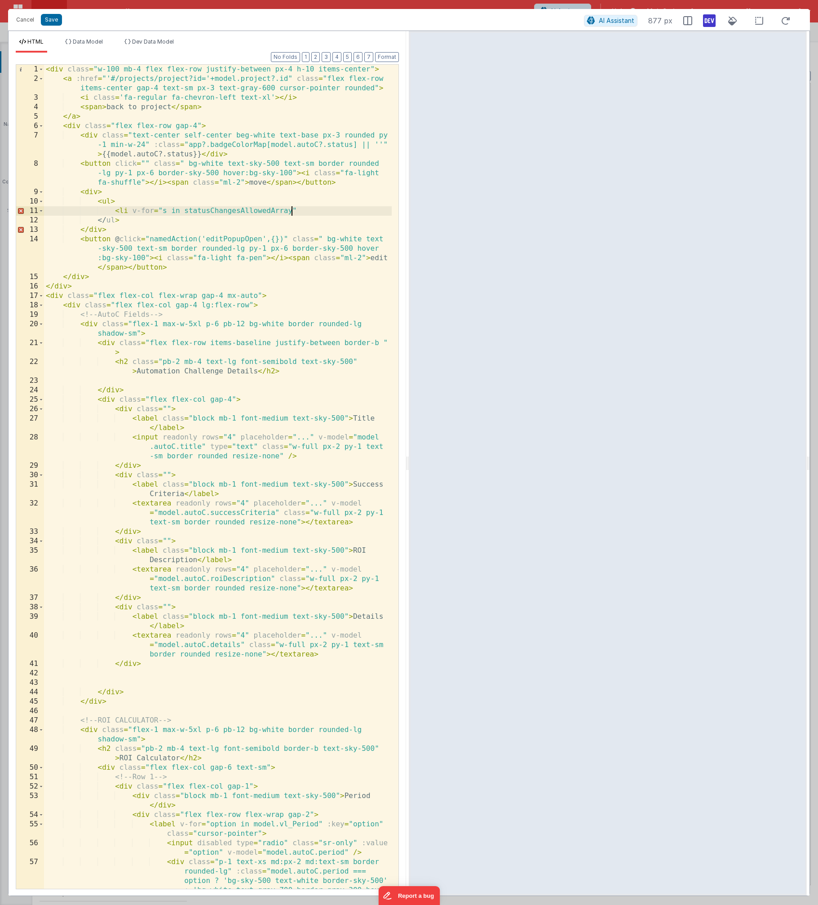
click at [186, 213] on div "< div class = "w-100 mb-4 flex flex-row justify-between px-4 h-10 items-center"…" at bounding box center [218, 510] width 348 height 890
click at [341, 213] on div "< div class = "w-100 mb-4 flex flex-row justify-between px-4 h-10 items-center"…" at bounding box center [218, 510] width 348 height 890
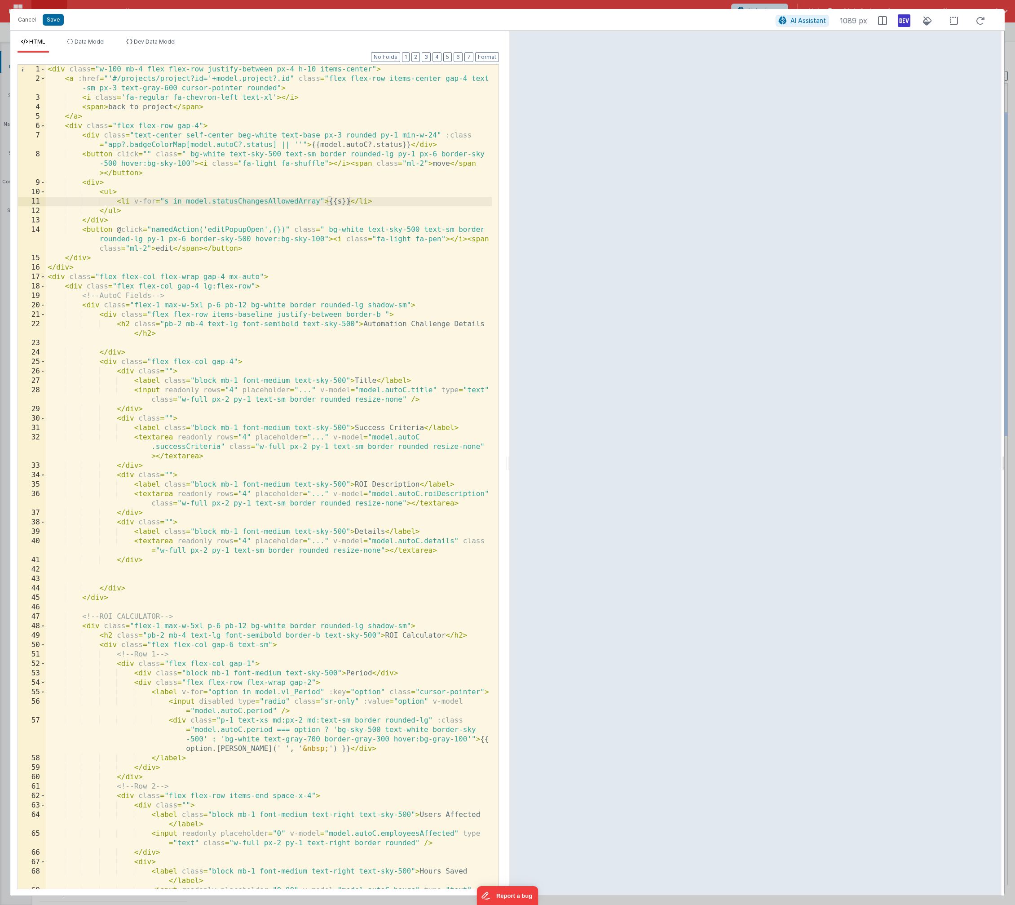
click at [509, 459] on html "Cancel Save AI Assistant 1089 px HTML Data Model Dev Data Model Format 7 6 5 4 …" at bounding box center [507, 452] width 1015 height 905
click at [487, 55] on button "Format" at bounding box center [487, 57] width 24 height 10
click at [138, 183] on div "< div class = "w-100 mb-4 flex flex-row justify-between px-4 h-10 items-center"…" at bounding box center [269, 491] width 446 height 852
click at [99, 186] on div "< div class = "w-100 mb-4 flex flex-row justify-between px-4 h-10 items-center"…" at bounding box center [269, 491] width 446 height 852
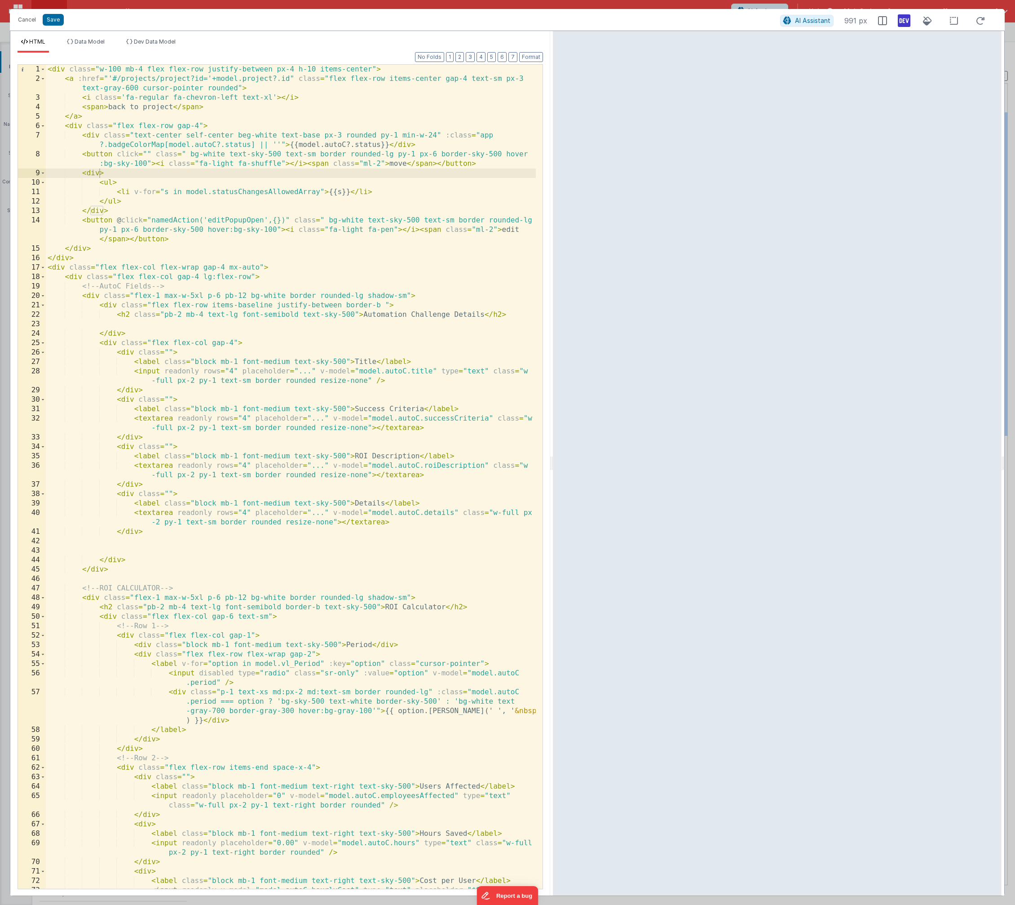
drag, startPoint x: 508, startPoint y: 465, endPoint x: 553, endPoint y: 477, distance: 46.5
click at [553, 477] on html "Cancel Save AI Assistant 991 px HTML Data Model Dev Data Model Format 7 6 5 4 3…" at bounding box center [507, 452] width 1015 height 905
click at [112, 177] on div "< div class = "w-100 mb-4 flex flex-row justify-between px-4 h-10 items-center"…" at bounding box center [291, 491] width 490 height 852
click at [100, 171] on div "< div class = "w-100 mb-4 flex flex-row justify-between px-4 h-10 items-center"…" at bounding box center [291, 491] width 490 height 852
drag, startPoint x: 445, startPoint y: 133, endPoint x: 286, endPoint y: 144, distance: 159.0
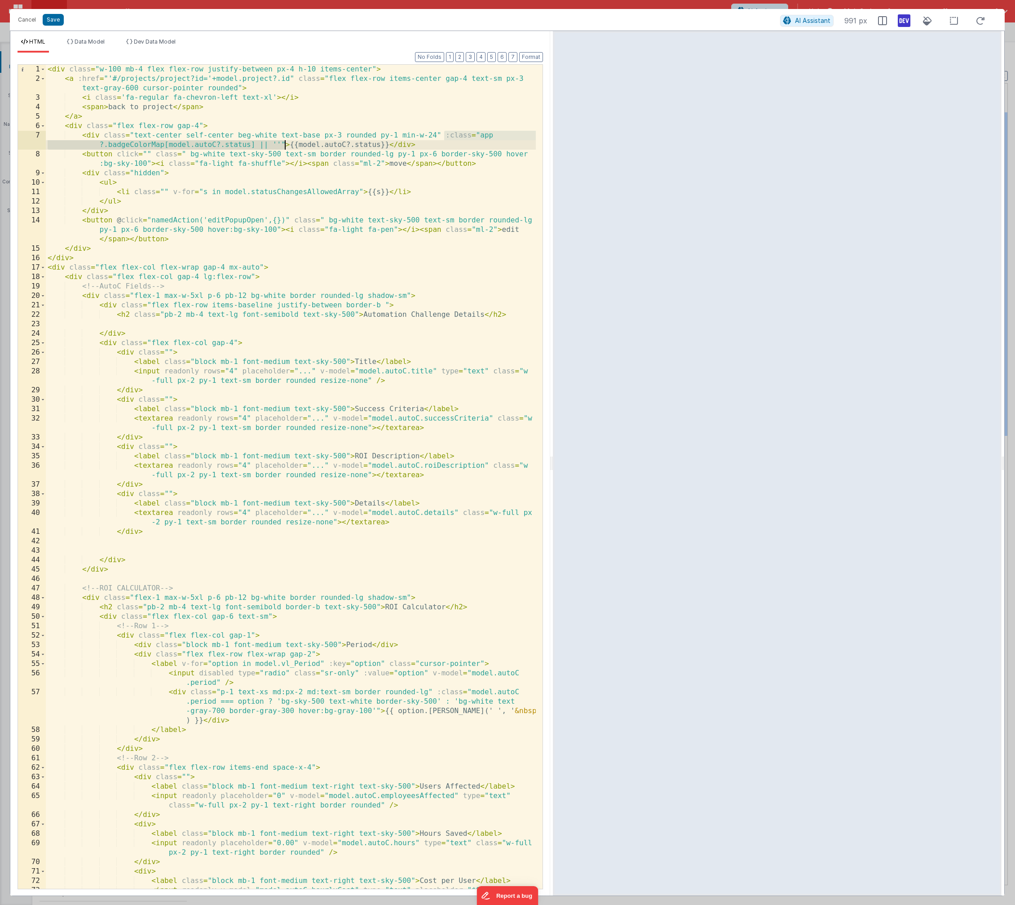
click at [286, 144] on div "< div class = "w-100 mb-4 flex flex-row justify-between px-4 h-10 items-center"…" at bounding box center [291, 491] width 490 height 852
drag, startPoint x: 134, startPoint y: 192, endPoint x: 168, endPoint y: 190, distance: 33.3
click at [168, 190] on div "< div class = "w-100 mb-4 flex flex-row justify-between px-4 h-10 items-center"…" at bounding box center [291, 491] width 490 height 852
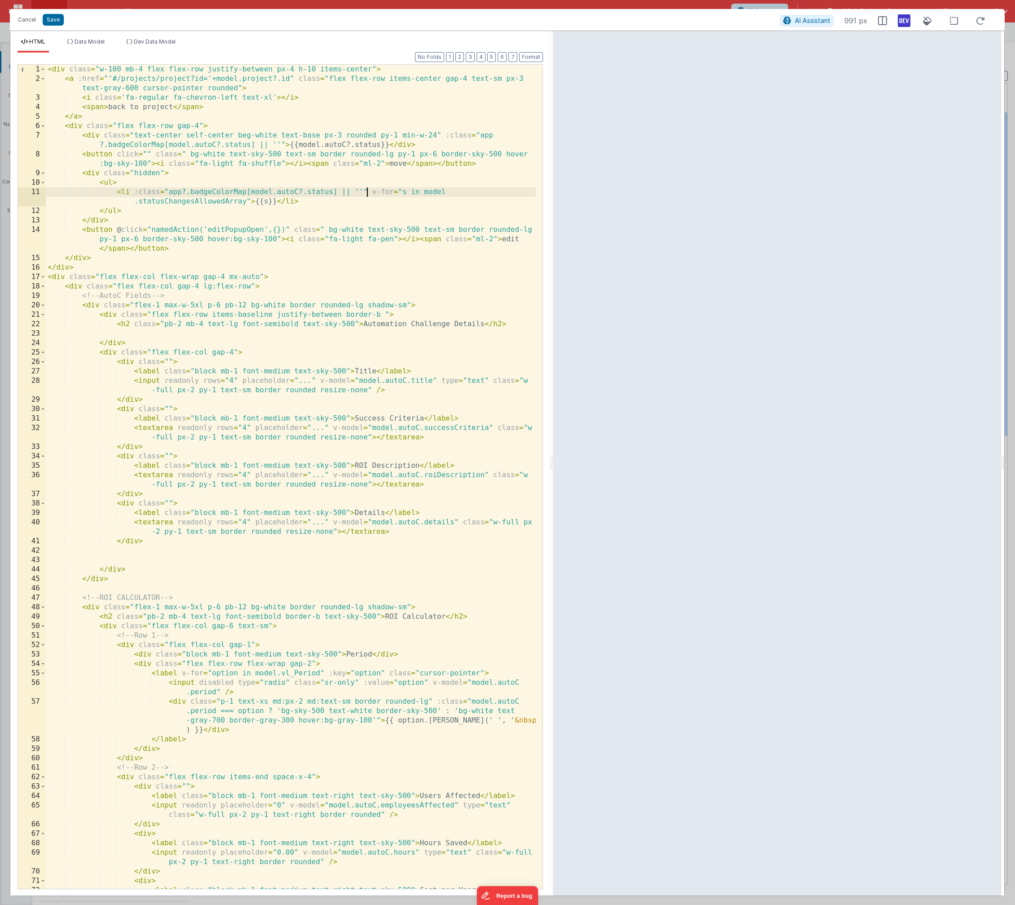
click at [139, 172] on div "< div class = "w-100 mb-4 flex flex-row justify-between px-4 h-10 items-center"…" at bounding box center [291, 491] width 490 height 852
click at [140, 172] on div "< div class = "w-100 mb-4 flex flex-row justify-between px-4 h-10 items-center"…" at bounding box center [291, 491] width 490 height 852
click at [324, 194] on div "< div class = "w-100 mb-4 flex flex-row justify-between px-4 h-10 items-center"…" at bounding box center [291, 491] width 490 height 852
drag, startPoint x: 250, startPoint y: 191, endPoint x: 332, endPoint y: 191, distance: 81.8
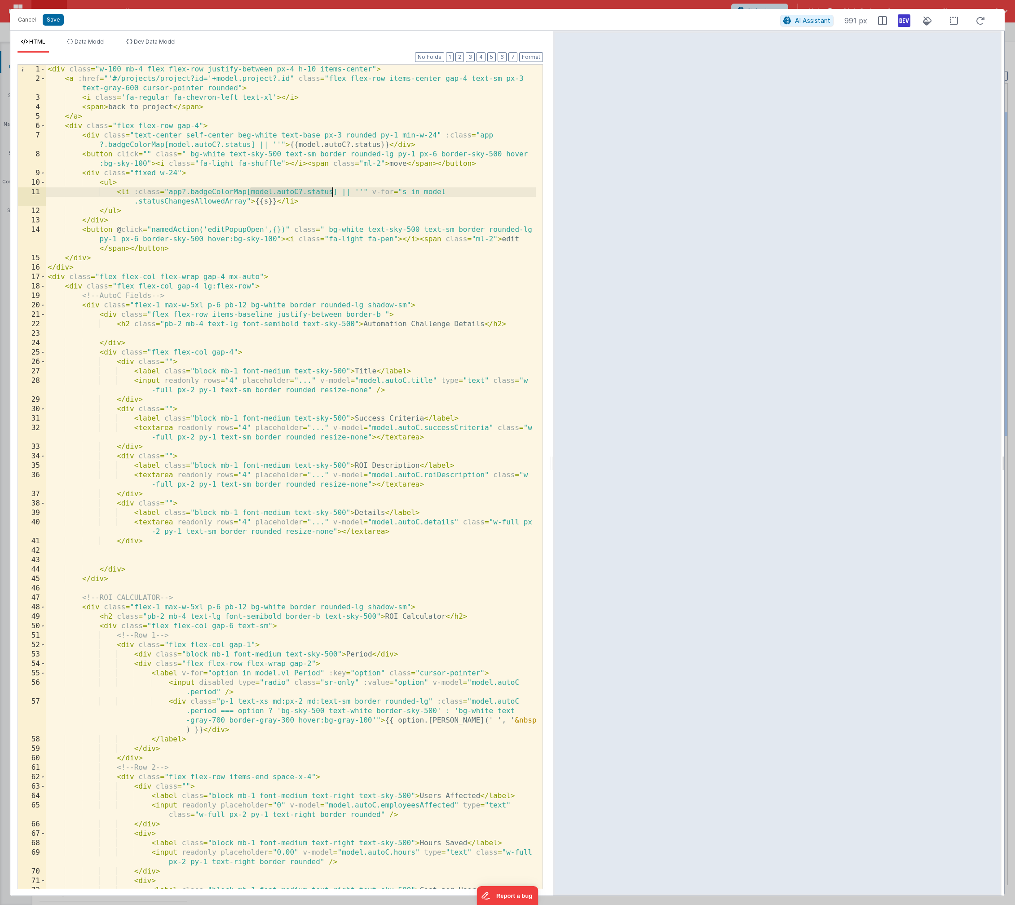
click at [332, 191] on div "< div class = "w-100 mb-4 flex flex-row justify-between px-4 h-10 items-center"…" at bounding box center [291, 491] width 490 height 852
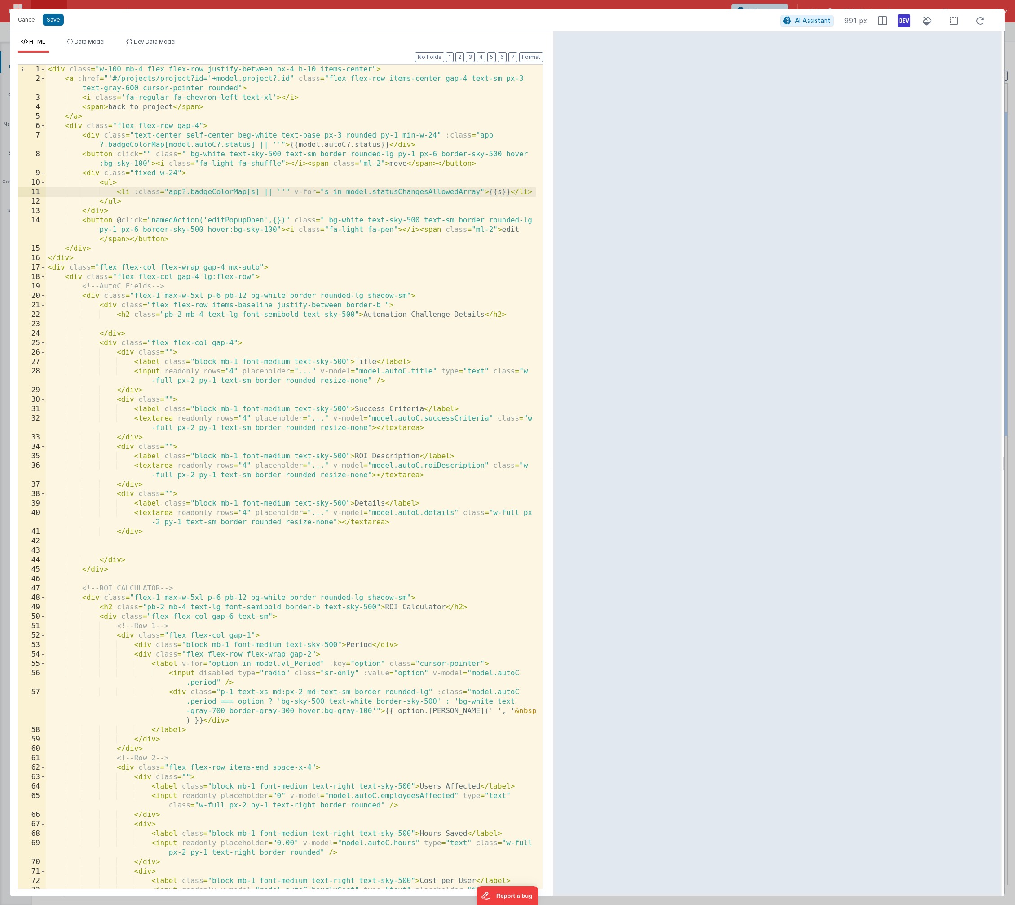
click at [130, 192] on div "< div class = "w-100 mb-4 flex flex-row justify-between px-4 h-10 items-center"…" at bounding box center [291, 491] width 490 height 852
click at [134, 193] on div "< div class = "w-100 mb-4 flex flex-row justify-between px-4 h-10 items-center"…" at bounding box center [291, 491] width 490 height 852
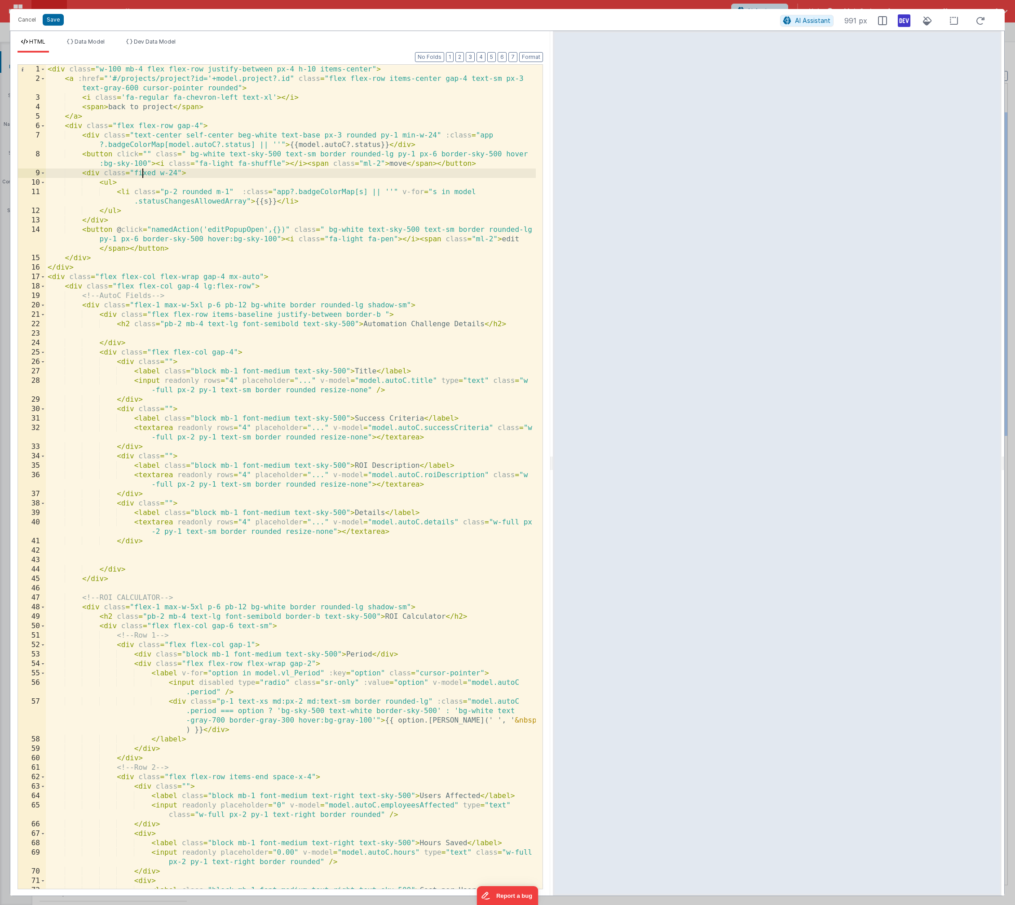
click at [143, 171] on div "< div class = "w-100 mb-4 flex flex-row justify-between px-4 h-10 items-center"…" at bounding box center [291, 491] width 490 height 852
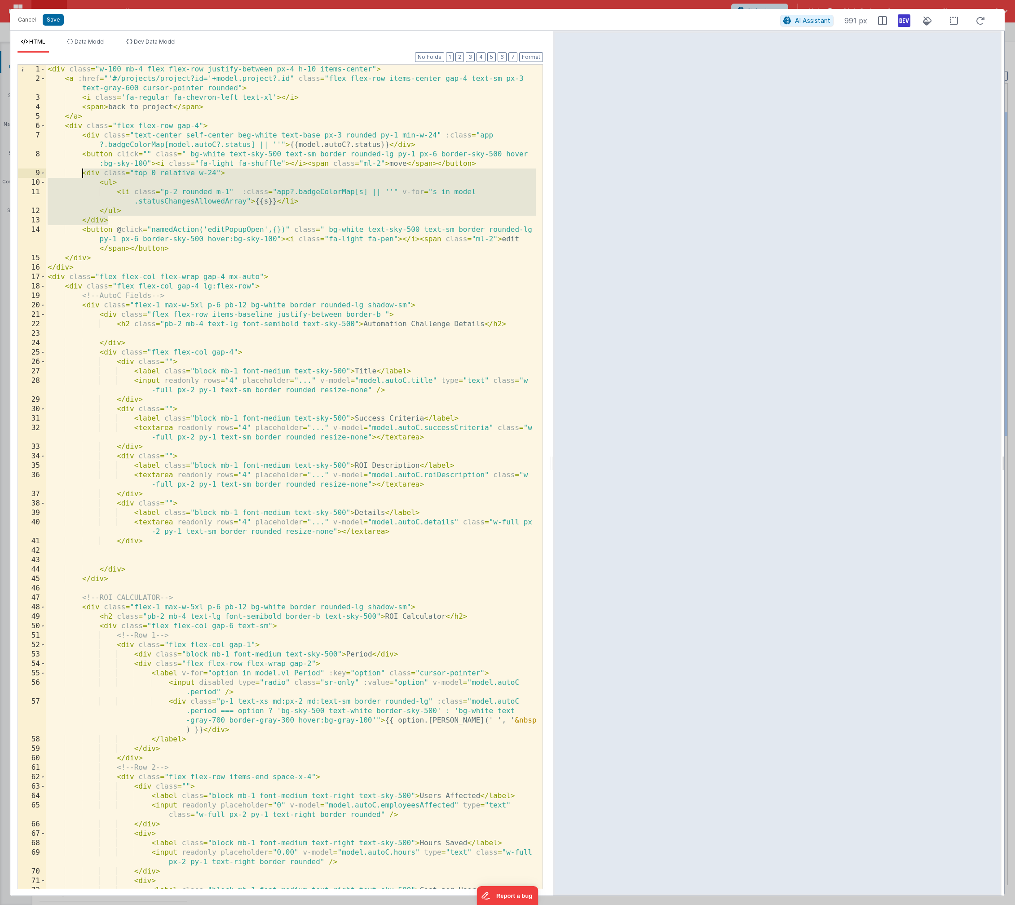
drag, startPoint x: 105, startPoint y: 205, endPoint x: 84, endPoint y: 174, distance: 37.8
click at [84, 174] on div "< div class = "w-100 mb-4 flex flex-row justify-between px-4 h-10 items-center"…" at bounding box center [291, 491] width 490 height 852
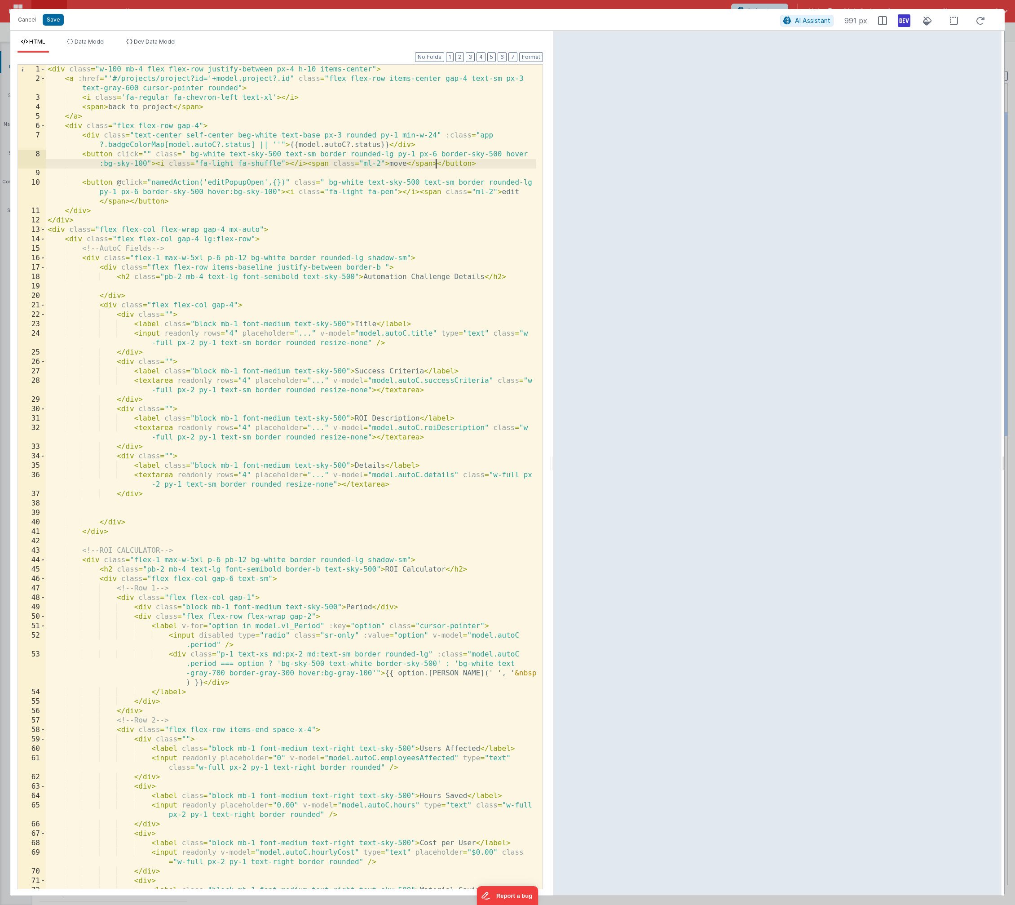
click at [437, 163] on div "< div class = "w-100 mb-4 flex flex-row justify-between px-4 h-10 items-center"…" at bounding box center [291, 491] width 490 height 852
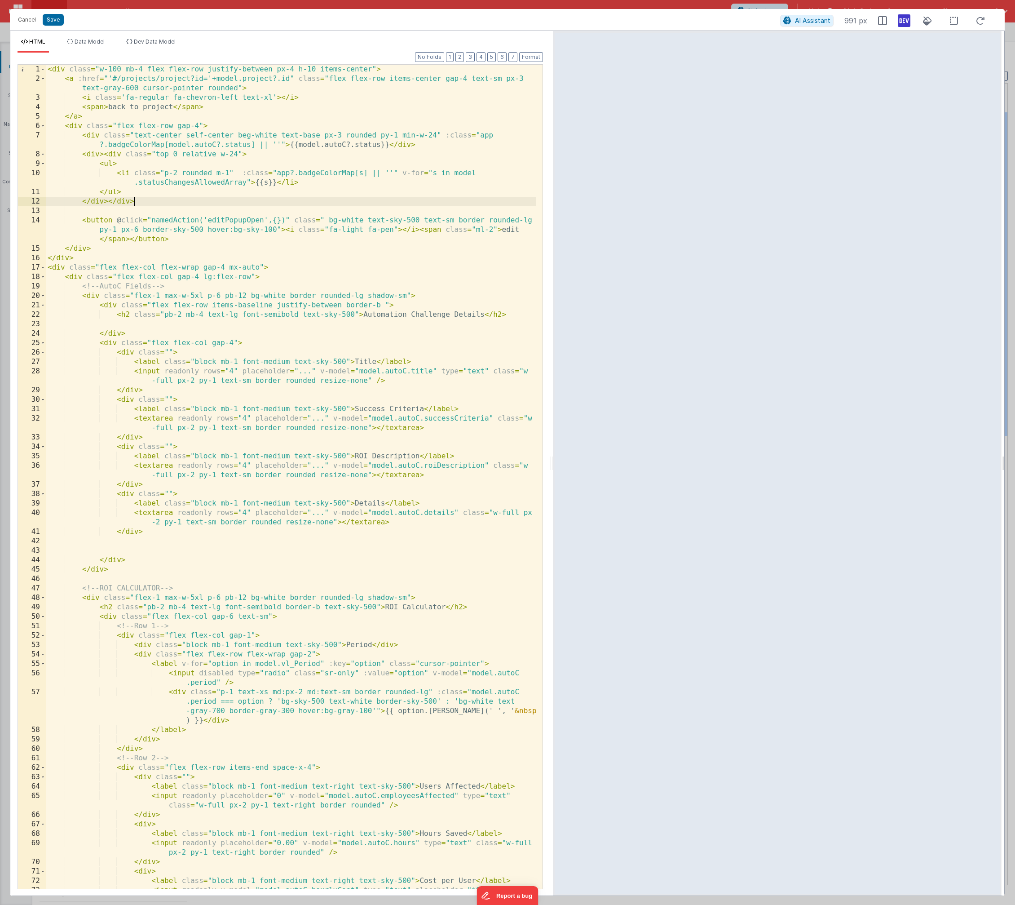
click at [104, 155] on div "< div class = "w-100 mb-4 flex flex-row justify-between px-4 h-10 items-center"…" at bounding box center [291, 491] width 490 height 852
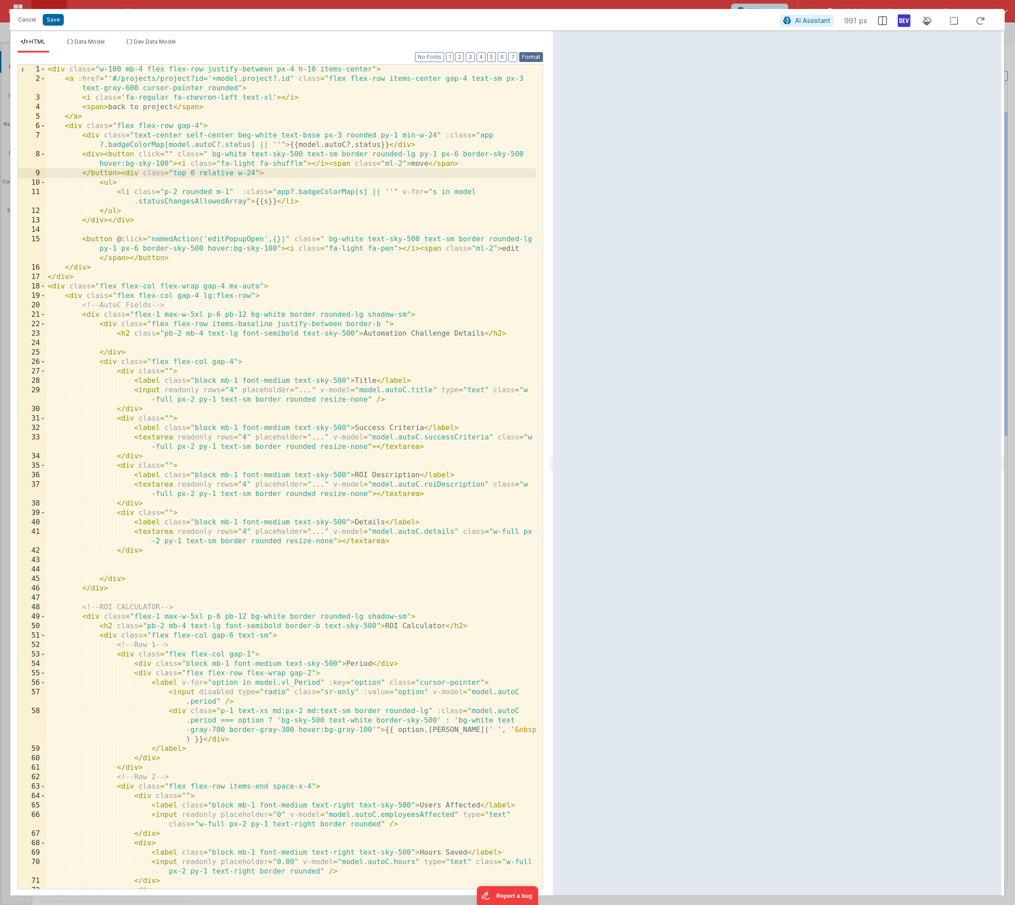
click at [534, 56] on button "Format" at bounding box center [531, 57] width 24 height 10
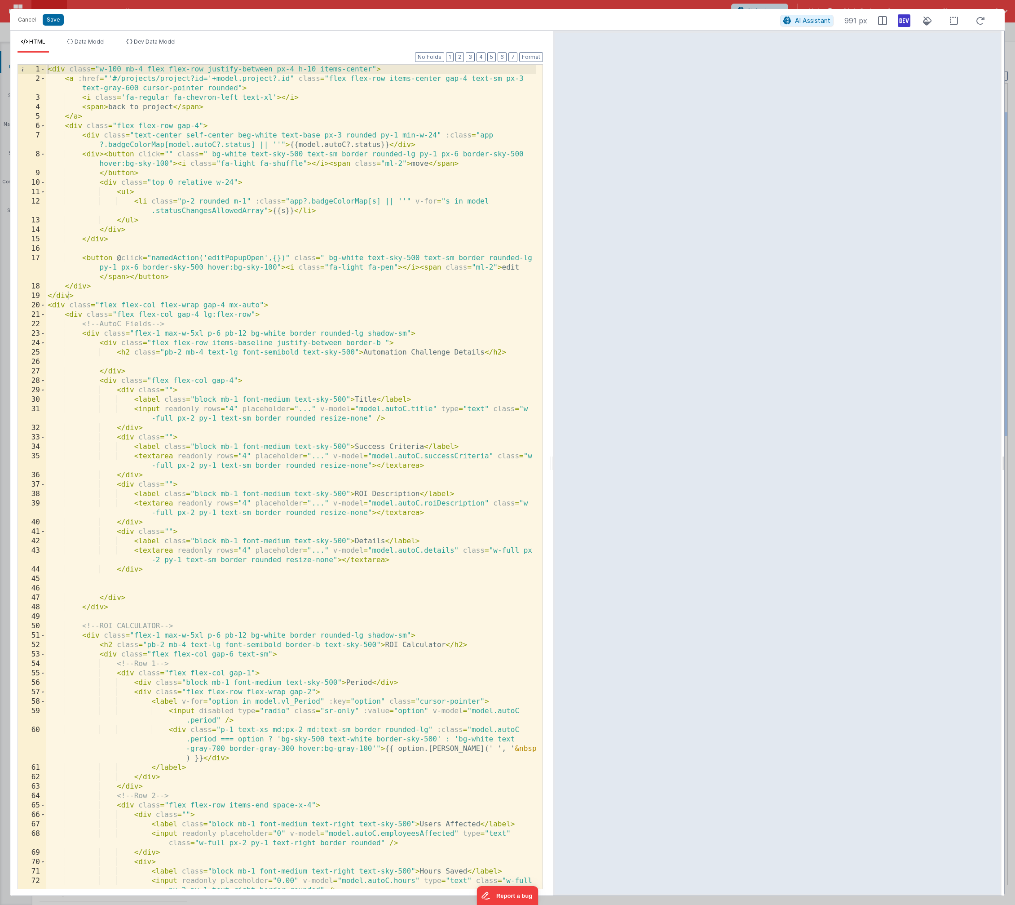
drag, startPoint x: 102, startPoint y: 153, endPoint x: 142, endPoint y: 204, distance: 64.3
click at [102, 153] on div "< div class = "w-100 mb-4 flex flex-row justify-between px-4 h-10 items-center"…" at bounding box center [291, 486] width 490 height 843
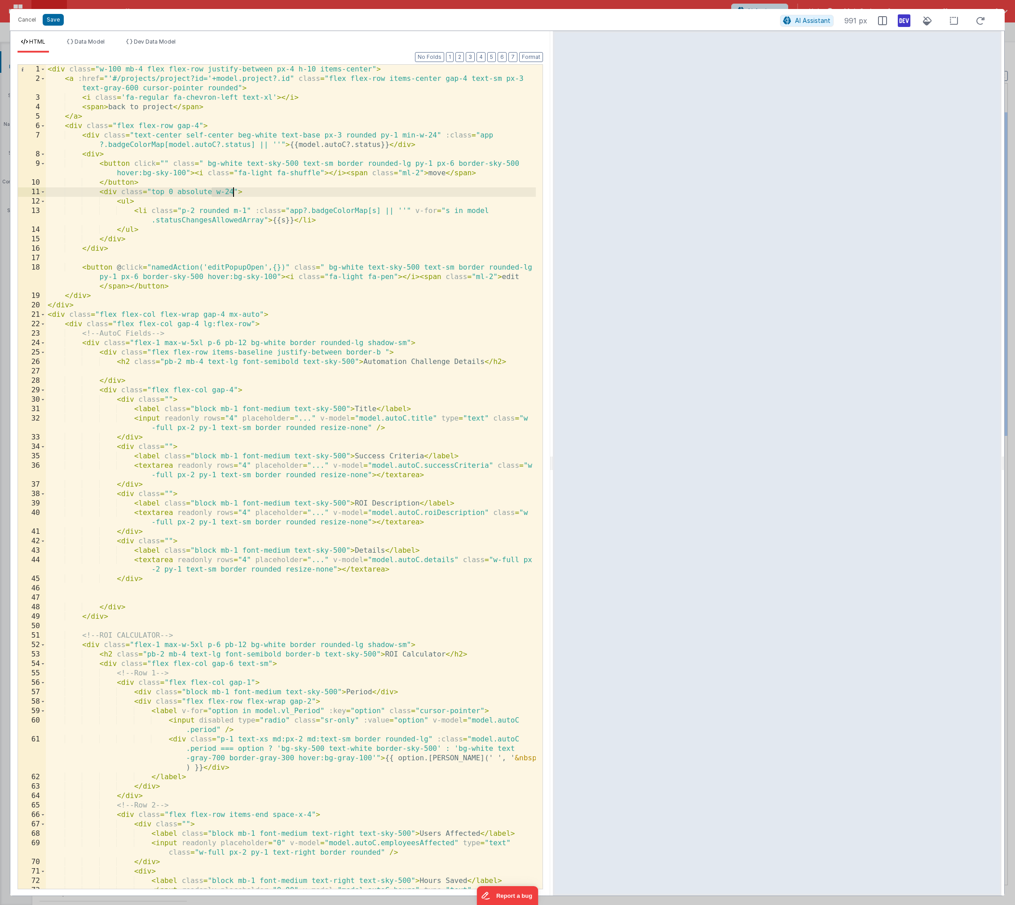
drag, startPoint x: 213, startPoint y: 190, endPoint x: 235, endPoint y: 191, distance: 21.1
click at [235, 191] on div "< div class = "w-100 mb-4 flex flex-row justify-between px-4 h-10 items-center"…" at bounding box center [291, 491] width 490 height 852
drag, startPoint x: 215, startPoint y: 193, endPoint x: 239, endPoint y: 232, distance: 46.2
click at [215, 193] on div "< div class = "w-100 mb-4 flex flex-row justify-between px-4 h-10 items-center"…" at bounding box center [291, 491] width 490 height 852
click at [163, 162] on div "< div class = "w-100 mb-4 flex flex-row justify-between px-4 h-10 items-center"…" at bounding box center [291, 491] width 490 height 852
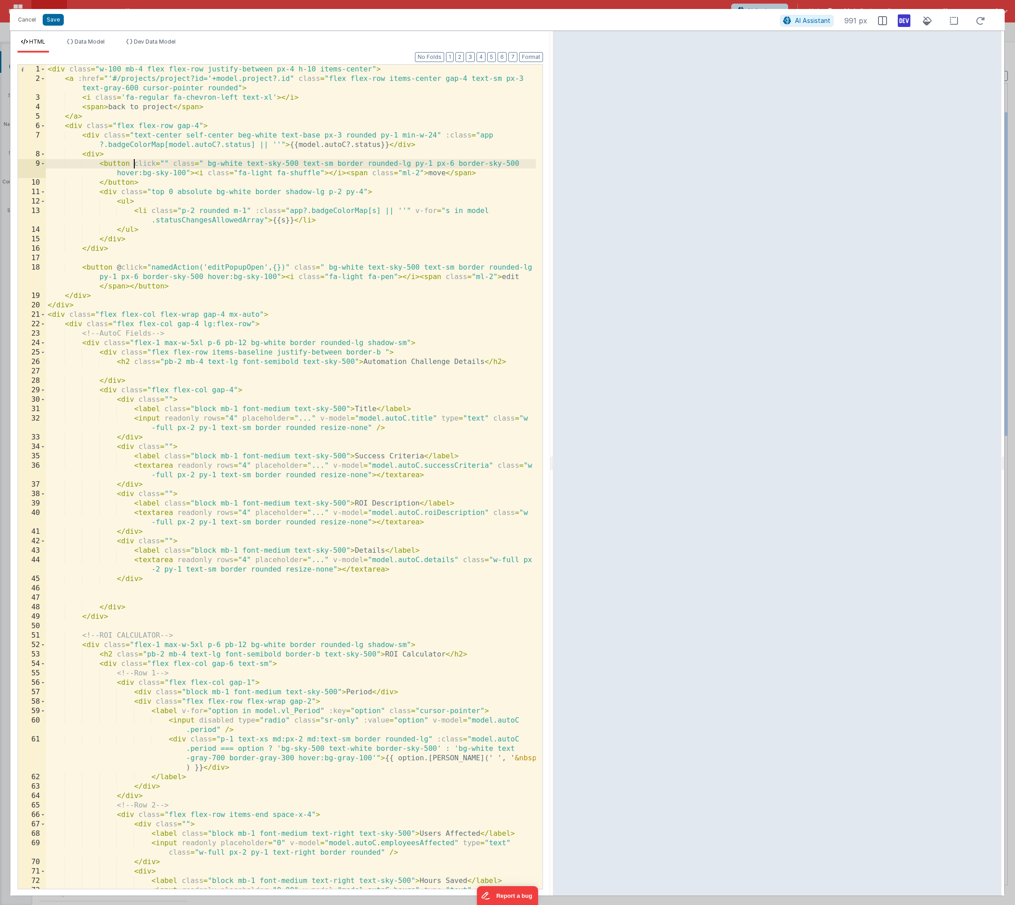
drag, startPoint x: 134, startPoint y: 163, endPoint x: 167, endPoint y: 199, distance: 48.6
click at [134, 163] on div "< div class = "w-100 mb-4 flex flex-row justify-between px-4 h-10 items-center"…" at bounding box center [291, 491] width 490 height 852
click at [167, 163] on div "< div class = "w-100 mb-4 flex flex-row justify-between px-4 h-10 items-center"…" at bounding box center [291, 491] width 490 height 852
click at [169, 163] on div "< div class = "w-100 mb-4 flex flex-row justify-between px-4 h-10 items-center"…" at bounding box center [291, 491] width 490 height 852
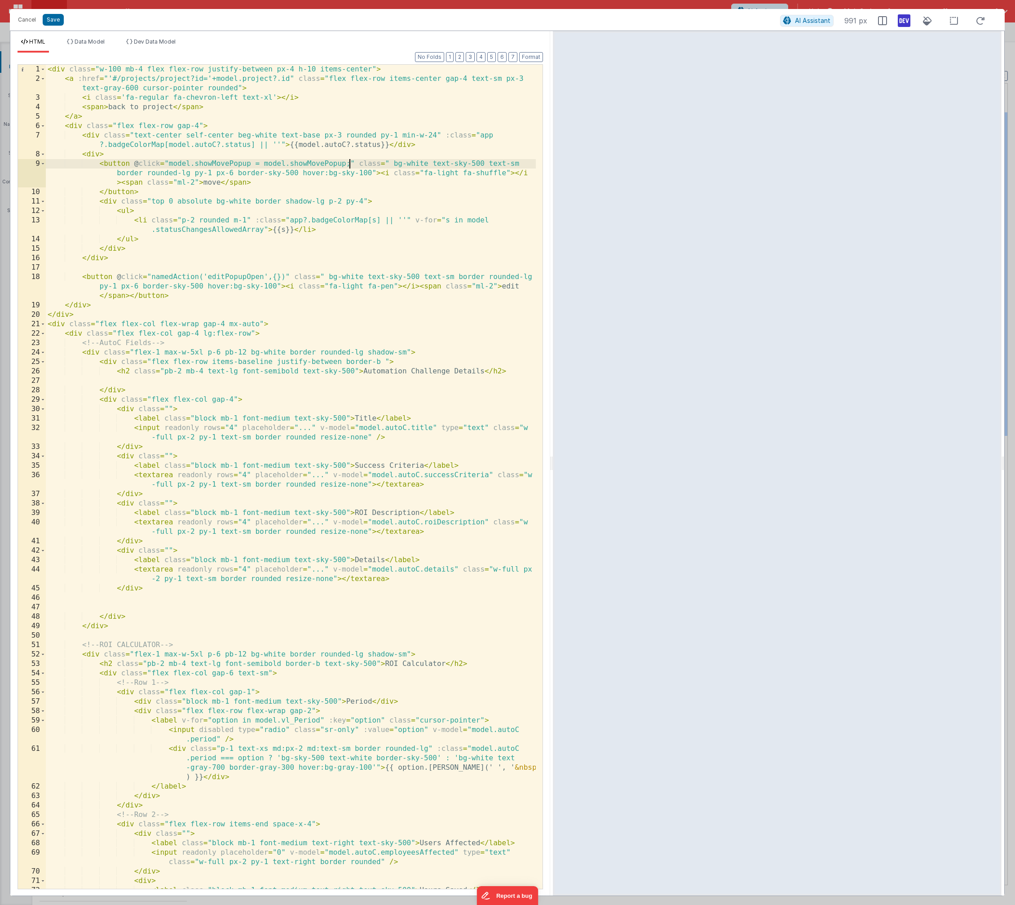
click at [265, 163] on div "< div class = "w-100 mb-4 flex flex-row justify-between px-4 h-10 items-center"…" at bounding box center [291, 491] width 490 height 852
click at [121, 204] on div "< div class = "w-100 mb-4 flex flex-row justify-between px-4 h-10 items-center"…" at bounding box center [291, 491] width 490 height 852
click at [98, 43] on span "Data Model" at bounding box center [90, 41] width 30 height 7
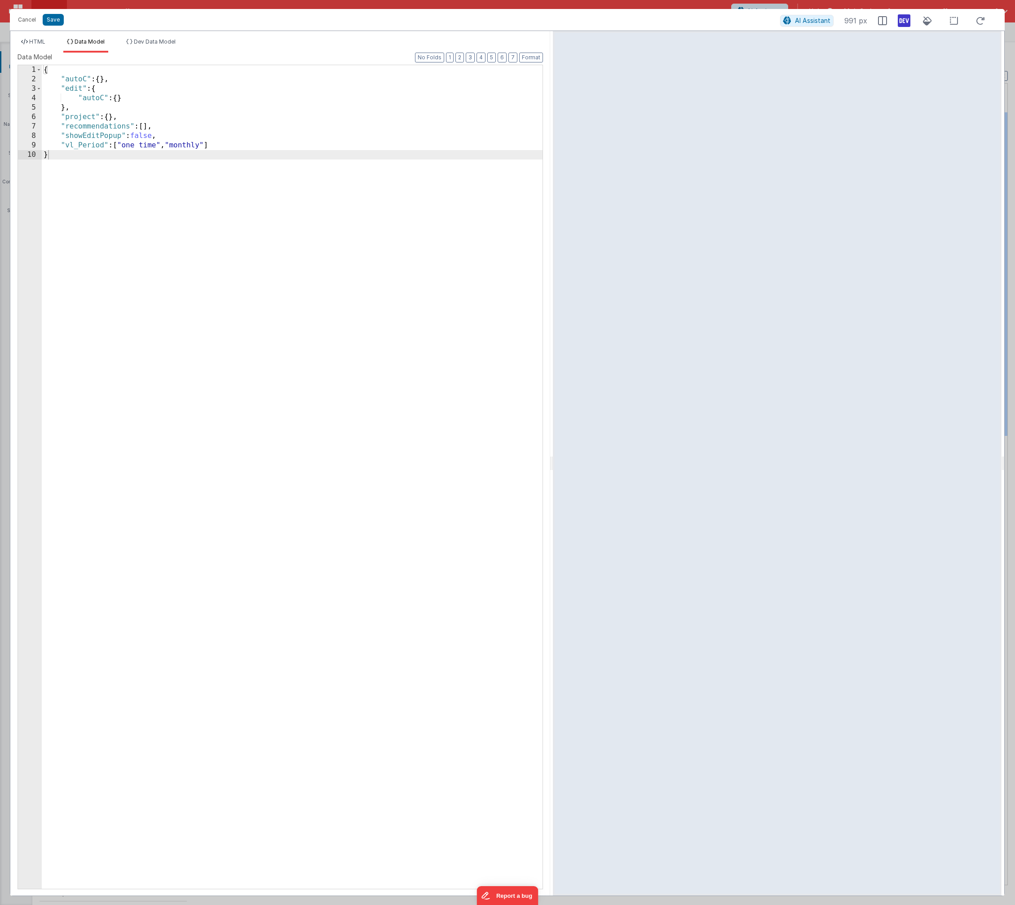
drag, startPoint x: 197, startPoint y: 129, endPoint x: 199, endPoint y: 142, distance: 12.4
click at [197, 130] on div "{ "autoC" : { } , "edit" : { "autoC" : { } } , "project" : { } , "recommendatio…" at bounding box center [292, 486] width 501 height 842
click at [191, 136] on div "{ "autoC" : { } , "edit" : { "autoC" : { } } , "project" : { } , "recommendatio…" at bounding box center [292, 486] width 501 height 842
drag, startPoint x: 99, startPoint y: 147, endPoint x: 83, endPoint y: 146, distance: 16.2
click at [83, 146] on div "{ "autoC" : { } , "edit" : { "autoC" : { } } , "project" : { } , "recommendatio…" at bounding box center [292, 486] width 501 height 842
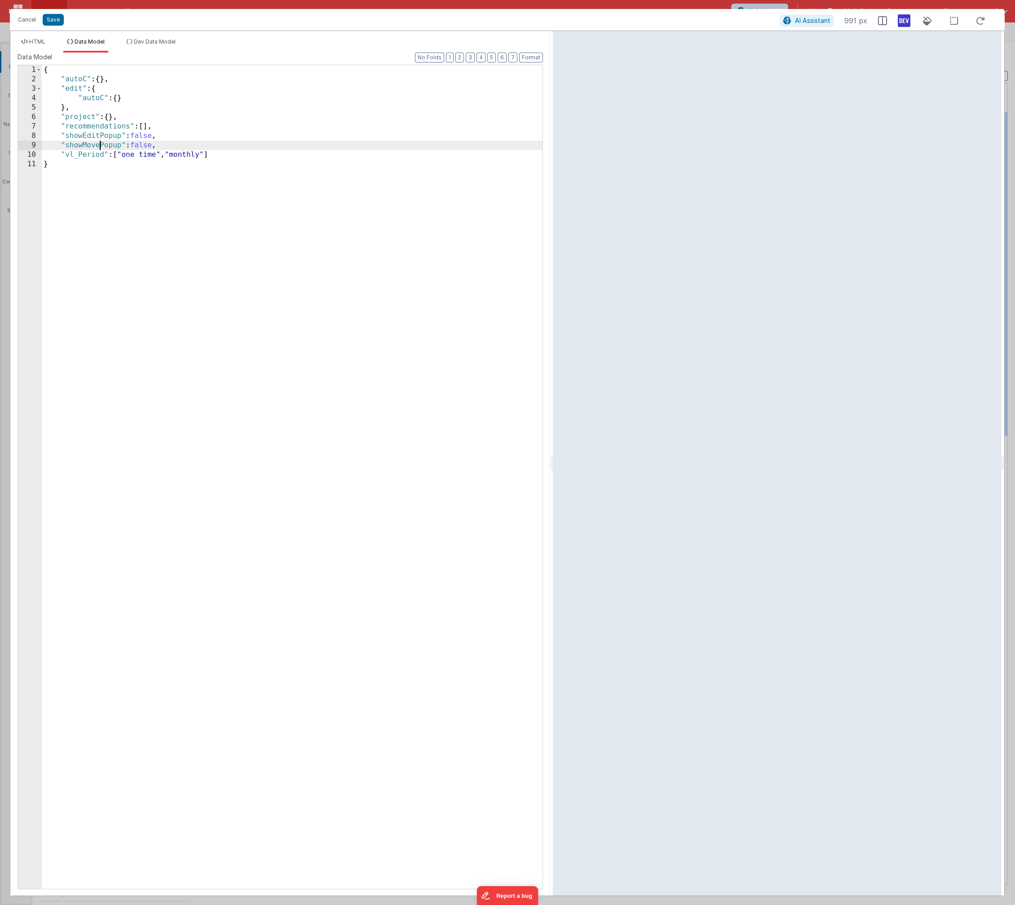
click at [89, 144] on div "{ "autoC" : { } , "edit" : { "autoC" : { } } , "project" : { } , "recommendatio…" at bounding box center [292, 486] width 501 height 842
click at [144, 47] on li "Dev Data Model" at bounding box center [151, 45] width 57 height 14
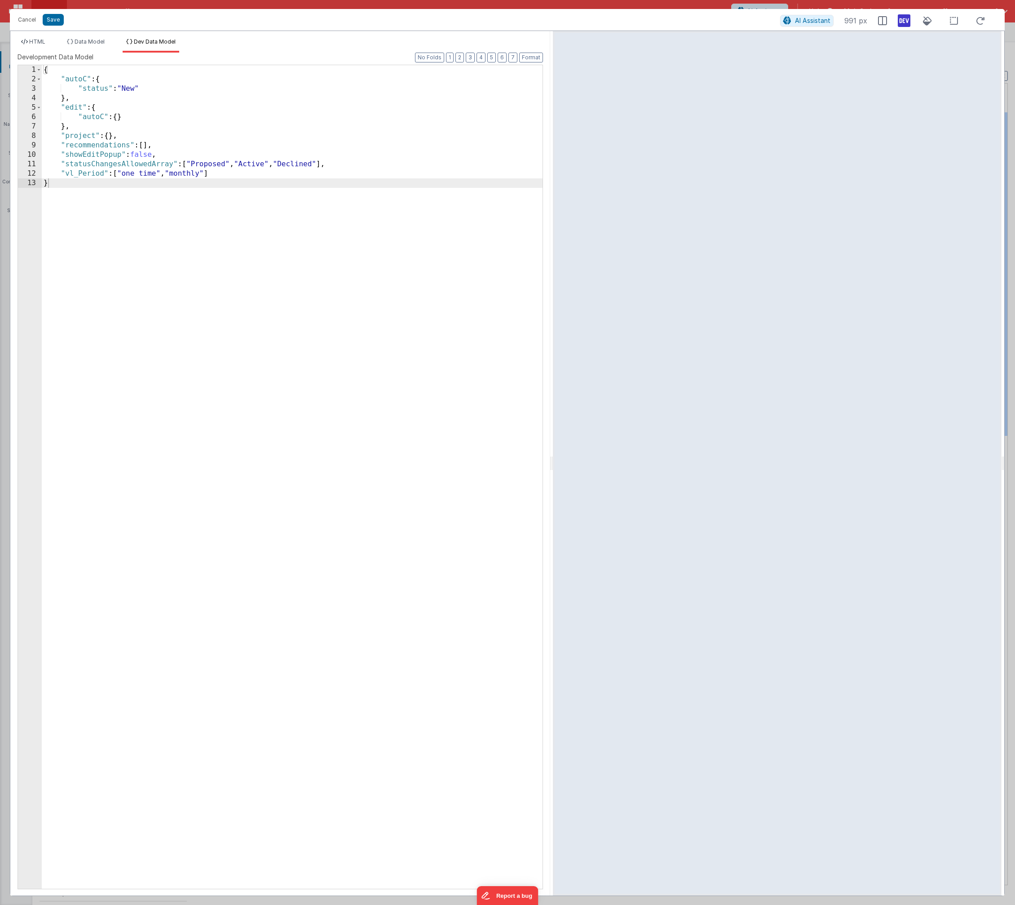
click at [183, 150] on div "{ "autoC" : { "status" : "New" } , "edit" : { "autoC" : { } } , "project" : { }…" at bounding box center [292, 486] width 501 height 842
click at [190, 184] on div "{ "autoC" : { "status" : "New" } , "edit" : { "autoC" : { } } , "project" : { }…" at bounding box center [292, 486] width 501 height 842
click at [120, 180] on div "{ "autoC" : { "status" : "New" } , "edit" : { "autoC" : { } } , "project" : { }…" at bounding box center [292, 486] width 501 height 842
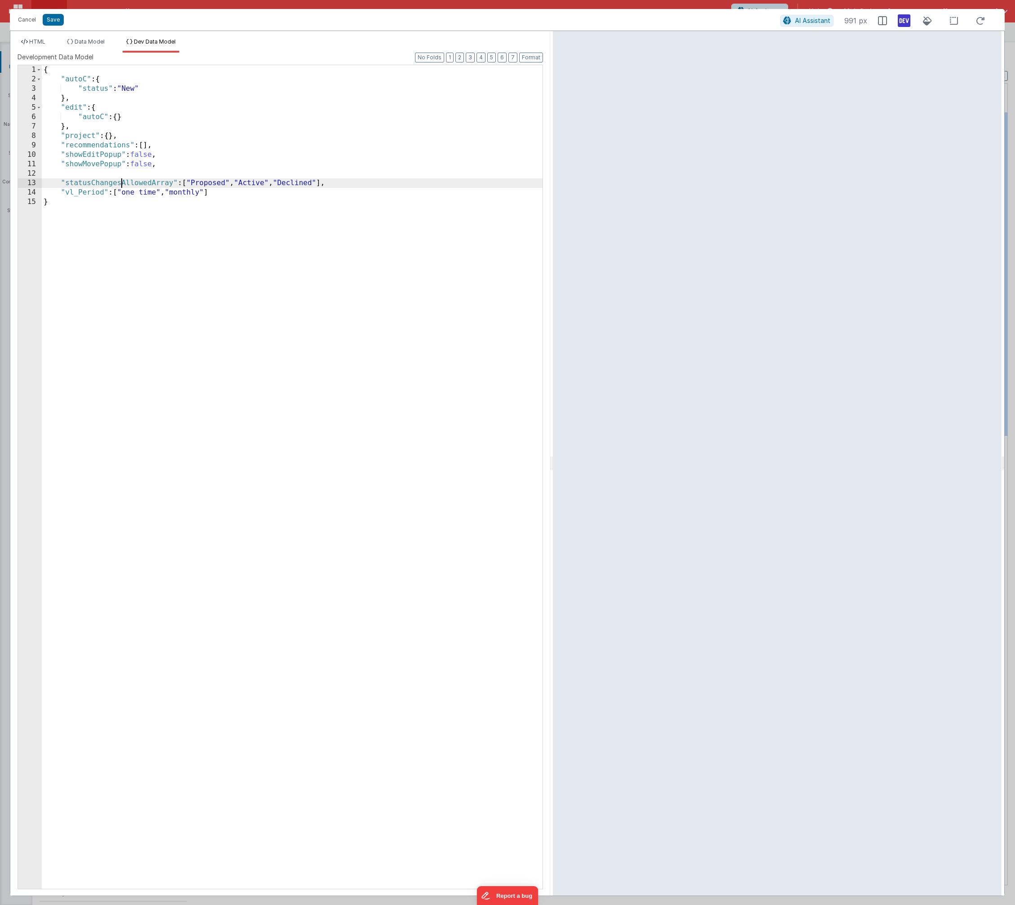
click at [102, 173] on div "{ "autoC" : { "status" : "New" } , "edit" : { "autoC" : { } } , "project" : { }…" at bounding box center [292, 486] width 501 height 842
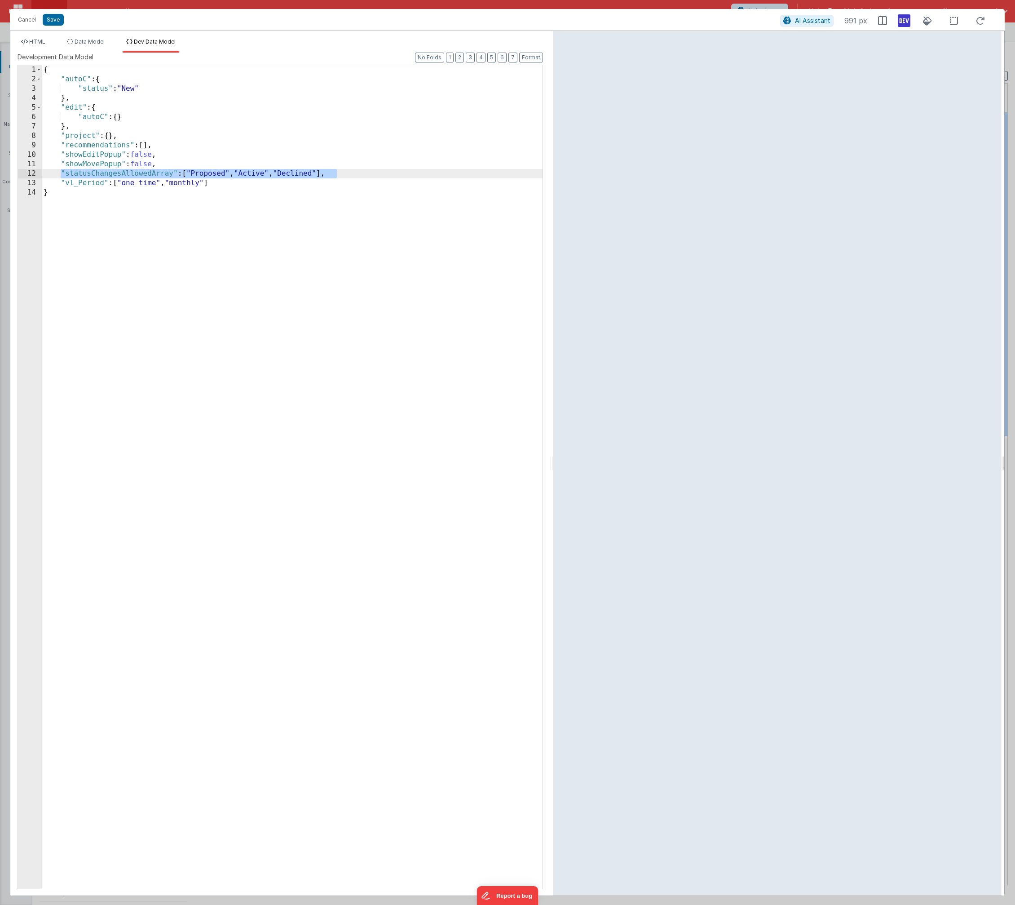
click at [89, 35] on div "HTML Data Model Dev Data Model Format 7 6 5 4 3 2 1 No Folds 1 2 3 4 5 6 7 8 9 …" at bounding box center [280, 463] width 540 height 864
click at [89, 36] on div "HTML Data Model Dev Data Model Format 7 6 5 4 3 2 1 No Folds 1 2 3 4 5 6 7 8 9 …" at bounding box center [280, 463] width 540 height 864
click at [89, 41] on span "Data Model" at bounding box center [90, 41] width 30 height 7
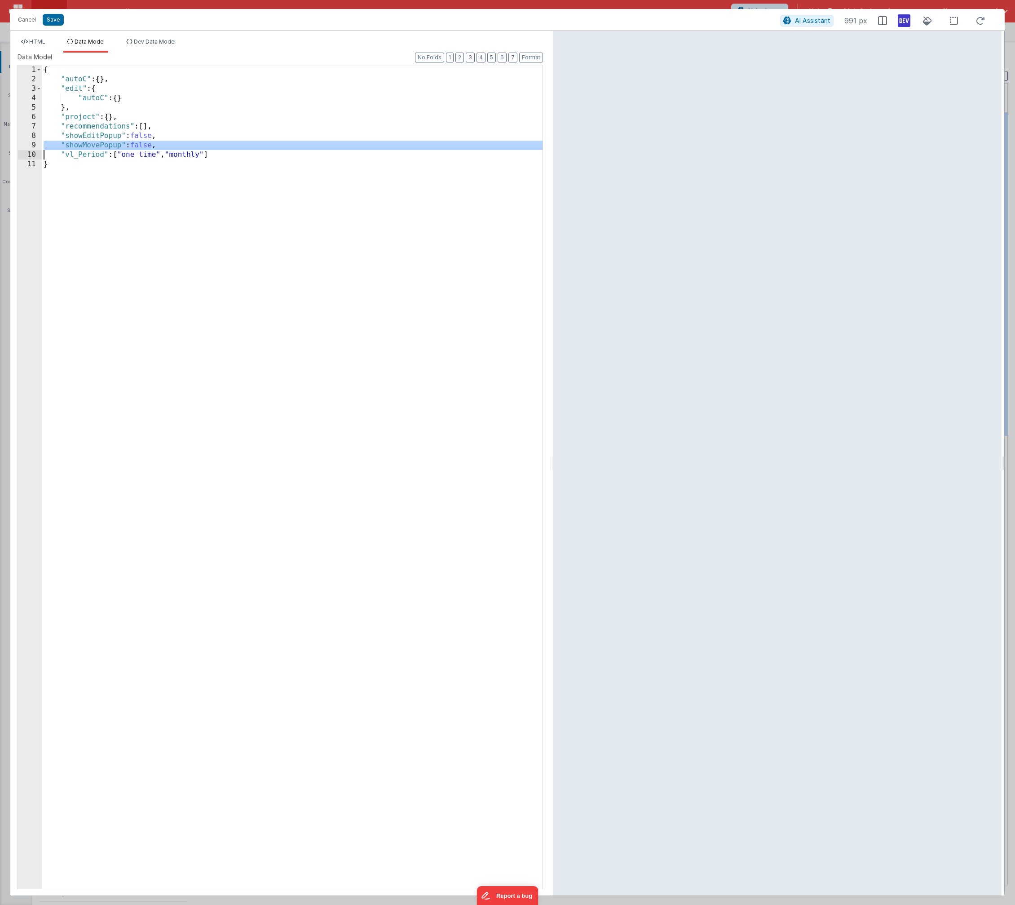
click at [199, 146] on div "{ "autoC" : { } , "edit" : { "autoC" : { } } , "project" : { } , "recommendatio…" at bounding box center [292, 486] width 501 height 842
drag, startPoint x: 191, startPoint y: 155, endPoint x: 330, endPoint y: 152, distance: 139.3
click at [330, 152] on div "{ "autoC" : { } , "edit" : { "autoC" : { } } , "project" : { } , "recommendatio…" at bounding box center [292, 486] width 501 height 842
click at [155, 40] on span "Dev Data Model" at bounding box center [155, 41] width 42 height 7
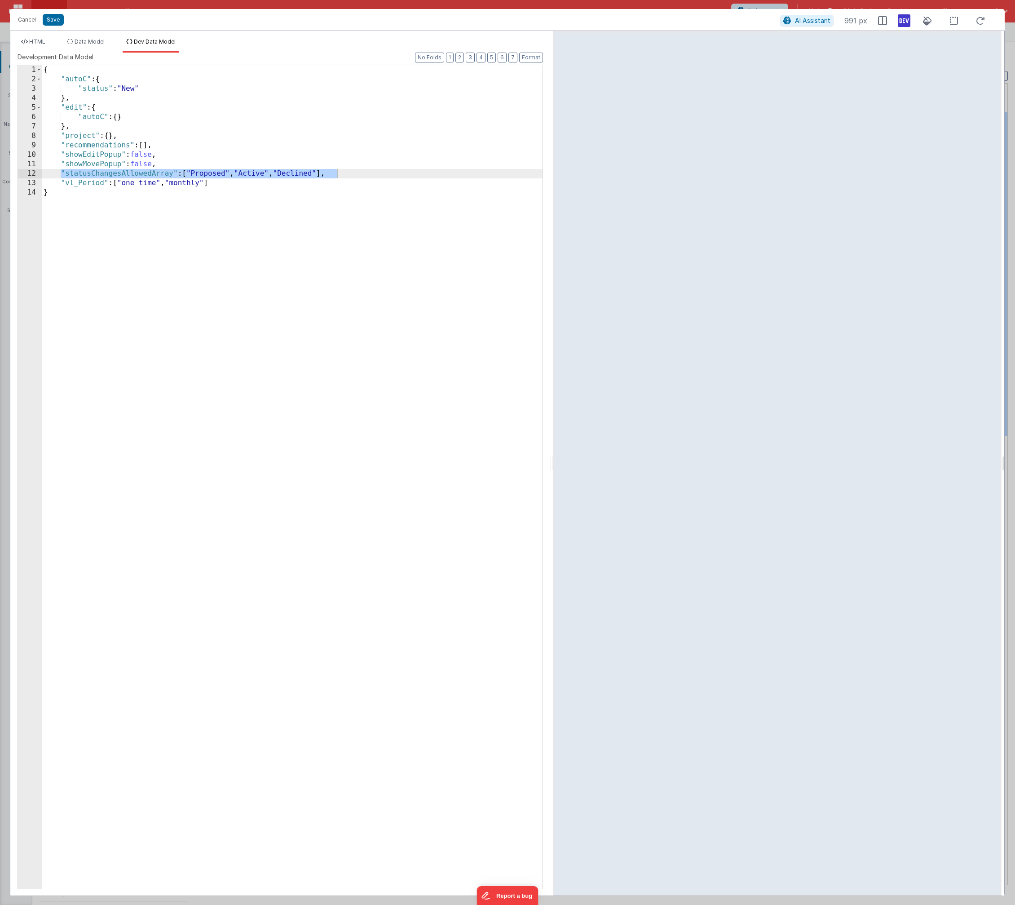
click at [143, 161] on div "{ "autoC" : { "status" : "New" } , "edit" : { "autoC" : { } } , "project" : { }…" at bounding box center [292, 486] width 501 height 842
click at [52, 17] on button "Save" at bounding box center [53, 20] width 21 height 12
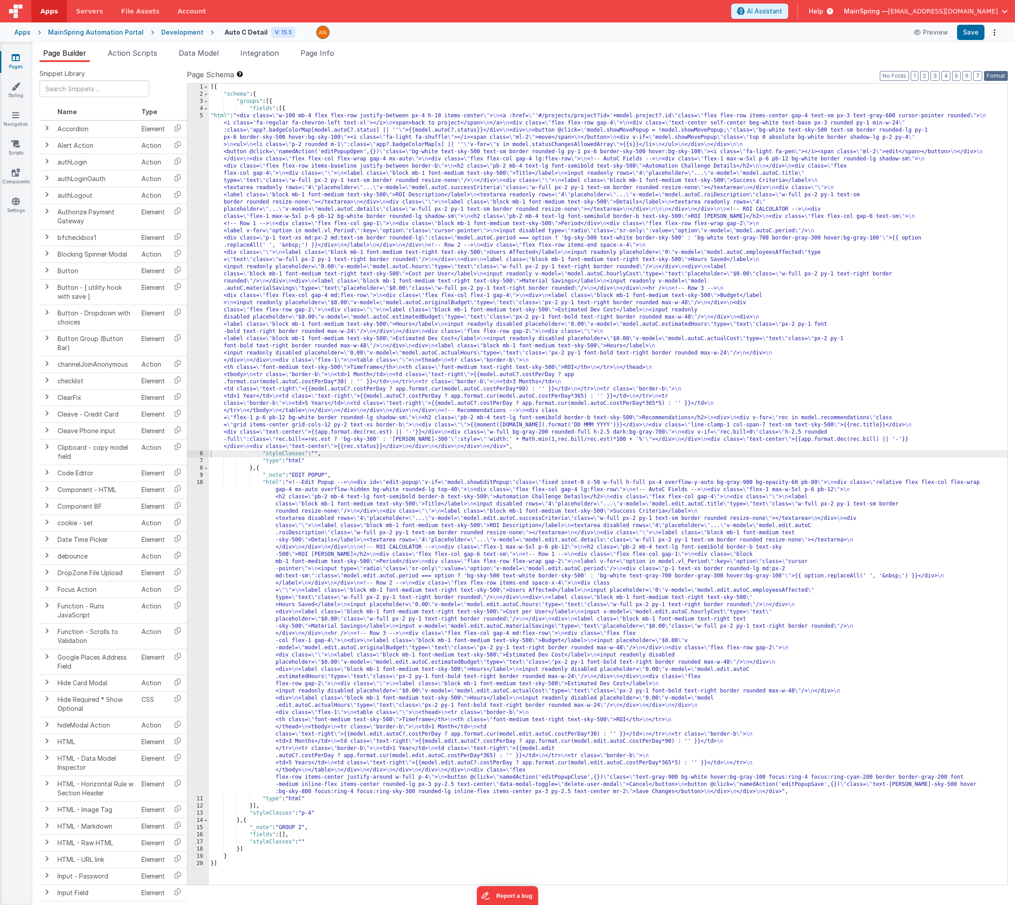
click at [818, 77] on button "Format" at bounding box center [996, 76] width 24 height 10
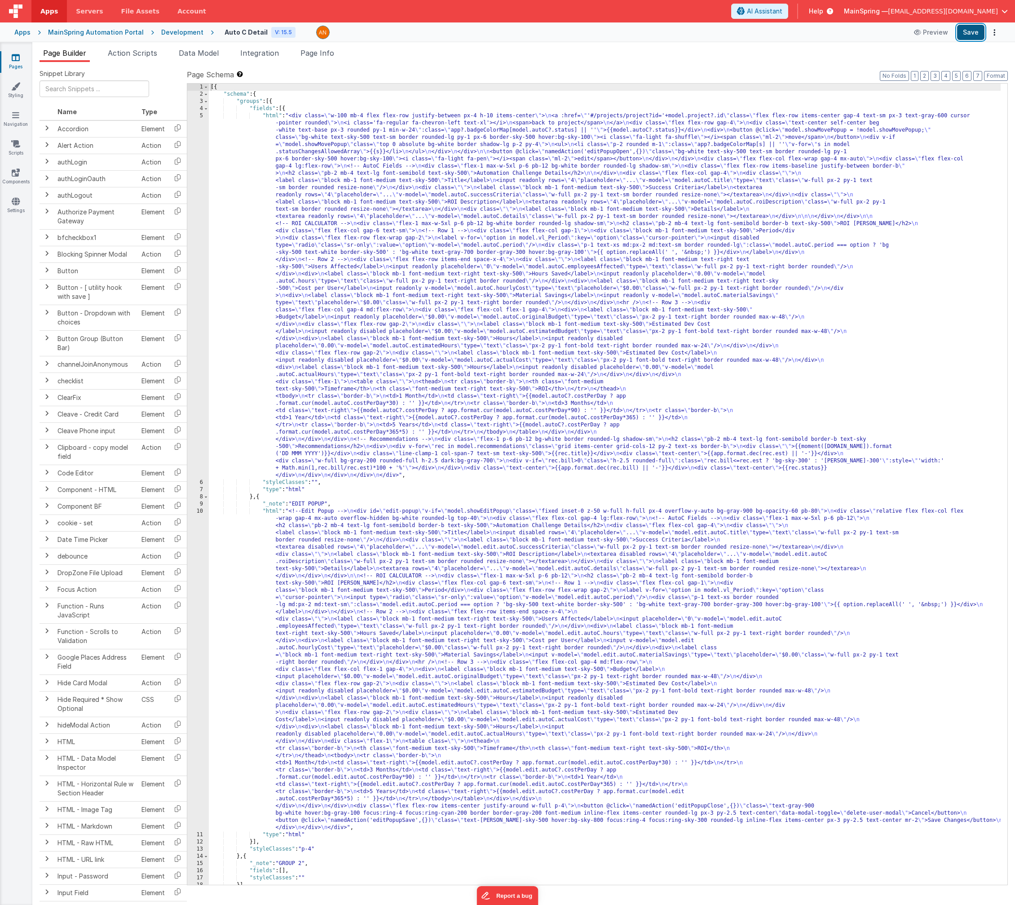
click at [818, 30] on button "Save" at bounding box center [970, 32] width 27 height 15
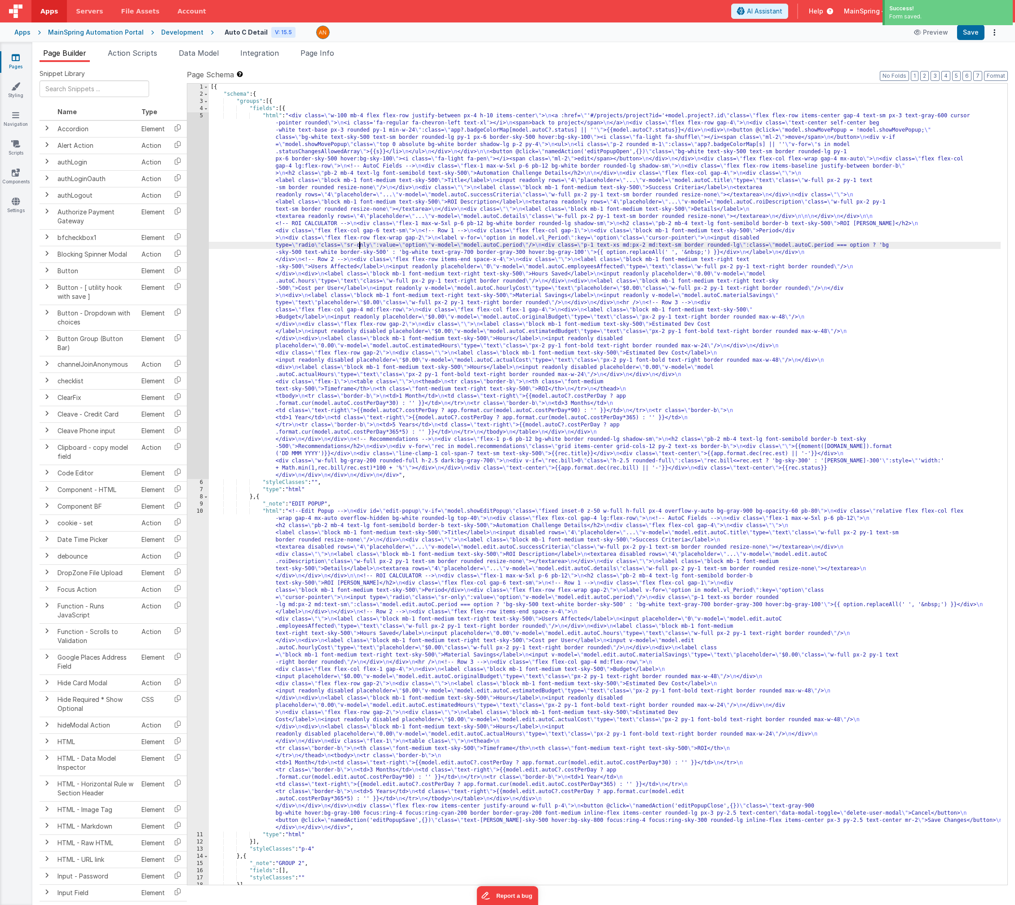
click at [361, 242] on div "[{ "schema" : { "groups" : [{ "fields" : [{ "html" : "<div class= \" w-100 mb-4…" at bounding box center [605, 491] width 792 height 815
click at [191, 270] on div "5" at bounding box center [198, 295] width 22 height 367
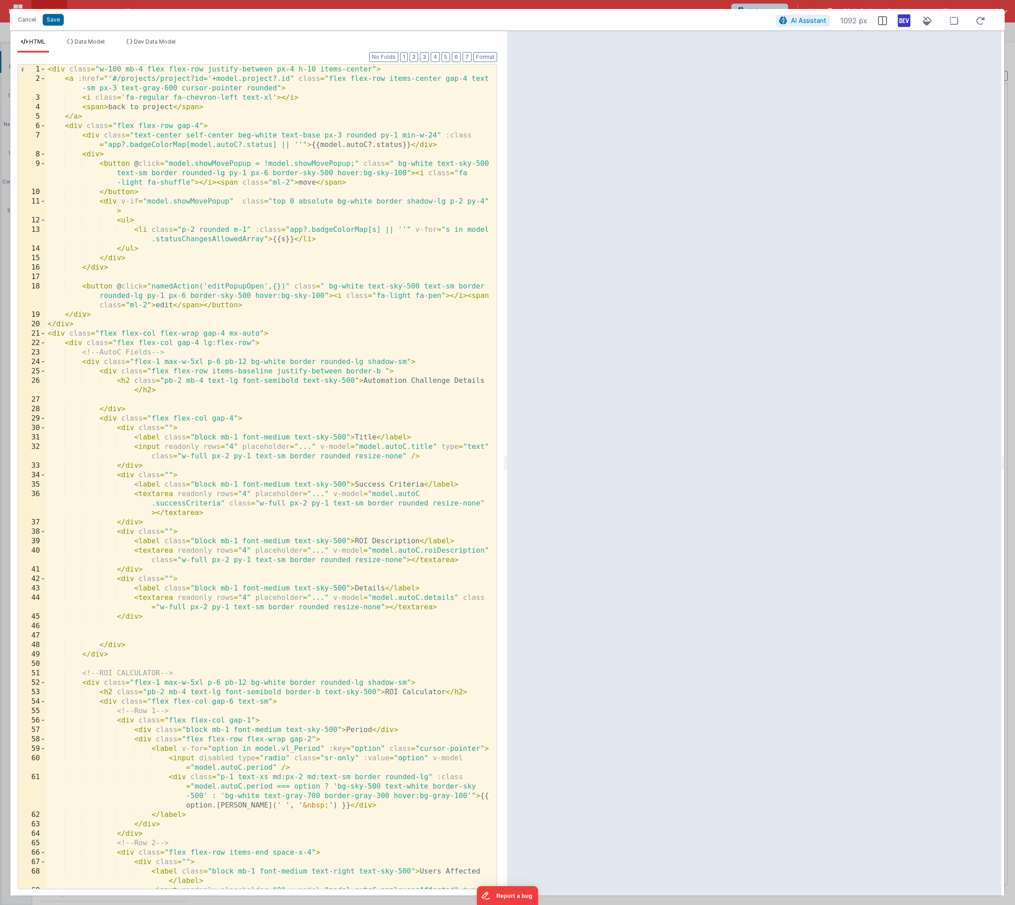
click at [100, 153] on div "< div class = "w-100 mb-4 flex flex-row justify-between px-4 h-10 items-center"…" at bounding box center [268, 491] width 444 height 852
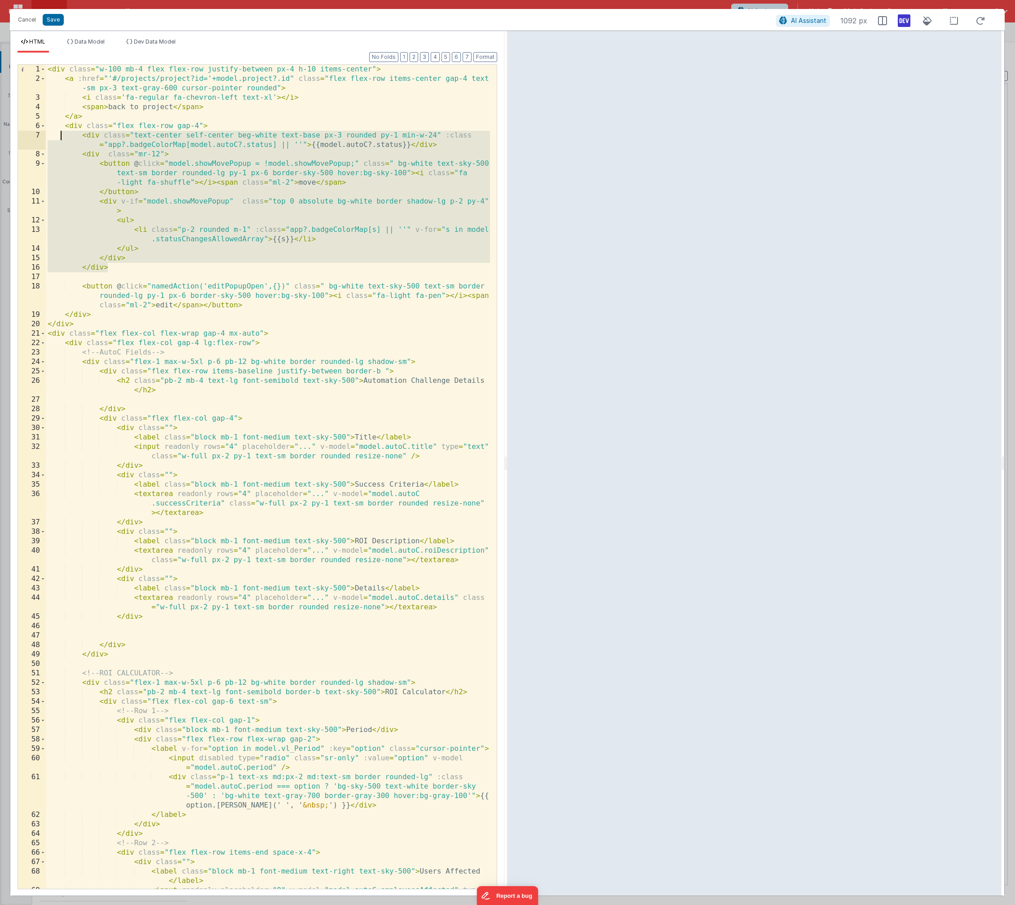
drag, startPoint x: 113, startPoint y: 266, endPoint x: 62, endPoint y: 138, distance: 137.7
click at [62, 138] on div "< div class = "w-100 mb-4 flex flex-row justify-between px-4 h-10 items-center"…" at bounding box center [268, 491] width 444 height 852
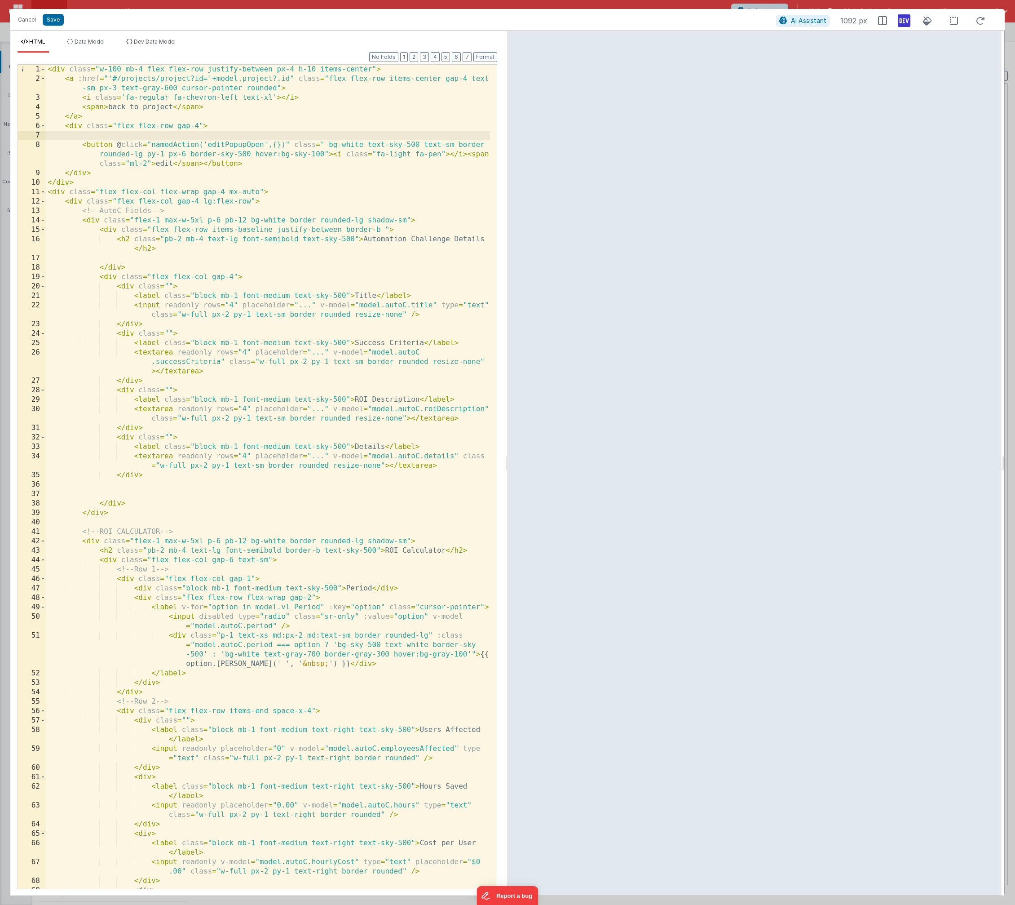
click at [101, 109] on div "< div class = "w-100 mb-4 flex flex-row justify-between px-4 h-10 items-center"…" at bounding box center [268, 491] width 444 height 852
click at [99, 118] on div "< div class = "w-100 mb-4 flex flex-row justify-between px-4 h-10 items-center"…" at bounding box center [268, 491] width 444 height 852
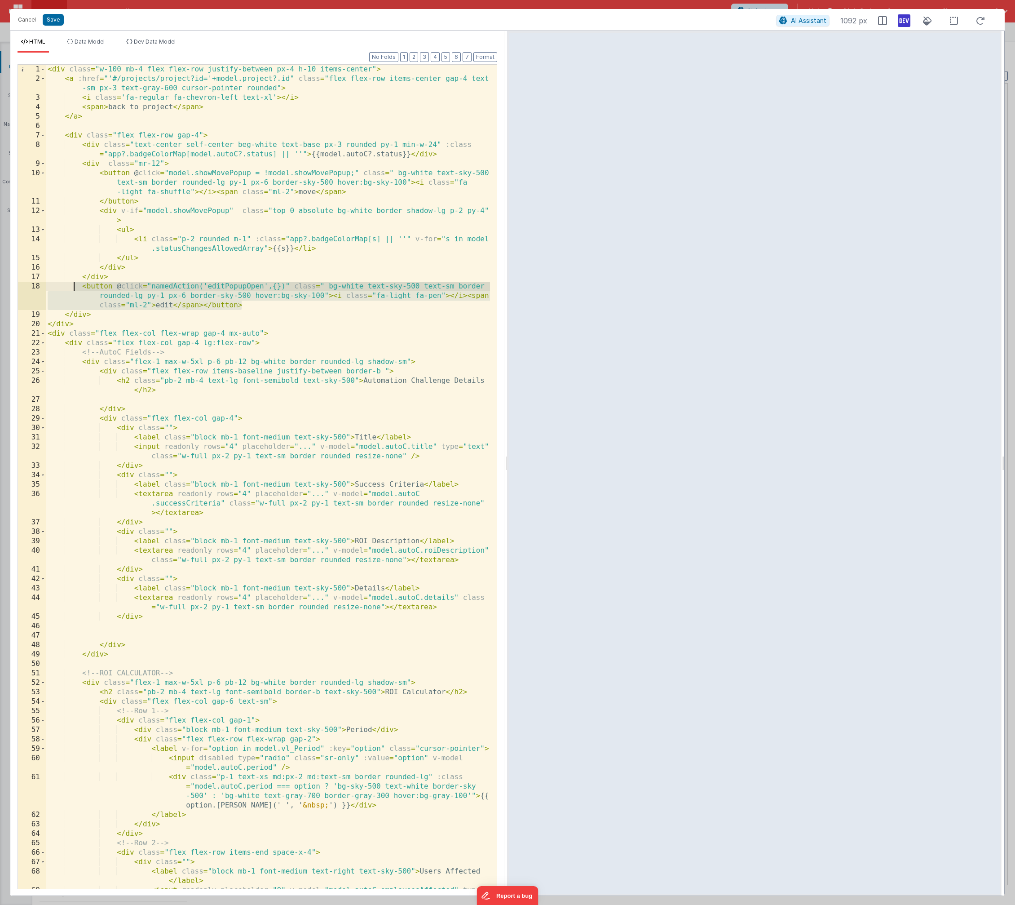
drag, startPoint x: 261, startPoint y: 305, endPoint x: 72, endPoint y: 288, distance: 189.4
click at [72, 288] on div "< div class = "w-100 mb-4 flex flex-row justify-between px-4 h-10 items-center"…" at bounding box center [268, 491] width 444 height 852
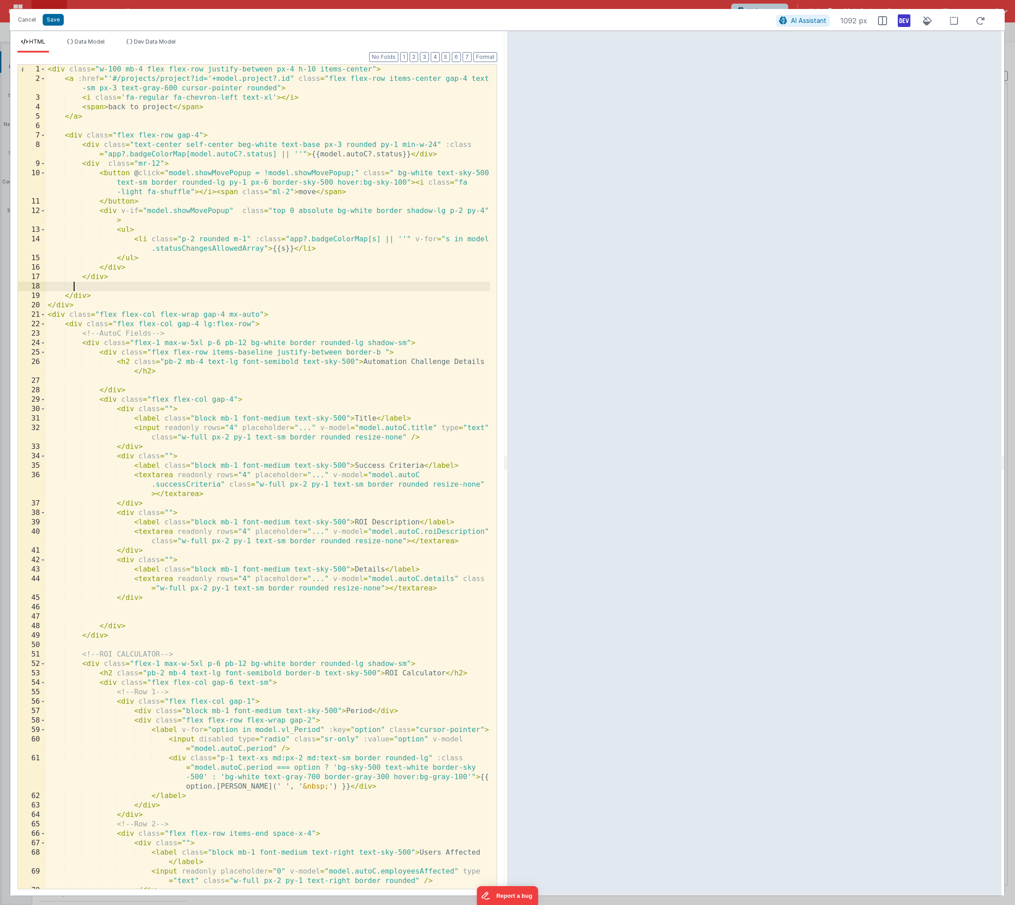
click at [102, 296] on div "< div class = "w-100 mb-4 flex flex-row justify-between px-4 h-10 items-center"…" at bounding box center [268, 486] width 444 height 843
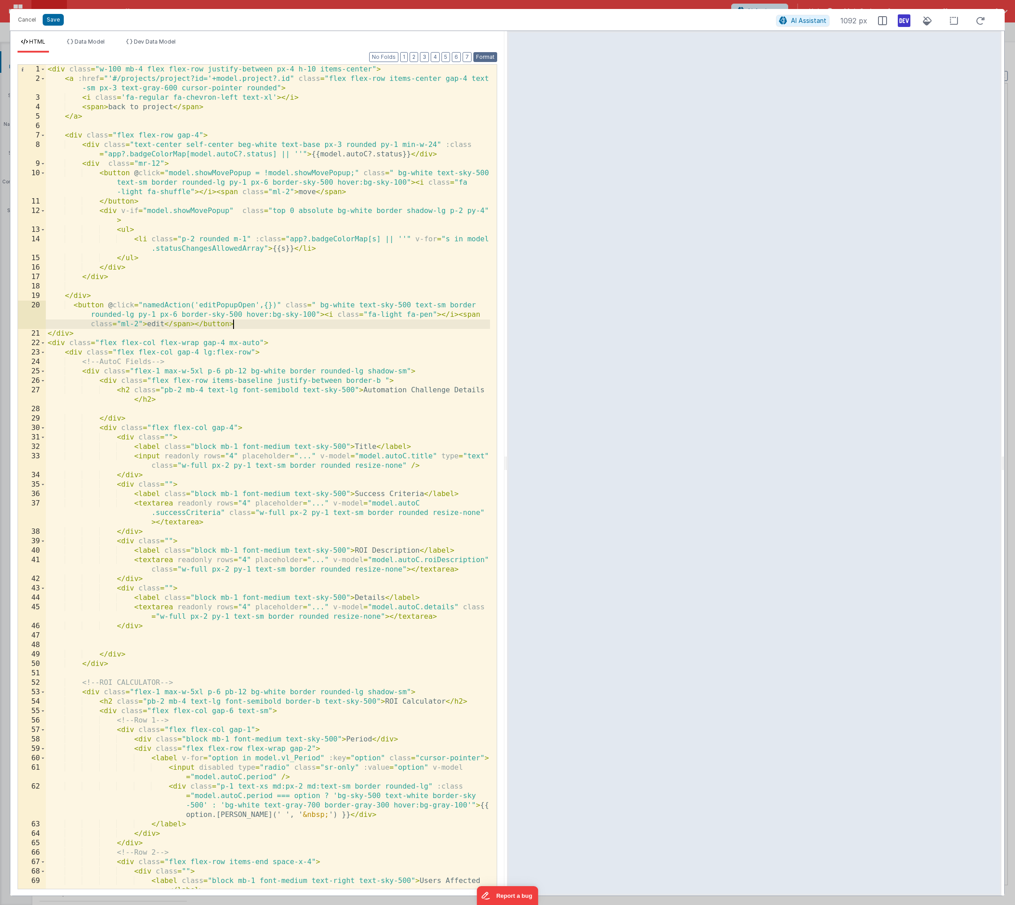
click at [485, 55] on button "Format" at bounding box center [486, 57] width 24 height 10
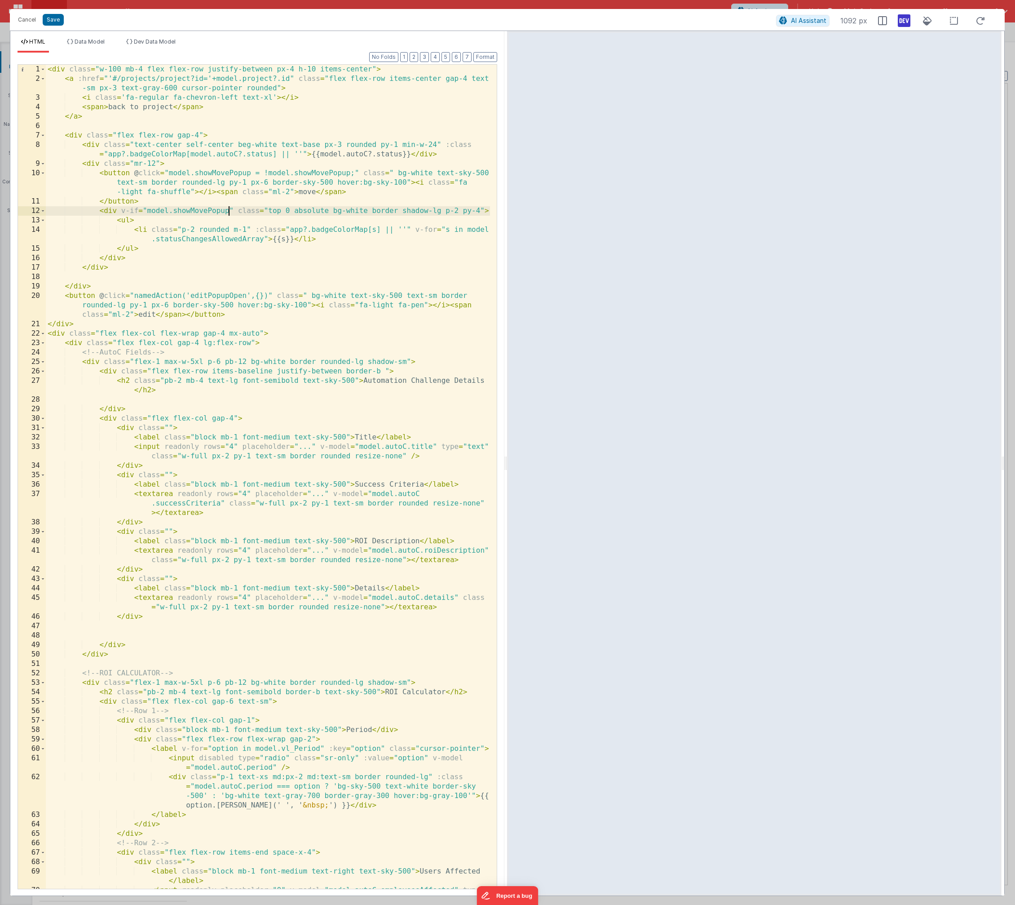
click at [230, 207] on div "< div class = "w-100 mb-4 flex flex-row justify-between px-4 h-10 items-center"…" at bounding box center [268, 491] width 444 height 852
click at [246, 277] on div "< div class = "w-100 mb-4 flex flex-row justify-between px-4 h-10 items-center"…" at bounding box center [268, 491] width 444 height 852
click at [818, 21] on icon at bounding box center [904, 20] width 13 height 14
click at [818, 22] on icon at bounding box center [904, 20] width 13 height 14
click at [818, 21] on icon at bounding box center [904, 20] width 13 height 14
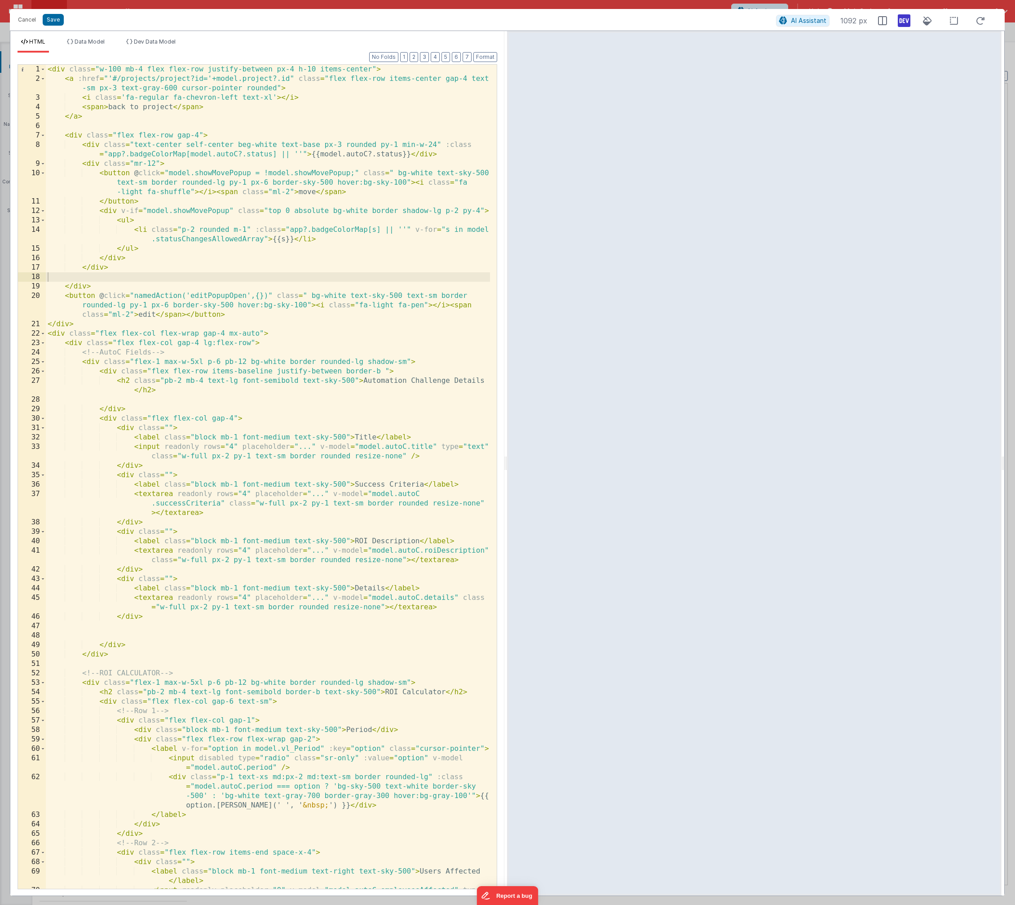
click at [818, 21] on icon at bounding box center [904, 20] width 13 height 14
click at [818, 20] on icon at bounding box center [904, 20] width 13 height 14
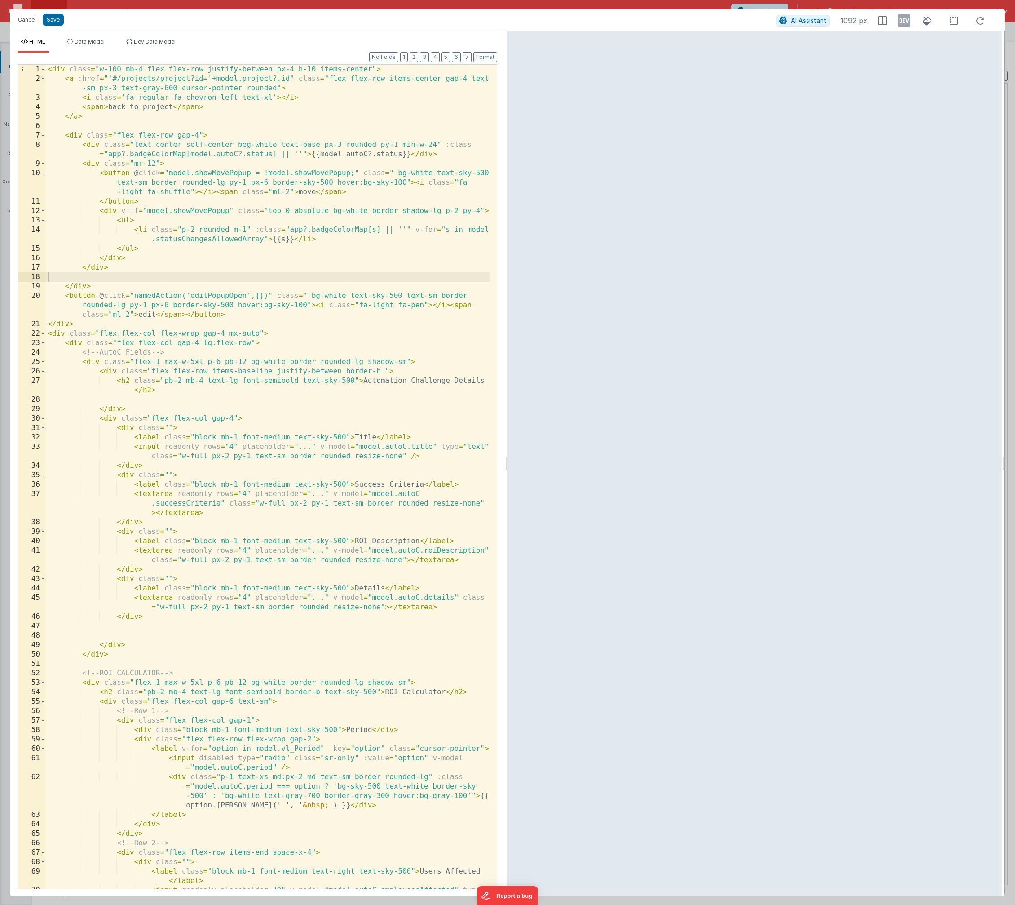
click at [818, 20] on icon at bounding box center [904, 20] width 13 height 14
click at [485, 60] on button "Format" at bounding box center [486, 57] width 24 height 10
click at [138, 173] on div "< div class = "w-100 mb-4 flex flex-row justify-between px-4 h-10 items-center"…" at bounding box center [268, 491] width 444 height 852
click at [818, 22] on icon at bounding box center [904, 20] width 13 height 14
click at [818, 23] on icon at bounding box center [904, 20] width 13 height 14
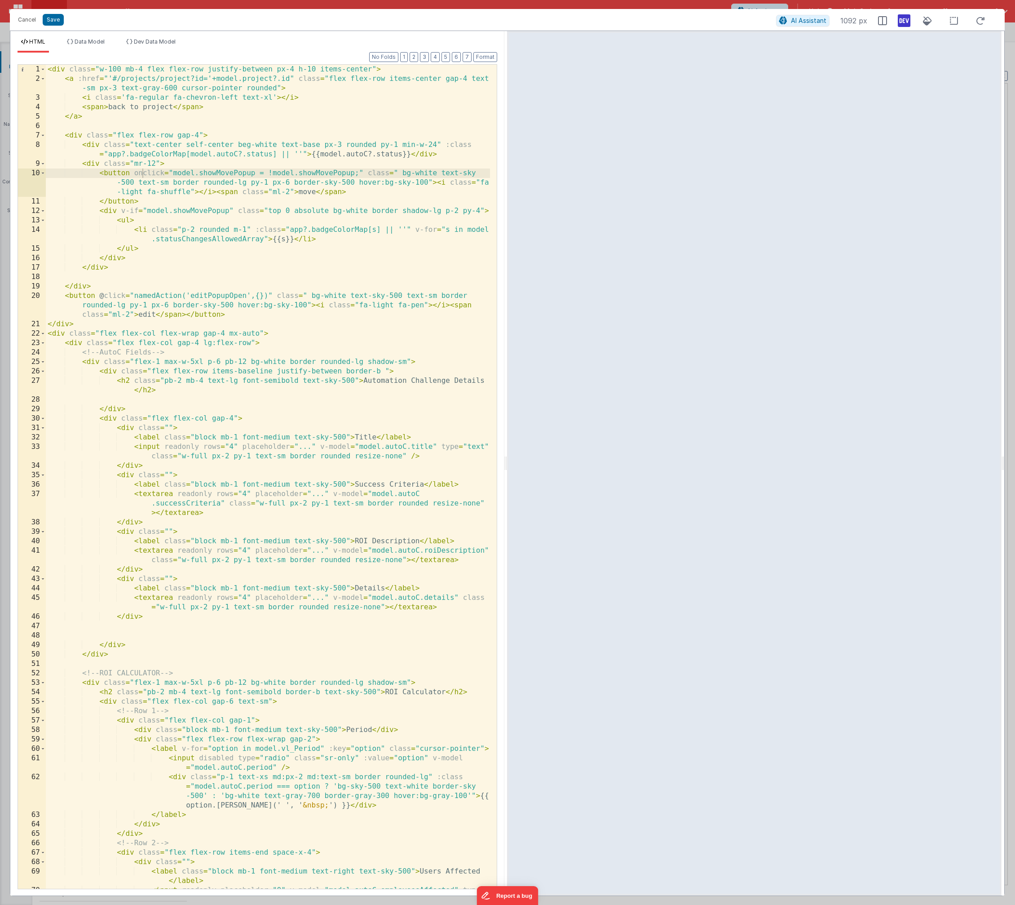
click at [818, 23] on icon at bounding box center [904, 20] width 13 height 14
click at [818, 24] on icon at bounding box center [904, 20] width 13 height 14
click at [285, 212] on div "< div class = "w-100 mb-4 flex flex-row justify-between px-4 h-10 items-center"…" at bounding box center [268, 491] width 444 height 852
click at [818, 23] on icon at bounding box center [904, 20] width 13 height 14
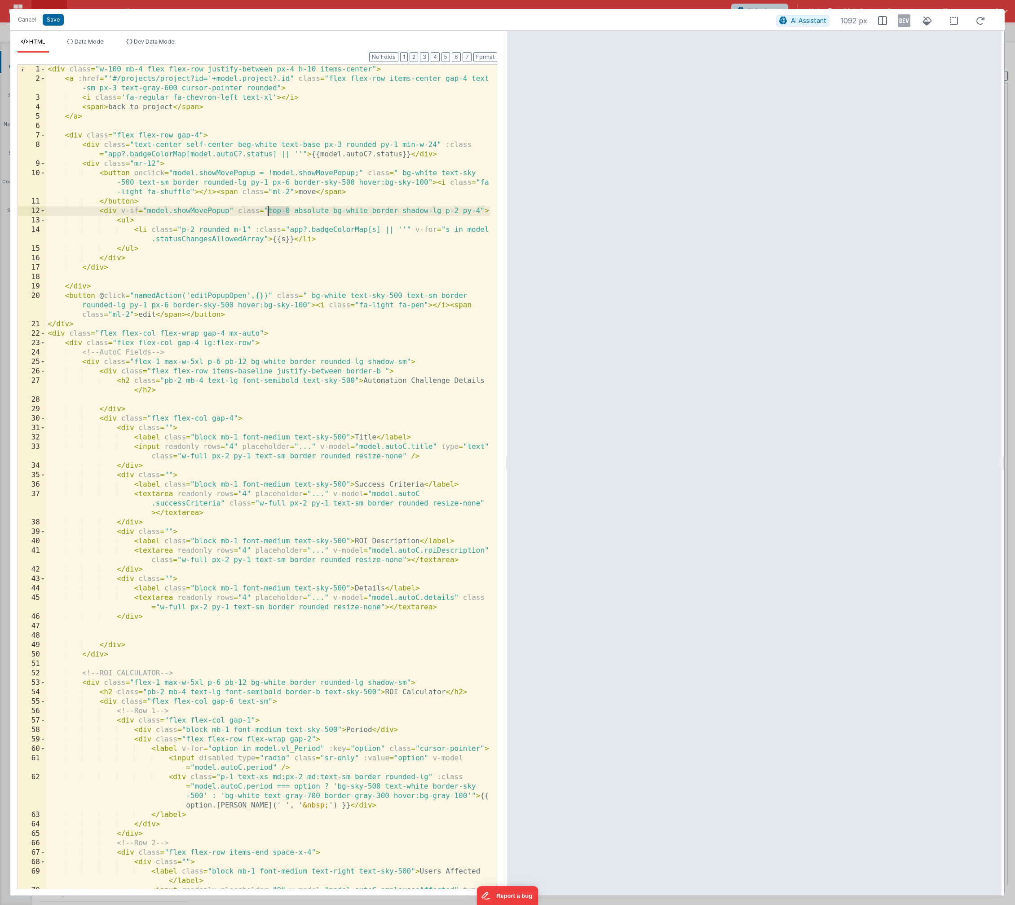
drag, startPoint x: 289, startPoint y: 212, endPoint x: 268, endPoint y: 213, distance: 21.6
click at [268, 213] on div "< div class = "w-100 mb-4 flex flex-row justify-between px-4 h-10 items-center"…" at bounding box center [268, 491] width 444 height 852
click at [818, 24] on icon at bounding box center [904, 20] width 13 height 14
drag, startPoint x: 346, startPoint y: 212, endPoint x: 372, endPoint y: 211, distance: 26.5
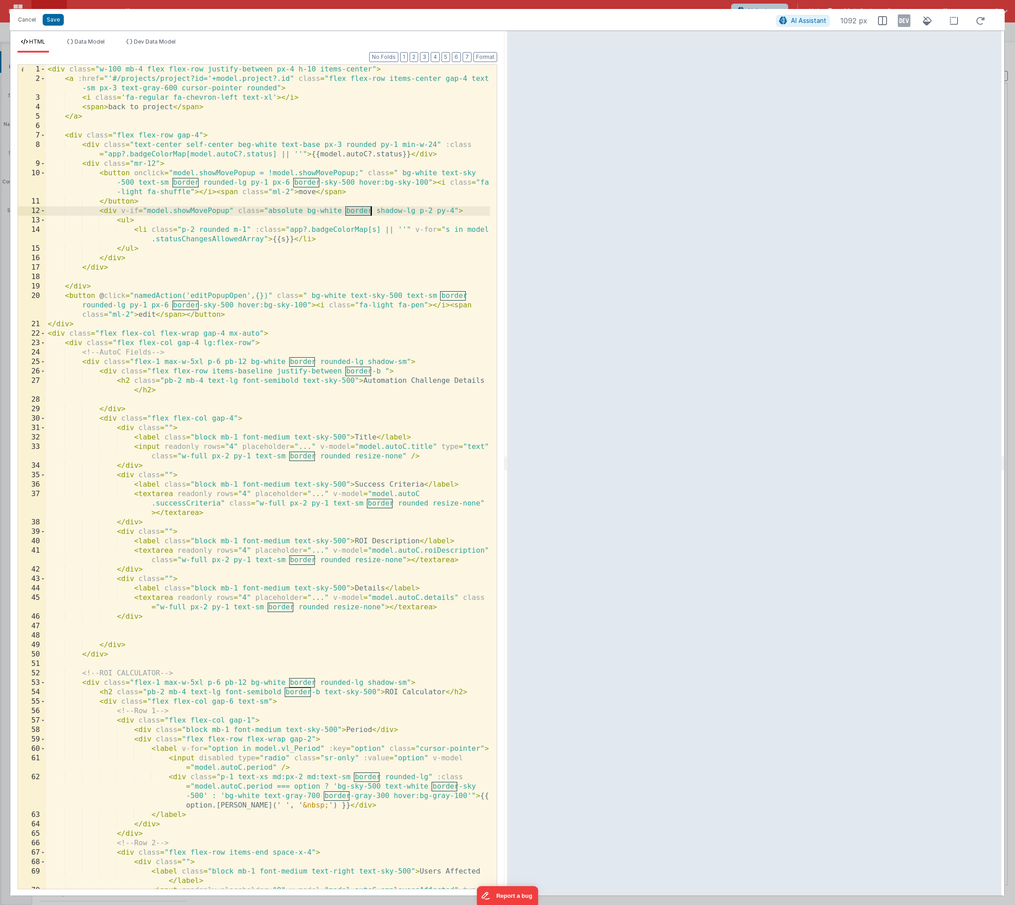
click at [372, 211] on div "< div class = "w-100 mb-4 flex flex-row justify-between px-4 h-10 items-center"…" at bounding box center [268, 491] width 444 height 852
click at [818, 24] on icon at bounding box center [904, 20] width 13 height 14
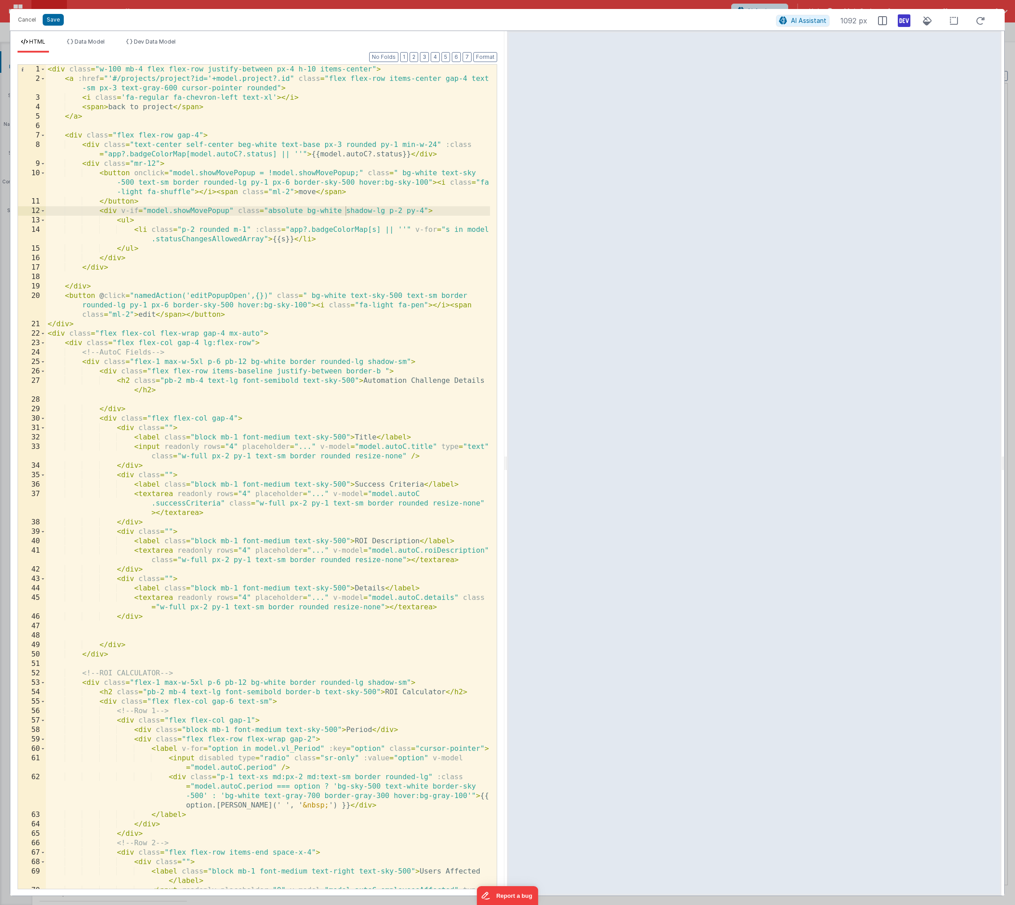
click at [818, 24] on icon at bounding box center [904, 20] width 13 height 14
drag, startPoint x: 51, startPoint y: 19, endPoint x: 378, endPoint y: 190, distance: 369.6
click at [51, 19] on button "Save" at bounding box center [53, 20] width 21 height 12
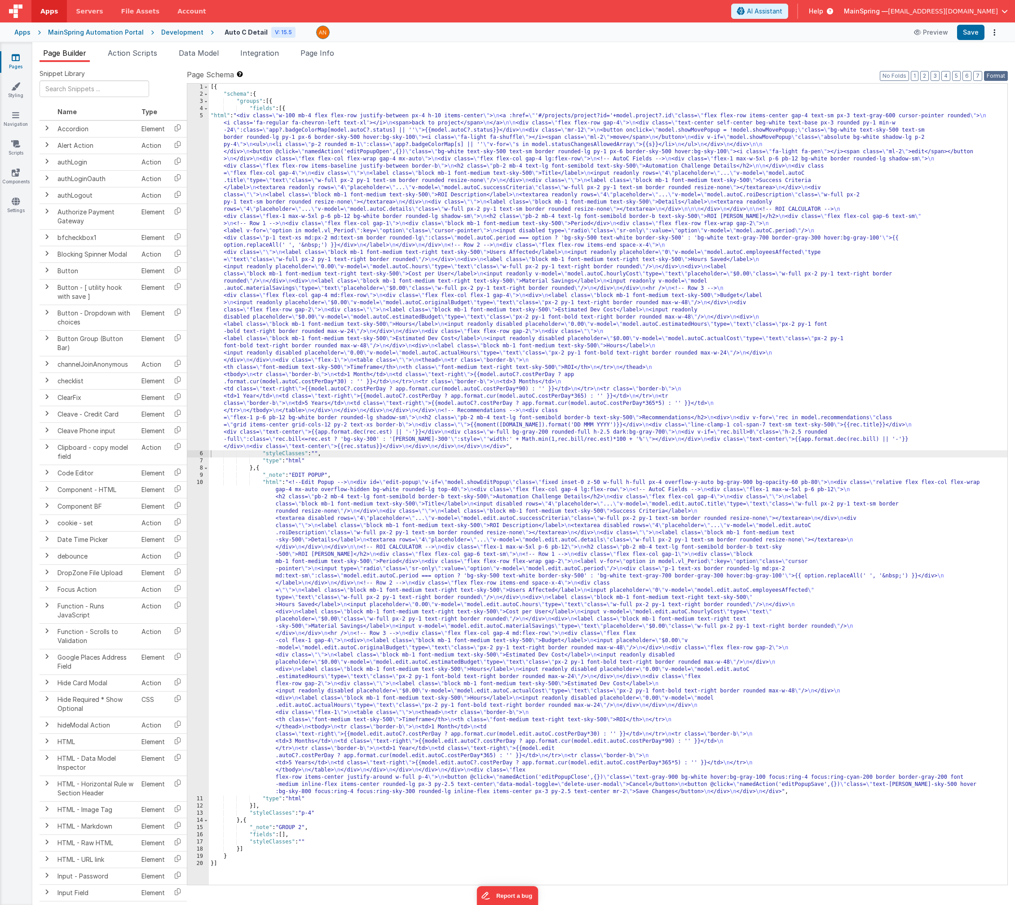
click at [818, 80] on button "Format" at bounding box center [996, 76] width 24 height 10
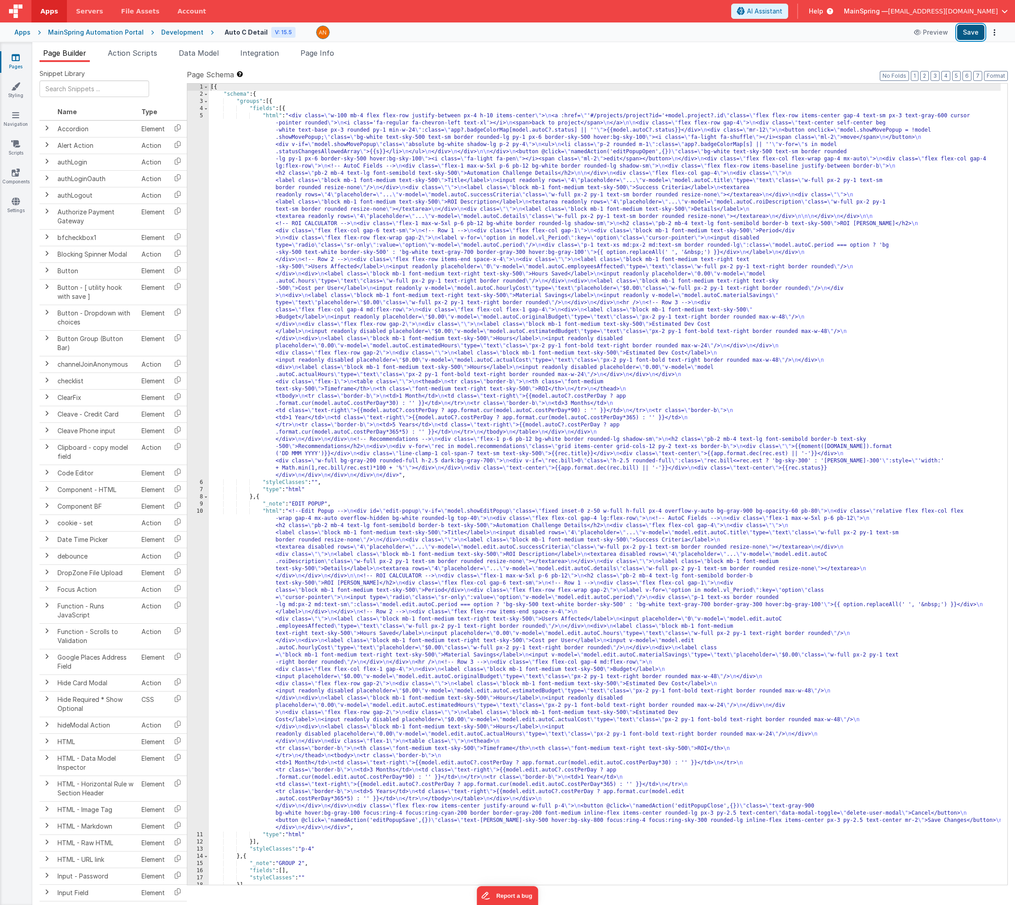
click at [818, 33] on button "Save" at bounding box center [970, 32] width 27 height 15
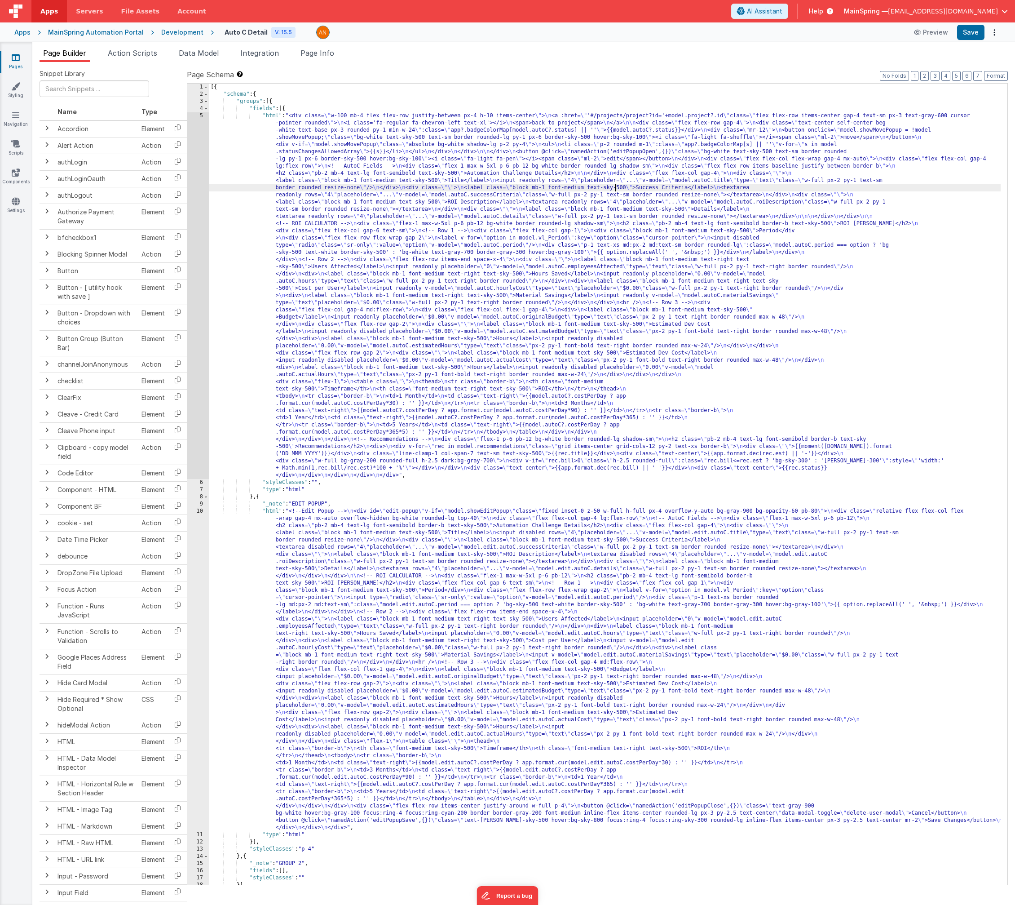
click at [614, 187] on div "[{ "schema" : { "groups" : [{ "fields" : [{ "html" : "<div class= \" w-100 mb-4…" at bounding box center [605, 491] width 792 height 815
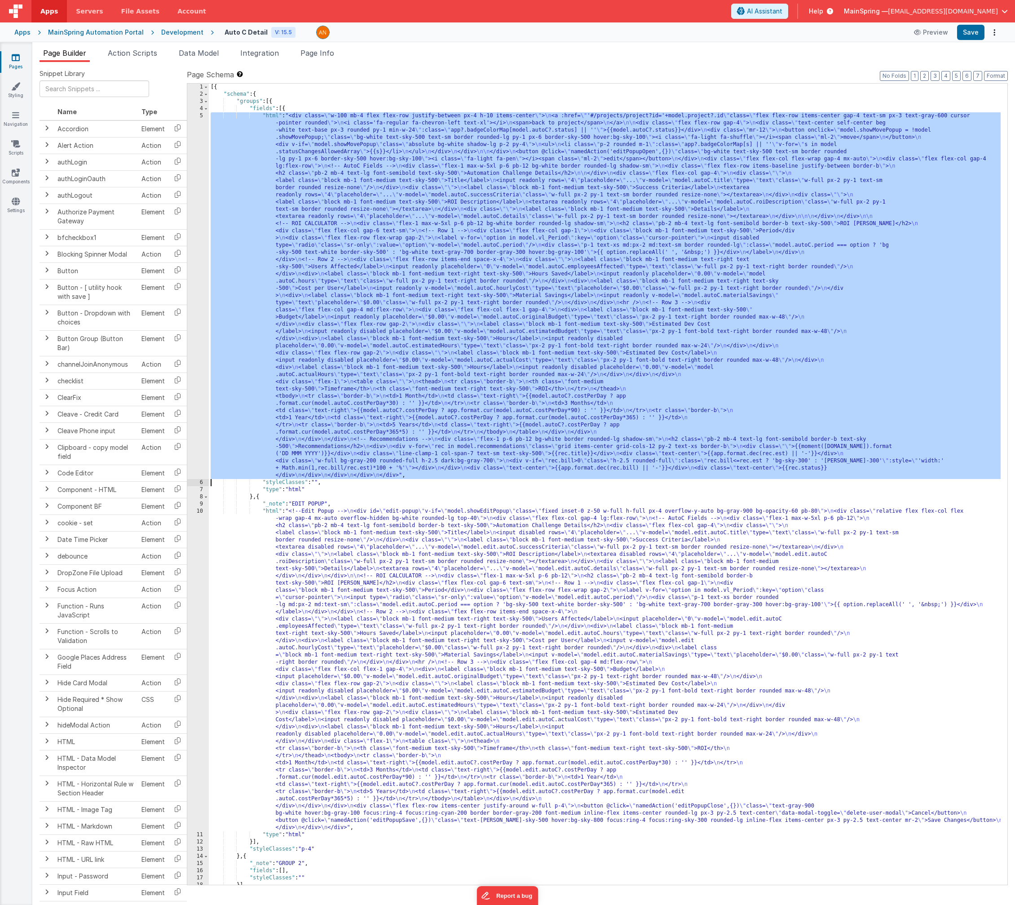
click at [188, 275] on div "5" at bounding box center [198, 295] width 22 height 367
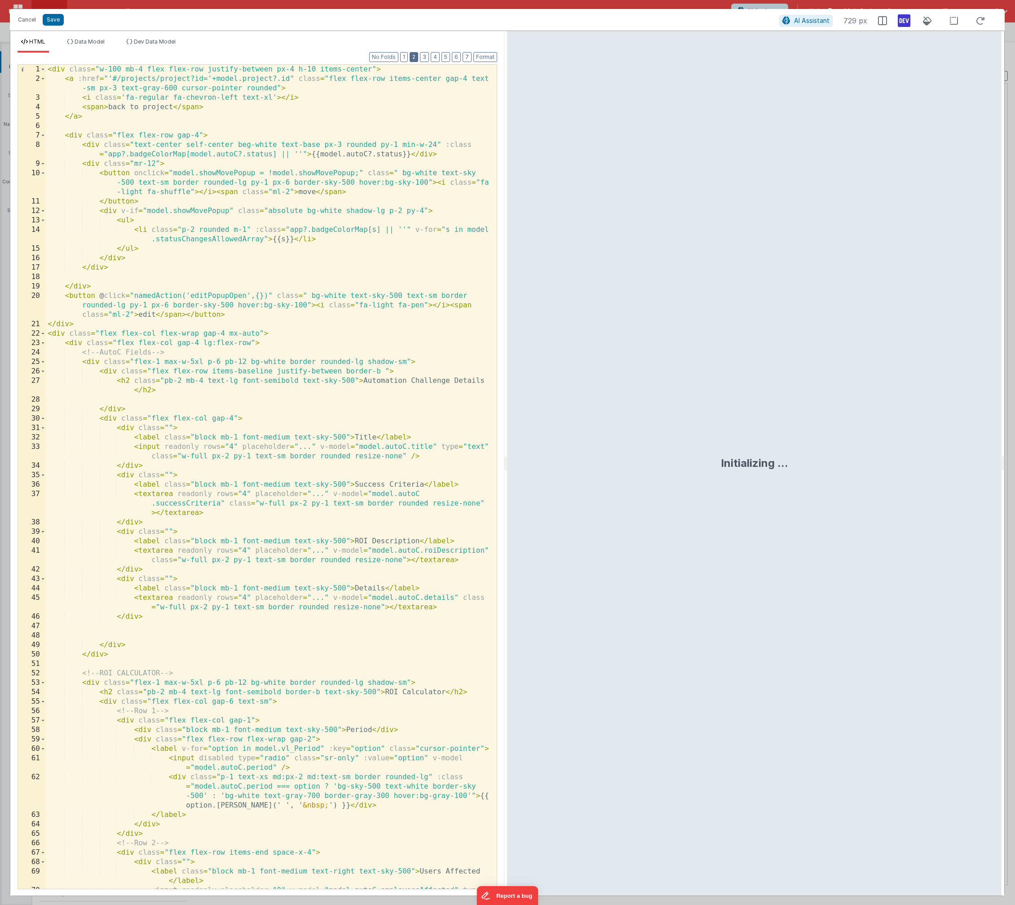
click at [412, 57] on button "2" at bounding box center [414, 57] width 9 height 10
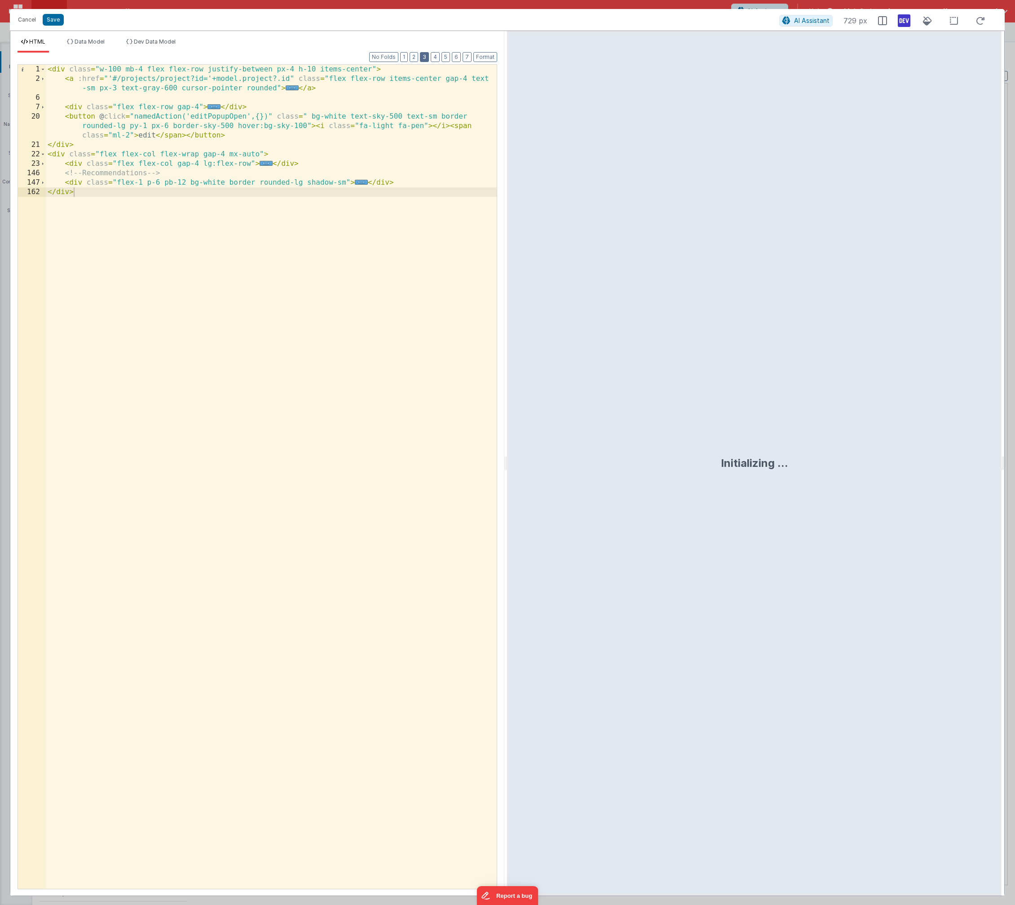
click at [427, 58] on button "3" at bounding box center [424, 57] width 9 height 10
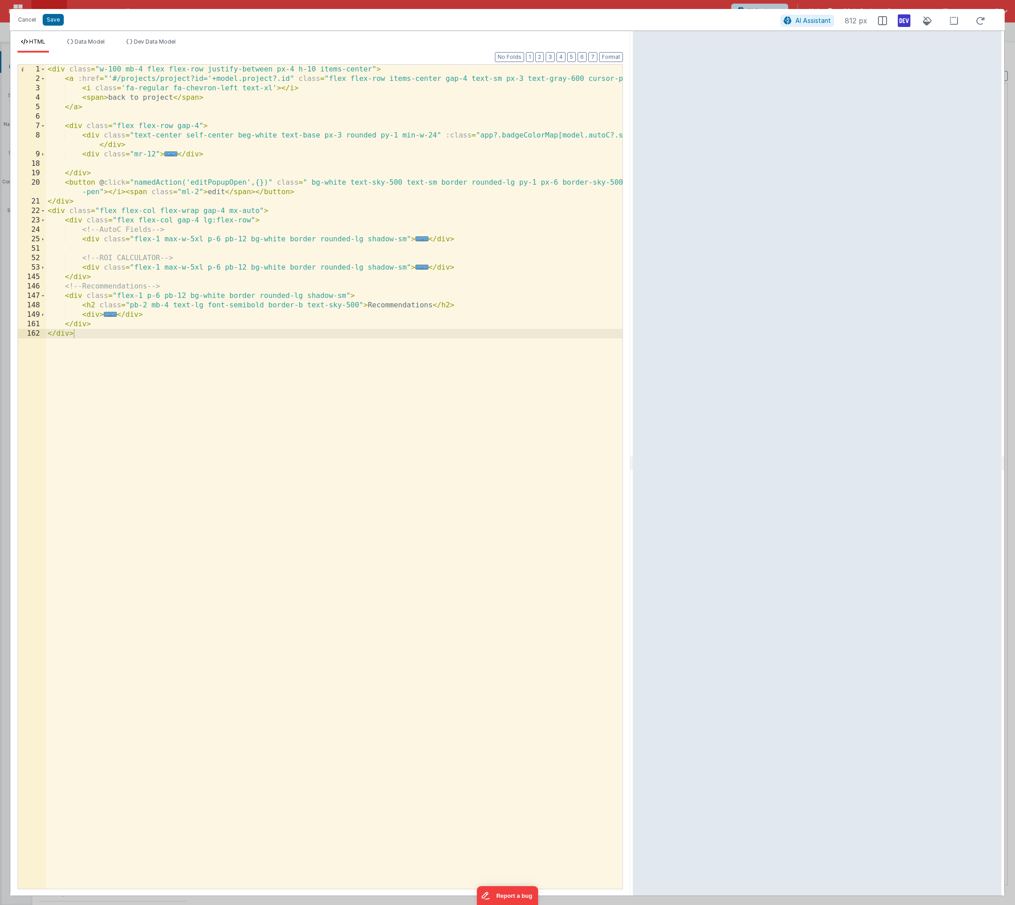
drag, startPoint x: 793, startPoint y: 484, endPoint x: 597, endPoint y: 478, distance: 196.0
click at [633, 494] on html "Cancel Save AI Assistant 812 px HTML Data Model Dev Data Model Format 7 6 5 4 3…" at bounding box center [507, 452] width 1015 height 905
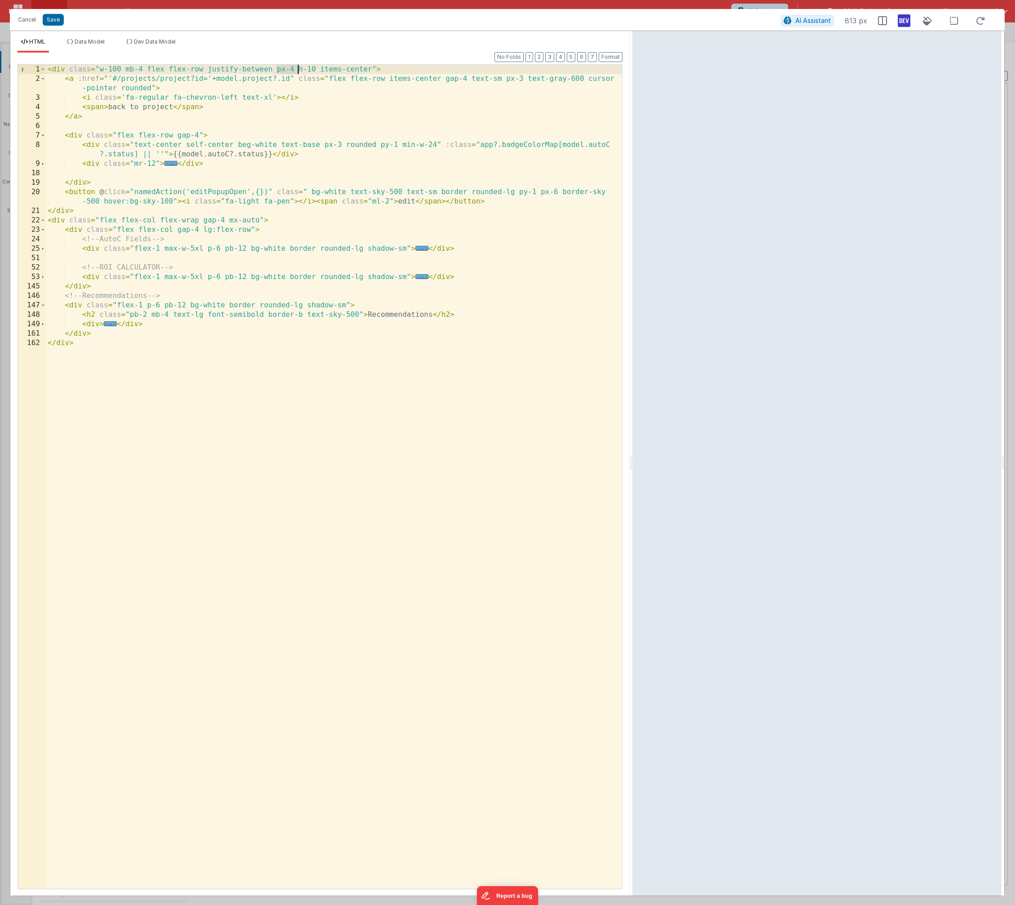
drag, startPoint x: 276, startPoint y: 70, endPoint x: 297, endPoint y: 70, distance: 20.7
click at [297, 70] on div "< div class = "w-100 mb-4 flex flex-row justify-between px-4 h-10 items-center"…" at bounding box center [334, 486] width 576 height 843
click at [818, 17] on icon at bounding box center [904, 20] width 13 height 14
click at [97, 44] on span "Data Model" at bounding box center [90, 41] width 30 height 7
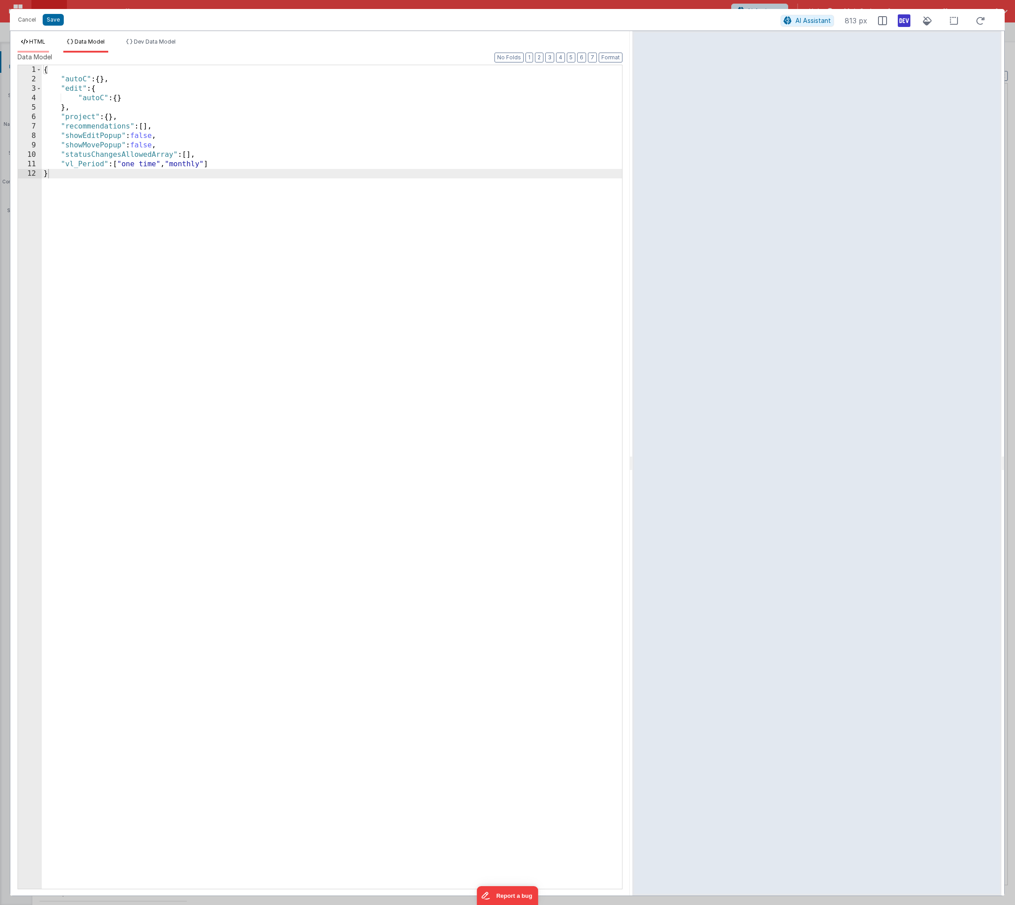
click at [45, 46] on li "HTML" at bounding box center [33, 45] width 31 height 14
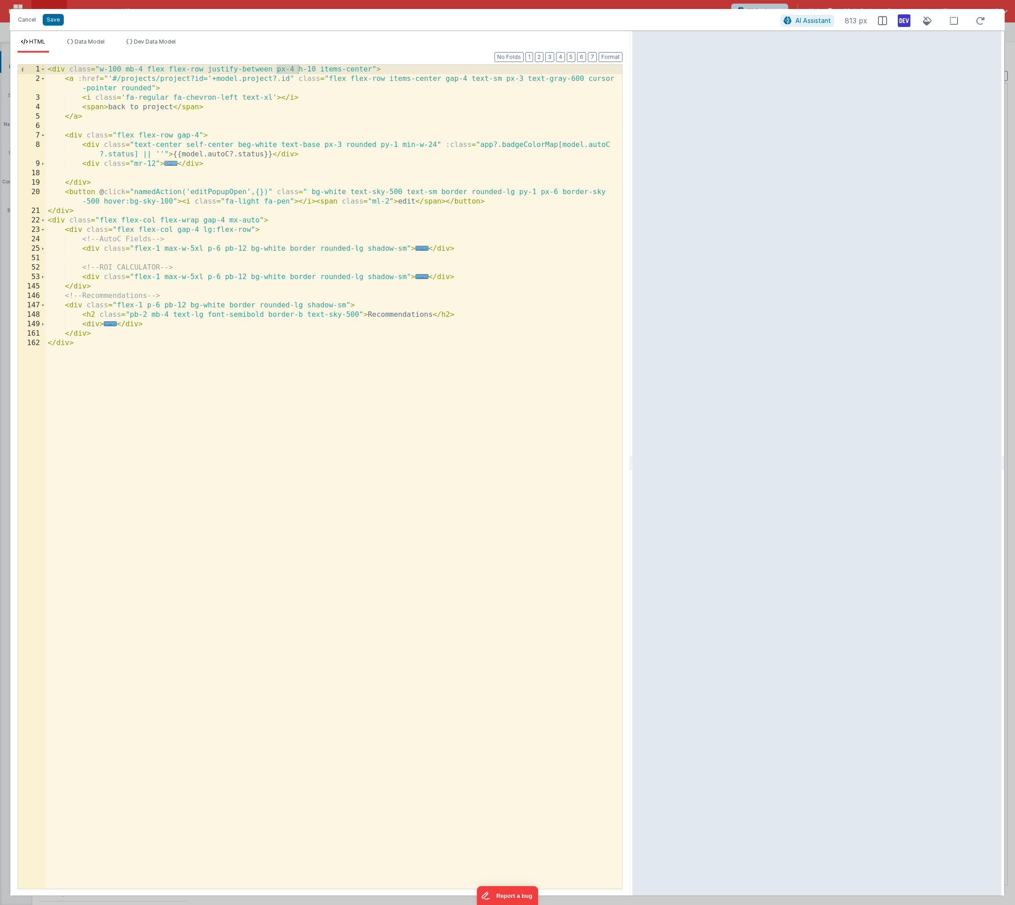
click at [169, 164] on span "..." at bounding box center [170, 163] width 13 height 5
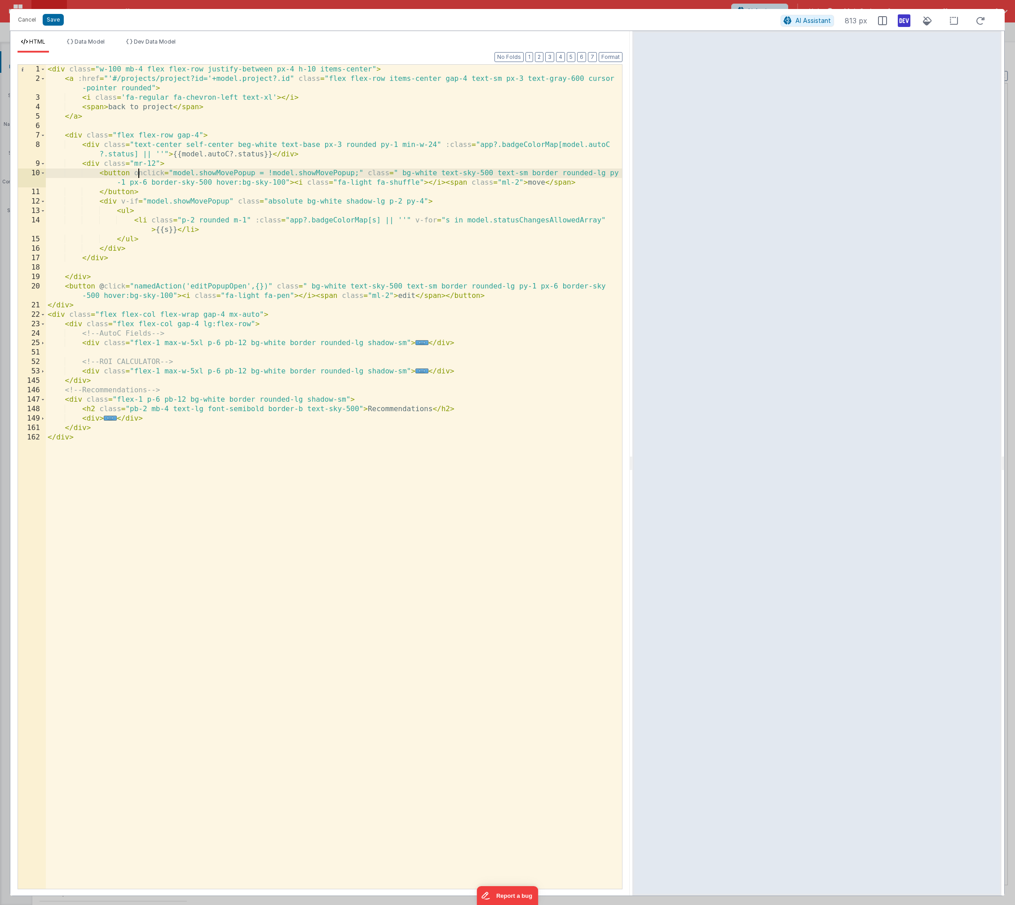
click at [136, 175] on div "< div class = "w-100 mb-4 flex flex-row justify-between px-4 h-10 items-center"…" at bounding box center [334, 486] width 576 height 843
click at [140, 174] on div "< div class = "w-100 mb-4 flex flex-row justify-between px-4 h-10 items-center"…" at bounding box center [334, 486] width 576 height 843
click at [142, 173] on div "< div class = "w-100 mb-4 flex flex-row justify-between px-4 h-10 items-center"…" at bounding box center [334, 486] width 576 height 843
click at [176, 231] on div "< div class = "w-100 mb-4 flex flex-row justify-between px-4 h-10 items-center"…" at bounding box center [334, 486] width 576 height 843
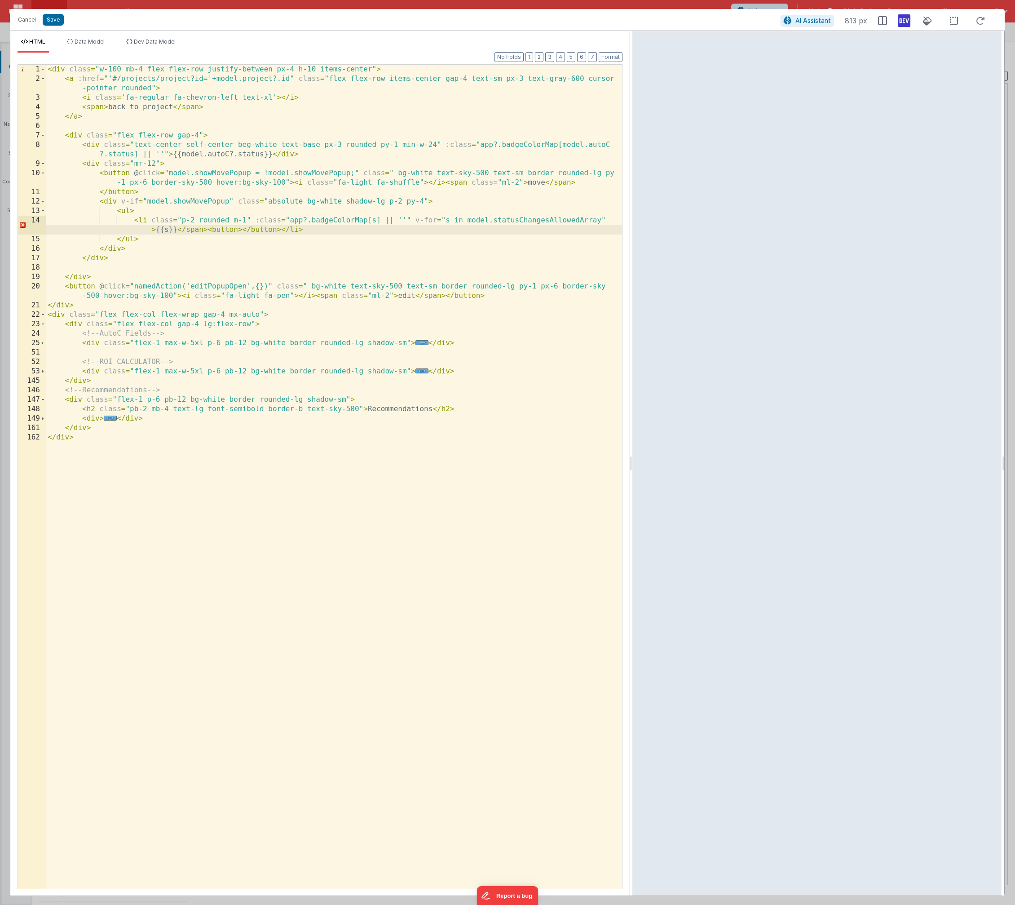
drag, startPoint x: 157, startPoint y: 230, endPoint x: 166, endPoint y: 239, distance: 12.7
click at [157, 230] on div "< div class = "w-100 mb-4 flex flex-row justify-between px-4 h-10 items-center"…" at bounding box center [334, 486] width 576 height 843
click at [610, 55] on button "Format" at bounding box center [611, 57] width 24 height 10
click at [270, 230] on div "< div class = "w-100 mb-4 flex flex-row justify-between px-4 h-10 items-center"…" at bounding box center [334, 486] width 576 height 843
click at [268, 231] on div "< div class = "w-100 mb-4 flex flex-row justify-between px-4 h-10 items-center"…" at bounding box center [334, 486] width 576 height 843
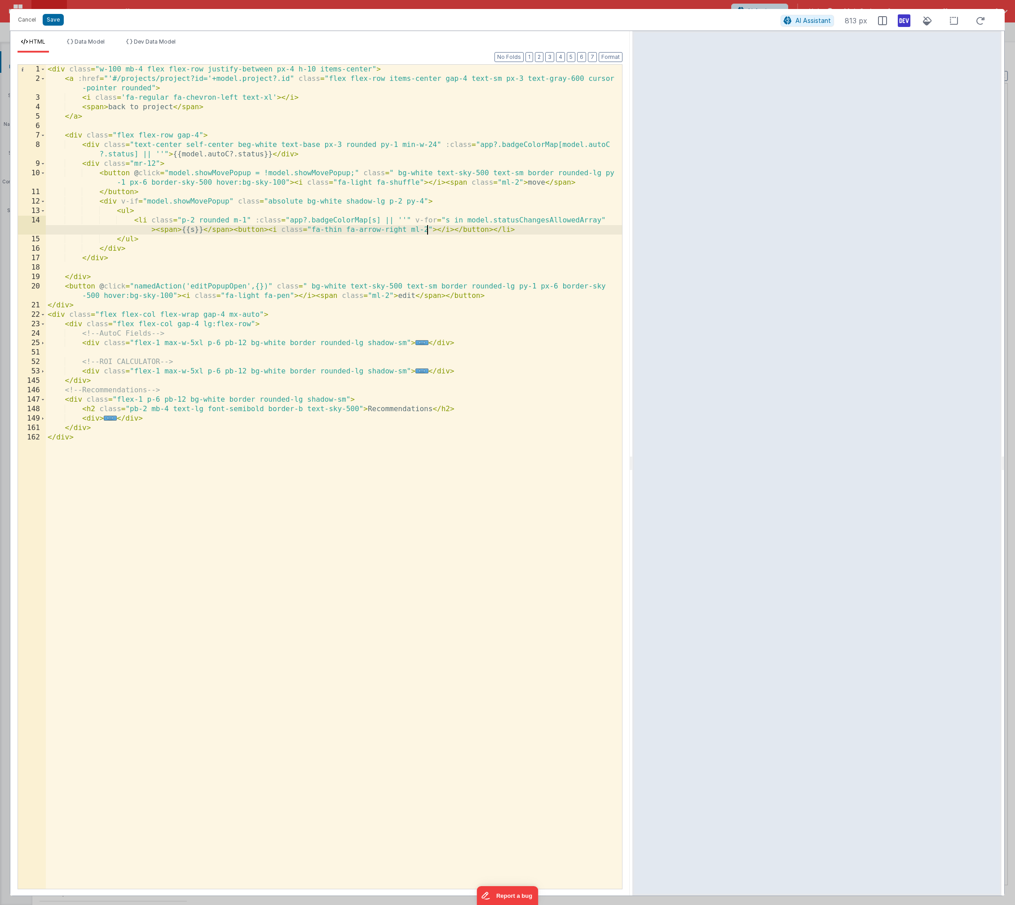
click at [247, 219] on div "< div class = "w-100 mb-4 flex flex-row justify-between px-4 h-10 items-center"…" at bounding box center [334, 486] width 576 height 843
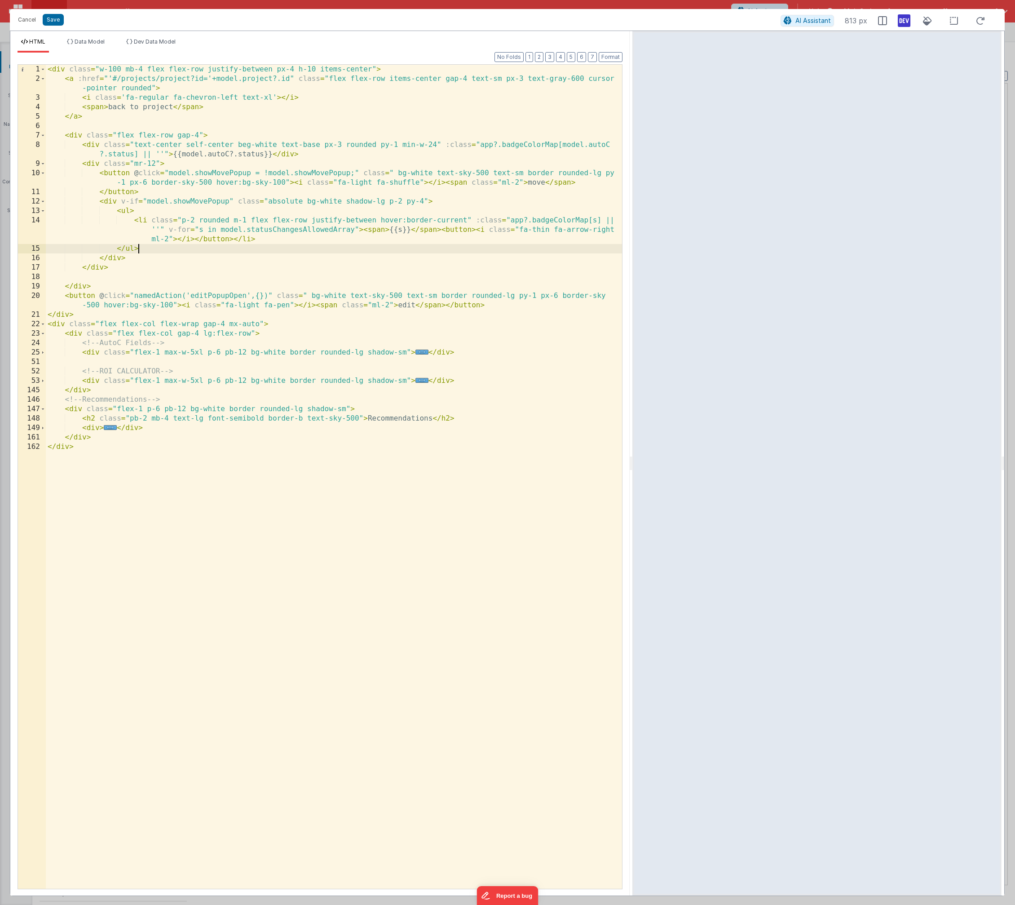
drag, startPoint x: 387, startPoint y: 246, endPoint x: 391, endPoint y: 247, distance: 4.6
click at [388, 245] on div "< div class = "w-100 mb-4 flex flex-row justify-between px-4 h-10 items-center"…" at bounding box center [334, 486] width 576 height 843
click at [467, 220] on div "< div class = "w-100 mb-4 flex flex-row justify-between px-4 h-10 items-center"…" at bounding box center [334, 486] width 576 height 843
click at [467, 221] on div "< div class = "w-100 mb-4 flex flex-row justify-between px-4 h-10 items-center"…" at bounding box center [334, 486] width 576 height 843
drag, startPoint x: 339, startPoint y: 238, endPoint x: 302, endPoint y: 242, distance: 37.0
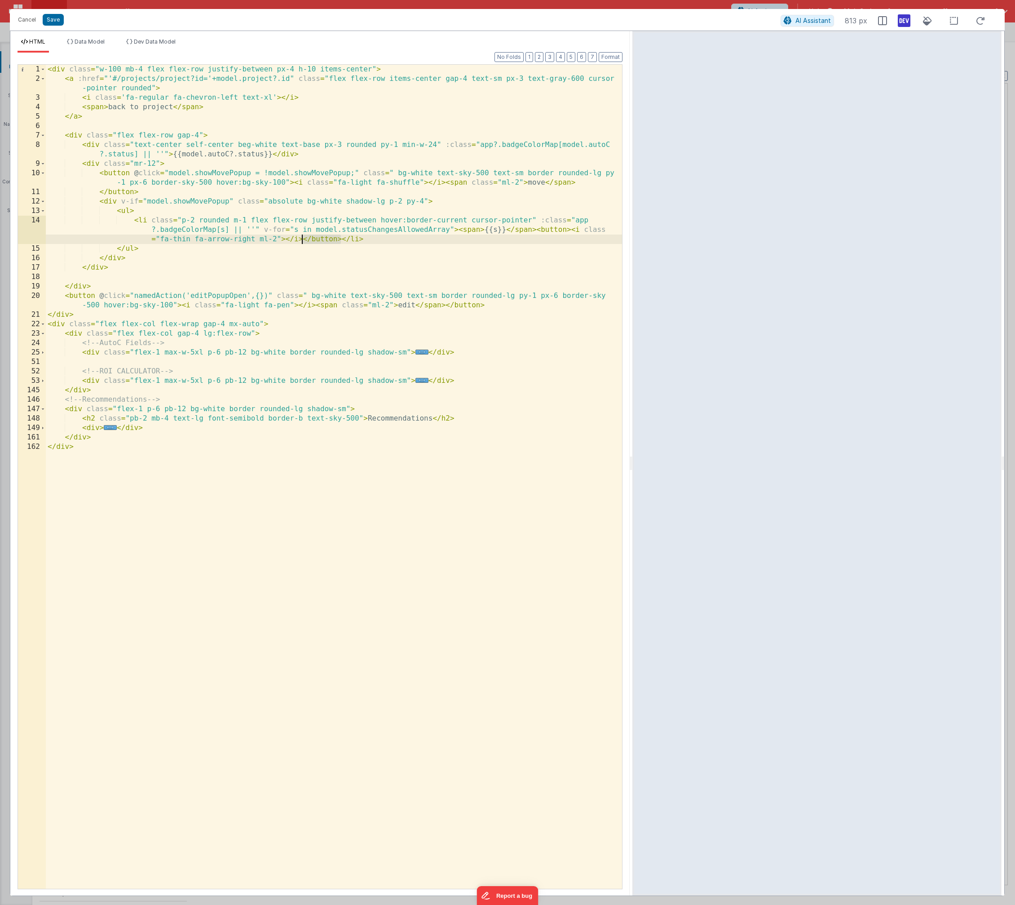
click at [302, 242] on div "< div class = "w-100 mb-4 flex flex-row justify-between px-4 h-10 items-center"…" at bounding box center [334, 486] width 576 height 843
drag, startPoint x: 570, startPoint y: 229, endPoint x: 537, endPoint y: 231, distance: 32.4
click at [537, 231] on div "< div class = "w-100 mb-4 flex flex-row justify-between px-4 h-10 items-center"…" at bounding box center [334, 486] width 576 height 843
click at [379, 219] on div "< div class = "w-100 mb-4 flex flex-row justify-between px-4 h-10 items-center"…" at bounding box center [334, 486] width 576 height 843
click at [526, 220] on div "< div class = "w-100 mb-4 flex flex-row justify-between px-4 h-10 items-center"…" at bounding box center [334, 486] width 576 height 843
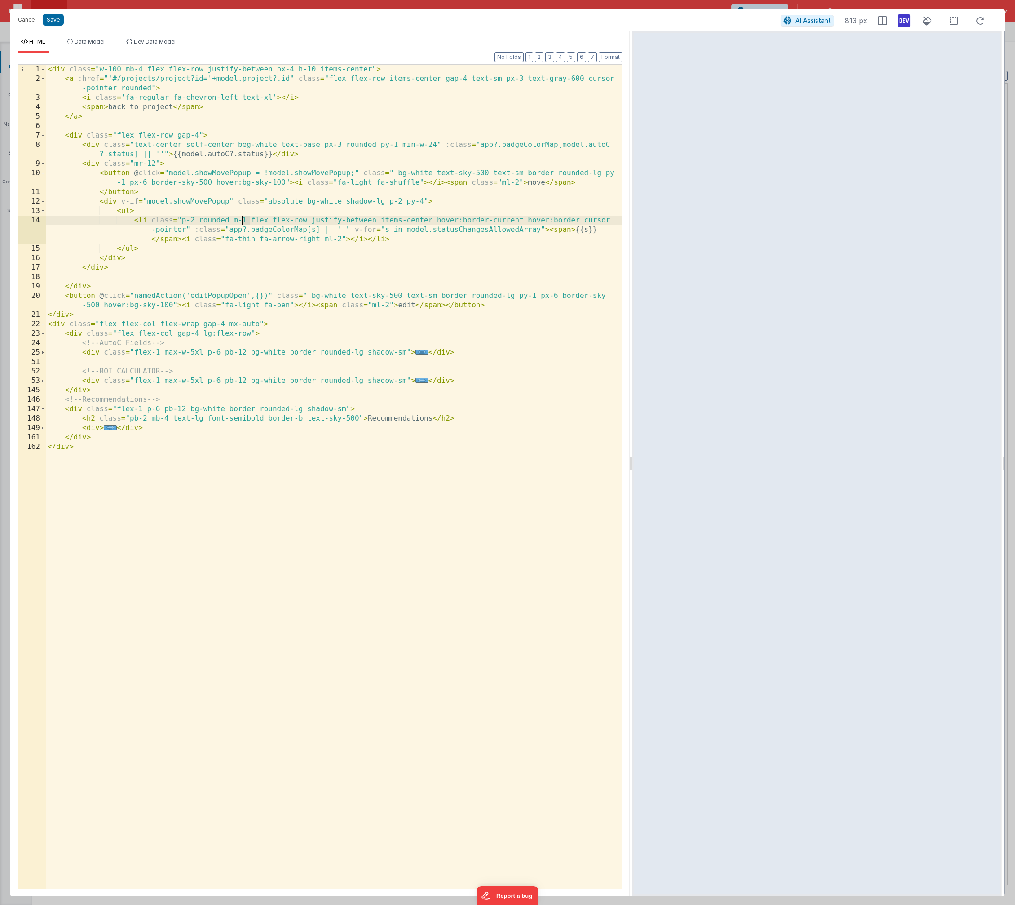
drag, startPoint x: 248, startPoint y: 219, endPoint x: 243, endPoint y: 220, distance: 5.4
click at [243, 220] on div "< div class = "w-100 mb-4 flex flex-row justify-between px-4 h-10 items-center"…" at bounding box center [334, 486] width 576 height 843
click at [245, 220] on div "< div class = "w-100 mb-4 flex flex-row justify-between px-4 h-10 items-center"…" at bounding box center [334, 486] width 576 height 843
click at [424, 199] on div "< div class = "w-100 mb-4 flex flex-row justify-between px-4 h-10 items-center"…" at bounding box center [334, 486] width 576 height 843
click at [271, 200] on div "< div class = "w-100 mb-4 flex flex-row justify-between px-4 h-10 items-center"…" at bounding box center [334, 486] width 576 height 843
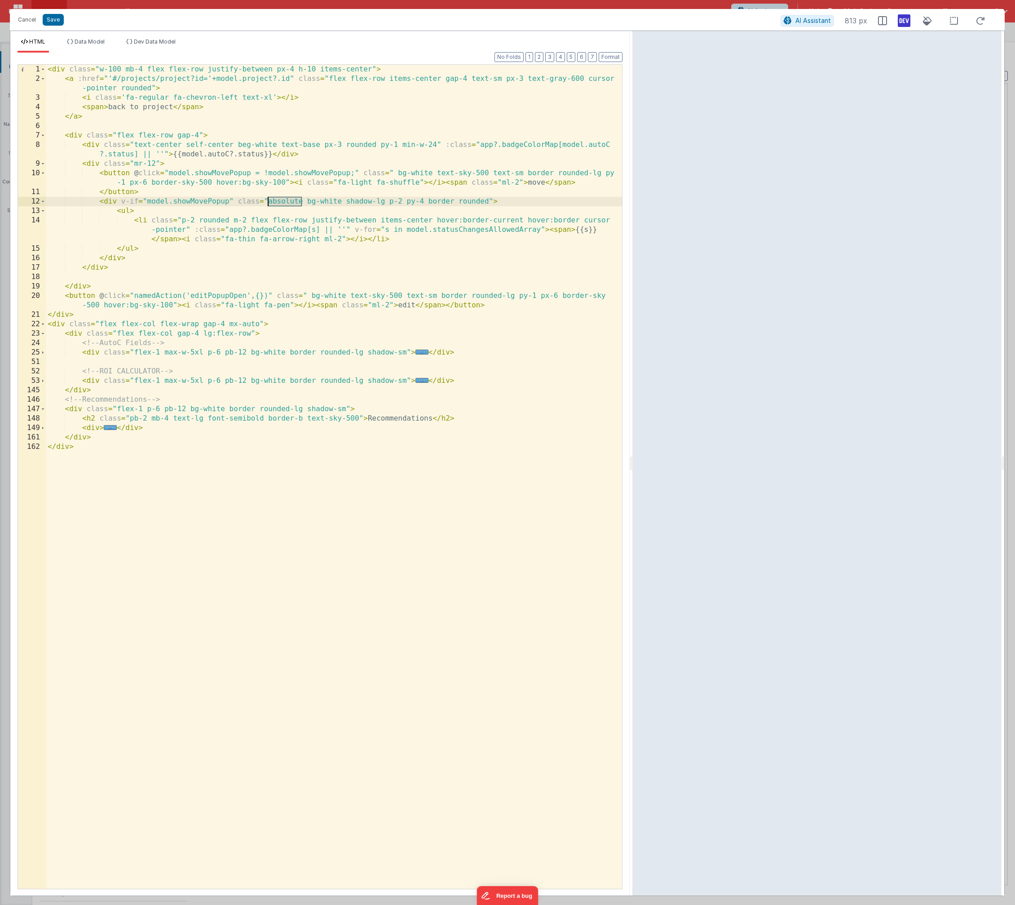
click at [271, 200] on div "< div class = "w-100 mb-4 flex flex-row justify-between px-4 h-10 items-center"…" at bounding box center [334, 486] width 576 height 843
click at [152, 165] on div "< div class = "w-100 mb-4 flex flex-row justify-between px-4 h-10 items-center"…" at bounding box center [334, 486] width 576 height 843
click at [488, 201] on div "< div class = "w-100 mb-4 flex flex-row justify-between px-4 h-10 items-center"…" at bounding box center [334, 486] width 576 height 843
click at [129, 257] on div "< div class = "w-100 mb-4 flex flex-row justify-between px-4 h-10 items-center"…" at bounding box center [334, 486] width 576 height 843
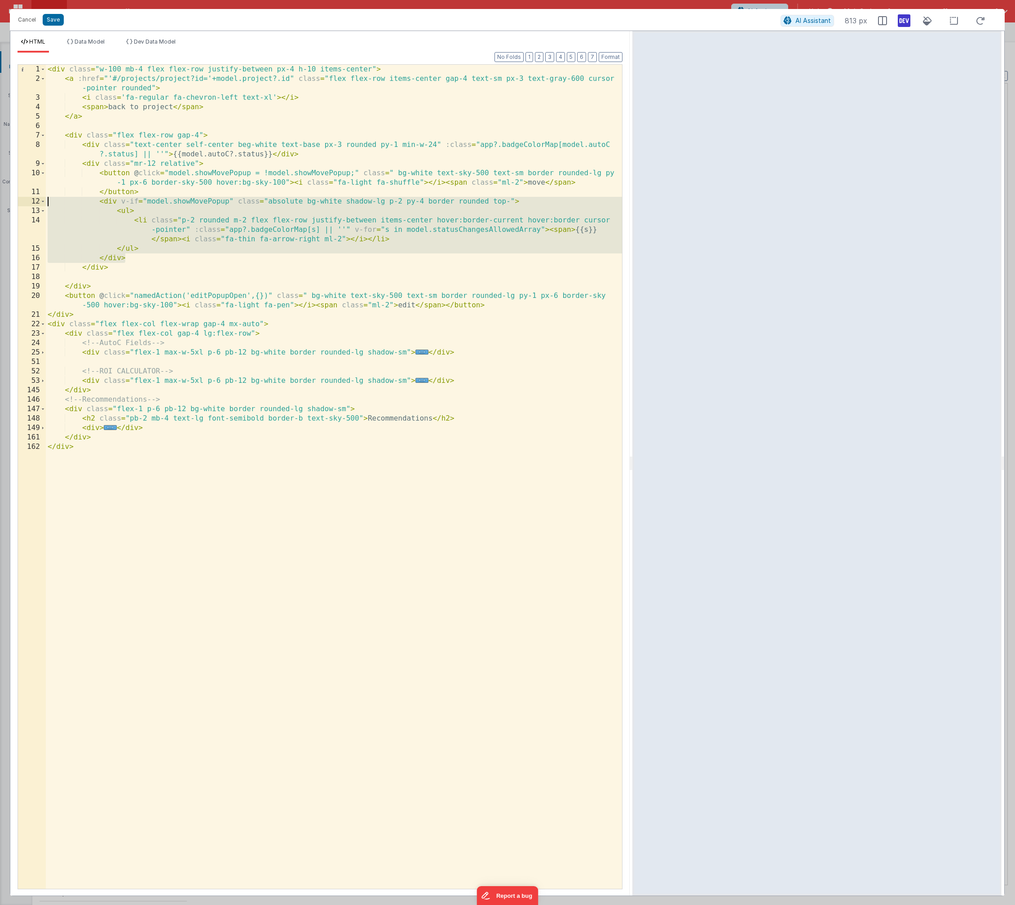
drag, startPoint x: 131, startPoint y: 257, endPoint x: 136, endPoint y: 199, distance: 57.7
click at [26, 204] on div "1 2 3 4 5 6 7 8 9 10 11 12 13 14 15 16 17 18 19 20 21 22 23 24 25 51 52 53 145 …" at bounding box center [320, 476] width 605 height 825
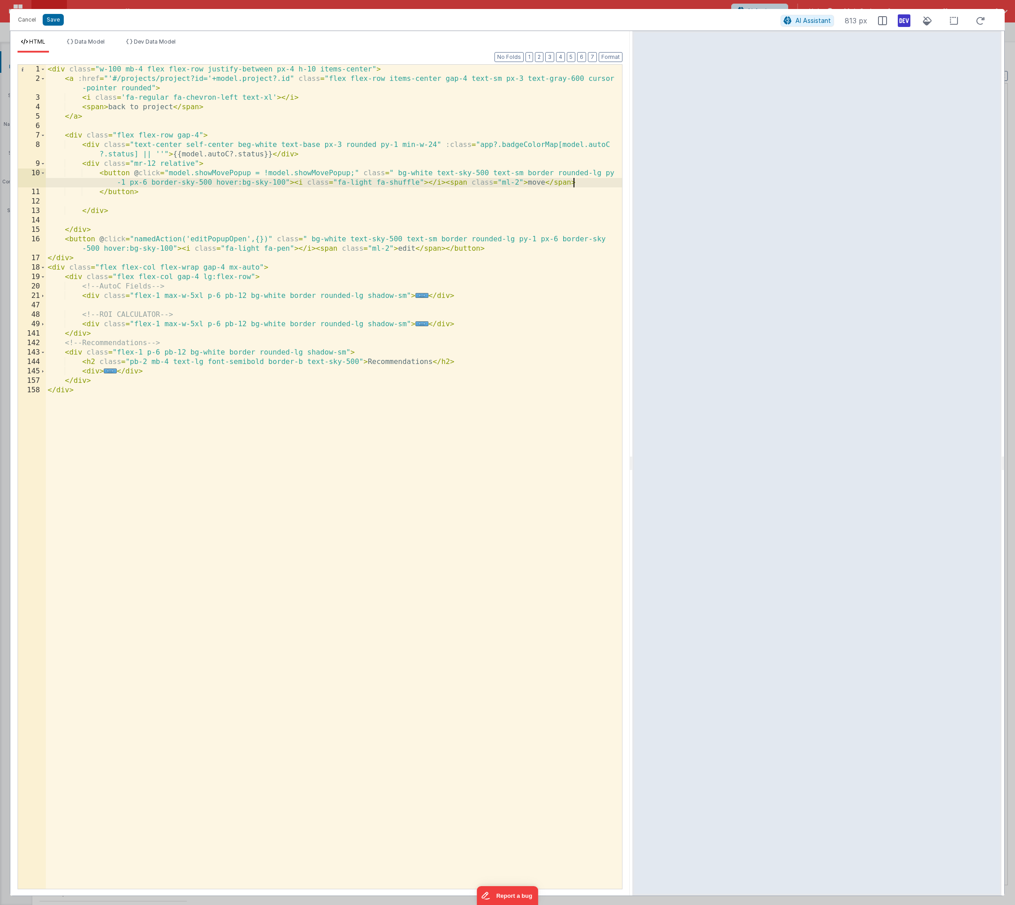
click at [580, 182] on div "< div class = "w-100 mb-4 flex flex-row justify-between px-4 h-10 items-center"…" at bounding box center [334, 486] width 576 height 843
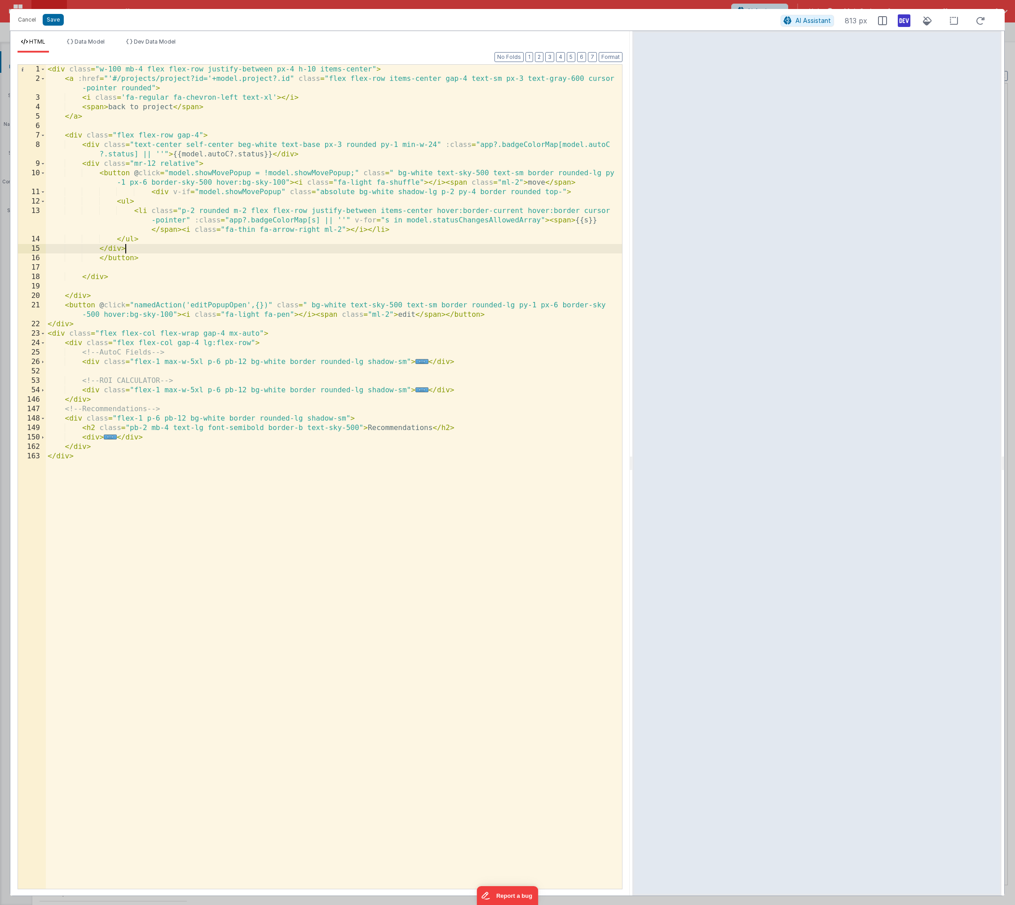
click at [421, 183] on div "< div class = "w-100 mb-4 flex flex-row justify-between px-4 h-10 items-center"…" at bounding box center [334, 486] width 576 height 843
drag, startPoint x: 286, startPoint y: 182, endPoint x: 338, endPoint y: 226, distance: 67.7
click at [286, 182] on div "< div class = "w-100 mb-4 flex flex-row justify-between px-4 h-10 items-center"…" at bounding box center [334, 486] width 576 height 843
click at [182, 164] on div "< div class = "w-100 mb-4 flex flex-row justify-between px-4 h-10 items-center"…" at bounding box center [334, 486] width 576 height 843
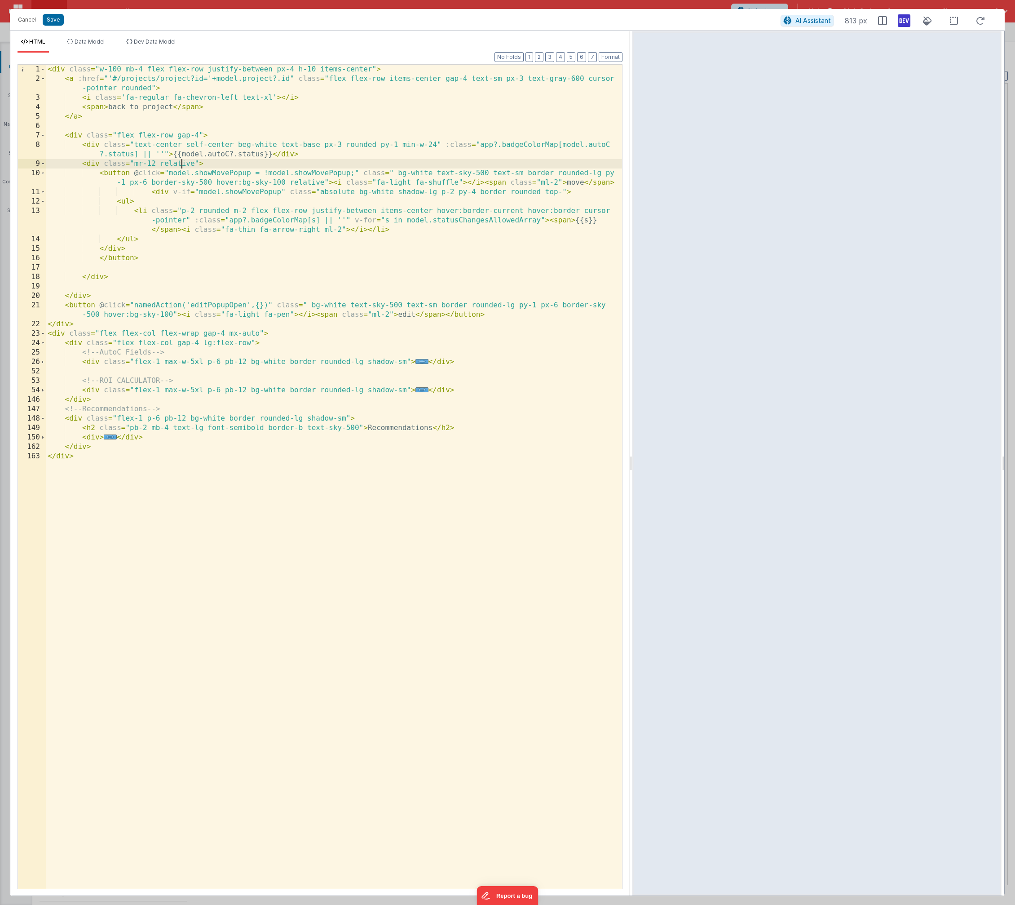
click at [182, 164] on div "< div class = "w-100 mb-4 flex flex-row justify-between px-4 h-10 items-center"…" at bounding box center [334, 486] width 576 height 843
click at [146, 238] on div "< div class = "w-100 mb-4 flex flex-row justify-between px-4 h-10 items-center"…" at bounding box center [334, 486] width 576 height 843
click at [151, 193] on div "< div class = "w-100 mb-4 flex flex-row justify-between px-4 h-10 items-center"…" at bounding box center [334, 486] width 576 height 843
click at [612, 56] on button "Format" at bounding box center [611, 57] width 24 height 10
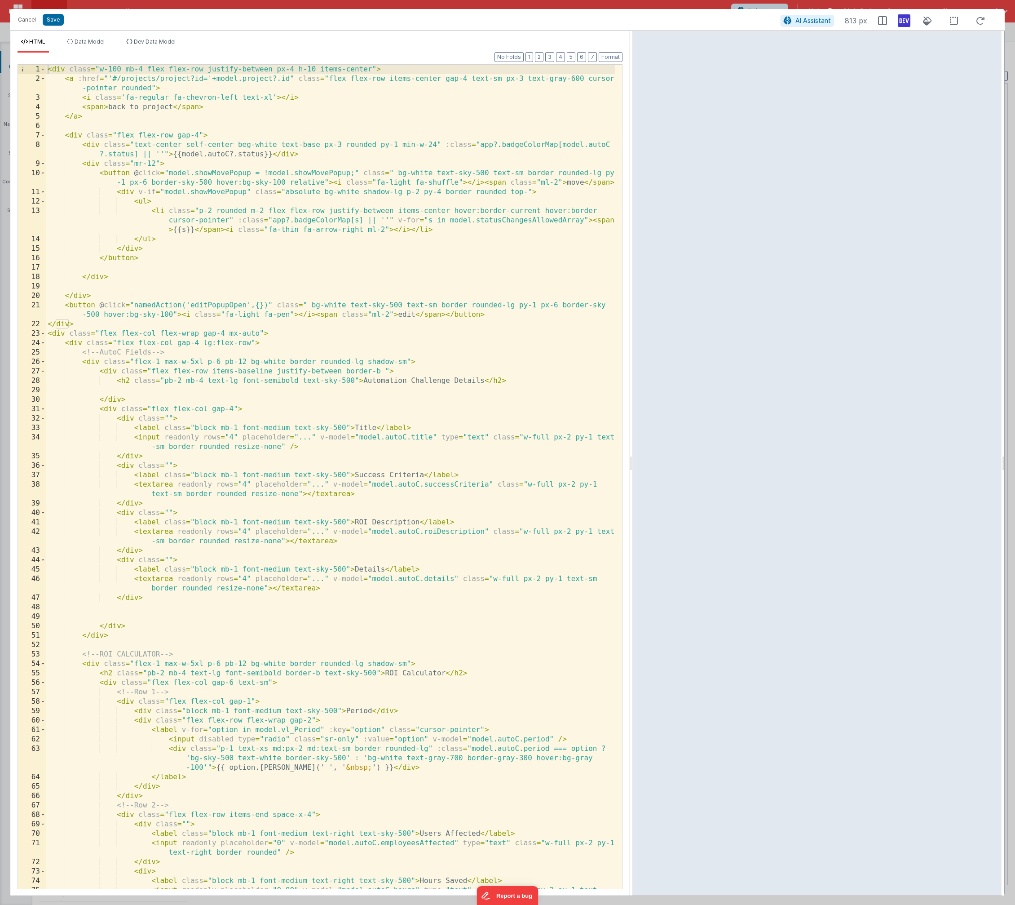
click at [592, 219] on div "< div class = "w-100 mb-4 flex flex-row justify-between px-4 h-10 items-center"…" at bounding box center [331, 491] width 570 height 852
click at [473, 229] on div "< div class = "w-100 mb-4 flex flex-row justify-between px-4 h-10 items-center"…" at bounding box center [331, 491] width 570 height 852
click at [612, 55] on button "Format" at bounding box center [611, 57] width 24 height 10
click at [495, 231] on div "< div class = "w-100 mb-4 flex flex-row justify-between px-4 h-10 items-center"…" at bounding box center [331, 491] width 570 height 852
click at [509, 230] on div "< div class = "w-100 mb-4 flex flex-row justify-between px-4 h-10 items-center"…" at bounding box center [331, 491] width 570 height 852
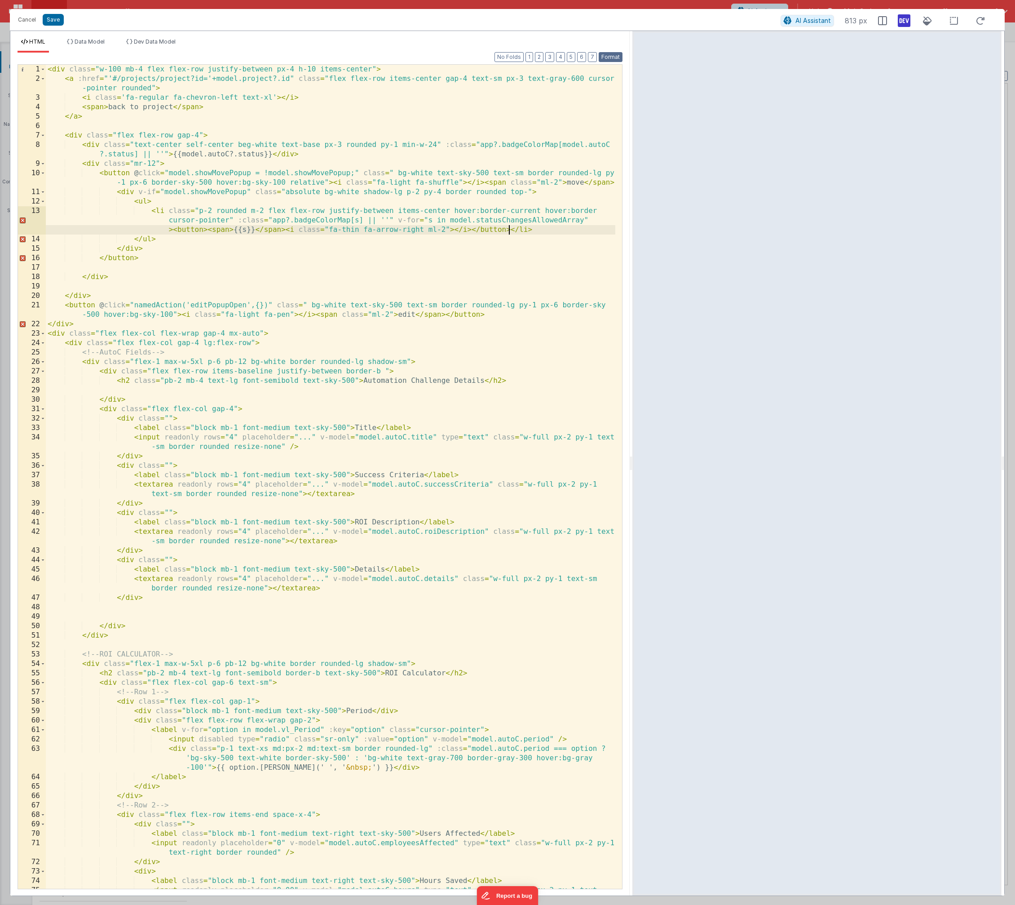
click at [615, 60] on button "Format" at bounding box center [611, 57] width 24 height 10
click at [210, 238] on div "< div class = "w-100 mb-4 flex flex-row justify-between px-4 h-10 items-center"…" at bounding box center [331, 491] width 570 height 852
click at [211, 231] on div "< div class = "w-100 mb-4 flex flex-row justify-between px-4 h-10 items-center"…" at bounding box center [331, 491] width 570 height 852
drag, startPoint x: 208, startPoint y: 230, endPoint x: 223, endPoint y: 254, distance: 28.7
click at [208, 230] on div "< div class = "w-100 mb-4 flex flex-row justify-between px-4 h-10 items-center"…" at bounding box center [331, 491] width 570 height 852
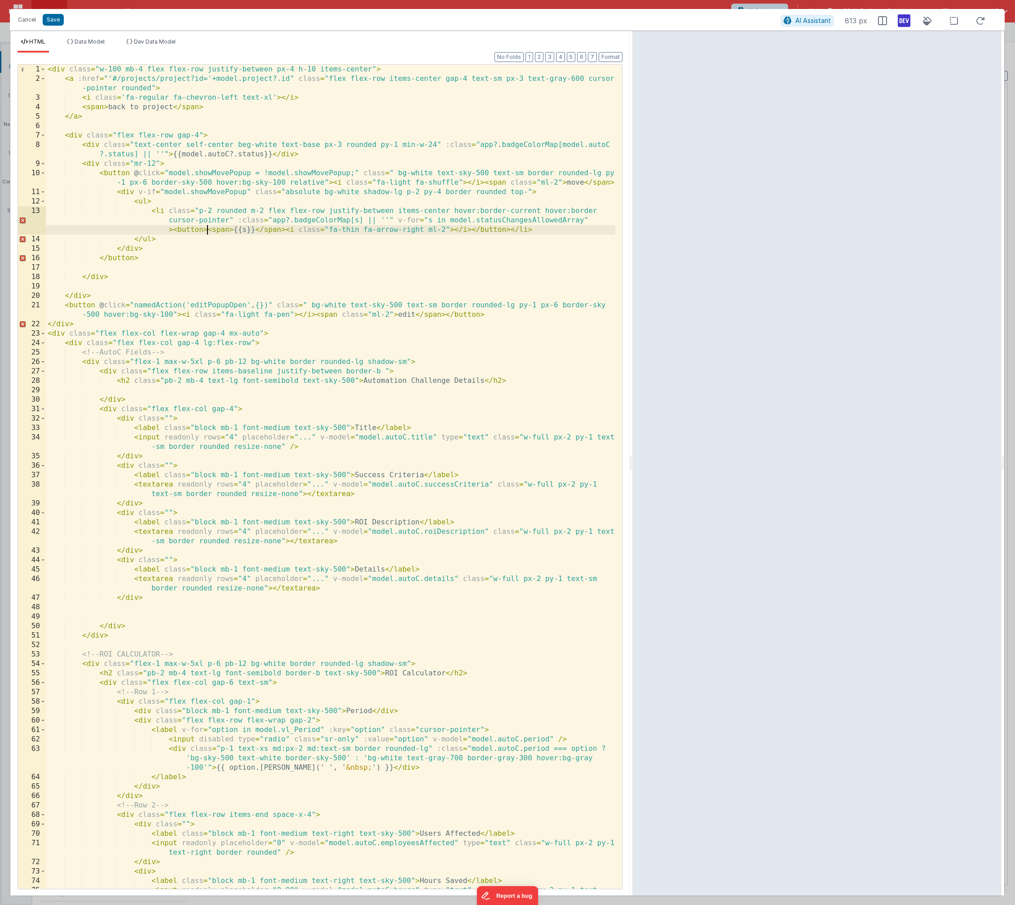
click at [272, 232] on div "< div class = "w-100 mb-4 flex flex-row justify-between px-4 h-10 items-center"…" at bounding box center [331, 491] width 570 height 852
drag, startPoint x: 287, startPoint y: 228, endPoint x: 256, endPoint y: 230, distance: 31.1
click at [256, 230] on div "< div class = "w-100 mb-4 flex flex-row justify-between px-4 h-10 items-center"…" at bounding box center [331, 491] width 570 height 852
drag, startPoint x: 231, startPoint y: 229, endPoint x: 208, endPoint y: 229, distance: 23.4
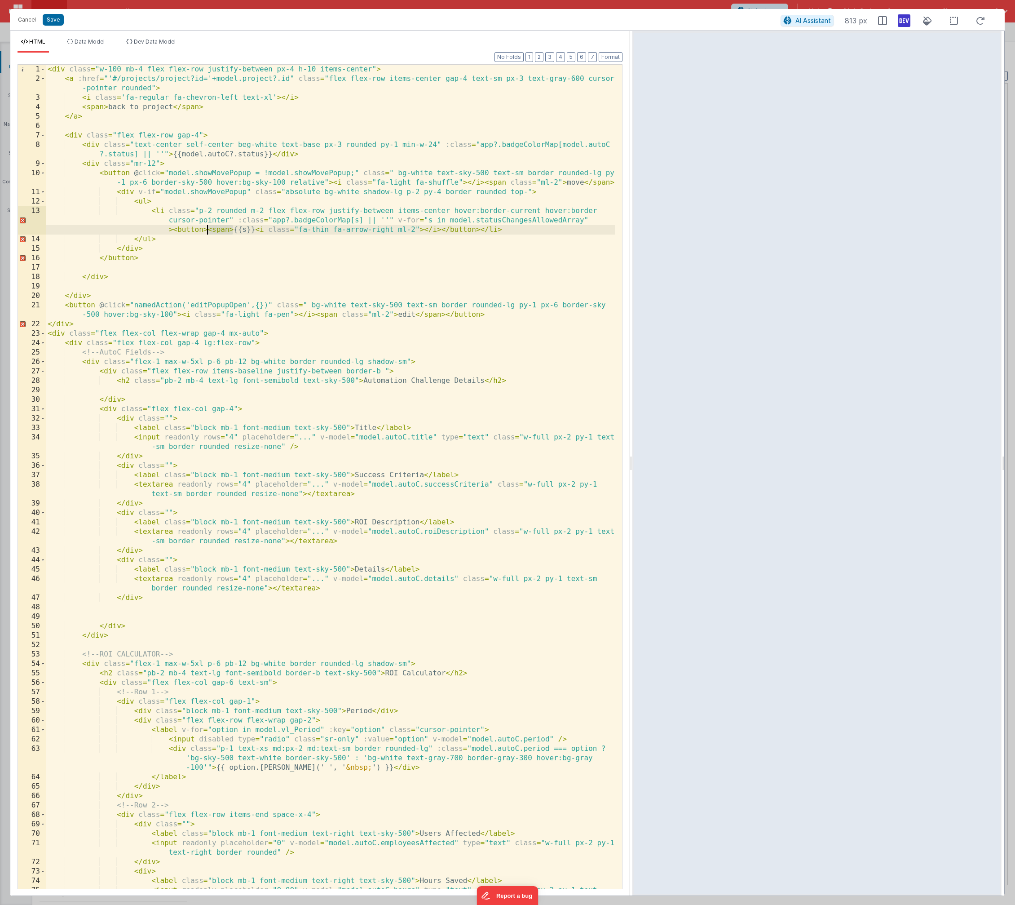
click at [208, 229] on div "< div class = "w-100 mb-4 flex flex-row justify-between px-4 h-10 items-center"…" at bounding box center [331, 491] width 570 height 852
drag, startPoint x: 169, startPoint y: 211, endPoint x: 231, endPoint y: 219, distance: 62.1
click at [231, 219] on div "< div class = "w-100 mb-4 flex flex-row justify-between px-4 h-10 items-center"…" at bounding box center [331, 491] width 570 height 852
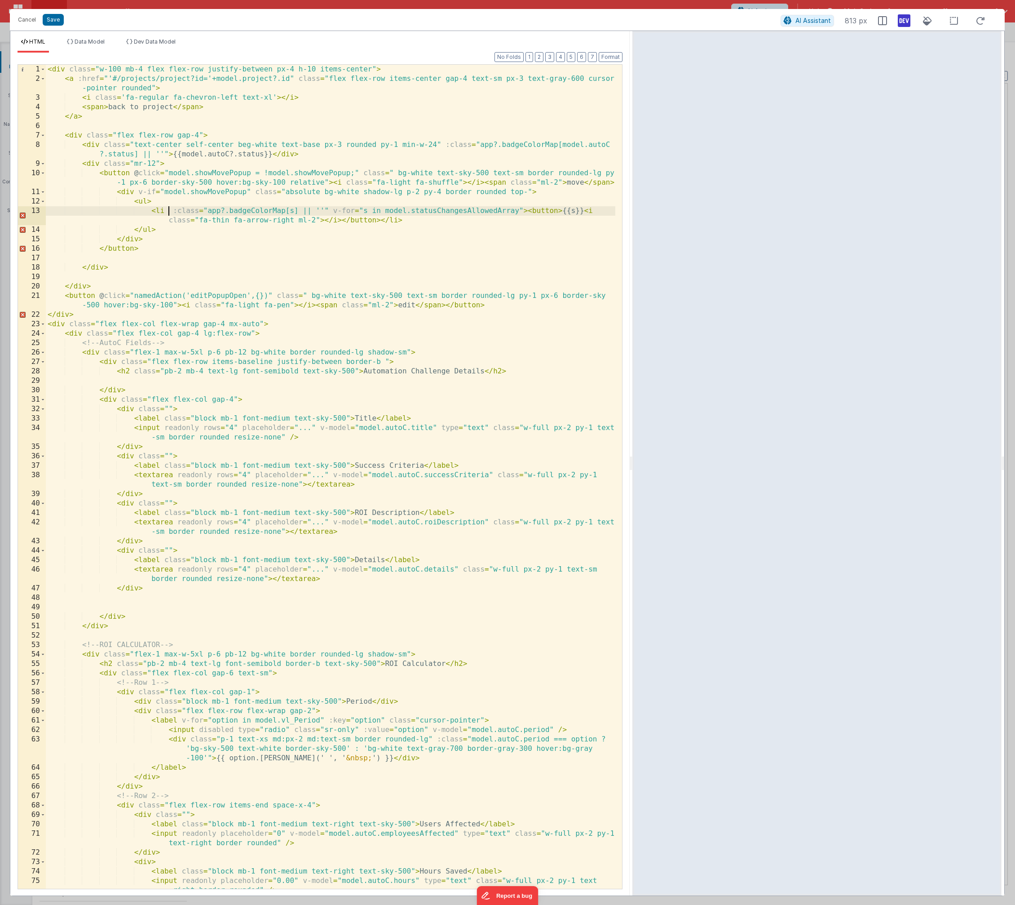
click at [558, 209] on div "< div class = "w-100 mb-4 flex flex-row justify-between px-4 h-10 items-center"…" at bounding box center [331, 486] width 570 height 843
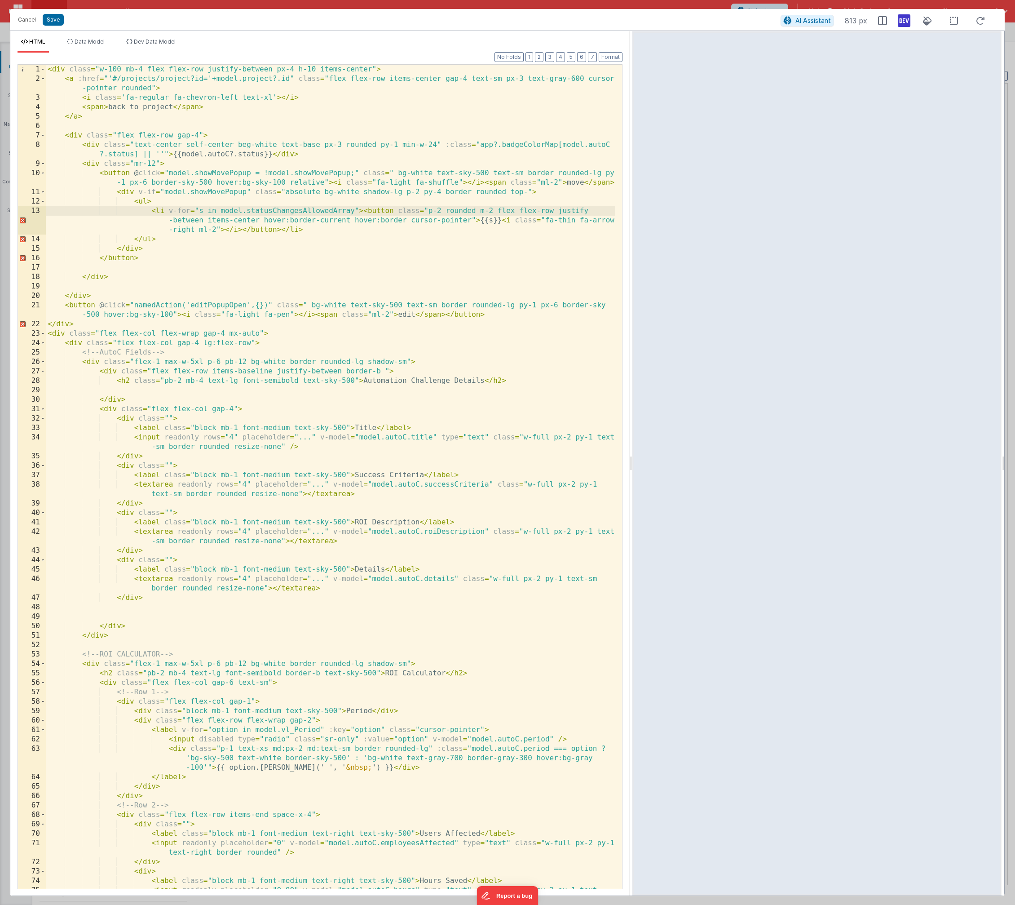
click at [222, 230] on div "< div class = "w-100 mb-4 flex flex-row justify-between px-4 h-10 items-center"…" at bounding box center [331, 491] width 570 height 852
drag, startPoint x: 225, startPoint y: 233, endPoint x: 235, endPoint y: 243, distance: 14.6
click at [225, 233] on div "< div class = "w-100 mb-4 flex flex-row justify-between px-4 h-10 items-center"…" at bounding box center [331, 491] width 570 height 852
drag, startPoint x: 379, startPoint y: 227, endPoint x: 235, endPoint y: 238, distance: 144.6
click at [225, 228] on div "< div class = "w-100 mb-4 flex flex-row justify-between px-4 h-10 items-center"…" at bounding box center [331, 491] width 570 height 852
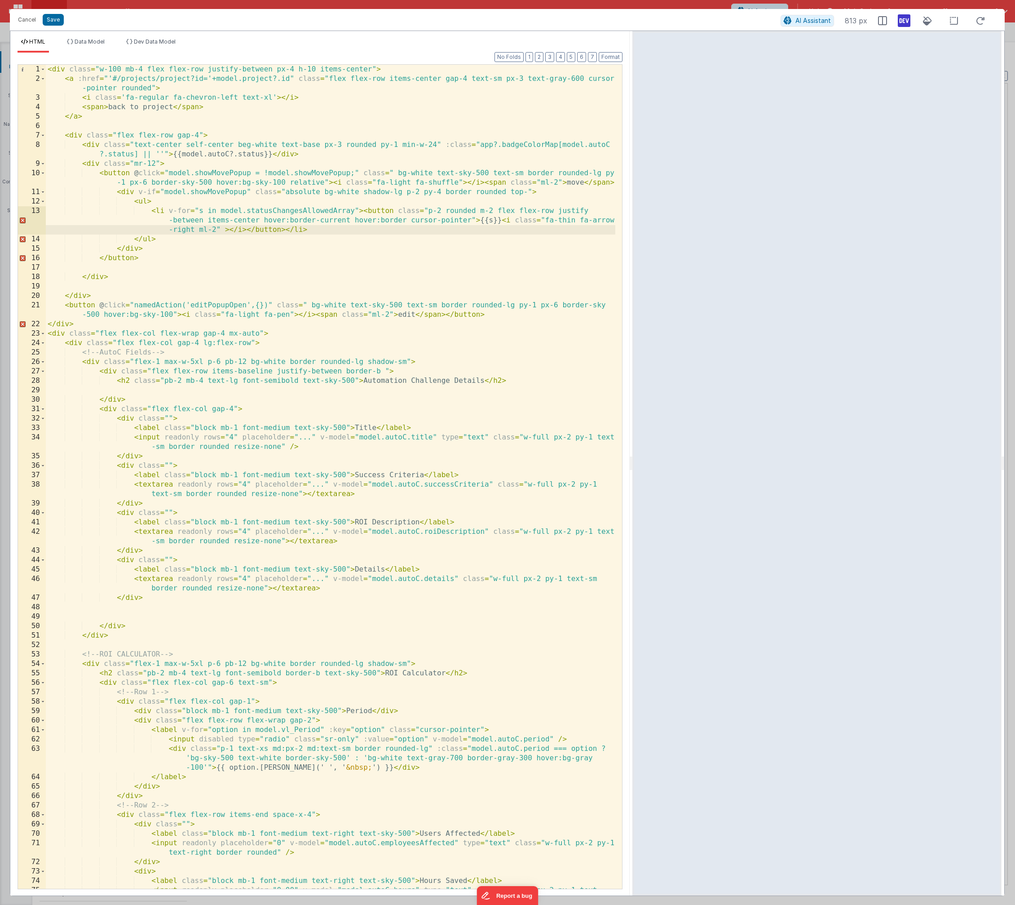
drag, startPoint x: 480, startPoint y: 221, endPoint x: 494, endPoint y: 244, distance: 27.2
click at [480, 222] on div "< div class = "w-100 mb-4 flex flex-row justify-between px-4 h-10 items-center"…" at bounding box center [331, 491] width 570 height 852
click at [474, 222] on div "< div class = "w-100 mb-4 flex flex-row justify-between px-4 h-10 items-center"…" at bounding box center [331, 491] width 570 height 852
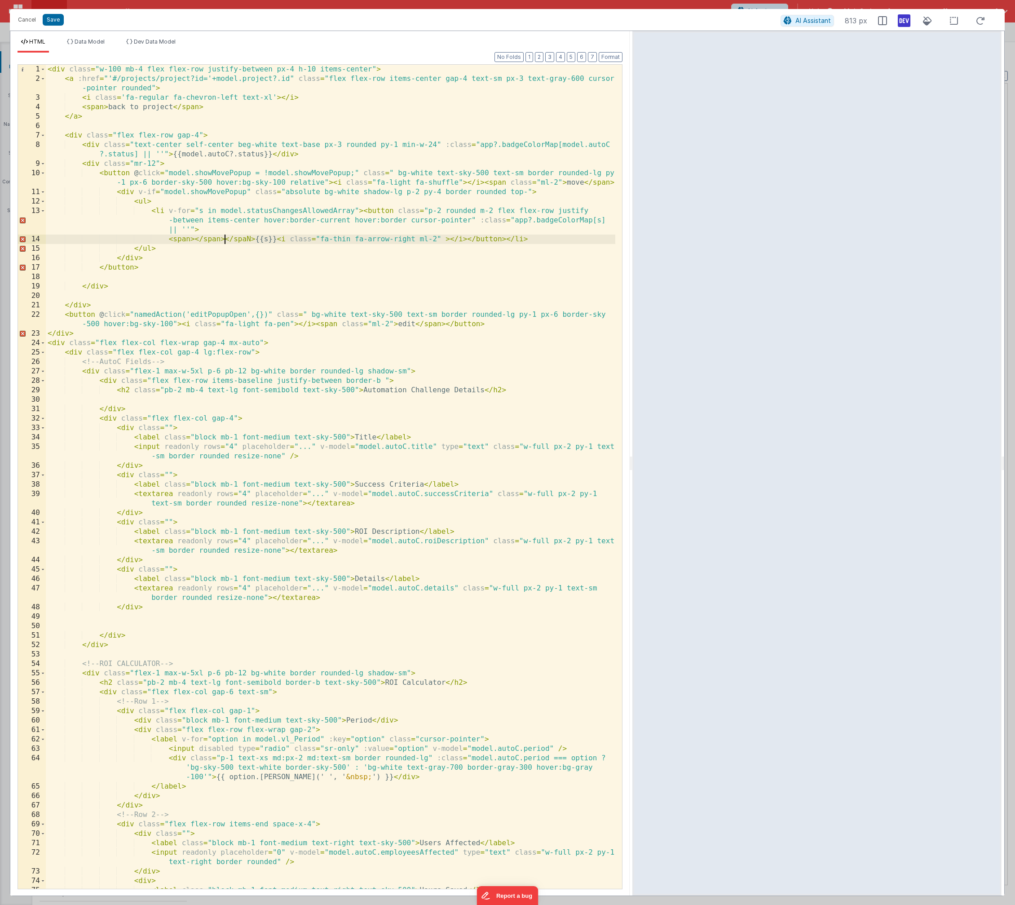
click at [224, 239] on div "< div class = "w-100 mb-4 flex flex-row justify-between px-4 h-10 items-center"…" at bounding box center [331, 491] width 570 height 852
drag, startPoint x: 224, startPoint y: 239, endPoint x: 253, endPoint y: 239, distance: 28.8
click at [254, 239] on div "< div class = "w-100 mb-4 flex flex-row justify-between px-4 h-10 items-center"…" at bounding box center [331, 491] width 570 height 852
click at [255, 239] on div "< div class = "w-100 mb-4 flex flex-row justify-between px-4 h-10 items-center"…" at bounding box center [331, 491] width 570 height 852
click at [606, 55] on button "Format" at bounding box center [611, 57] width 24 height 10
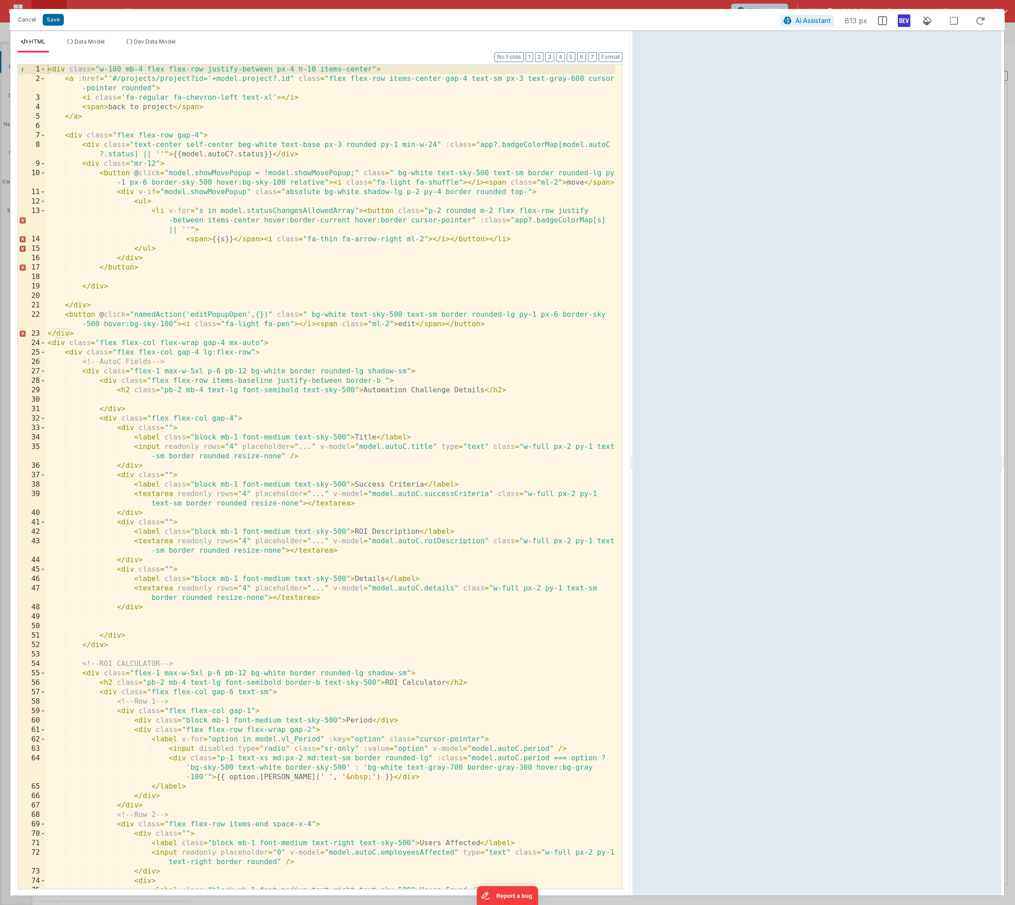
drag, startPoint x: 266, startPoint y: 239, endPoint x: 273, endPoint y: 255, distance: 17.1
click at [266, 239] on div "< div class = "w-100 mb-4 flex flex-row justify-between px-4 h-10 items-center"…" at bounding box center [331, 491] width 570 height 852
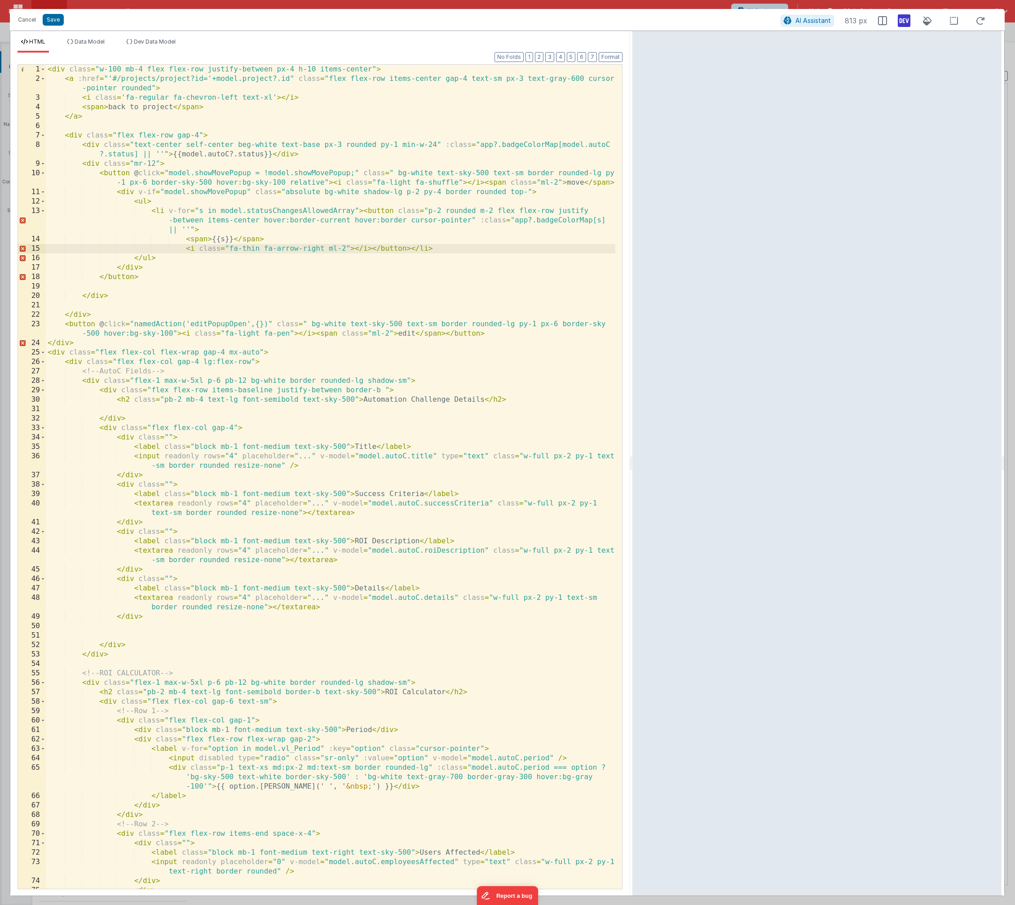
click at [118, 175] on div "< div class = "w-100 mb-4 flex flex-row justify-between px-4 h-10 items-center"…" at bounding box center [331, 486] width 570 height 843
click at [129, 276] on div "< div class = "w-100 mb-4 flex flex-row justify-between px-4 h-10 items-center"…" at bounding box center [331, 486] width 570 height 843
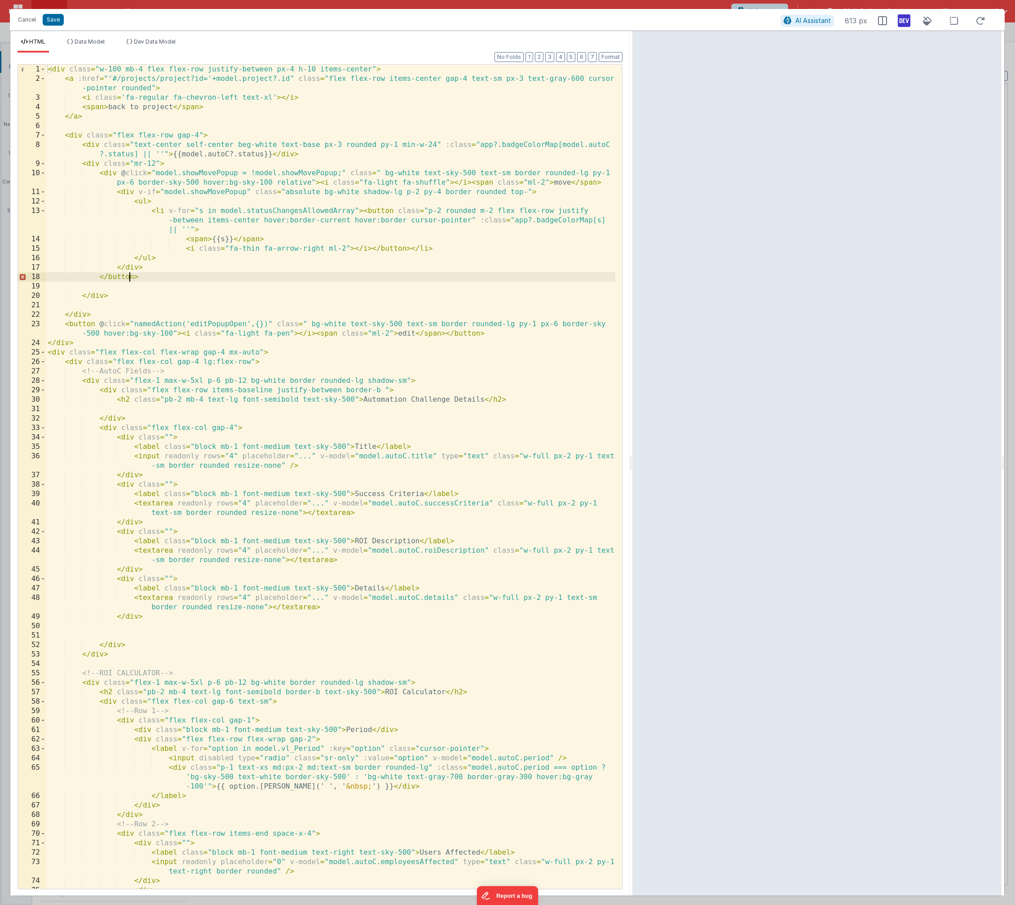
click at [129, 276] on div "< div class = "w-100 mb-4 flex flex-row justify-between px-4 h-10 items-center"…" at bounding box center [331, 486] width 570 height 843
click at [613, 57] on button "Format" at bounding box center [611, 57] width 24 height 10
click at [164, 211] on div "< div class = "w-100 mb-4 flex flex-row justify-between px-4 h-10 items-center"…" at bounding box center [331, 486] width 570 height 843
click at [491, 211] on div "< div class = "w-100 mb-4 flex flex-row justify-between px-4 h-10 items-center"…" at bounding box center [331, 486] width 570 height 843
drag, startPoint x: 523, startPoint y: 211, endPoint x: 537, endPoint y: 208, distance: 15.2
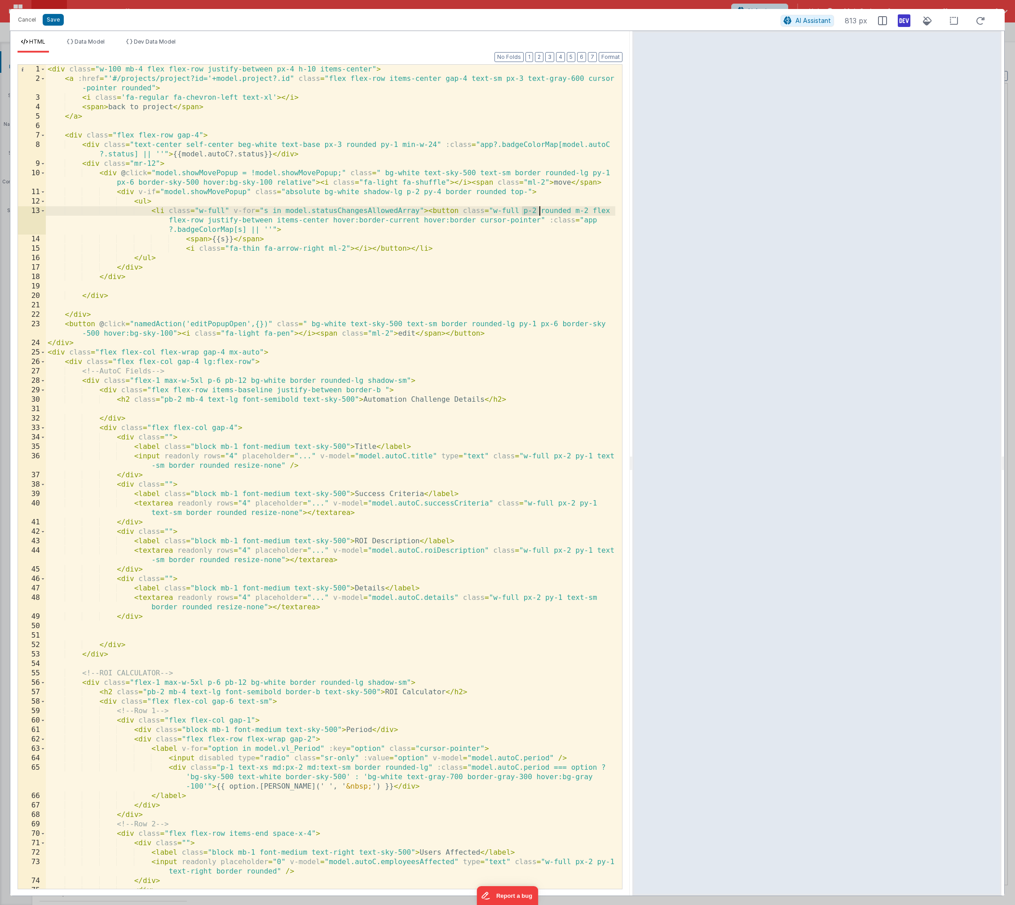
click at [537, 208] on div "< div class = "w-100 mb-4 flex flex-row justify-between px-4 h-10 items-center"…" at bounding box center [331, 486] width 570 height 843
drag, startPoint x: 571, startPoint y: 211, endPoint x: 591, endPoint y: 209, distance: 19.9
click at [591, 209] on div "< div class = "w-100 mb-4 flex flex-row justify-between px-4 h-10 items-center"…" at bounding box center [331, 486] width 570 height 843
click at [225, 210] on div "< div class = "w-100 mb-4 flex flex-row justify-between px-4 h-10 items-center"…" at bounding box center [331, 486] width 570 height 843
drag, startPoint x: 584, startPoint y: 210, endPoint x: 532, endPoint y: 211, distance: 52.1
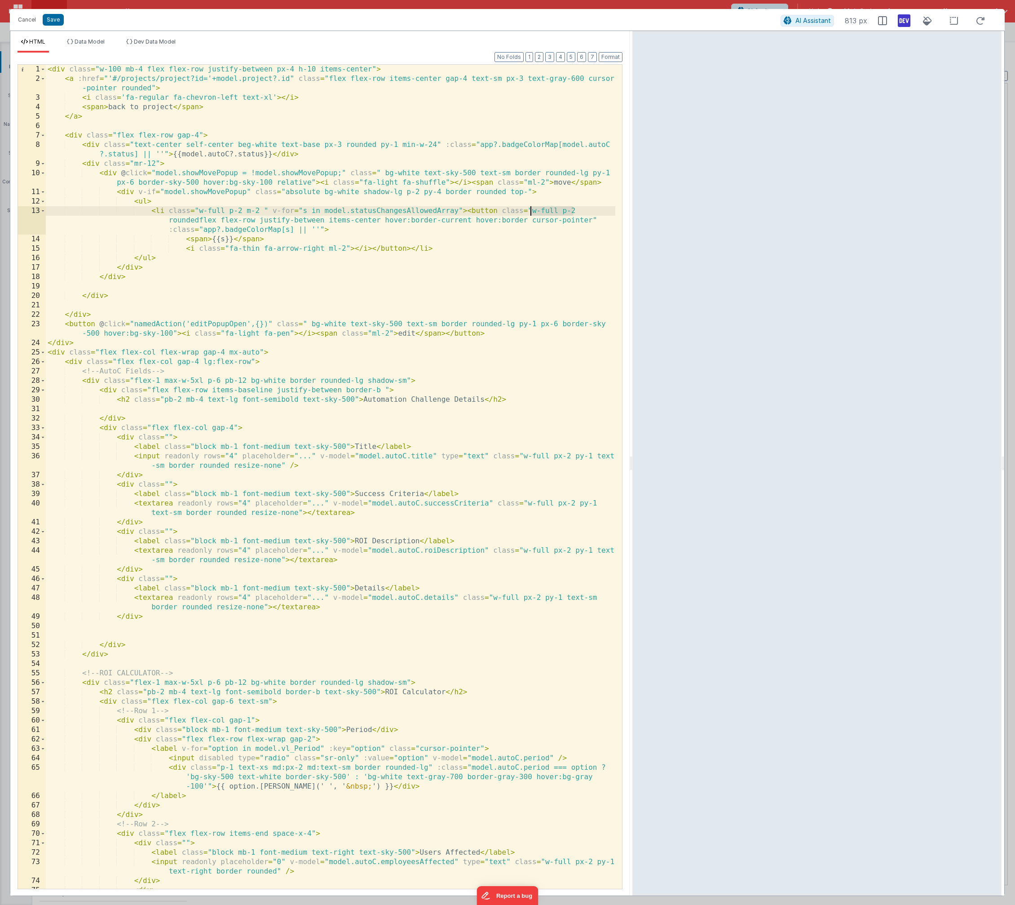
click at [532, 211] on div "< div class = "w-100 mb-4 flex flex-row justify-between px-4 h-10 items-center"…" at bounding box center [331, 486] width 570 height 843
click at [560, 211] on div "< div class = "w-100 mb-4 flex flex-row justify-between px-4 h-10 items-center"…" at bounding box center [331, 486] width 570 height 843
click at [532, 211] on div "< div class = "w-100 mb-4 flex flex-row justify-between px-4 h-10 items-center"…" at bounding box center [331, 486] width 570 height 843
click at [256, 211] on div "< div class = "w-100 mb-4 flex flex-row justify-between px-4 h-10 items-center"…" at bounding box center [331, 486] width 570 height 843
drag, startPoint x: 263, startPoint y: 212, endPoint x: 243, endPoint y: 211, distance: 20.7
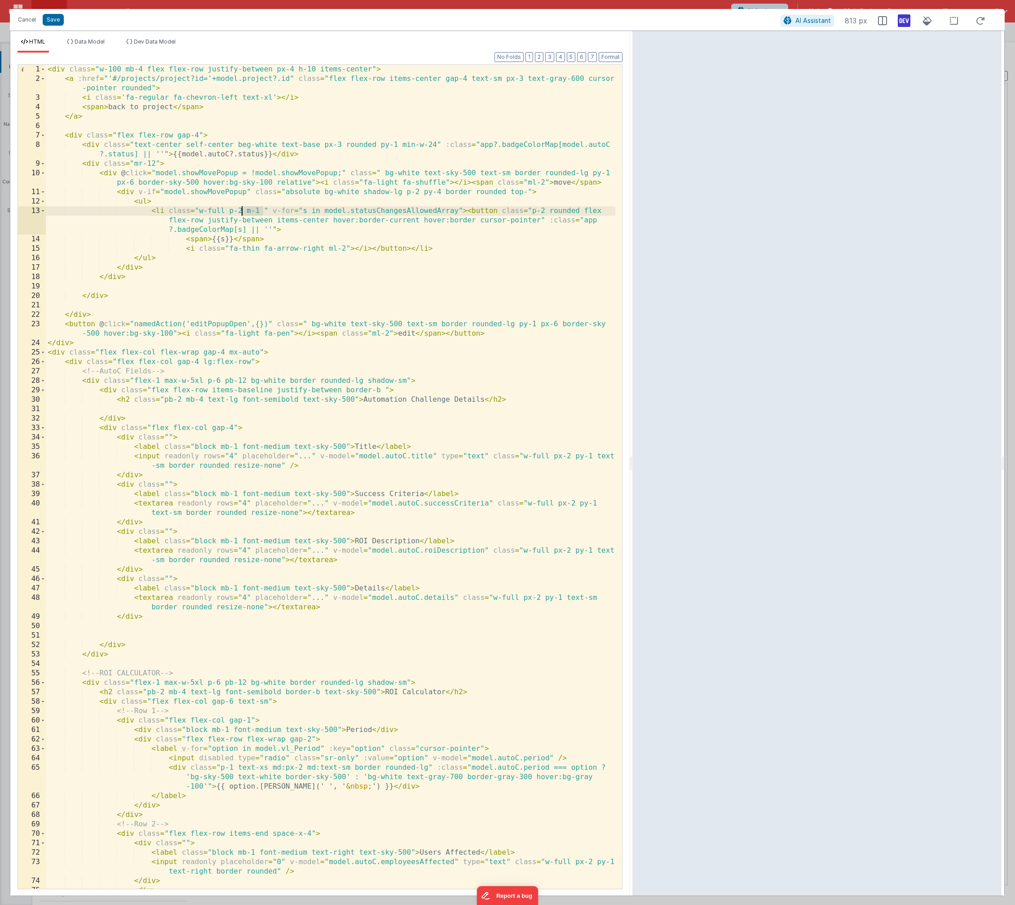
click at [243, 211] on div "< div class = "w-100 mb-4 flex flex-row justify-between px-4 h-10 items-center"…" at bounding box center [331, 486] width 570 height 843
drag, startPoint x: 527, startPoint y: 211, endPoint x: 511, endPoint y: 211, distance: 16.2
click at [511, 211] on div "< div class = "w-100 mb-4 flex flex-row justify-between px-4 h-10 items-center"…" at bounding box center [331, 486] width 570 height 843
drag, startPoint x: 505, startPoint y: 220, endPoint x: 479, endPoint y: 210, distance: 27.9
click at [479, 210] on div "< div class = "w-100 mb-4 flex flex-row justify-between px-4 h-10 items-center"…" at bounding box center [331, 486] width 570 height 843
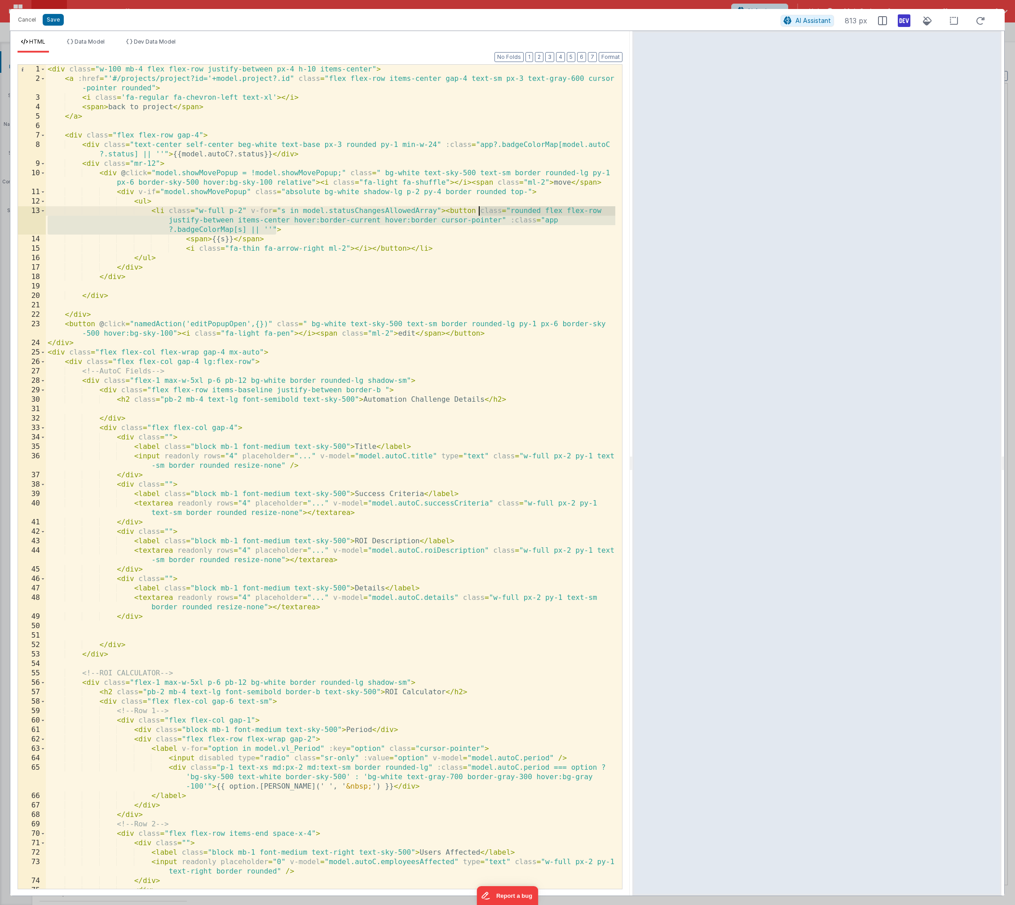
drag, startPoint x: 275, startPoint y: 230, endPoint x: 478, endPoint y: 209, distance: 204.6
click at [478, 209] on div "< div class = "w-100 mb-4 flex flex-row justify-between px-4 h-10 items-center"…" at bounding box center [331, 486] width 570 height 843
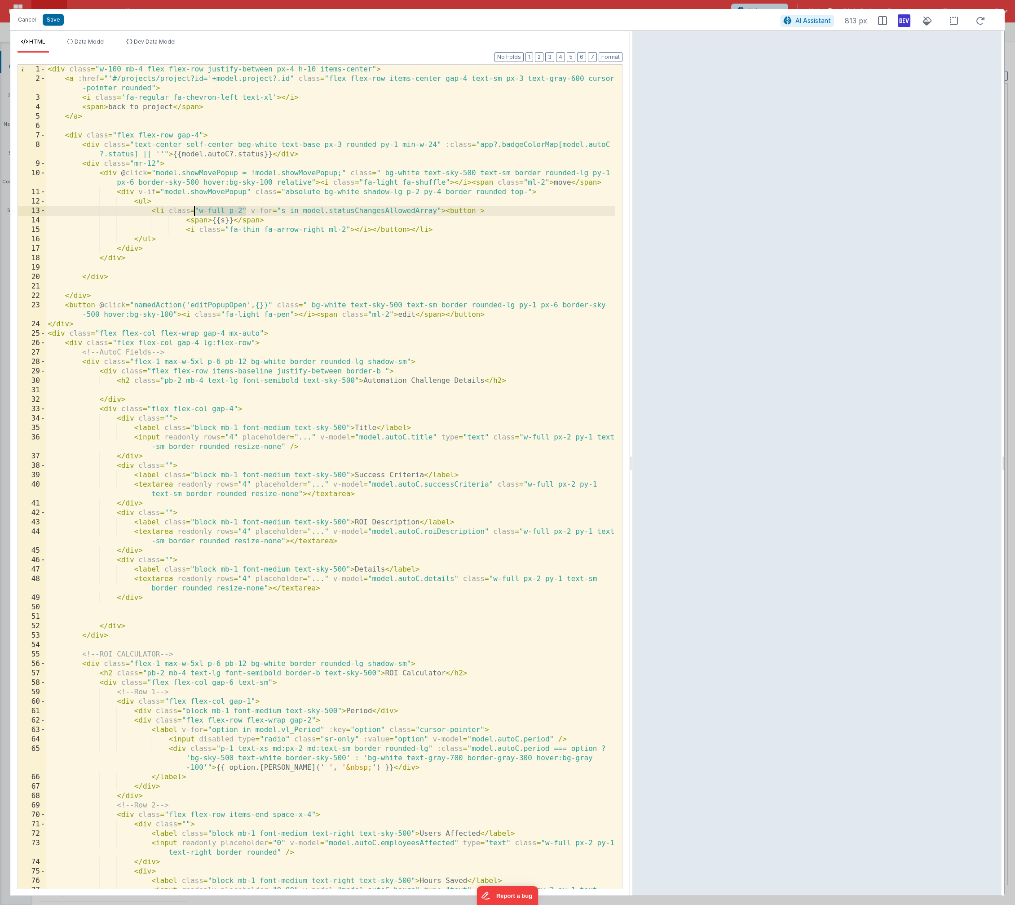
drag, startPoint x: 246, startPoint y: 212, endPoint x: 197, endPoint y: 210, distance: 49.4
click at [194, 209] on div "< div class = "w-100 mb-4 flex flex-row justify-between px-4 h-10 items-center"…" at bounding box center [331, 491] width 570 height 852
drag, startPoint x: 168, startPoint y: 210, endPoint x: 246, endPoint y: 210, distance: 77.7
click at [246, 210] on div "< div class = "w-100 mb-4 flex flex-row justify-between px-4 h-10 items-center"…" at bounding box center [331, 491] width 570 height 852
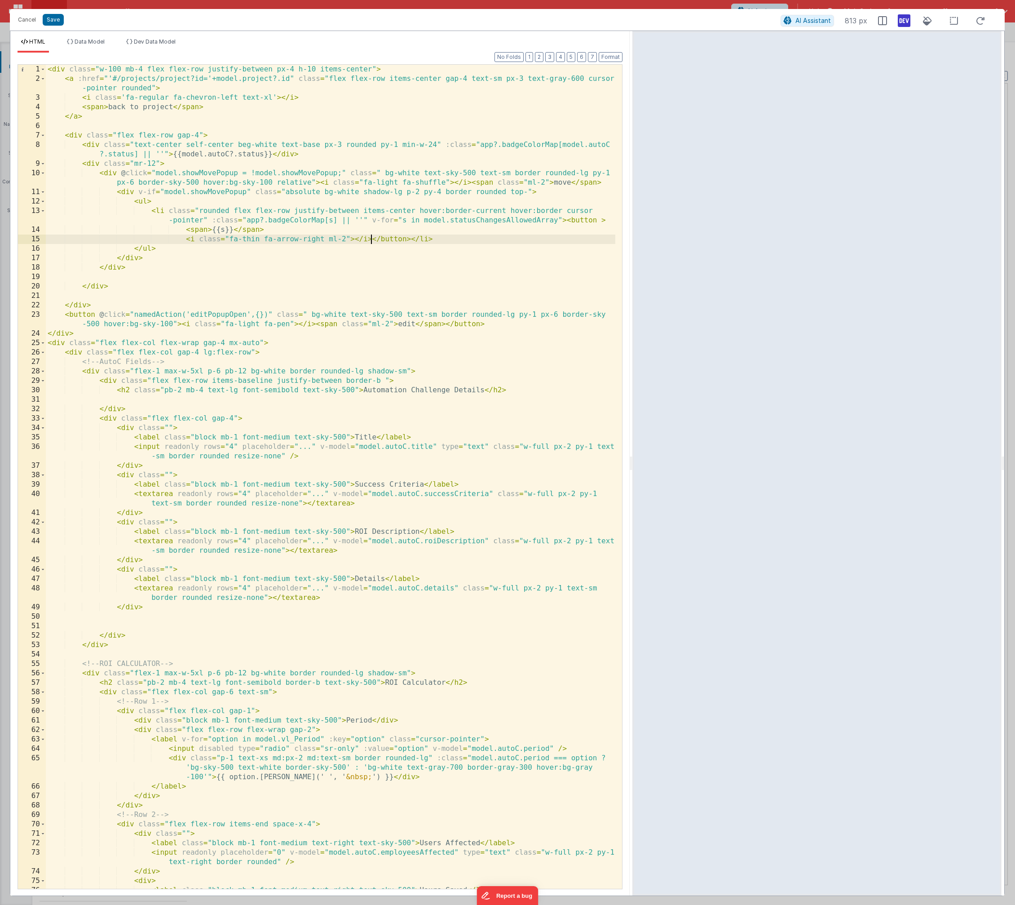
click at [372, 239] on div "< div class = "w-100 mb-4 flex flex-row justify-between px-4 h-10 items-center"…" at bounding box center [331, 491] width 570 height 852
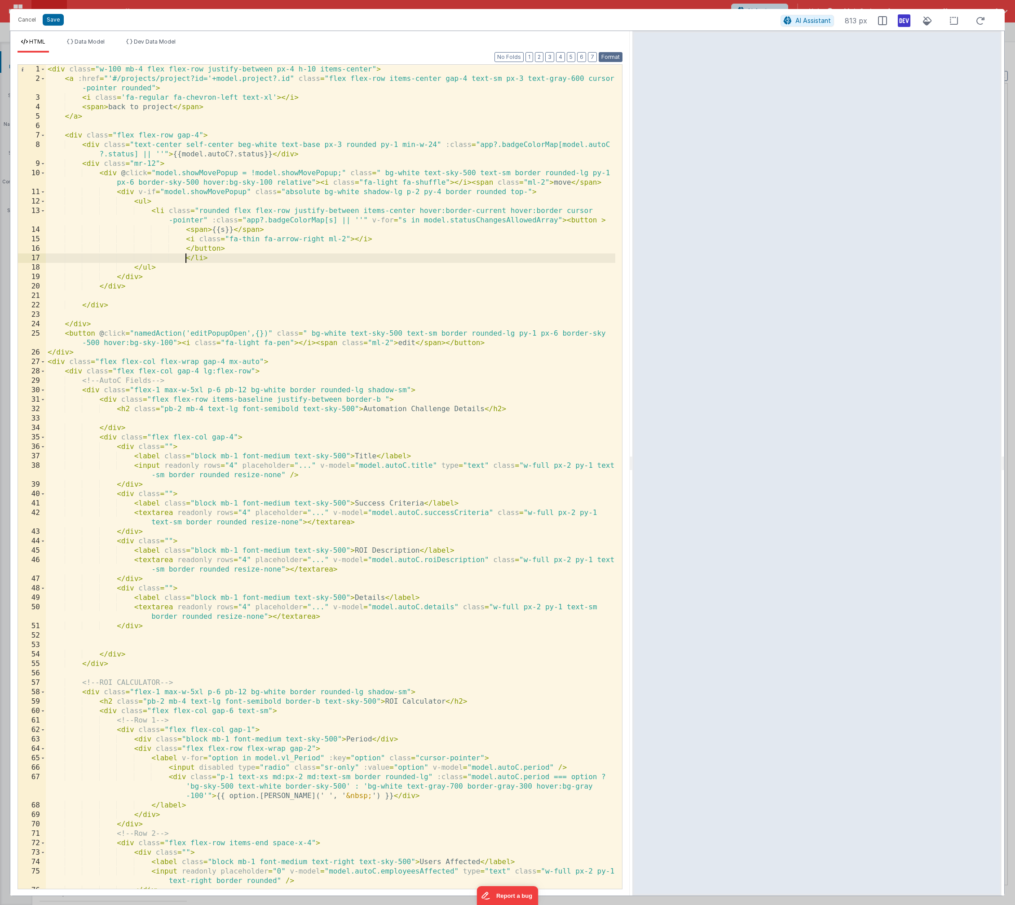
click at [607, 58] on button "Format" at bounding box center [611, 57] width 24 height 10
click at [567, 221] on div "< div class = "w-100 mb-4 flex flex-row justify-between px-4 h-10 items-center"…" at bounding box center [331, 486] width 570 height 843
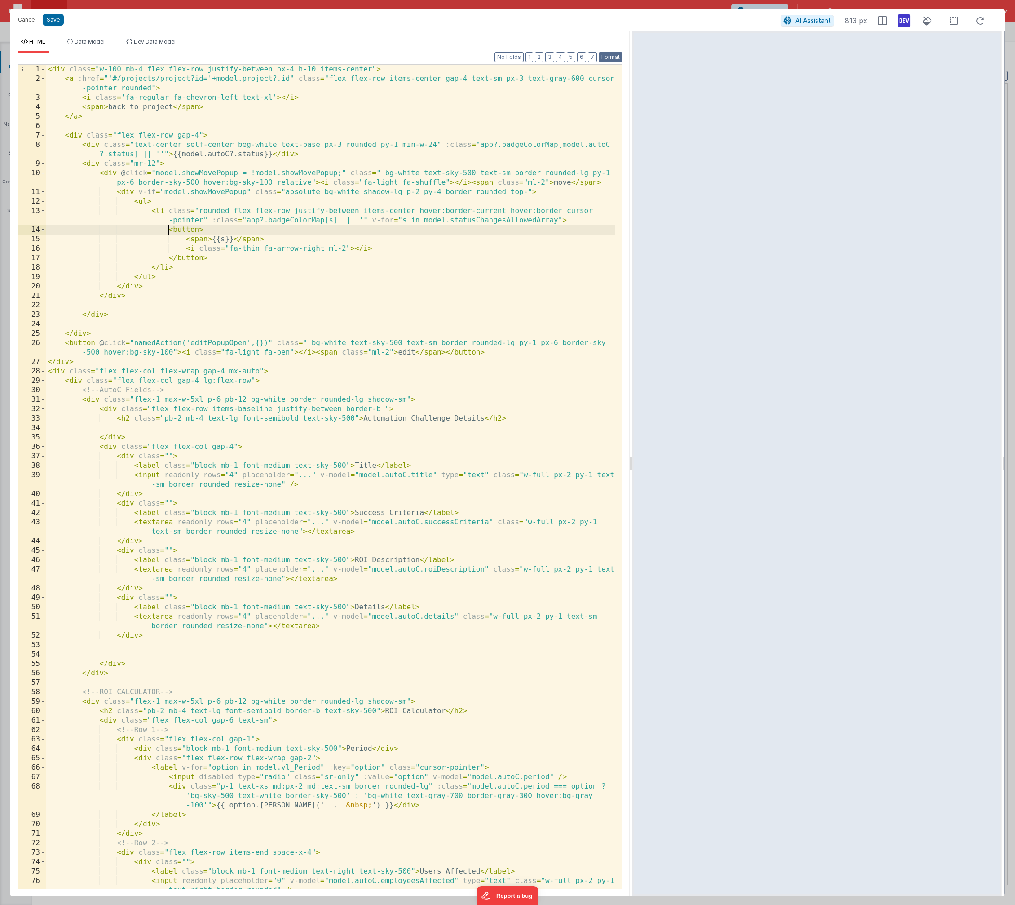
click at [610, 53] on button "Format" at bounding box center [611, 57] width 24 height 10
drag, startPoint x: 234, startPoint y: 209, endPoint x: 413, endPoint y: 209, distance: 179.3
click at [413, 209] on div "< div class = "w-100 mb-4 flex flex-row justify-between px-4 h-10 items-center"…" at bounding box center [331, 486] width 570 height 843
click at [197, 230] on div "< div class = "w-100 mb-4 flex flex-row justify-between px-4 h-10 items-center"…" at bounding box center [331, 486] width 570 height 843
paste textarea
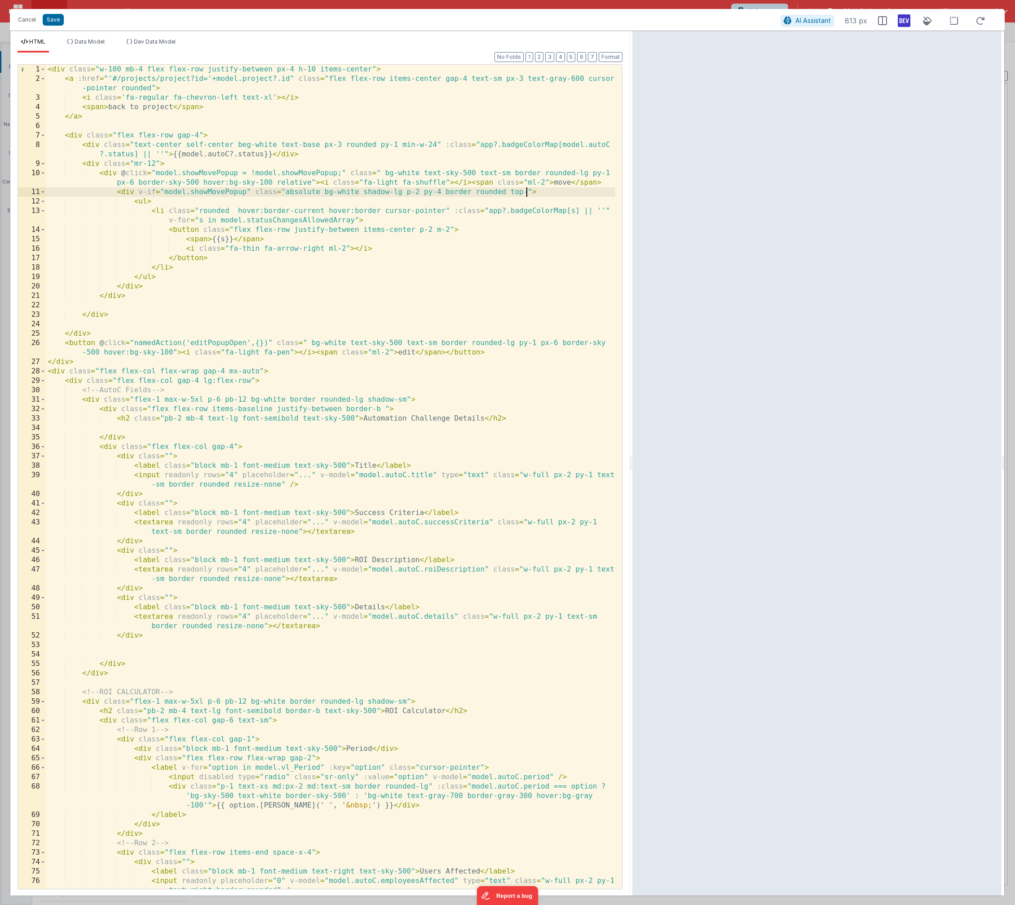
drag, startPoint x: 525, startPoint y: 191, endPoint x: 531, endPoint y: 198, distance: 8.6
click at [527, 191] on div "< div class = "w-100 mb-4 flex flex-row justify-between px-4 h-10 items-center"…" at bounding box center [331, 486] width 570 height 843
click at [292, 231] on div "< div class = "w-100 mb-4 flex flex-row justify-between px-4 h-10 items-center"…" at bounding box center [331, 486] width 570 height 843
click at [192, 230] on div "< div class = "w-100 mb-4 flex flex-row justify-between px-4 h-10 items-center"…" at bounding box center [331, 486] width 570 height 843
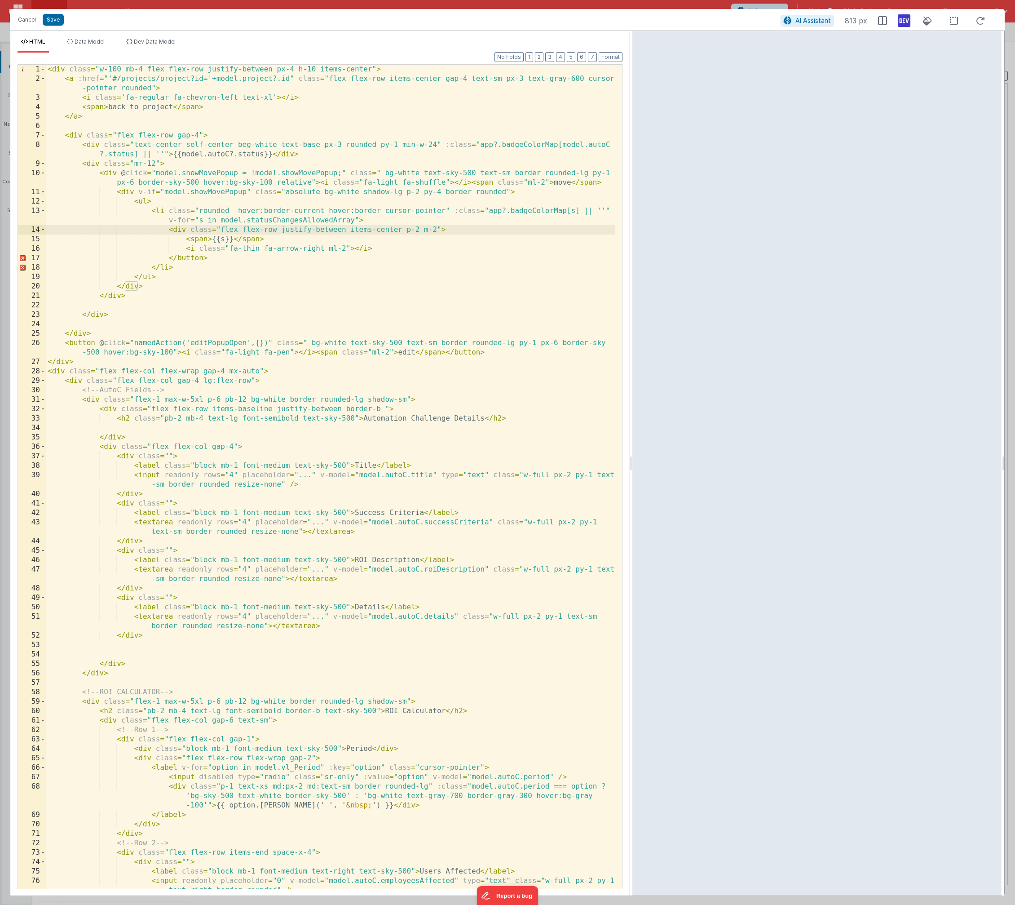
click at [190, 258] on div "< div class = "w-100 mb-4 flex flex-row justify-between px-4 h-10 items-center"…" at bounding box center [331, 486] width 570 height 843
click at [234, 212] on div "< div class = "w-100 mb-4 flex flex-row justify-between px-4 h-10 items-center"…" at bounding box center [331, 486] width 570 height 843
click at [147, 200] on div "< div class = "w-100 mb-4 flex flex-row justify-between px-4 h-10 items-center"…" at bounding box center [331, 486] width 570 height 843
drag, startPoint x: 198, startPoint y: 201, endPoint x: 182, endPoint y: 201, distance: 16.2
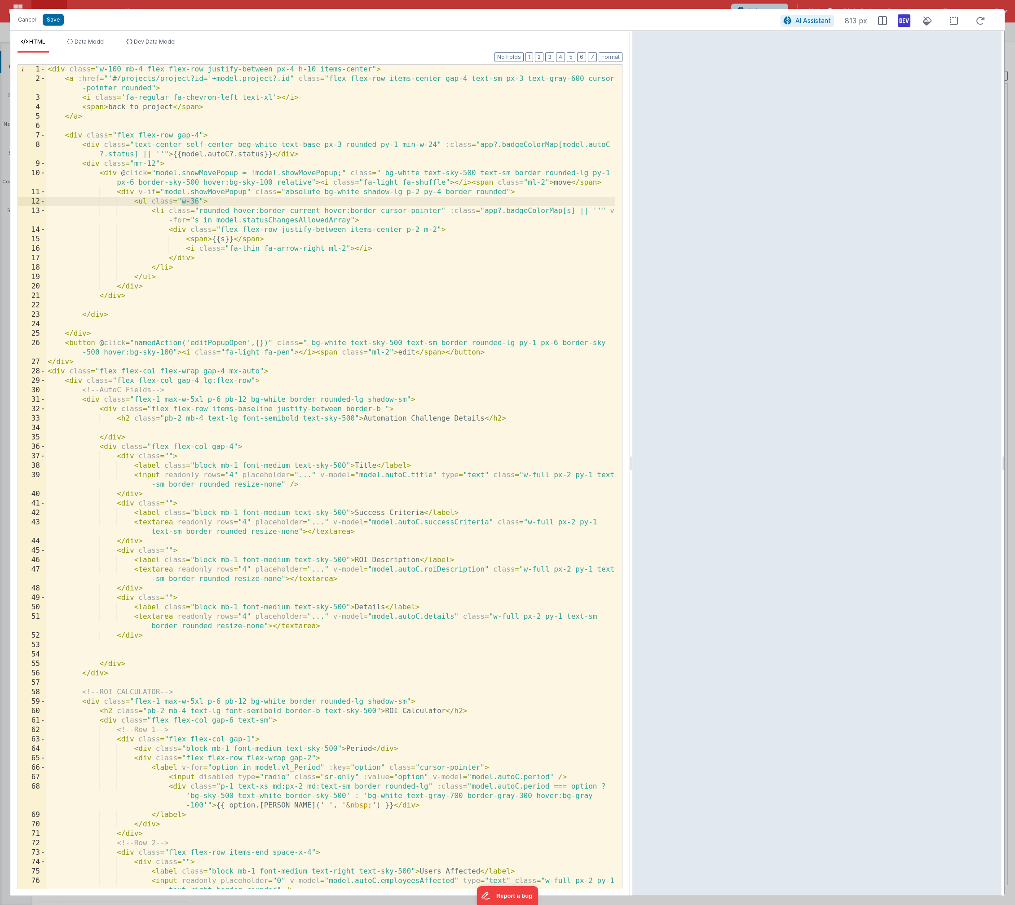
click at [182, 201] on div "< div class = "w-100 mb-4 flex flex-row justify-between px-4 h-10 items-center"…" at bounding box center [331, 486] width 570 height 843
click at [323, 192] on div "< div class = "w-100 mb-4 flex flex-row justify-between px-4 h-10 items-center"…" at bounding box center [331, 486] width 570 height 843
paste textarea
click at [528, 192] on div "< div class = "w-100 mb-4 flex flex-row justify-between px-4 h-10 items-center"…" at bounding box center [331, 486] width 570 height 843
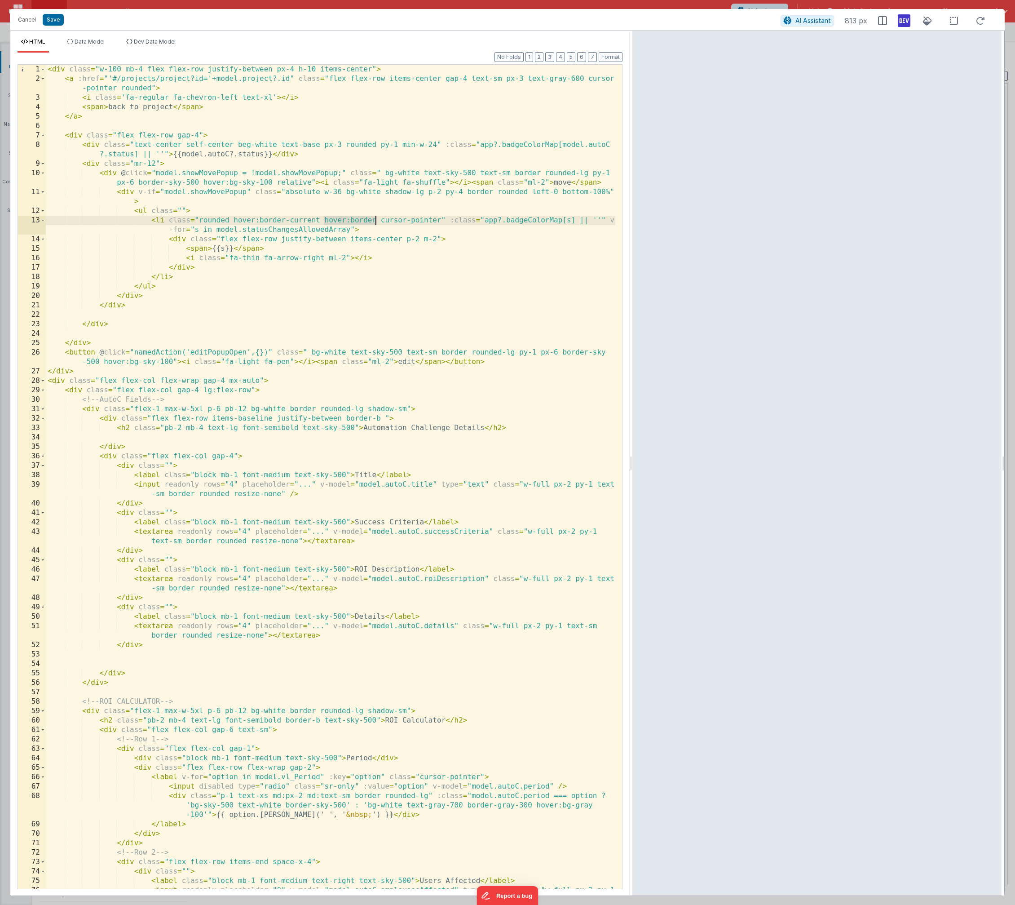
drag, startPoint x: 324, startPoint y: 219, endPoint x: 378, endPoint y: 218, distance: 53.9
click at [378, 218] on div "< div class = "w-100 mb-4 flex flex-row justify-between px-4 h-10 items-center"…" at bounding box center [331, 491] width 570 height 852
drag, startPoint x: 259, startPoint y: 220, endPoint x: 318, endPoint y: 220, distance: 58.9
click at [318, 220] on div "< div class = "w-100 mb-4 flex flex-row justify-between px-4 h-10 items-center"…" at bounding box center [331, 491] width 570 height 852
drag, startPoint x: 256, startPoint y: 220, endPoint x: 296, endPoint y: 218, distance: 39.6
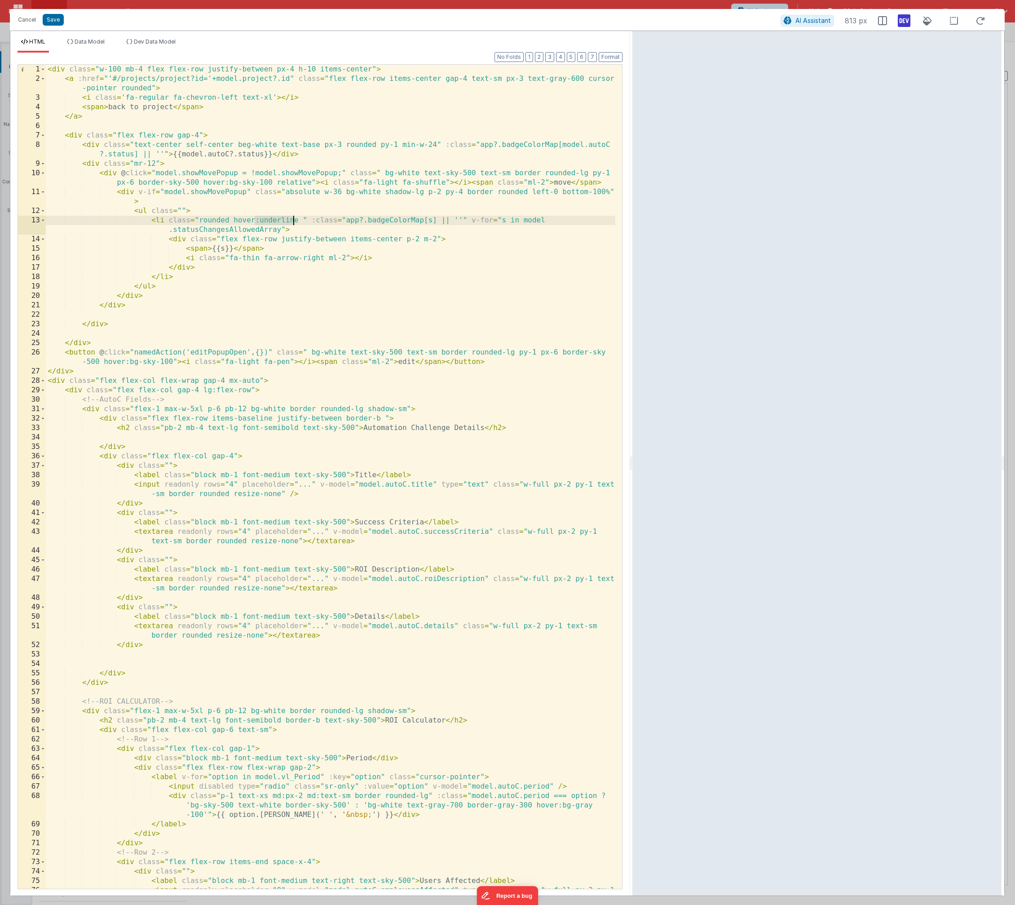
click at [296, 218] on div "< div class = "w-100 mb-4 flex flex-row justify-between px-4 h-10 items-center"…" at bounding box center [331, 491] width 570 height 852
click at [291, 219] on div "< div class = "w-100 mb-4 flex flex-row justify-between px-4 h-10 items-center"…" at bounding box center [331, 491] width 570 height 852
drag, startPoint x: 294, startPoint y: 220, endPoint x: 230, endPoint y: 222, distance: 63.4
click at [230, 222] on div "< div class = "w-100 mb-4 flex flex-row justify-between px-4 h-10 items-center"…" at bounding box center [331, 491] width 570 height 852
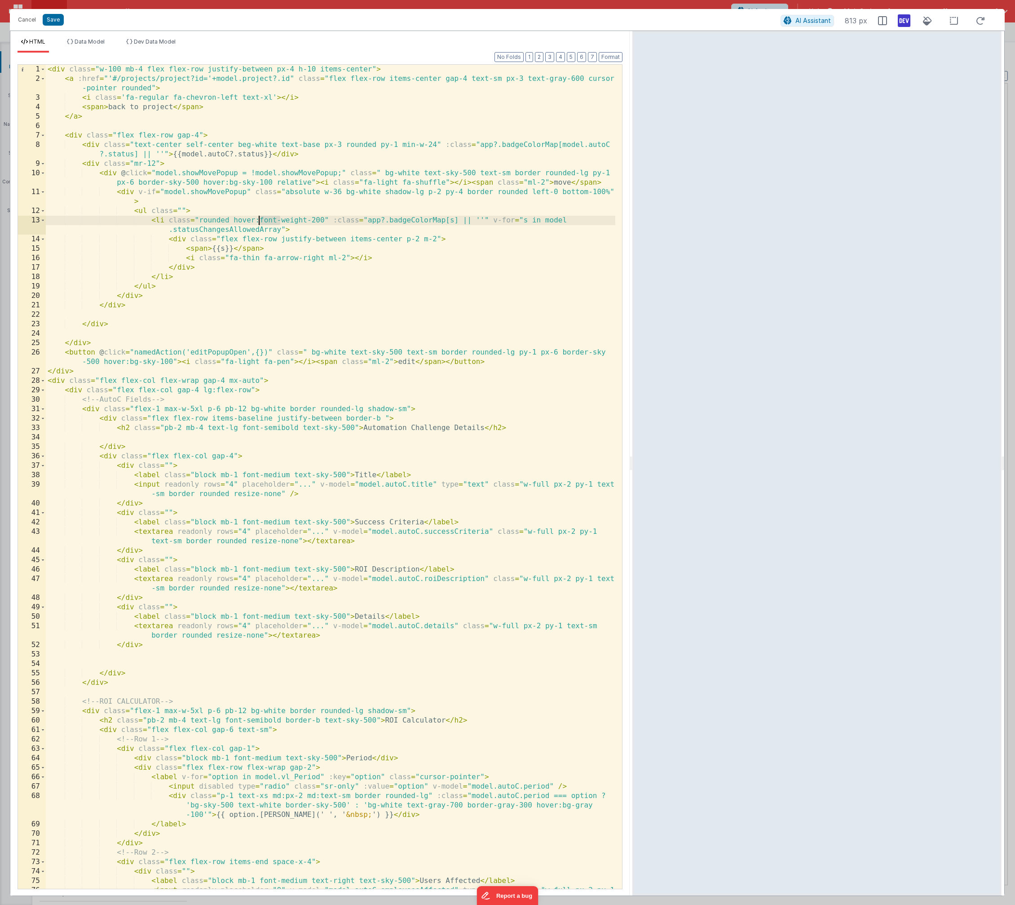
drag, startPoint x: 281, startPoint y: 219, endPoint x: 260, endPoint y: 221, distance: 21.2
click at [260, 221] on div "< div class = "w-100 mb-4 flex flex-row justify-between px-4 h-10 items-center"…" at bounding box center [331, 491] width 570 height 852
click at [266, 221] on div "< div class = "w-100 mb-4 flex flex-row justify-between px-4 h-10 items-center"…" at bounding box center [331, 491] width 570 height 852
click at [315, 220] on div "< div class = "w-100 mb-4 flex flex-row justify-between px-4 h-10 items-center"…" at bounding box center [331, 491] width 570 height 852
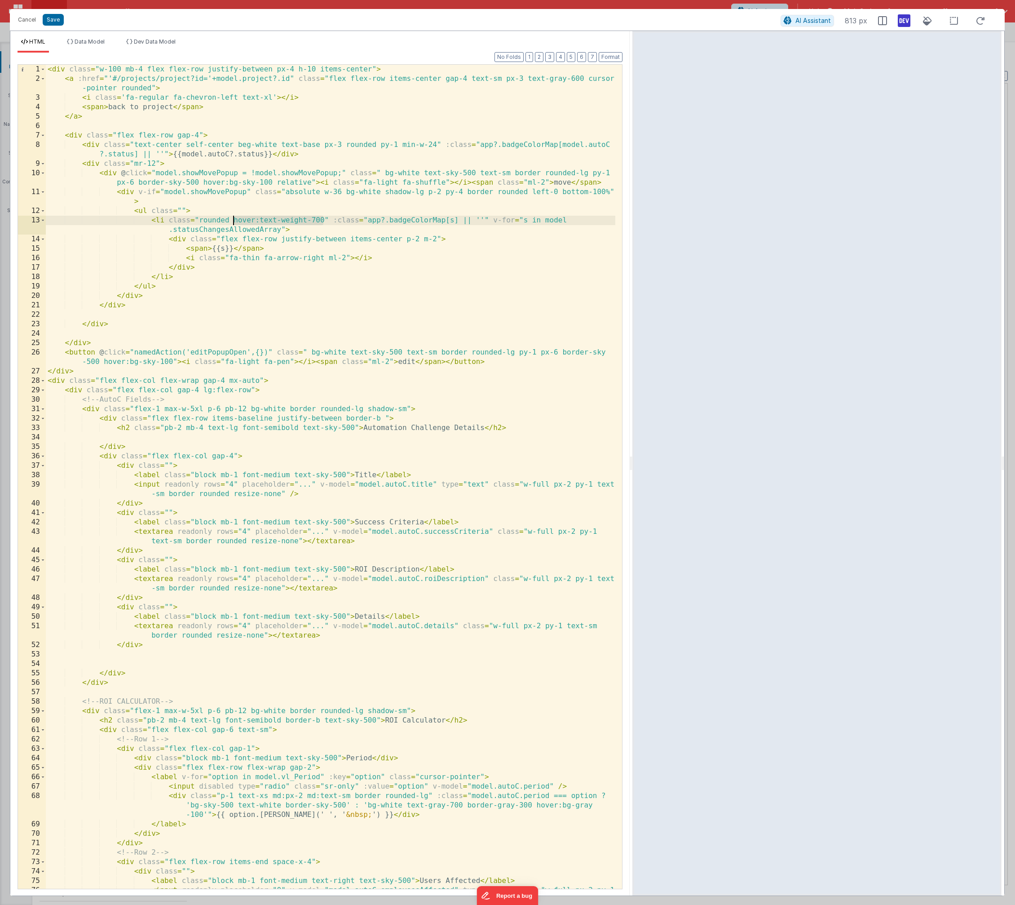
drag, startPoint x: 325, startPoint y: 219, endPoint x: 239, endPoint y: 223, distance: 85.5
click at [234, 217] on div "< div class = "w-100 mb-4 flex flex-row justify-between px-4 h-10 items-center"…" at bounding box center [331, 491] width 570 height 852
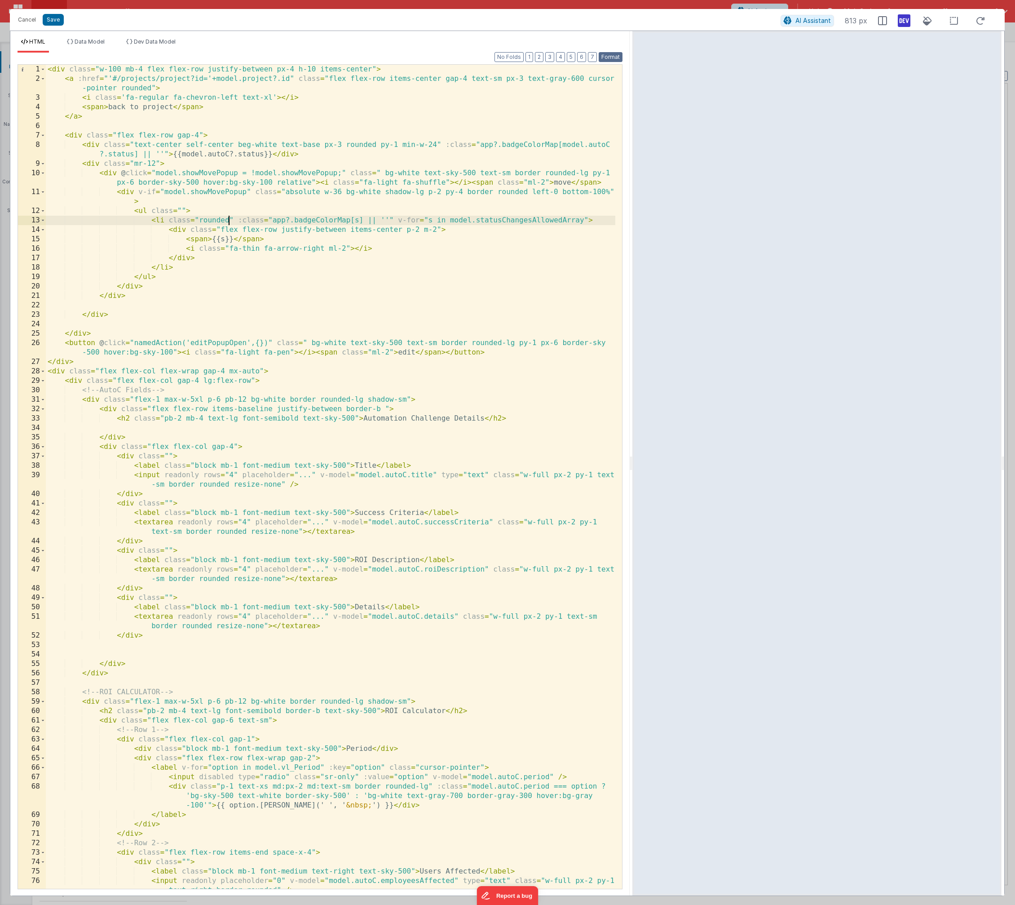
click at [611, 54] on button "Format" at bounding box center [611, 57] width 24 height 10
click at [228, 218] on div "< div class = "w-100 mb-4 flex flex-row justify-between px-4 h-10 items-center"…" at bounding box center [331, 486] width 570 height 843
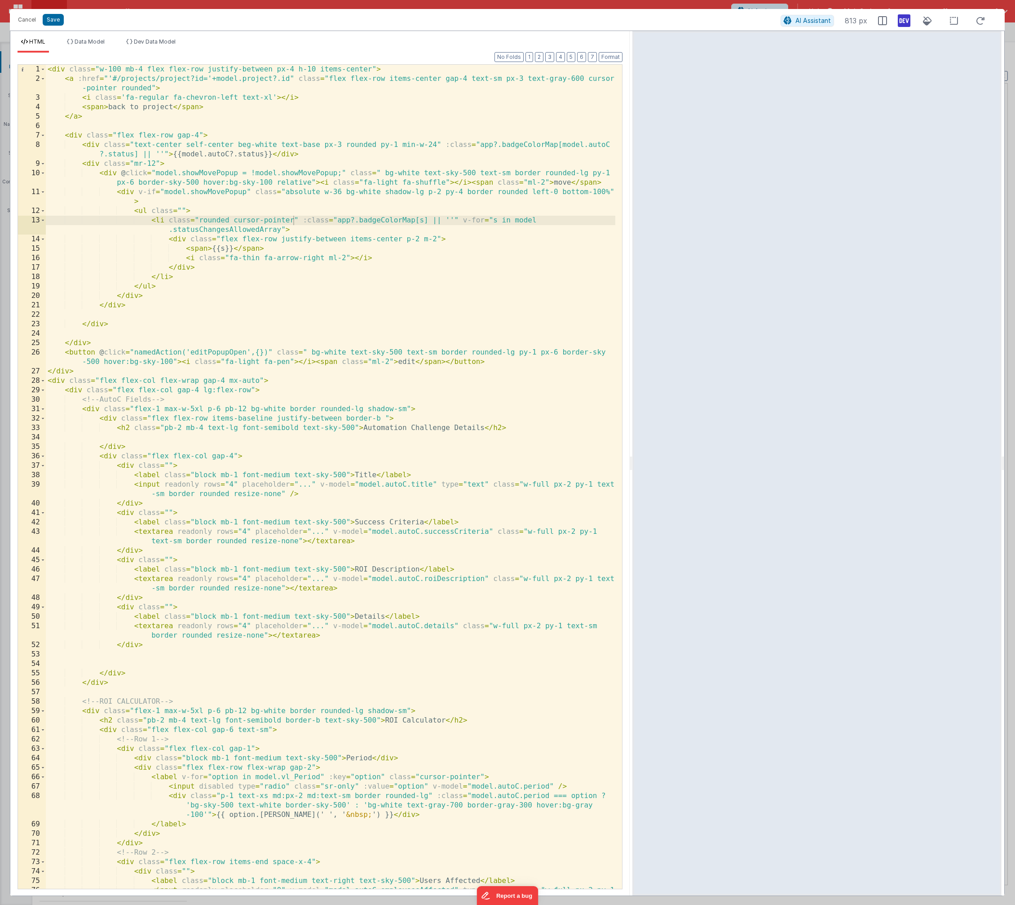
click at [301, 218] on div "< div class = "w-100 mb-4 flex flex-row justify-between px-4 h-10 items-center"…" at bounding box center [331, 491] width 570 height 852
drag, startPoint x: 358, startPoint y: 220, endPoint x: 367, endPoint y: 244, distance: 25.9
click at [358, 220] on div "< div class = "w-100 mb-4 flex flex-row justify-between px-4 h-10 items-center"…" at bounding box center [331, 491] width 570 height 852
click at [607, 59] on button "Format" at bounding box center [611, 57] width 24 height 10
click at [293, 217] on div "< div class = "w-100 mb-4 flex flex-row justify-between px-4 h-10 items-center"…" at bounding box center [331, 491] width 570 height 852
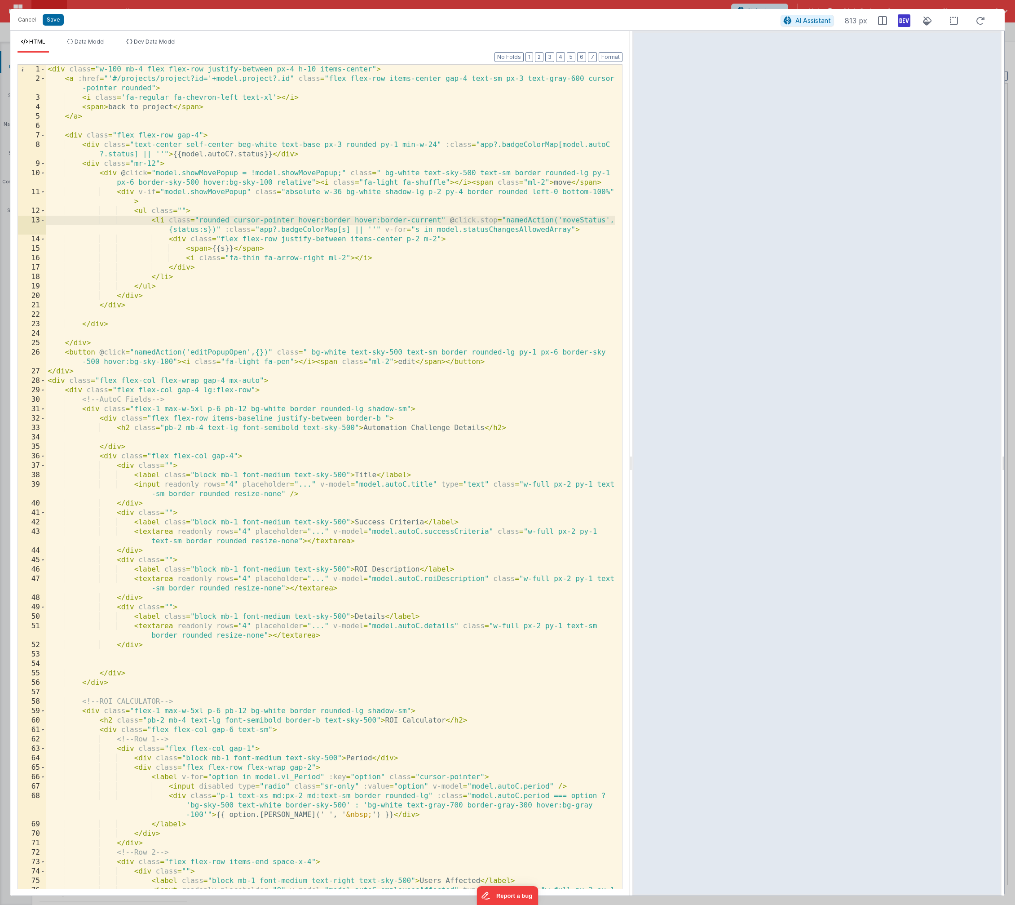
click at [335, 224] on div "< div class = "w-100 mb-4 flex flex-row justify-between px-4 h-10 items-center"…" at bounding box center [331, 491] width 570 height 852
click at [378, 220] on div "< div class = "w-100 mb-4 flex flex-row justify-between px-4 h-10 items-center"…" at bounding box center [331, 491] width 570 height 852
drag, startPoint x: 423, startPoint y: 219, endPoint x: 427, endPoint y: 225, distance: 7.1
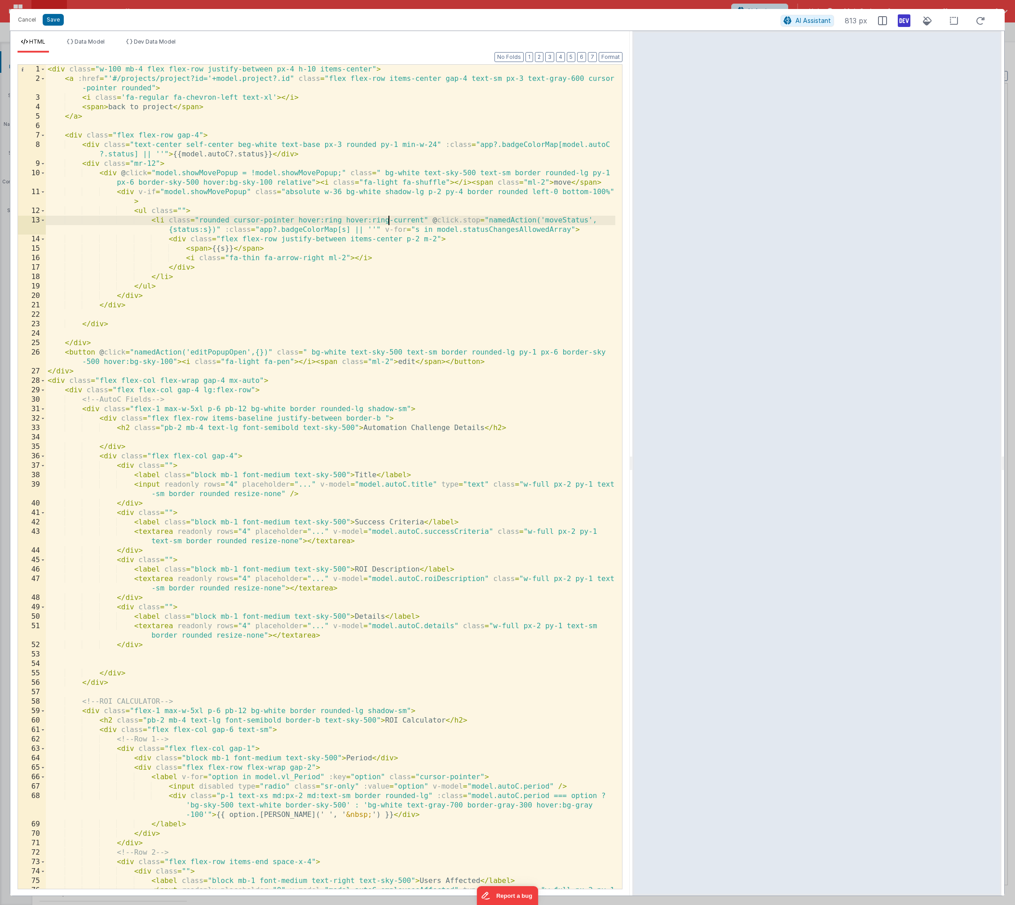
click at [423, 219] on div "< div class = "w-100 mb-4 flex flex-row justify-between px-4 h-10 items-center"…" at bounding box center [331, 491] width 570 height 852
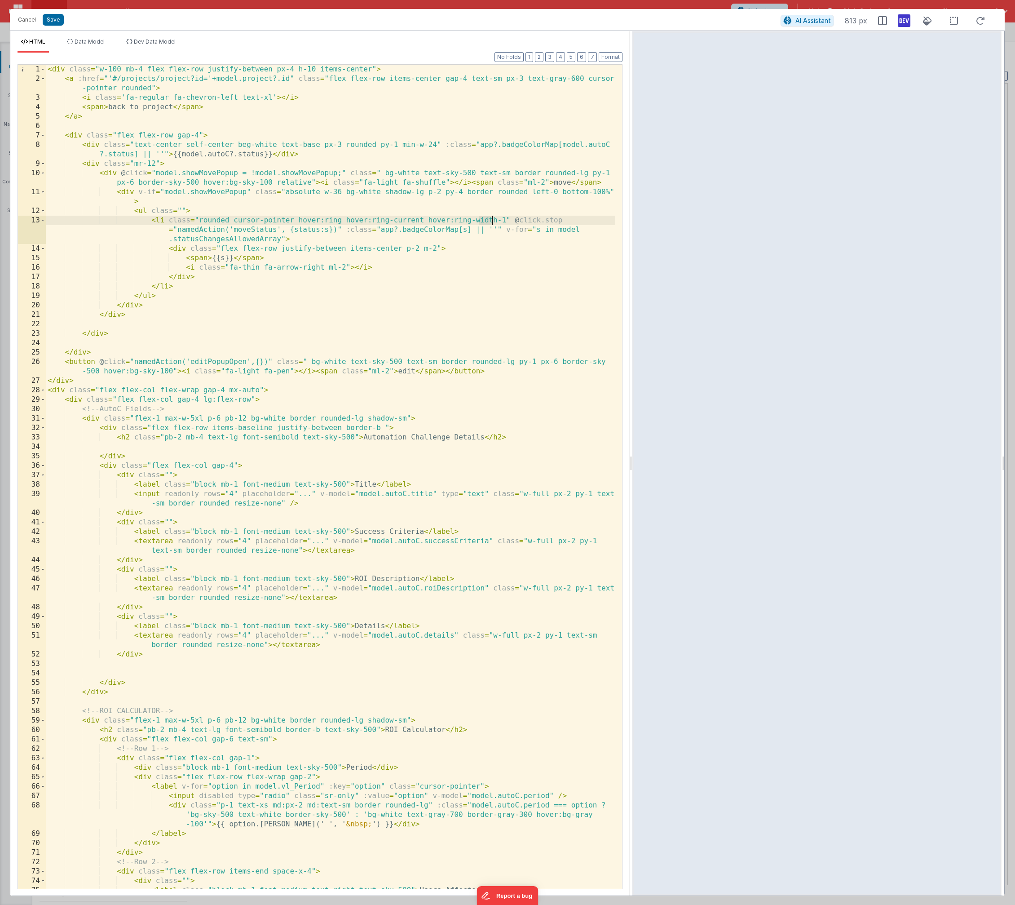
drag, startPoint x: 478, startPoint y: 218, endPoint x: 498, endPoint y: 219, distance: 19.8
click at [498, 219] on div "< div class = "w-100 mb-4 flex flex-row justify-between px-4 h-10 items-center"…" at bounding box center [331, 491] width 570 height 852
click at [383, 173] on div "< div class = "w-100 mb-4 flex flex-row justify-between px-4 h-10 items-center"…" at bounding box center [331, 491] width 570 height 852
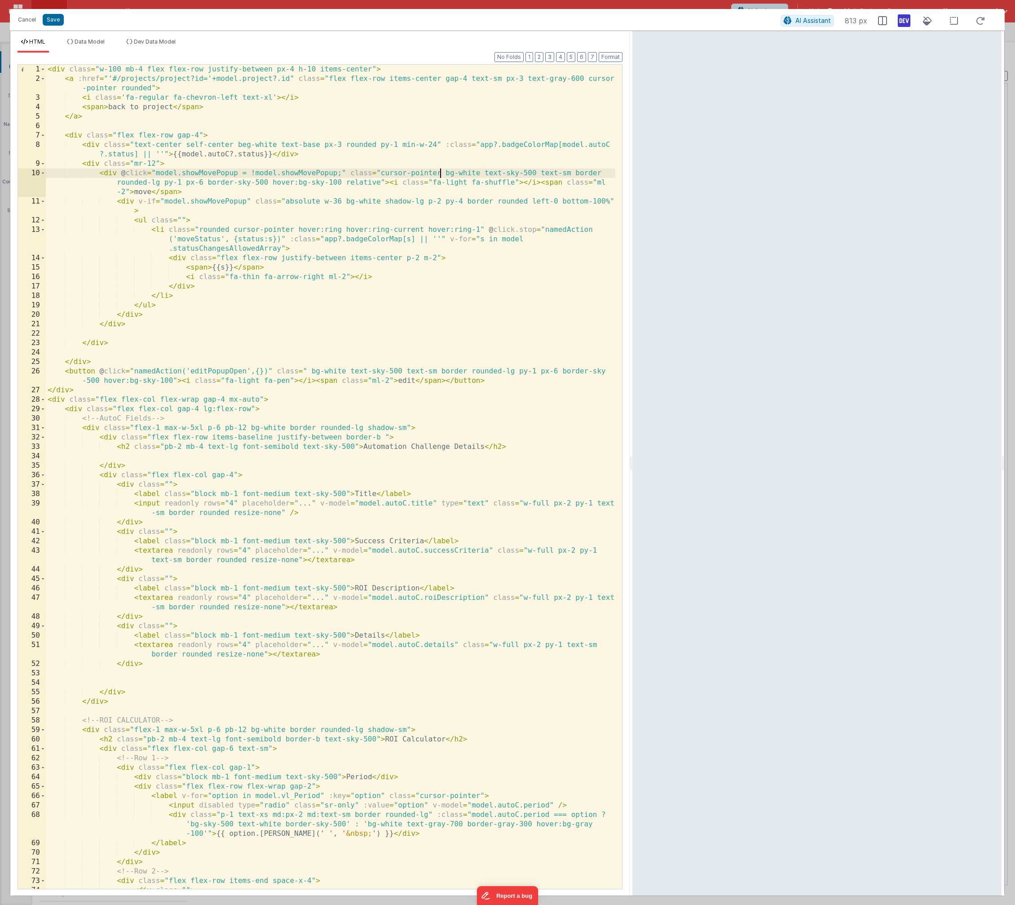
click at [381, 171] on div "< div class = "w-100 mb-4 flex flex-row justify-between px-4 h-10 items-center"…" at bounding box center [331, 486] width 570 height 843
drag, startPoint x: 403, startPoint y: 173, endPoint x: 380, endPoint y: 172, distance: 22.5
click at [380, 172] on div "< div class = "w-100 mb-4 flex flex-row justify-between px-4 h-10 items-center"…" at bounding box center [331, 486] width 570 height 843
click at [527, 202] on div "< div class = "w-100 mb-4 flex flex-row justify-between px-4 h-10 items-center"…" at bounding box center [331, 486] width 570 height 843
drag, startPoint x: 486, startPoint y: 173, endPoint x: 451, endPoint y: 172, distance: 35.5
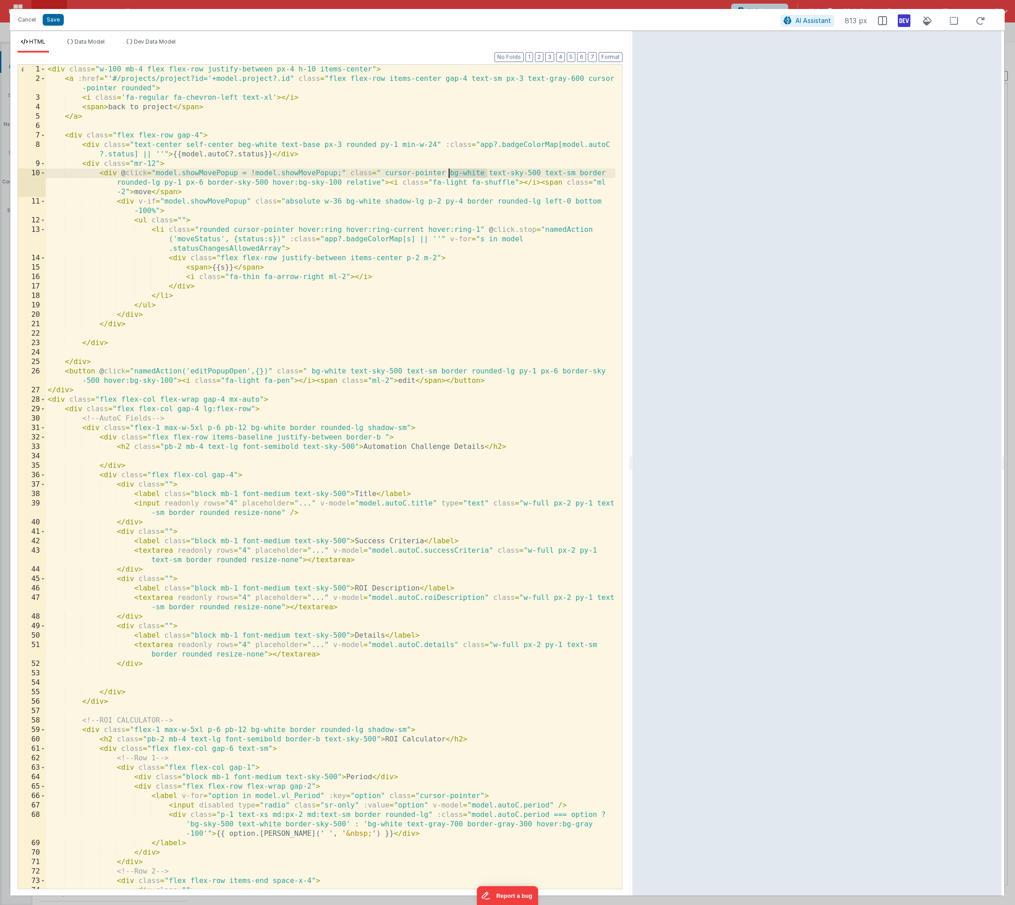
click at [451, 172] on div "< div class = "w-100 mb-4 flex flex-row justify-between px-4 h-10 items-center"…" at bounding box center [331, 486] width 570 height 843
drag, startPoint x: 541, startPoint y: 200, endPoint x: 464, endPoint y: 199, distance: 76.8
click at [464, 199] on div "< div class = "w-100 mb-4 flex flex-row justify-between px-4 h-10 items-center"…" at bounding box center [331, 486] width 570 height 843
click at [484, 197] on div "< div class = "w-100 mb-4 flex flex-row justify-between px-4 h-10 items-center"…" at bounding box center [331, 486] width 570 height 843
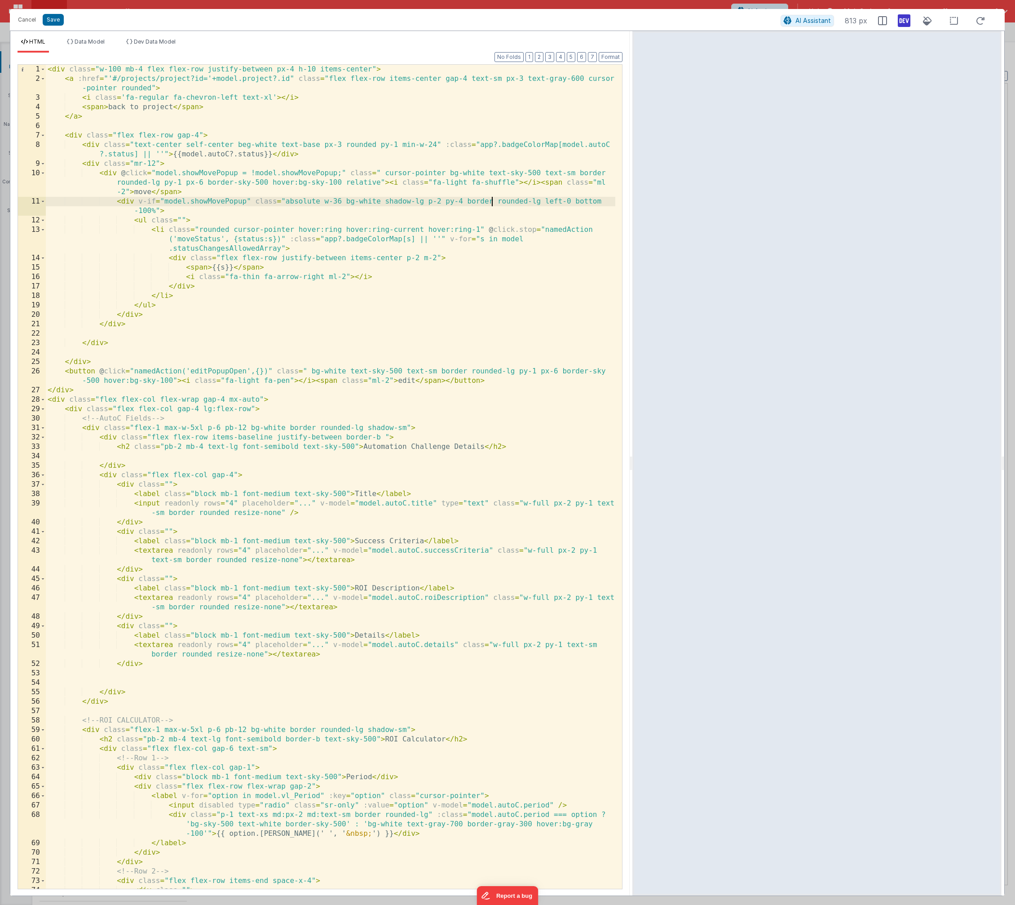
click at [251, 214] on div "< div class = "w-100 mb-4 flex flex-row justify-between px-4 h-10 items-center"…" at bounding box center [331, 486] width 570 height 843
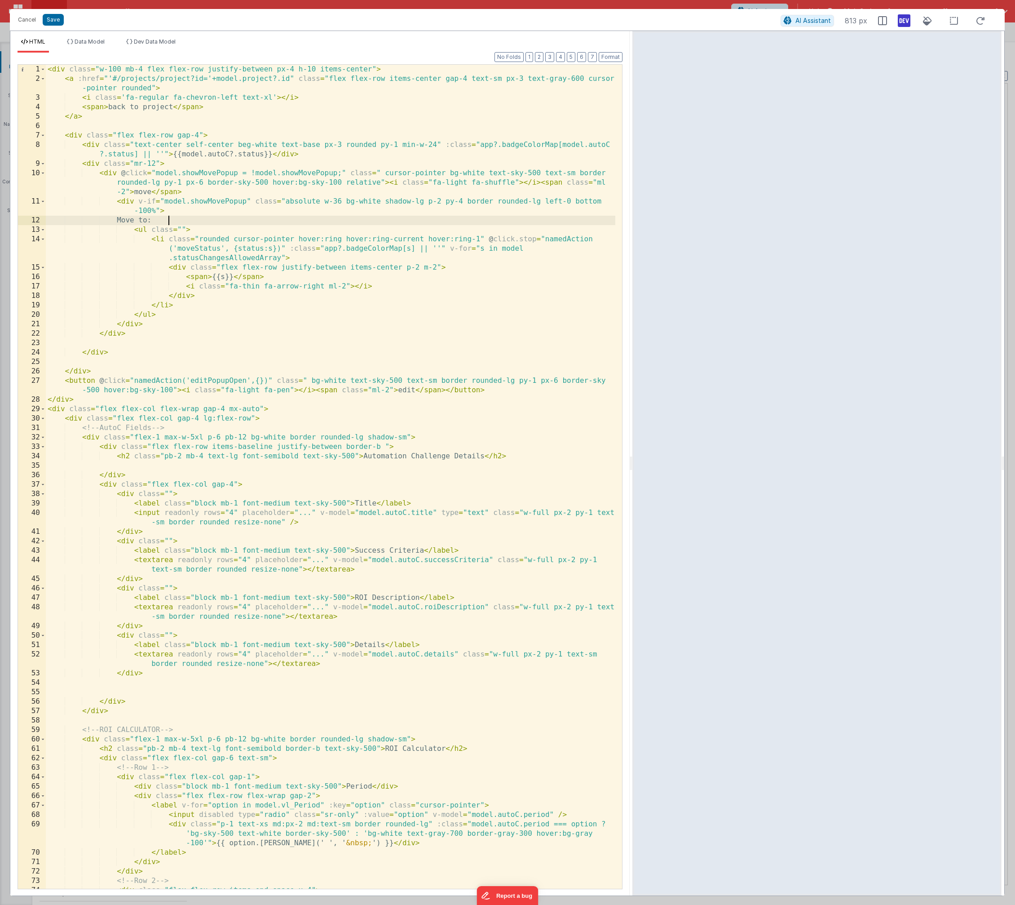
click at [133, 220] on div "< div class = "w-100 mb-4 flex flex-row justify-between px-4 h-10 items-center"…" at bounding box center [331, 486] width 570 height 843
paste textarea
click at [157, 221] on div "< div class = "w-100 mb-4 flex flex-row justify-between px-4 h-10 items-center"…" at bounding box center [331, 486] width 570 height 843
drag, startPoint x: 232, startPoint y: 222, endPoint x: 235, endPoint y: 226, distance: 5.5
click at [232, 222] on div "< div class = "w-100 mb-4 flex flex-row justify-between px-4 h-10 items-center"…" at bounding box center [331, 486] width 570 height 843
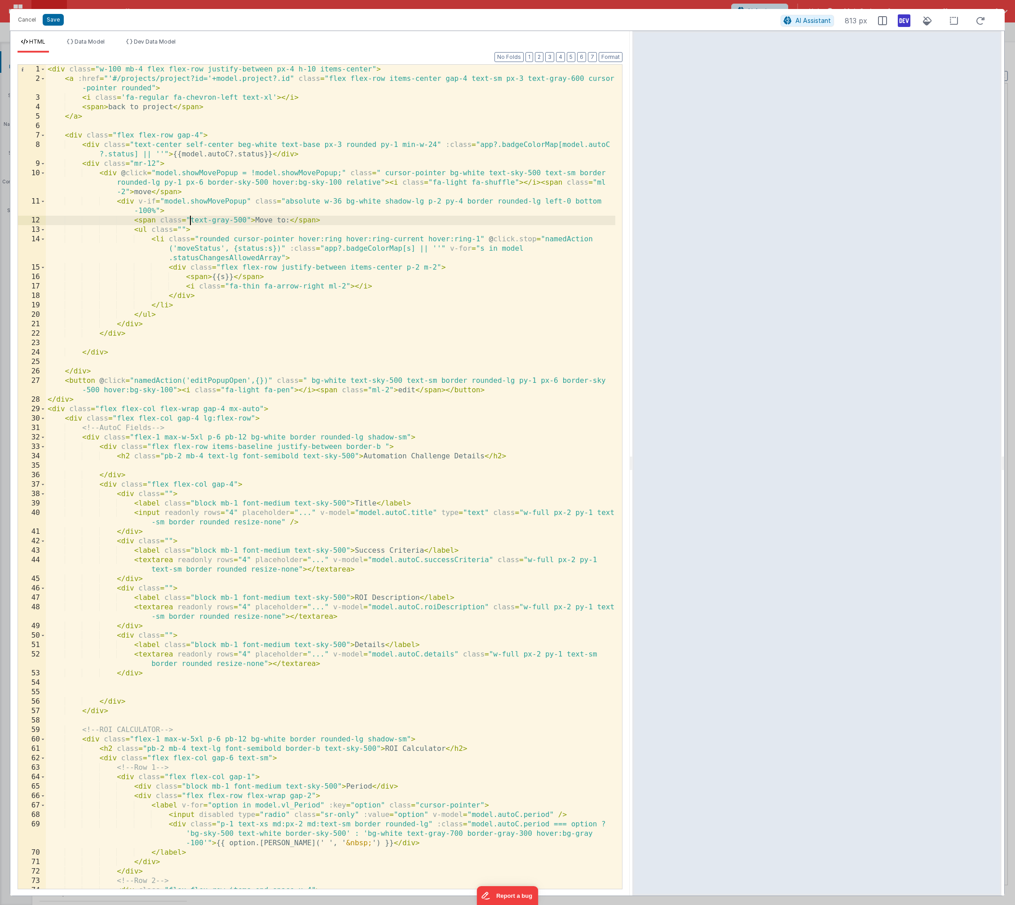
click at [191, 220] on div "< div class = "w-100 mb-4 flex flex-row justify-between px-4 h-10 items-center"…" at bounding box center [331, 486] width 570 height 843
drag, startPoint x: 462, startPoint y: 204, endPoint x: 439, endPoint y: 209, distance: 24.0
click at [434, 204] on div "< div class = "w-100 mb-4 flex flex-row justify-between px-4 h-10 items-center"…" at bounding box center [331, 486] width 570 height 843
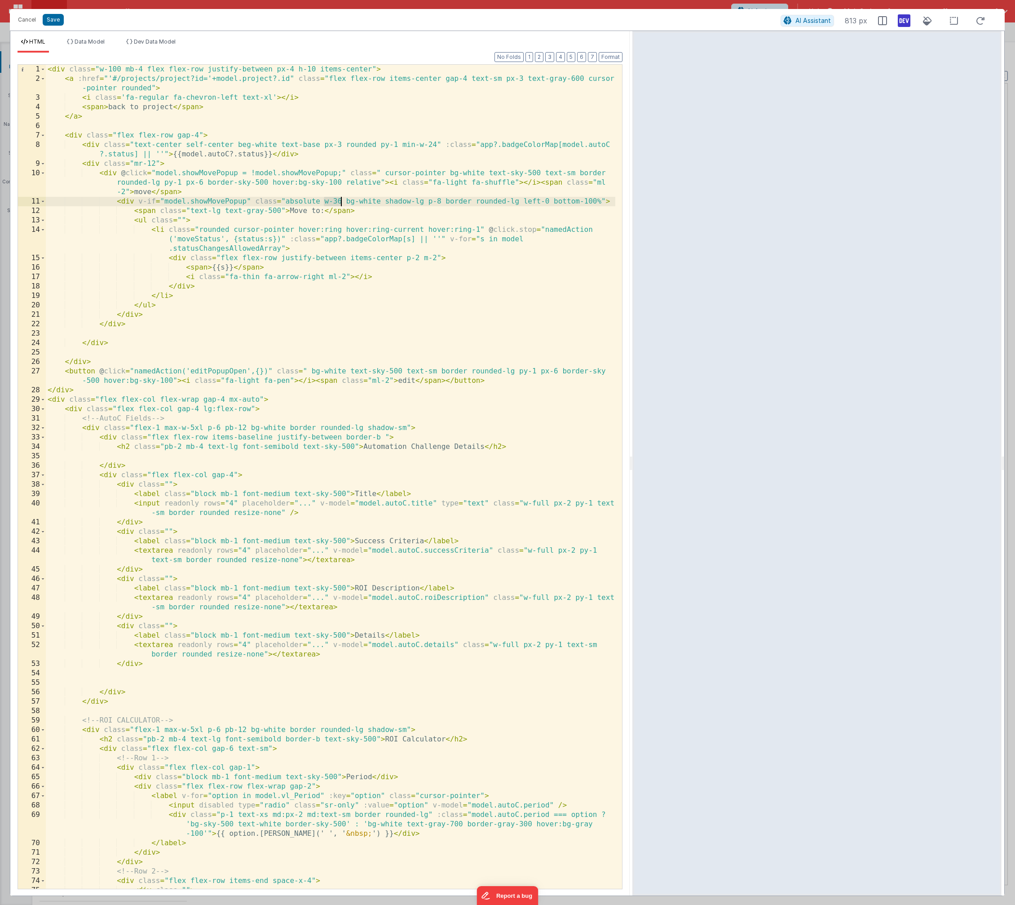
drag, startPoint x: 325, startPoint y: 200, endPoint x: 343, endPoint y: 200, distance: 18.0
click at [343, 200] on div "< div class = "w-100 mb-4 flex flex-row justify-between px-4 h-10 items-center"…" at bounding box center [331, 486] width 570 height 843
click at [411, 199] on div "< div class = "w-100 mb-4 flex flex-row justify-between px-4 h-10 items-center"…" at bounding box center [331, 486] width 570 height 843
click at [427, 202] on div "< div class = "w-100 mb-4 flex flex-row justify-between px-4 h-10 items-center"…" at bounding box center [331, 486] width 570 height 843
click at [197, 229] on div "< div class = "w-100 mb-4 flex flex-row justify-between px-4 h-10 items-center"…" at bounding box center [331, 486] width 570 height 843
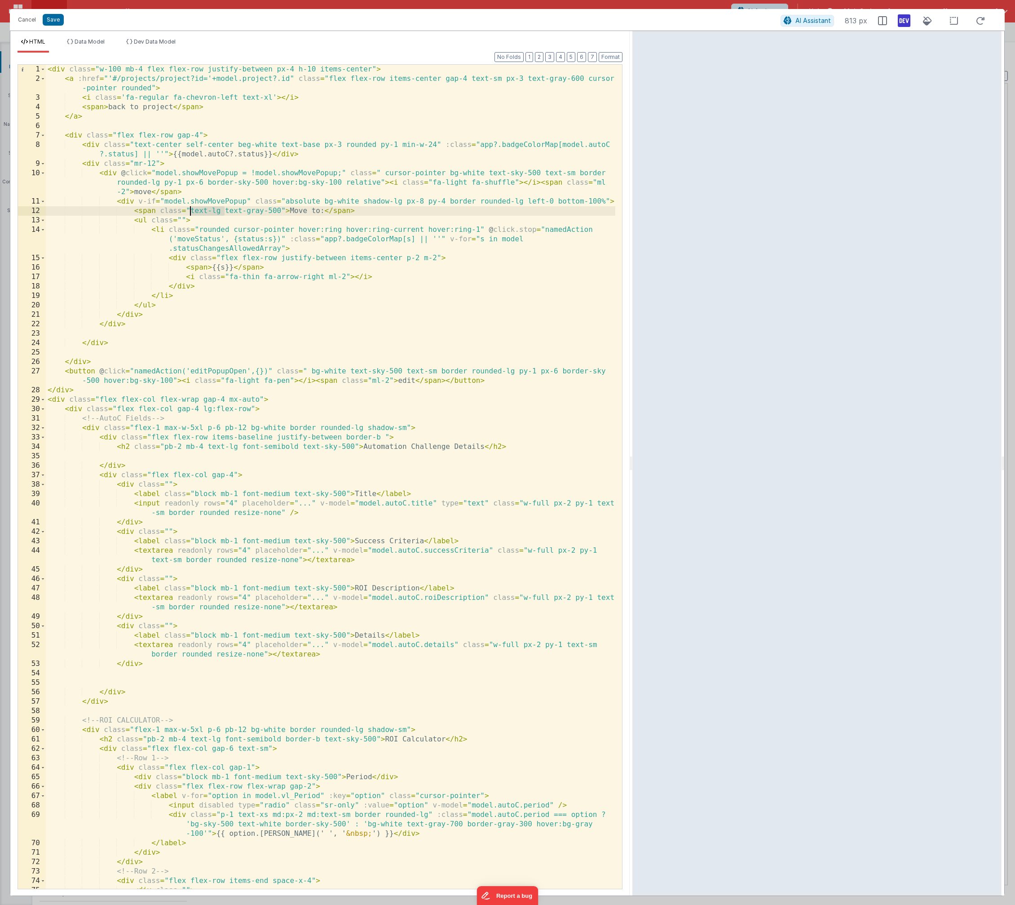
drag, startPoint x: 225, startPoint y: 212, endPoint x: 190, endPoint y: 211, distance: 35.1
click at [190, 211] on div "< div class = "w-100 mb-4 flex flex-row justify-between px-4 h-10 items-center"…" at bounding box center [331, 486] width 570 height 843
drag, startPoint x: 286, startPoint y: 201, endPoint x: 328, endPoint y: 207, distance: 43.0
click at [286, 201] on div "< div class = "w-100 mb-4 flex flex-row justify-between px-4 h-10 items-center"…" at bounding box center [331, 486] width 570 height 843
click at [322, 201] on div "< div class = "w-100 mb-4 flex flex-row justify-between px-4 h-10 items-center"…" at bounding box center [331, 486] width 570 height 843
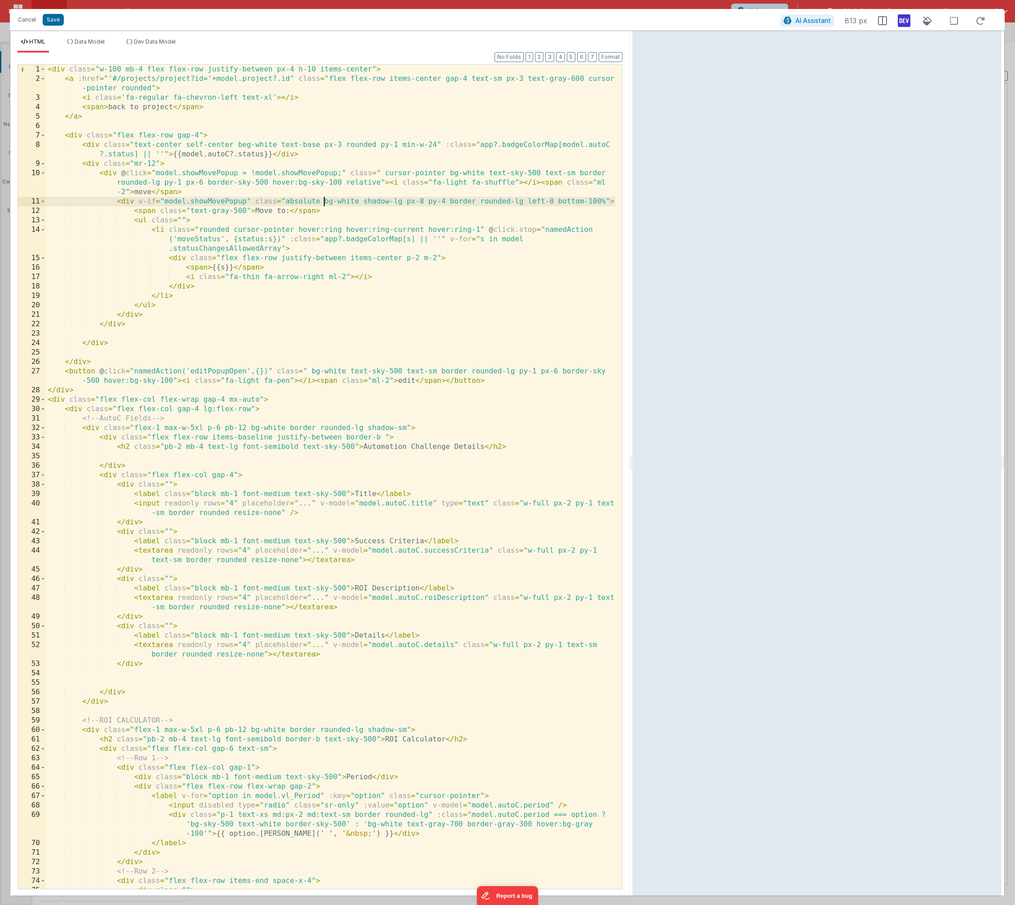
paste textarea
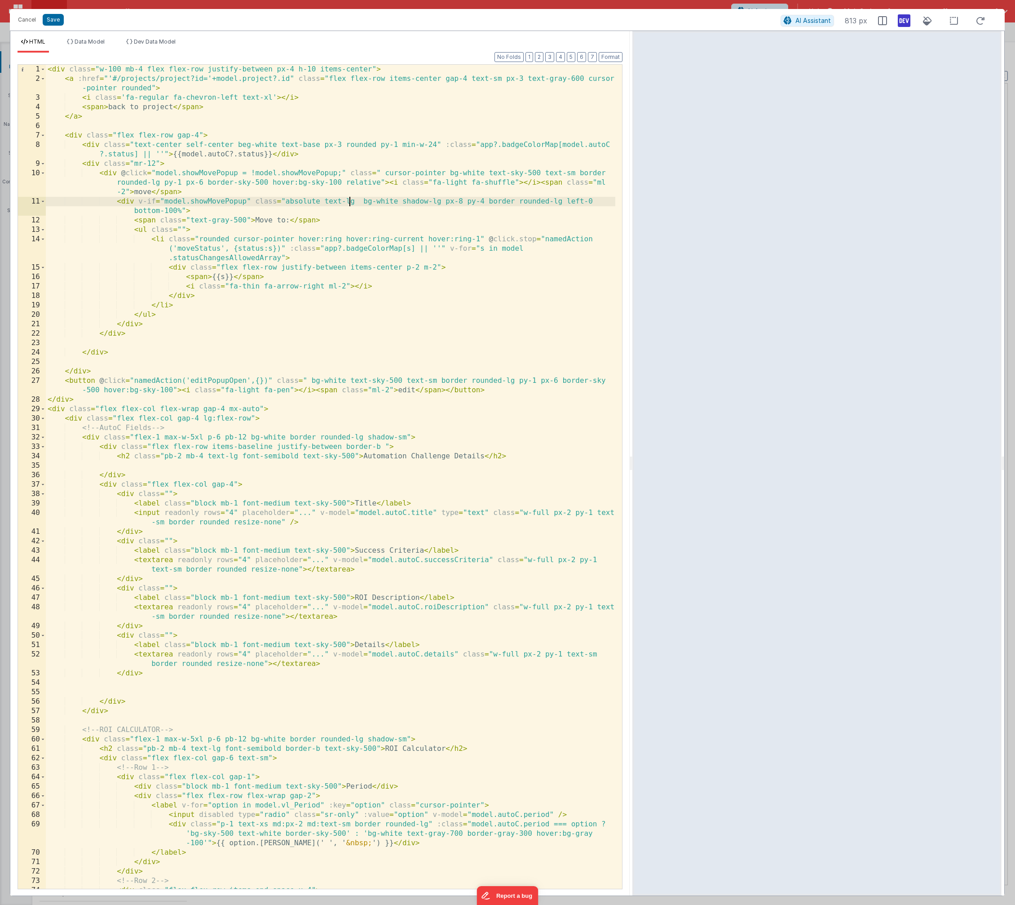
drag, startPoint x: 350, startPoint y: 202, endPoint x: 355, endPoint y: 202, distance: 4.5
click at [355, 202] on div "< div class = "w-100 mb-4 flex flex-row justify-between px-4 h-10 items-center"…" at bounding box center [331, 486] width 570 height 843
click at [52, 20] on button "Save" at bounding box center [53, 20] width 21 height 12
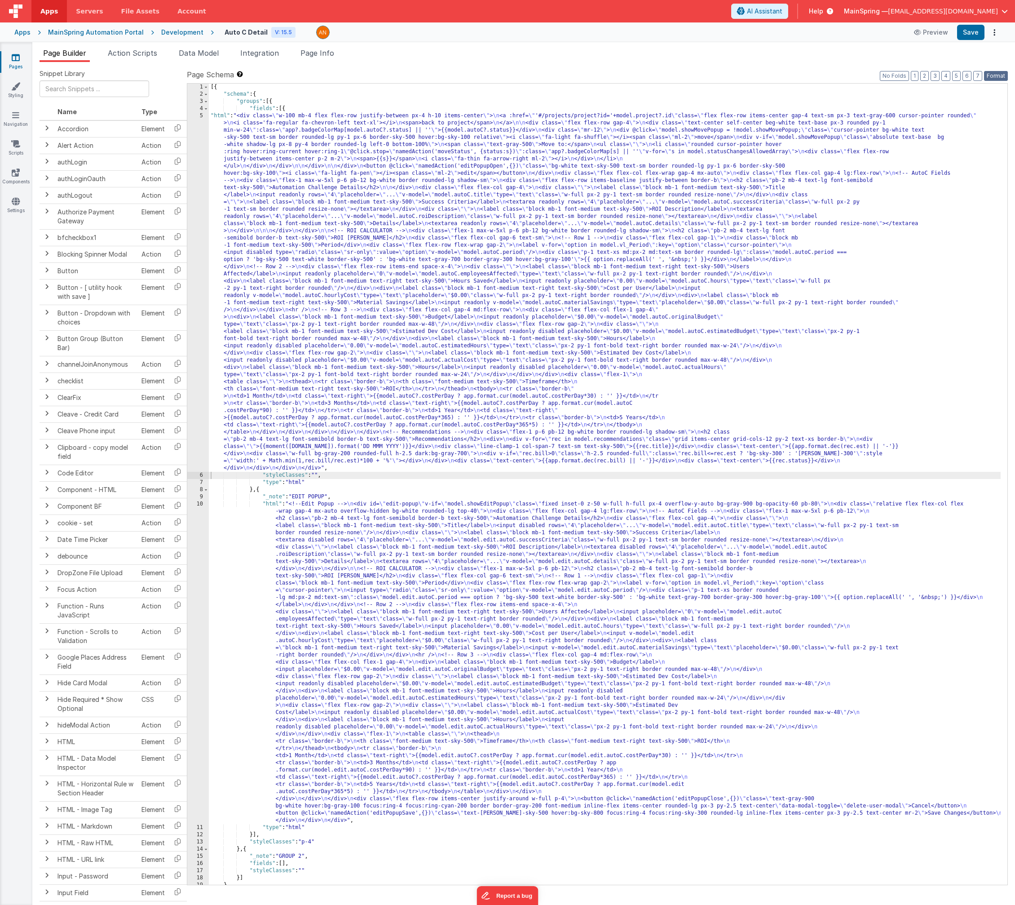
click at [818, 79] on button "Format" at bounding box center [996, 76] width 24 height 10
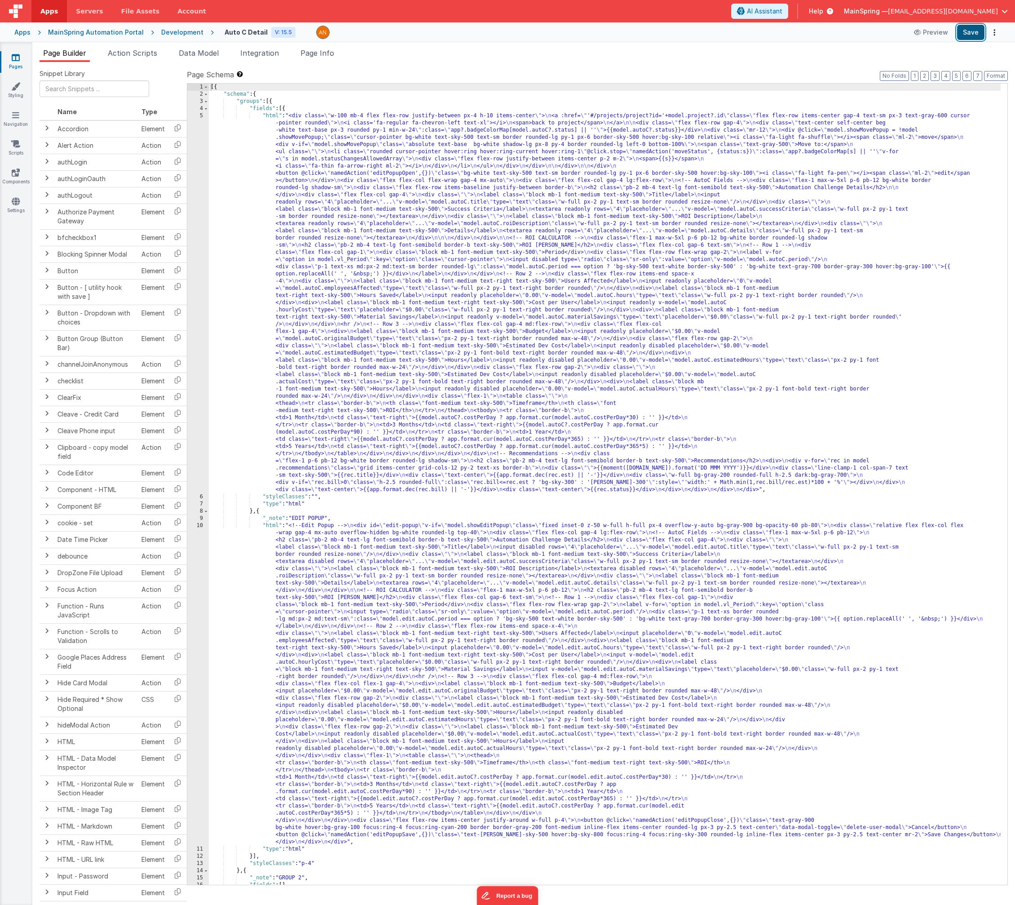
click at [818, 35] on button "Save" at bounding box center [970, 32] width 27 height 15
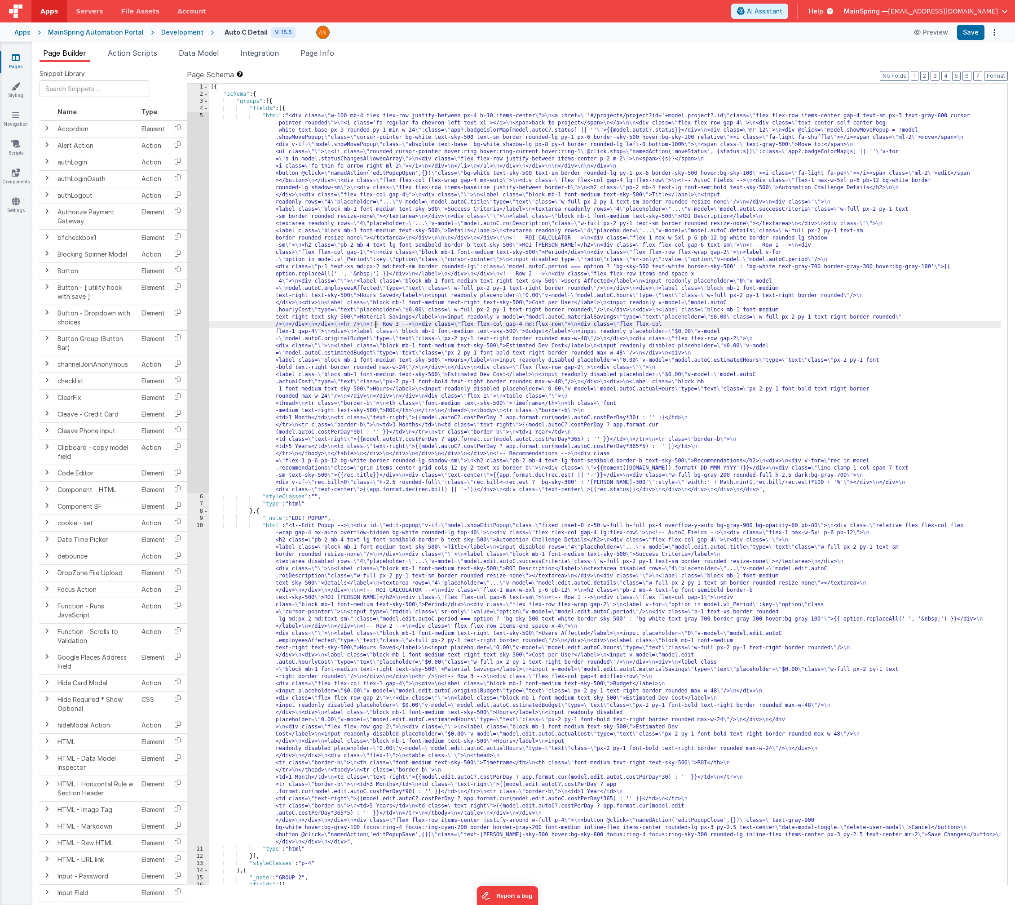
click at [377, 323] on div "[{ "schema" : { "groups" : [{ "fields" : [{ "html" : "<div class= \" w-100 mb-4…" at bounding box center [605, 491] width 792 height 815
click at [196, 323] on div "5" at bounding box center [198, 302] width 22 height 381
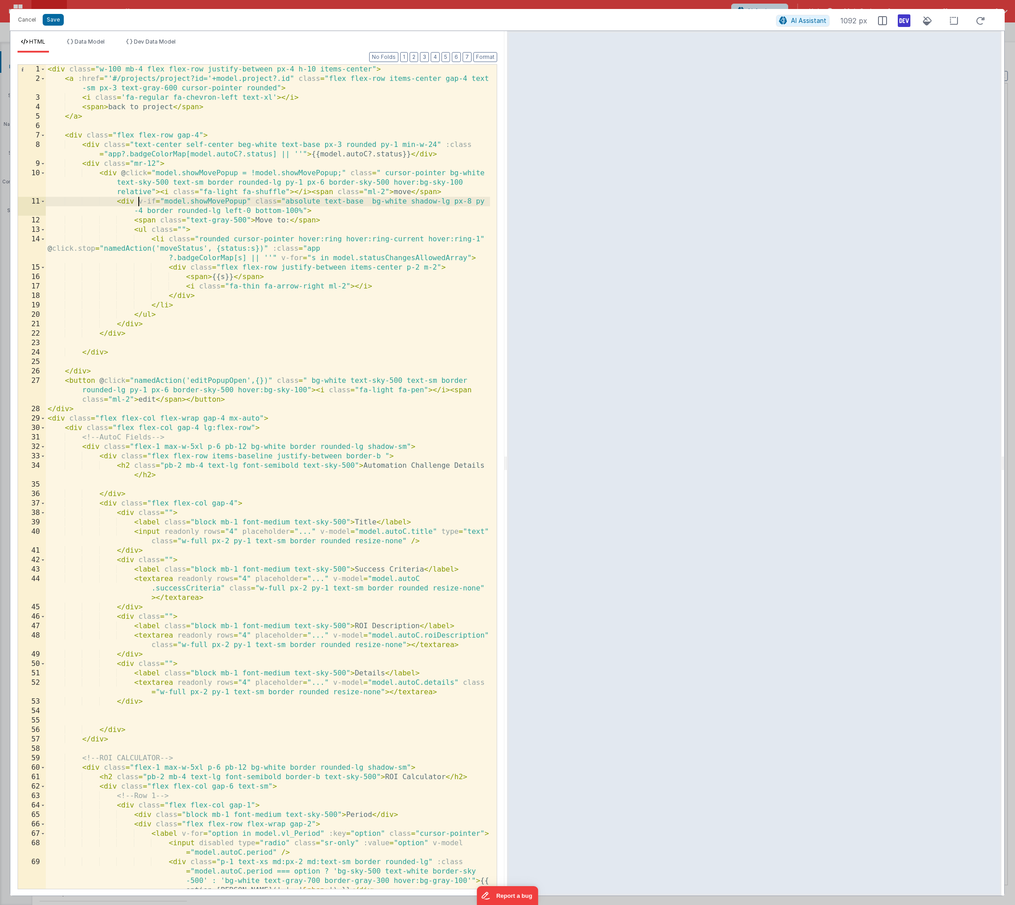
click at [139, 199] on div "< div class = "w-100 mb-4 flex flex-row justify-between px-4 h-10 items-center"…" at bounding box center [268, 486] width 444 height 843
click at [56, 19] on button "Save" at bounding box center [53, 20] width 21 height 12
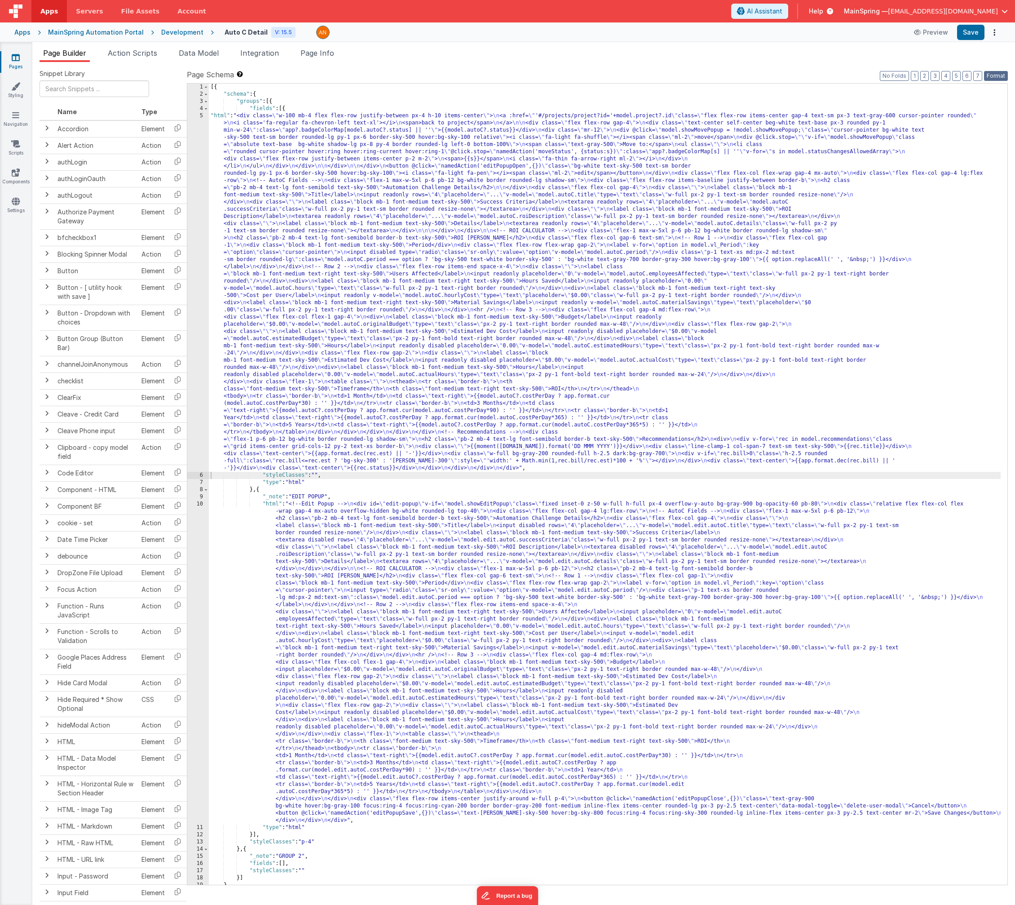
click at [818, 77] on button "Format" at bounding box center [996, 76] width 24 height 10
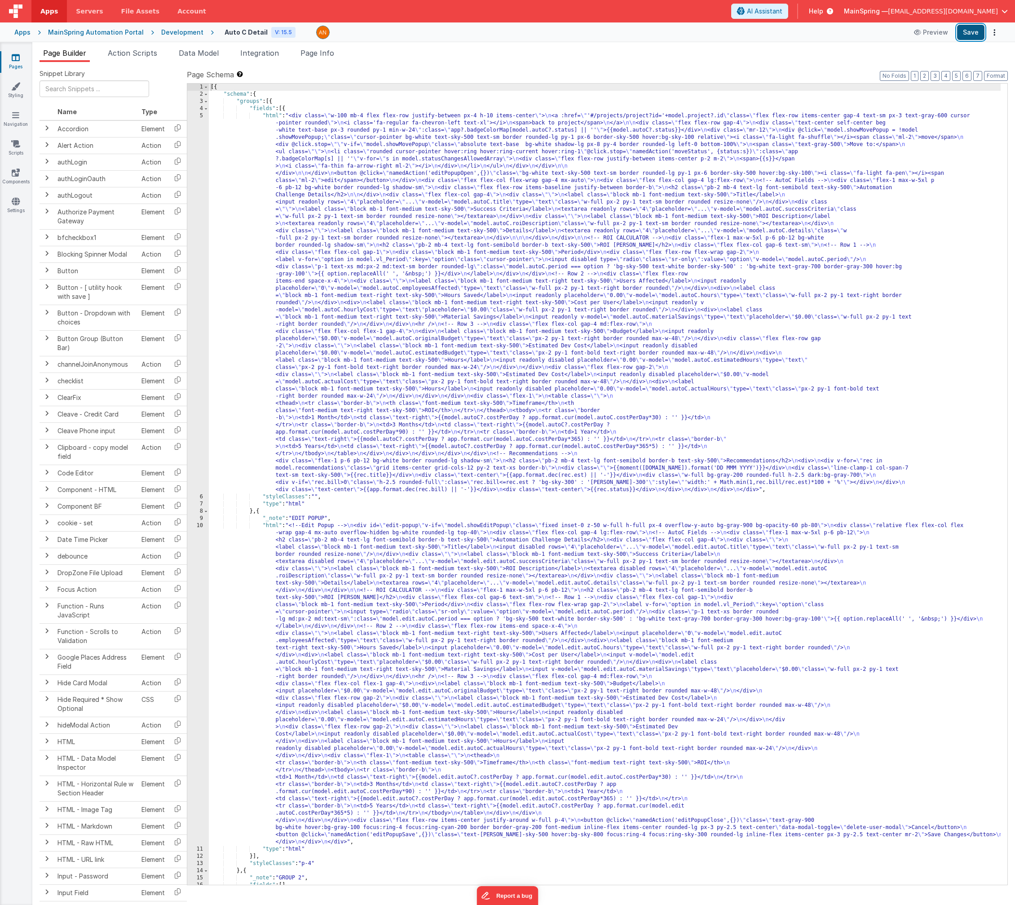
click at [818, 37] on button "Save" at bounding box center [970, 32] width 27 height 15
click at [137, 55] on span "Action Scripts" at bounding box center [132, 53] width 49 height 9
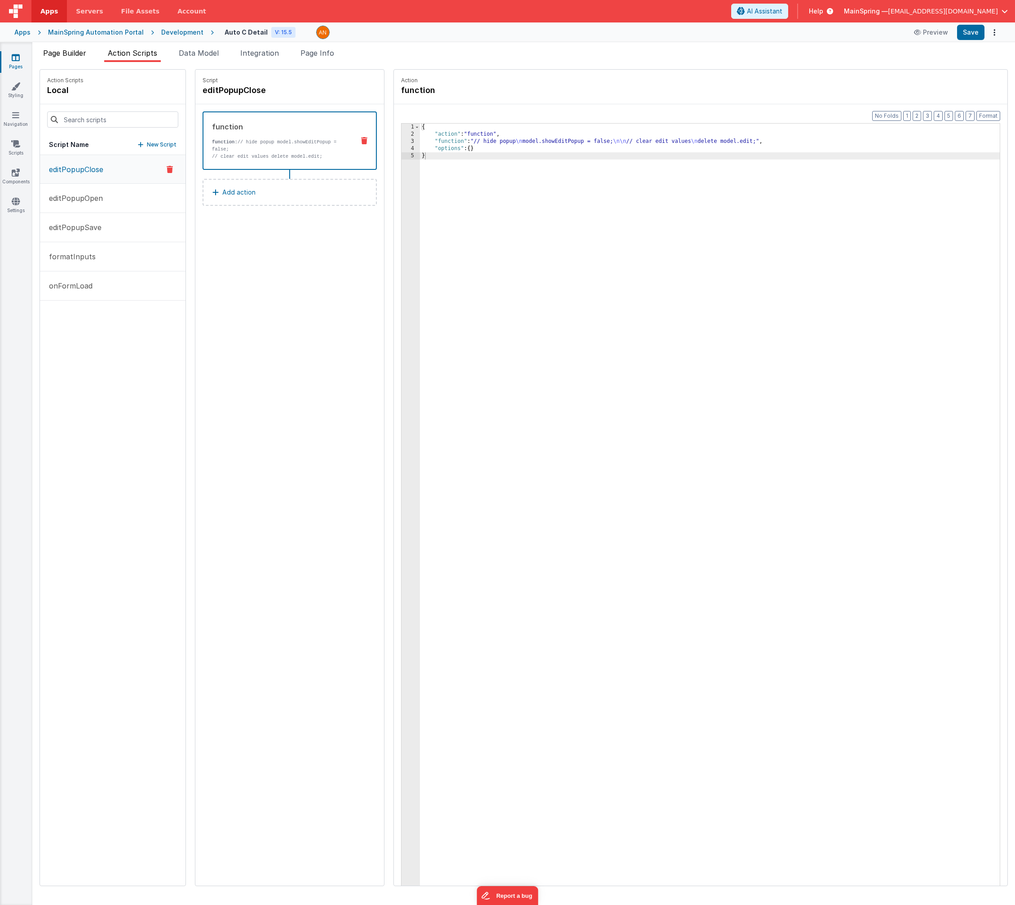
click at [77, 57] on span "Page Builder" at bounding box center [64, 53] width 43 height 9
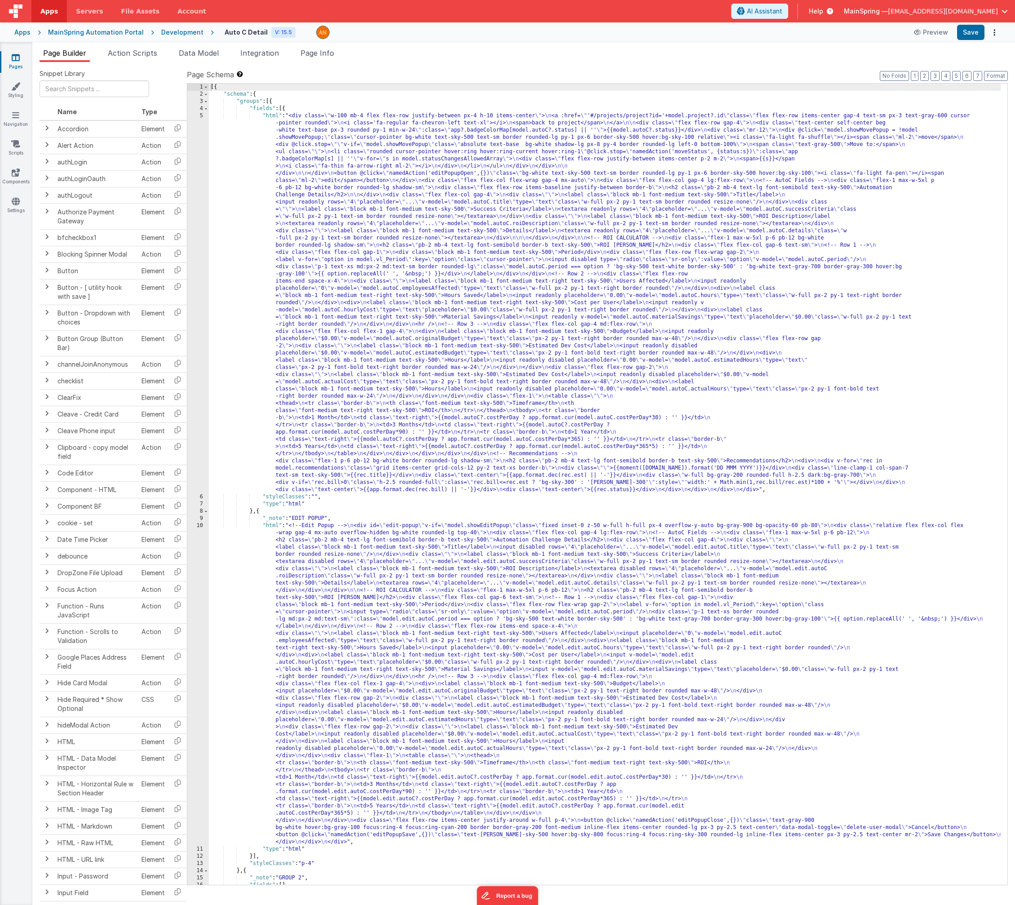
click at [484, 294] on div "[{ "schema" : { "groups" : [{ "fields" : [{ "html" : "<div class= \" w-100 mb-4…" at bounding box center [605, 491] width 792 height 815
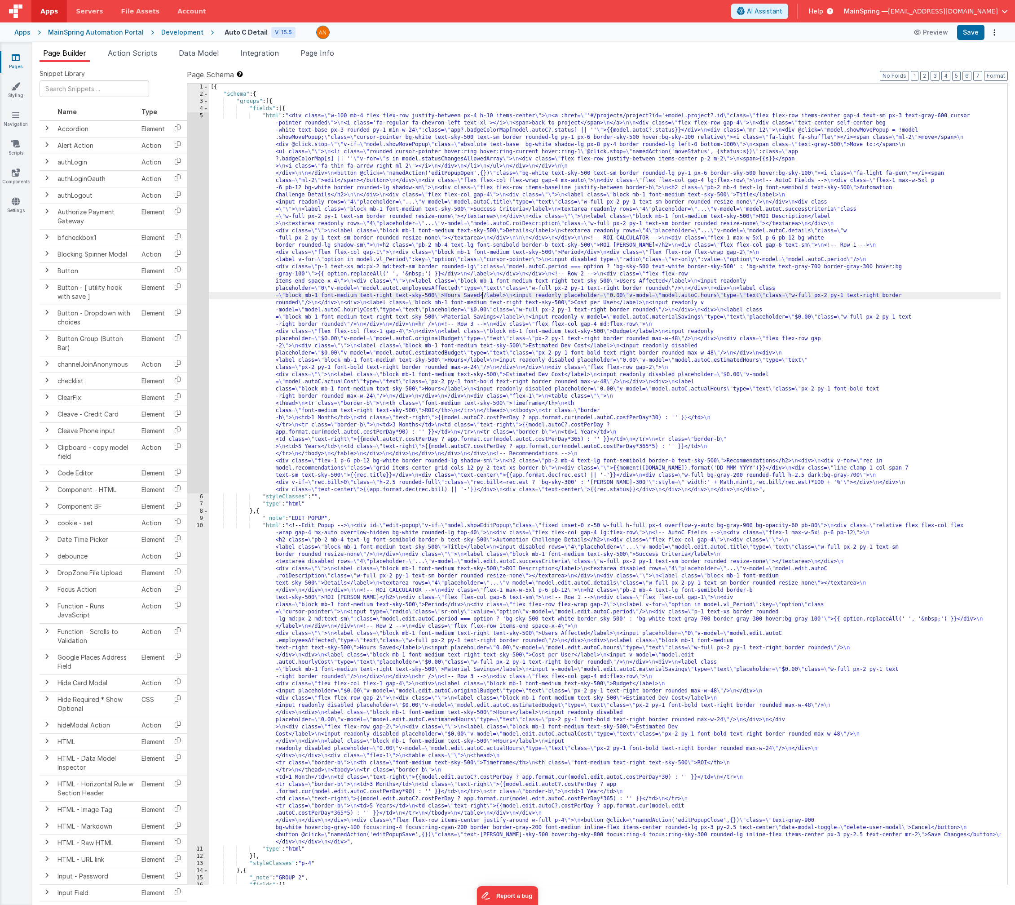
click at [194, 300] on div "5" at bounding box center [198, 302] width 22 height 381
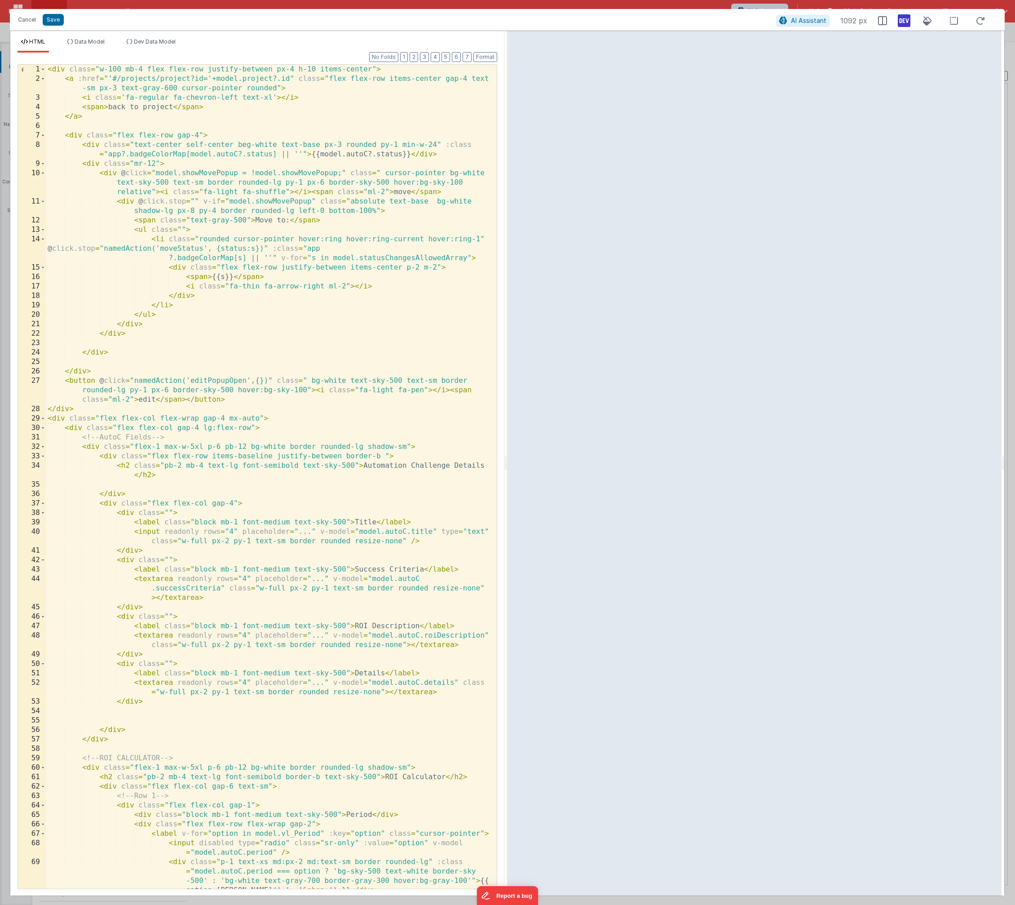
click at [342, 173] on div "< div class = "w-100 mb-4 flex flex-row justify-between px-4 h-10 items-center"…" at bounding box center [268, 486] width 444 height 843
click at [49, 20] on button "Save" at bounding box center [53, 20] width 21 height 12
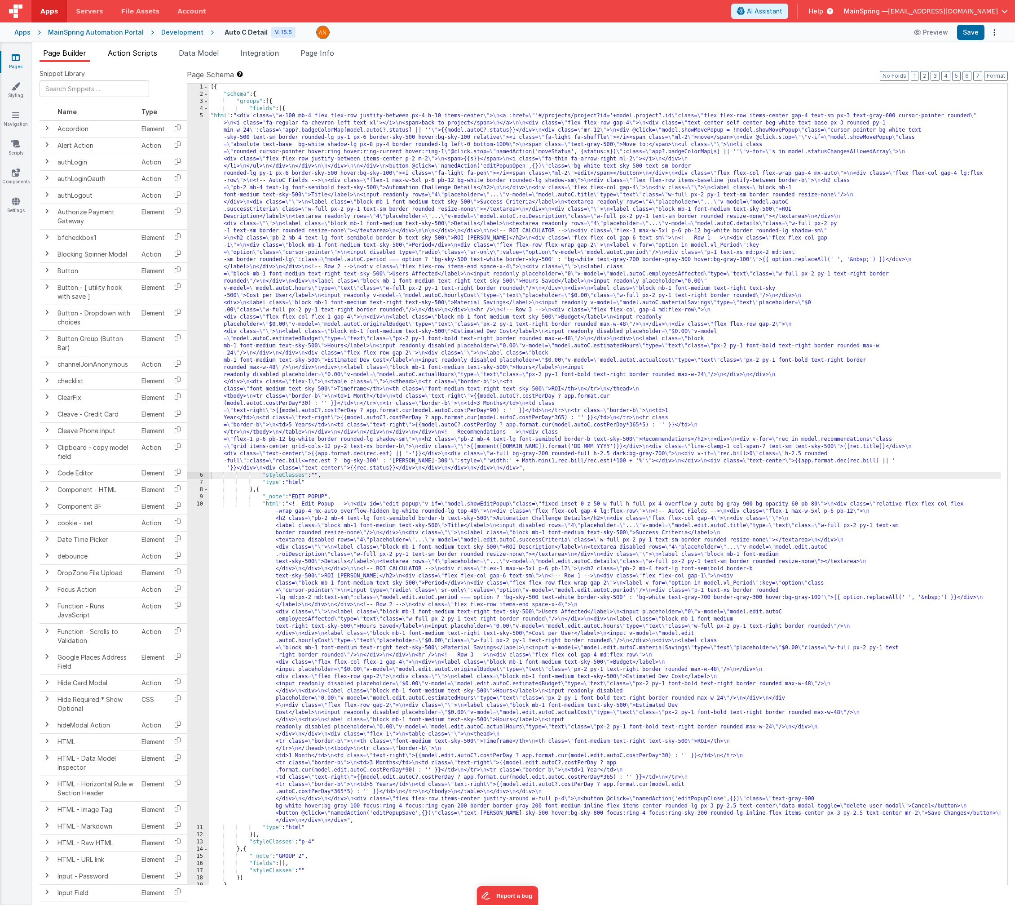
click at [146, 55] on span "Action Scripts" at bounding box center [132, 53] width 49 height 9
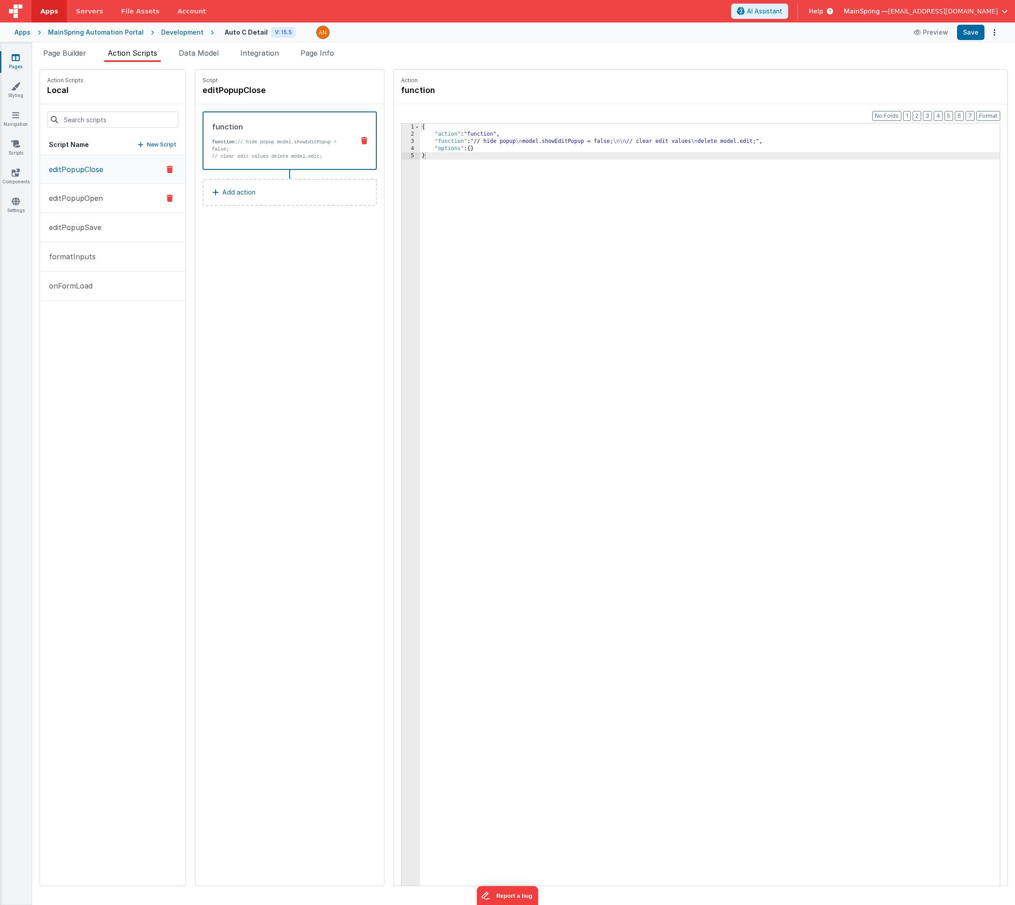
click at [85, 195] on p "editPopupOpen" at bounding box center [73, 198] width 59 height 11
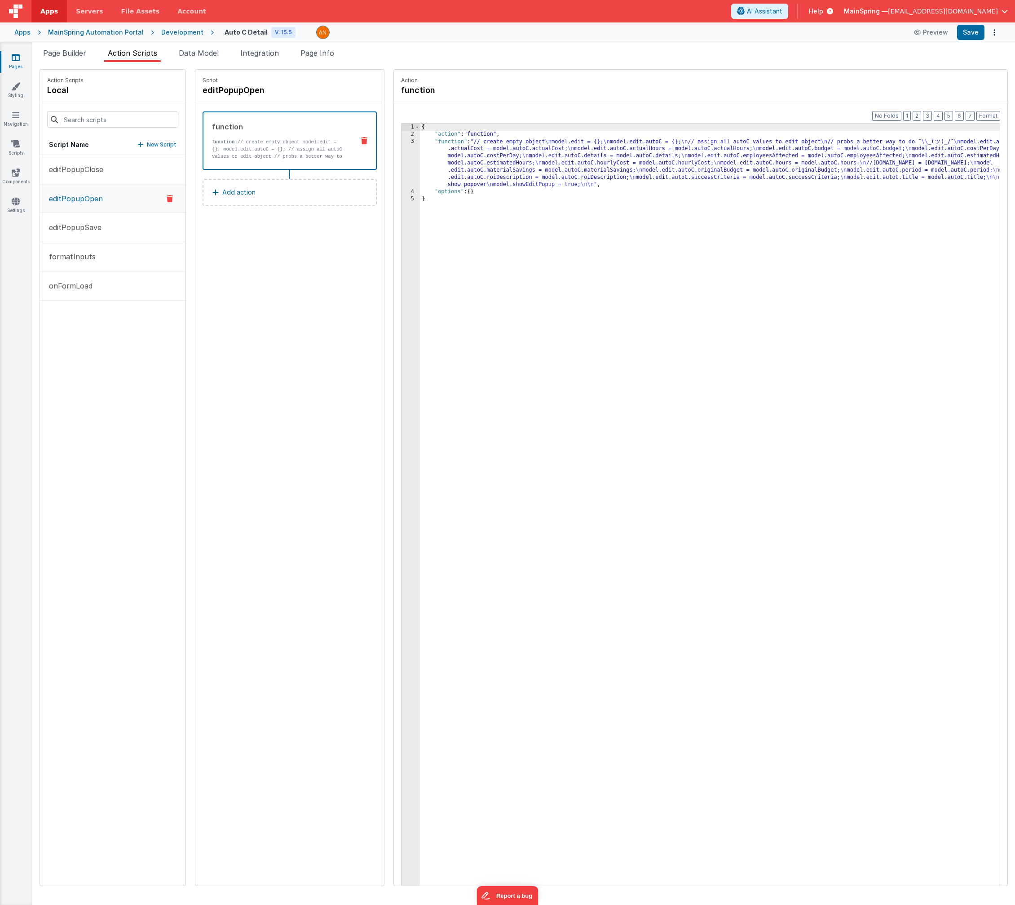
click at [77, 345] on div "editPopupClose editPopupOpen editPopupSave formatInputs onFormLoad" at bounding box center [113, 520] width 146 height 731
click at [147, 146] on p "New Script" at bounding box center [162, 144] width 30 height 9
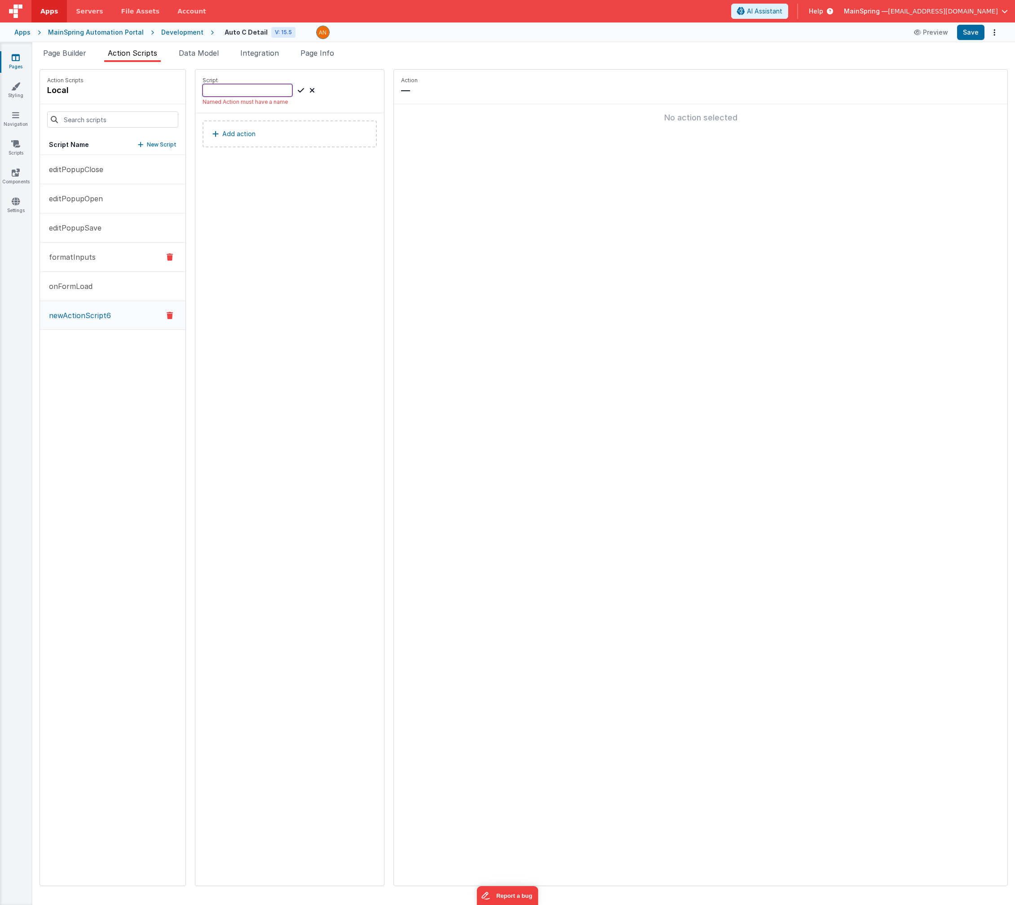
type input "e"
type input "movePopupOpen"
click at [298, 92] on icon at bounding box center [301, 90] width 6 height 11
click at [225, 129] on p "Add action" at bounding box center [238, 125] width 33 height 11
click at [235, 130] on button "Add action" at bounding box center [290, 124] width 174 height 27
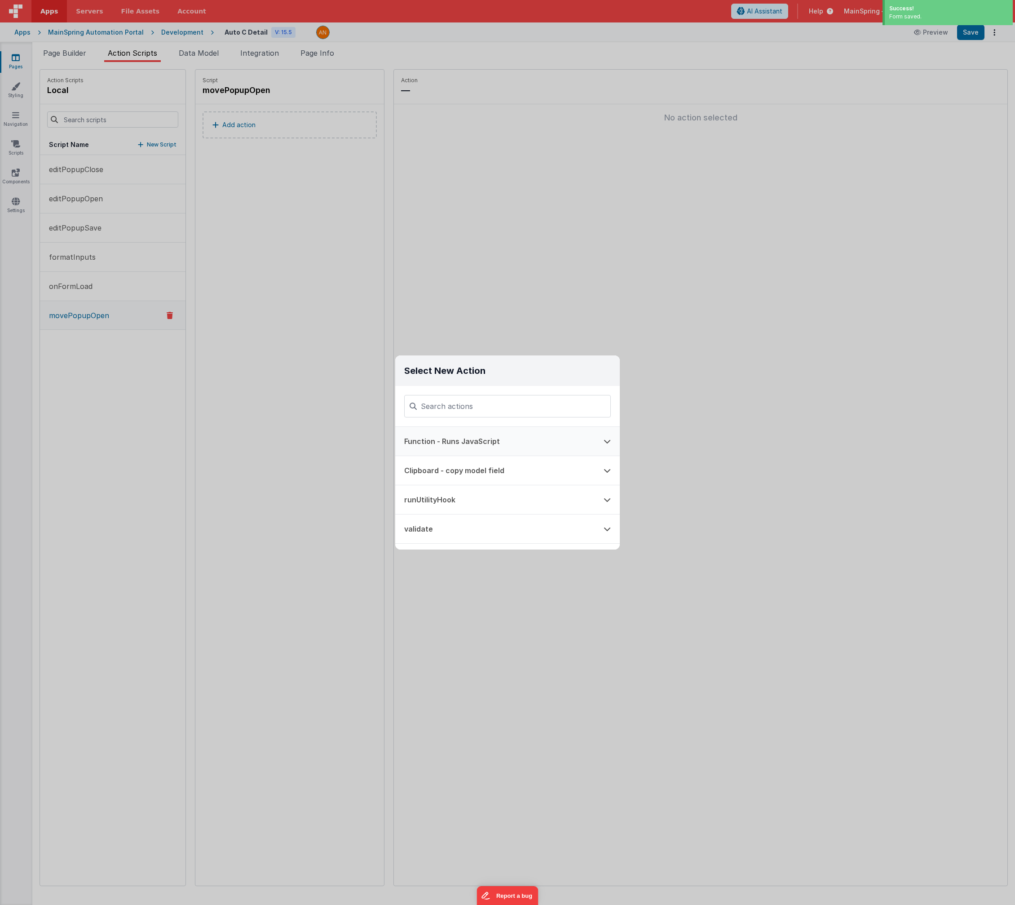
click at [470, 435] on button "Function - Runs JavaScript" at bounding box center [494, 441] width 199 height 29
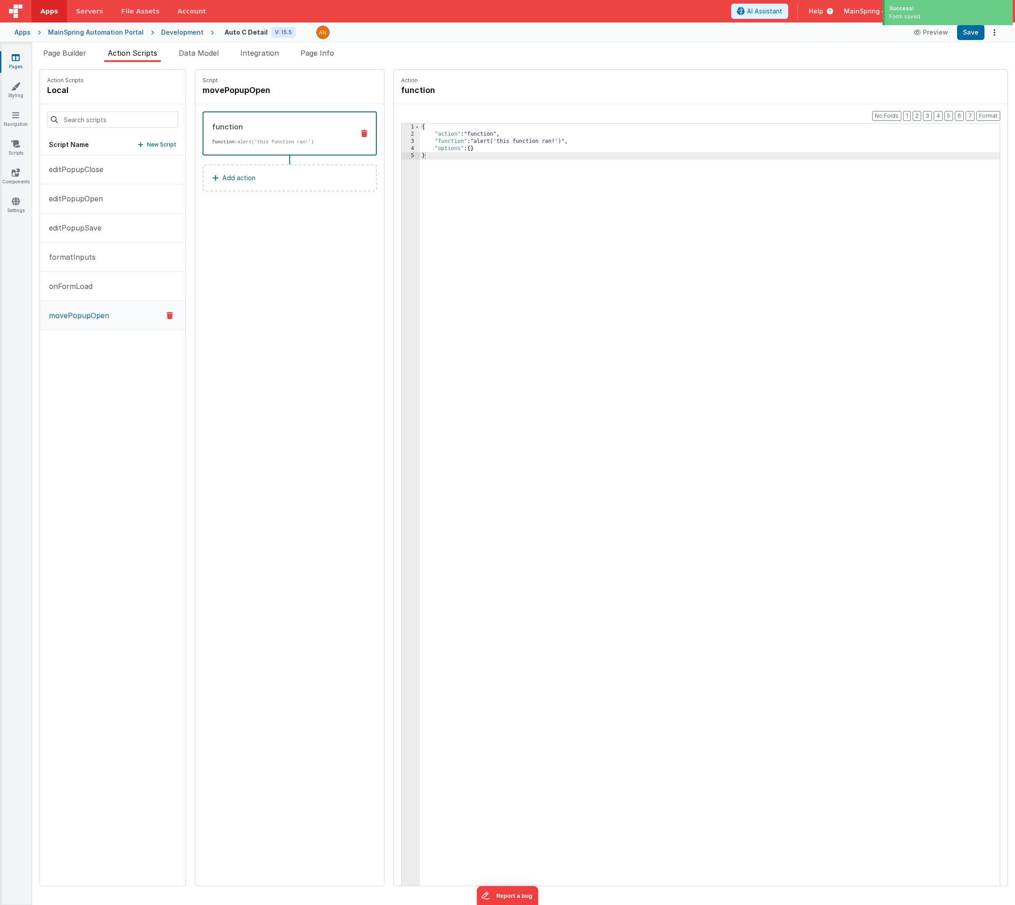
click at [460, 141] on div "{ "action" : "function" , "function" : "alert('this function ran!')" , "options…" at bounding box center [721, 526] width 603 height 804
drag, startPoint x: 460, startPoint y: 141, endPoint x: 525, endPoint y: 199, distance: 87.2
click at [460, 141] on div "{ "action" : "function" , "function" : "alert('this function ran!')" , "options…" at bounding box center [721, 526] width 603 height 804
click at [818, 32] on button "Save" at bounding box center [970, 32] width 27 height 15
click at [293, 318] on div "Script movePopupOpen function function: model.showMovePopup = true Add action" at bounding box center [289, 478] width 189 height 816
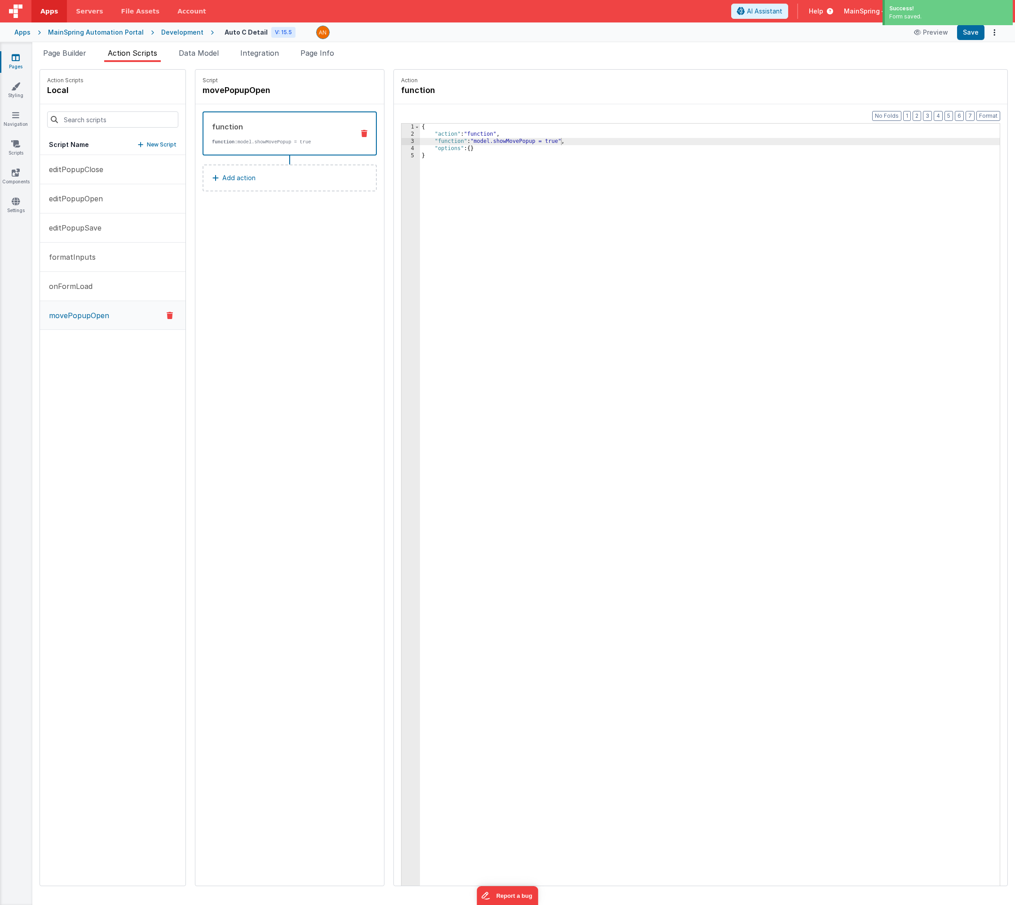
click at [293, 318] on div "Script movePopupOpen function function: model.showMovePopup = true Add action" at bounding box center [289, 478] width 189 height 816
click at [527, 141] on div "{ "action" : "function" , "function" : "model.showMovePopup = true" , "options"…" at bounding box center [721, 526] width 603 height 804
click at [545, 142] on div "{ "action" : "function" , "function" : "model.showMovePopup = !model.showMovePo…" at bounding box center [721, 526] width 603 height 804
click at [818, 37] on button "Save" at bounding box center [970, 32] width 27 height 15
click at [244, 91] on h4 "movePopupOpen" at bounding box center [270, 90] width 135 height 13
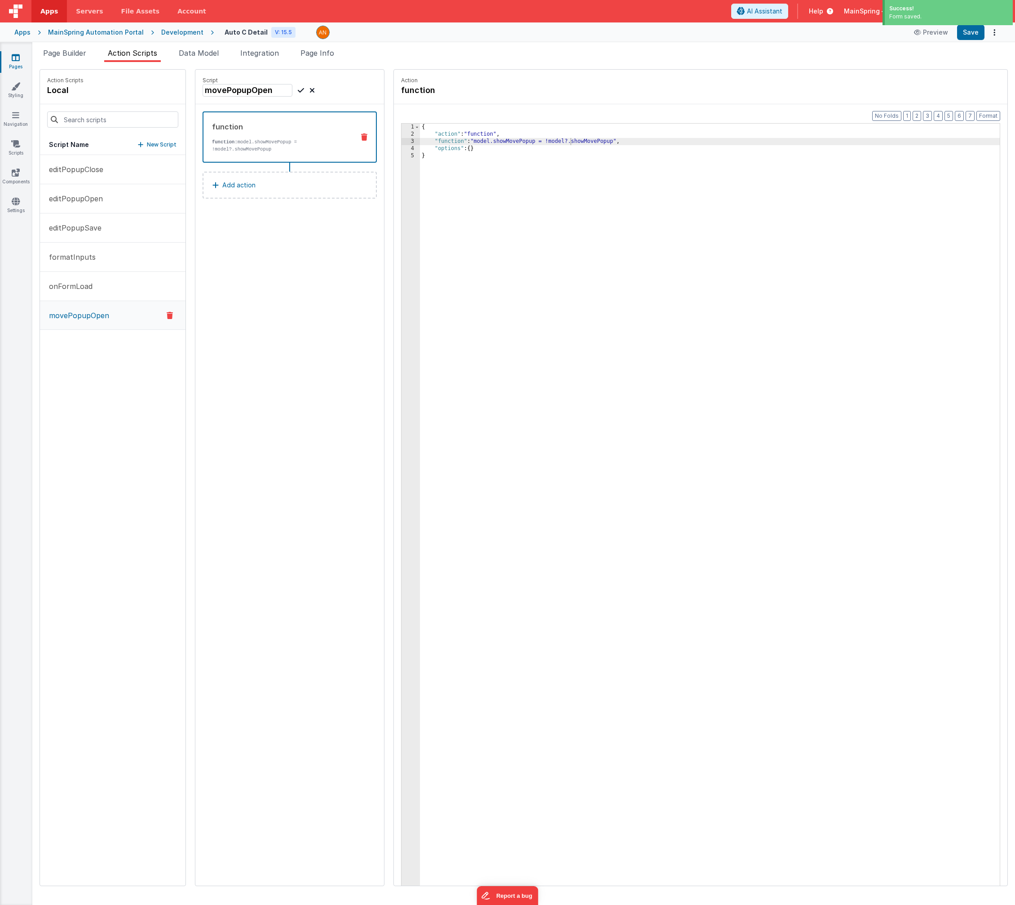
click at [244, 91] on input "movePopupOpen" at bounding box center [248, 90] width 90 height 13
click at [253, 92] on input "movePopupOpen" at bounding box center [248, 90] width 90 height 13
type input "movePopupToggle"
click at [298, 92] on icon at bounding box center [301, 90] width 6 height 11
click at [269, 330] on div "Script movePopupToggle function function: model.showMovePopup = !model?.showMov…" at bounding box center [289, 478] width 189 height 816
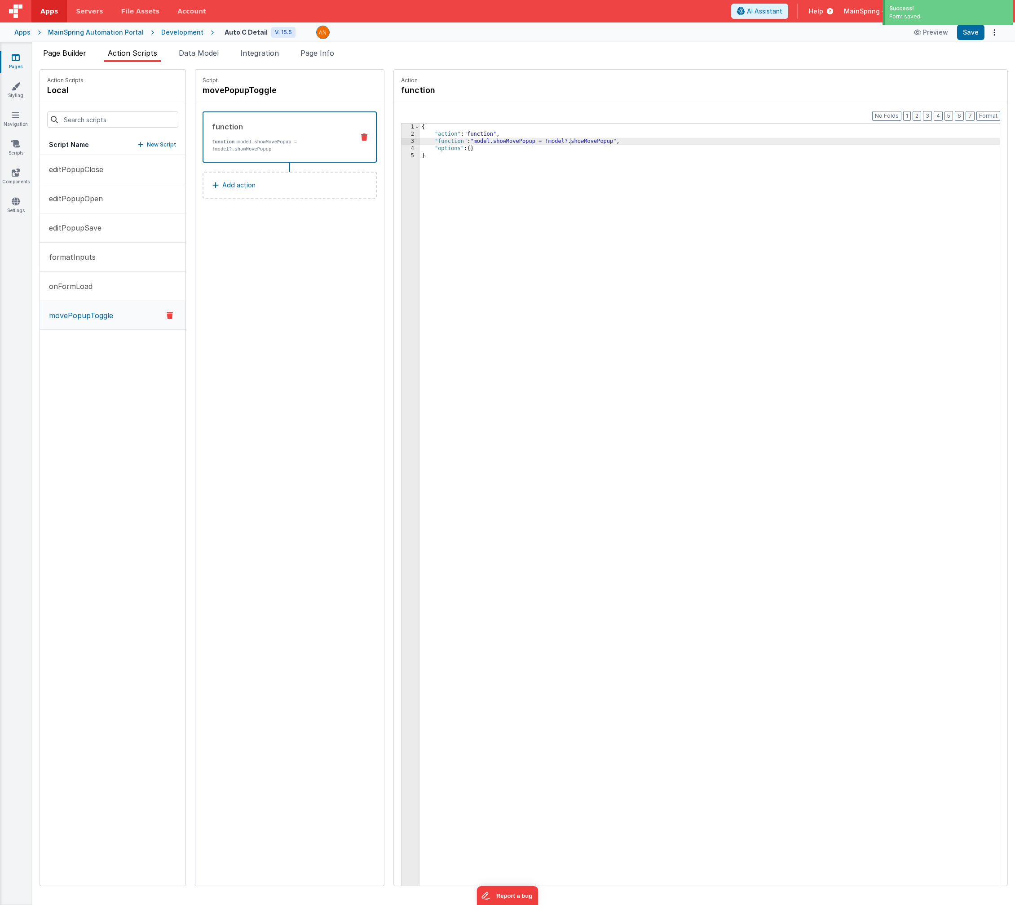
click at [77, 53] on span "Page Builder" at bounding box center [64, 53] width 43 height 9
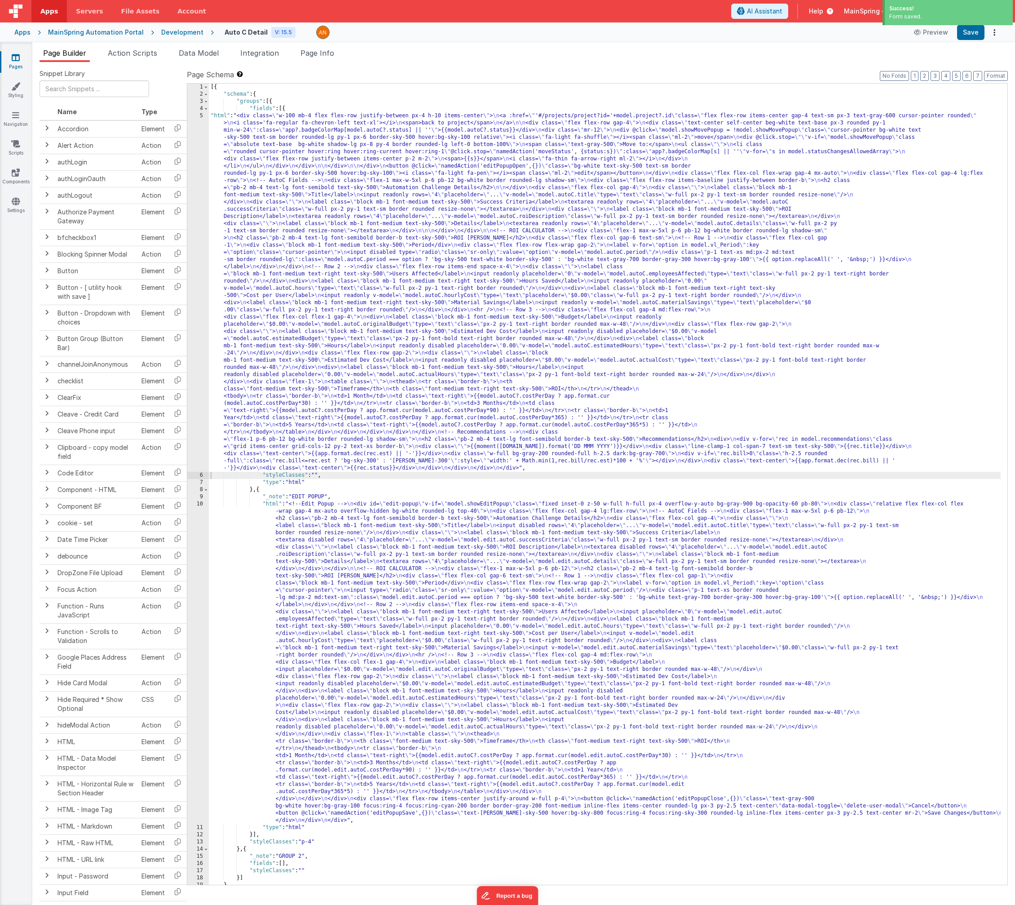
click at [470, 289] on div "[{ "schema" : { "groups" : [{ "fields" : [{ "html" : "<div class= \" w-100 mb-4…" at bounding box center [605, 491] width 792 height 815
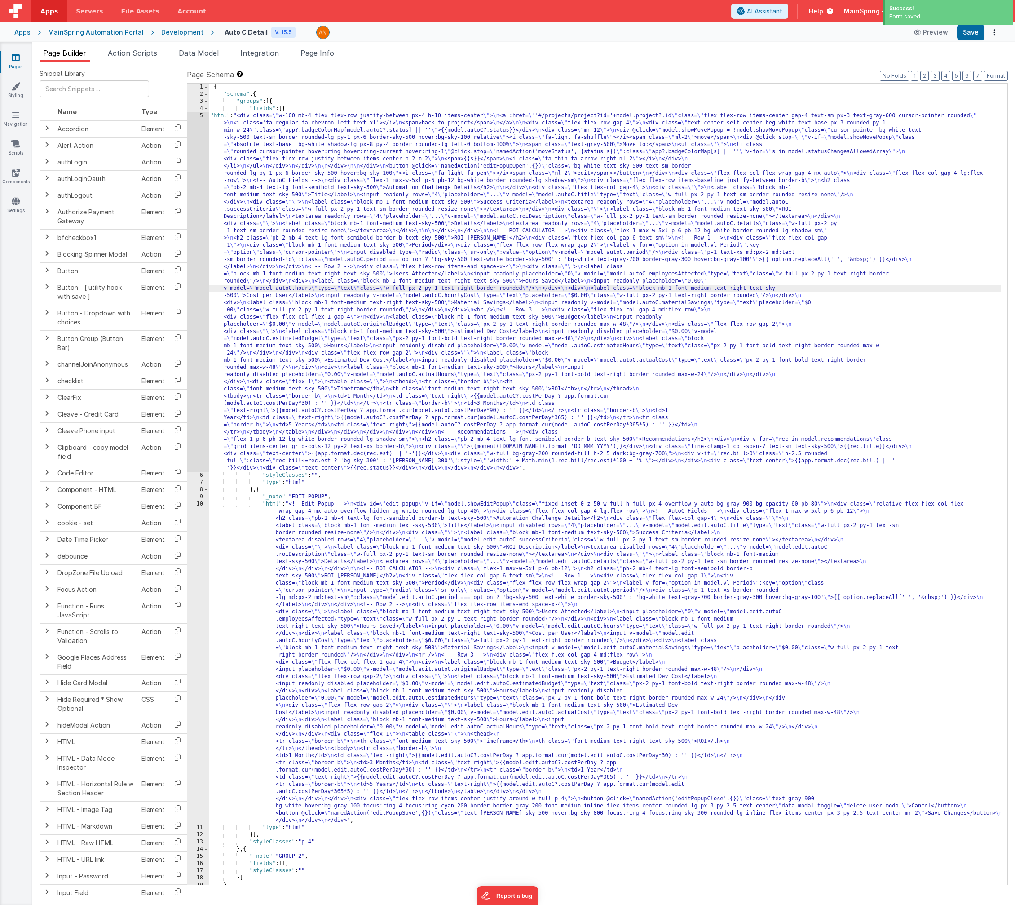
click at [199, 301] on div "5" at bounding box center [198, 291] width 22 height 359
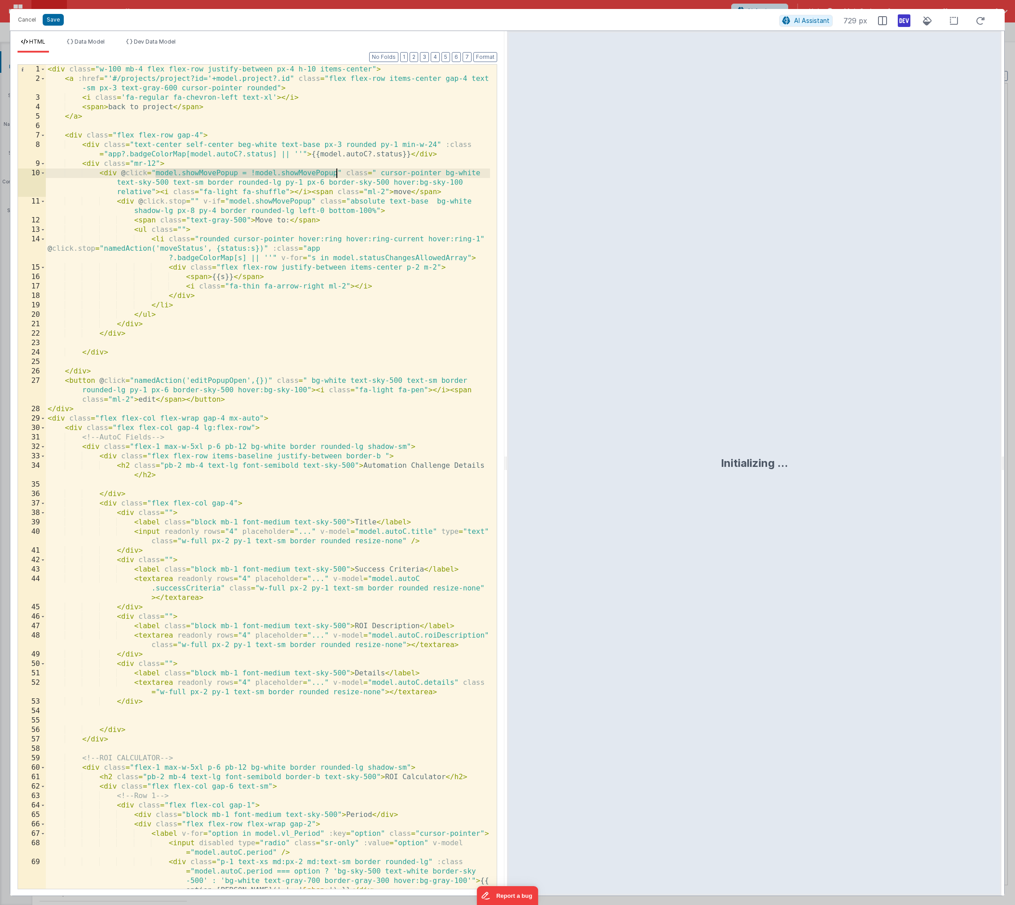
drag, startPoint x: 155, startPoint y: 172, endPoint x: 335, endPoint y: 171, distance: 179.7
click at [335, 171] on div "< div class = "w-100 mb-4 flex flex-row justify-between px-4 h-10 items-center"…" at bounding box center [268, 486] width 444 height 843
click at [55, 16] on button "Save" at bounding box center [53, 20] width 21 height 12
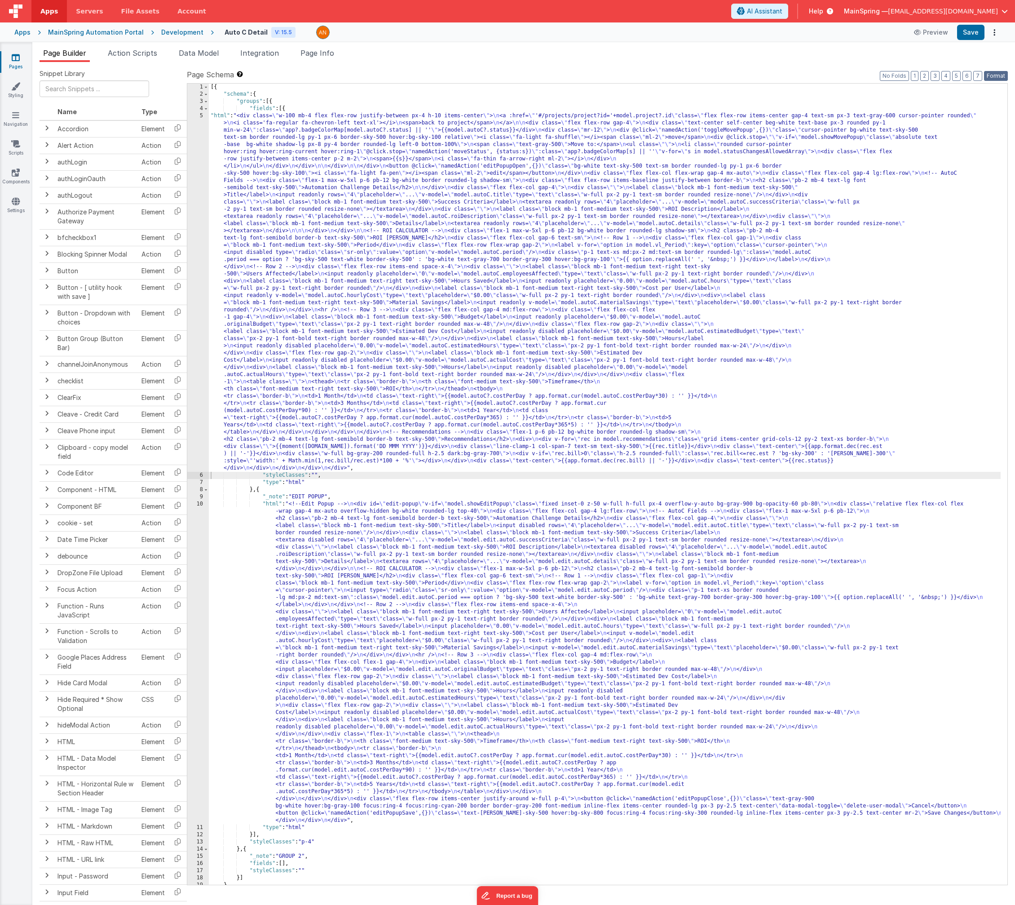
click at [818, 75] on button "Format" at bounding box center [996, 76] width 24 height 10
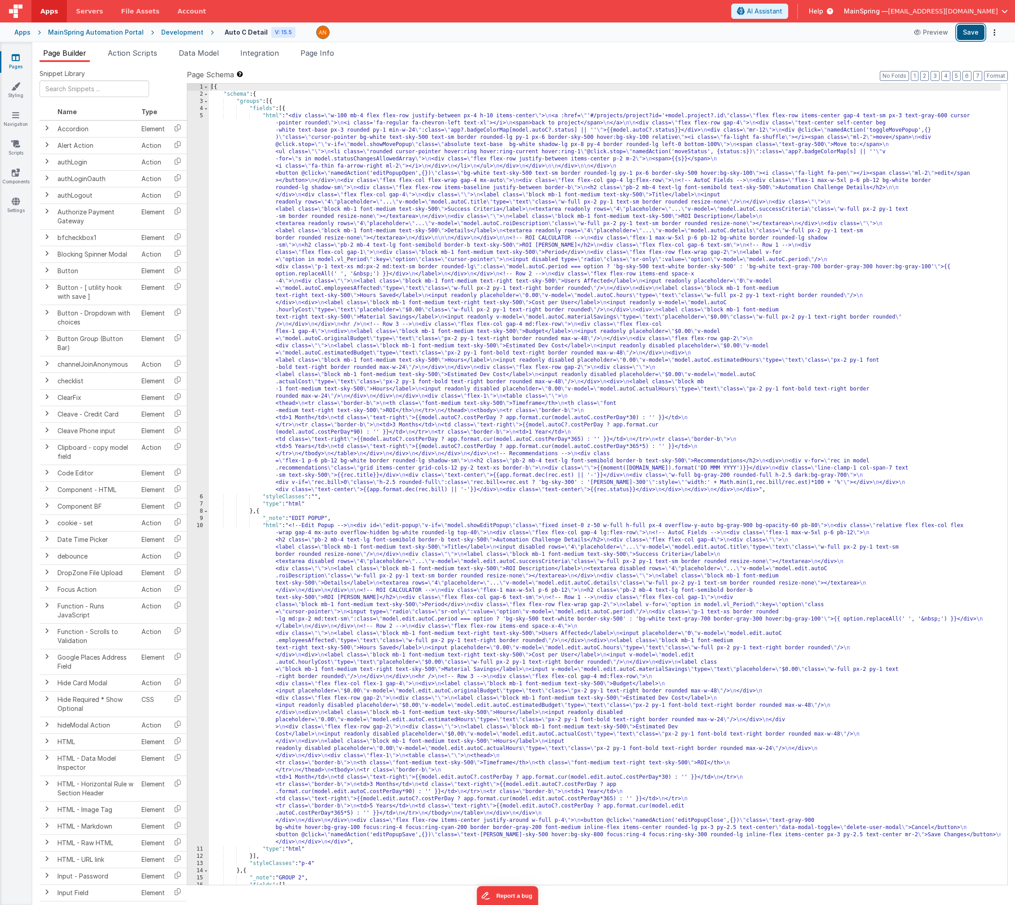
click at [818, 38] on button "Save" at bounding box center [970, 32] width 27 height 15
click at [150, 54] on span "Action Scripts" at bounding box center [132, 53] width 49 height 9
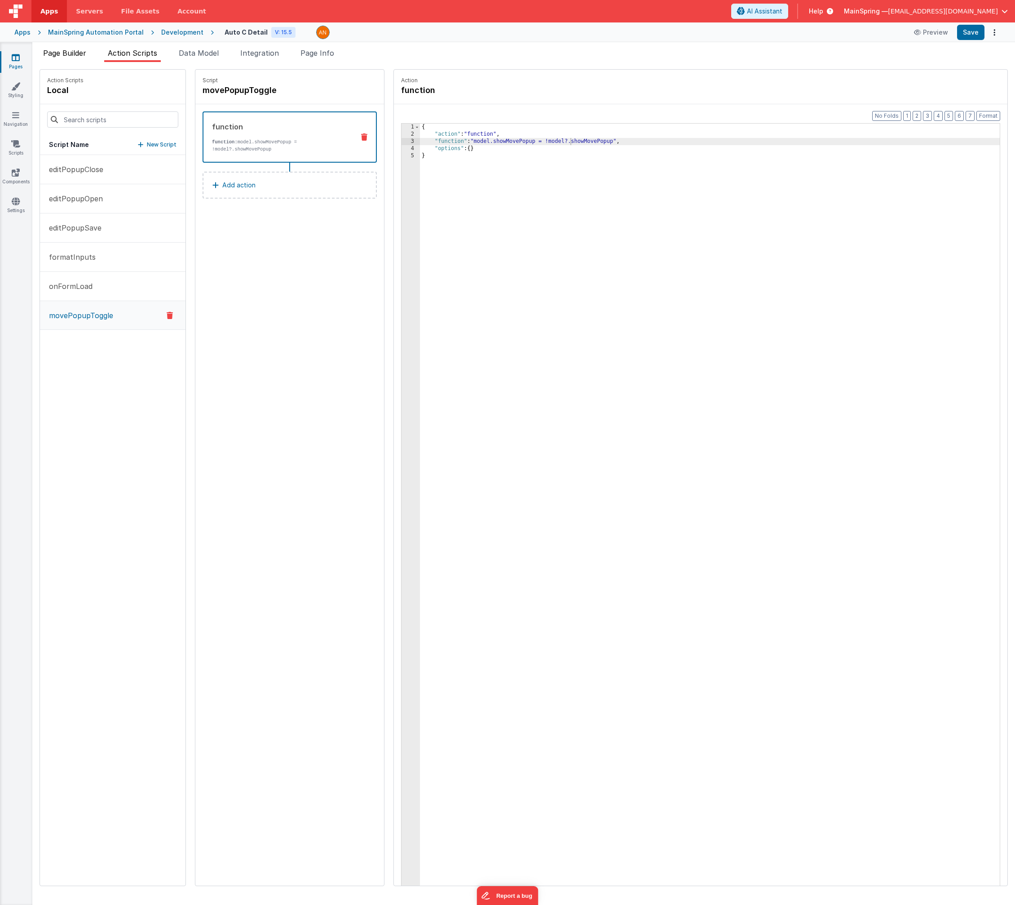
click at [80, 55] on span "Page Builder" at bounding box center [64, 53] width 43 height 9
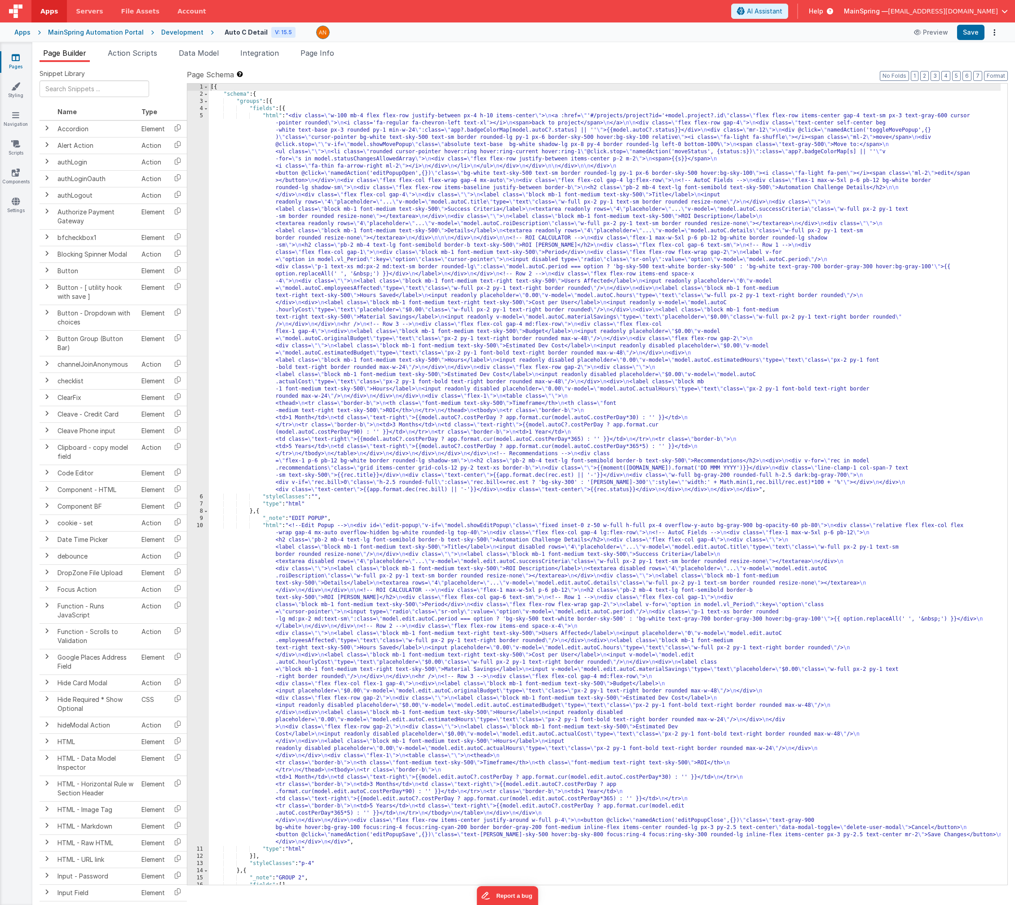
click at [575, 184] on div "[{ "schema" : { "groups" : [{ "fields" : [{ "html" : "<div class= \" w-100 mb-4…" at bounding box center [605, 491] width 792 height 815
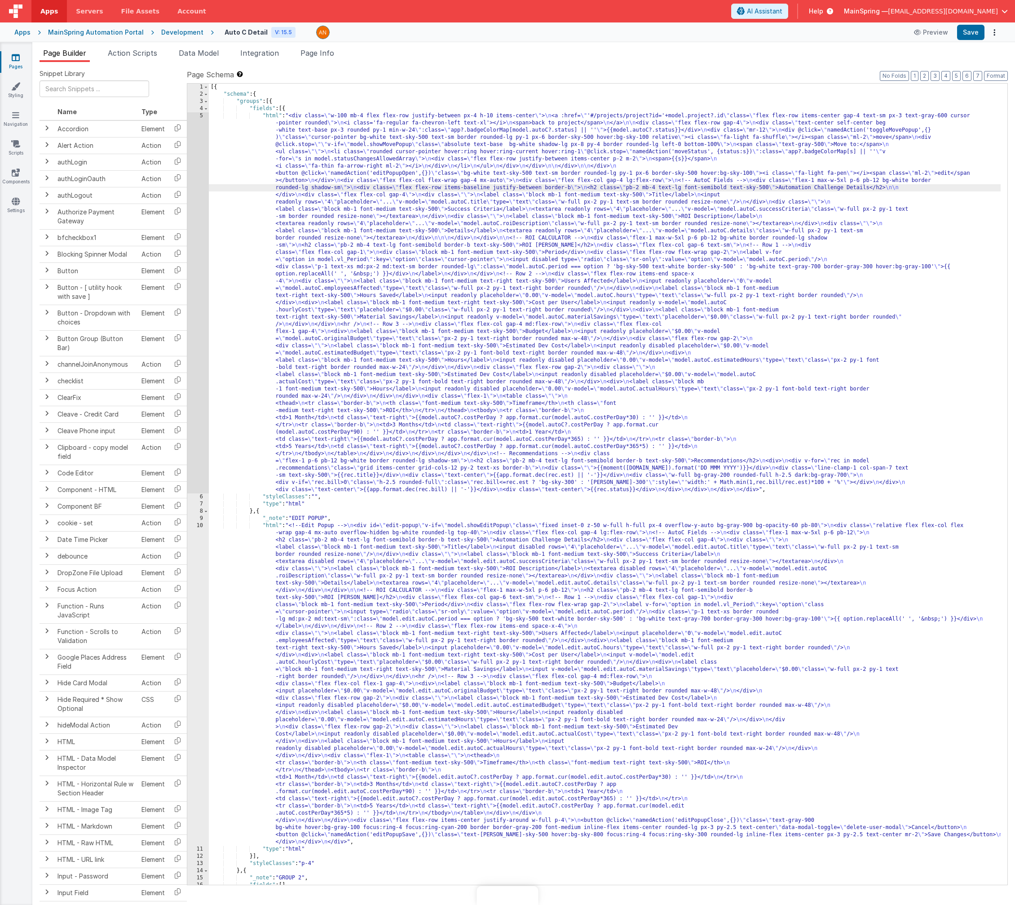
click at [194, 268] on div "5" at bounding box center [198, 302] width 22 height 381
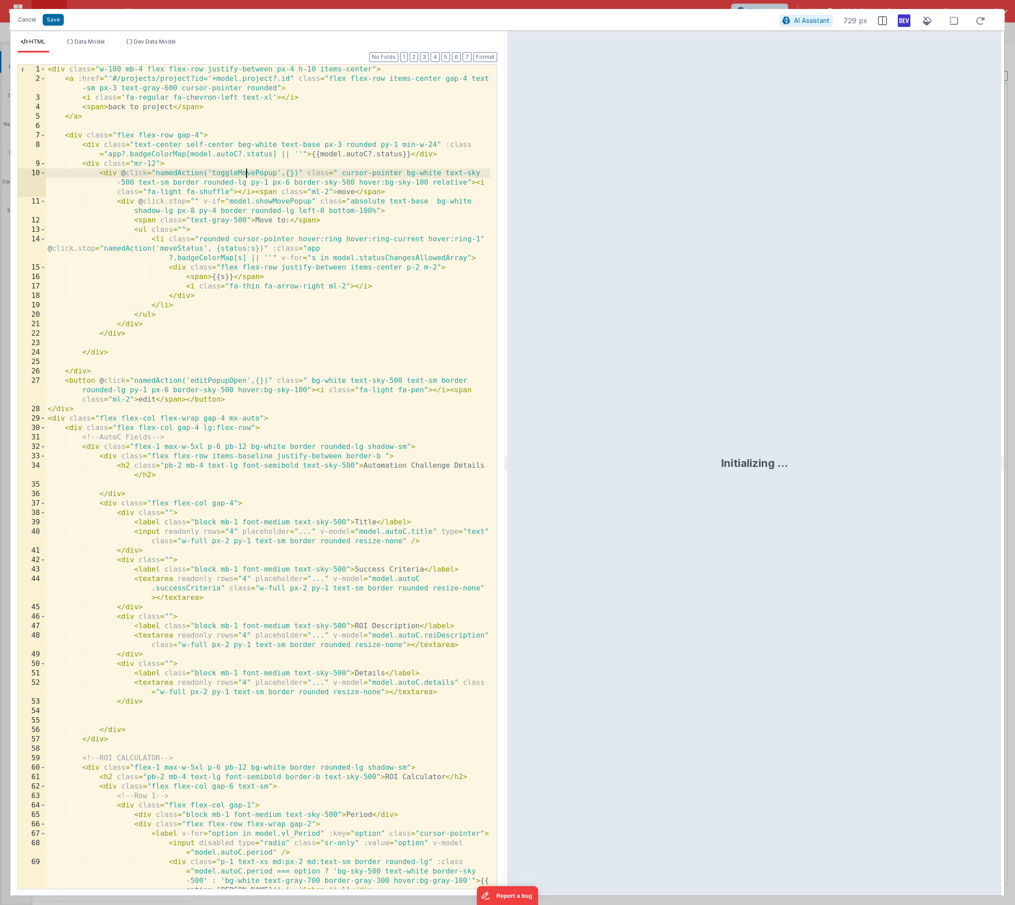
click at [247, 174] on div "< div class = "w-100 mb-4 flex flex-row justify-between px-4 h-10 items-center"…" at bounding box center [268, 486] width 444 height 843
click at [54, 20] on button "Save" at bounding box center [53, 20] width 21 height 12
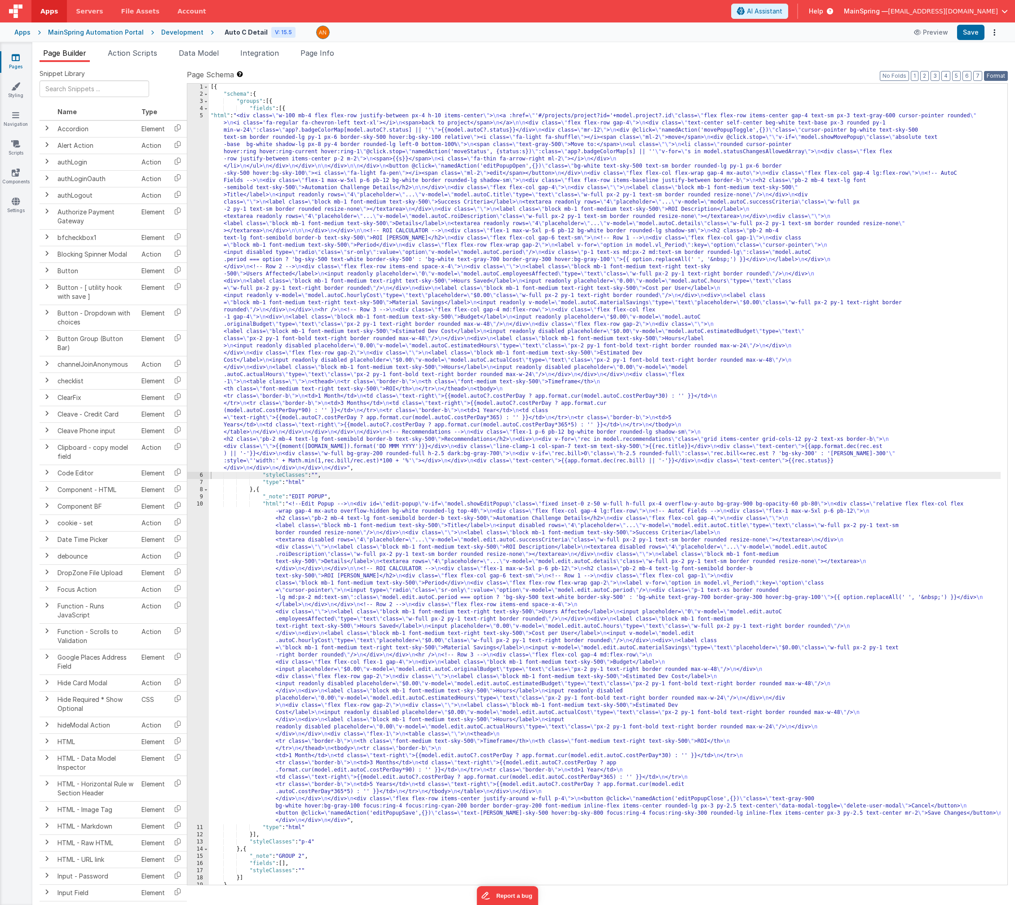
click at [999, 76] on button "Format" at bounding box center [996, 76] width 24 height 10
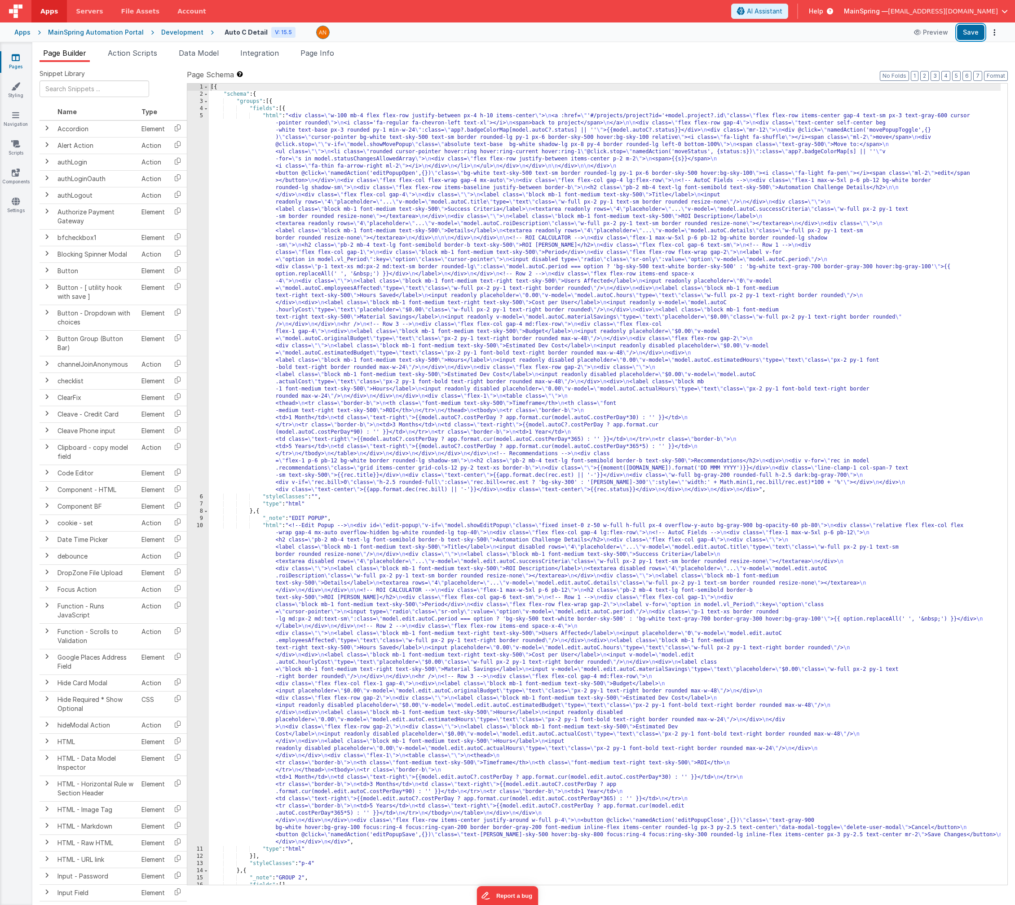
drag, startPoint x: 975, startPoint y: 37, endPoint x: 1014, endPoint y: 64, distance: 47.4
click at [975, 37] on button "Save" at bounding box center [970, 32] width 27 height 15
click at [369, 213] on div "[{ "schema" : { "groups" : [{ "fields" : [{ "html" : "<div class= \" w-100 mb-4…" at bounding box center [605, 491] width 792 height 815
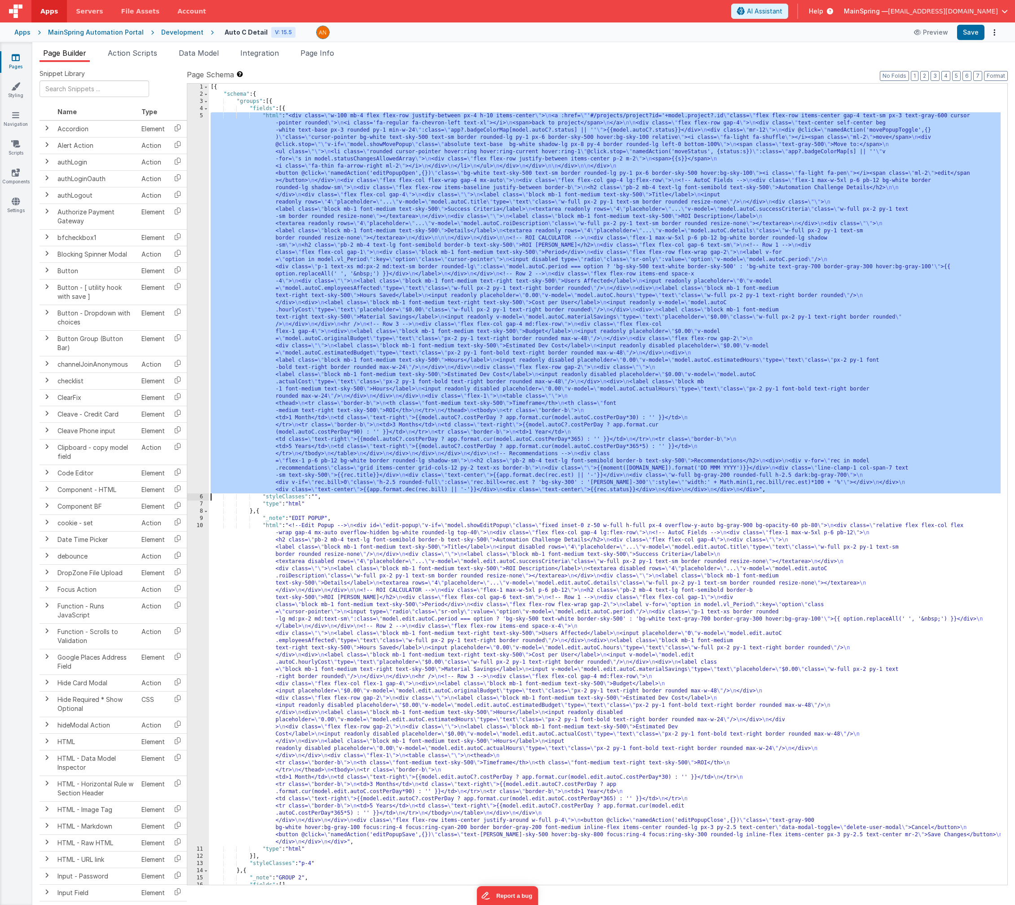
click at [203, 222] on div "5" at bounding box center [198, 302] width 22 height 381
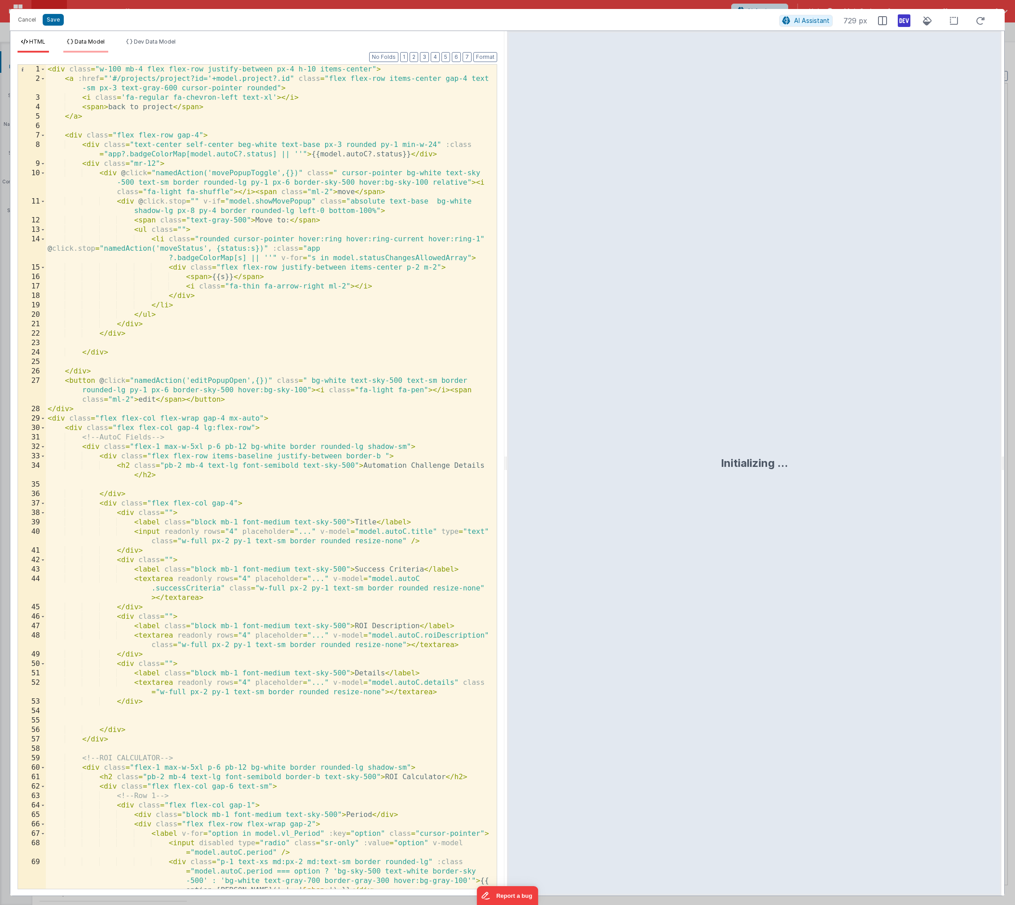
click at [85, 41] on span "Data Model" at bounding box center [90, 41] width 30 height 7
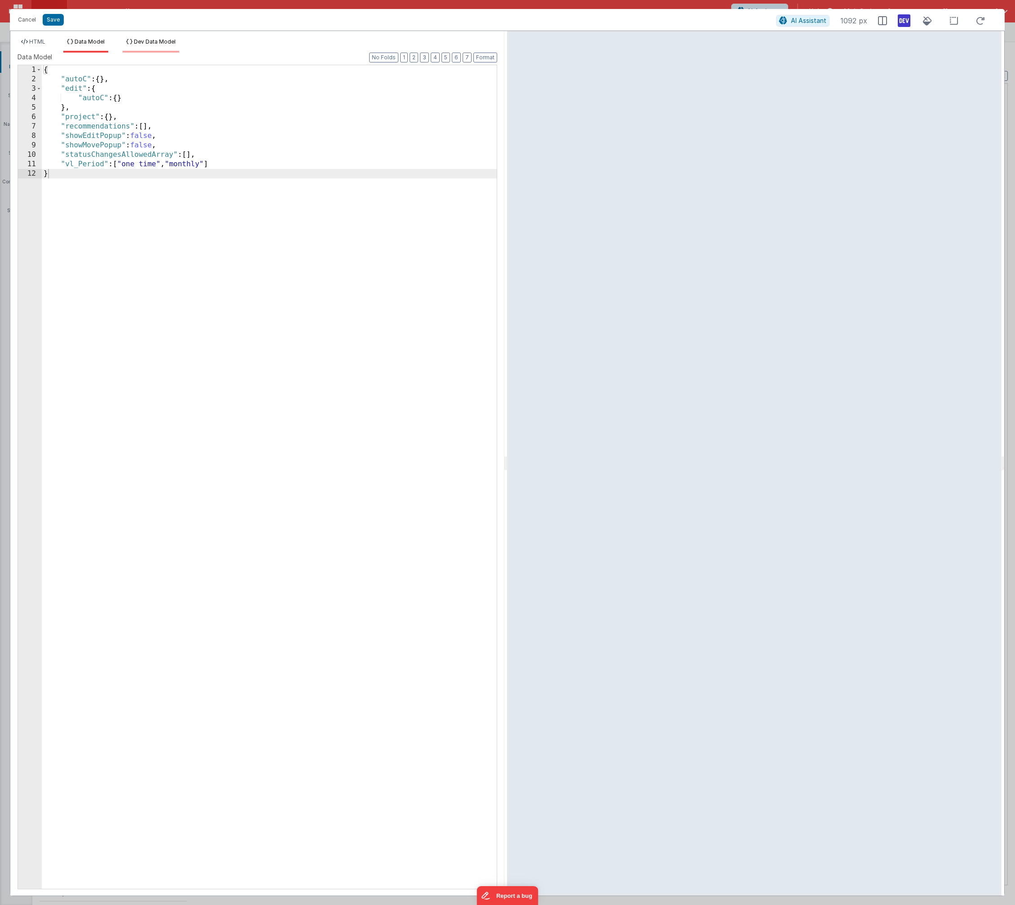
click at [151, 40] on span "Dev Data Model" at bounding box center [155, 41] width 42 height 7
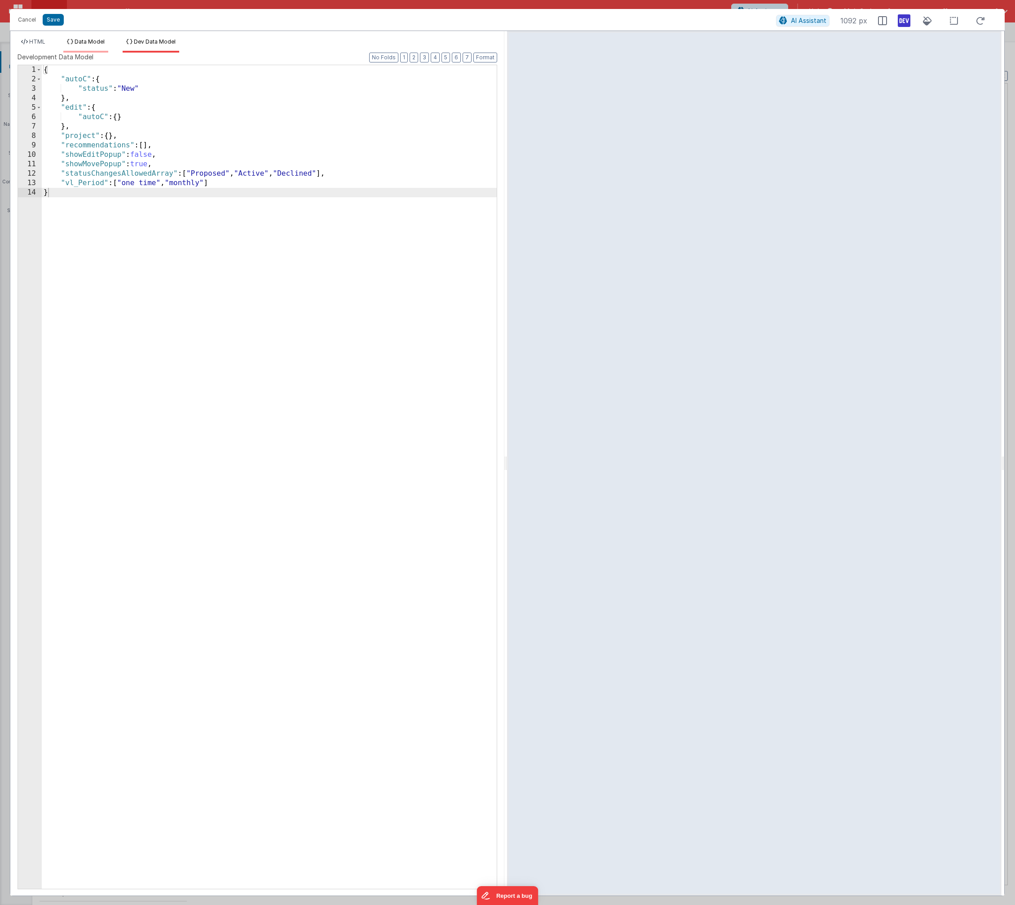
click at [101, 40] on span "Data Model" at bounding box center [90, 41] width 30 height 7
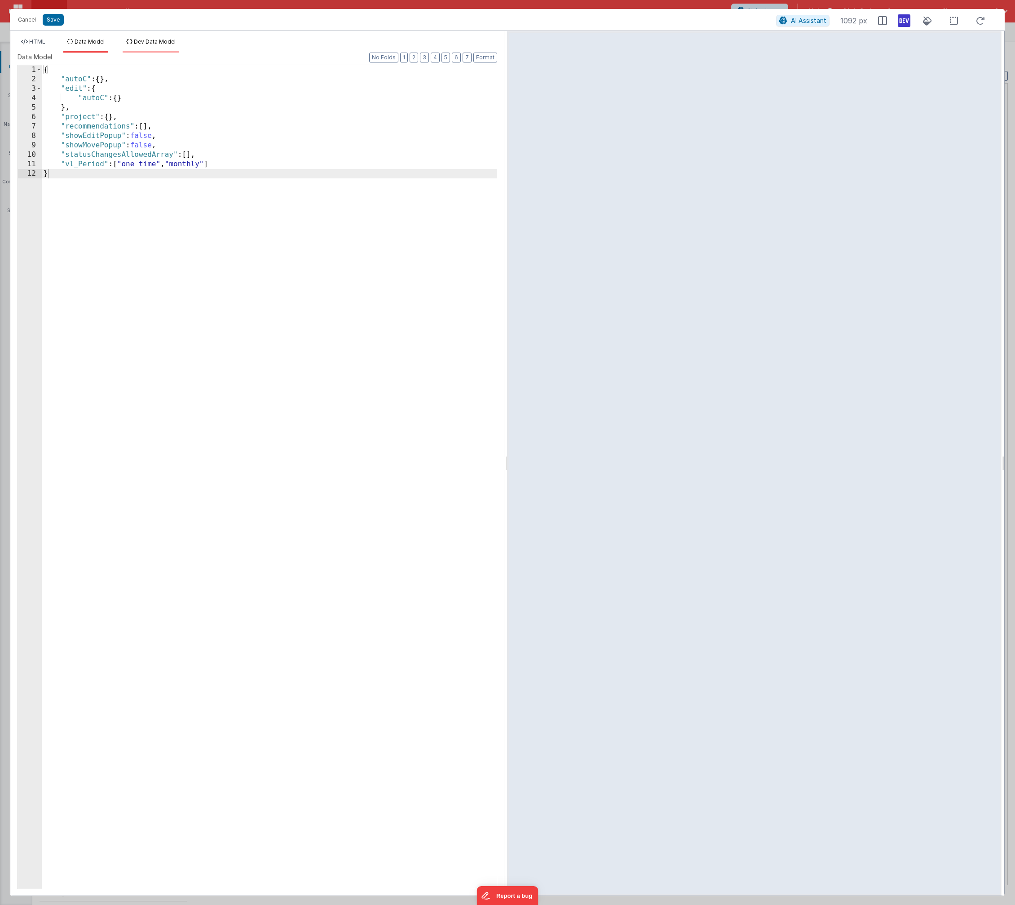
click at [130, 41] on icon at bounding box center [129, 41] width 6 height 5
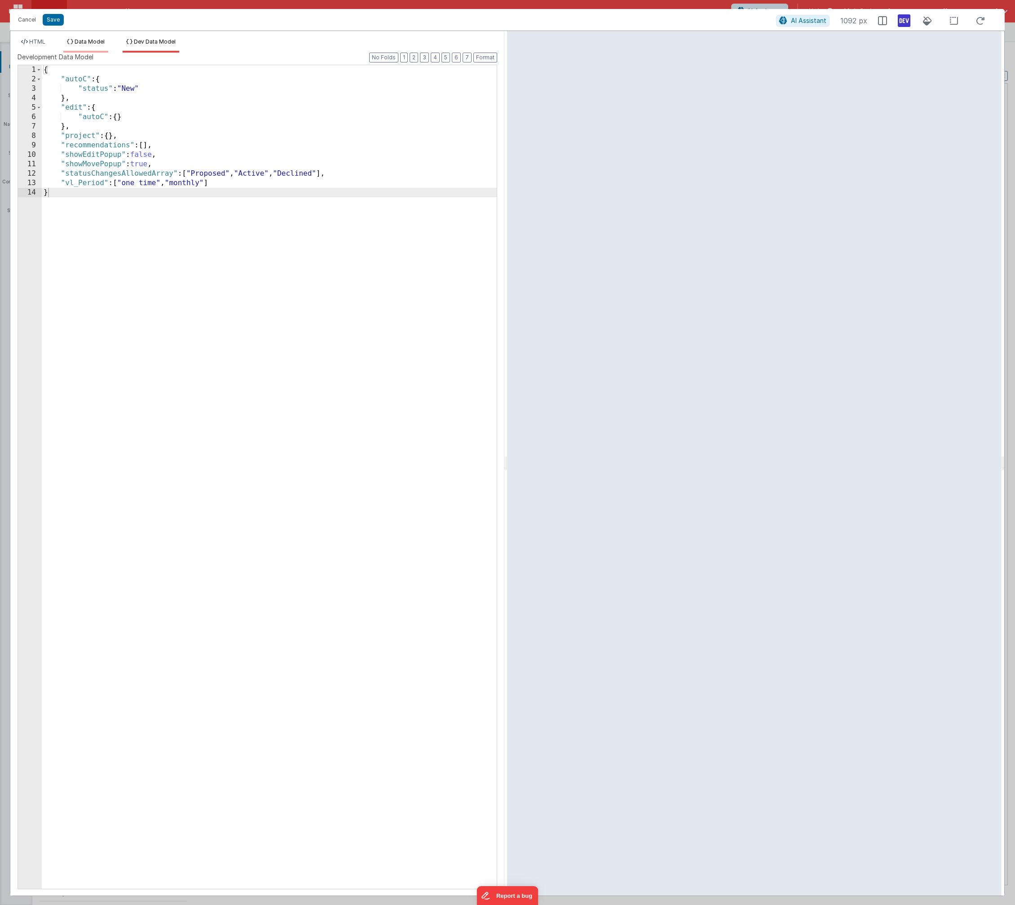
click at [93, 42] on span "Data Model" at bounding box center [90, 41] width 30 height 7
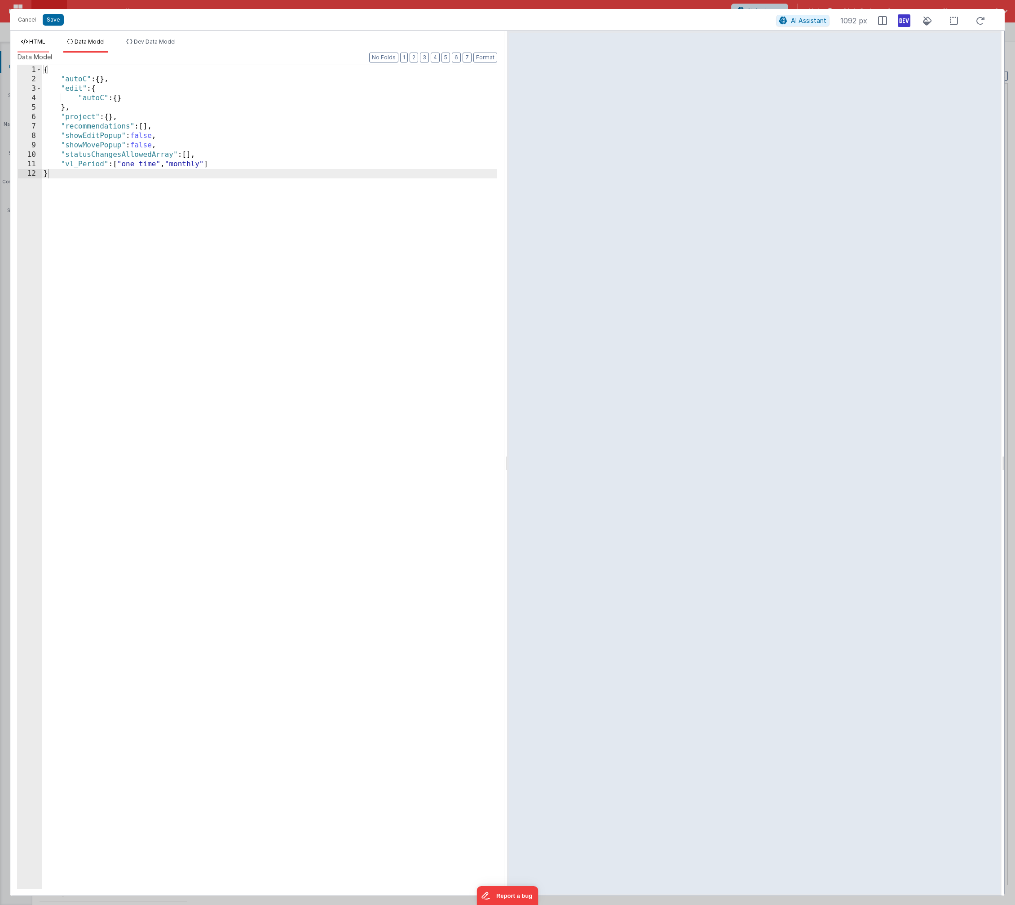
click at [37, 42] on span "HTML" at bounding box center [37, 41] width 16 height 7
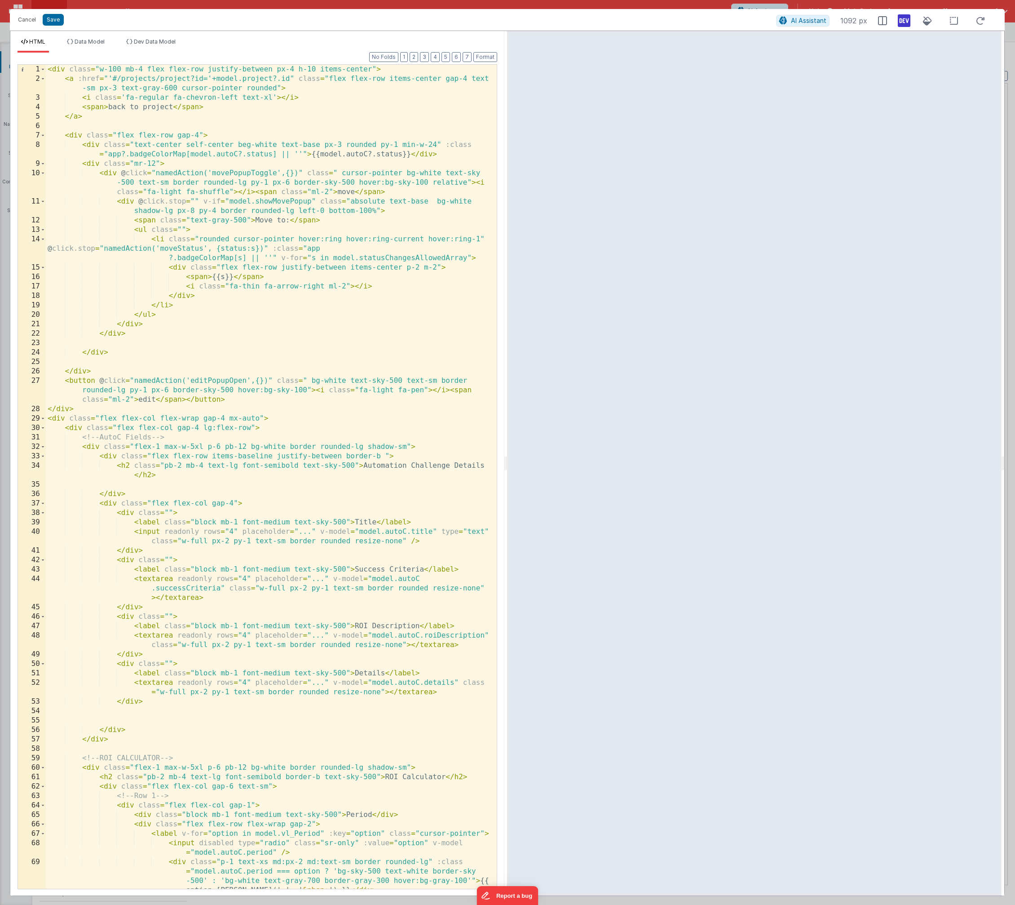
click at [288, 299] on div "< div class = "w-100 mb-4 flex flex-row justify-between px-4 h-10 items-center"…" at bounding box center [268, 486] width 444 height 843
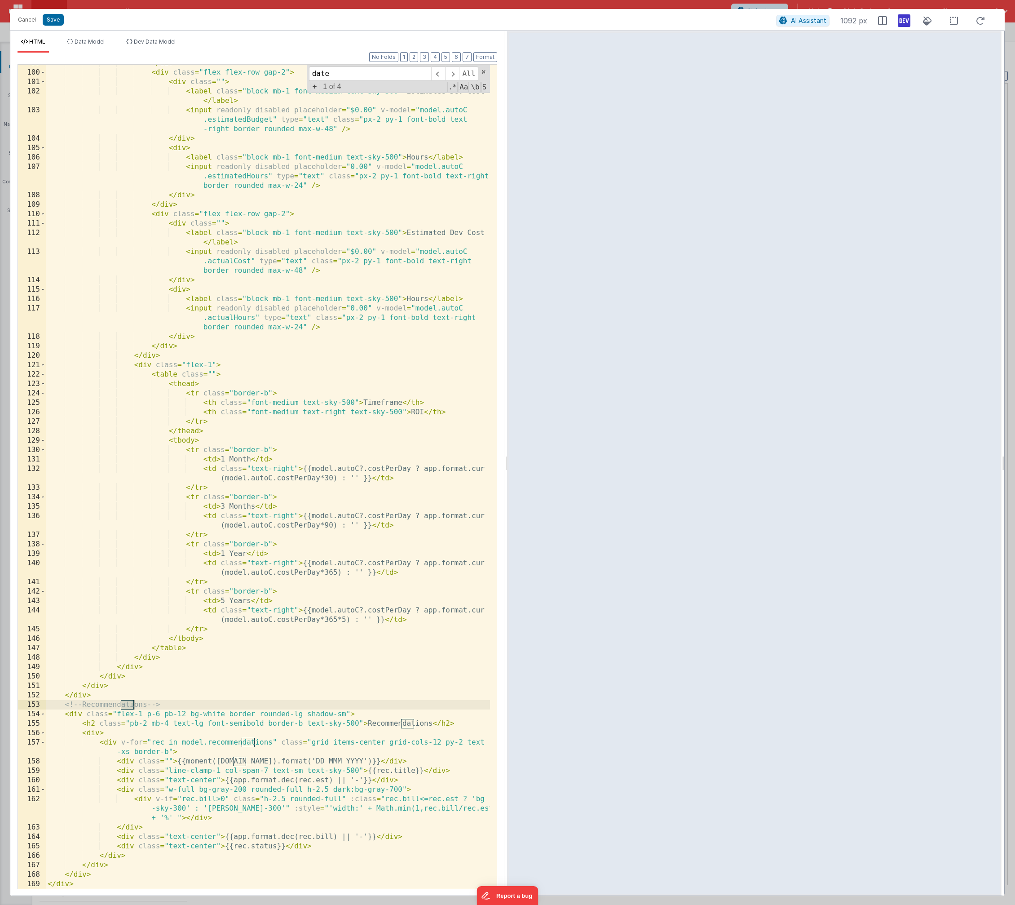
scroll to position [1195, 0]
type input "date"
click at [227, 763] on div "</ div > < div class = "flex flex-row gap-2" > < div class = "" > < label class…" at bounding box center [268, 479] width 444 height 843
click at [486, 71] on span at bounding box center [484, 72] width 6 height 6
click at [53, 23] on button "Save" at bounding box center [53, 20] width 21 height 12
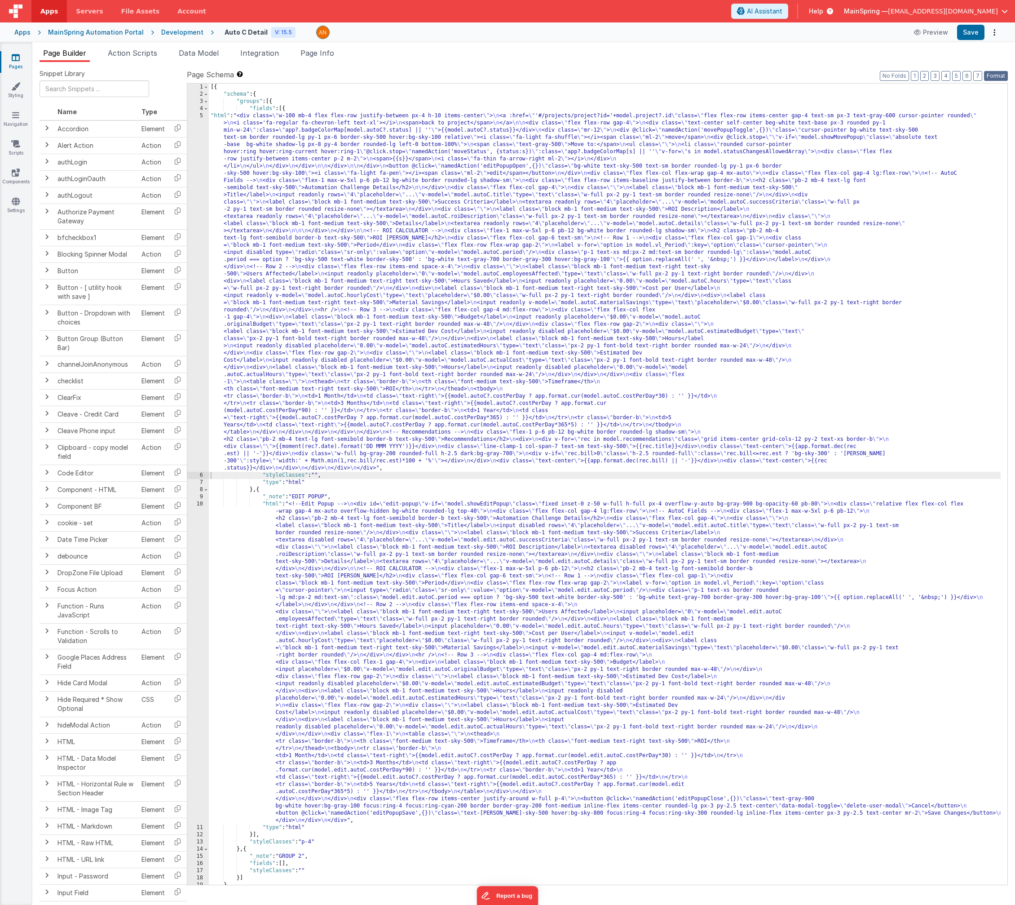
click at [1002, 78] on button "Format" at bounding box center [996, 76] width 24 height 10
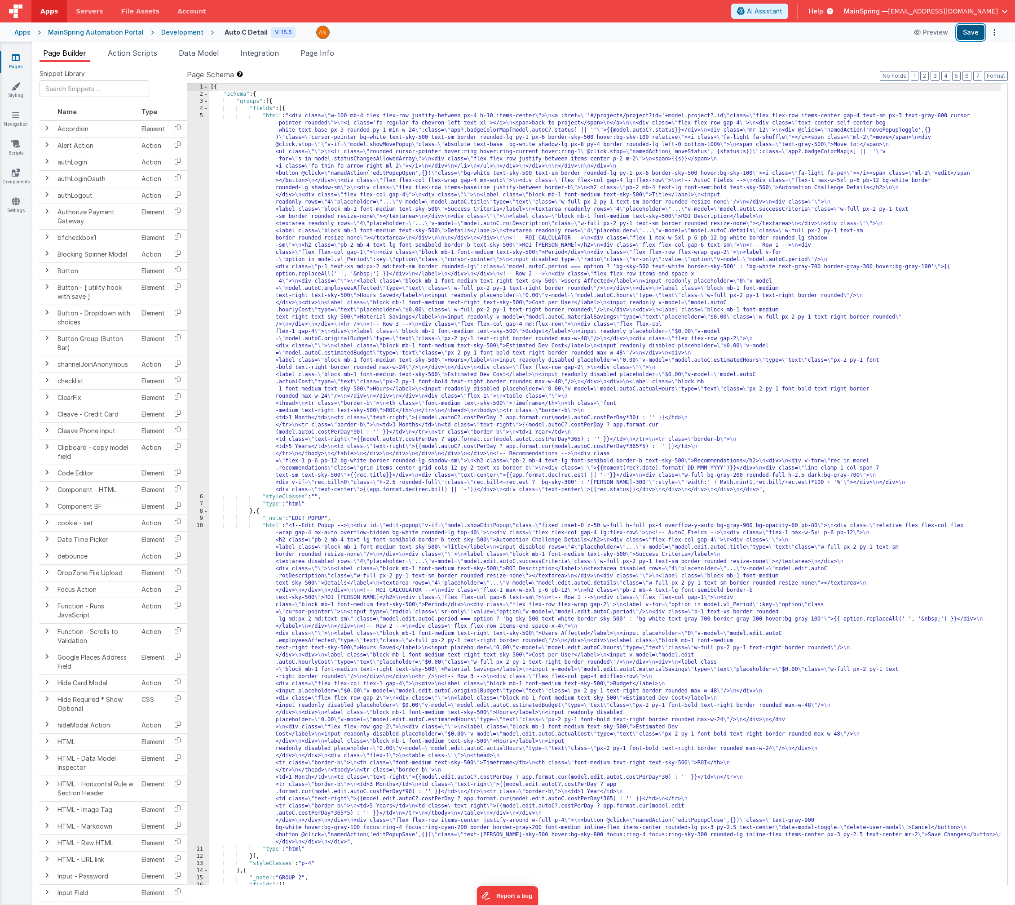
click at [975, 39] on button "Save" at bounding box center [970, 32] width 27 height 15
click at [494, 607] on div "[{ "schema" : { "groups" : [{ "fields" : [{ "html" : "<div class= \" w-100 mb-4…" at bounding box center [605, 491] width 792 height 815
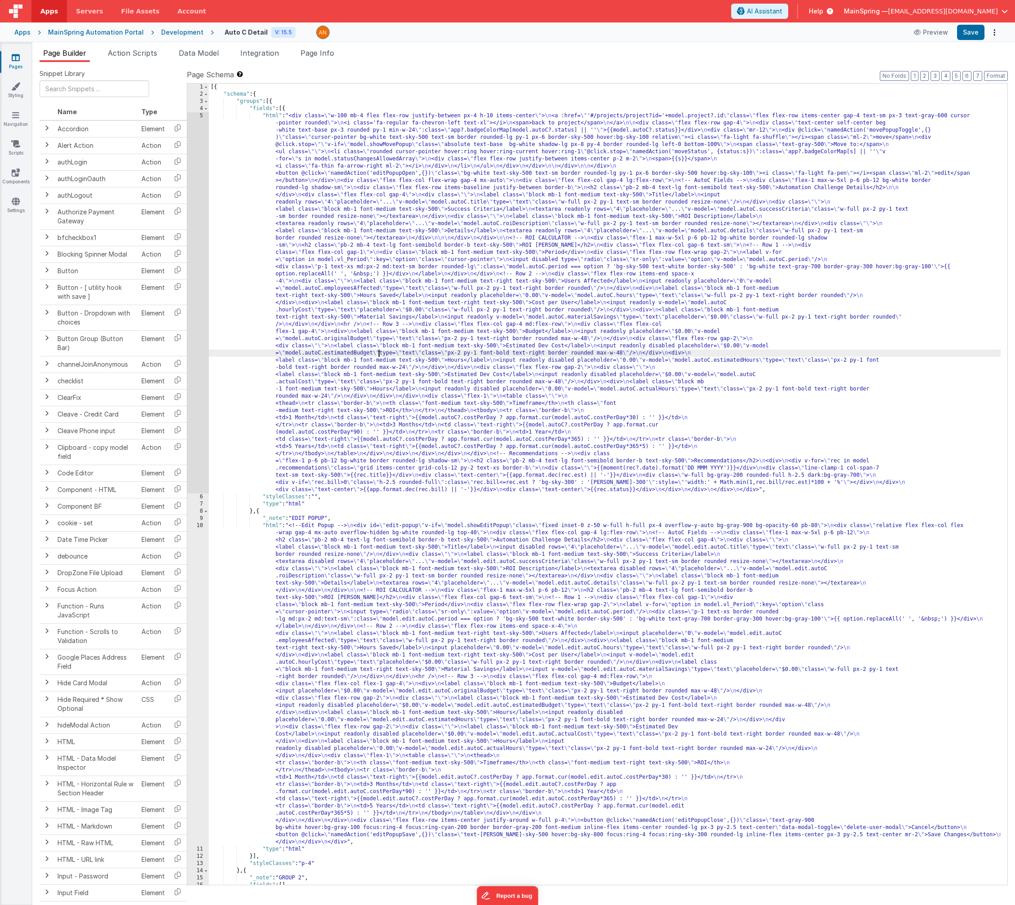
click at [377, 354] on div "[{ "schema" : { "groups" : [{ "fields" : [{ "html" : "<div class= \" w-100 mb-4…" at bounding box center [605, 491] width 792 height 815
click at [194, 390] on div "5" at bounding box center [198, 302] width 22 height 381
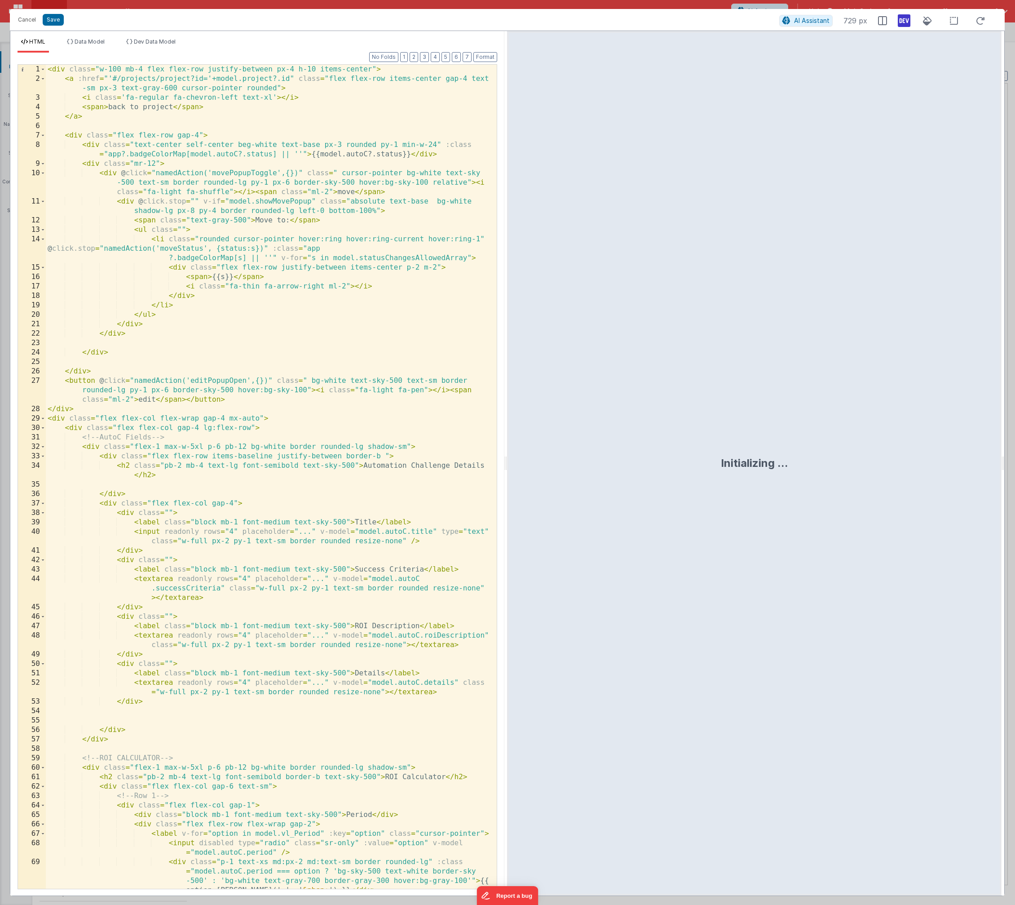
scroll to position [603, 0]
click at [322, 226] on div "< div class = "w-100 mb-4 flex flex-row justify-between px-4 h-10 items-center"…" at bounding box center [268, 486] width 444 height 843
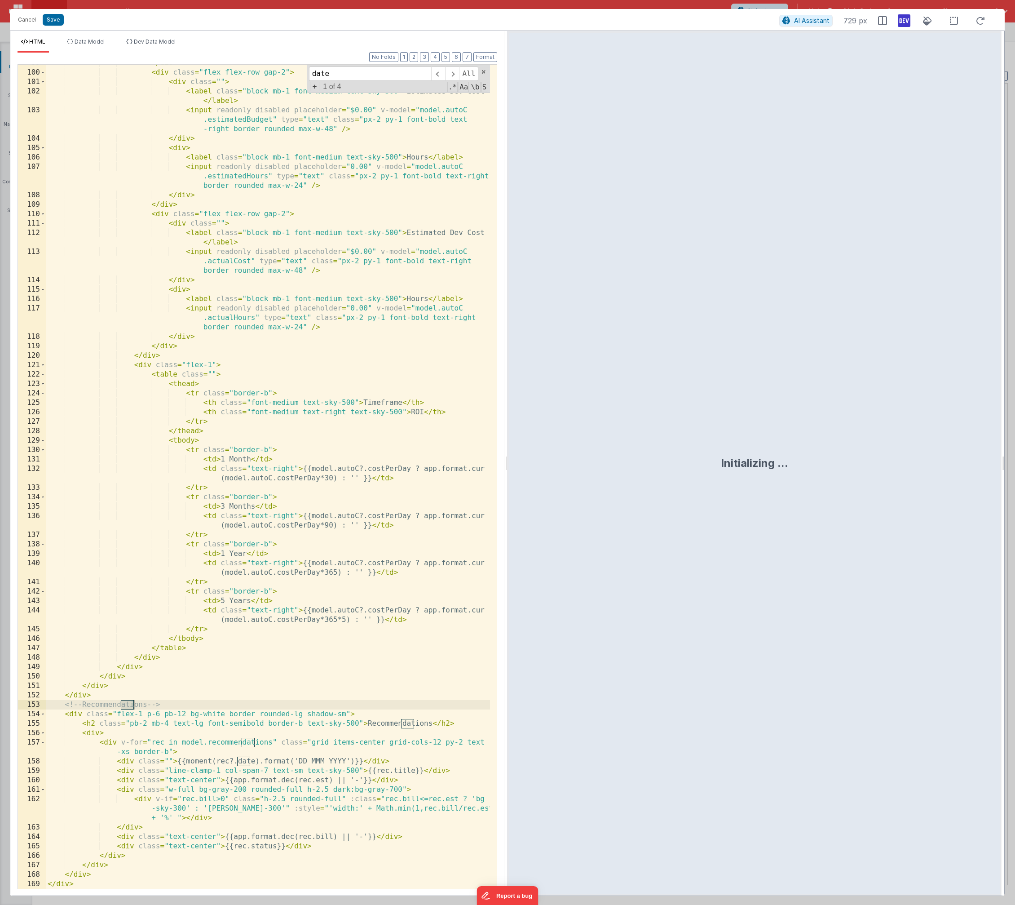
scroll to position [1195, 0]
type input "date"
click at [453, 76] on span at bounding box center [452, 73] width 14 height 14
click at [483, 72] on span at bounding box center [484, 72] width 6 height 6
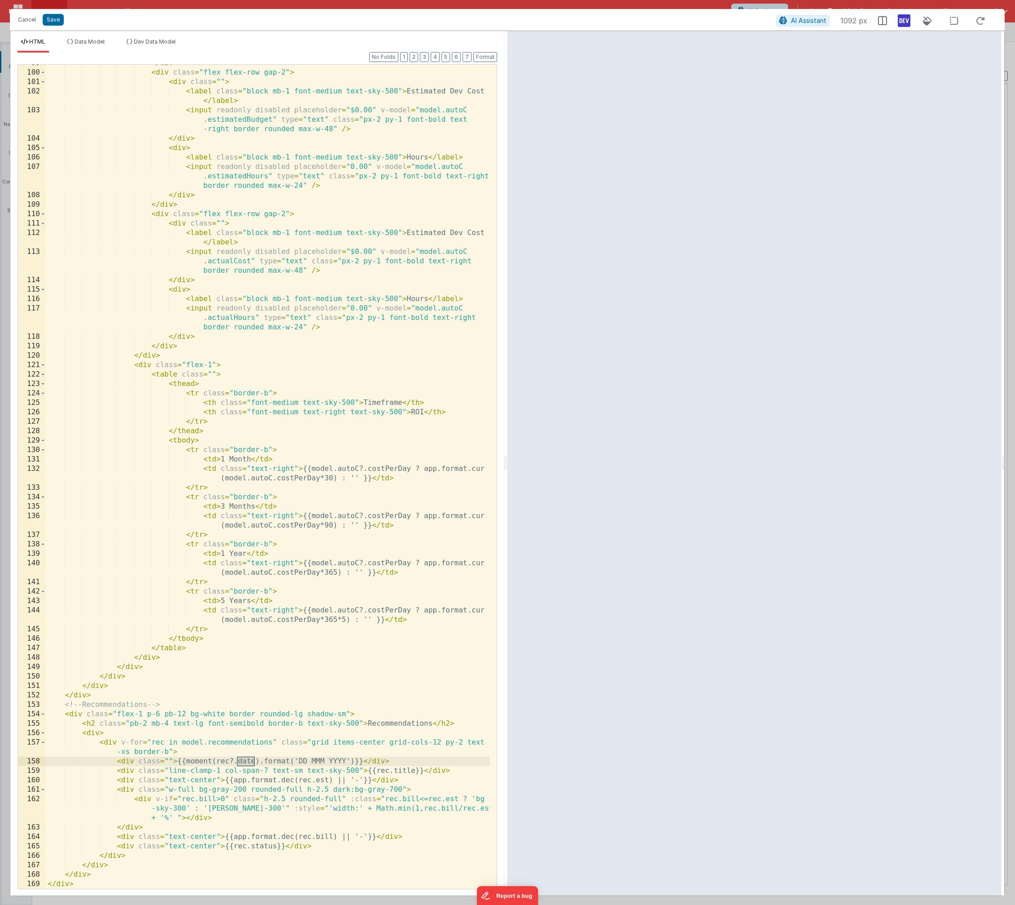
click at [258, 764] on div "</ div > < div class = "flex flex-row gap-2" > < div class = "" > < label class…" at bounding box center [268, 479] width 444 height 843
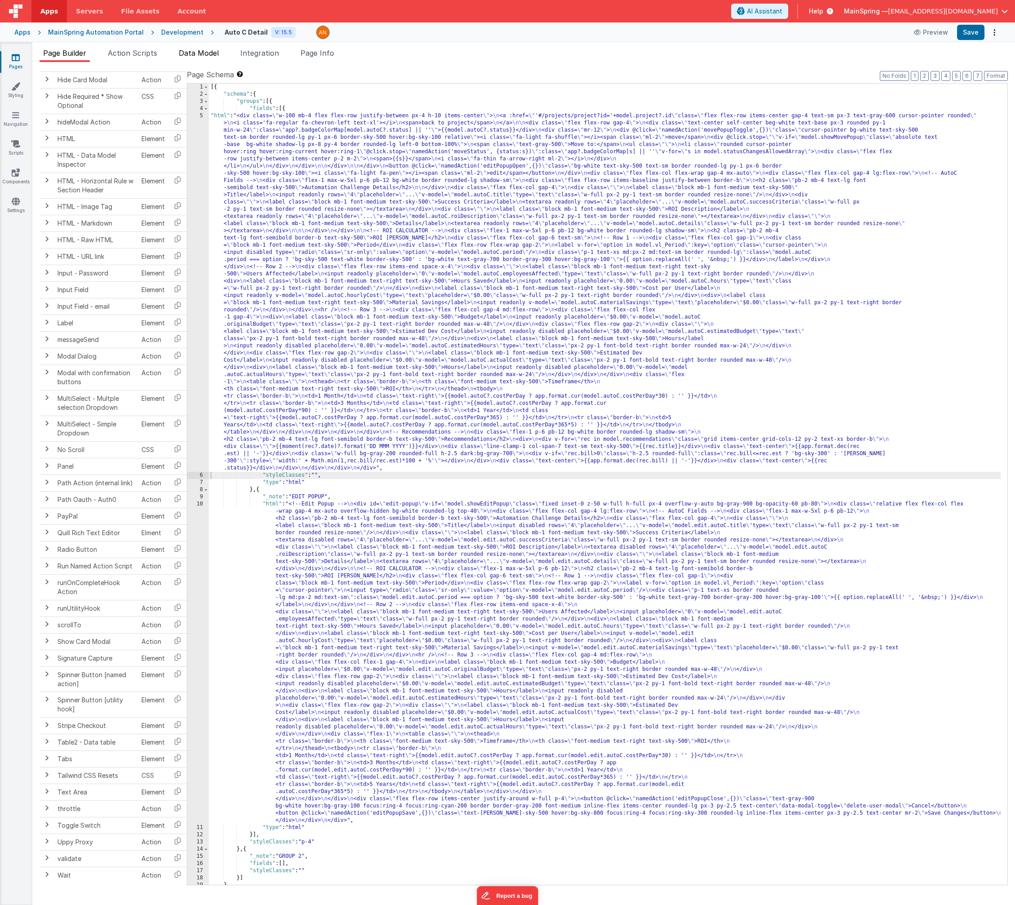
click at [203, 56] on span "Data Model" at bounding box center [199, 53] width 40 height 9
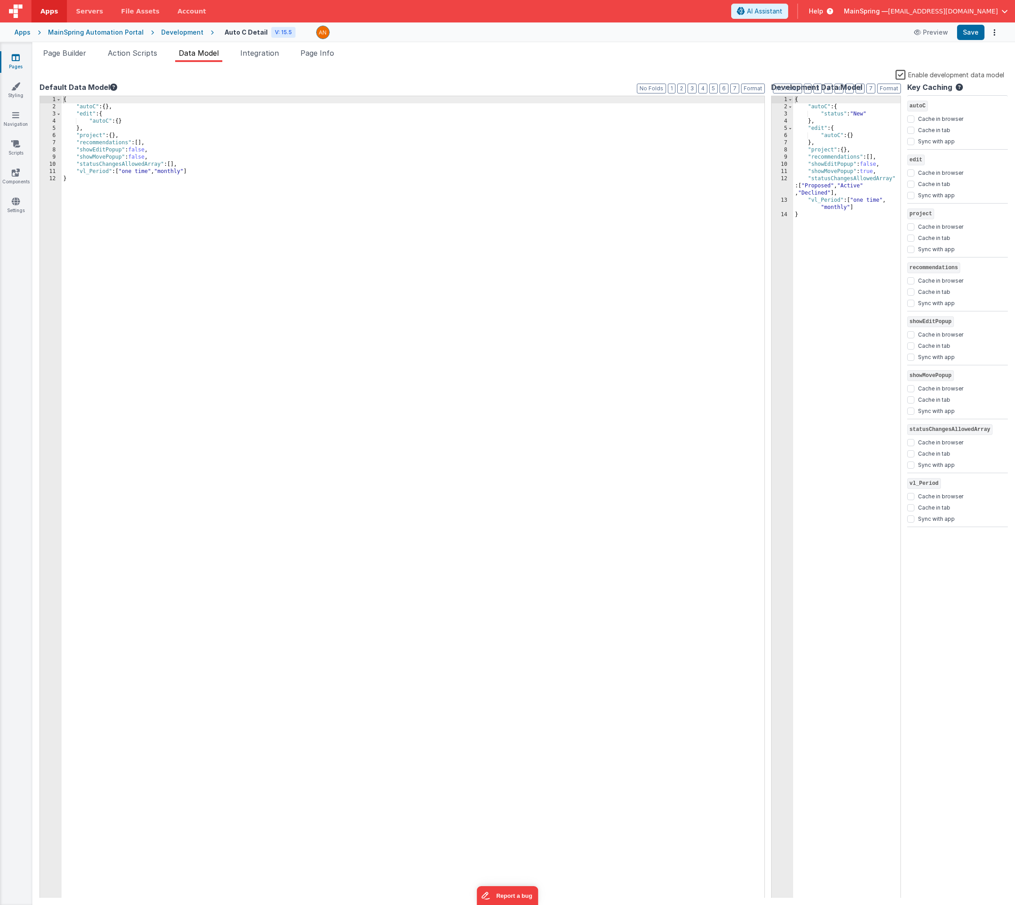
click at [900, 75] on label "Enable development data model" at bounding box center [950, 74] width 109 height 10
click at [0, 0] on input "Enable development data model" at bounding box center [0, 0] width 0 height 0
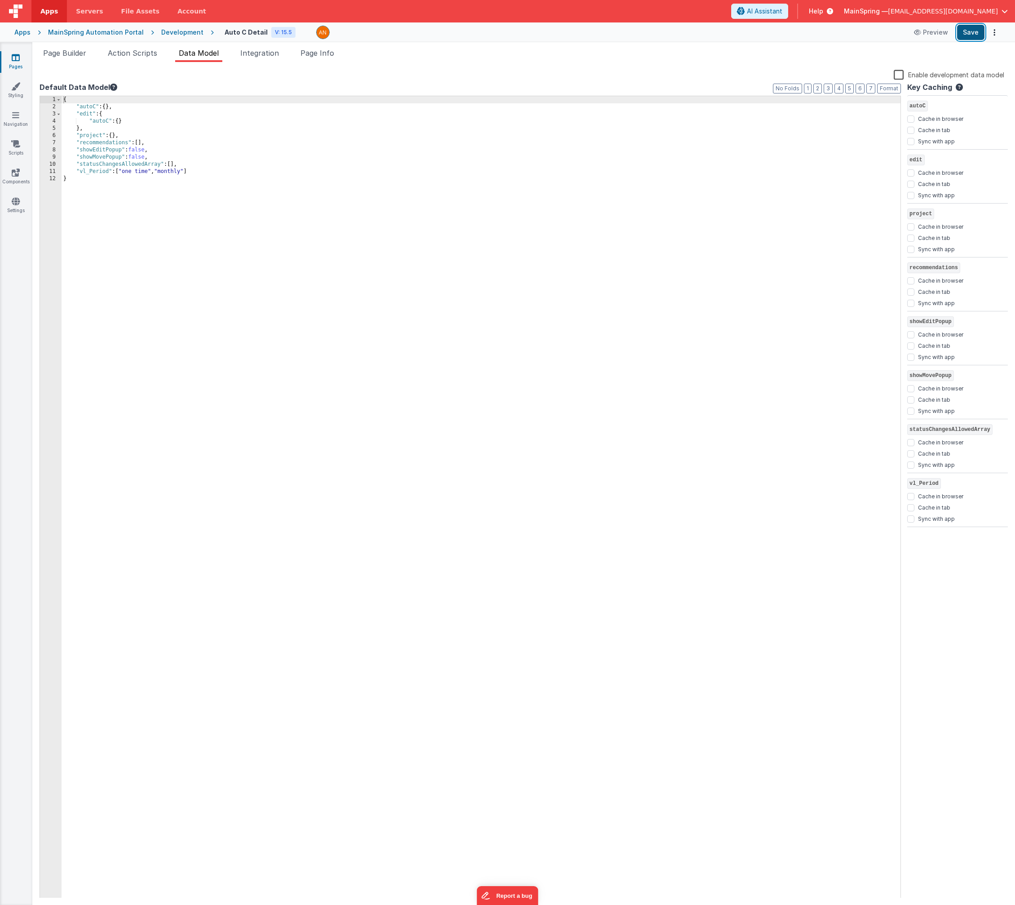
click at [965, 36] on button "Save" at bounding box center [970, 32] width 27 height 15
click at [328, 51] on span "Page Info" at bounding box center [318, 53] width 34 height 9
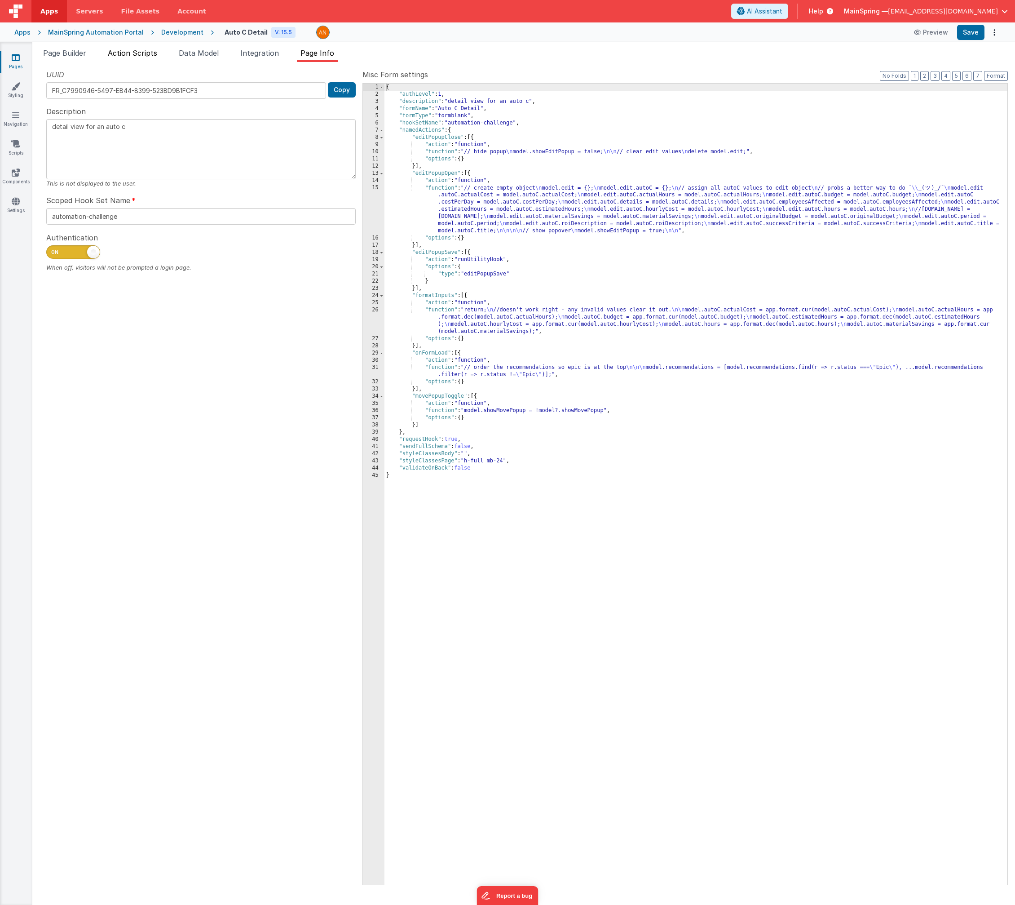
click at [126, 51] on span "Action Scripts" at bounding box center [132, 53] width 49 height 9
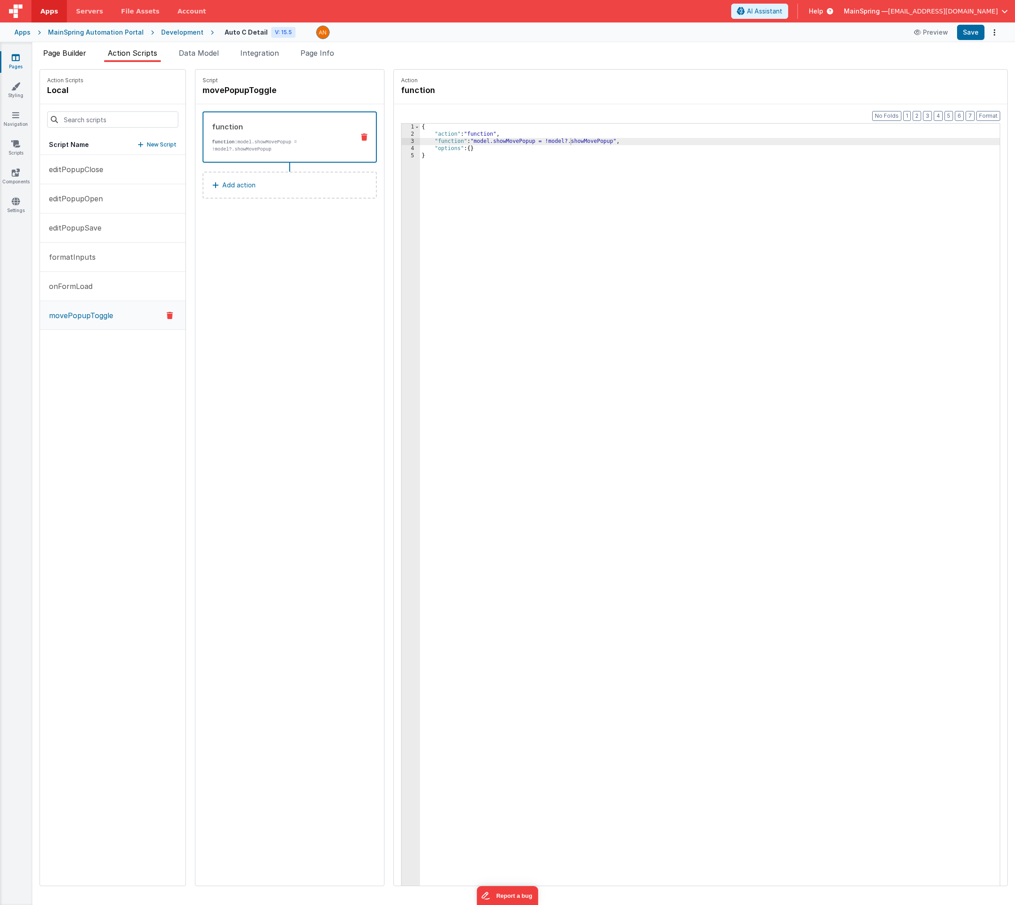
click at [71, 51] on span "Page Builder" at bounding box center [64, 53] width 43 height 9
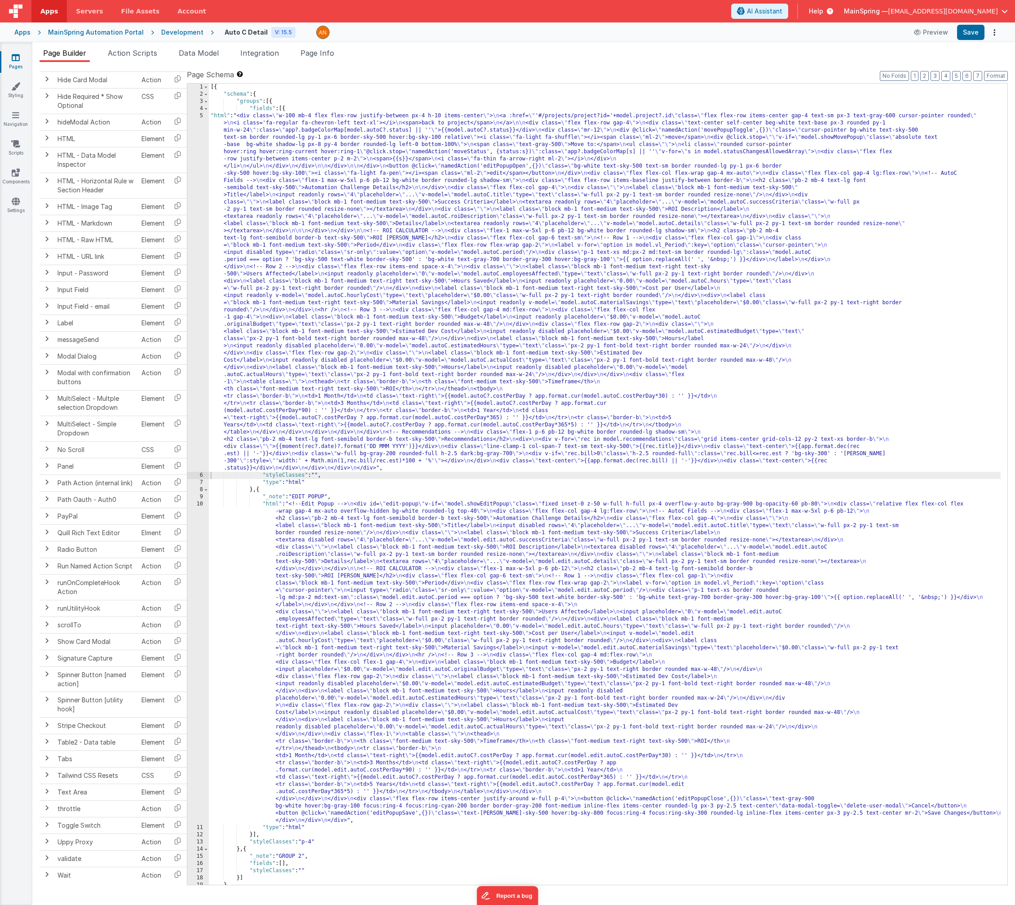
click at [437, 358] on div "[{ "schema" : { "groups" : [{ "fields" : [{ "html" : "<div class= \" w-100 mb-4…" at bounding box center [605, 491] width 792 height 815
click at [196, 363] on div "5" at bounding box center [198, 291] width 22 height 359
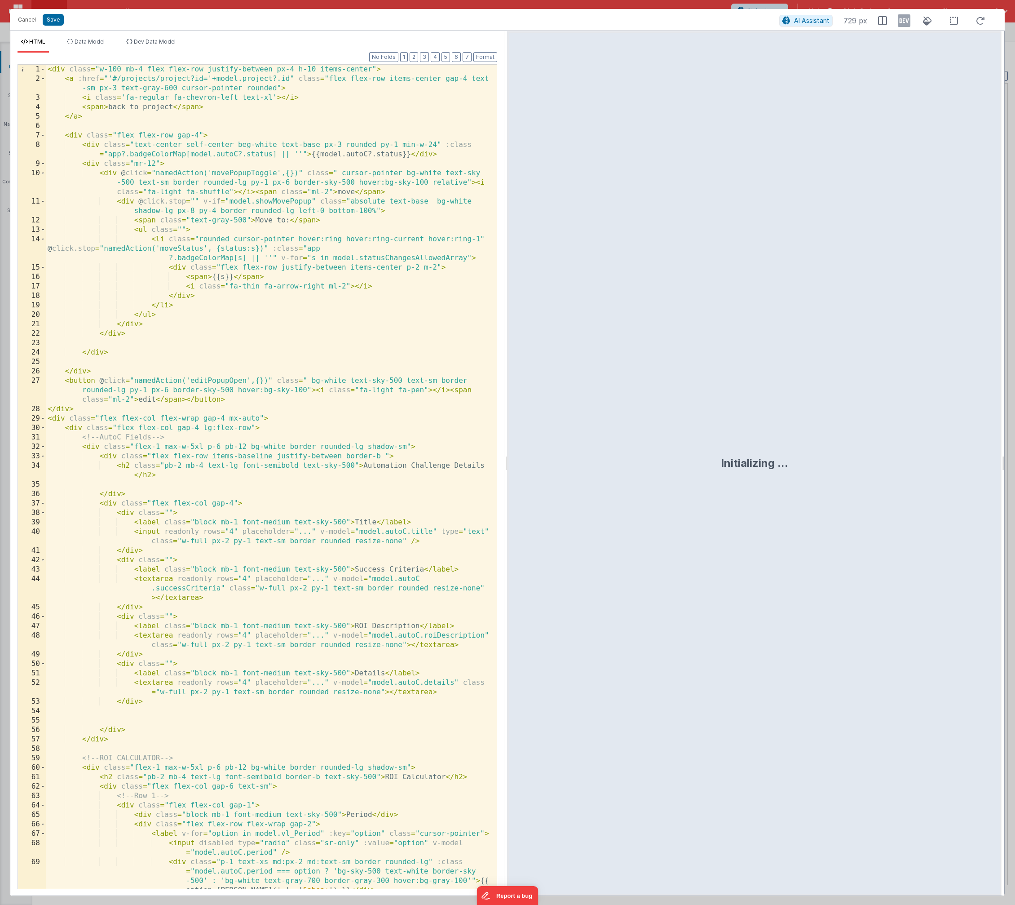
scroll to position [0, 0]
click at [23, 21] on button "Cancel" at bounding box center [26, 19] width 27 height 13
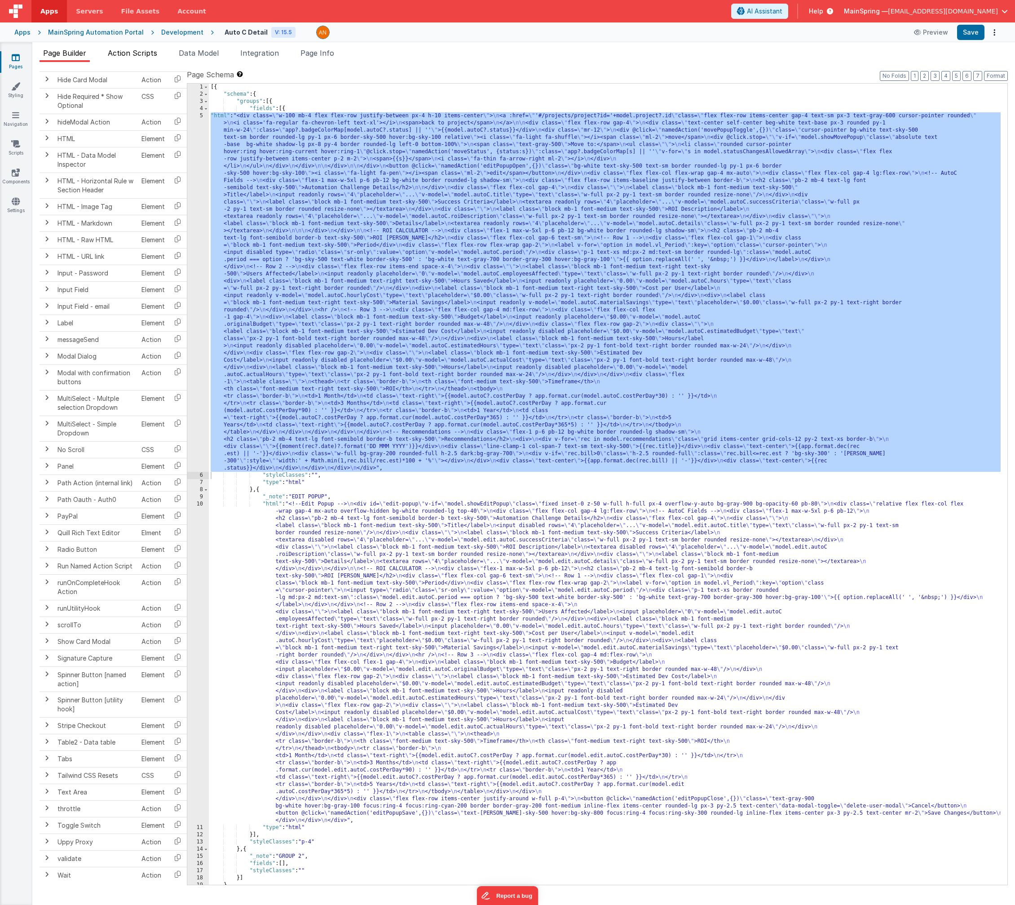
click at [140, 55] on span "Action Scripts" at bounding box center [132, 53] width 49 height 9
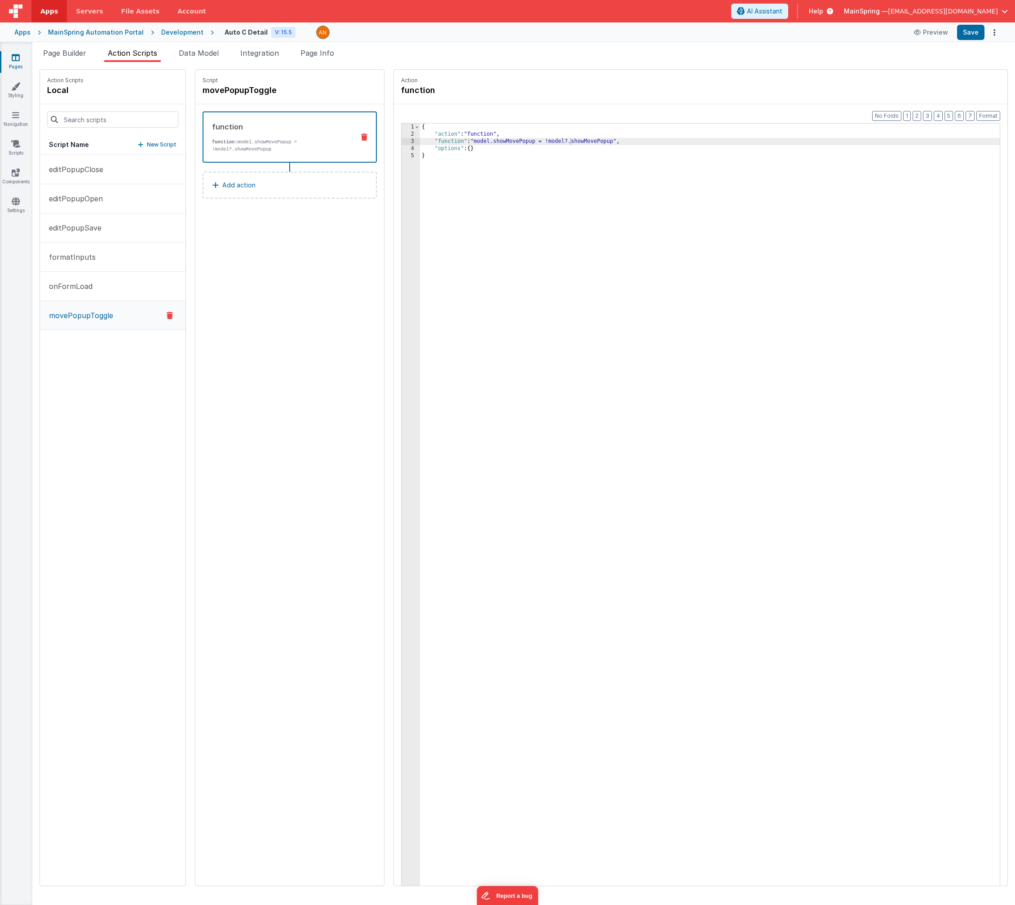
click at [147, 142] on p "New Script" at bounding box center [162, 144] width 30 height 9
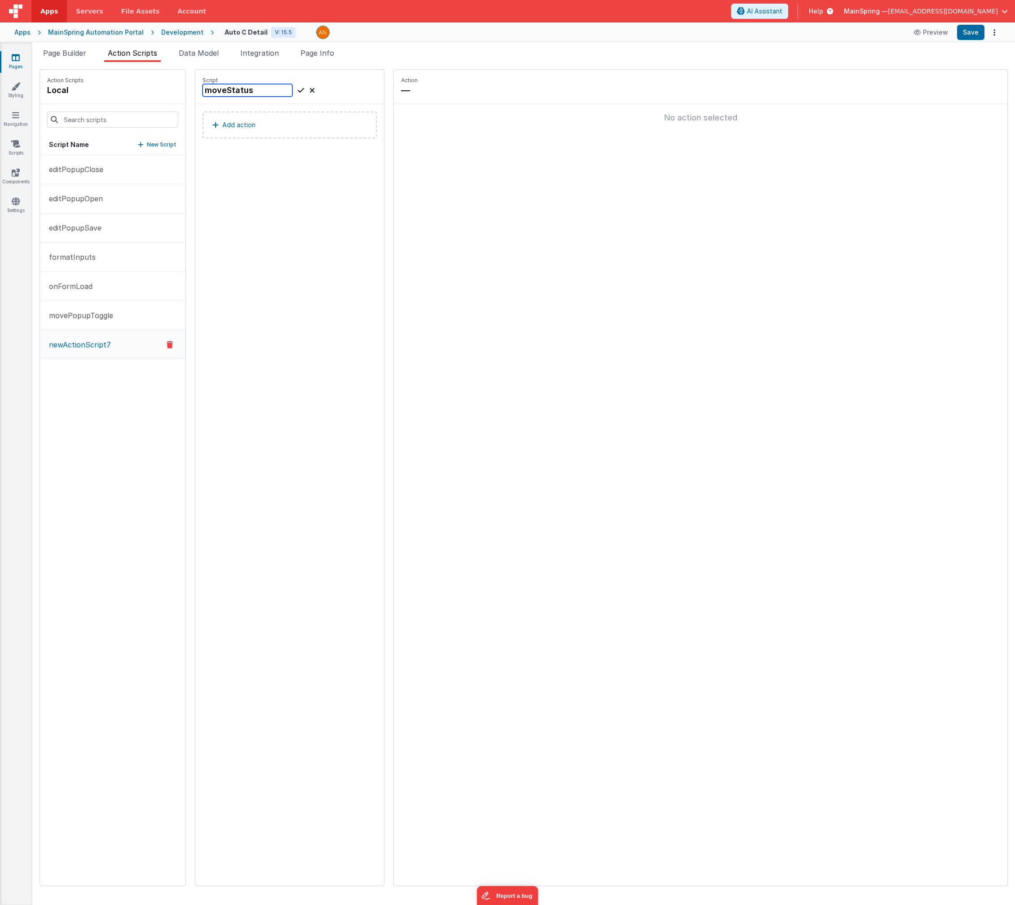
type input "moveStatus"
click at [298, 94] on icon at bounding box center [301, 90] width 6 height 11
click at [246, 124] on button "Add action" at bounding box center [290, 124] width 174 height 27
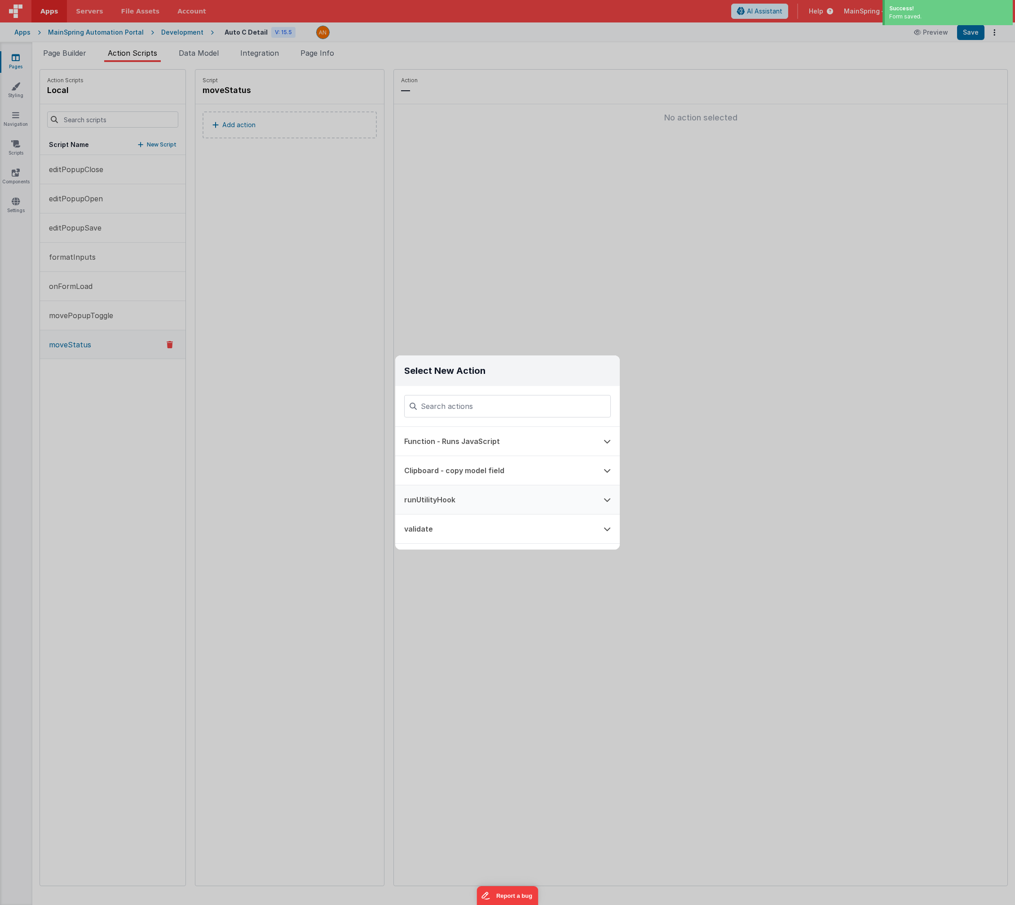
click at [445, 492] on button "runUtilityHook" at bounding box center [494, 499] width 199 height 29
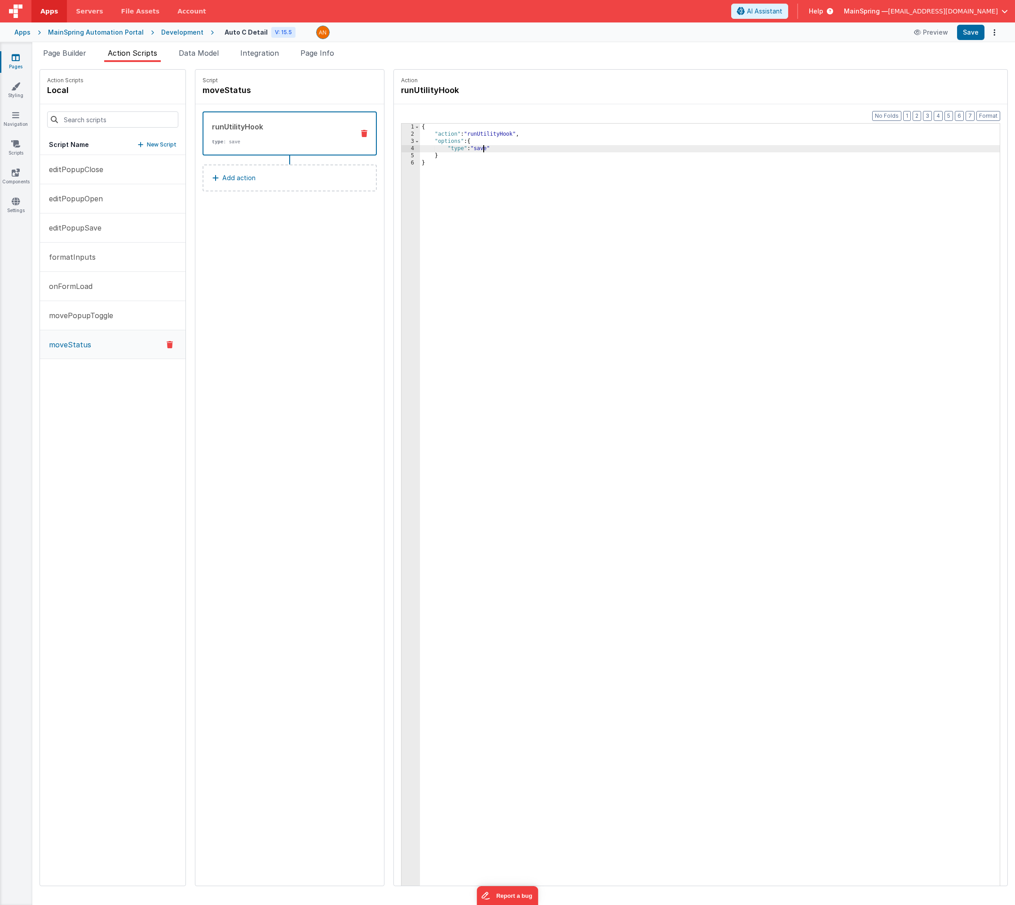
click at [460, 146] on div "{ "action" : "runUtilityHook" , "options" : { "type" : "save" } }" at bounding box center [721, 526] width 603 height 804
click at [975, 34] on button "Save" at bounding box center [970, 32] width 27 height 15
click at [169, 28] on div "Development" at bounding box center [182, 32] width 42 height 9
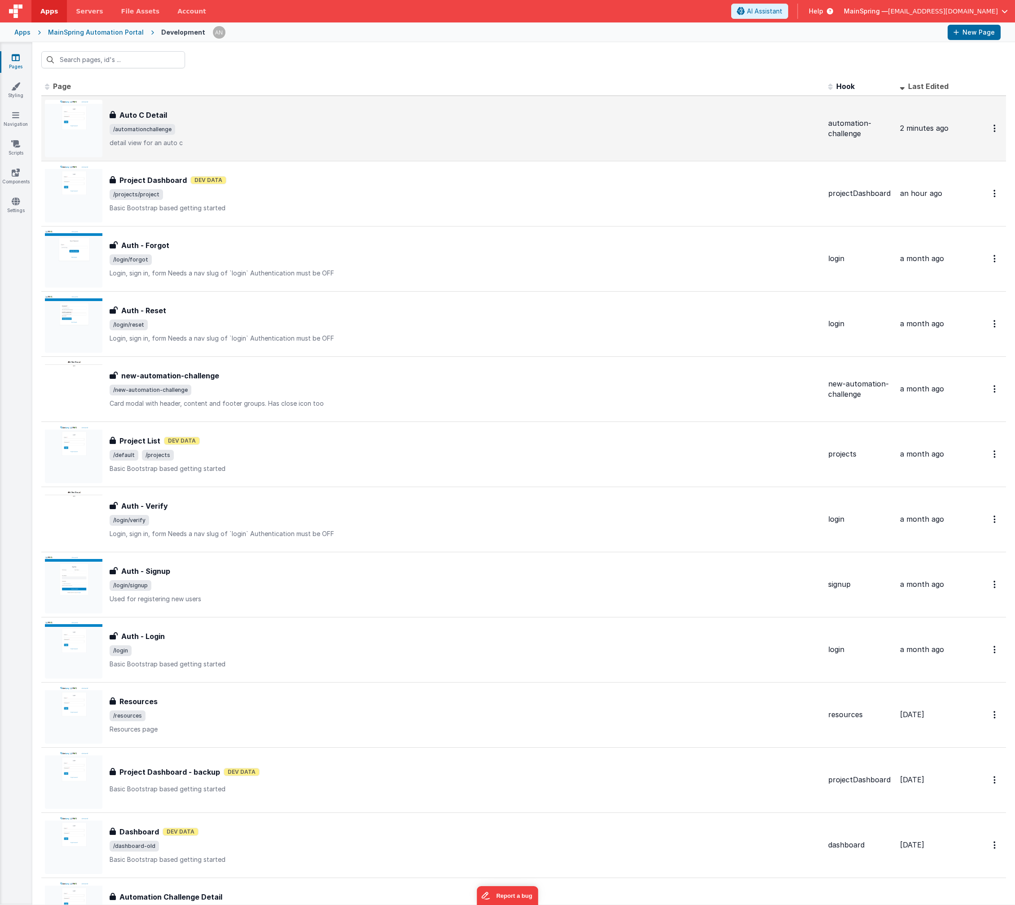
click at [260, 125] on span "/automationchallenge" at bounding box center [466, 129] width 712 height 11
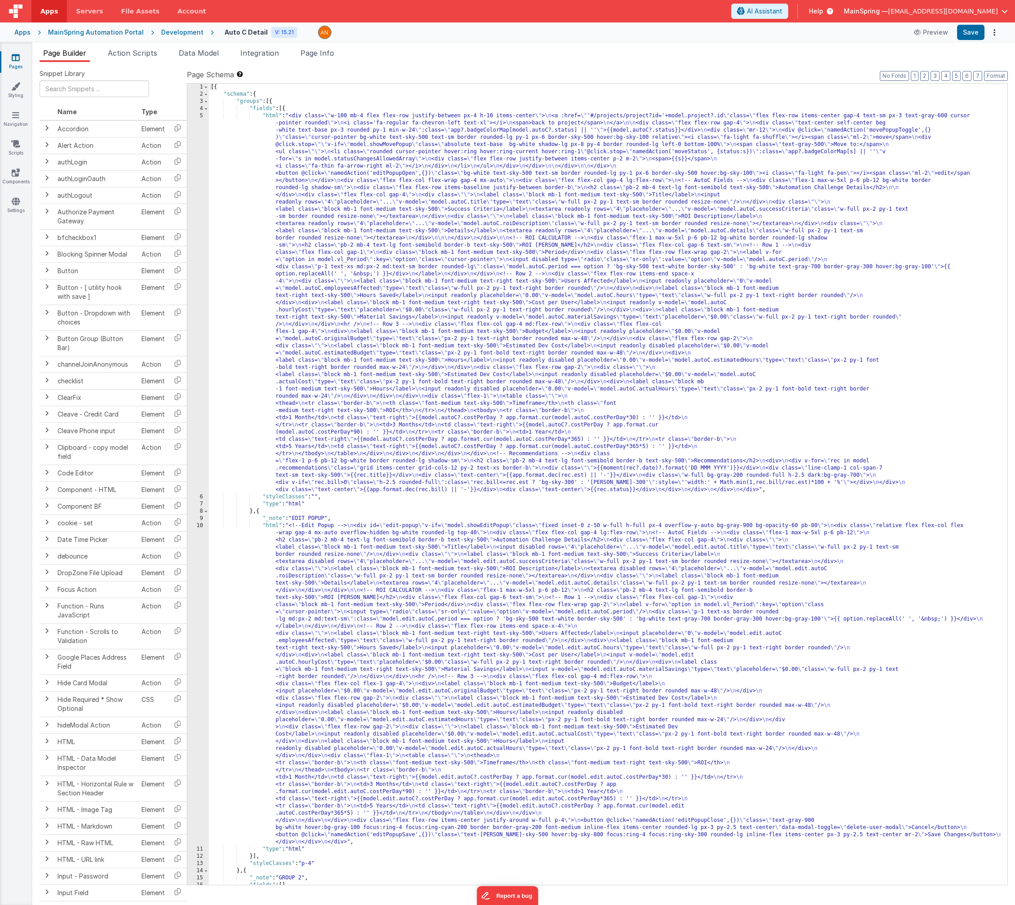
click at [459, 269] on div "[{ "schema" : { "groups" : [{ "fields" : [{ "html" : "<div class= \" w-100 mb-4…" at bounding box center [605, 491] width 792 height 815
click at [198, 286] on div "5" at bounding box center [198, 302] width 22 height 381
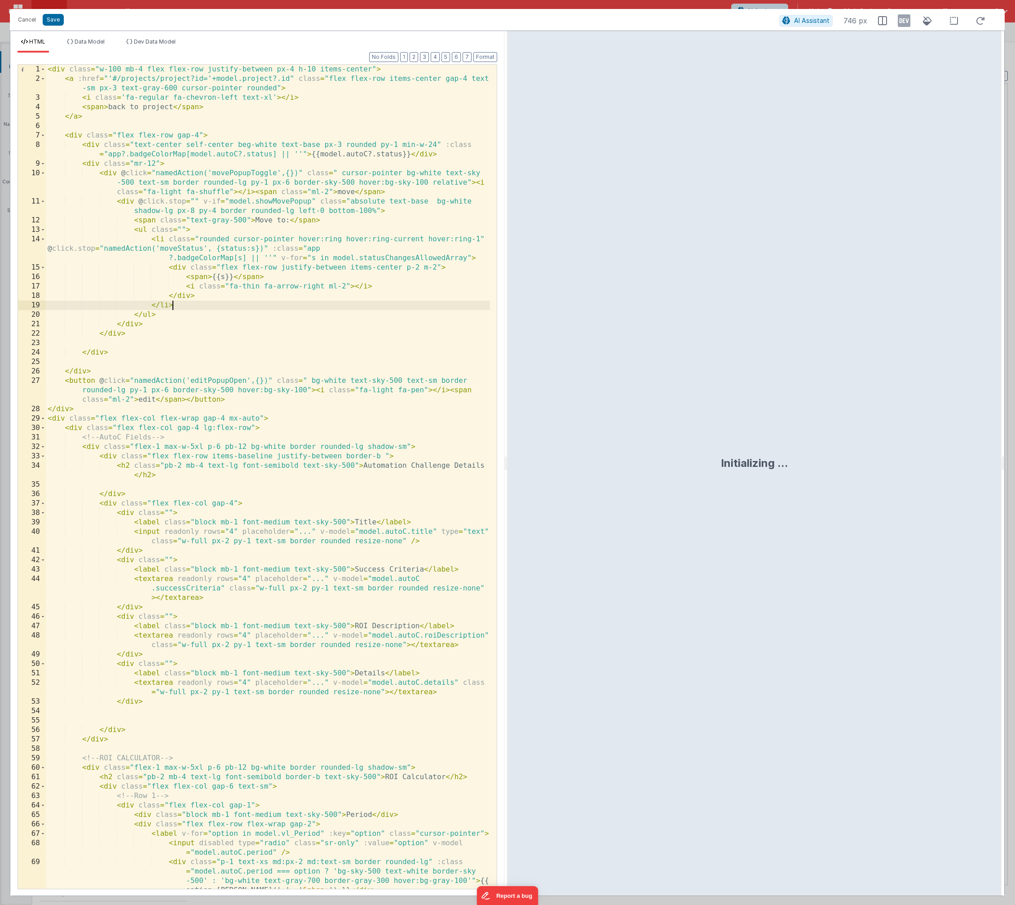
click at [327, 301] on div "< div class = "w-100 mb-4 flex flex-row justify-between px-4 h-10 items-center"…" at bounding box center [268, 486] width 444 height 843
click at [452, 75] on span at bounding box center [452, 73] width 14 height 14
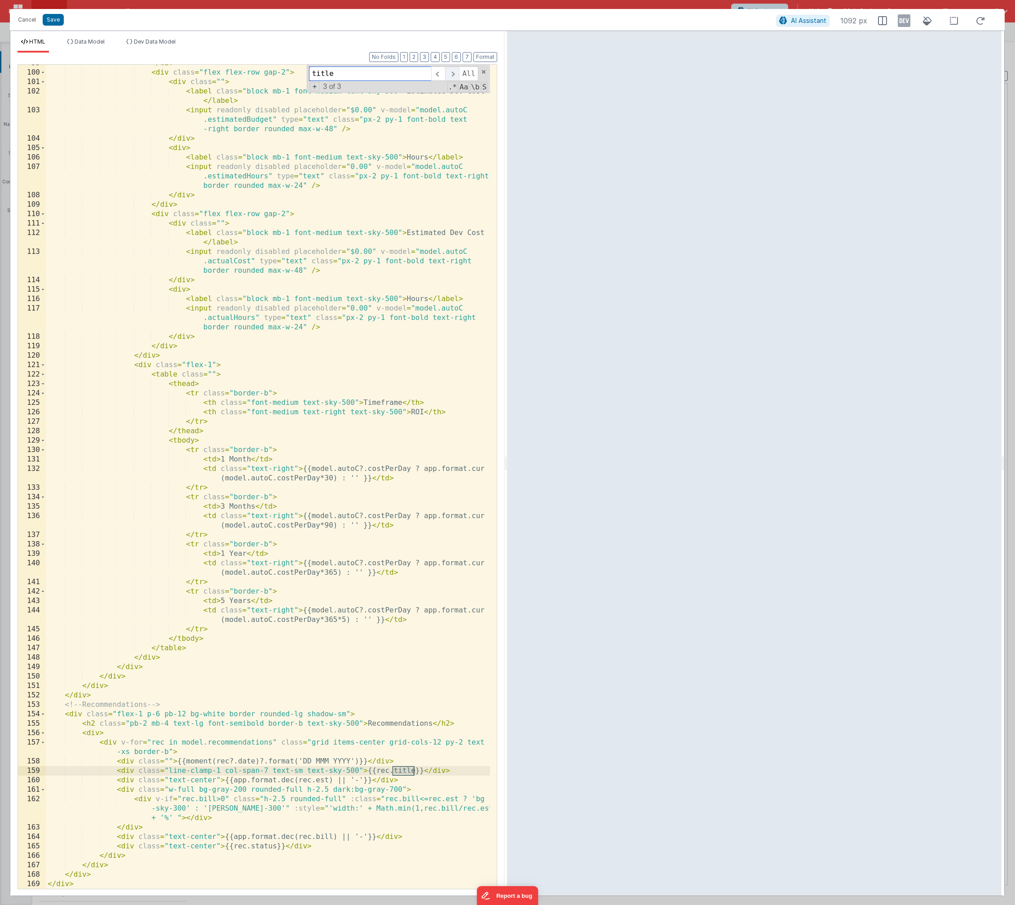
scroll to position [1195, 0]
click at [440, 75] on span at bounding box center [438, 73] width 14 height 14
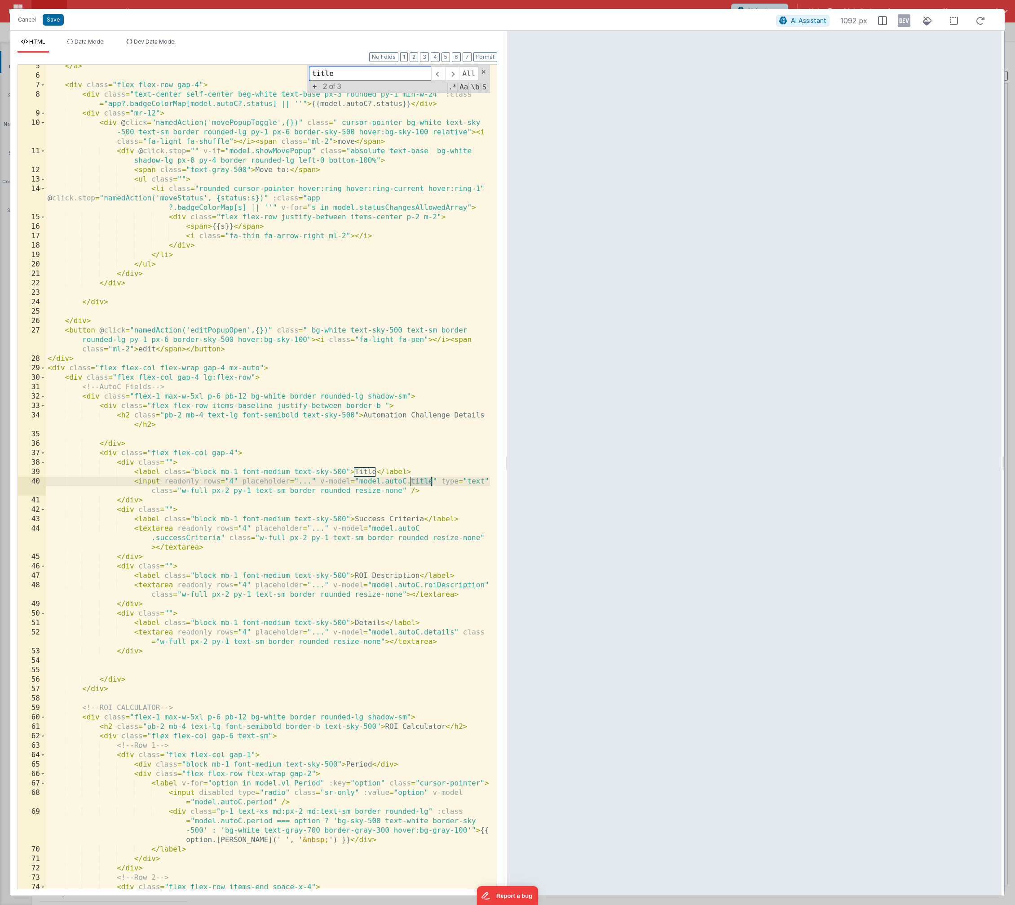
scroll to position [50, 0]
drag, startPoint x: 386, startPoint y: 74, endPoint x: 266, endPoint y: 61, distance: 121.1
click at [266, 61] on div "Format 7 6 5 4 3 2 1 No Folds 5 6 7 8 9 10 11 12 13 14 15 16 17 18 19 20 21 22 …" at bounding box center [258, 471] width 480 height 836
type input "autoC."
click at [465, 75] on span "All" at bounding box center [468, 73] width 19 height 14
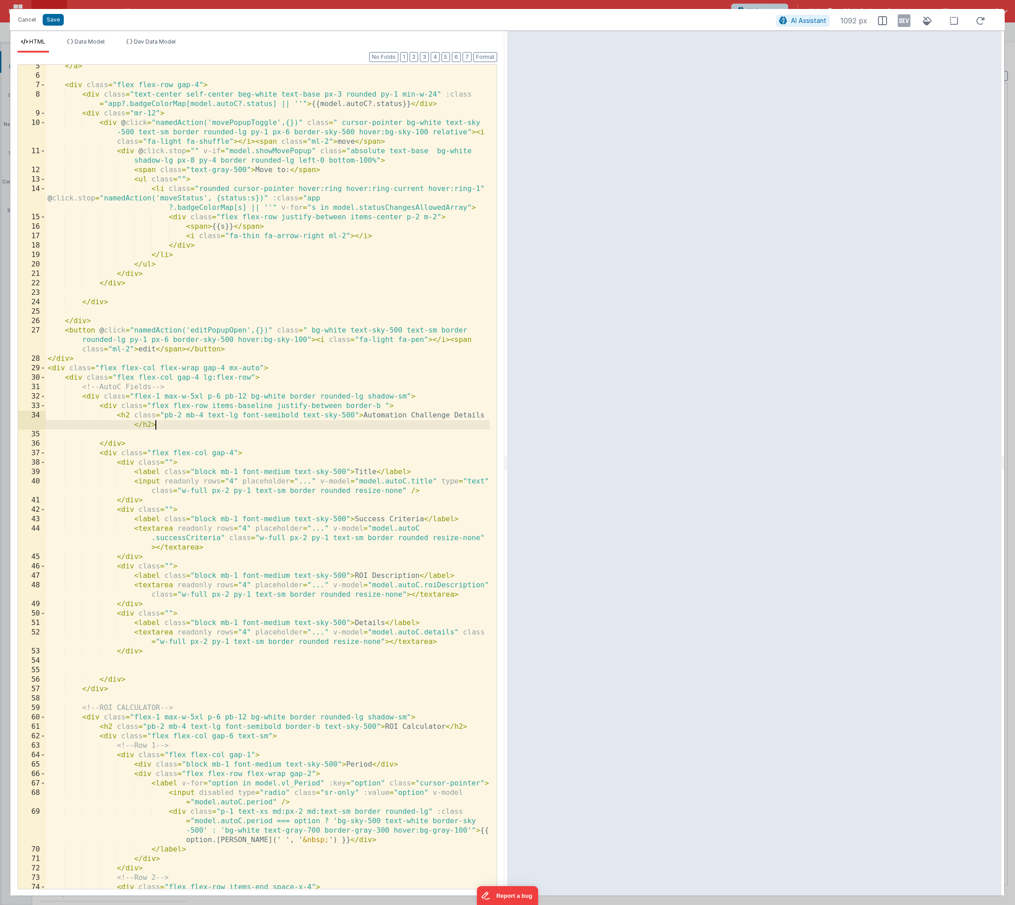
click at [384, 428] on div "</ a > < div class = "flex flex-row gap-4" > < div class = "text-center self-ce…" at bounding box center [268, 483] width 444 height 843
click at [408, 484] on div "</ a > < div class = "flex flex-row gap-4" > < div class = "text-center self-ce…" at bounding box center [268, 483] width 444 height 843
drag, startPoint x: 54, startPoint y: 22, endPoint x: 80, endPoint y: 26, distance: 25.6
click at [54, 22] on button "Save" at bounding box center [53, 20] width 21 height 12
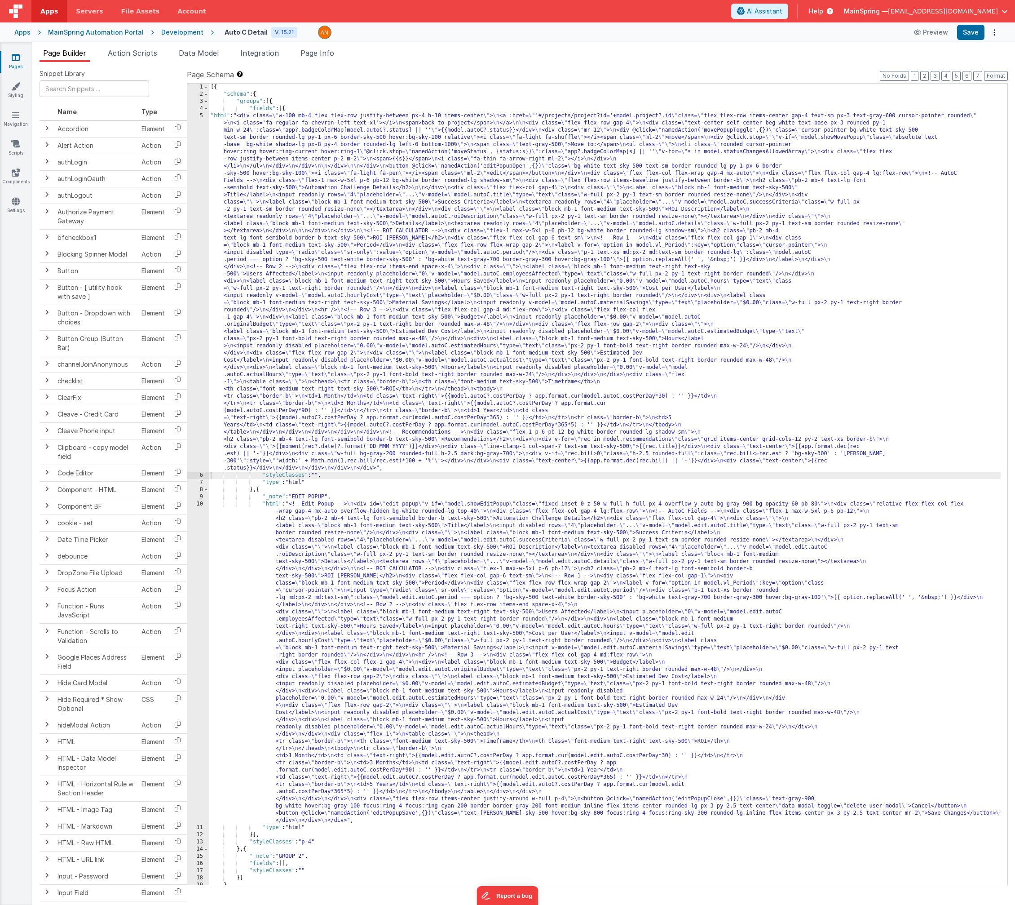
click at [1006, 83] on div "1 2 3 4 5 6 7 8 9 10 11 12 13 14 15 16 17 18 19 20 [{ "schema" : { "groups" : […" at bounding box center [597, 484] width 821 height 802
click at [1003, 79] on button "Format" at bounding box center [996, 76] width 24 height 10
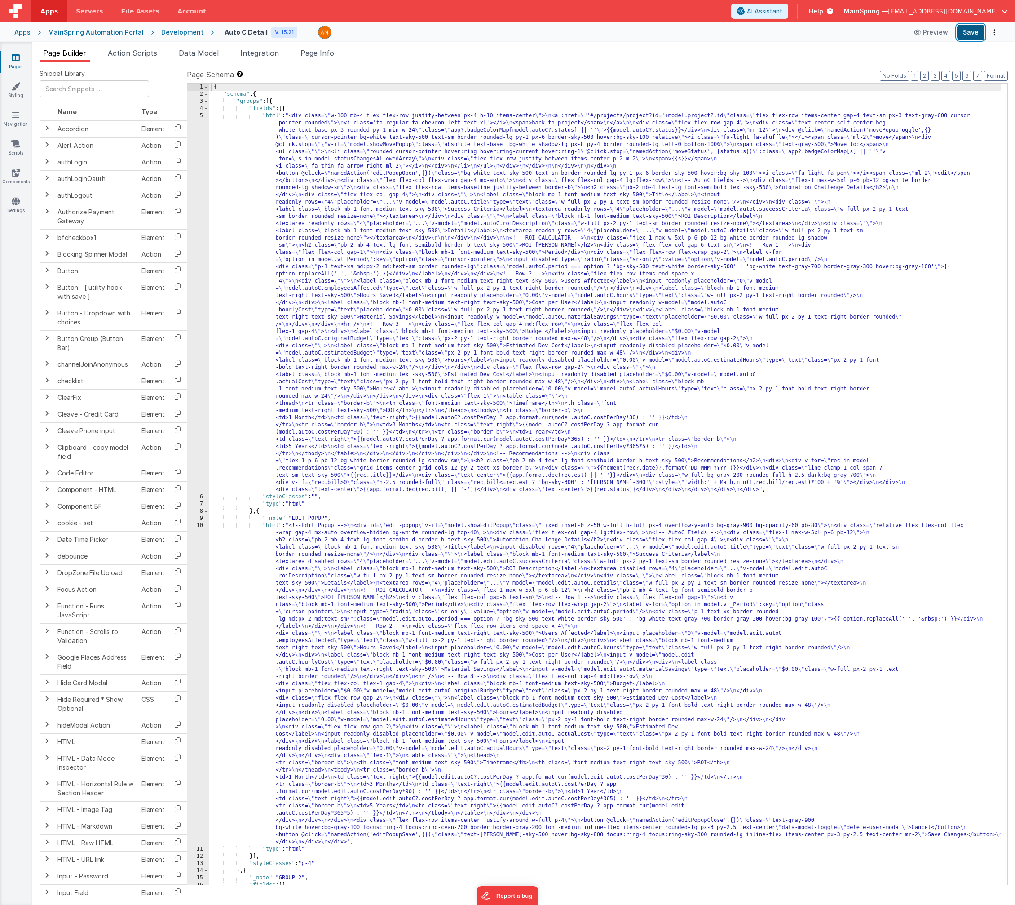
click at [970, 34] on button "Save" at bounding box center [970, 32] width 27 height 15
click at [134, 55] on span "Action Scripts" at bounding box center [132, 53] width 49 height 9
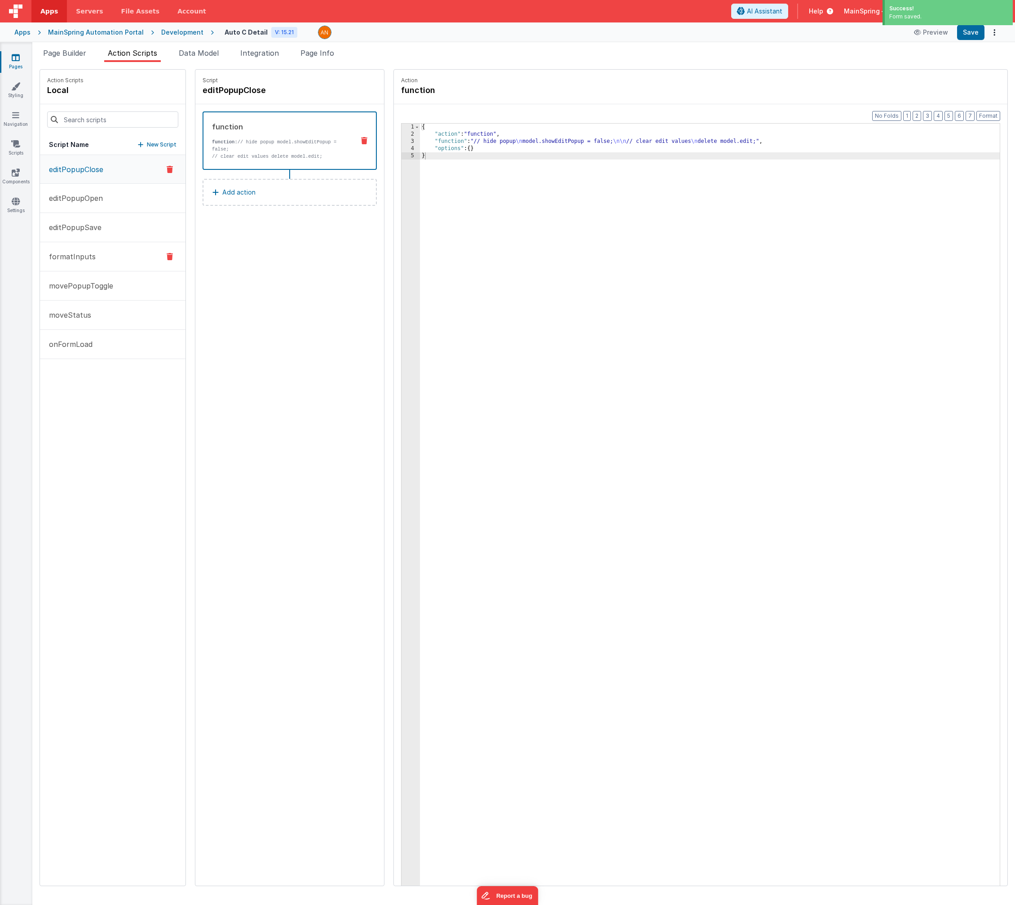
click at [86, 255] on p "formatInputs" at bounding box center [70, 256] width 52 height 11
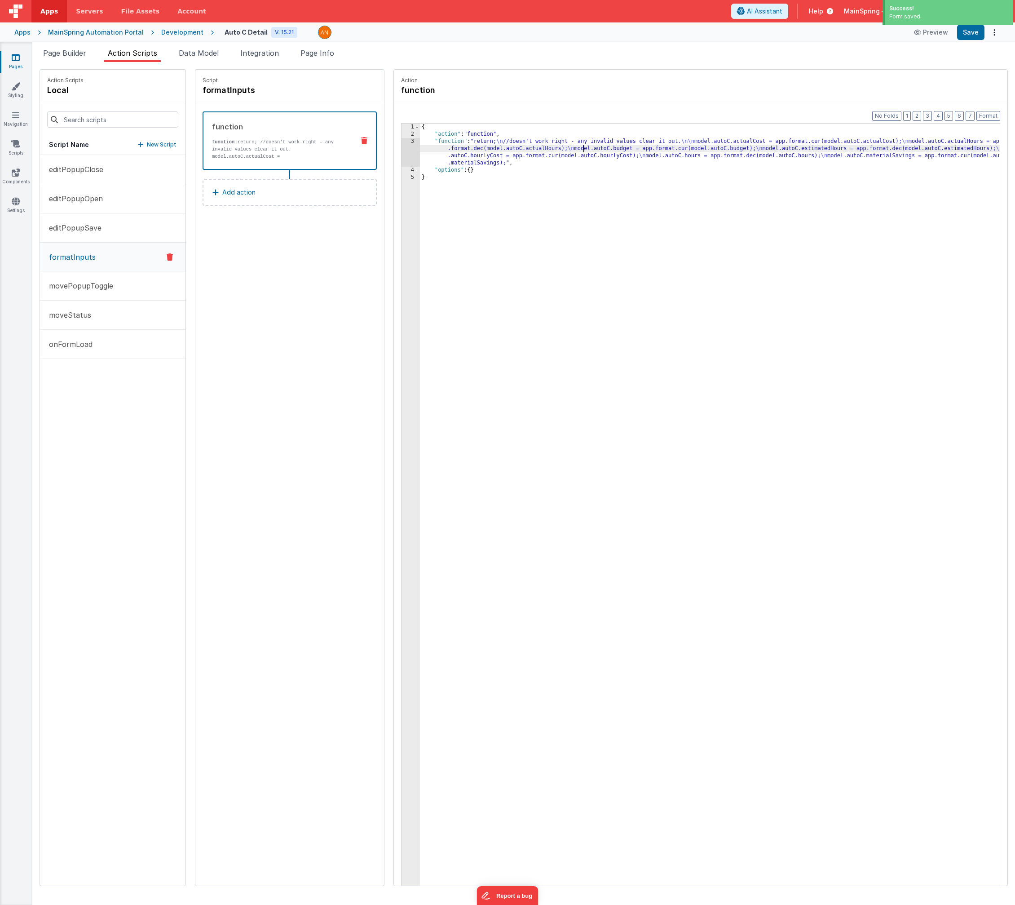
click at [559, 152] on div "{ "action" : "function" , "function" : "return; \n //doesn't work right - any i…" at bounding box center [721, 526] width 603 height 804
click at [402, 158] on div "3" at bounding box center [411, 152] width 18 height 29
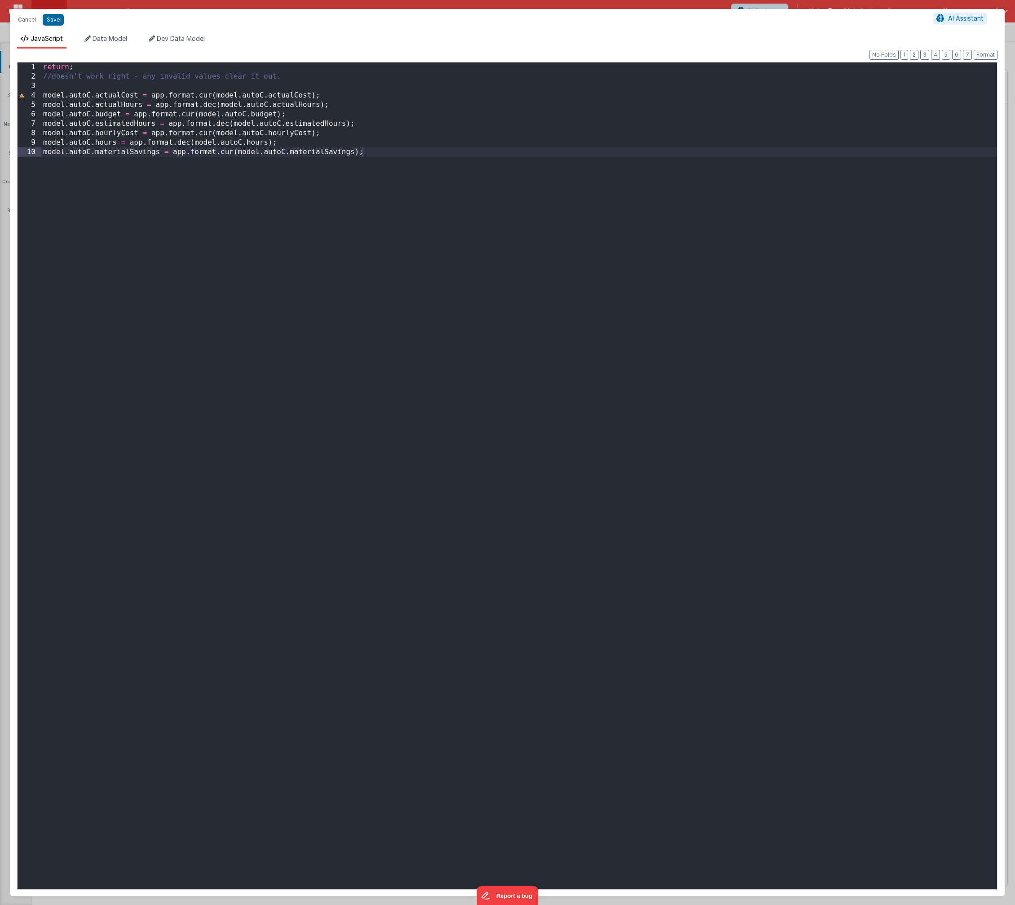
click at [264, 94] on div "return ; //doesn't work right - any invalid values clear it out. model . autoC …" at bounding box center [519, 485] width 956 height 846
click at [266, 104] on div "return ; //doesn't work right - any invalid values clear it out. model . autoC …" at bounding box center [519, 485] width 956 height 846
click at [247, 117] on div "return ; //doesn't work right - any invalid values clear it out. model . autoC …" at bounding box center [519, 485] width 956 height 846
click at [281, 126] on div "return ; //doesn't work right - any invalid values clear it out. model . autoC …" at bounding box center [519, 485] width 956 height 846
click at [266, 135] on div "return ; //doesn't work right - any invalid values clear it out. model . autoC …" at bounding box center [519, 485] width 956 height 846
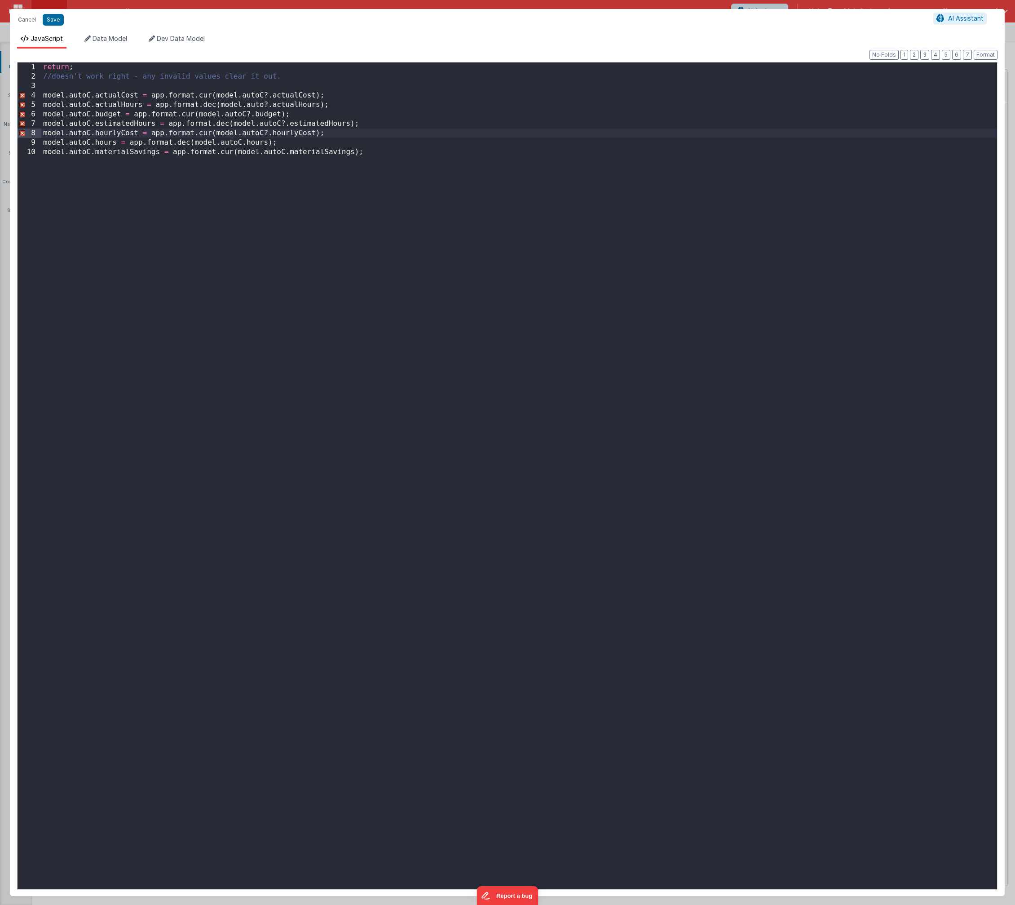
drag, startPoint x: 243, startPoint y: 143, endPoint x: 248, endPoint y: 147, distance: 6.1
click at [243, 143] on div "return ; //doesn't work right - any invalid values clear it out. model . autoC …" at bounding box center [519, 485] width 956 height 846
click at [287, 153] on div "return ; //doesn't work right - any invalid values clear it out. model . autoC …" at bounding box center [519, 485] width 956 height 846
click at [20, 21] on button "Cancel" at bounding box center [26, 19] width 27 height 13
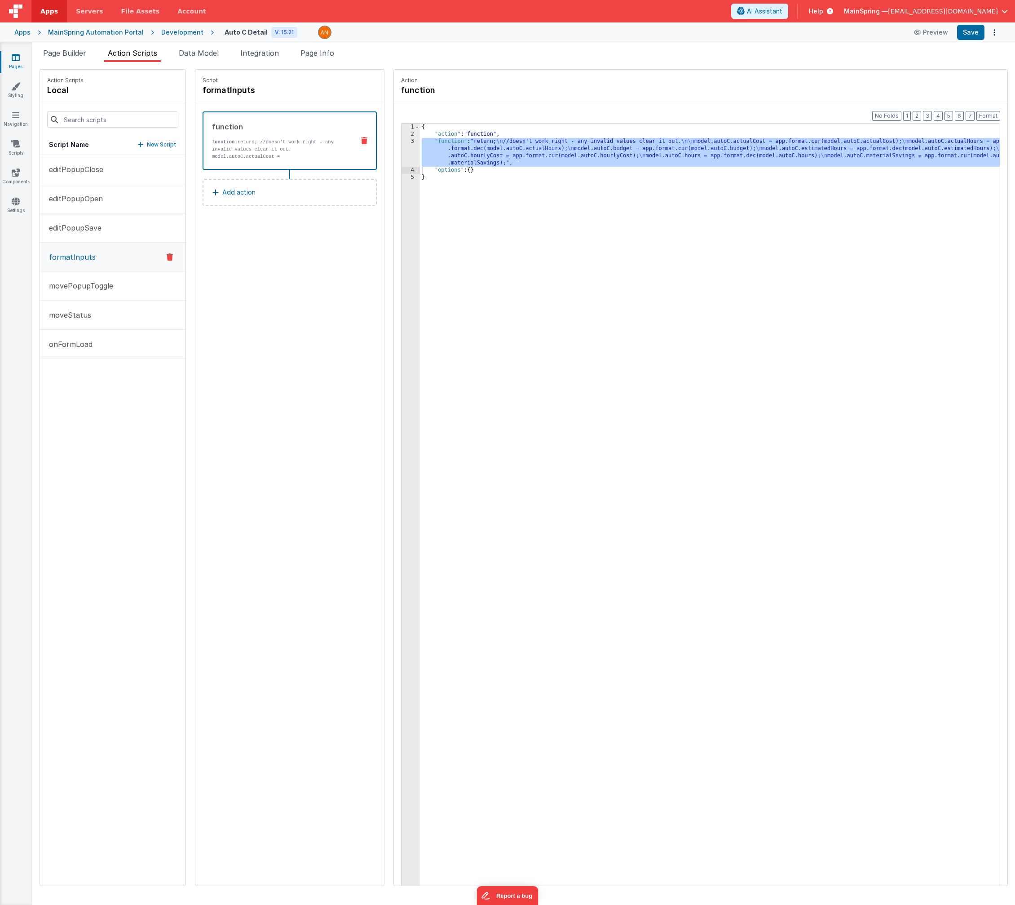
click at [505, 285] on div "{ "action" : "function" , "function" : "return; \n //doesn't work right - any i…" at bounding box center [721, 526] width 603 height 804
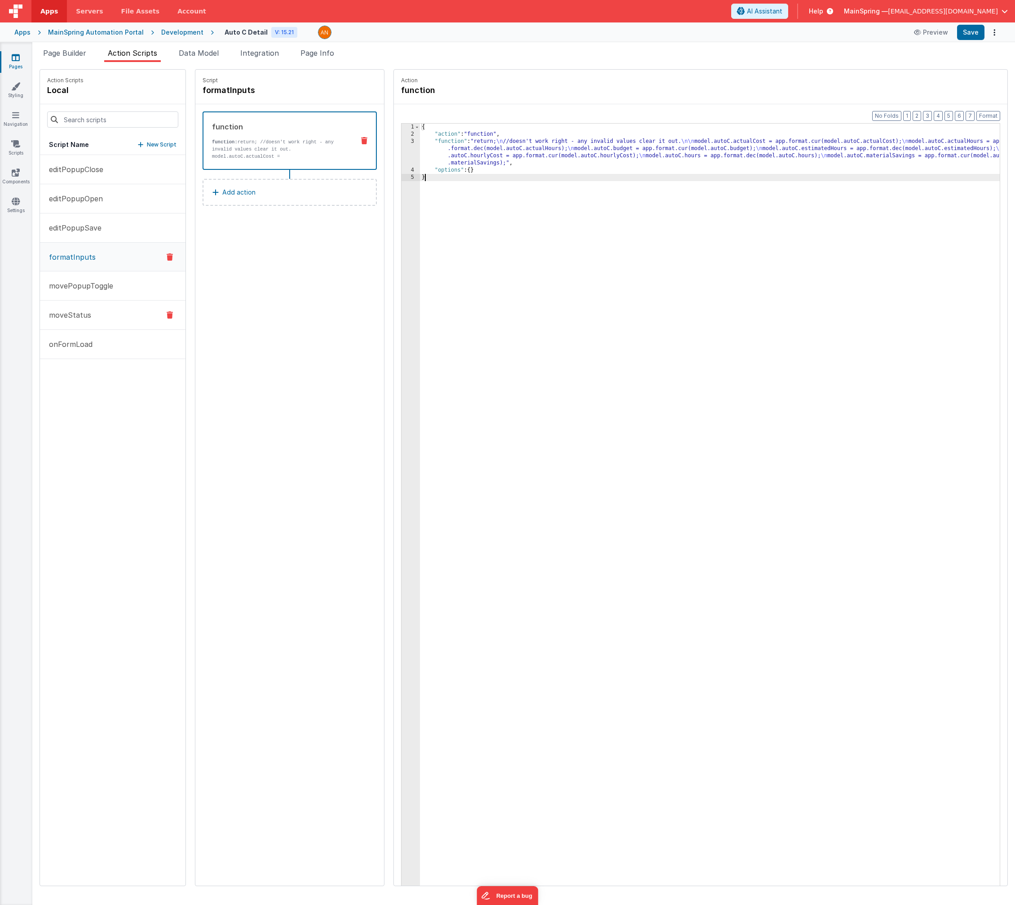
click at [75, 314] on p "moveStatus" at bounding box center [68, 315] width 48 height 11
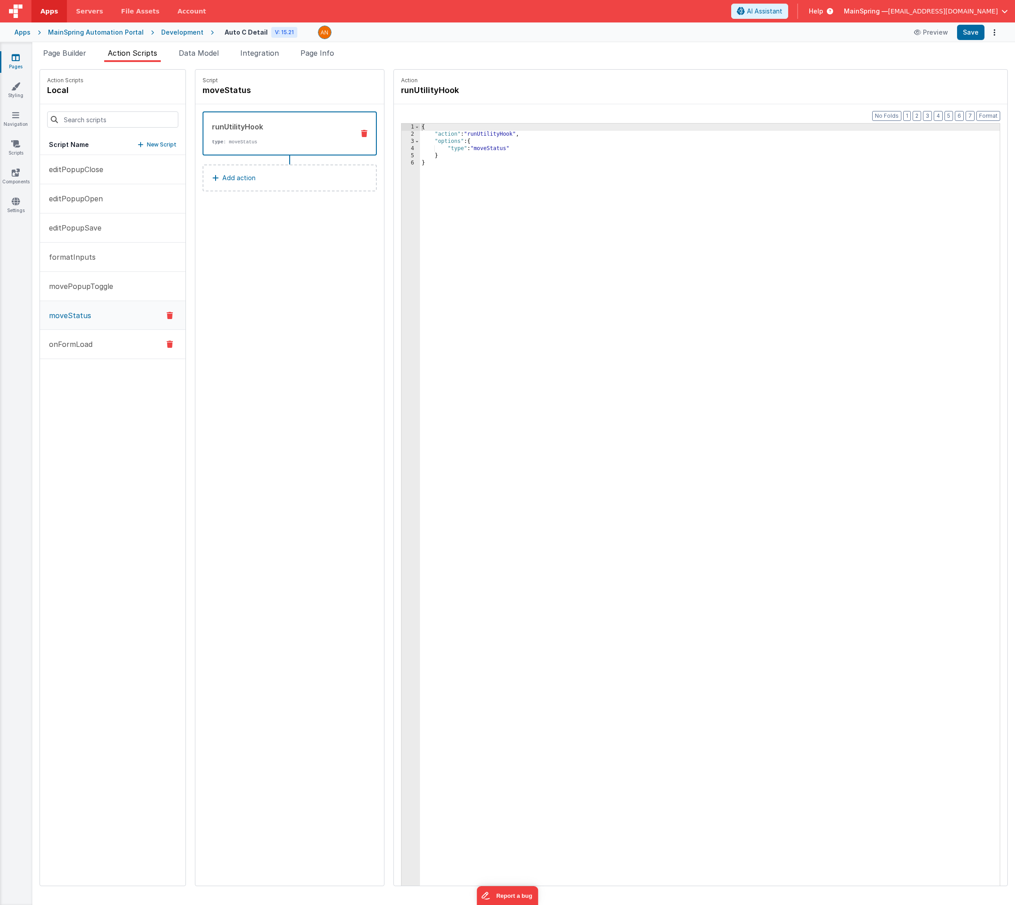
click at [77, 337] on button "onFormLoad" at bounding box center [113, 344] width 146 height 29
click at [503, 139] on div "{ "action" : "function" , "function" : "// order the recommendations so epic is…" at bounding box center [721, 526] width 603 height 804
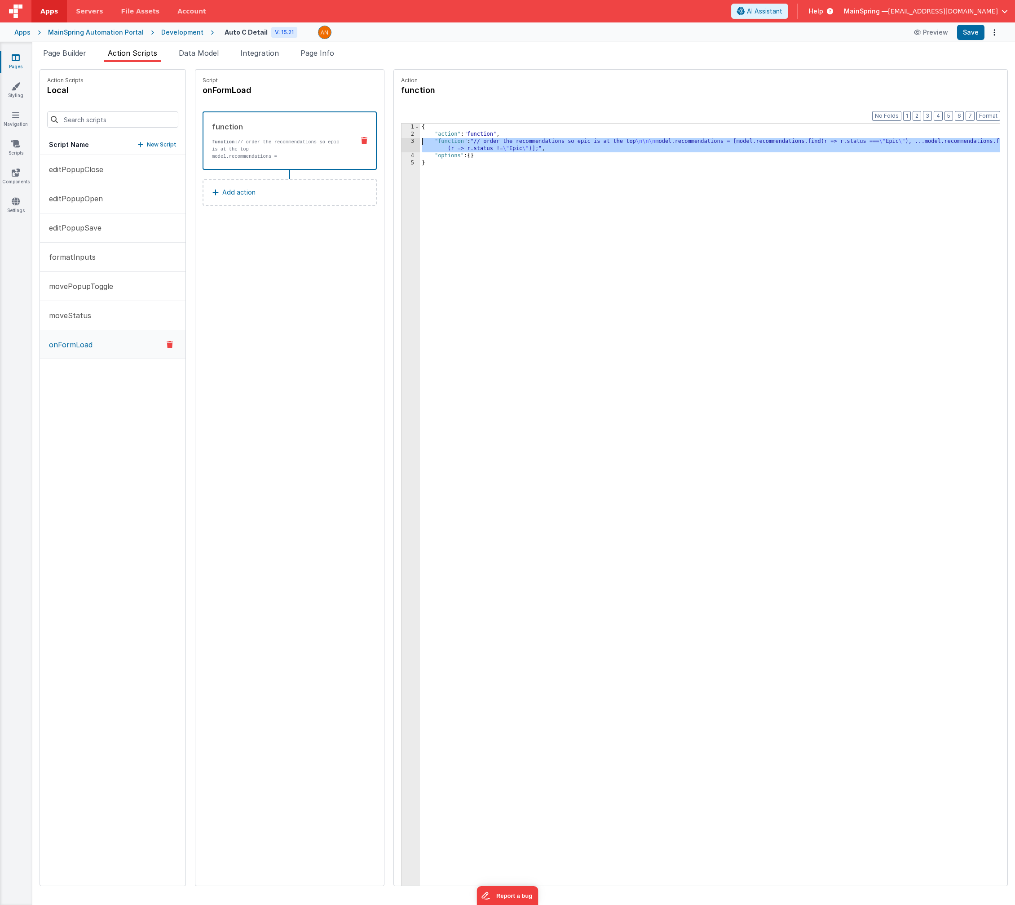
click at [402, 144] on div "3" at bounding box center [411, 145] width 18 height 14
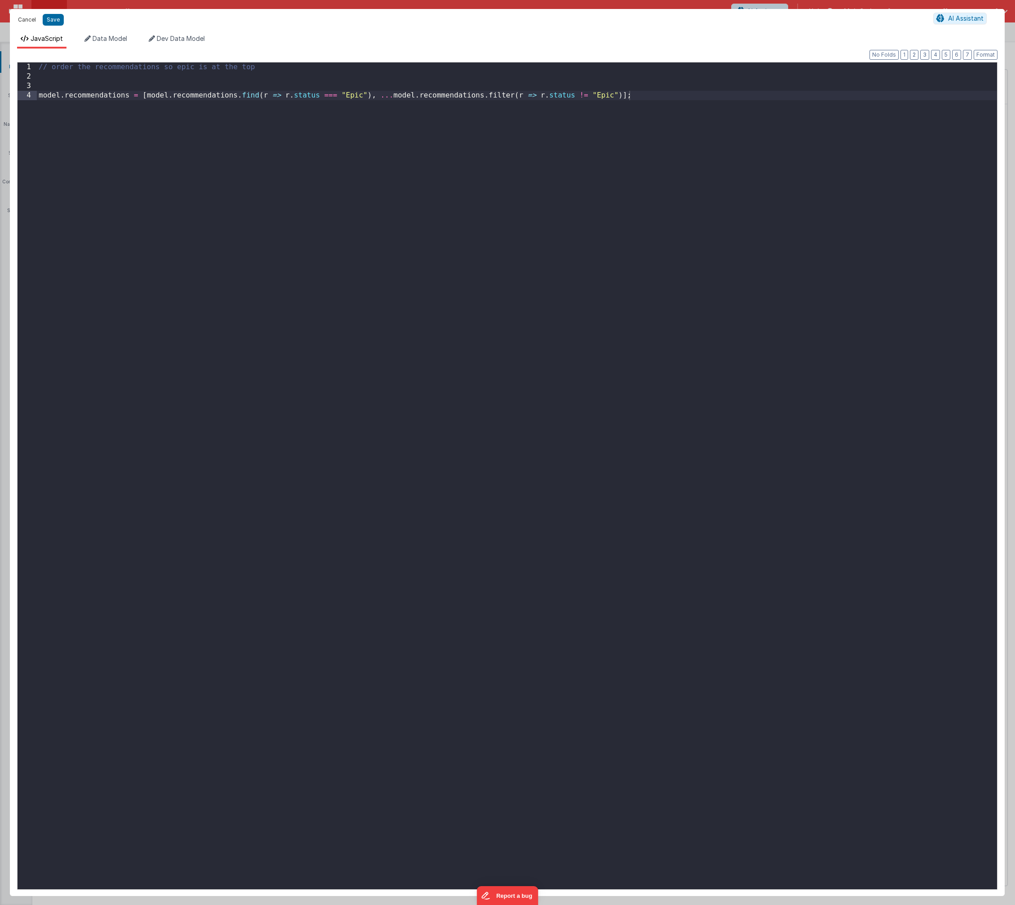
click at [20, 19] on button "Cancel" at bounding box center [26, 19] width 27 height 13
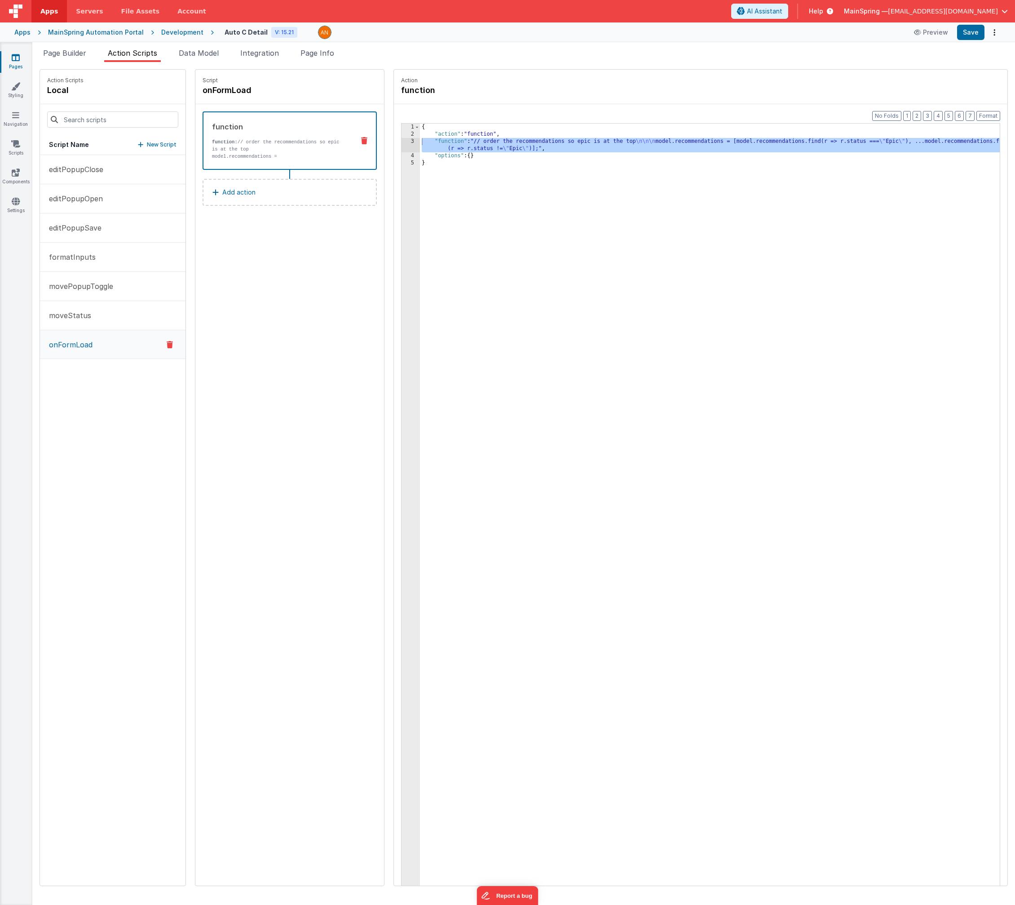
click at [324, 309] on div "Script onFormLoad function function: // order the recommendations so epic is at…" at bounding box center [289, 478] width 189 height 816
click at [327, 57] on span "Page Info" at bounding box center [318, 53] width 34 height 9
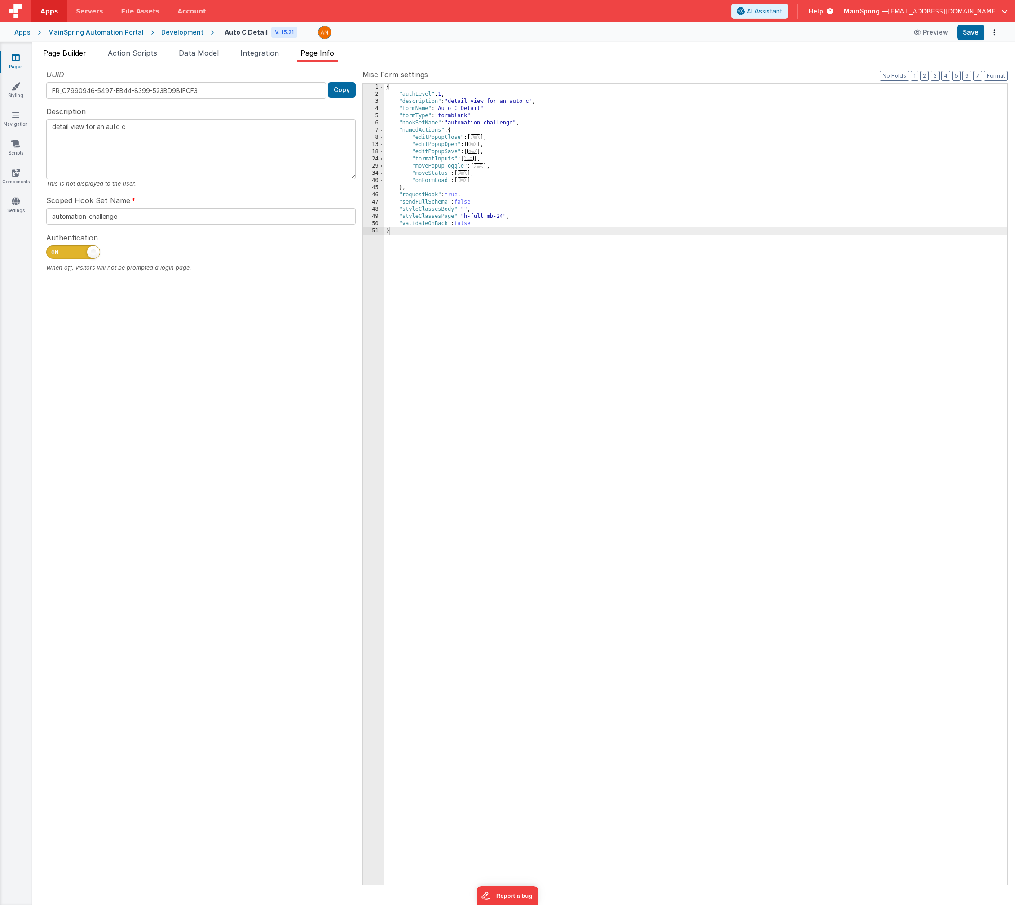
click at [63, 61] on li "Page Builder" at bounding box center [65, 55] width 50 height 14
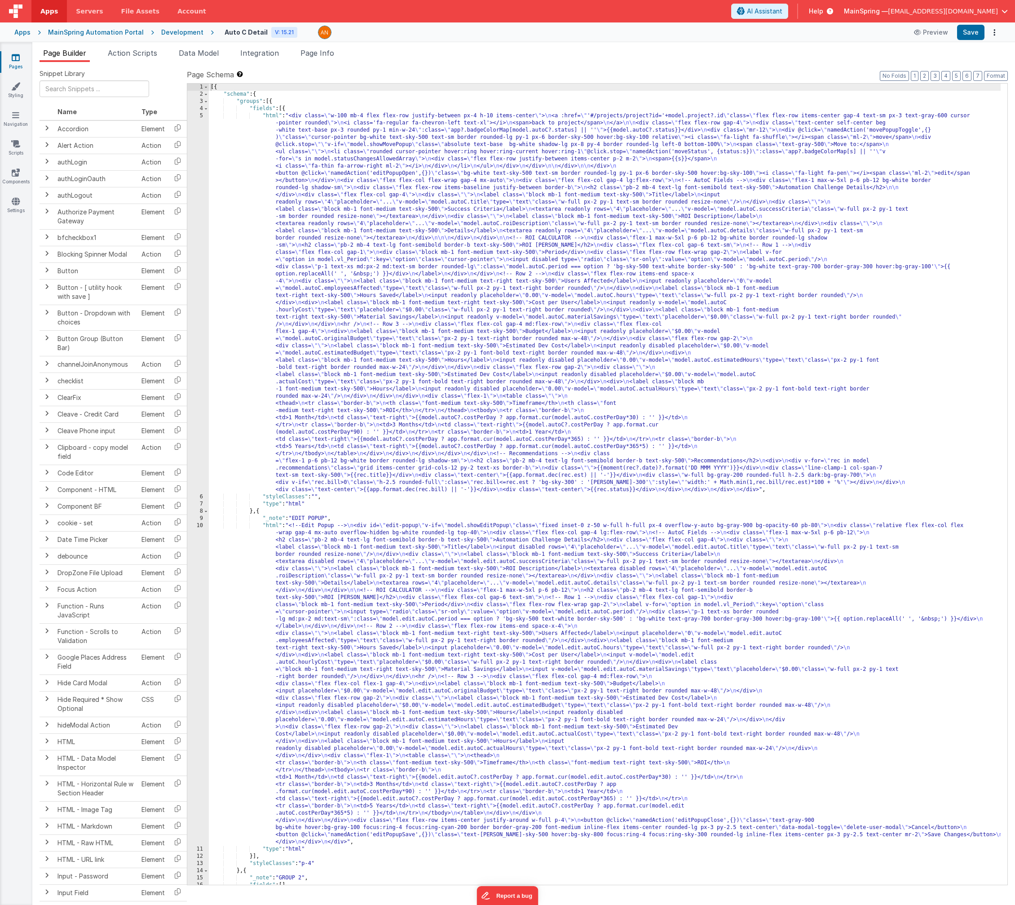
click at [362, 202] on div "[{ "schema" : { "groups" : [{ "fields" : [{ "html" : "<div class= \" w-100 mb-4…" at bounding box center [605, 491] width 792 height 815
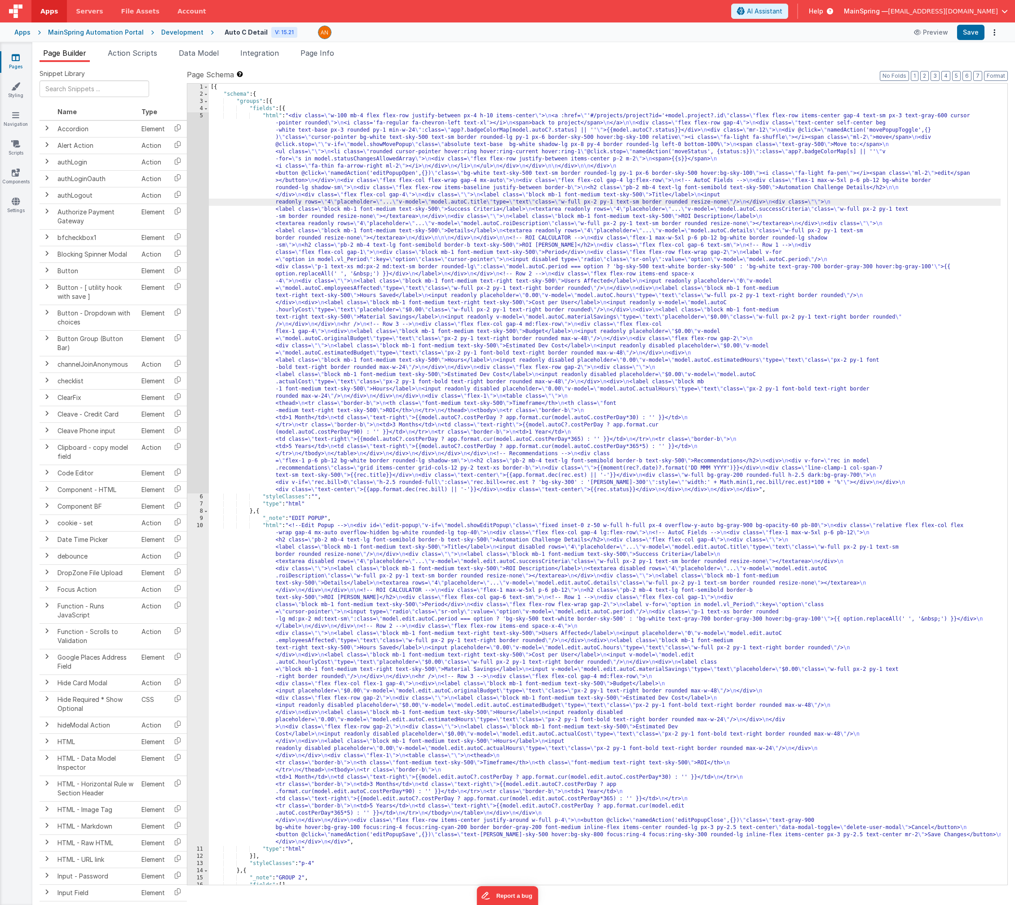
click at [333, 593] on div "[{ "schema" : { "groups" : [{ "fields" : [{ "html" : "<div class= \" w-100 mb-4…" at bounding box center [605, 491] width 792 height 815
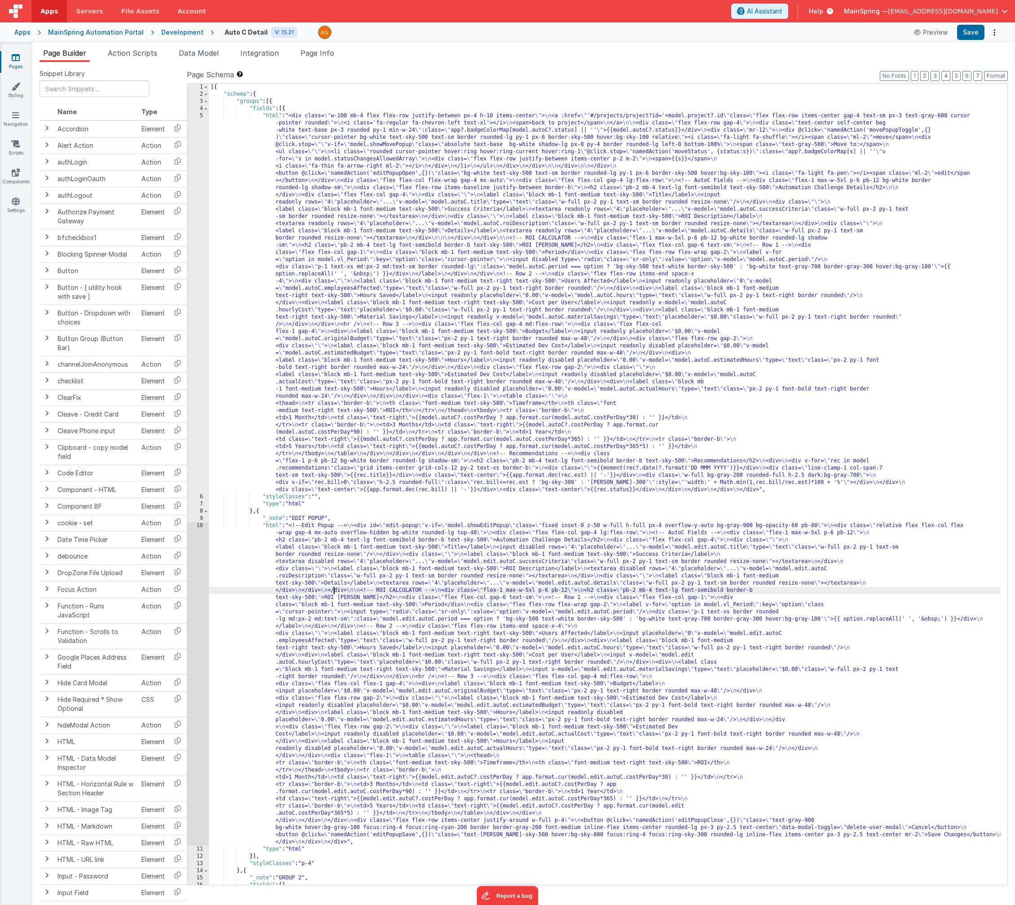
click at [191, 559] on div "10" at bounding box center [198, 683] width 22 height 323
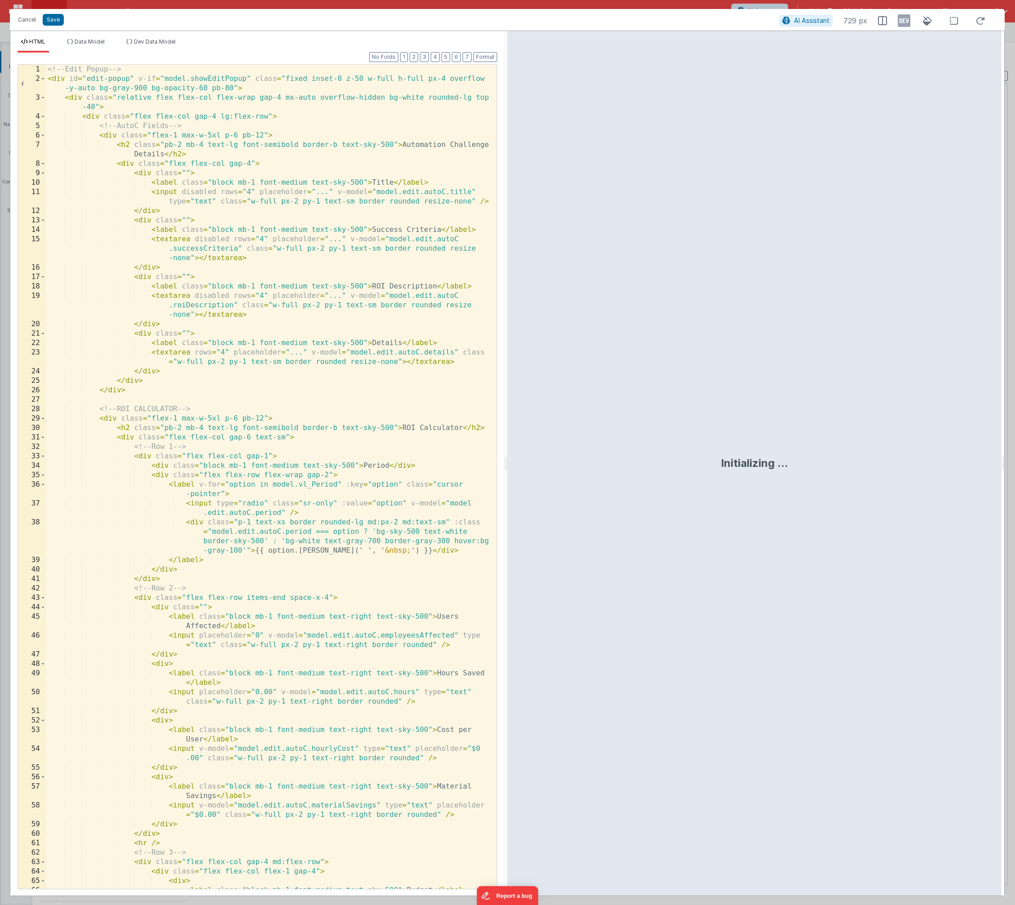
click at [198, 289] on div "<!-- Edit Popup --> < div id = "edit-popup" v-if = "model.showEditPopup" class …" at bounding box center [268, 496] width 444 height 862
type input "title"
click at [452, 76] on span at bounding box center [452, 73] width 14 height 14
click at [482, 74] on span at bounding box center [484, 72] width 6 height 6
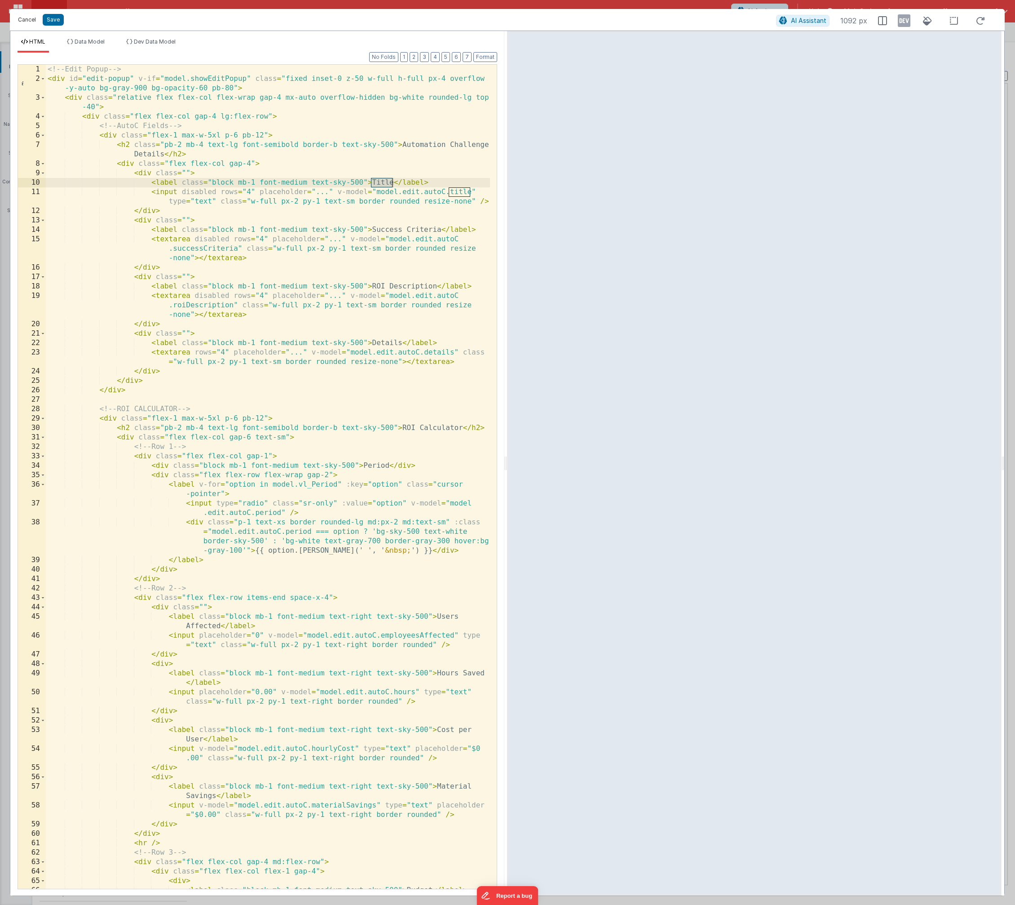
click at [22, 18] on button "Cancel" at bounding box center [26, 19] width 27 height 13
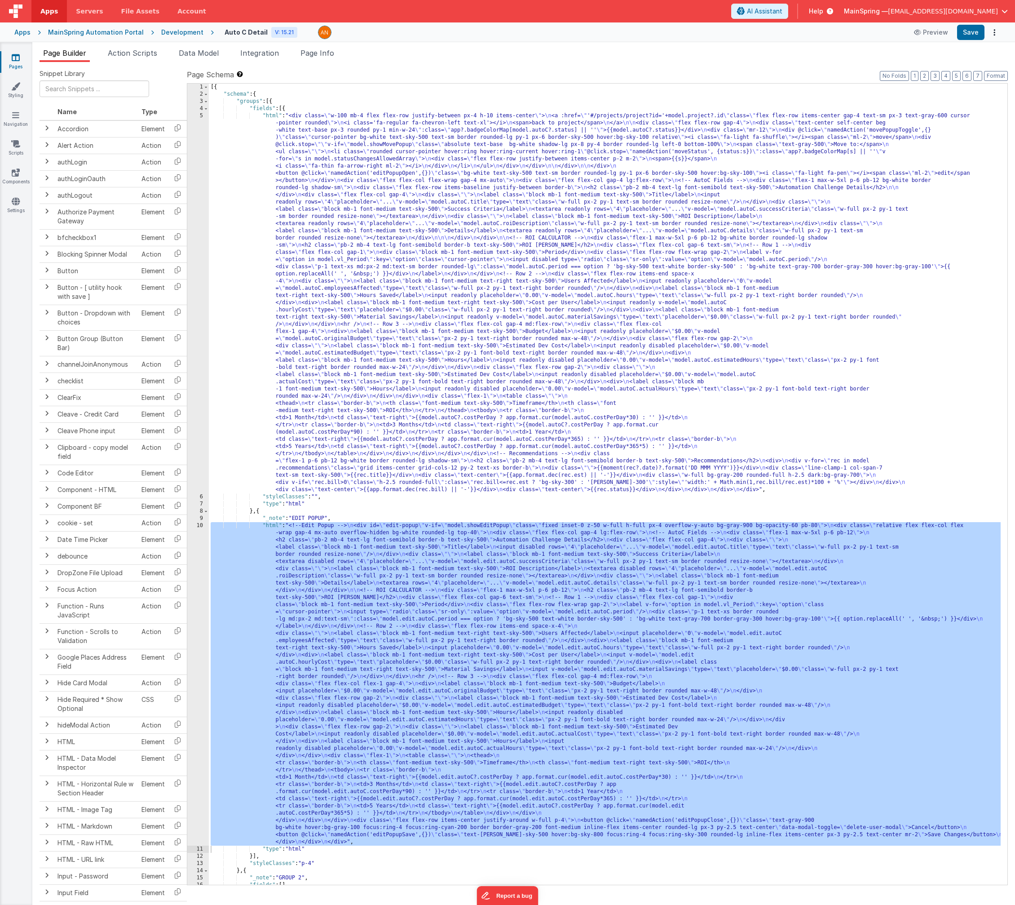
click at [478, 213] on div "[{ "schema" : { "groups" : [{ "fields" : [{ "html" : "<div class= \" w-100 mb-4…" at bounding box center [605, 491] width 792 height 815
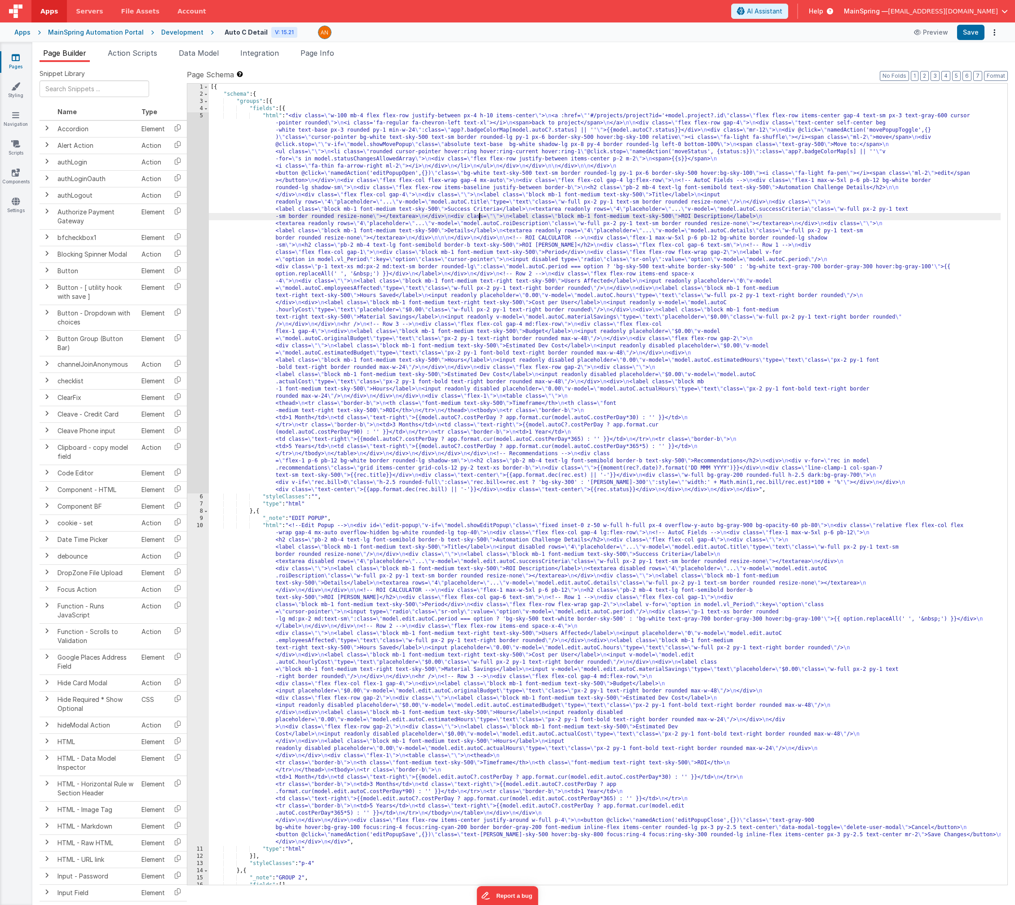
click at [192, 205] on div "5" at bounding box center [198, 302] width 22 height 381
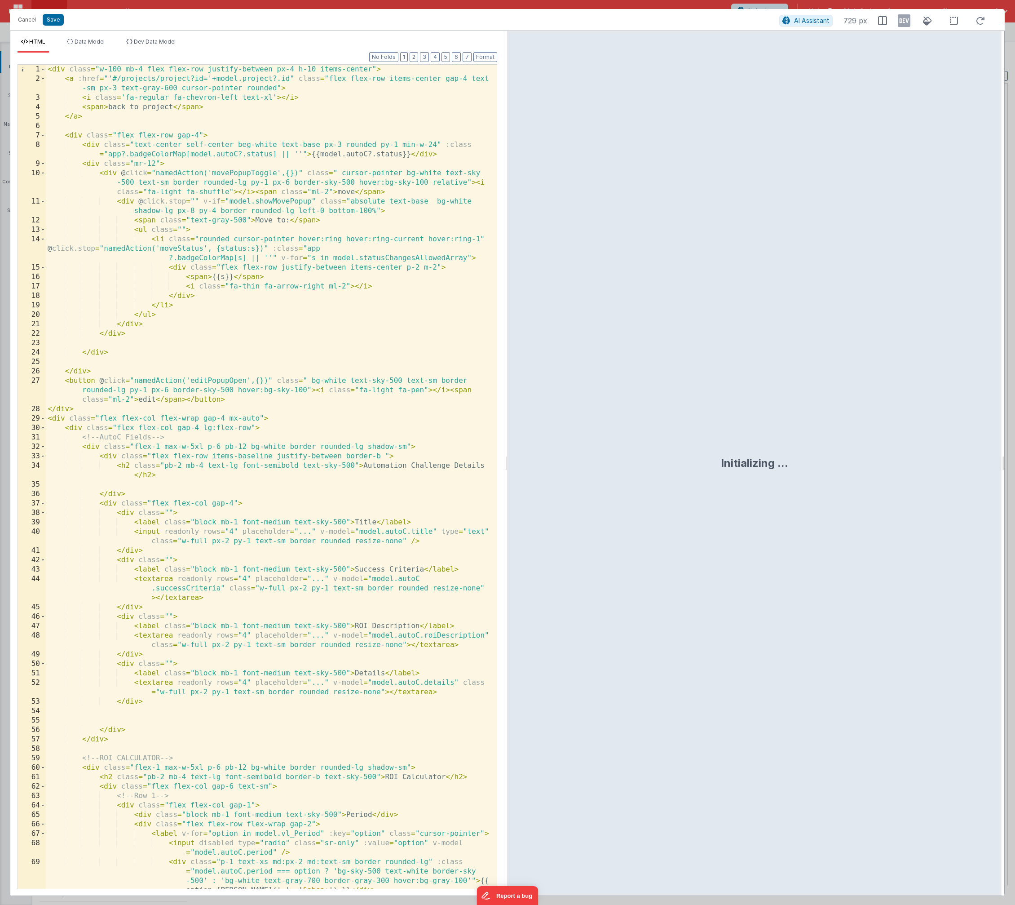
click at [222, 210] on div "< div class = "w-100 mb-4 flex flex-row justify-between px-4 h-10 items-center"…" at bounding box center [268, 486] width 444 height 843
type input "title"
click at [452, 73] on span at bounding box center [452, 73] width 14 height 14
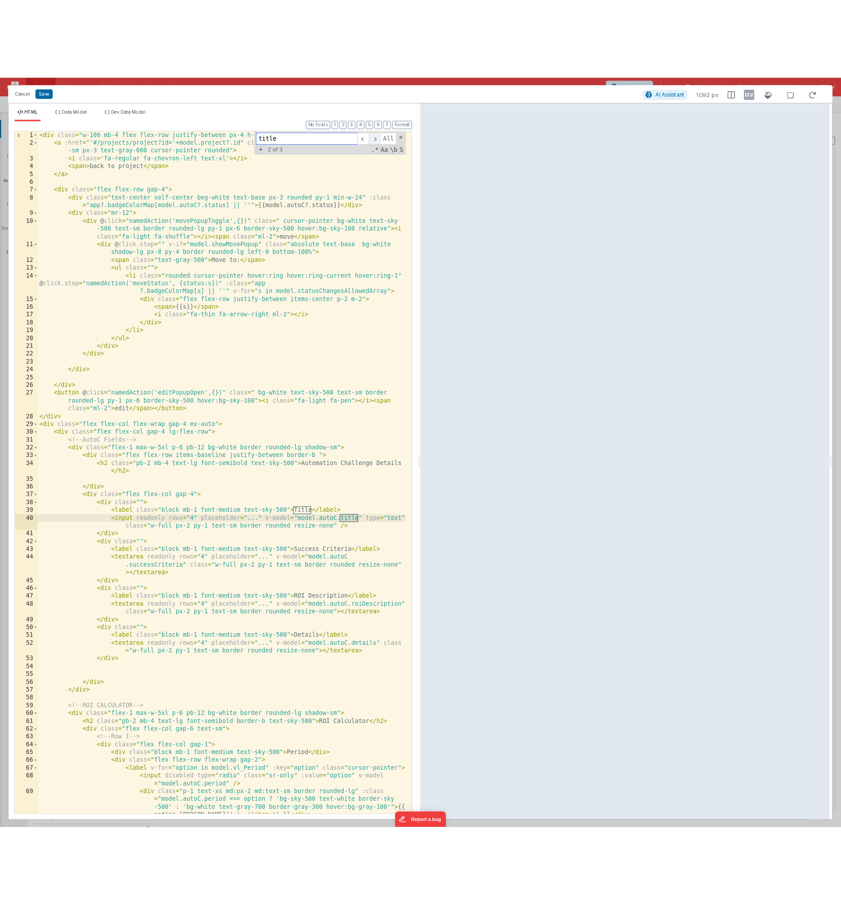
scroll to position [1195, 0]
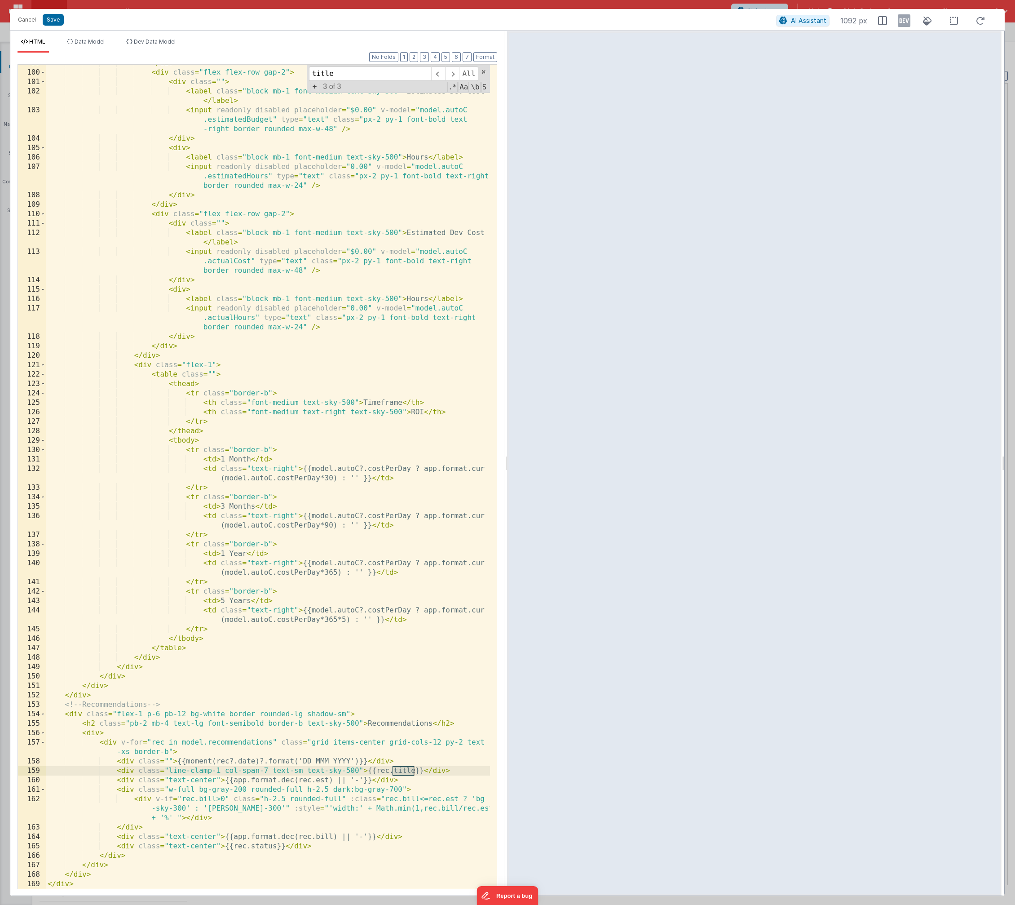
click at [389, 773] on div "</ div > < div class = "flex flex-row gap-2" > < div class = "" > < label class…" at bounding box center [268, 479] width 444 height 843
click at [310, 780] on div "</ div > < div class = "flex flex-row gap-2" > < div class = "" > < label class…" at bounding box center [268, 479] width 444 height 843
click at [195, 799] on div "</ div > < div class = "flex flex-row gap-2" > < div class = "" > < label class…" at bounding box center [268, 479] width 444 height 843
click at [398, 799] on div "</ div > < div class = "flex flex-row gap-2" > < div class = "" > < label class…" at bounding box center [268, 479] width 444 height 843
click at [449, 800] on div "</ div > < div class = "flex flex-row gap-2" > < div class = "" > < label class…" at bounding box center [268, 479] width 444 height 843
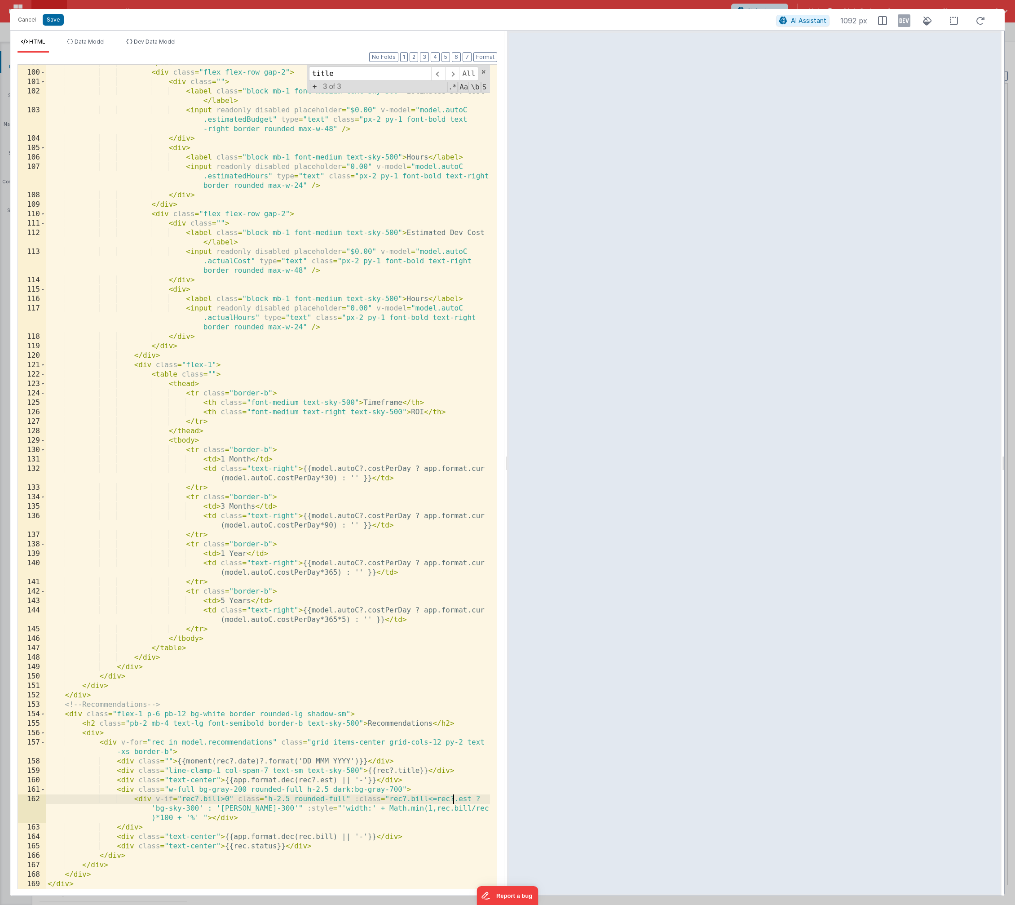
click at [422, 808] on div "</ div > < div class = "flex flex-row gap-2" > < div class = "" > < label class…" at bounding box center [268, 479] width 444 height 843
drag, startPoint x: 467, startPoint y: 809, endPoint x: 470, endPoint y: 819, distance: 10.9
click at [466, 809] on div "</ div > < div class = "flex flex-row gap-2" > < div class = "" > < label class…" at bounding box center [268, 479] width 444 height 843
click at [310, 836] on div "</ div > < div class = "flex flex-row gap-2" > < div class = "" > < label class…" at bounding box center [268, 479] width 444 height 843
click at [246, 846] on div "</ div > < div class = "flex flex-row gap-2" > < div class = "" > < label class…" at bounding box center [268, 479] width 444 height 843
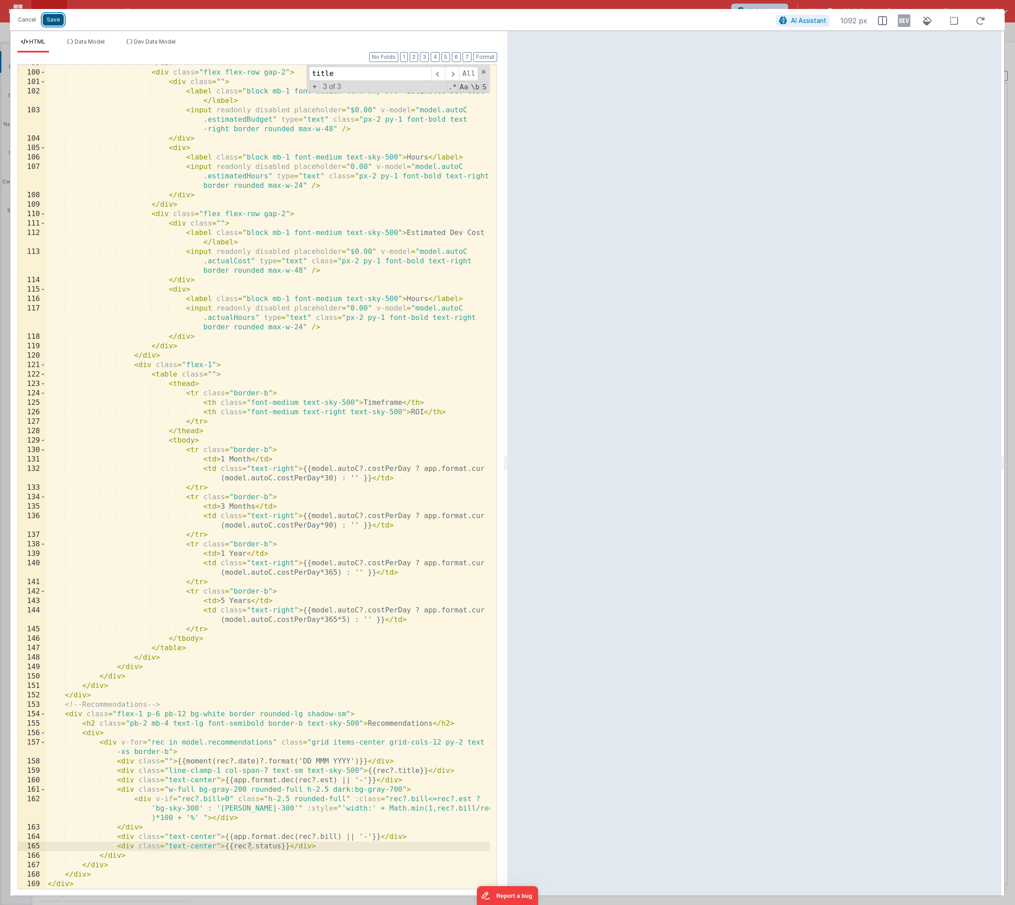
click at [54, 26] on div "Cancel Save" at bounding box center [394, 19] width 763 height 13
click at [55, 19] on button "Save" at bounding box center [53, 20] width 21 height 12
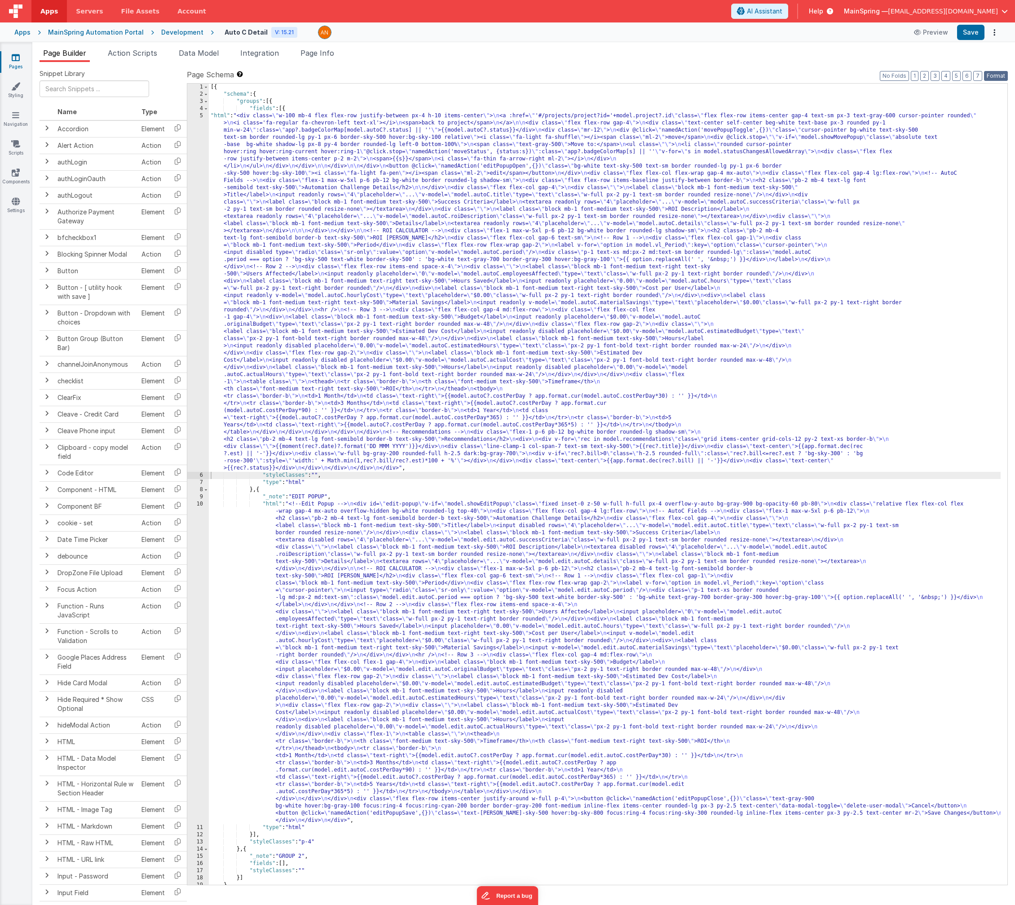
click at [991, 75] on button "Format" at bounding box center [996, 76] width 24 height 10
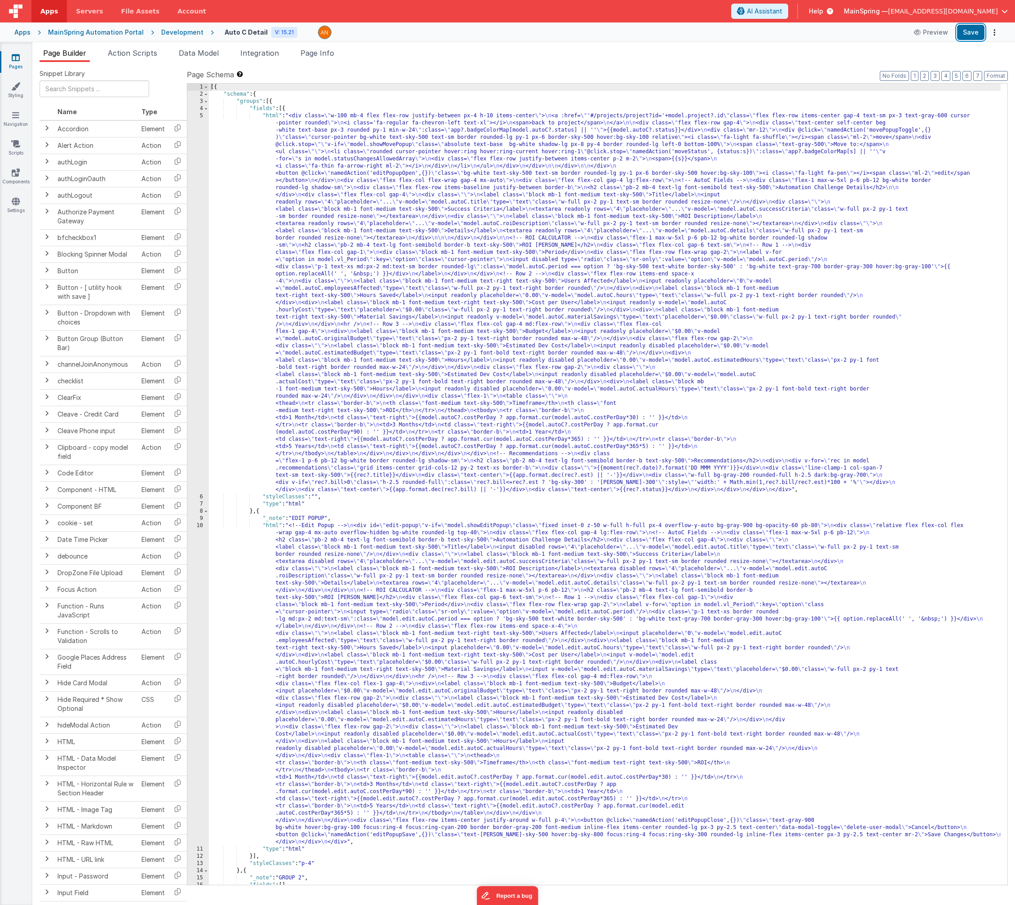
drag, startPoint x: 977, startPoint y: 37, endPoint x: 986, endPoint y: 51, distance: 16.3
click at [977, 37] on button "Save" at bounding box center [970, 32] width 27 height 15
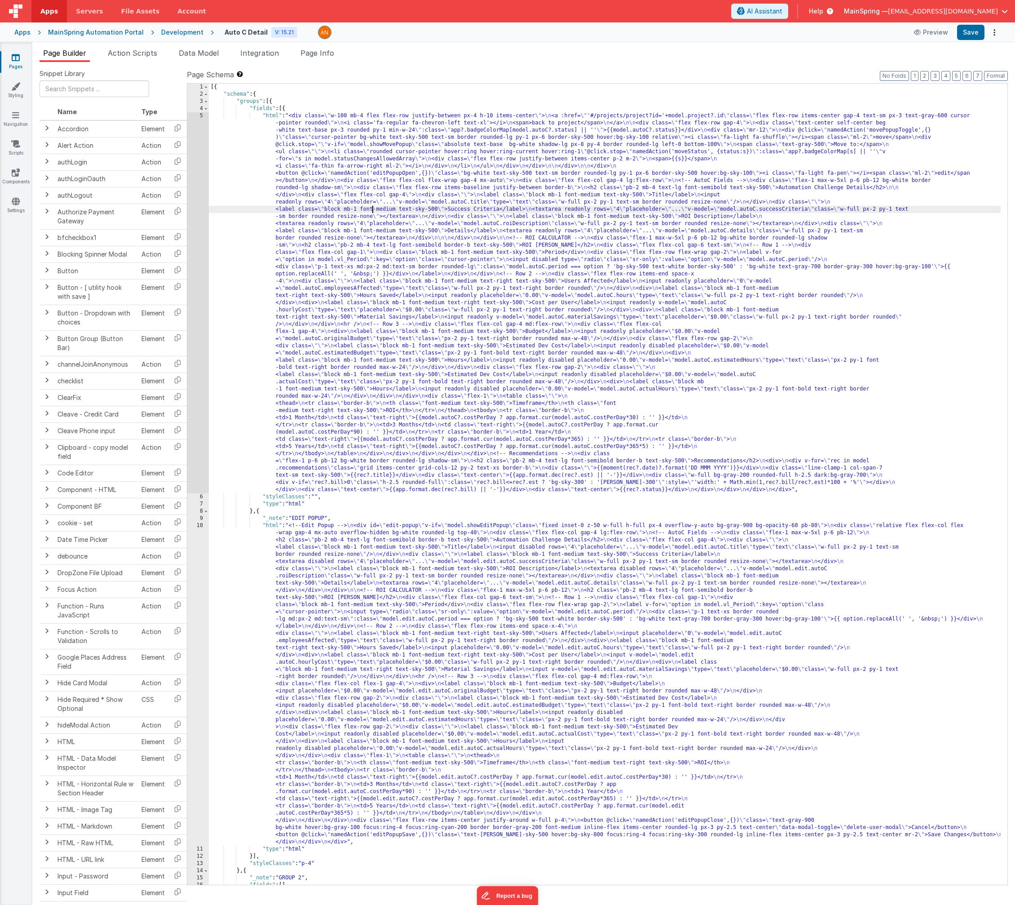
click at [372, 208] on div "[{ "schema" : { "groups" : [{ "fields" : [{ "html" : "<div class= \" w-100 mb-4…" at bounding box center [605, 491] width 792 height 815
click at [500, 309] on div "[{ "schema" : { "groups" : [{ "fields" : [{ "html" : "<div class= \" w-100 mb-4…" at bounding box center [605, 491] width 792 height 815
click at [202, 296] on div "5" at bounding box center [198, 302] width 22 height 381
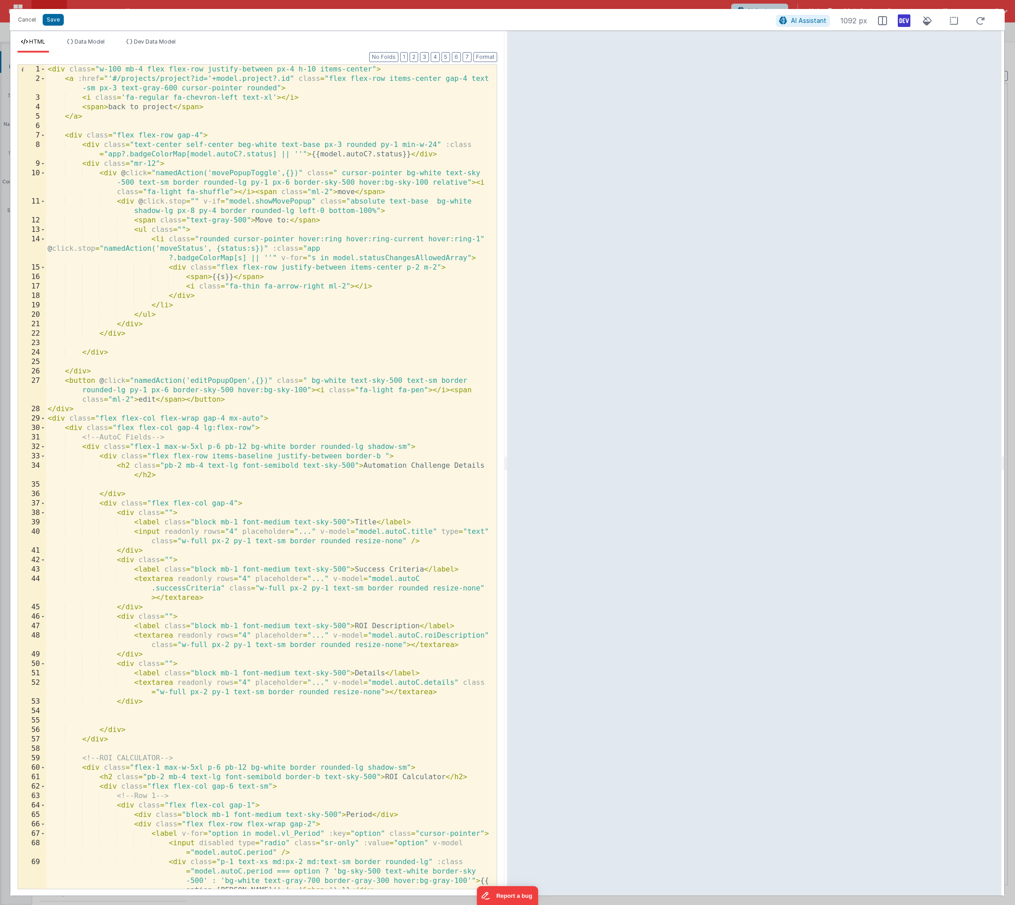
click at [898, 24] on icon at bounding box center [904, 20] width 13 height 14
click at [203, 297] on div "< div class = "w-100 mb-4 flex flex-row justify-between px-4 h-10 items-center"…" at bounding box center [268, 486] width 444 height 843
drag, startPoint x: 169, startPoint y: 248, endPoint x: 390, endPoint y: 250, distance: 220.2
click at [390, 250] on div "< div class = "w-100 mb-4 flex flex-row justify-between px-4 h-10 items-center"…" at bounding box center [268, 486] width 444 height 843
drag, startPoint x: 169, startPoint y: 238, endPoint x: 389, endPoint y: 249, distance: 220.0
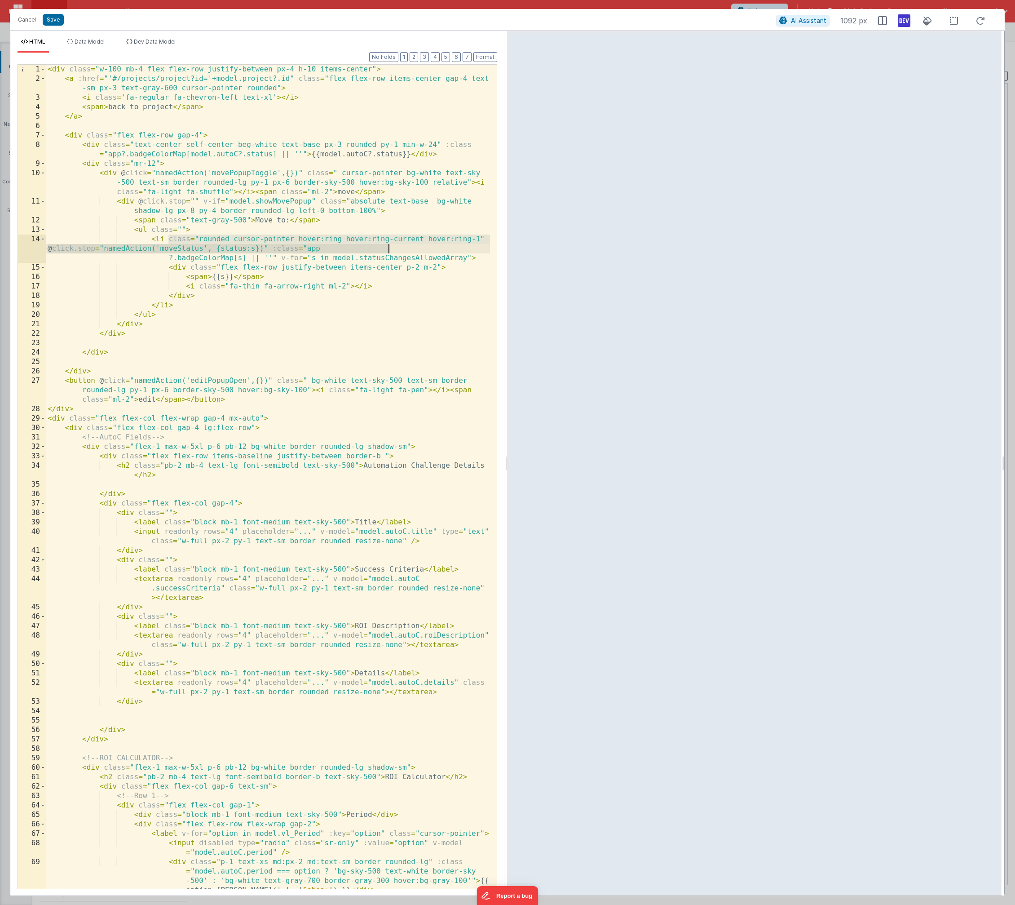
click at [389, 249] on div "< div class = "w-100 mb-4 flex flex-row justify-between px-4 h-10 items-center"…" at bounding box center [268, 486] width 444 height 843
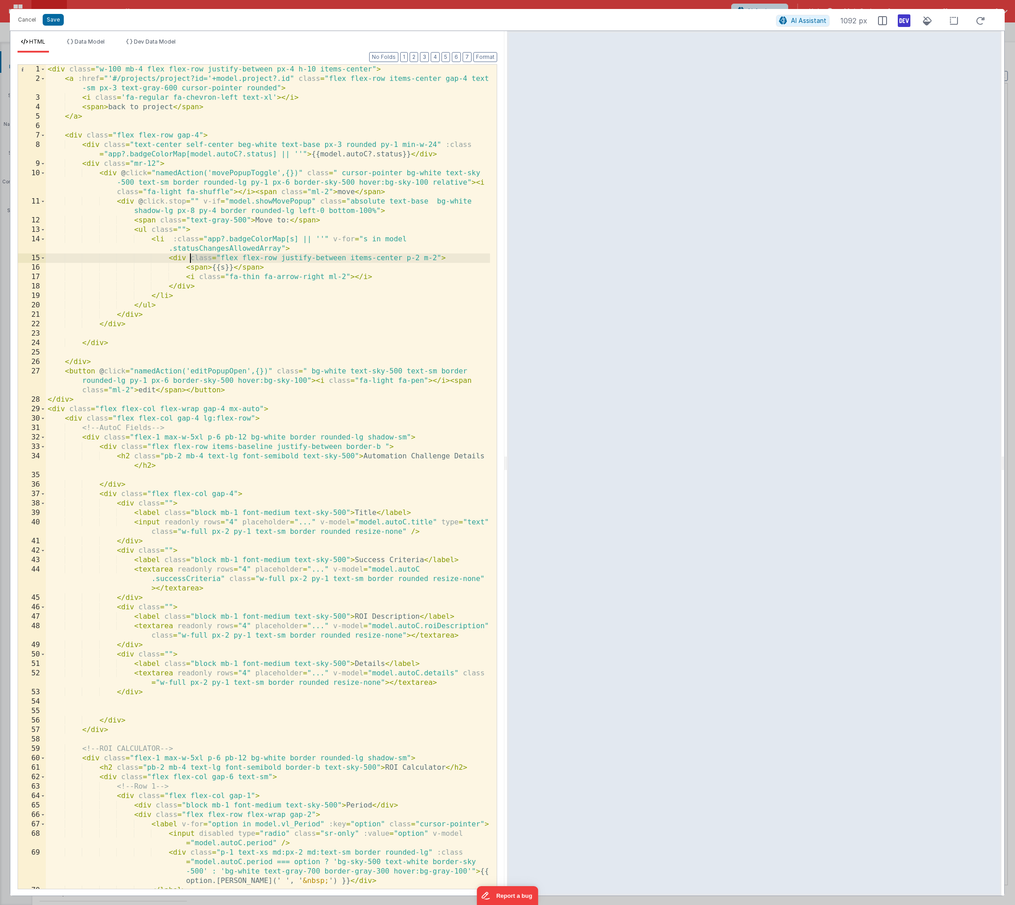
drag, startPoint x: 219, startPoint y: 257, endPoint x: 190, endPoint y: 258, distance: 29.2
click at [190, 258] on div "< div class = "w-100 mb-4 flex flex-row justify-between px-4 h-10 items-center"…" at bounding box center [268, 486] width 444 height 843
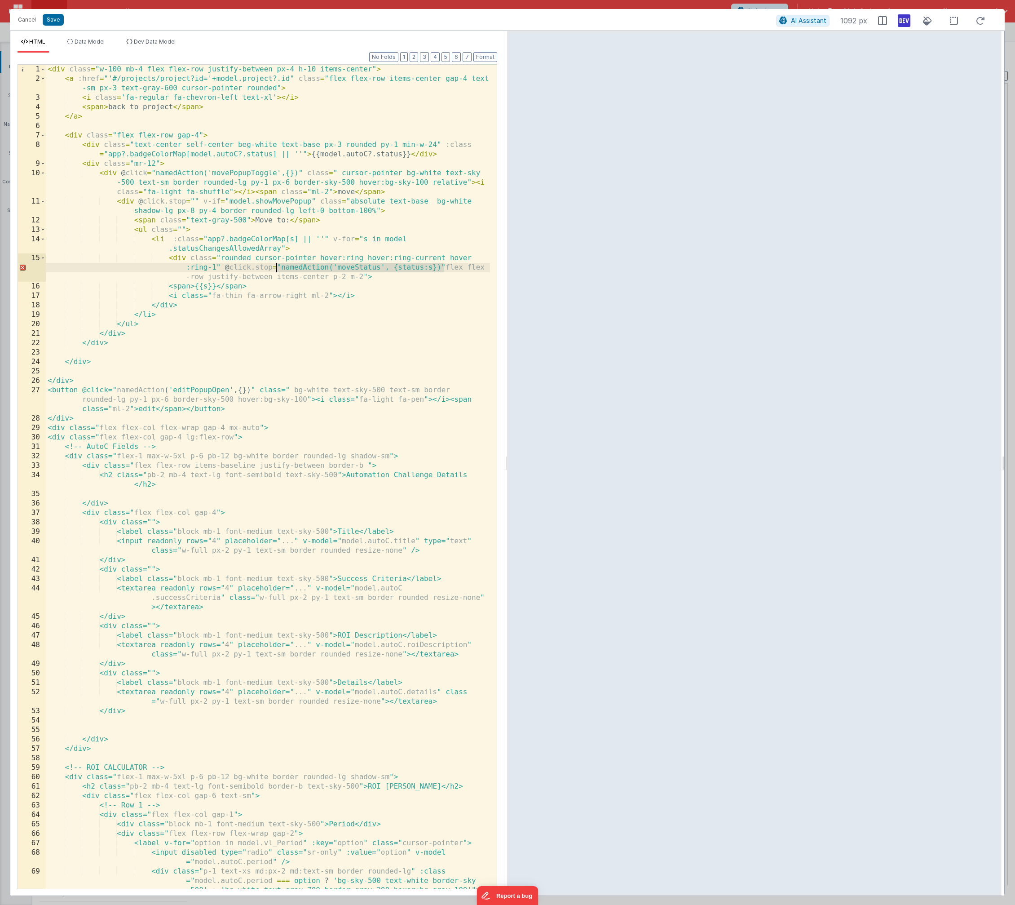
drag, startPoint x: 444, startPoint y: 266, endPoint x: 278, endPoint y: 272, distance: 165.9
click at [278, 272] on div "< div class = "w-100 mb-4 flex flex-row justify-between px-4 h-10 items-center"…" at bounding box center [268, 500] width 444 height 871
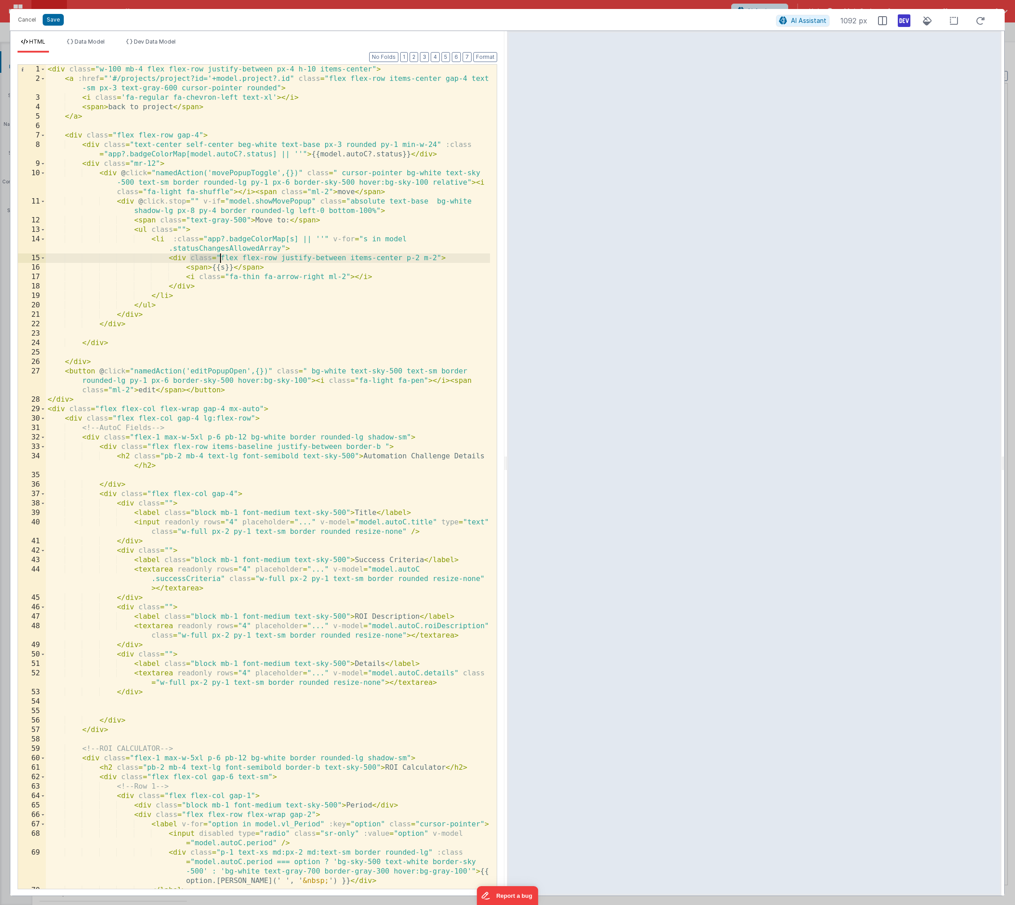
click at [190, 258] on div "< div class = "w-100 mb-4 flex flex-row justify-between px-4 h-10 items-center"…" at bounding box center [268, 486] width 444 height 843
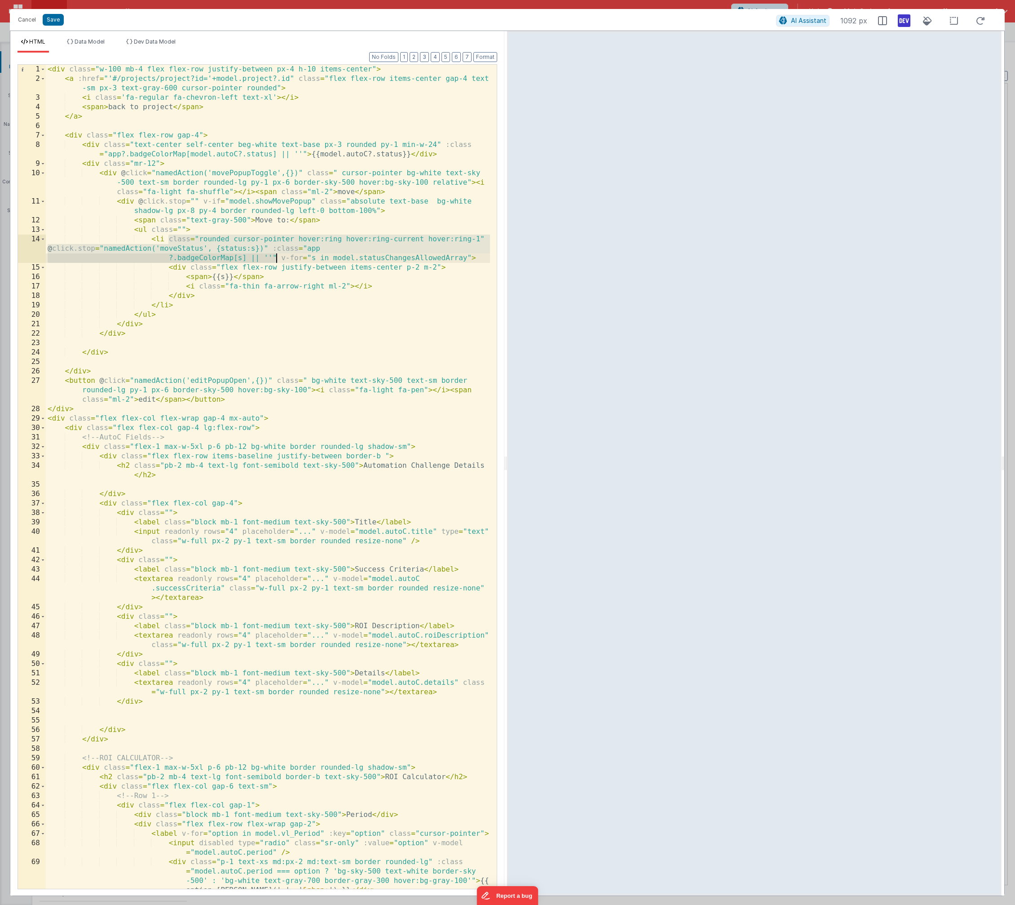
drag, startPoint x: 275, startPoint y: 258, endPoint x: 314, endPoint y: 279, distance: 43.4
click at [276, 258] on div "< div class = "w-100 mb-4 flex flex-row justify-between px-4 h-10 items-center"…" at bounding box center [268, 486] width 444 height 843
click at [402, 244] on div "< div class = "w-100 mb-4 flex flex-row justify-between px-4 h-10 items-center"…" at bounding box center [268, 486] width 444 height 843
click at [387, 248] on div "< div class = "w-100 mb-4 flex flex-row justify-between px-4 h-10 items-center"…" at bounding box center [268, 486] width 444 height 843
drag, startPoint x: 393, startPoint y: 247, endPoint x: 278, endPoint y: 256, distance: 115.3
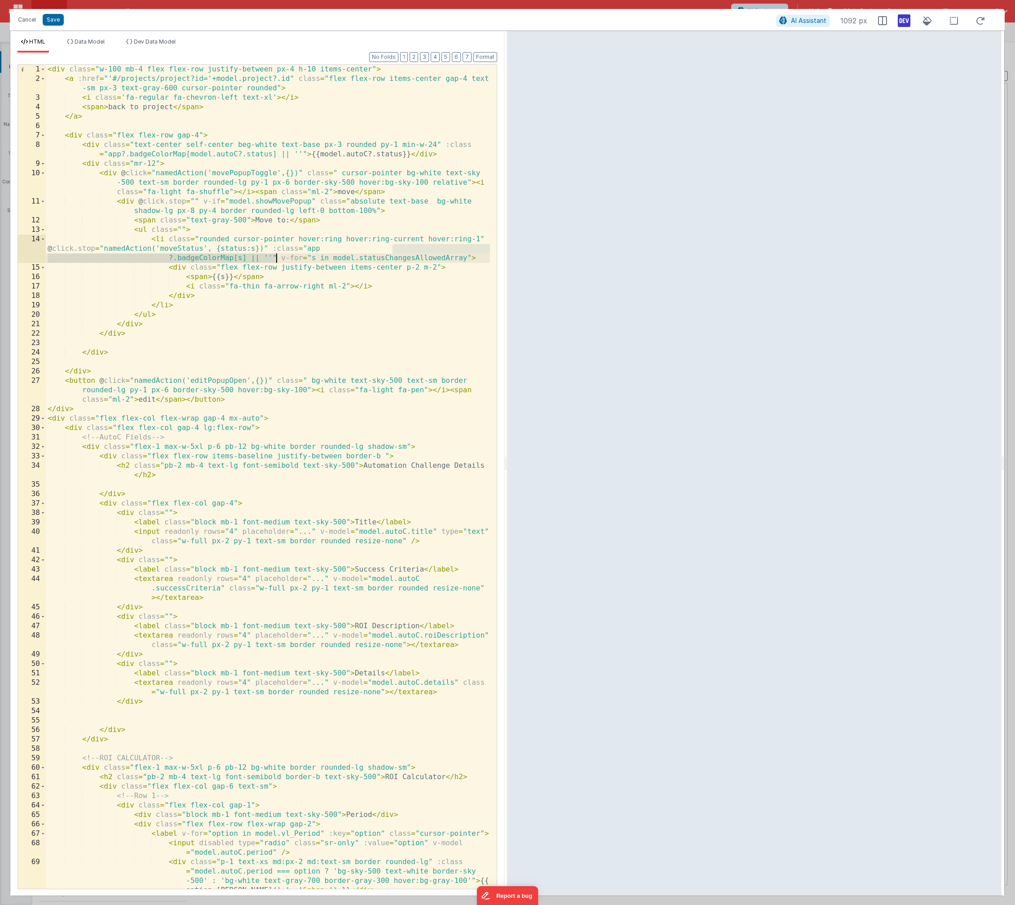
click at [278, 256] on div "< div class = "w-100 mb-4 flex flex-row justify-between px-4 h-10 items-center"…" at bounding box center [268, 486] width 444 height 843
click at [168, 249] on div "< div class = "w-100 mb-4 flex flex-row justify-between px-4 h-10 items-center"…" at bounding box center [268, 486] width 444 height 843
paste textarea
drag, startPoint x: 325, startPoint y: 248, endPoint x: 168, endPoint y: 240, distance: 157.0
click at [168, 240] on div "< div class = "w-100 mb-4 flex flex-row justify-between px-4 h-10 items-center"…" at bounding box center [268, 486] width 444 height 843
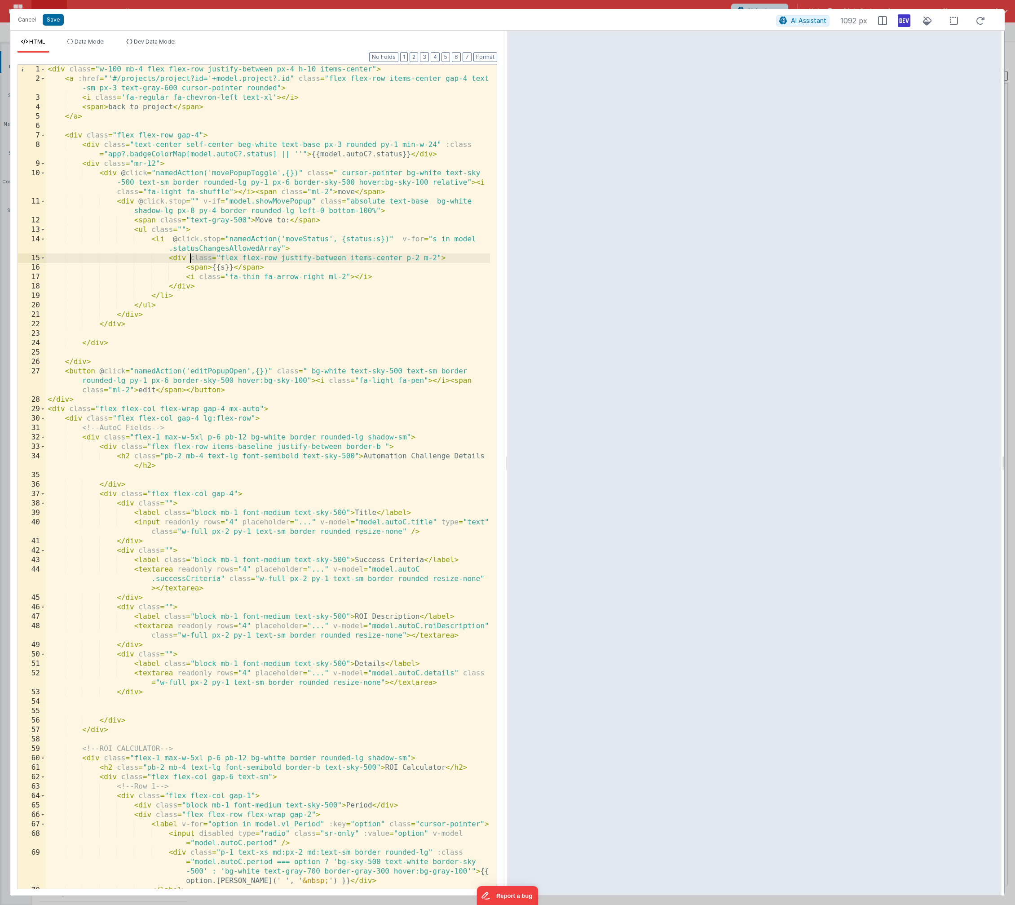
drag, startPoint x: 216, startPoint y: 257, endPoint x: 190, endPoint y: 258, distance: 25.2
click at [190, 258] on div "< div class = "w-100 mb-4 flex flex-row justify-between px-4 h-10 items-center"…" at bounding box center [268, 486] width 444 height 843
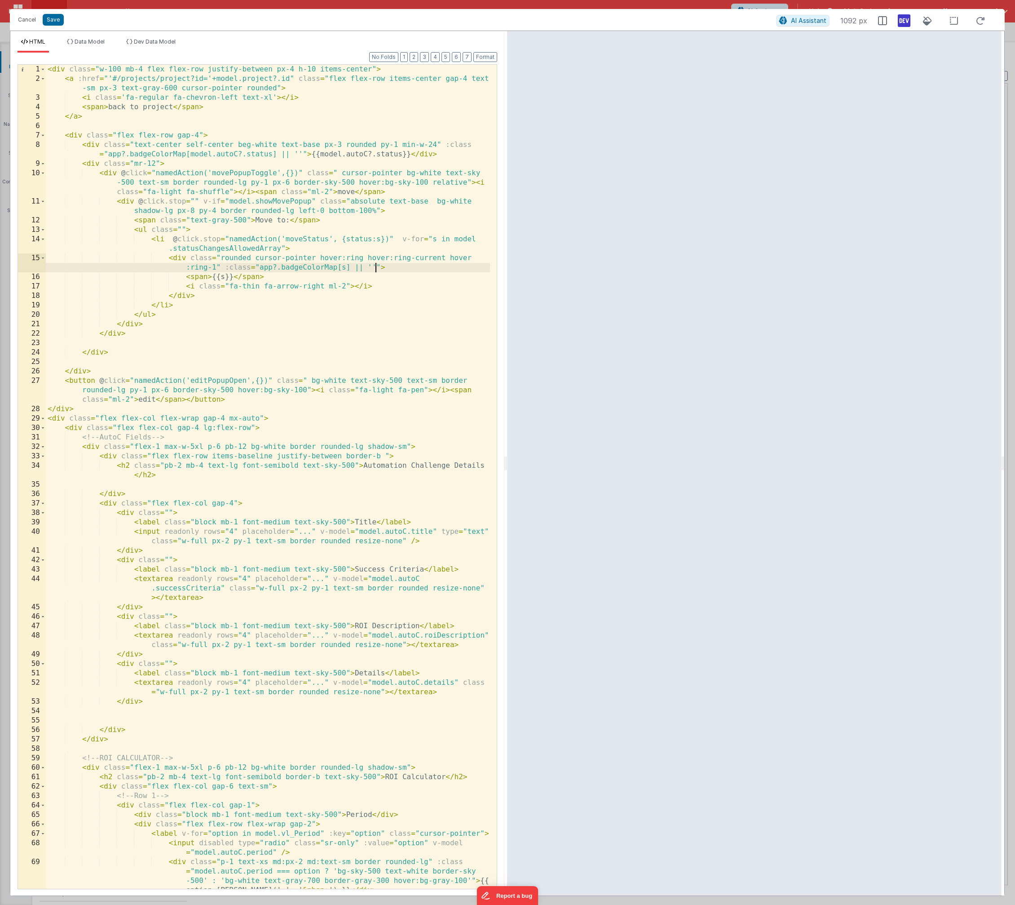
click at [221, 258] on div "< div class = "w-100 mb-4 flex flex-row justify-between px-4 h-10 items-center"…" at bounding box center [268, 486] width 444 height 843
paste textarea
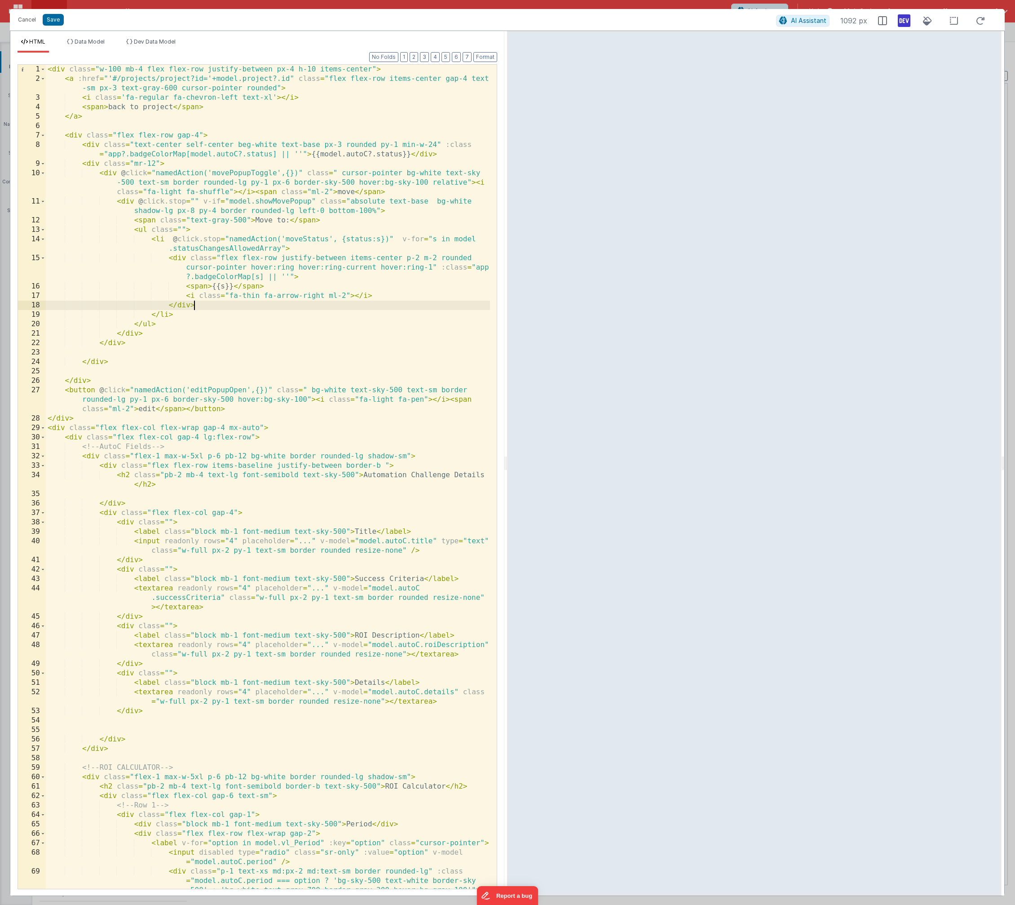
click at [203, 301] on div "< div class = "w-100 mb-4 flex flex-row justify-between px-4 h-10 items-center"…" at bounding box center [268, 500] width 444 height 871
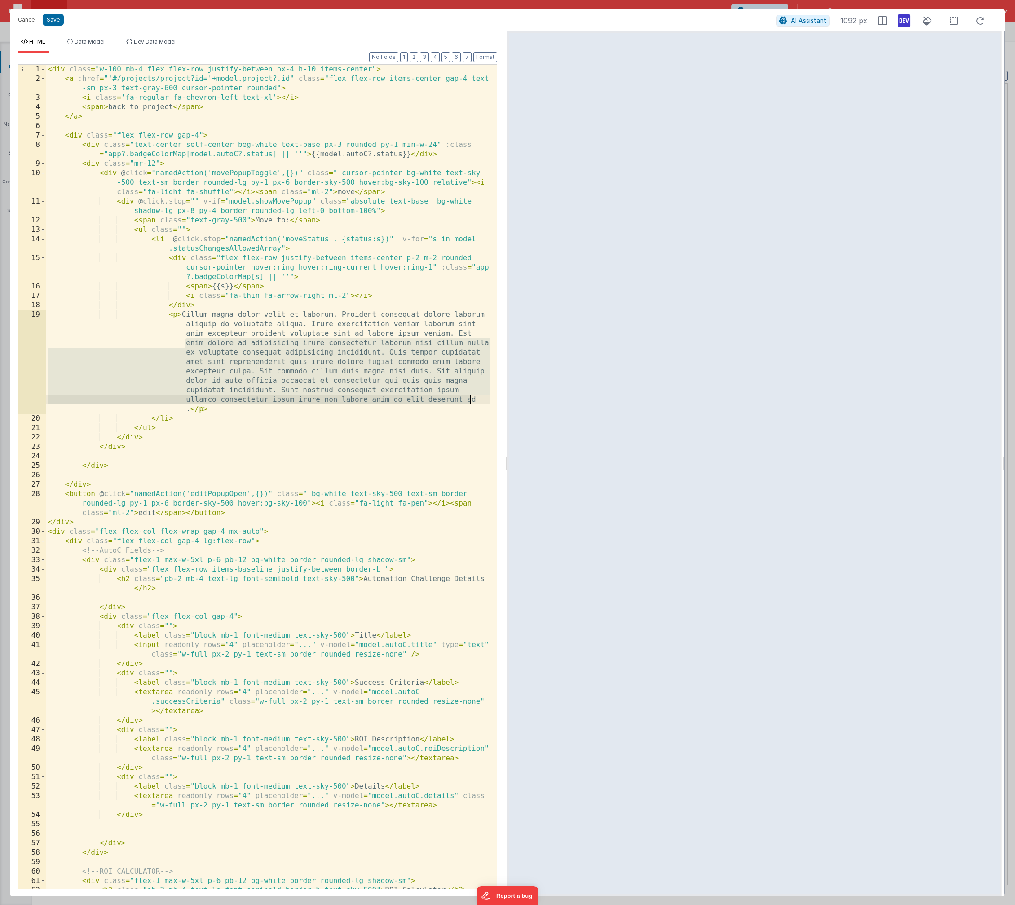
drag, startPoint x: 186, startPoint y: 341, endPoint x: 482, endPoint y: 398, distance: 301.2
click at [482, 398] on div "< div class = "w-100 mb-4 flex flex-row justify-between px-4 h-10 items-center"…" at bounding box center [268, 486] width 444 height 843
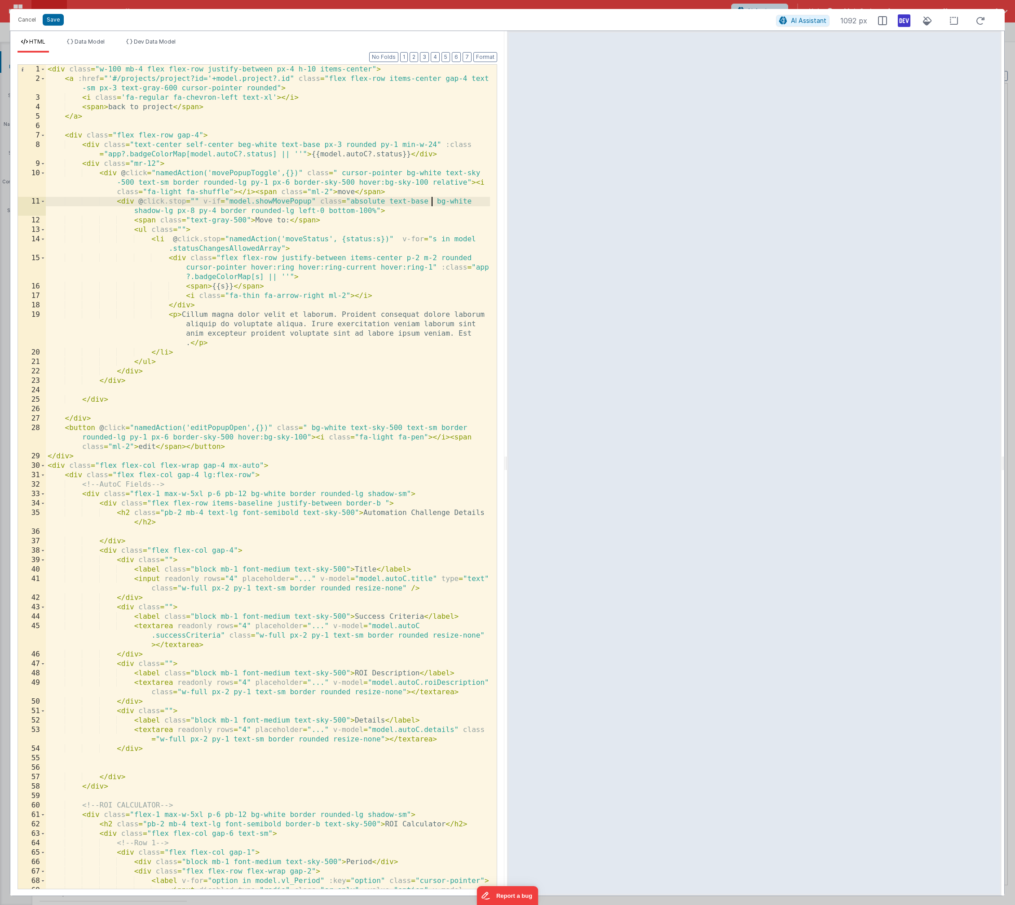
click at [433, 201] on div "< div class = "w-100 mb-4 flex flex-row justify-between px-4 h-10 items-center"…" at bounding box center [268, 491] width 444 height 852
click at [177, 315] on div "< div class = "w-100 mb-4 flex flex-row justify-between px-4 h-10 items-center"…" at bounding box center [268, 491] width 444 height 852
click at [279, 313] on div "< div class = "w-100 mb-4 flex flex-row justify-between px-4 h-10 items-center"…" at bounding box center [268, 491] width 444 height 852
click at [132, 257] on div "< div class = "w-100 mb-4 flex flex-row justify-between px-4 h-10 items-center"…" at bounding box center [268, 491] width 444 height 852
drag, startPoint x: 52, startPoint y: 20, endPoint x: 57, endPoint y: 22, distance: 5.0
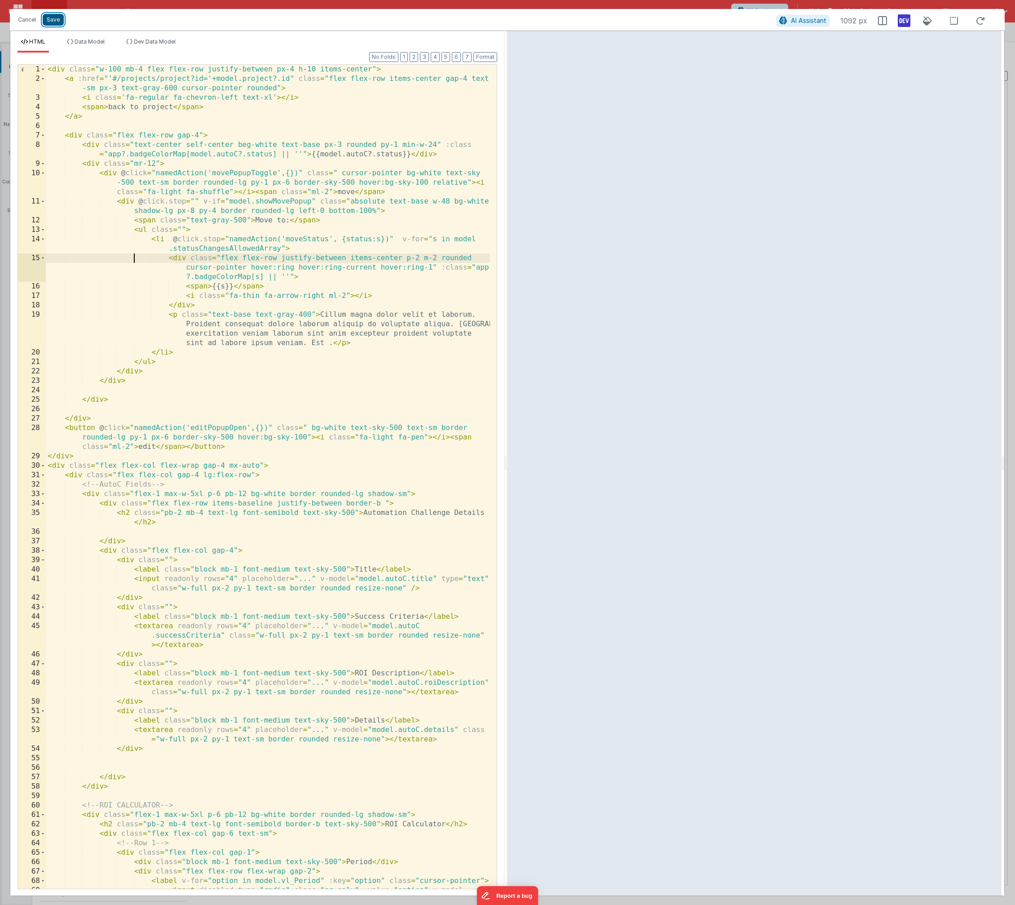
click at [52, 20] on button "Save" at bounding box center [53, 20] width 21 height 12
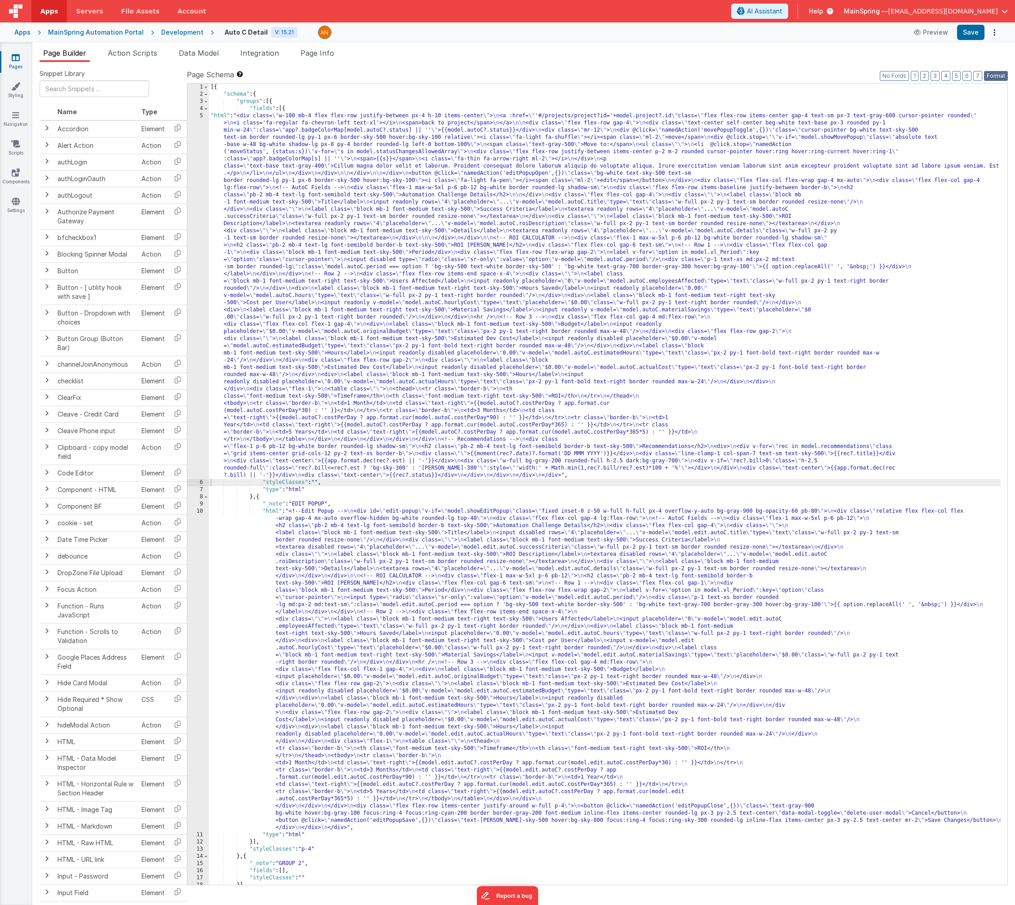
click at [996, 75] on button "Format" at bounding box center [996, 76] width 24 height 10
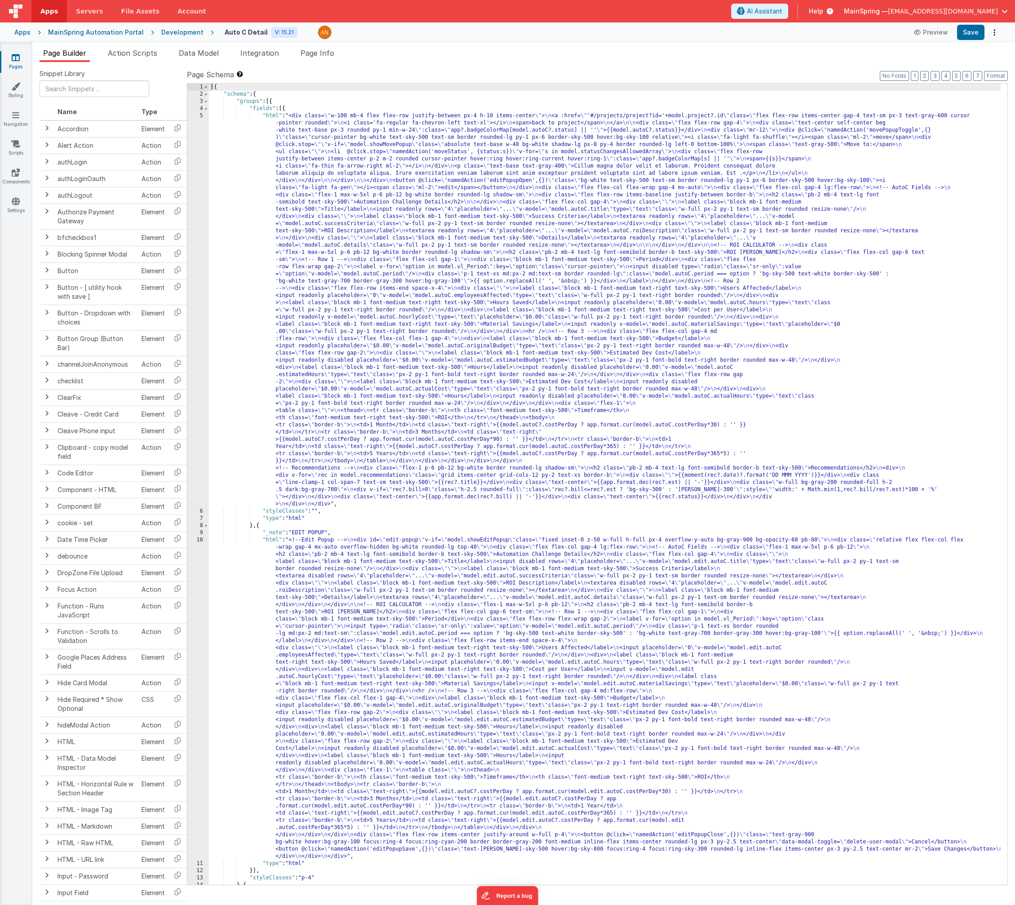
click at [961, 20] on header "Apps Servers File Assets Account Some FUTURE Slot AI Assistant Help MainSpring …" at bounding box center [507, 11] width 1015 height 22
drag, startPoint x: 967, startPoint y: 30, endPoint x: 950, endPoint y: 51, distance: 26.9
click at [967, 30] on button "Save" at bounding box center [970, 32] width 27 height 15
click at [581, 268] on div "[{ "schema" : { "groups" : [{ "fields" : [{ "html" : "<div class= \" w-100 mb-4…" at bounding box center [605, 491] width 792 height 815
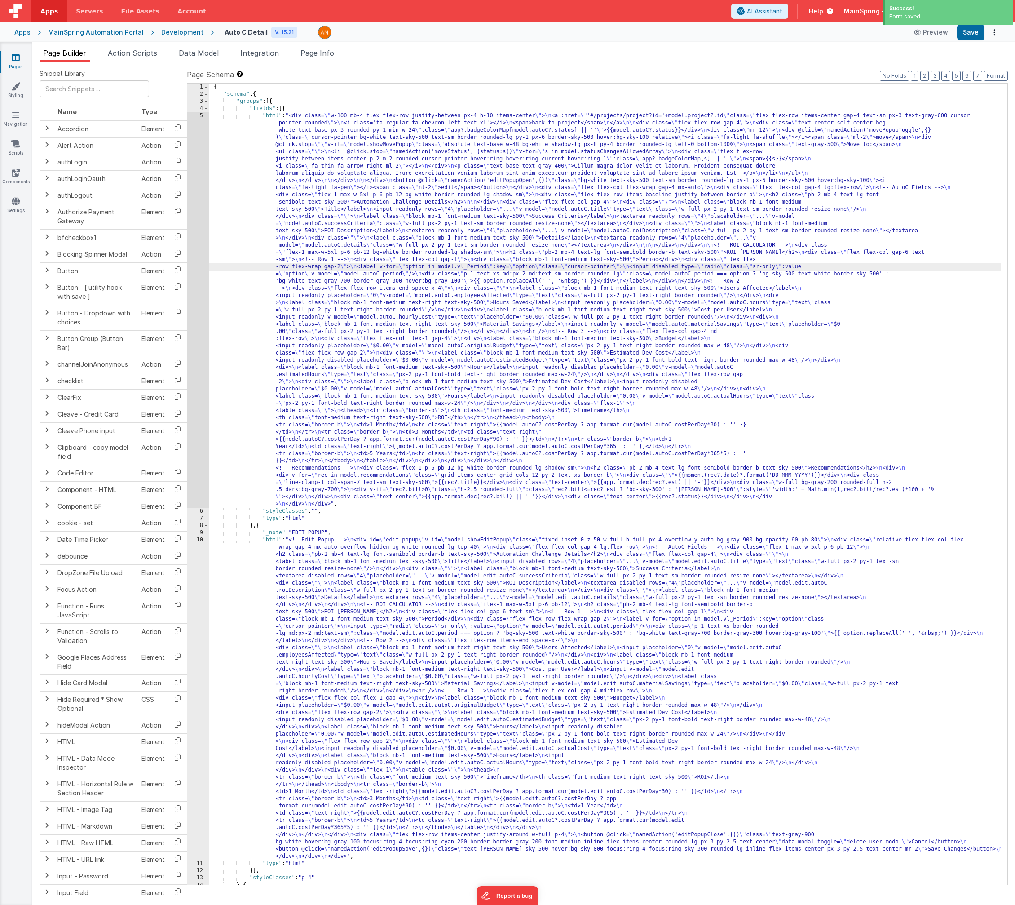
click at [197, 286] on div "5" at bounding box center [198, 309] width 22 height 395
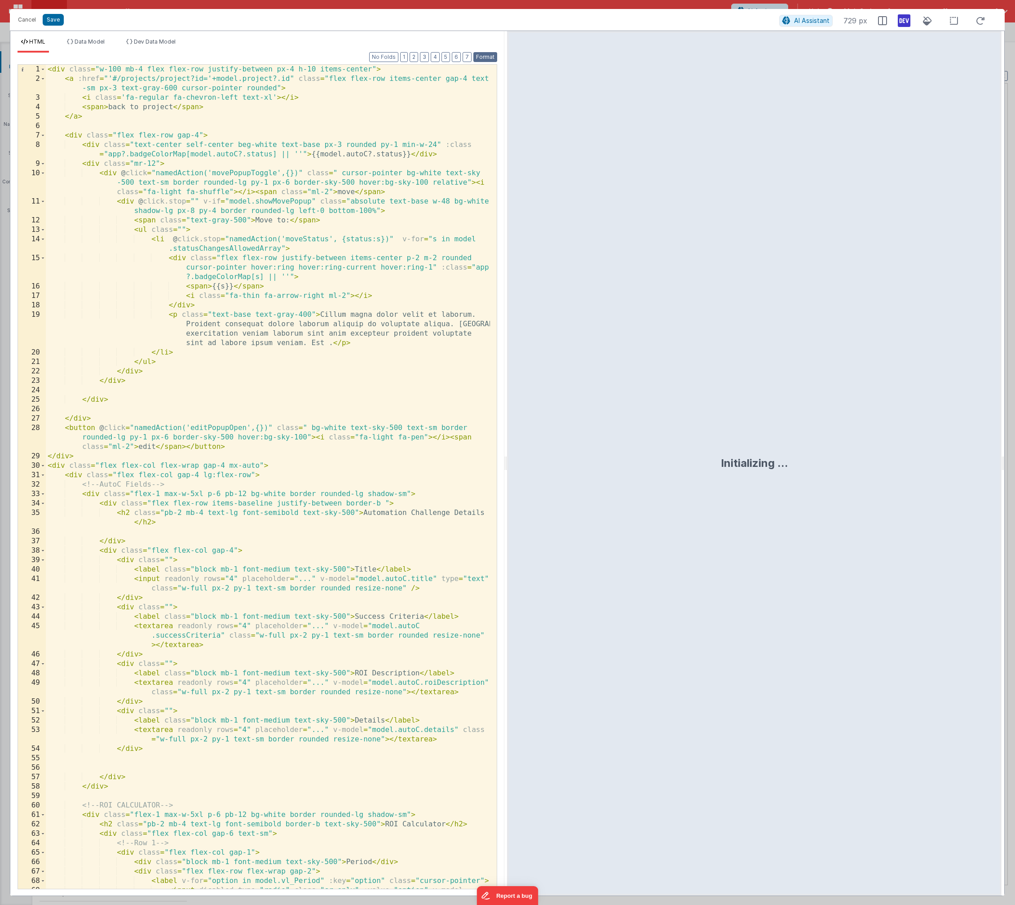
click at [492, 57] on button "Format" at bounding box center [486, 57] width 24 height 10
click at [322, 345] on div "< div class = "w-100 mb-4 flex flex-row justify-between px-4 h-10 items-center"…" at bounding box center [268, 491] width 444 height 852
click at [242, 317] on div "< div class = "w-100 mb-4 flex flex-row justify-between px-4 h-10 items-center"…" at bounding box center [268, 491] width 444 height 852
drag, startPoint x: 448, startPoint y: 202, endPoint x: 441, endPoint y: 204, distance: 8.0
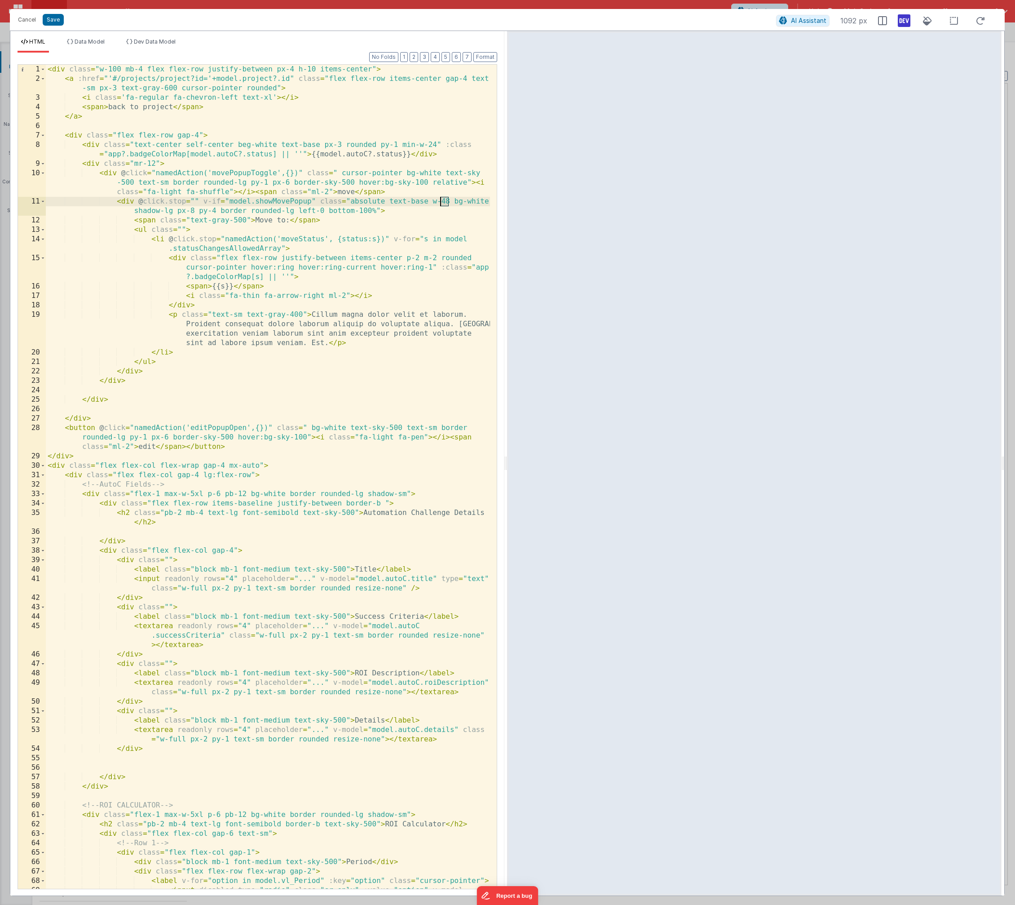
click at [440, 203] on div "< div class = "w-100 mb-4 flex flex-row justify-between px-4 h-10 items-center"…" at bounding box center [268, 491] width 444 height 852
click at [181, 227] on div "< div class = "w-100 mb-4 flex flex-row justify-between px-4 h-10 items-center"…" at bounding box center [268, 491] width 444 height 852
click at [287, 248] on div "< div class = "w-100 mb-4 flex flex-row justify-between px-4 h-10 items-center"…" at bounding box center [268, 491] width 444 height 852
drag, startPoint x: 307, startPoint y: 343, endPoint x: 297, endPoint y: 330, distance: 16.3
click at [297, 330] on div "< div class = "w-100 mb-4 flex flex-row justify-between px-4 h-10 items-center"…" at bounding box center [268, 491] width 444 height 852
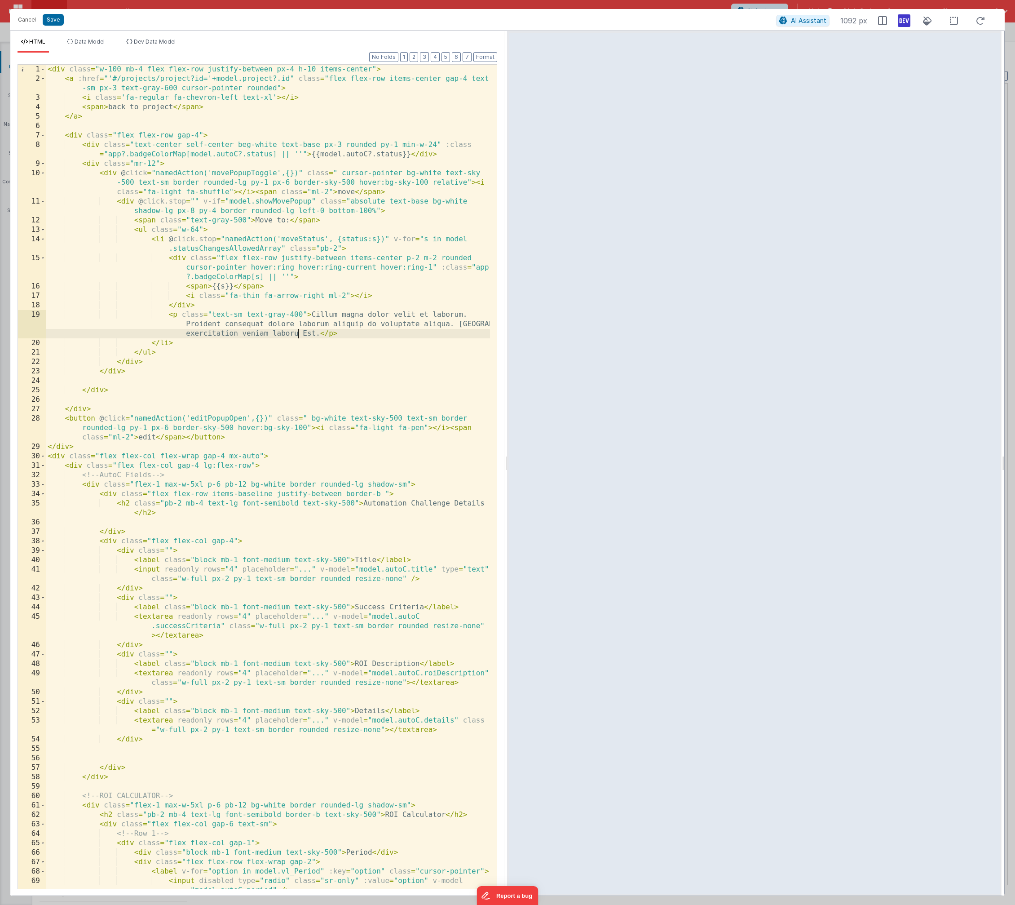
click at [199, 227] on div "< div class = "w-100 mb-4 flex flex-row justify-between px-4 h-10 items-center"…" at bounding box center [268, 500] width 444 height 871
drag, startPoint x: 424, startPoint y: 260, endPoint x: 439, endPoint y: 258, distance: 14.5
click at [439, 258] on div "< div class = "w-100 mb-4 flex flex-row justify-between px-4 h-10 items-center"…" at bounding box center [268, 500] width 444 height 871
click at [328, 247] on div "< div class = "w-100 mb-4 flex flex-row justify-between px-4 h-10 items-center"…" at bounding box center [268, 500] width 444 height 871
drag, startPoint x: 178, startPoint y: 210, endPoint x: 218, endPoint y: 211, distance: 40.0
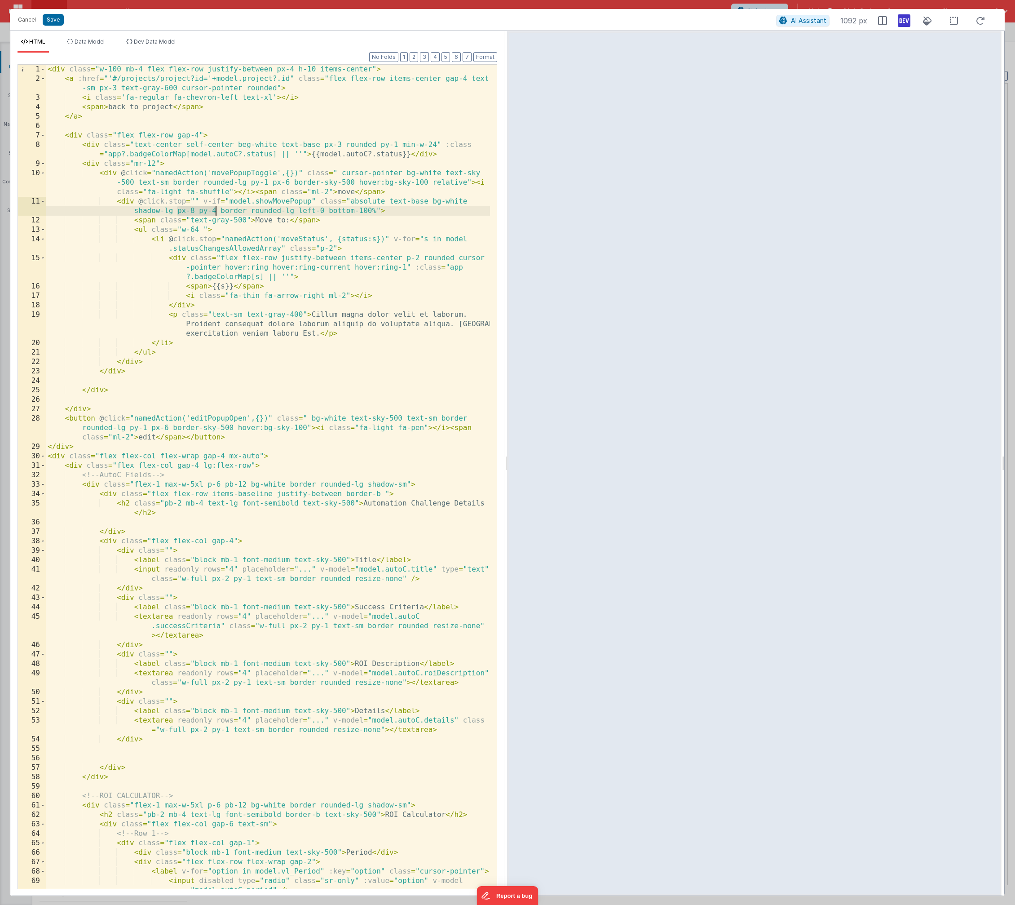
click at [218, 211] on div "< div class = "w-100 mb-4 flex flex-row justify-between px-4 h-10 items-center"…" at bounding box center [268, 500] width 444 height 871
click at [212, 314] on div "< div class = "w-100 mb-4 flex flex-row justify-between px-4 h-10 items-center"…" at bounding box center [268, 500] width 444 height 871
click at [193, 230] on div "< div class = "w-100 mb-4 flex flex-row justify-between px-4 h-10 items-center"…" at bounding box center [268, 500] width 444 height 871
click at [56, 20] on button "Save" at bounding box center [53, 20] width 21 height 12
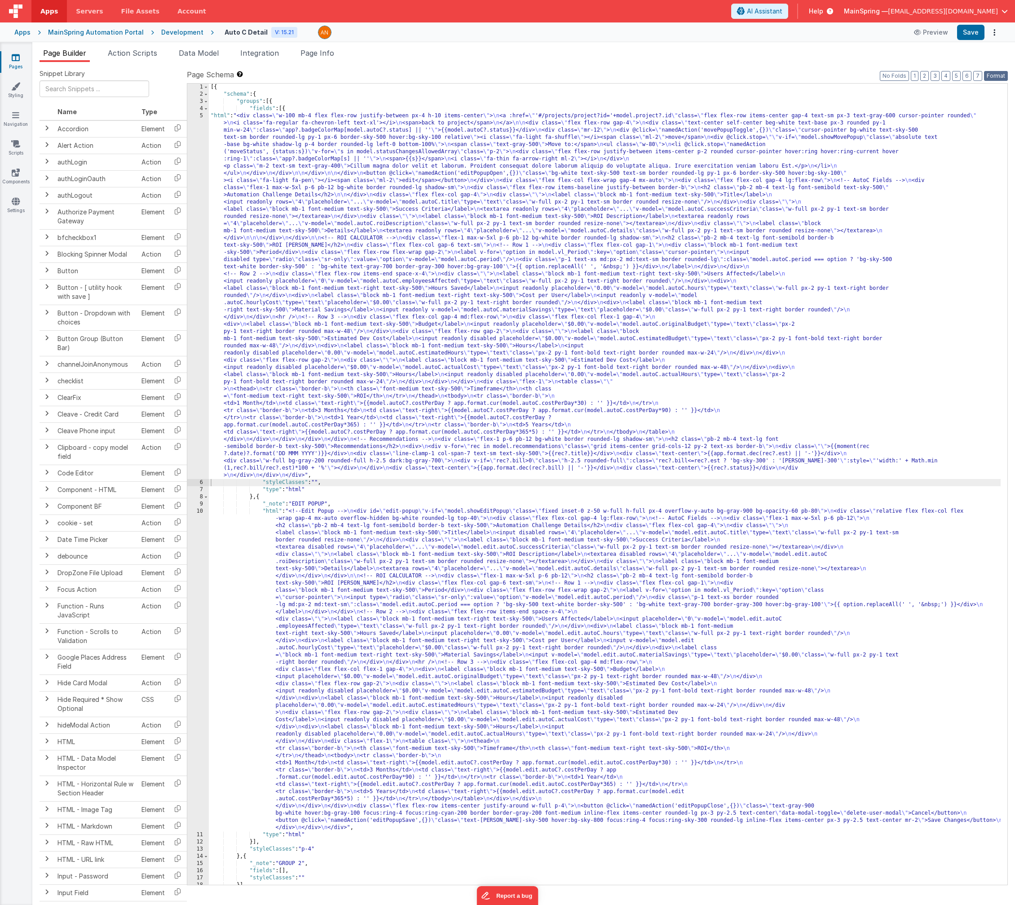
click at [995, 75] on button "Format" at bounding box center [996, 76] width 24 height 10
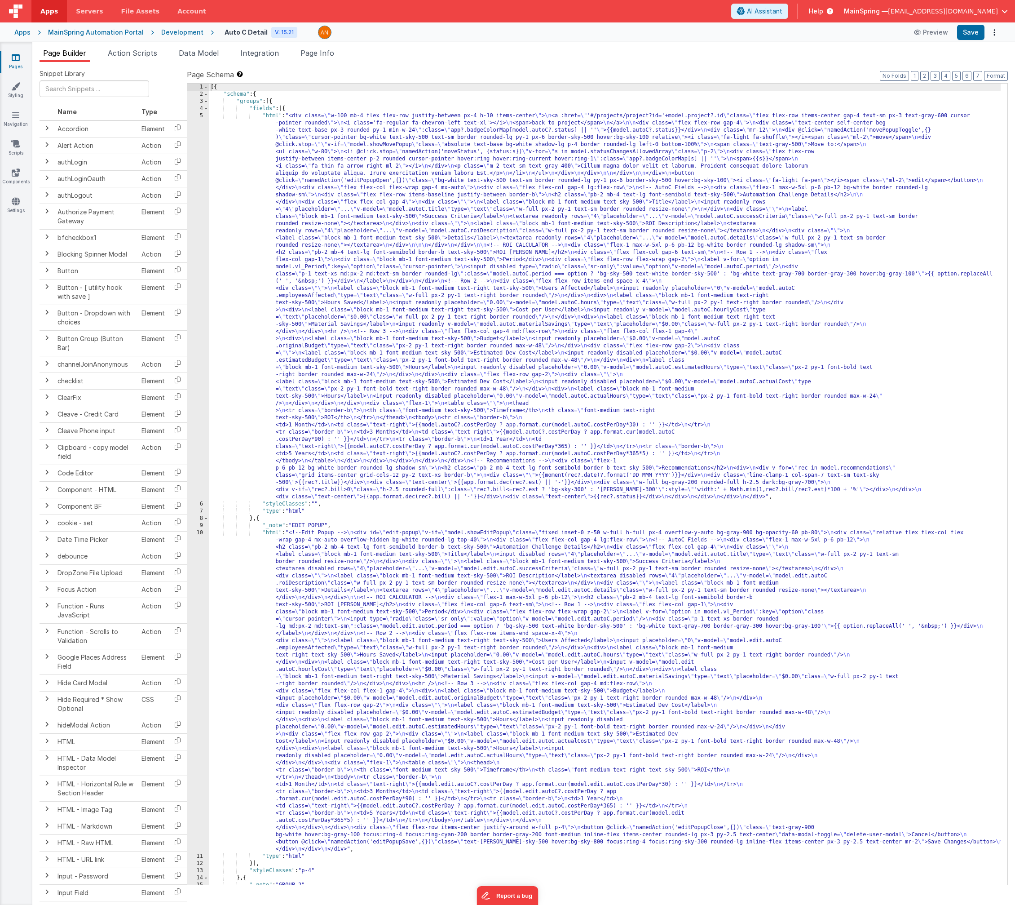
click at [974, 40] on div "Apps MainSpring Automation Portal Development Auto C Detail V: 15.21 Preview Sa…" at bounding box center [507, 32] width 1015 height 20
click at [972, 36] on button "Save" at bounding box center [970, 32] width 27 height 15
click at [486, 429] on div "[{ "schema" : { "groups" : [{ "fields" : [{ "html" : "<div class= \" w-100 mb-4…" at bounding box center [605, 491] width 792 height 815
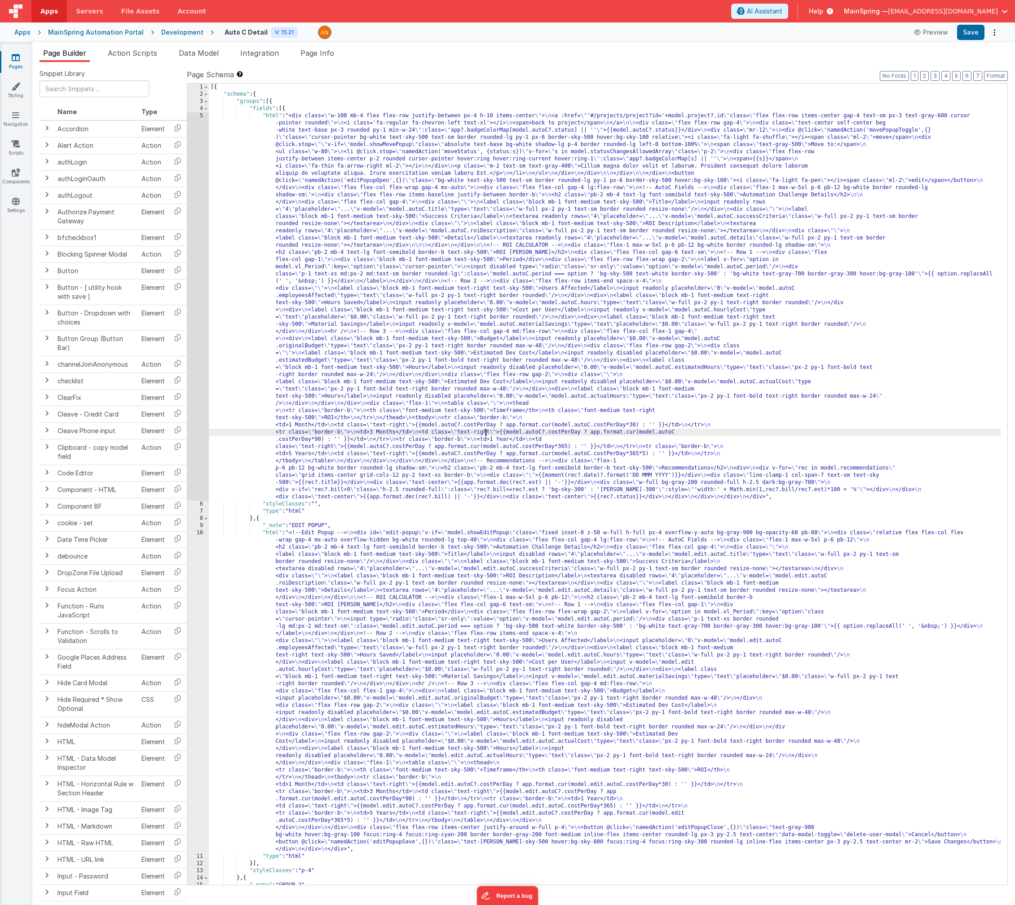
click at [382, 239] on div "[{ "schema" : { "groups" : [{ "fields" : [{ "html" : "<div class= \" w-100 mb-4…" at bounding box center [605, 491] width 792 height 815
drag, startPoint x: 206, startPoint y: 328, endPoint x: 240, endPoint y: 324, distance: 33.9
click at [206, 328] on div "5" at bounding box center [198, 306] width 22 height 388
click at [198, 290] on div "5" at bounding box center [198, 306] width 22 height 388
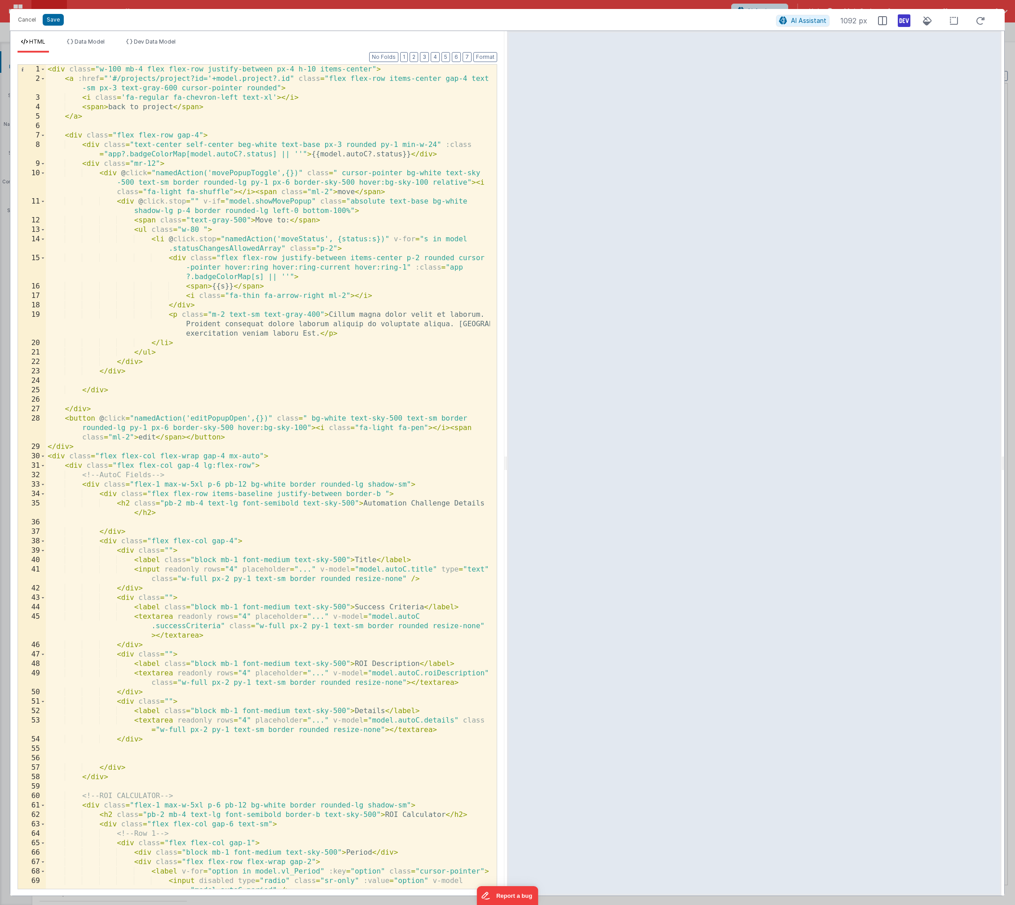
click at [136, 202] on div "< div class = "w-100 mb-4 flex flex-row justify-between px-4 h-10 items-center"…" at bounding box center [268, 500] width 444 height 871
click at [300, 211] on div "< div class = "w-100 mb-4 flex flex-row justify-between px-4 h-10 items-center"…" at bounding box center [268, 500] width 444 height 871
drag, startPoint x: 320, startPoint y: 211, endPoint x: 325, endPoint y: 213, distance: 4.8
click at [325, 213] on div "< div class = "w-100 mb-4 flex flex-row justify-between px-4 h-10 items-center"…" at bounding box center [268, 500] width 444 height 871
click at [244, 70] on div "< div class = "w-100 mb-4 flex flex-row justify-between px-4 h-10 items-center"…" at bounding box center [268, 500] width 444 height 871
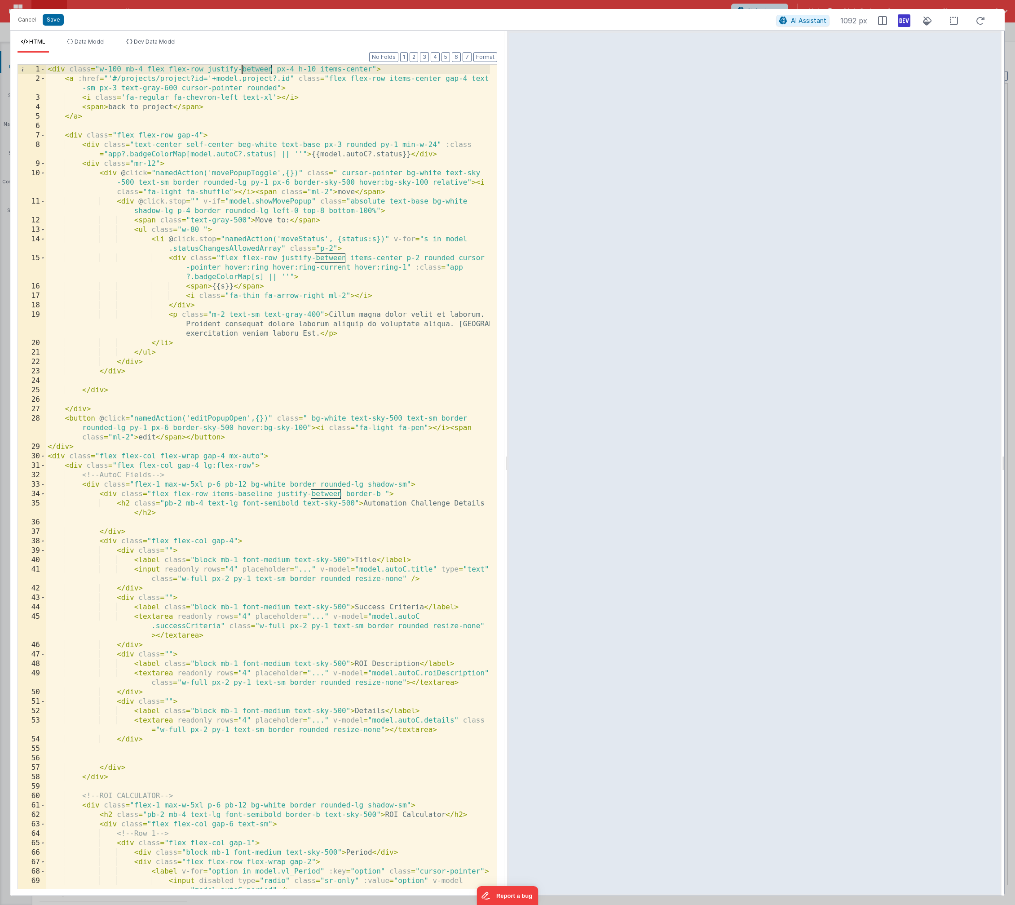
drag, startPoint x: 244, startPoint y: 70, endPoint x: 268, endPoint y: 102, distance: 39.8
click at [244, 70] on div "< div class = "w-100 mb-4 flex flex-row justify-between px-4 h-10 items-center"…" at bounding box center [268, 500] width 444 height 871
click at [311, 418] on div "< div class = "w-100 mb-4 flex flex-row px-4 h-10 items-center" > < a :href = "…" at bounding box center [268, 500] width 444 height 871
drag, startPoint x: 311, startPoint y: 418, endPoint x: 319, endPoint y: 427, distance: 11.5
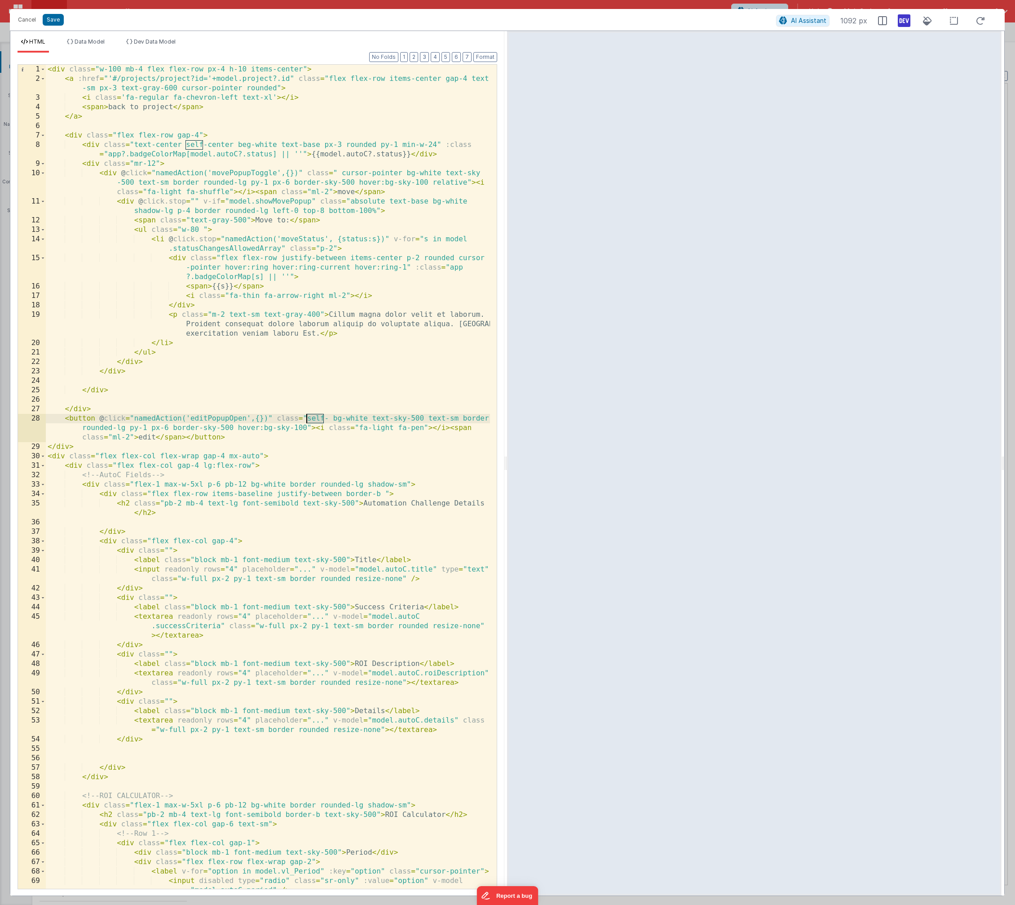
click at [313, 421] on div "< div class = "w-100 mb-4 flex flex-row px-4 h-10 items-center" > < a :href = "…" at bounding box center [268, 500] width 444 height 871
click at [301, 69] on div "< div class = "w-100 mb-4 flex flex-row px-4 h-10 items-center" > < a :href = "…" at bounding box center [268, 500] width 444 height 871
click at [376, 417] on div "< div class = "w-100 mb-4 flex flex-row px-4 h-10 items-center bg-red-200" > < …" at bounding box center [268, 500] width 444 height 871
click at [350, 416] on div "< div class = "w-100 mb-4 flex flex-row px-4 h-10 items-center bg-red-200" > < …" at bounding box center [268, 500] width 444 height 871
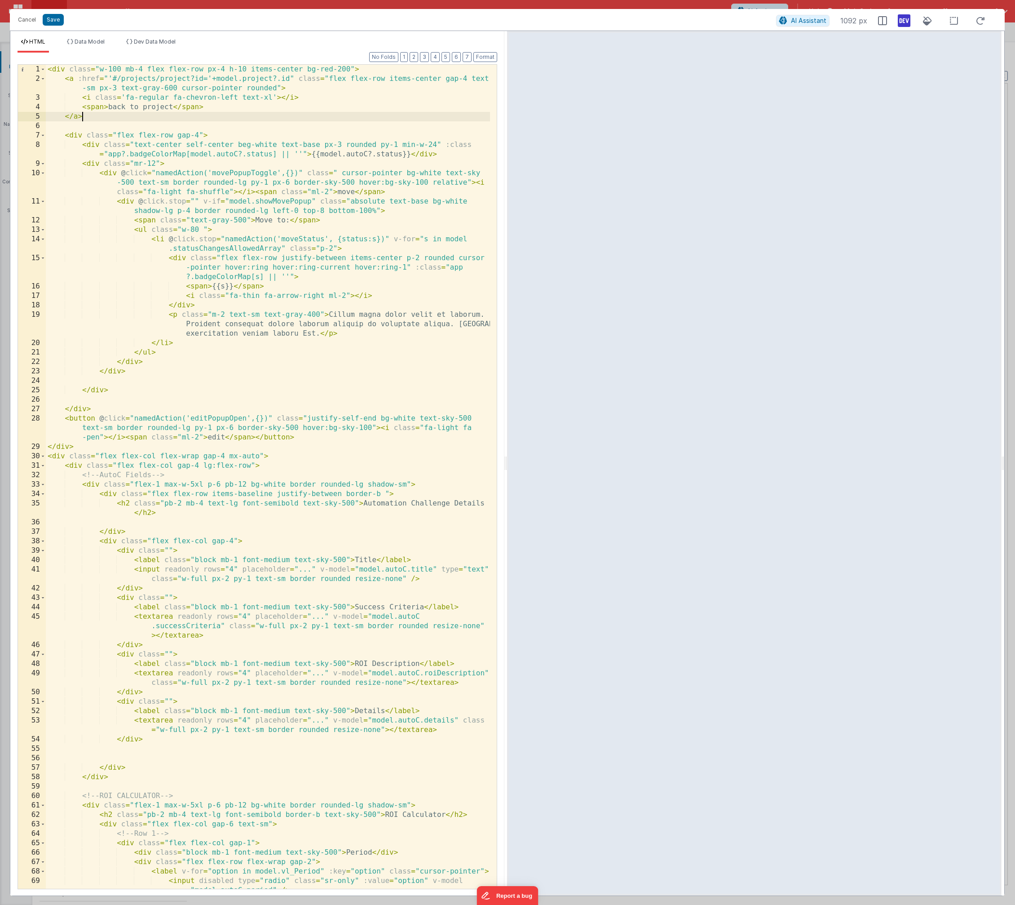
click at [123, 120] on div "< div class = "w-100 mb-4 flex flex-row px-4 h-10 items-center bg-red-200" > < …" at bounding box center [268, 500] width 444 height 871
click at [124, 128] on div "< div class = "w-100 mb-4 flex flex-row px-4 h-10 items-center bg-red-200" > < …" at bounding box center [268, 500] width 444 height 871
click at [87, 126] on div "< div class = "w-100 mb-4 flex flex-row px-4 h-10 items-center bg-red-200" > < …" at bounding box center [268, 500] width 444 height 871
click at [250, 69] on div "< div class = "w-100 mb-4 flex flex-row px-4 h-10 items-center bg-red-200" > < …" at bounding box center [268, 500] width 444 height 871
click at [197, 137] on div "< div class = "w-100 mb-4 flex flex-row px-4 h-10 justify-between items-center …" at bounding box center [268, 500] width 444 height 871
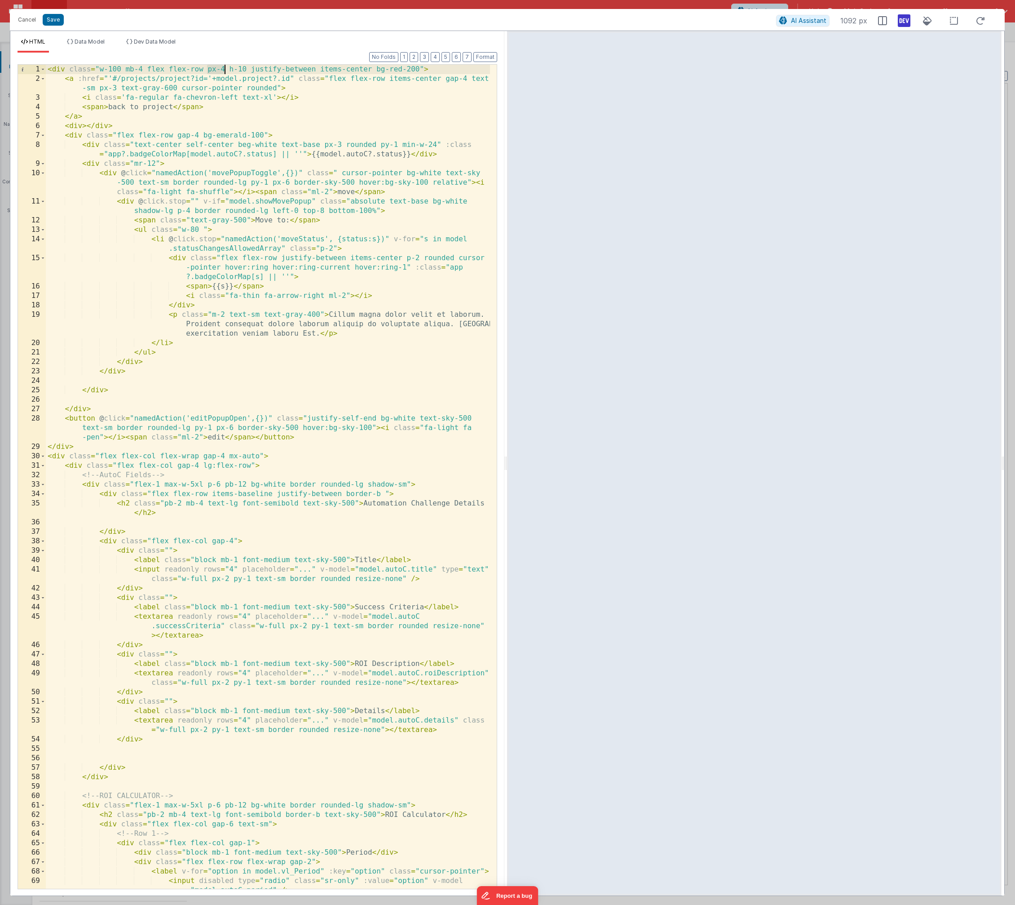
drag, startPoint x: 207, startPoint y: 71, endPoint x: 226, endPoint y: 69, distance: 19.0
click at [226, 69] on div "< div class = "w-100 mb-4 flex flex-row px-4 h-10 justify-between items-center …" at bounding box center [268, 500] width 444 height 871
drag, startPoint x: 377, startPoint y: 418, endPoint x: 307, endPoint y: 419, distance: 69.2
click at [307, 419] on div "< div class = "w-100 mb-4 flex flex-row h-10 justify-between items-center bg-re…" at bounding box center [268, 500] width 444 height 871
click at [418, 72] on div "< div class = "w-100 mb-4 flex flex-row h-10 justify-between items-center bg-re…" at bounding box center [268, 500] width 444 height 871
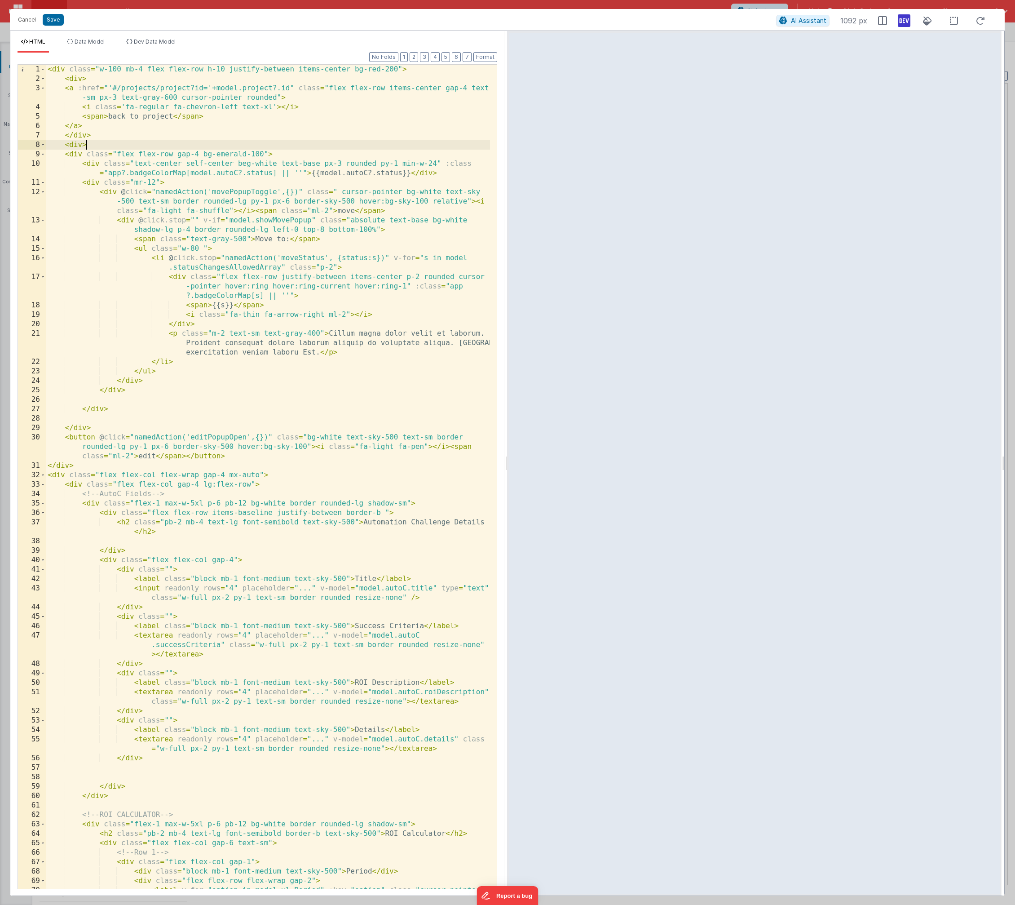
click at [284, 457] on div "< div class = "w-100 mb-4 flex flex-row h-10 justify-between items-center bg-re…" at bounding box center [268, 491] width 444 height 852
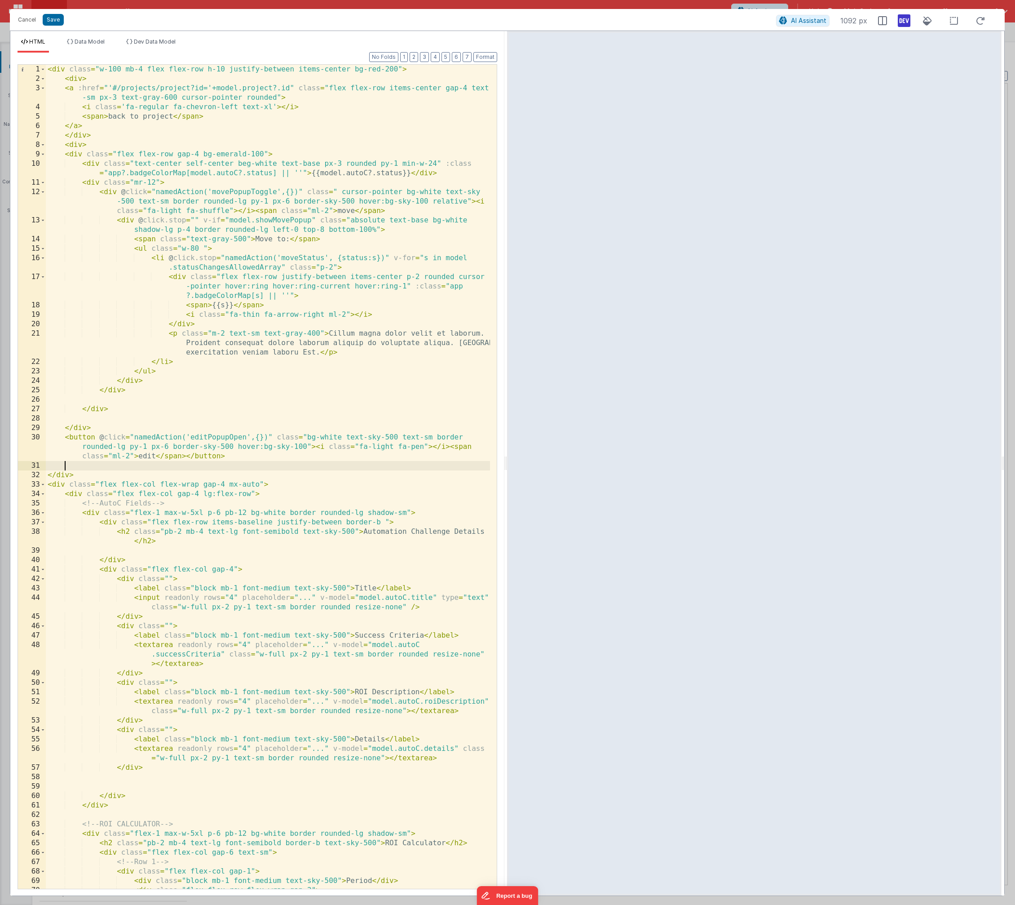
paste textarea
click at [82, 145] on div "< div class = "w-100 mb-4 flex flex-row h-10 justify-between items-center bg-re…" at bounding box center [268, 486] width 444 height 843
click at [84, 79] on div "< div class = "w-100 mb-4 flex flex-row h-10 justify-between items-center bg-re…" at bounding box center [268, 486] width 444 height 843
click at [485, 57] on button "Format" at bounding box center [486, 57] width 24 height 10
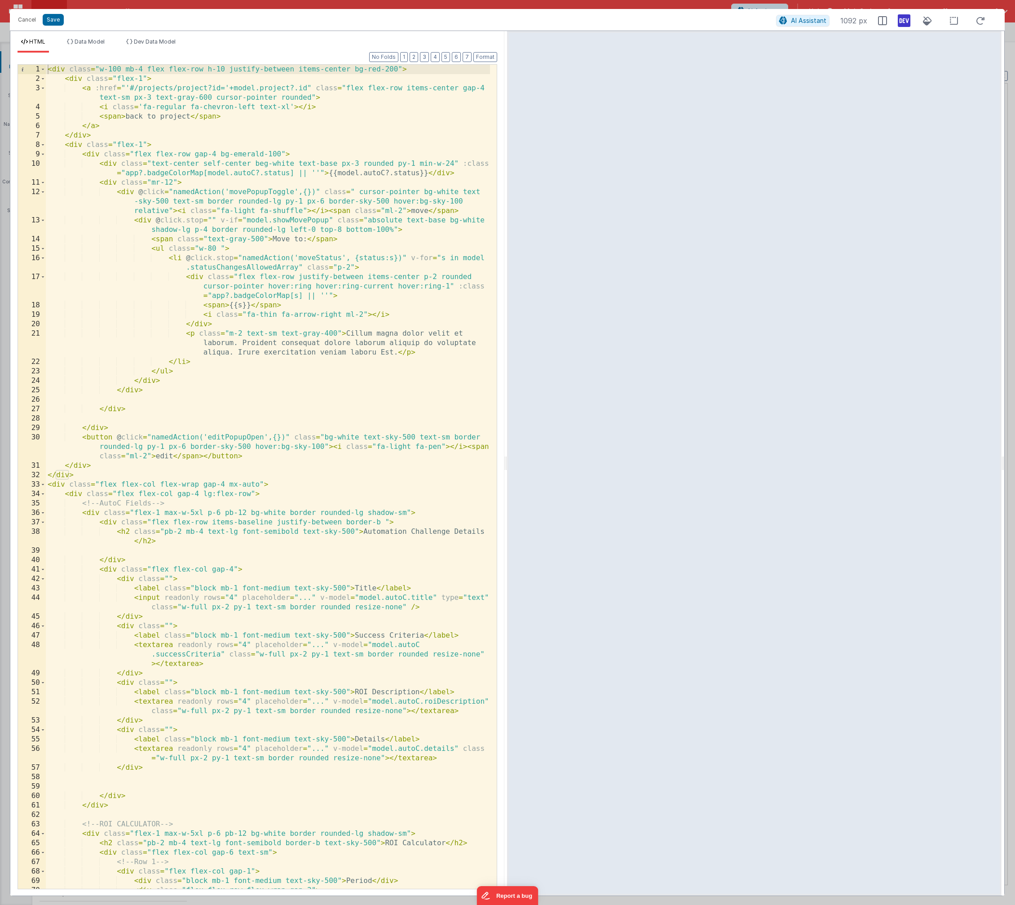
drag, startPoint x: 116, startPoint y: 144, endPoint x: 133, endPoint y: 161, distance: 23.5
click at [116, 144] on div "< div class = "w-100 mb-4 flex flex-row h-10 justify-between items-center bg-re…" at bounding box center [268, 486] width 444 height 843
drag, startPoint x: 205, startPoint y: 145, endPoint x: 230, endPoint y: 187, distance: 49.5
click at [205, 145] on div "< div class = "w-100 mb-4 flex flex-row h-10 justify-between items-center bg-re…" at bounding box center [268, 486] width 444 height 843
drag, startPoint x: 275, startPoint y: 154, endPoint x: 220, endPoint y: 154, distance: 55.3
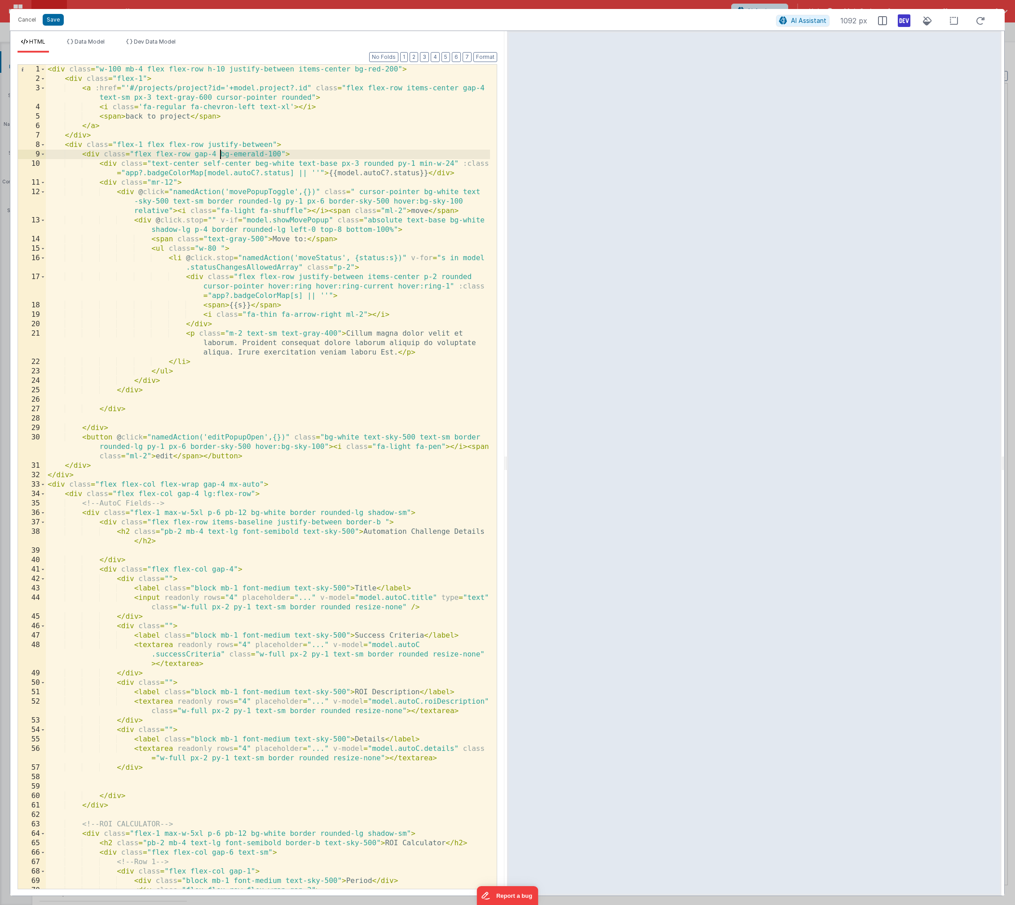
click at [220, 154] on div "< div class = "w-100 mb-4 flex flex-row h-10 justify-between items-center bg-re…" at bounding box center [268, 486] width 444 height 843
click at [273, 145] on div "< div class = "w-100 mb-4 flex flex-row h-10 justify-between items-center bg-re…" at bounding box center [268, 486] width 444 height 843
drag, startPoint x: 256, startPoint y: 164, endPoint x: 202, endPoint y: 163, distance: 53.9
click at [202, 163] on div "< div class = "w-100 mb-4 flex flex-row h-10 justify-between items-center bg-re…" at bounding box center [268, 486] width 444 height 843
drag, startPoint x: 279, startPoint y: 146, endPoint x: 337, endPoint y: 146, distance: 58.4
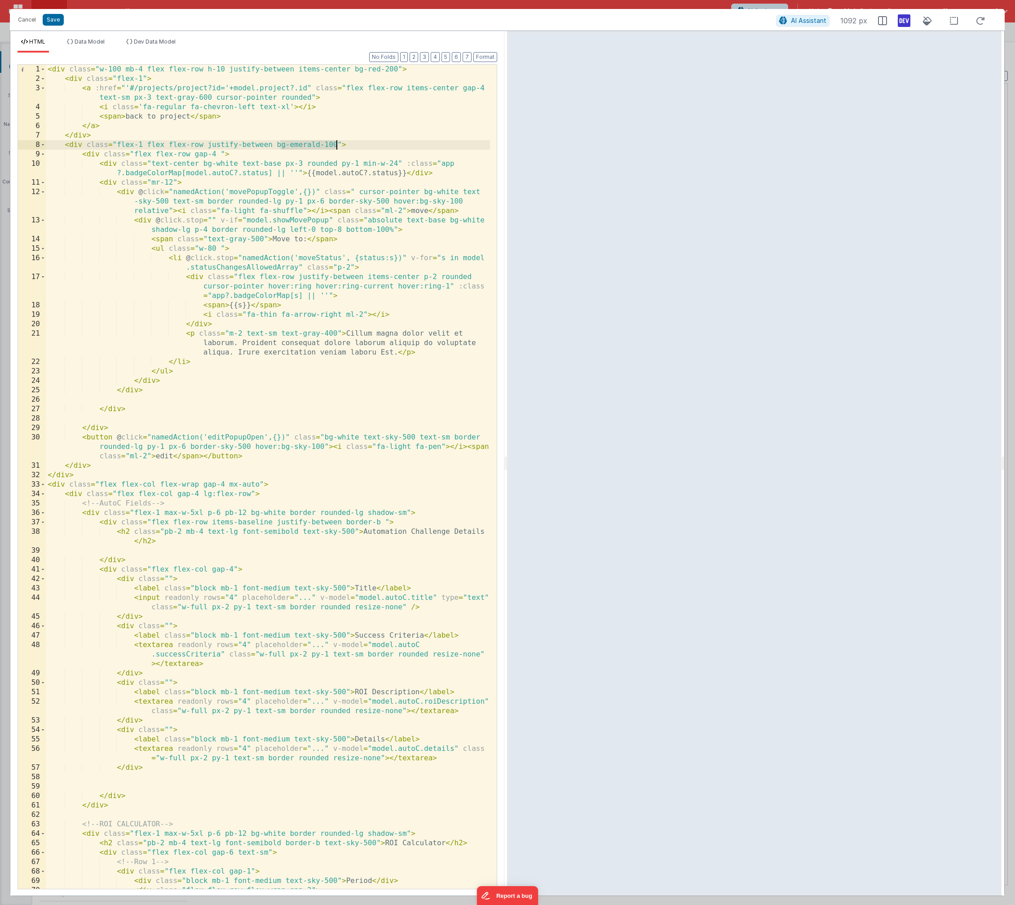
click at [337, 146] on div "< div class = "w-100 mb-4 flex flex-row h-10 justify-between items-center bg-re…" at bounding box center [268, 486] width 444 height 843
drag, startPoint x: 354, startPoint y: 70, endPoint x: 394, endPoint y: 72, distance: 40.1
click at [395, 70] on div "< div class = "w-100 mb-4 flex flex-row h-10 justify-between items-center bg-re…" at bounding box center [268, 486] width 444 height 843
click at [488, 58] on button "Format" at bounding box center [486, 57] width 24 height 10
click at [215, 154] on div "< div class = "w-100 mb-4 flex flex-row h-10 justify-between items-center " > <…" at bounding box center [268, 486] width 444 height 843
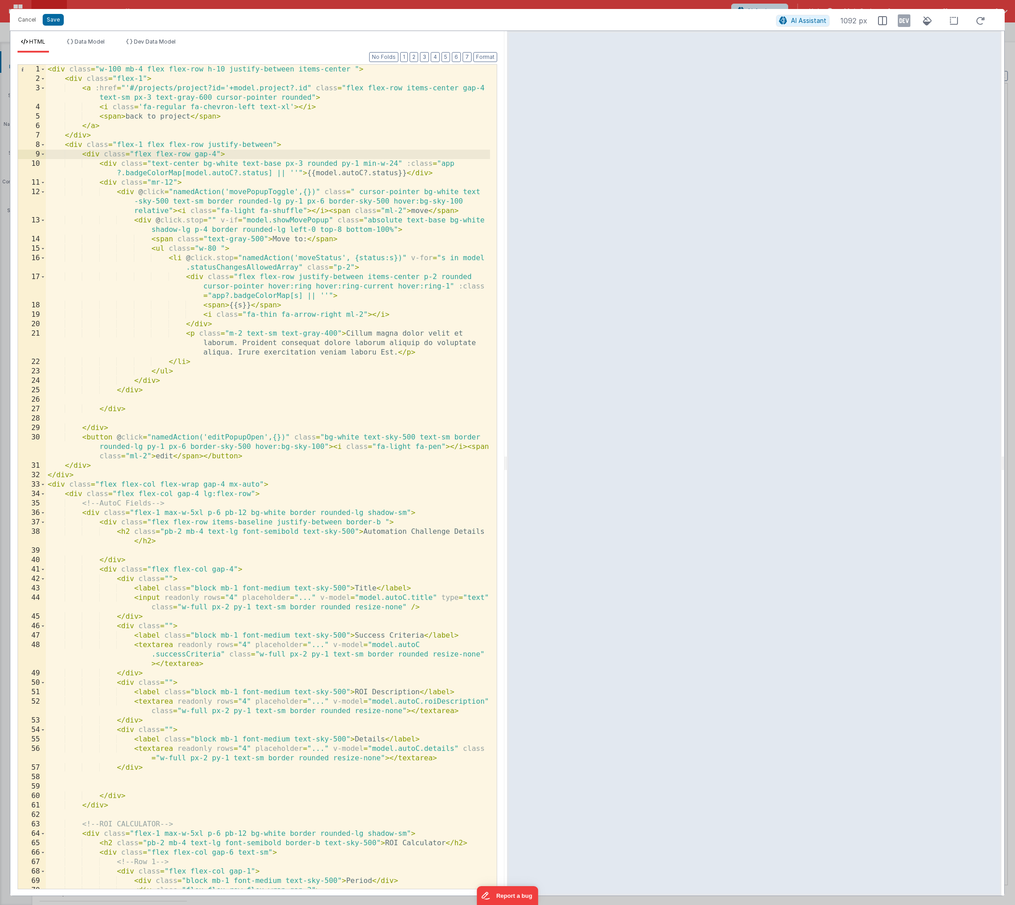
click at [905, 24] on icon at bounding box center [904, 20] width 13 height 14
click at [903, 21] on icon at bounding box center [904, 20] width 13 height 14
drag, startPoint x: 354, startPoint y: 69, endPoint x: 358, endPoint y: 75, distance: 7.0
click at [354, 69] on div "< div class = "w-100 mb-4 flex flex-row h-10 justify-between items-center " > <…" at bounding box center [268, 486] width 444 height 843
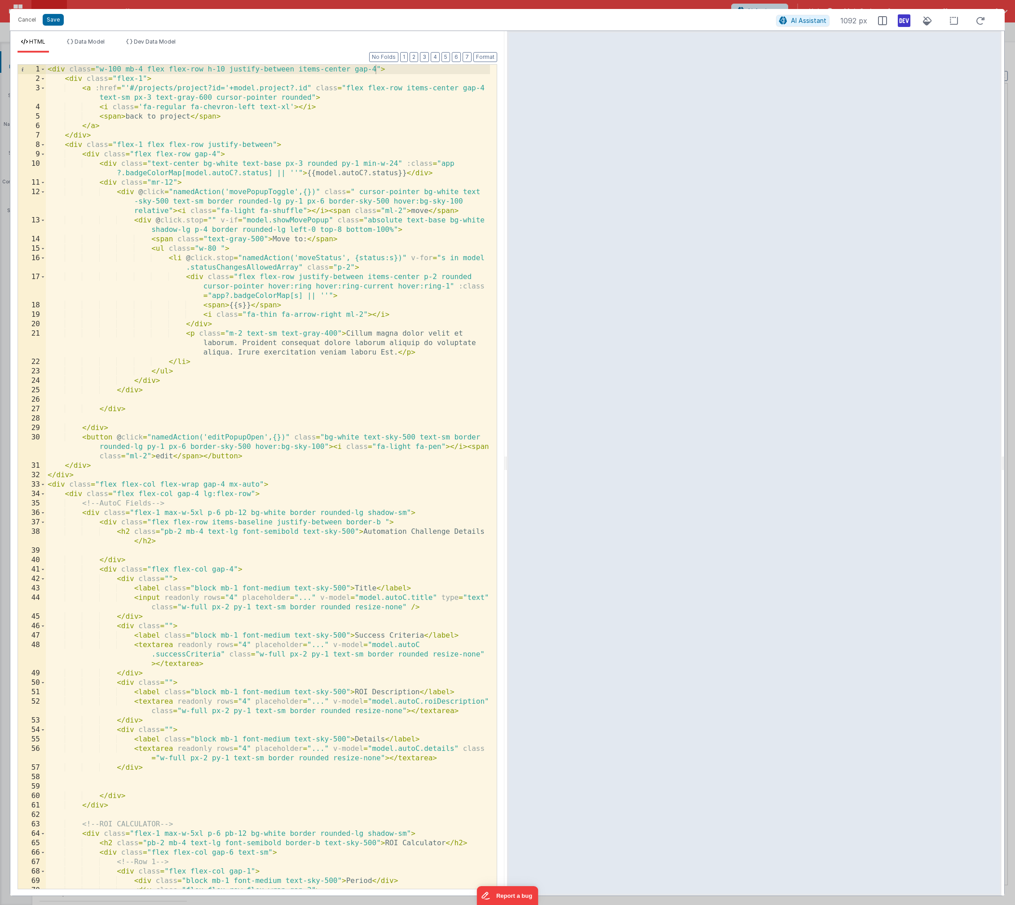
click at [909, 21] on icon at bounding box center [904, 20] width 13 height 14
click at [908, 21] on icon at bounding box center [904, 20] width 13 height 14
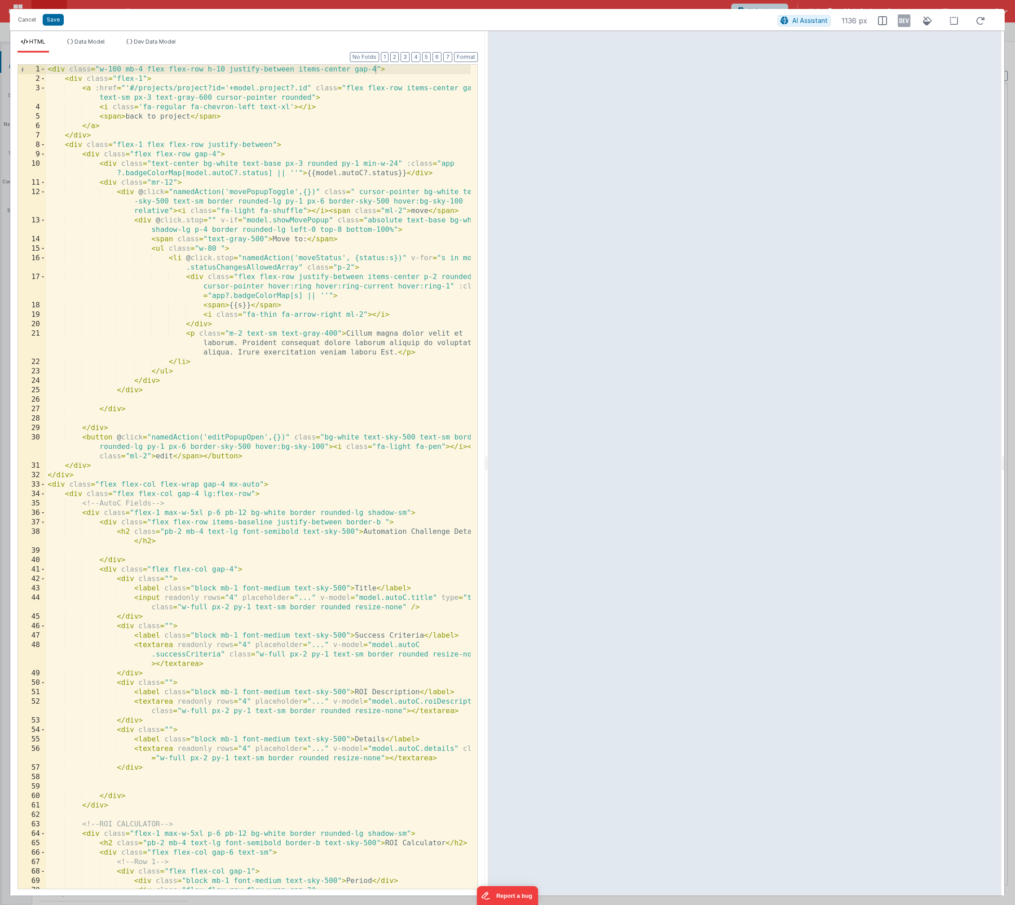
drag, startPoint x: 690, startPoint y: 457, endPoint x: 467, endPoint y: 465, distance: 223.0
click at [487, 478] on html "Cancel Save AI Assistant 1136 px HTML Data Model Dev Data Model Format 7 6 5 4 …" at bounding box center [507, 452] width 1015 height 905
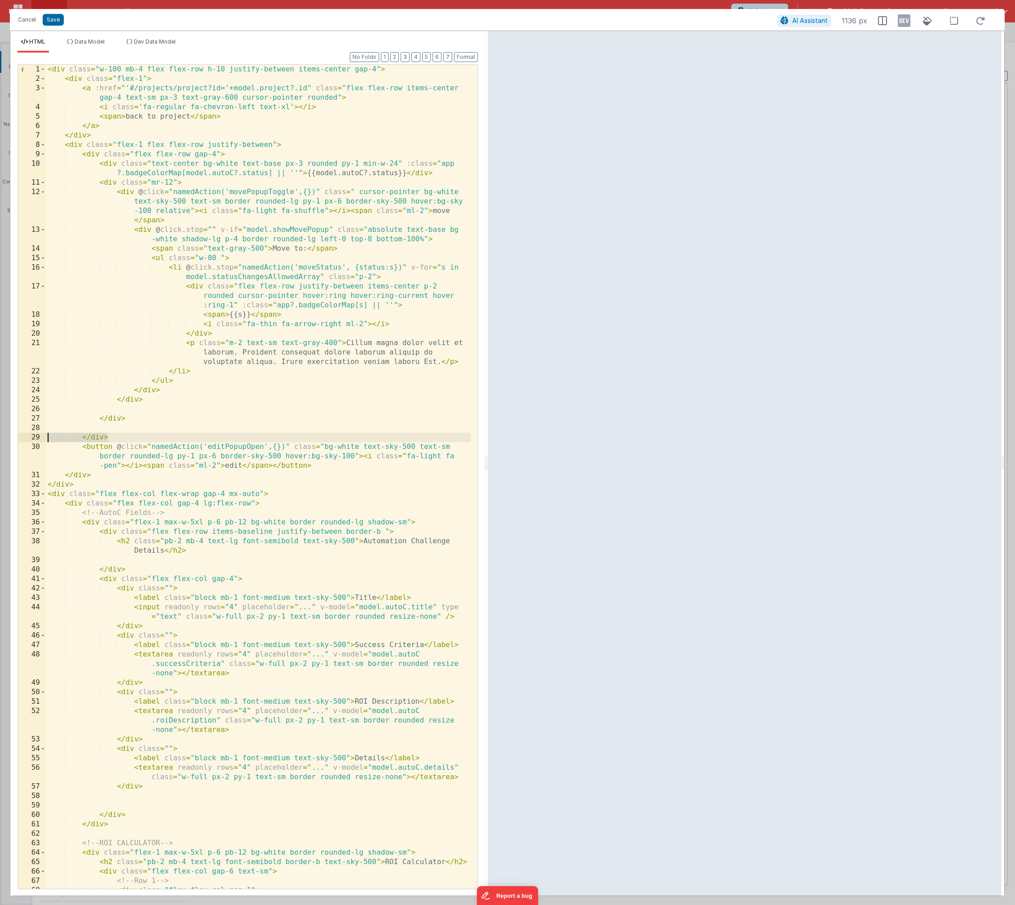
drag, startPoint x: 112, startPoint y: 439, endPoint x: 42, endPoint y: 439, distance: 70.1
click at [42, 439] on div "1 2 3 4 5 6 7 8 9 10 11 12 13 14 15 16 17 18 19 20 21 22 23 24 25 26 27 28 29 3…" at bounding box center [248, 476] width 461 height 825
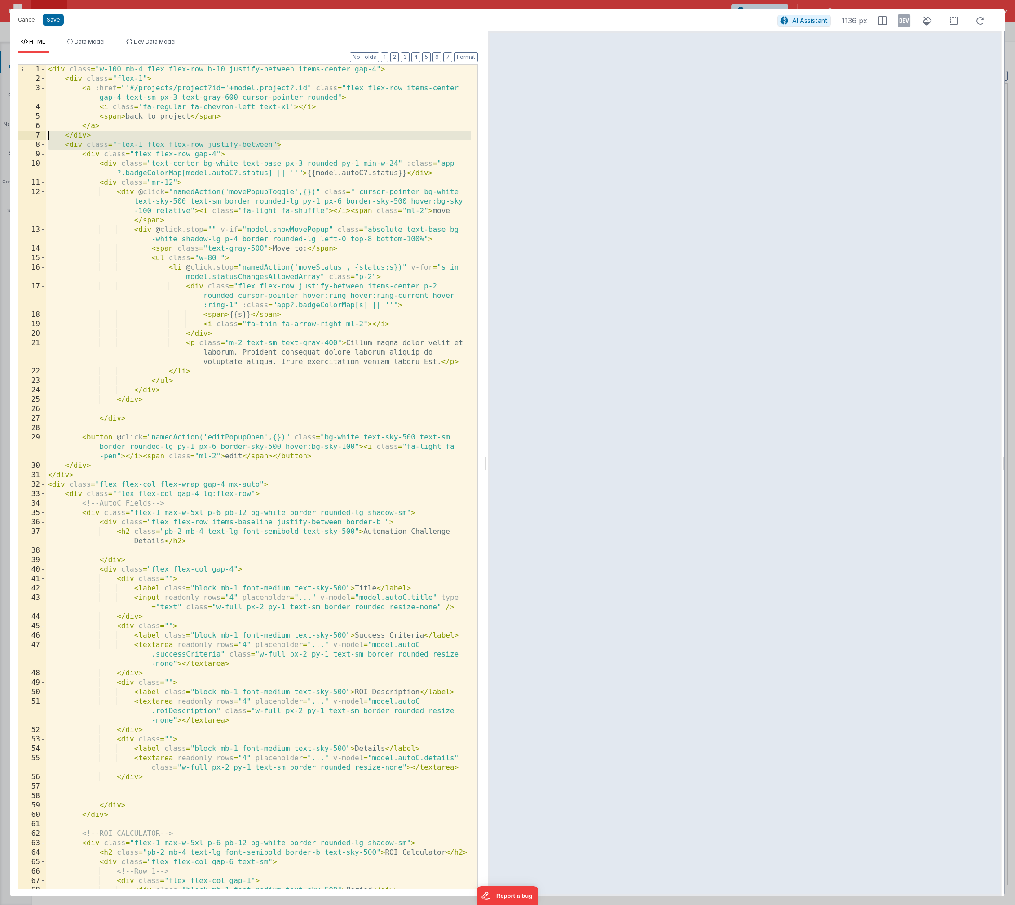
drag, startPoint x: 297, startPoint y: 143, endPoint x: 24, endPoint y: 136, distance: 272.8
click at [24, 136] on div "1 2 3 4 5 6 7 8 9 10 11 12 13 14 15 16 17 18 19 20 21 22 23 24 25 26 27 28 29 3…" at bounding box center [248, 476] width 461 height 825
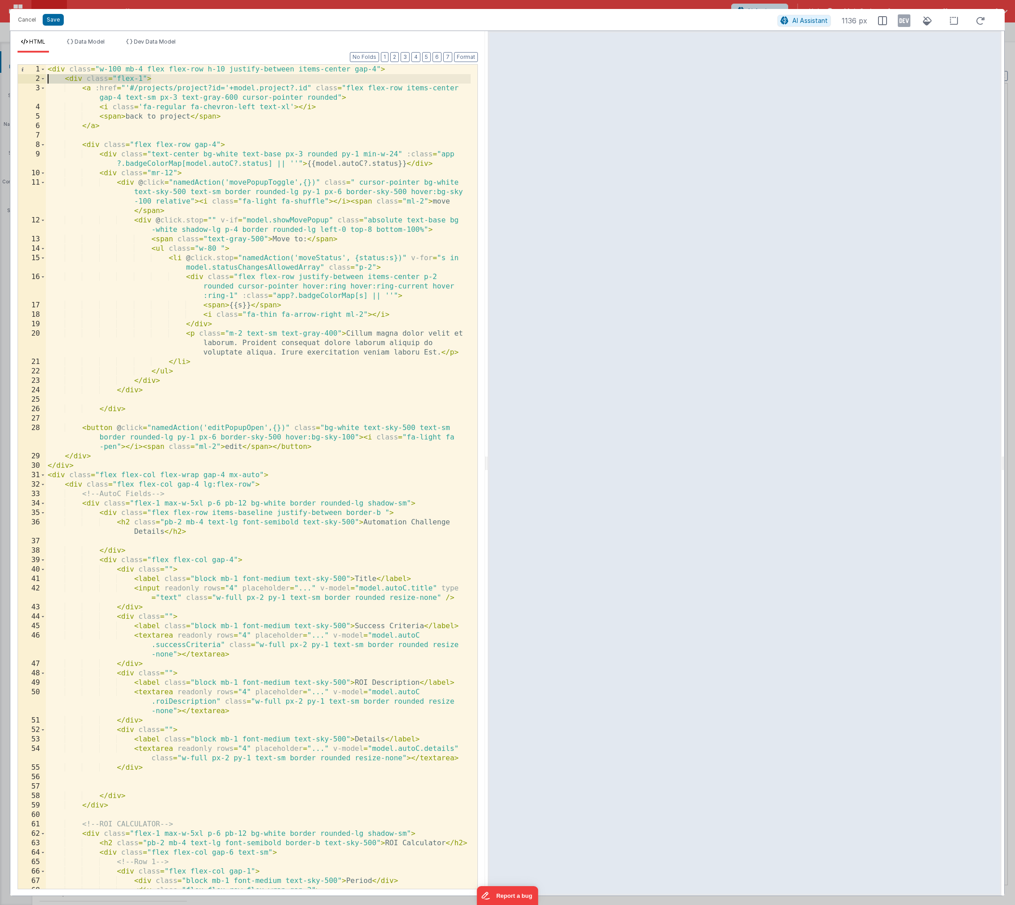
drag, startPoint x: 155, startPoint y: 80, endPoint x: 30, endPoint y: 80, distance: 125.8
click at [30, 80] on div "1 2 3 4 5 6 7 8 9 10 11 12 13 14 15 16 17 18 19 20 21 22 23 24 25 26 27 28 29 3…" at bounding box center [248, 476] width 461 height 825
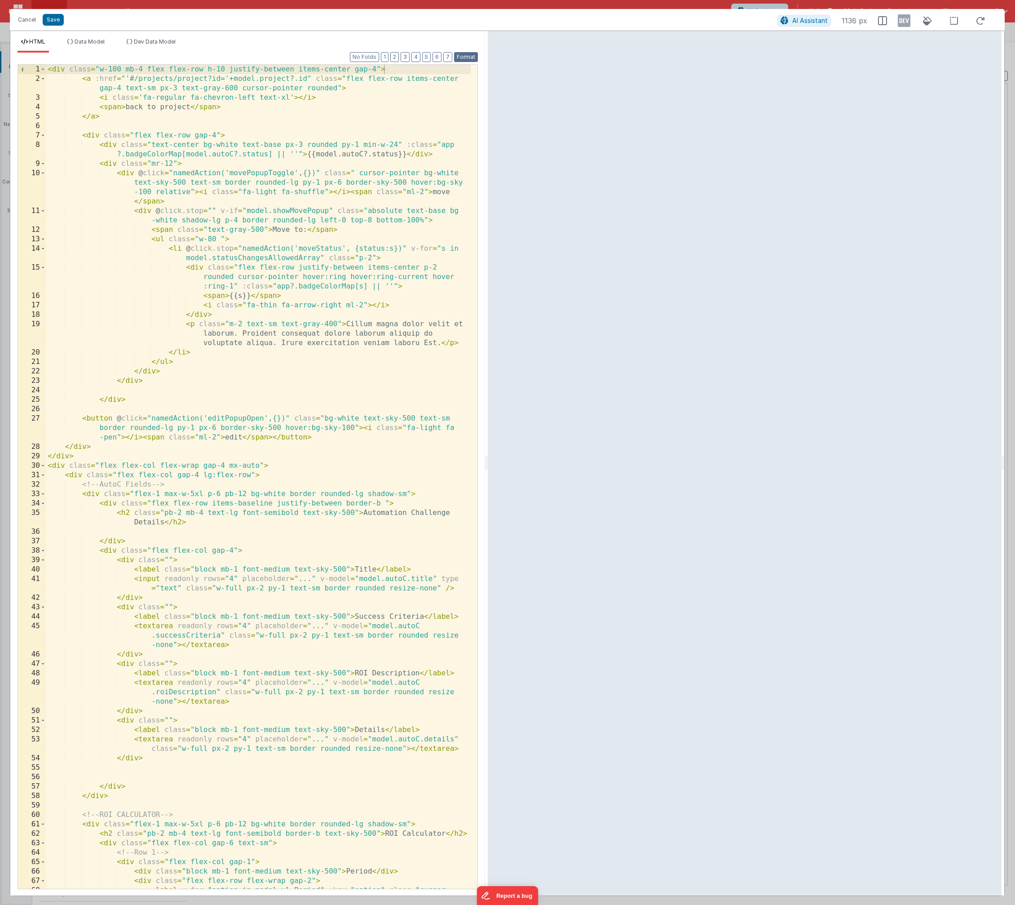
click at [467, 55] on button "Format" at bounding box center [466, 57] width 24 height 10
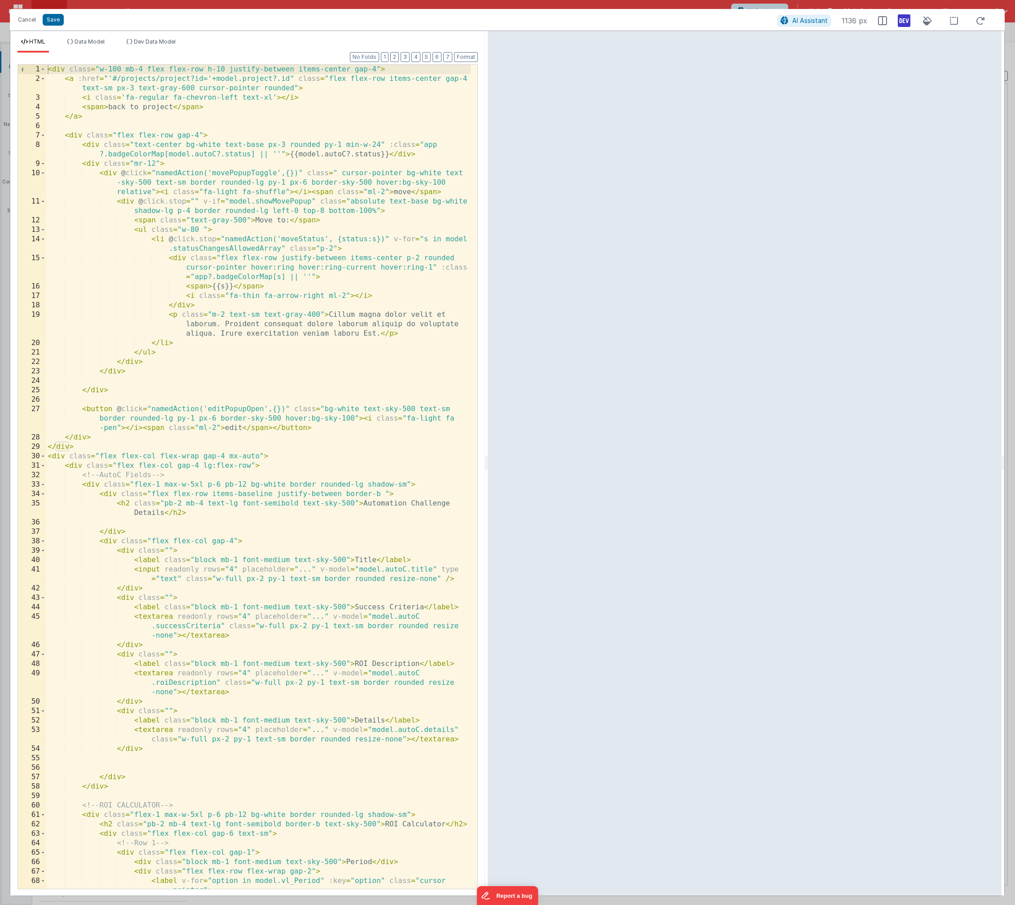
click at [906, 20] on icon at bounding box center [904, 20] width 13 height 14
click at [905, 18] on icon at bounding box center [904, 20] width 13 height 14
click at [360, 106] on div "< div class = "w-100 mb-4 flex flex-row h-10 justify-between items-center gap-4…" at bounding box center [258, 491] width 425 height 852
drag, startPoint x: 302, startPoint y: 210, endPoint x: 271, endPoint y: 211, distance: 30.6
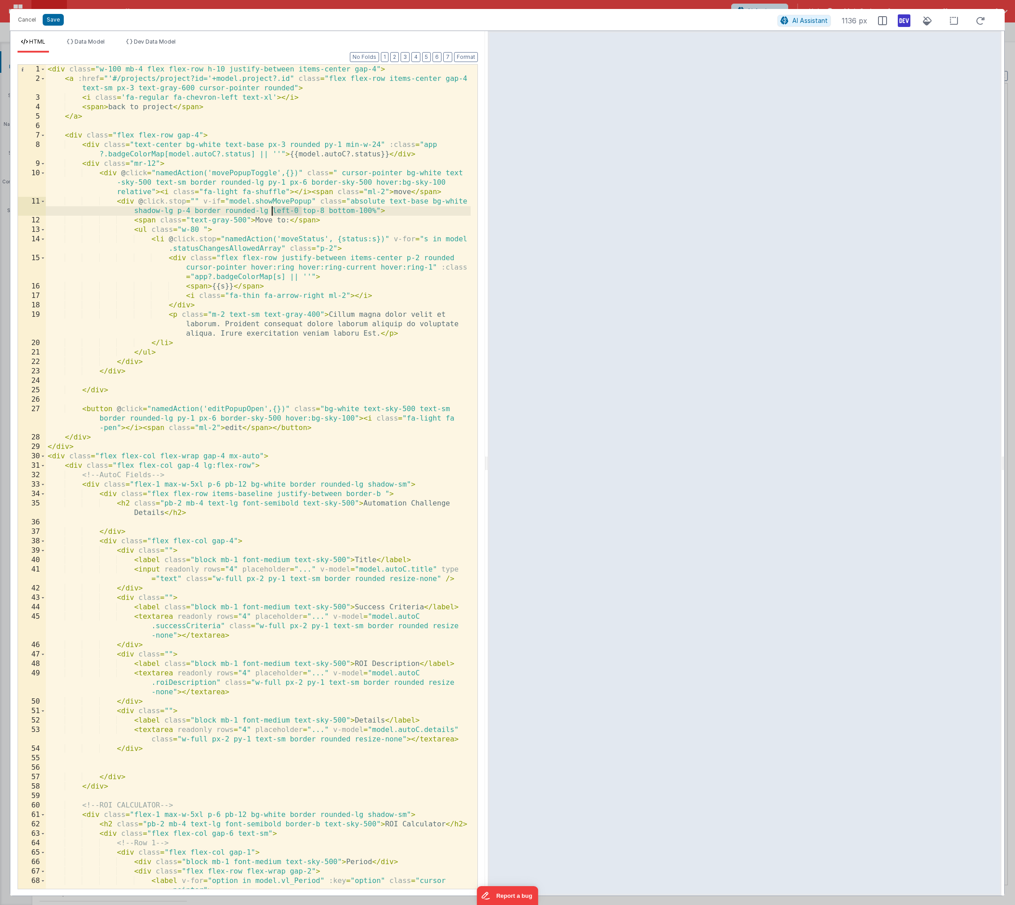
click at [271, 211] on div "< div class = "w-100 mb-4 flex flex-row h-10 justify-between items-center gap-4…" at bounding box center [258, 491] width 425 height 852
click at [901, 21] on icon at bounding box center [904, 20] width 13 height 14
click at [376, 68] on div "< div class = "w-100 mb-4 flex flex-row h-10 justify-between items-center gap-4…" at bounding box center [258, 491] width 425 height 852
click at [904, 27] on icon at bounding box center [904, 20] width 13 height 14
click at [906, 23] on icon at bounding box center [904, 20] width 13 height 14
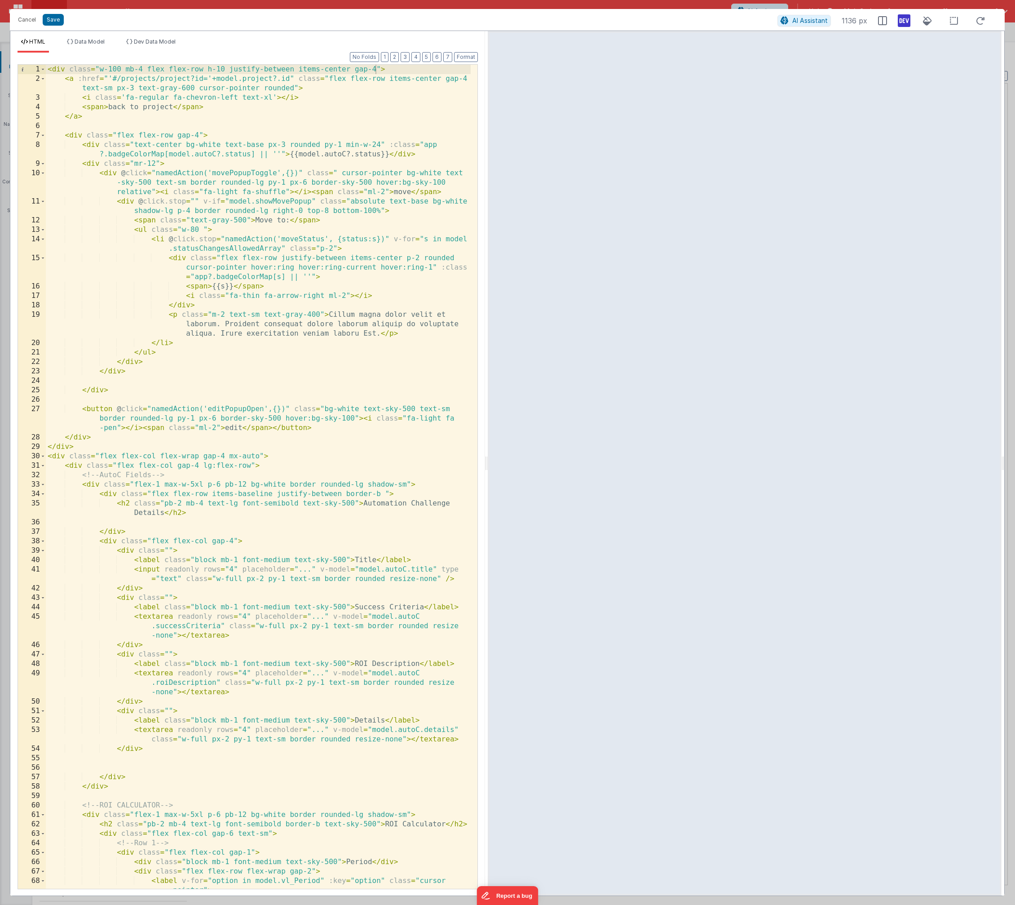
click at [906, 23] on icon at bounding box center [904, 20] width 13 height 14
drag, startPoint x: 339, startPoint y: 144, endPoint x: 322, endPoint y: 145, distance: 17.5
click at [322, 145] on div "< div class = "w-100 mb-4 flex flex-row h-10 justify-between items-center gap-4…" at bounding box center [258, 491] width 425 height 852
click at [904, 20] on icon at bounding box center [904, 20] width 13 height 14
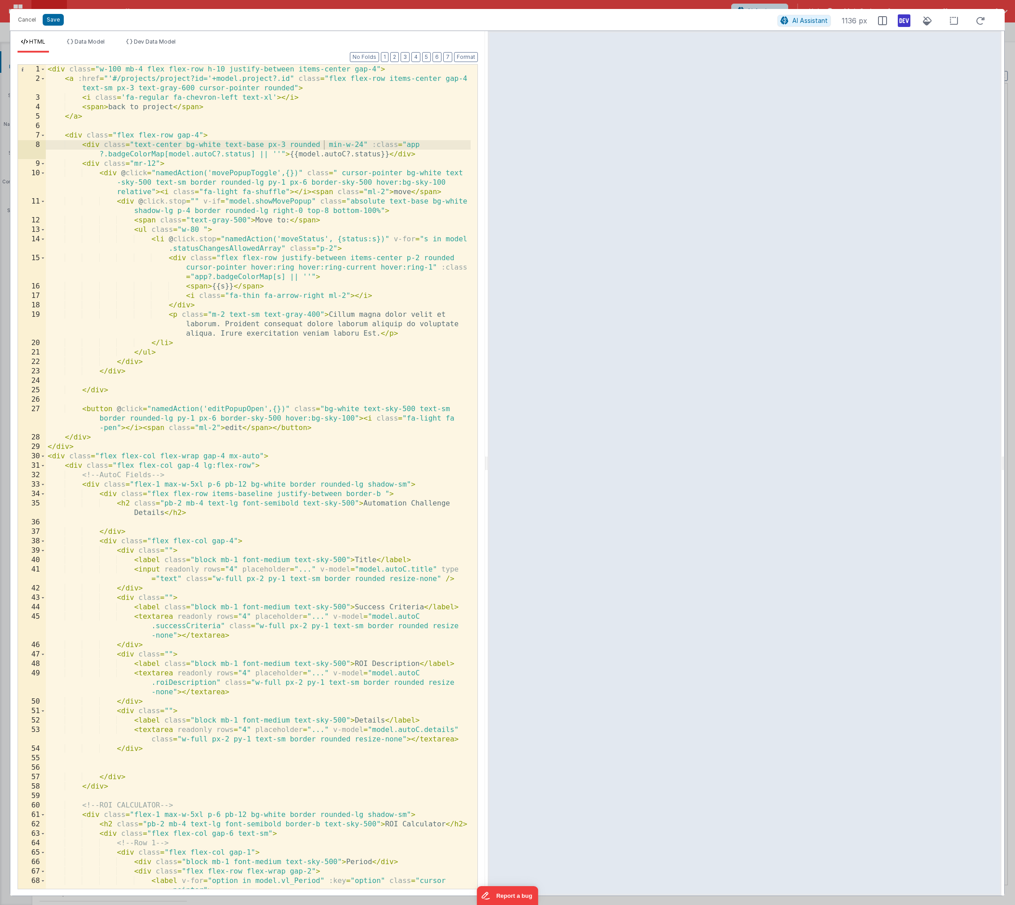
drag, startPoint x: 197, startPoint y: 133, endPoint x: 225, endPoint y: 159, distance: 38.1
click at [197, 133] on div "< div class = "w-100 mb-4 flex flex-row h-10 justify-between items-center gap-4…" at bounding box center [258, 491] width 425 height 852
click at [324, 146] on div "< div class = "w-100 mb-4 flex flex-row h-10 justify-between items-center gap-4…" at bounding box center [258, 491] width 425 height 852
click at [201, 136] on div "< div class = "w-100 mb-4 flex flex-row h-10 justify-between items-center gap-4…" at bounding box center [258, 491] width 425 height 852
click at [288, 144] on div "< div class = "w-100 mb-4 flex flex-row h-10 justify-between items-center gap-4…" at bounding box center [258, 491] width 425 height 852
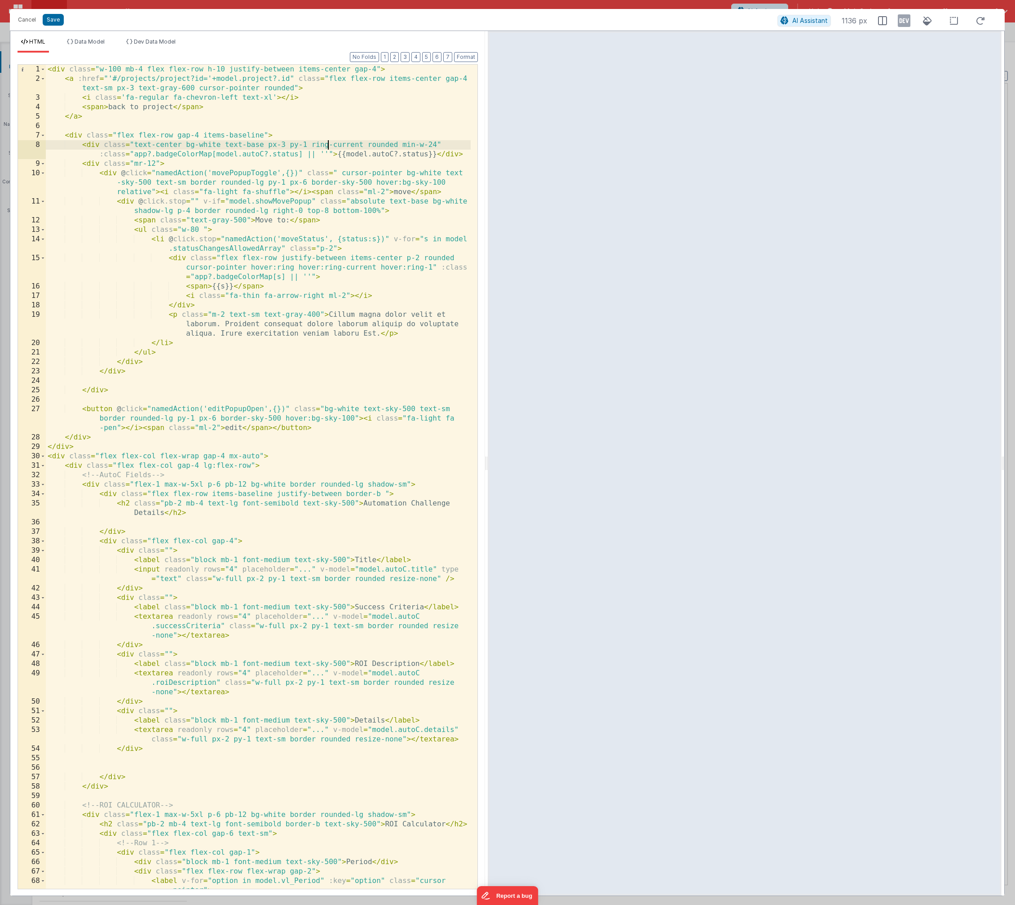
click at [909, 22] on icon at bounding box center [904, 20] width 13 height 14
click at [906, 21] on icon at bounding box center [904, 20] width 13 height 14
click at [904, 21] on icon at bounding box center [904, 20] width 13 height 14
click at [906, 20] on icon at bounding box center [904, 20] width 13 height 14
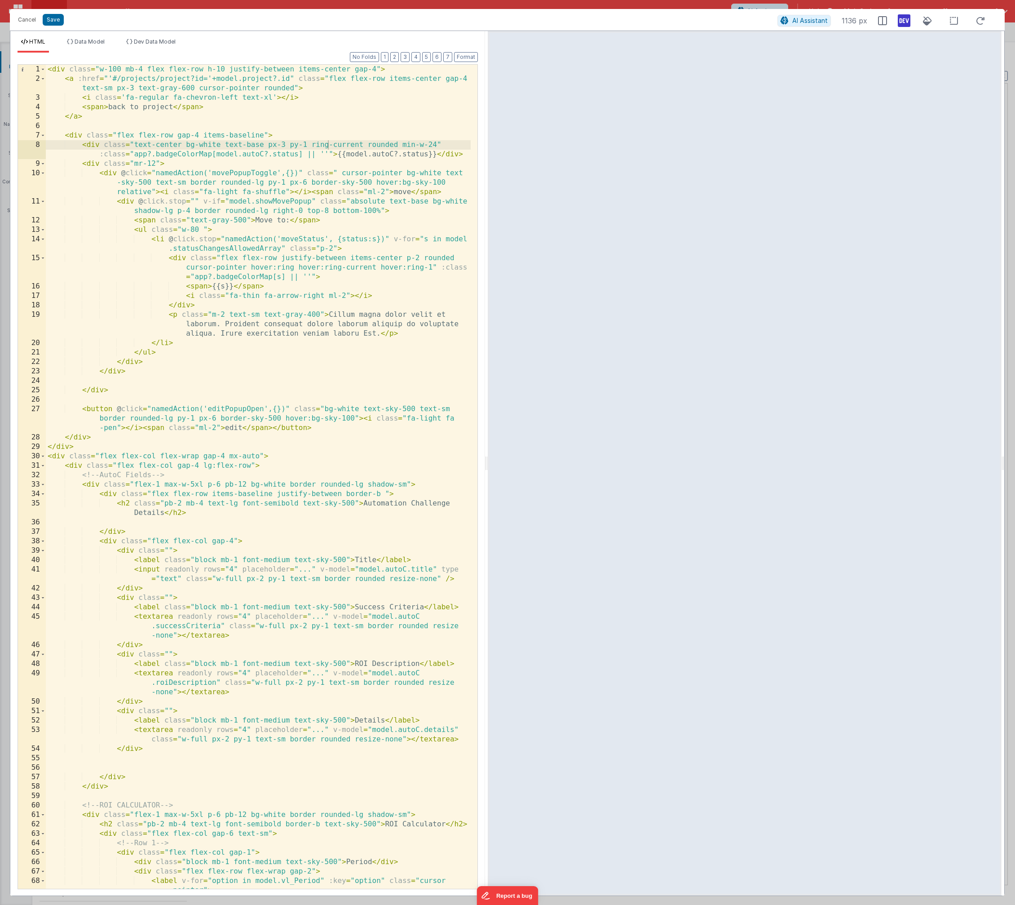
click at [906, 20] on icon at bounding box center [904, 20] width 13 height 14
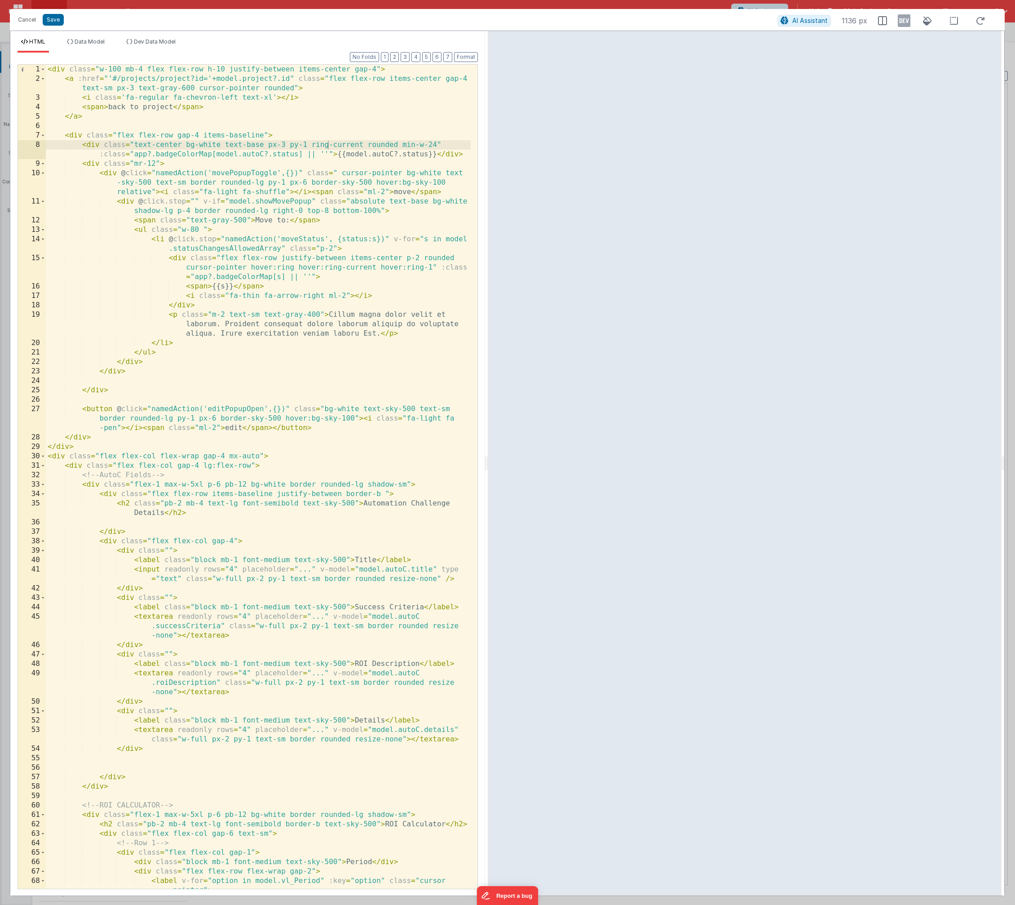
click at [906, 20] on icon at bounding box center [904, 20] width 13 height 14
drag, startPoint x: 361, startPoint y: 144, endPoint x: 314, endPoint y: 142, distance: 47.2
click at [314, 142] on div "< div class = "w-100 mb-4 flex flex-row h-10 justify-between items-center gap-4…" at bounding box center [258, 491] width 425 height 852
click at [48, 20] on button "Save" at bounding box center [53, 20] width 21 height 12
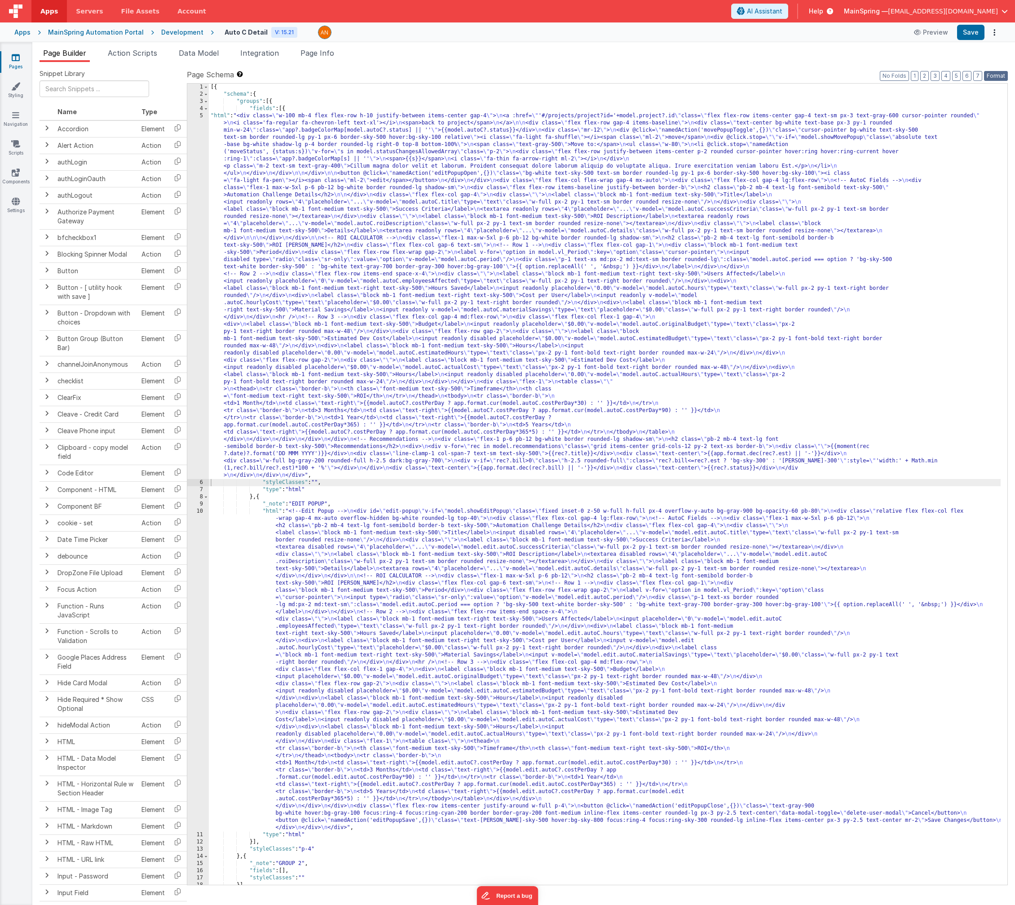
click at [997, 78] on button "Format" at bounding box center [996, 76] width 24 height 10
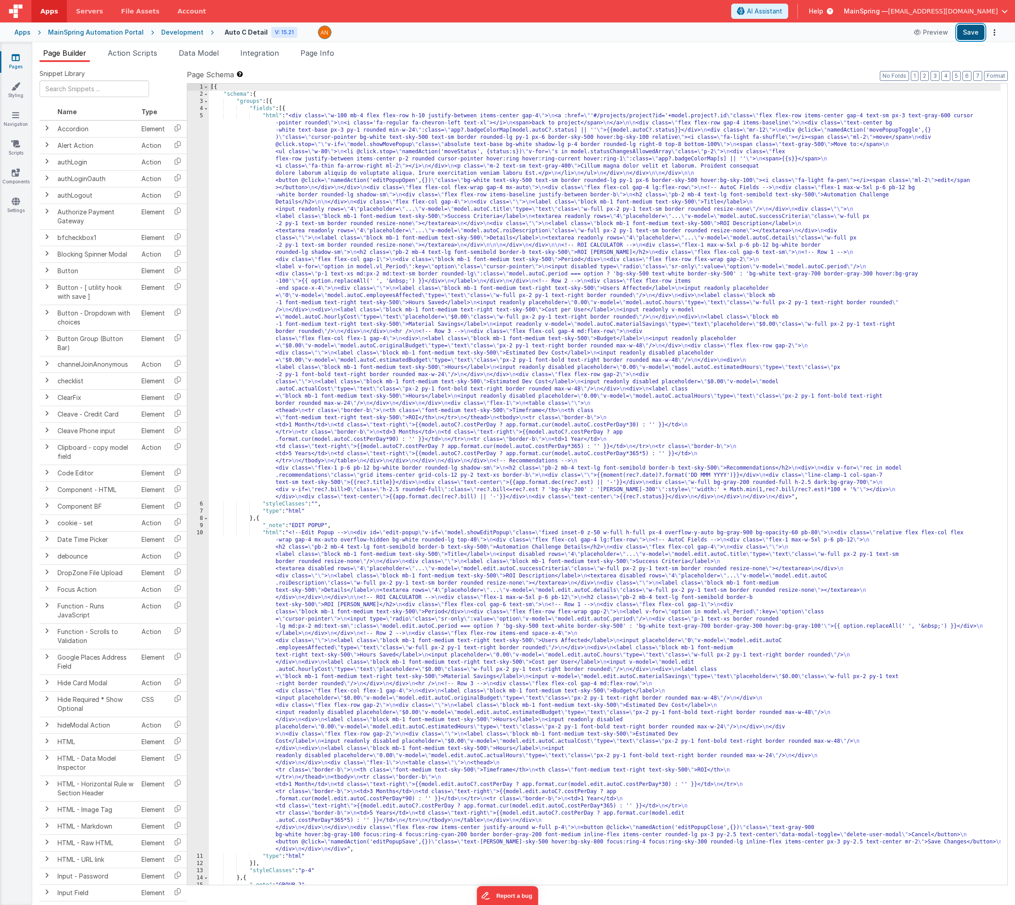
click at [977, 38] on button "Save" at bounding box center [970, 32] width 27 height 15
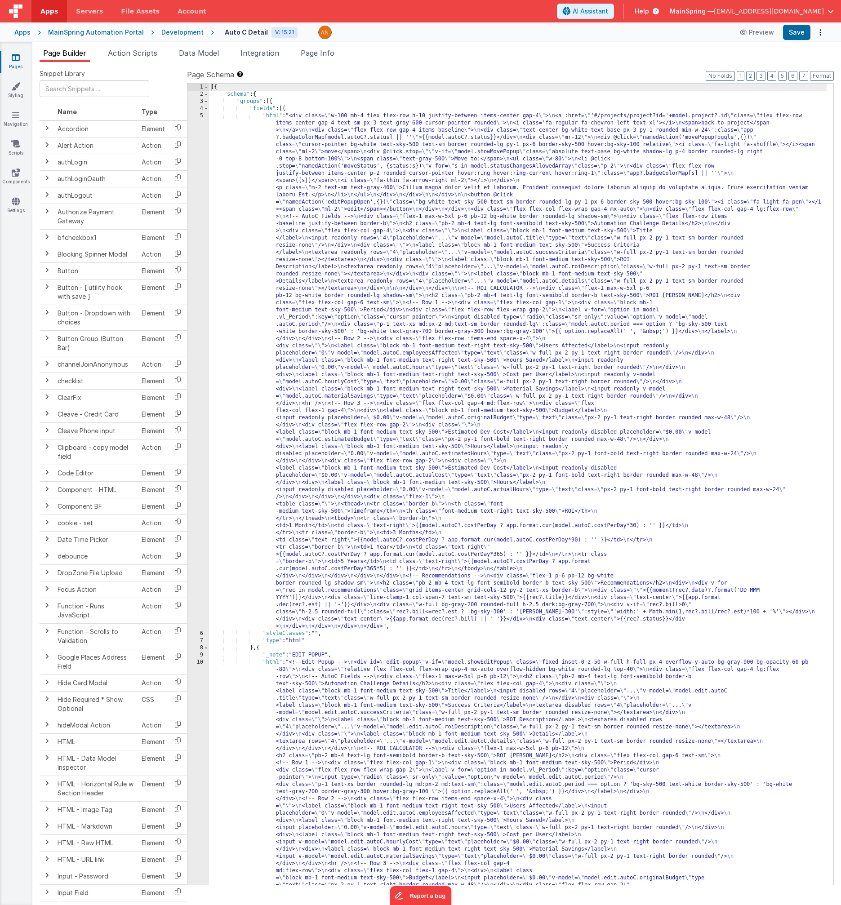
click at [416, 297] on div "[{ "schema" : { "groups" : [{ "fields" : [{ "html" : "<div class= \" w-100 mb-4…" at bounding box center [517, 700] width 617 height 1232
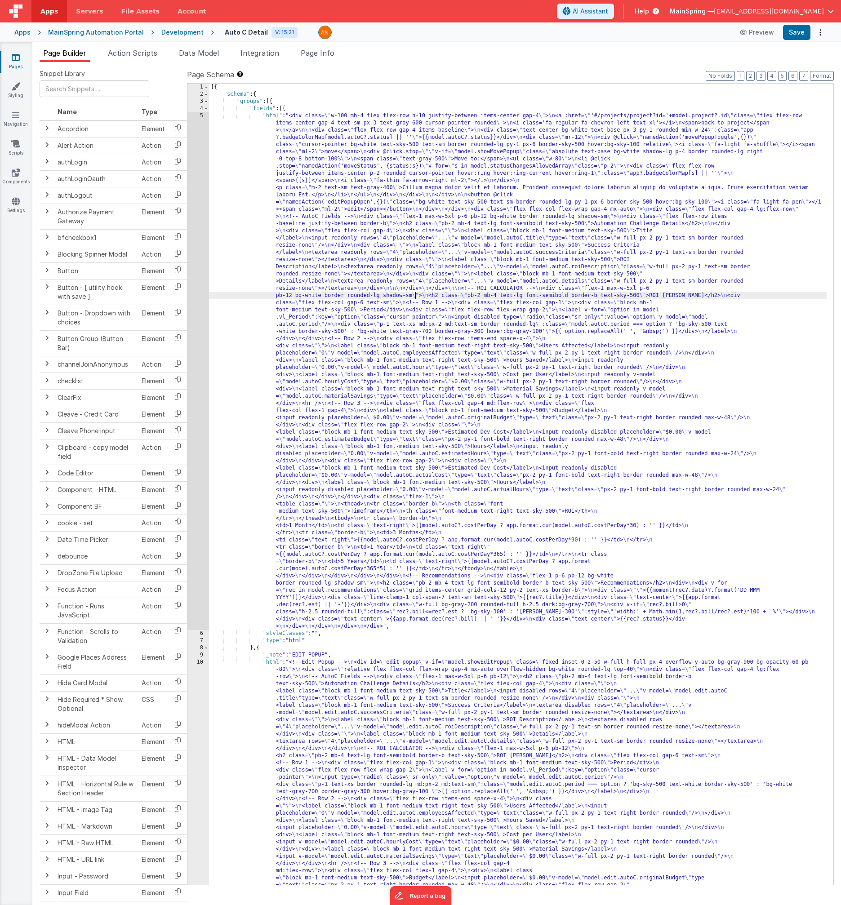
click at [203, 294] on div "5" at bounding box center [198, 371] width 22 height 518
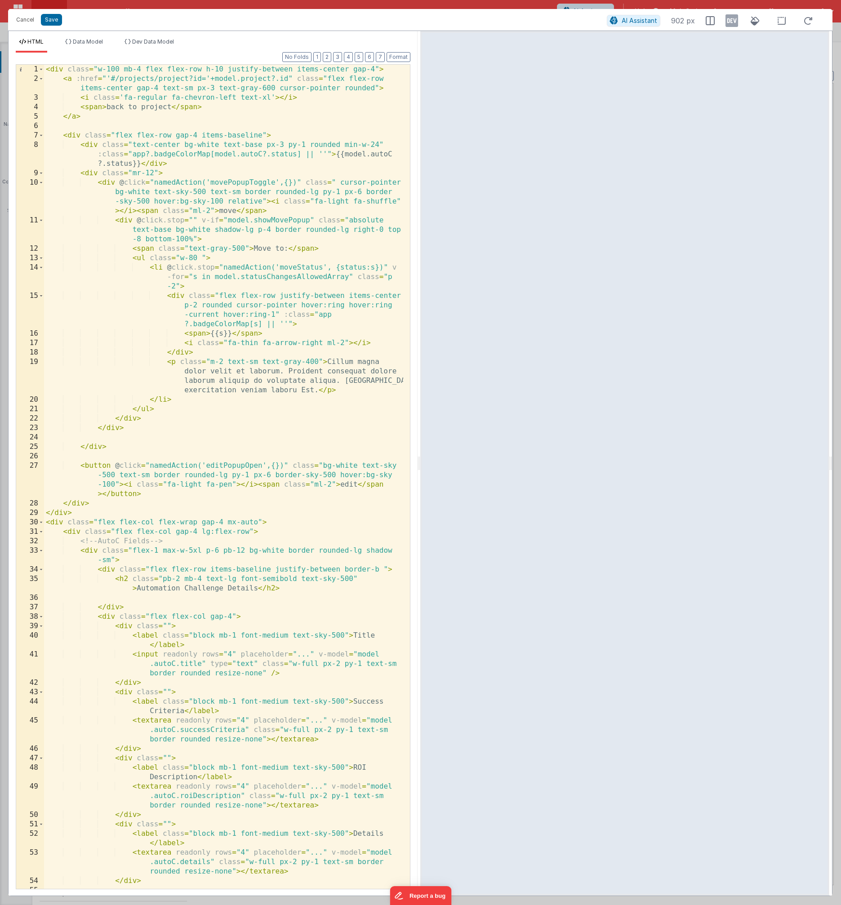
click at [308, 220] on div "< div class = "w-100 mb-4 flex flex-row h-10 justify-between items-center gap-4…" at bounding box center [223, 486] width 359 height 843
click at [120, 182] on div "< div class = "w-100 mb-4 flex flex-row h-10 justify-between items-center gap-4…" at bounding box center [223, 486] width 359 height 843
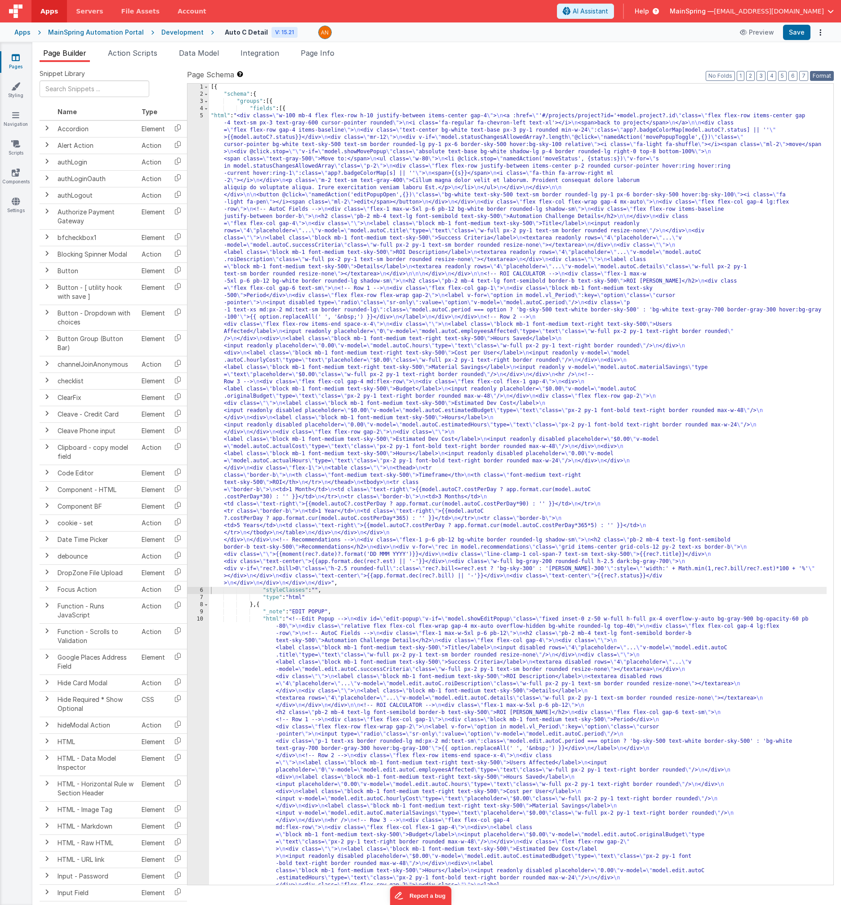
click at [824, 77] on button "Format" at bounding box center [822, 76] width 24 height 10
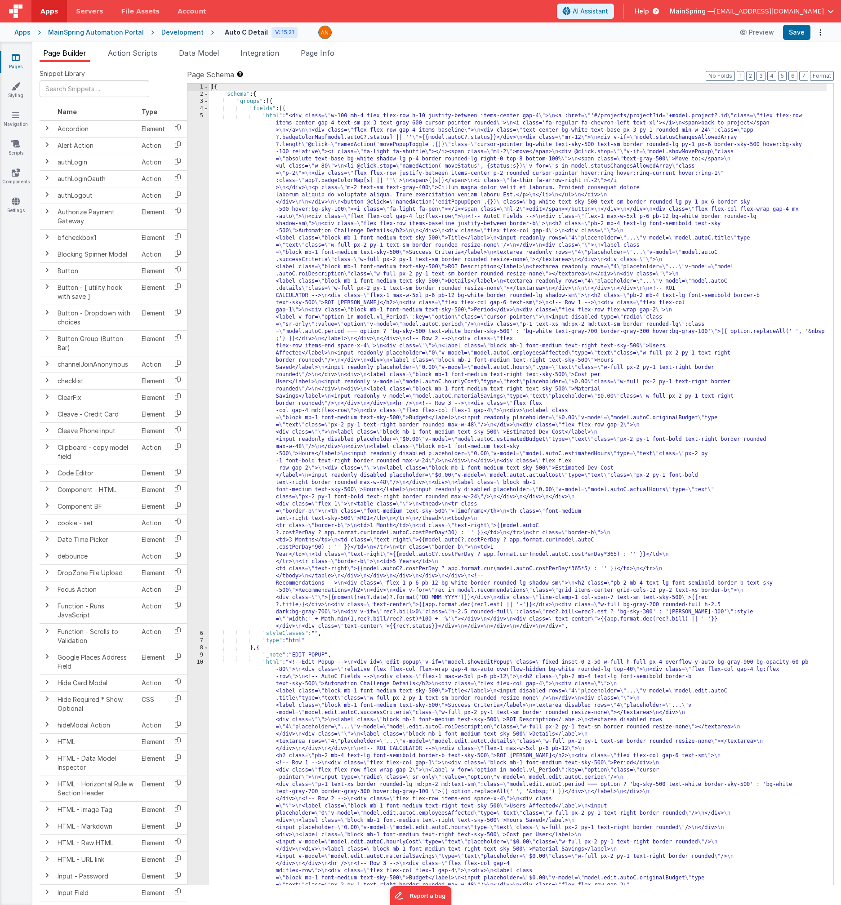
click at [144, 62] on div "Snippet Library Name Type Accordion Element Alert Action Action authLogin Actio…" at bounding box center [436, 490] width 808 height 857
click at [143, 56] on span "Action Scripts" at bounding box center [132, 53] width 49 height 9
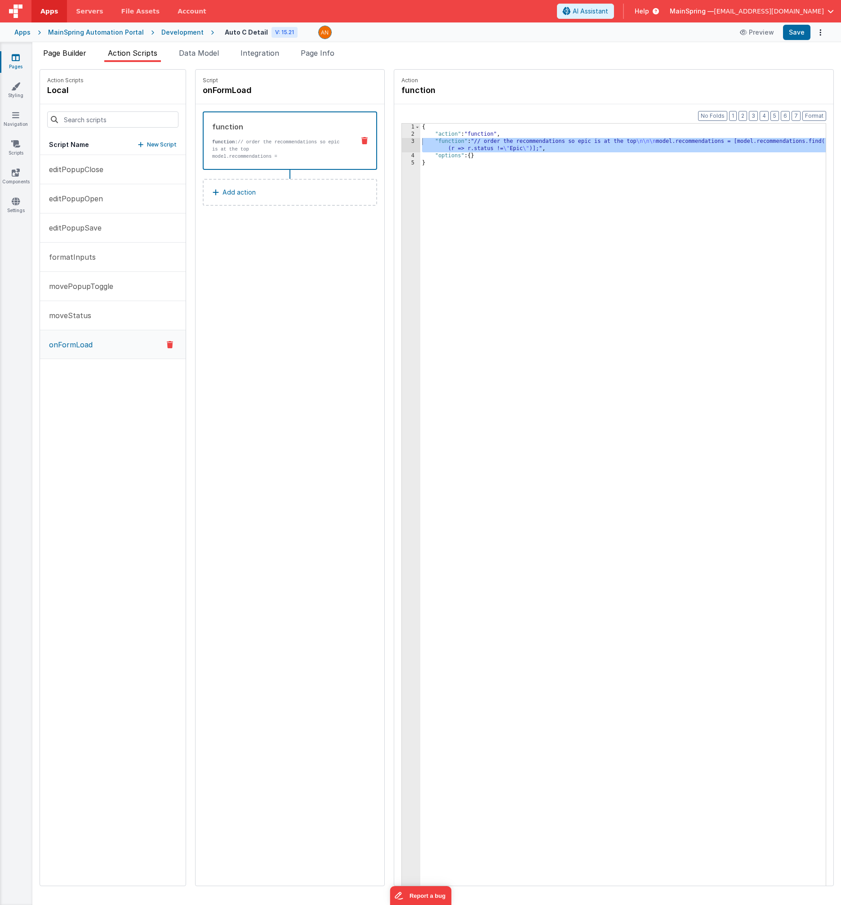
click at [71, 59] on li "Page Builder" at bounding box center [65, 55] width 50 height 14
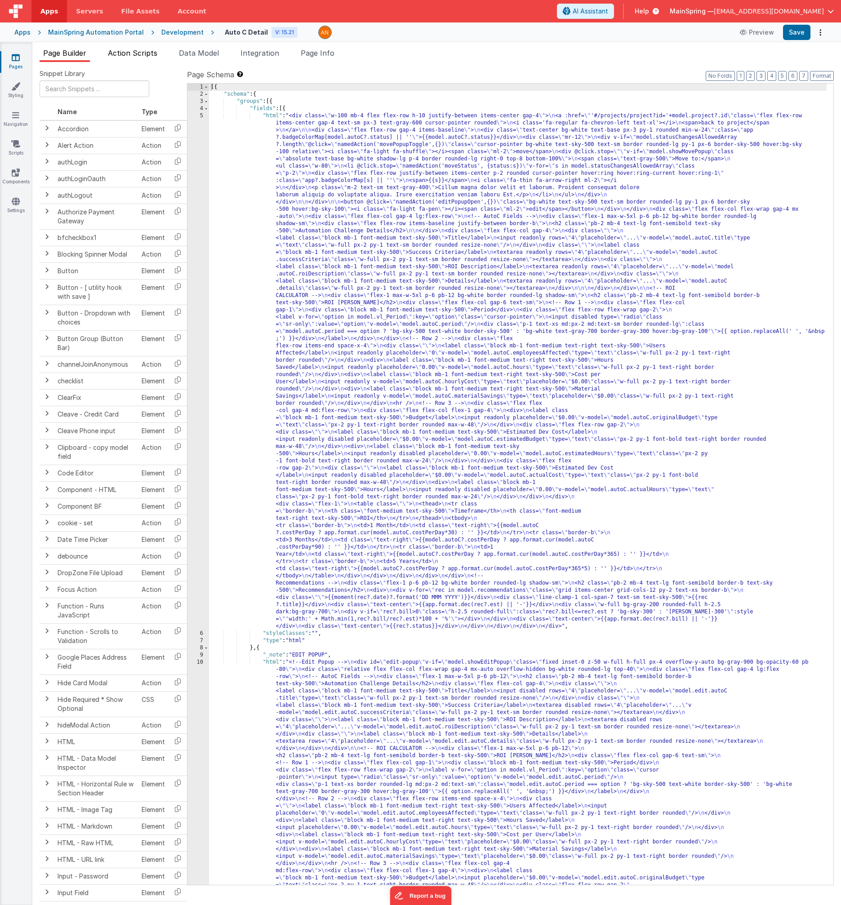
click at [137, 54] on span "Action Scripts" at bounding box center [132, 53] width 49 height 9
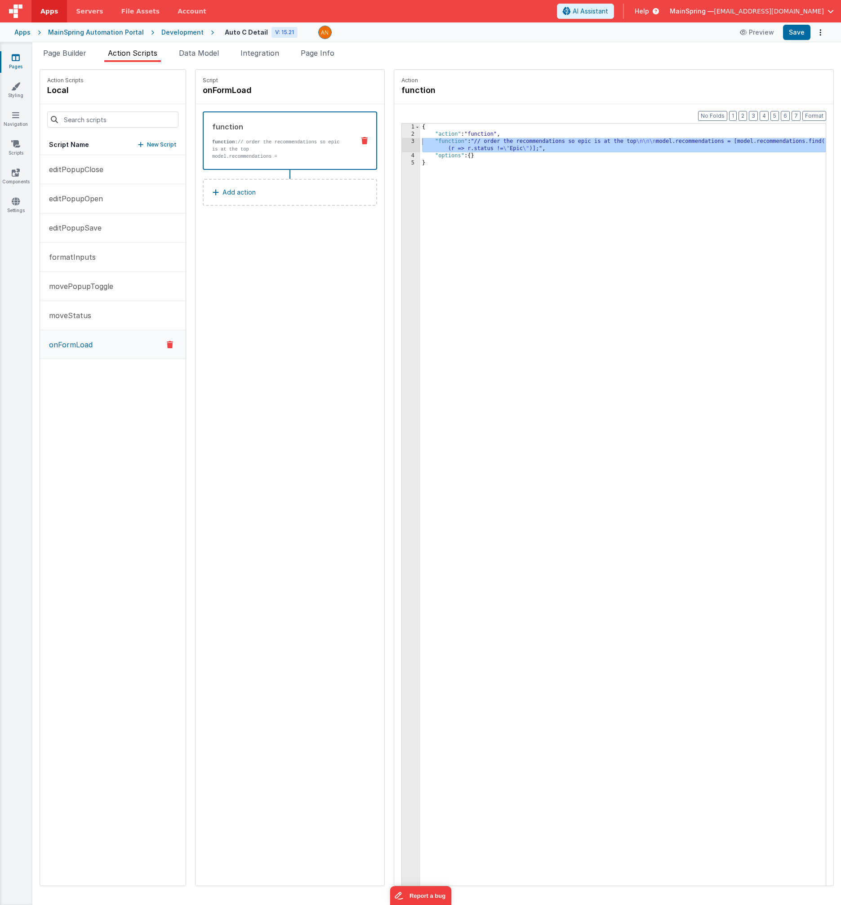
click at [511, 63] on div "Snippet Library Name Type Accordion Element Alert Action Action authLogin Actio…" at bounding box center [436, 483] width 808 height 843
